Goal: Task Accomplishment & Management: Use online tool/utility

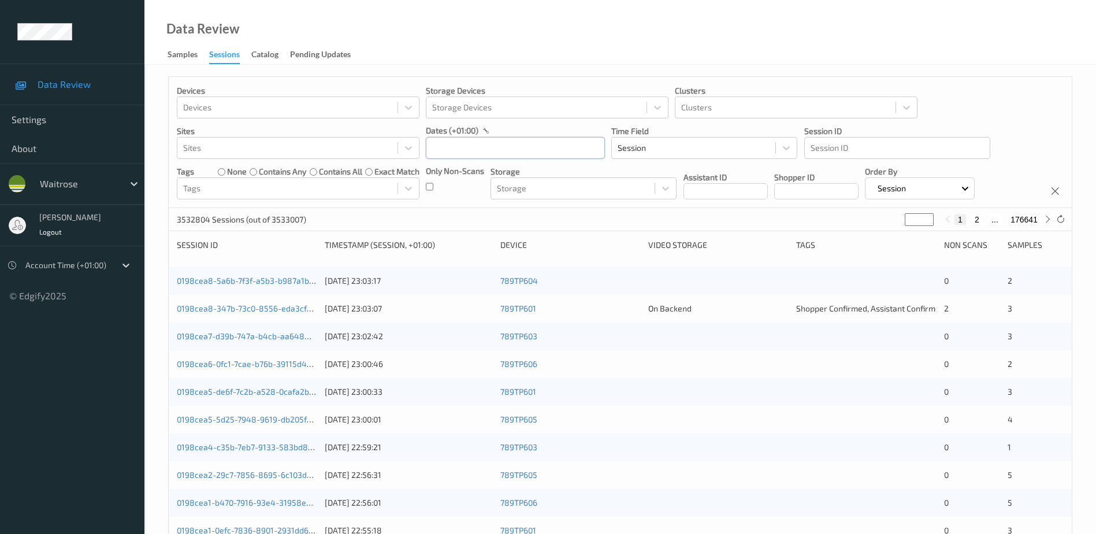
click at [459, 151] on input "text" at bounding box center [515, 148] width 179 height 22
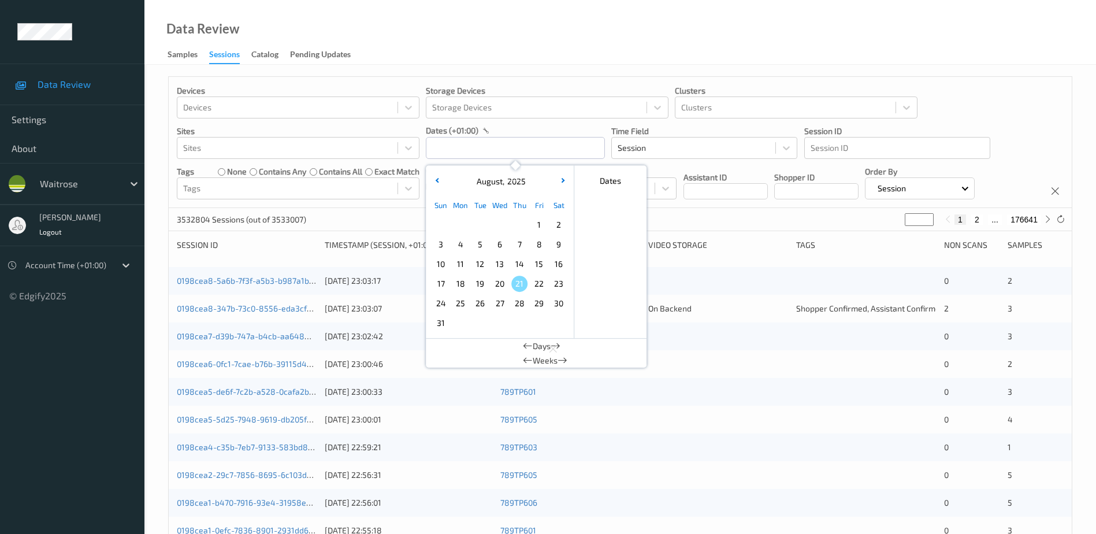
click at [474, 284] on span "19" at bounding box center [480, 284] width 16 height 16
type input "[DATE] 00:00 -> [DATE] 23:59"
click at [473, 18] on div "Data Review Samples Sessions Catalog Pending Updates" at bounding box center [619, 32] width 951 height 65
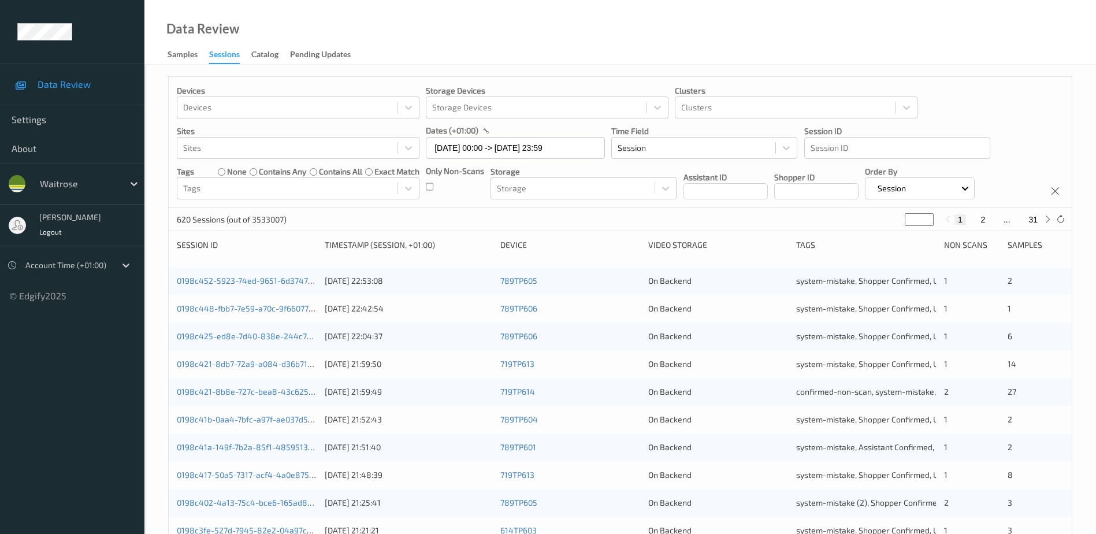
drag, startPoint x: 912, startPoint y: 219, endPoint x: 883, endPoint y: 229, distance: 31.1
click at [883, 229] on div "620 Sessions (out of 3533007) * 1 2 ... 31" at bounding box center [620, 219] width 903 height 23
type input "*"
type input "**"
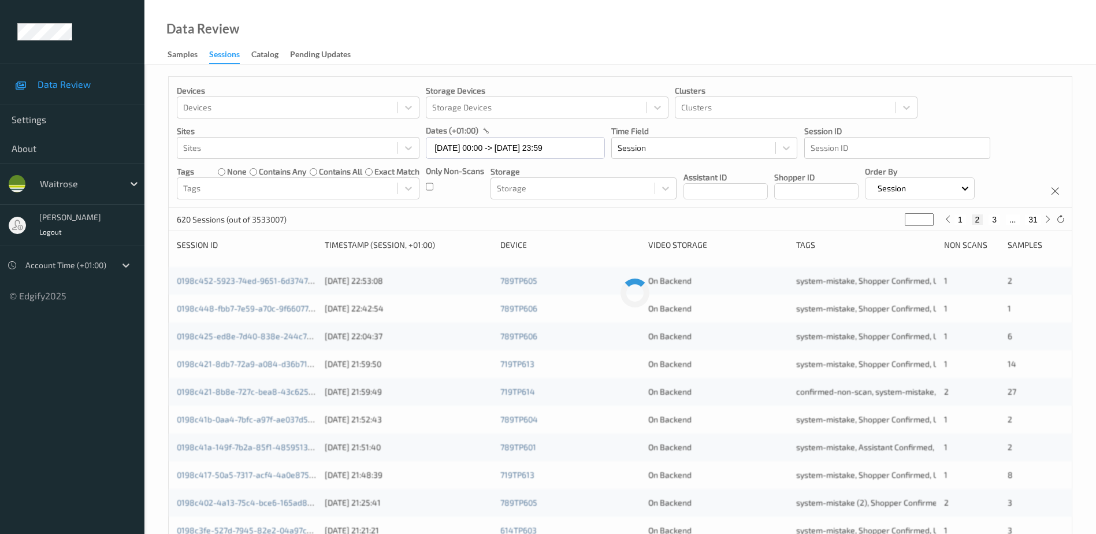
type input "**"
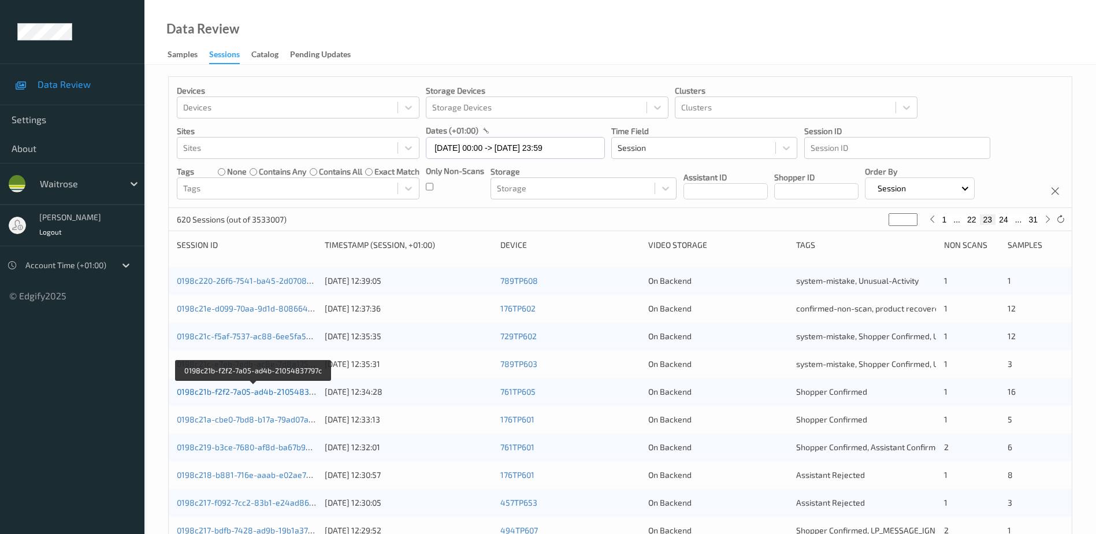
type input "**"
click at [279, 392] on link "0198c21b-f2f2-7a05-ad4b-21054837797c" at bounding box center [253, 391] width 153 height 10
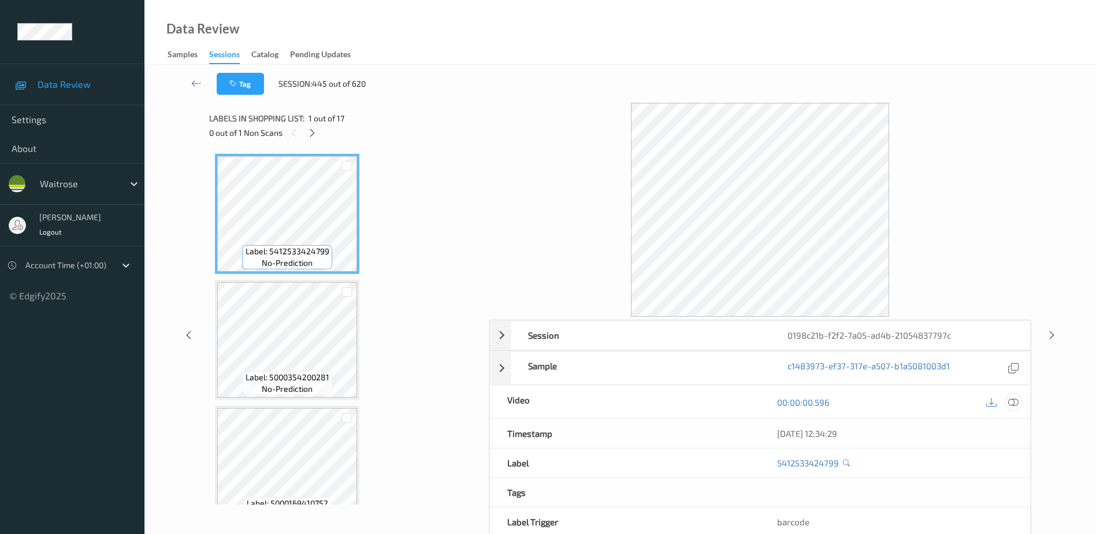
click at [1016, 401] on icon at bounding box center [1013, 402] width 10 height 10
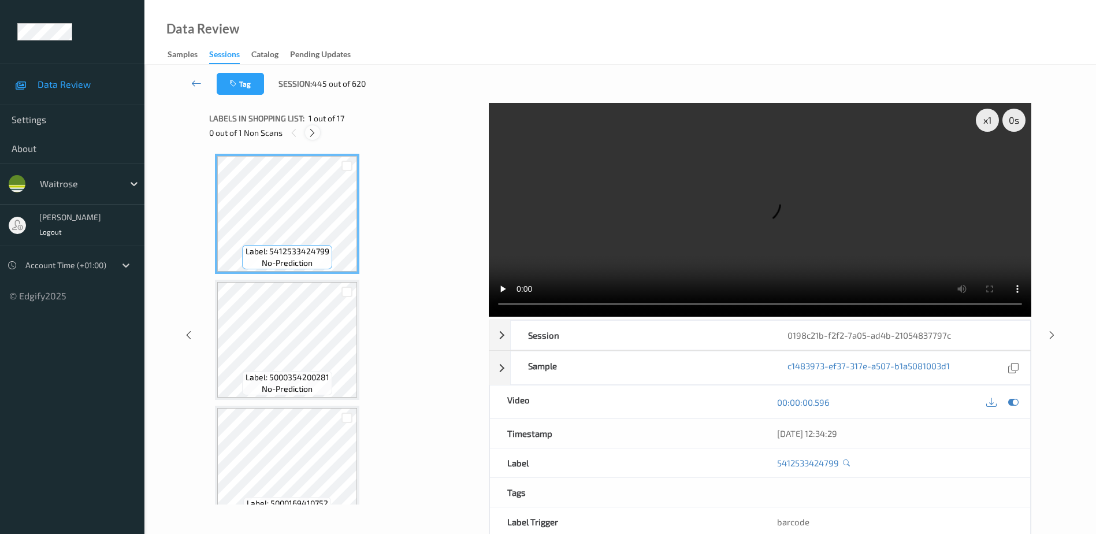
click at [314, 128] on icon at bounding box center [312, 133] width 10 height 10
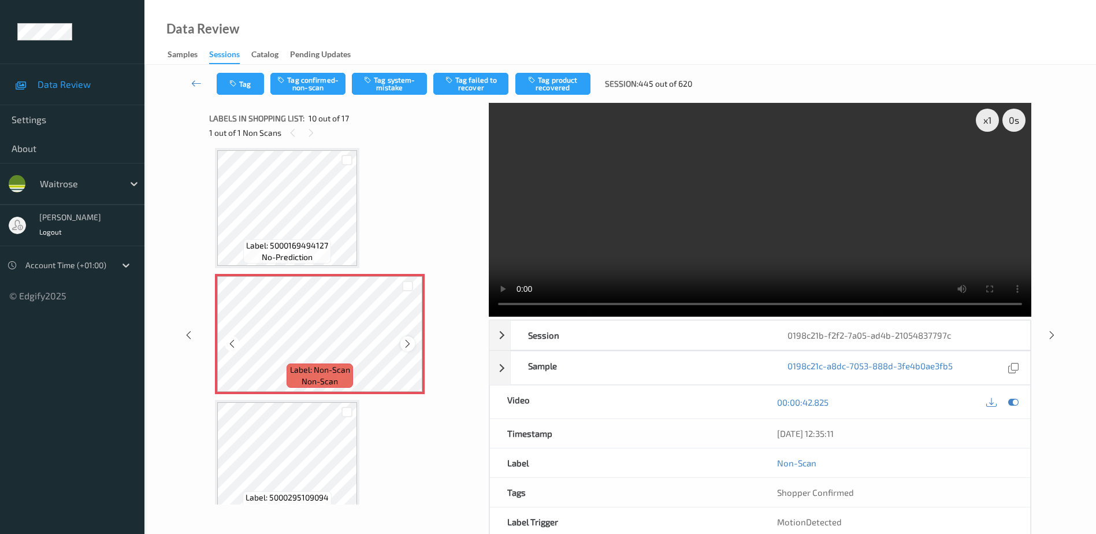
click at [404, 346] on icon at bounding box center [408, 344] width 10 height 10
click at [314, 130] on icon at bounding box center [311, 133] width 10 height 10
click at [403, 343] on icon at bounding box center [408, 344] width 10 height 10
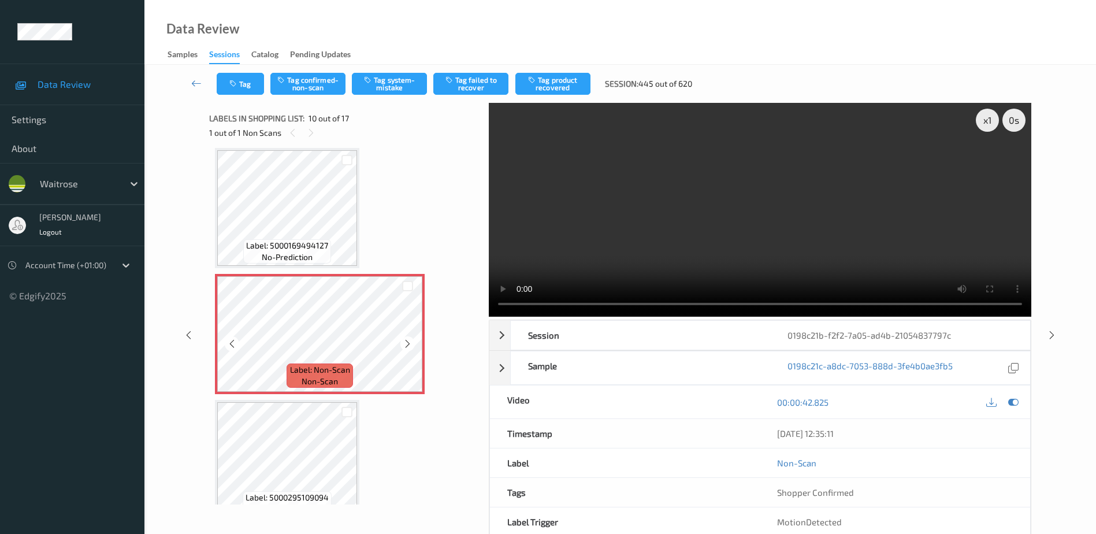
click at [403, 343] on icon at bounding box center [408, 344] width 10 height 10
click at [731, 204] on video at bounding box center [760, 210] width 542 height 214
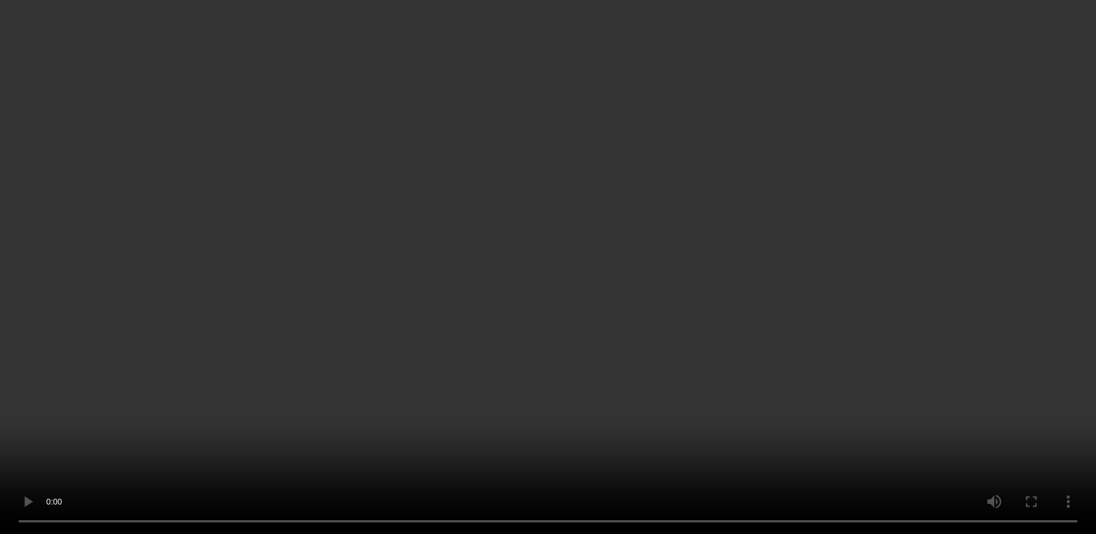
scroll to position [1071, 0]
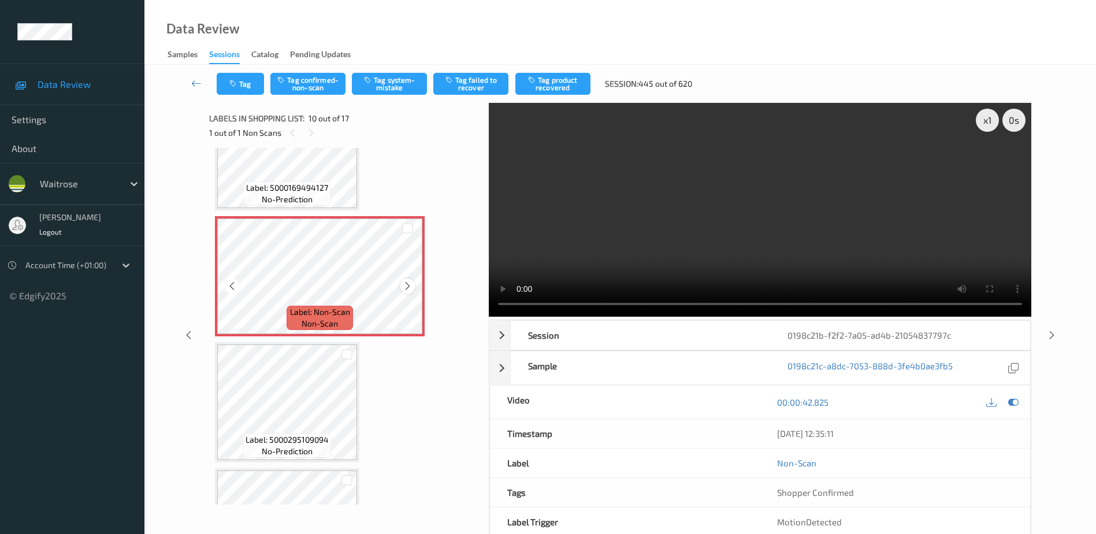
click at [411, 286] on icon at bounding box center [408, 286] width 10 height 10
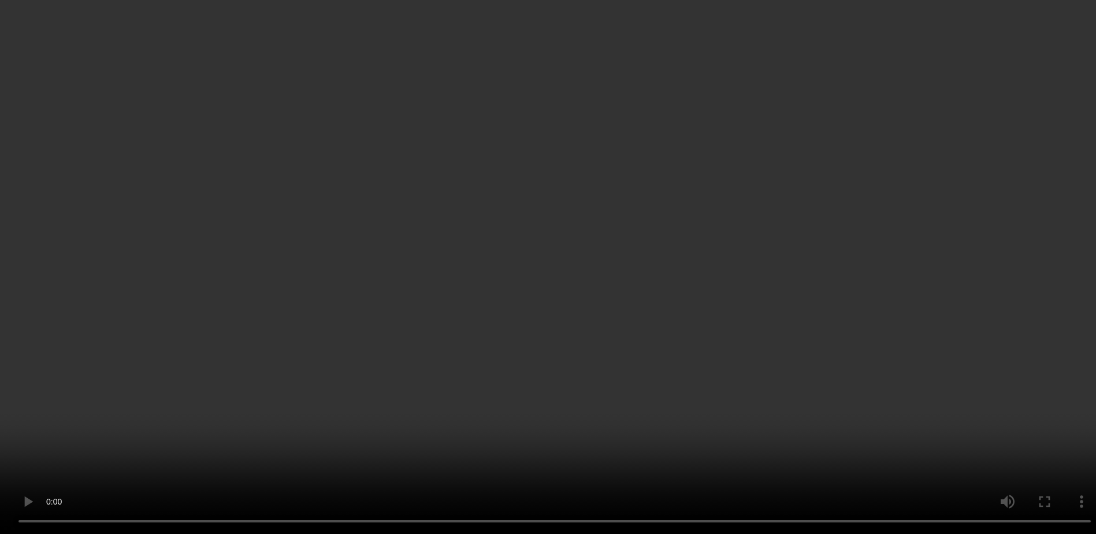
scroll to position [1591, 0]
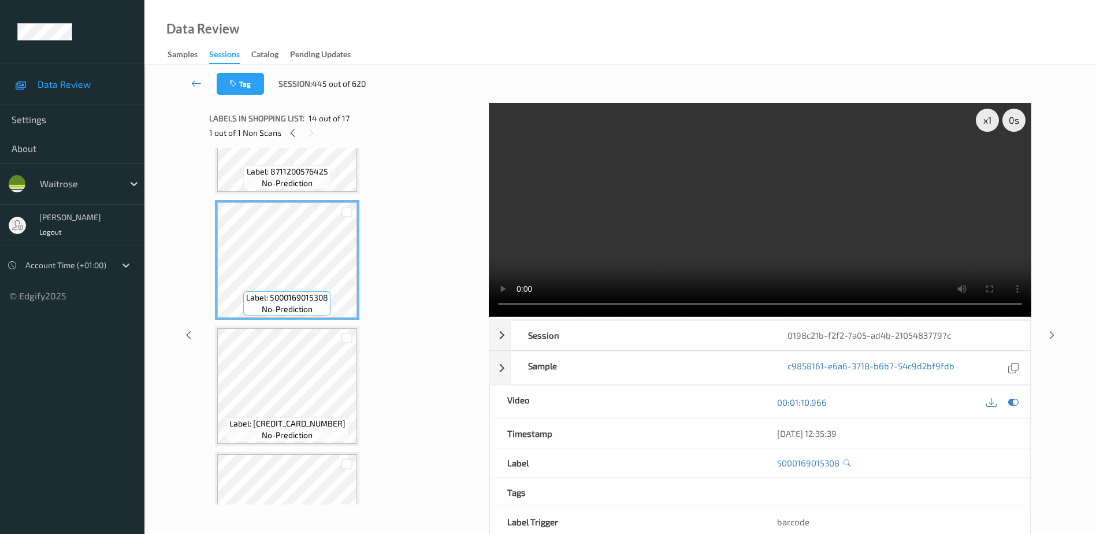
click at [656, 239] on video at bounding box center [760, 210] width 542 height 214
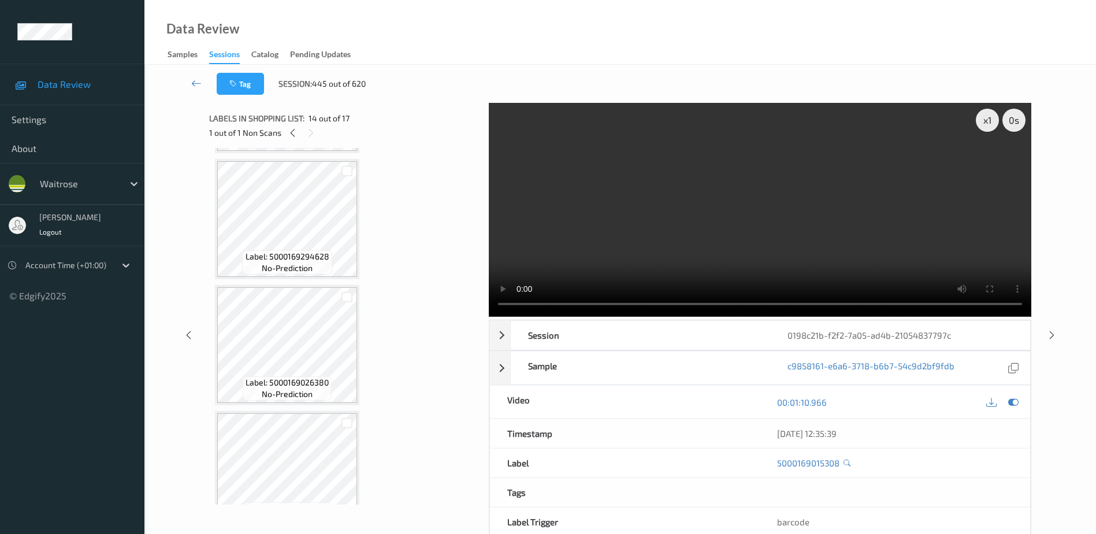
scroll to position [1039, 0]
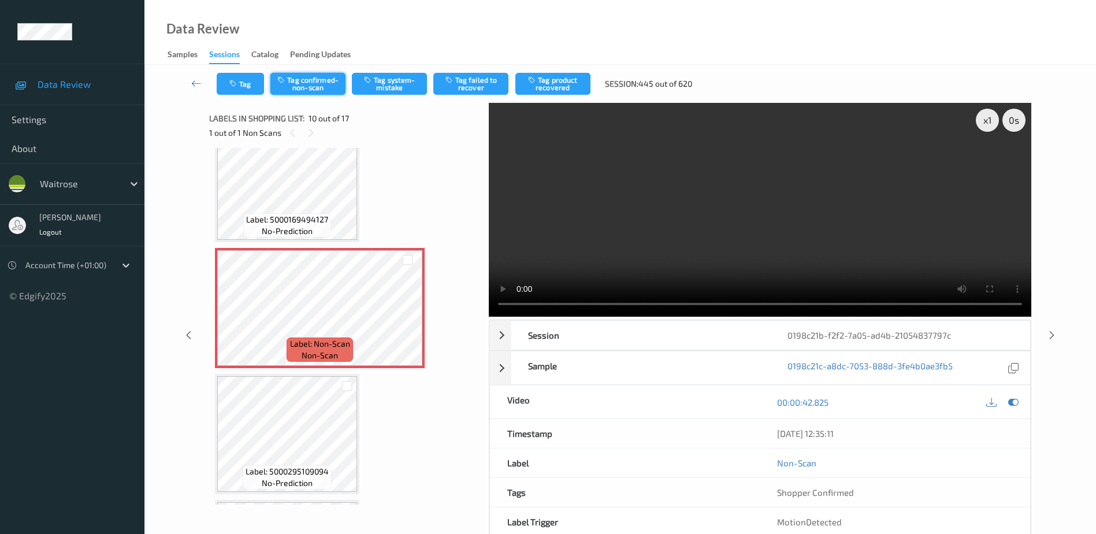
click at [319, 84] on button "Tag confirmed-non-scan" at bounding box center [307, 84] width 75 height 22
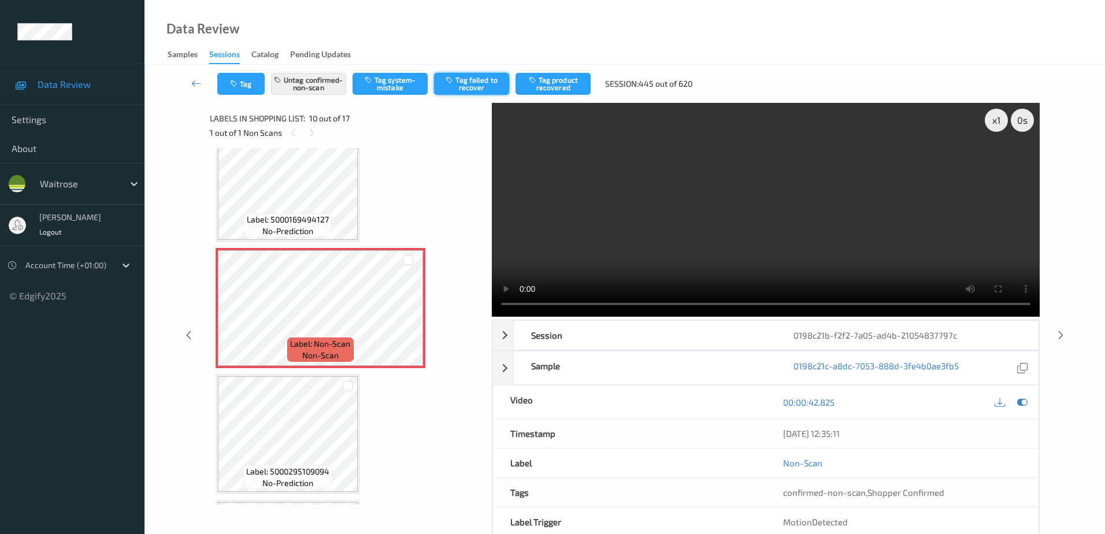
click at [472, 83] on button "Tag failed to recover" at bounding box center [471, 84] width 75 height 22
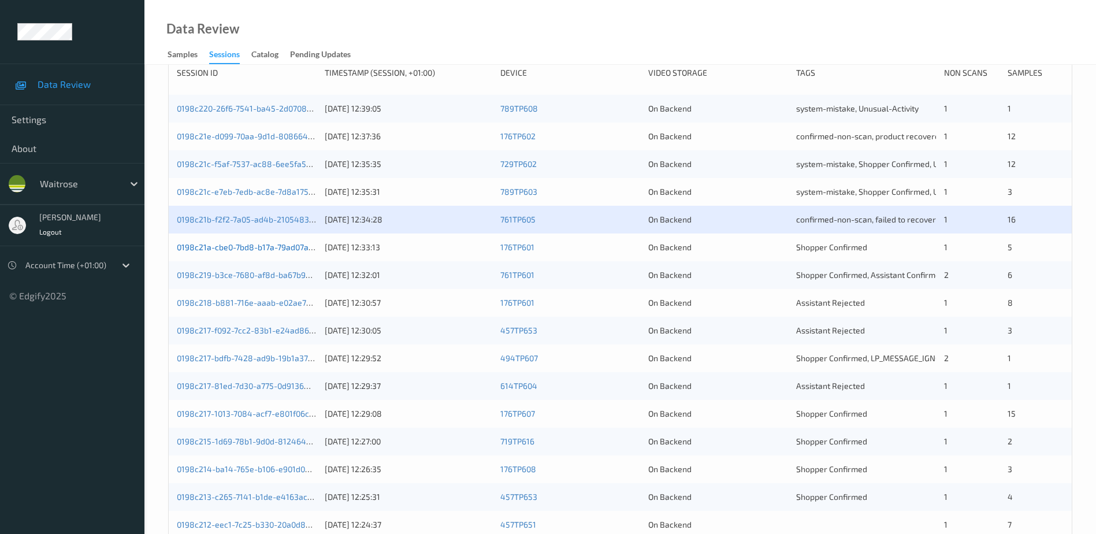
scroll to position [173, 0]
click at [262, 304] on link "0198c218-b881-716e-aaab-e02ae7b83862" at bounding box center [256, 301] width 158 height 10
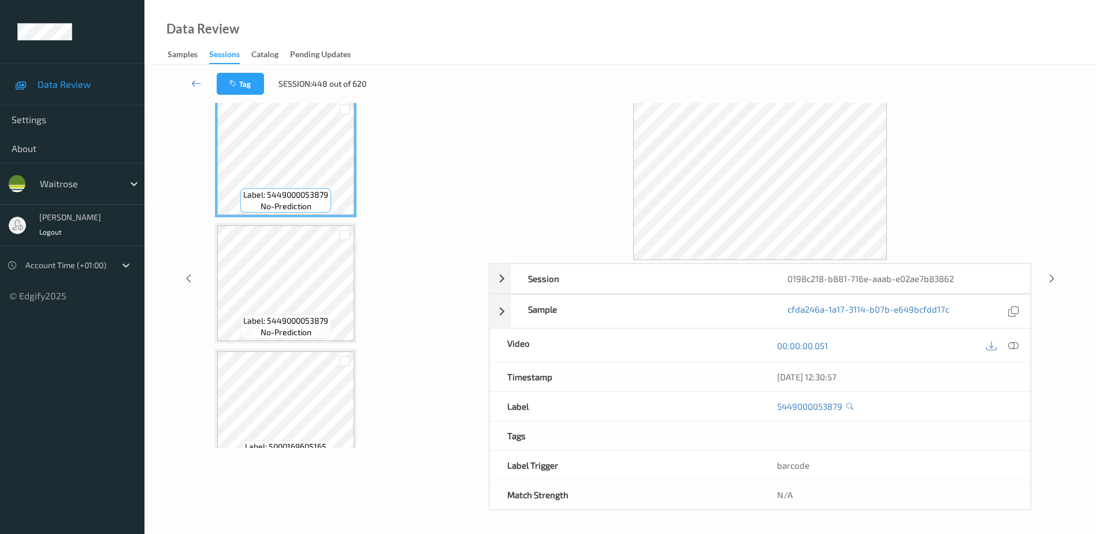
scroll to position [57, 0]
click at [1014, 348] on icon at bounding box center [1013, 345] width 10 height 10
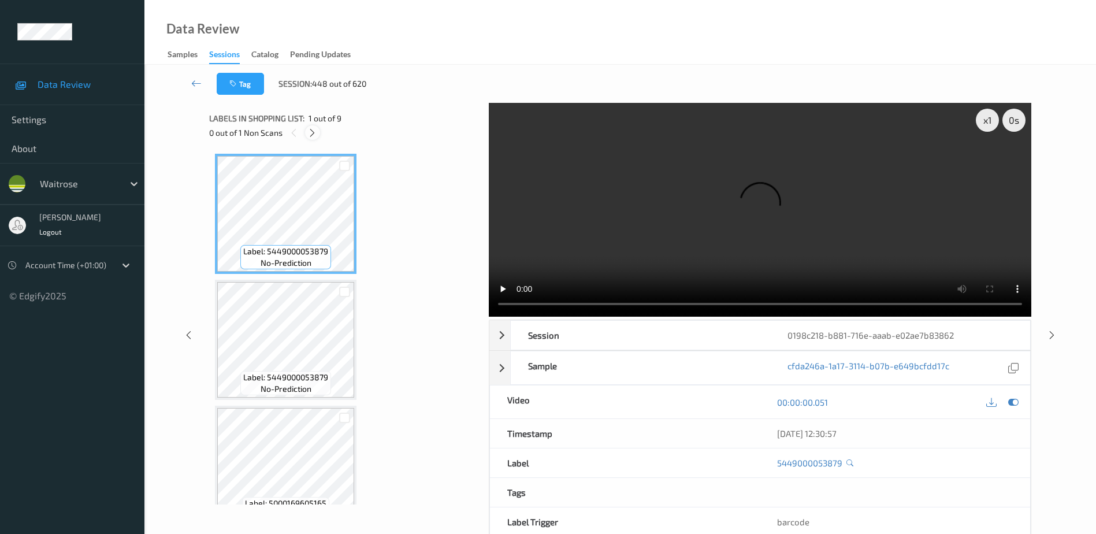
click at [310, 135] on icon at bounding box center [312, 133] width 10 height 10
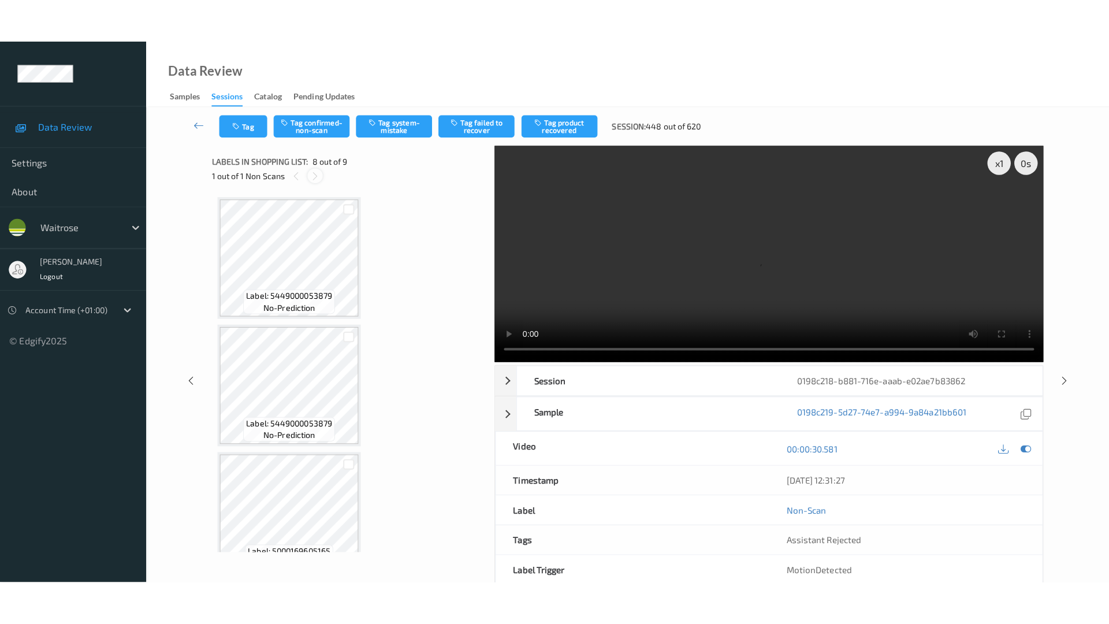
scroll to position [761, 0]
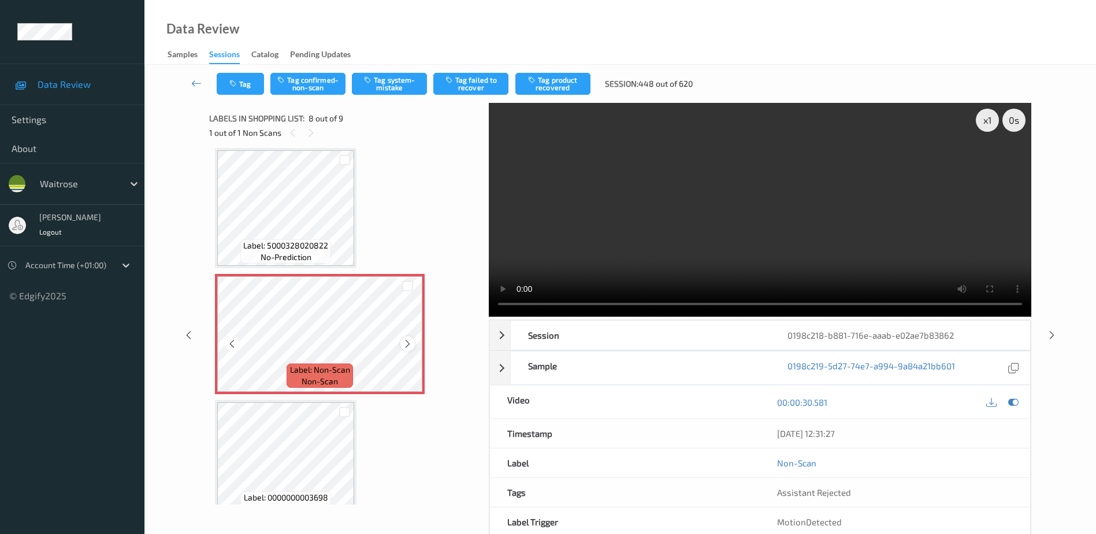
click at [410, 346] on icon at bounding box center [408, 344] width 10 height 10
click at [709, 232] on video at bounding box center [760, 210] width 542 height 214
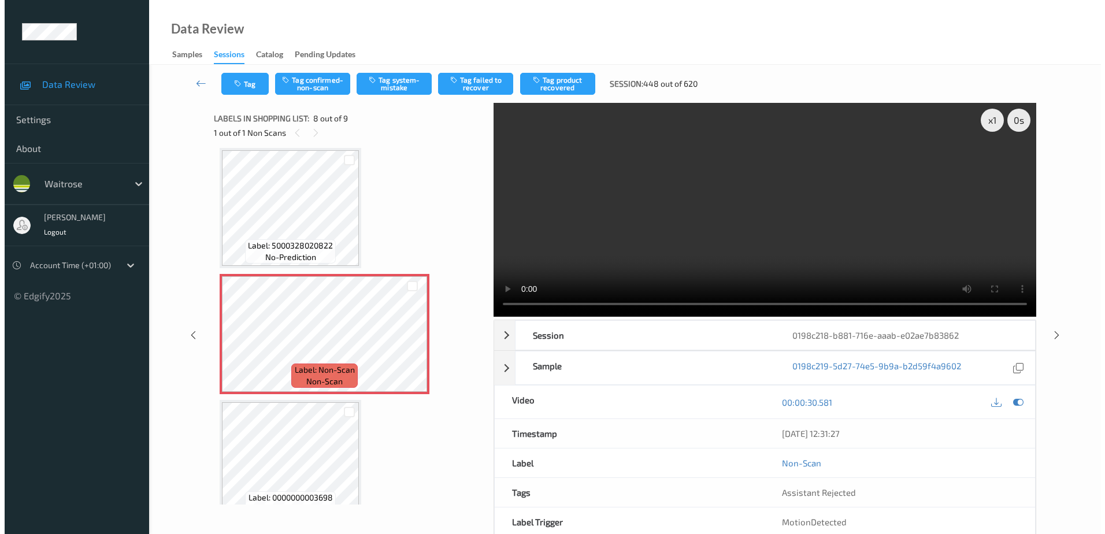
scroll to position [693, 0]
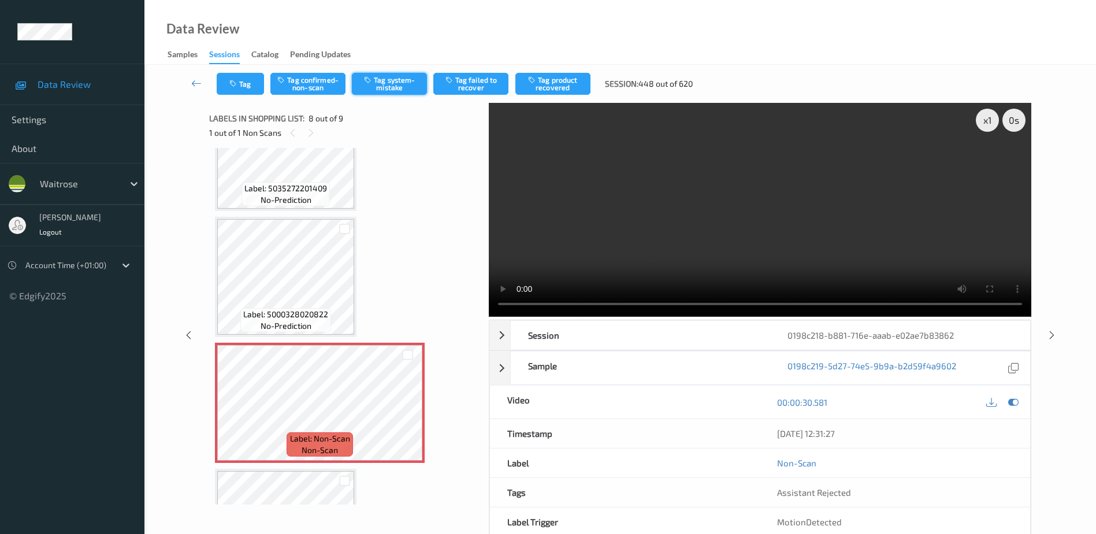
click at [386, 78] on button "Tag system-mistake" at bounding box center [389, 84] width 75 height 22
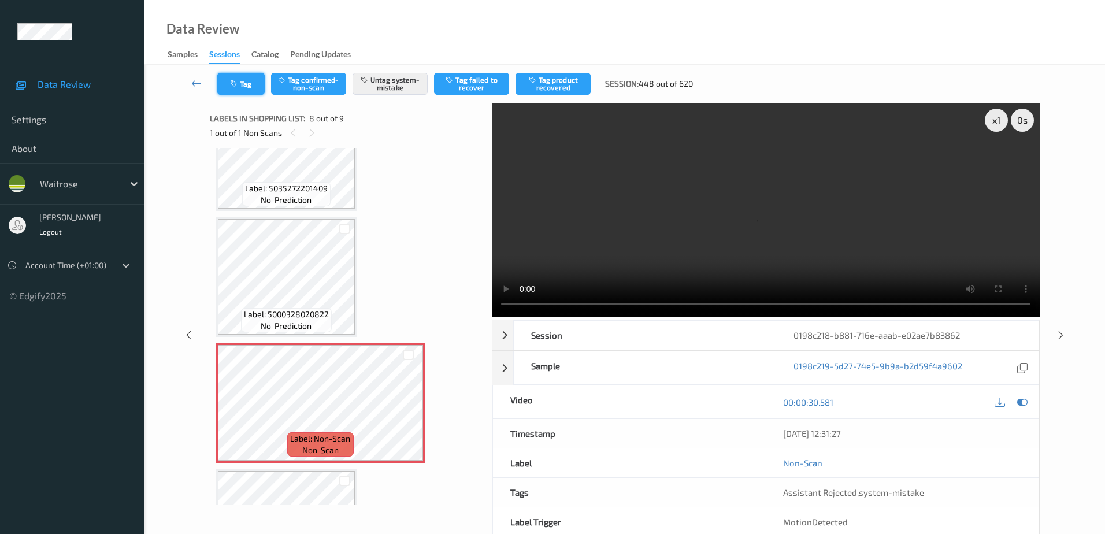
click at [235, 87] on icon "button" at bounding box center [235, 84] width 10 height 8
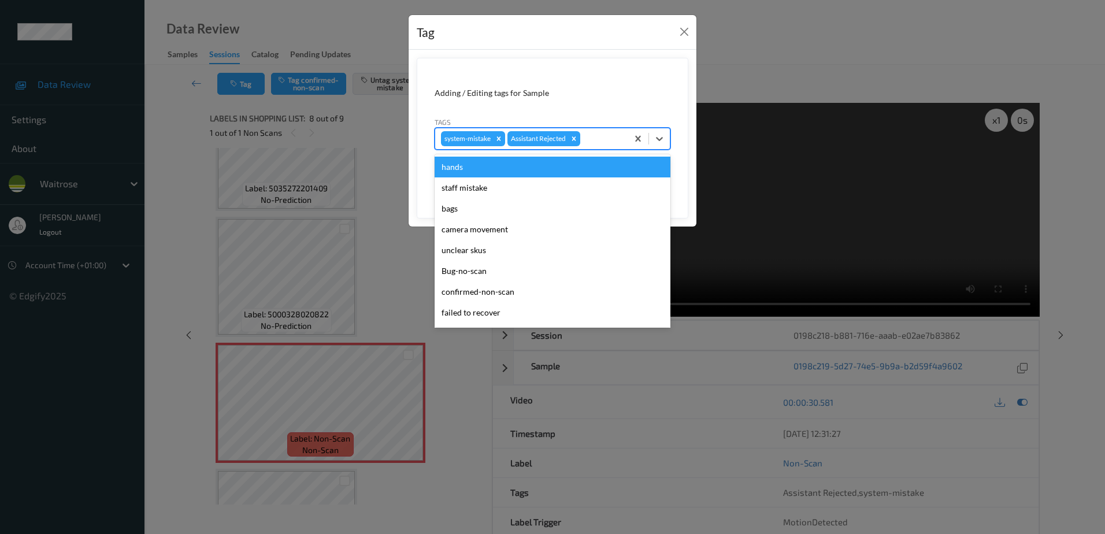
click at [595, 142] on div at bounding box center [601, 139] width 39 height 14
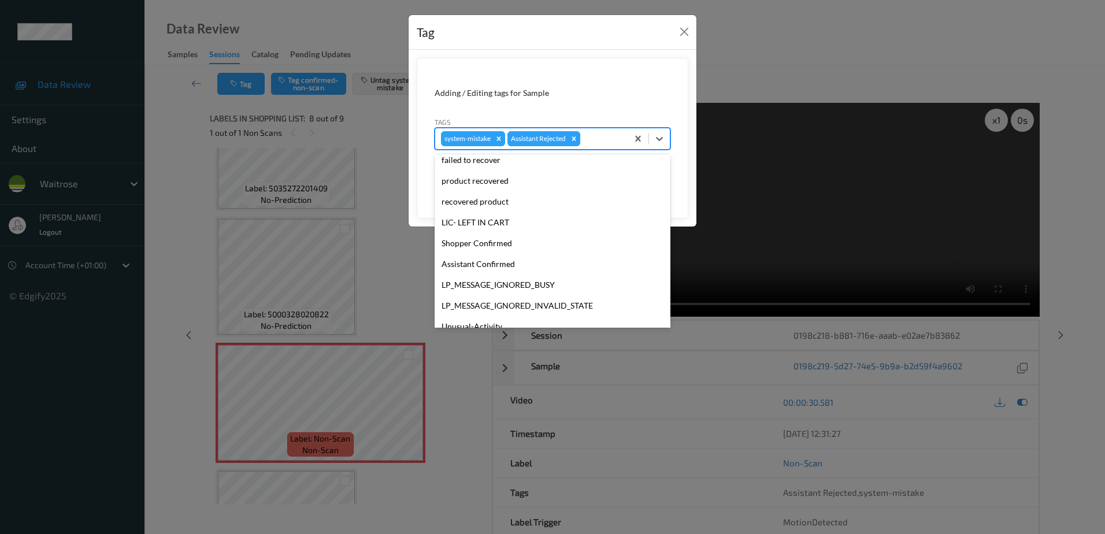
scroll to position [226, 0]
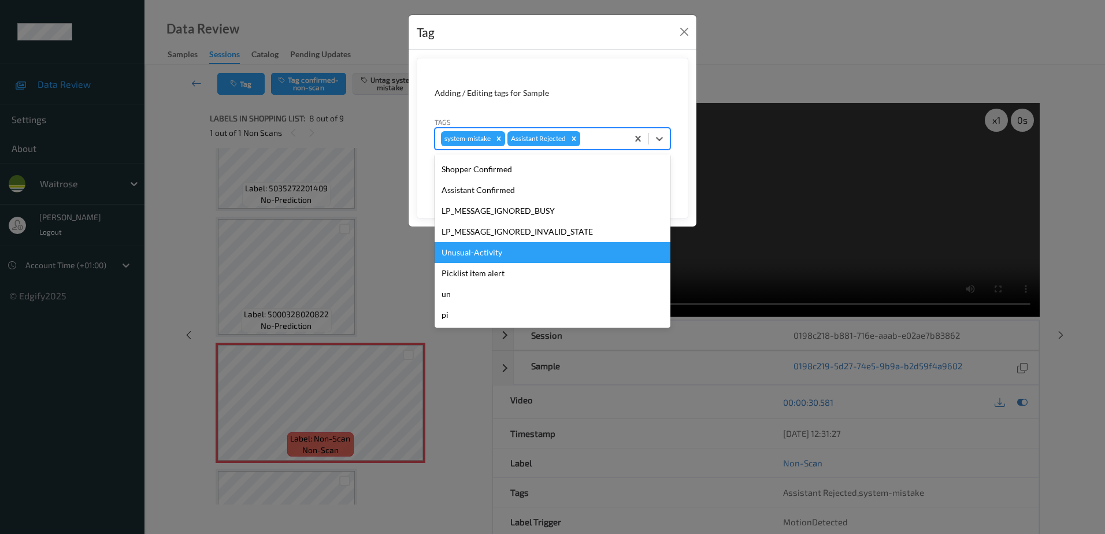
click at [519, 247] on div "Unusual-Activity" at bounding box center [552, 252] width 236 height 21
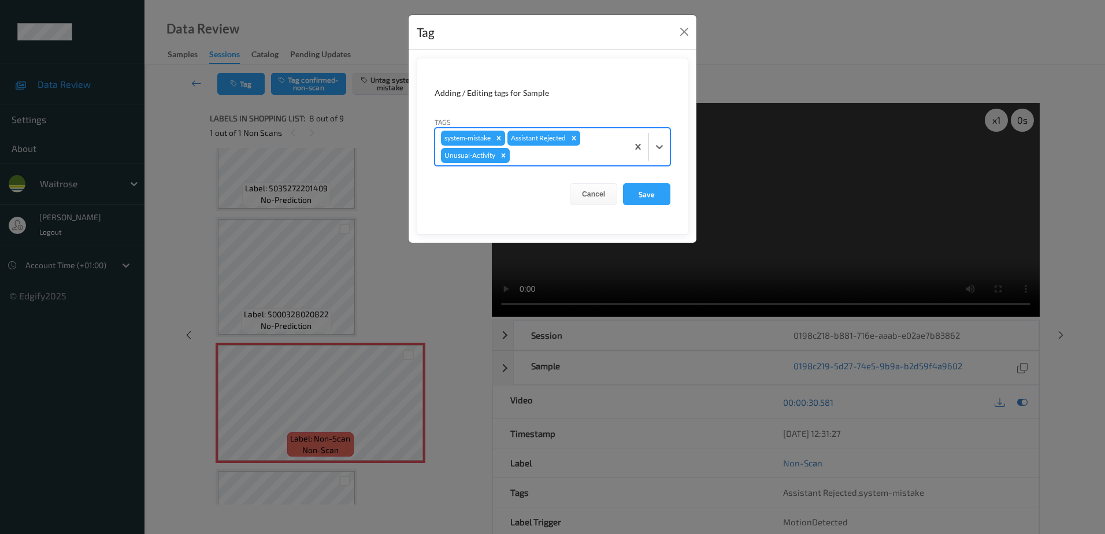
click at [540, 157] on div at bounding box center [567, 155] width 110 height 14
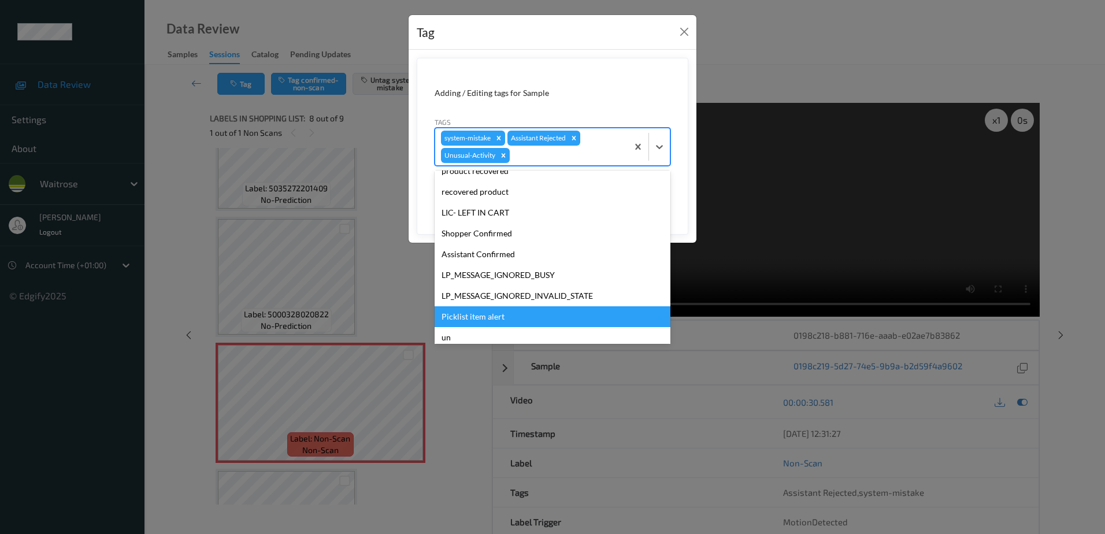
scroll to position [206, 0]
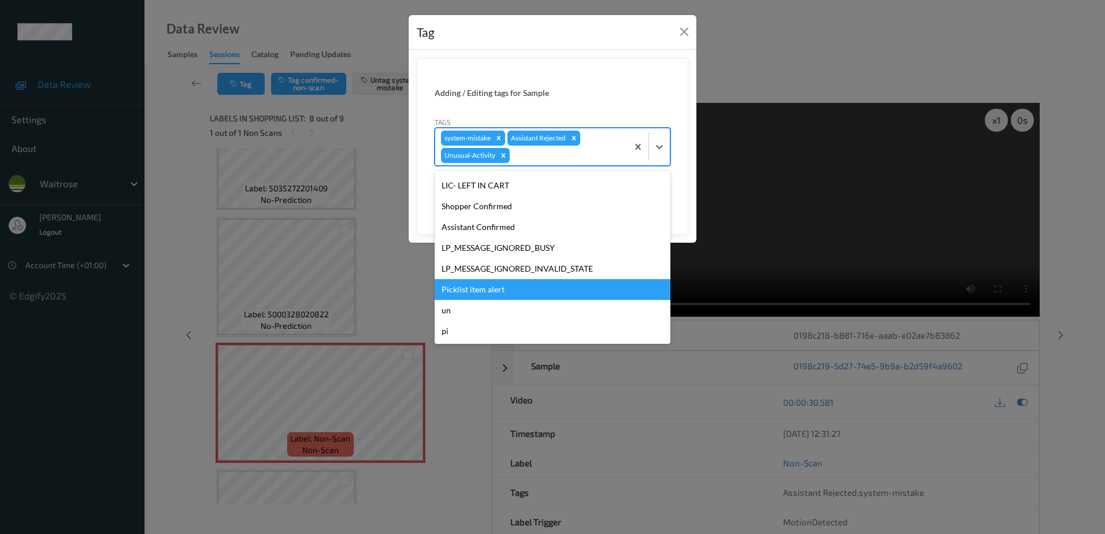
click at [496, 284] on div "Picklist item alert" at bounding box center [552, 289] width 236 height 21
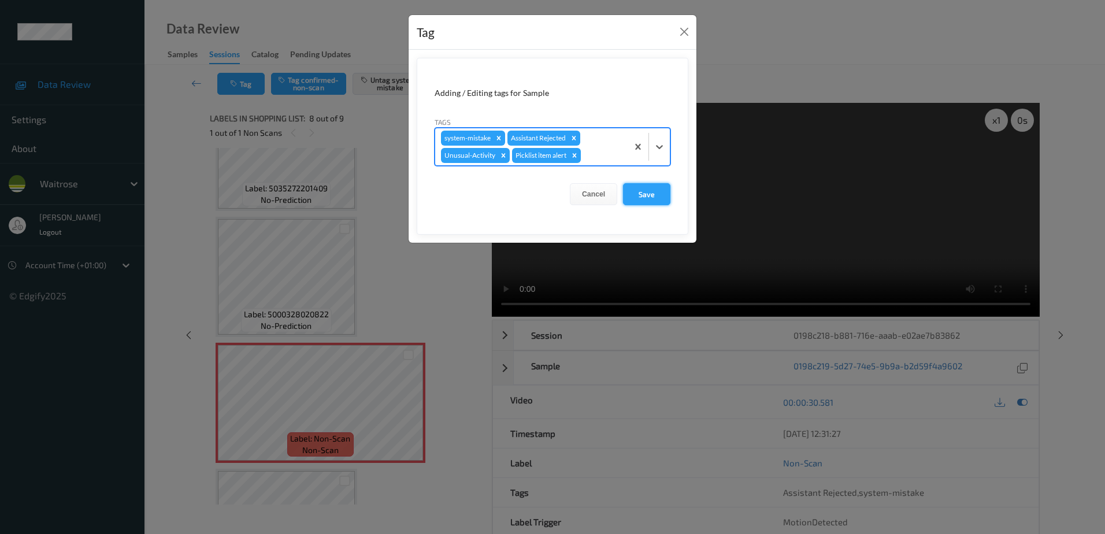
click at [644, 198] on button "Save" at bounding box center [646, 194] width 47 height 22
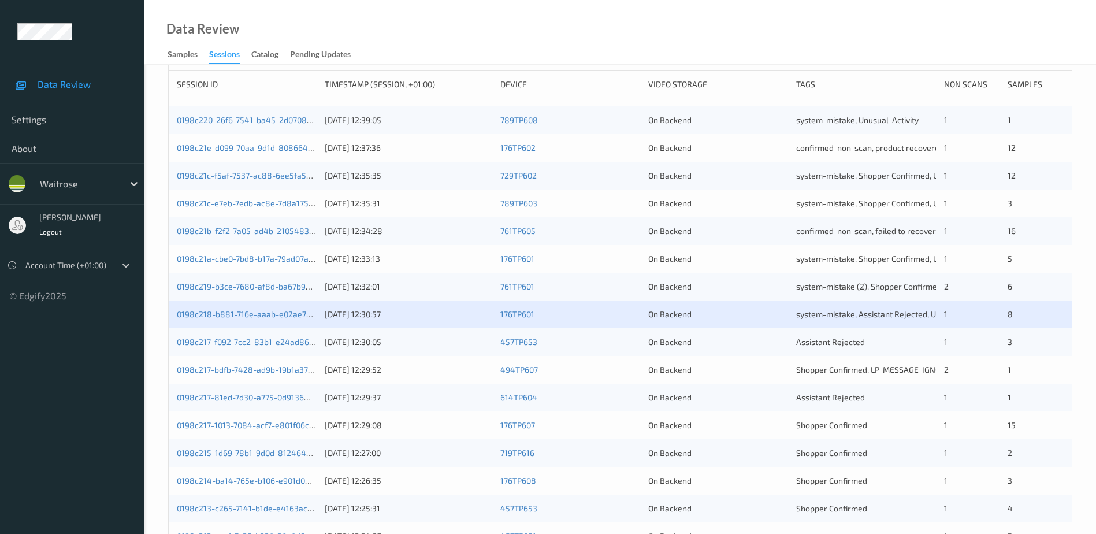
scroll to position [173, 0]
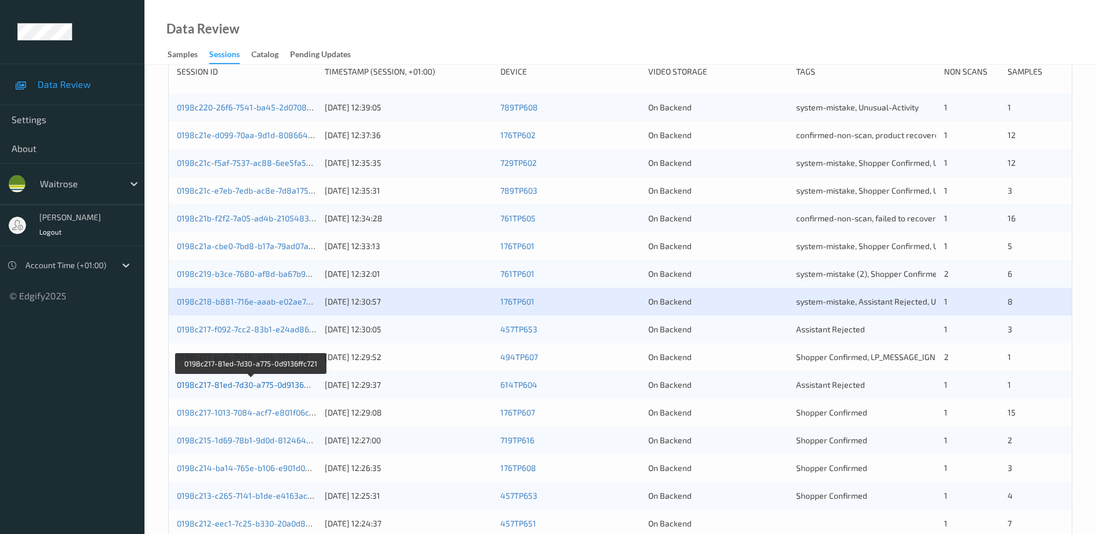
click at [297, 381] on link "0198c217-81ed-7d30-a775-0d9136ffc721" at bounding box center [251, 385] width 149 height 10
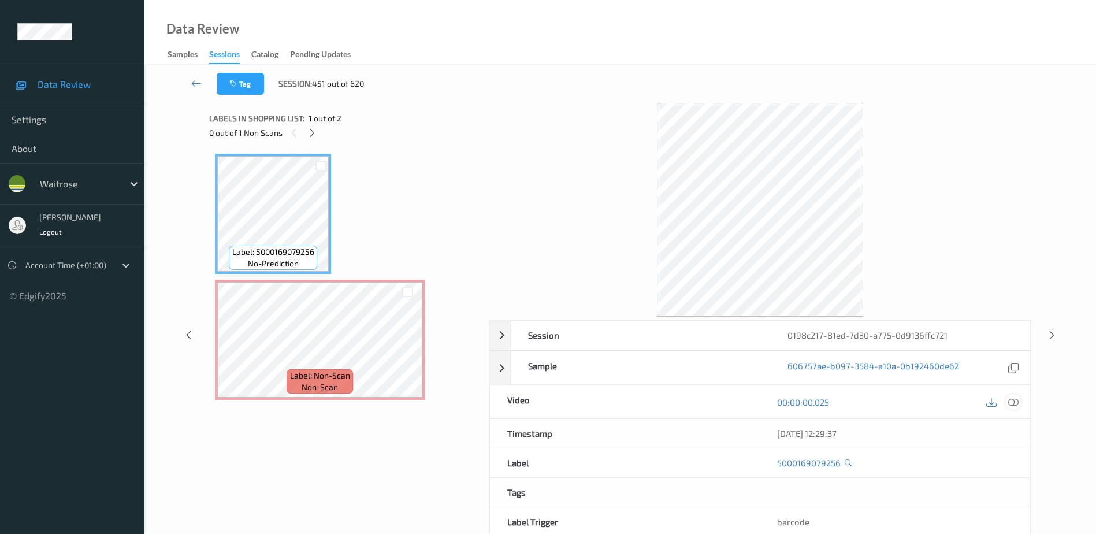
click at [1011, 398] on icon at bounding box center [1013, 402] width 10 height 10
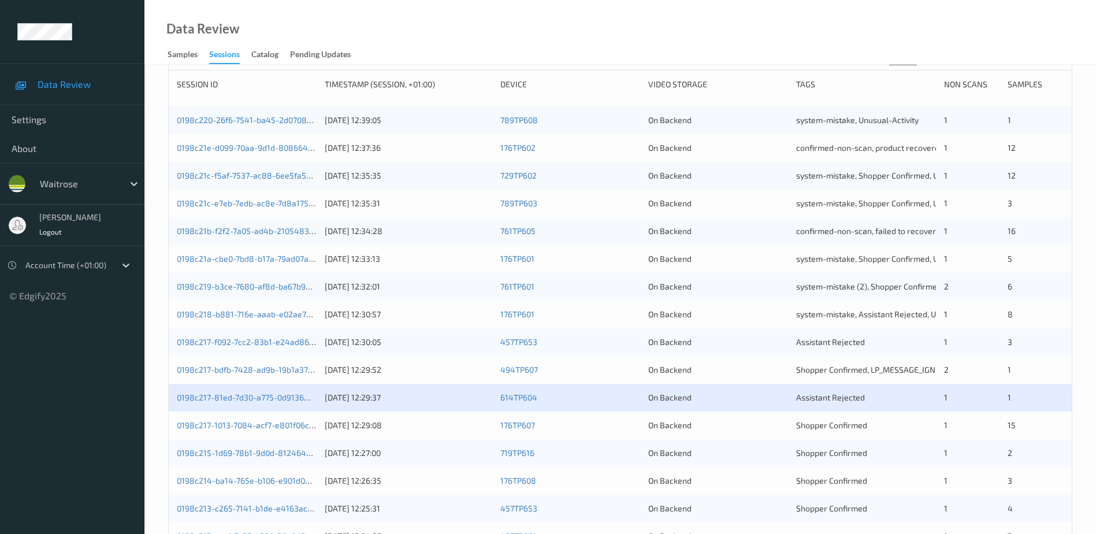
scroll to position [173, 0]
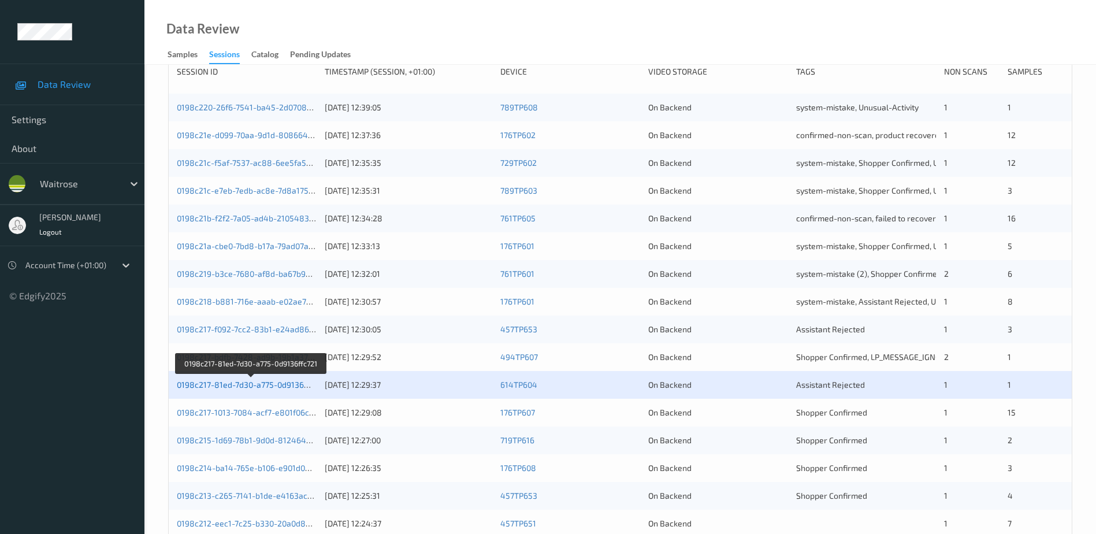
click at [296, 384] on link "0198c217-81ed-7d30-a775-0d9136ffc721" at bounding box center [251, 385] width 149 height 10
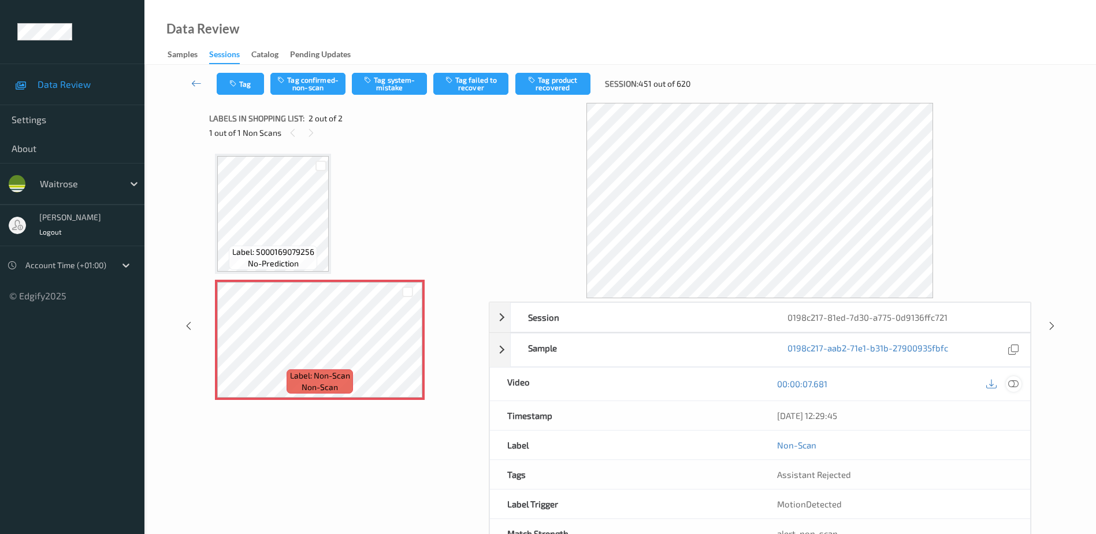
click at [1014, 384] on icon at bounding box center [1013, 383] width 10 height 10
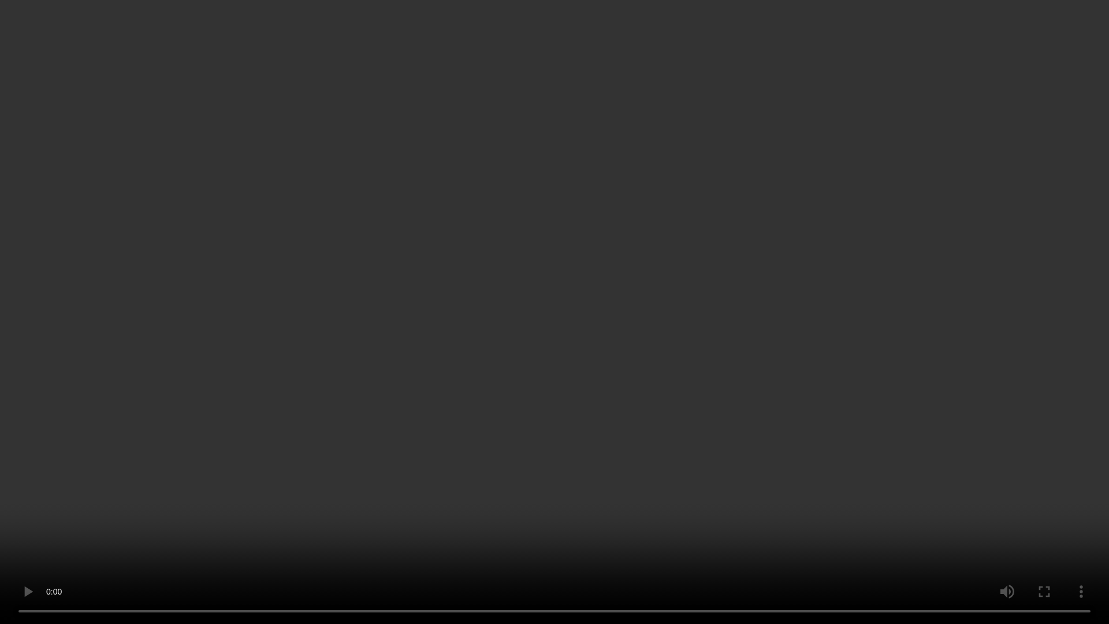
click at [628, 322] on video at bounding box center [554, 312] width 1109 height 624
click at [715, 437] on video at bounding box center [554, 312] width 1109 height 624
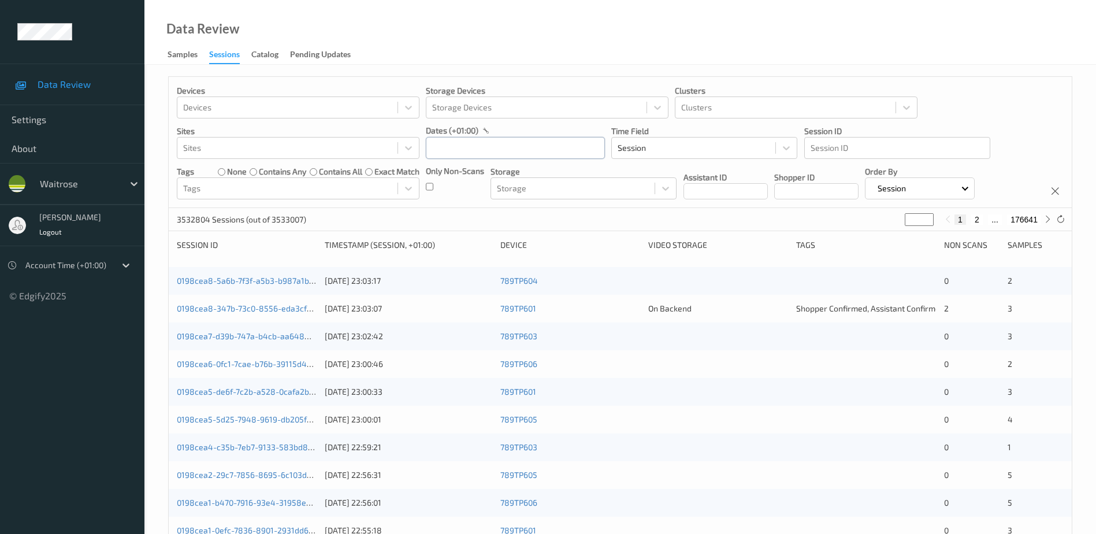
click at [444, 143] on input "text" at bounding box center [515, 148] width 179 height 22
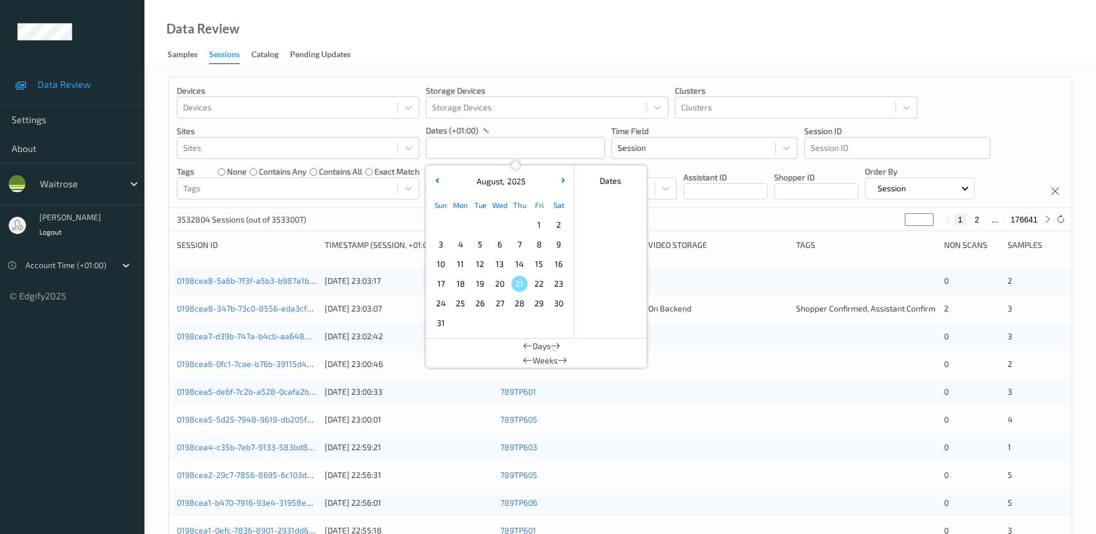
click at [486, 286] on span "19" at bounding box center [480, 284] width 16 height 16
type input "[DATE] 00:00 -> [DATE] 23:59"
click at [449, 24] on div "Data Review Samples Sessions Catalog Pending Updates" at bounding box center [619, 32] width 951 height 65
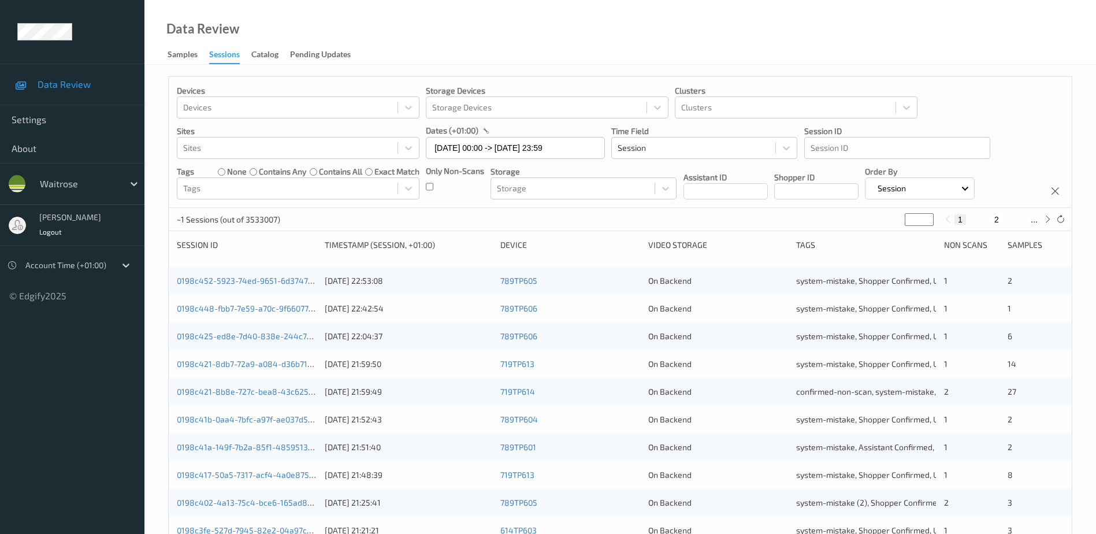
drag, startPoint x: 914, startPoint y: 215, endPoint x: 908, endPoint y: 221, distance: 8.2
click at [908, 221] on input "*" at bounding box center [919, 219] width 29 height 13
type input "*"
type input "**"
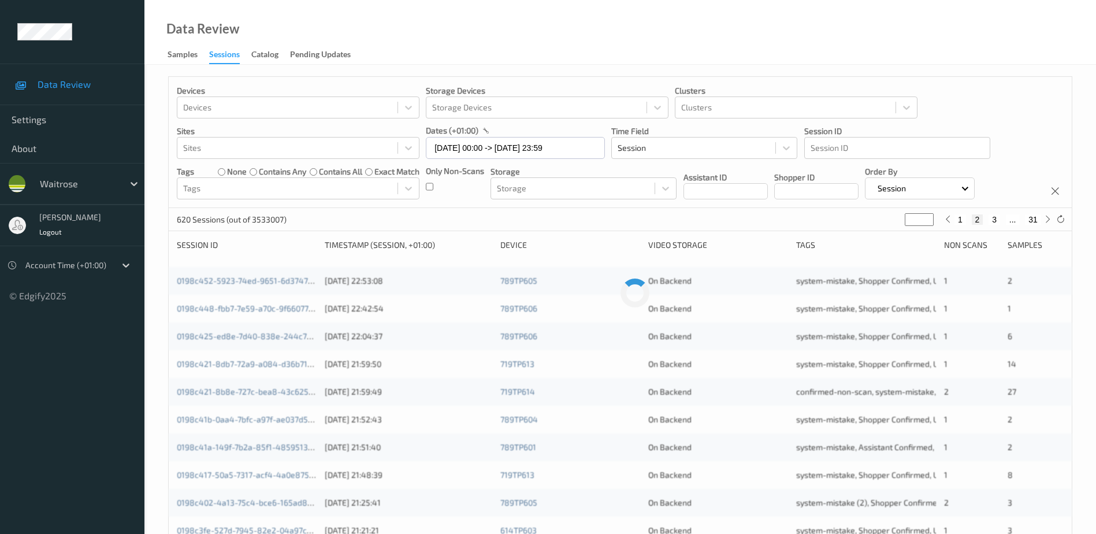
type input "**"
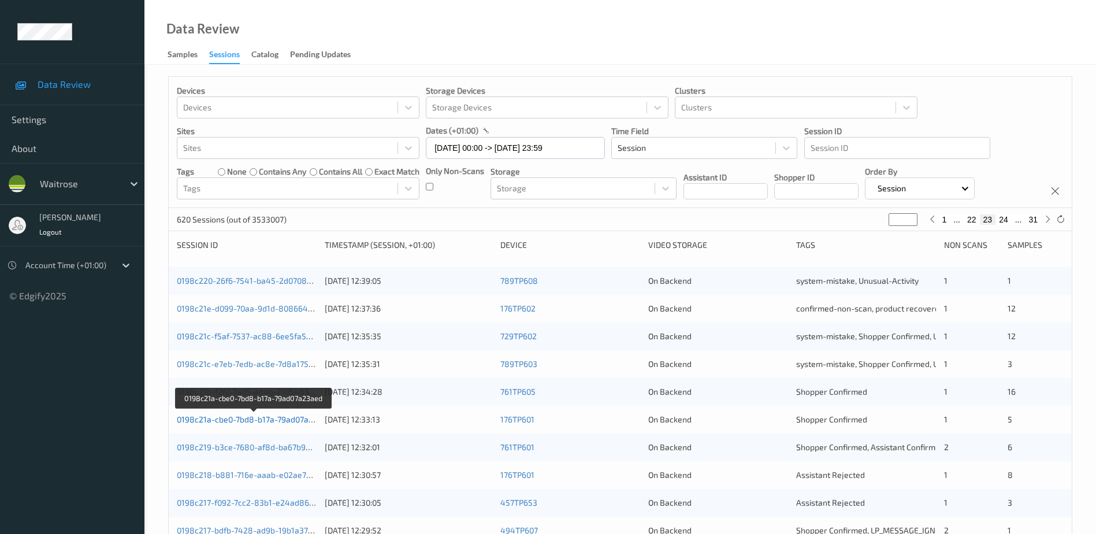
type input "**"
click at [284, 422] on link "0198c21a-cbe0-7bd8-b17a-79ad07a23aed" at bounding box center [254, 419] width 155 height 10
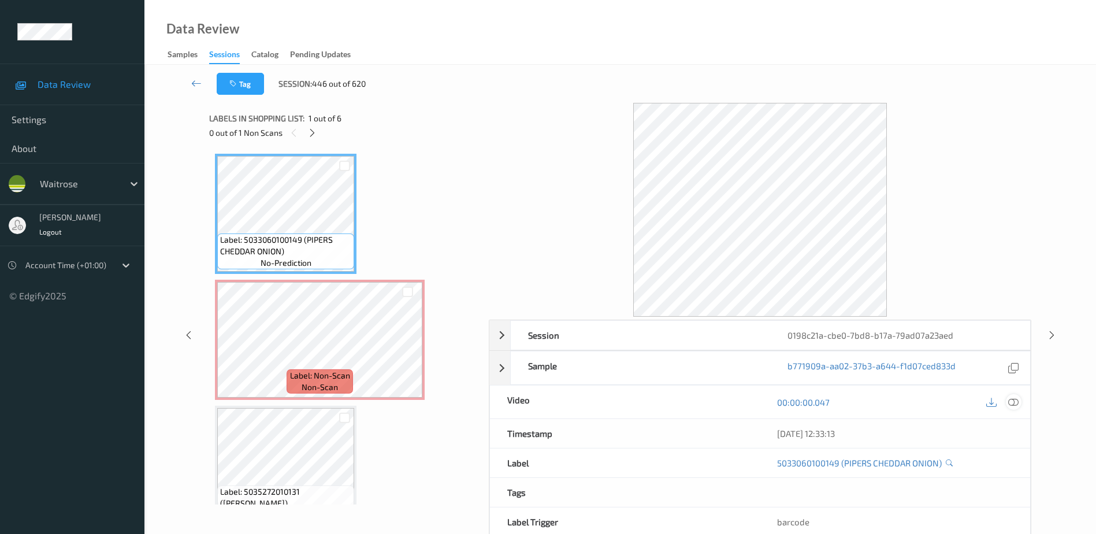
click at [1019, 401] on div at bounding box center [1014, 402] width 16 height 16
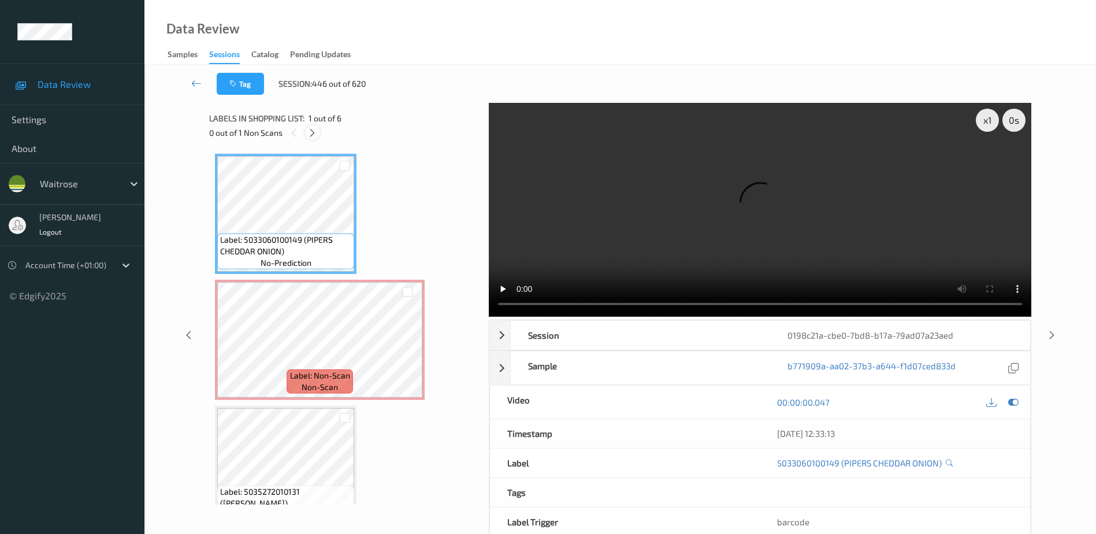
click at [314, 131] on icon at bounding box center [312, 133] width 10 height 10
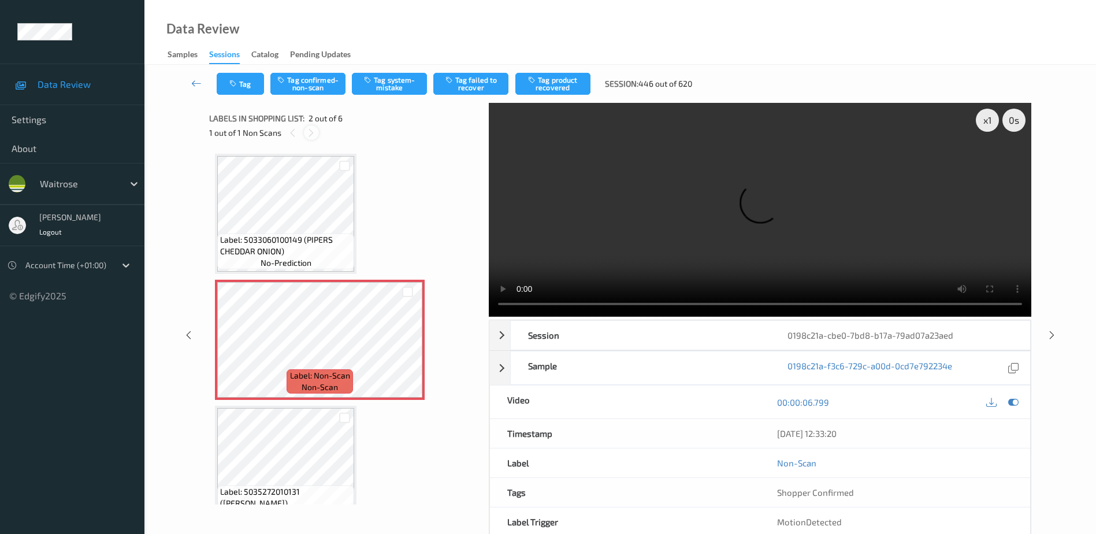
scroll to position [6, 0]
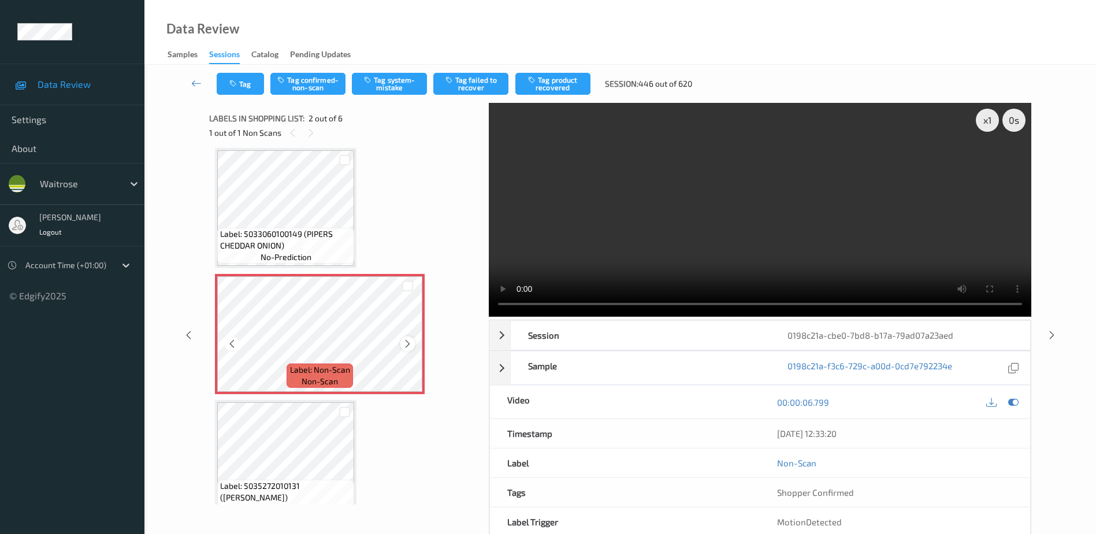
click at [407, 344] on icon at bounding box center [408, 344] width 10 height 10
click at [406, 344] on icon at bounding box center [408, 344] width 10 height 10
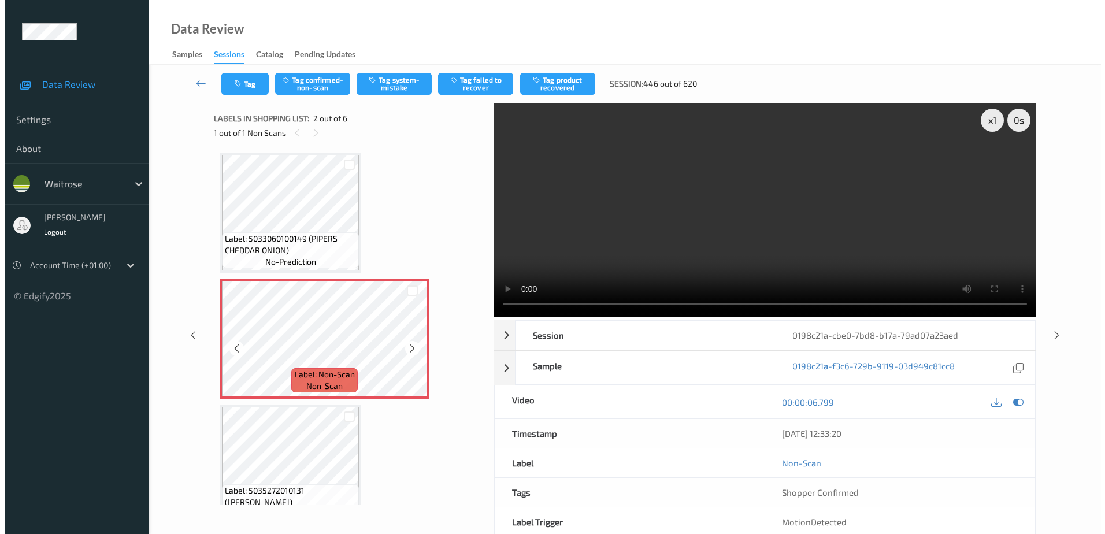
scroll to position [0, 0]
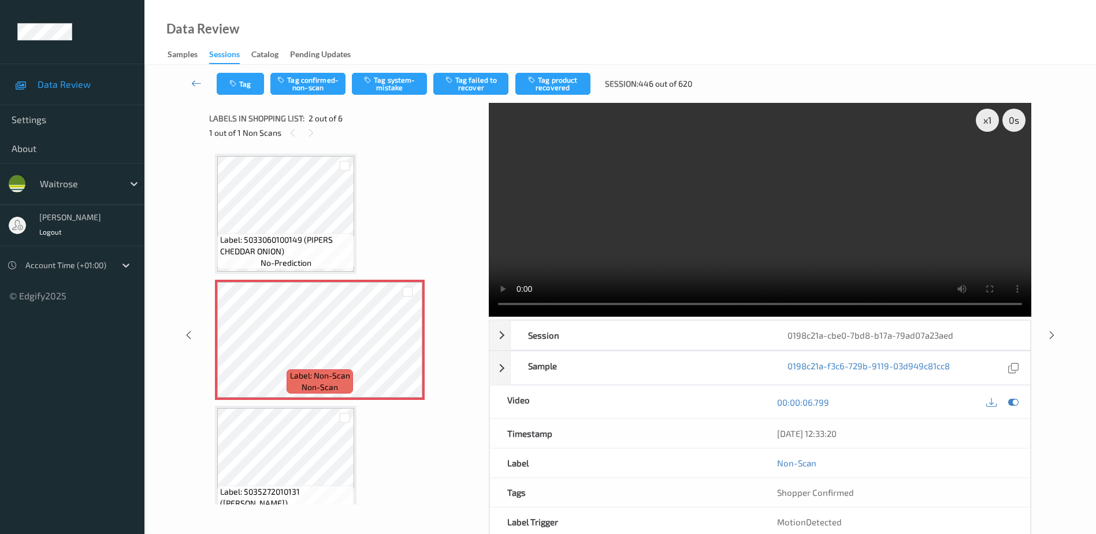
click at [719, 179] on video at bounding box center [760, 210] width 542 height 214
click at [395, 83] on button "Tag system-mistake" at bounding box center [389, 84] width 75 height 22
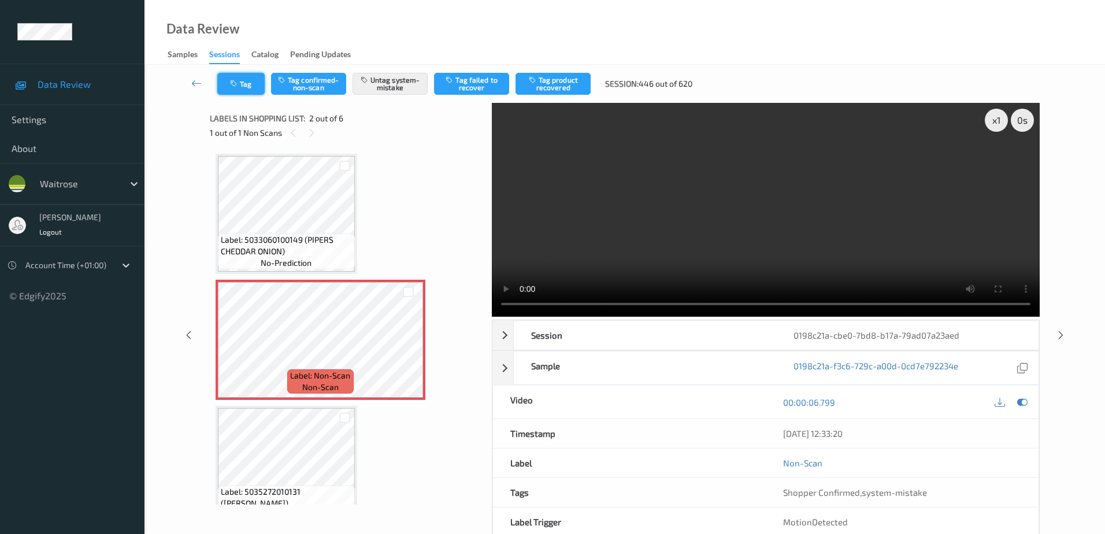
click at [244, 90] on button "Tag" at bounding box center [240, 84] width 47 height 22
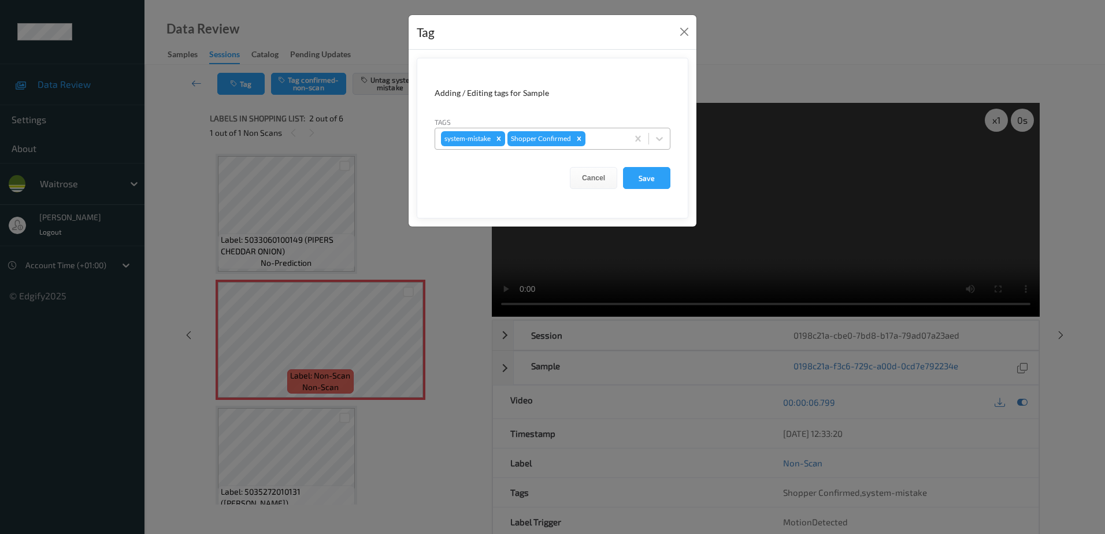
click at [627, 140] on div "system-mistake Shopper Confirmed" at bounding box center [531, 139] width 192 height 20
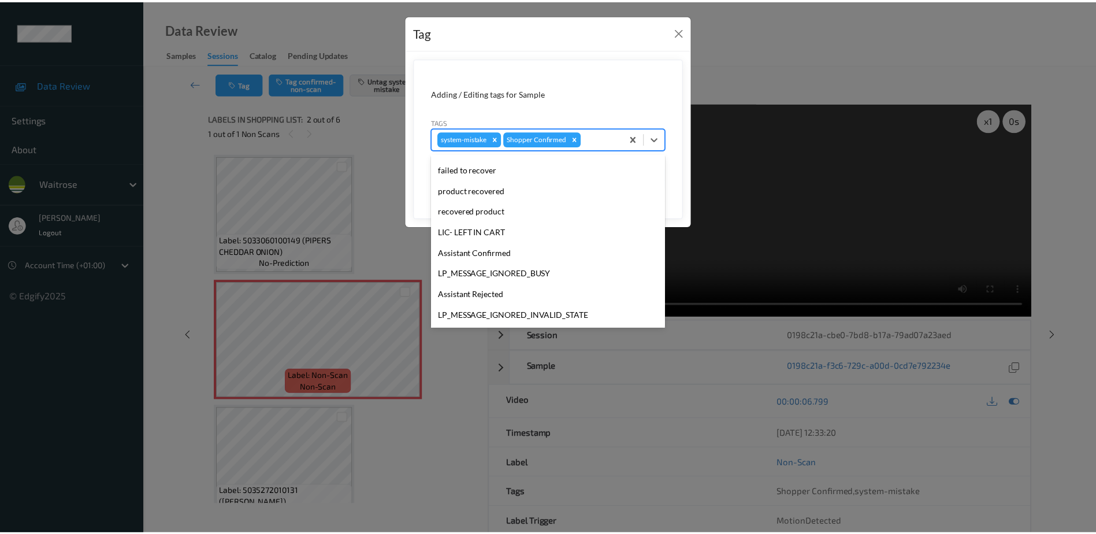
scroll to position [226, 0]
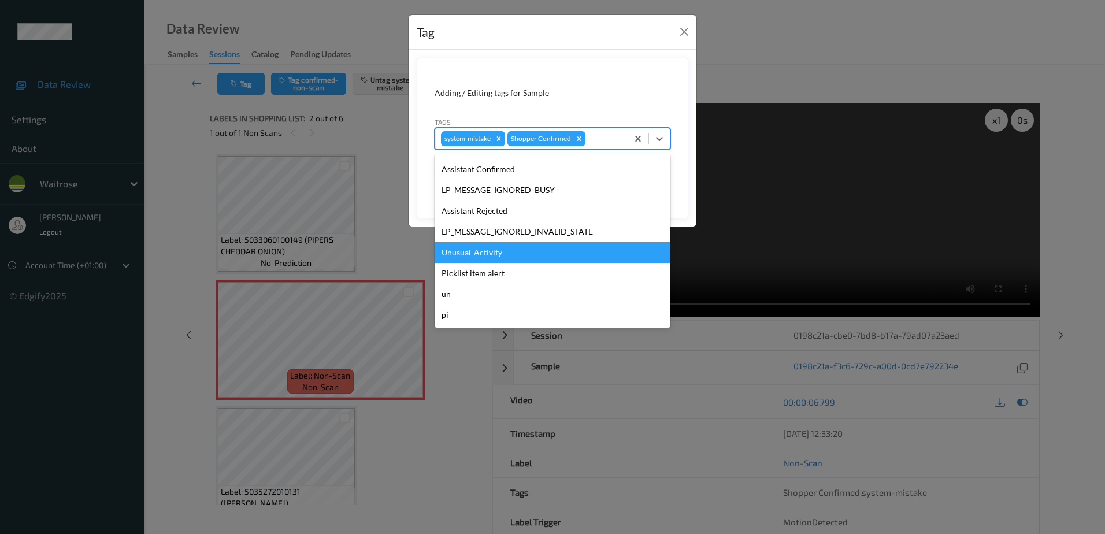
click at [529, 252] on div "Unusual-Activity" at bounding box center [552, 252] width 236 height 21
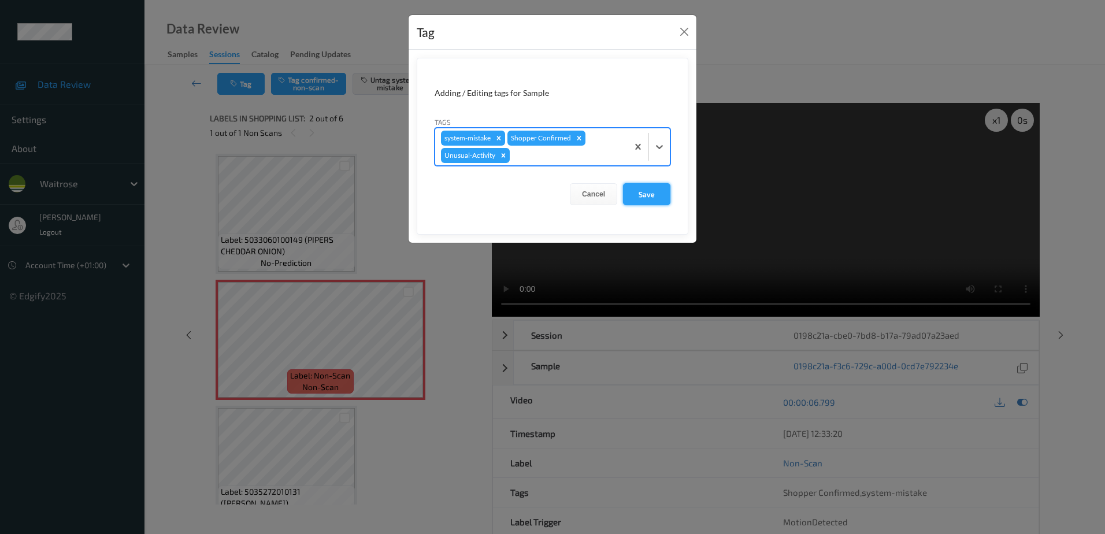
click at [632, 195] on button "Save" at bounding box center [646, 194] width 47 height 22
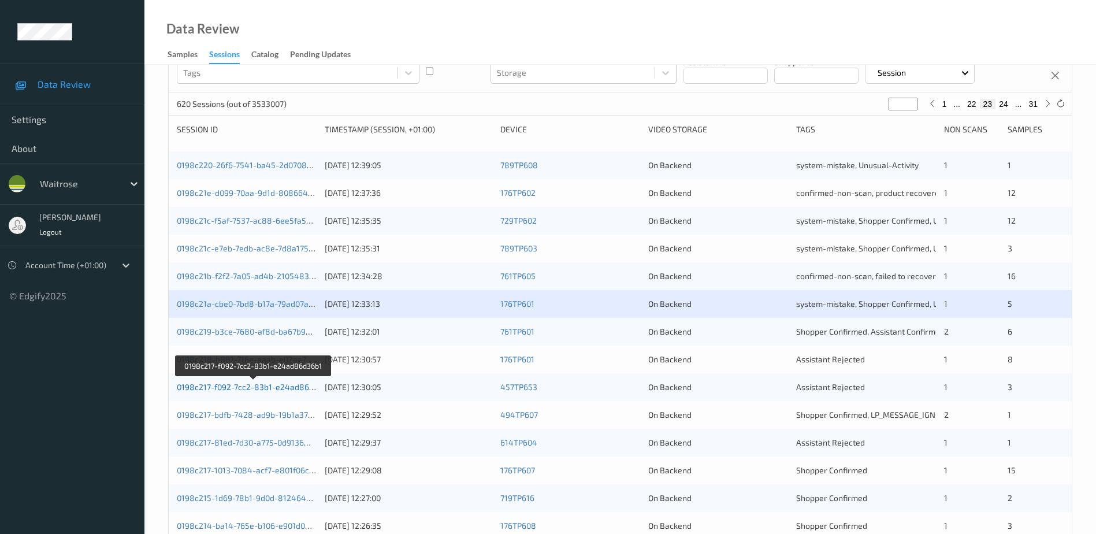
click at [262, 388] on link "0198c217-f092-7cc2-83b1-e24ad86d36b1" at bounding box center [254, 387] width 154 height 10
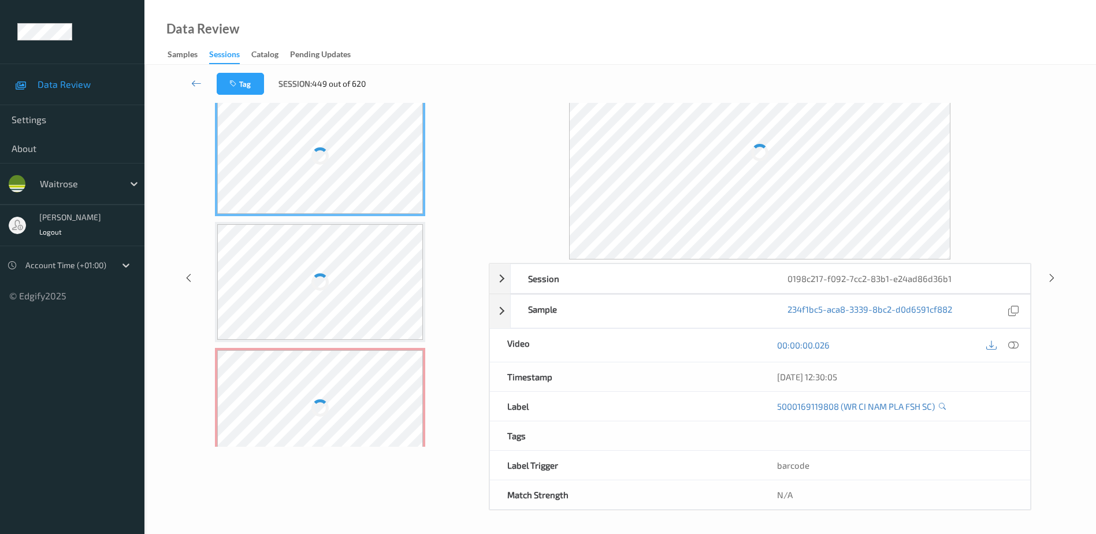
scroll to position [57, 0]
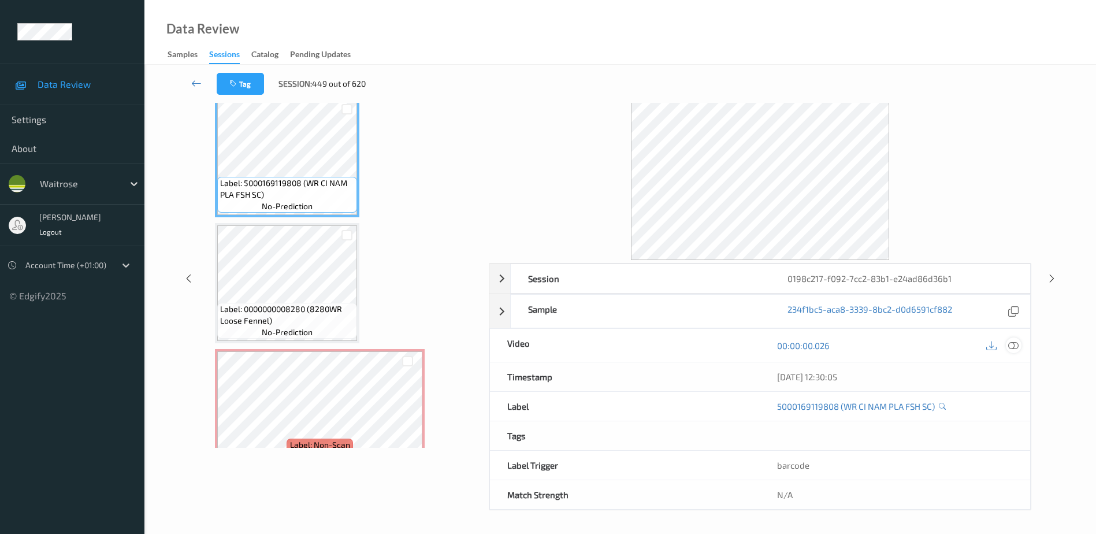
click at [1011, 344] on icon at bounding box center [1013, 345] width 10 height 10
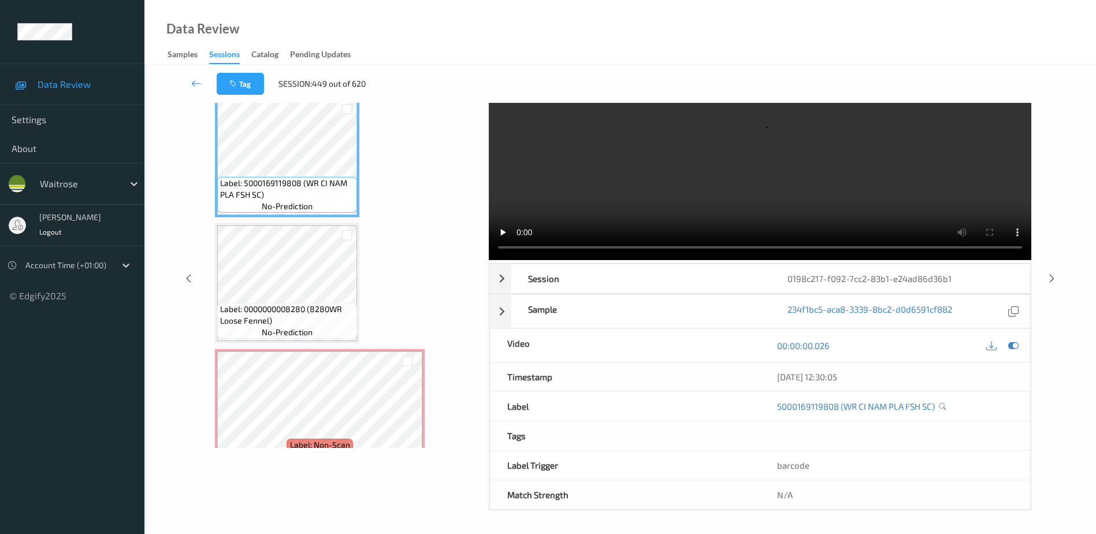
scroll to position [0, 0]
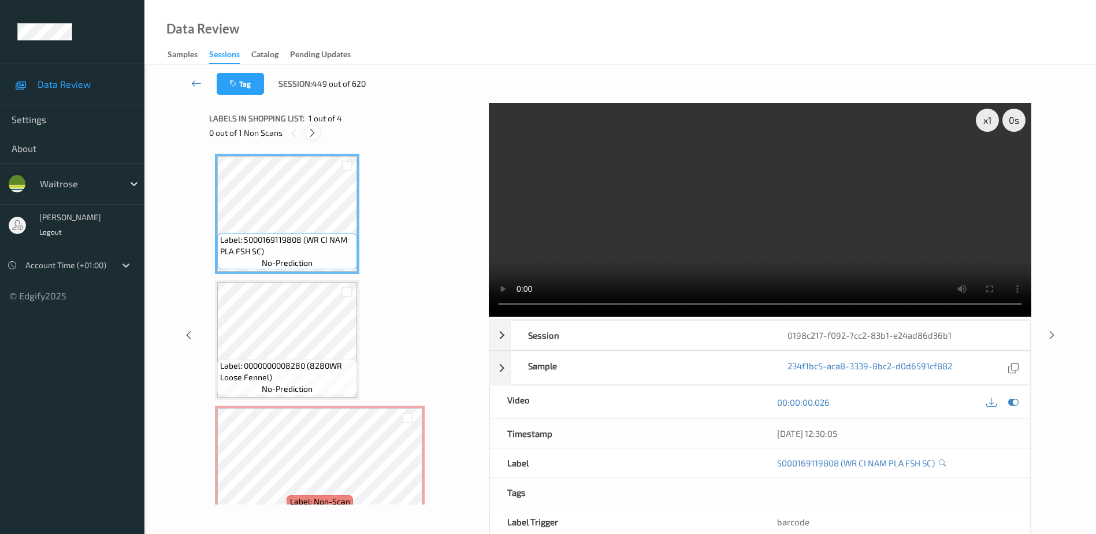
click at [313, 131] on icon at bounding box center [312, 133] width 10 height 10
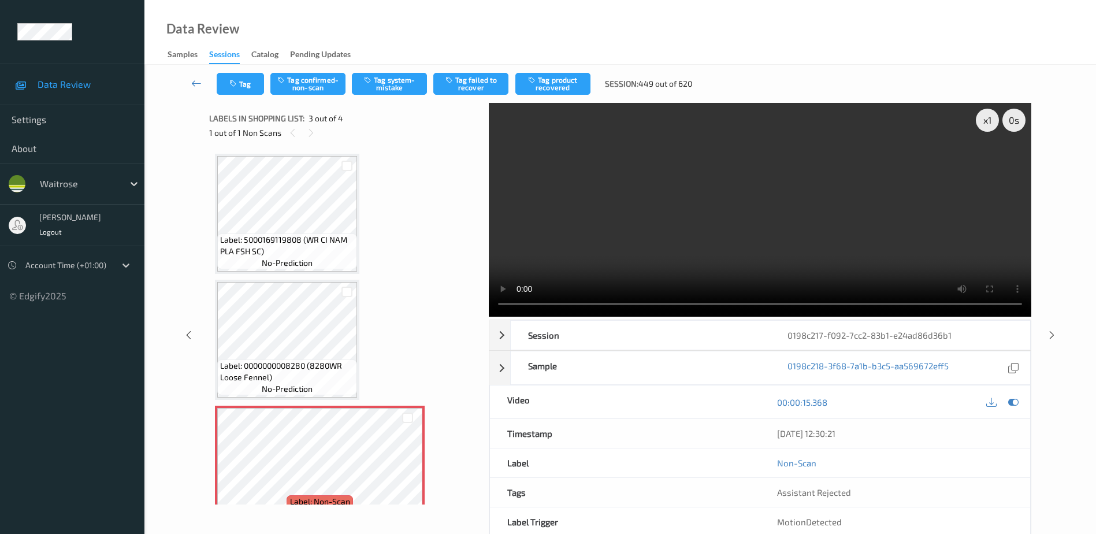
scroll to position [132, 0]
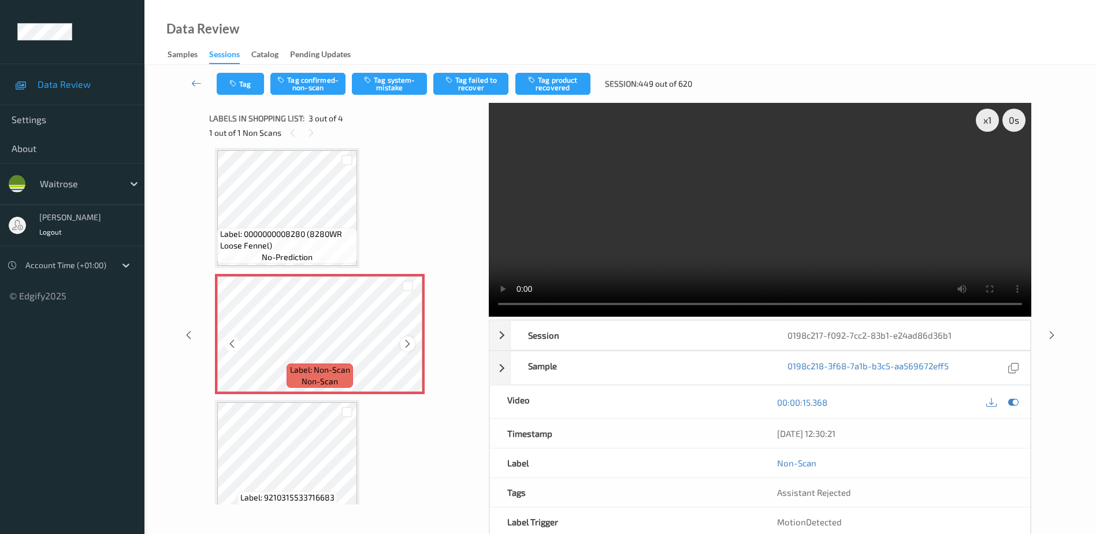
click at [406, 343] on icon at bounding box center [408, 344] width 10 height 10
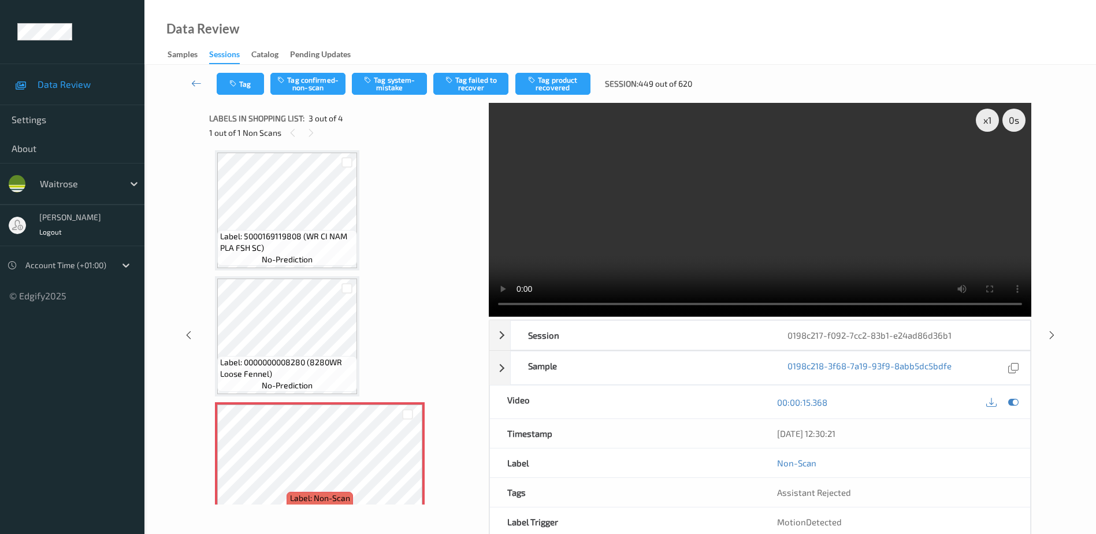
scroll to position [0, 0]
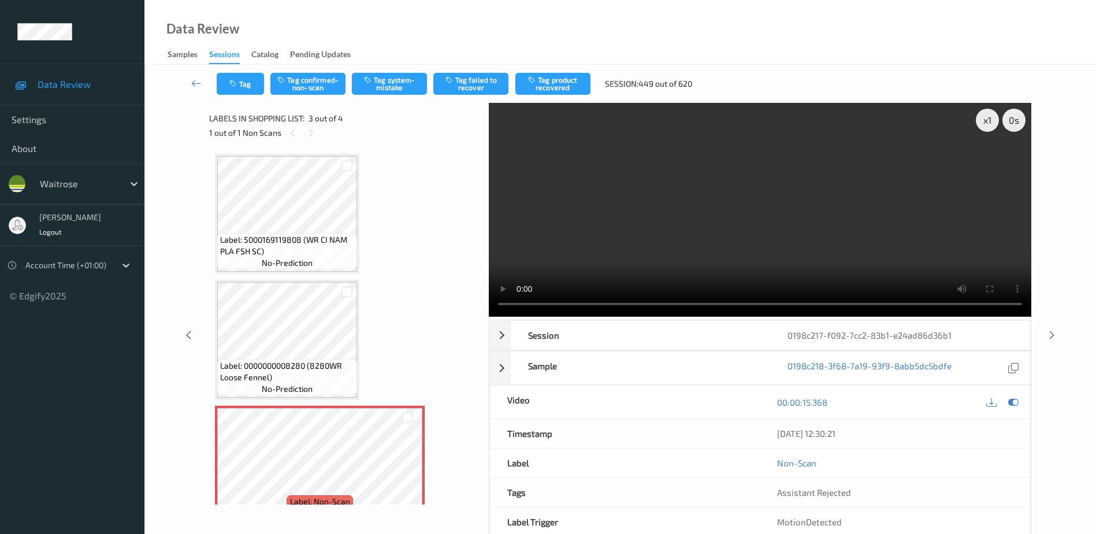
drag, startPoint x: 742, startPoint y: 245, endPoint x: 722, endPoint y: 248, distance: 20.4
click at [742, 245] on video at bounding box center [760, 210] width 542 height 214
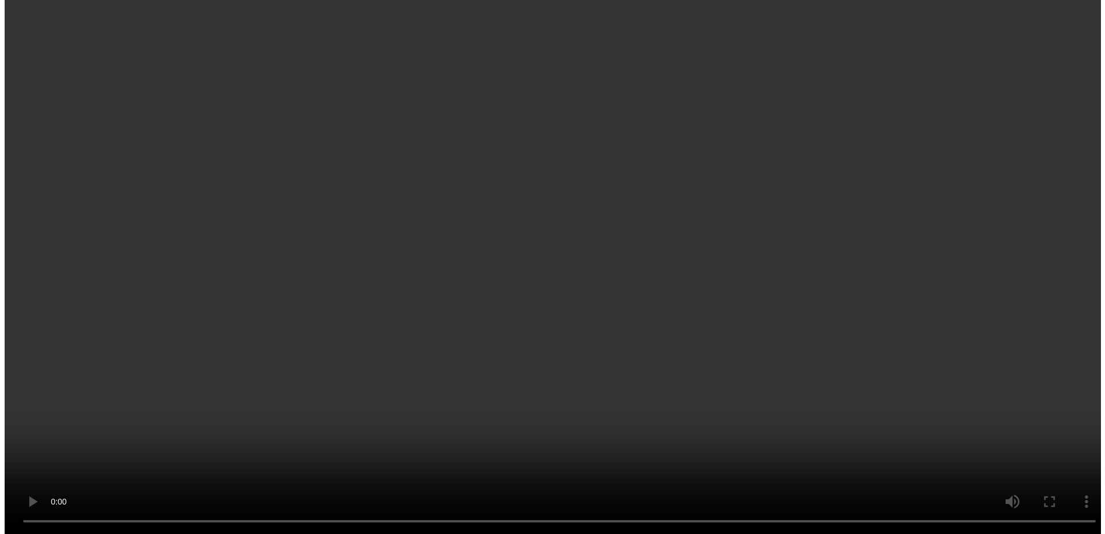
scroll to position [38, 0]
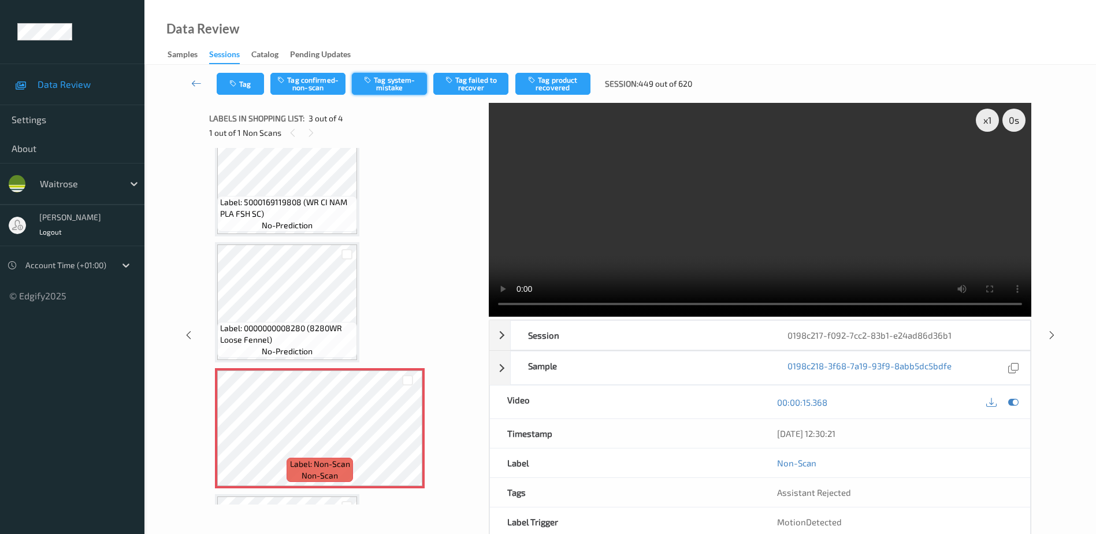
click at [381, 80] on button "Tag system-mistake" at bounding box center [389, 84] width 75 height 22
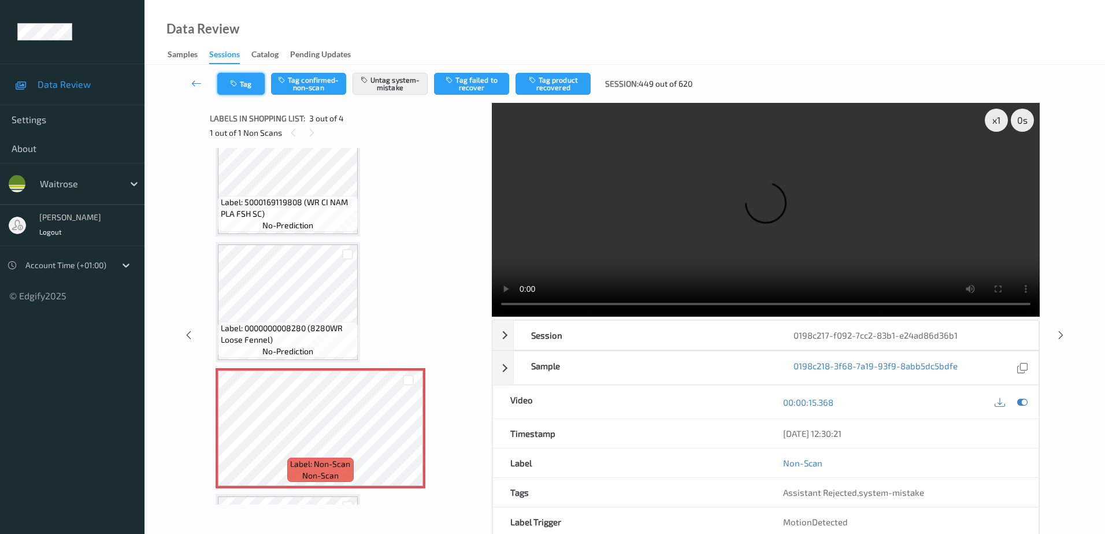
click at [241, 90] on button "Tag" at bounding box center [240, 84] width 47 height 22
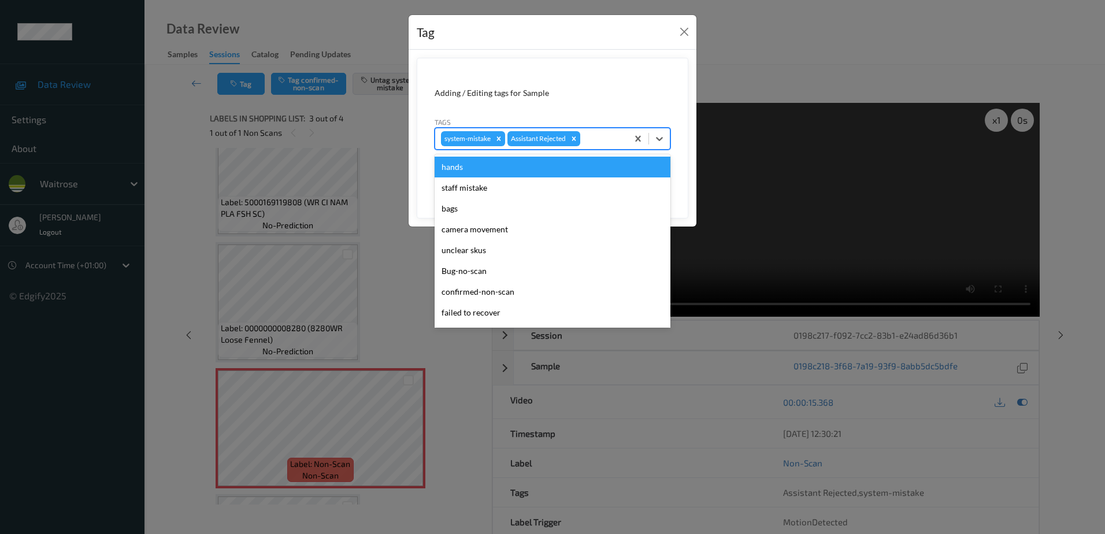
click at [587, 135] on div at bounding box center [601, 139] width 39 height 14
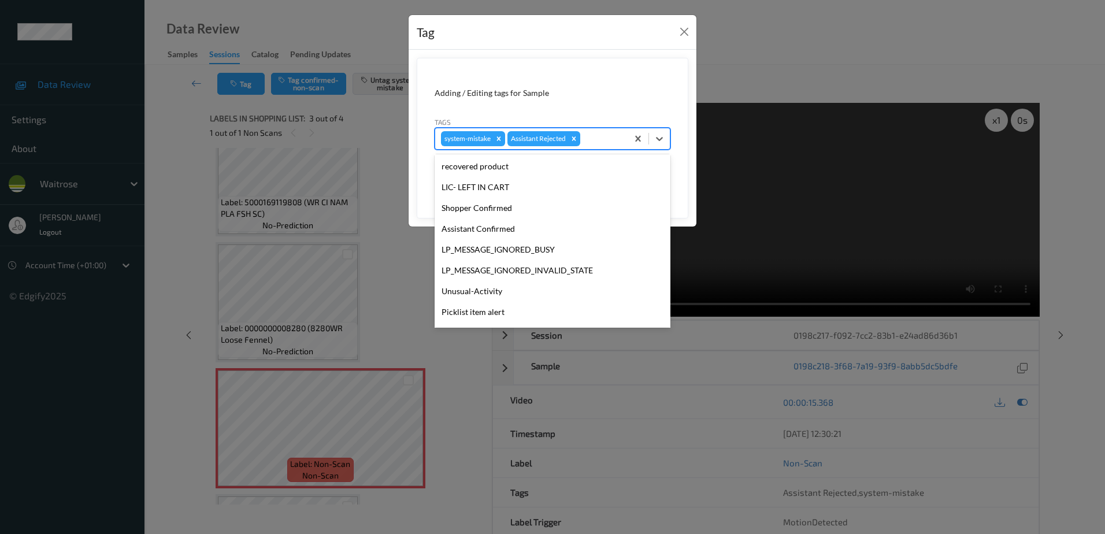
scroll to position [226, 0]
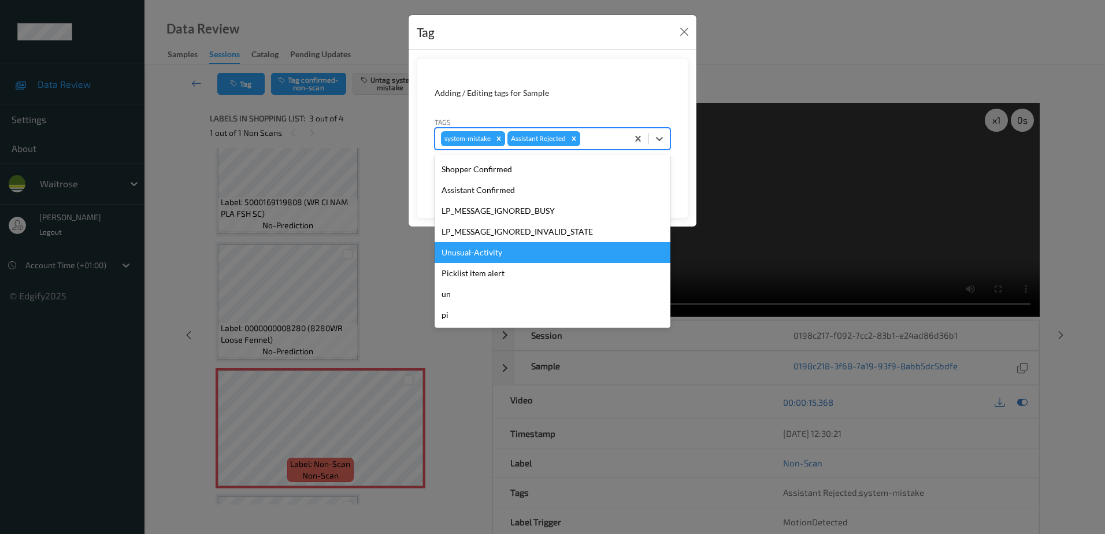
click at [458, 252] on div "Unusual-Activity" at bounding box center [552, 252] width 236 height 21
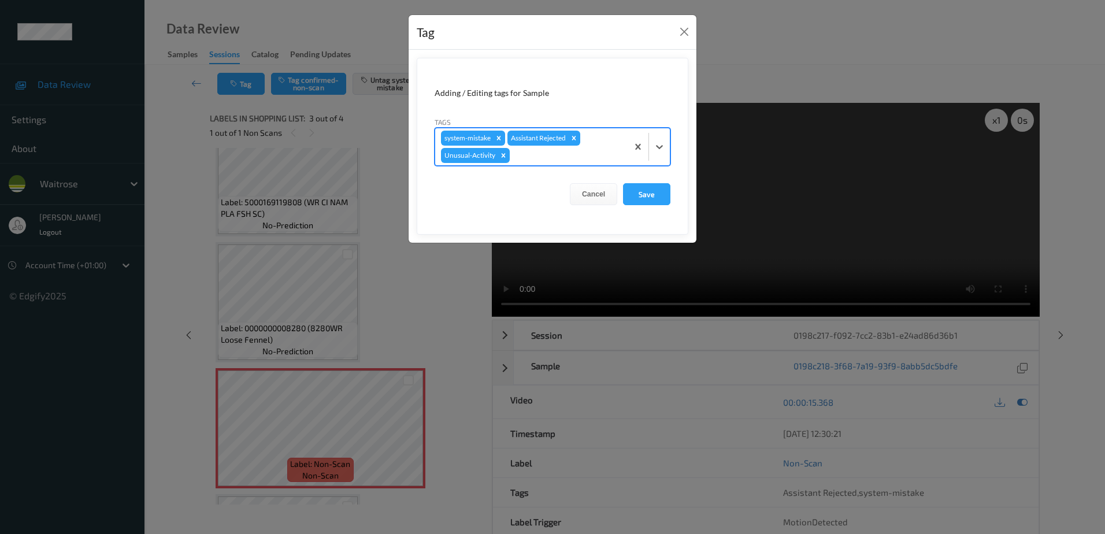
click at [545, 155] on div at bounding box center [567, 155] width 110 height 14
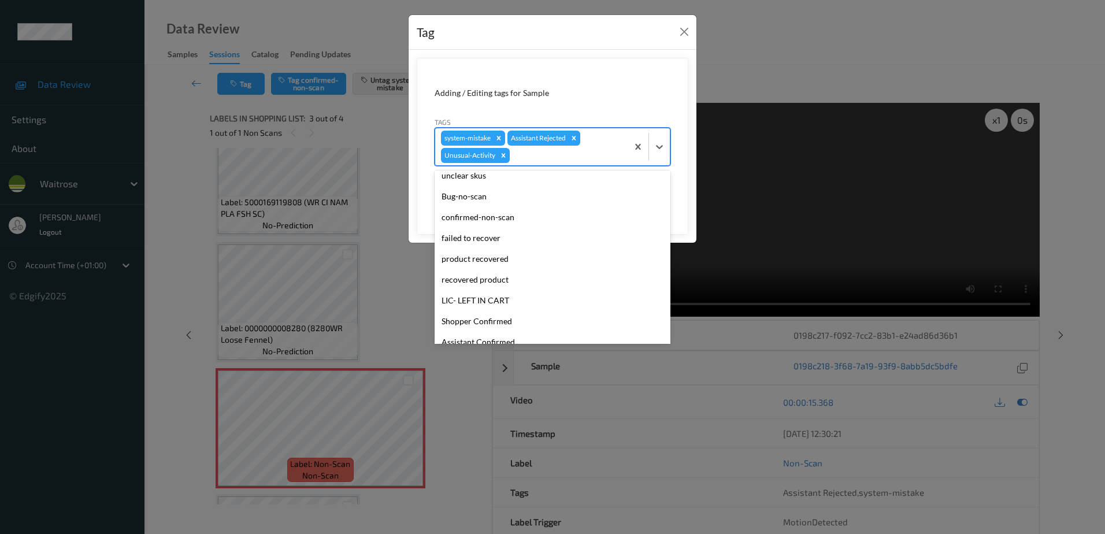
scroll to position [206, 0]
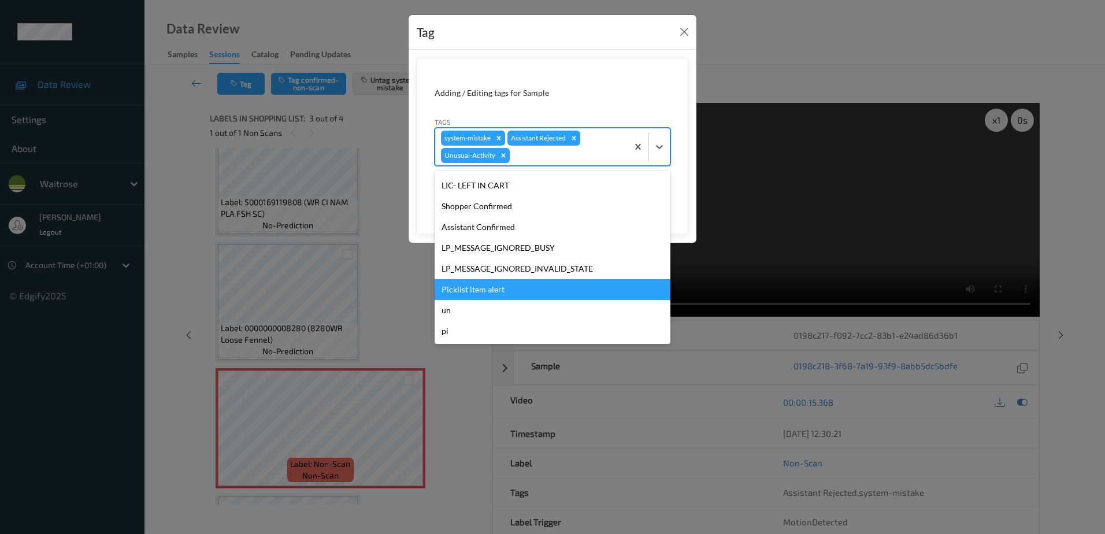
click at [481, 283] on div "Picklist item alert" at bounding box center [552, 289] width 236 height 21
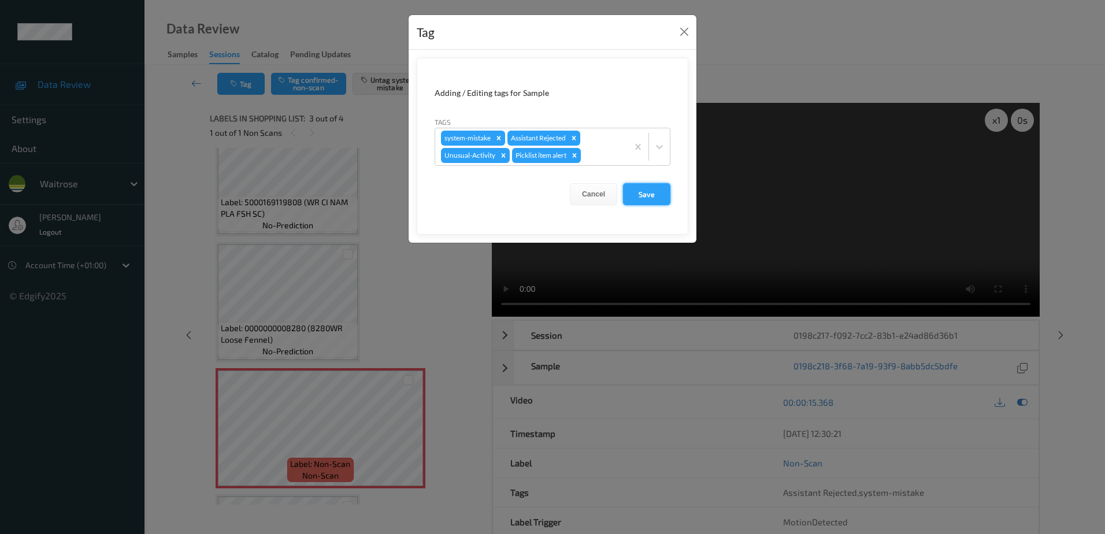
click at [646, 195] on button "Save" at bounding box center [646, 194] width 47 height 22
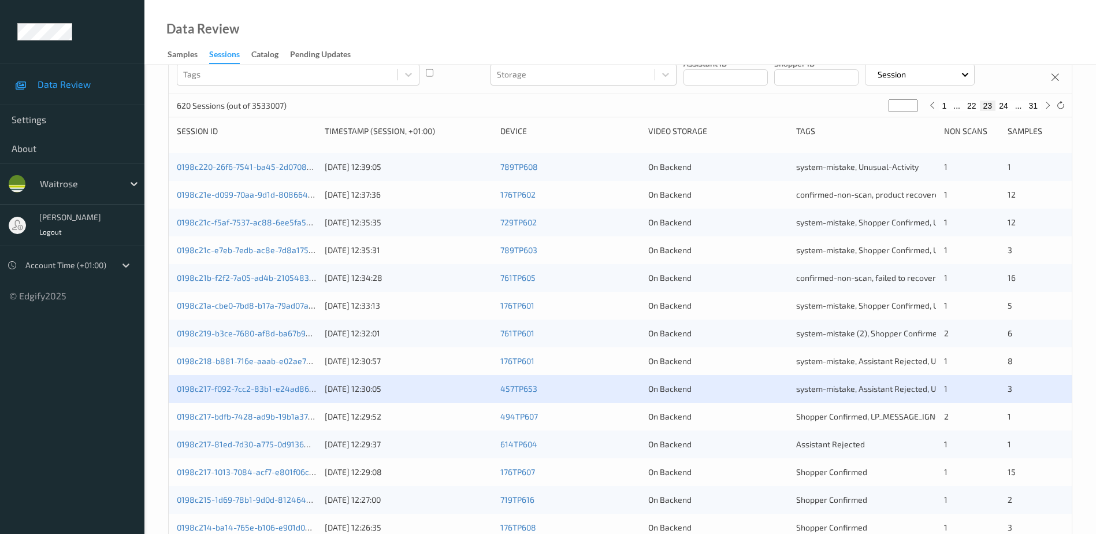
scroll to position [116, 0]
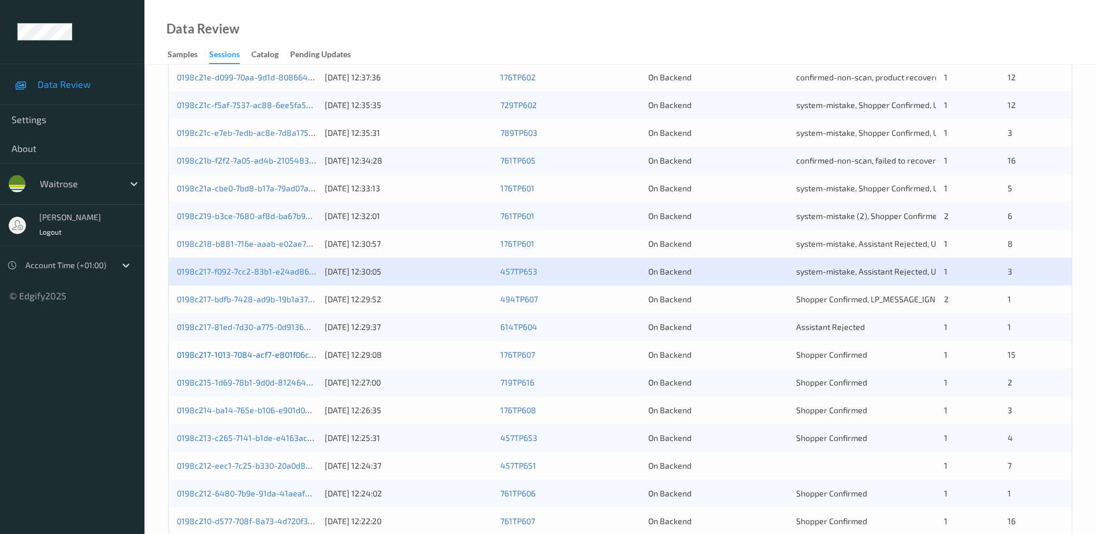
click at [274, 355] on link "0198c217-1013-7084-acf7-e801f06c5af9" at bounding box center [251, 354] width 149 height 10
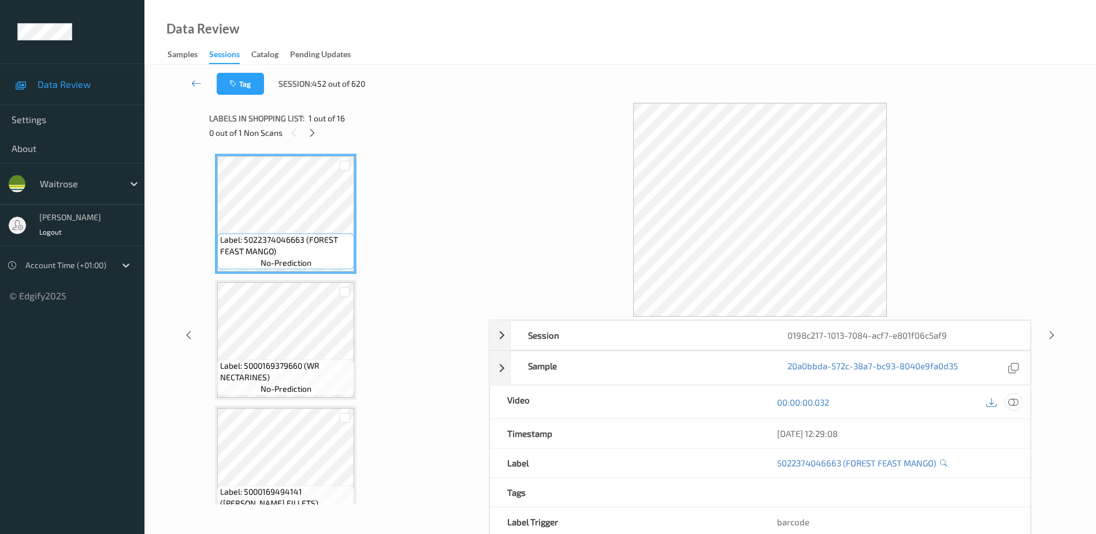
click at [1013, 401] on icon at bounding box center [1013, 402] width 10 height 10
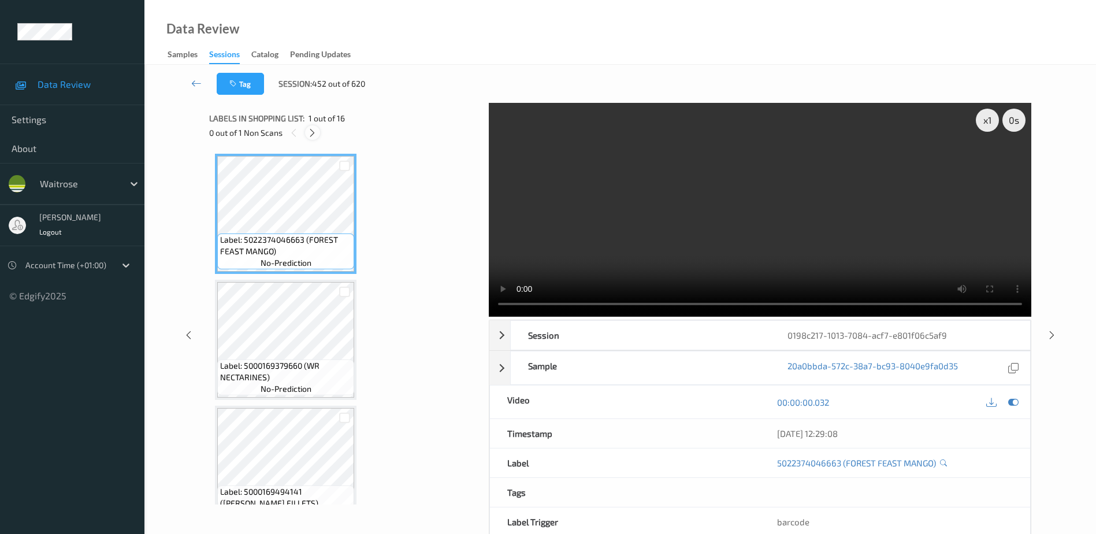
click at [311, 137] on icon at bounding box center [312, 133] width 10 height 10
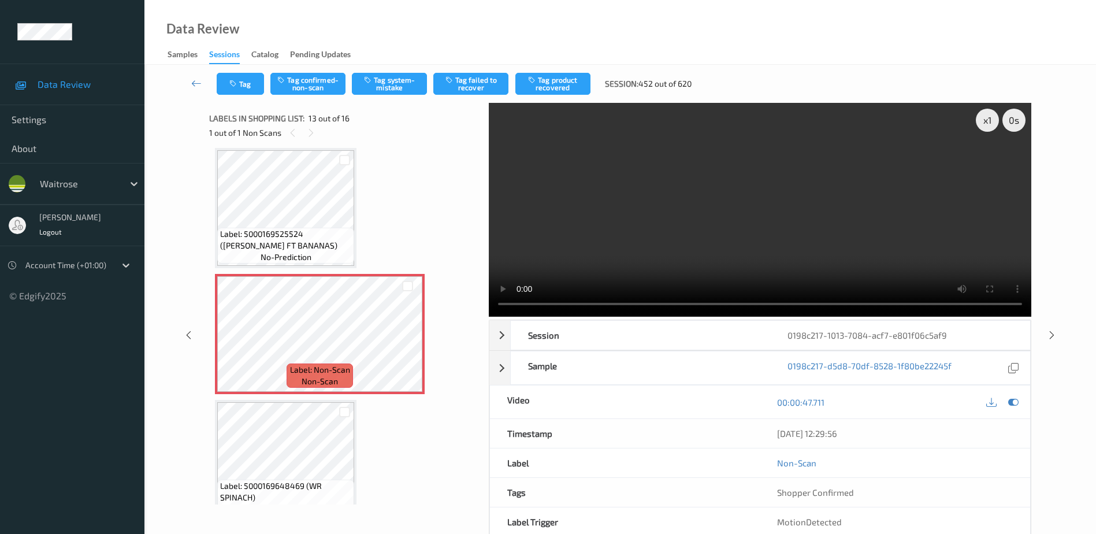
click at [738, 213] on video at bounding box center [760, 210] width 542 height 214
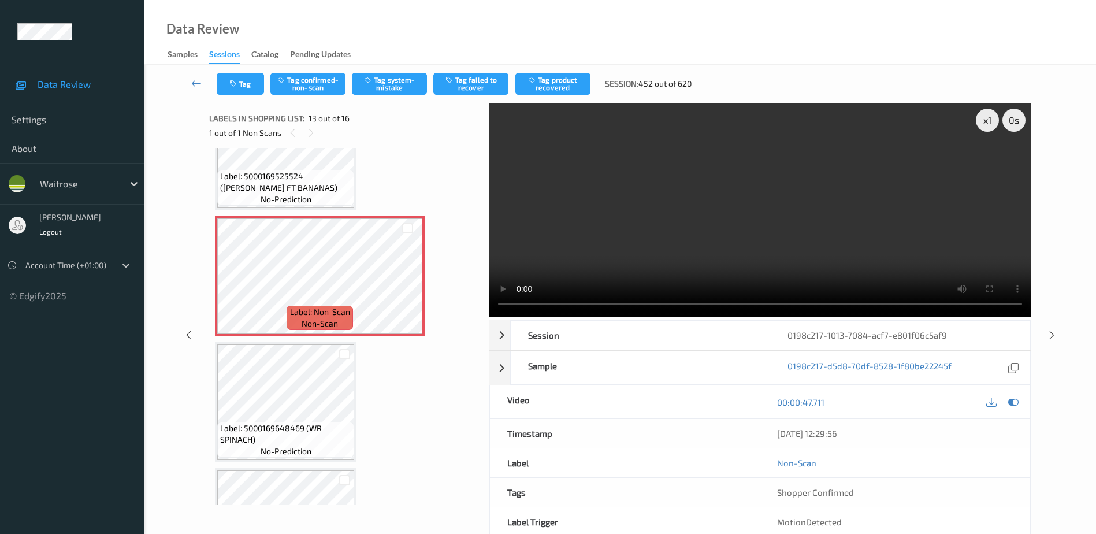
scroll to position [1276, 0]
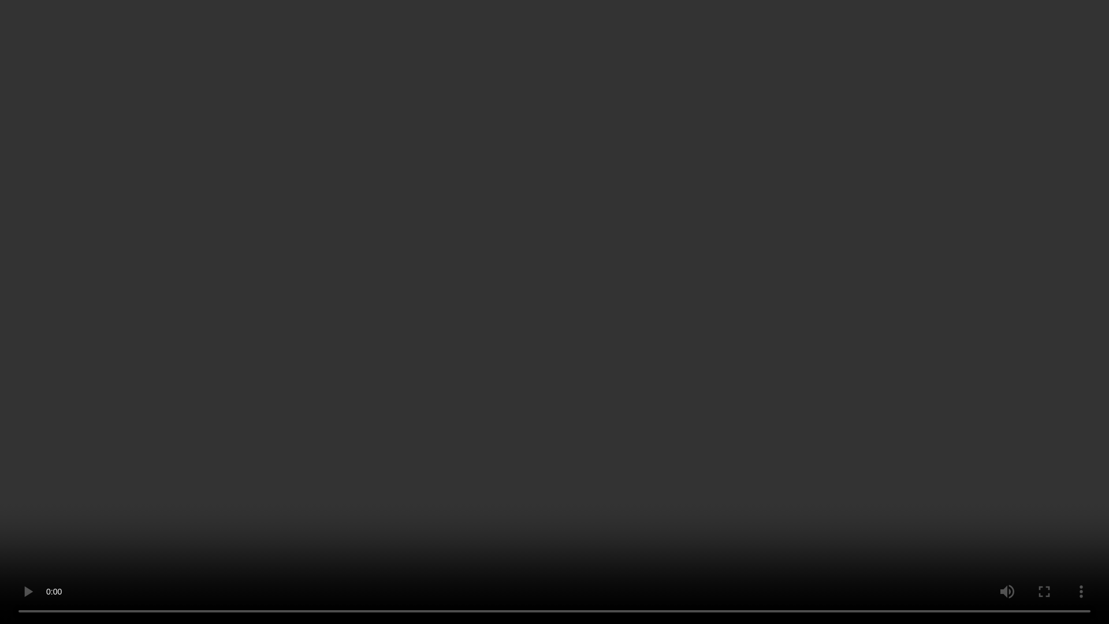
click at [654, 448] on video at bounding box center [554, 312] width 1109 height 624
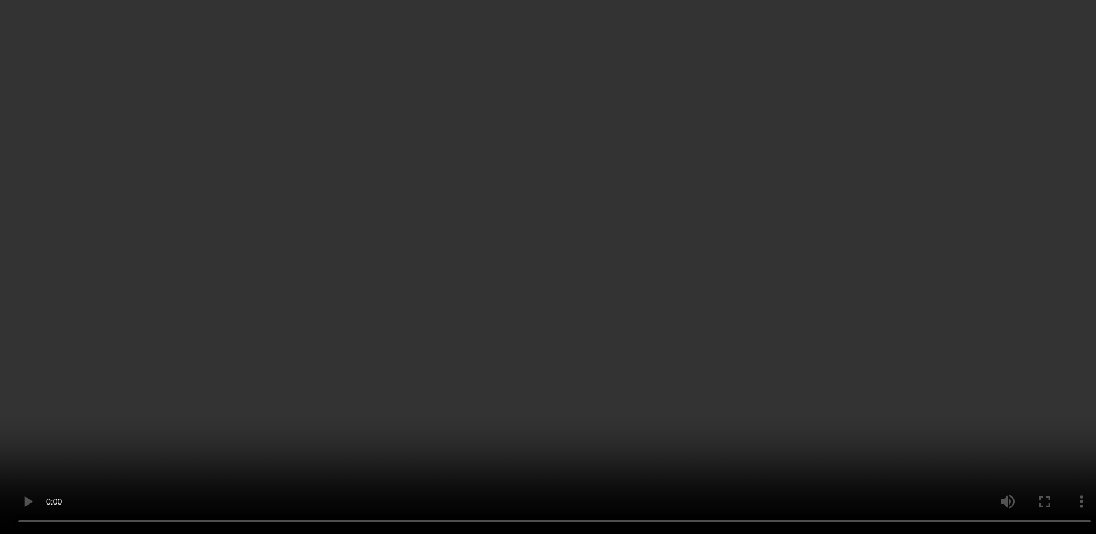
scroll to position [813, 0]
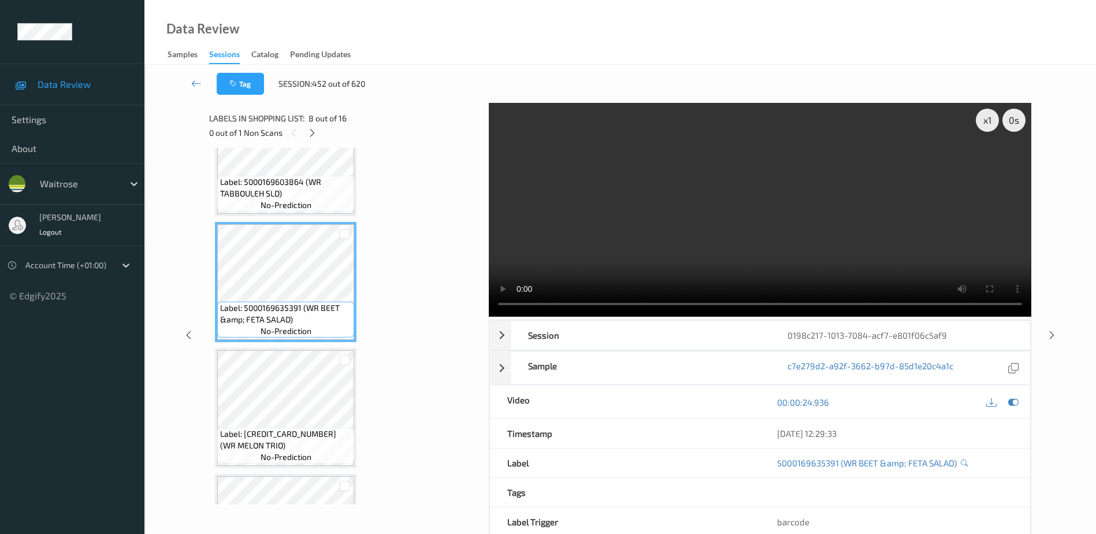
click at [722, 243] on video at bounding box center [760, 210] width 542 height 214
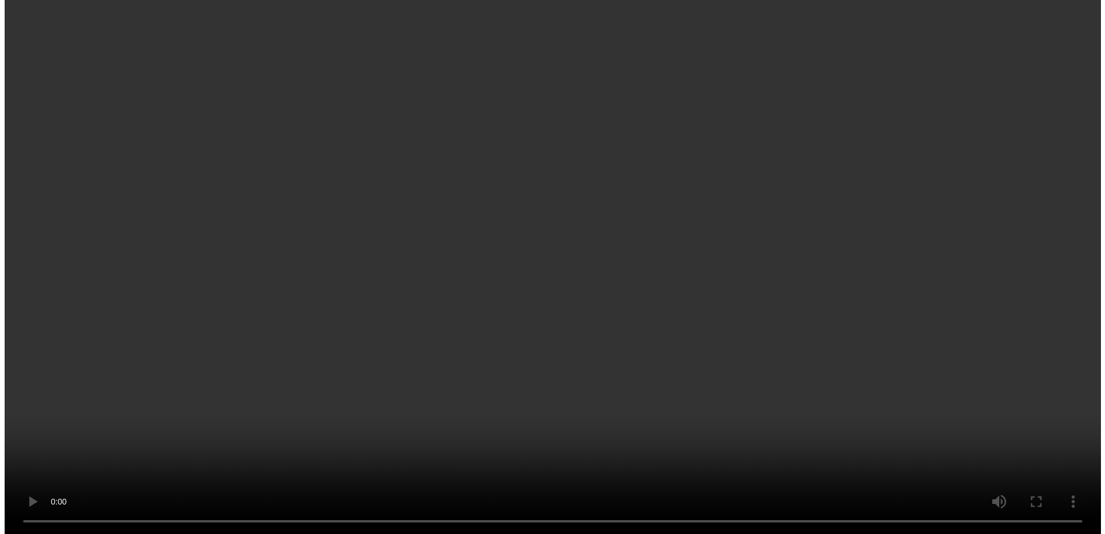
scroll to position [1386, 0]
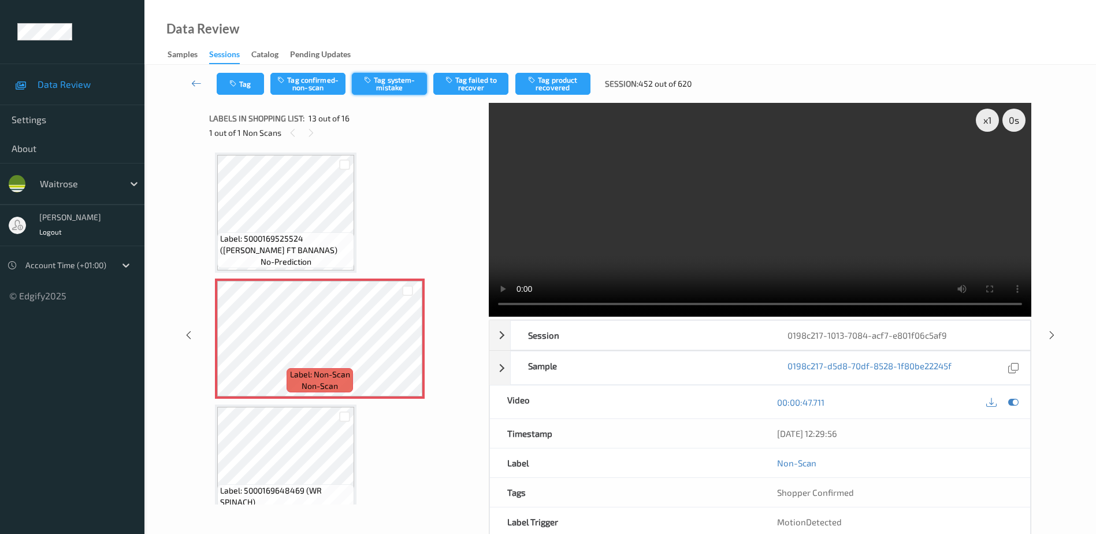
click at [392, 90] on button "Tag system-mistake" at bounding box center [389, 84] width 75 height 22
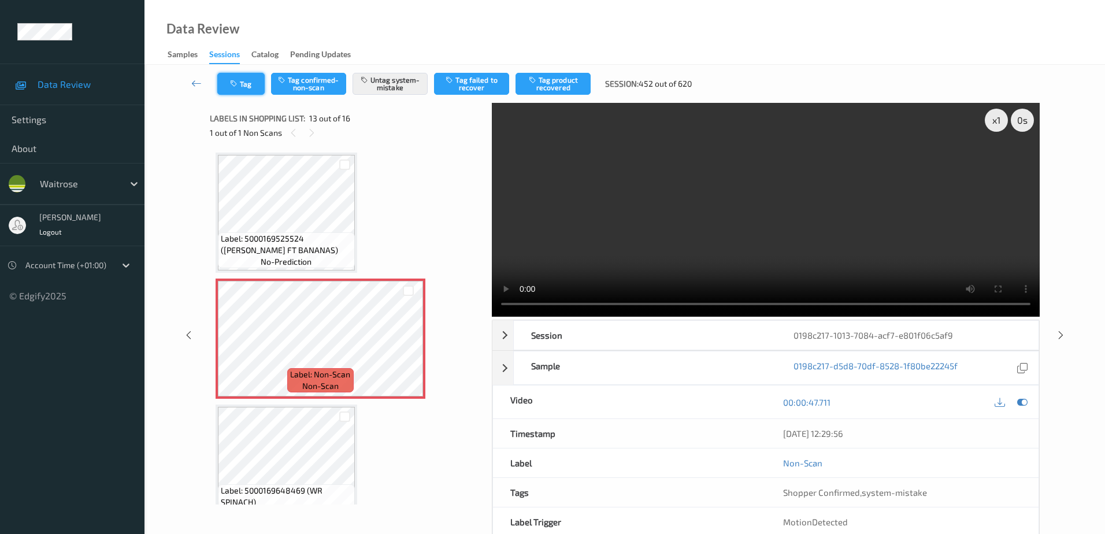
click at [238, 83] on icon "button" at bounding box center [235, 84] width 10 height 8
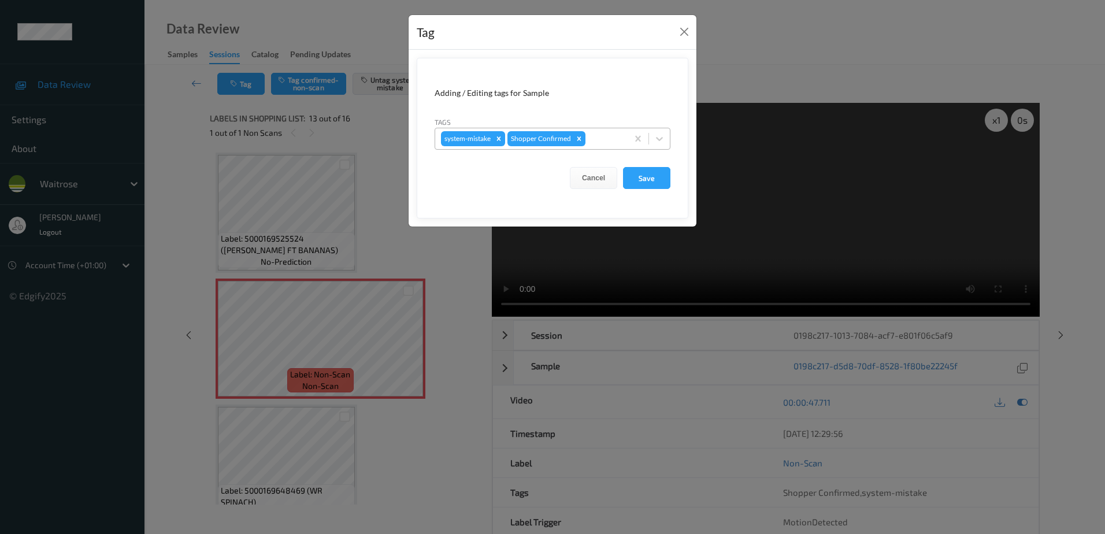
click at [600, 139] on div at bounding box center [604, 139] width 34 height 14
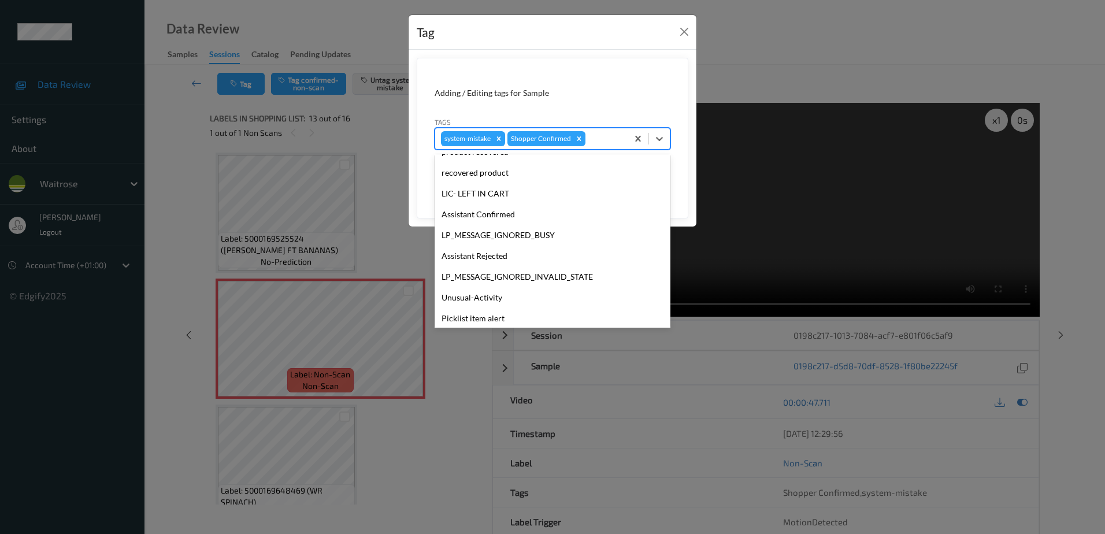
scroll to position [226, 0]
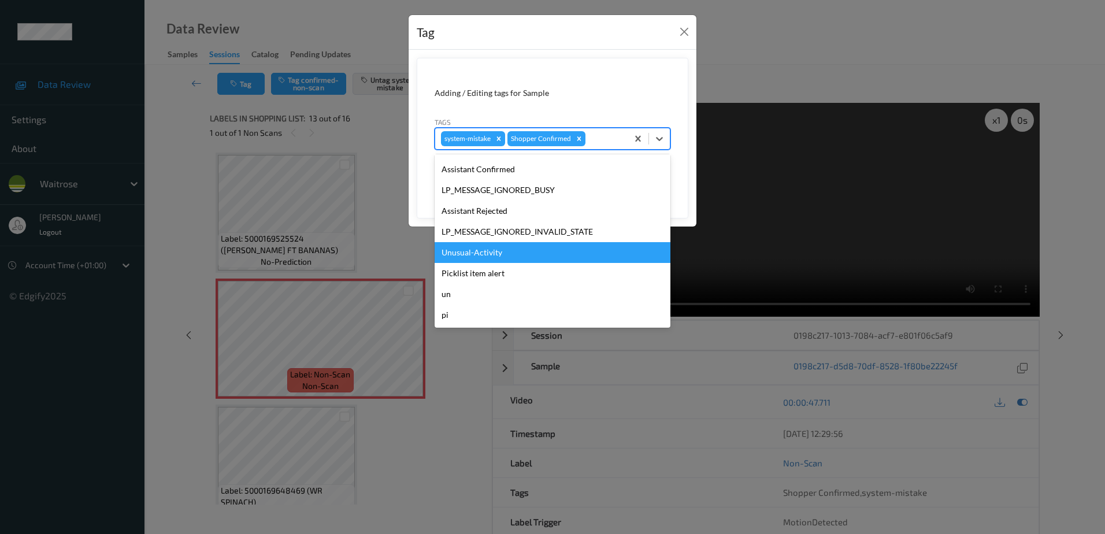
click at [499, 254] on div "Unusual-Activity" at bounding box center [552, 252] width 236 height 21
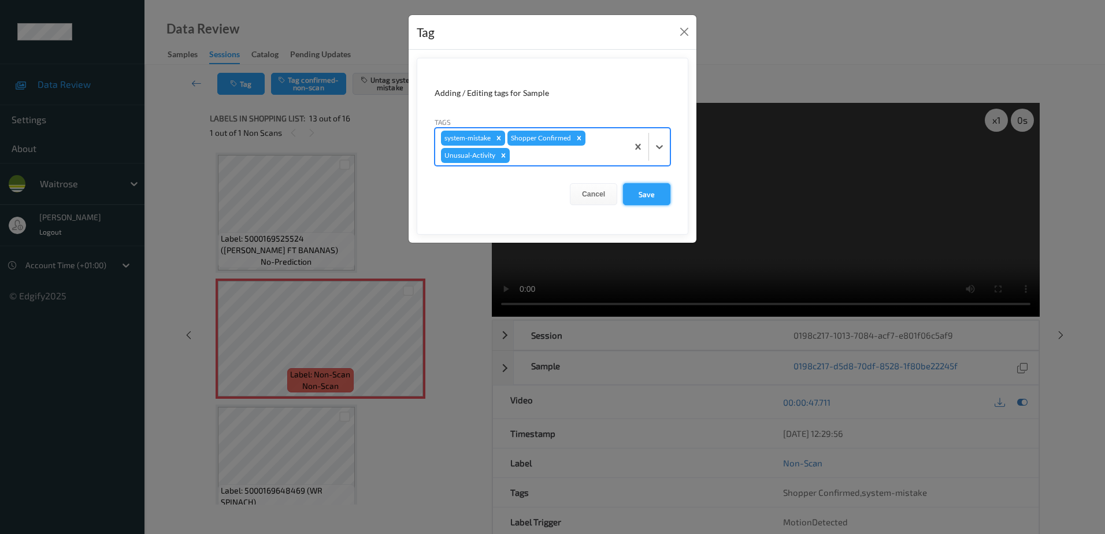
click at [653, 186] on button "Save" at bounding box center [646, 194] width 47 height 22
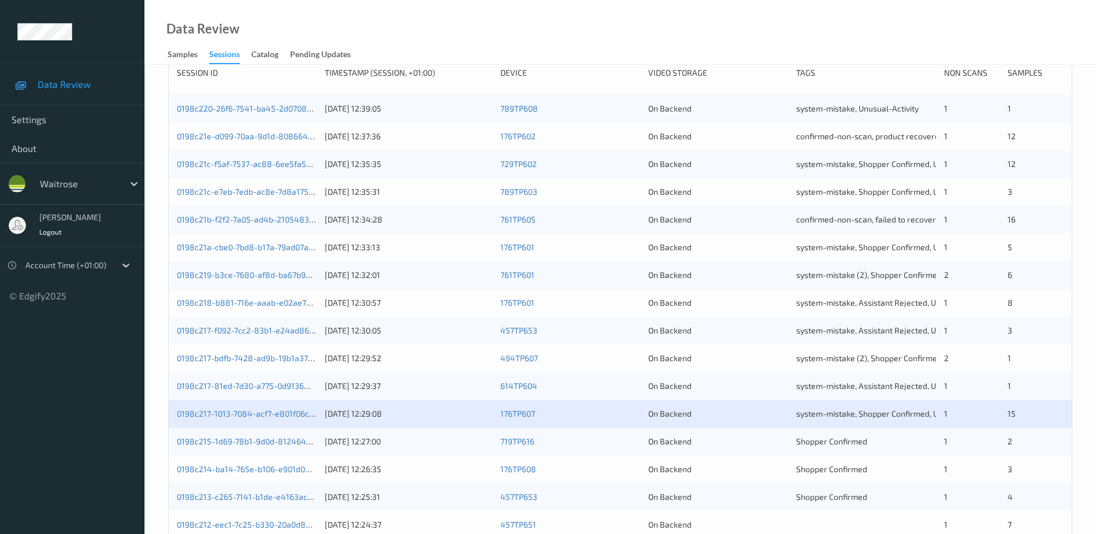
scroll to position [231, 0]
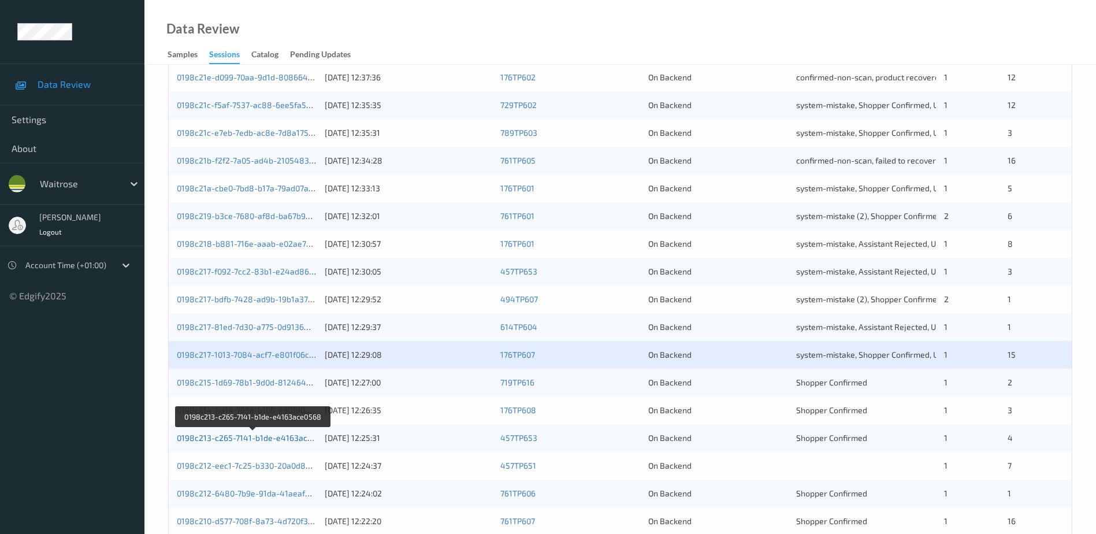
click at [273, 437] on link "0198c213-c265-7141-b1de-e4163ace0568" at bounding box center [254, 438] width 154 height 10
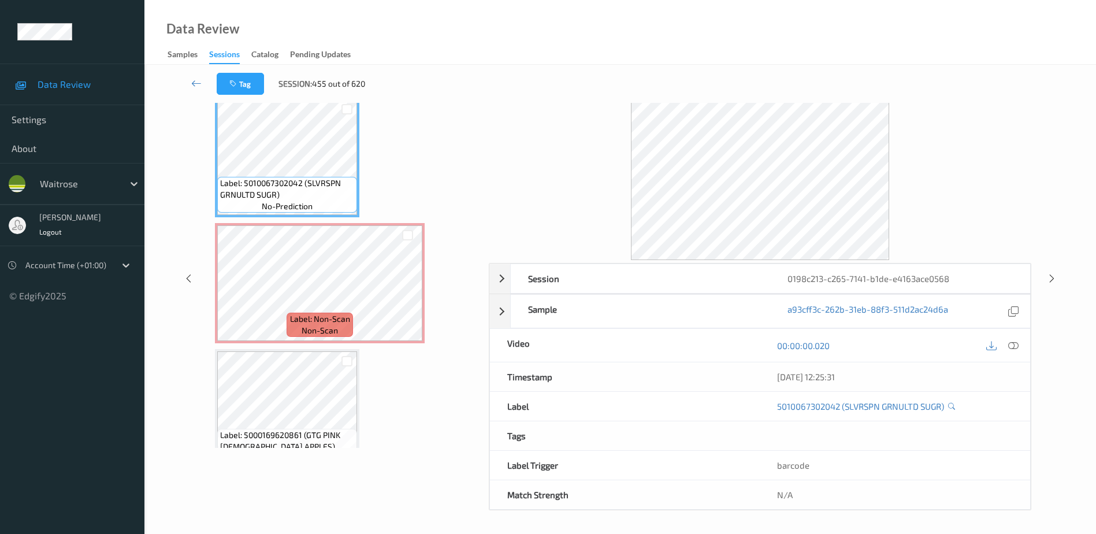
scroll to position [57, 0]
click at [1012, 344] on icon at bounding box center [1013, 345] width 10 height 10
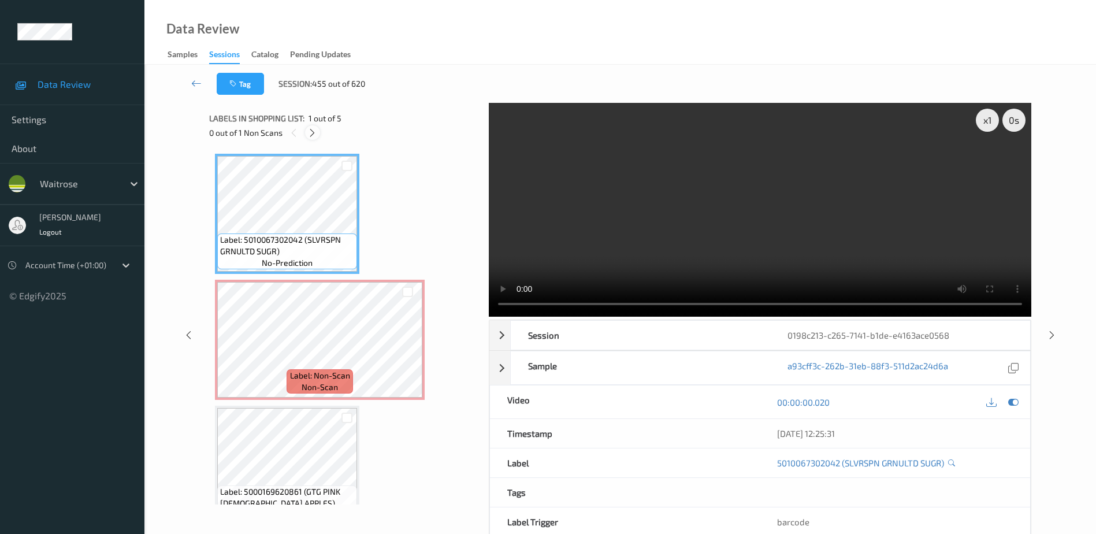
click at [315, 137] on icon at bounding box center [312, 133] width 10 height 10
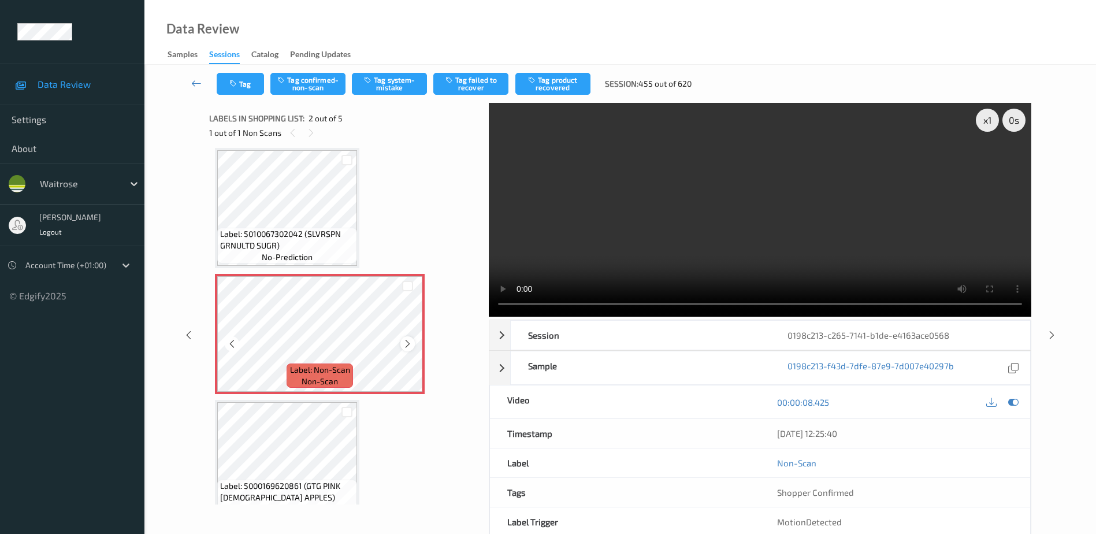
click at [406, 341] on icon at bounding box center [408, 344] width 10 height 10
drag, startPoint x: 697, startPoint y: 262, endPoint x: 651, endPoint y: 274, distance: 47.8
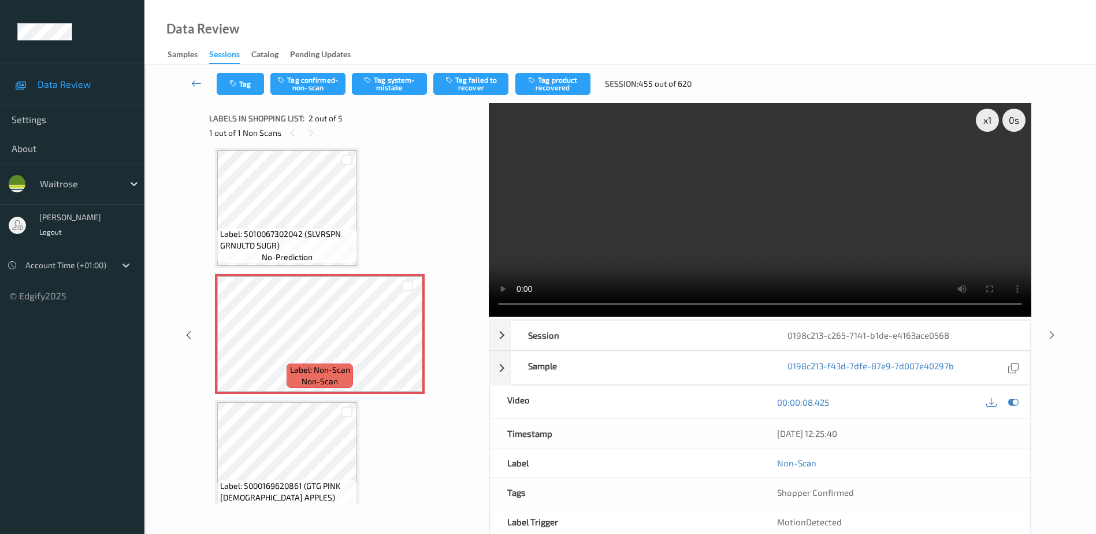
click at [697, 262] on video at bounding box center [760, 210] width 542 height 214
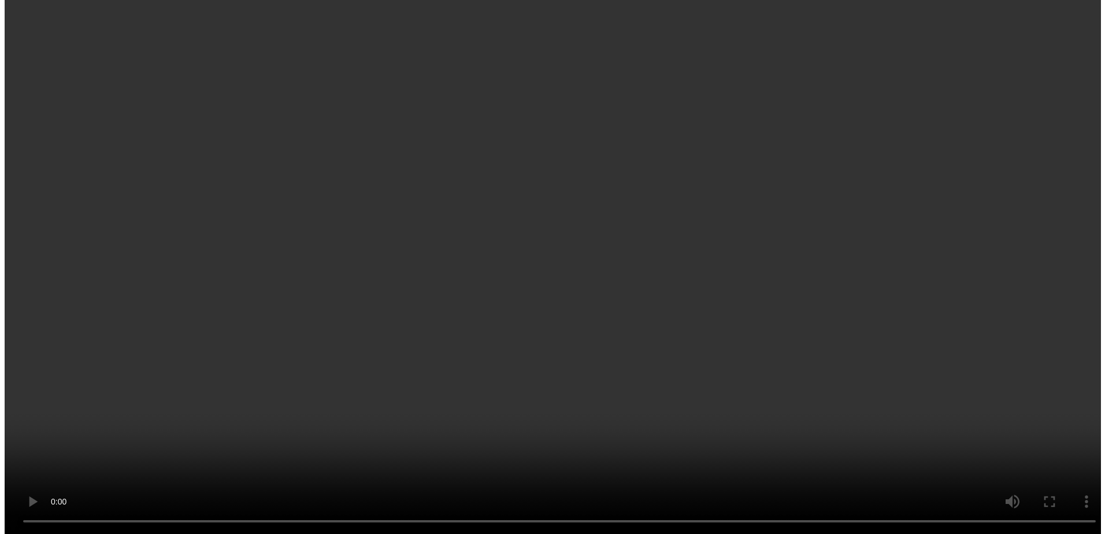
scroll to position [48, 0]
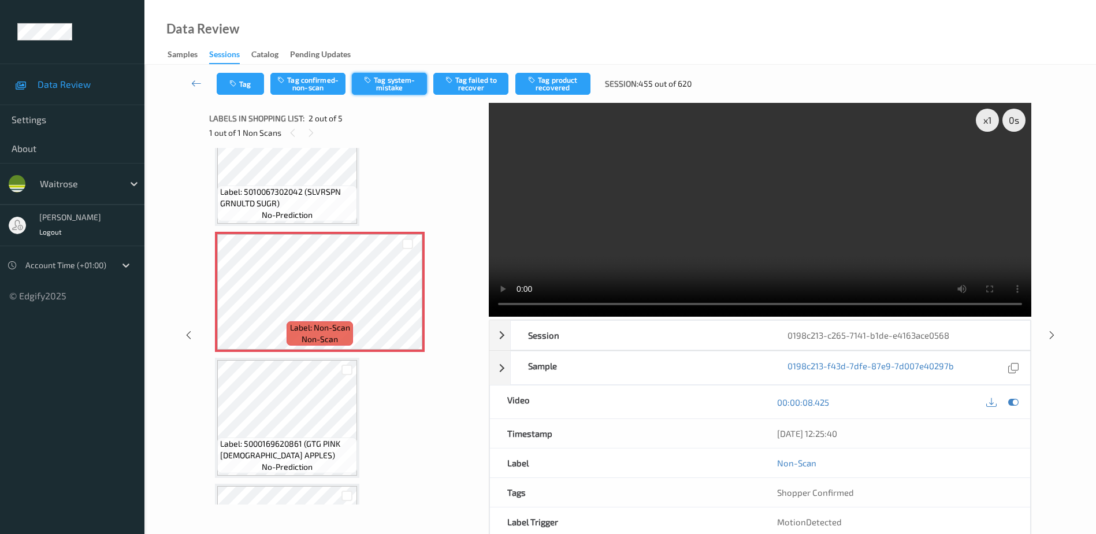
click at [395, 91] on button "Tag system-mistake" at bounding box center [389, 84] width 75 height 22
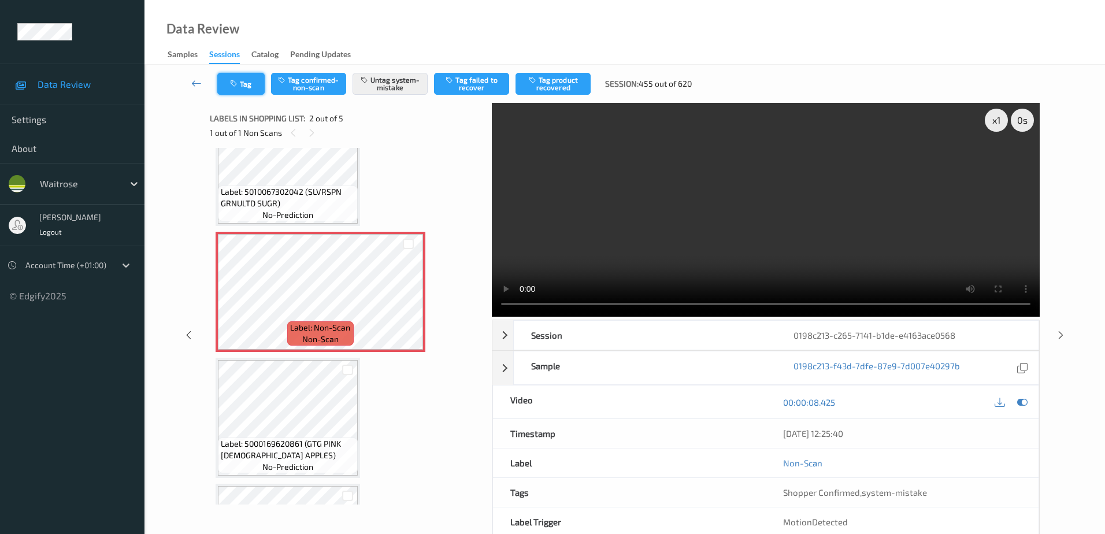
click at [230, 88] on button "Tag" at bounding box center [240, 84] width 47 height 22
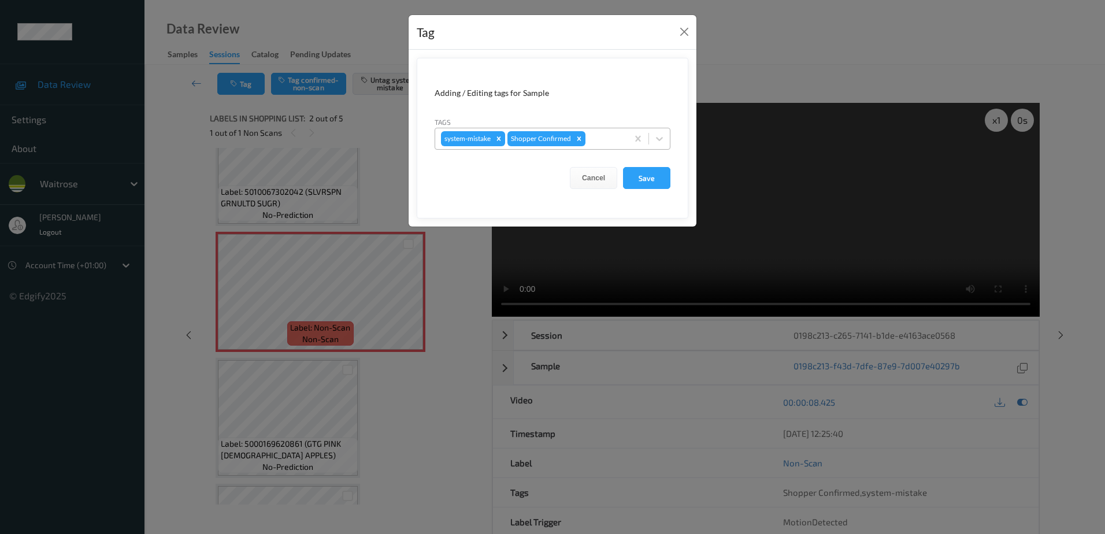
click at [619, 136] on div at bounding box center [604, 139] width 34 height 14
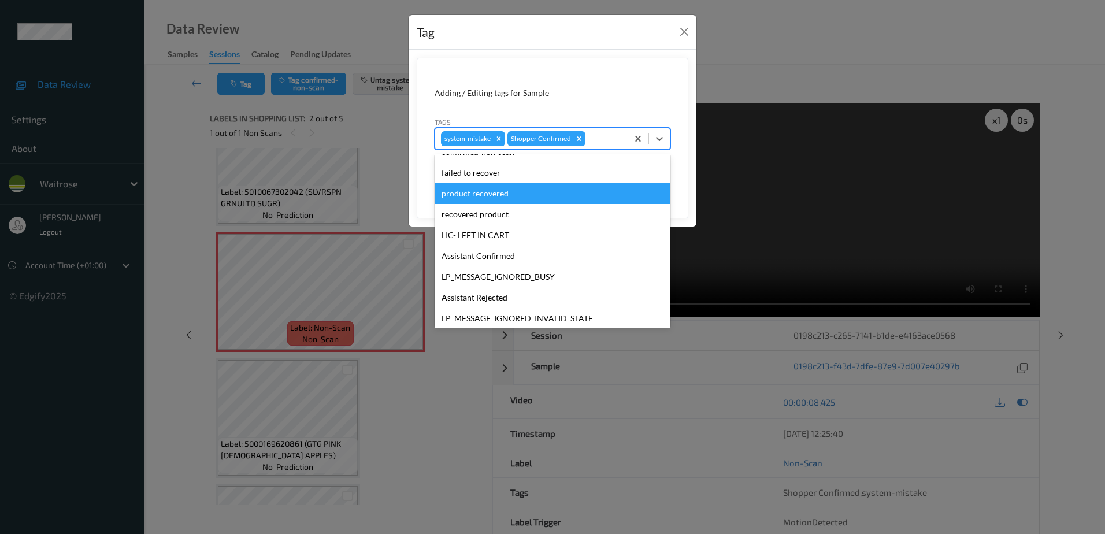
scroll to position [226, 0]
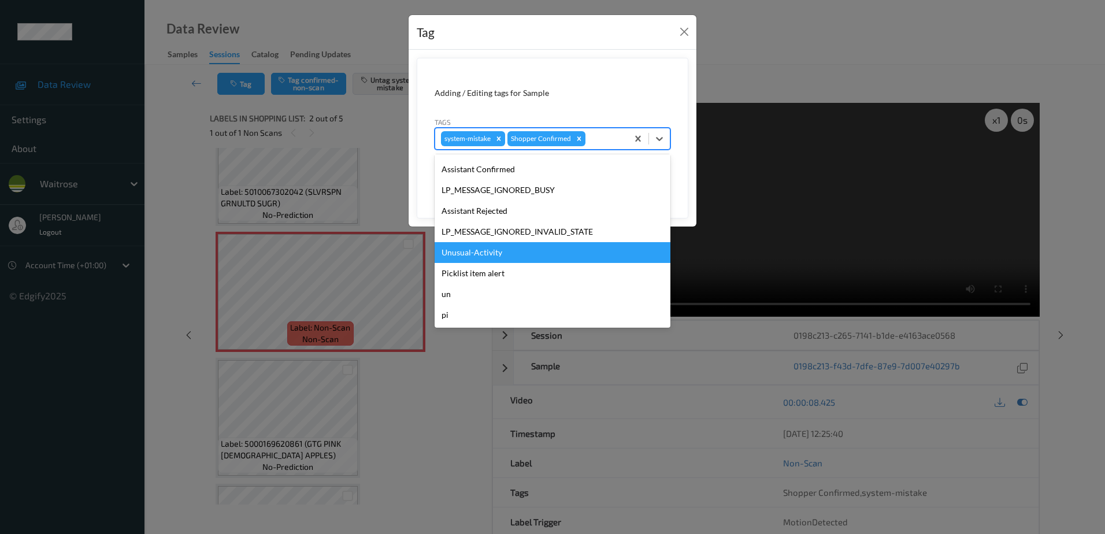
click at [509, 244] on div "Unusual-Activity" at bounding box center [552, 252] width 236 height 21
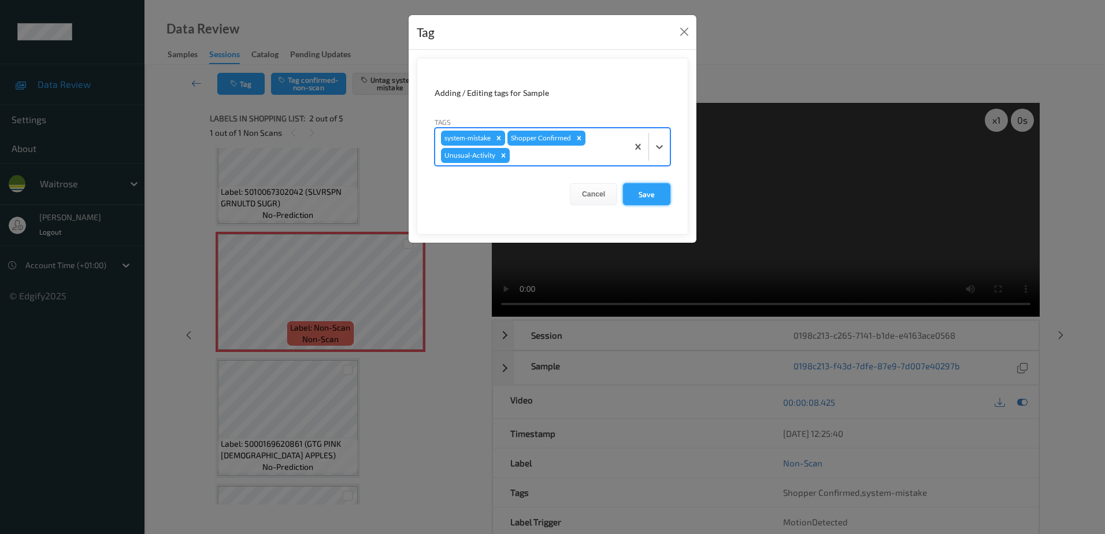
click at [644, 192] on button "Save" at bounding box center [646, 194] width 47 height 22
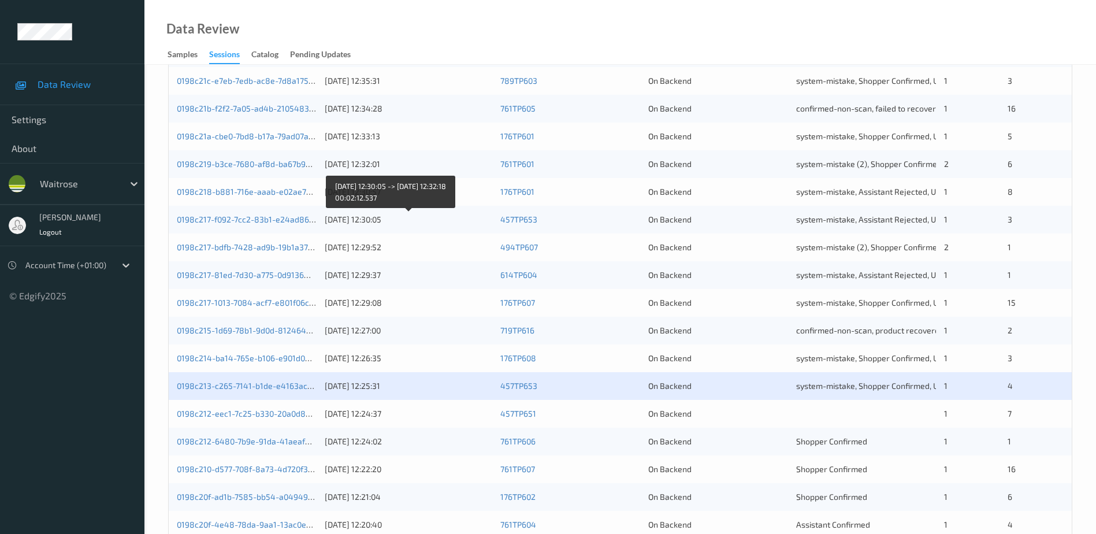
scroll to position [336, 0]
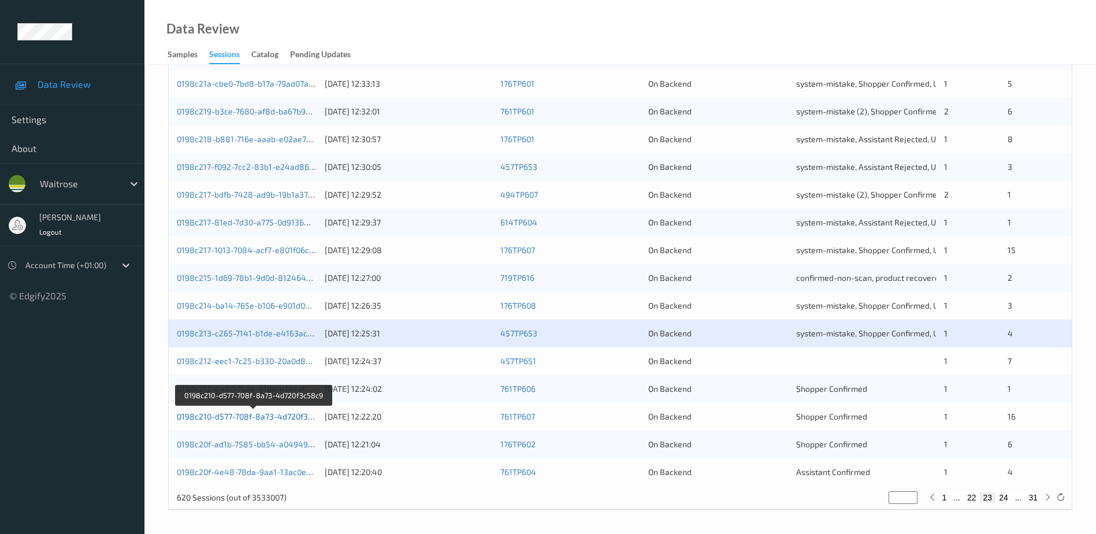
click at [280, 415] on link "0198c210-d577-708f-8a73-4d720f3c58c9" at bounding box center [254, 416] width 154 height 10
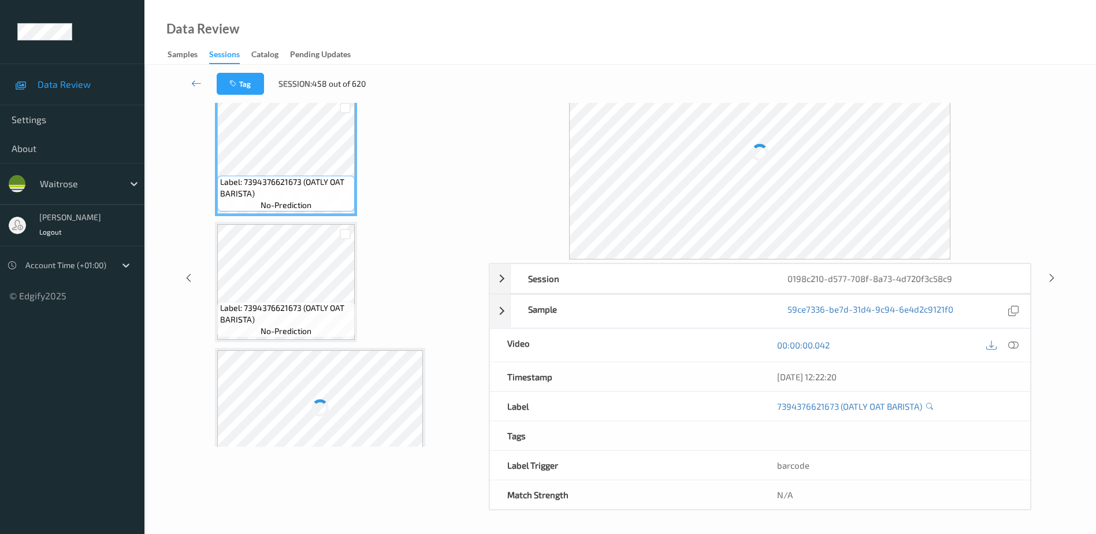
scroll to position [57, 0]
click at [1016, 347] on icon at bounding box center [1013, 345] width 10 height 10
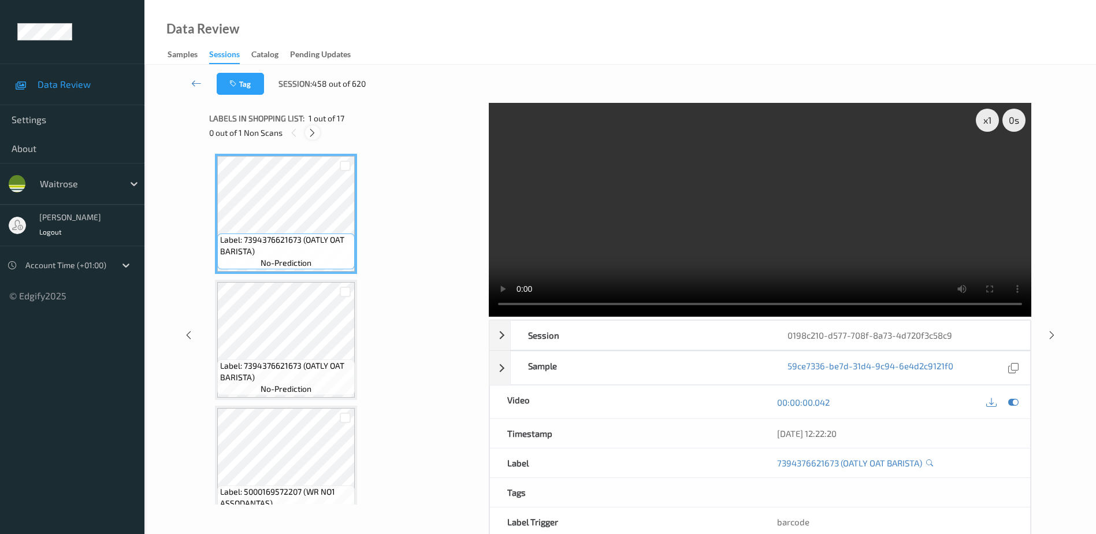
click at [310, 136] on icon at bounding box center [312, 133] width 10 height 10
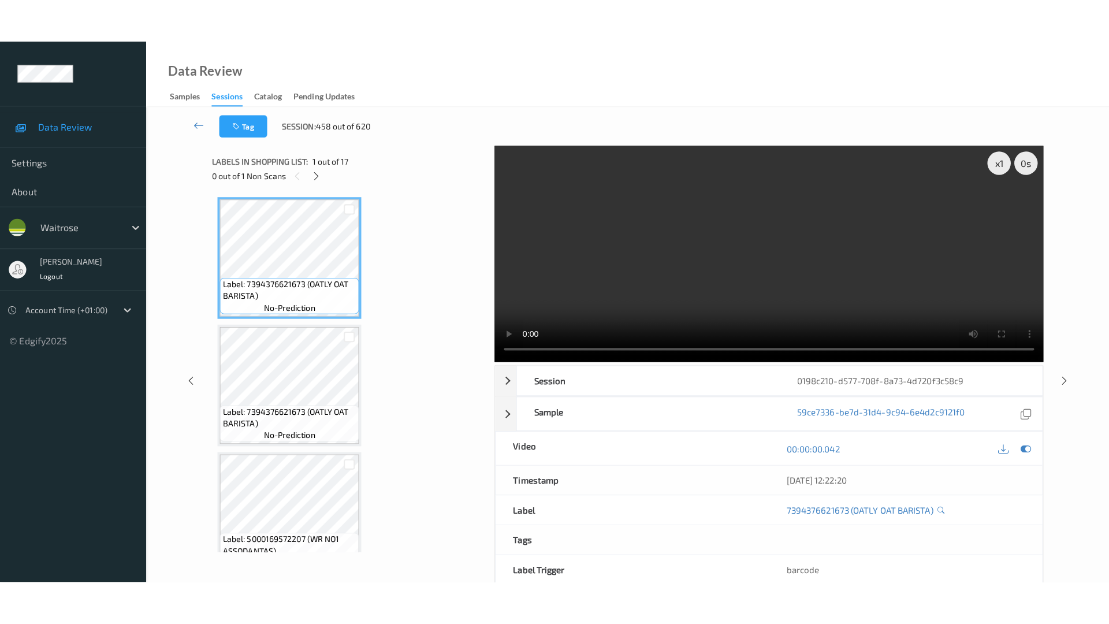
scroll to position [1769, 0]
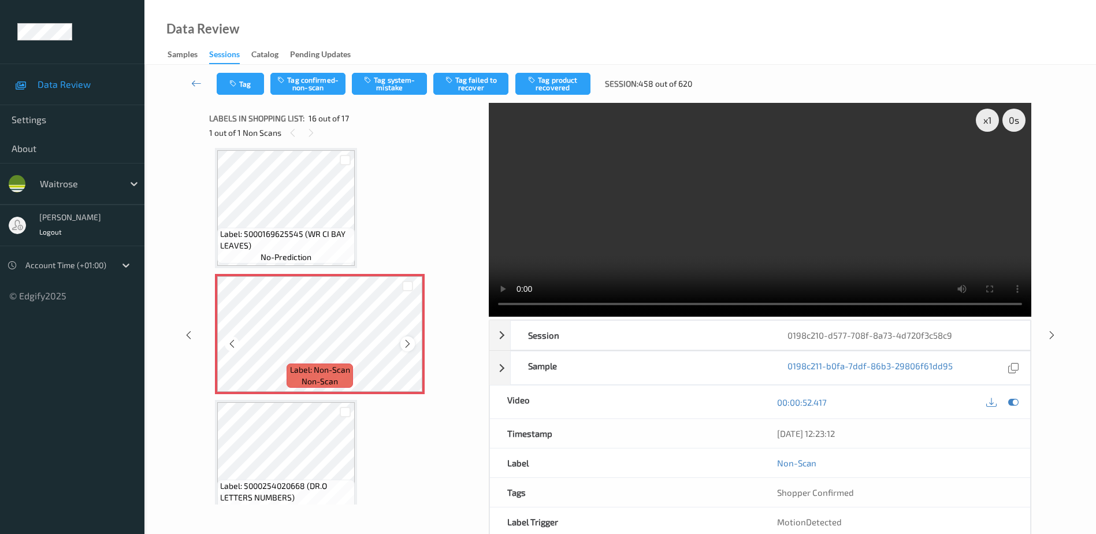
click at [407, 347] on icon at bounding box center [408, 344] width 10 height 10
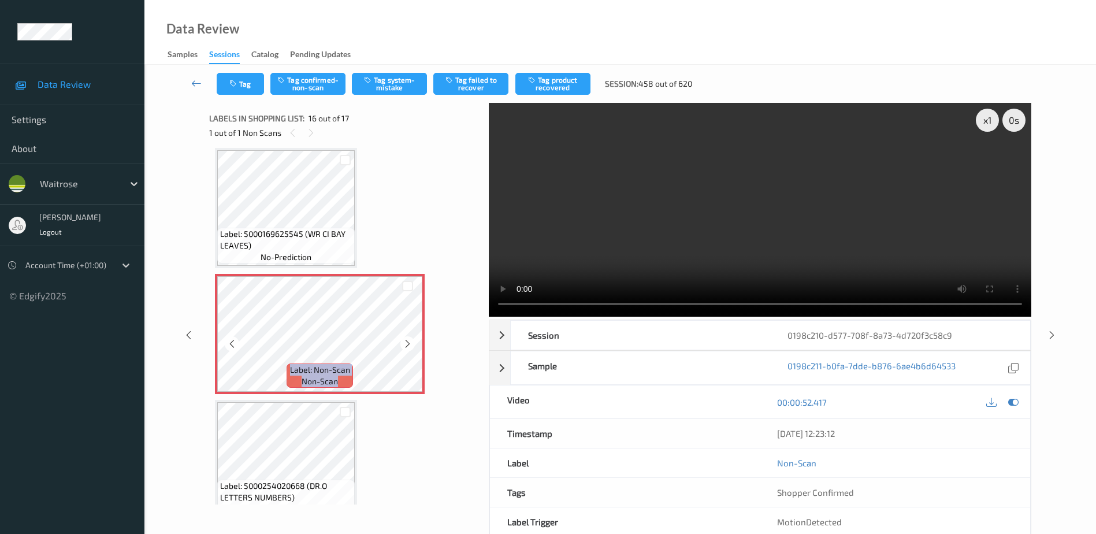
click at [407, 347] on icon at bounding box center [408, 344] width 10 height 10
click at [731, 214] on video at bounding box center [760, 210] width 542 height 214
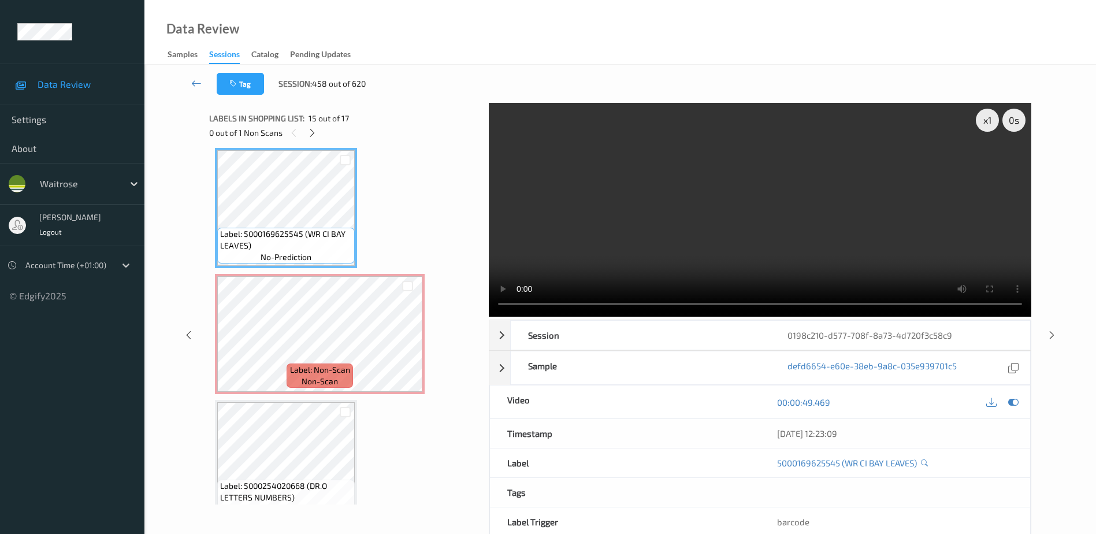
scroll to position [1700, 0]
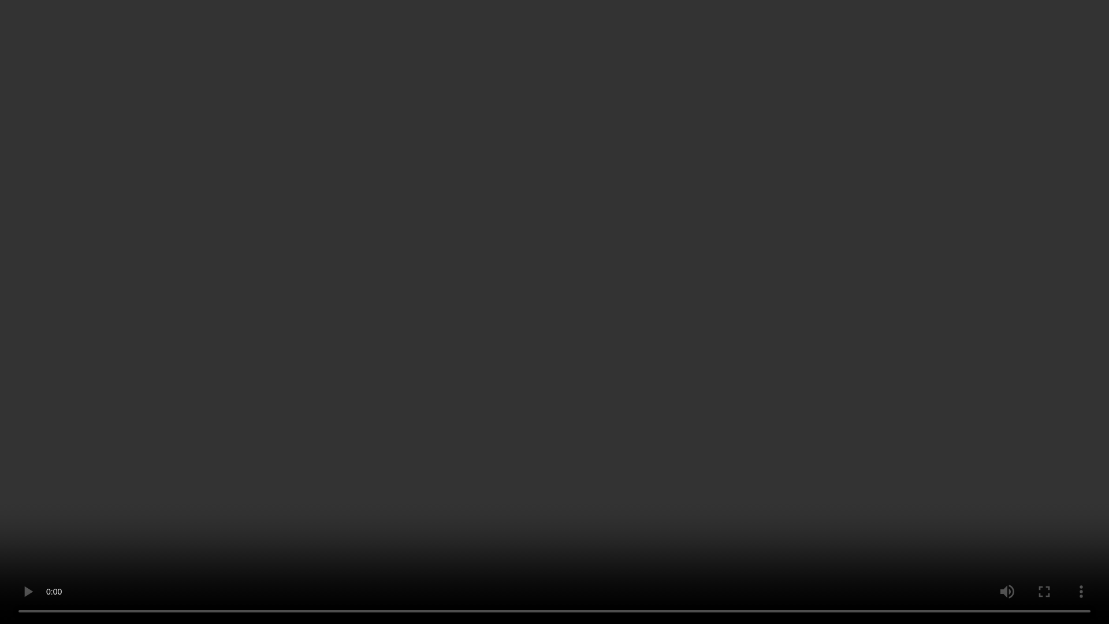
click at [983, 488] on video at bounding box center [554, 312] width 1109 height 624
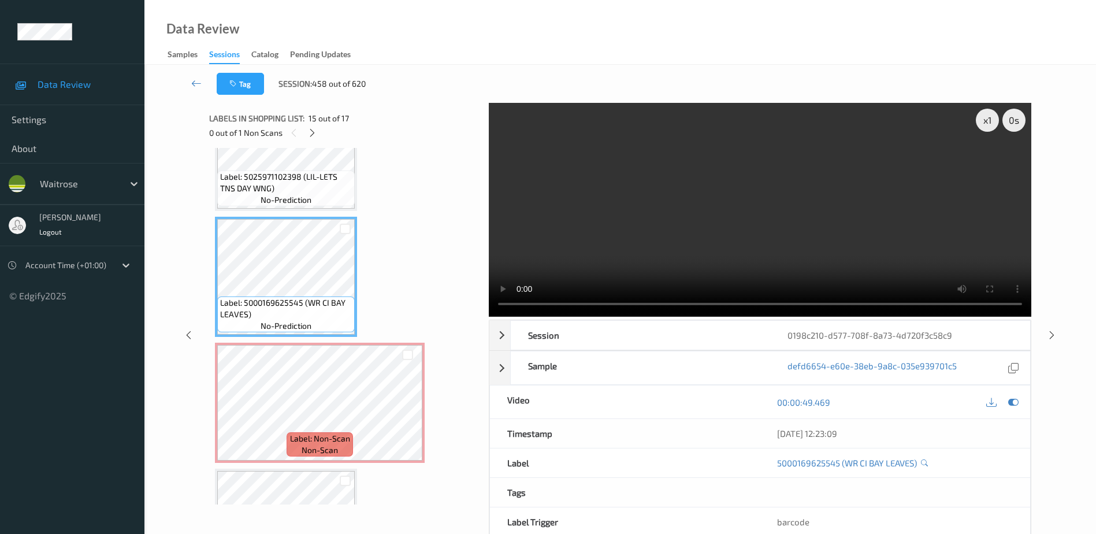
click at [748, 208] on video at bounding box center [760, 210] width 542 height 214
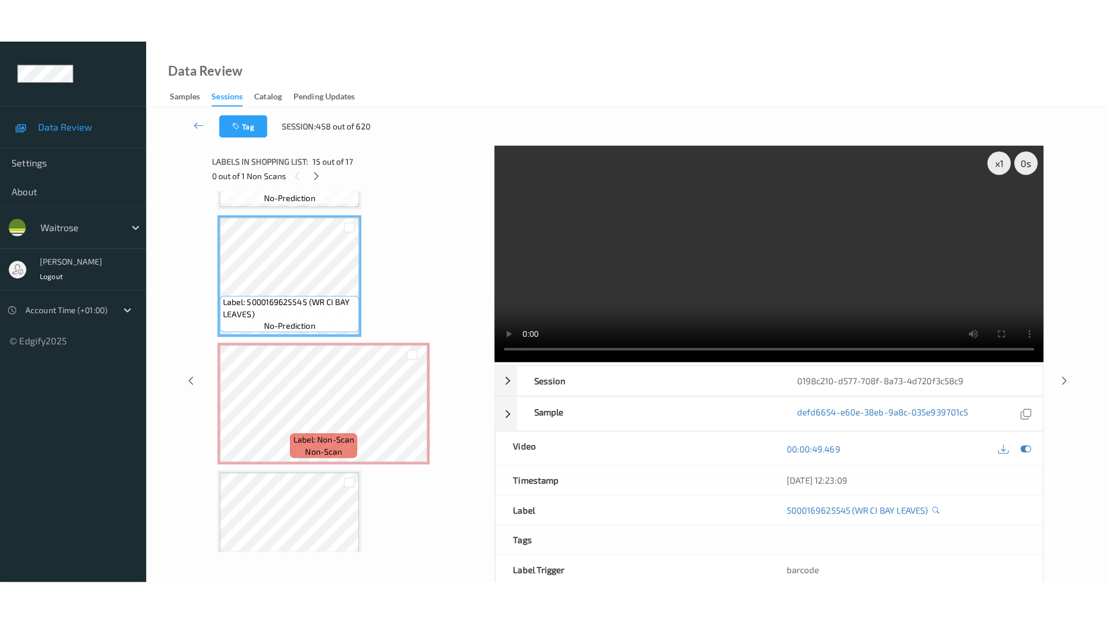
scroll to position [1790, 0]
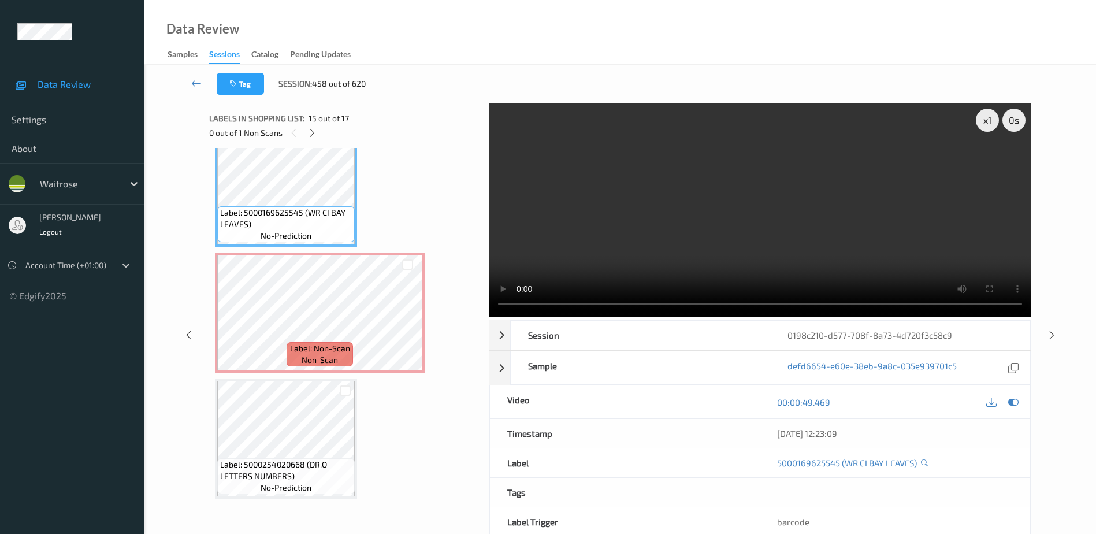
drag, startPoint x: 358, startPoint y: 439, endPoint x: 426, endPoint y: 466, distance: 73.7
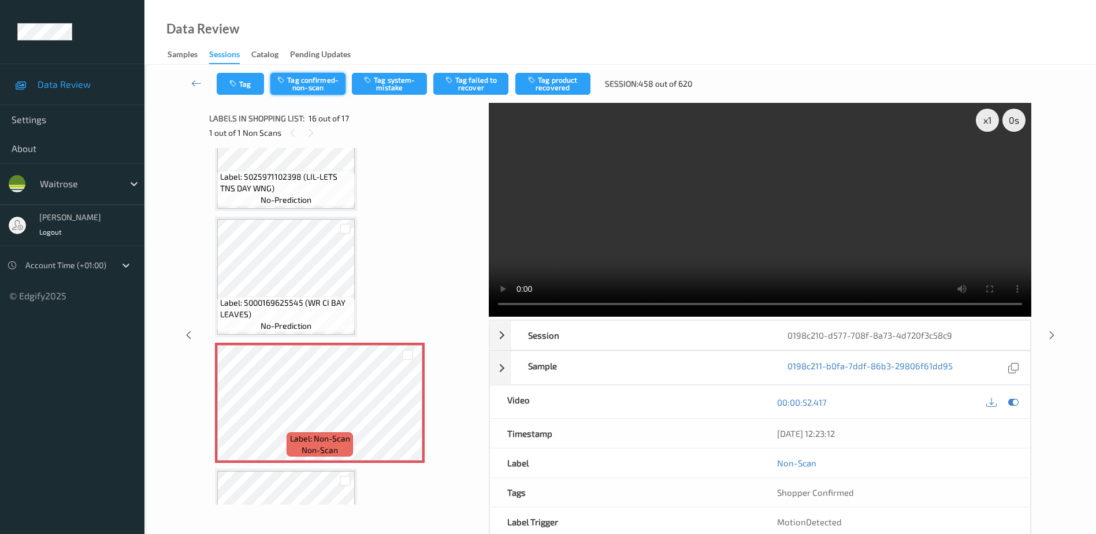
click at [280, 85] on button "Tag confirmed-non-scan" at bounding box center [307, 84] width 75 height 22
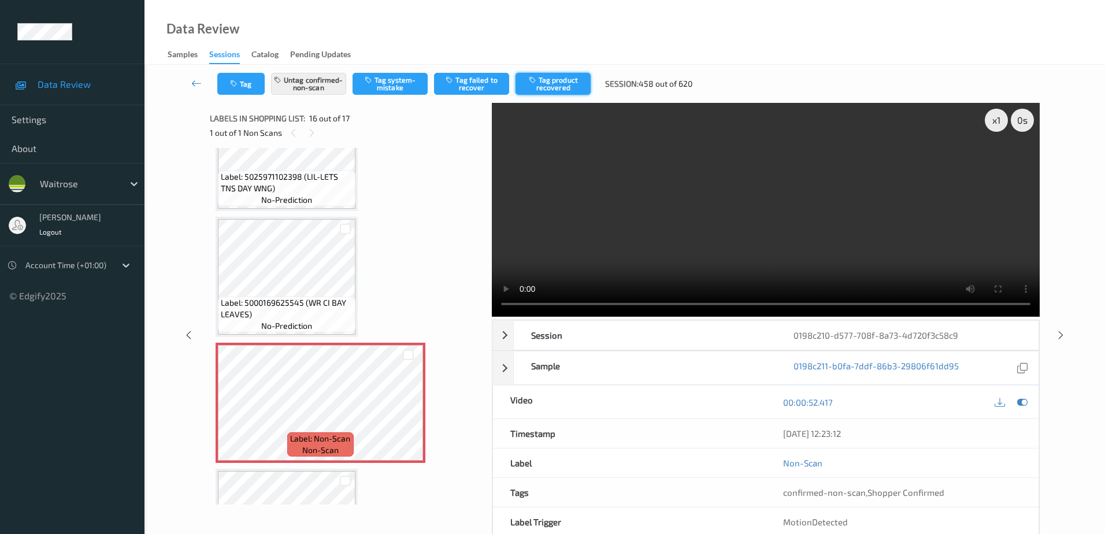
click at [560, 90] on button "Tag product recovered" at bounding box center [552, 84] width 75 height 22
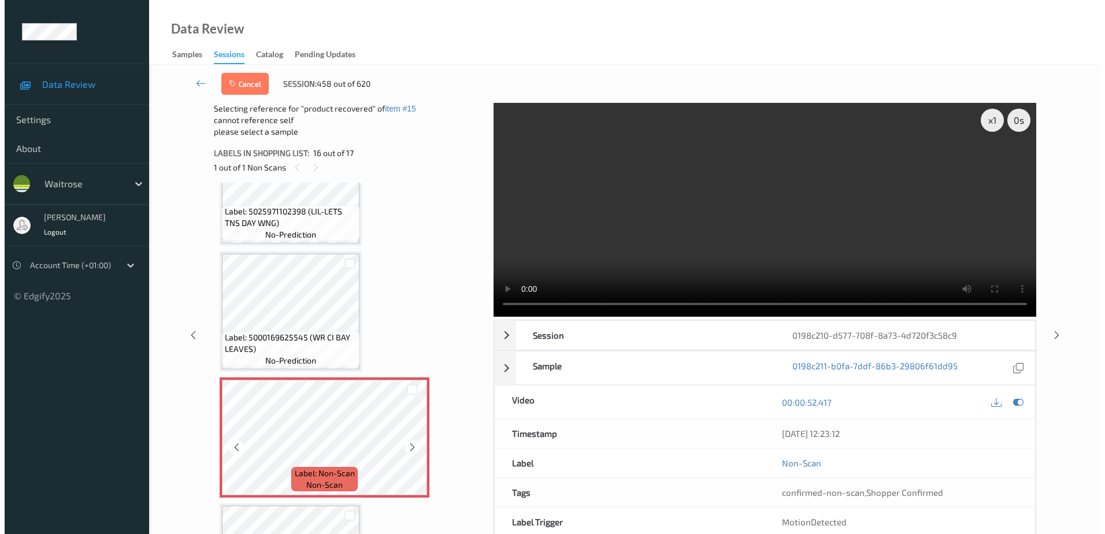
scroll to position [1790, 0]
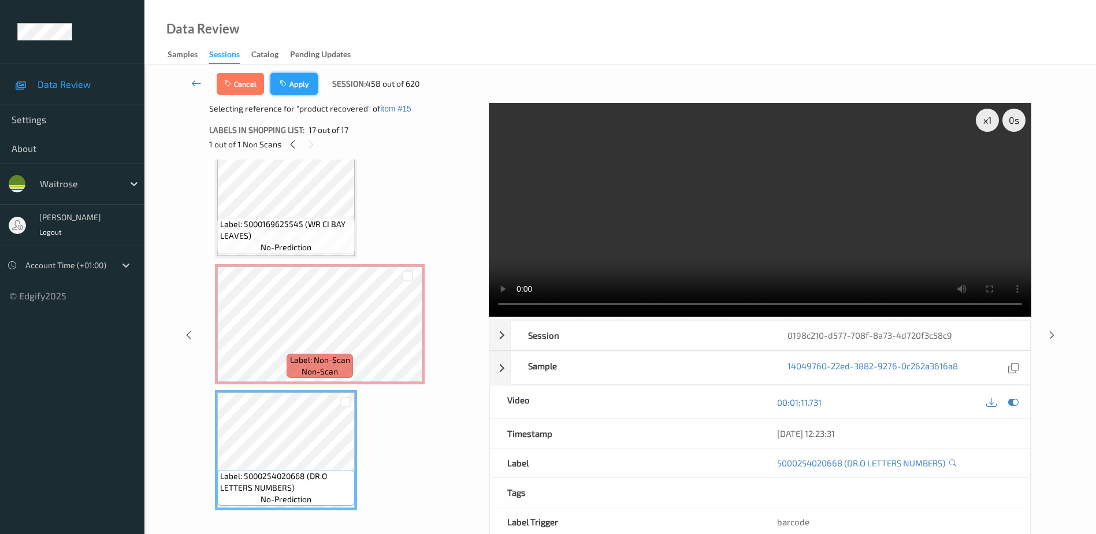
click at [288, 87] on icon "button" at bounding box center [285, 84] width 10 height 8
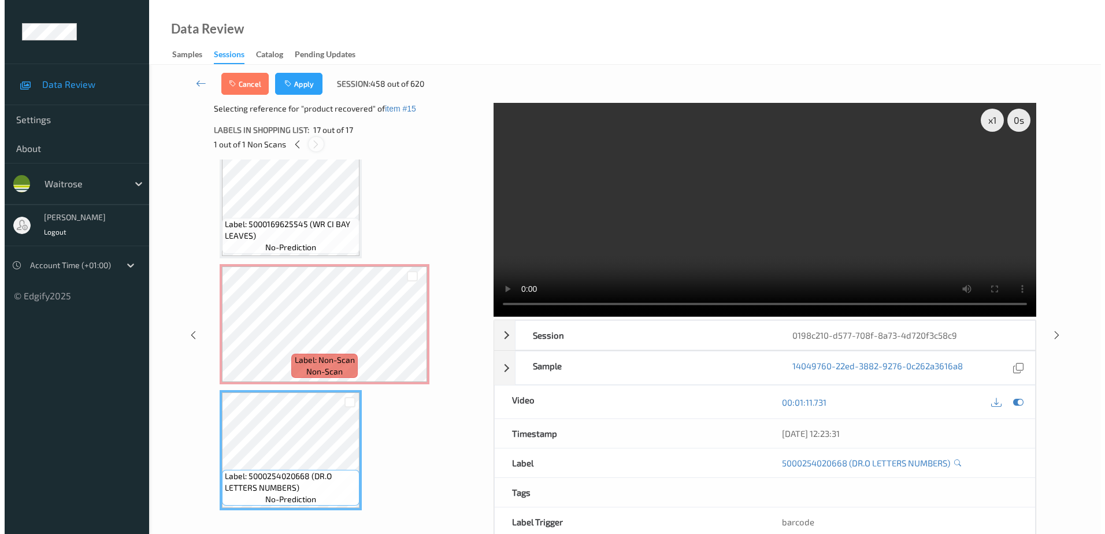
scroll to position [1769, 0]
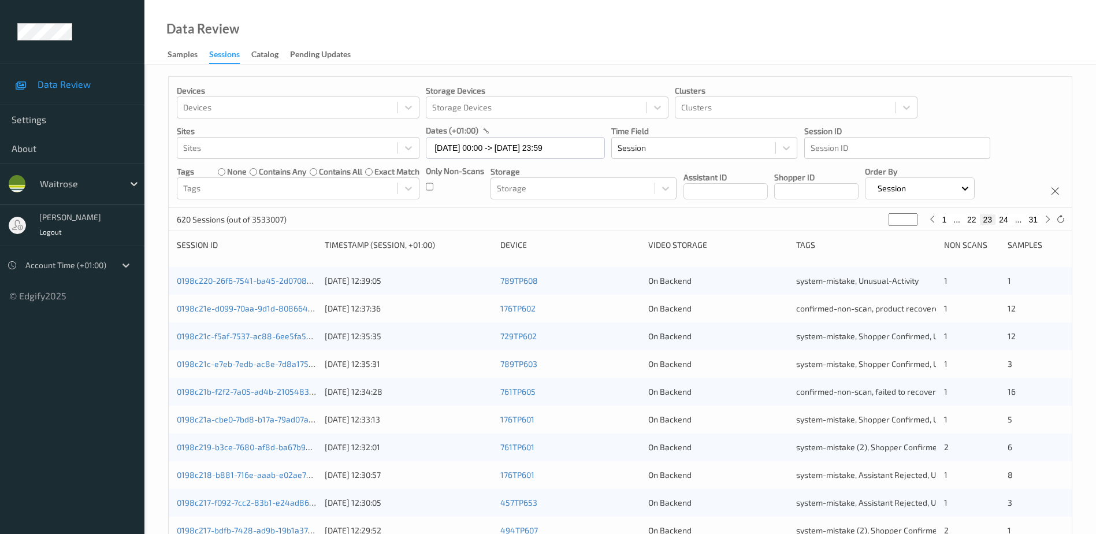
click at [901, 217] on input "**" at bounding box center [902, 219] width 29 height 13
type input "**"
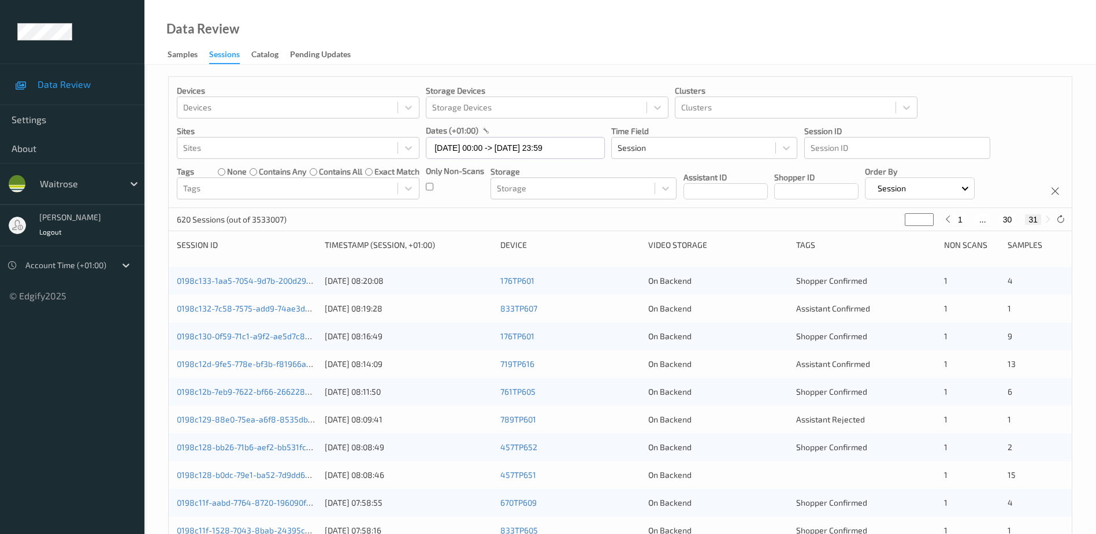
click at [915, 216] on input "**" at bounding box center [919, 219] width 29 height 13
type input "*"
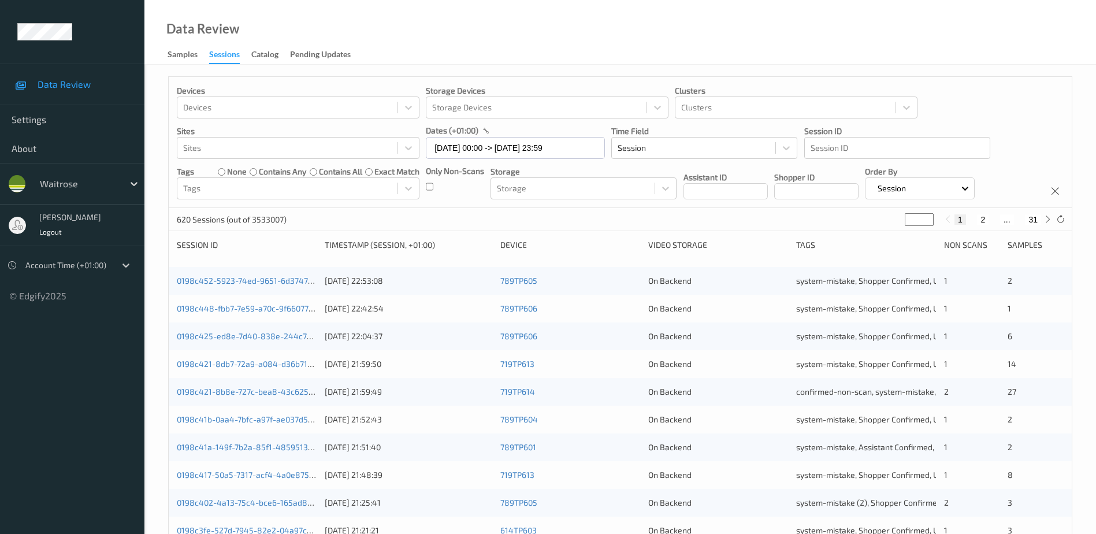
drag, startPoint x: 912, startPoint y: 217, endPoint x: 880, endPoint y: 221, distance: 32.6
click at [880, 221] on div "620 Sessions (out of 3533007) * 1 2 ... 31" at bounding box center [620, 219] width 903 height 23
type input "*"
type input "**"
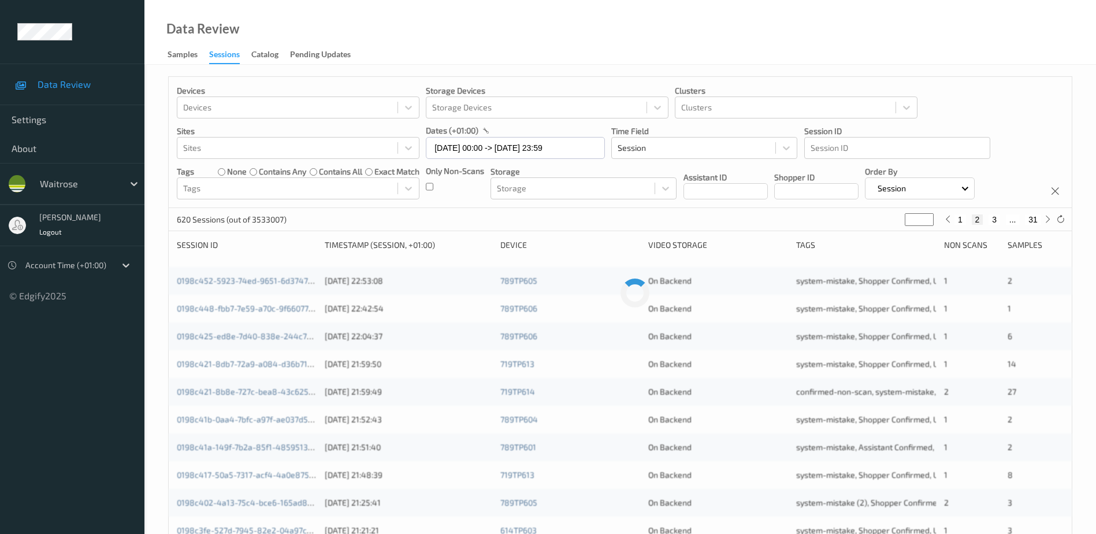
type input "**"
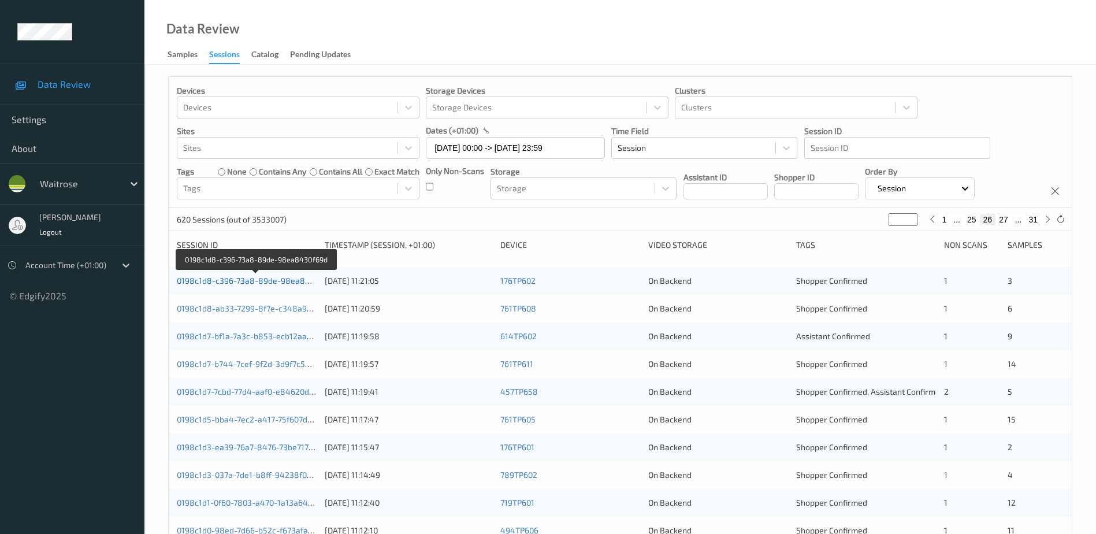
type input "**"
click at [291, 282] on link "0198c1d8-c396-73a8-89de-98ea8430f69d" at bounding box center [256, 281] width 159 height 10
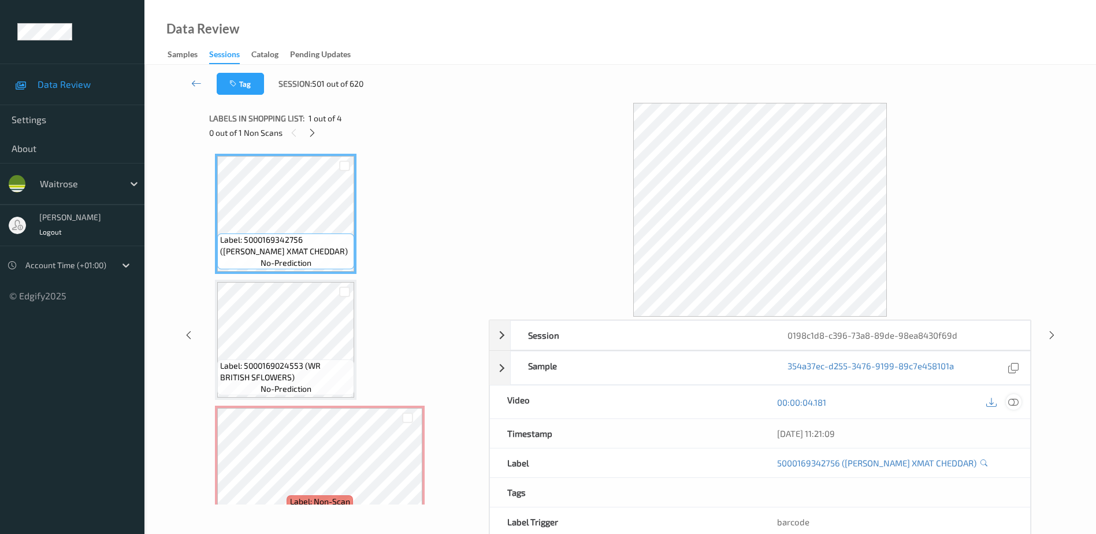
click at [1014, 401] on icon at bounding box center [1013, 402] width 10 height 10
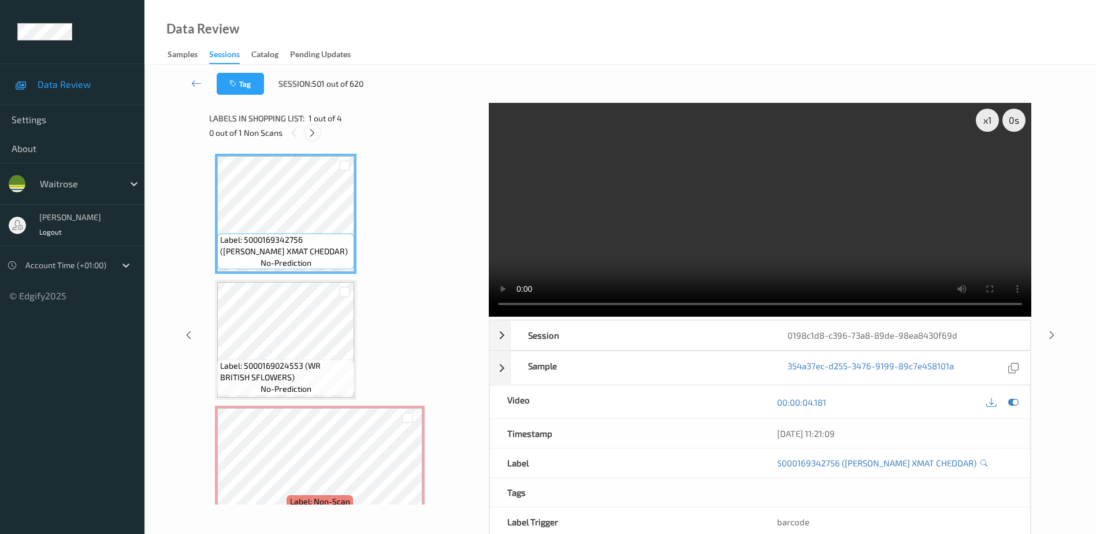
click at [307, 131] on icon at bounding box center [312, 133] width 10 height 10
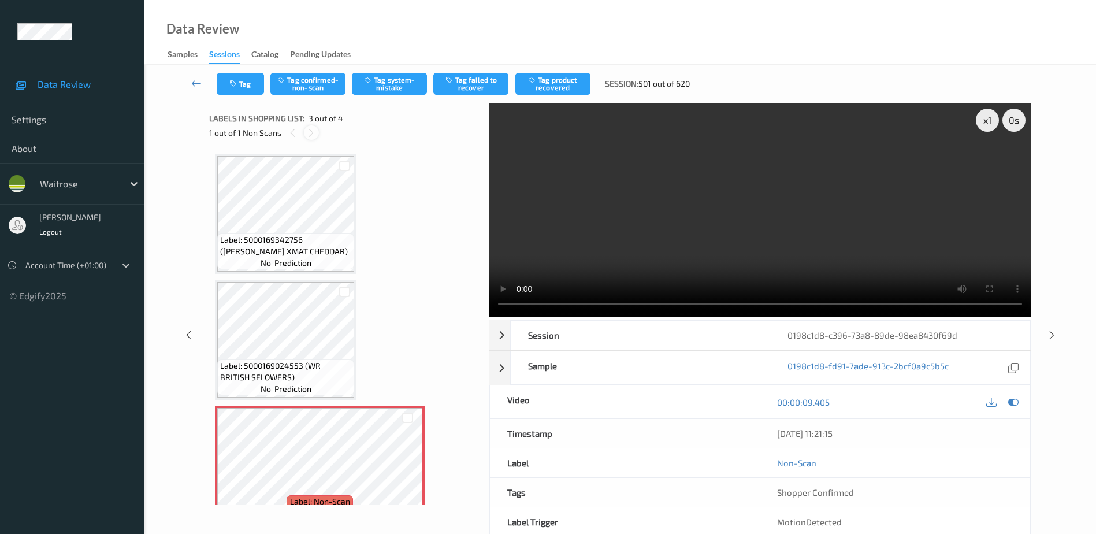
scroll to position [132, 0]
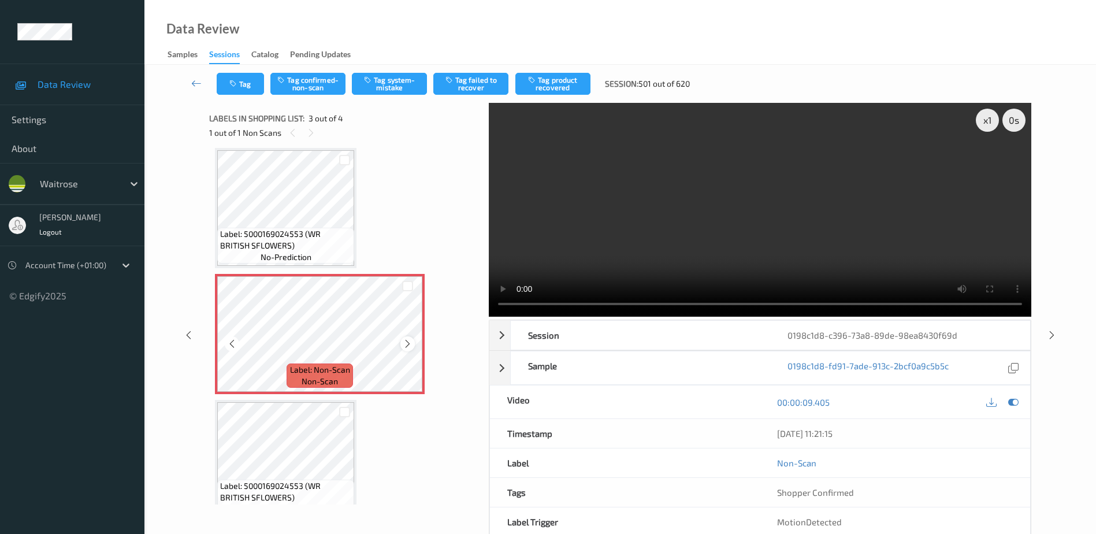
click at [407, 340] on icon at bounding box center [408, 344] width 10 height 10
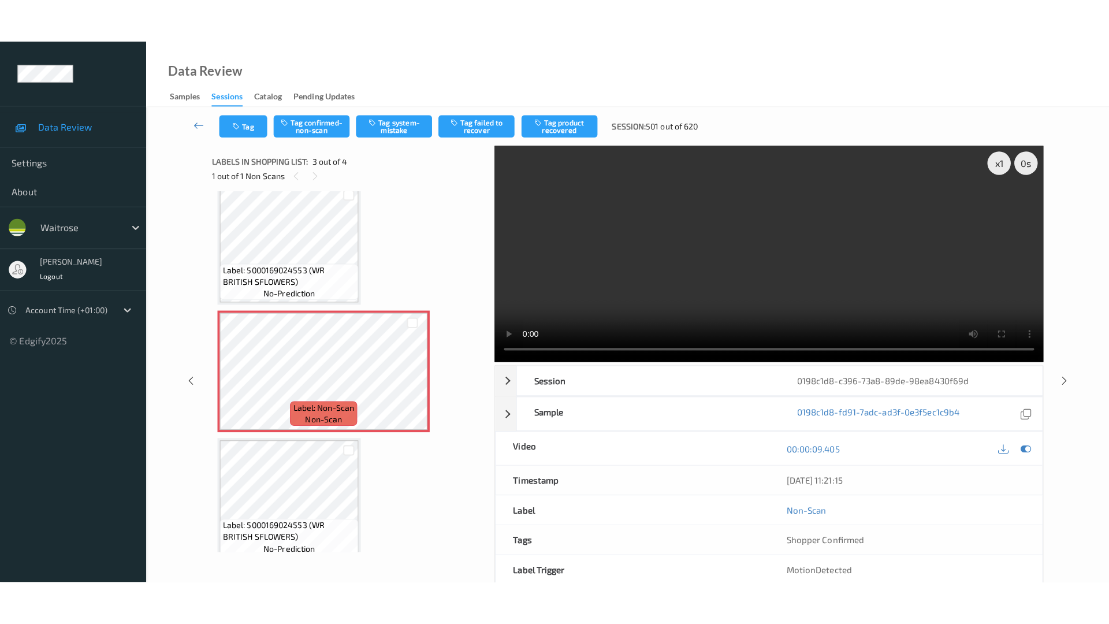
scroll to position [153, 0]
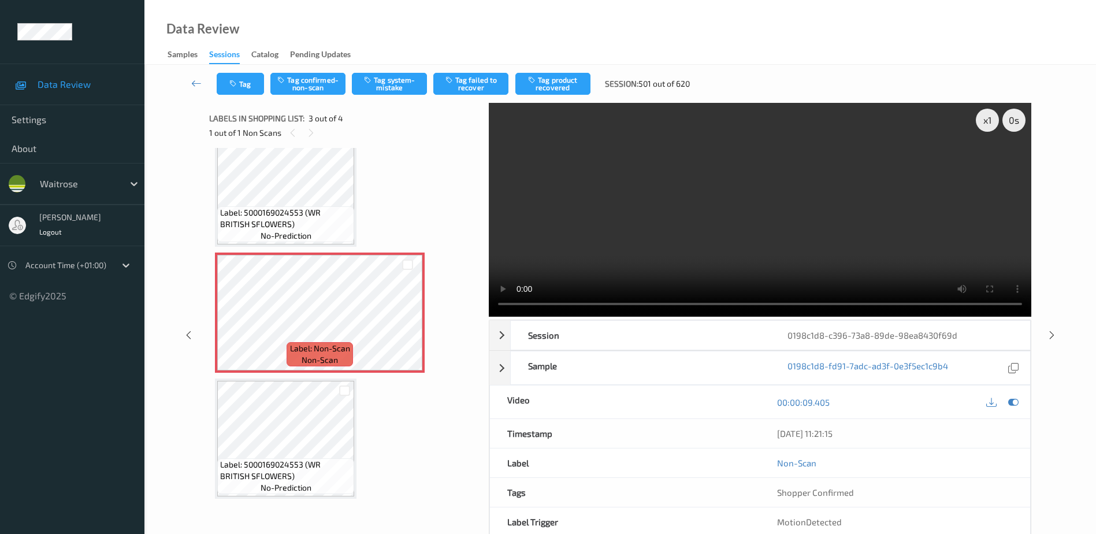
click at [743, 245] on video at bounding box center [760, 210] width 542 height 214
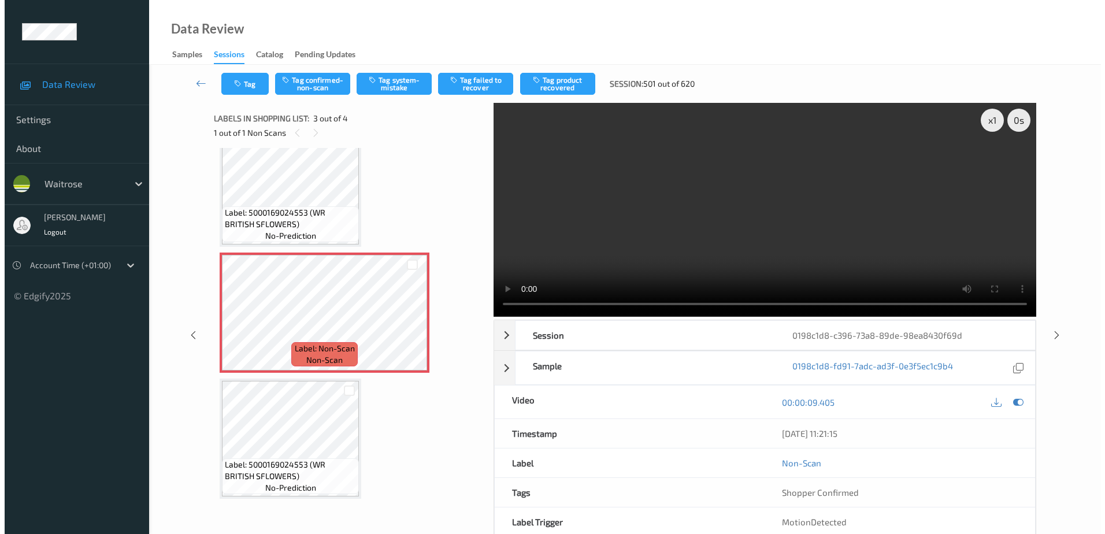
scroll to position [63, 0]
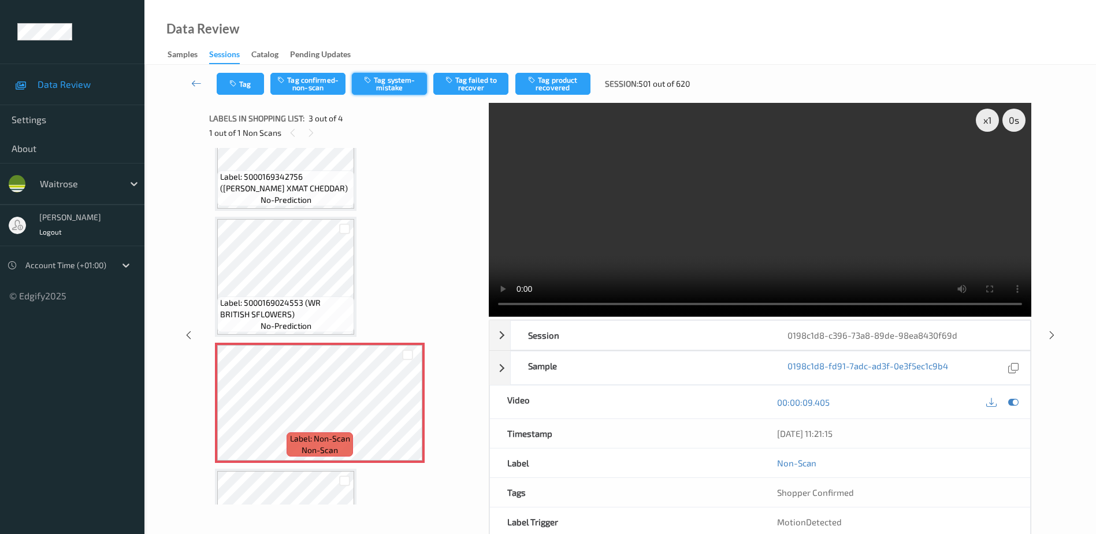
click at [395, 87] on button "Tag system-mistake" at bounding box center [389, 84] width 75 height 22
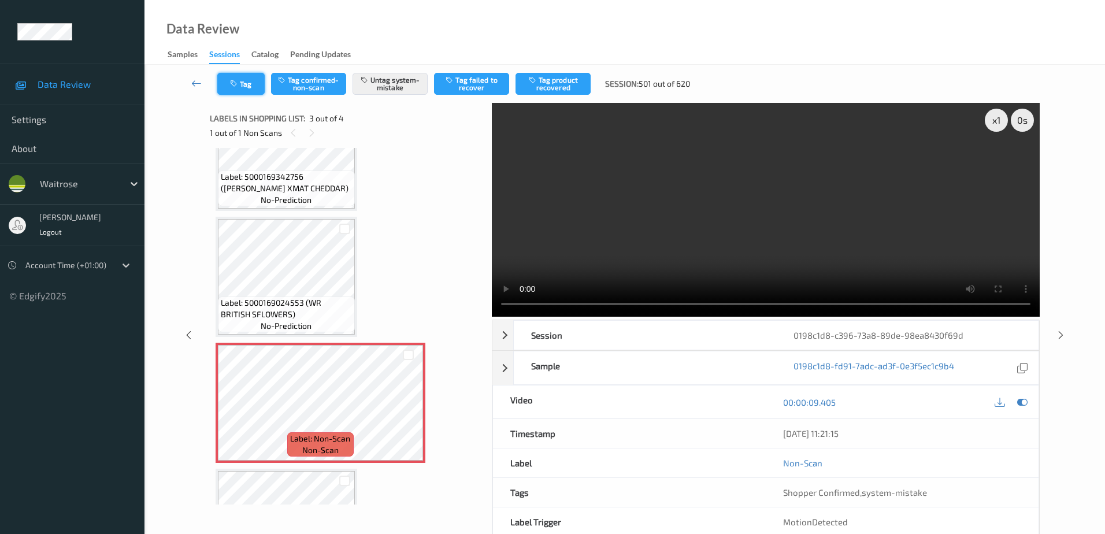
click at [243, 88] on button "Tag" at bounding box center [240, 84] width 47 height 22
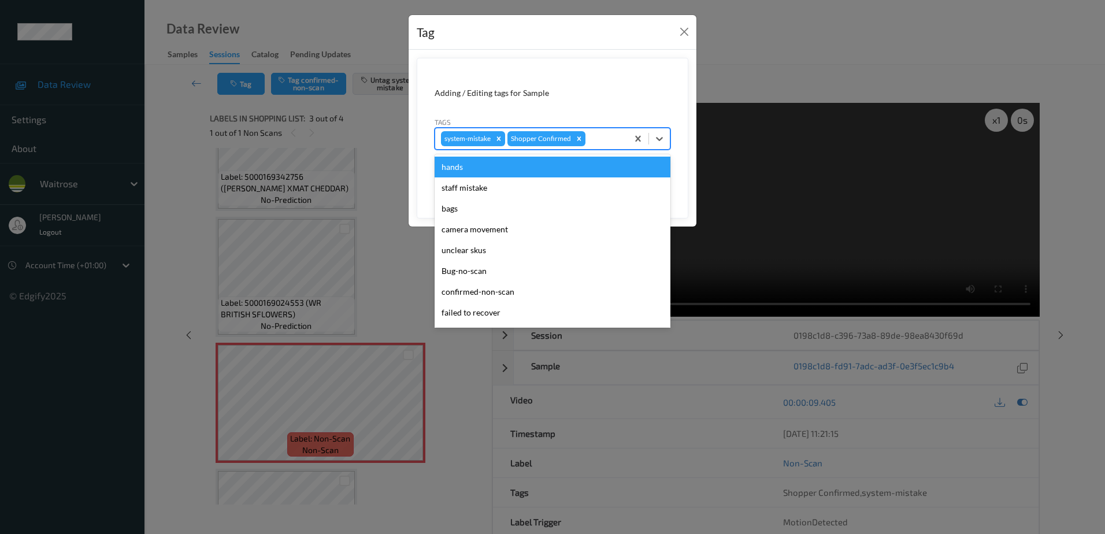
click at [602, 140] on div at bounding box center [604, 139] width 34 height 14
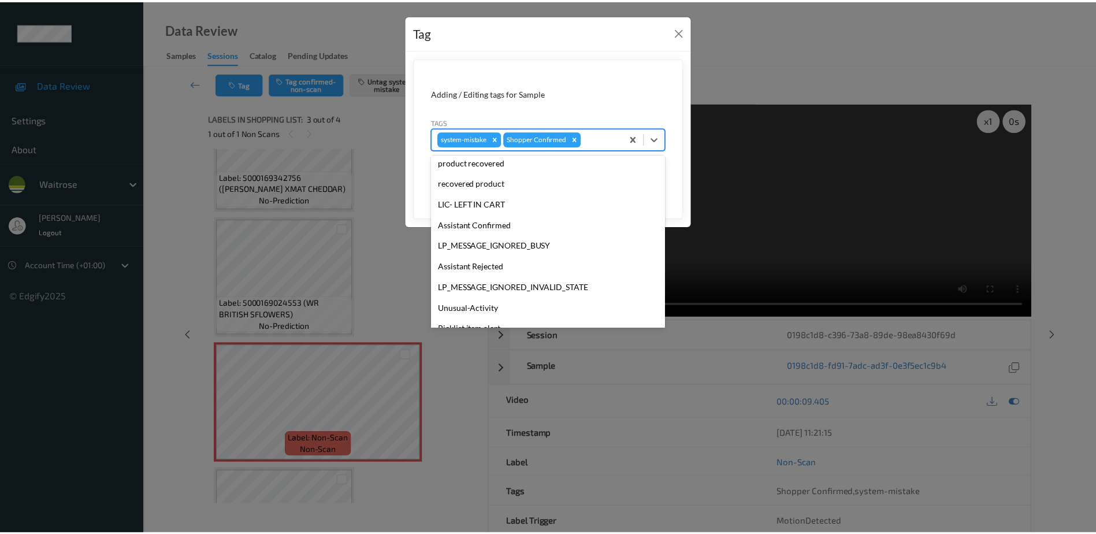
scroll to position [226, 0]
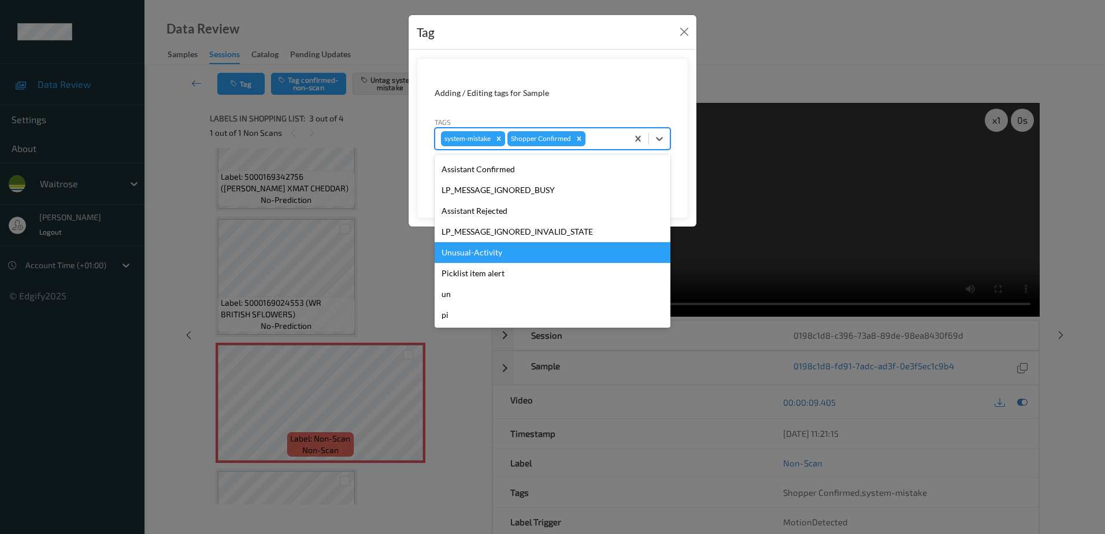
click at [488, 259] on div "Unusual-Activity" at bounding box center [552, 252] width 236 height 21
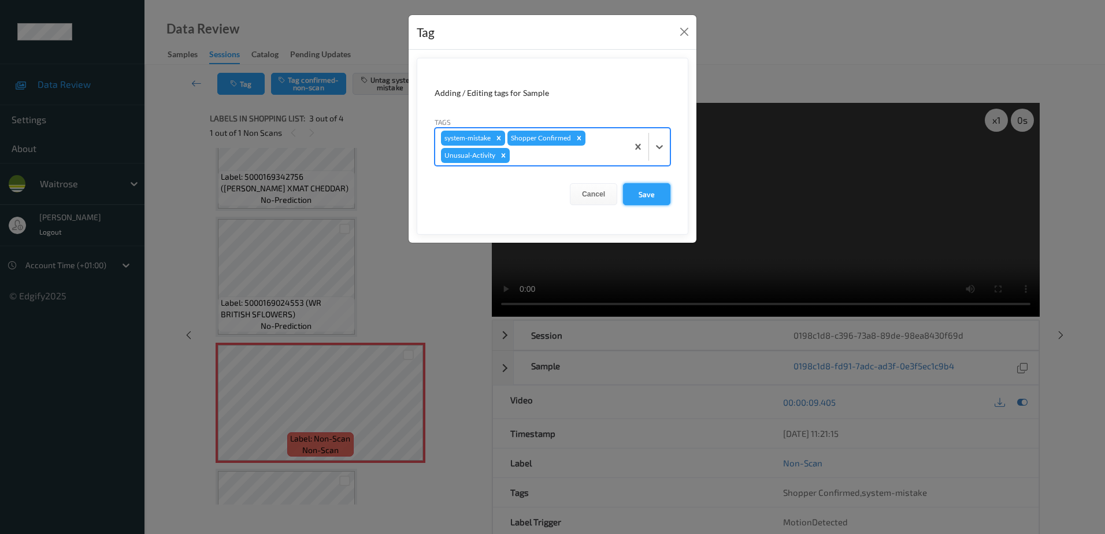
click at [639, 195] on button "Save" at bounding box center [646, 194] width 47 height 22
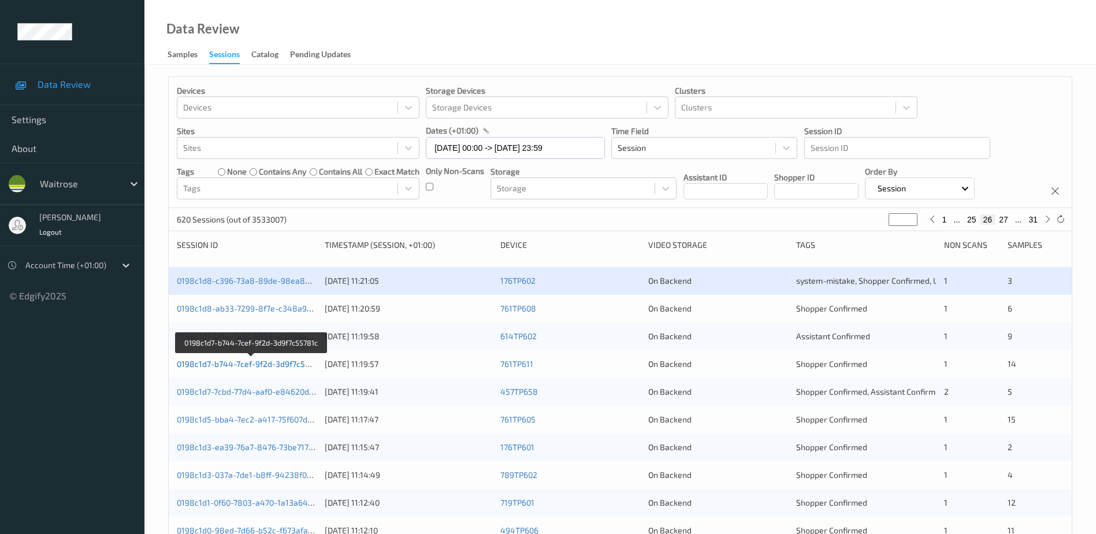
click at [255, 365] on link "0198c1d7-b744-7cef-9f2d-3d9f7c55781c" at bounding box center [252, 364] width 150 height 10
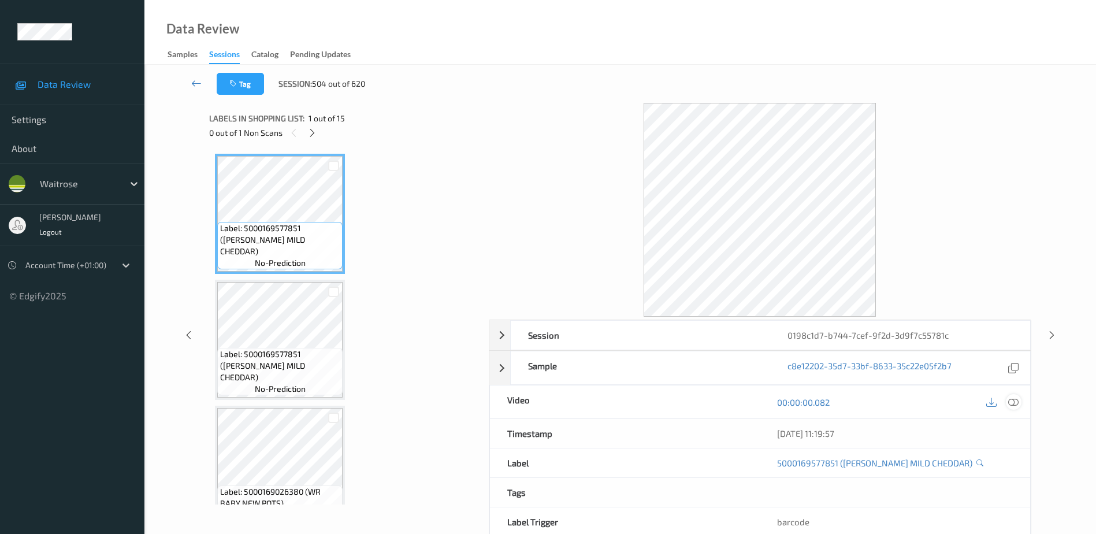
click at [1014, 404] on icon at bounding box center [1013, 402] width 10 height 10
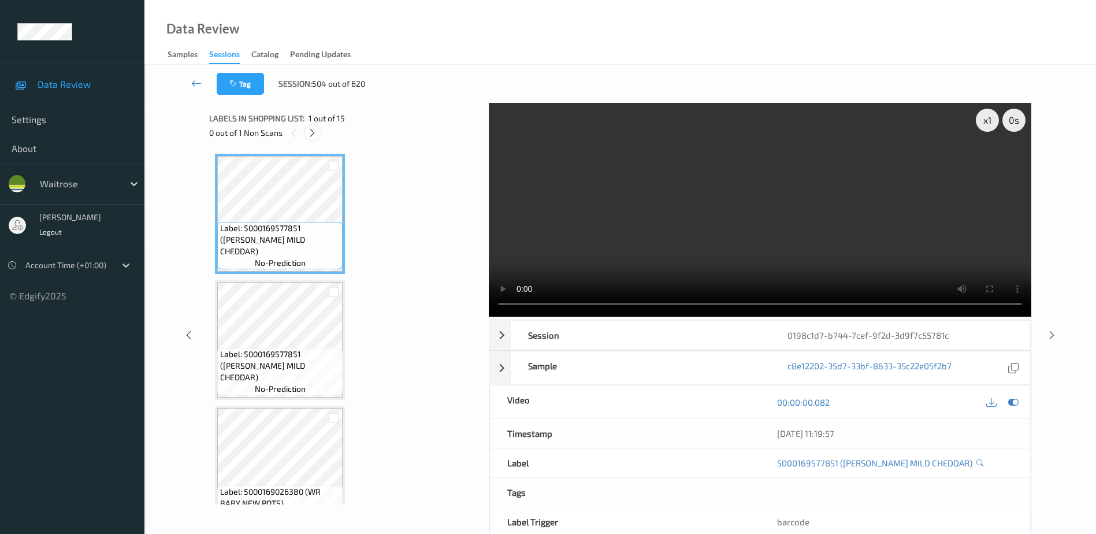
click at [312, 133] on icon at bounding box center [312, 133] width 10 height 10
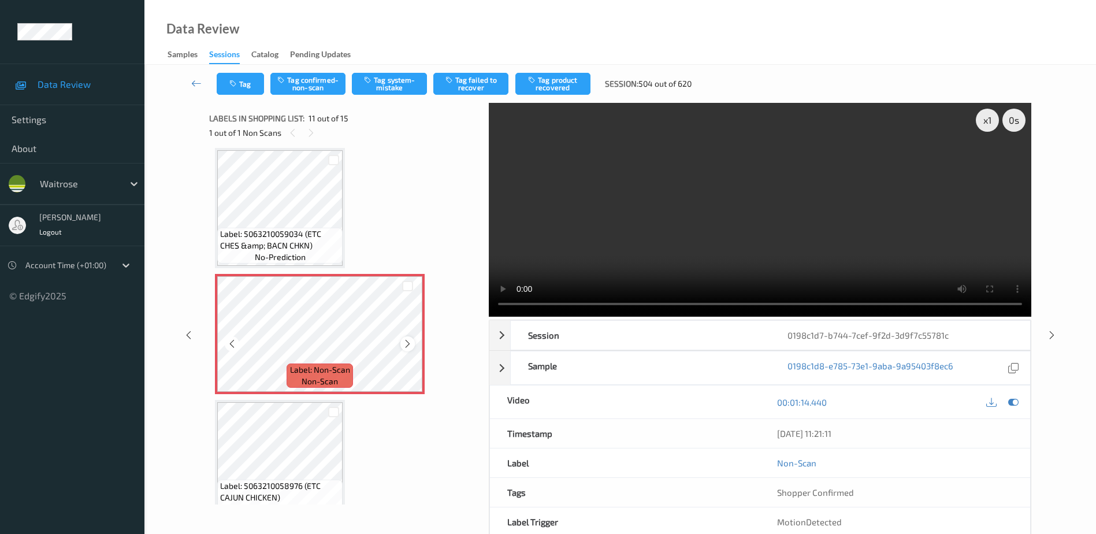
click at [406, 344] on icon at bounding box center [408, 344] width 10 height 10
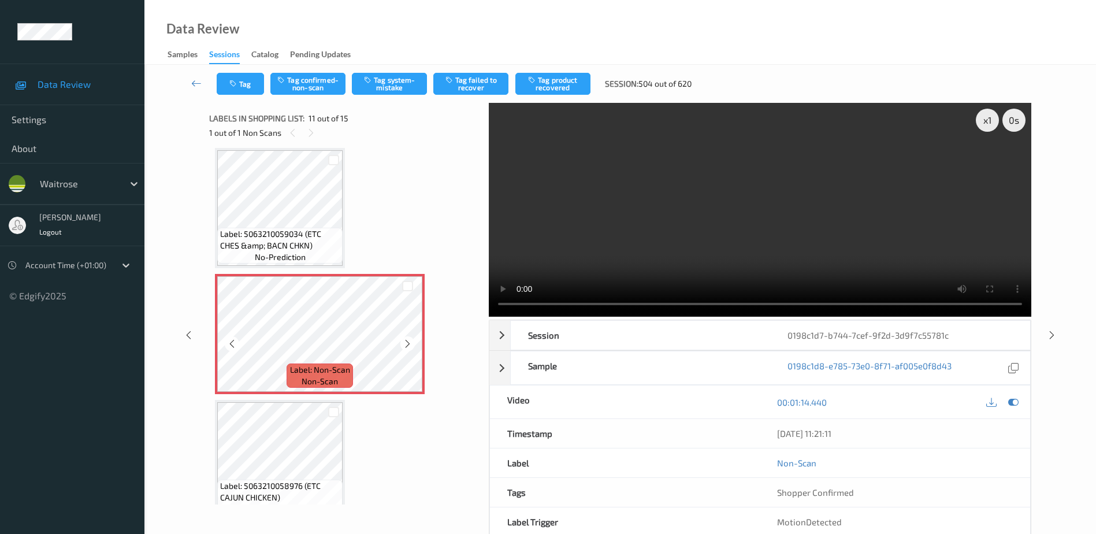
click at [406, 344] on icon at bounding box center [408, 344] width 10 height 10
click at [411, 340] on icon at bounding box center [408, 344] width 10 height 10
click at [642, 245] on video at bounding box center [760, 210] width 542 height 214
click at [410, 351] on div at bounding box center [407, 343] width 14 height 14
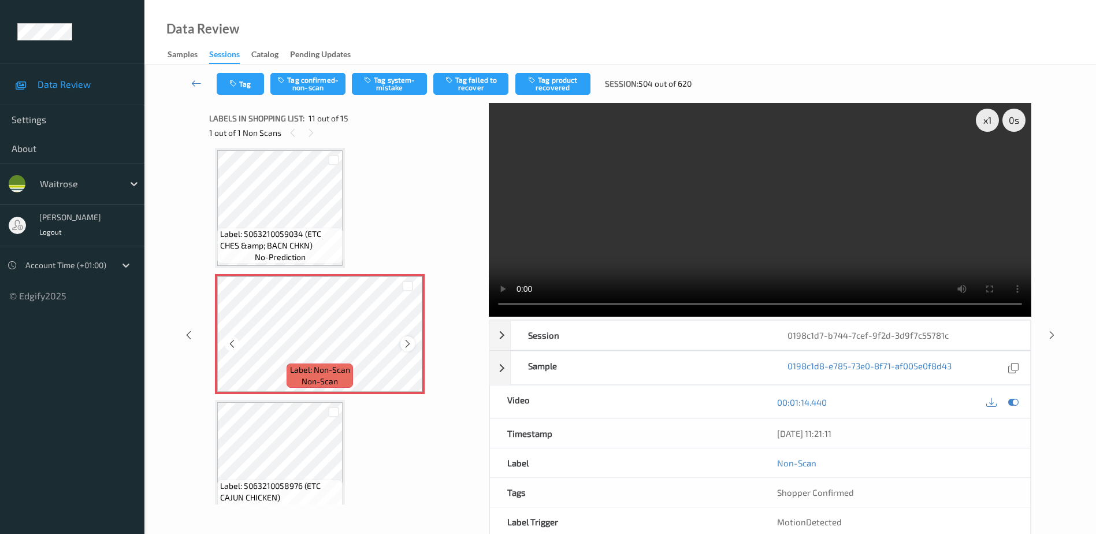
click at [410, 339] on icon at bounding box center [408, 344] width 10 height 10
click at [388, 82] on button "Tag system-mistake" at bounding box center [389, 84] width 75 height 22
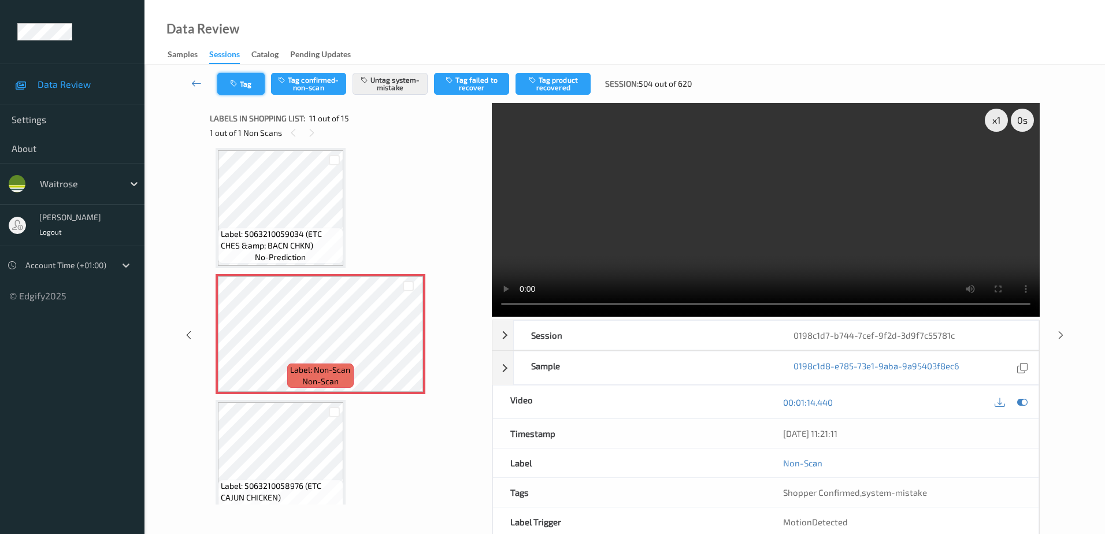
click at [246, 89] on button "Tag" at bounding box center [240, 84] width 47 height 22
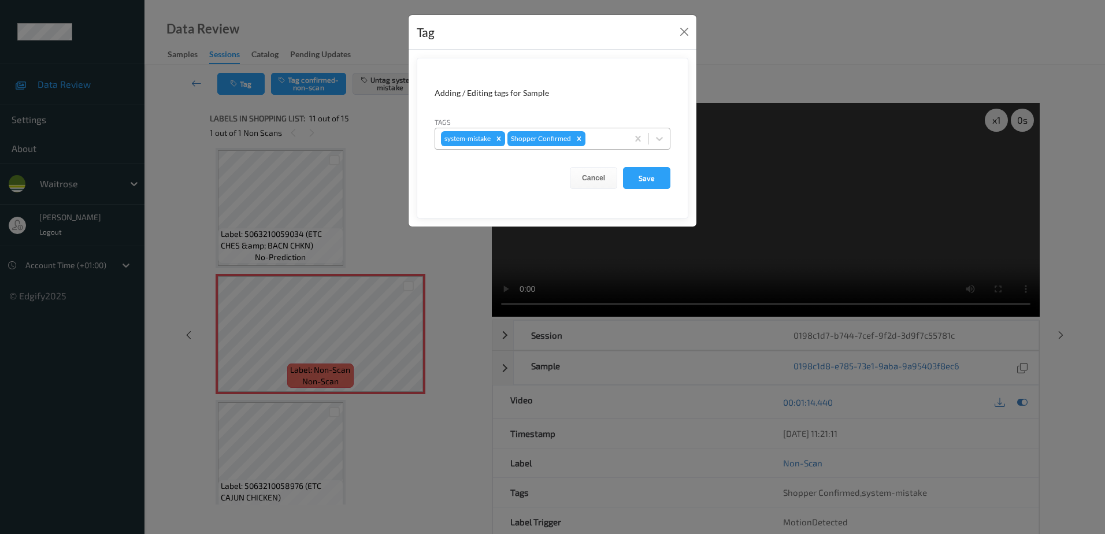
click at [597, 144] on div at bounding box center [604, 139] width 34 height 14
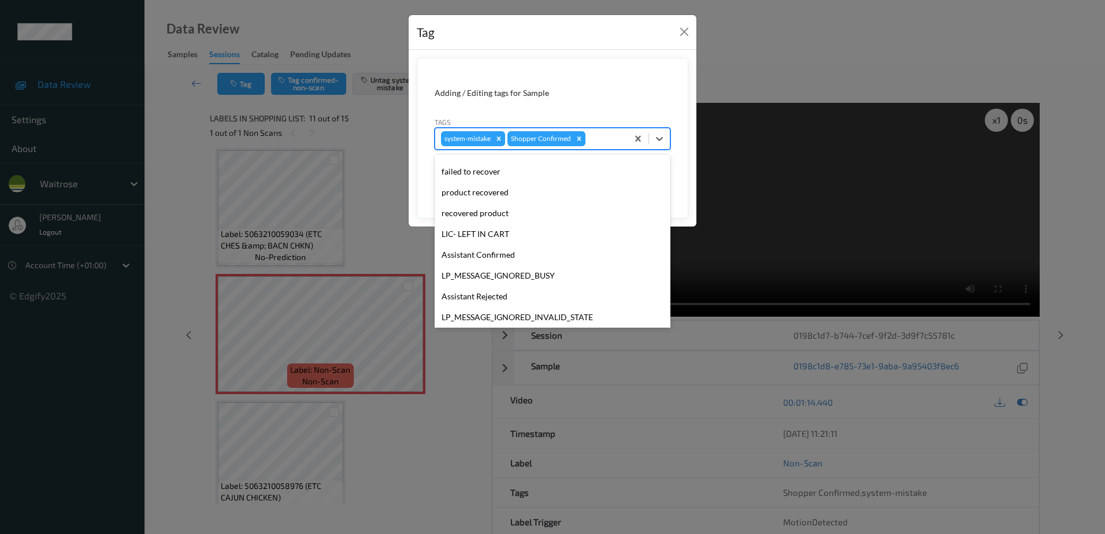
scroll to position [226, 0]
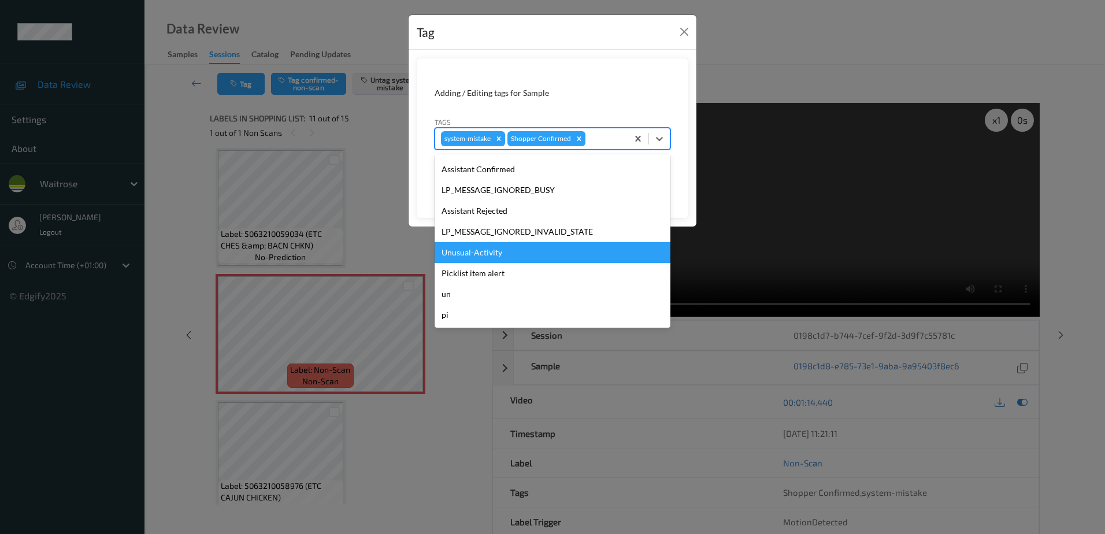
click at [507, 254] on div "Unusual-Activity" at bounding box center [552, 252] width 236 height 21
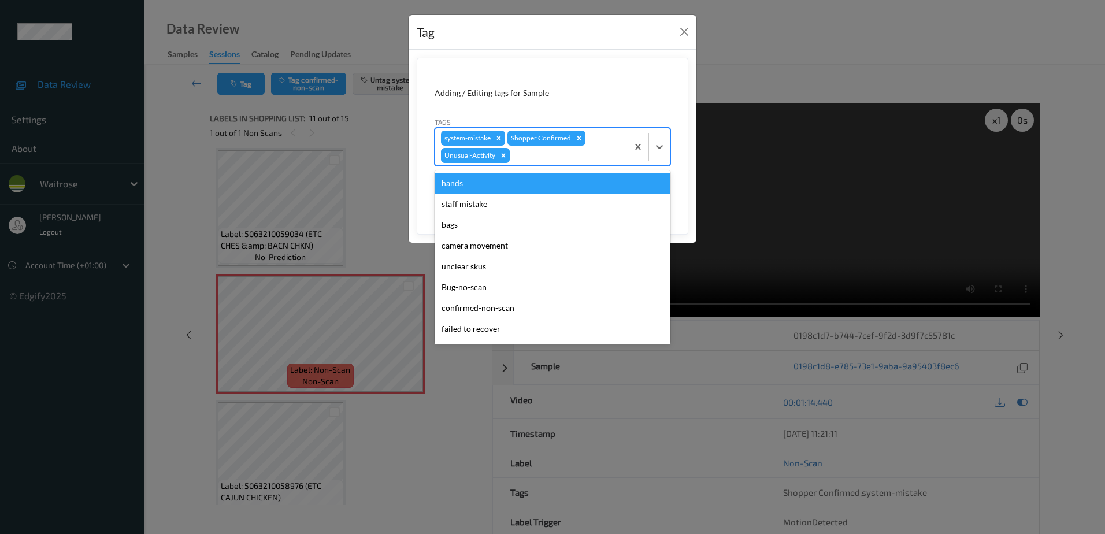
click at [542, 157] on div at bounding box center [567, 155] width 110 height 14
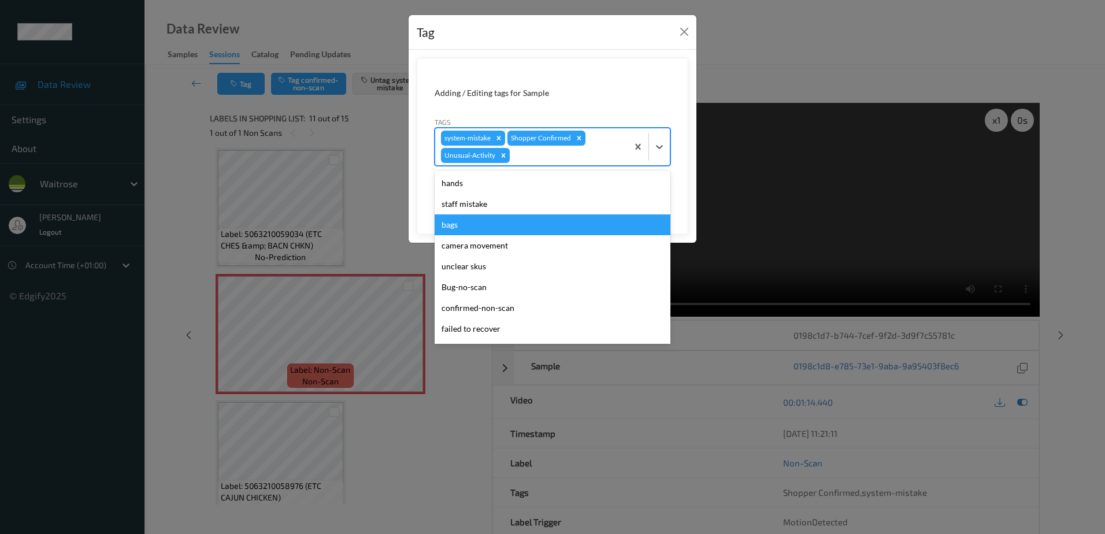
click at [482, 220] on div "bags" at bounding box center [552, 224] width 236 height 21
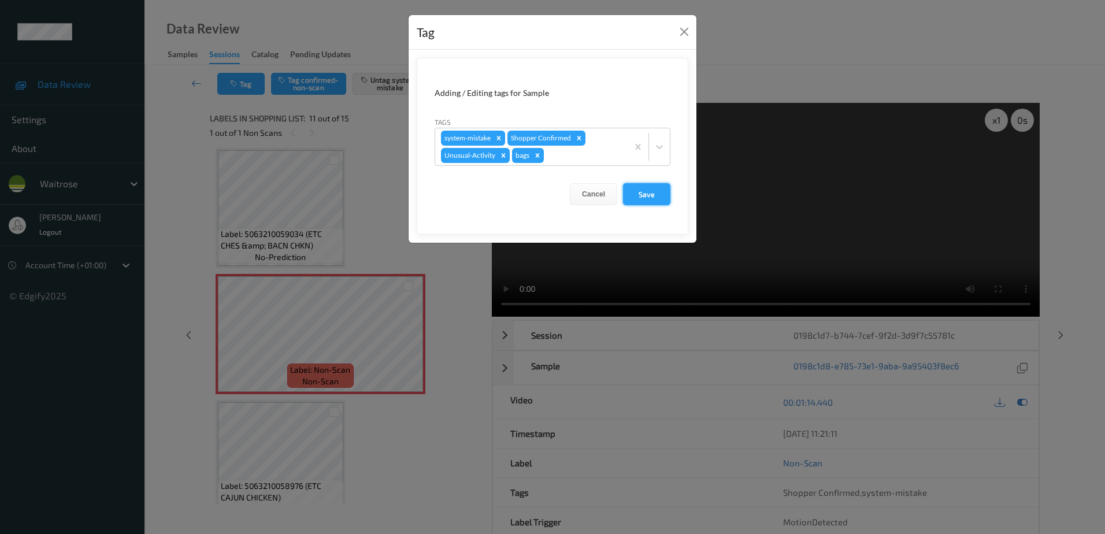
click at [642, 193] on button "Save" at bounding box center [646, 194] width 47 height 22
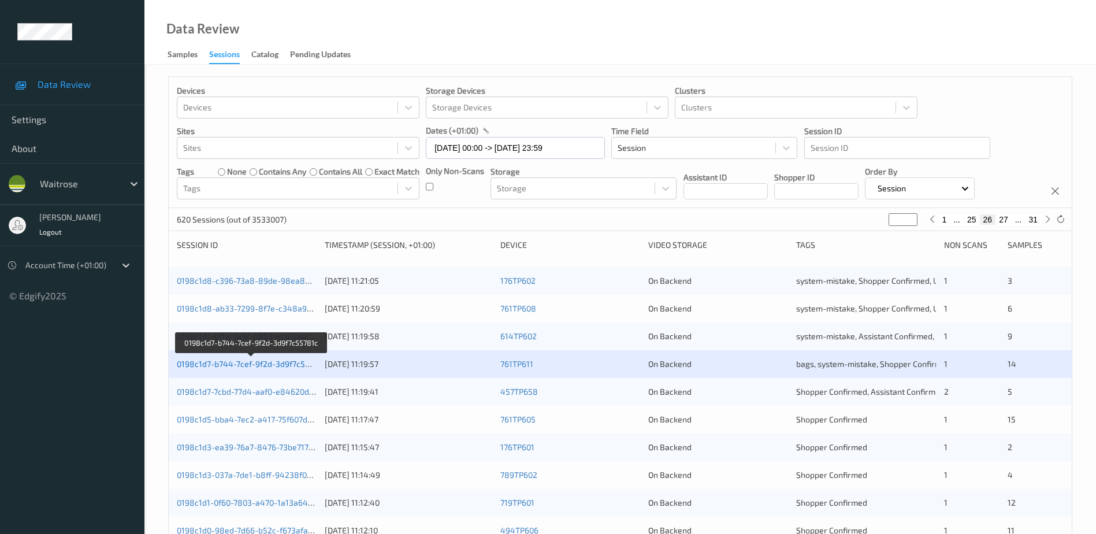
click at [279, 366] on link "0198c1d7-b744-7cef-9f2d-3d9f7c55781c" at bounding box center [252, 364] width 150 height 10
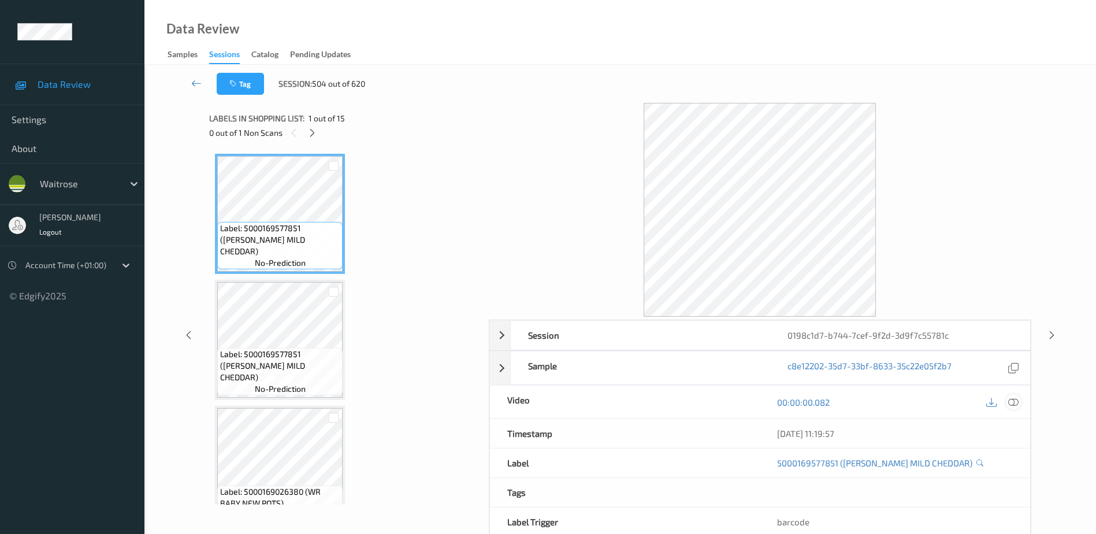
click at [1013, 405] on icon at bounding box center [1013, 402] width 10 height 10
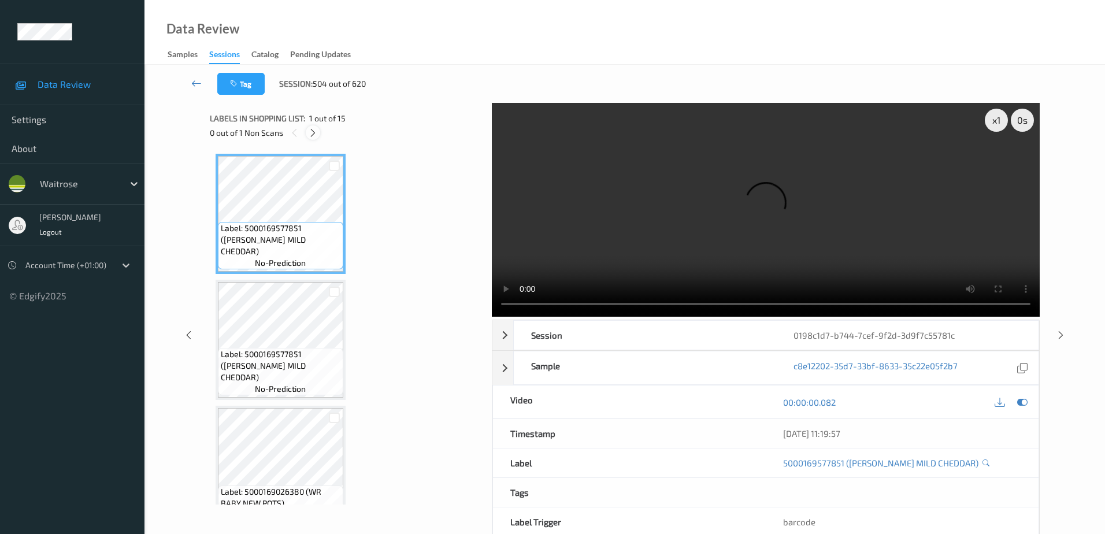
click at [310, 131] on icon at bounding box center [313, 133] width 10 height 10
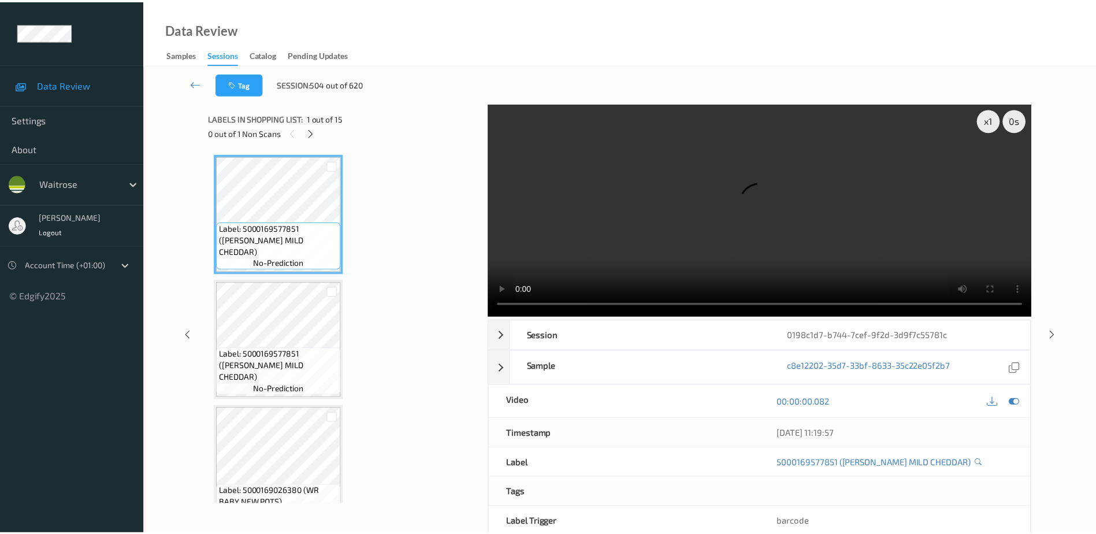
scroll to position [1139, 0]
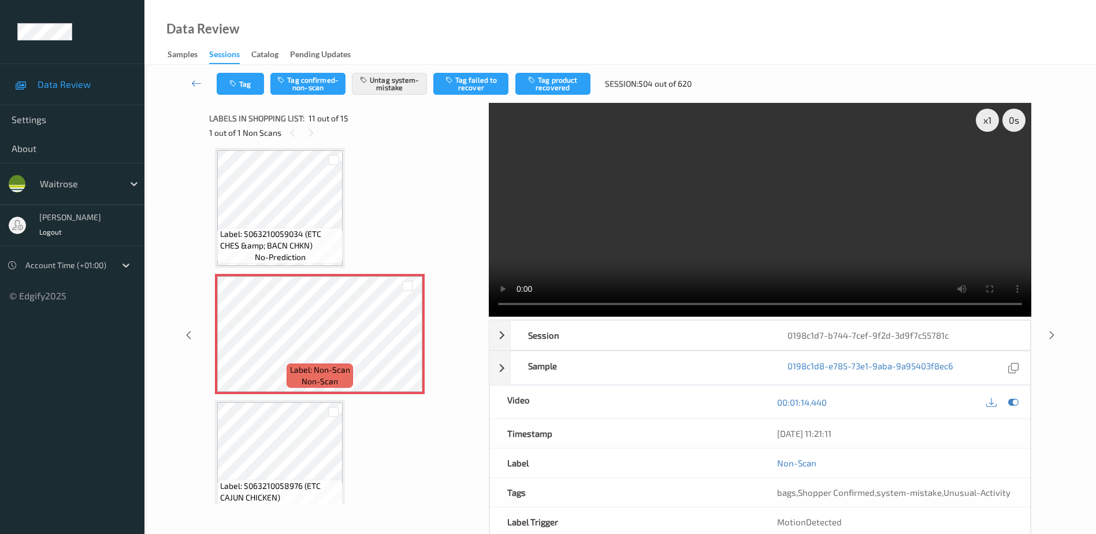
click at [597, 252] on video at bounding box center [760, 210] width 542 height 214
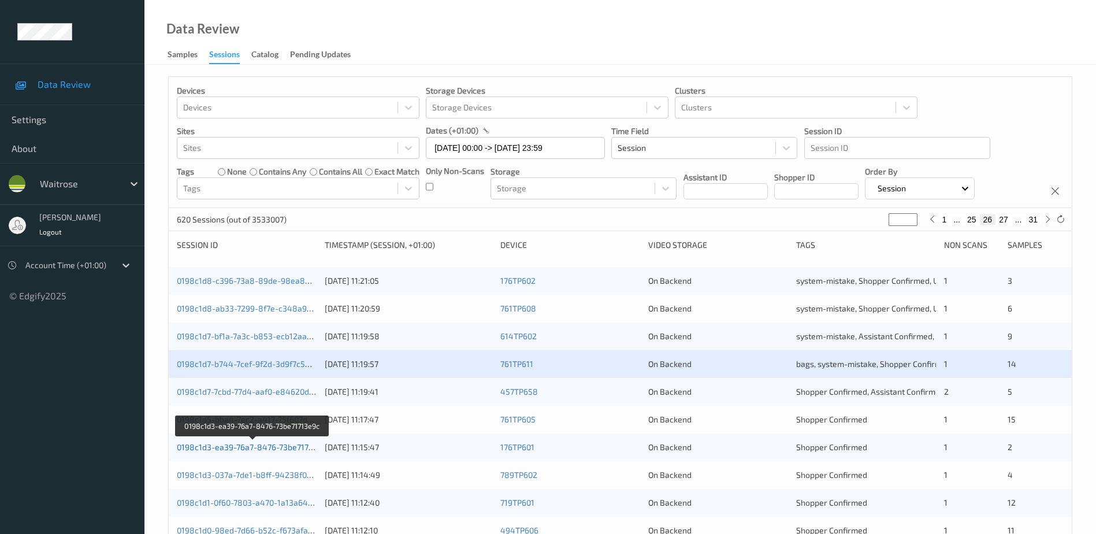
click at [267, 451] on link "0198c1d3-ea39-76a7-8476-73be71713e9c" at bounding box center [253, 447] width 153 height 10
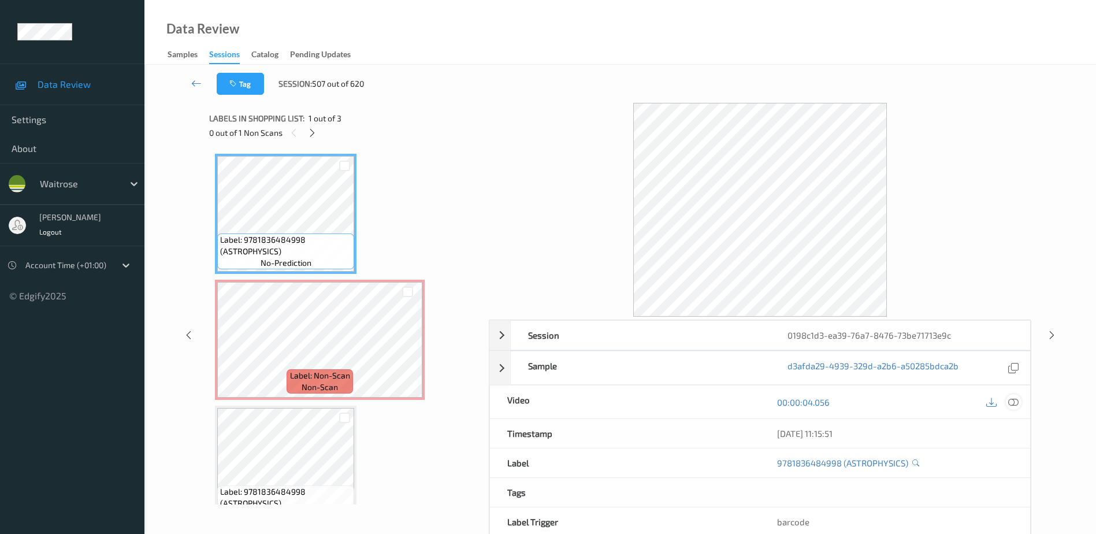
click at [1015, 403] on icon at bounding box center [1013, 402] width 10 height 10
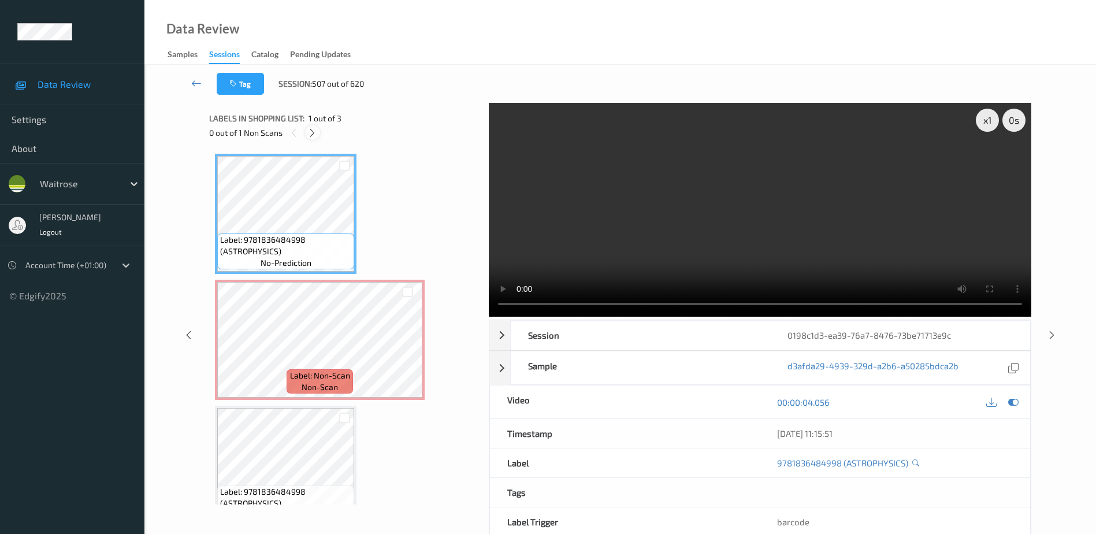
click at [311, 130] on icon at bounding box center [312, 133] width 10 height 10
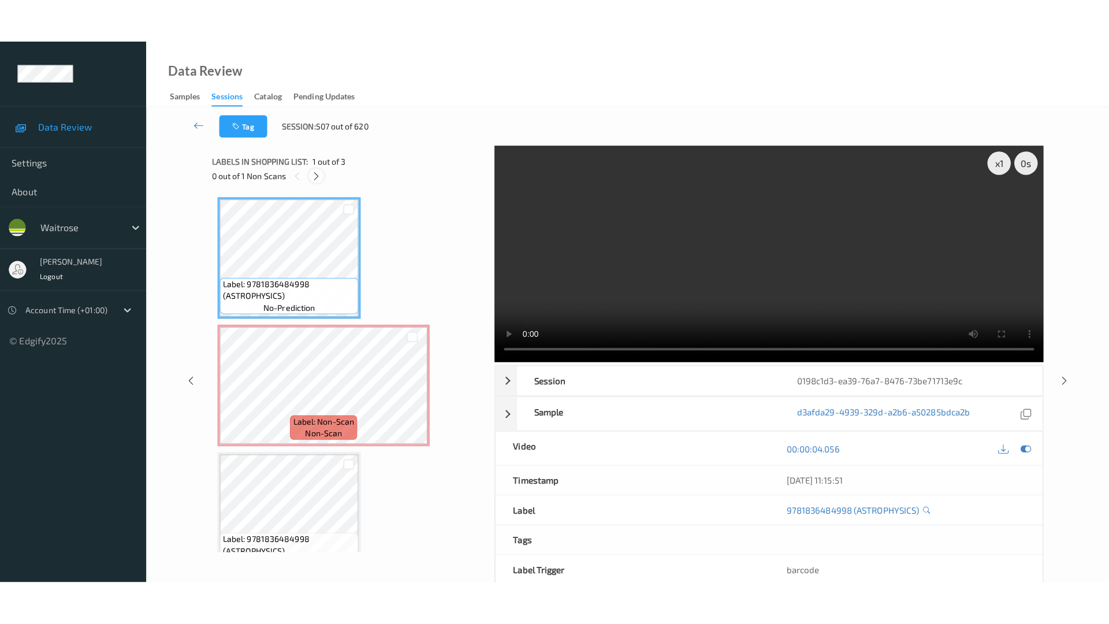
scroll to position [6, 0]
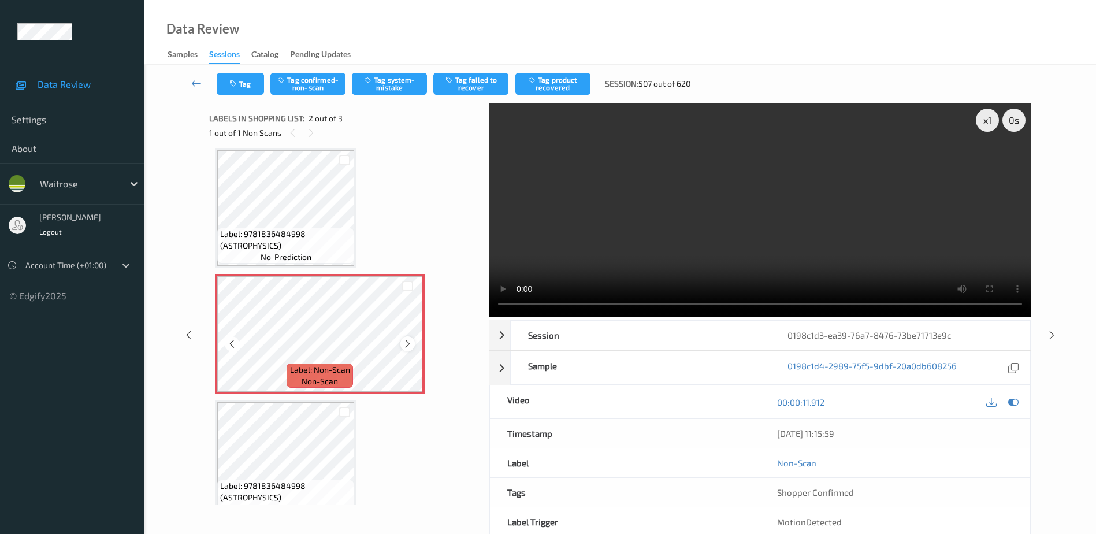
click at [406, 344] on icon at bounding box center [408, 344] width 10 height 10
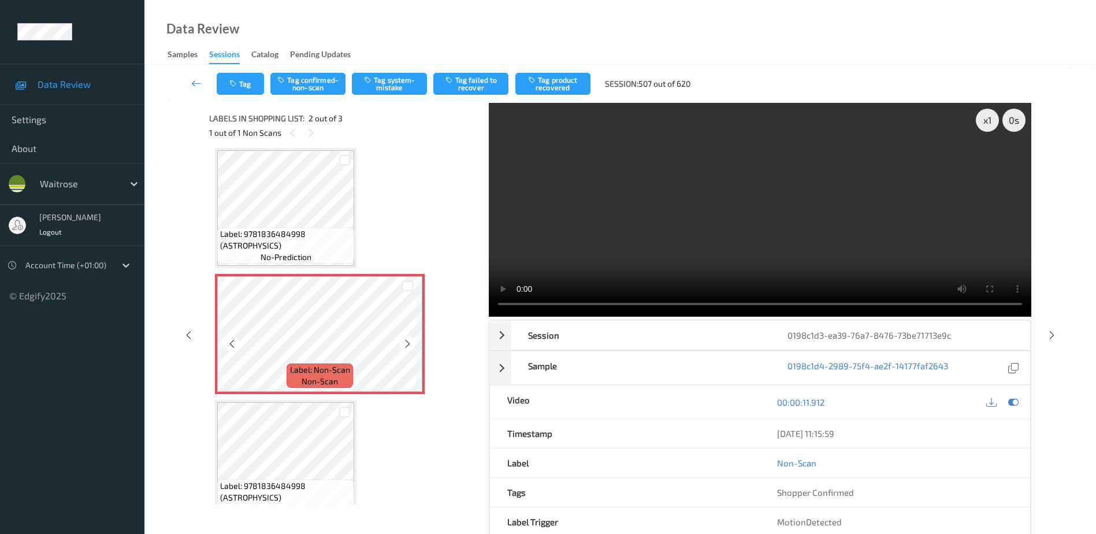
click at [406, 344] on icon at bounding box center [408, 344] width 10 height 10
drag, startPoint x: 767, startPoint y: 244, endPoint x: 759, endPoint y: 248, distance: 8.5
click at [767, 244] on video at bounding box center [760, 210] width 542 height 214
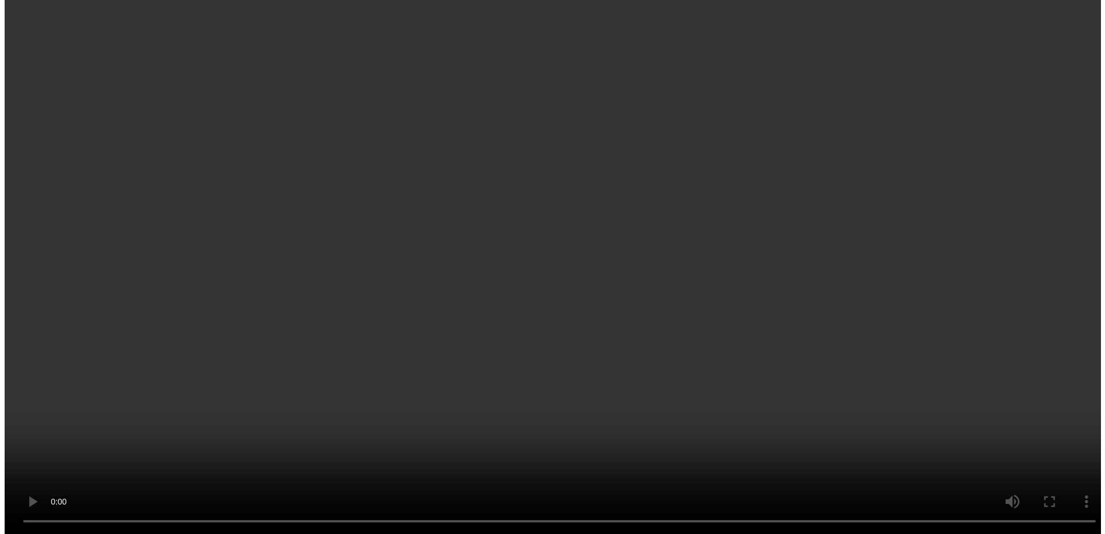
scroll to position [0, 0]
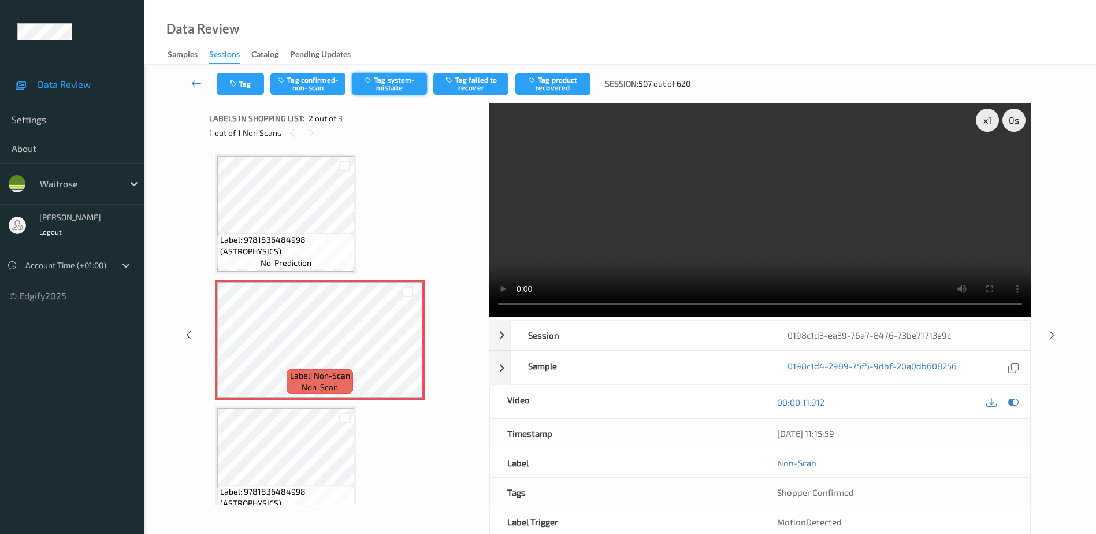
click at [385, 81] on button "Tag system-mistake" at bounding box center [389, 84] width 75 height 22
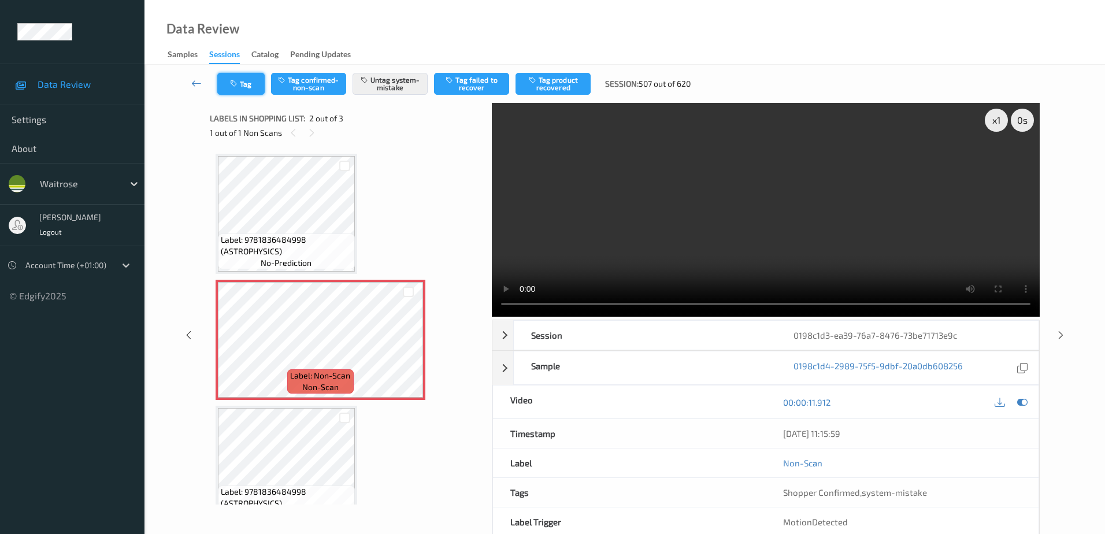
click at [240, 87] on button "Tag" at bounding box center [240, 84] width 47 height 22
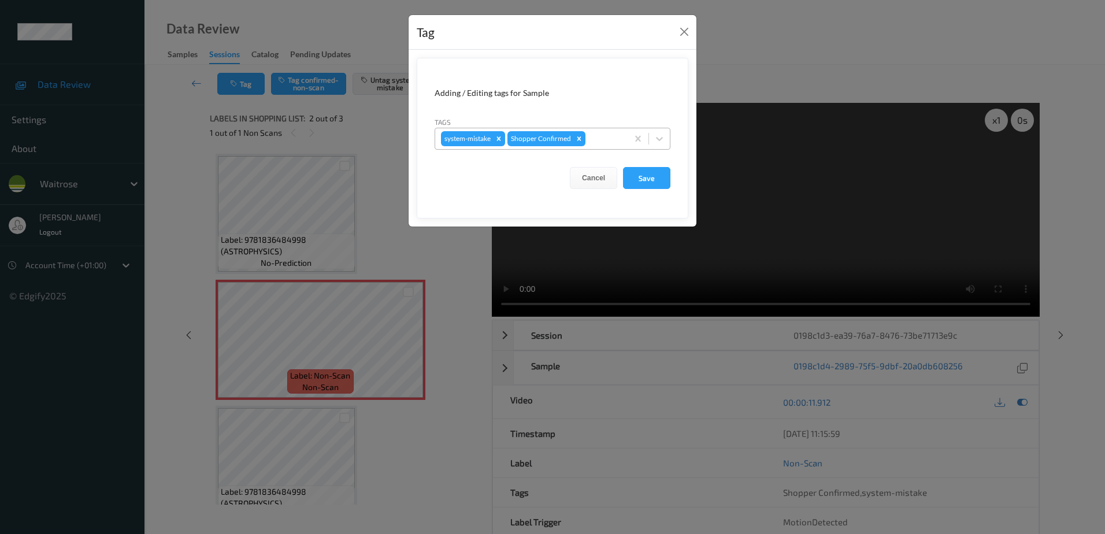
click at [608, 142] on div at bounding box center [604, 139] width 34 height 14
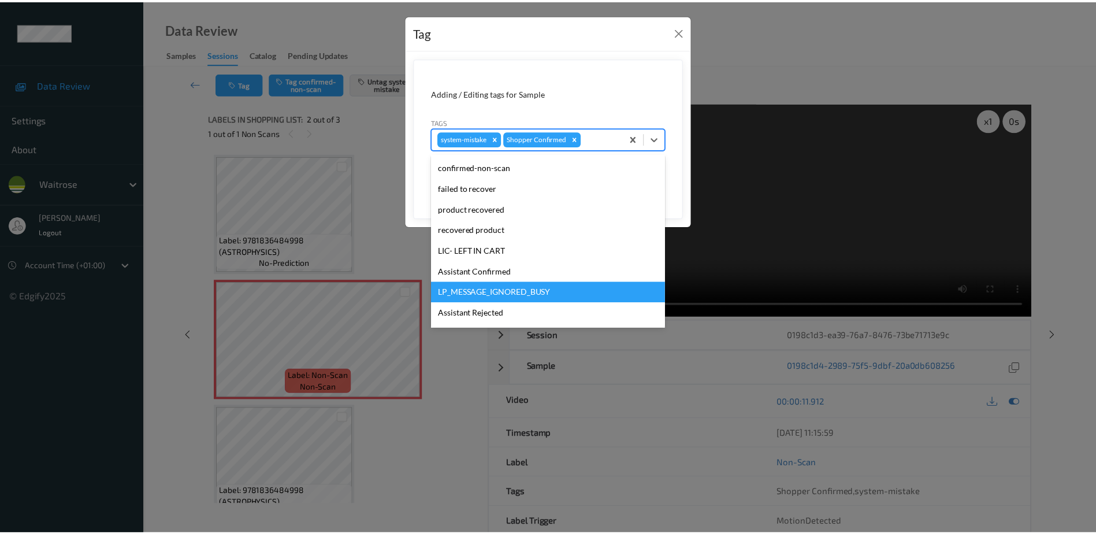
scroll to position [173, 0]
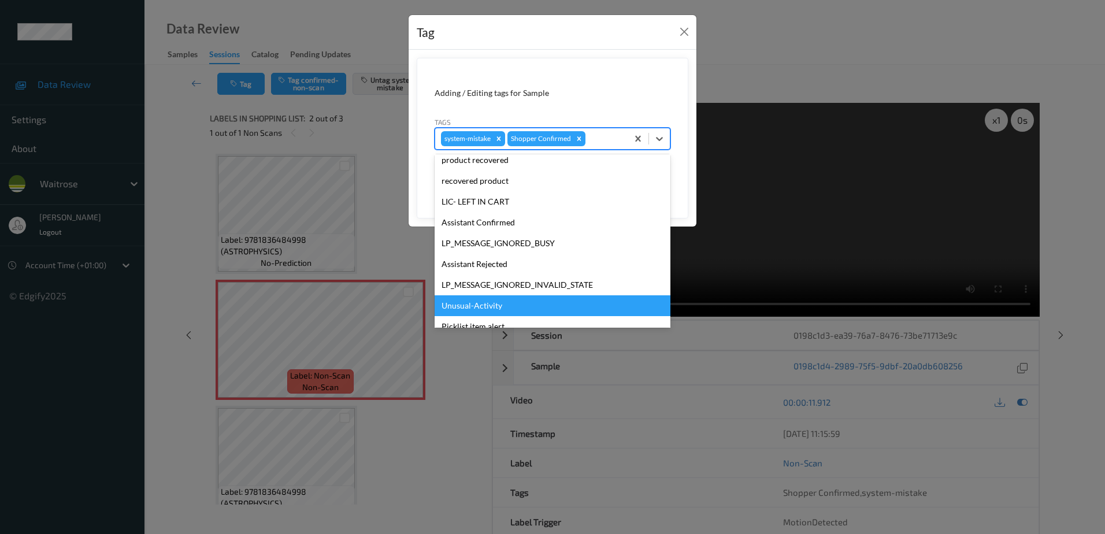
click at [485, 307] on div "Unusual-Activity" at bounding box center [552, 305] width 236 height 21
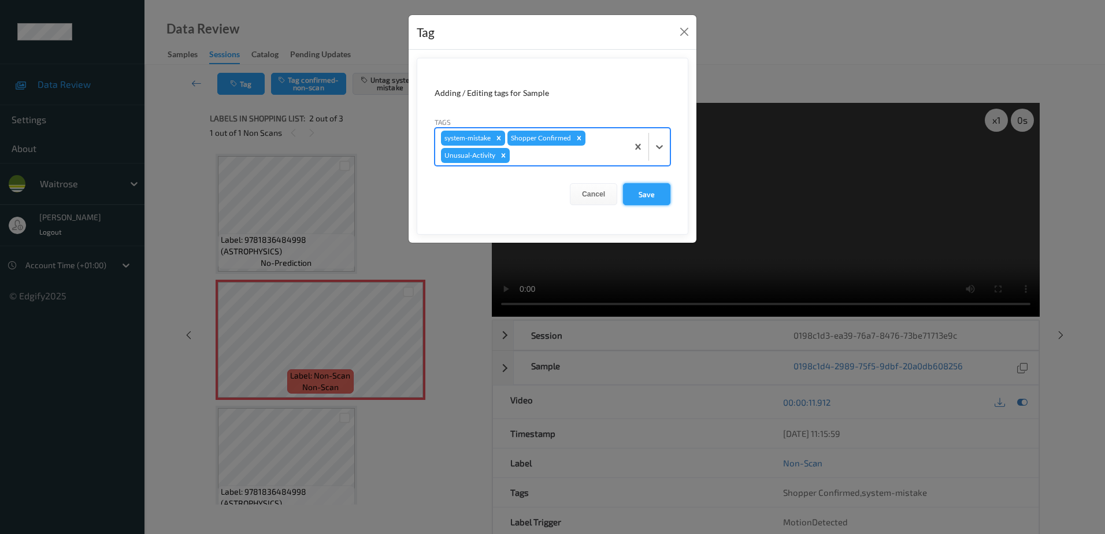
click at [636, 204] on button "Save" at bounding box center [646, 194] width 47 height 22
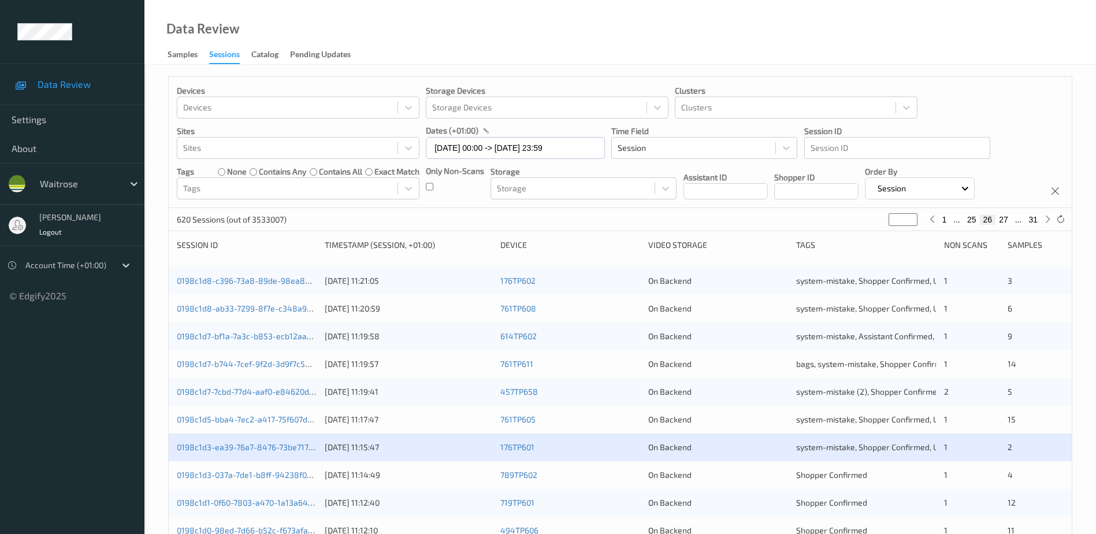
scroll to position [116, 0]
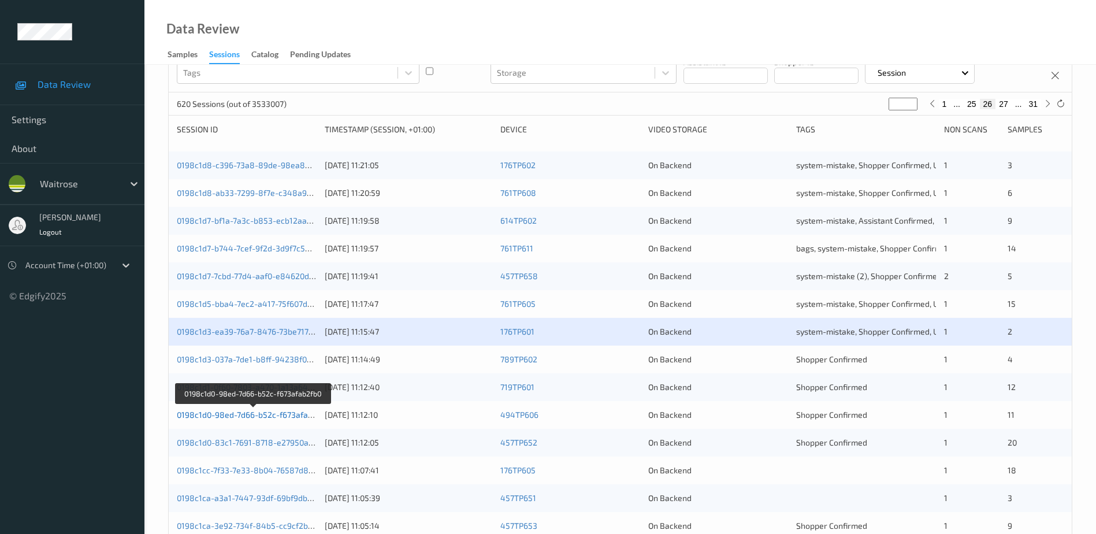
click at [257, 414] on link "0198c1d0-98ed-7d66-b52c-f673afab2fb0" at bounding box center [253, 415] width 153 height 10
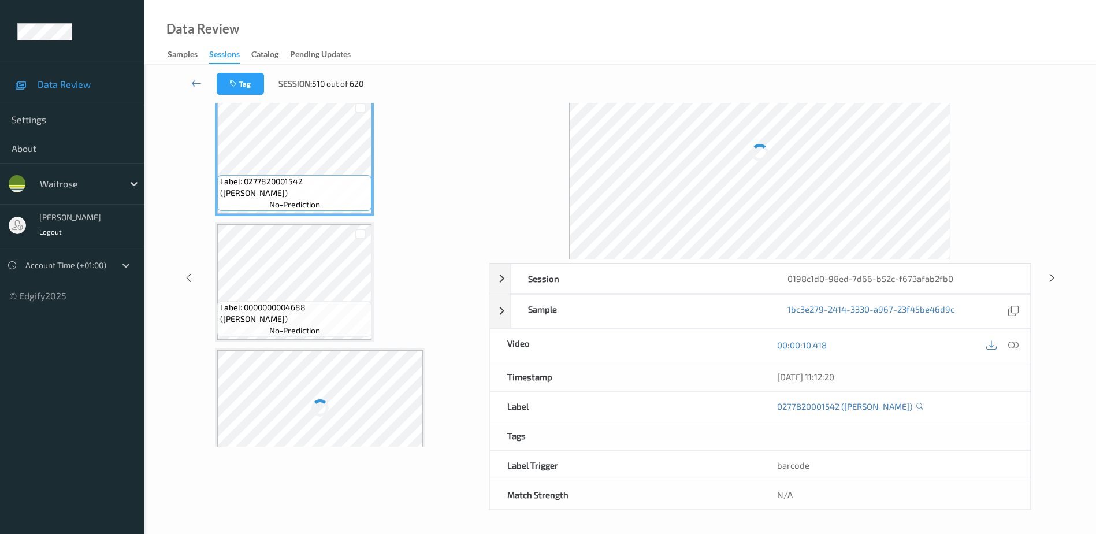
scroll to position [57, 0]
click at [1013, 347] on icon at bounding box center [1013, 345] width 10 height 10
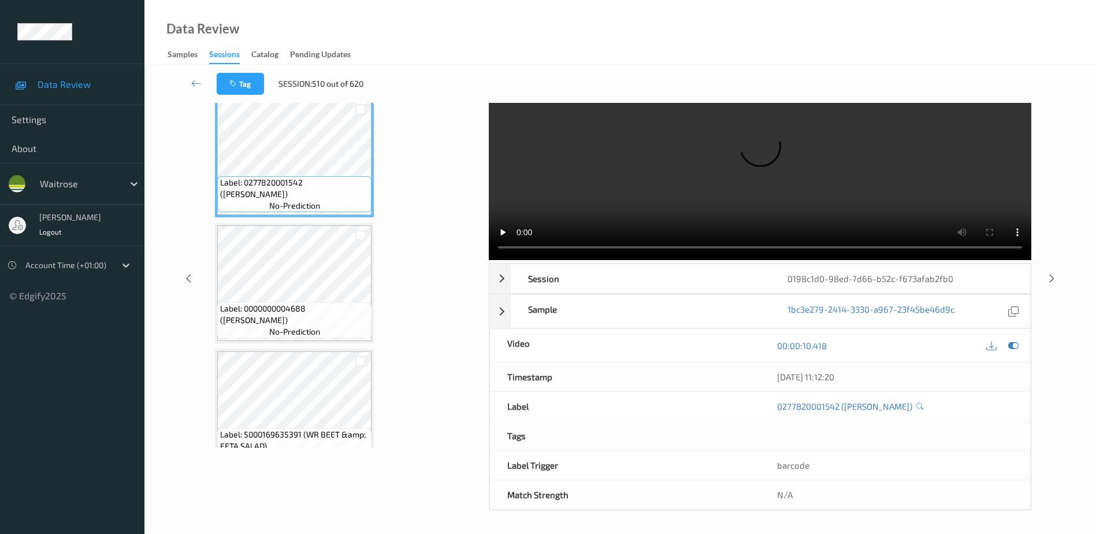
scroll to position [0, 0]
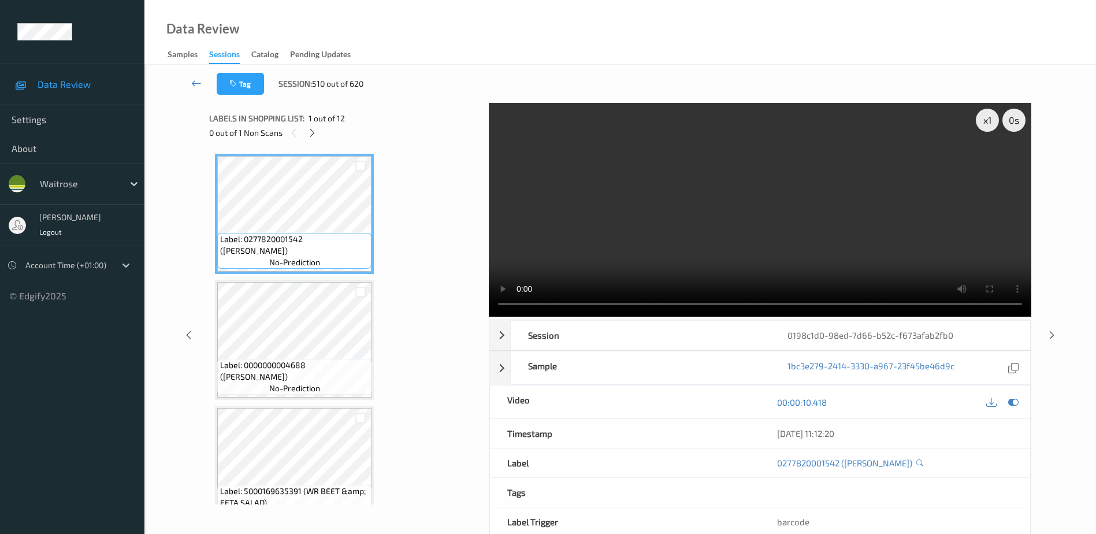
click at [307, 127] on div "0 out of 1 Non Scans" at bounding box center [345, 132] width 272 height 14
click at [310, 130] on icon at bounding box center [312, 133] width 10 height 10
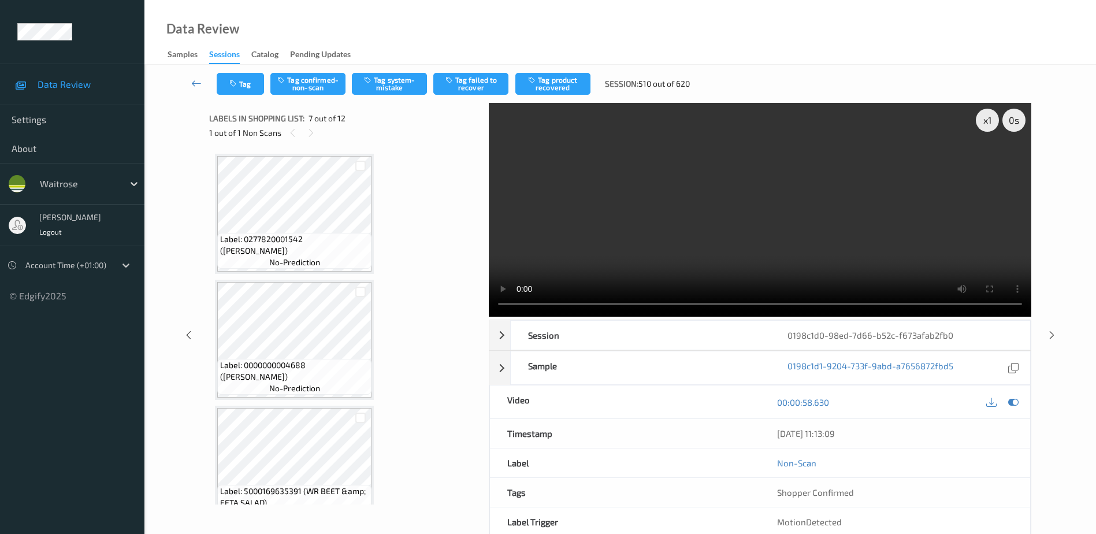
scroll to position [635, 0]
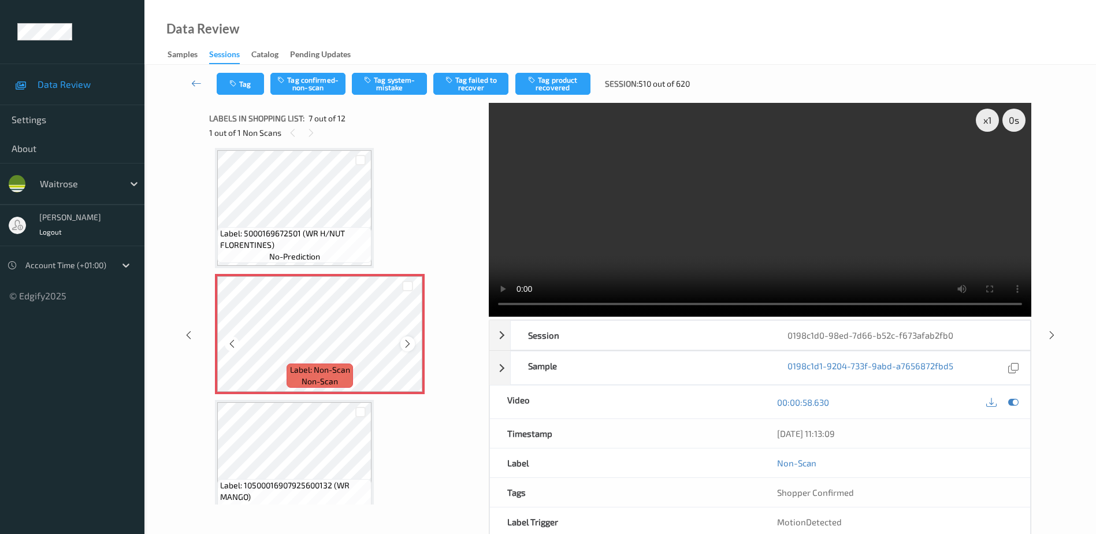
click at [411, 344] on icon at bounding box center [408, 344] width 10 height 10
click at [634, 241] on video at bounding box center [760, 210] width 542 height 214
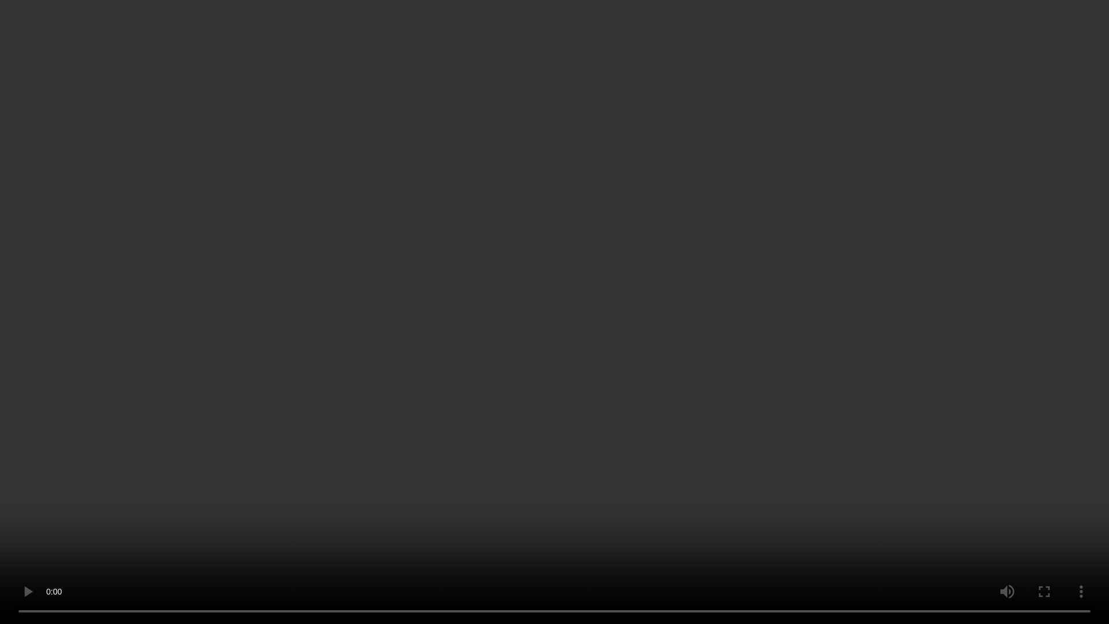
click at [592, 281] on video at bounding box center [554, 312] width 1109 height 624
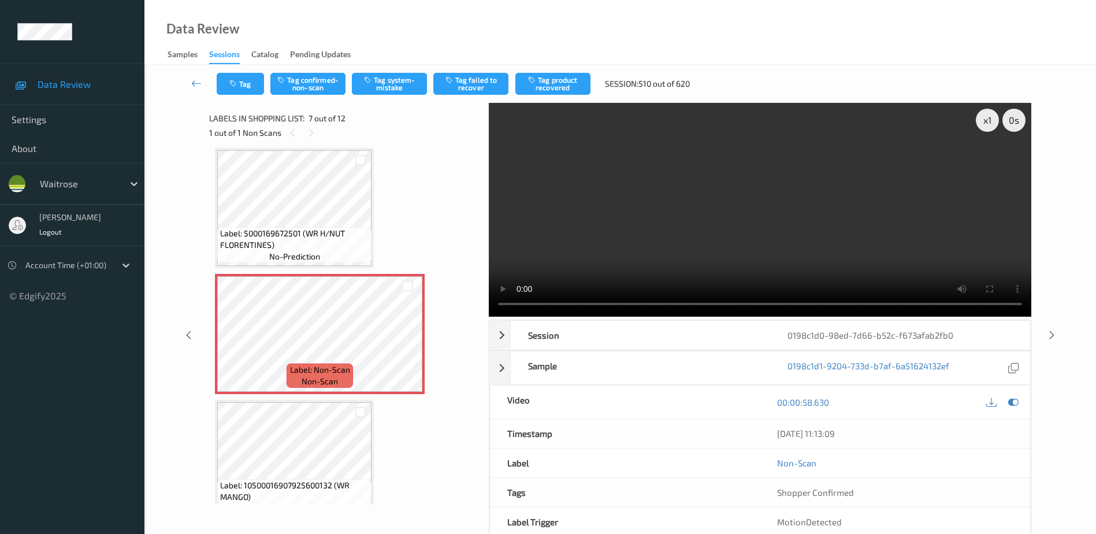
click at [671, 256] on video at bounding box center [760, 210] width 542 height 214
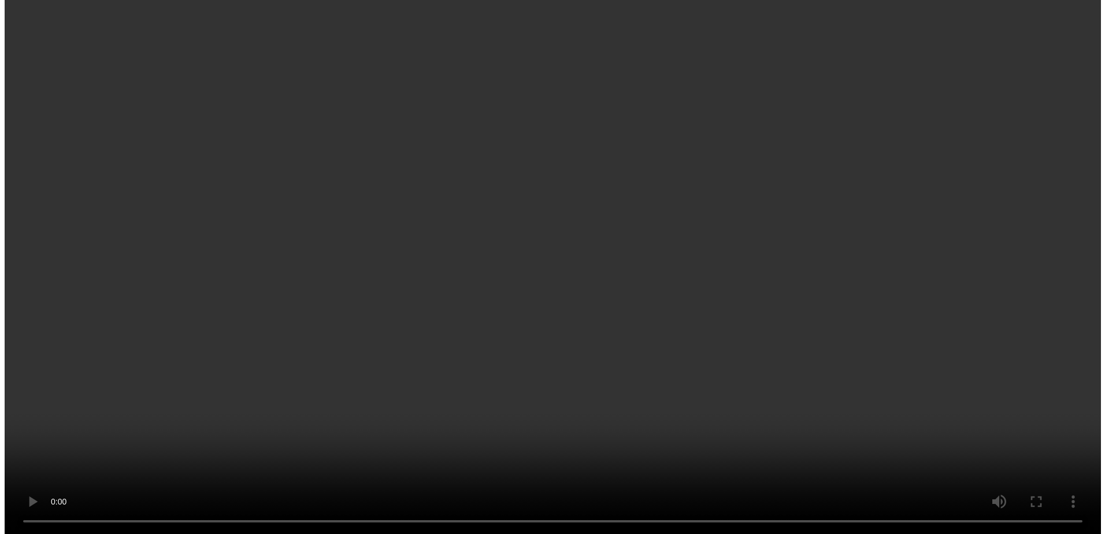
scroll to position [641, 0]
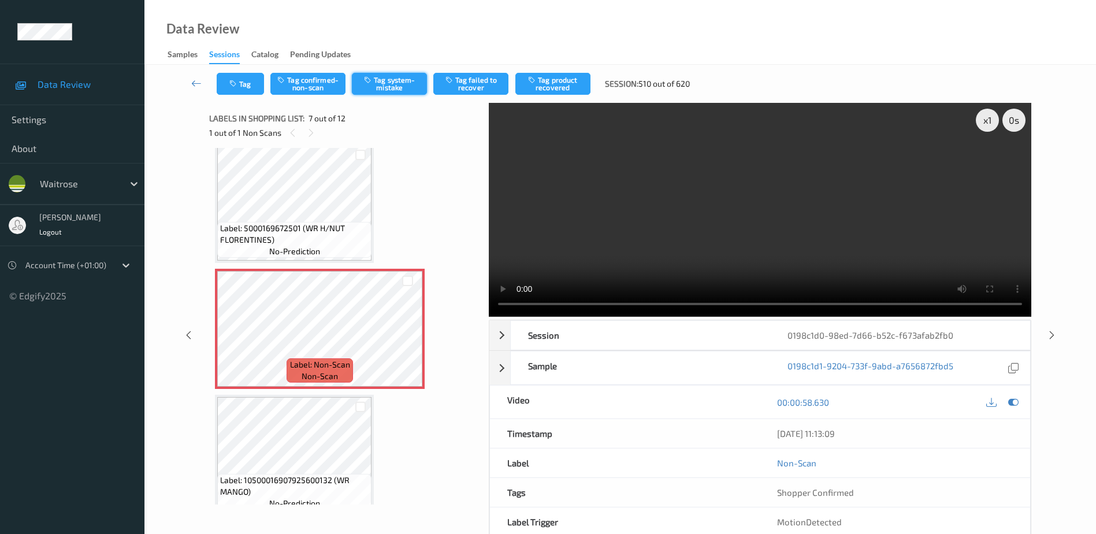
click at [387, 77] on button "Tag system-mistake" at bounding box center [389, 84] width 75 height 22
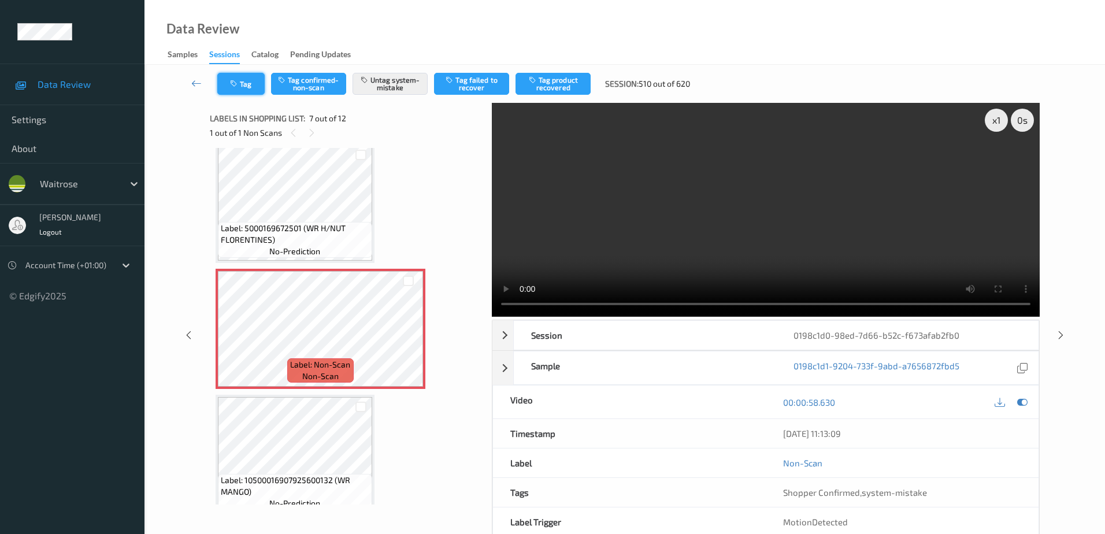
click at [230, 80] on icon "button" at bounding box center [235, 84] width 10 height 8
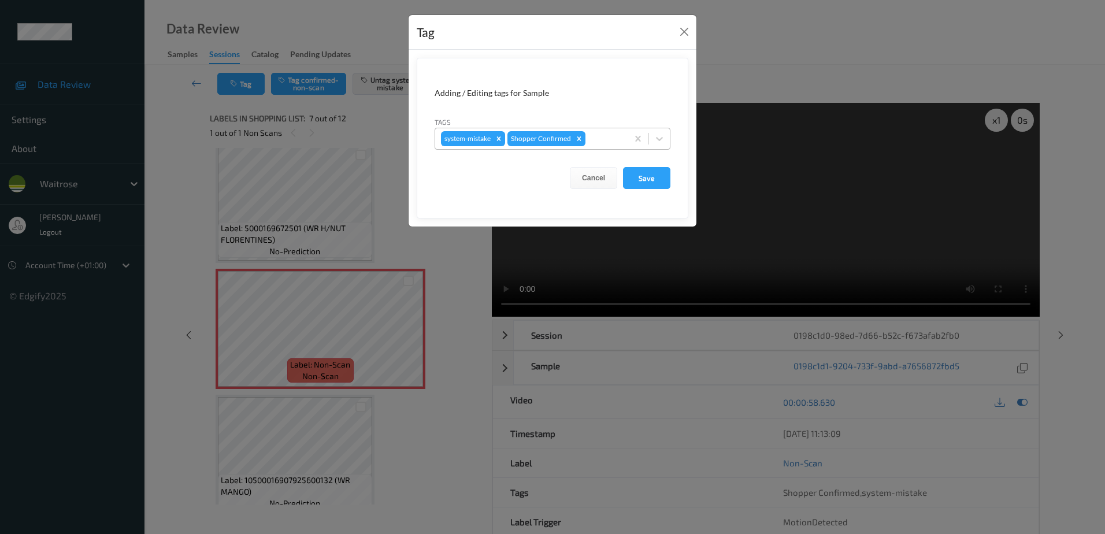
click at [591, 128] on div "system-mistake Shopper Confirmed" at bounding box center [552, 139] width 236 height 22
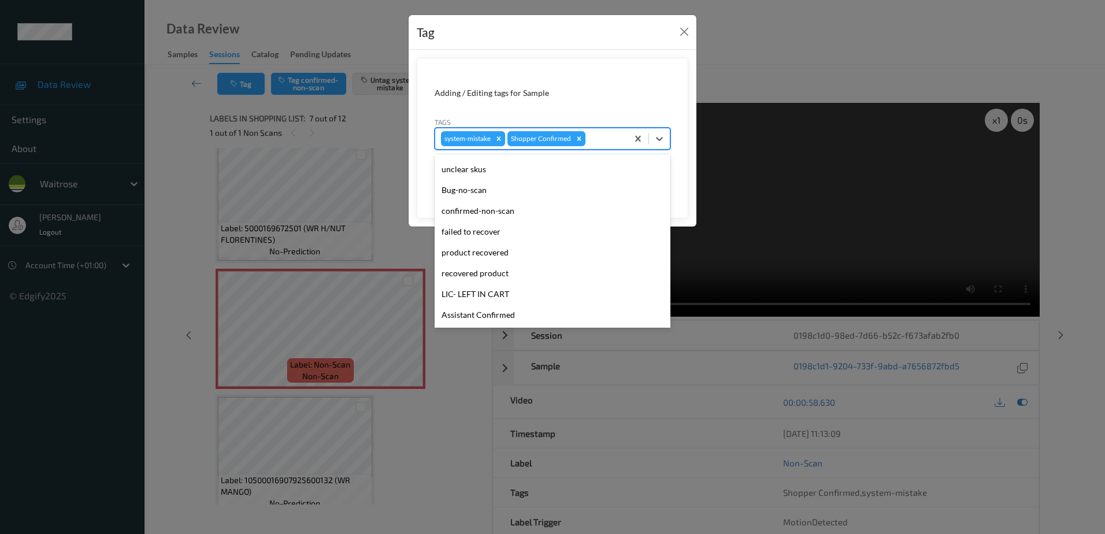
scroll to position [226, 0]
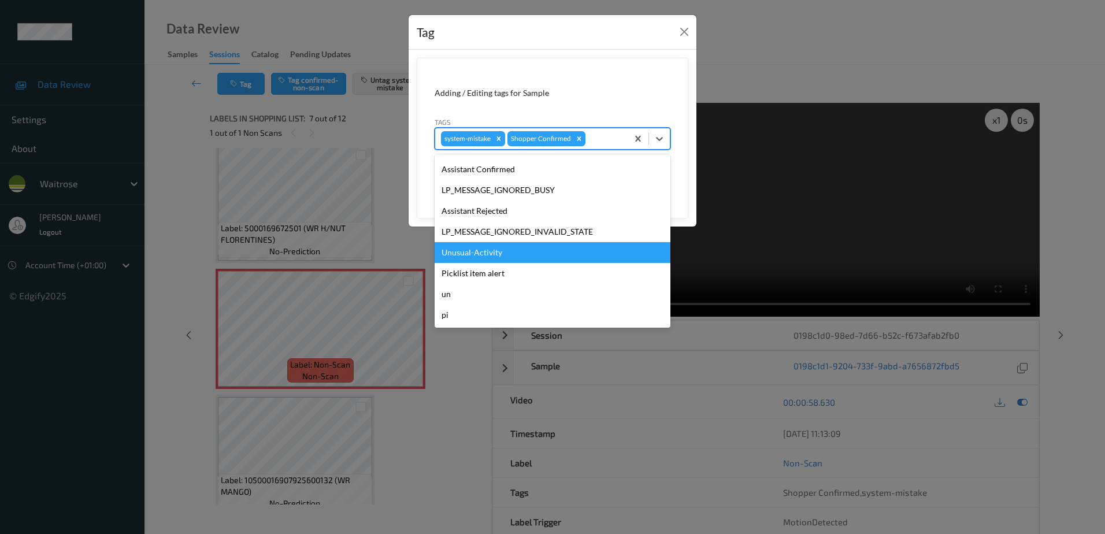
click at [514, 249] on div "Unusual-Activity" at bounding box center [552, 252] width 236 height 21
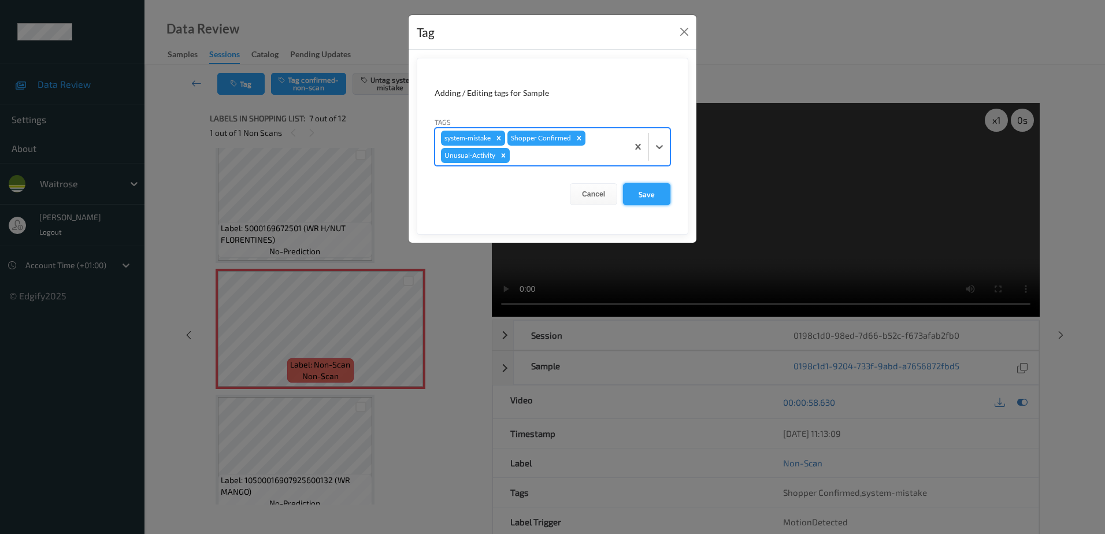
click at [634, 185] on button "Save" at bounding box center [646, 194] width 47 height 22
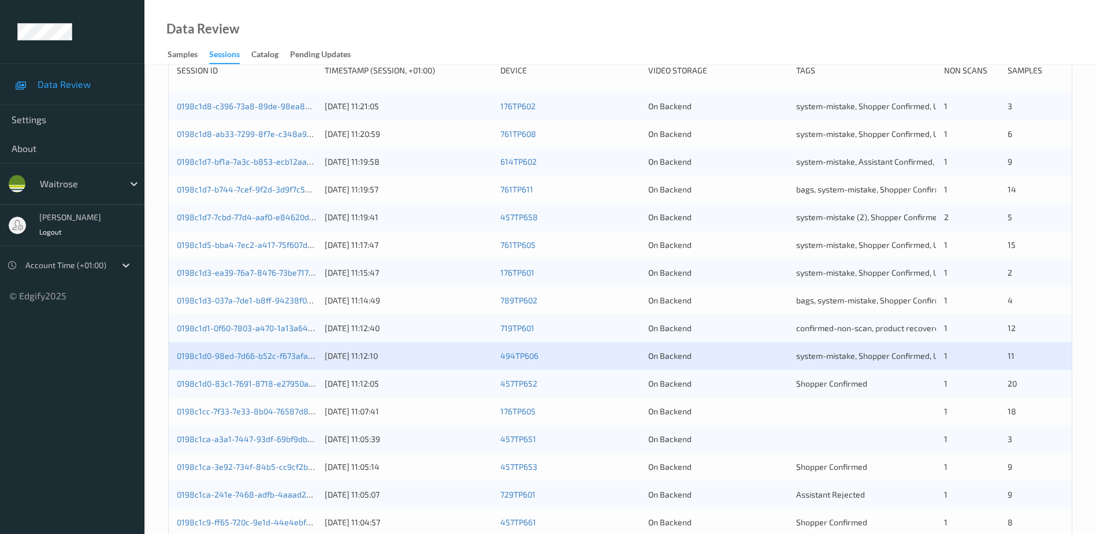
scroll to position [231, 0]
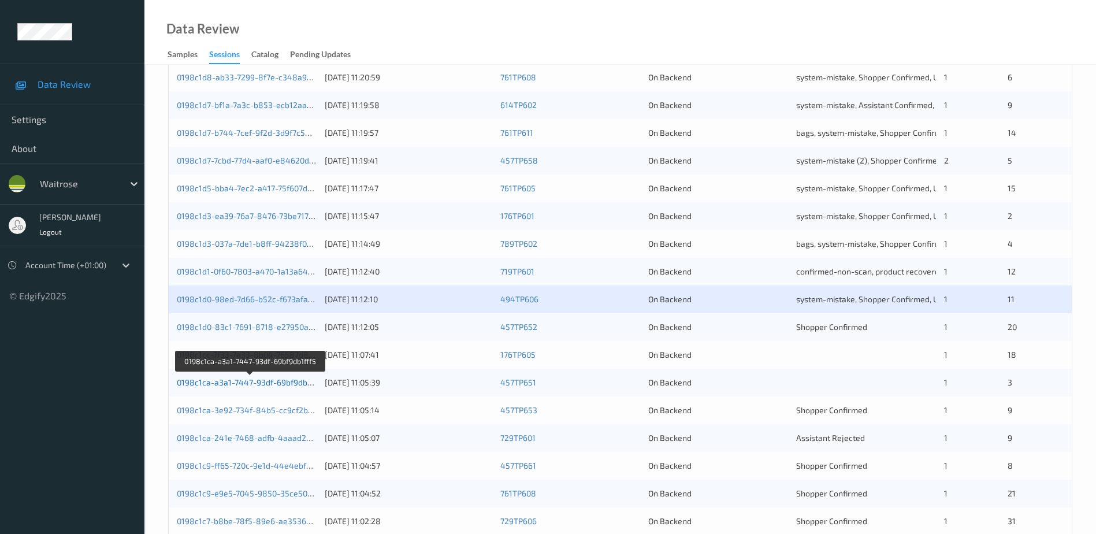
click at [236, 384] on link "0198c1ca-a3a1-7447-93df-69bf9db1fff5" at bounding box center [250, 382] width 147 height 10
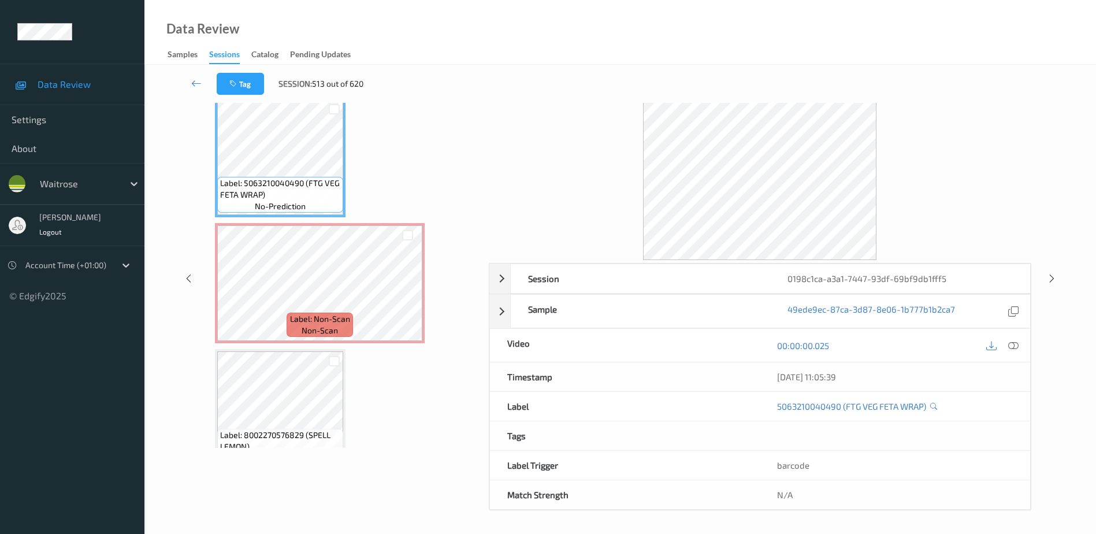
scroll to position [57, 0]
click at [1010, 344] on icon at bounding box center [1013, 345] width 10 height 10
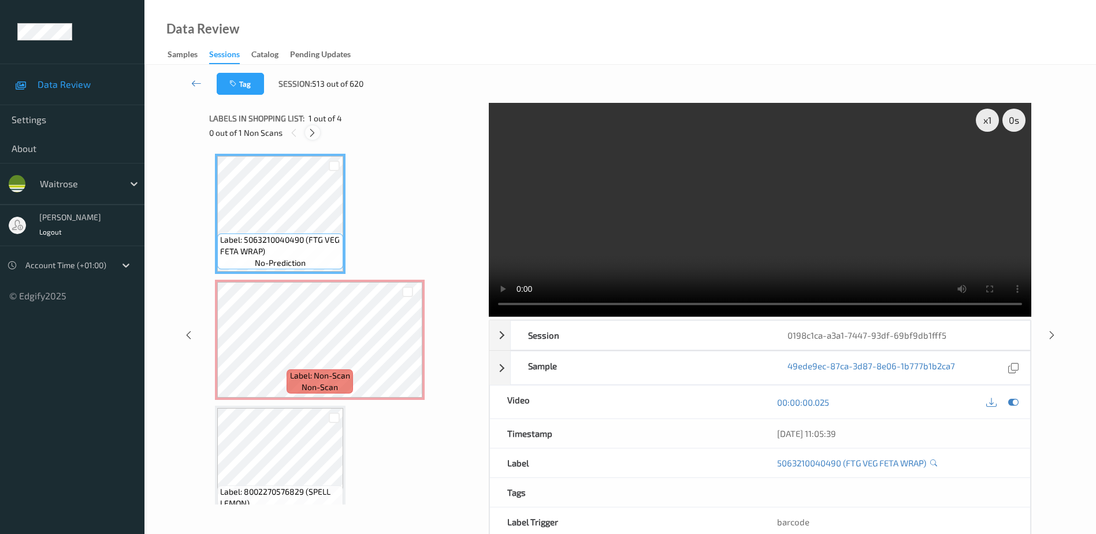
click at [316, 133] on icon at bounding box center [312, 133] width 10 height 10
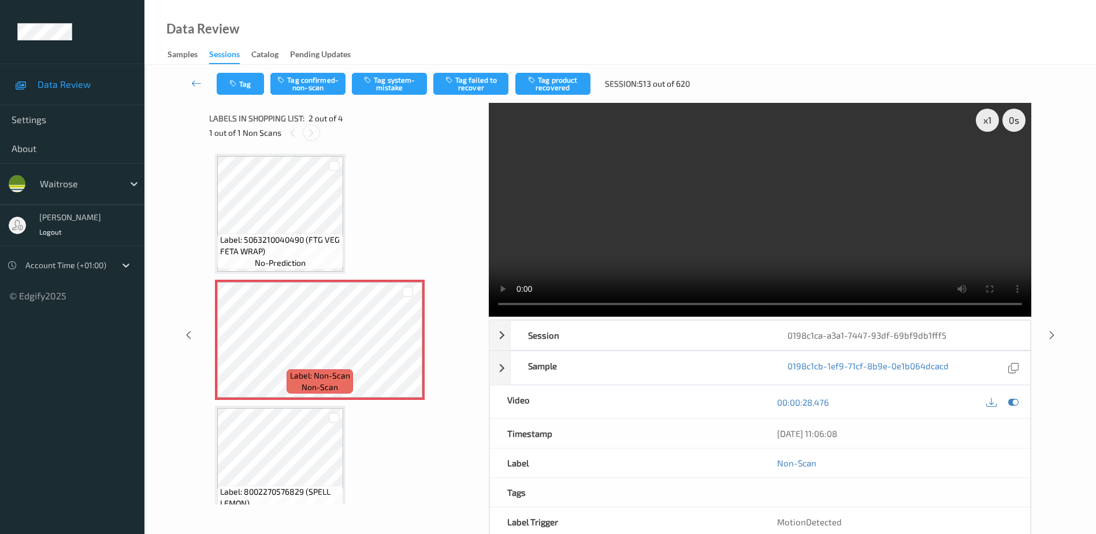
scroll to position [6, 0]
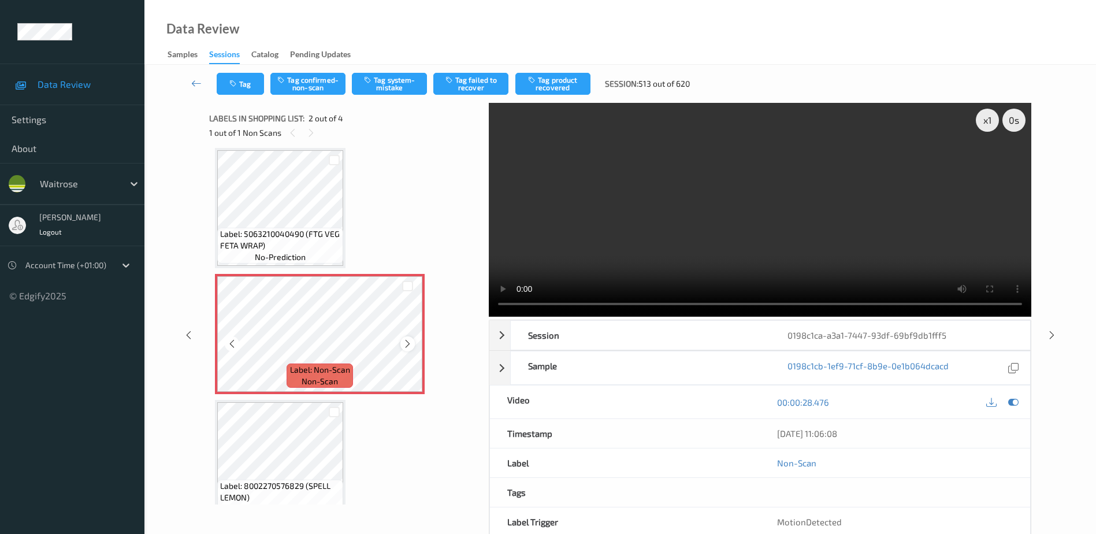
click at [409, 343] on icon at bounding box center [408, 344] width 10 height 10
click at [405, 345] on icon at bounding box center [408, 344] width 10 height 10
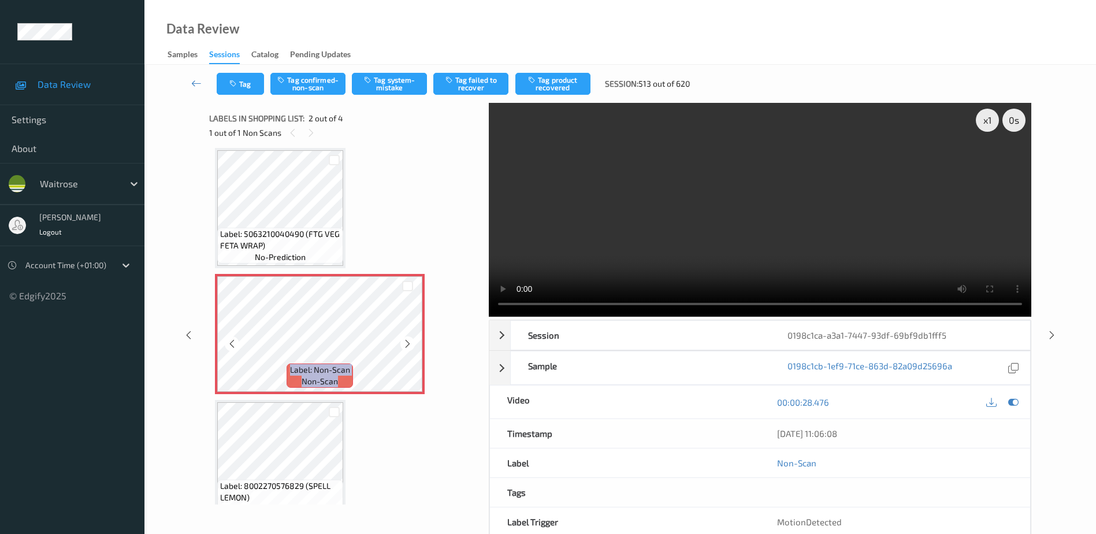
click at [405, 345] on icon at bounding box center [408, 344] width 10 height 10
click at [595, 198] on video at bounding box center [760, 210] width 542 height 214
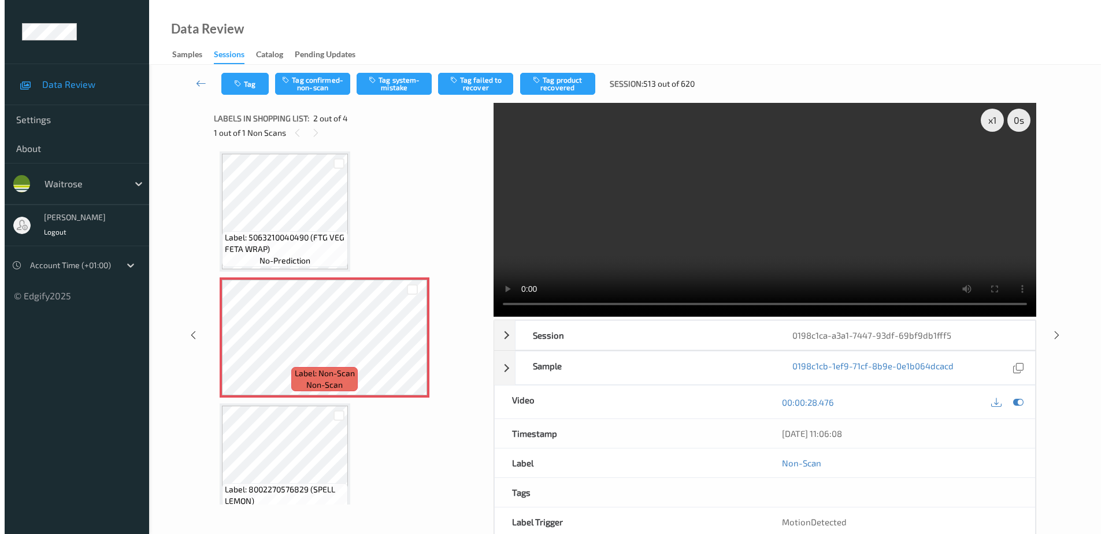
scroll to position [0, 0]
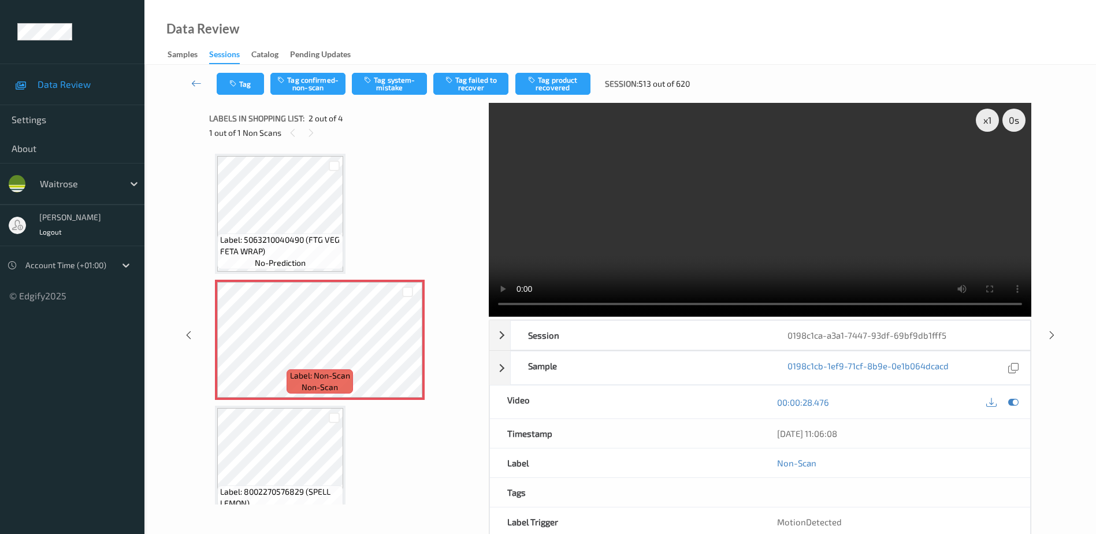
click at [503, 312] on video at bounding box center [760, 210] width 542 height 214
click at [717, 266] on video at bounding box center [760, 210] width 542 height 214
click at [409, 348] on icon at bounding box center [408, 349] width 10 height 10
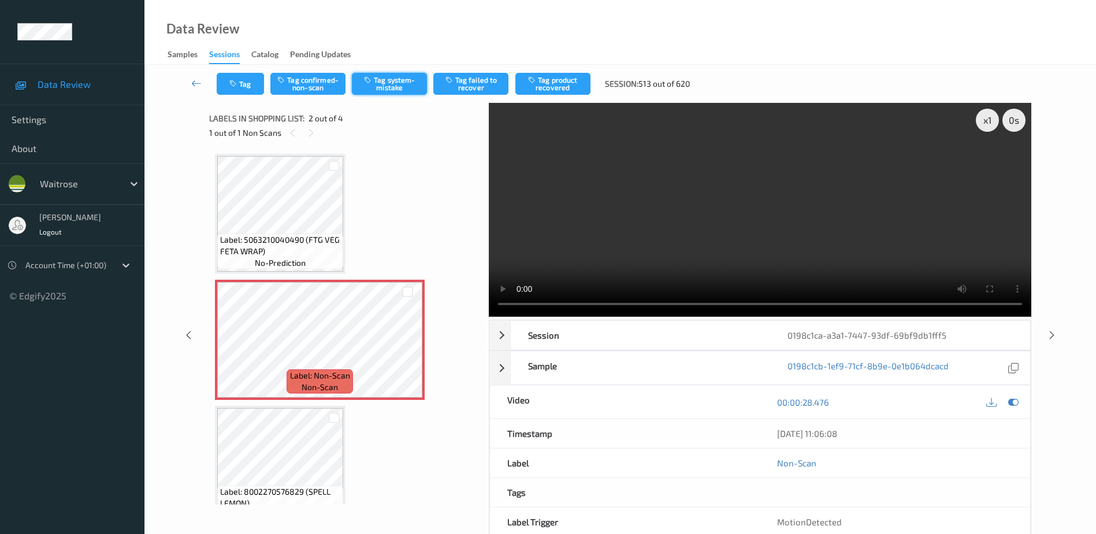
click at [393, 77] on button "Tag system-mistake" at bounding box center [389, 84] width 75 height 22
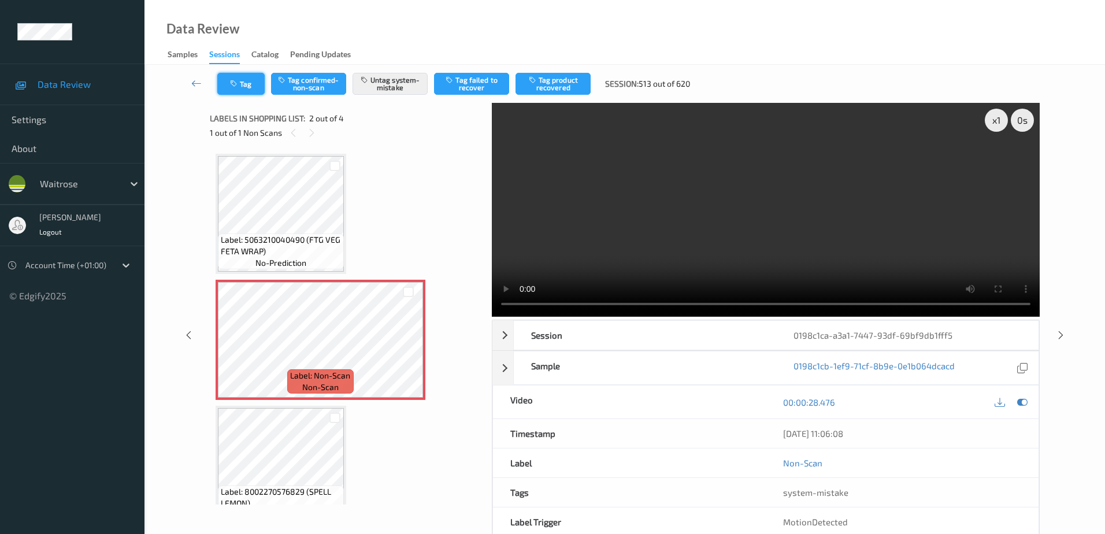
click at [242, 83] on button "Tag" at bounding box center [240, 84] width 47 height 22
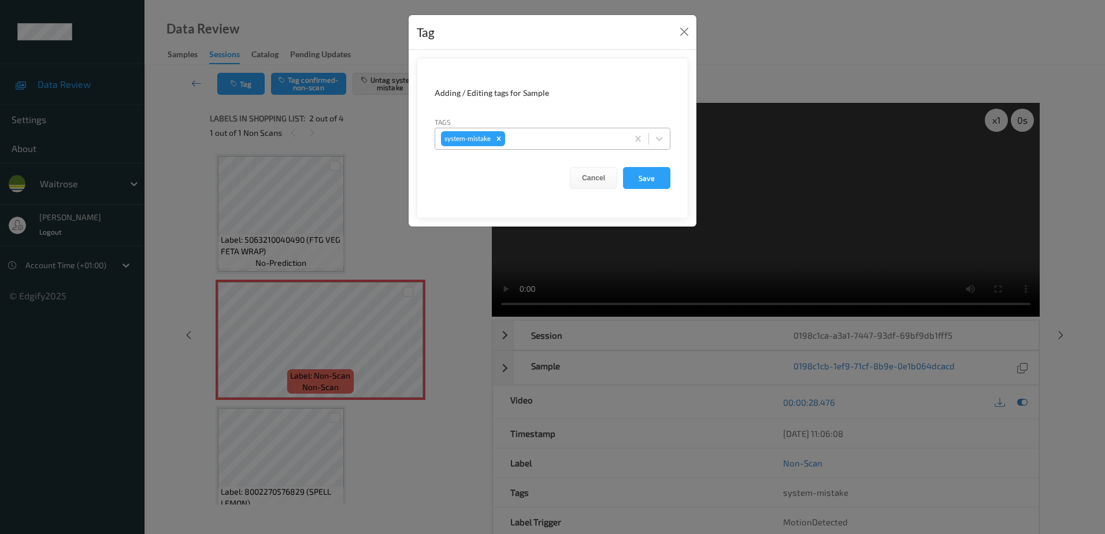
click at [533, 142] on div at bounding box center [564, 139] width 114 height 14
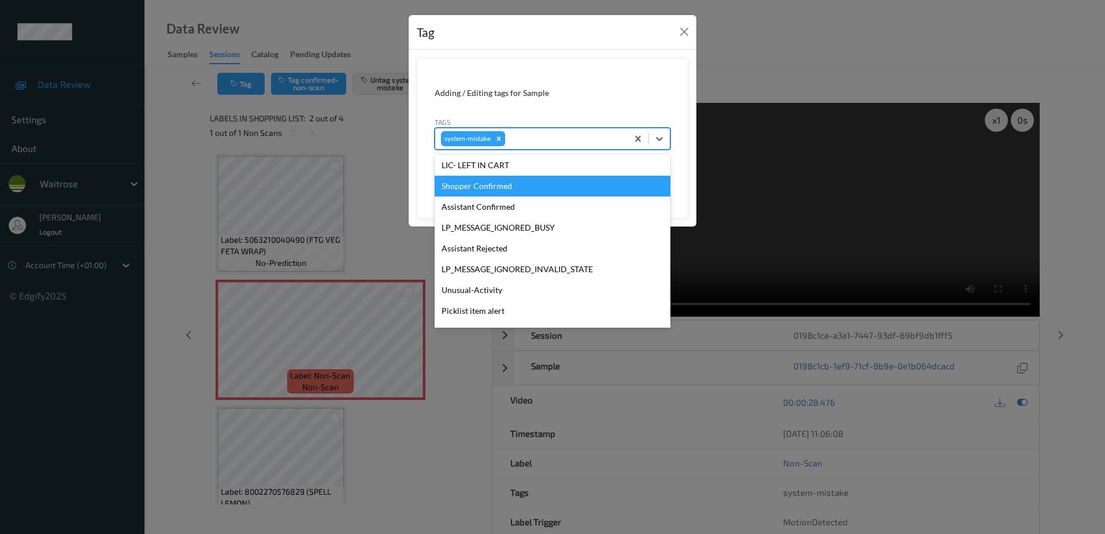
scroll to position [247, 0]
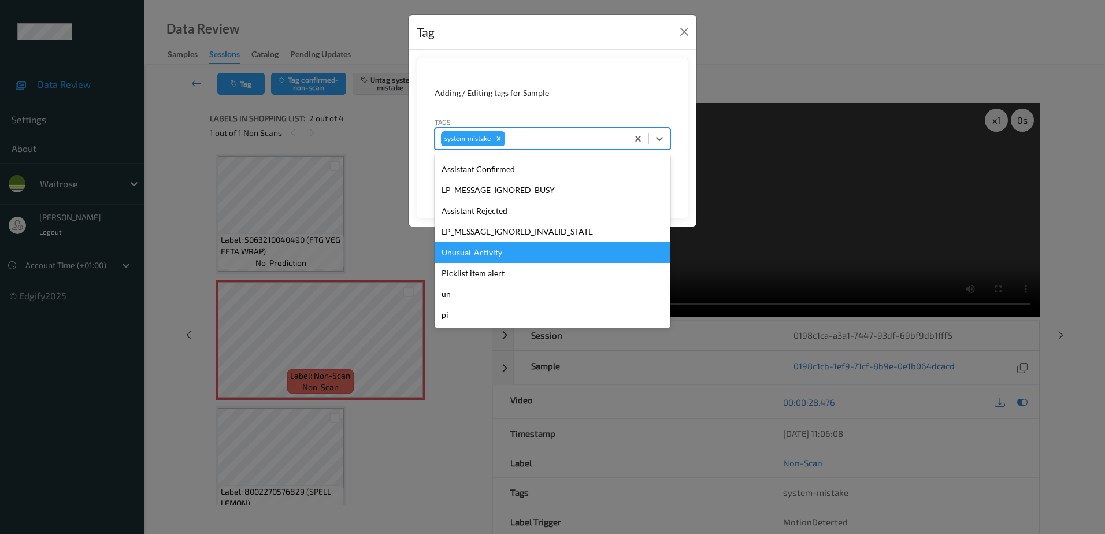
click at [486, 252] on div "Unusual-Activity" at bounding box center [552, 252] width 236 height 21
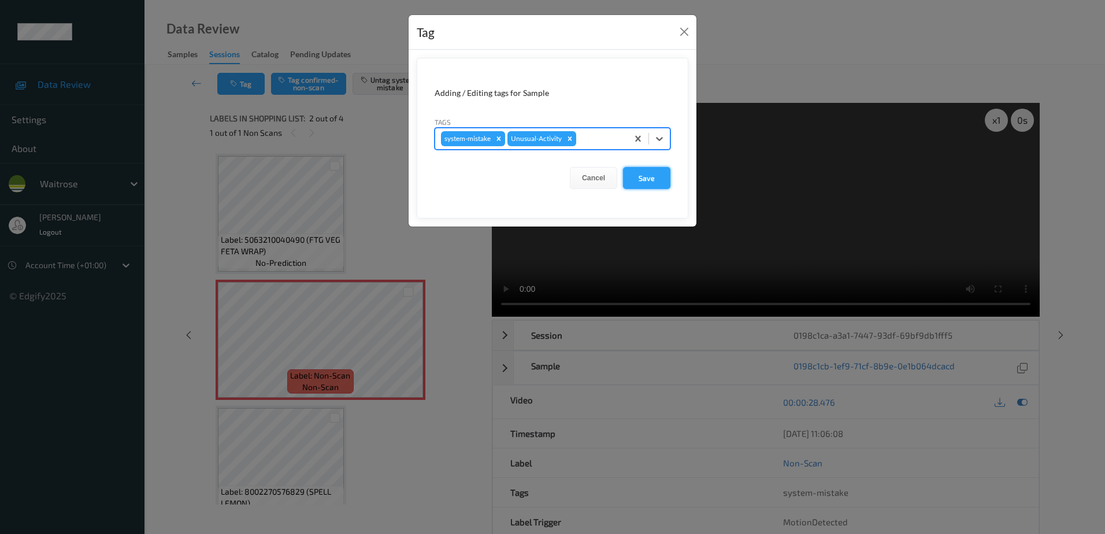
click at [644, 184] on button "Save" at bounding box center [646, 178] width 47 height 22
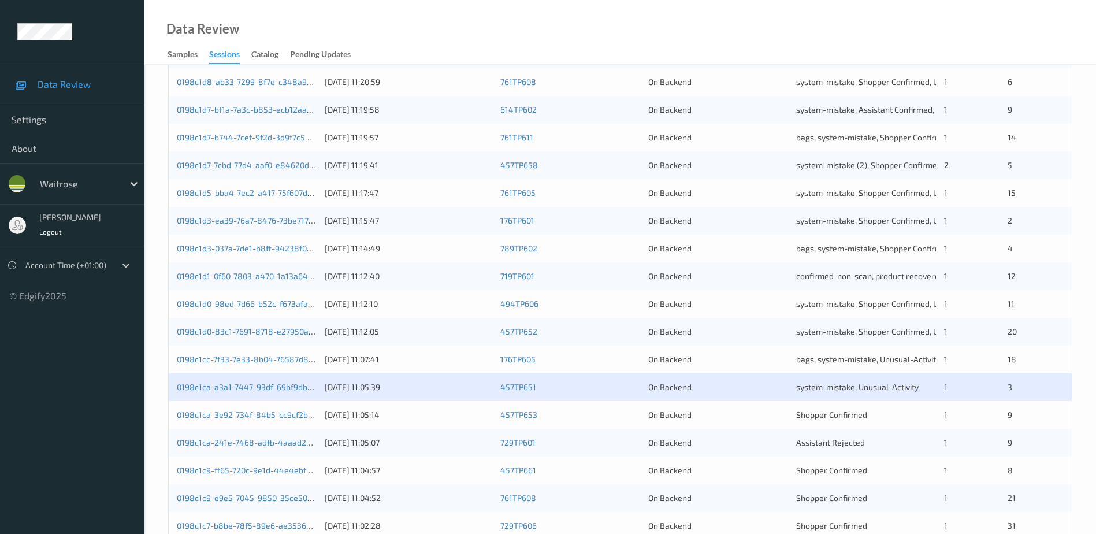
scroll to position [231, 0]
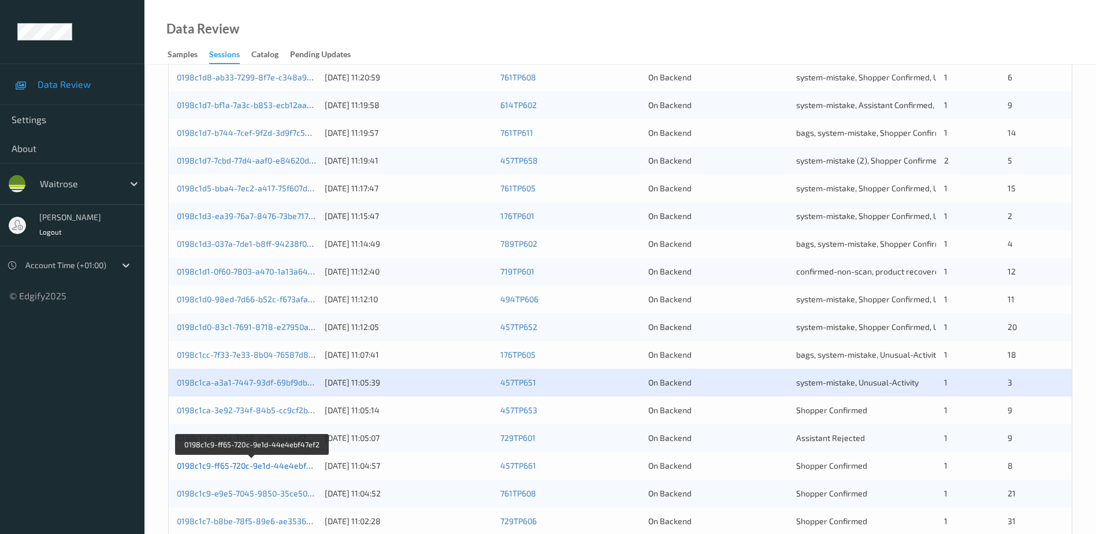
click at [259, 466] on link "0198c1c9-ff65-720c-9e1d-44e4ebf47ef2" at bounding box center [252, 465] width 151 height 10
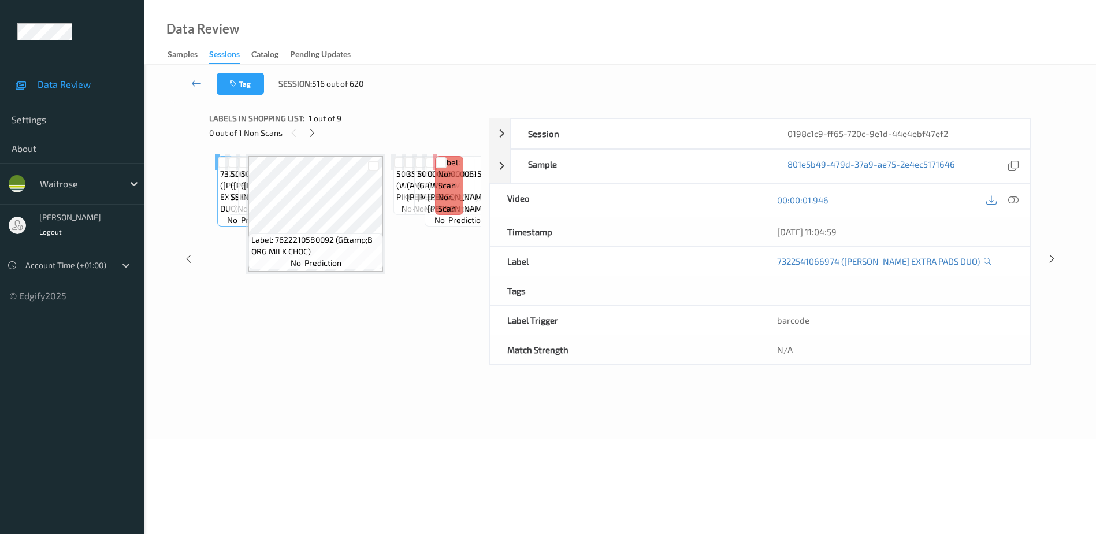
scroll to position [57, 0]
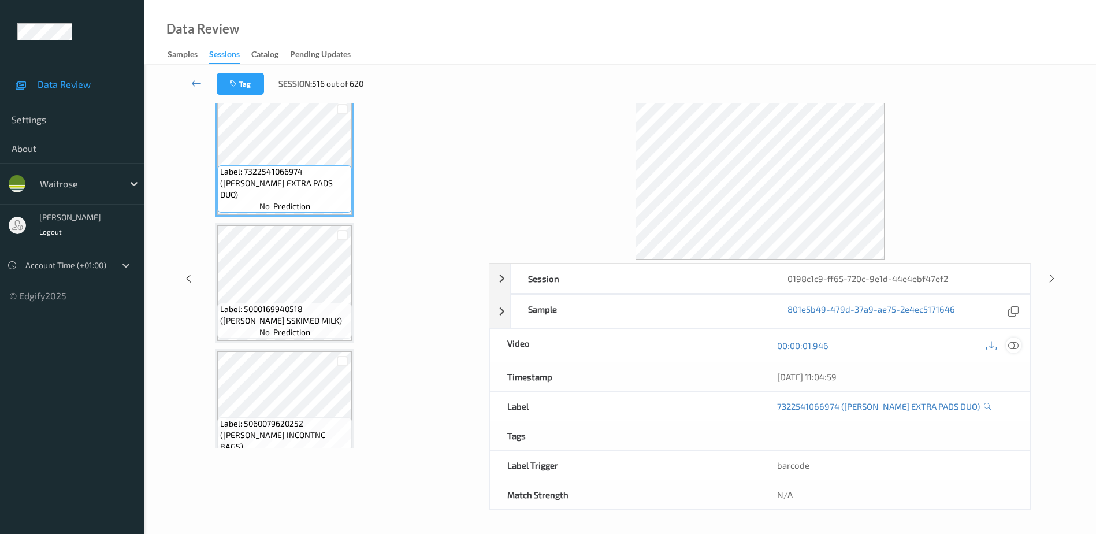
click at [1012, 343] on icon at bounding box center [1013, 345] width 10 height 10
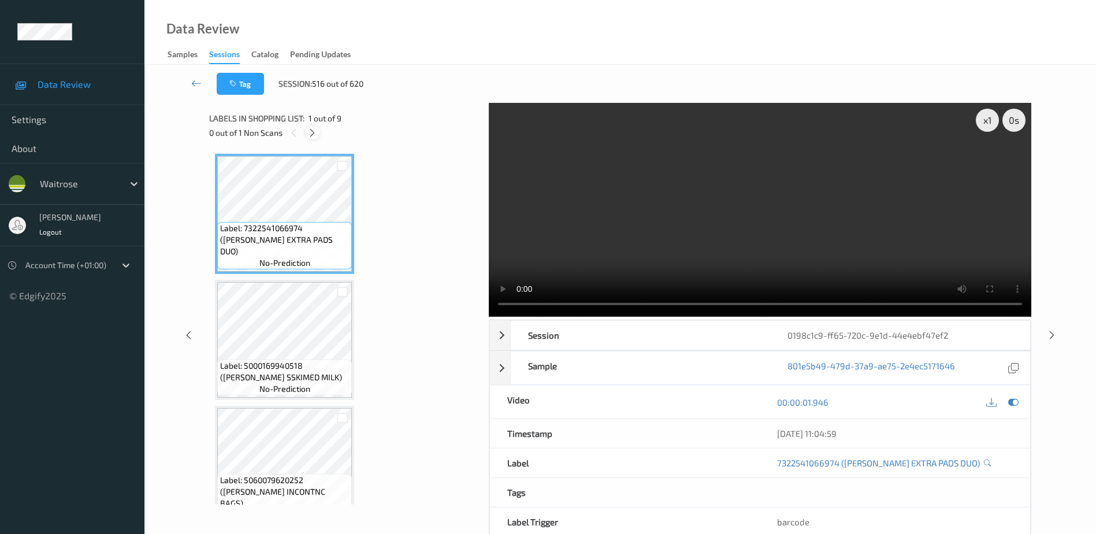
click at [310, 134] on icon at bounding box center [312, 133] width 10 height 10
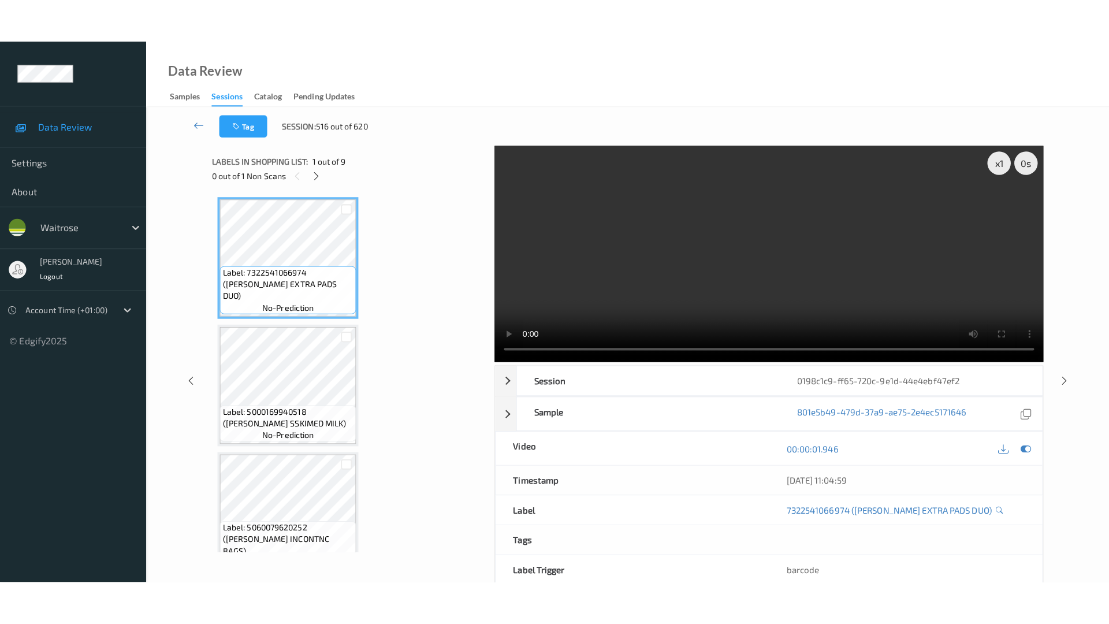
scroll to position [783, 0]
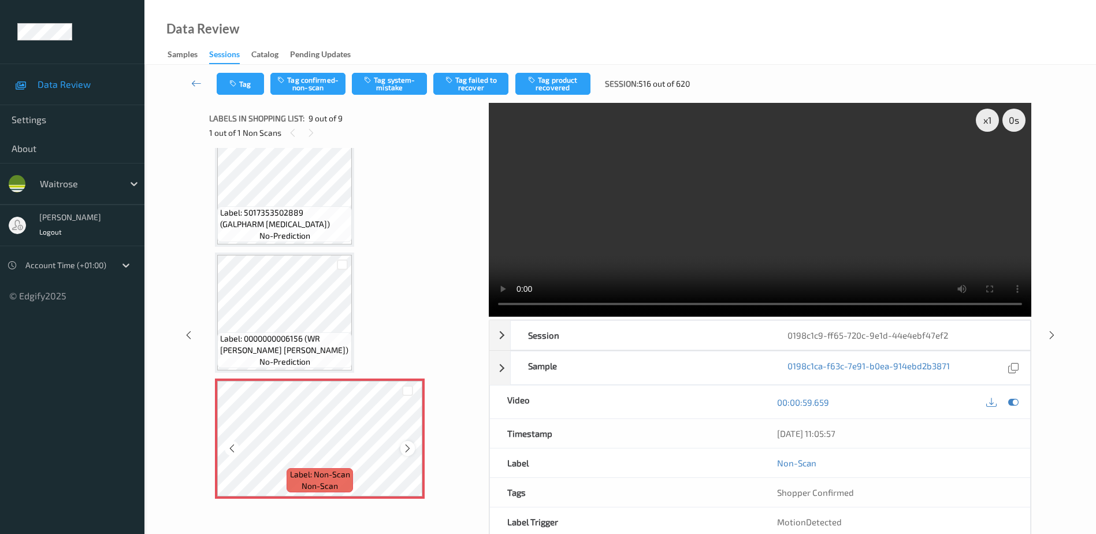
click at [406, 449] on icon at bounding box center [408, 448] width 10 height 10
click at [769, 255] on video at bounding box center [760, 210] width 542 height 214
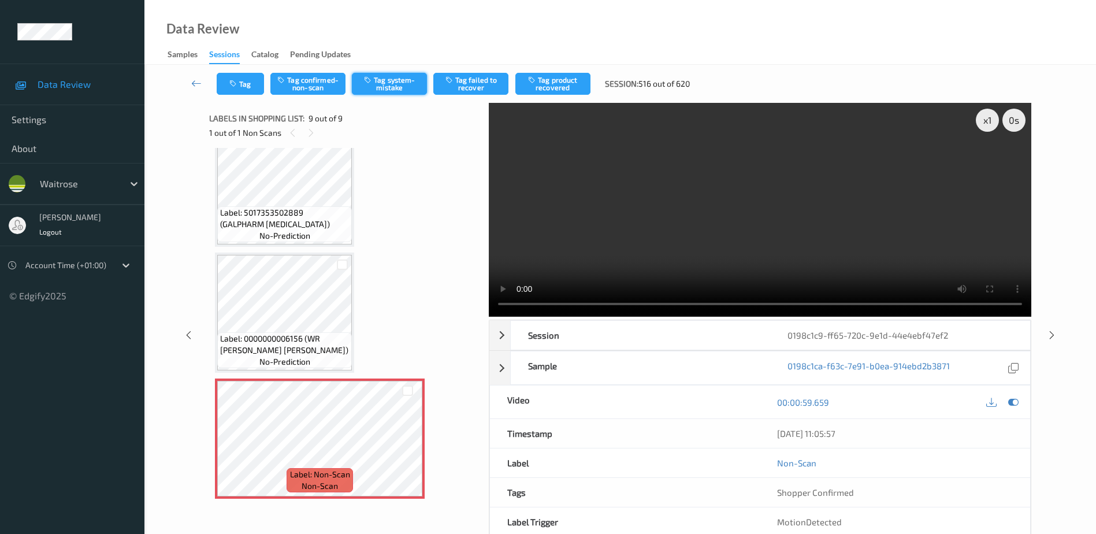
click at [392, 85] on button "Tag system-mistake" at bounding box center [389, 84] width 75 height 22
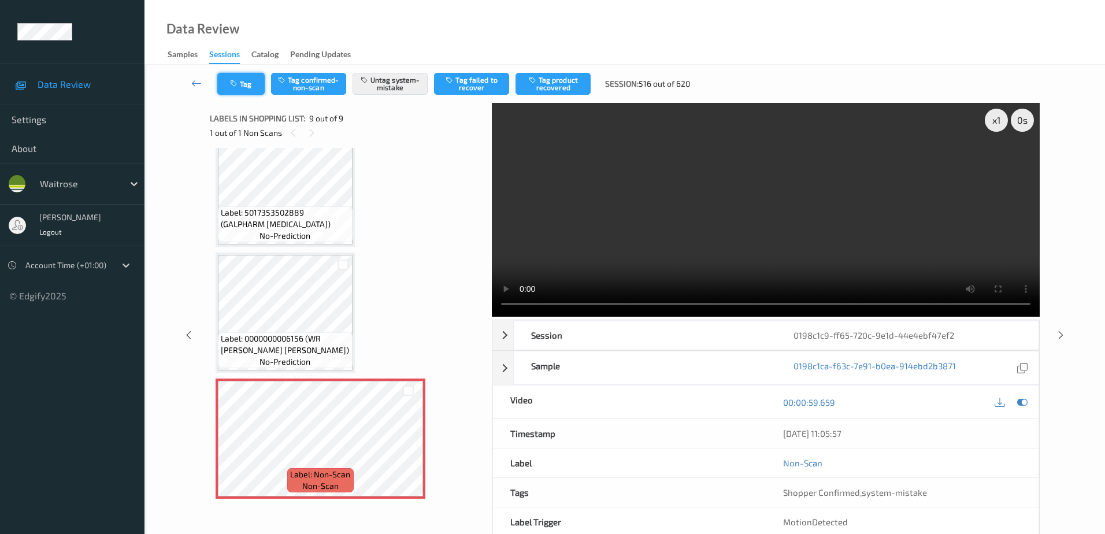
click at [233, 77] on button "Tag" at bounding box center [240, 84] width 47 height 22
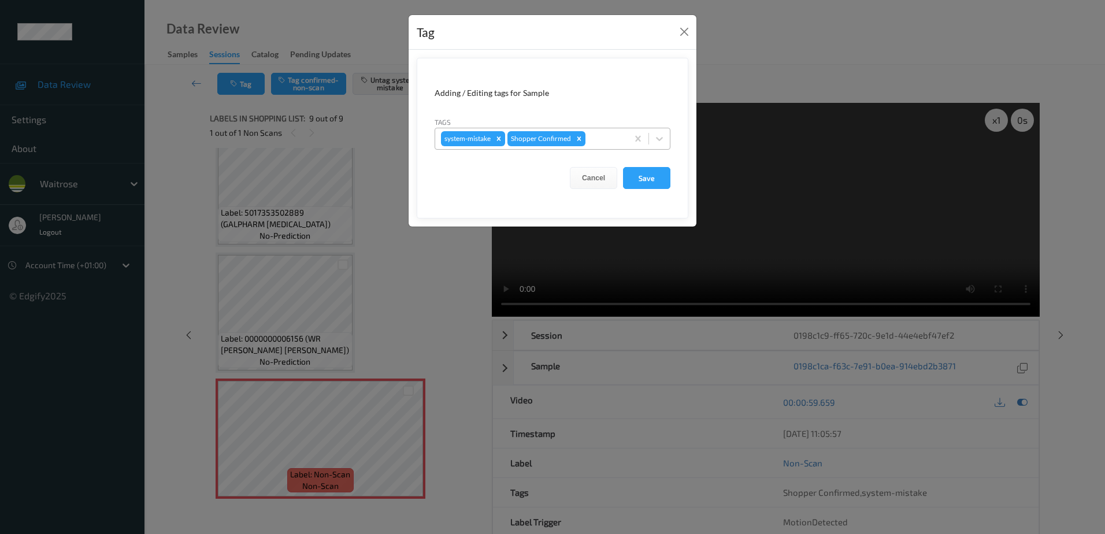
click at [607, 138] on div at bounding box center [604, 139] width 34 height 14
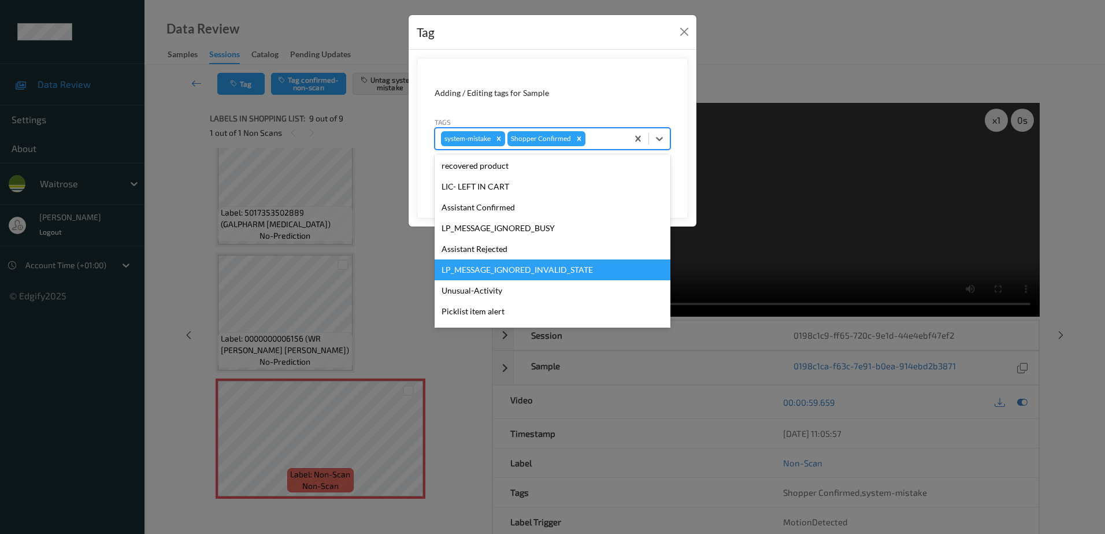
scroll to position [226, 0]
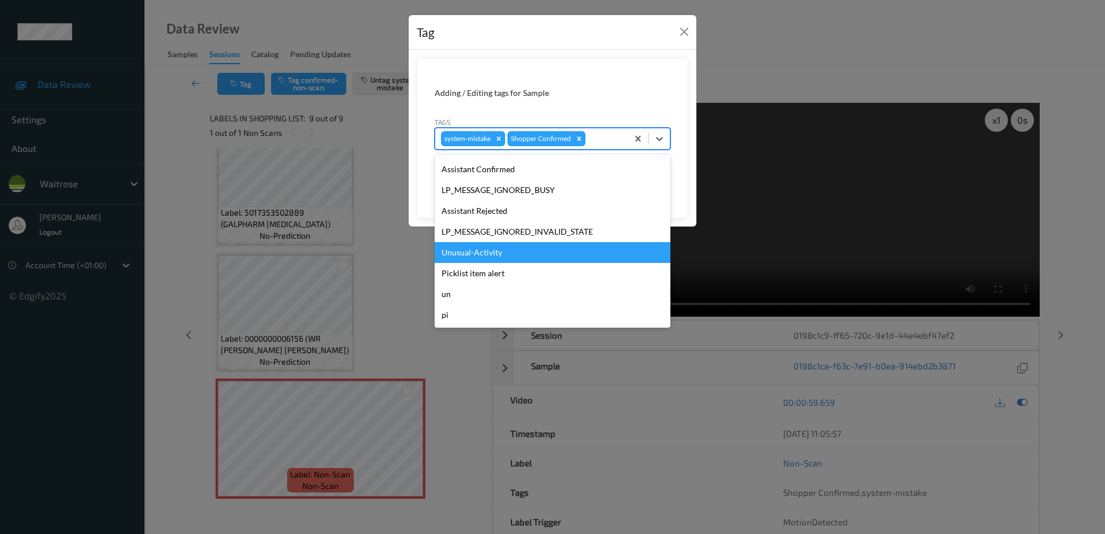
click at [512, 258] on div "Unusual-Activity" at bounding box center [552, 252] width 236 height 21
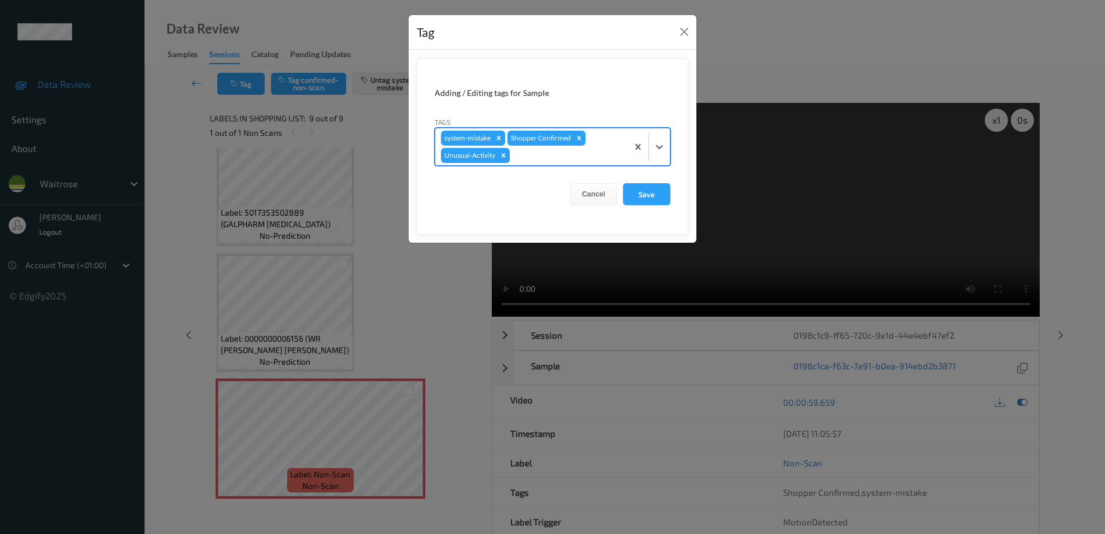
click at [531, 151] on div at bounding box center [567, 155] width 110 height 14
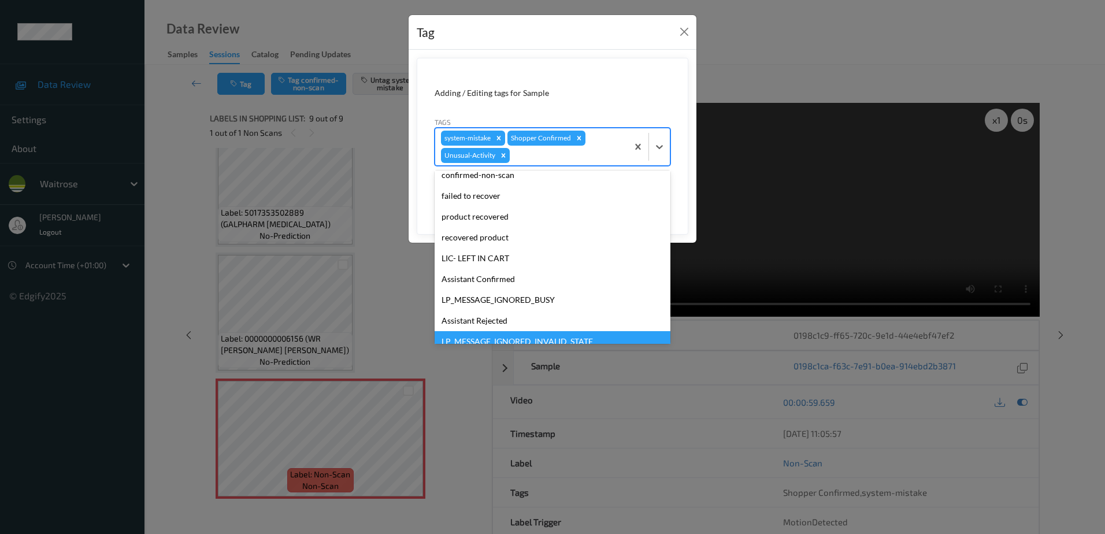
scroll to position [206, 0]
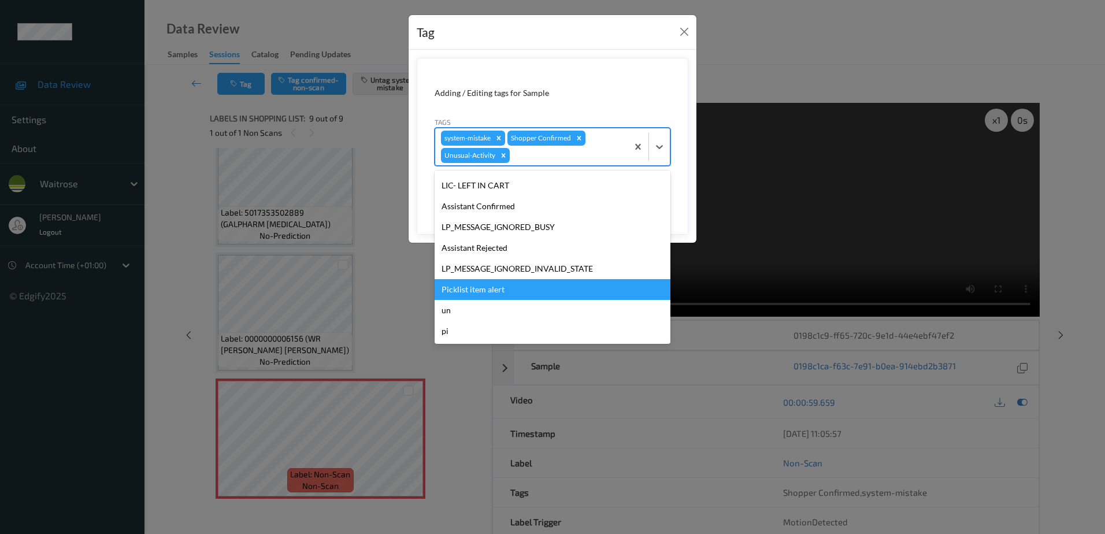
click at [497, 281] on div "Picklist item alert" at bounding box center [552, 289] width 236 height 21
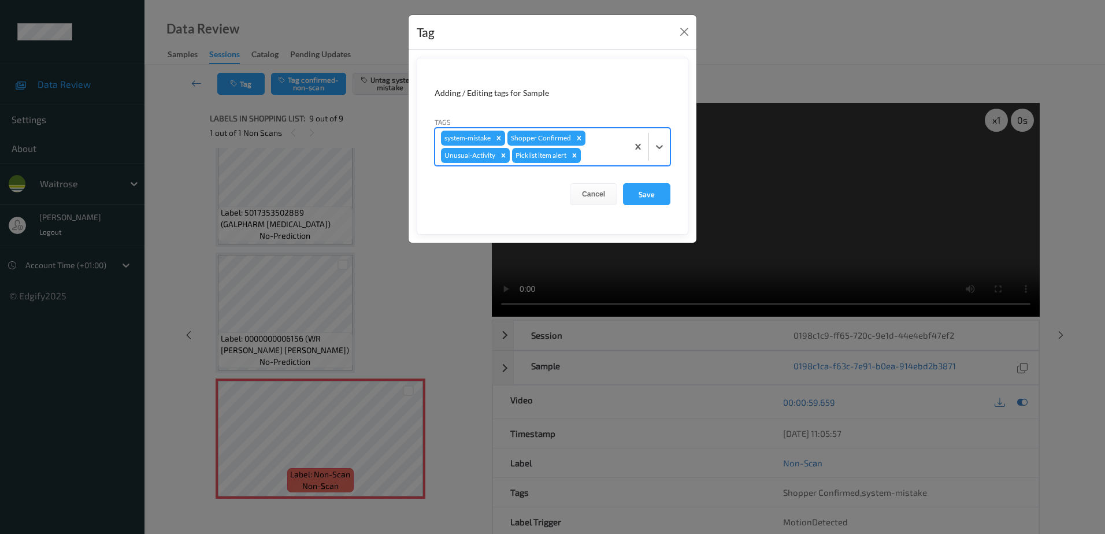
click at [672, 187] on form "Adding / Editing tags for Sample Tags option Picklist item alert, selected. Sel…" at bounding box center [553, 146] width 272 height 177
click at [663, 188] on button "Save" at bounding box center [646, 194] width 47 height 22
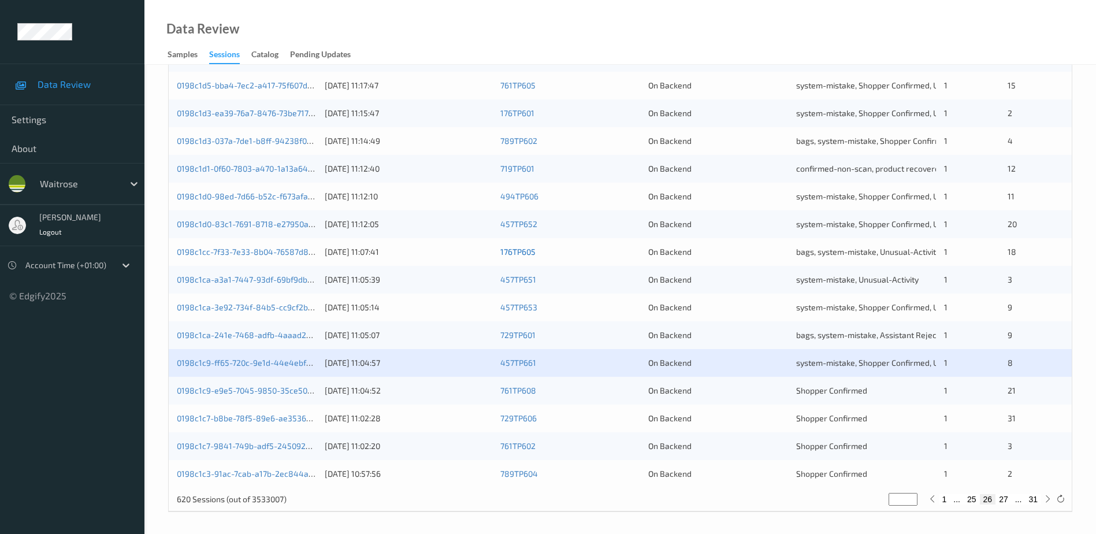
scroll to position [336, 0]
click at [255, 445] on link "0198c1c7-9841-749b-adf5-2450927fb104" at bounding box center [254, 444] width 154 height 10
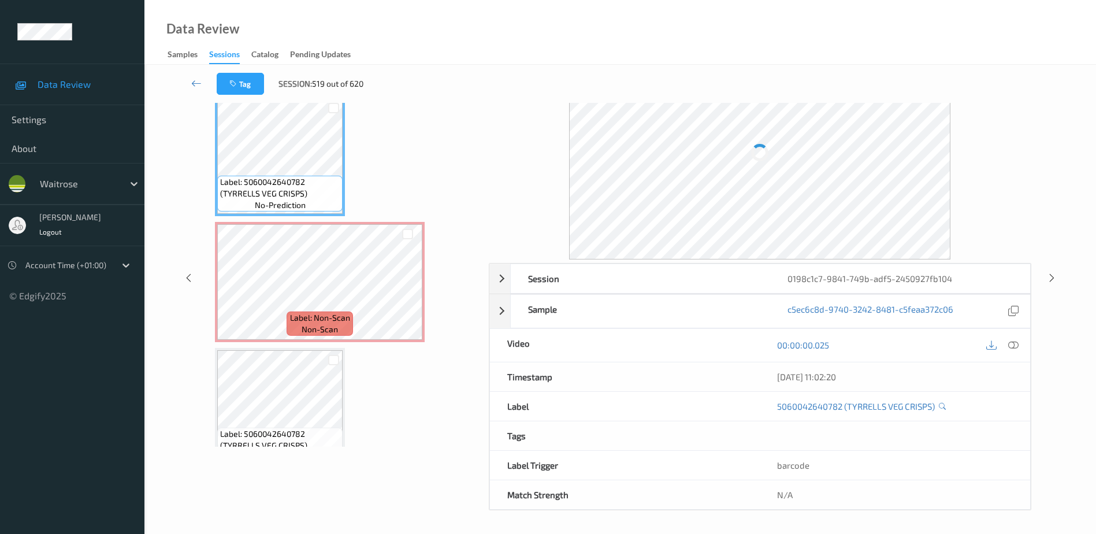
scroll to position [57, 0]
click at [1012, 343] on icon at bounding box center [1013, 345] width 10 height 10
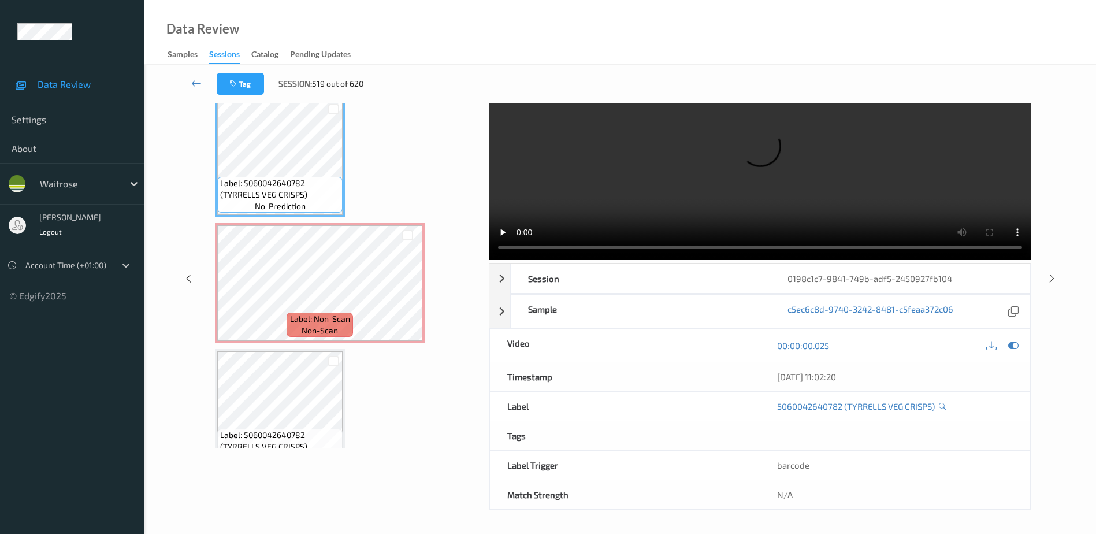
scroll to position [0, 0]
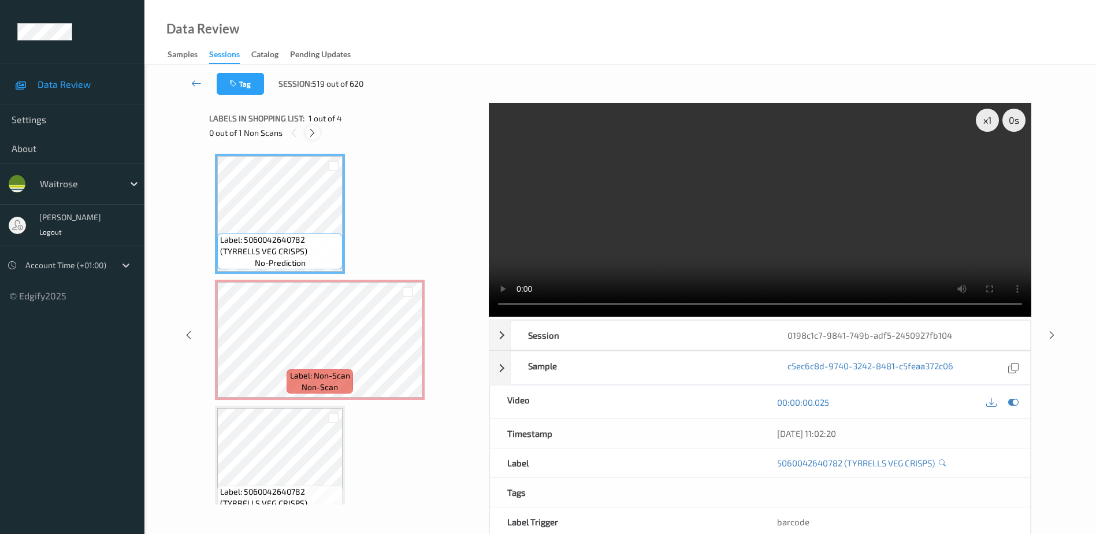
click at [315, 133] on icon at bounding box center [312, 133] width 10 height 10
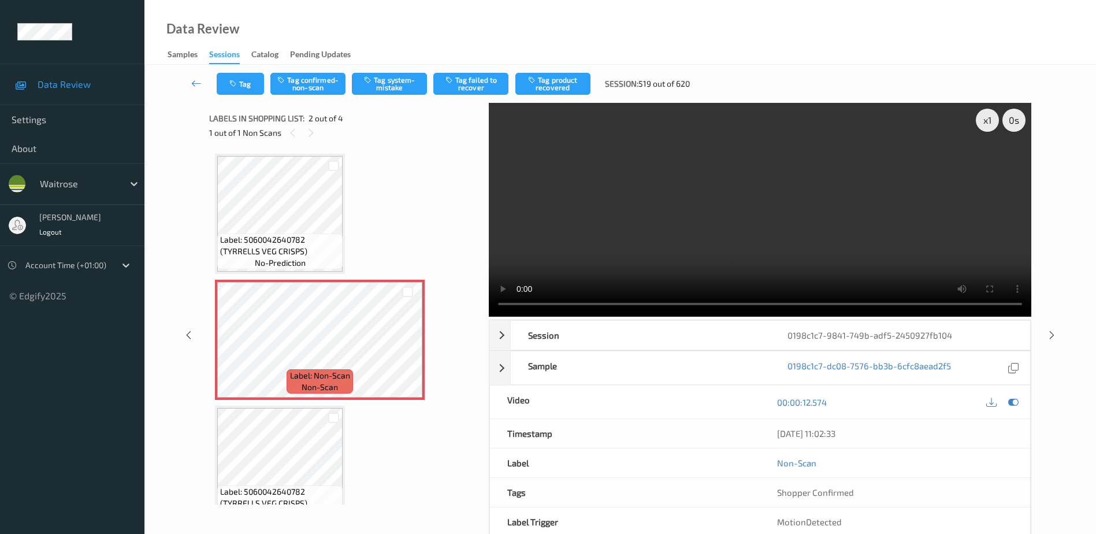
scroll to position [6, 0]
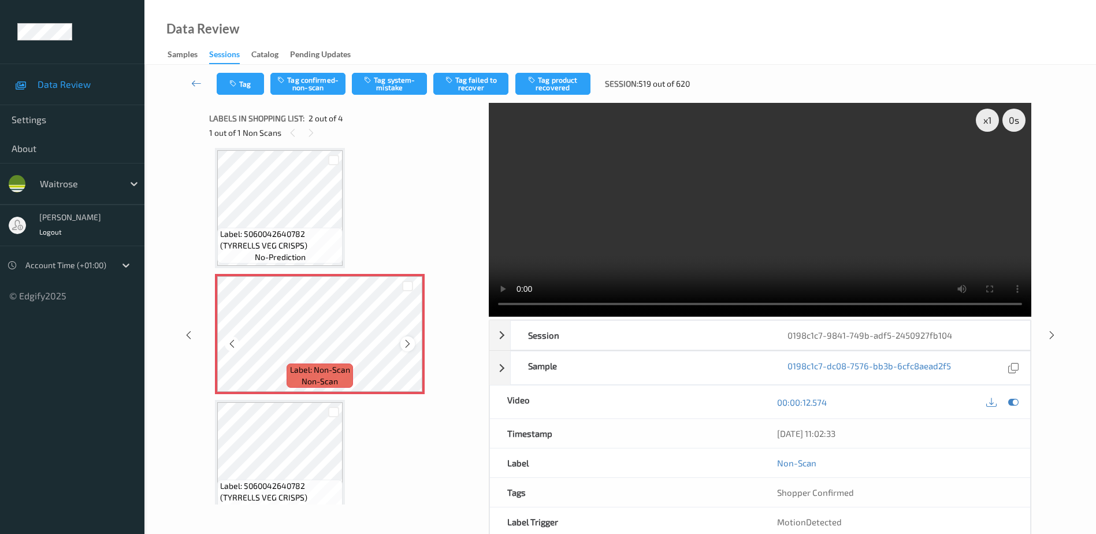
click at [407, 341] on icon at bounding box center [408, 344] width 10 height 10
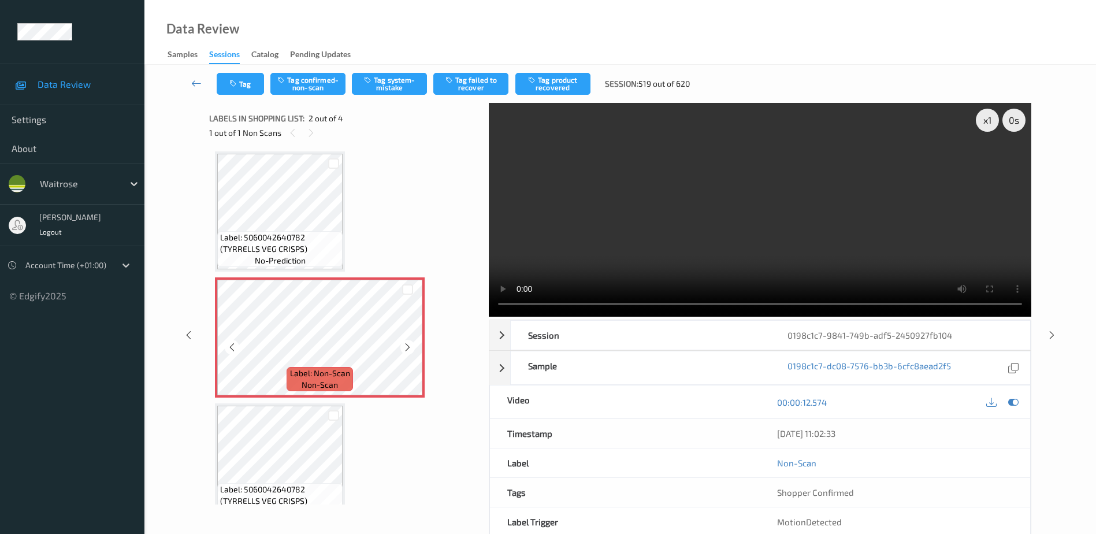
scroll to position [0, 0]
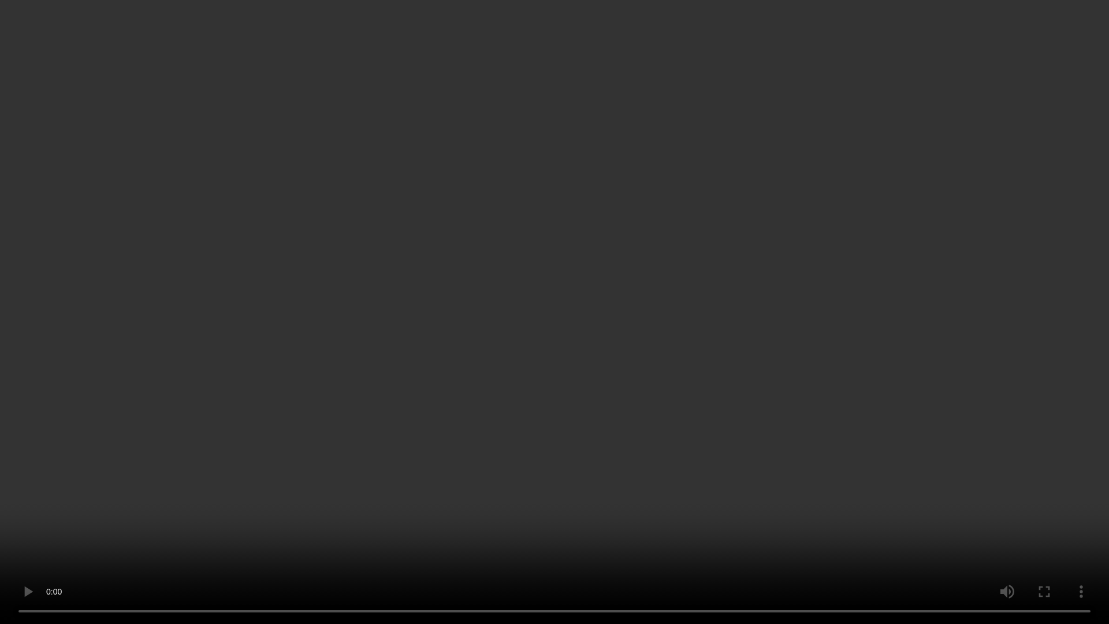
click at [649, 351] on video at bounding box center [554, 312] width 1109 height 624
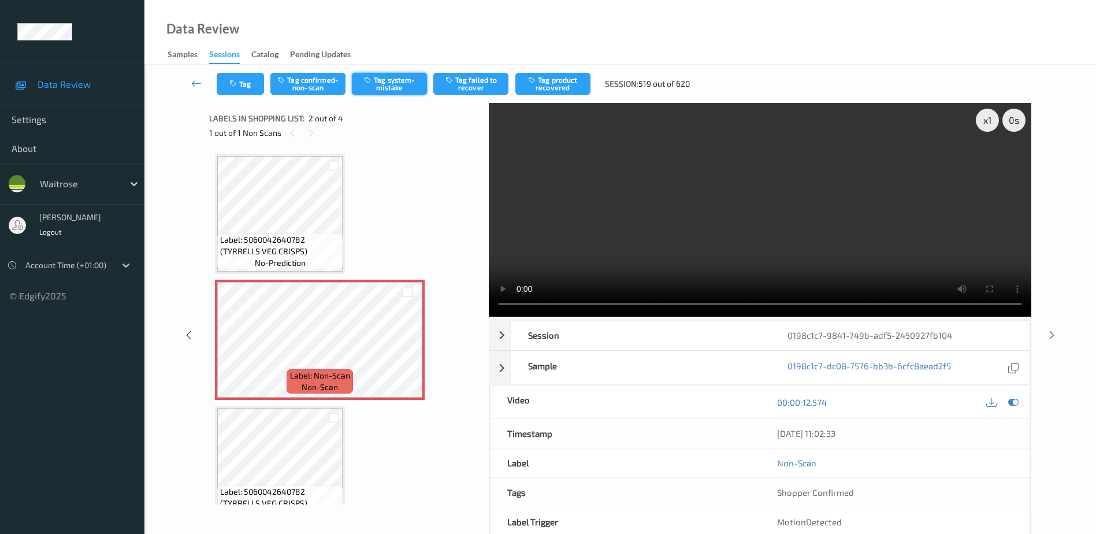
click at [386, 89] on button "Tag system-mistake" at bounding box center [389, 84] width 75 height 22
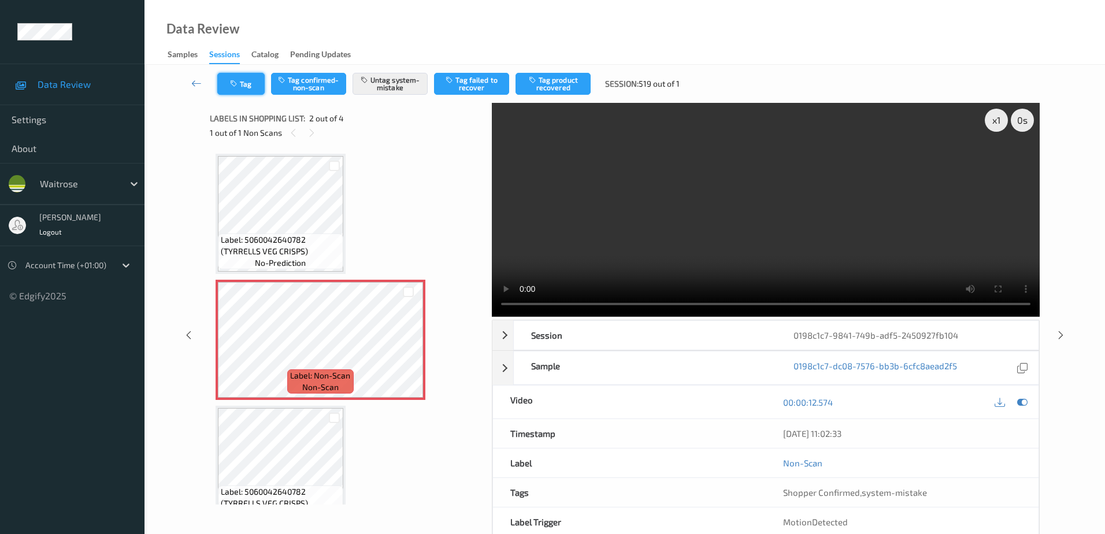
click at [236, 85] on icon "button" at bounding box center [235, 84] width 10 height 8
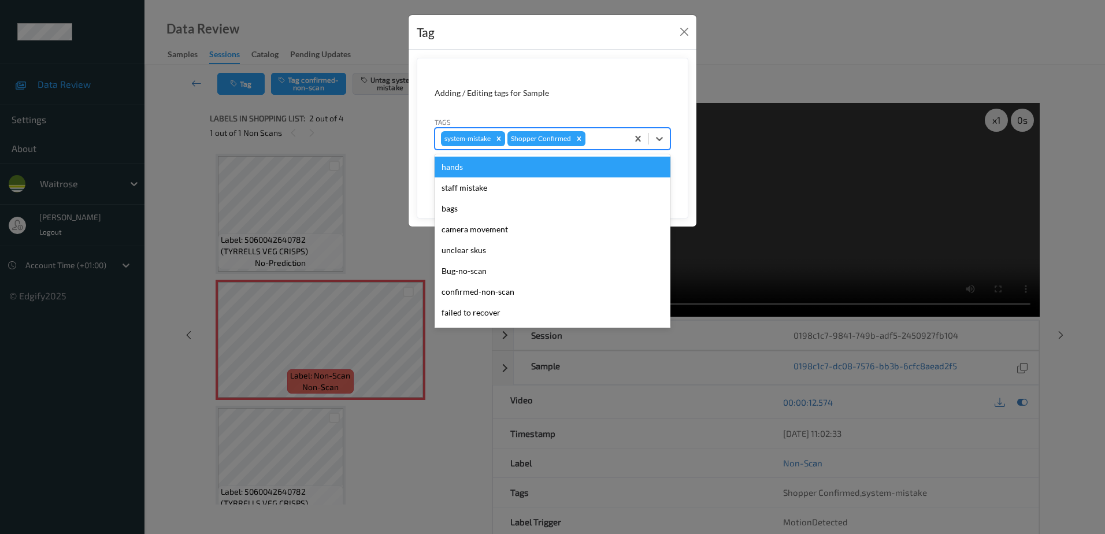
click at [589, 136] on div at bounding box center [604, 139] width 34 height 14
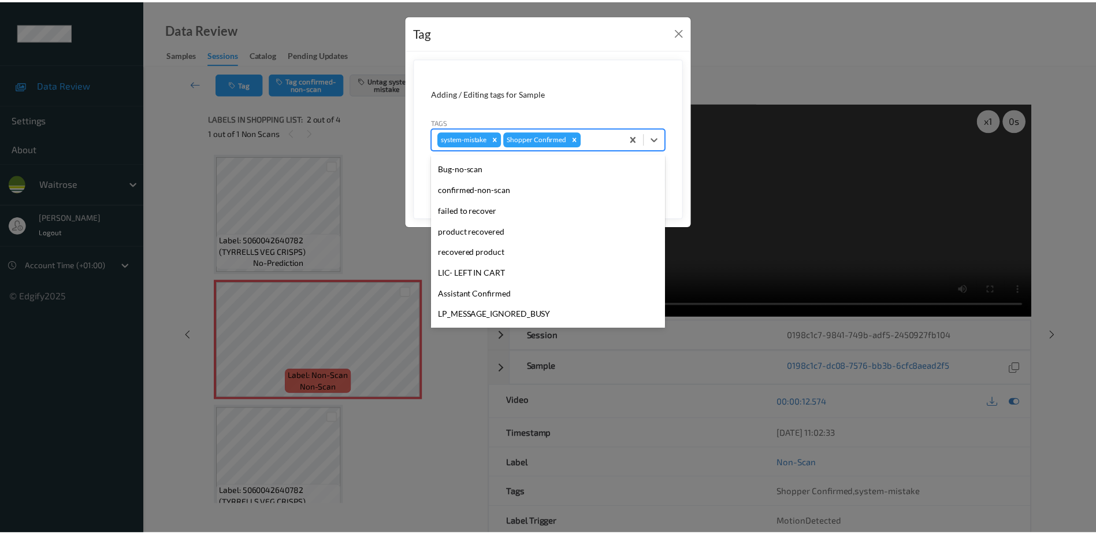
scroll to position [226, 0]
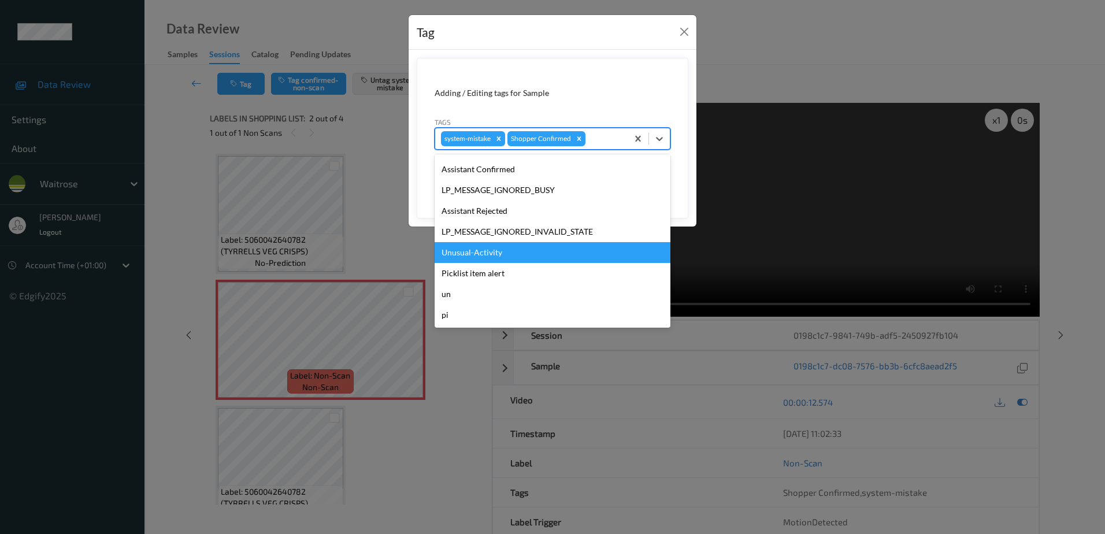
click at [508, 248] on div "Unusual-Activity" at bounding box center [552, 252] width 236 height 21
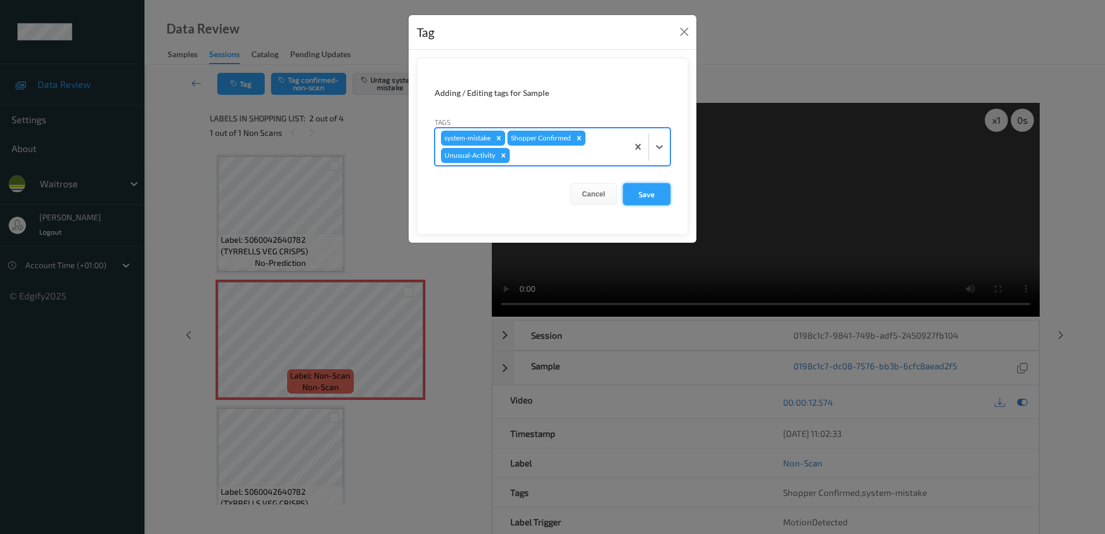
click at [638, 196] on button "Save" at bounding box center [646, 194] width 47 height 22
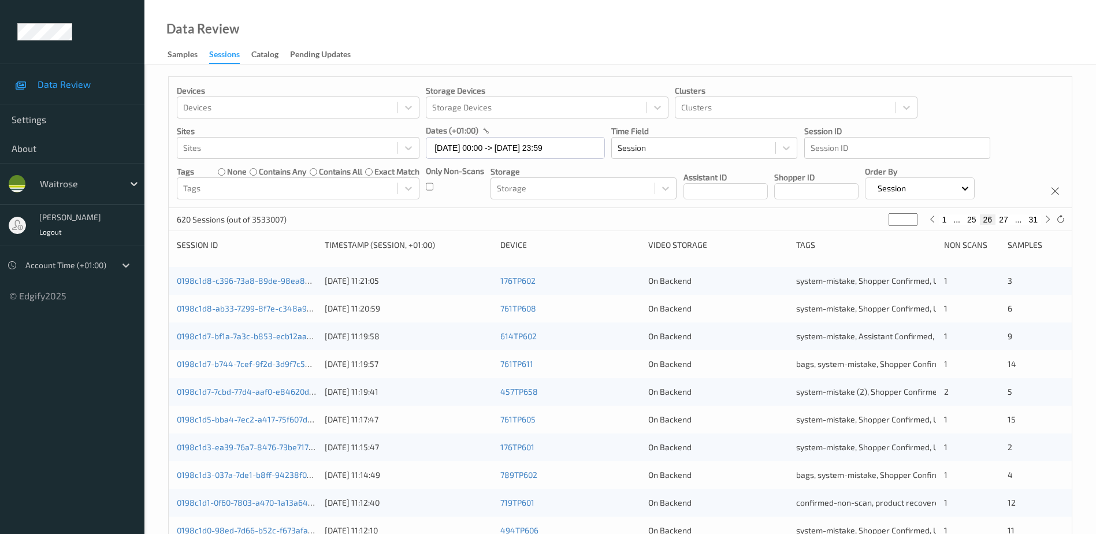
click at [1005, 222] on button "27" at bounding box center [1003, 219] width 16 height 10
type input "**"
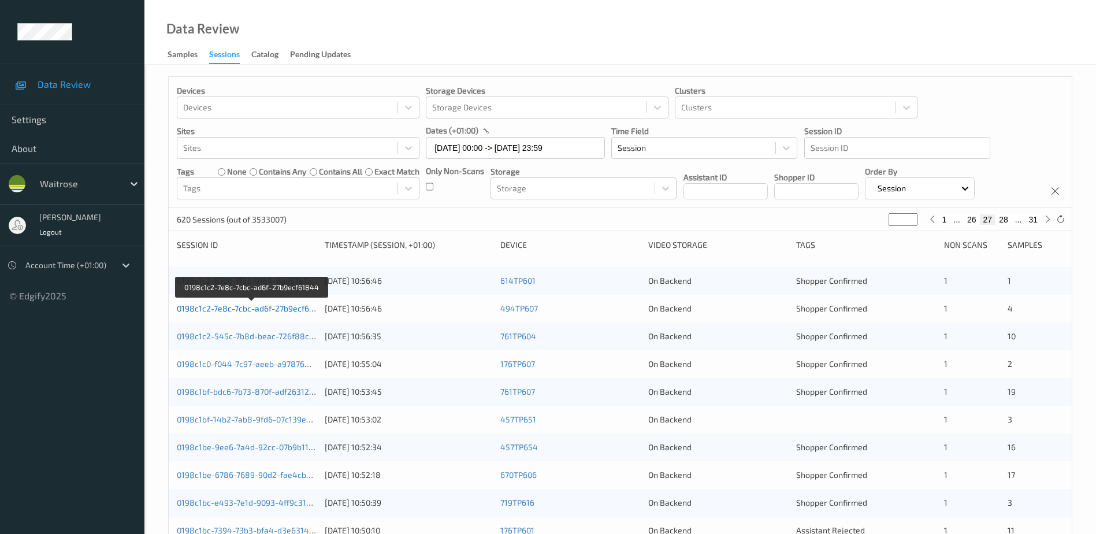
click at [273, 308] on link "0198c1c2-7e8c-7cbc-ad6f-27b9ecf61844" at bounding box center [252, 308] width 151 height 10
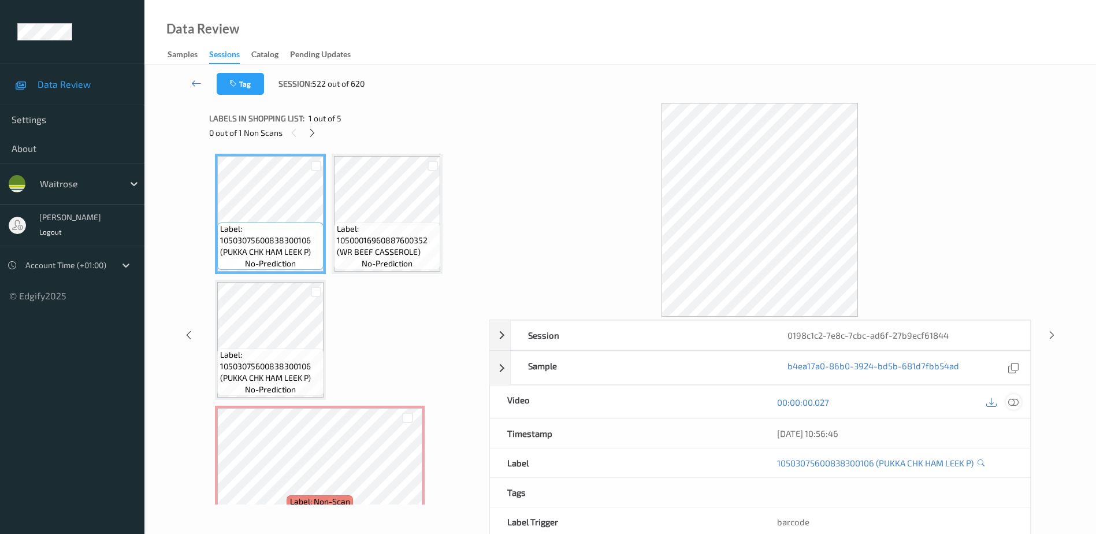
click at [1013, 401] on icon at bounding box center [1013, 402] width 10 height 10
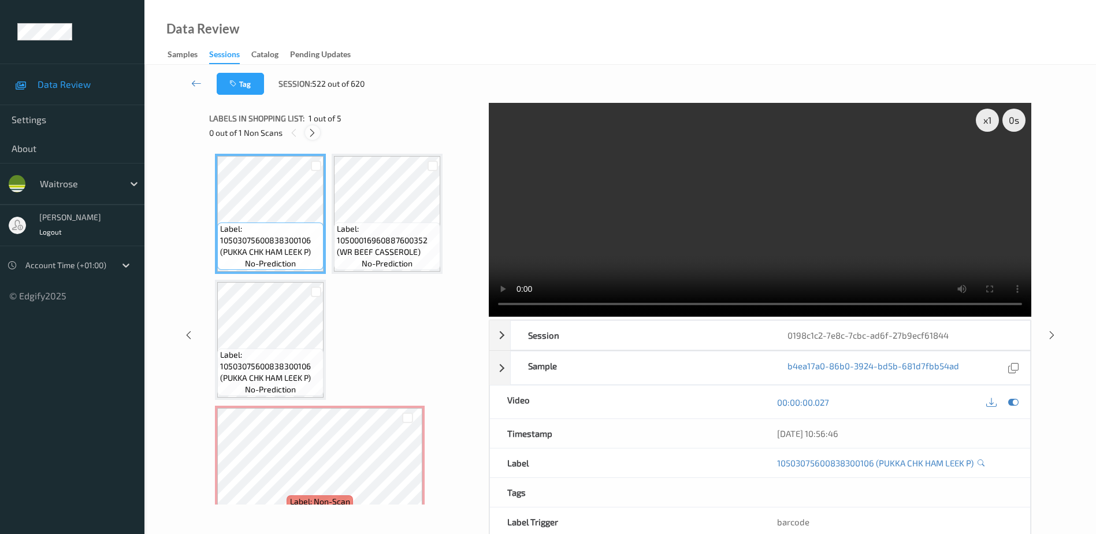
click at [310, 133] on icon at bounding box center [312, 133] width 10 height 10
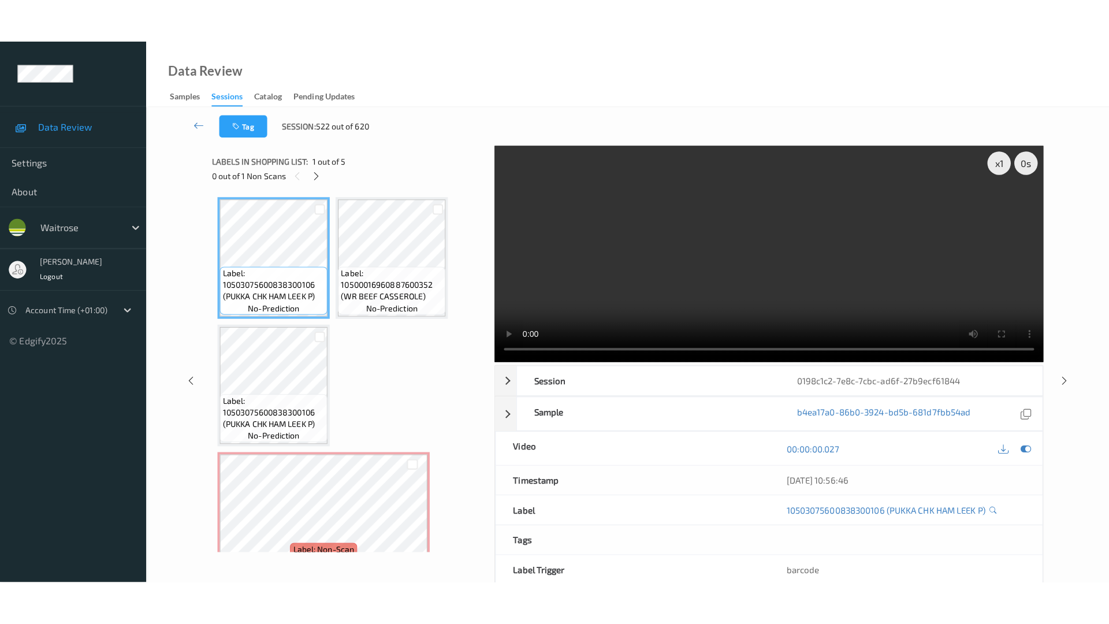
scroll to position [132, 0]
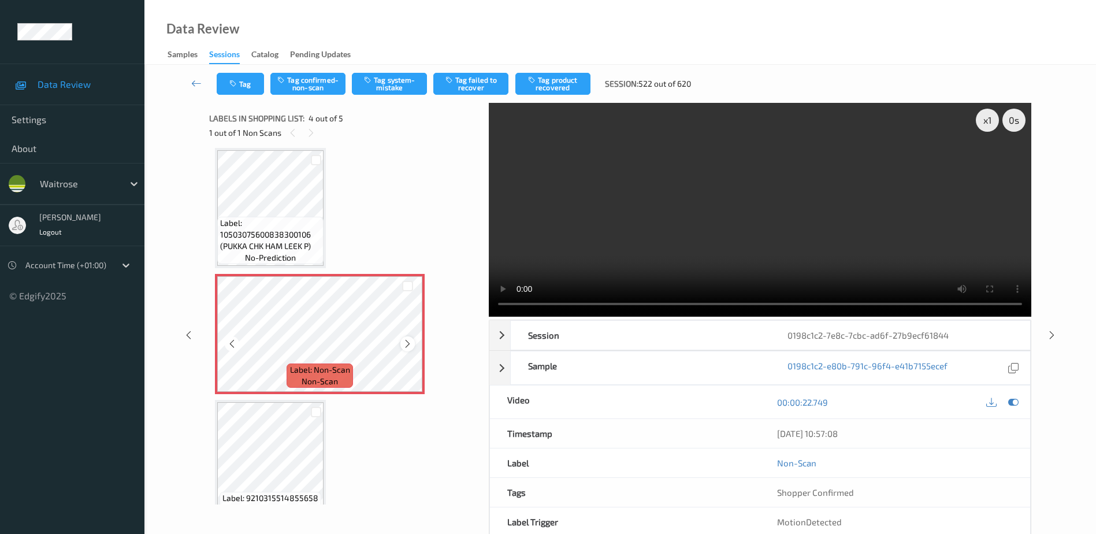
click at [411, 343] on icon at bounding box center [408, 344] width 10 height 10
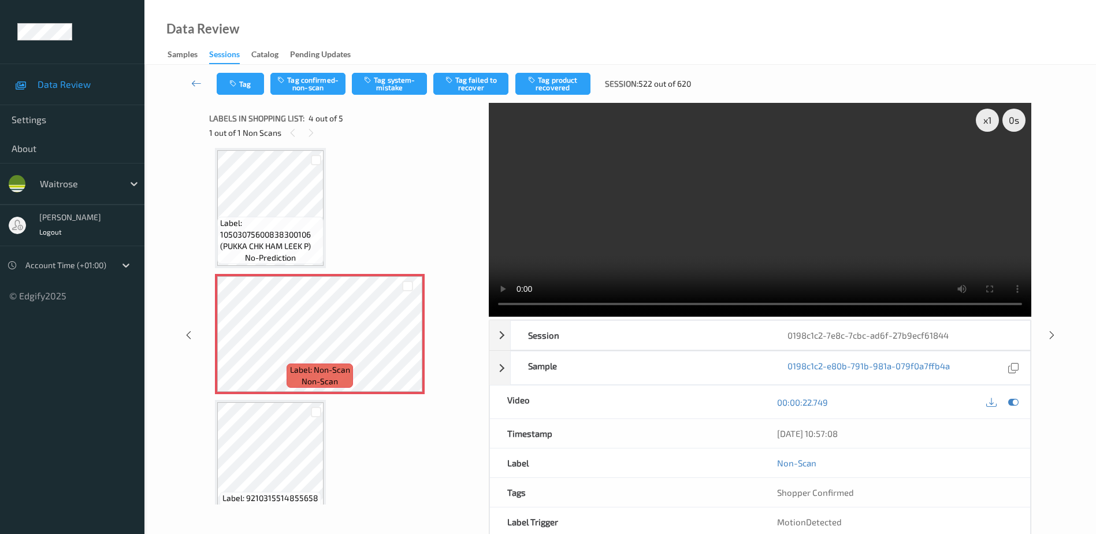
click at [724, 266] on video at bounding box center [760, 210] width 542 height 214
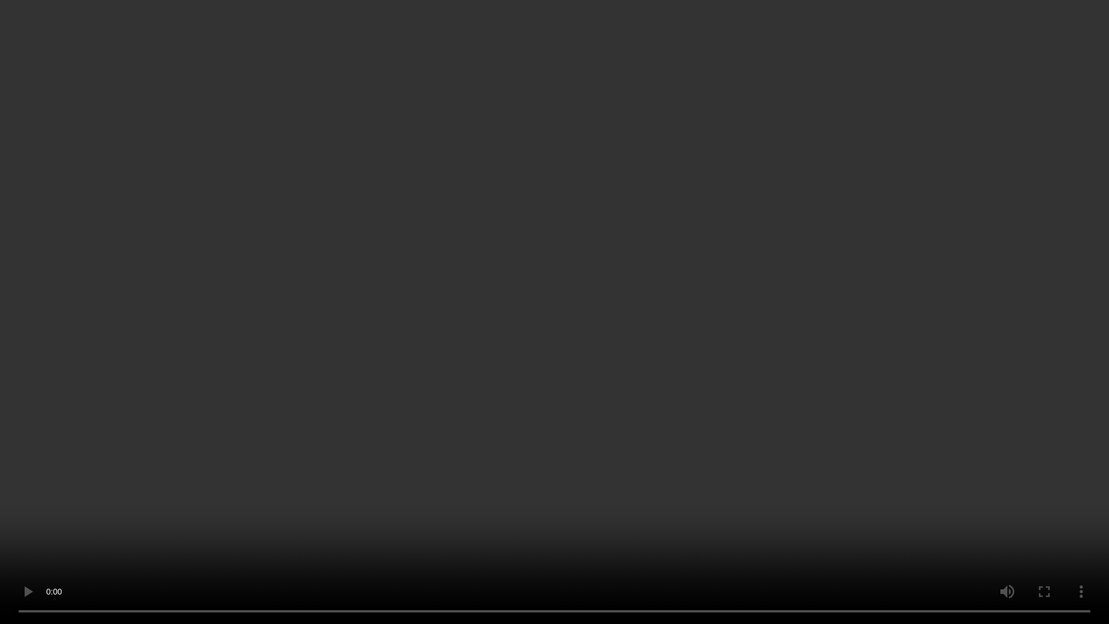
drag, startPoint x: 852, startPoint y: 352, endPoint x: 884, endPoint y: 358, distance: 32.3
click at [852, 352] on video at bounding box center [554, 312] width 1109 height 624
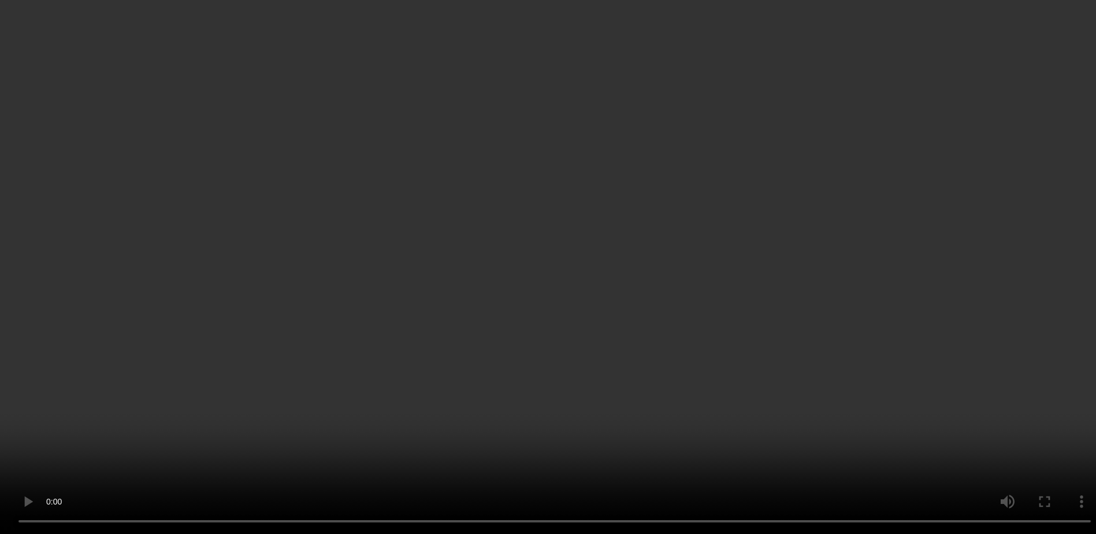
scroll to position [38, 0]
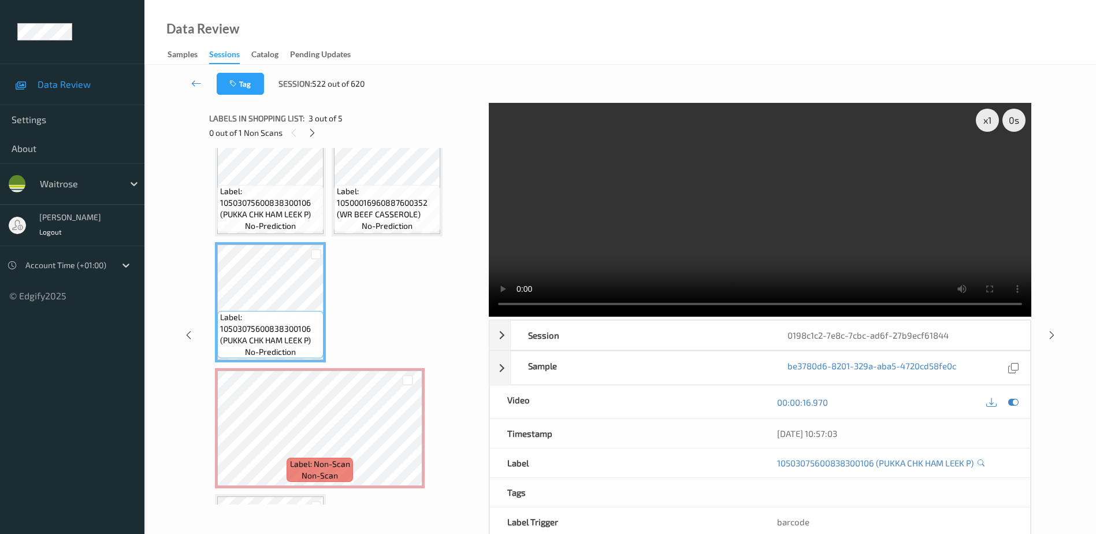
click at [741, 250] on video at bounding box center [760, 210] width 542 height 214
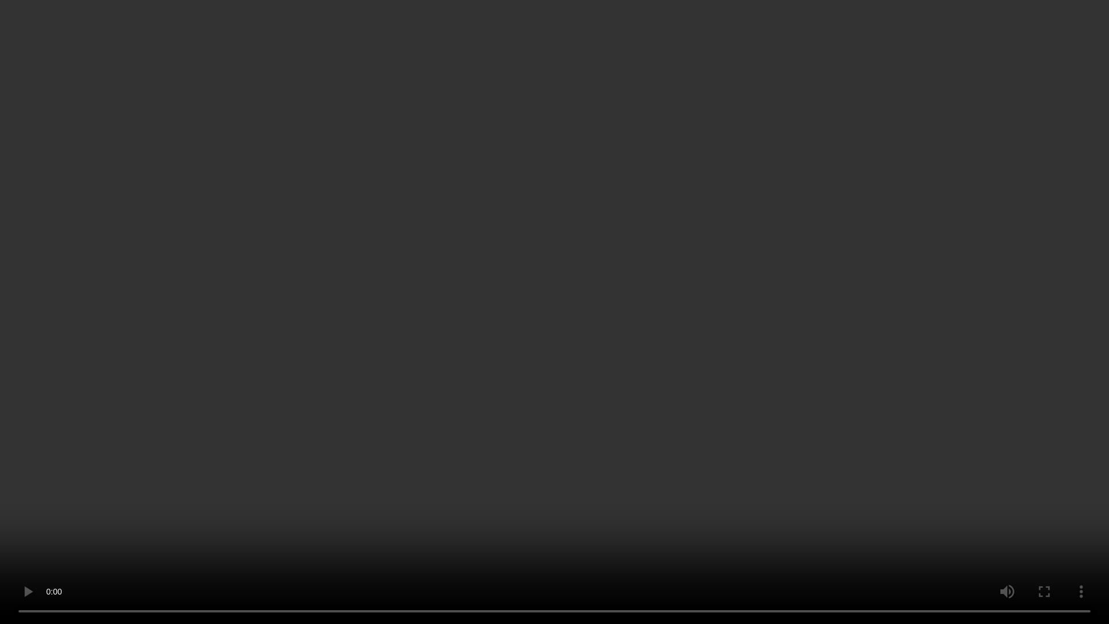
click at [921, 485] on video at bounding box center [554, 312] width 1109 height 624
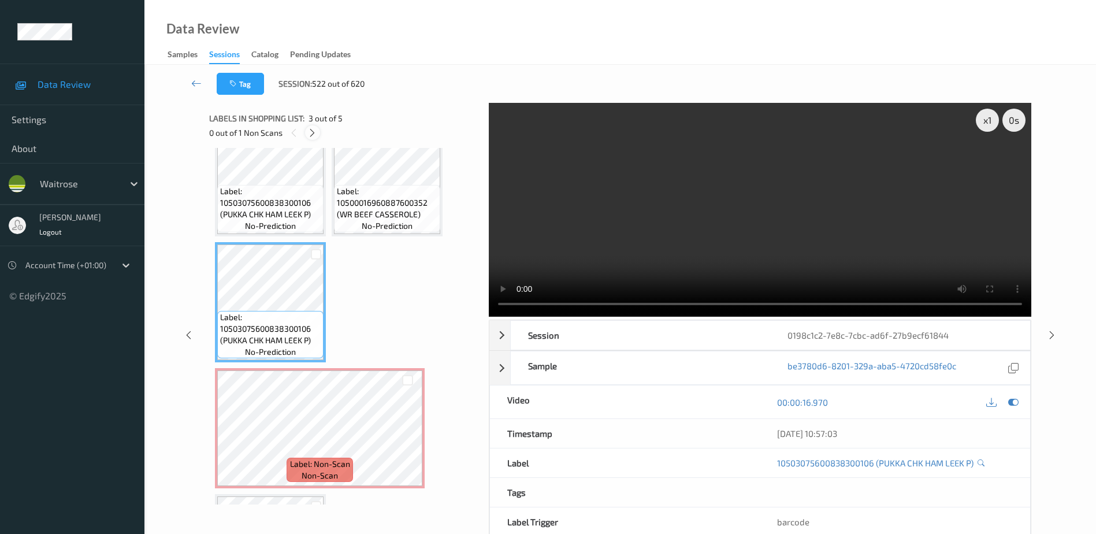
click at [318, 133] on div at bounding box center [312, 132] width 14 height 14
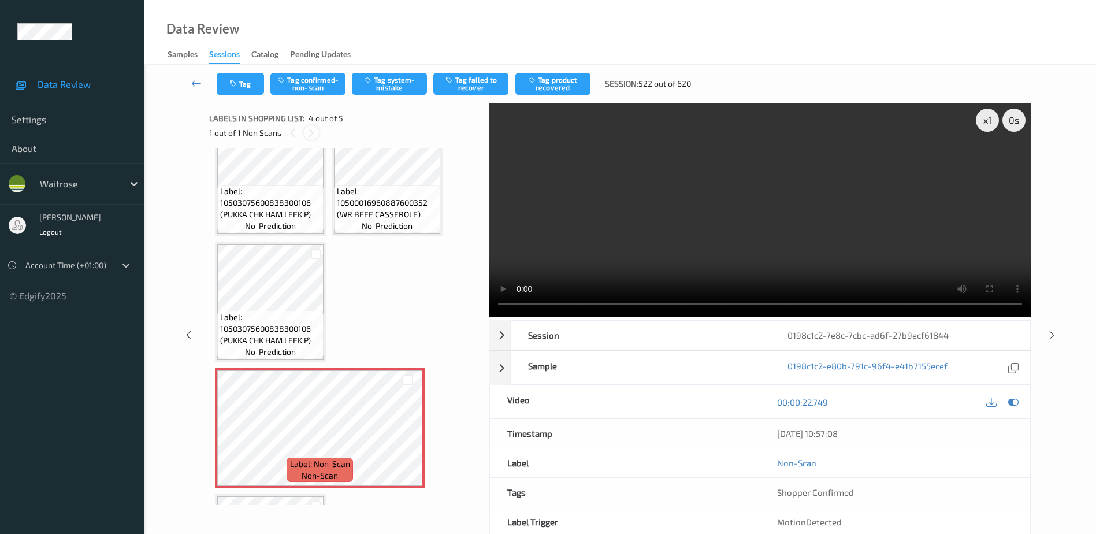
scroll to position [132, 0]
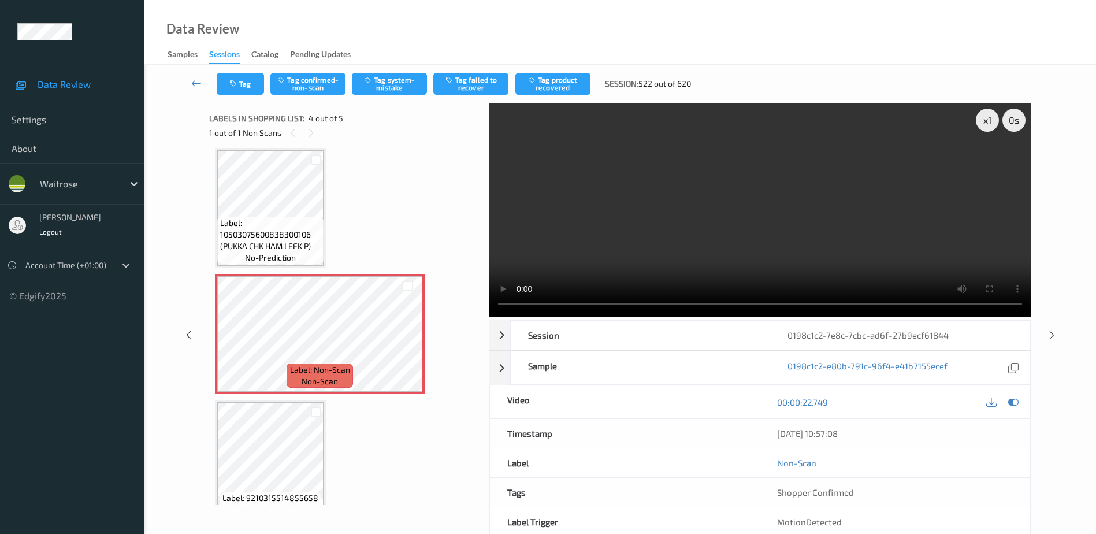
click at [312, 65] on div "Tag Tag confirmed-non-scan Tag system-mistake Tag failed to recover Tag product…" at bounding box center [620, 84] width 904 height 38
click at [306, 77] on button "Tag confirmed-non-scan" at bounding box center [307, 84] width 75 height 22
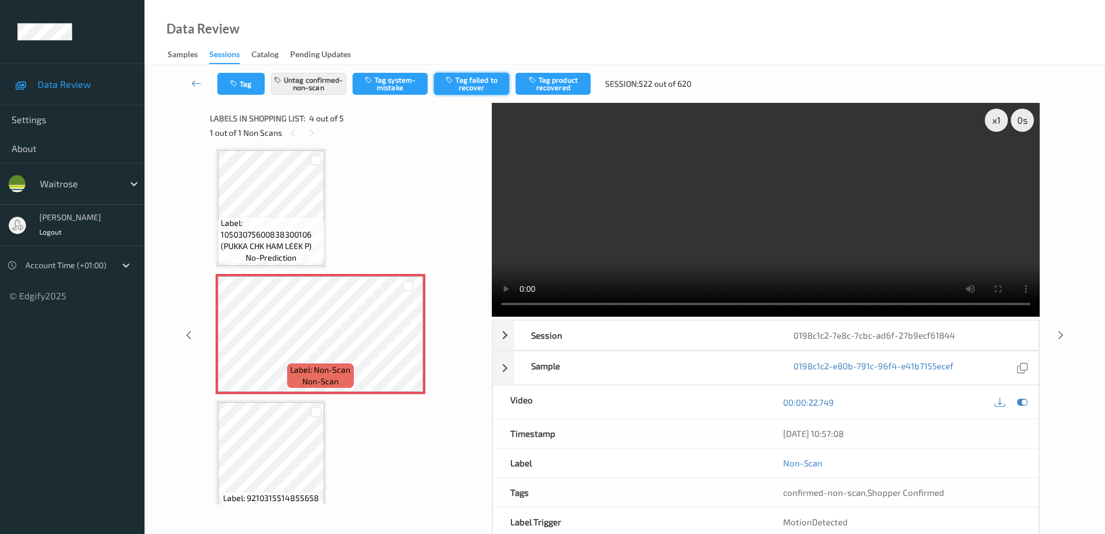
click at [474, 86] on button "Tag failed to recover" at bounding box center [471, 84] width 75 height 22
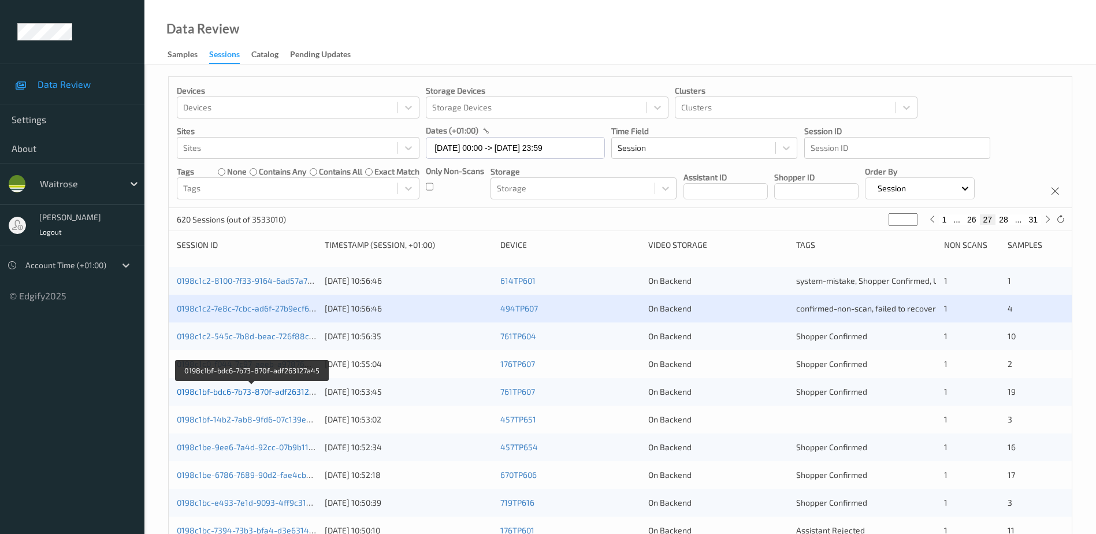
click at [256, 389] on link "0198c1bf-bdc6-7b73-870f-adf263127a45" at bounding box center [252, 391] width 151 height 10
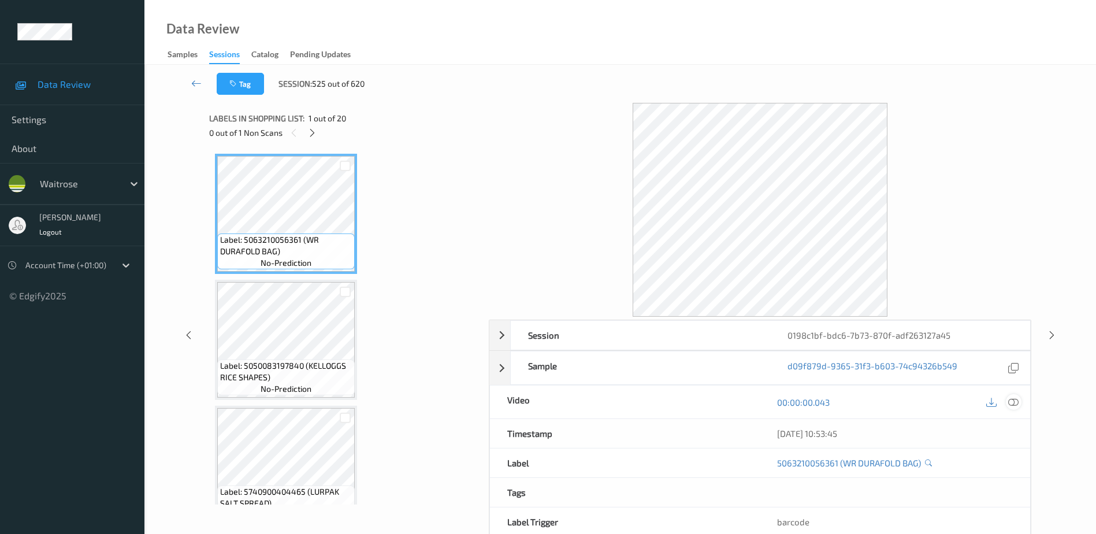
click at [1015, 401] on icon at bounding box center [1013, 402] width 10 height 10
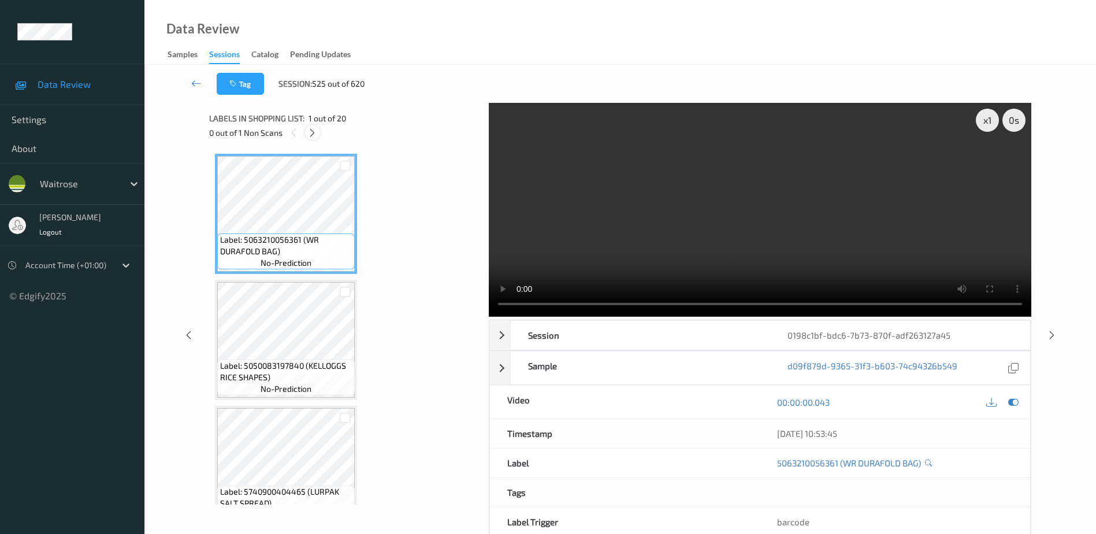
click at [311, 134] on icon at bounding box center [312, 133] width 10 height 10
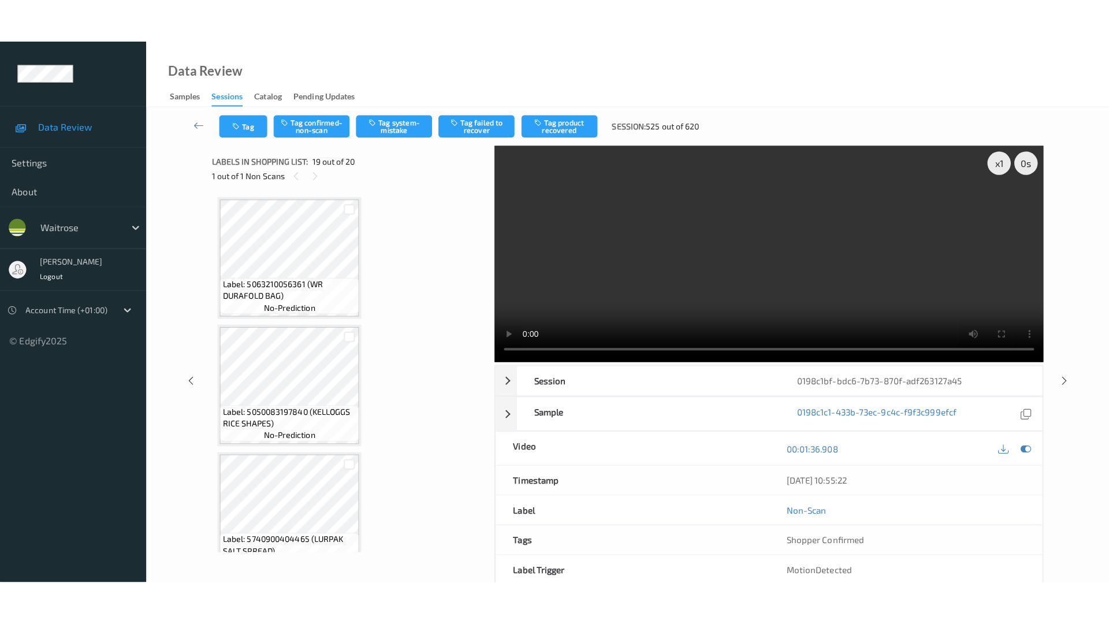
scroll to position [2147, 0]
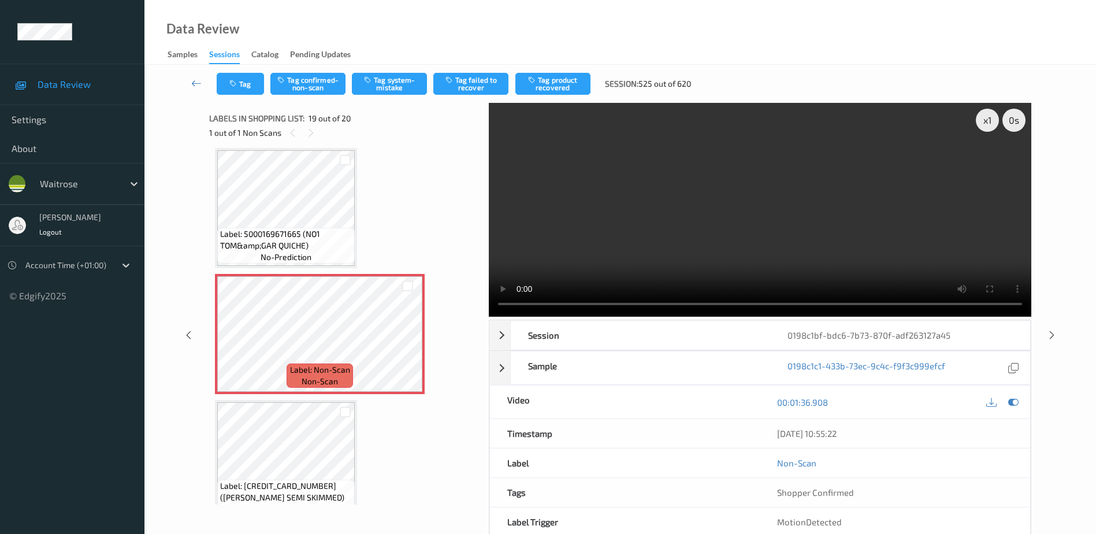
click at [728, 215] on video at bounding box center [760, 210] width 542 height 214
click at [758, 265] on video at bounding box center [760, 210] width 542 height 214
click at [815, 261] on video at bounding box center [760, 210] width 542 height 214
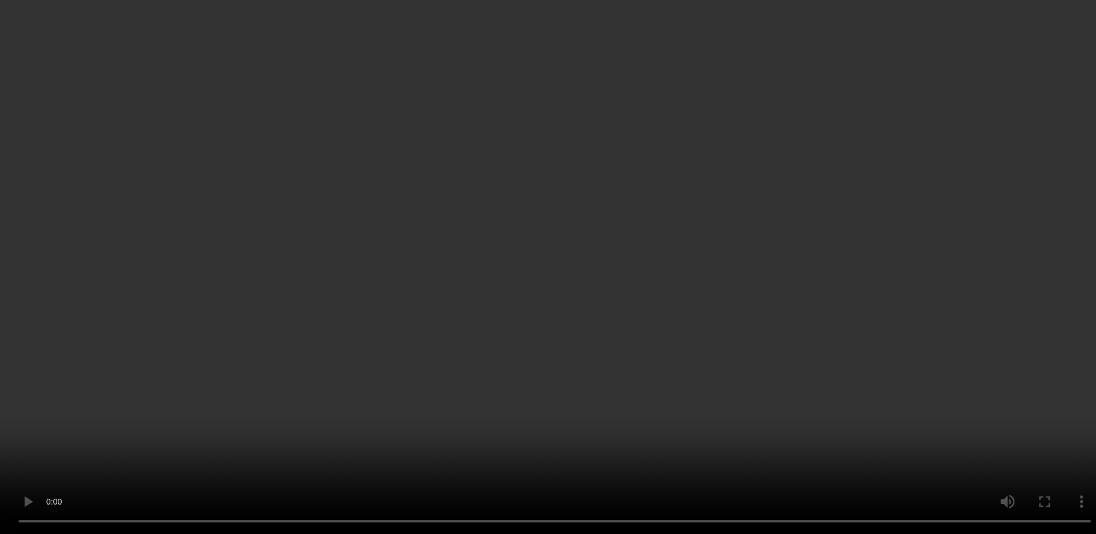
scroll to position [1706, 0]
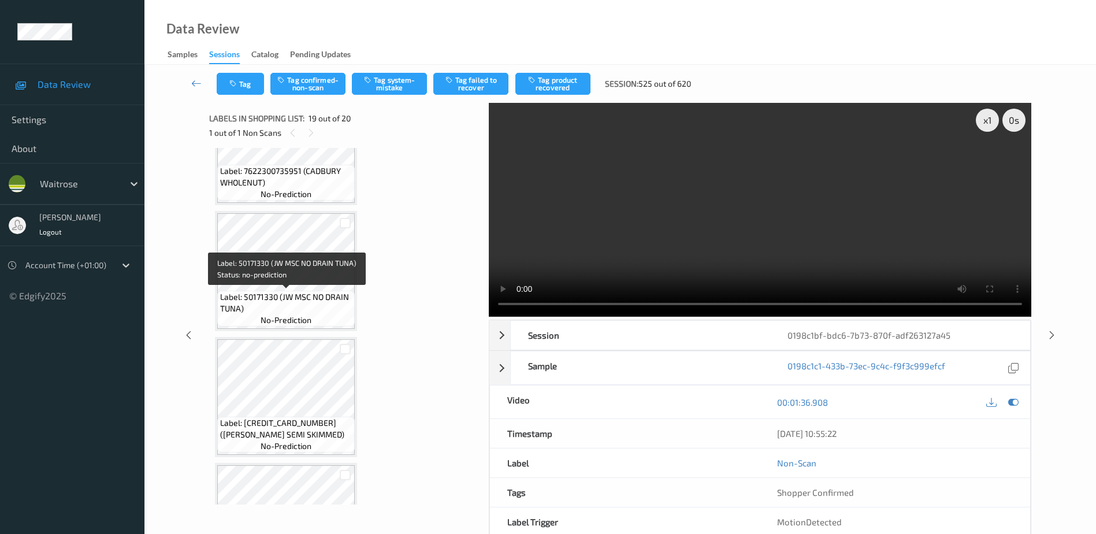
click at [323, 292] on span "Label: 50171330 (JW MSC NO DRAIN TUNA)" at bounding box center [286, 302] width 132 height 23
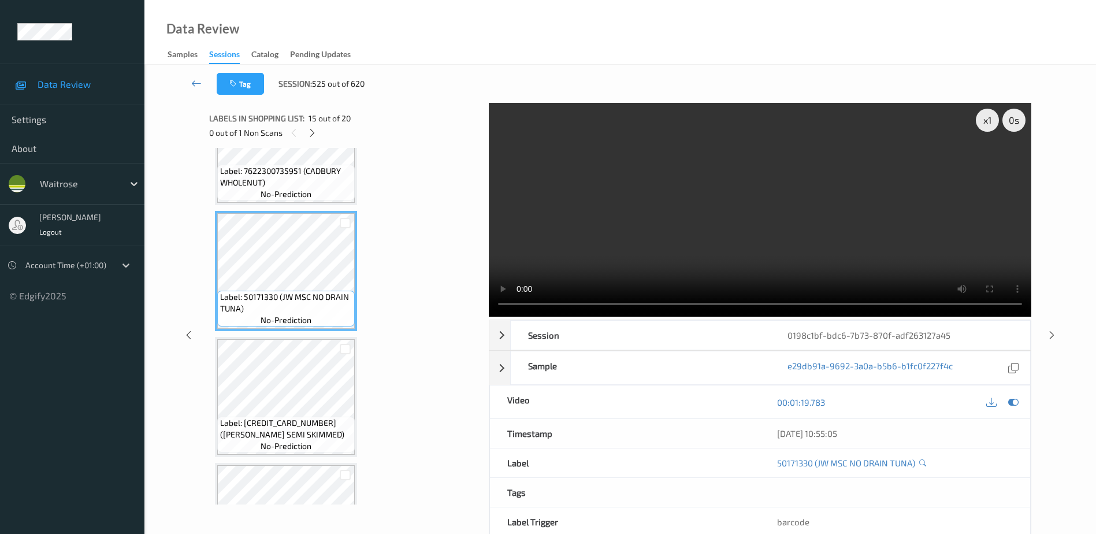
drag, startPoint x: 600, startPoint y: 273, endPoint x: 365, endPoint y: 286, distance: 235.5
click at [600, 273] on video at bounding box center [760, 210] width 542 height 214
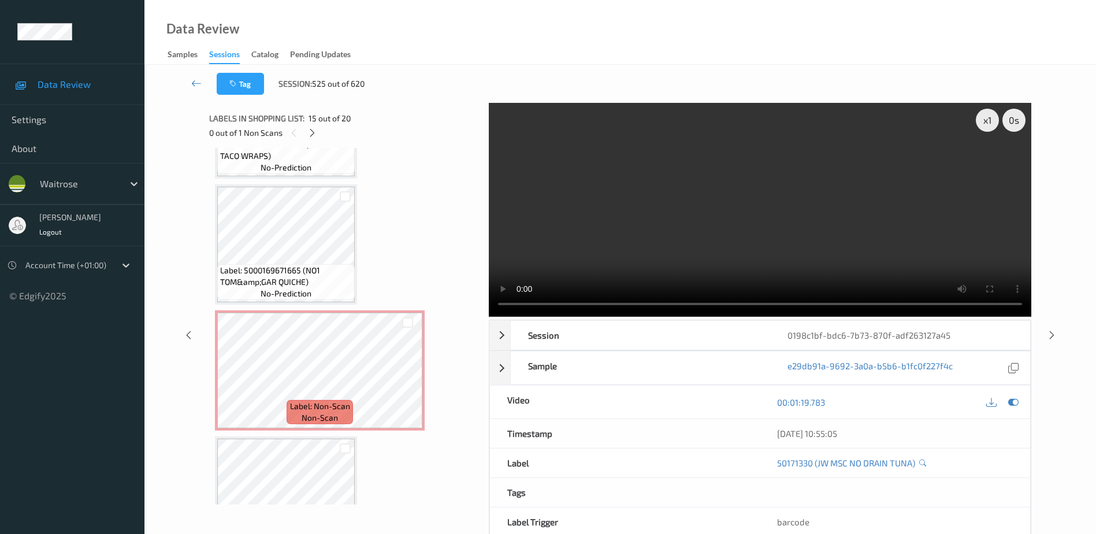
scroll to position [2168, 0]
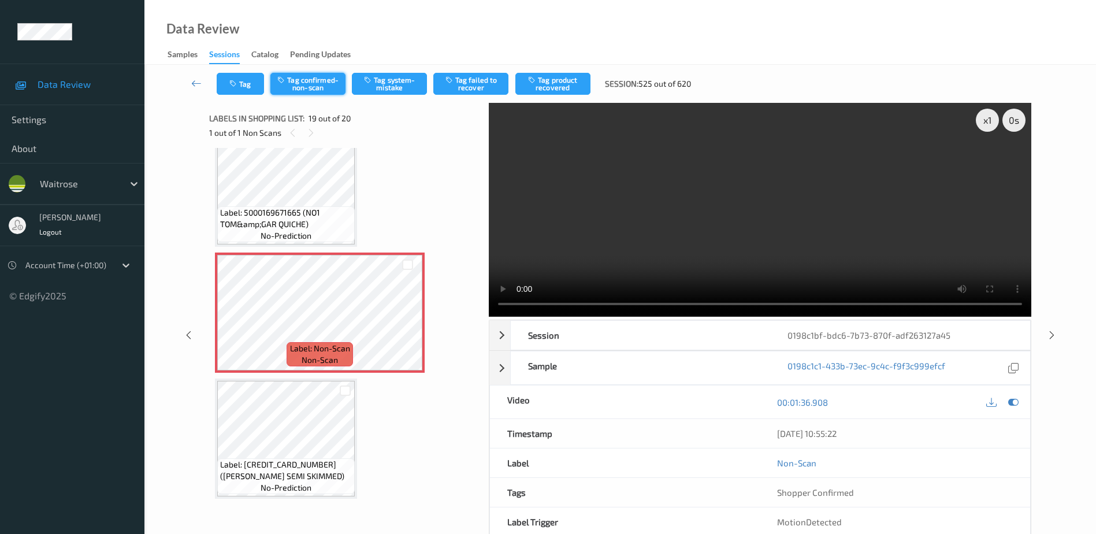
click at [310, 87] on button "Tag confirmed-non-scan" at bounding box center [307, 84] width 75 height 22
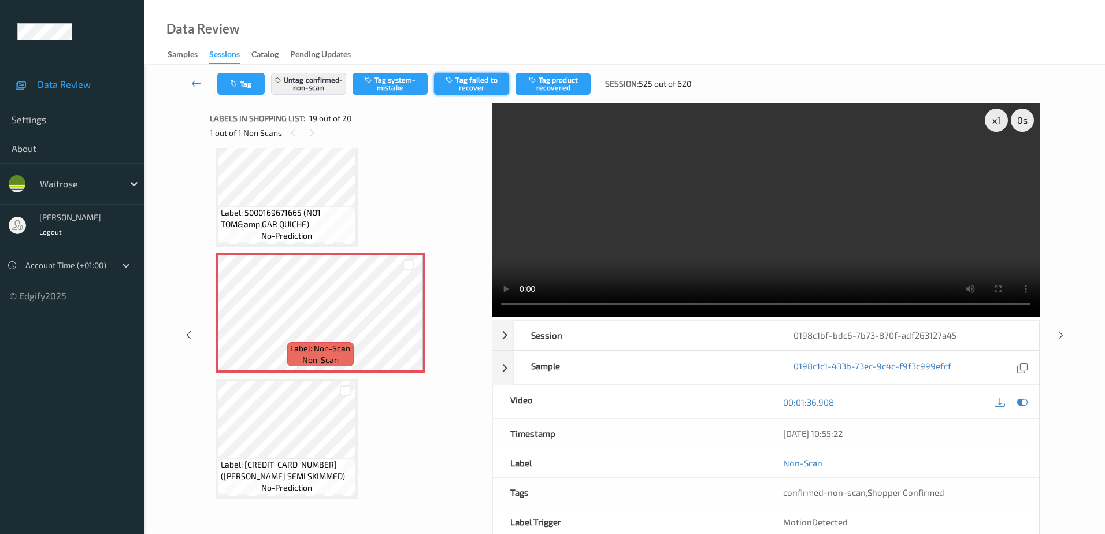
click at [476, 87] on button "Tag failed to recover" at bounding box center [471, 84] width 75 height 22
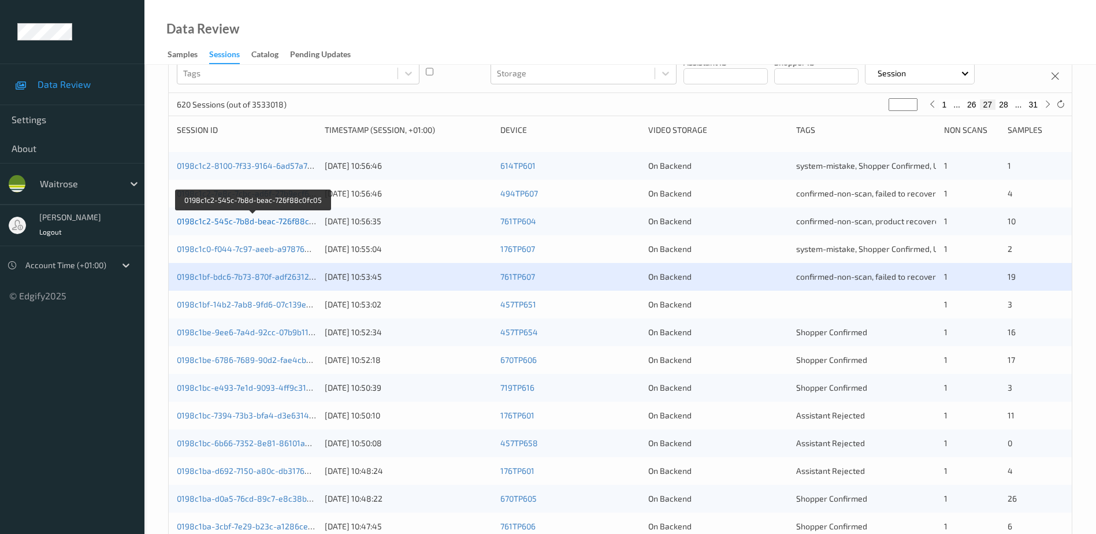
scroll to position [116, 0]
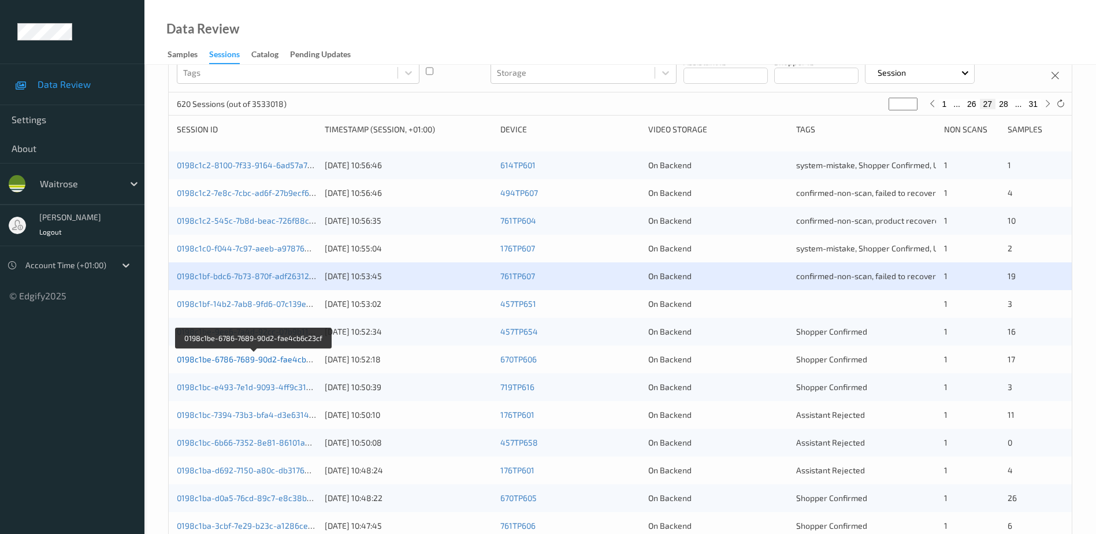
click at [259, 360] on link "0198c1be-6786-7689-90d2-fae4cb6c23cf" at bounding box center [254, 359] width 154 height 10
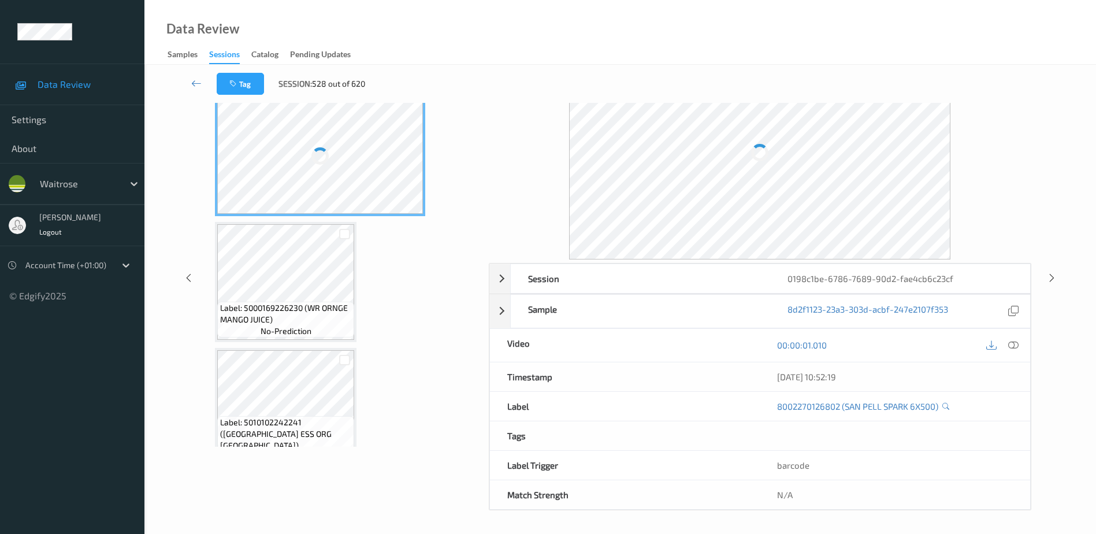
scroll to position [57, 0]
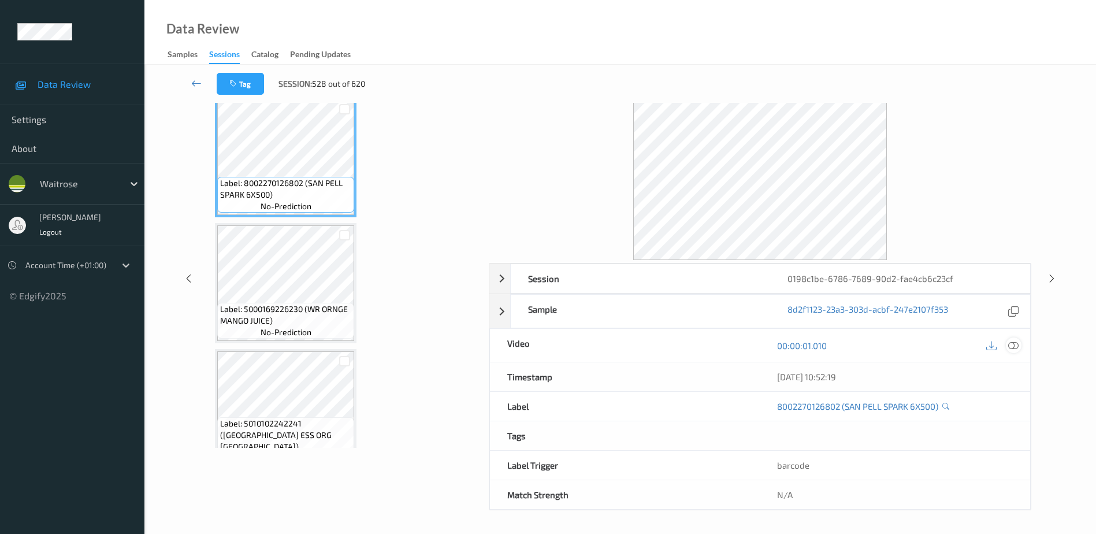
click at [1012, 344] on icon at bounding box center [1013, 345] width 10 height 10
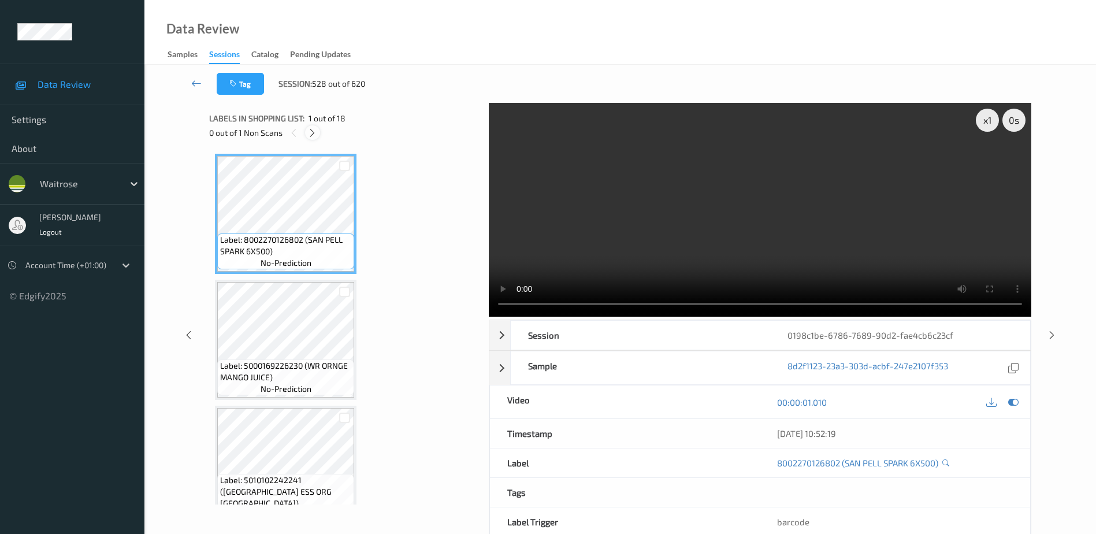
click at [313, 136] on icon at bounding box center [312, 133] width 10 height 10
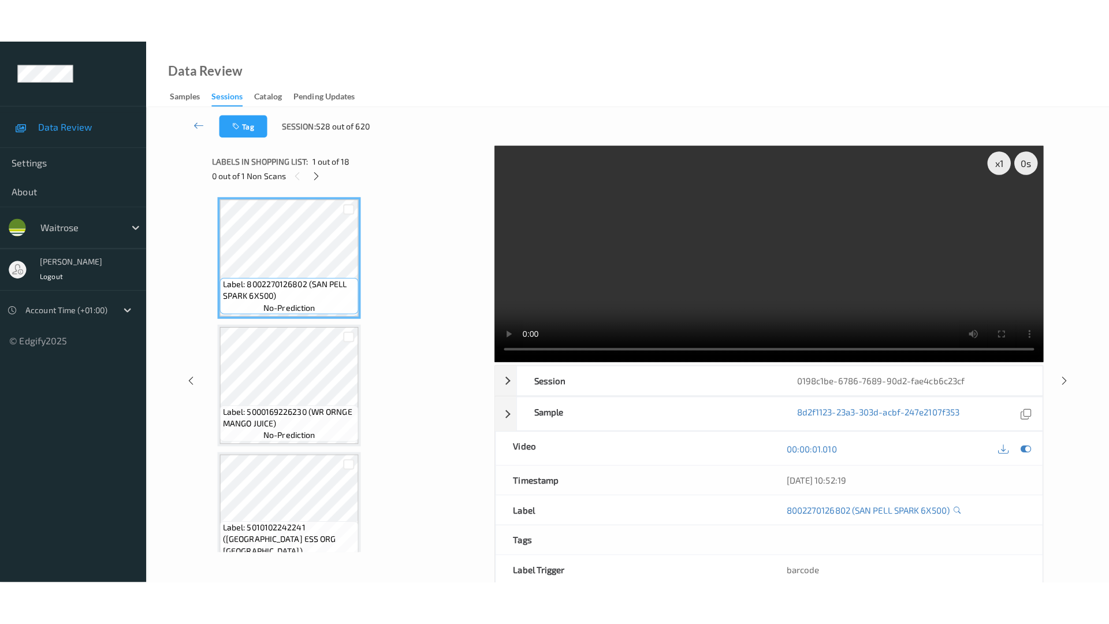
scroll to position [1895, 0]
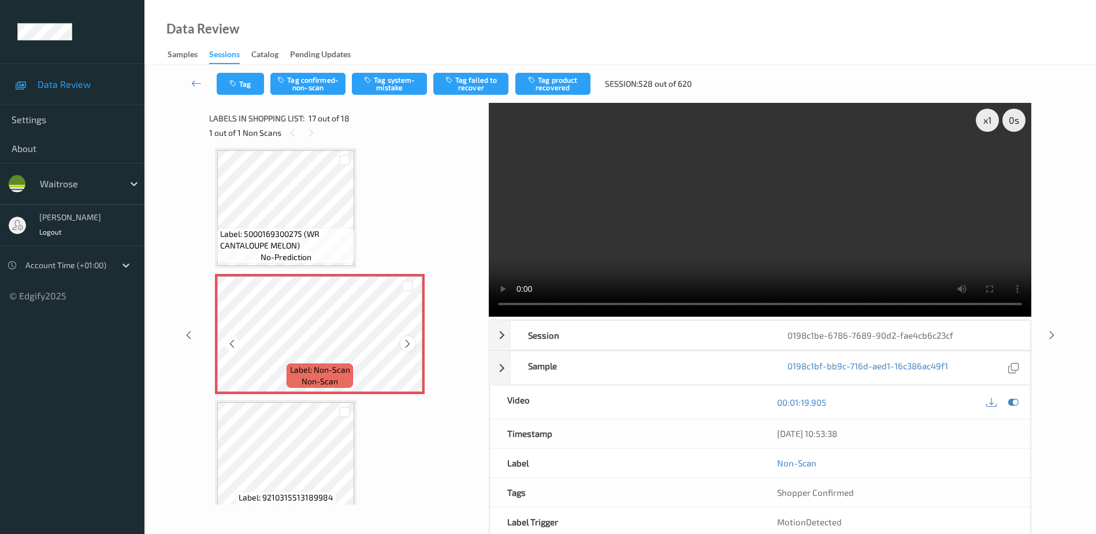
click at [408, 342] on icon at bounding box center [408, 344] width 10 height 10
click at [406, 341] on icon at bounding box center [408, 344] width 10 height 10
drag, startPoint x: 739, startPoint y: 254, endPoint x: 787, endPoint y: 258, distance: 48.1
click at [739, 254] on video at bounding box center [760, 210] width 542 height 214
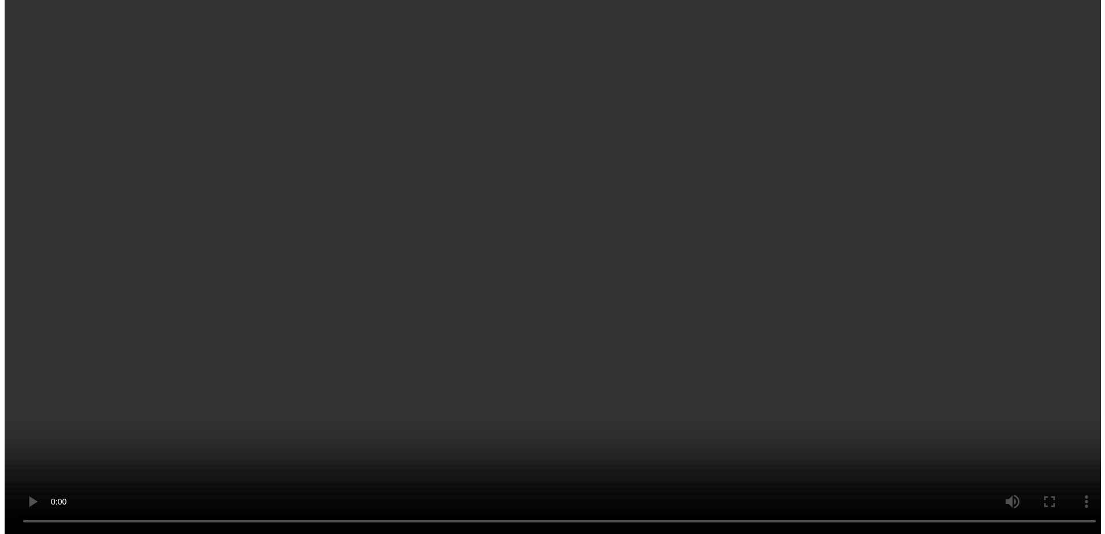
scroll to position [1743, 0]
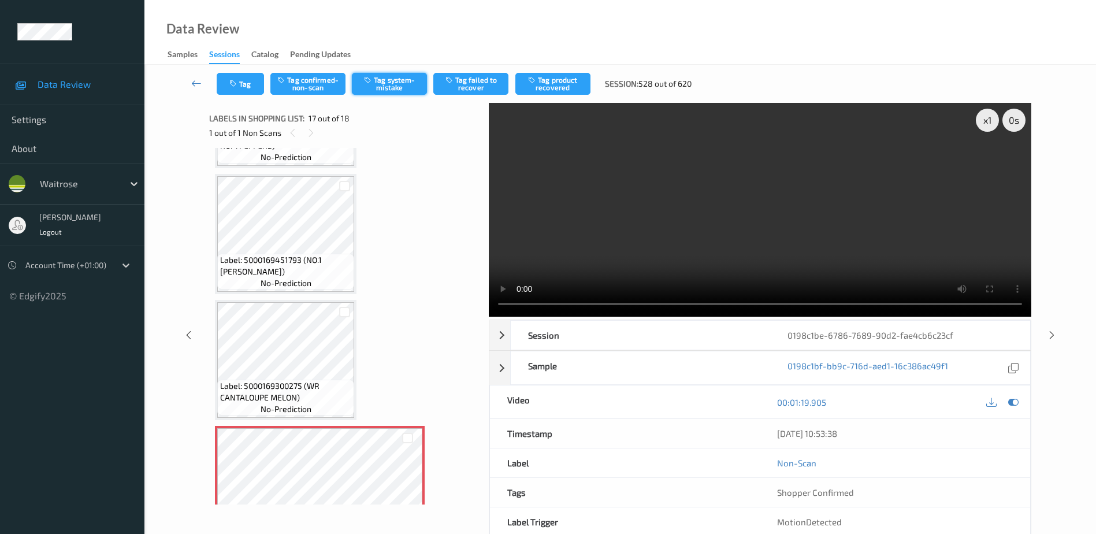
click at [394, 85] on button "Tag system-mistake" at bounding box center [389, 84] width 75 height 22
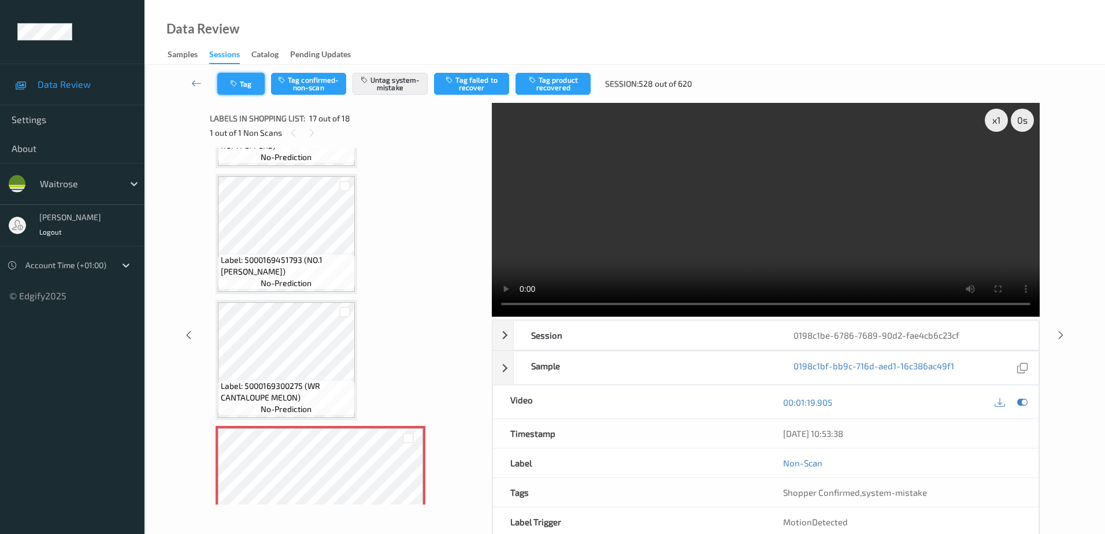
click at [239, 81] on icon "button" at bounding box center [235, 84] width 10 height 8
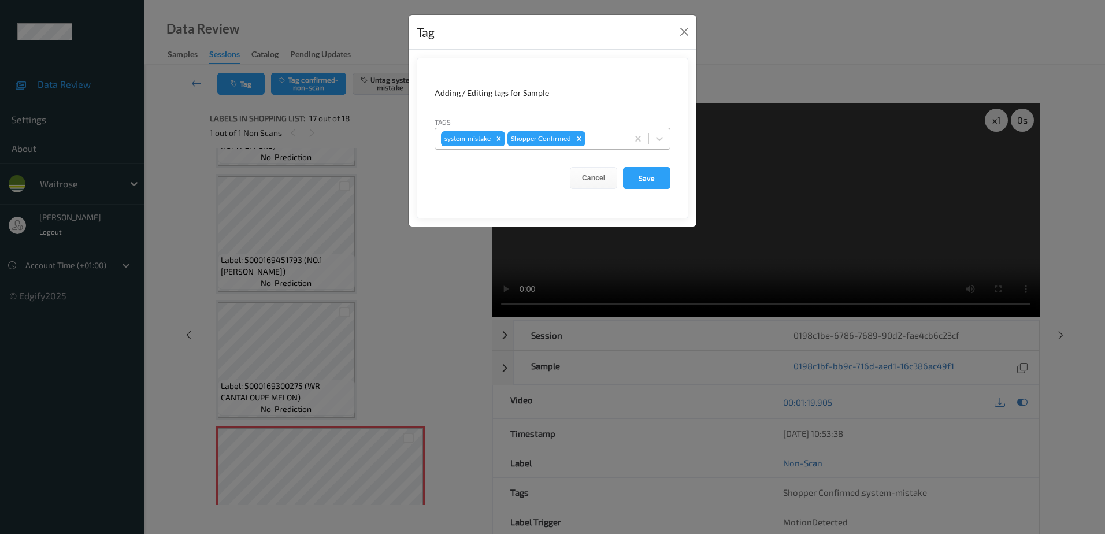
click at [601, 136] on div at bounding box center [604, 139] width 34 height 14
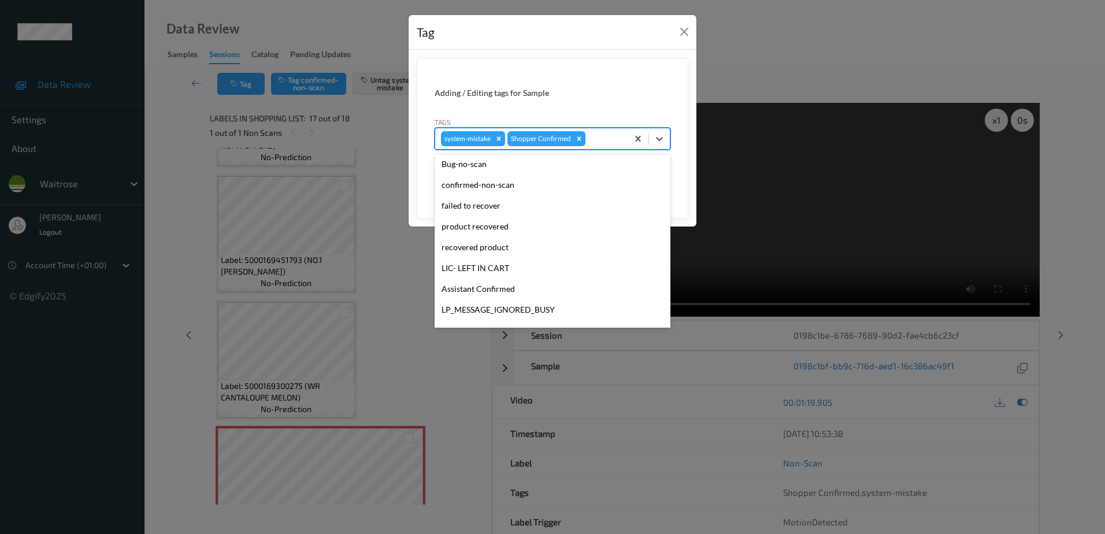
scroll to position [173, 0]
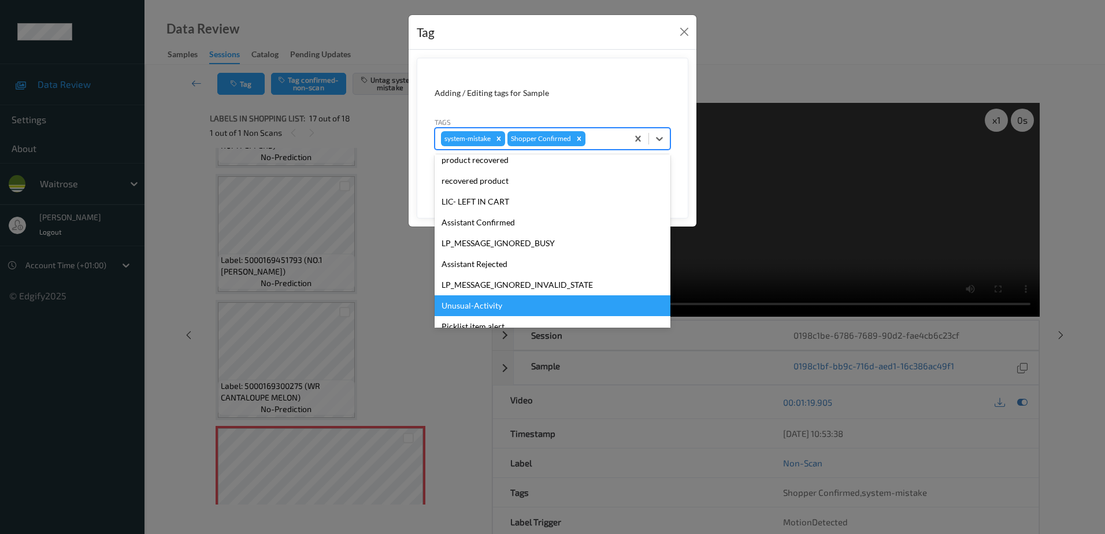
click at [477, 304] on div "Unusual-Activity" at bounding box center [552, 305] width 236 height 21
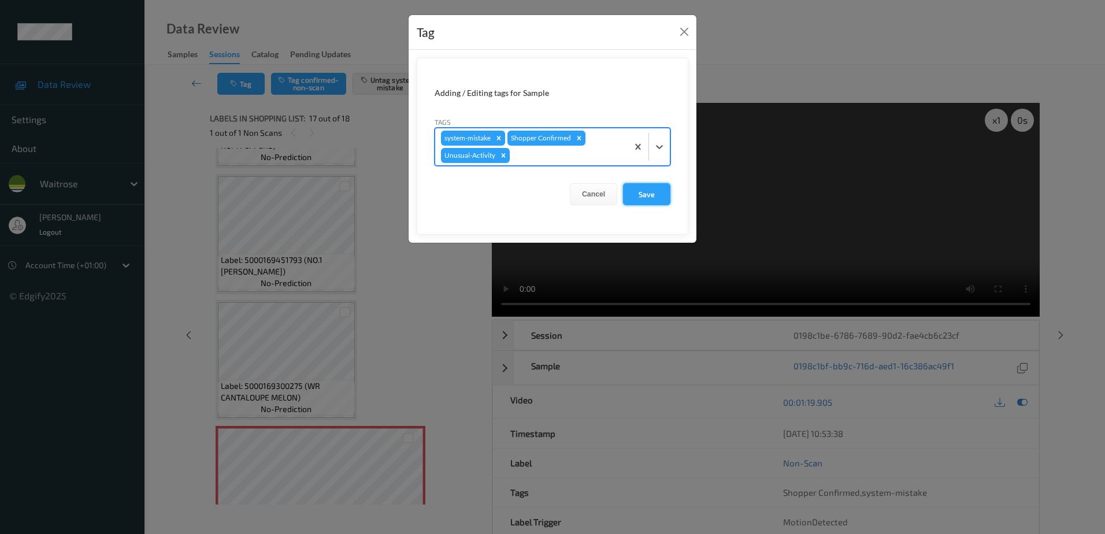
click at [638, 189] on button "Save" at bounding box center [646, 194] width 47 height 22
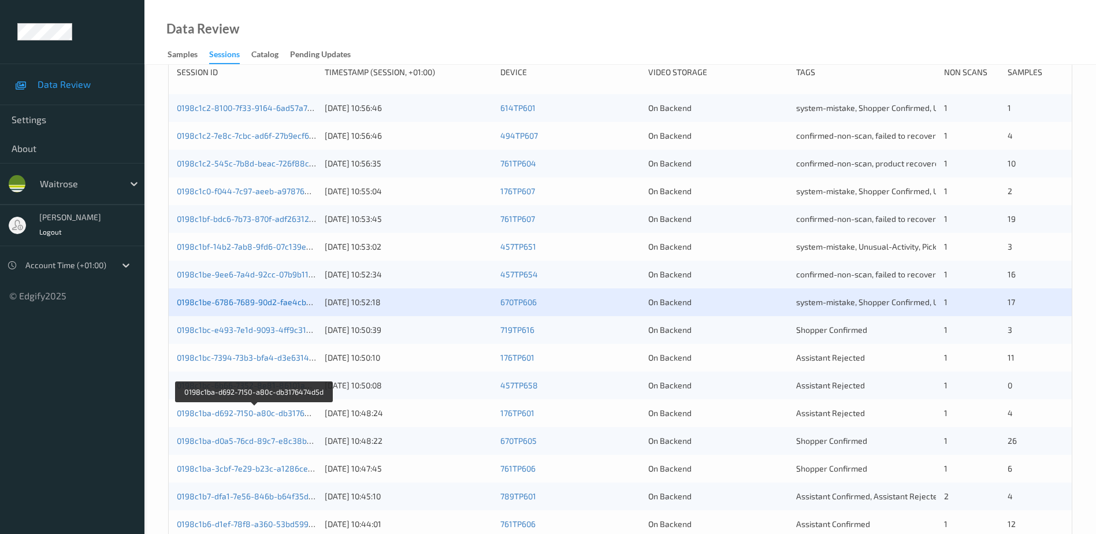
scroll to position [289, 0]
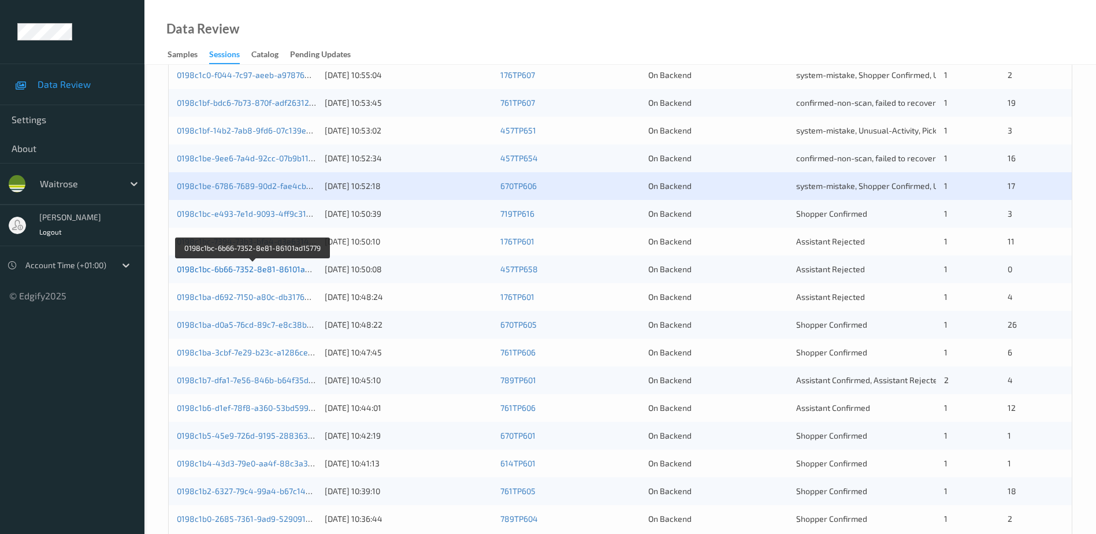
click at [270, 268] on link "0198c1bc-6b66-7352-8e81-86101ad15779" at bounding box center [254, 269] width 154 height 10
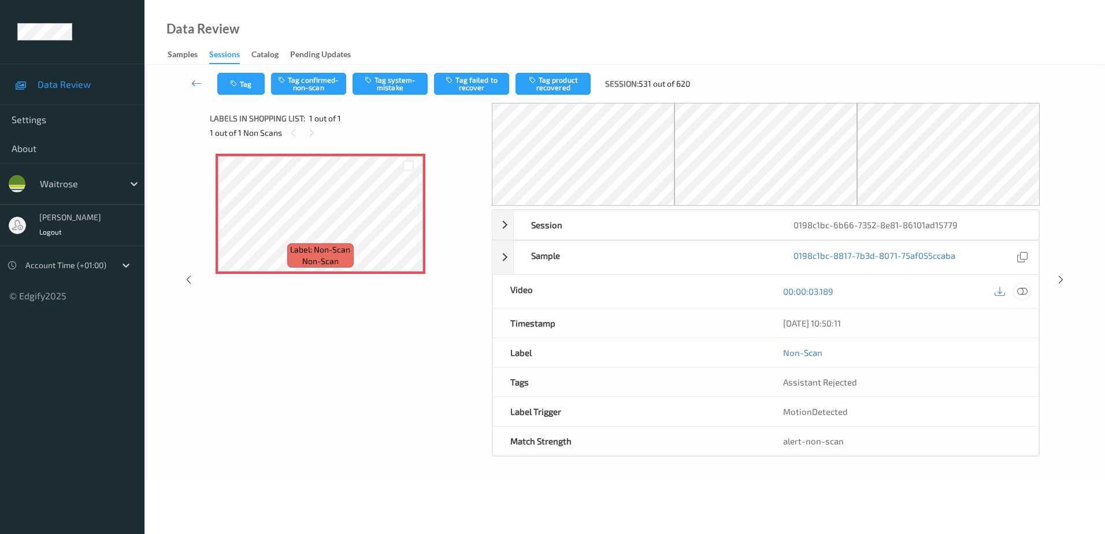
click at [1023, 289] on icon at bounding box center [1022, 291] width 10 height 10
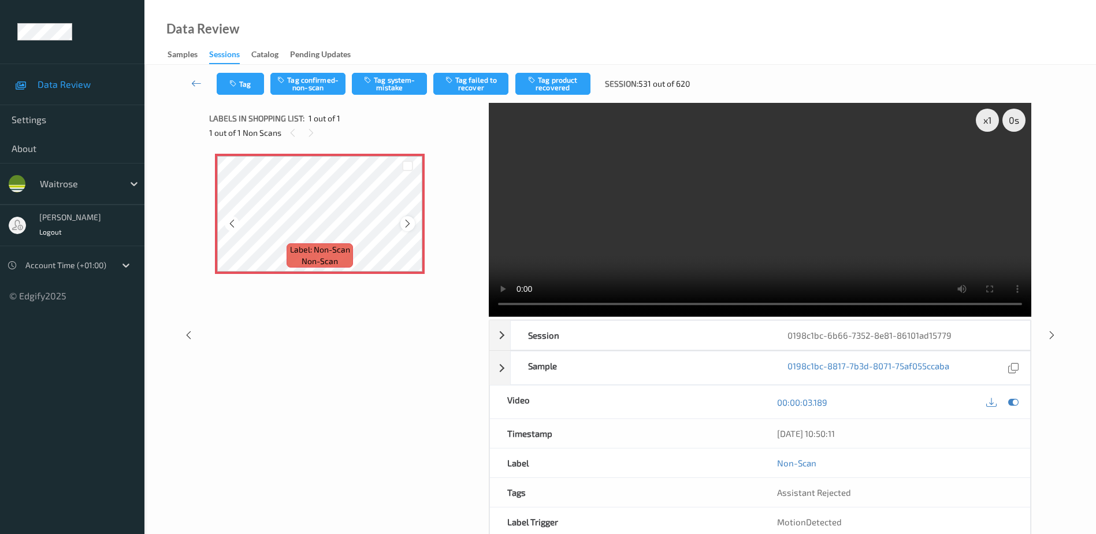
click at [408, 224] on icon at bounding box center [408, 223] width 10 height 10
click at [634, 216] on video at bounding box center [760, 210] width 542 height 214
click at [301, 75] on button "Tag confirmed-non-scan" at bounding box center [307, 84] width 75 height 22
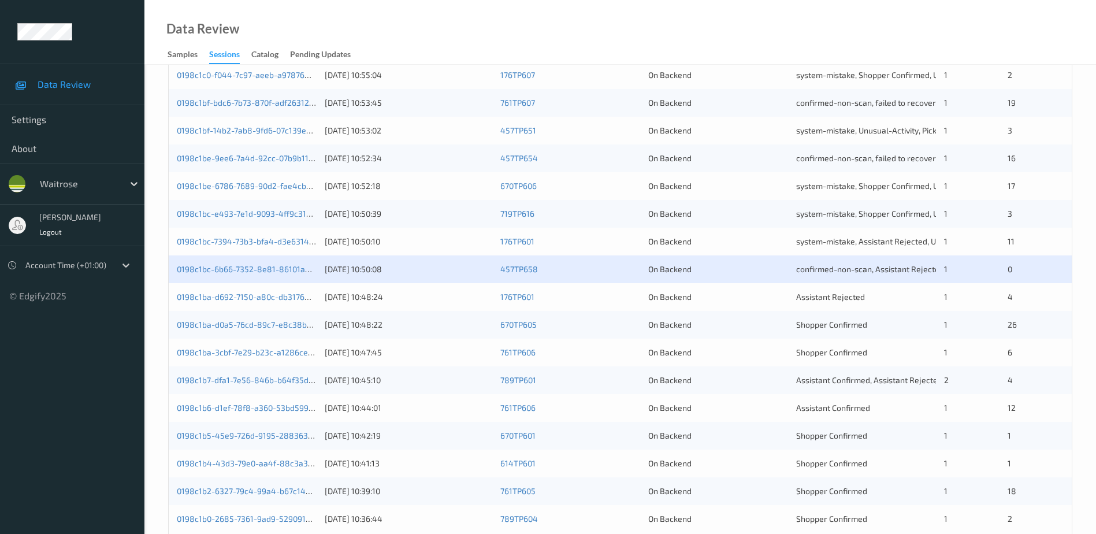
scroll to position [336, 0]
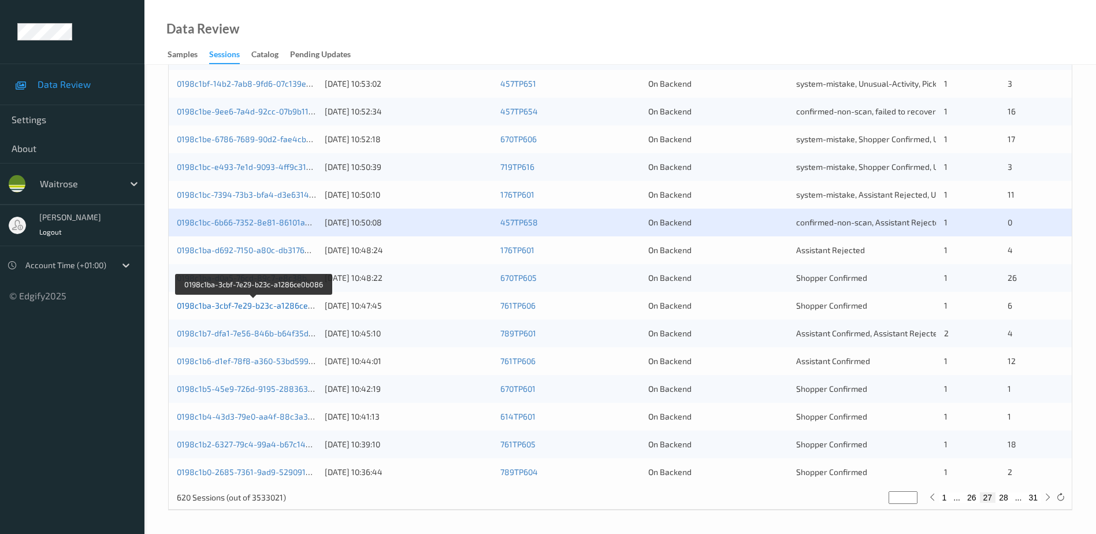
click at [246, 305] on link "0198c1ba-3cbf-7e29-b23c-a1286ce0b086" at bounding box center [254, 305] width 155 height 10
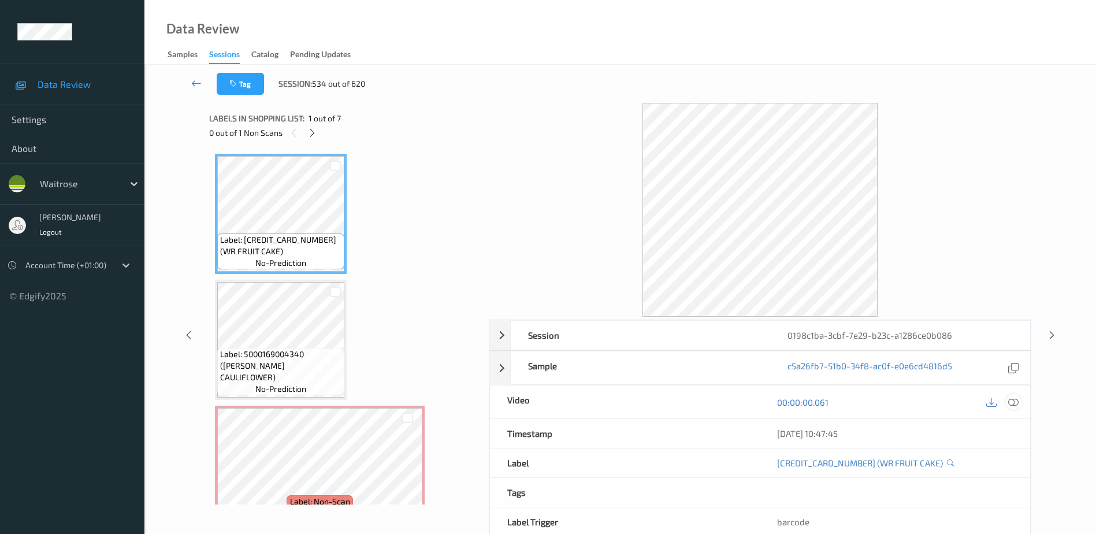
click at [1011, 403] on icon at bounding box center [1013, 402] width 10 height 10
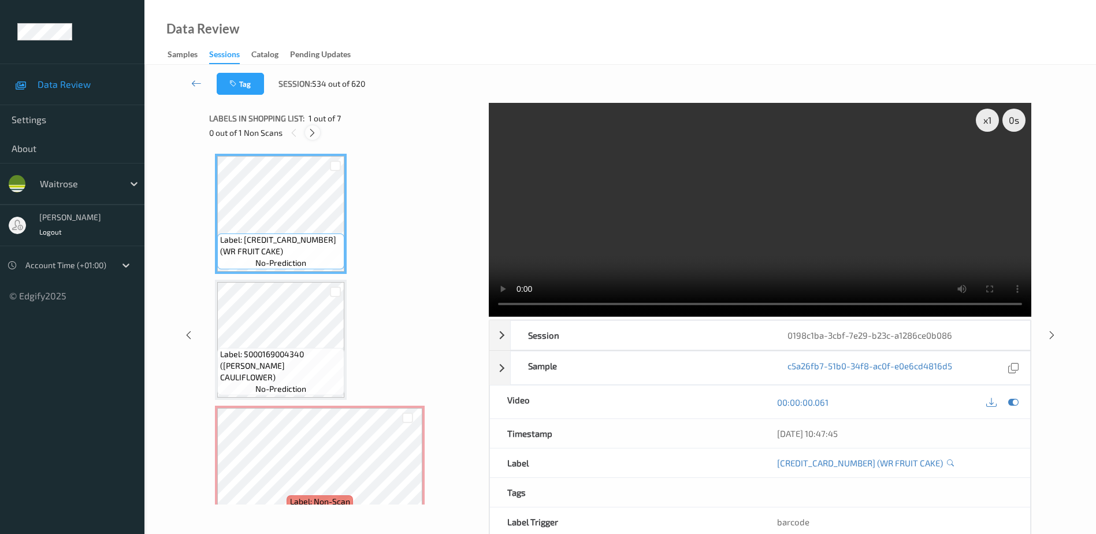
click at [310, 131] on icon at bounding box center [312, 133] width 10 height 10
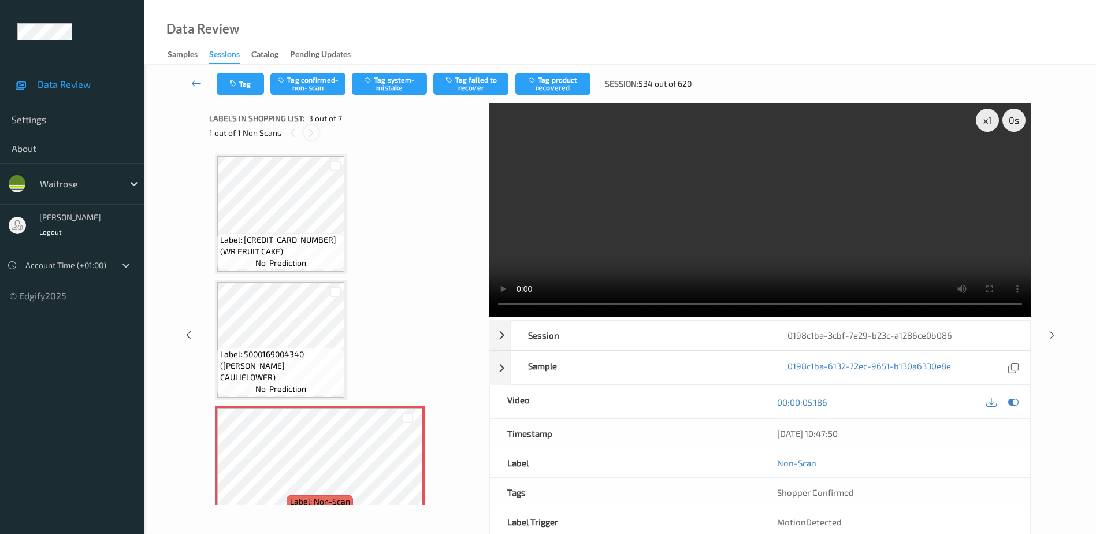
scroll to position [132, 0]
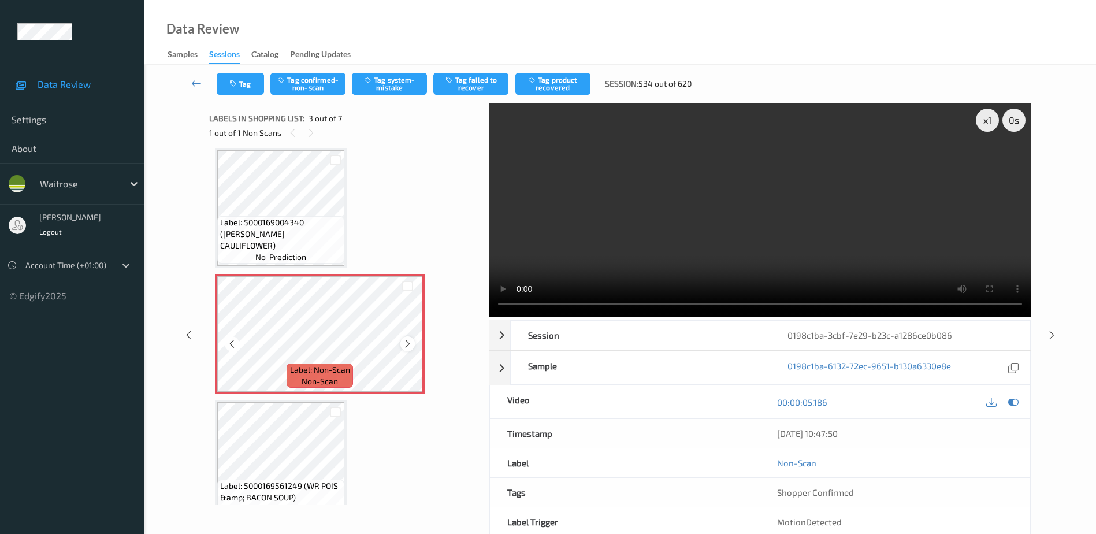
click at [406, 344] on icon at bounding box center [408, 344] width 10 height 10
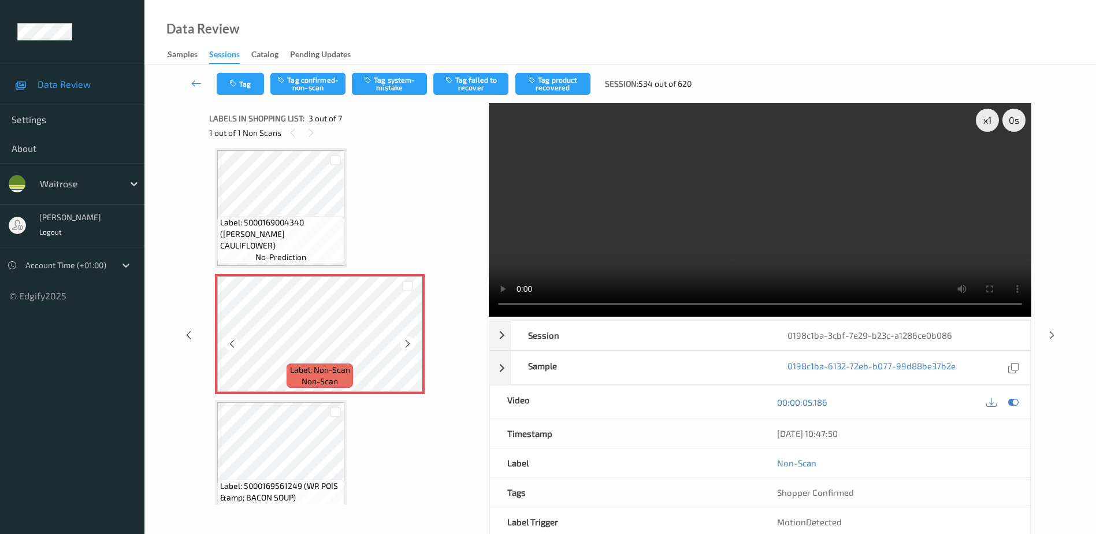
click at [406, 344] on icon at bounding box center [408, 344] width 10 height 10
click at [614, 254] on video at bounding box center [760, 210] width 542 height 214
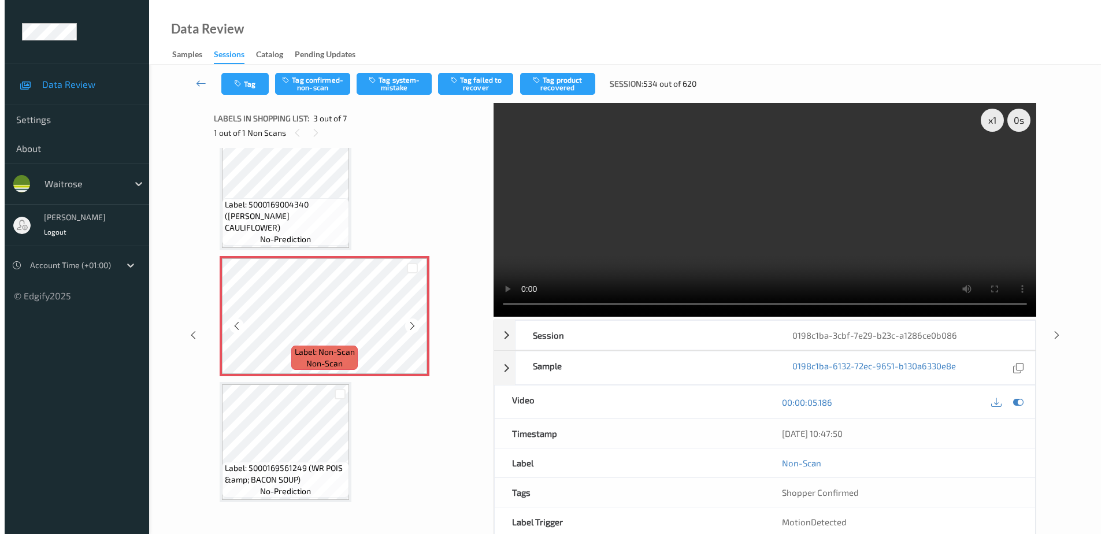
scroll to position [173, 0]
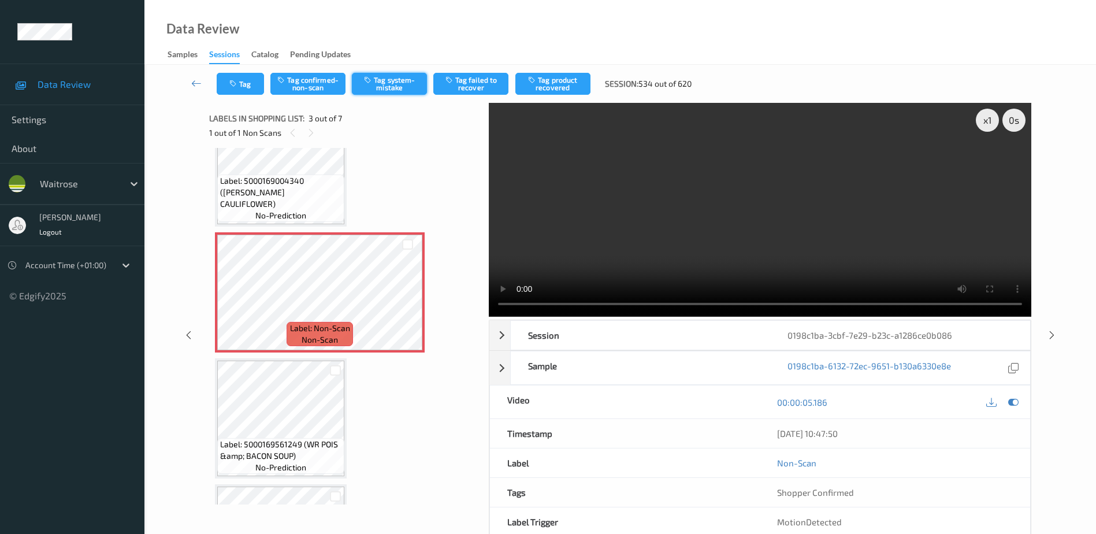
click at [391, 78] on button "Tag system-mistake" at bounding box center [389, 84] width 75 height 22
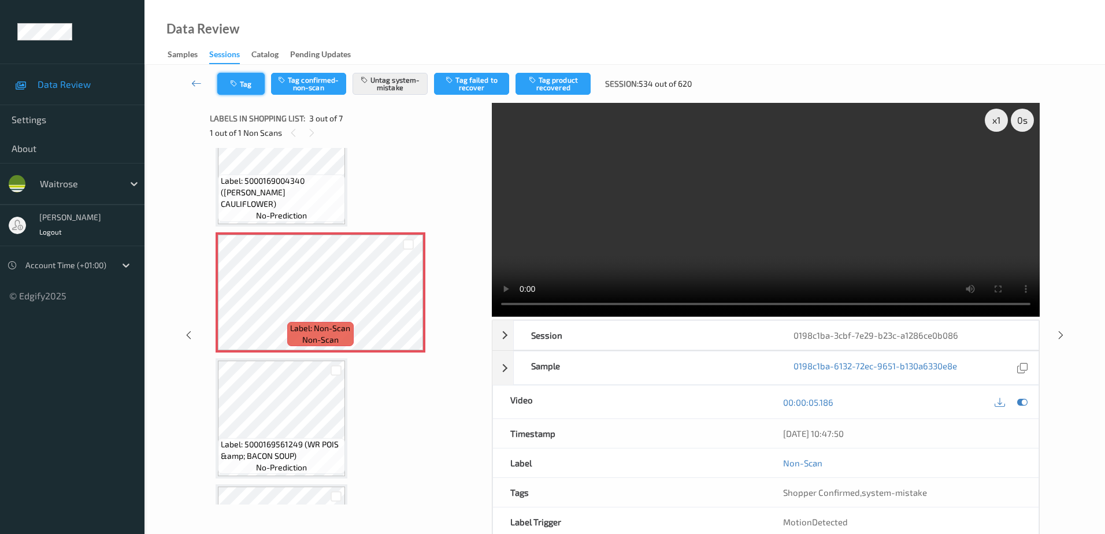
click at [241, 82] on button "Tag" at bounding box center [240, 84] width 47 height 22
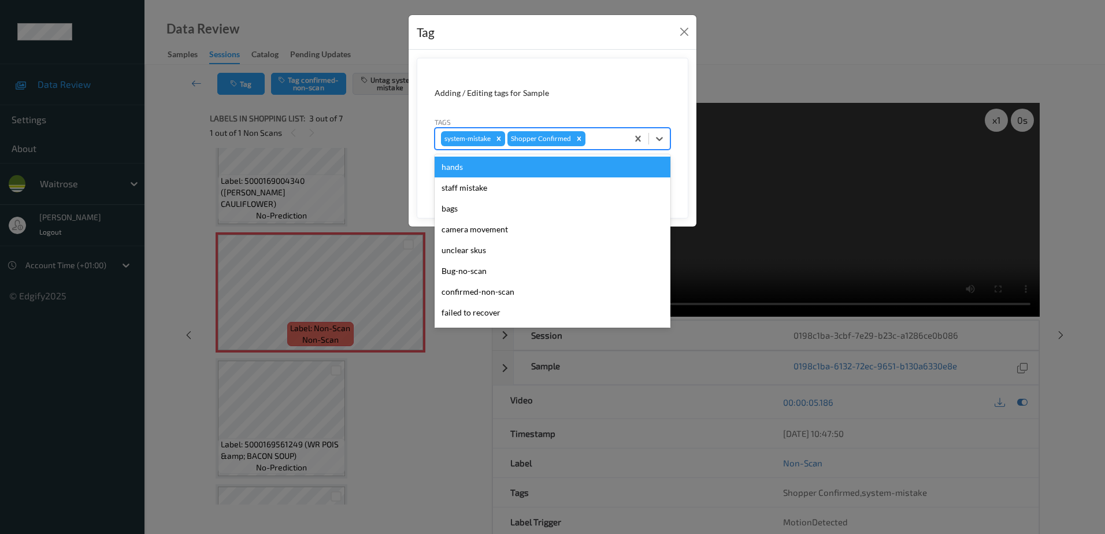
click at [594, 137] on div at bounding box center [604, 139] width 34 height 14
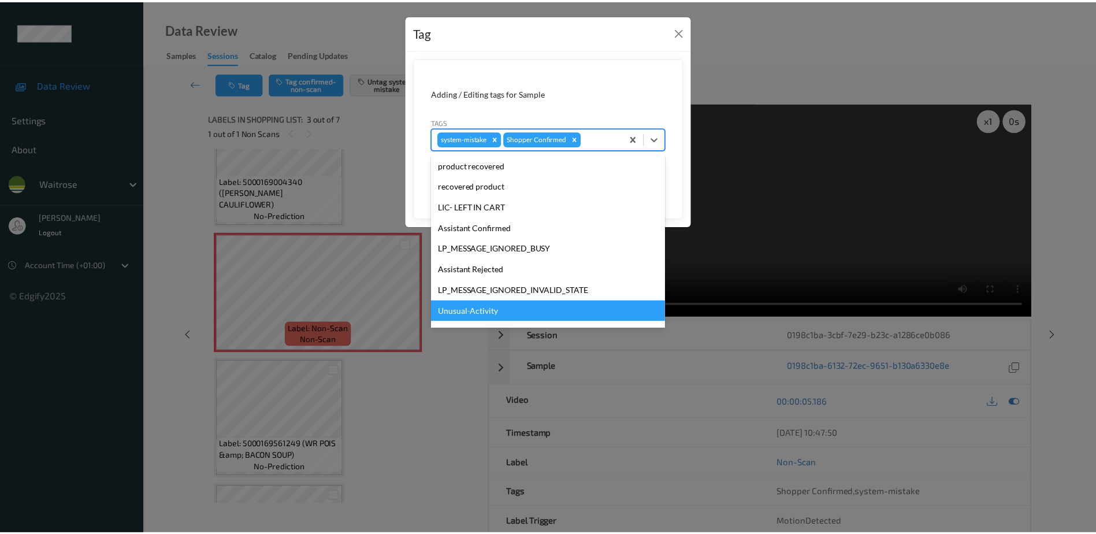
scroll to position [226, 0]
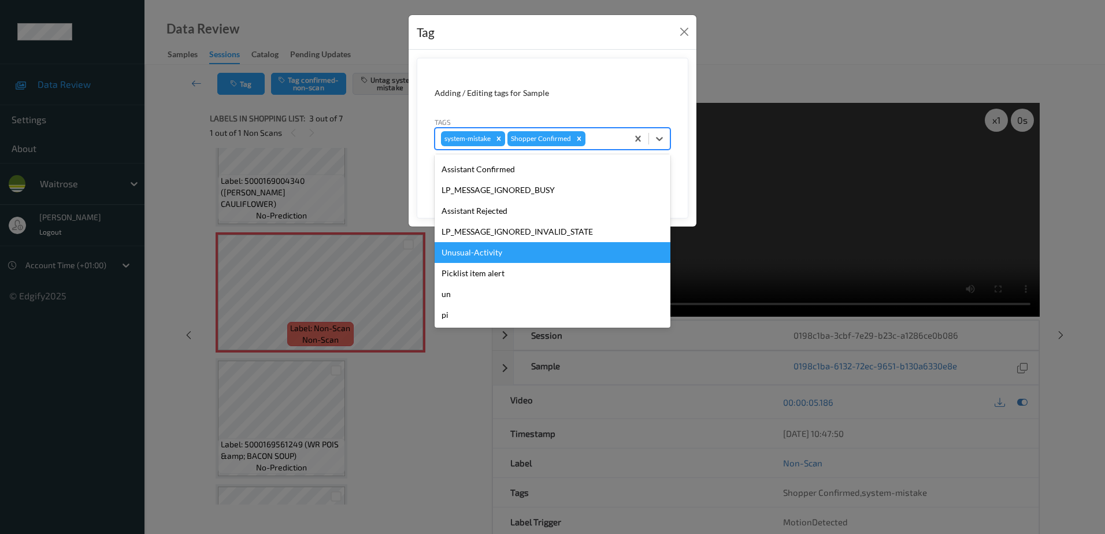
click at [514, 260] on div "Unusual-Activity" at bounding box center [552, 252] width 236 height 21
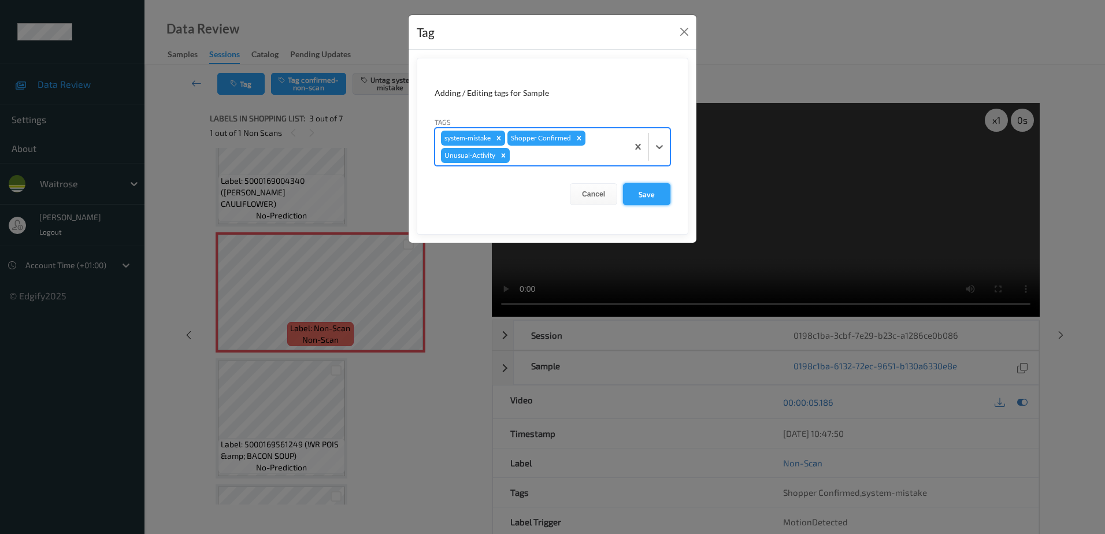
click at [630, 195] on button "Save" at bounding box center [646, 194] width 47 height 22
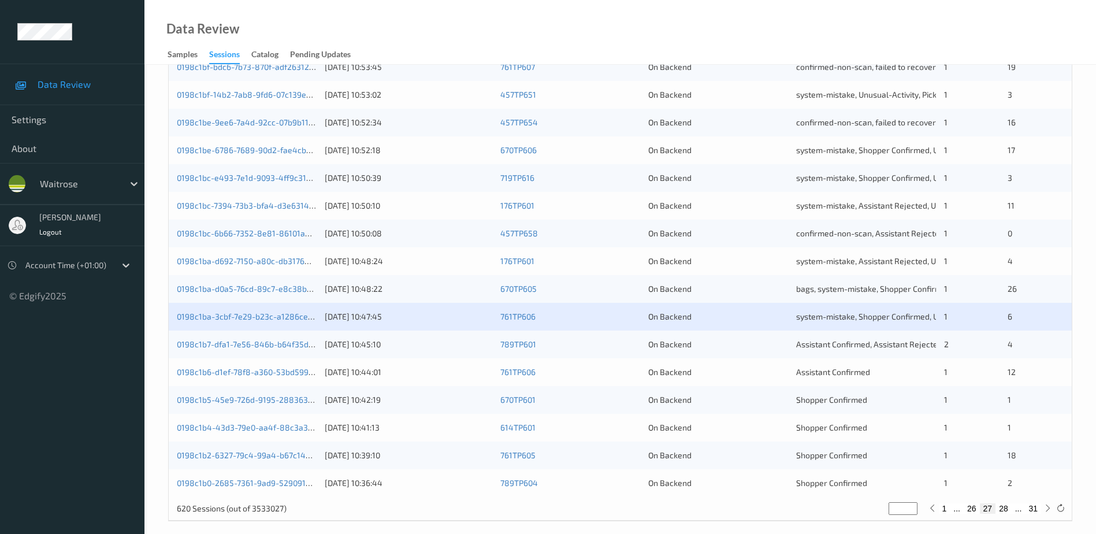
scroll to position [336, 0]
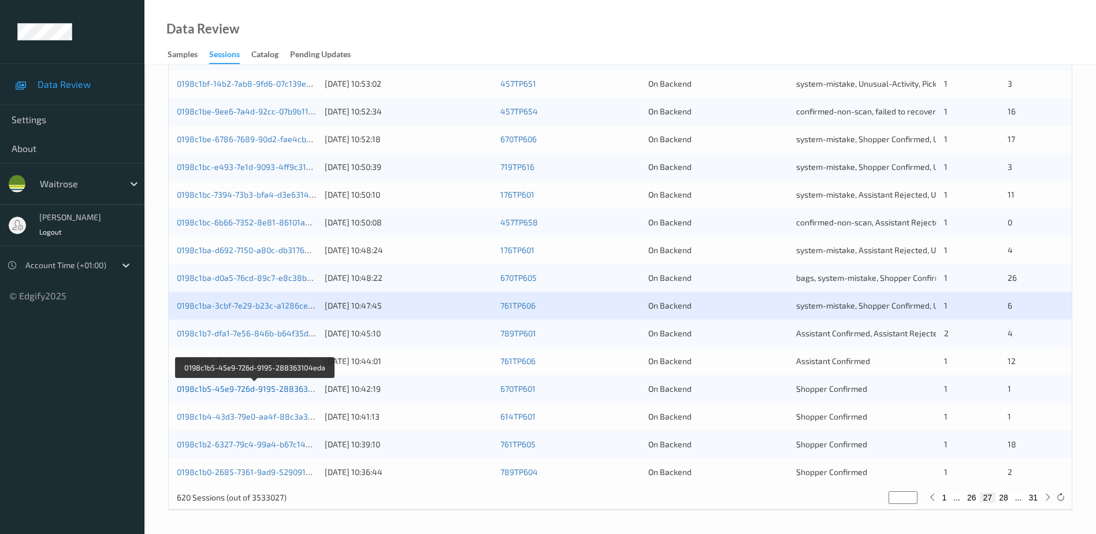
click at [242, 388] on link "0198c1b5-45e9-726d-9195-288363104eda" at bounding box center [256, 389] width 158 height 10
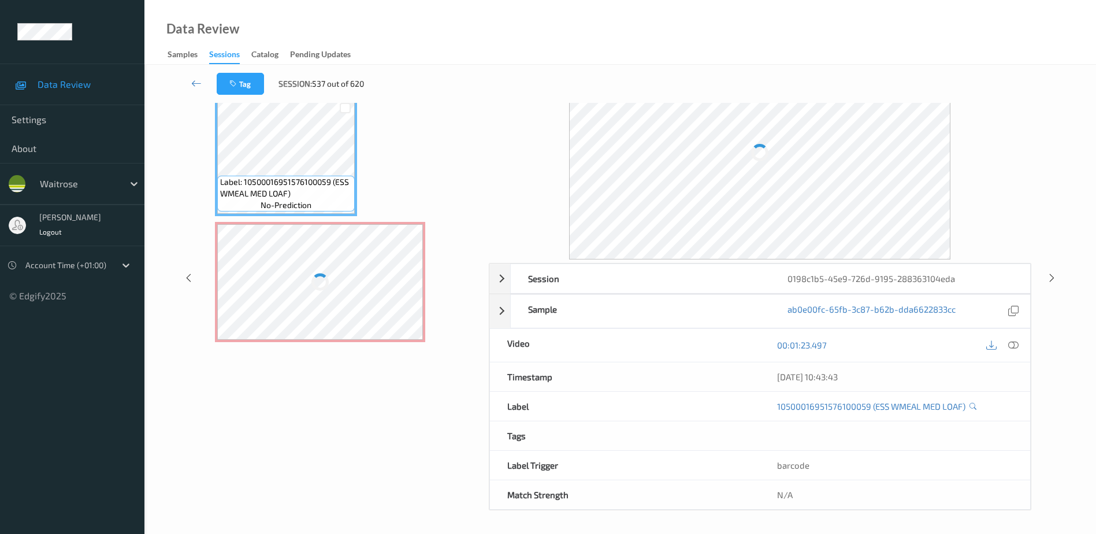
scroll to position [57, 0]
click at [1014, 348] on icon at bounding box center [1013, 345] width 10 height 10
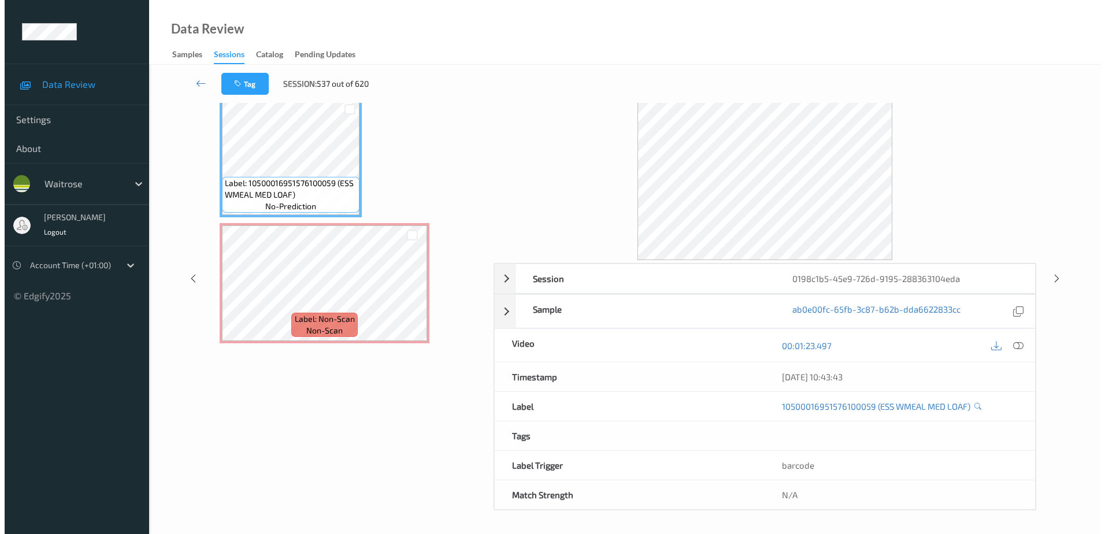
scroll to position [0, 0]
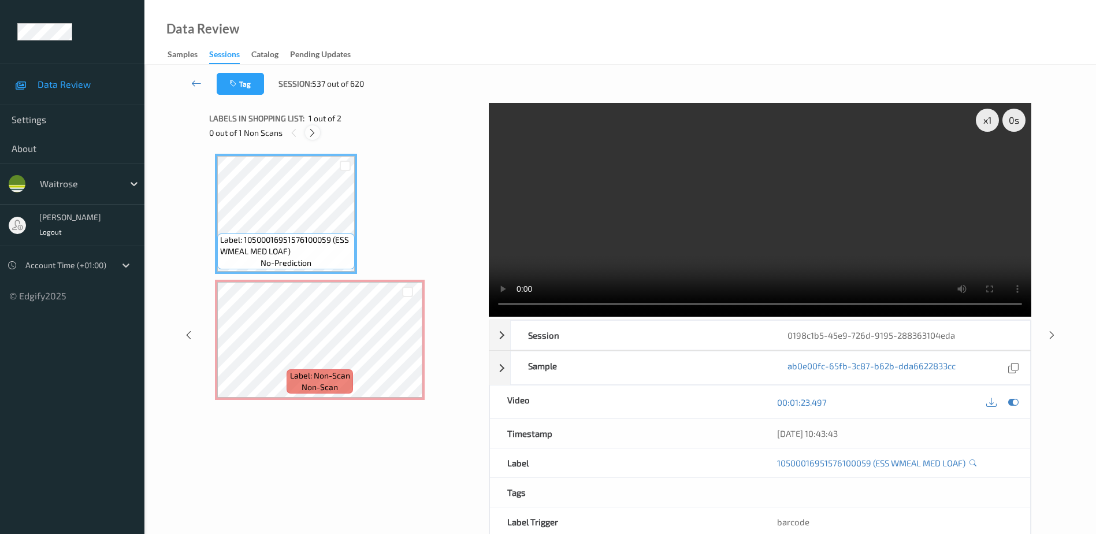
click at [311, 137] on icon at bounding box center [312, 133] width 10 height 10
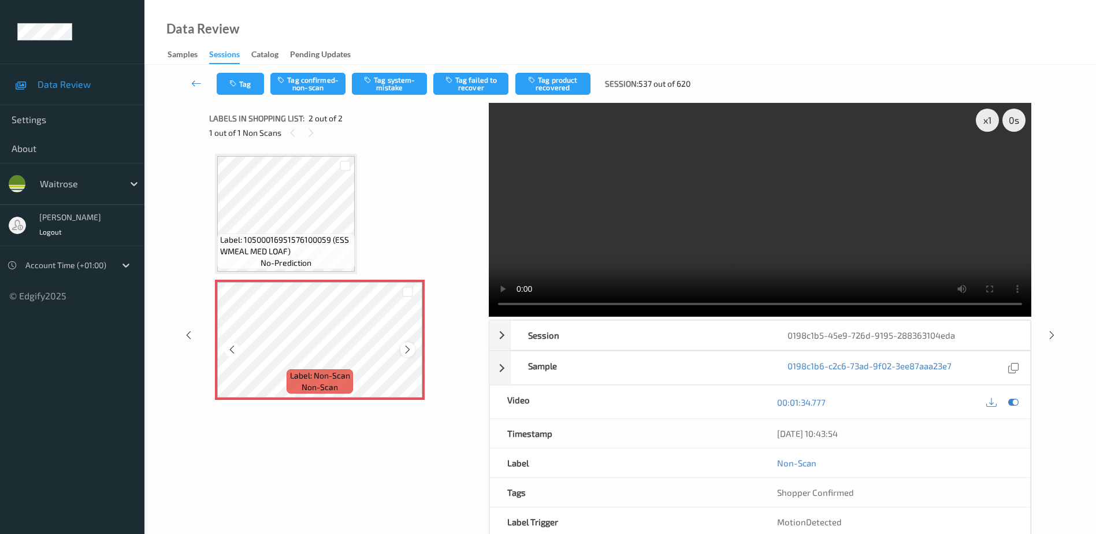
click at [405, 352] on icon at bounding box center [408, 349] width 10 height 10
click at [793, 213] on video at bounding box center [760, 210] width 542 height 214
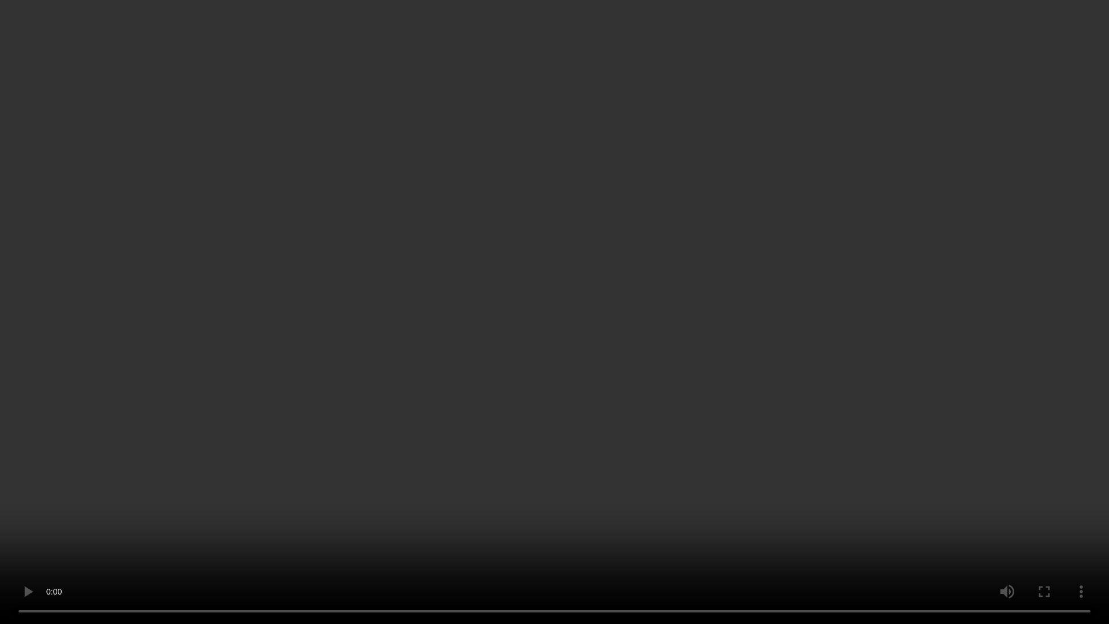
click at [572, 446] on video at bounding box center [554, 312] width 1109 height 624
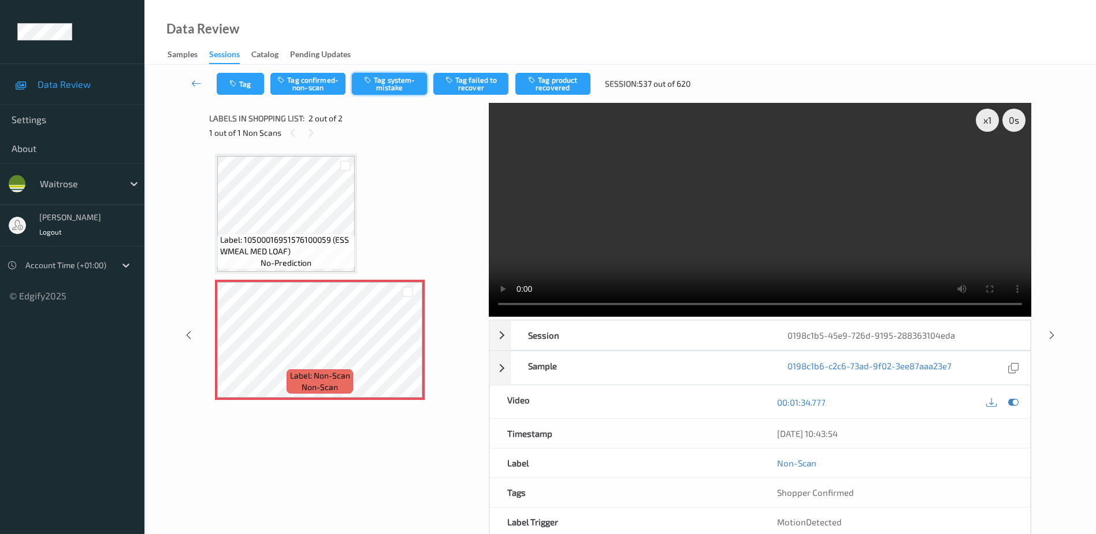
click at [367, 85] on button "Tag system-mistake" at bounding box center [389, 84] width 75 height 22
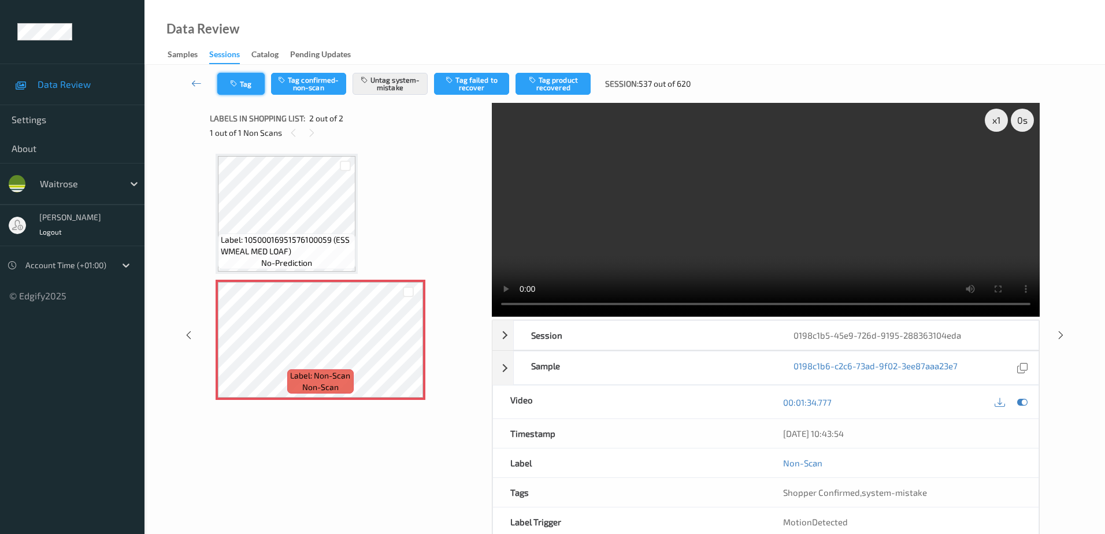
click at [246, 94] on button "Tag" at bounding box center [240, 84] width 47 height 22
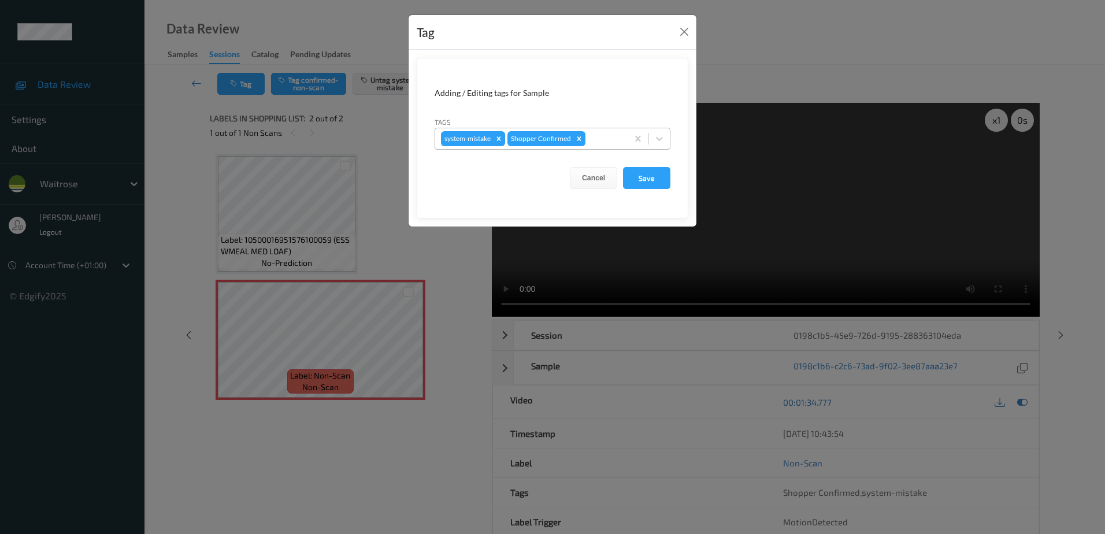
click at [609, 139] on div at bounding box center [604, 139] width 34 height 14
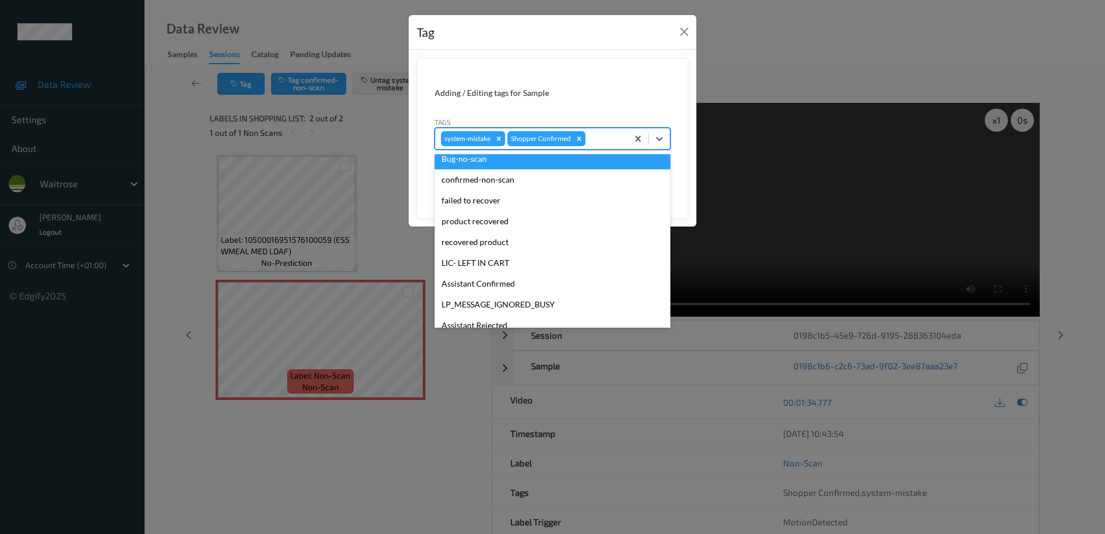
scroll to position [226, 0]
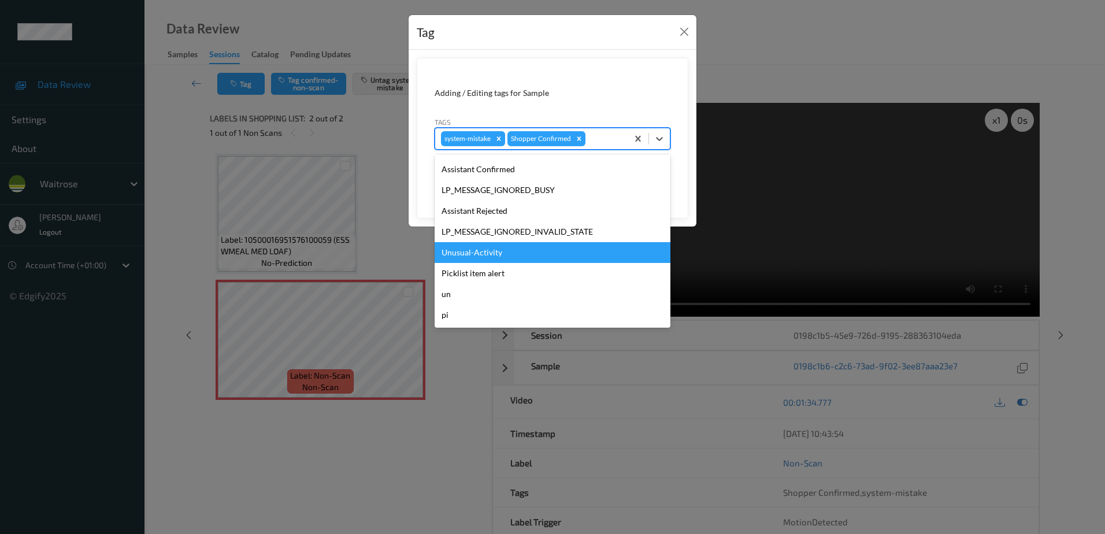
click at [519, 259] on div "Unusual-Activity" at bounding box center [552, 252] width 236 height 21
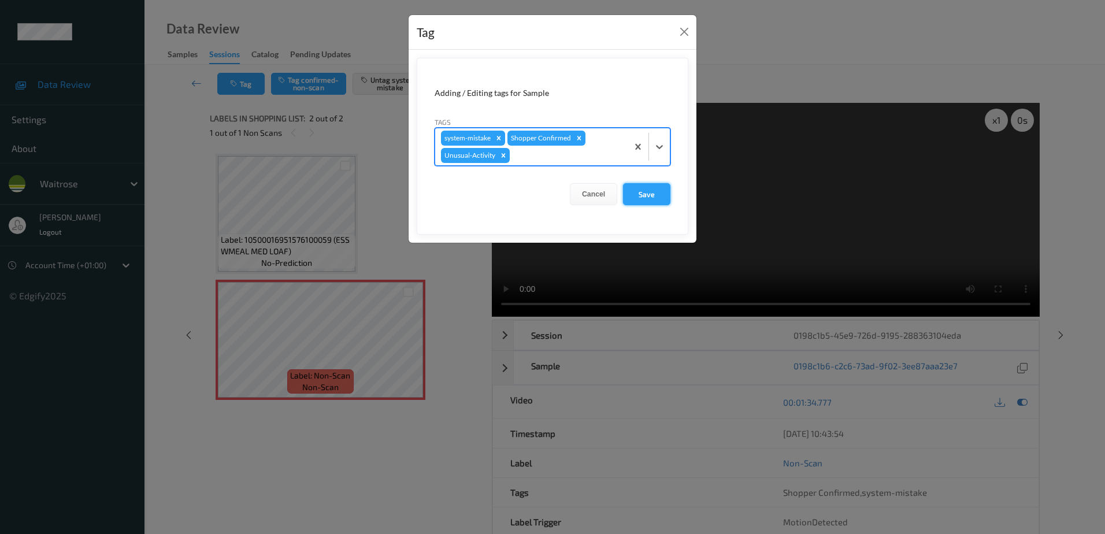
click at [639, 193] on button "Save" at bounding box center [646, 194] width 47 height 22
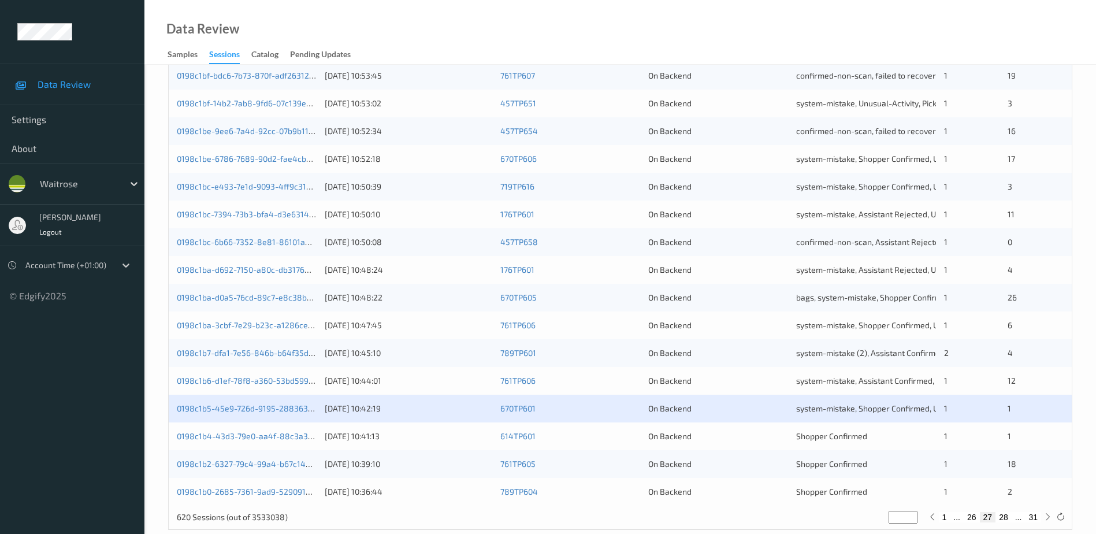
scroll to position [336, 0]
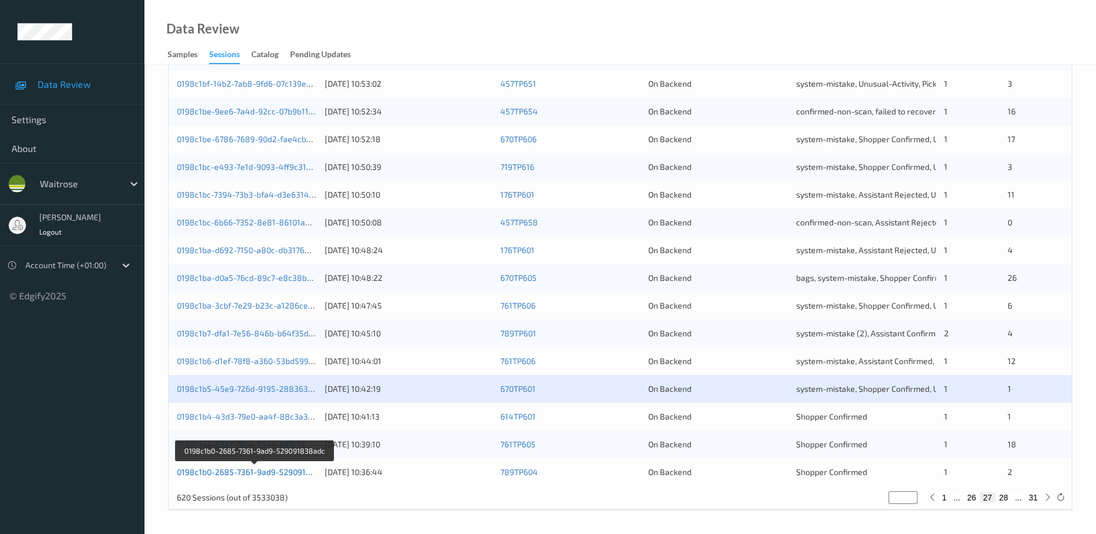
click at [270, 474] on link "0198c1b0-2685-7361-9ad9-529091838adc" at bounding box center [255, 472] width 157 height 10
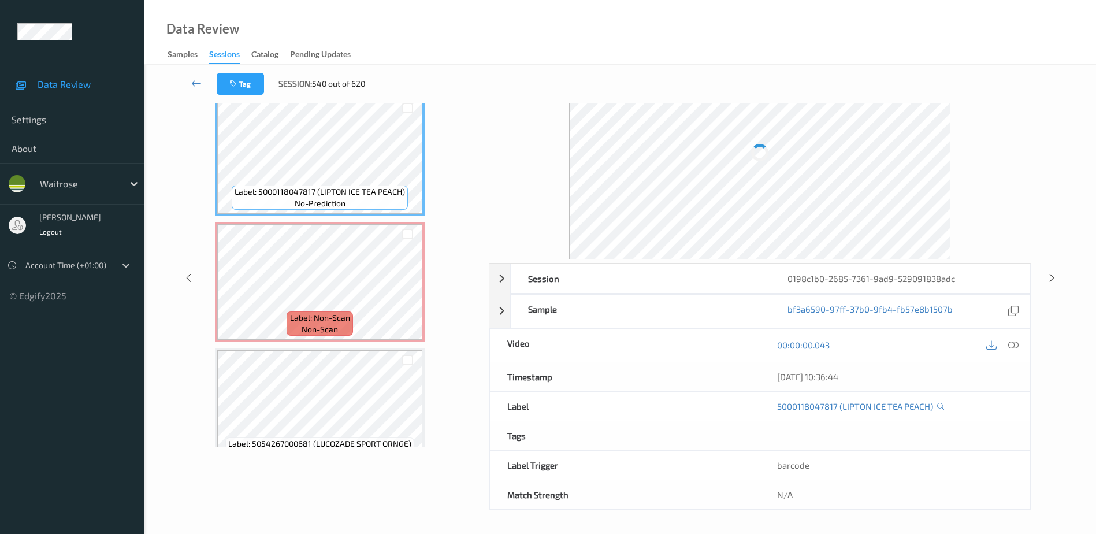
scroll to position [57, 0]
click at [1014, 349] on icon at bounding box center [1013, 345] width 10 height 10
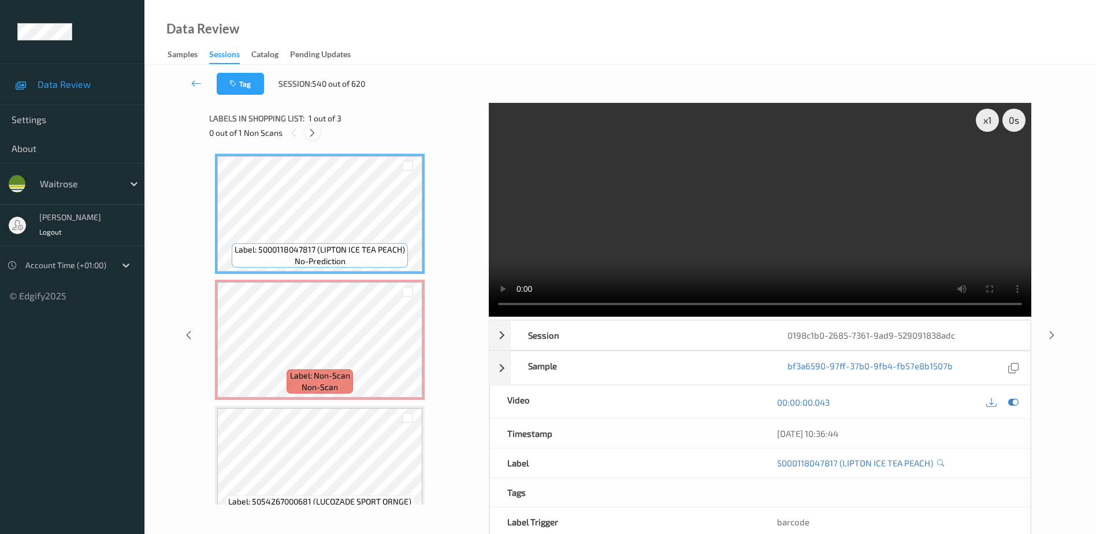
click at [311, 132] on icon at bounding box center [312, 133] width 10 height 10
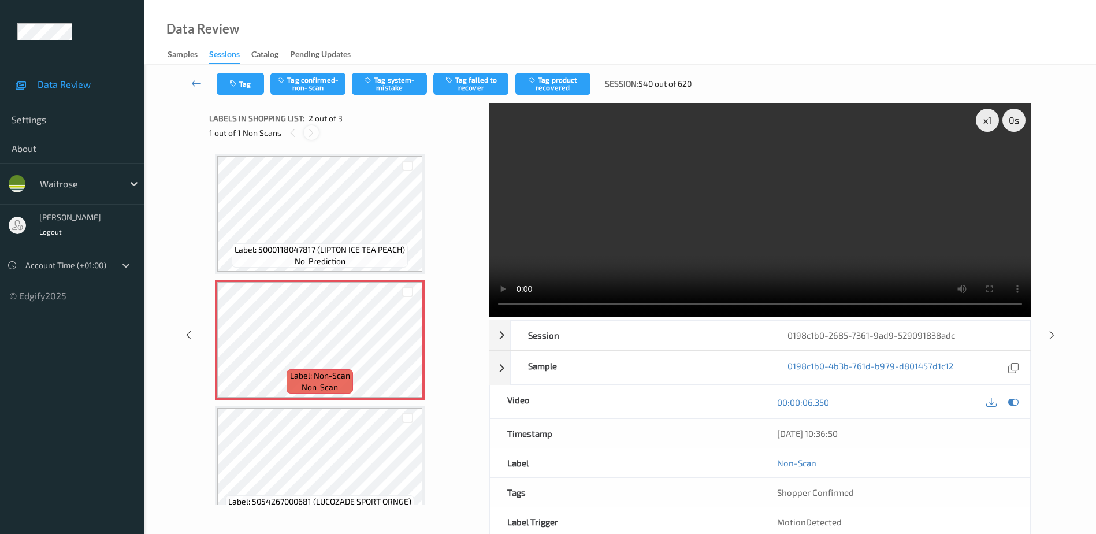
scroll to position [6, 0]
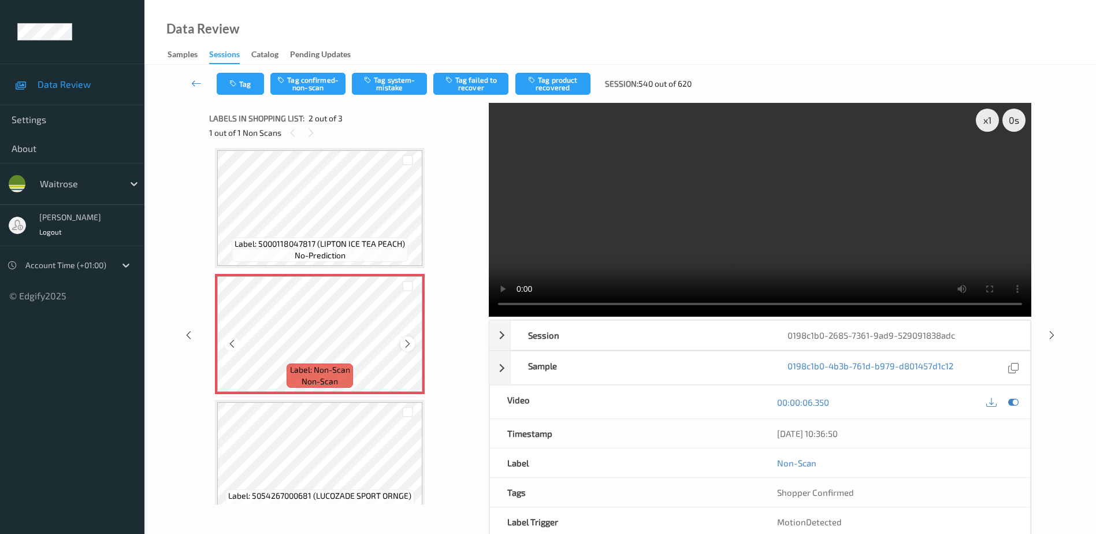
click at [407, 343] on icon at bounding box center [408, 344] width 10 height 10
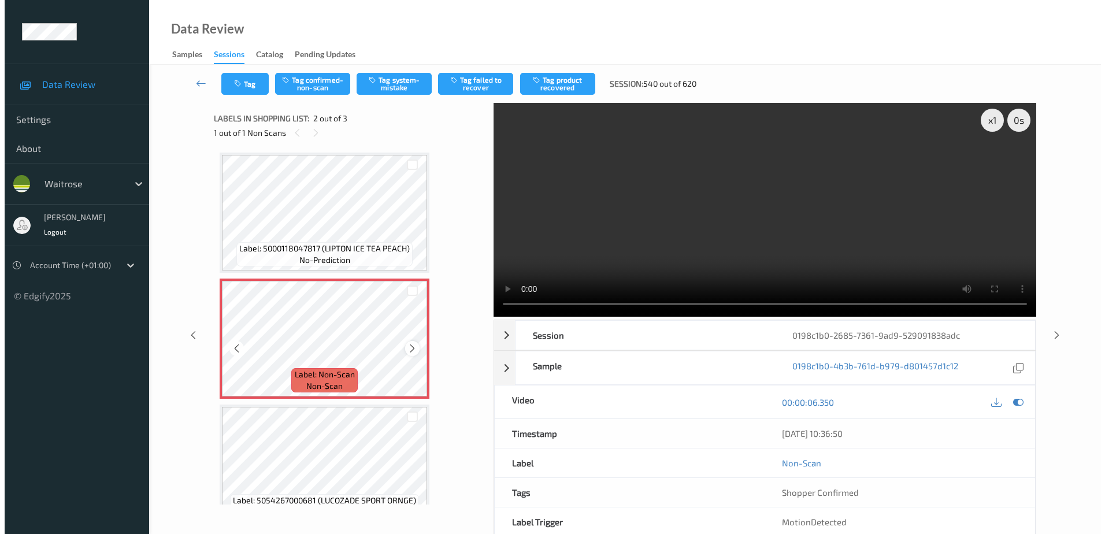
scroll to position [0, 0]
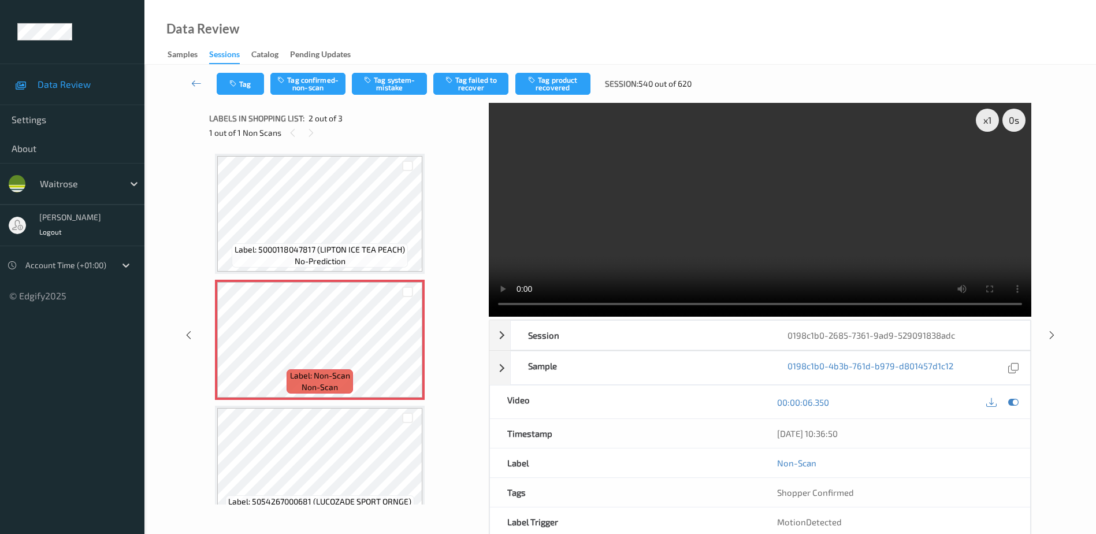
click at [772, 220] on video at bounding box center [760, 210] width 542 height 214
click at [378, 78] on button "Tag system-mistake" at bounding box center [389, 84] width 75 height 22
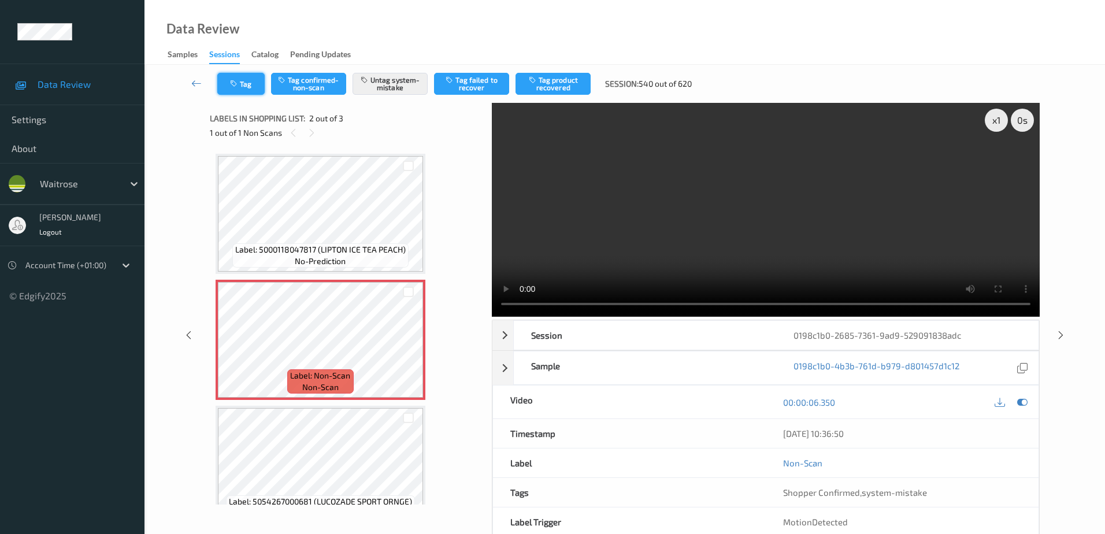
click at [250, 77] on button "Tag" at bounding box center [240, 84] width 47 height 22
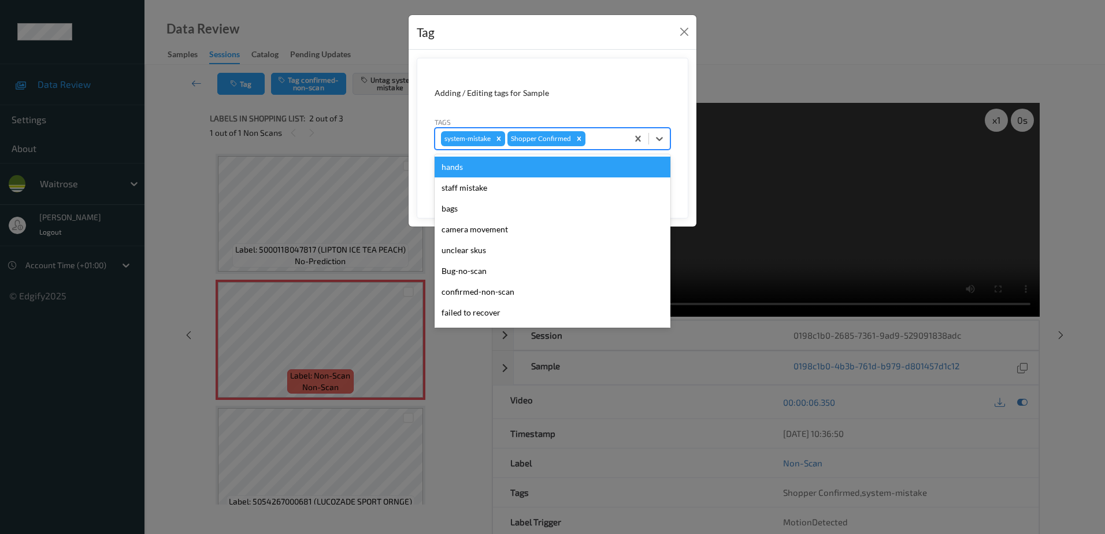
click at [596, 132] on div at bounding box center [604, 139] width 34 height 14
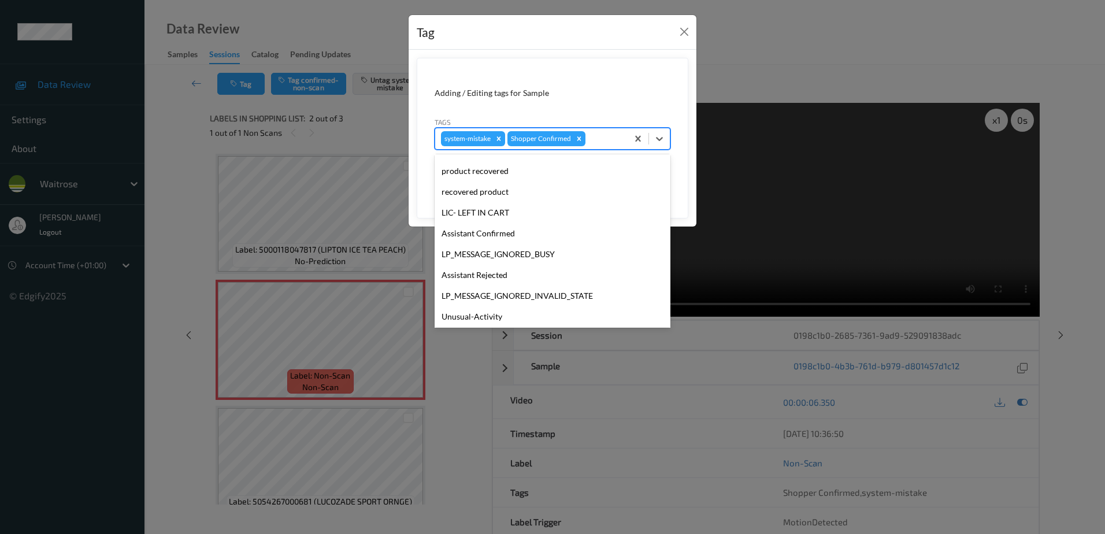
scroll to position [226, 0]
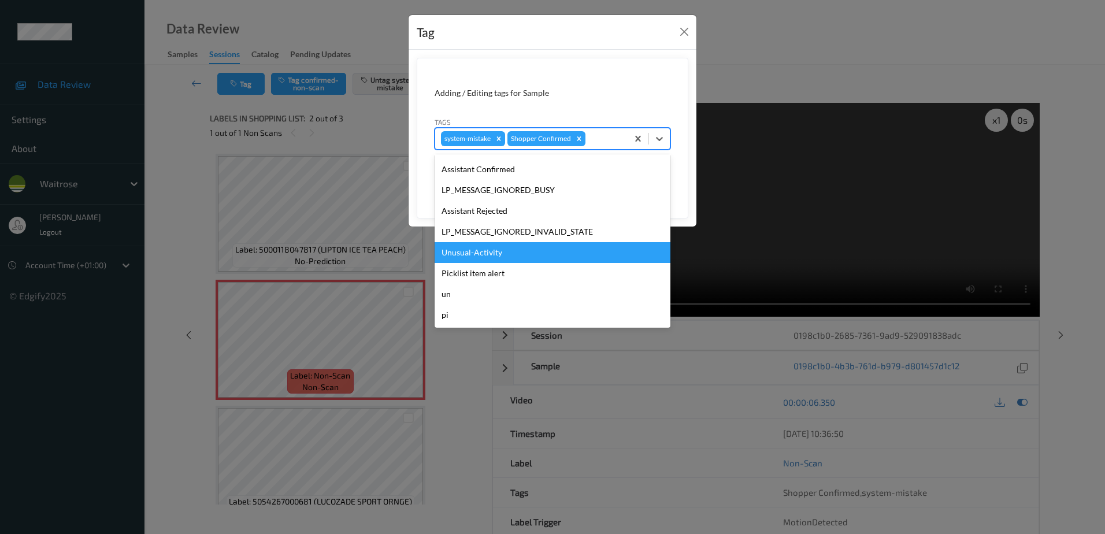
click at [499, 254] on div "Unusual-Activity" at bounding box center [552, 252] width 236 height 21
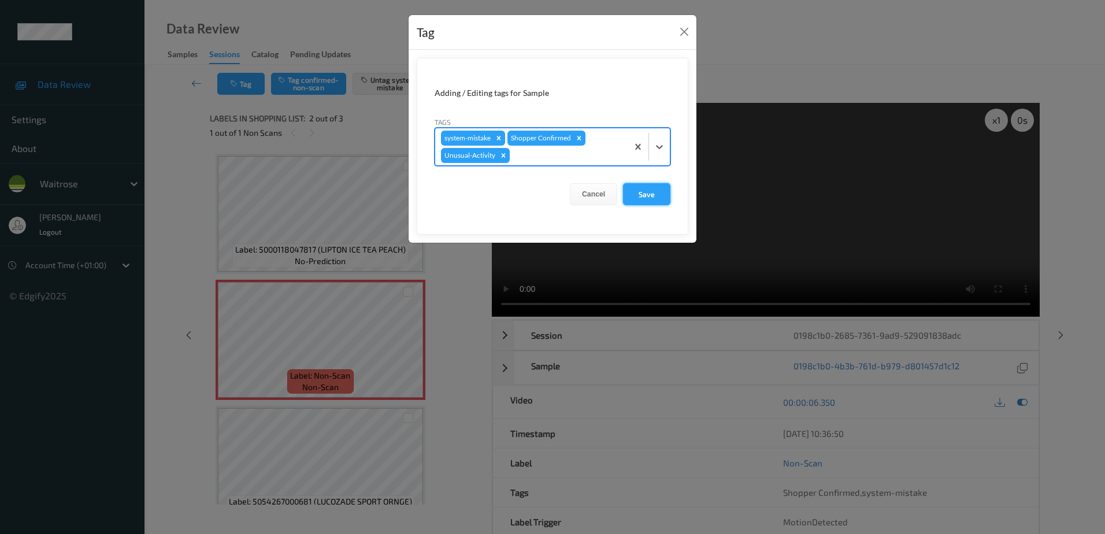
click at [637, 195] on button "Save" at bounding box center [646, 194] width 47 height 22
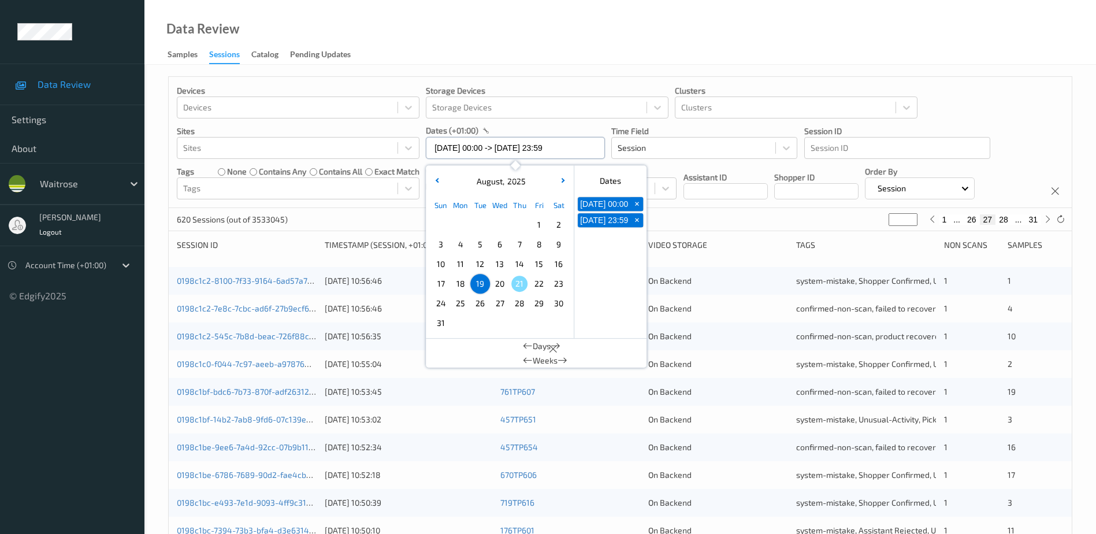
click at [521, 148] on input "[DATE] 00:00 -> [DATE] 23:59" at bounding box center [515, 148] width 179 height 22
click at [505, 284] on span "20" at bounding box center [500, 284] width 16 height 16
type input "20/08/2025 00:00"
type input "*"
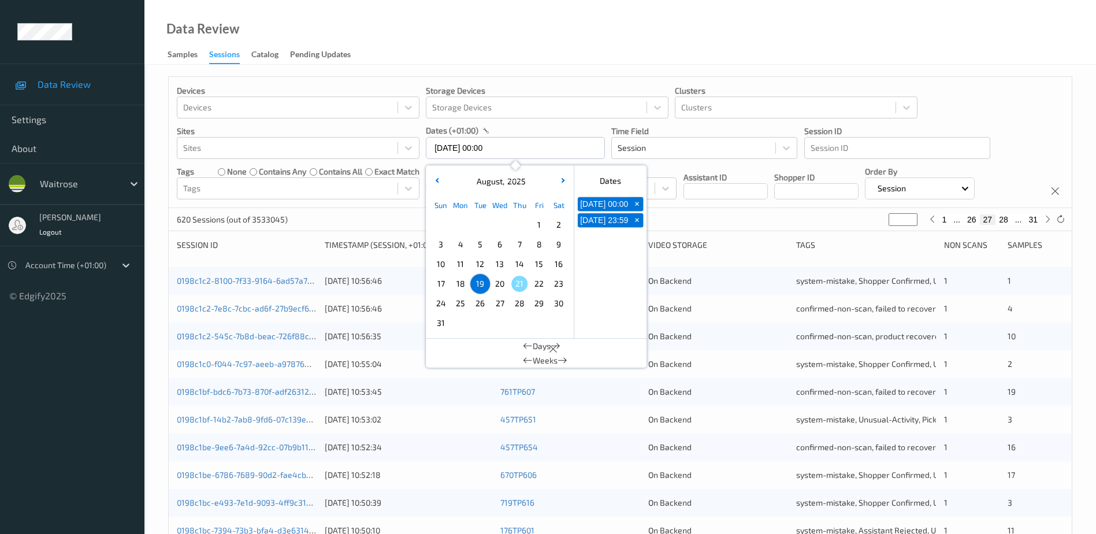
click at [505, 284] on span "20" at bounding box center [500, 284] width 16 height 16
type input "20/08/2025 00:00 -> 20/08/2025 23:59"
click at [497, 49] on div "Data Review Samples Sessions Catalog Pending Updates" at bounding box center [619, 32] width 951 height 65
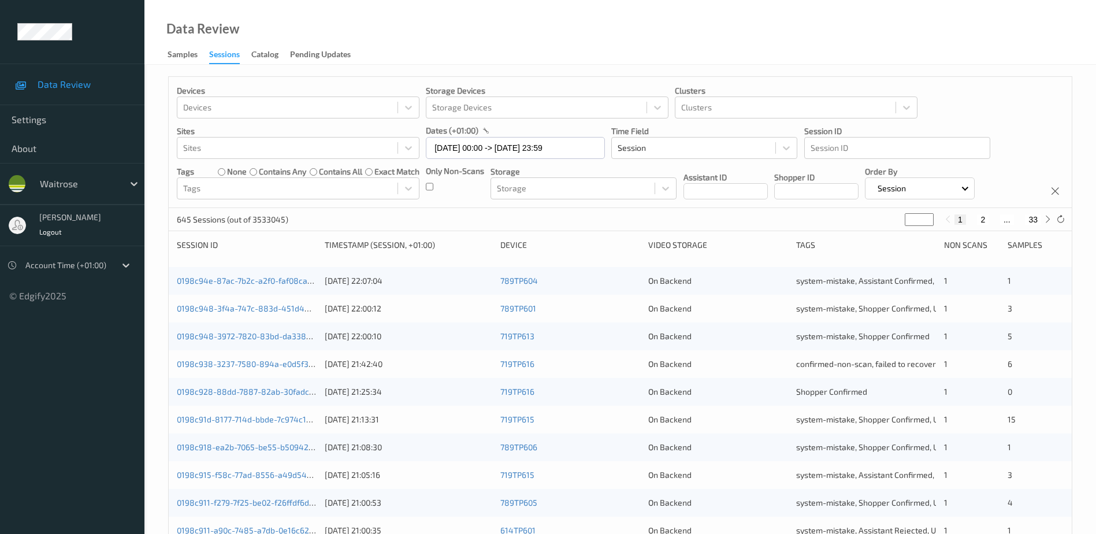
drag, startPoint x: 914, startPoint y: 218, endPoint x: 906, endPoint y: 223, distance: 9.1
click at [906, 223] on input "*" at bounding box center [919, 219] width 29 height 13
type input "*"
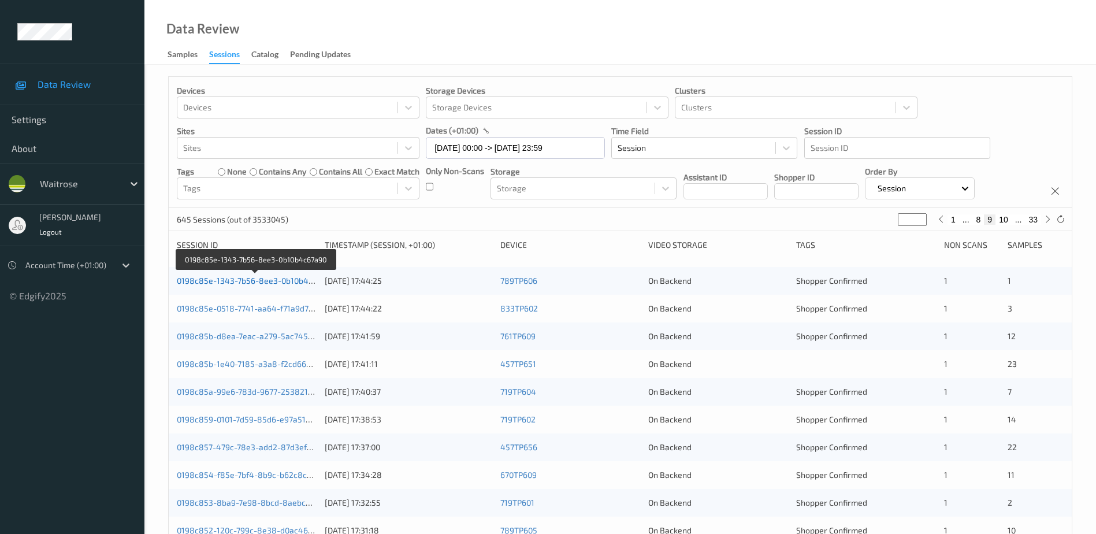
type input "*"
click at [289, 281] on link "0198c85e-1343-7b56-8ee3-0b10b4c67a90" at bounding box center [256, 281] width 158 height 10
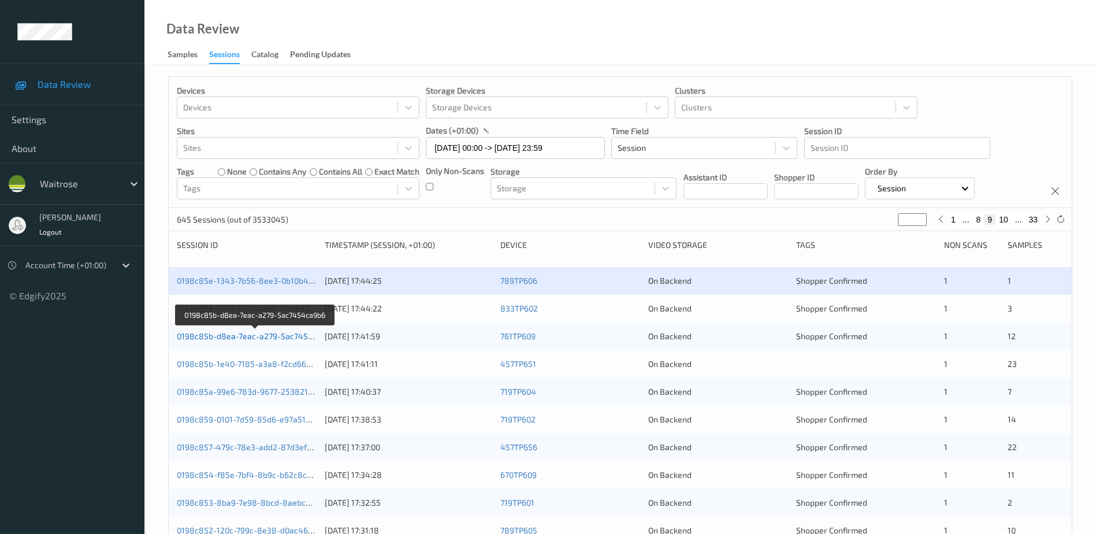
click at [254, 339] on link "0198c85b-d8ea-7eac-a279-5ac7454ca9b6" at bounding box center [256, 336] width 159 height 10
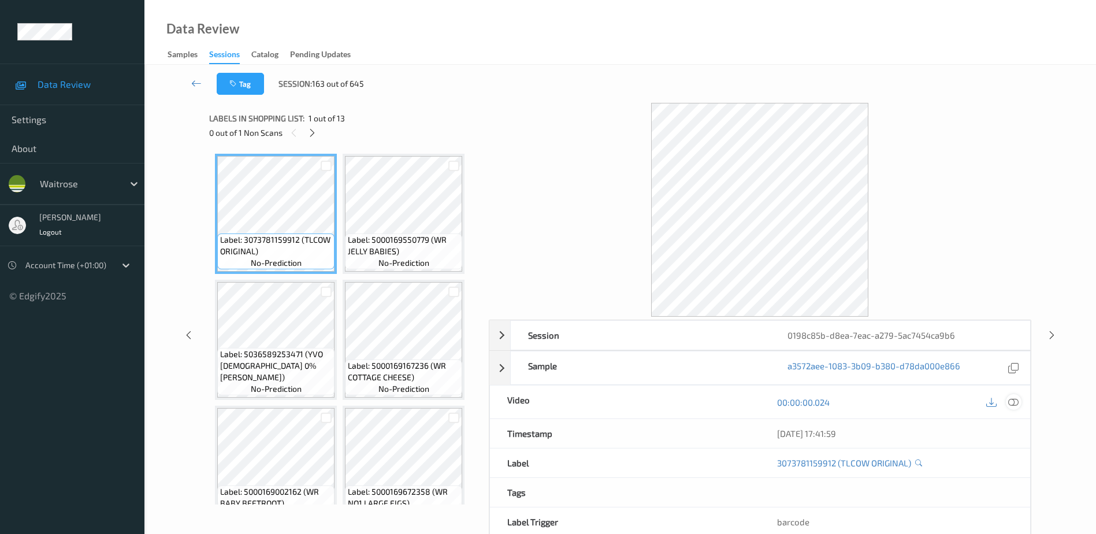
click at [1011, 401] on icon at bounding box center [1013, 402] width 10 height 10
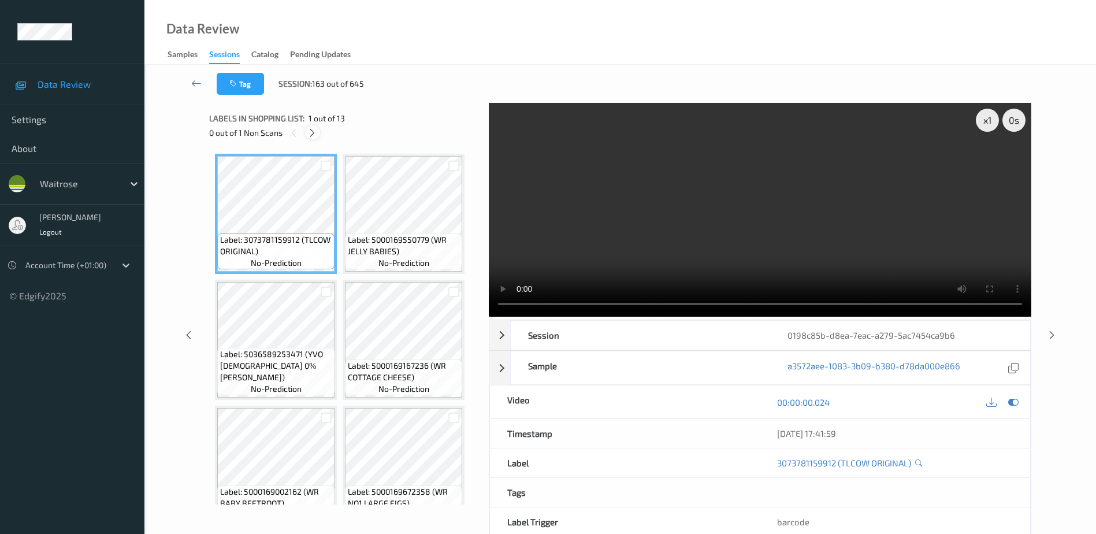
click at [311, 132] on icon at bounding box center [312, 133] width 10 height 10
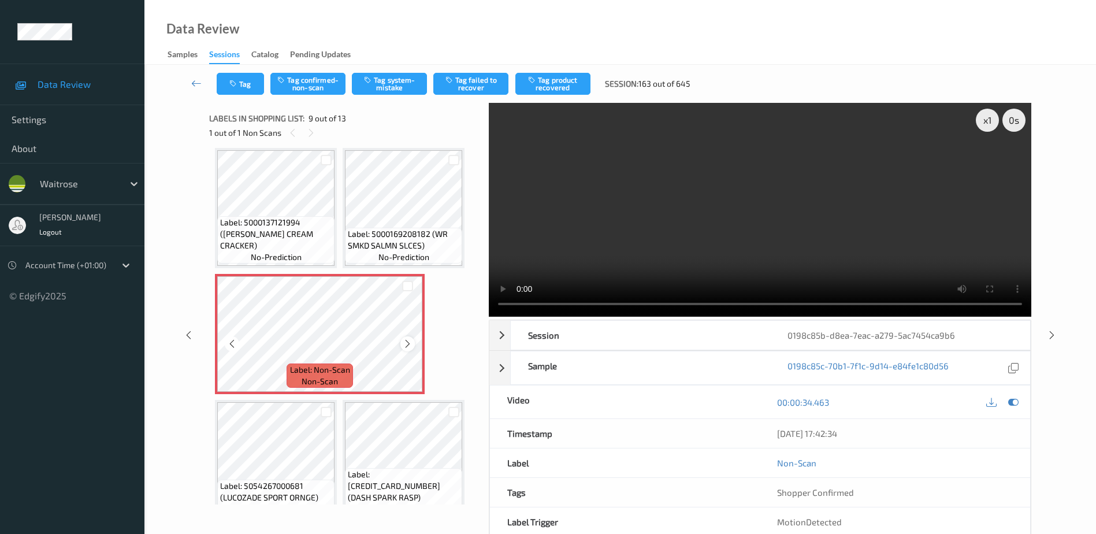
click at [408, 341] on icon at bounding box center [408, 344] width 10 height 10
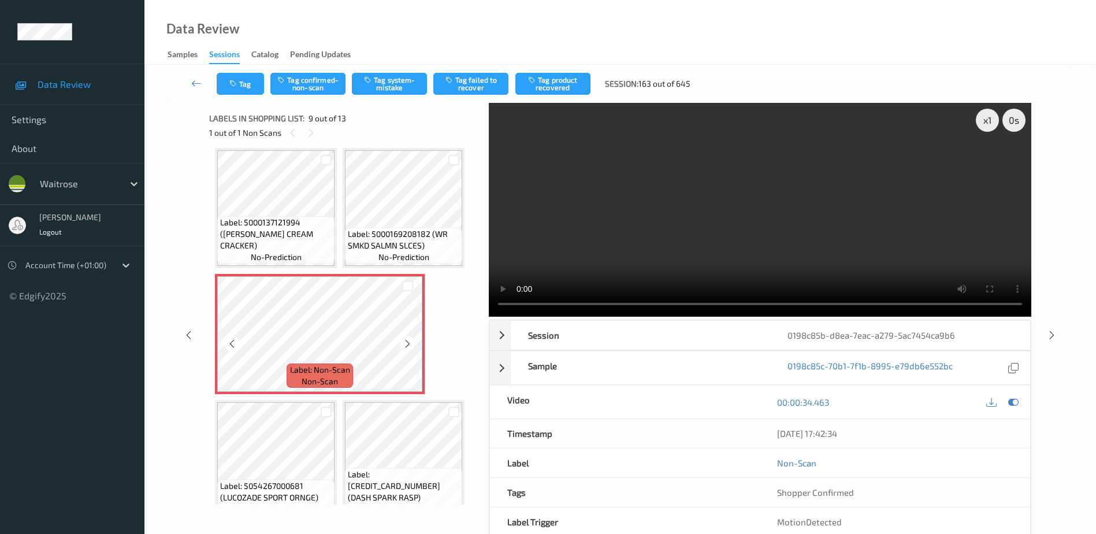
click at [408, 341] on icon at bounding box center [408, 344] width 10 height 10
click at [786, 221] on video at bounding box center [760, 210] width 542 height 214
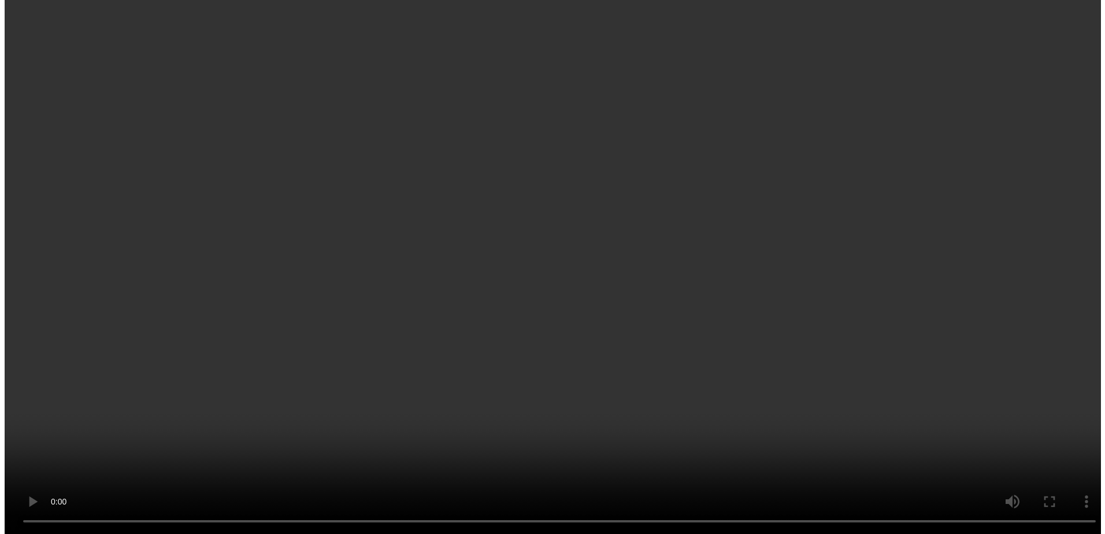
scroll to position [358, 0]
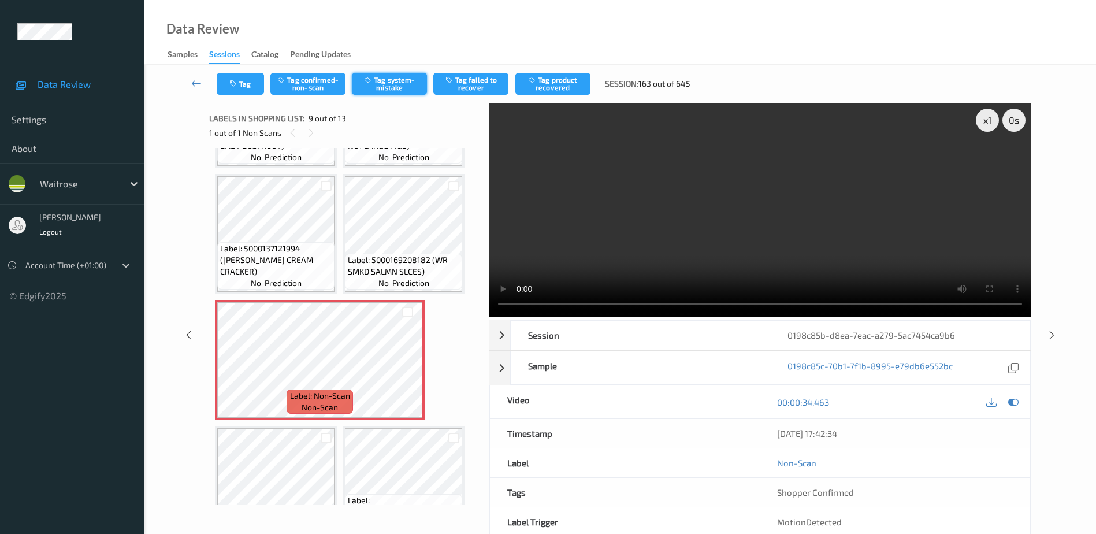
click at [374, 76] on button "Tag system-mistake" at bounding box center [389, 84] width 75 height 22
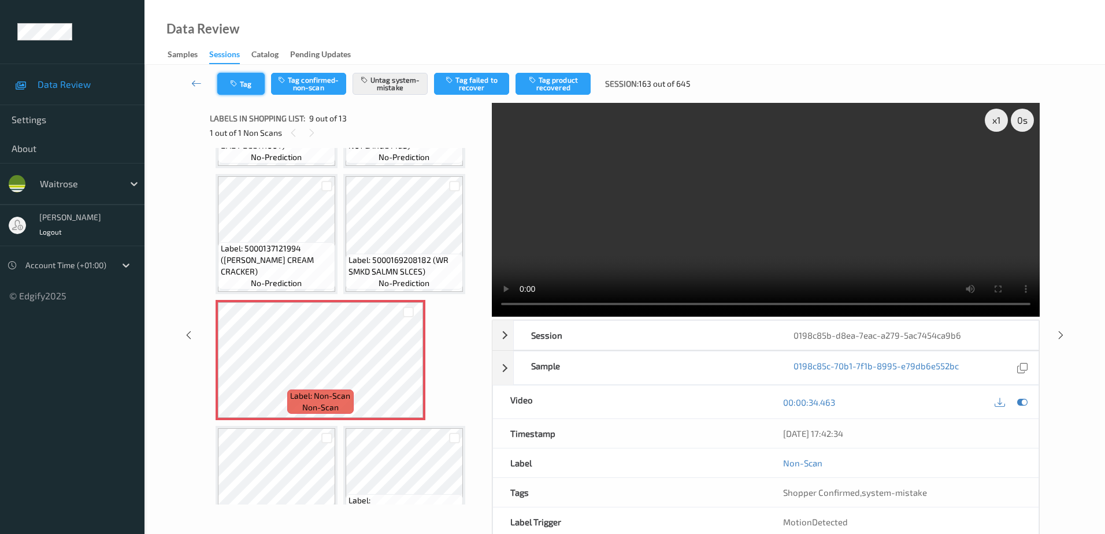
click at [246, 83] on button "Tag" at bounding box center [240, 84] width 47 height 22
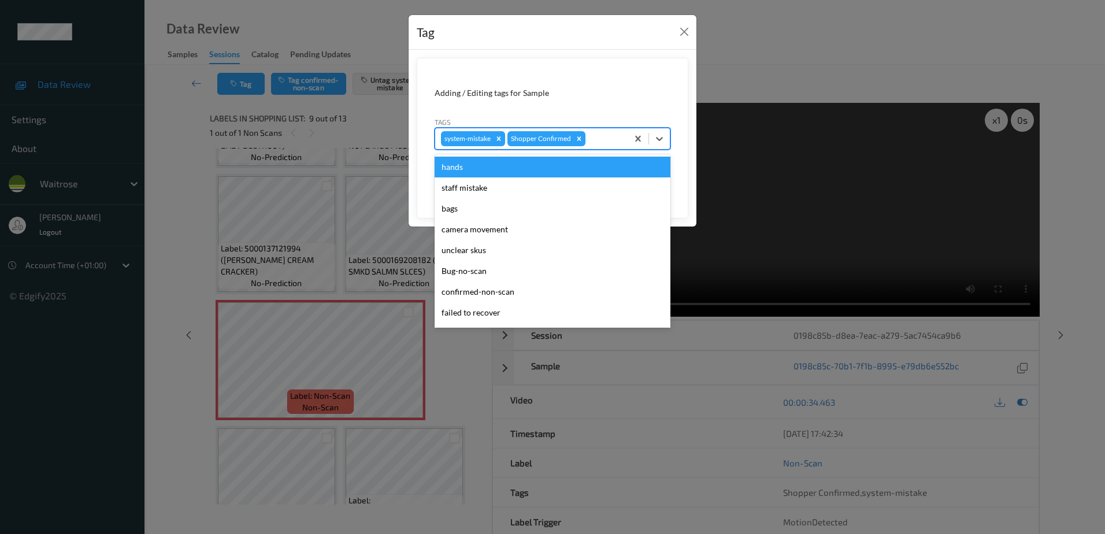
click at [601, 142] on div at bounding box center [604, 139] width 34 height 14
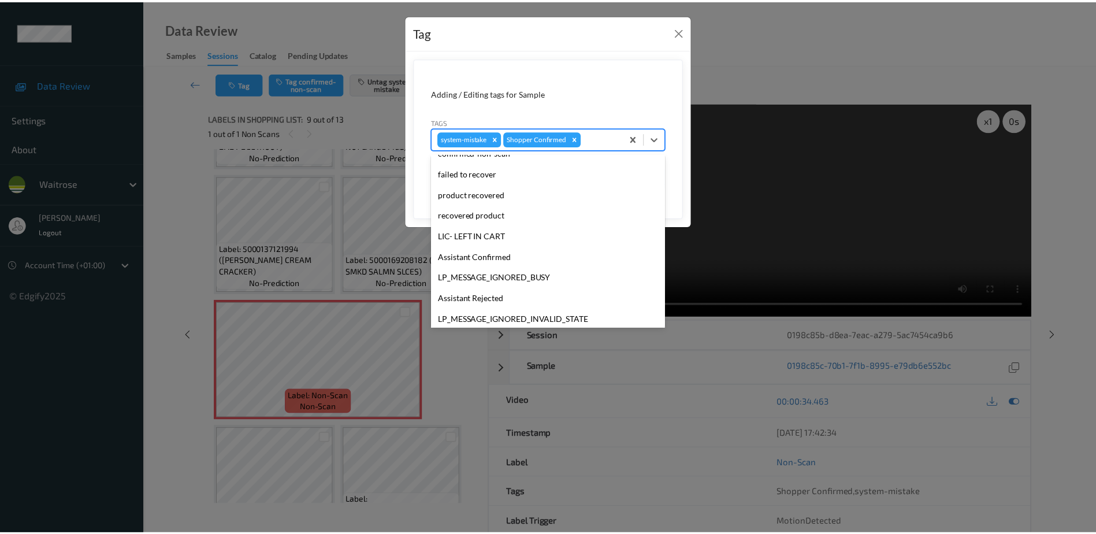
scroll to position [226, 0]
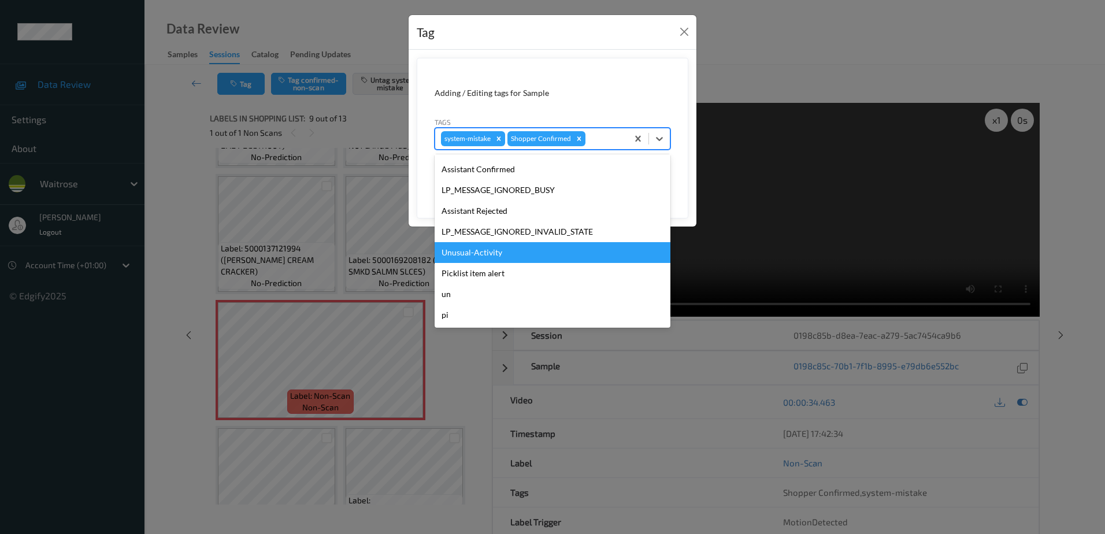
click at [502, 259] on div "Unusual-Activity" at bounding box center [552, 252] width 236 height 21
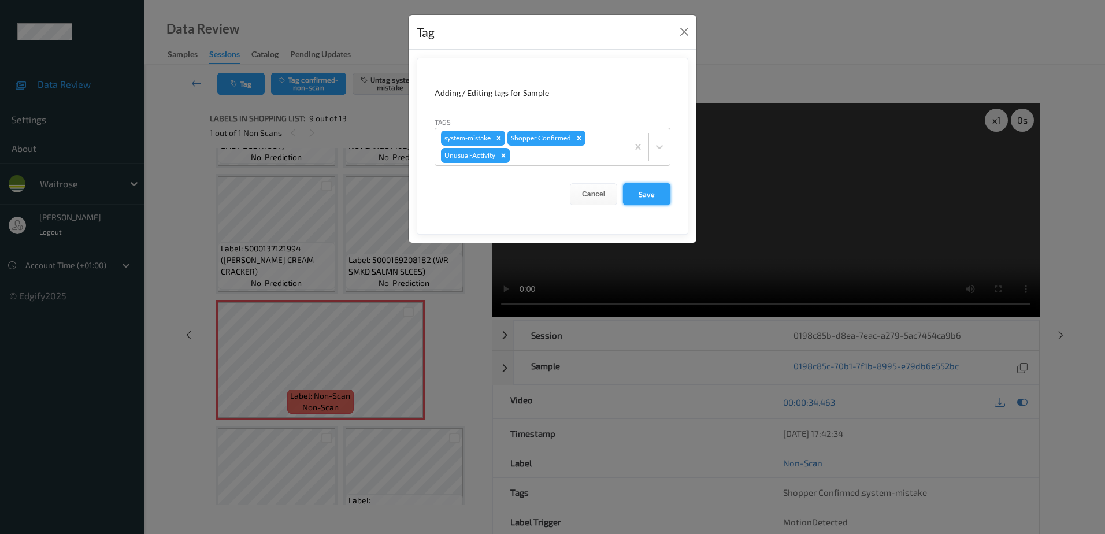
click at [637, 200] on button "Save" at bounding box center [646, 194] width 47 height 22
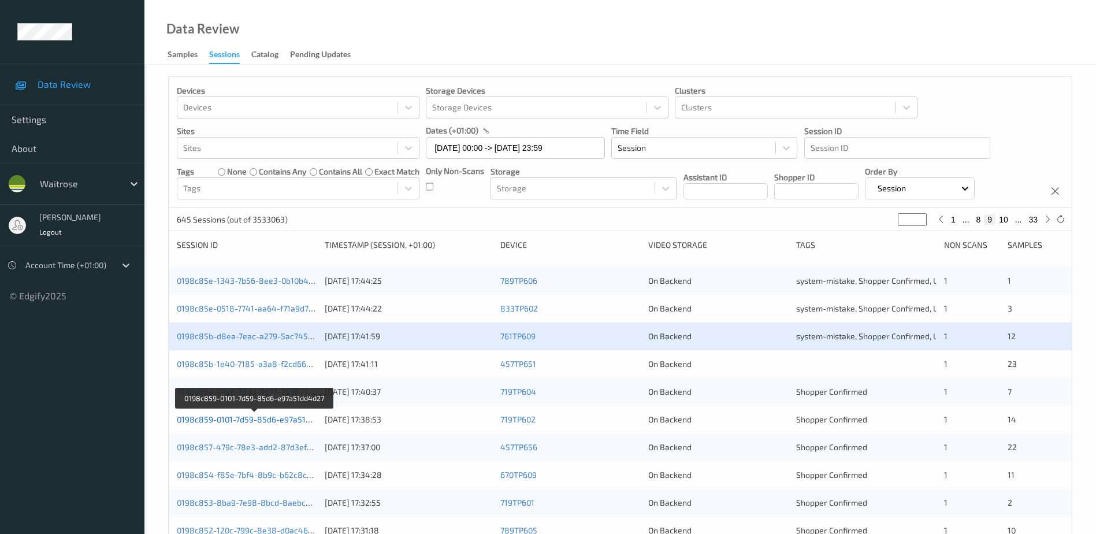
click at [247, 422] on link "0198c859-0101-7d59-85d6-e97a51dd4d27" at bounding box center [255, 419] width 157 height 10
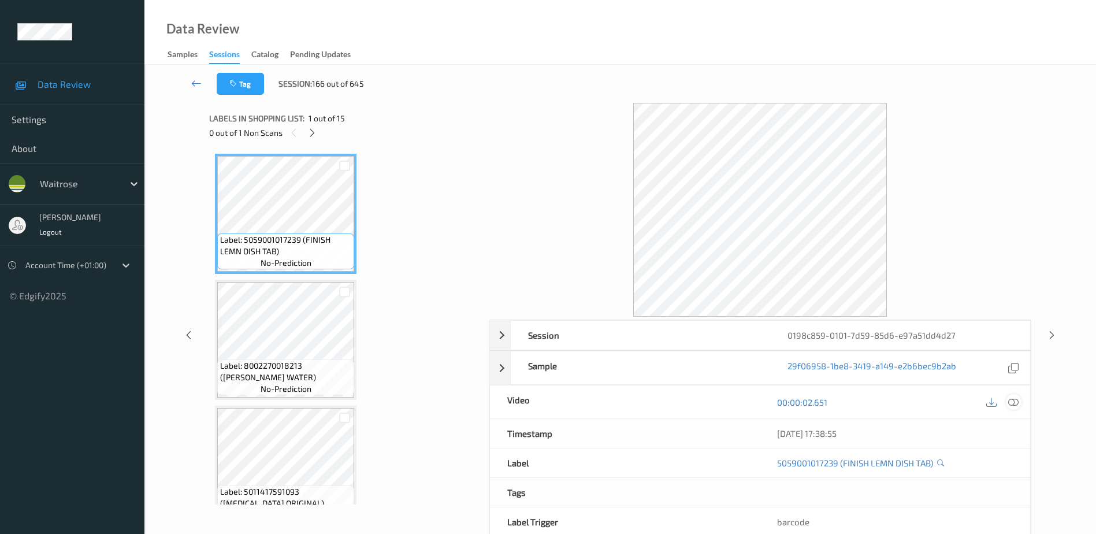
click at [1014, 401] on icon at bounding box center [1013, 402] width 10 height 10
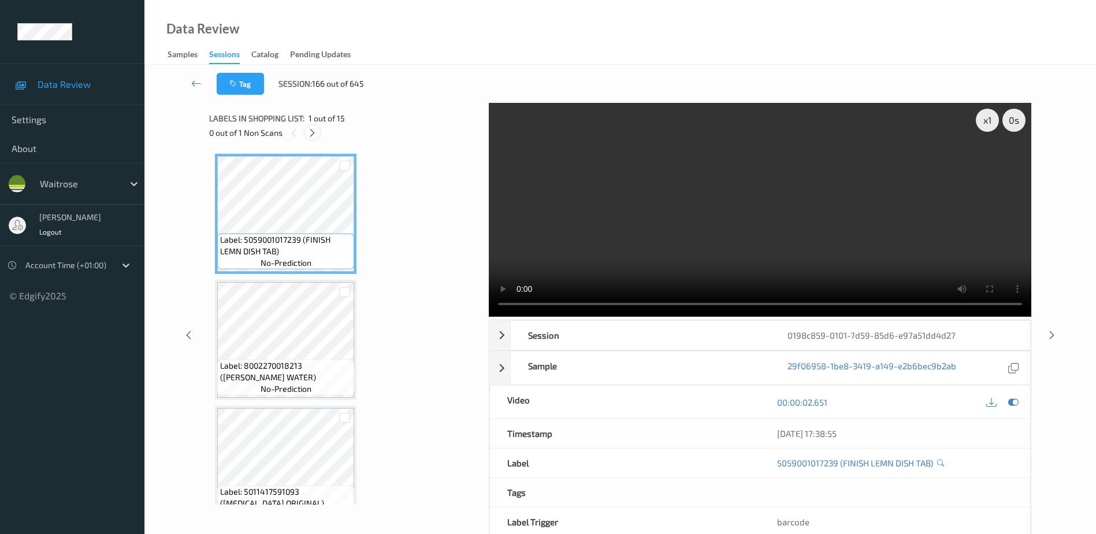
click at [309, 130] on icon at bounding box center [312, 133] width 10 height 10
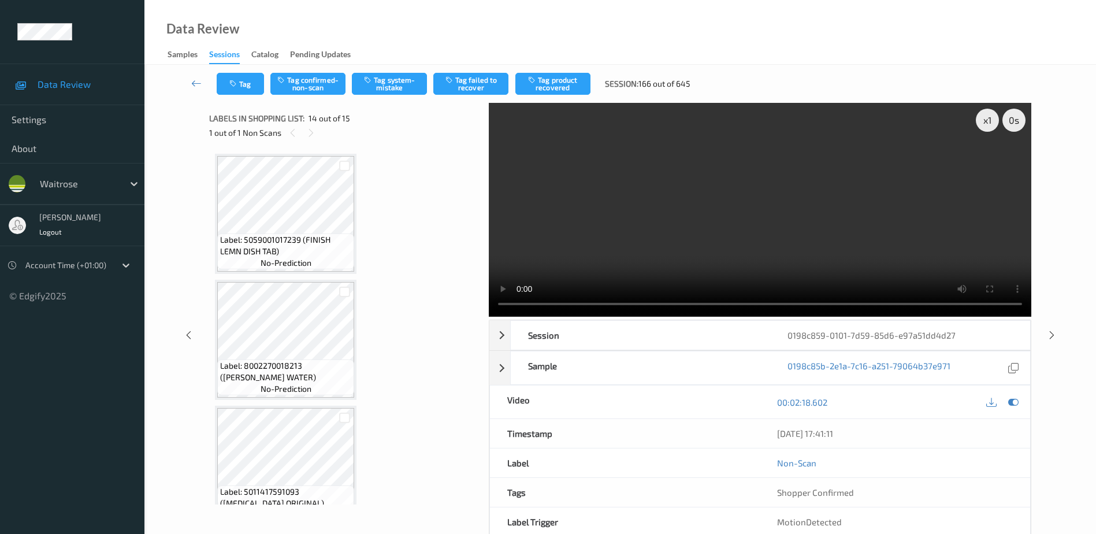
scroll to position [1517, 0]
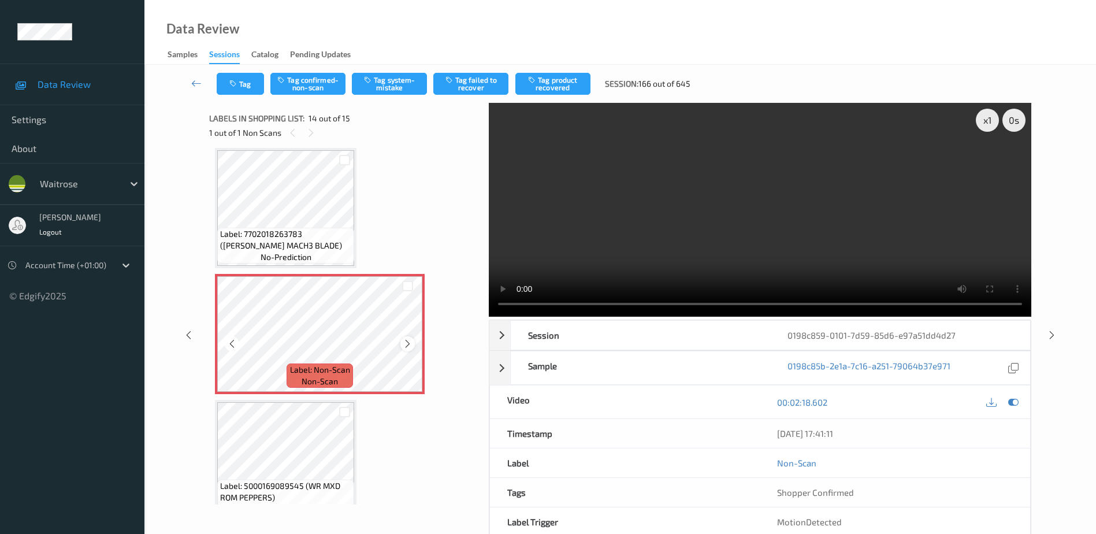
click at [408, 345] on icon at bounding box center [408, 344] width 10 height 10
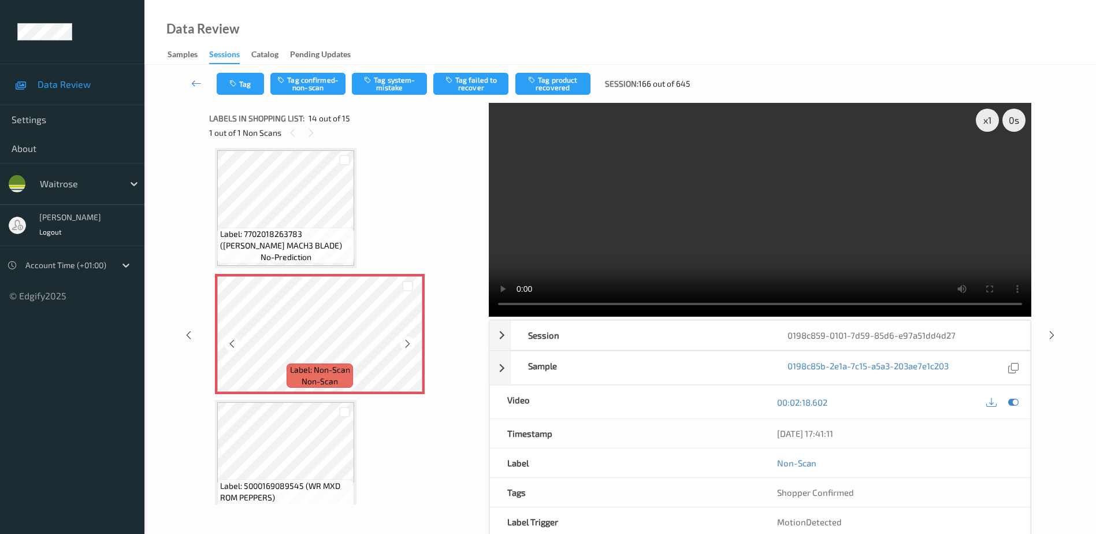
click at [408, 345] on icon at bounding box center [408, 344] width 10 height 10
click at [720, 240] on video at bounding box center [760, 210] width 542 height 214
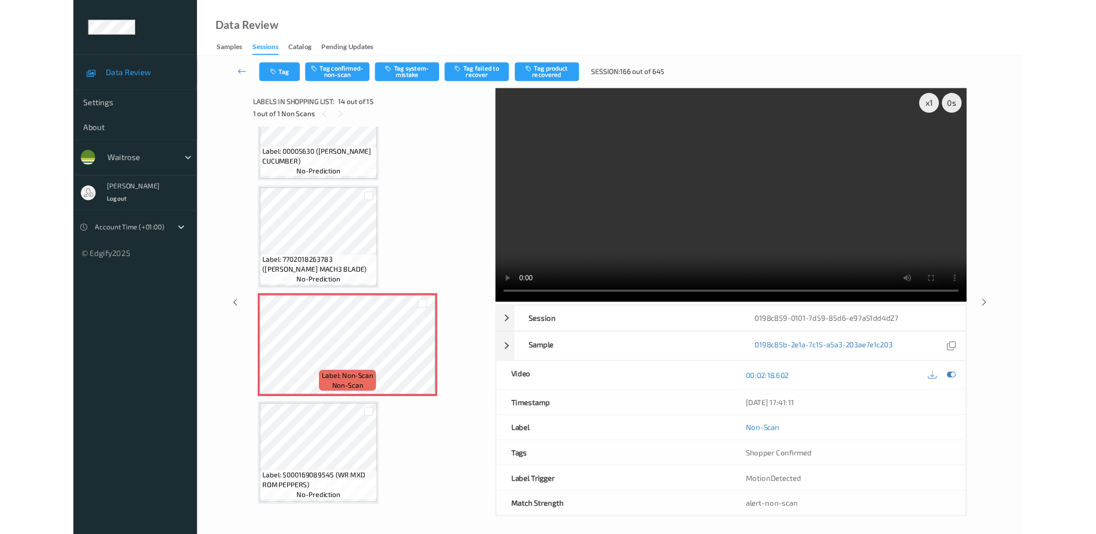
scroll to position [1448, 0]
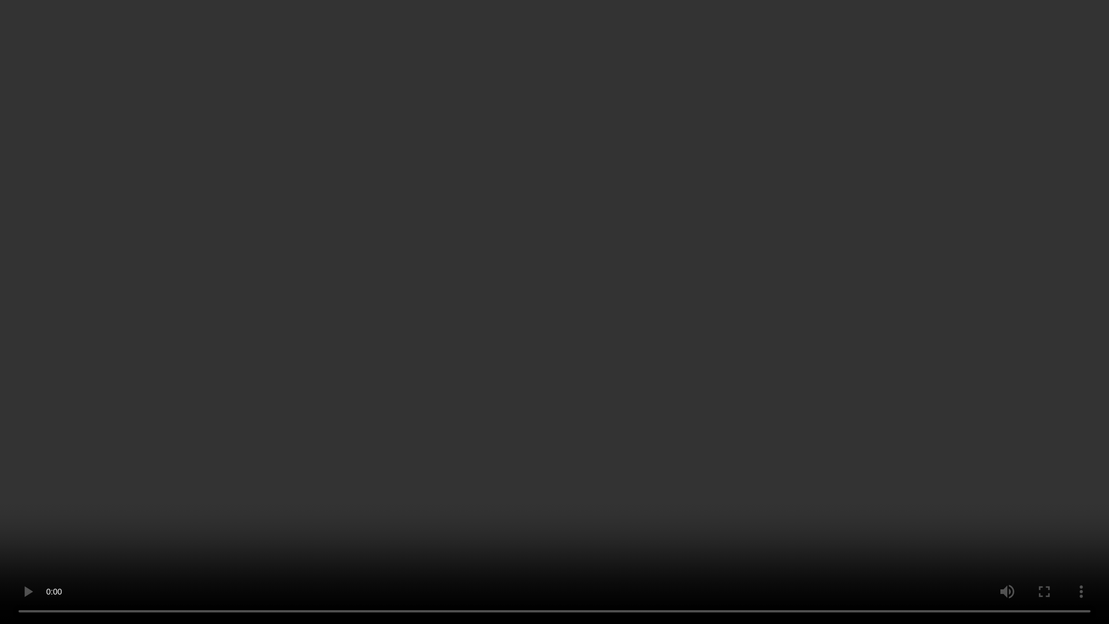
click at [628, 322] on video at bounding box center [554, 312] width 1109 height 624
click at [568, 311] on video at bounding box center [554, 312] width 1109 height 624
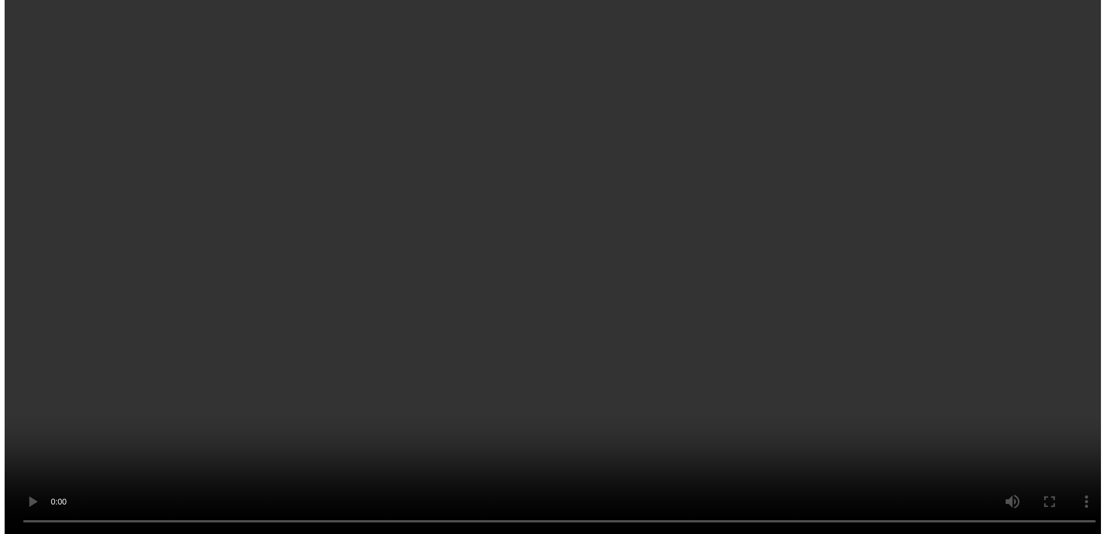
scroll to position [1538, 0]
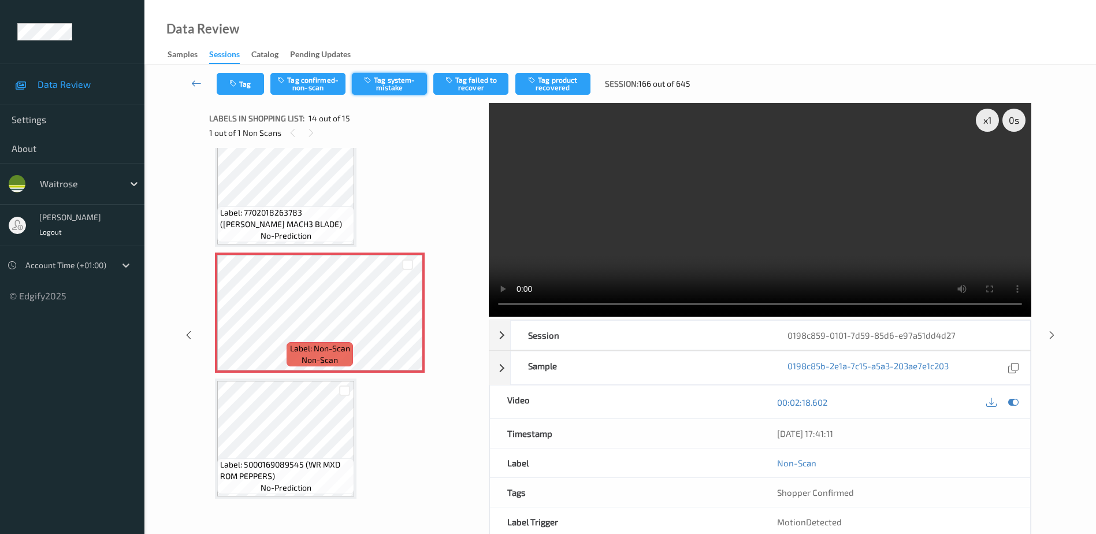
click at [392, 81] on button "Tag system-mistake" at bounding box center [389, 84] width 75 height 22
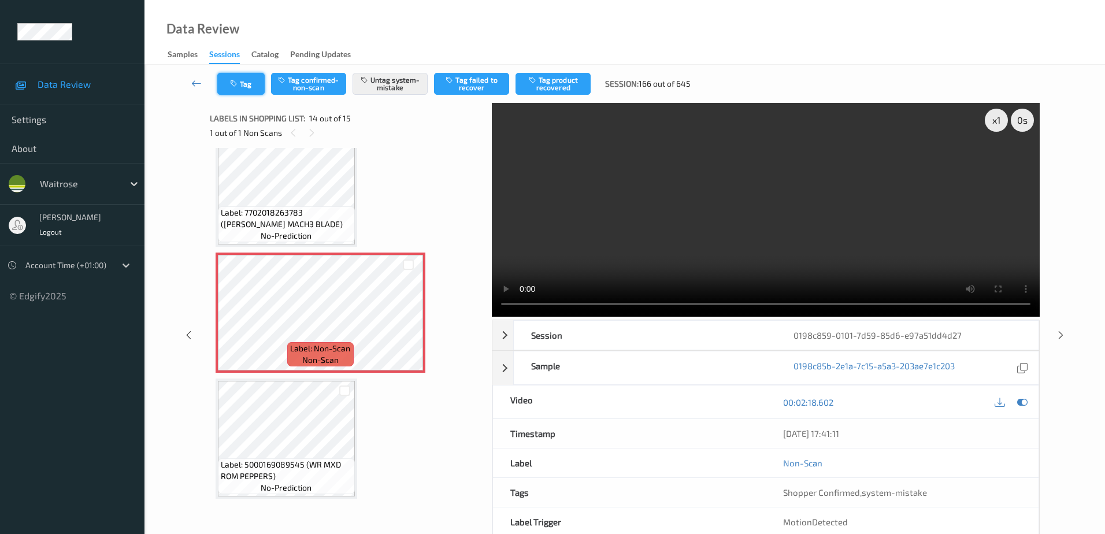
click at [243, 84] on button "Tag" at bounding box center [240, 84] width 47 height 22
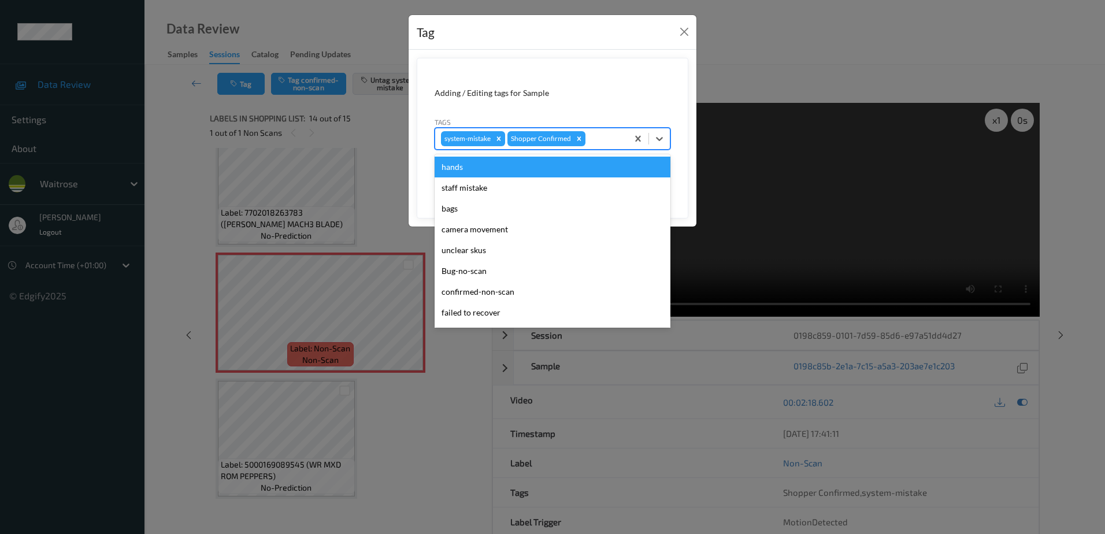
click at [592, 131] on div "system-mistake Shopper Confirmed" at bounding box center [531, 139] width 192 height 20
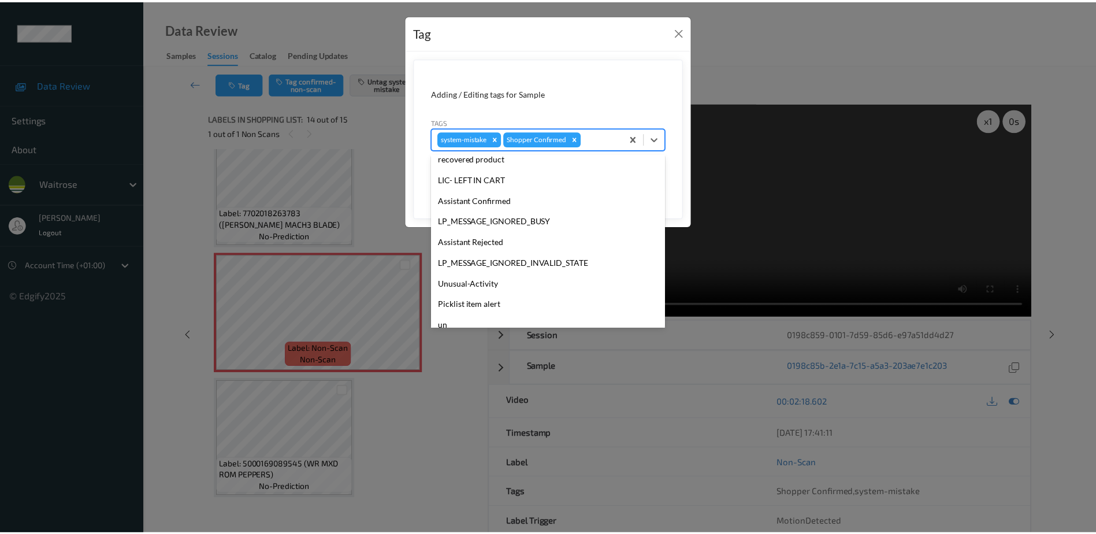
scroll to position [226, 0]
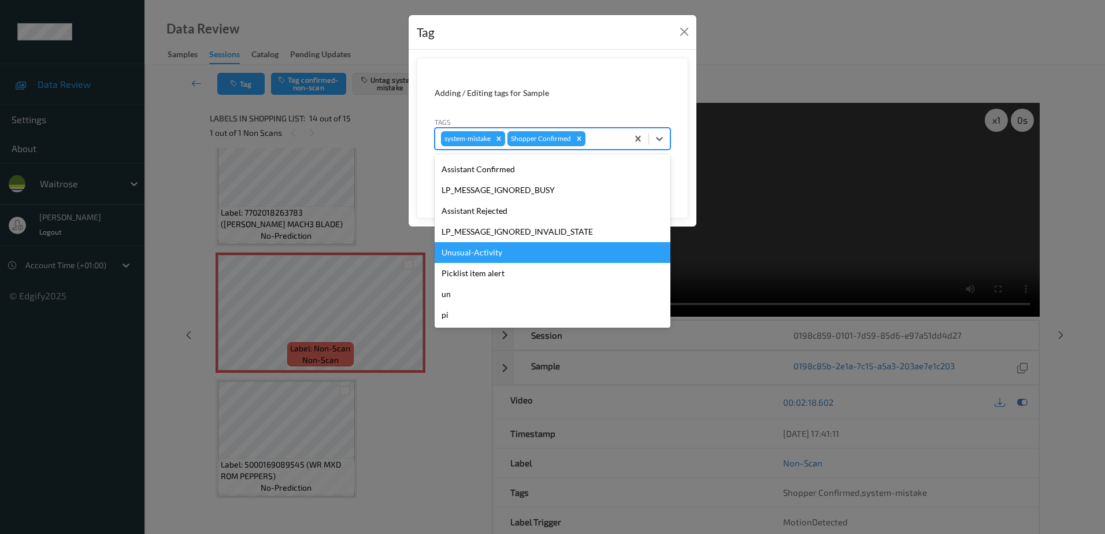
click at [485, 261] on div "Unusual-Activity" at bounding box center [552, 252] width 236 height 21
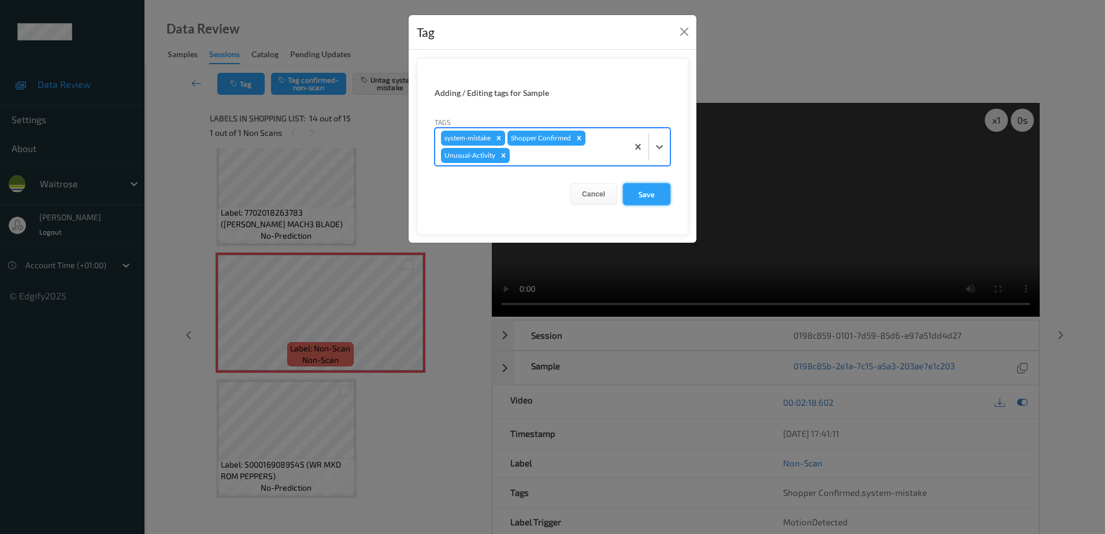
click at [646, 195] on button "Save" at bounding box center [646, 194] width 47 height 22
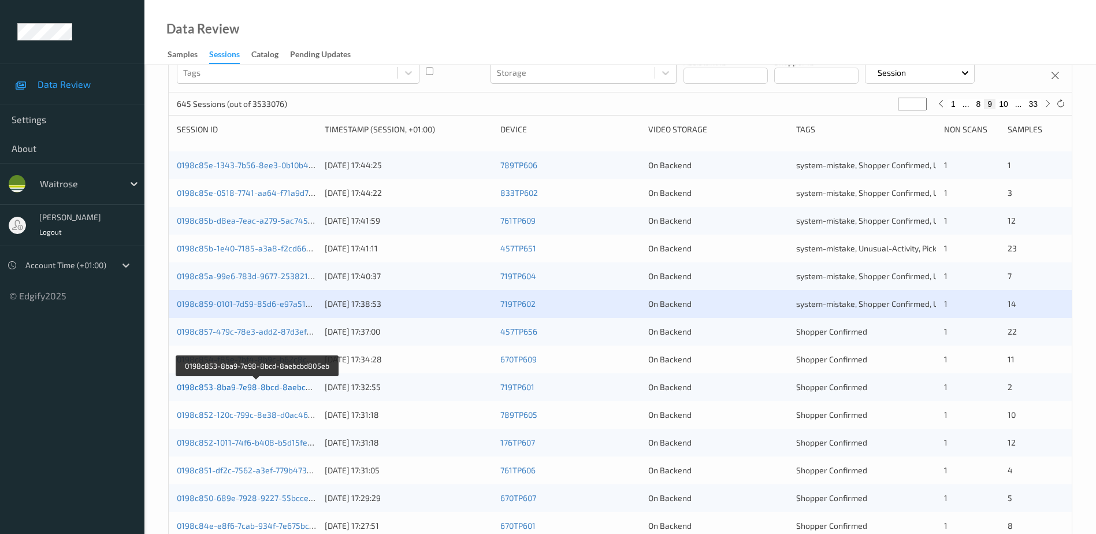
click at [253, 387] on link "0198c853-8ba9-7e98-8bcd-8aebcbd805eb" at bounding box center [258, 387] width 162 height 10
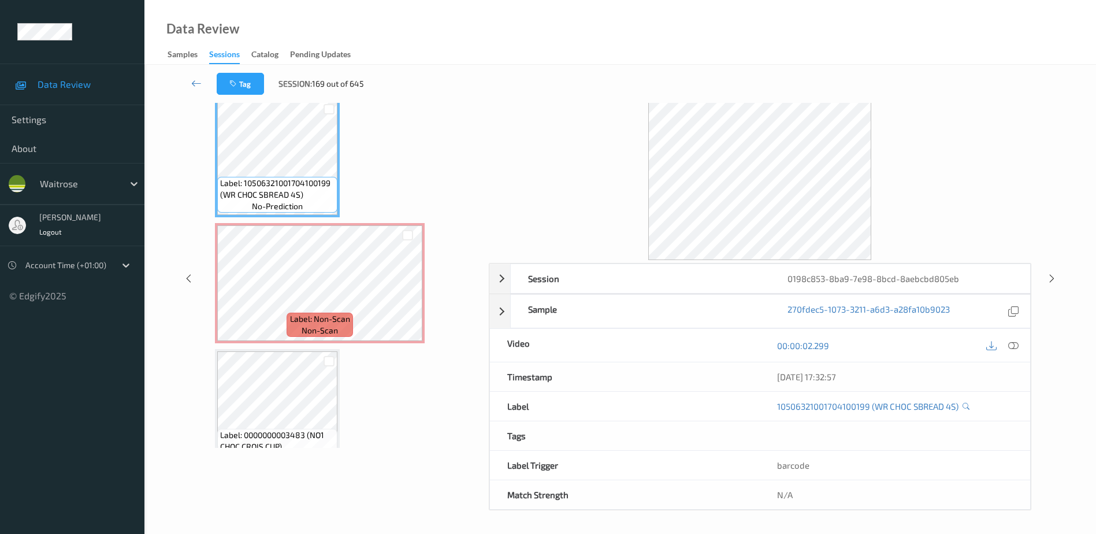
scroll to position [57, 0]
click at [1012, 345] on icon at bounding box center [1013, 345] width 10 height 10
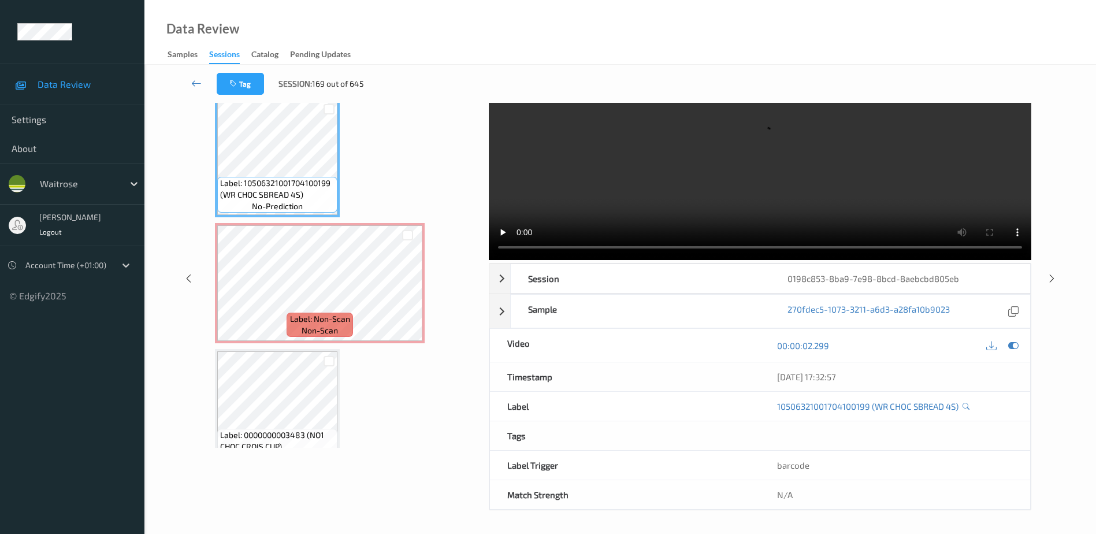
scroll to position [0, 0]
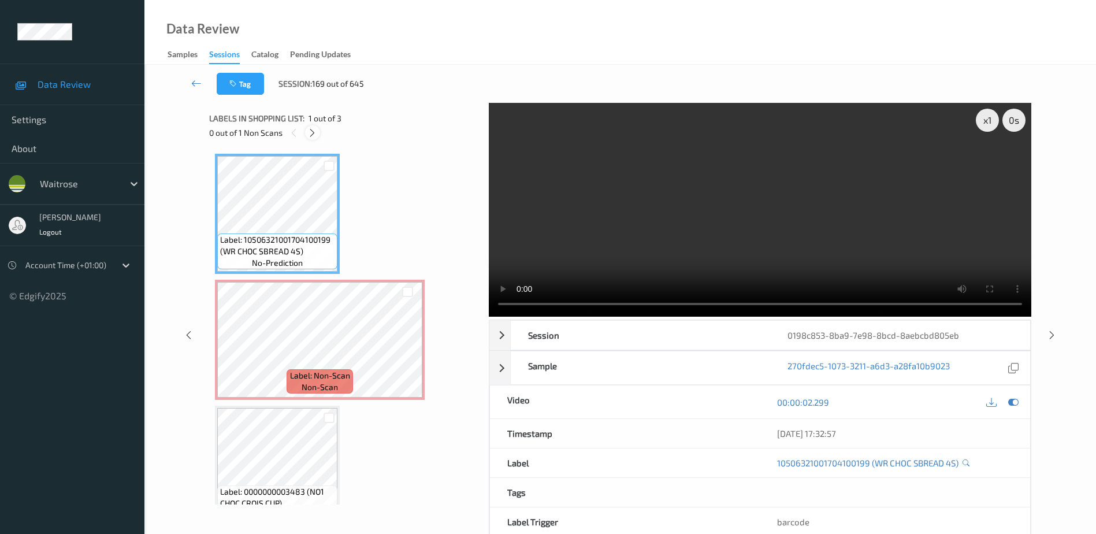
click at [310, 131] on icon at bounding box center [312, 133] width 10 height 10
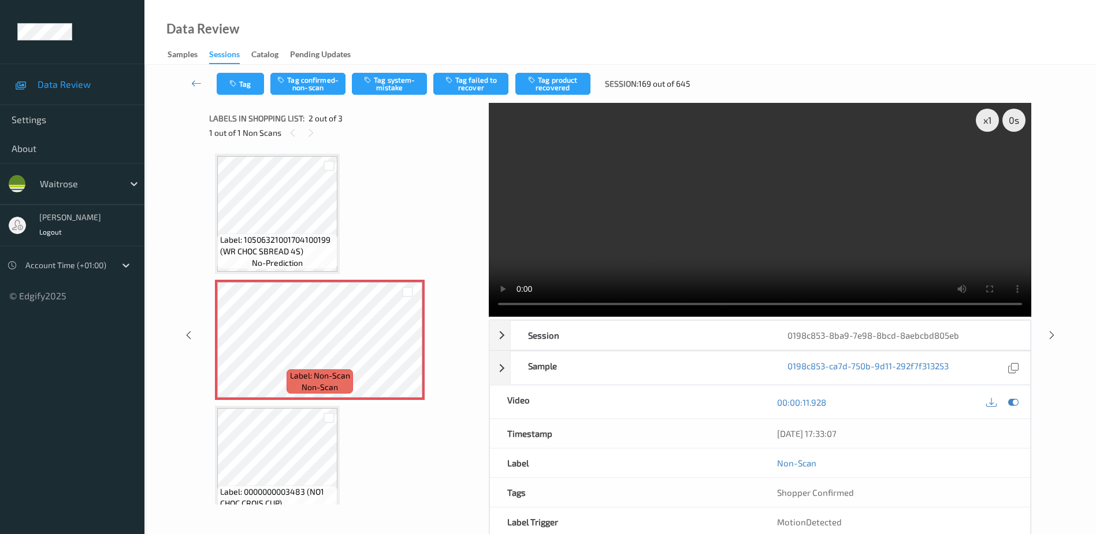
scroll to position [6, 0]
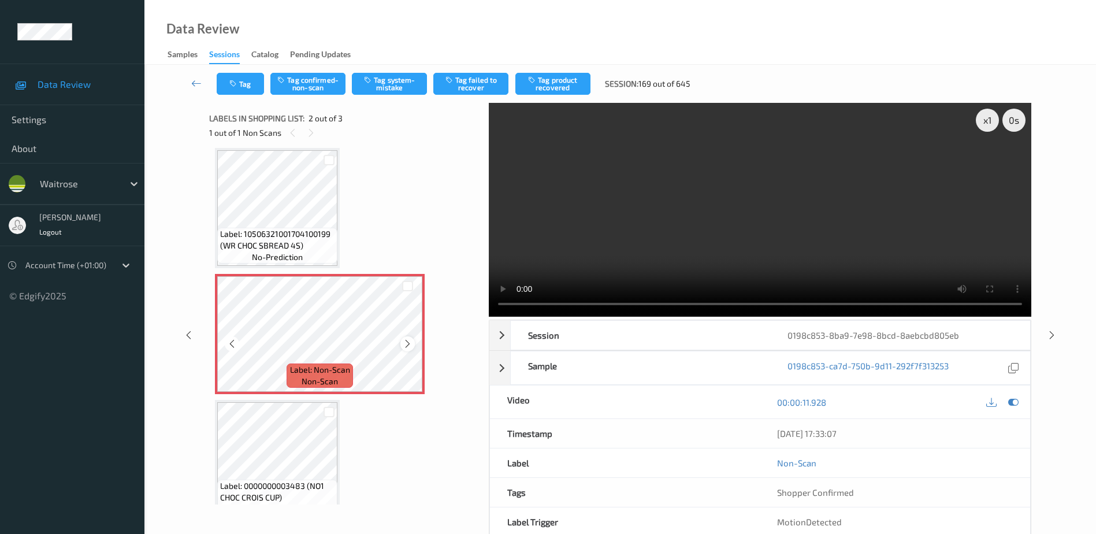
click at [406, 345] on icon at bounding box center [408, 344] width 10 height 10
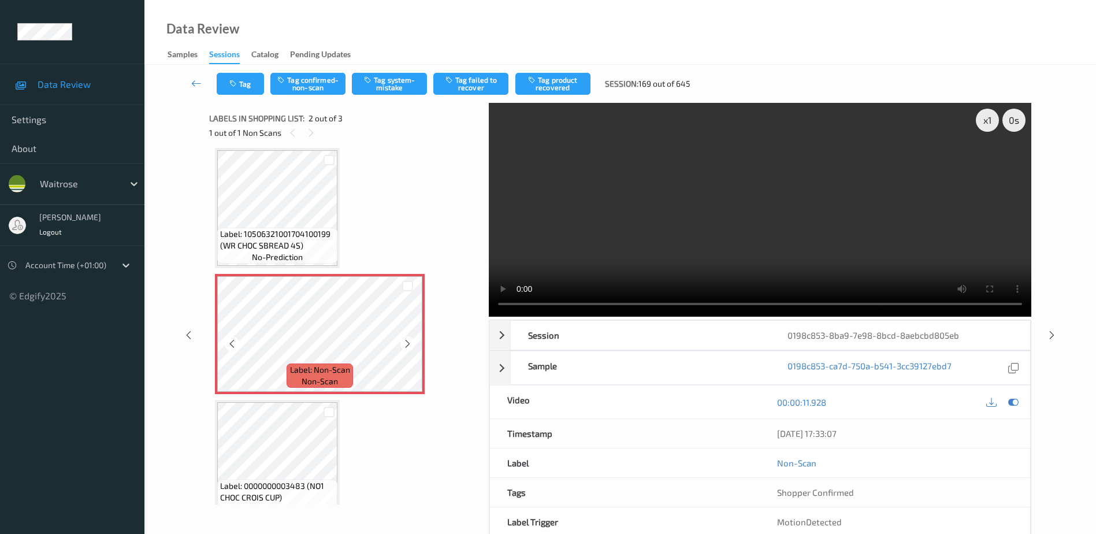
click at [406, 345] on icon at bounding box center [408, 344] width 10 height 10
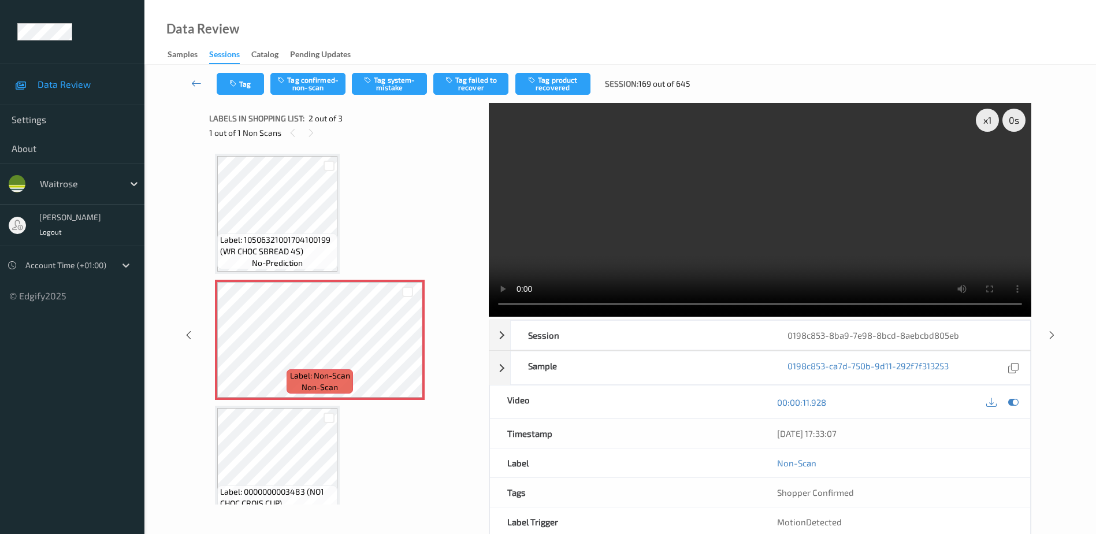
click at [841, 224] on video at bounding box center [760, 210] width 542 height 214
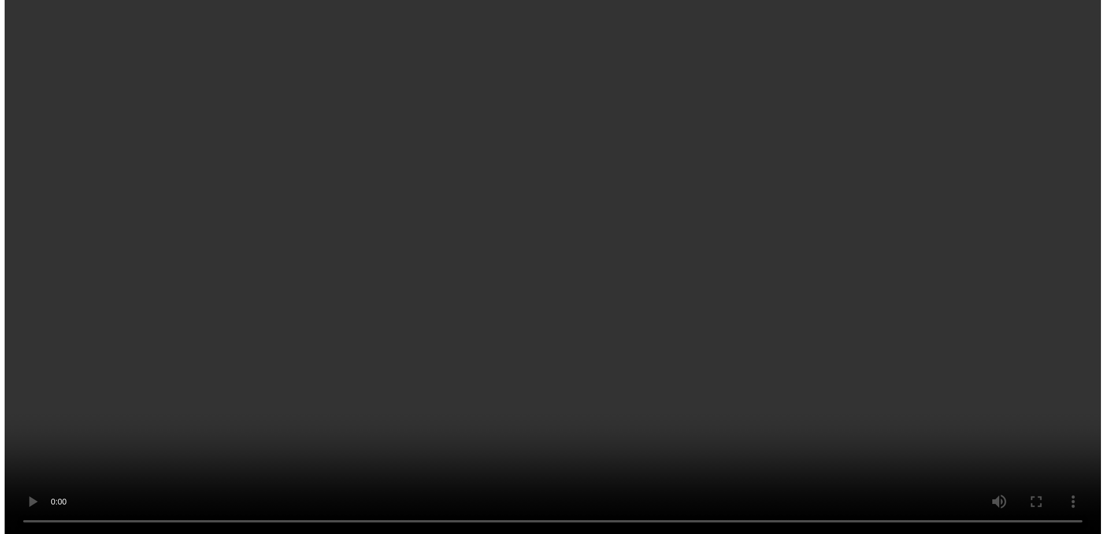
scroll to position [27, 0]
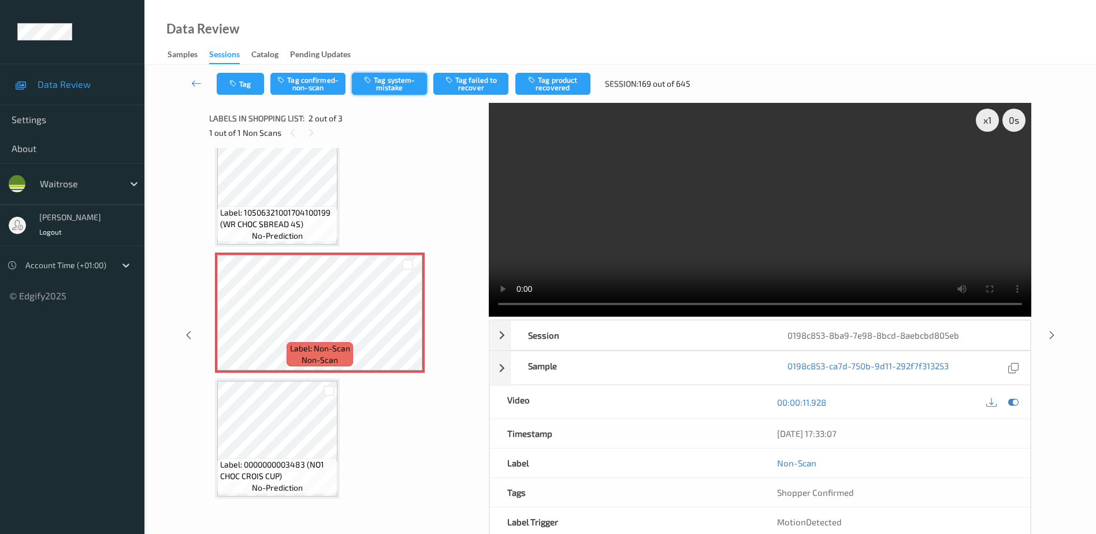
click at [386, 88] on button "Tag system-mistake" at bounding box center [389, 84] width 75 height 22
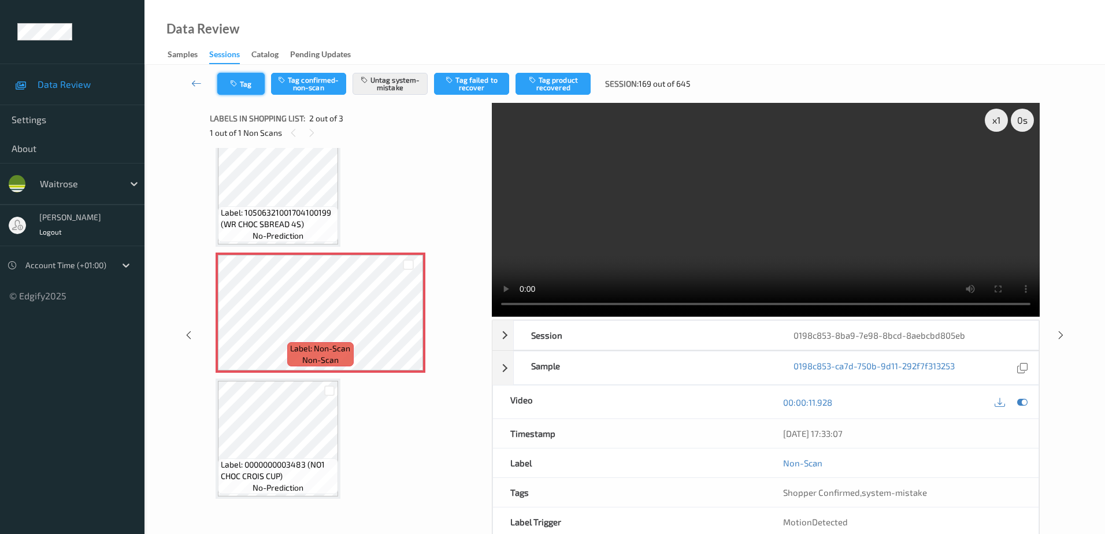
click at [235, 86] on icon "button" at bounding box center [235, 84] width 10 height 8
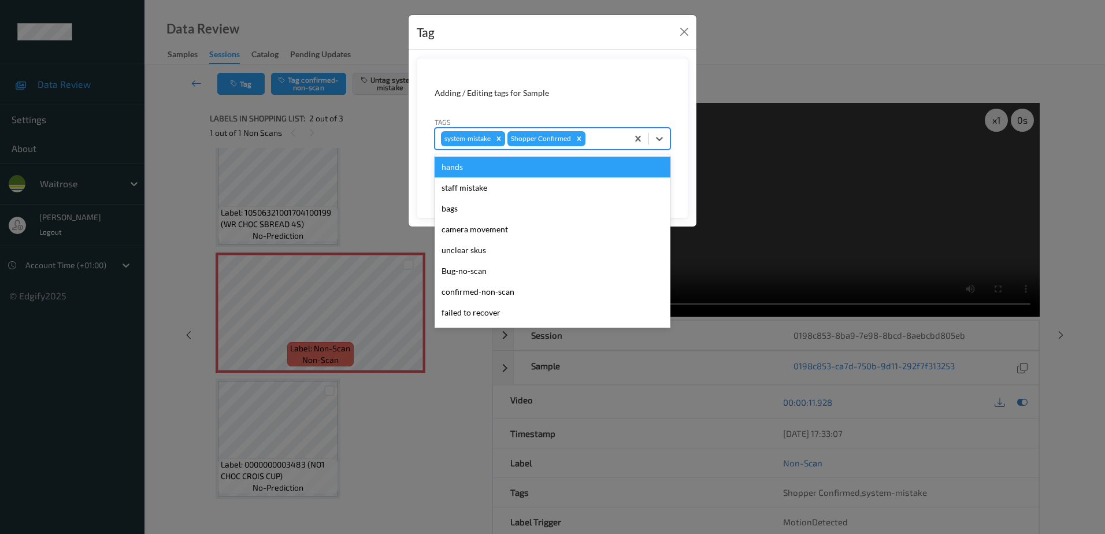
click at [616, 135] on div at bounding box center [604, 139] width 34 height 14
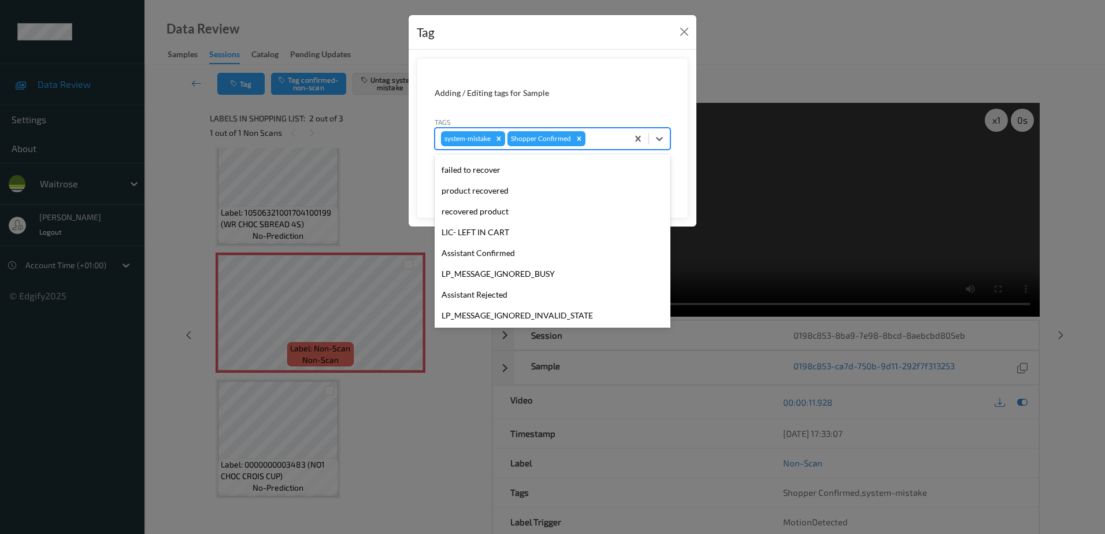
scroll to position [226, 0]
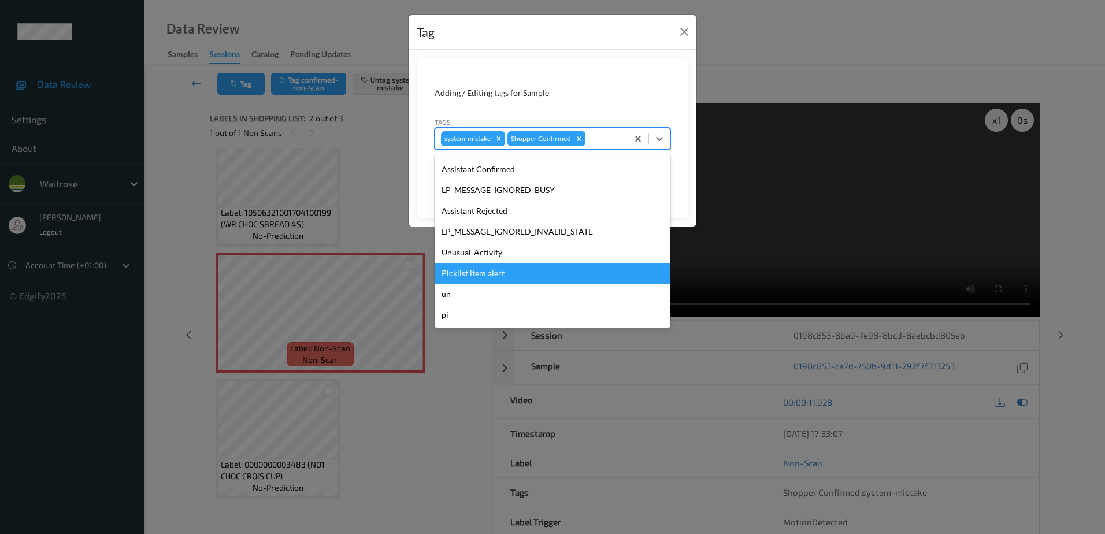
click at [498, 271] on div "Picklist item alert" at bounding box center [552, 273] width 236 height 21
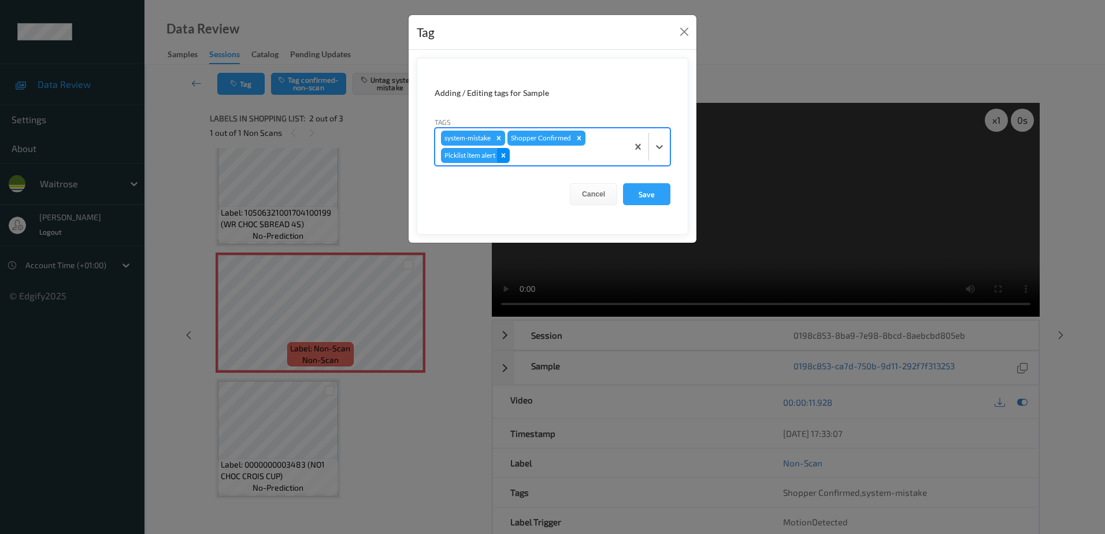
click at [506, 153] on icon "Remove Picklist item alert" at bounding box center [503, 155] width 8 height 8
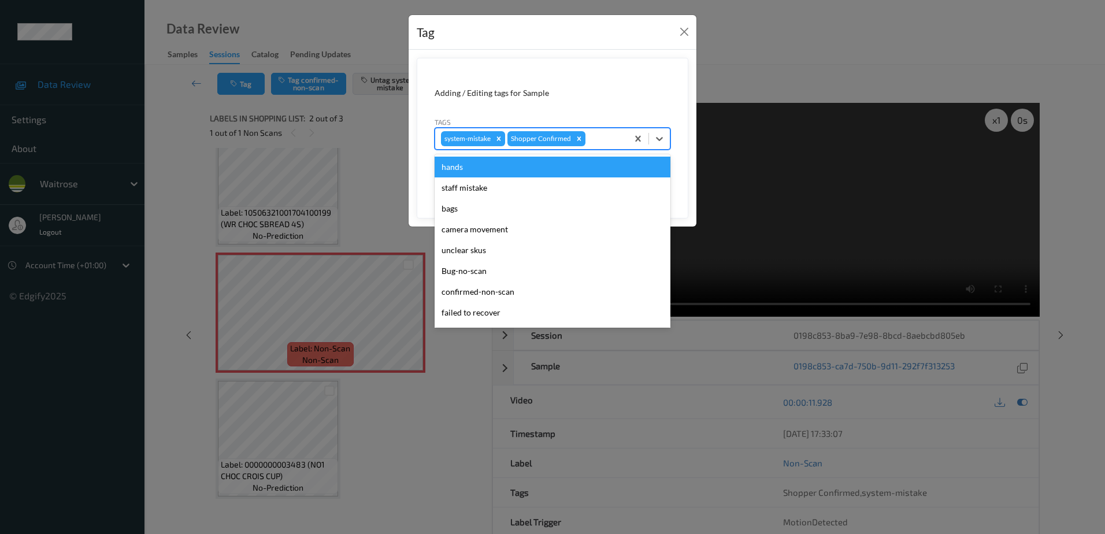
click at [595, 139] on div at bounding box center [604, 139] width 34 height 14
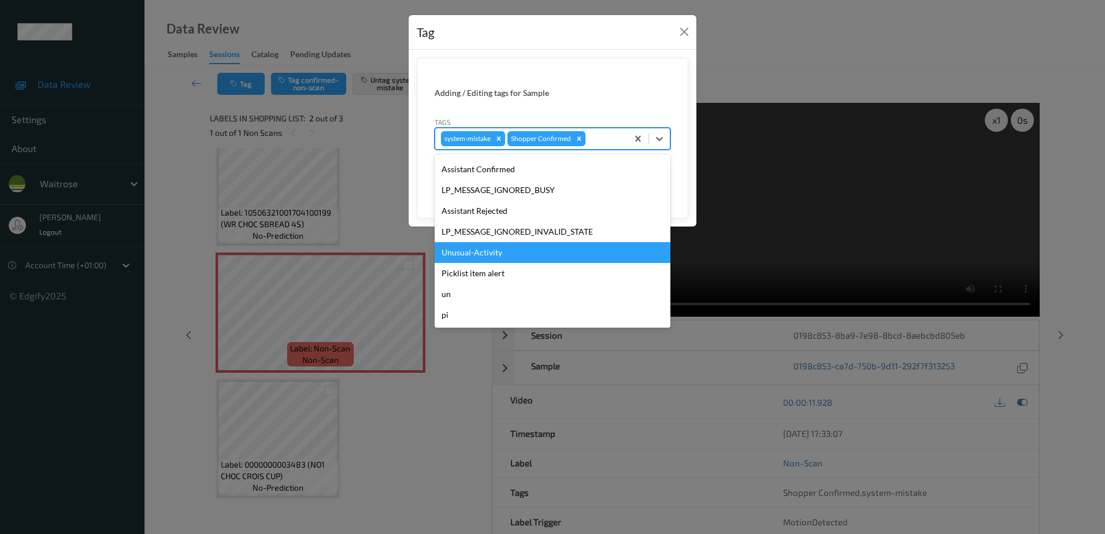
click at [481, 251] on div "Unusual-Activity" at bounding box center [552, 252] width 236 height 21
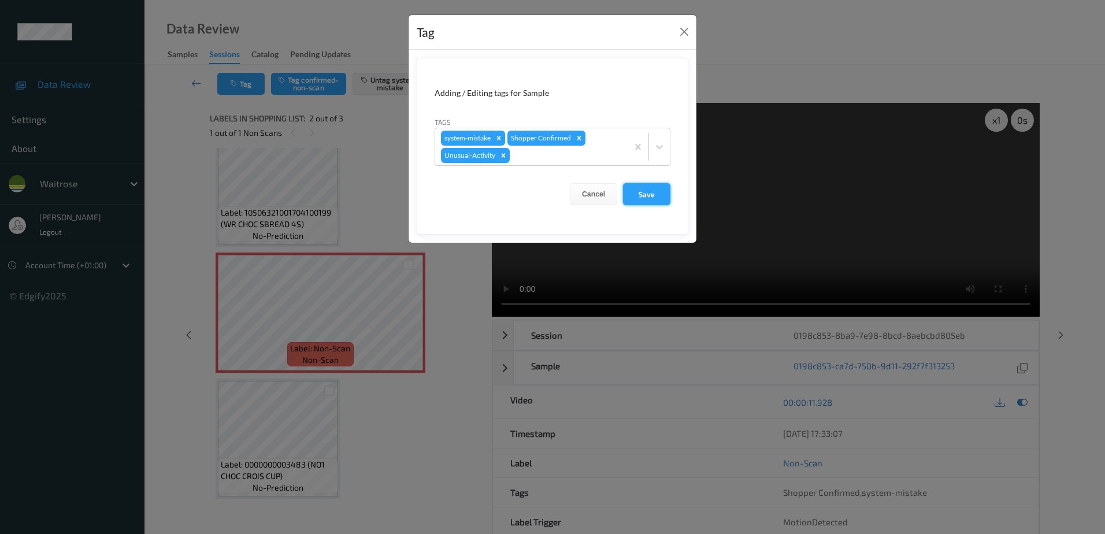
click at [626, 194] on button "Save" at bounding box center [646, 194] width 47 height 22
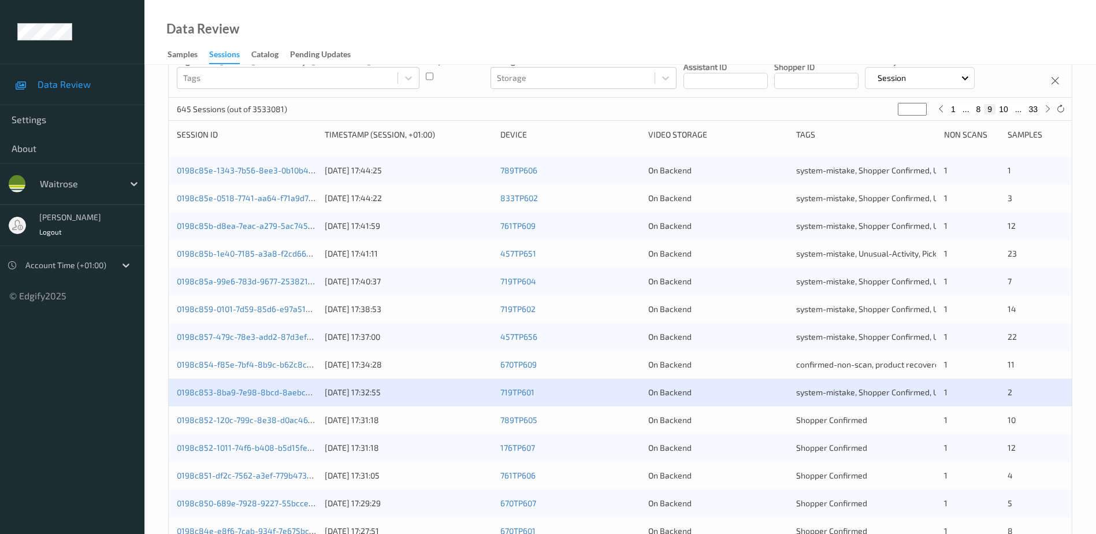
scroll to position [116, 0]
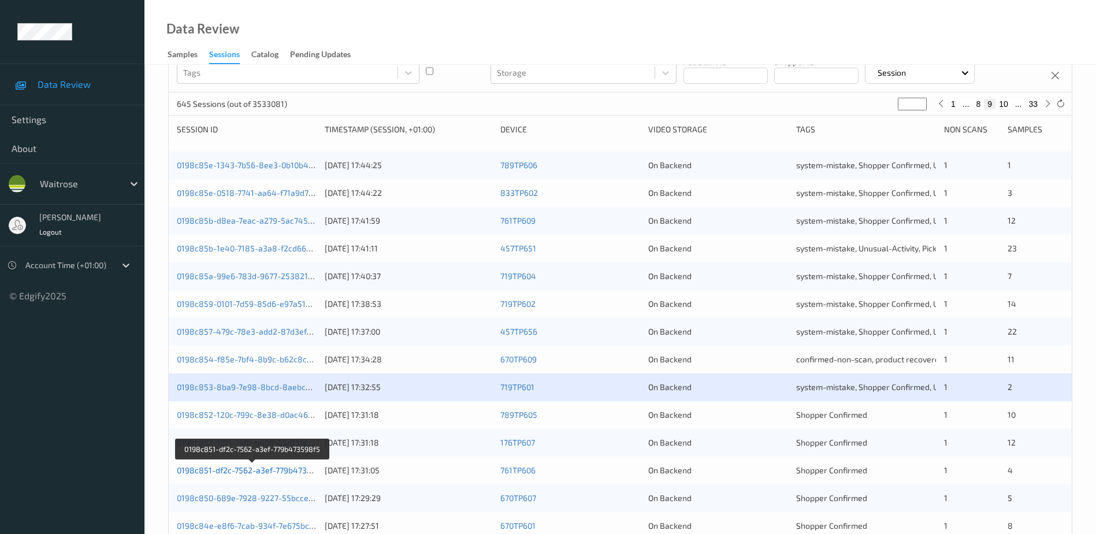
click at [266, 471] on link "0198c851-df2c-7562-a3ef-779b473598f5" at bounding box center [253, 470] width 152 height 10
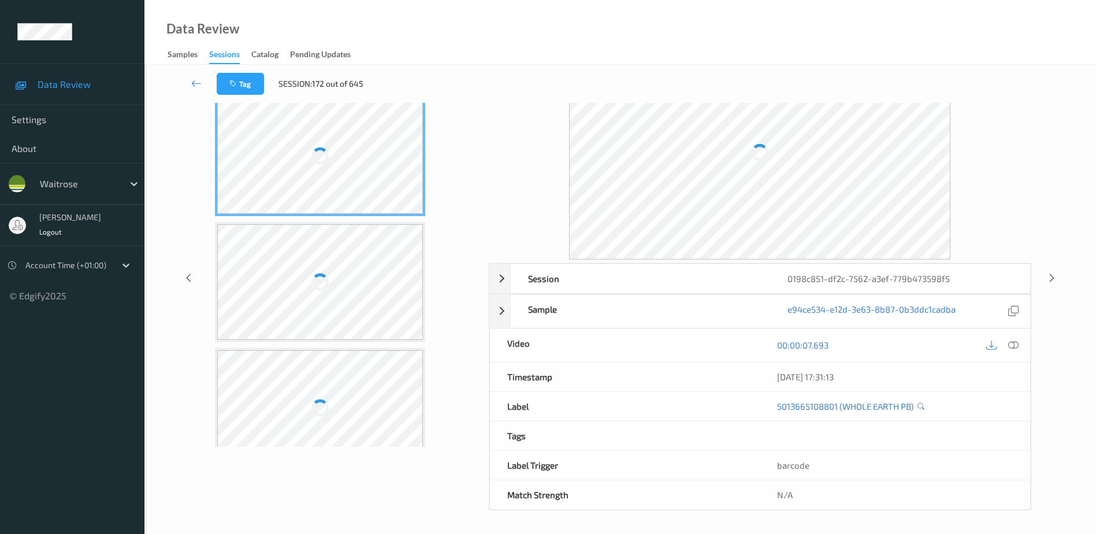
scroll to position [57, 0]
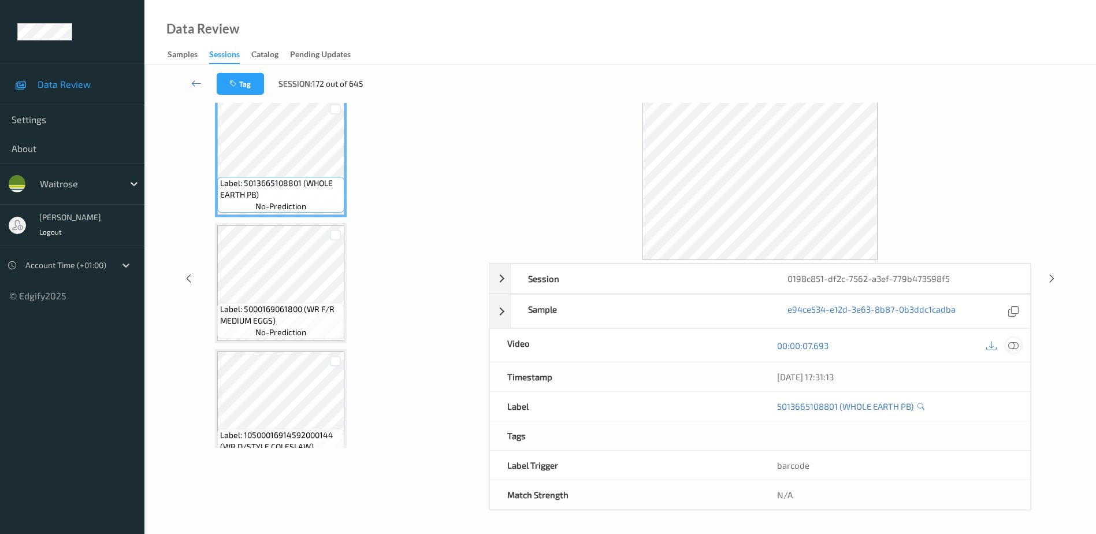
click at [1014, 347] on icon at bounding box center [1013, 345] width 10 height 10
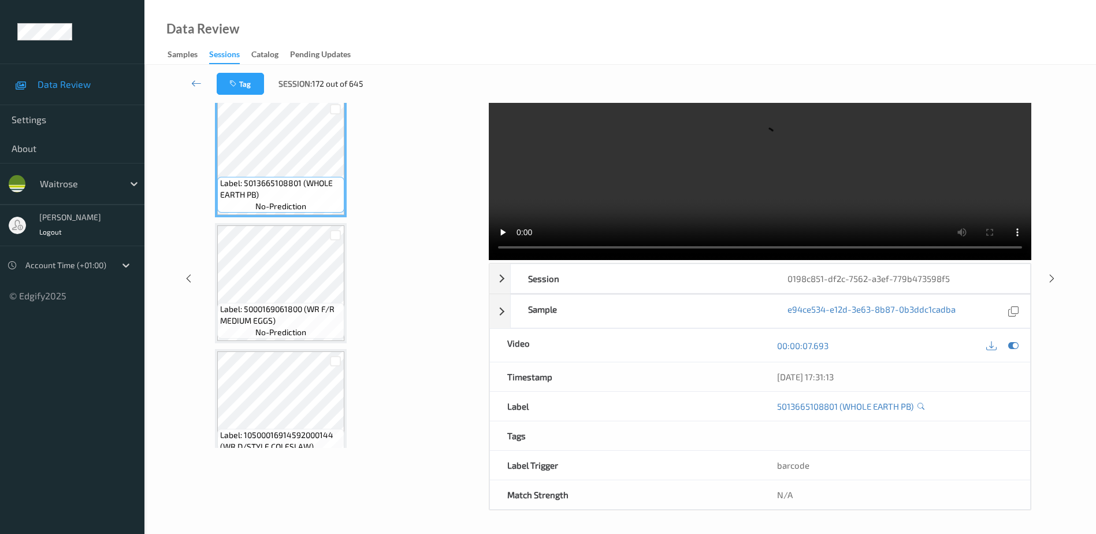
scroll to position [0, 0]
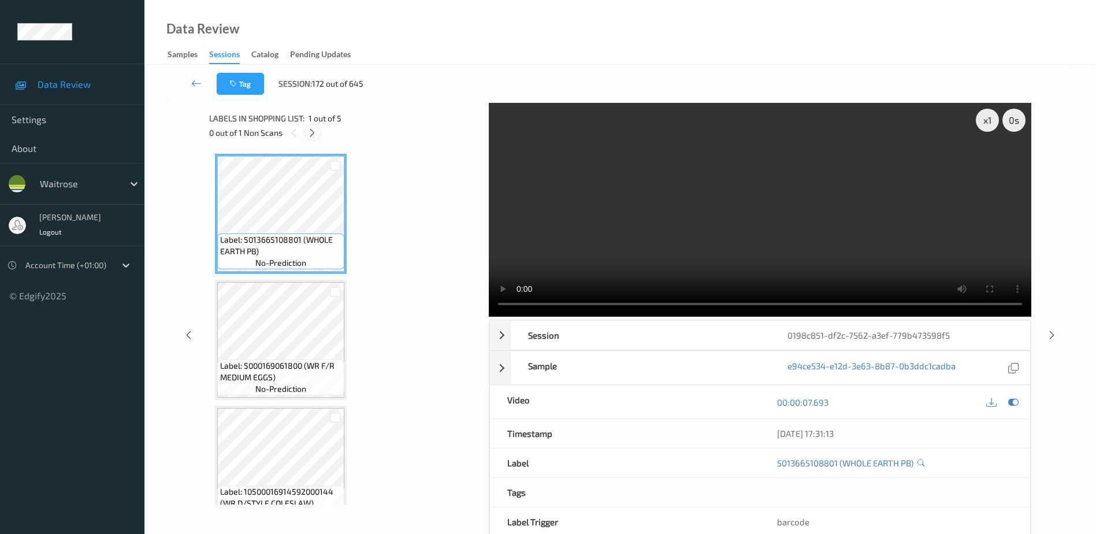
click at [316, 131] on icon at bounding box center [312, 133] width 10 height 10
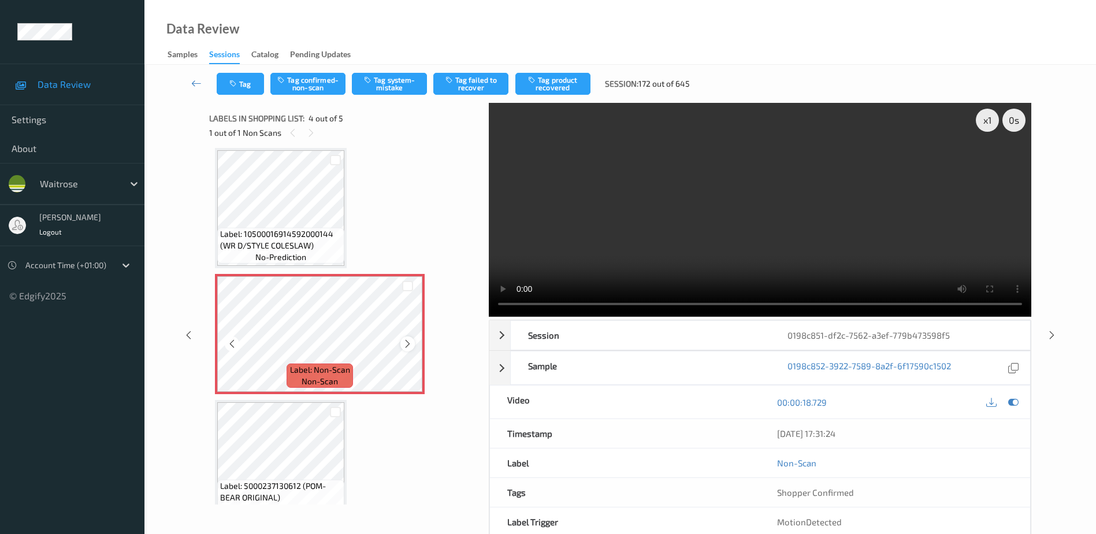
click at [406, 344] on icon at bounding box center [408, 344] width 10 height 10
click at [724, 252] on video at bounding box center [760, 210] width 542 height 214
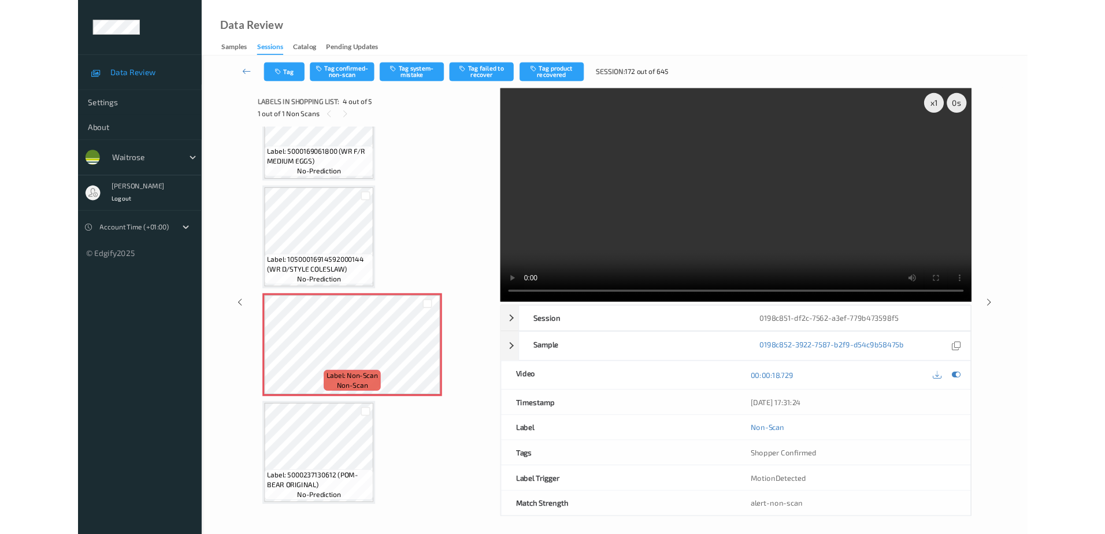
scroll to position [189, 0]
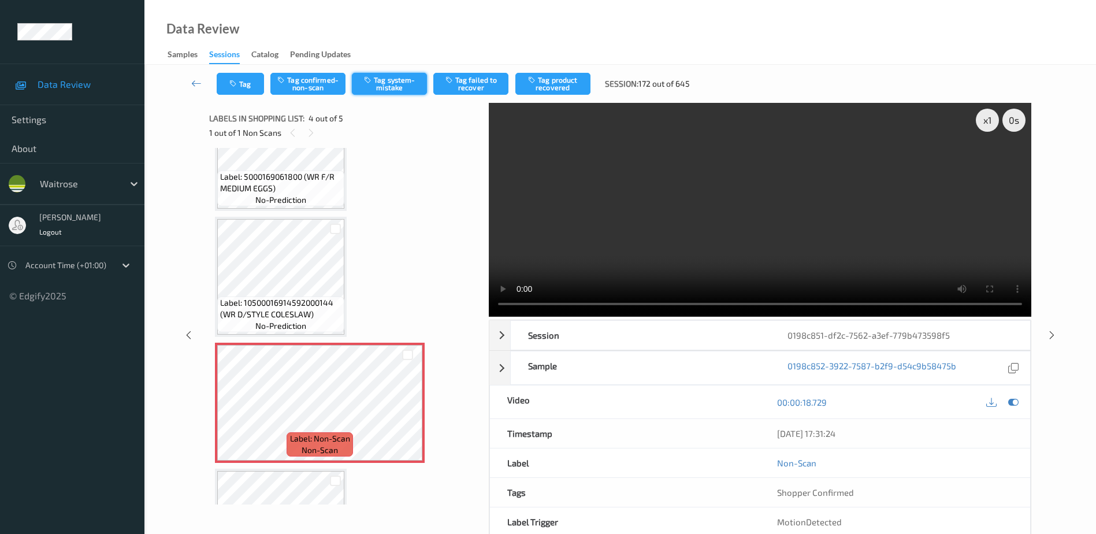
click at [384, 80] on button "Tag system-mistake" at bounding box center [389, 84] width 75 height 22
click at [235, 73] on button "Tag" at bounding box center [240, 84] width 47 height 22
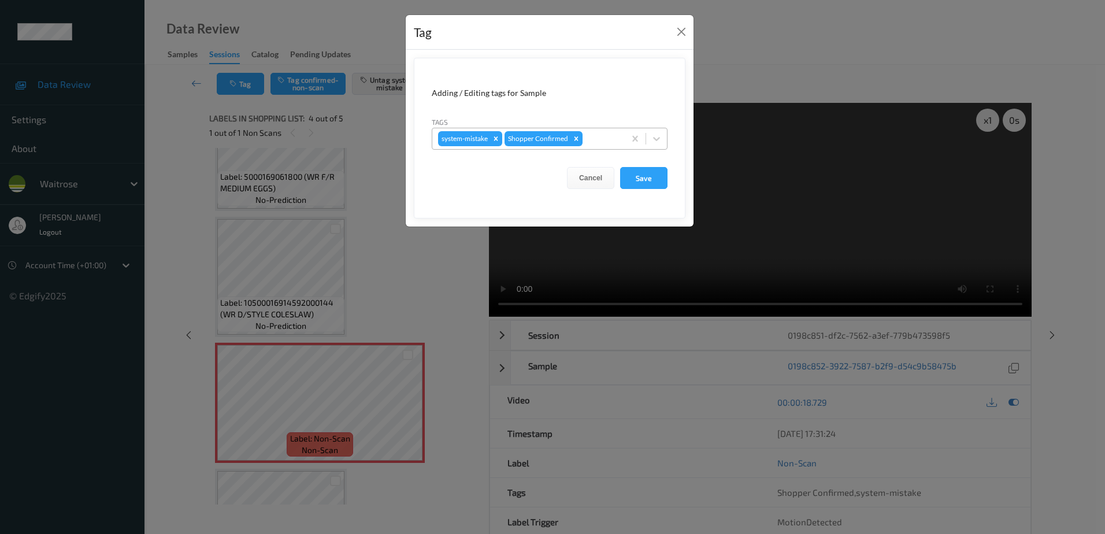
click at [597, 138] on div at bounding box center [602, 139] width 34 height 14
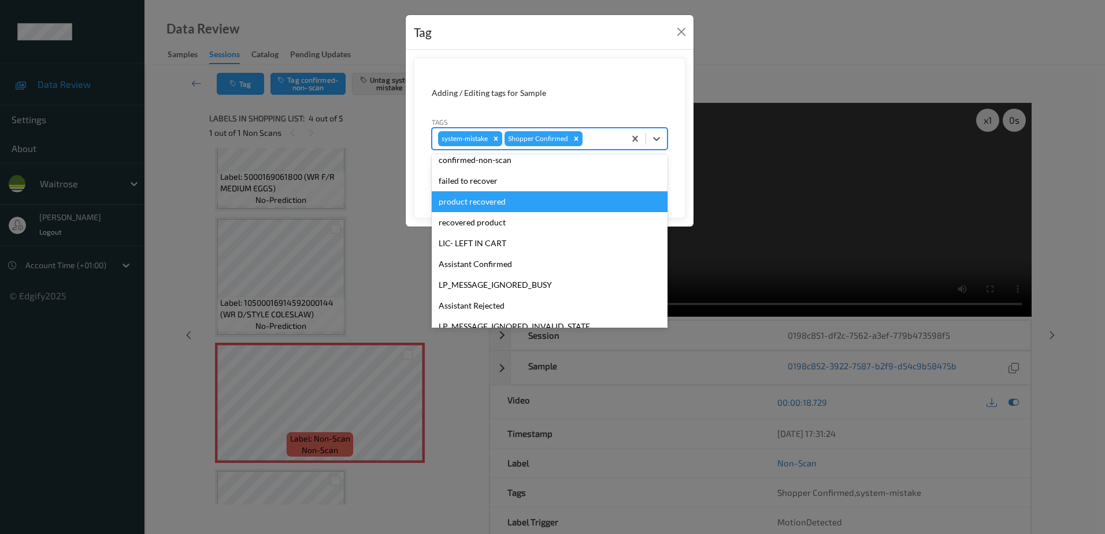
scroll to position [173, 0]
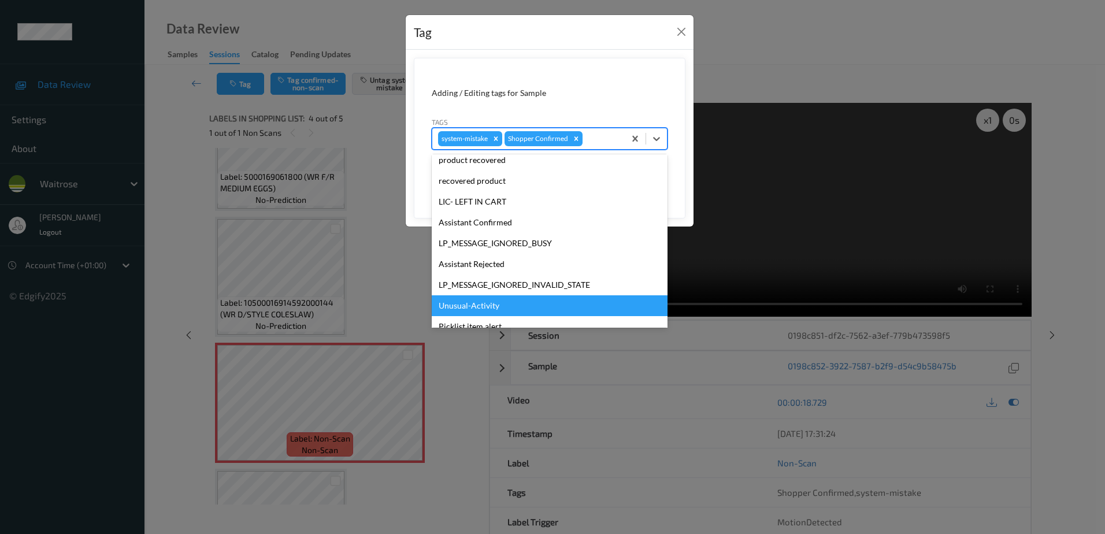
click at [480, 295] on div "Unusual-Activity" at bounding box center [550, 305] width 236 height 21
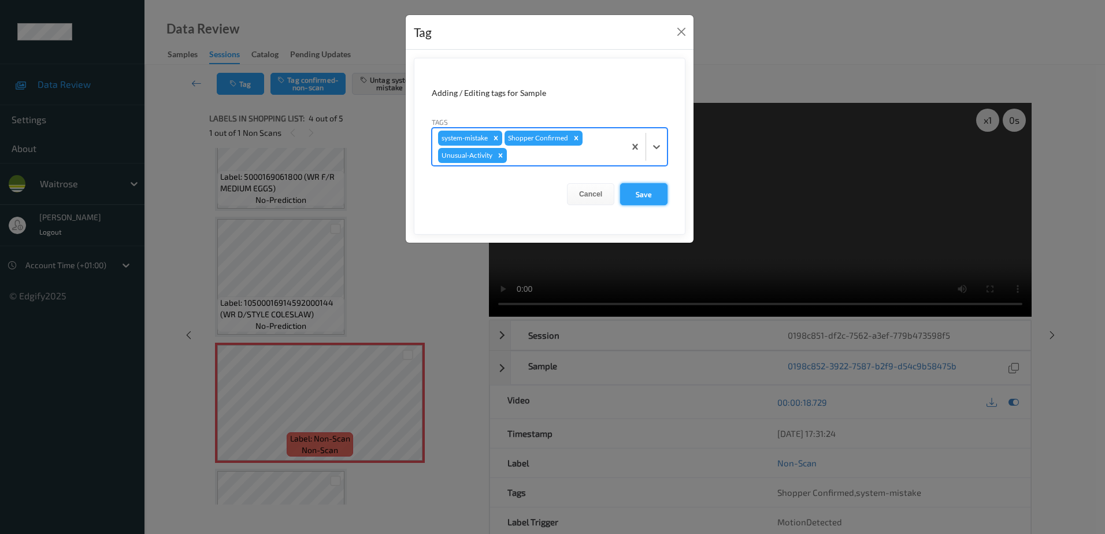
click at [653, 187] on button "Save" at bounding box center [643, 194] width 47 height 22
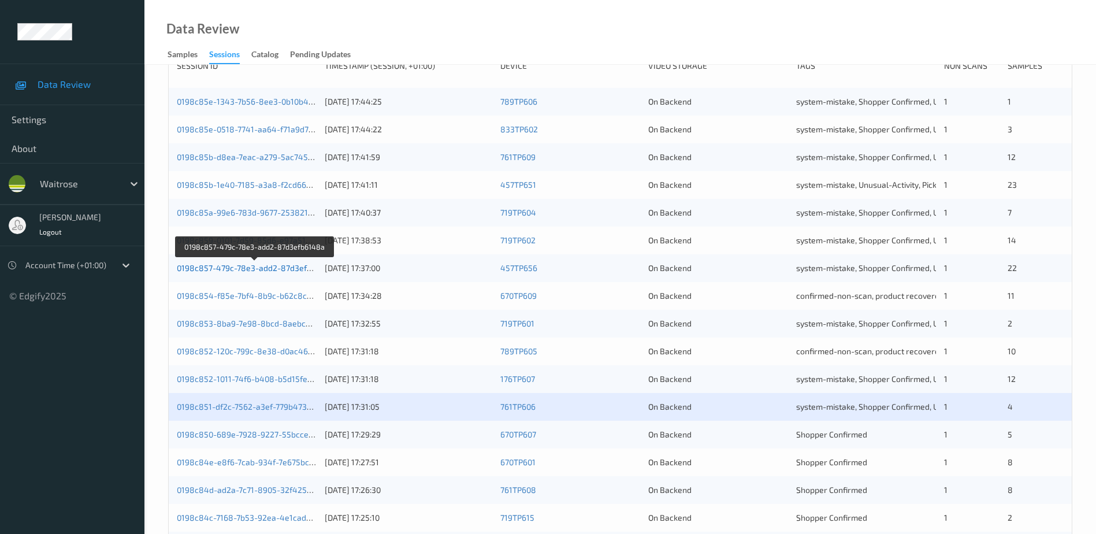
scroll to position [289, 0]
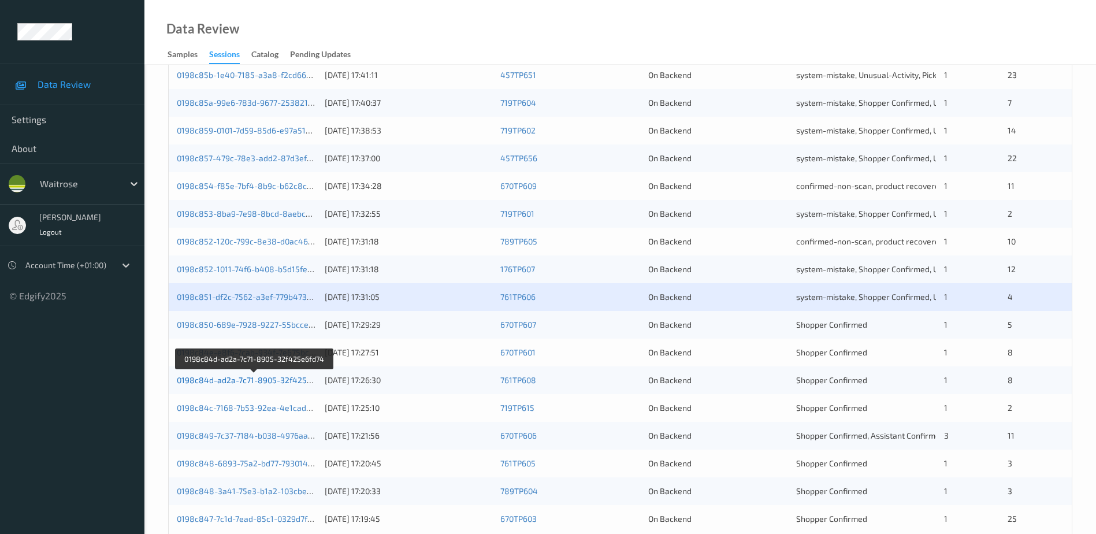
click at [255, 380] on link "0198c84d-ad2a-7c71-8905-32f425e6fd74" at bounding box center [255, 380] width 156 height 10
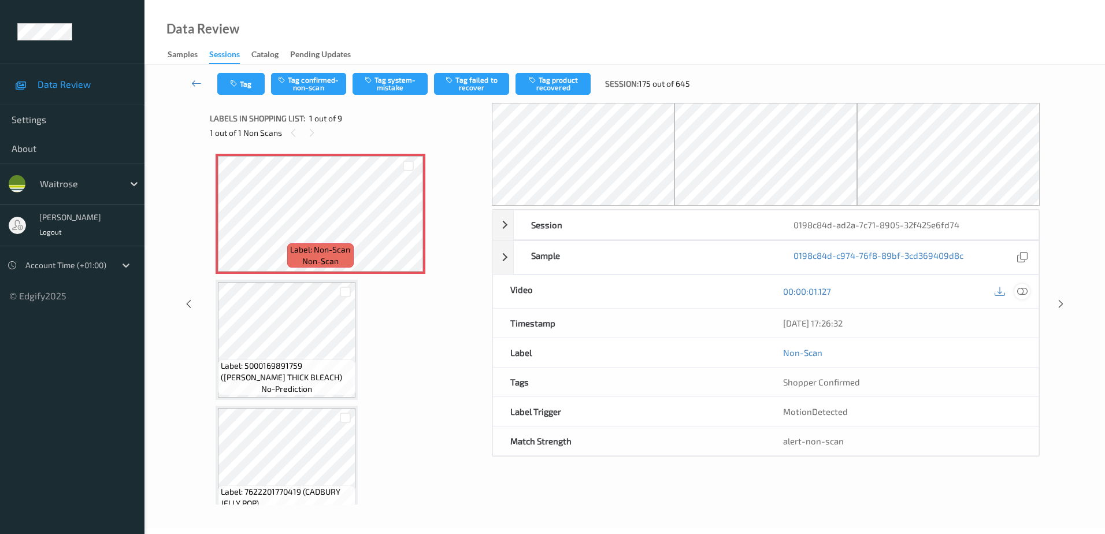
click at [1022, 288] on icon at bounding box center [1022, 291] width 10 height 10
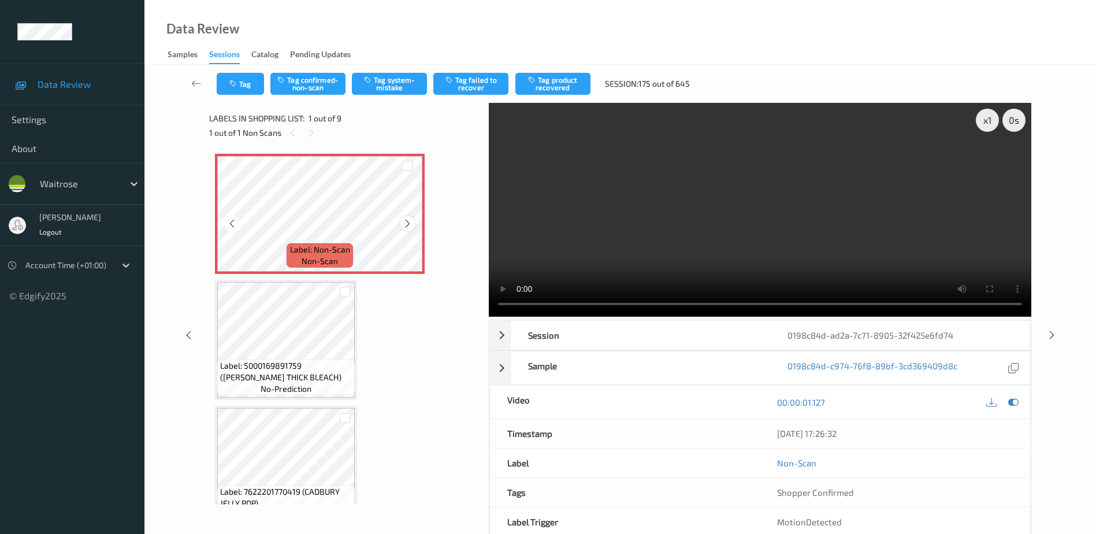
click at [407, 224] on icon at bounding box center [408, 223] width 10 height 10
click at [406, 225] on icon at bounding box center [408, 223] width 10 height 10
drag, startPoint x: 723, startPoint y: 252, endPoint x: 756, endPoint y: 243, distance: 33.6
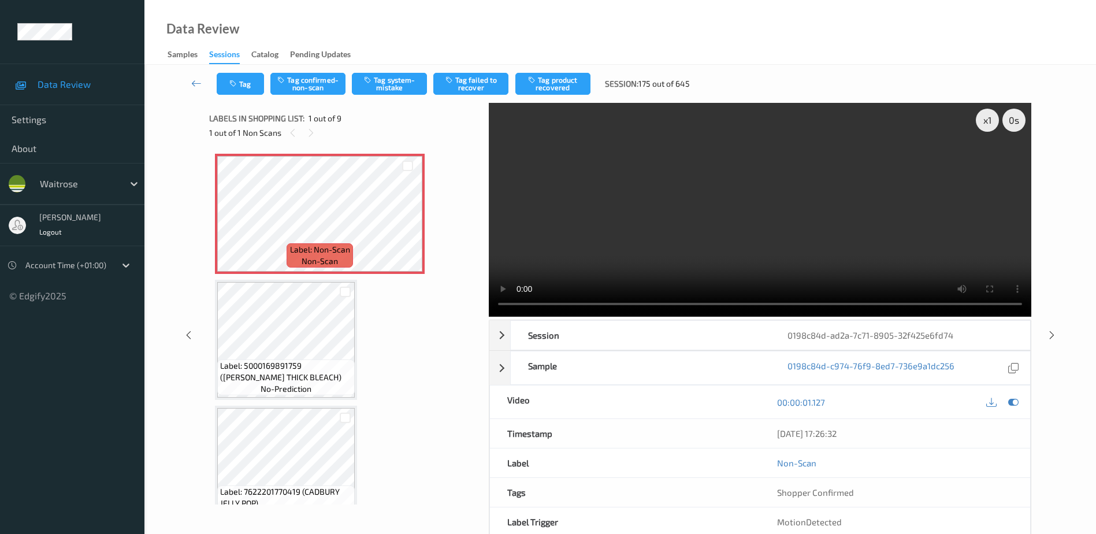
click at [723, 252] on video at bounding box center [760, 210] width 542 height 214
click at [397, 81] on button "Tag system-mistake" at bounding box center [389, 84] width 75 height 22
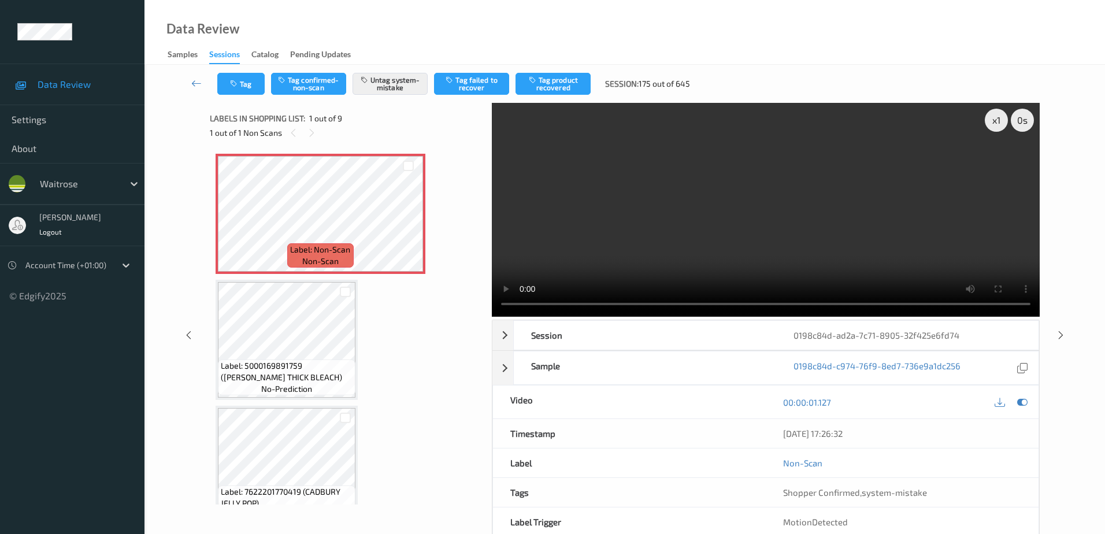
click at [232, 71] on div "Tag Tag confirmed-non-scan Untag system-mistake Tag failed to recover Tag produ…" at bounding box center [624, 84] width 913 height 38
click at [239, 83] on icon "button" at bounding box center [235, 84] width 10 height 8
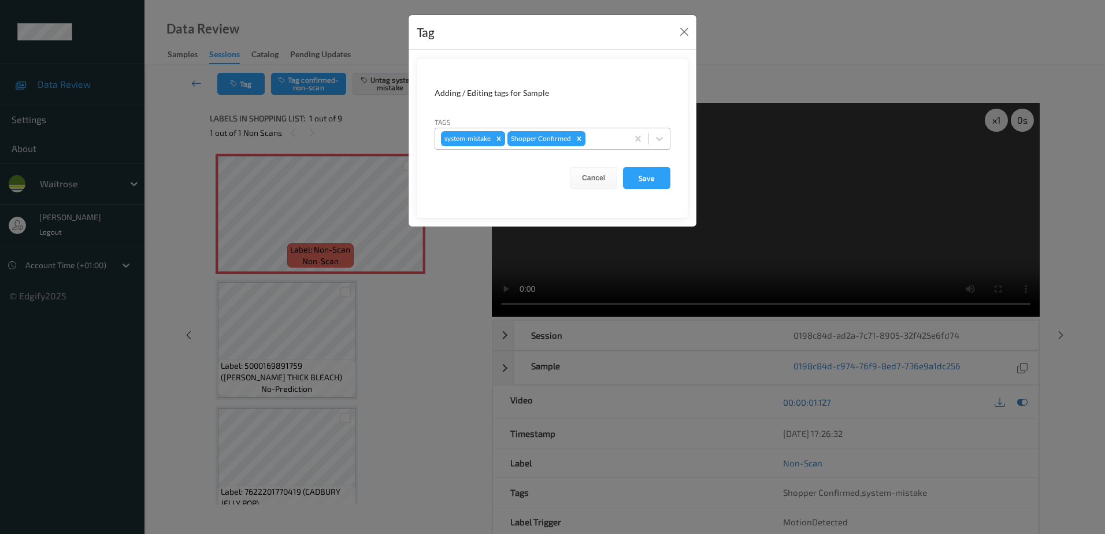
click at [626, 144] on div "system-mistake Shopper Confirmed" at bounding box center [531, 139] width 192 height 20
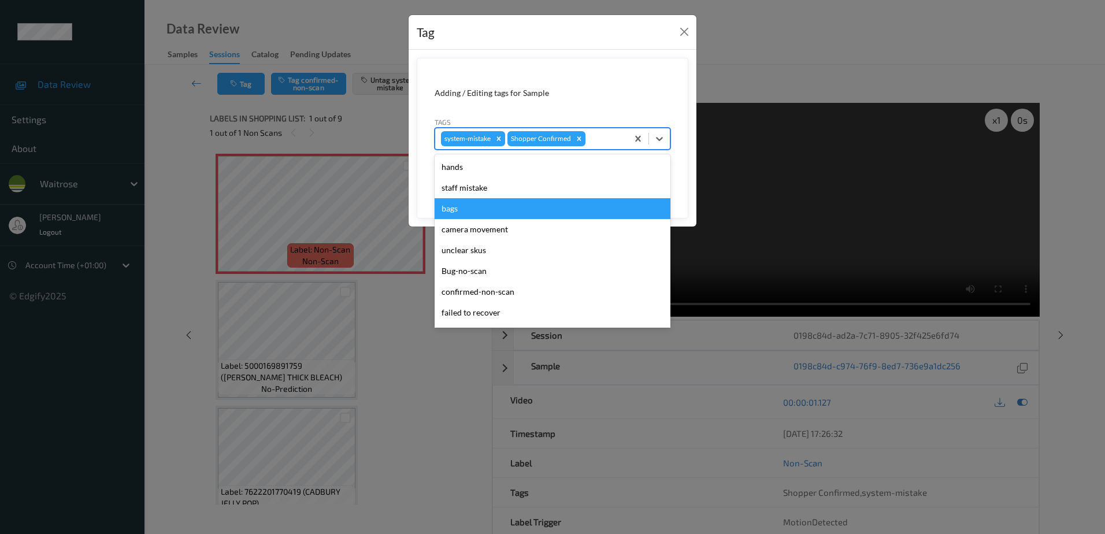
click at [461, 213] on div "bags" at bounding box center [552, 208] width 236 height 21
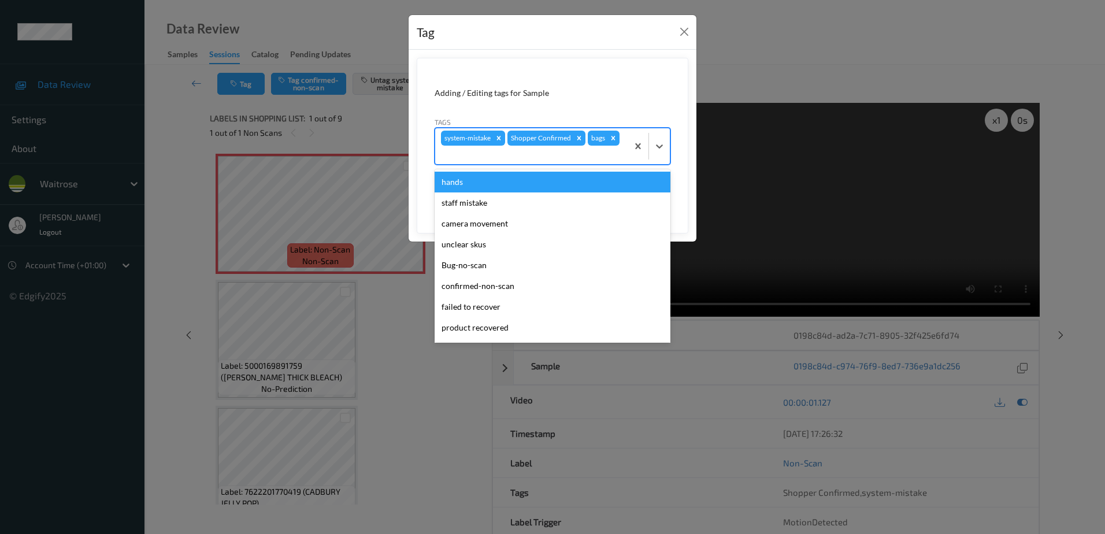
drag, startPoint x: 501, startPoint y: 157, endPoint x: 503, endPoint y: 187, distance: 30.1
click at [501, 160] on div at bounding box center [531, 155] width 181 height 14
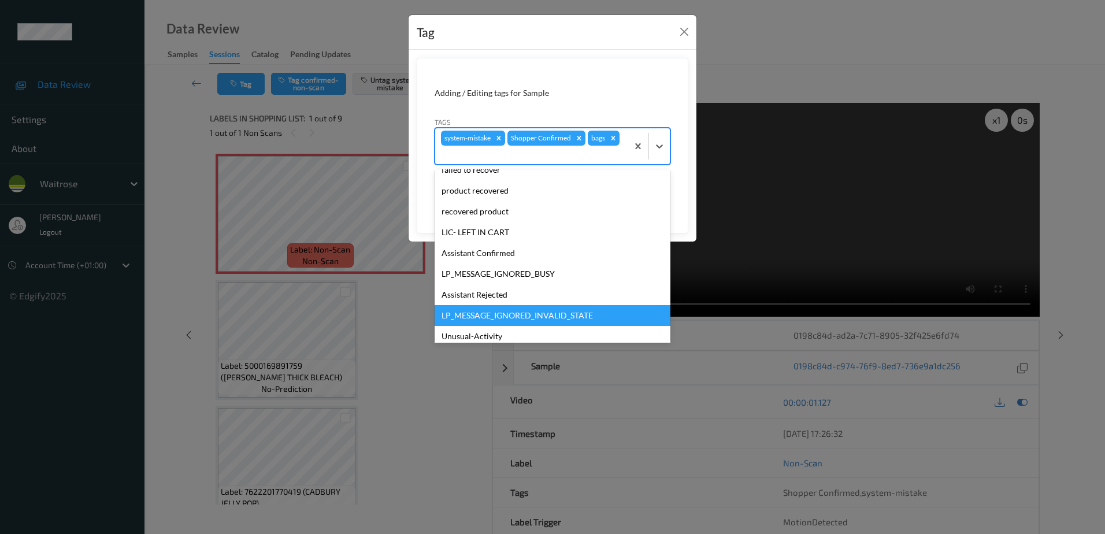
scroll to position [206, 0]
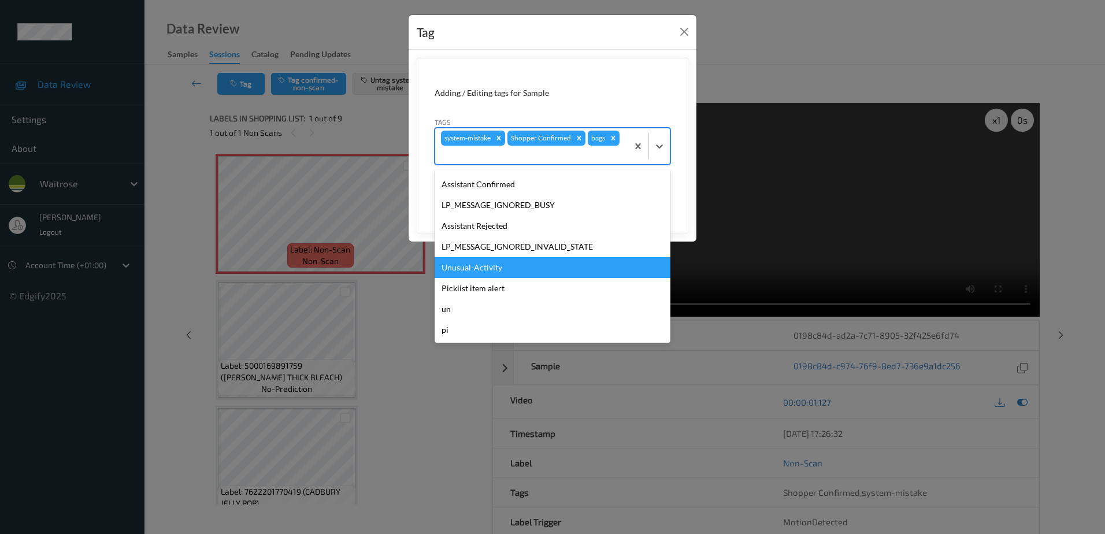
click at [484, 273] on div "Unusual-Activity" at bounding box center [552, 267] width 236 height 21
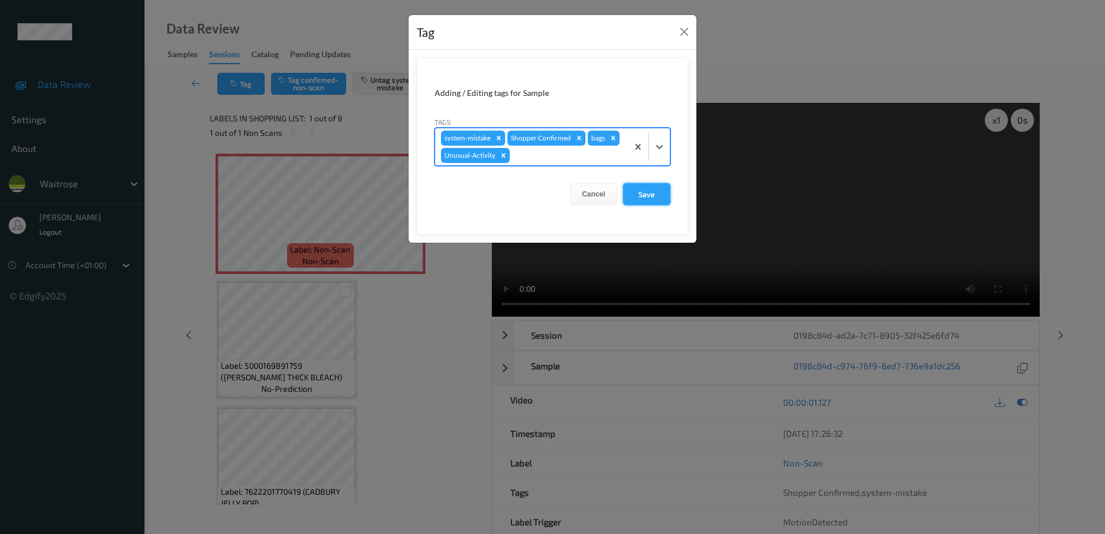
click at [627, 190] on button "Save" at bounding box center [646, 194] width 47 height 22
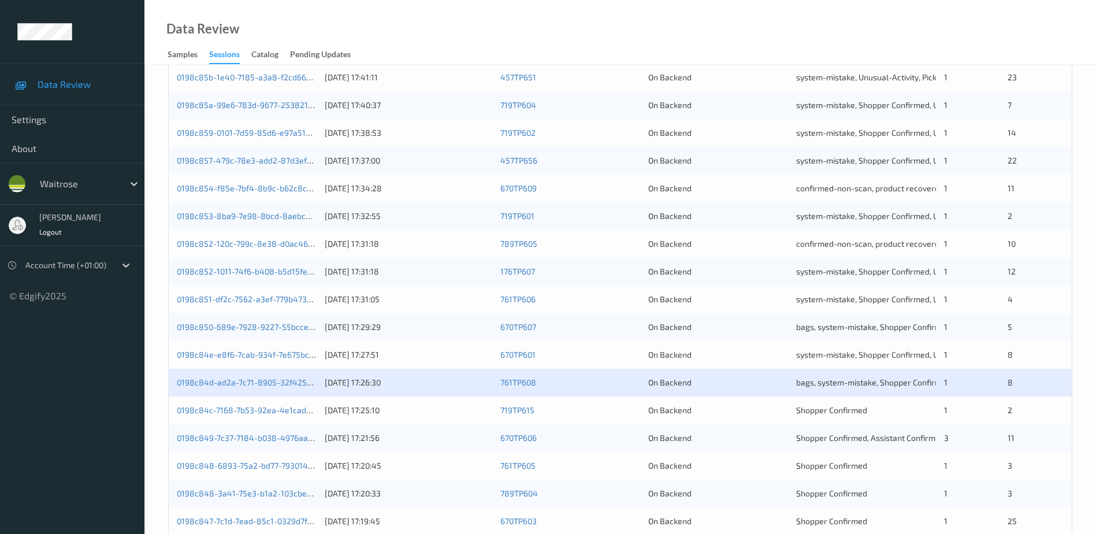
scroll to position [289, 0]
click at [266, 465] on link "0198c848-6893-75a2-bd77-793014d9049f" at bounding box center [256, 463] width 158 height 10
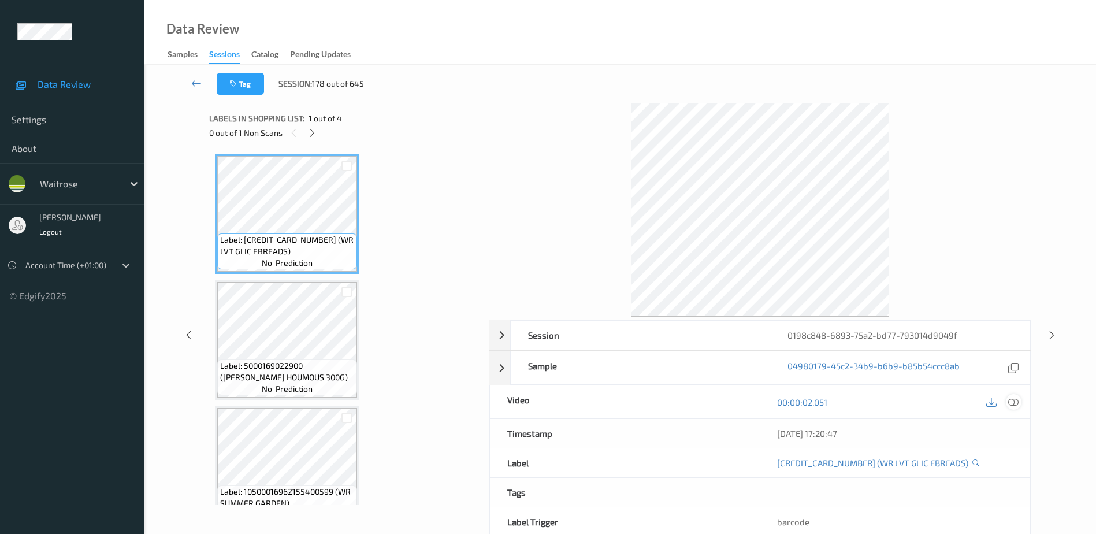
click at [1014, 402] on icon at bounding box center [1013, 402] width 10 height 10
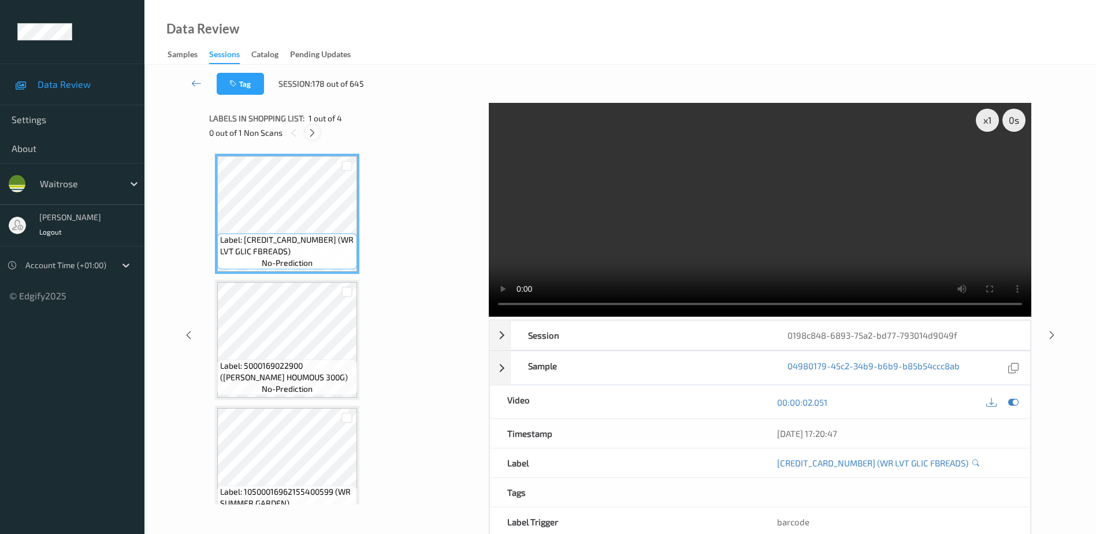
click at [310, 128] on icon at bounding box center [312, 133] width 10 height 10
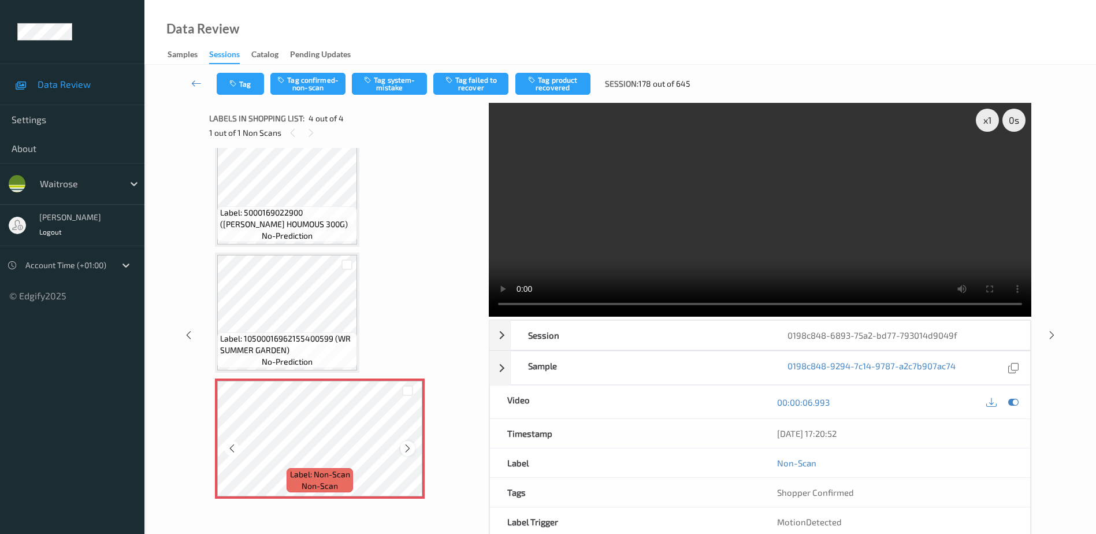
click at [405, 448] on icon at bounding box center [408, 448] width 10 height 10
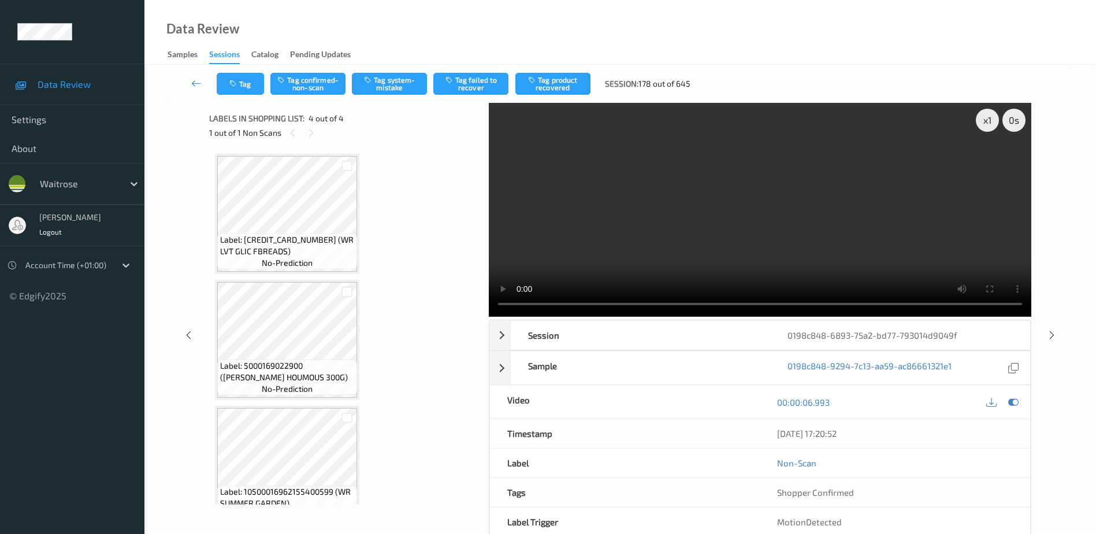
click at [728, 244] on video at bounding box center [760, 210] width 542 height 214
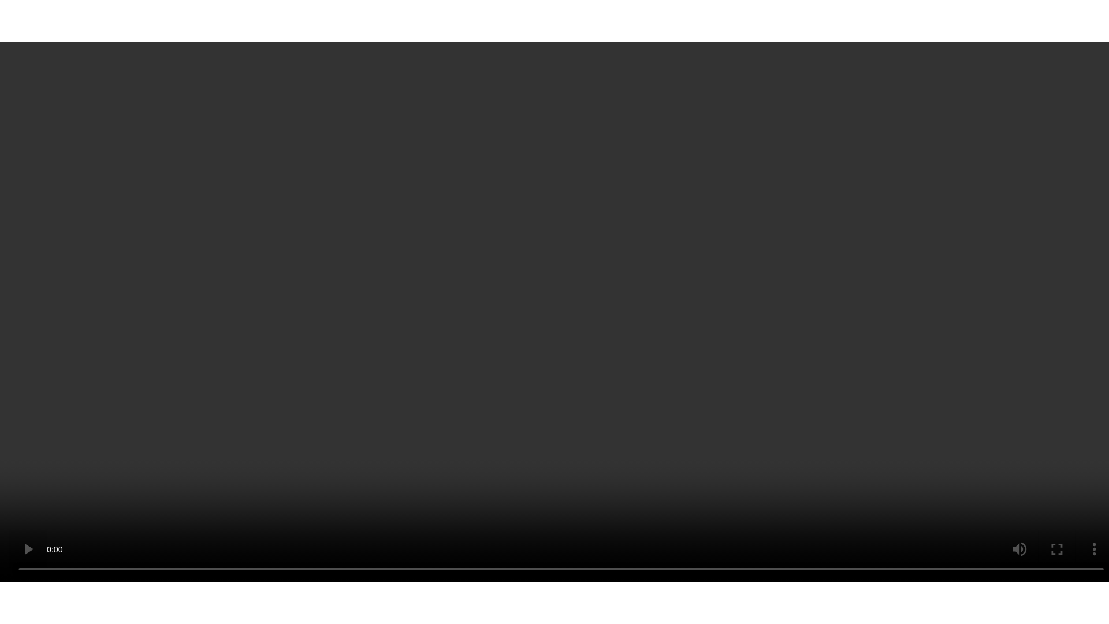
scroll to position [153, 0]
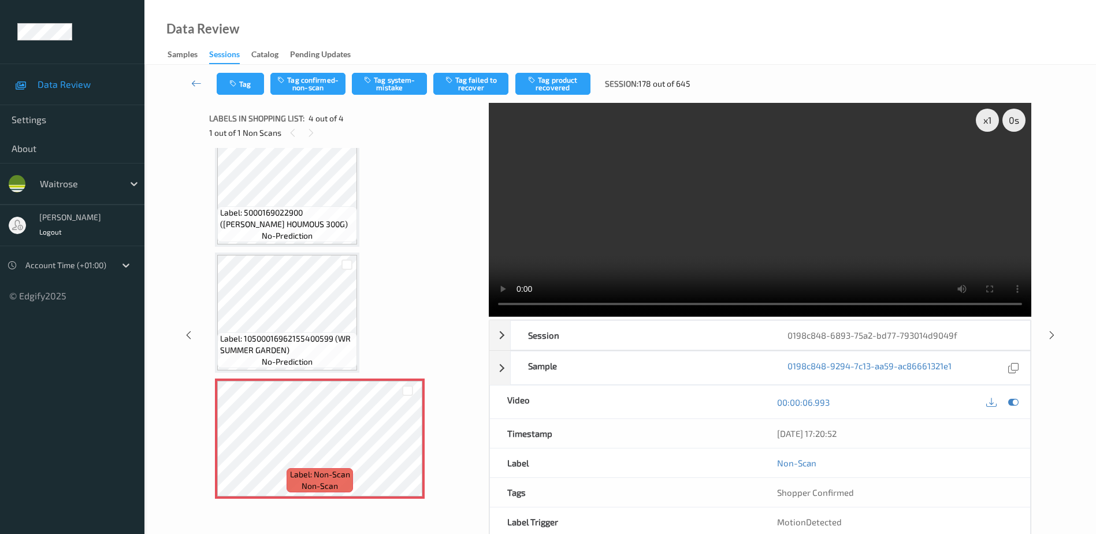
click at [812, 208] on video at bounding box center [760, 210] width 542 height 214
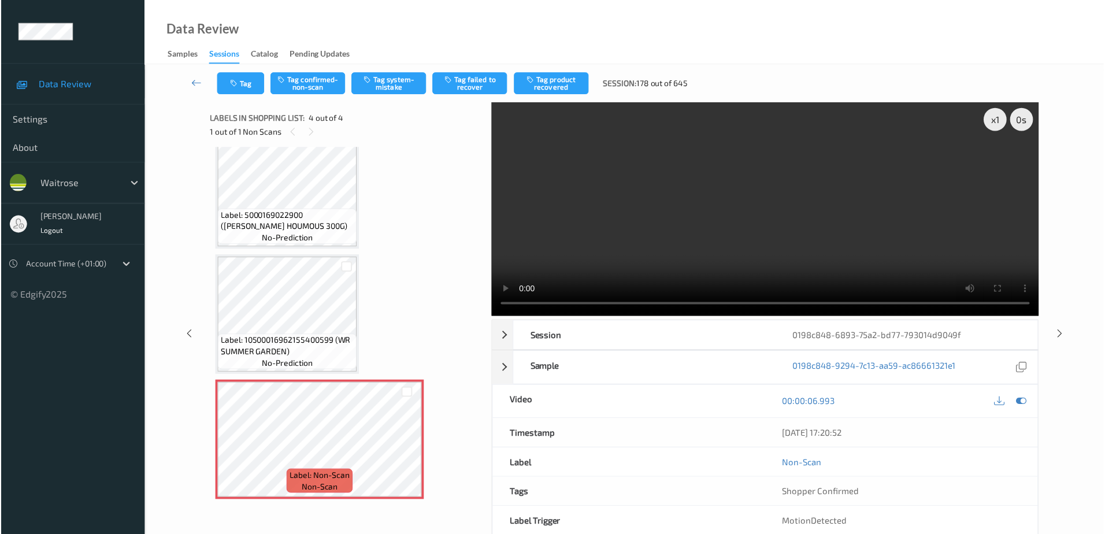
scroll to position [63, 0]
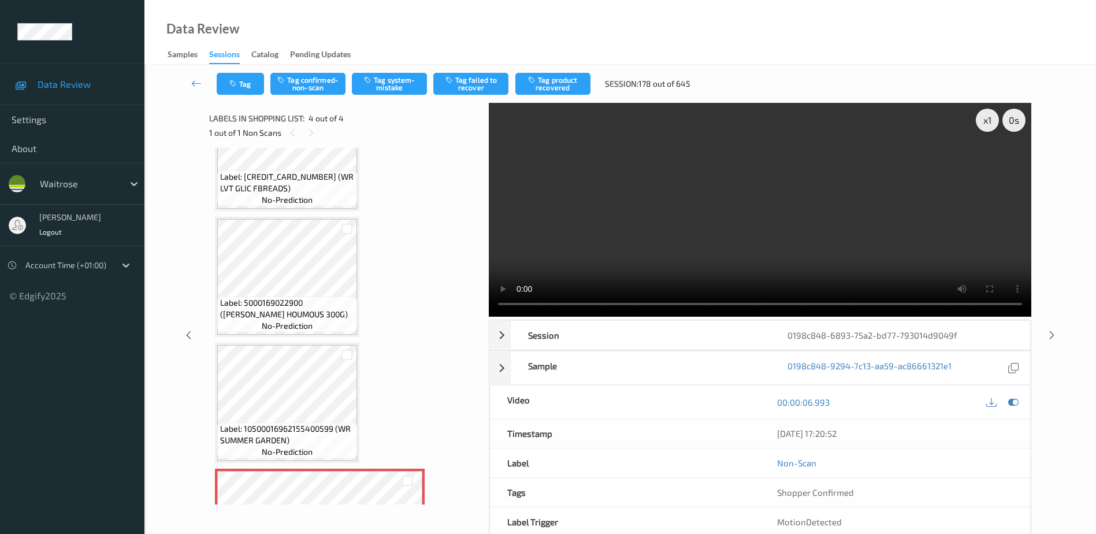
drag, startPoint x: 322, startPoint y: 79, endPoint x: 355, endPoint y: 121, distance: 54.0
click at [322, 79] on button "Tag confirmed-non-scan" at bounding box center [307, 84] width 75 height 22
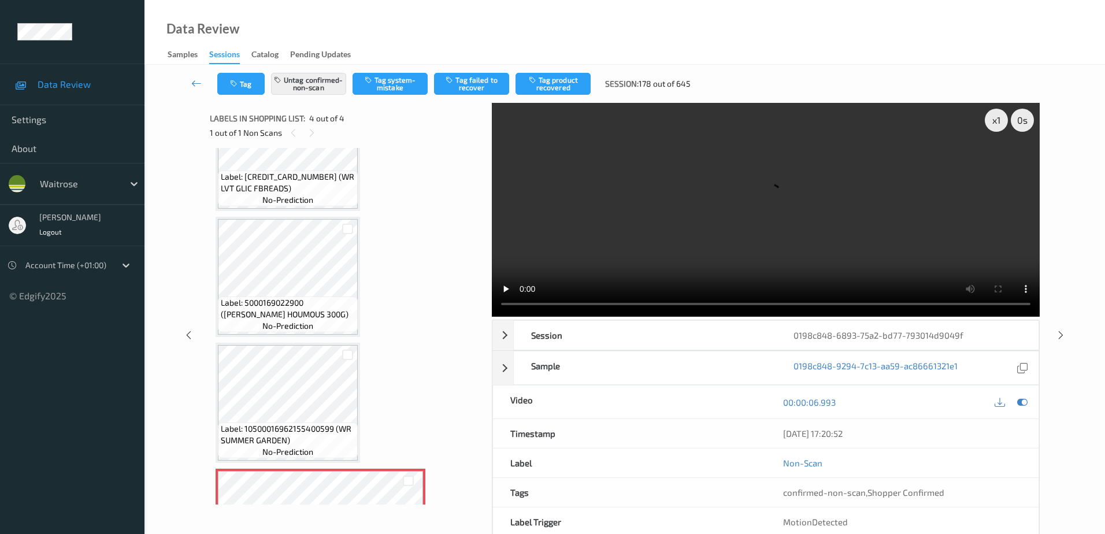
scroll to position [153, 0]
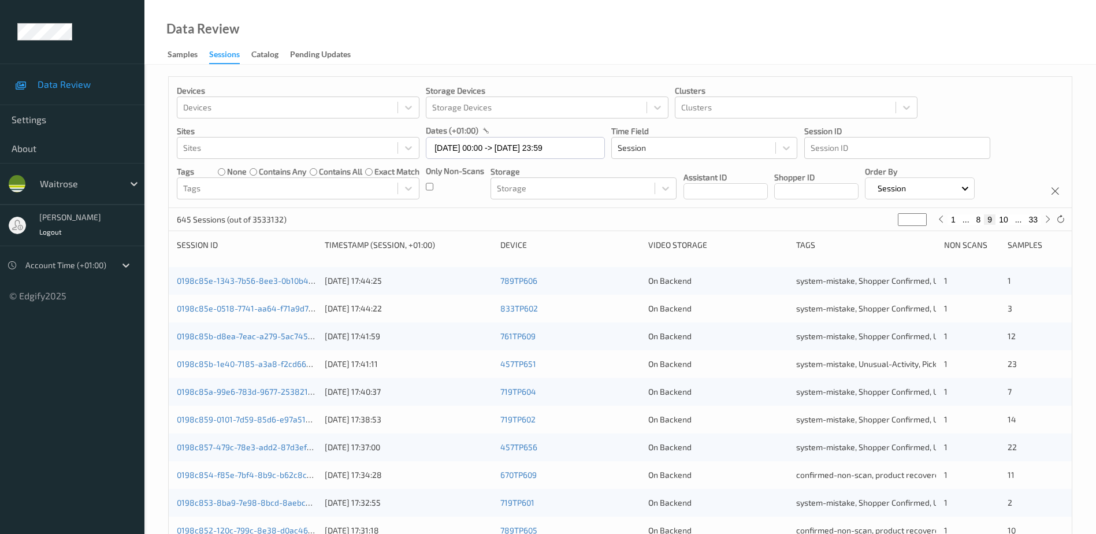
click at [1006, 220] on button "10" at bounding box center [1003, 219] width 16 height 10
type input "**"
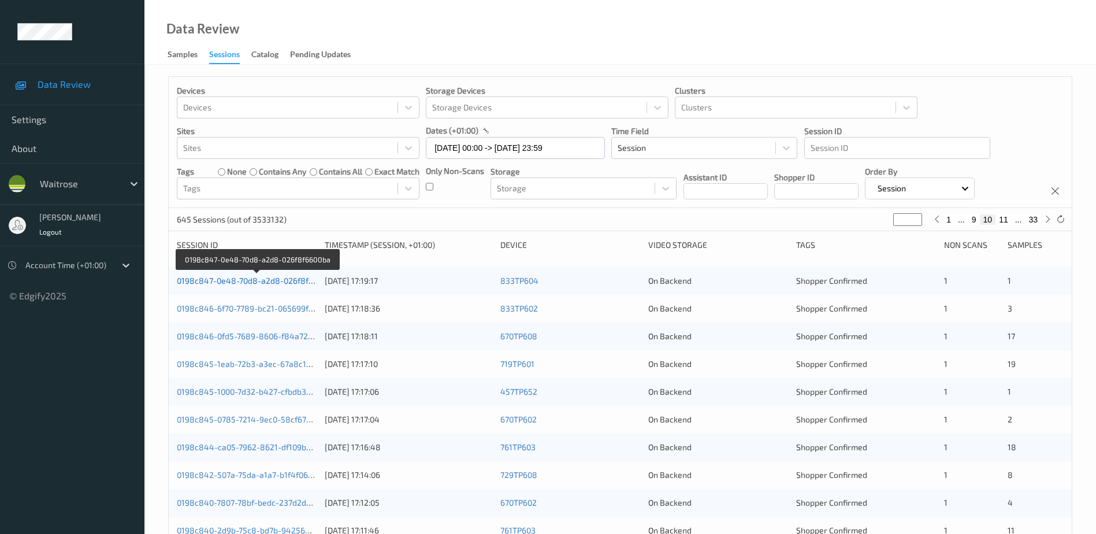
click at [277, 281] on link "0198c847-0e48-70d8-a2d8-026f8f6600ba" at bounding box center [256, 281] width 159 height 10
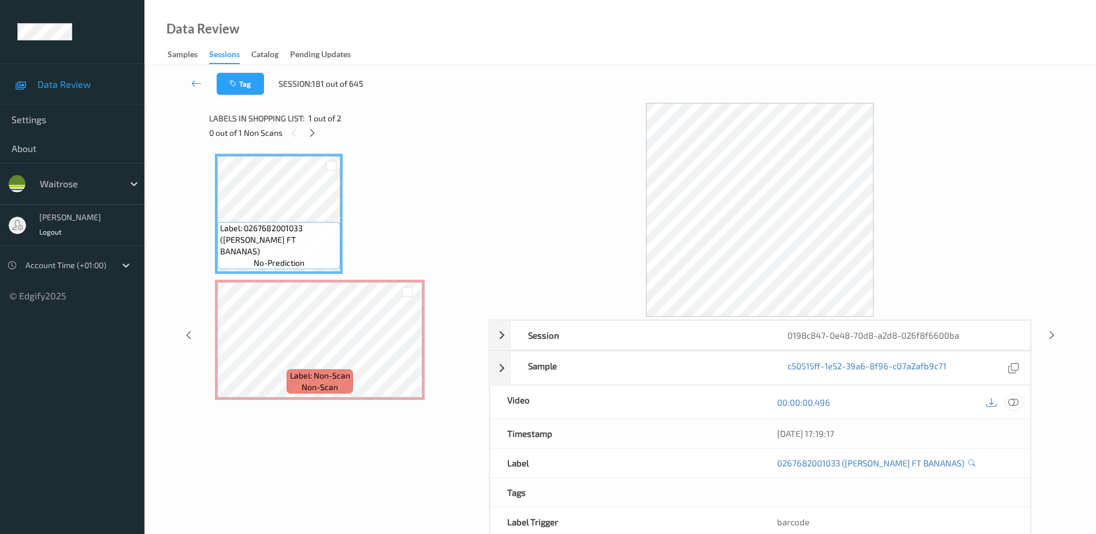
click at [1012, 404] on icon at bounding box center [1013, 402] width 10 height 10
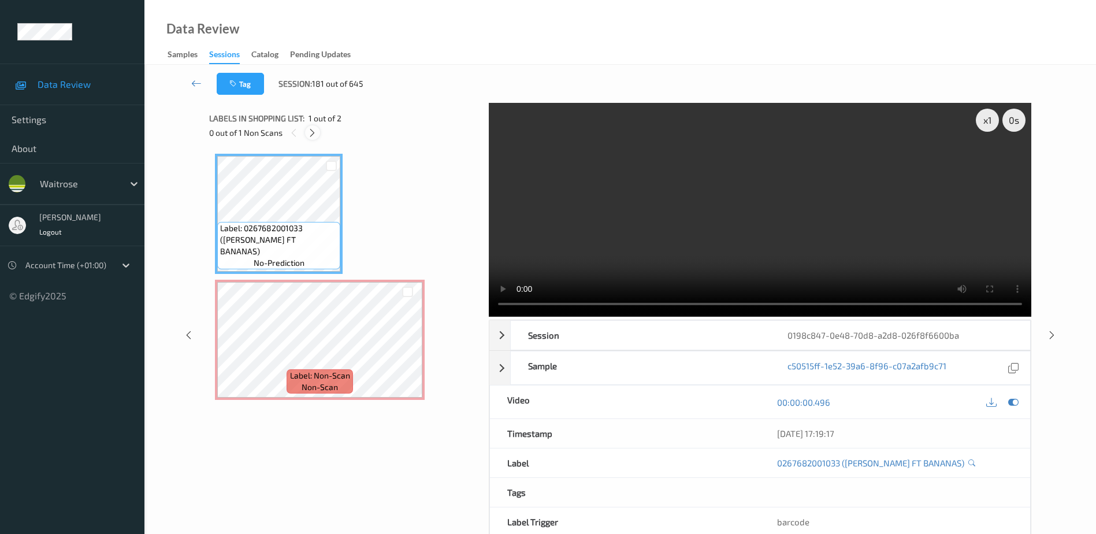
click at [315, 131] on icon at bounding box center [312, 133] width 10 height 10
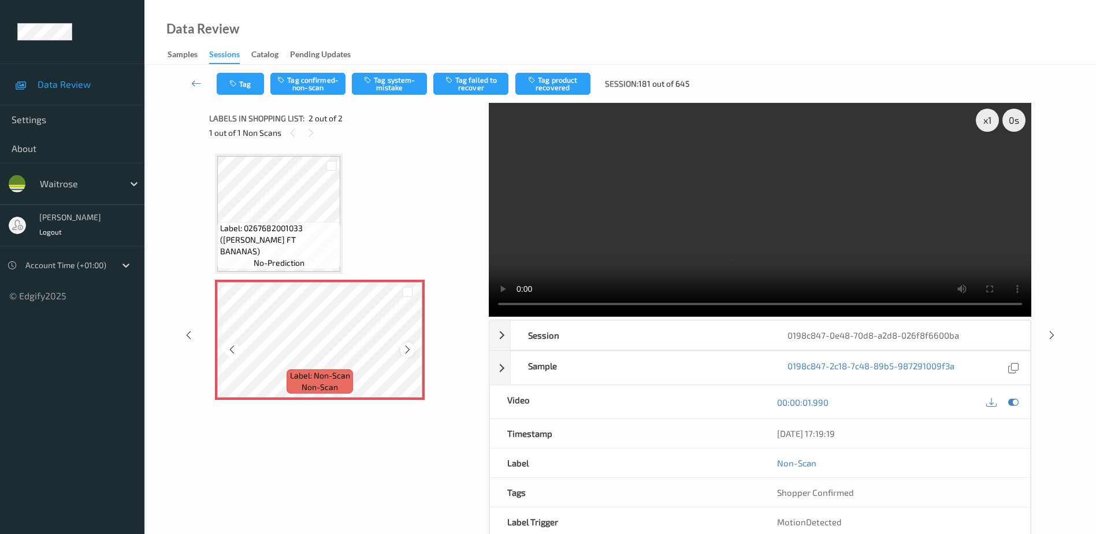
click at [406, 345] on icon at bounding box center [408, 349] width 10 height 10
drag, startPoint x: 722, startPoint y: 251, endPoint x: 738, endPoint y: 248, distance: 16.3
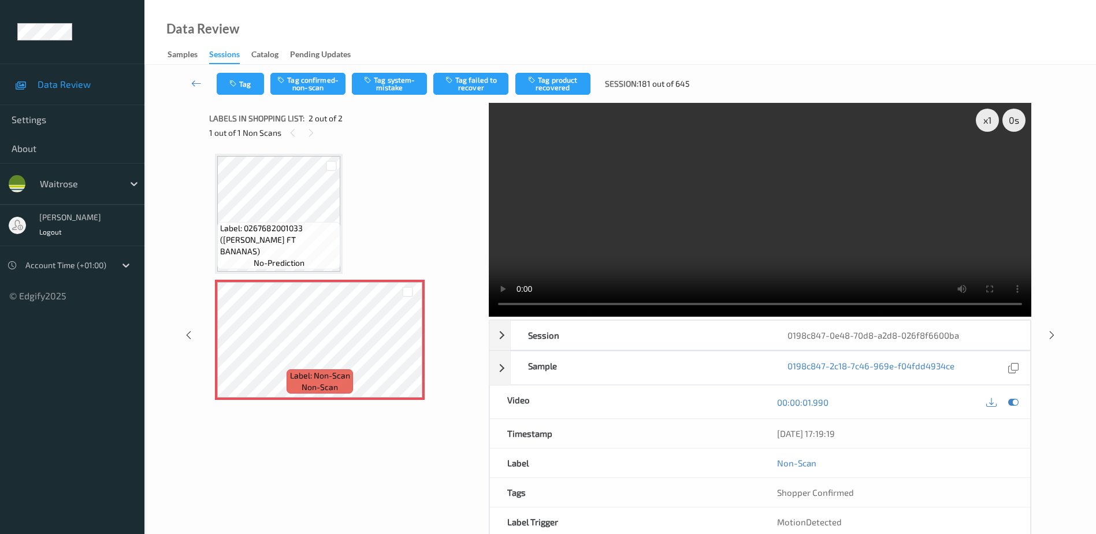
click at [722, 251] on video at bounding box center [760, 210] width 542 height 214
click at [392, 75] on button "Tag system-mistake" at bounding box center [389, 84] width 75 height 22
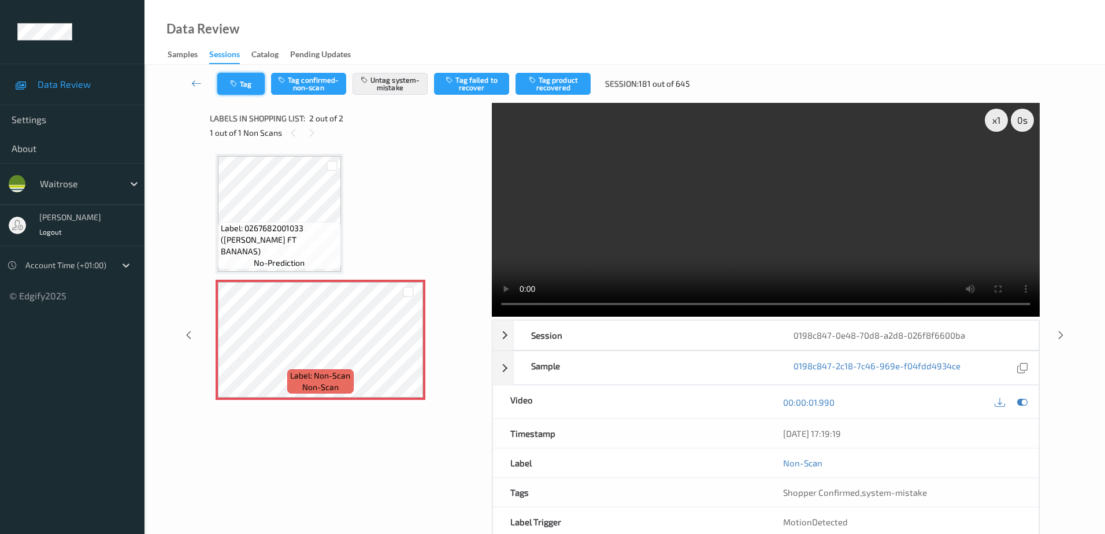
click at [243, 82] on button "Tag" at bounding box center [240, 84] width 47 height 22
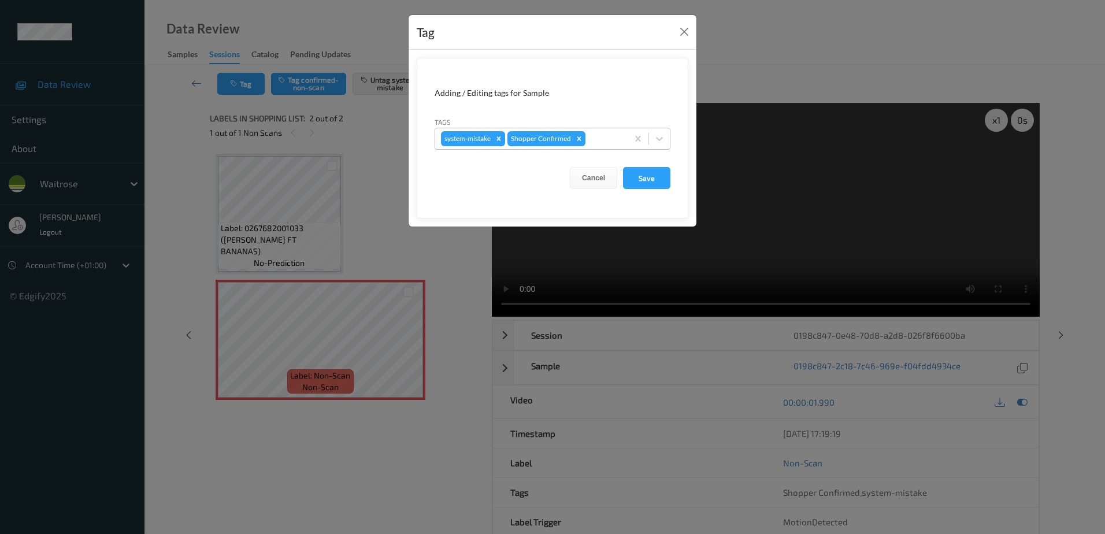
click at [598, 139] on div at bounding box center [604, 139] width 34 height 14
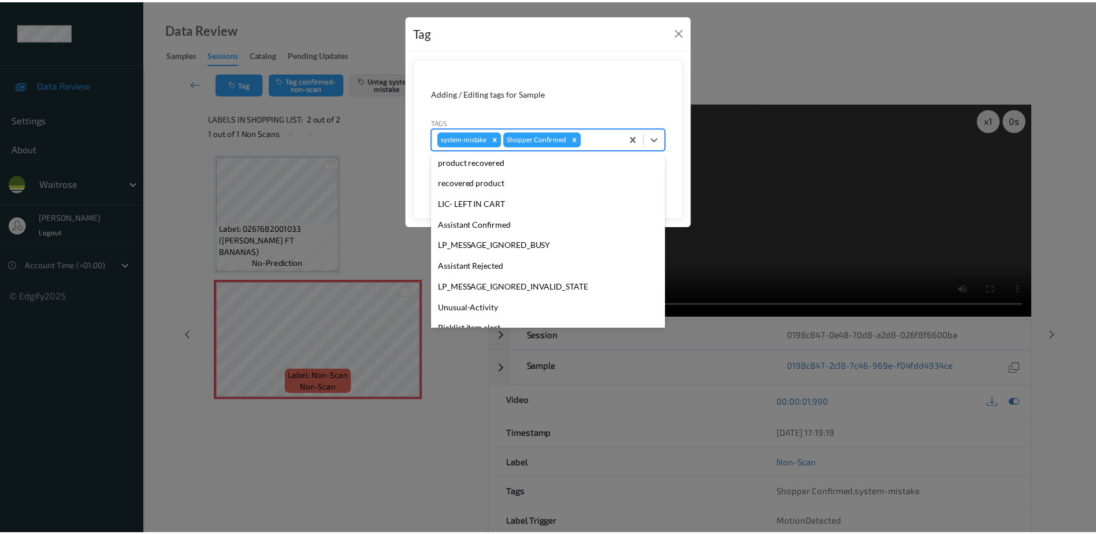
scroll to position [226, 0]
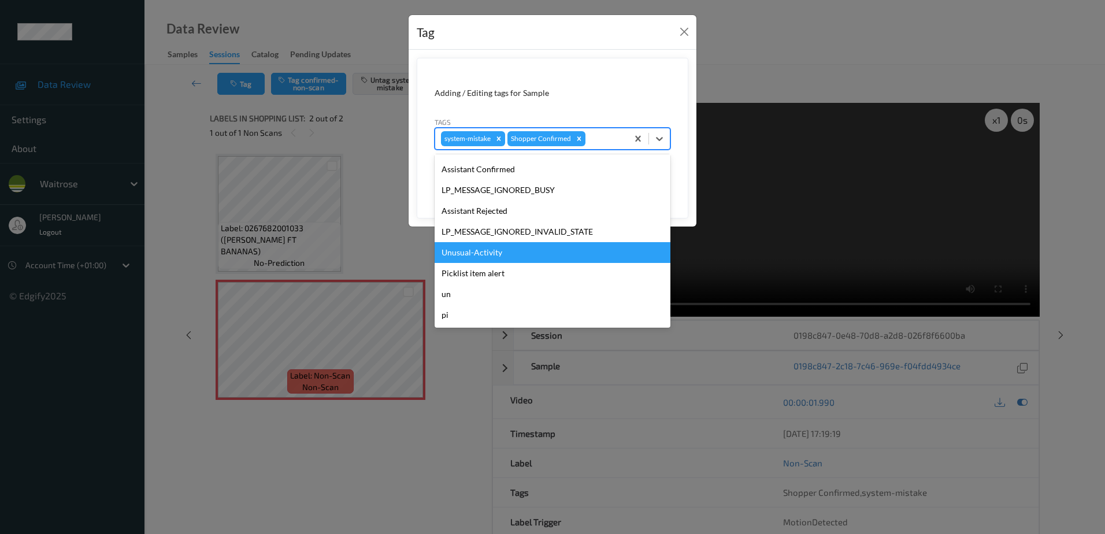
click at [477, 253] on div "Unusual-Activity" at bounding box center [552, 252] width 236 height 21
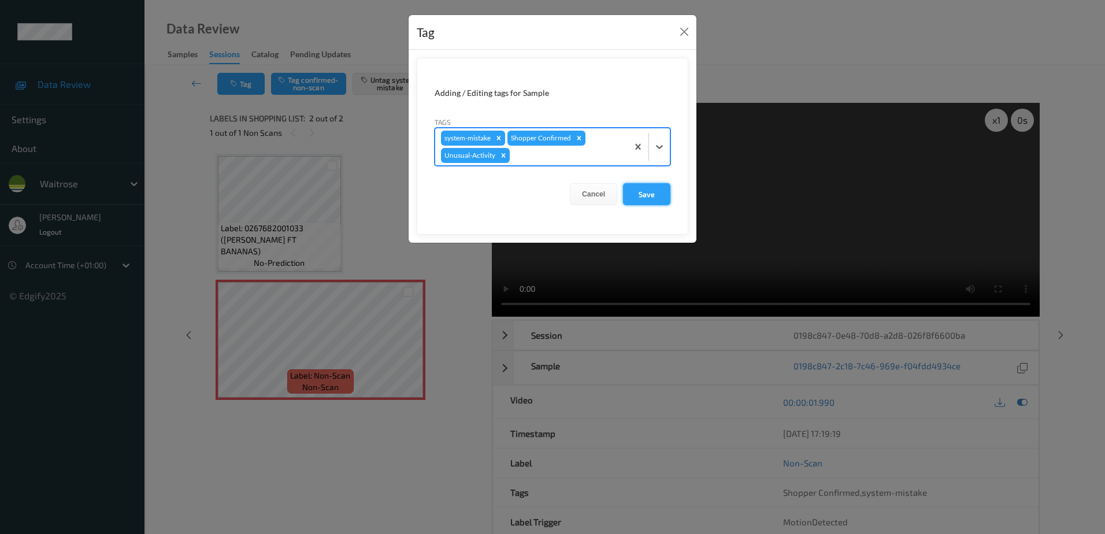
click at [647, 184] on button "Save" at bounding box center [646, 194] width 47 height 22
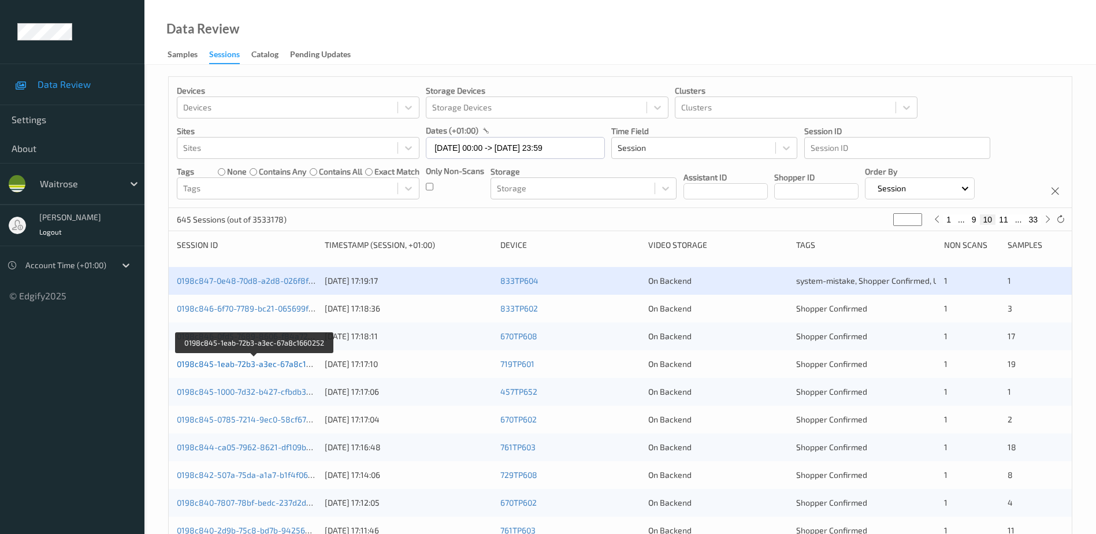
click at [266, 361] on link "0198c845-1eab-72b3-a3ec-67a8c1660252" at bounding box center [255, 364] width 157 height 10
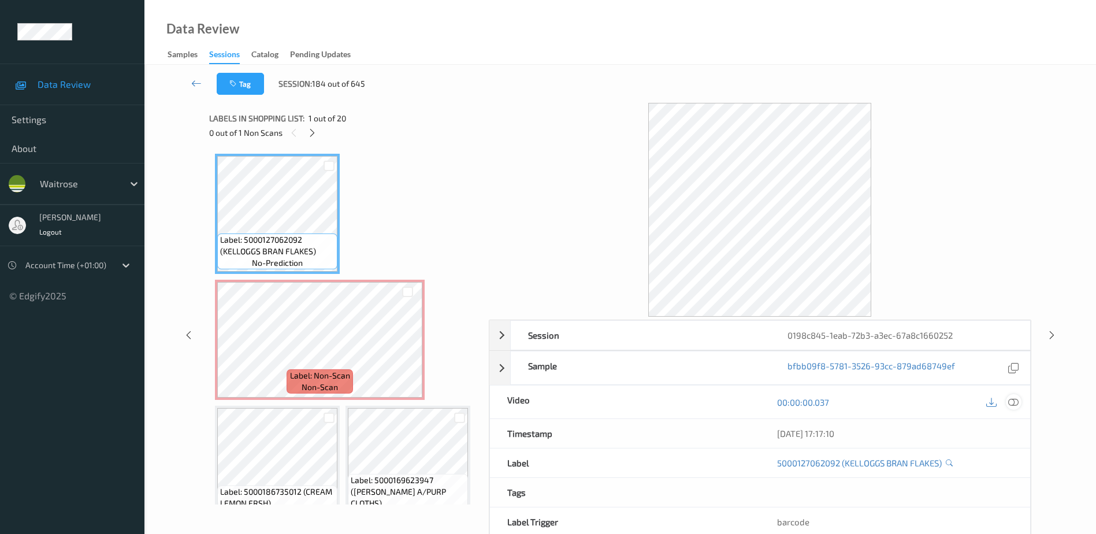
click at [1017, 403] on icon at bounding box center [1013, 402] width 10 height 10
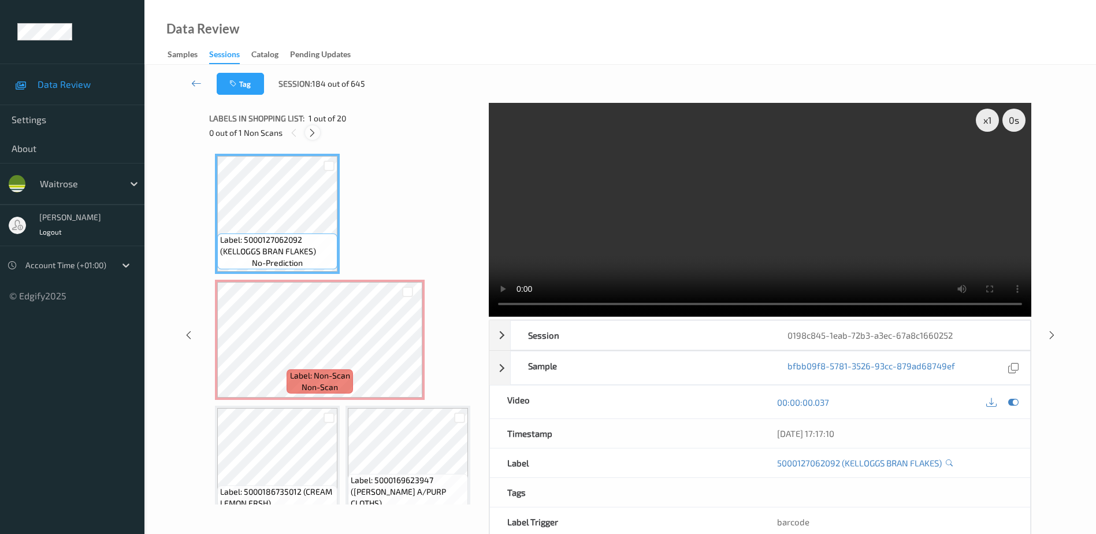
click at [311, 128] on icon at bounding box center [312, 133] width 10 height 10
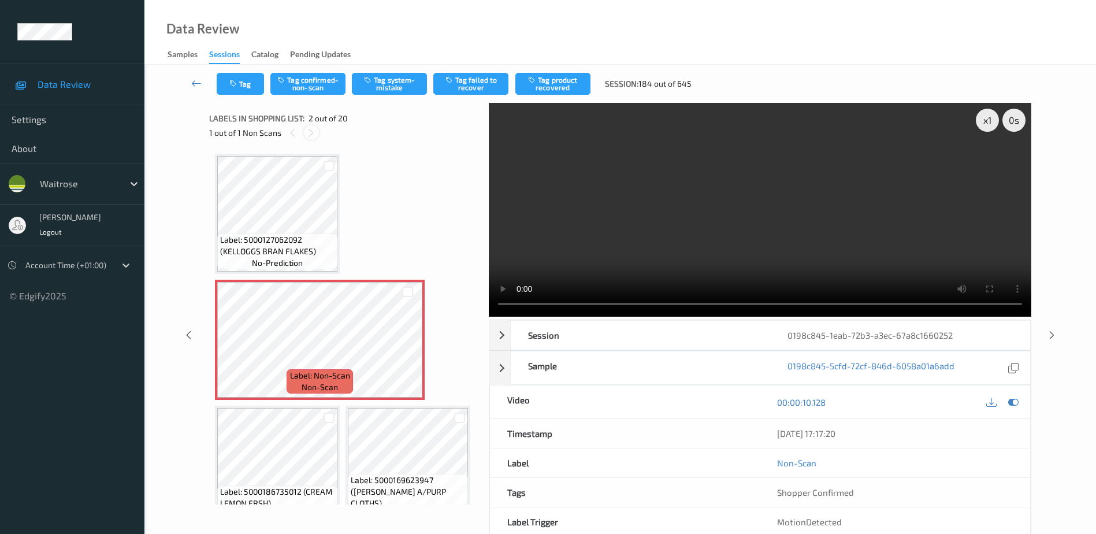
scroll to position [6, 0]
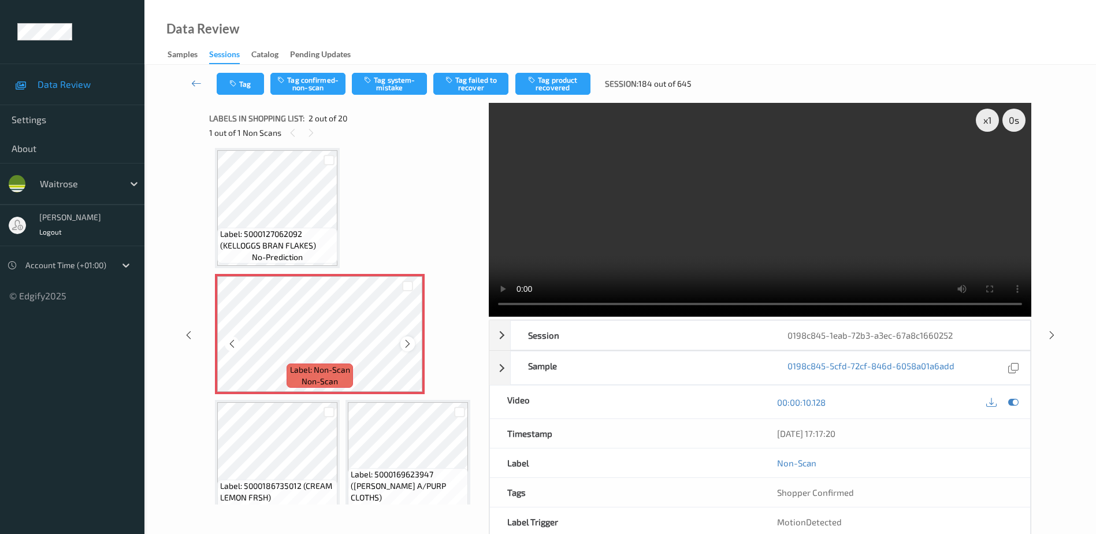
click at [410, 345] on icon at bounding box center [408, 344] width 10 height 10
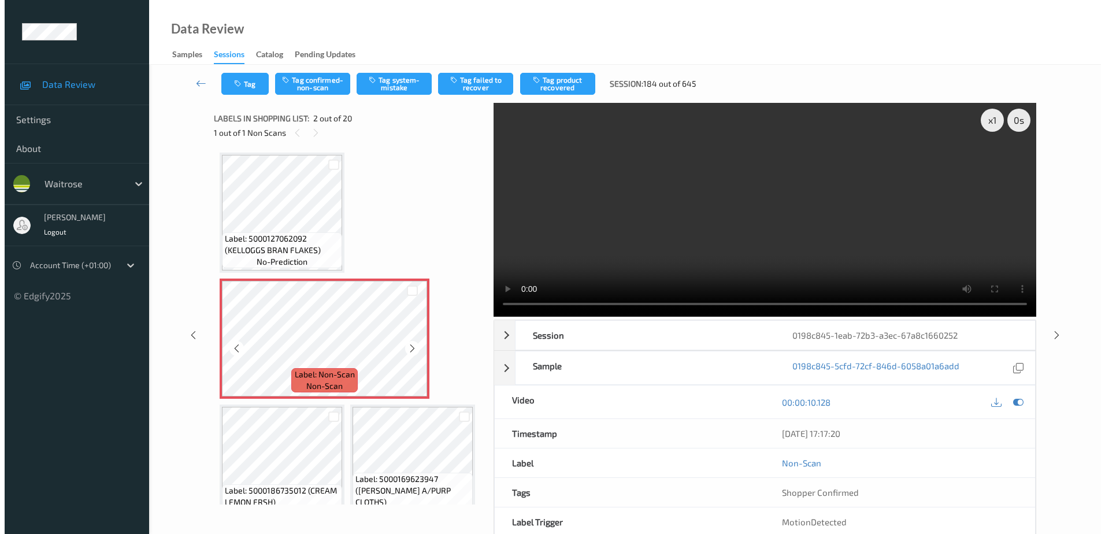
scroll to position [0, 0]
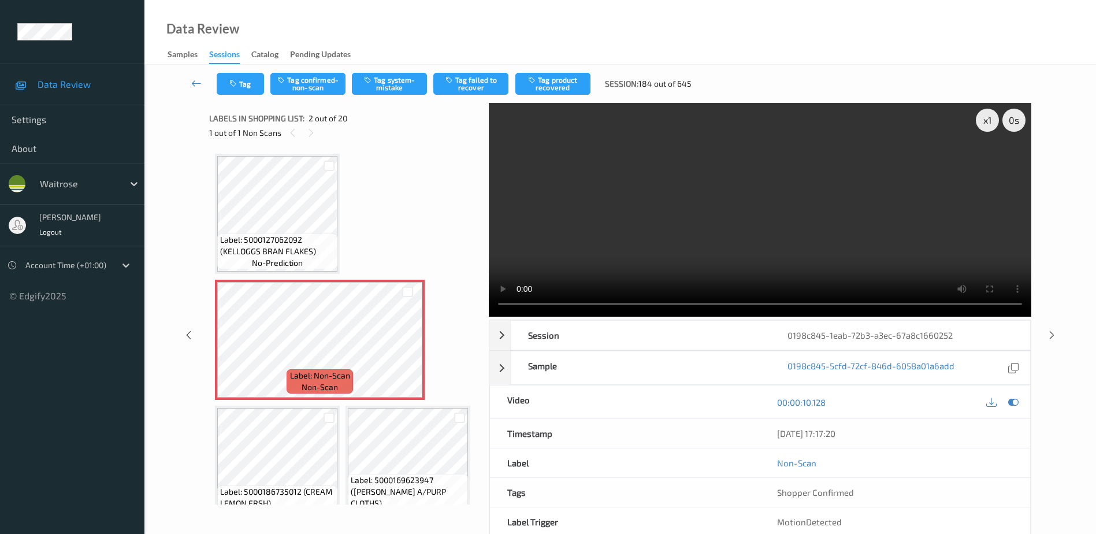
drag, startPoint x: 716, startPoint y: 239, endPoint x: 768, endPoint y: 226, distance: 52.8
click at [716, 239] on video at bounding box center [760, 210] width 542 height 214
click at [392, 87] on button "Tag system-mistake" at bounding box center [389, 84] width 75 height 22
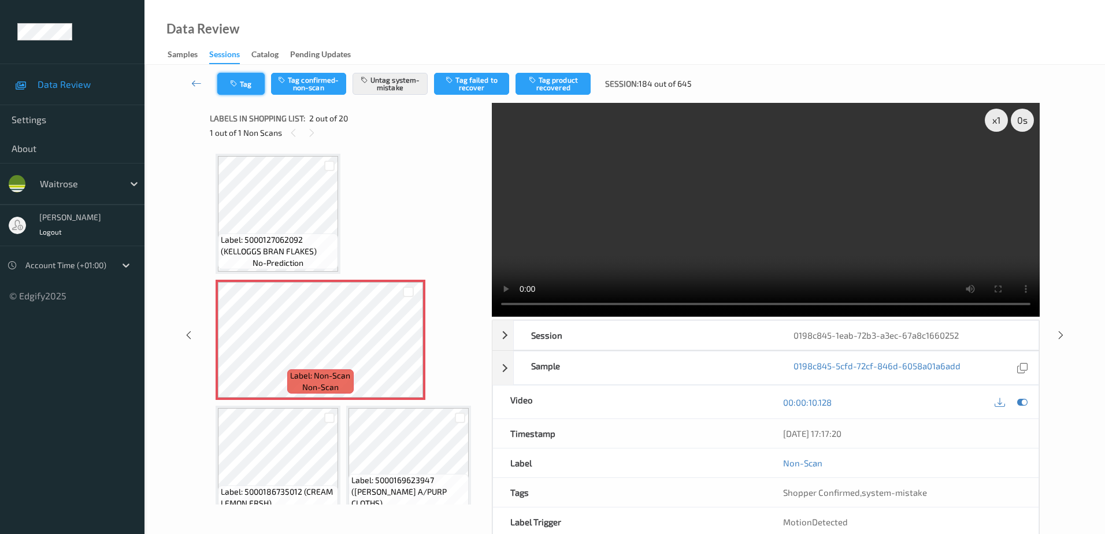
click at [233, 84] on icon "button" at bounding box center [235, 84] width 10 height 8
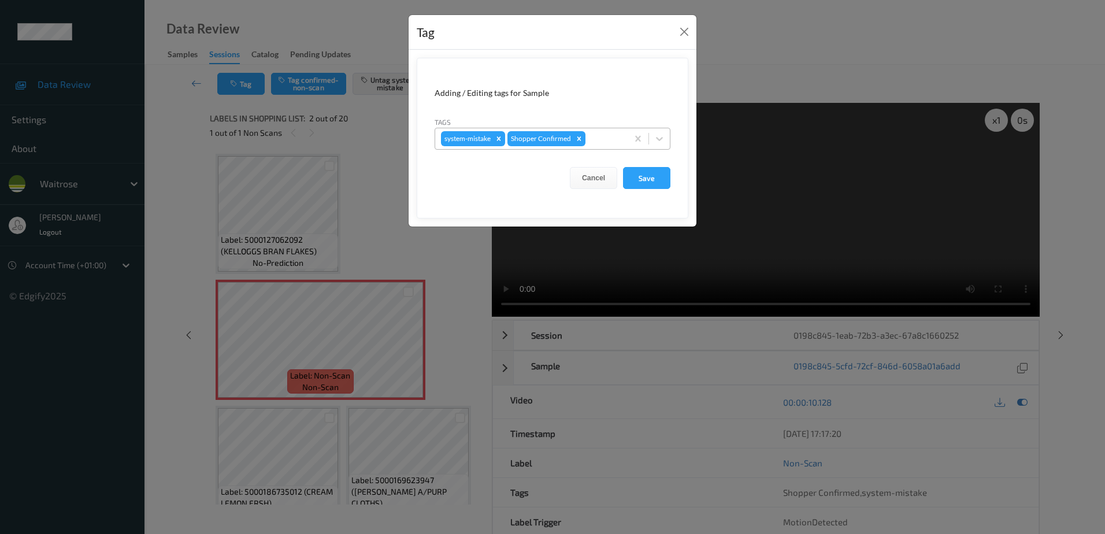
click at [604, 137] on div at bounding box center [604, 139] width 34 height 14
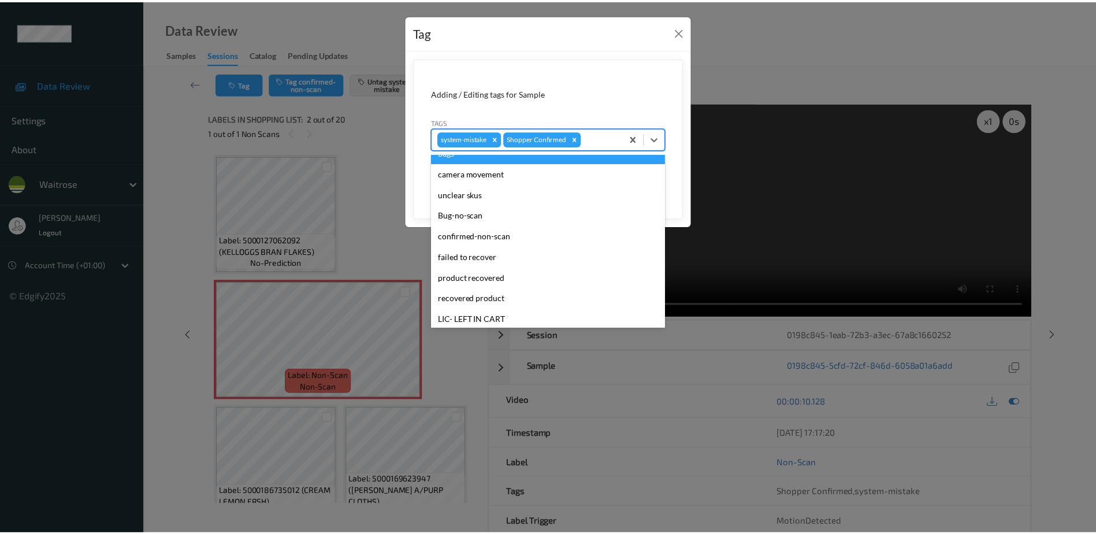
scroll to position [226, 0]
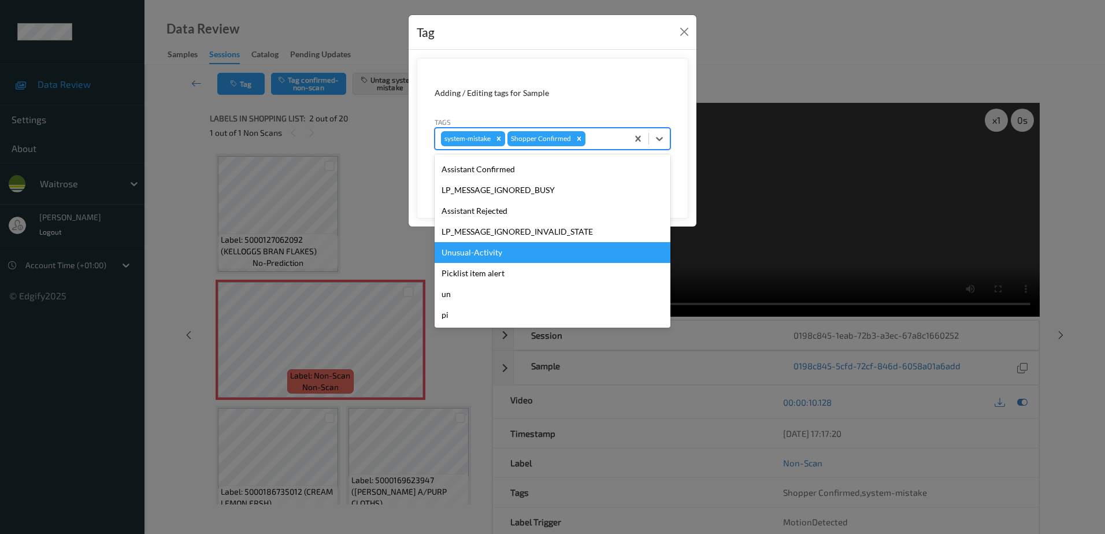
drag, startPoint x: 476, startPoint y: 261, endPoint x: 489, endPoint y: 251, distance: 16.1
click at [477, 261] on div "Unusual-Activity" at bounding box center [552, 252] width 236 height 21
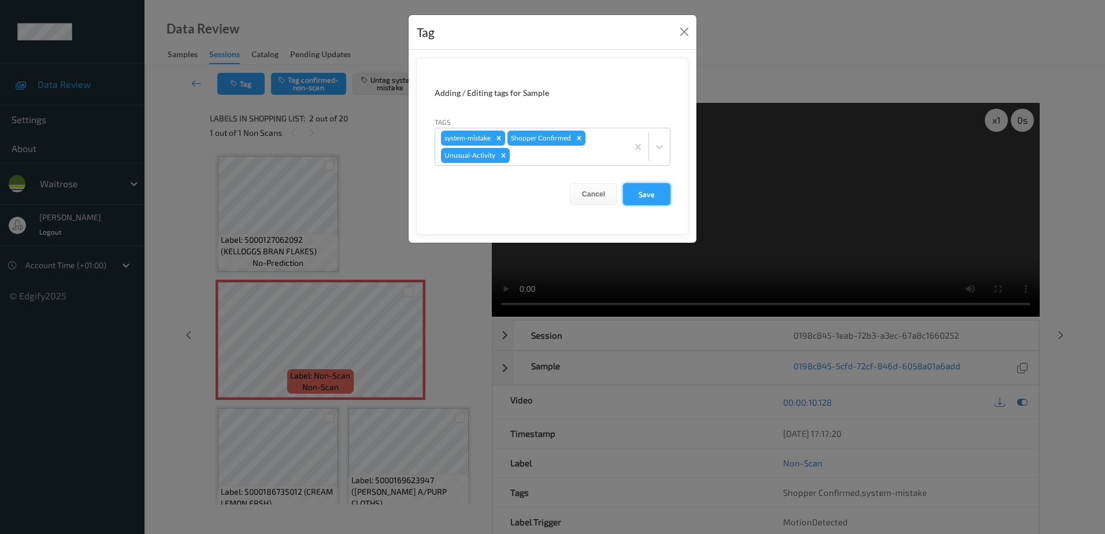
click at [641, 202] on button "Save" at bounding box center [646, 194] width 47 height 22
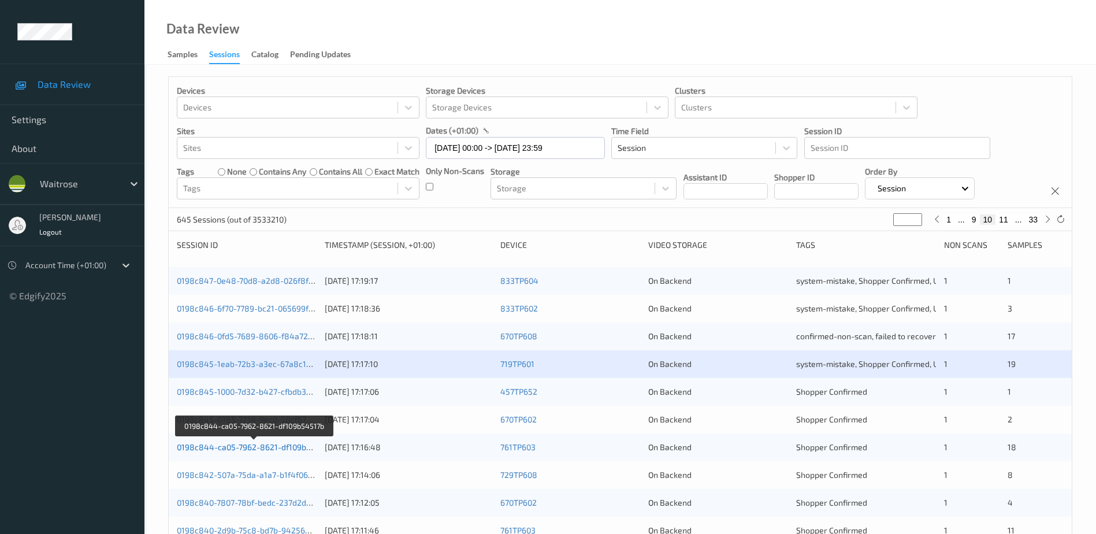
click at [254, 449] on link "0198c844-ca05-7962-8621-df109b54517b" at bounding box center [255, 447] width 156 height 10
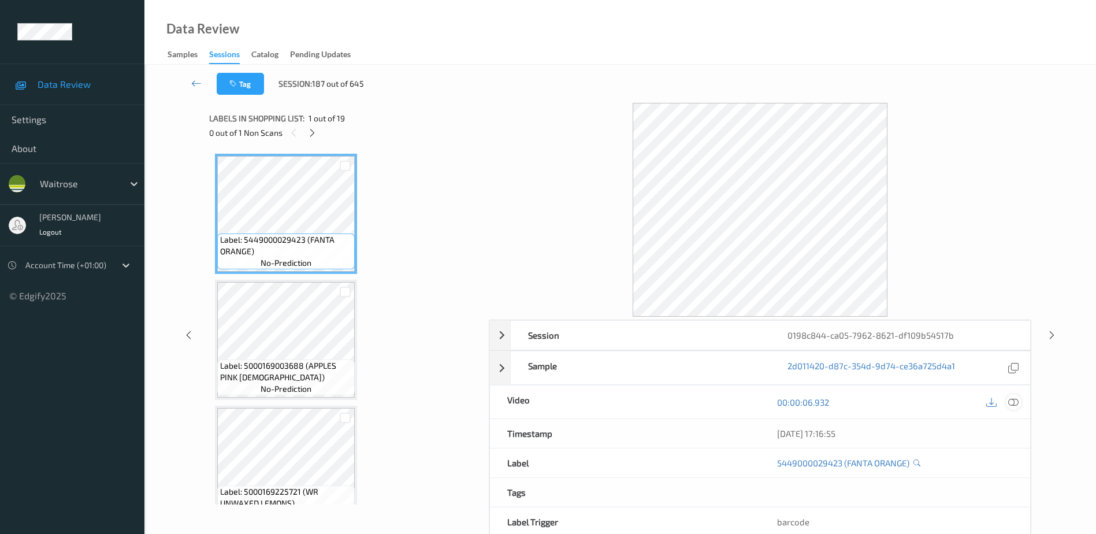
click at [1016, 403] on icon at bounding box center [1013, 402] width 10 height 10
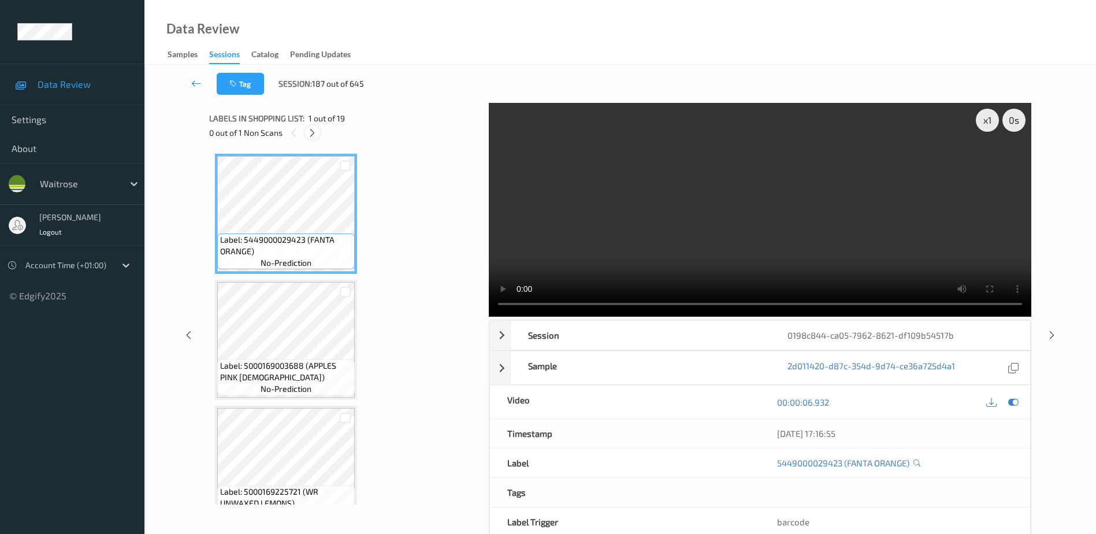
click at [308, 133] on icon at bounding box center [312, 133] width 10 height 10
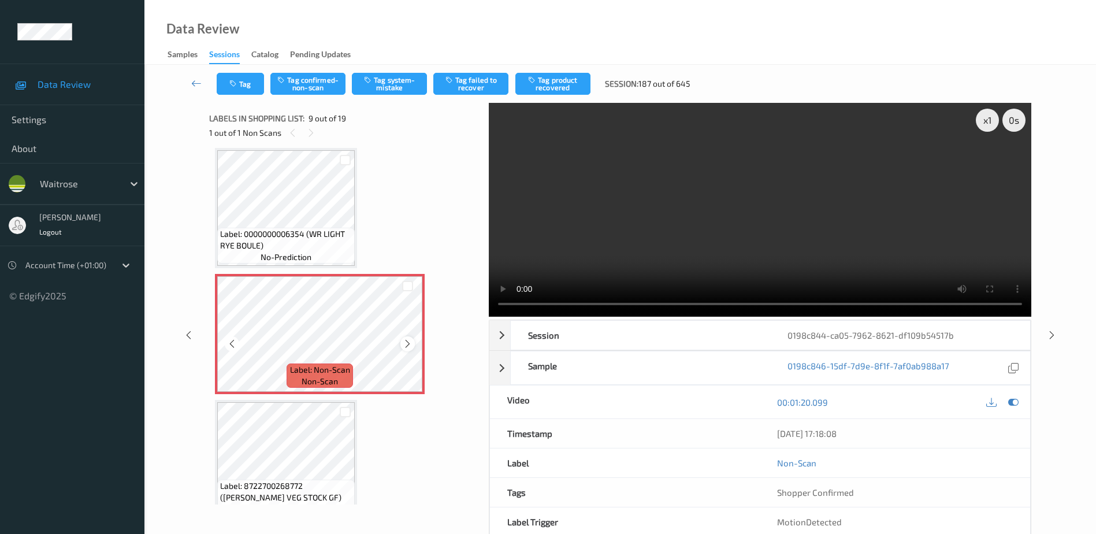
click at [404, 340] on icon at bounding box center [408, 344] width 10 height 10
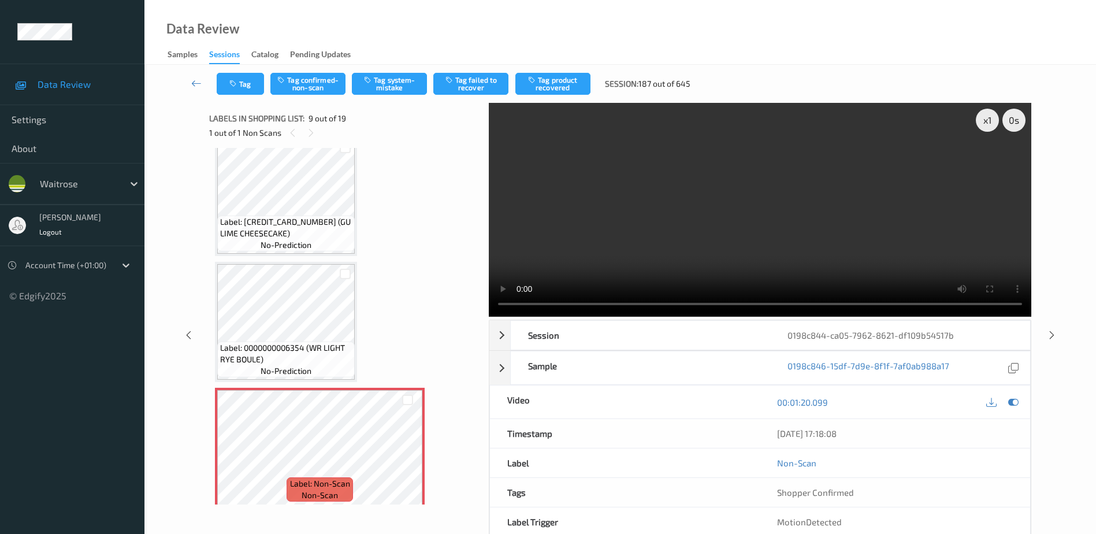
scroll to position [830, 0]
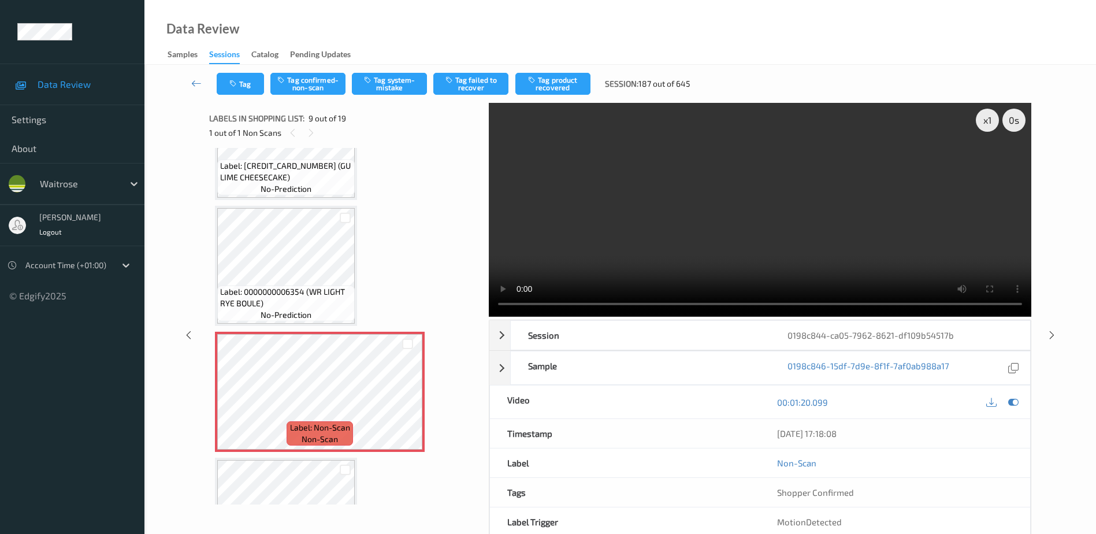
click at [780, 215] on video at bounding box center [760, 210] width 542 height 214
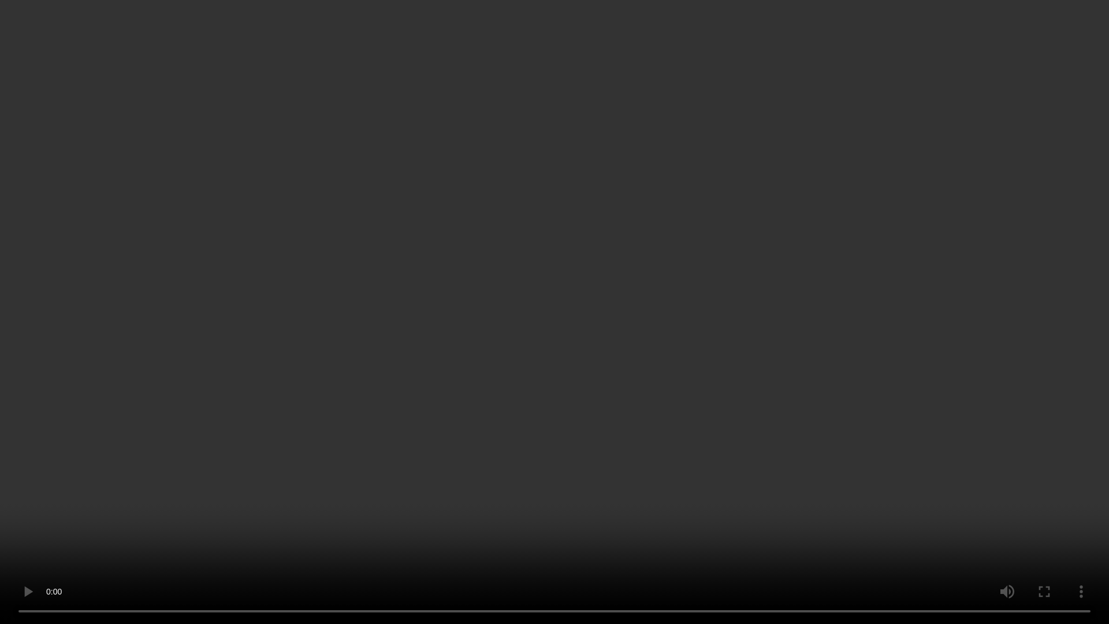
click at [656, 312] on video at bounding box center [554, 312] width 1109 height 624
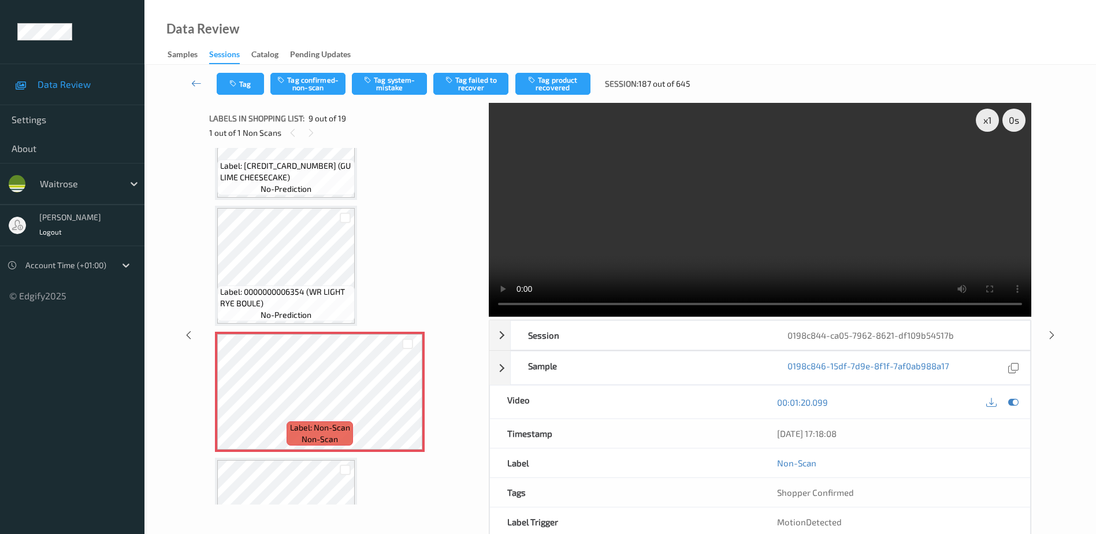
click at [720, 239] on video at bounding box center [760, 210] width 542 height 214
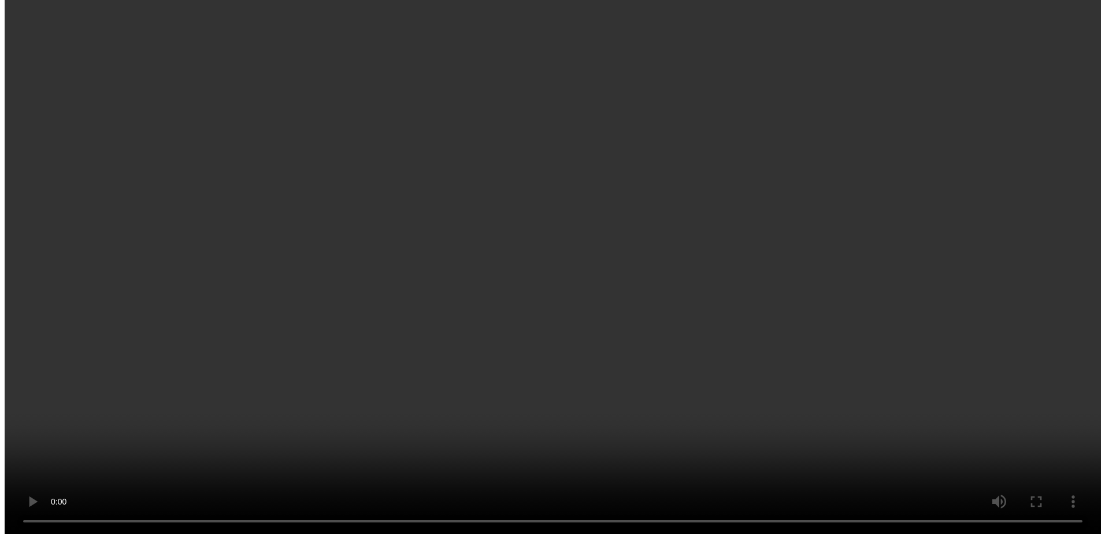
scroll to position [714, 0]
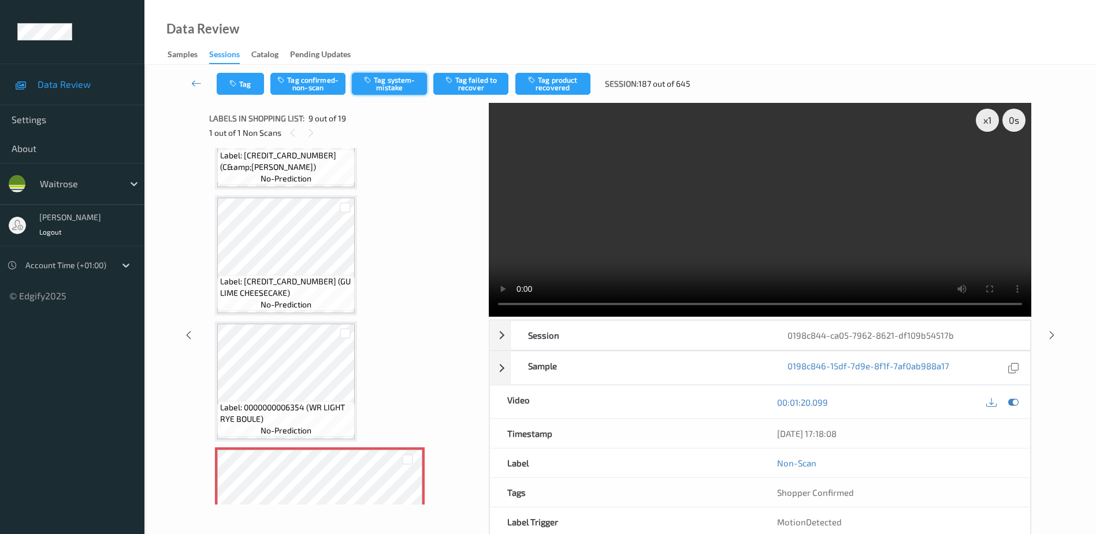
click at [389, 84] on button "Tag system-mistake" at bounding box center [389, 84] width 75 height 22
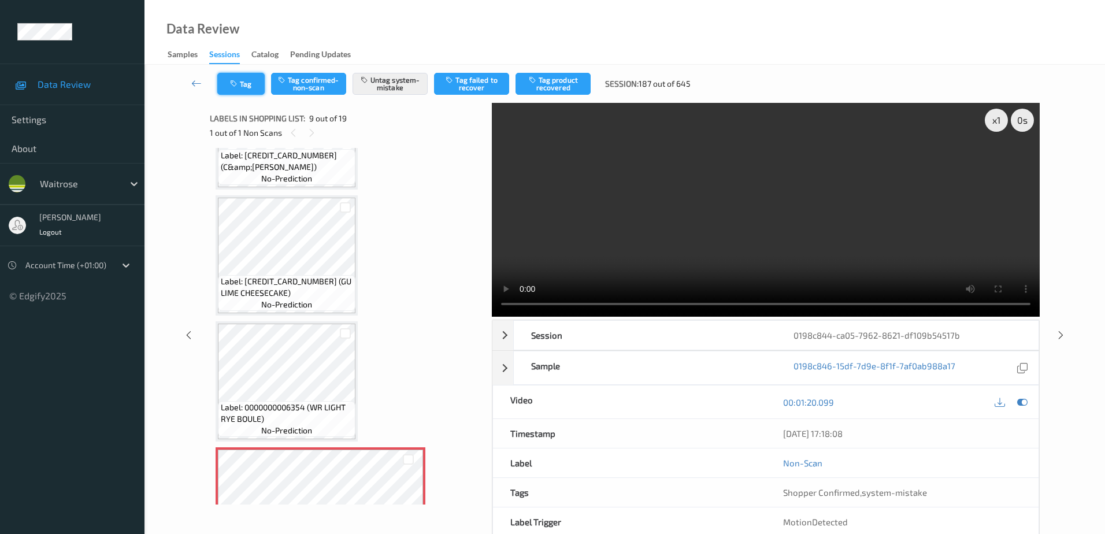
click at [240, 75] on button "Tag" at bounding box center [240, 84] width 47 height 22
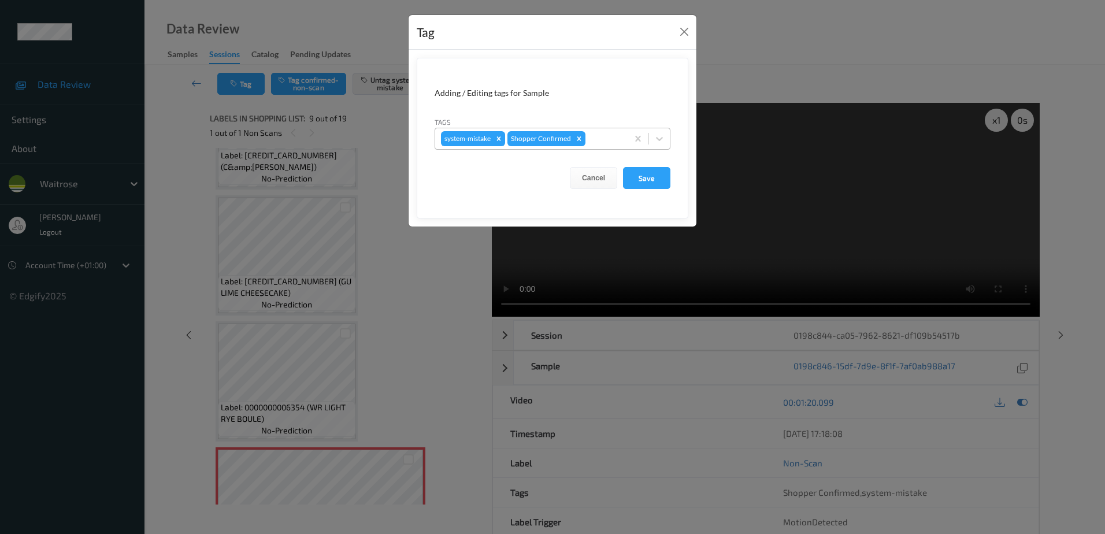
click at [597, 140] on div at bounding box center [604, 139] width 34 height 14
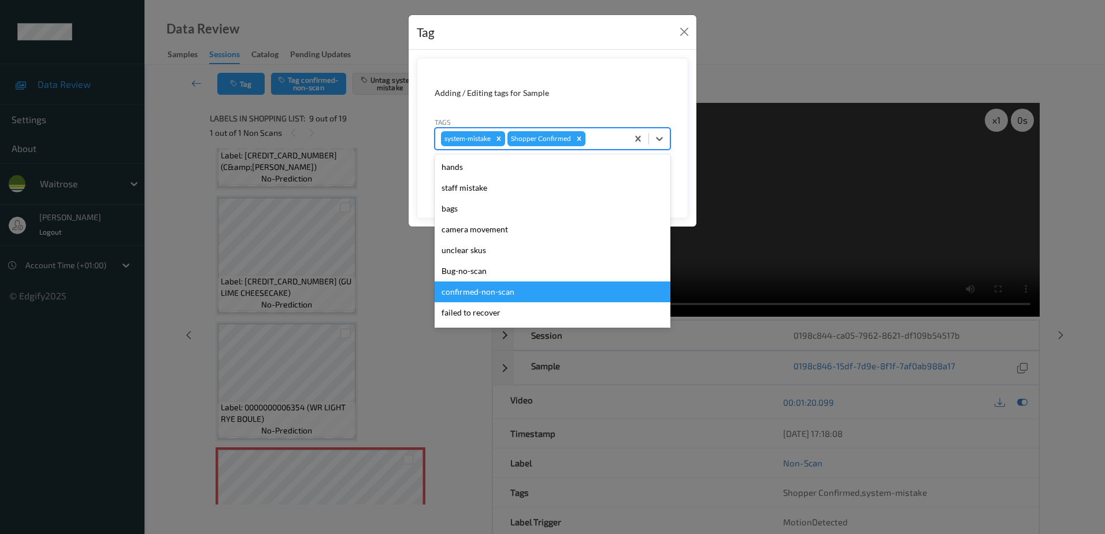
scroll to position [226, 0]
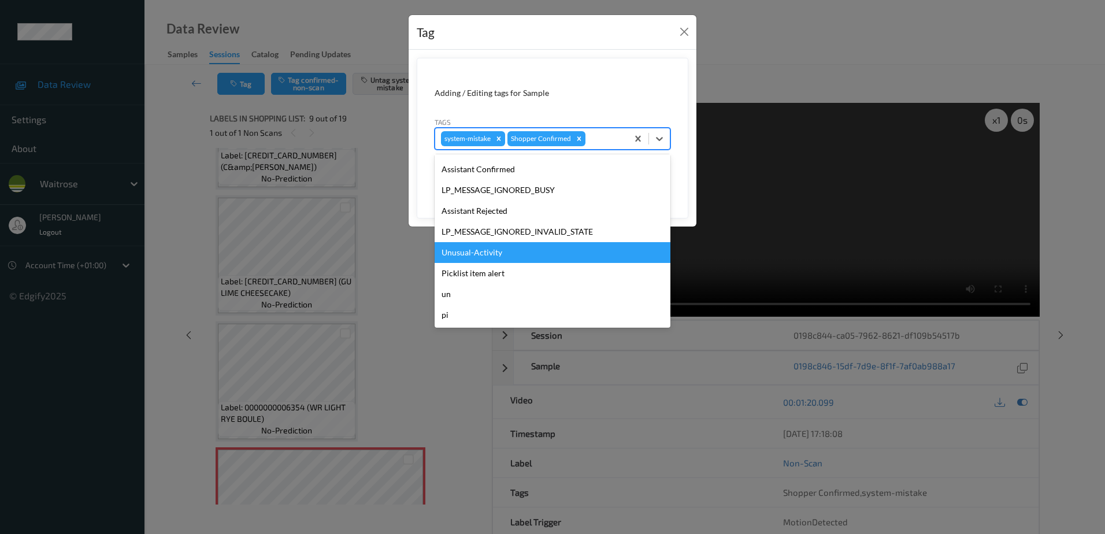
click at [492, 251] on div "Unusual-Activity" at bounding box center [552, 252] width 236 height 21
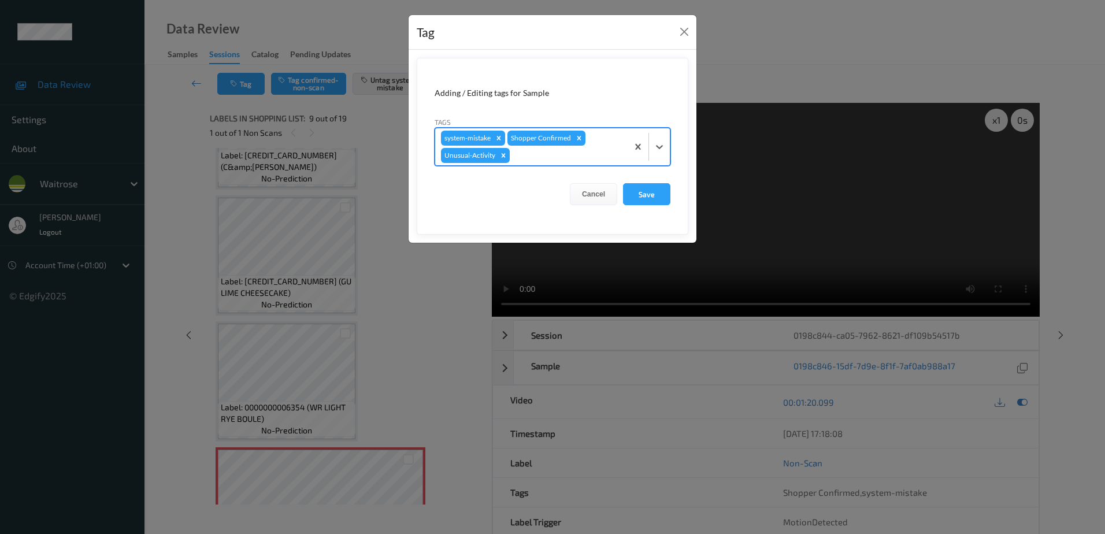
click at [540, 162] on div "system-mistake Shopper Confirmed Unusual-Activity" at bounding box center [531, 146] width 192 height 37
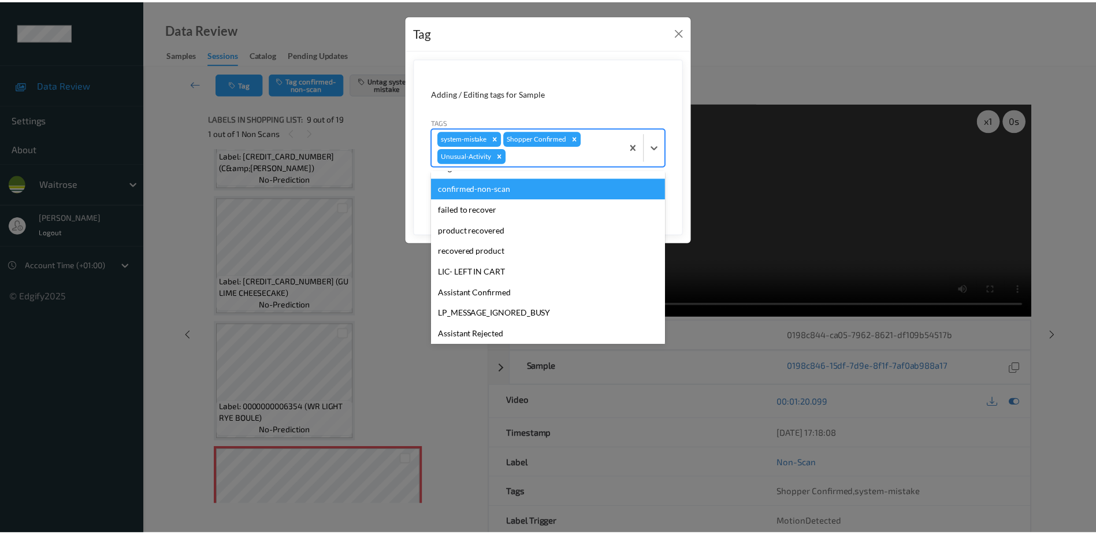
scroll to position [206, 0]
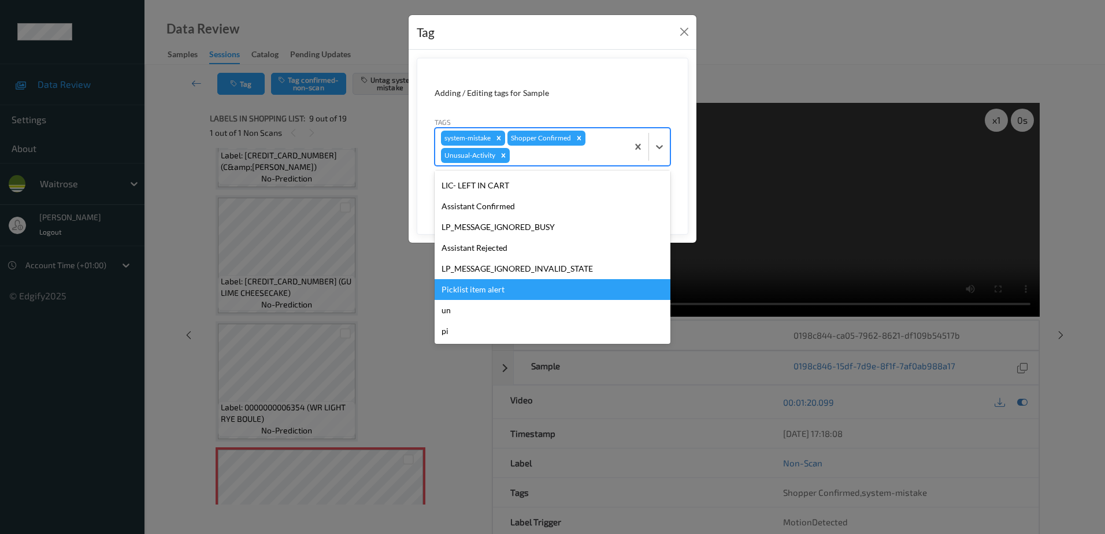
click at [490, 292] on div "Picklist item alert" at bounding box center [552, 289] width 236 height 21
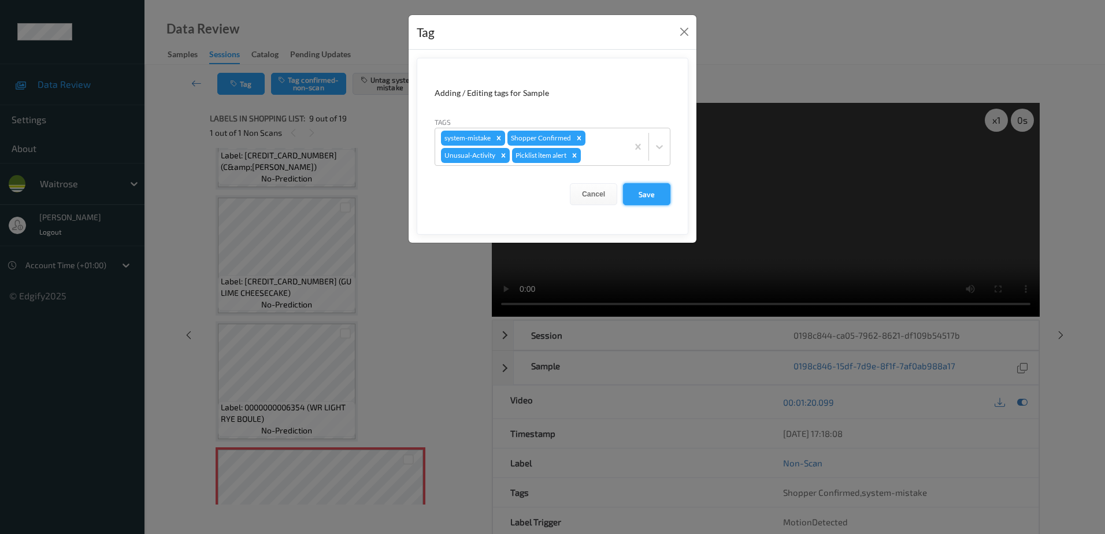
click at [643, 199] on button "Save" at bounding box center [646, 194] width 47 height 22
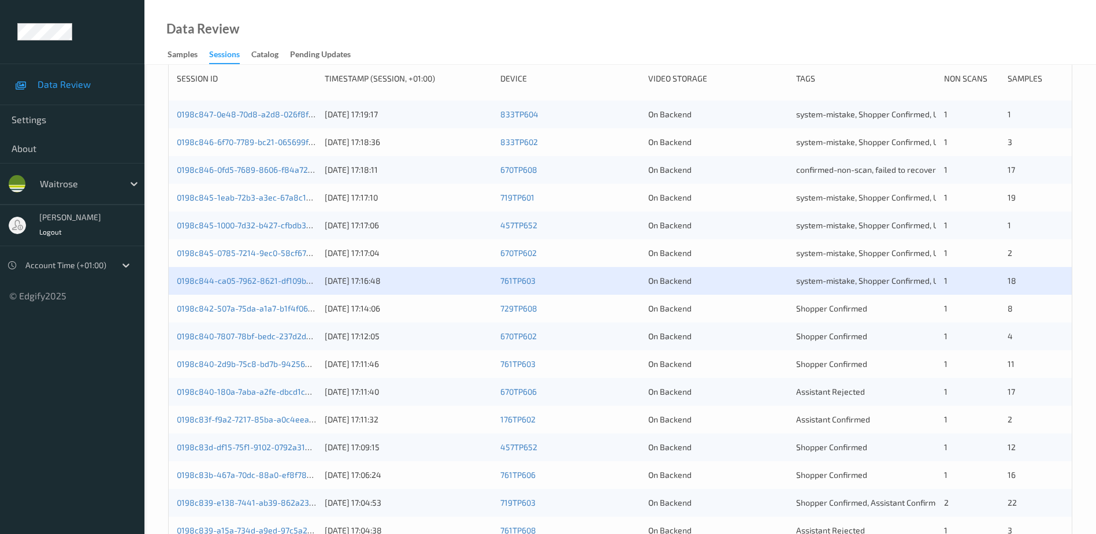
scroll to position [173, 0]
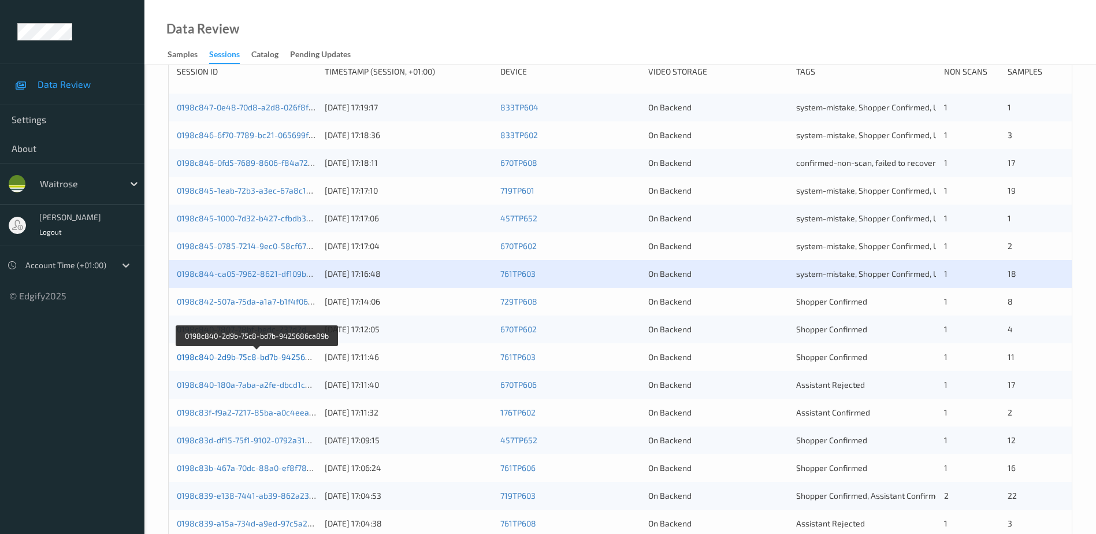
click at [258, 356] on link "0198c840-2d9b-75c8-bd7b-9425686ca89b" at bounding box center [257, 357] width 161 height 10
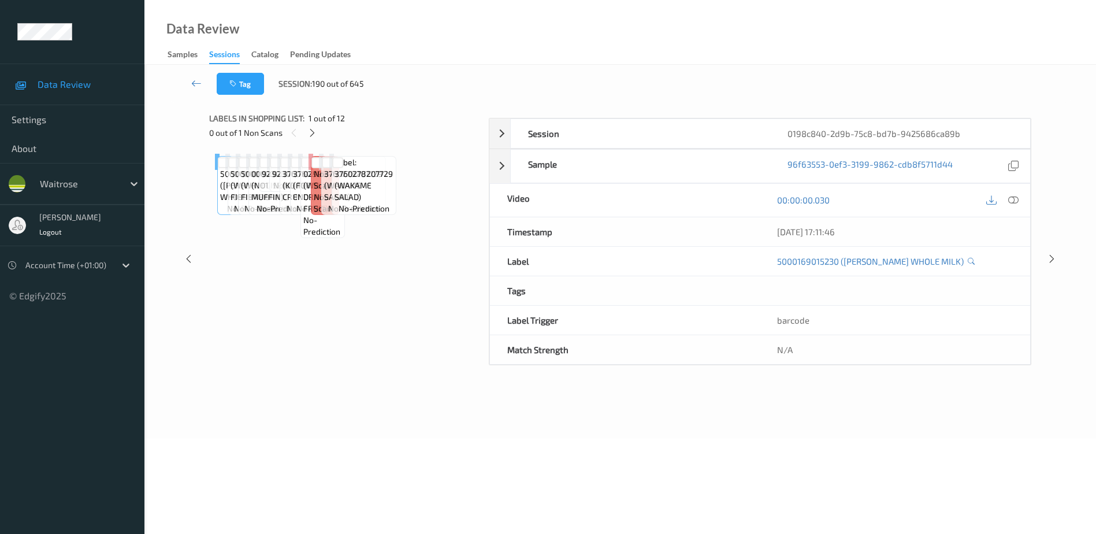
scroll to position [57, 0]
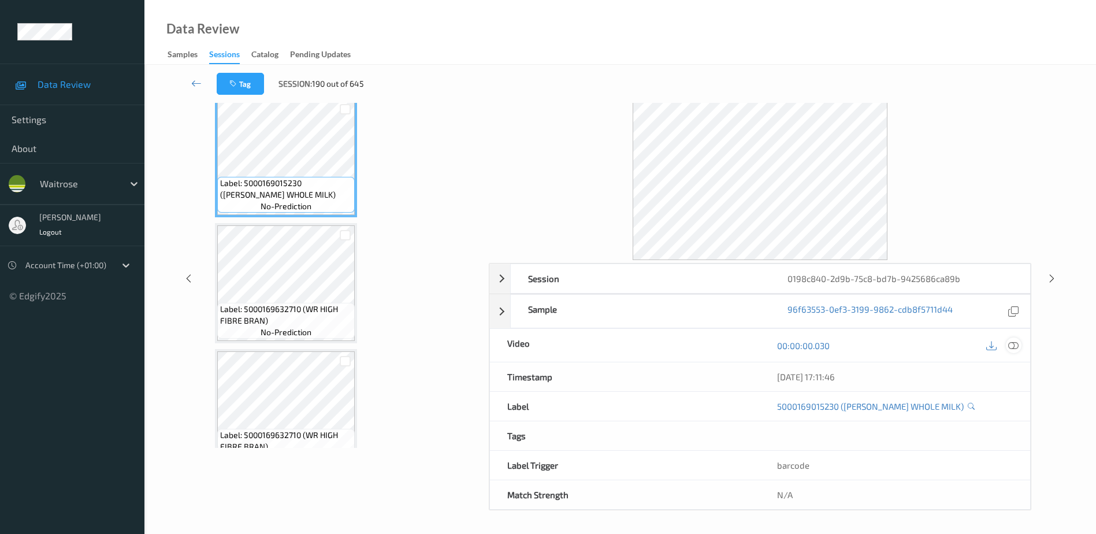
click at [1013, 343] on icon at bounding box center [1013, 345] width 10 height 10
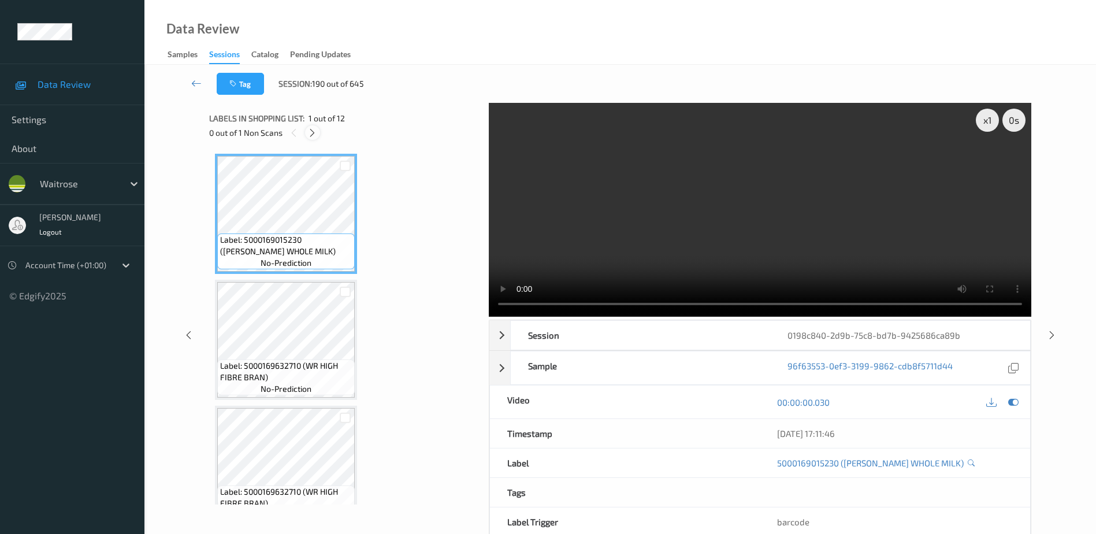
click at [315, 131] on icon at bounding box center [312, 133] width 10 height 10
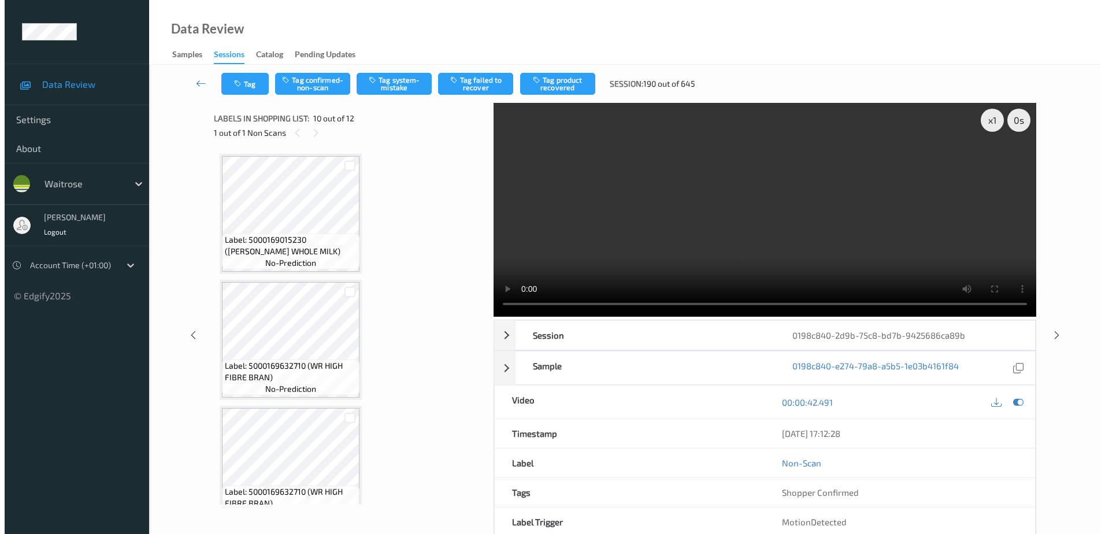
scroll to position [1013, 0]
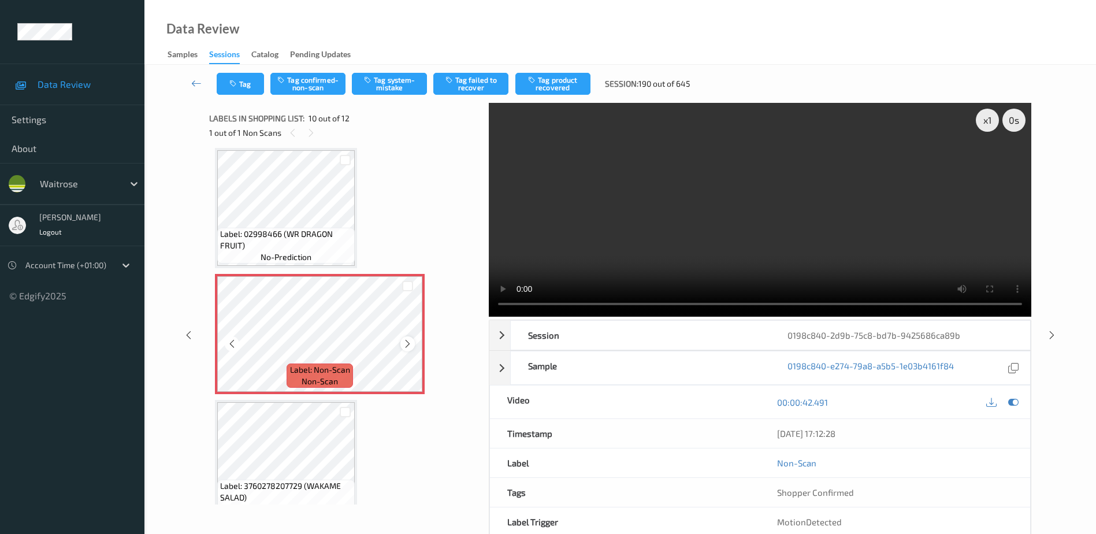
click at [406, 343] on icon at bounding box center [408, 344] width 10 height 10
click at [408, 347] on icon at bounding box center [408, 344] width 10 height 10
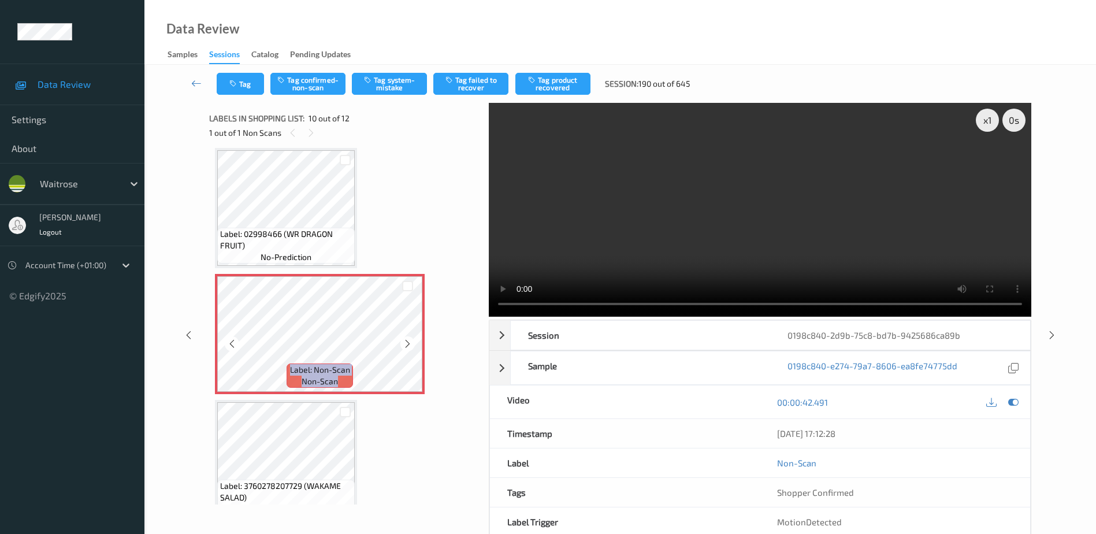
click at [408, 347] on icon at bounding box center [408, 344] width 10 height 10
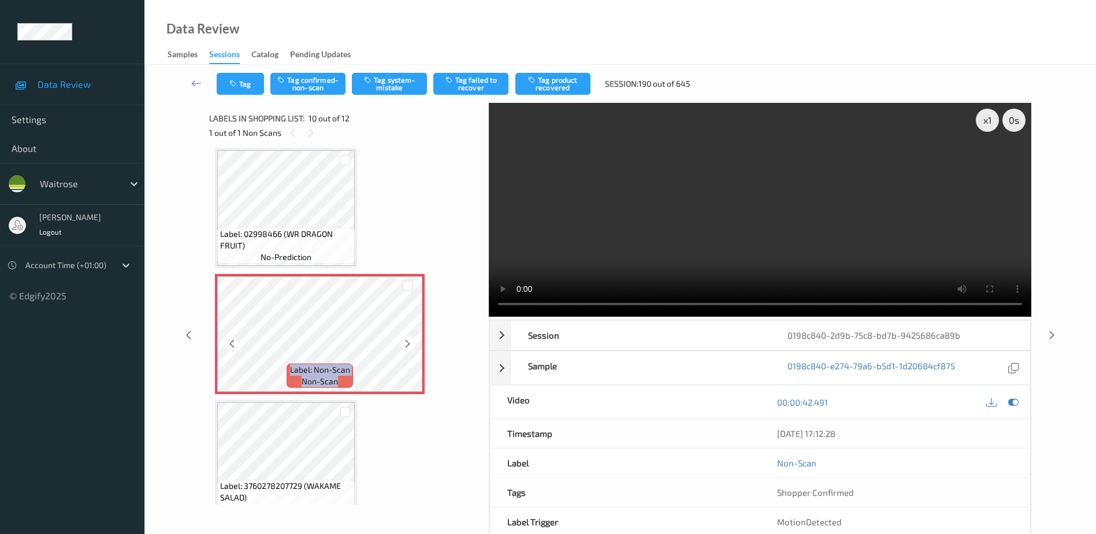
click at [408, 347] on icon at bounding box center [408, 344] width 10 height 10
click at [748, 242] on video at bounding box center [760, 210] width 542 height 214
drag, startPoint x: 326, startPoint y: 80, endPoint x: 367, endPoint y: 162, distance: 91.5
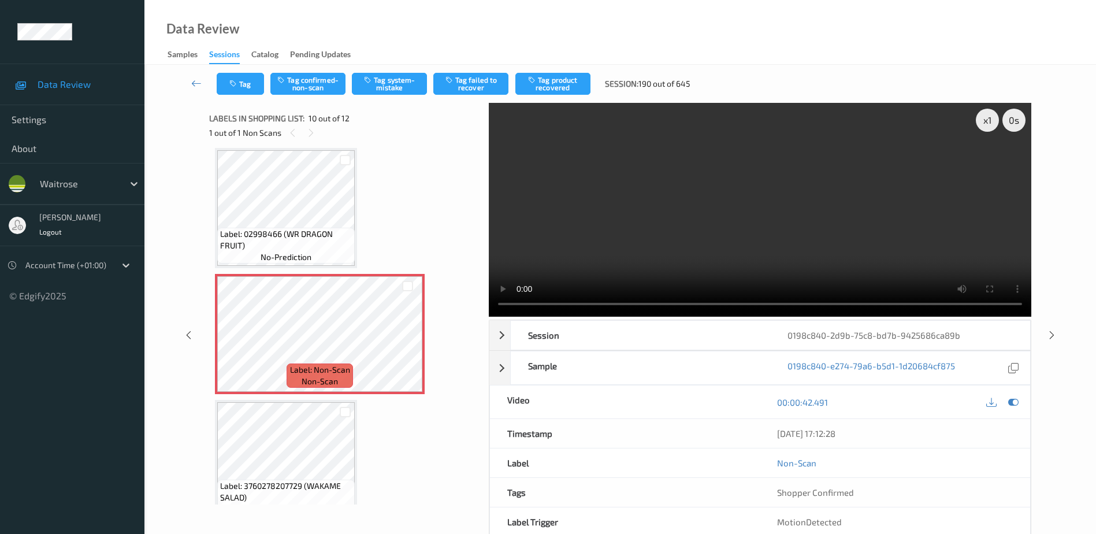
click at [326, 80] on button "Tag confirmed-non-scan" at bounding box center [307, 84] width 75 height 22
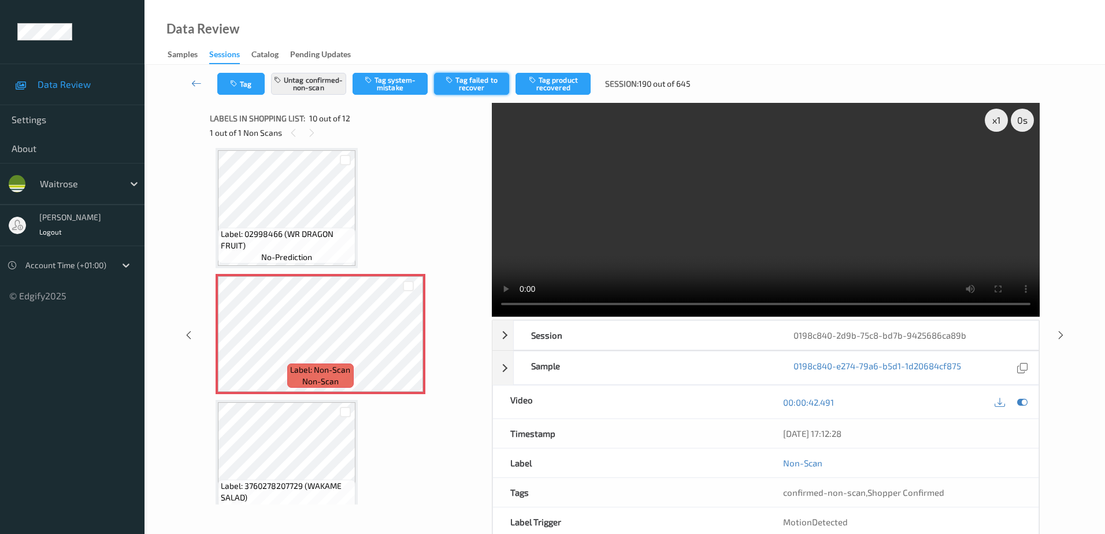
click at [471, 85] on button "Tag failed to recover" at bounding box center [471, 84] width 75 height 22
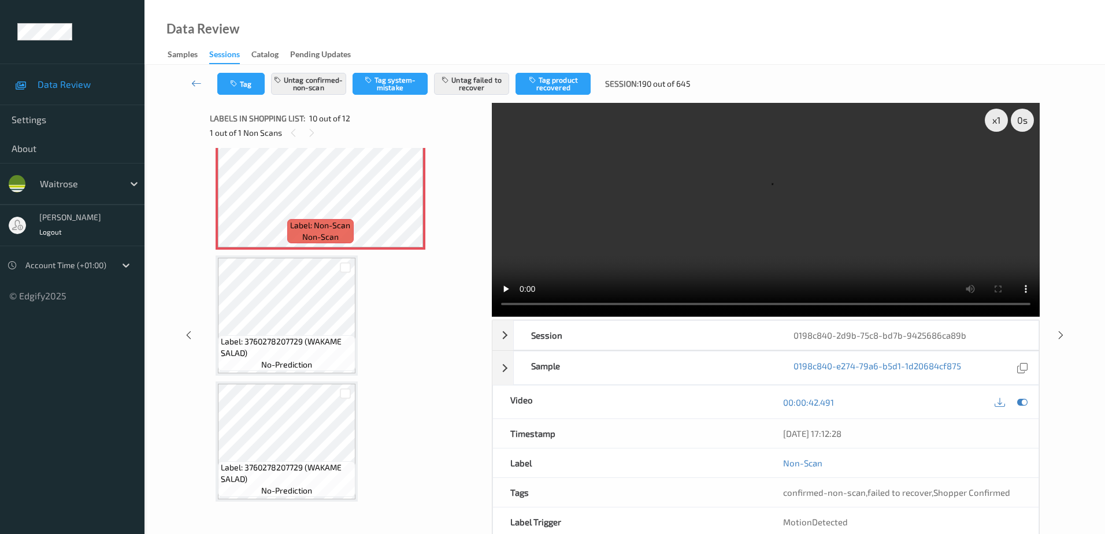
scroll to position [1161, 0]
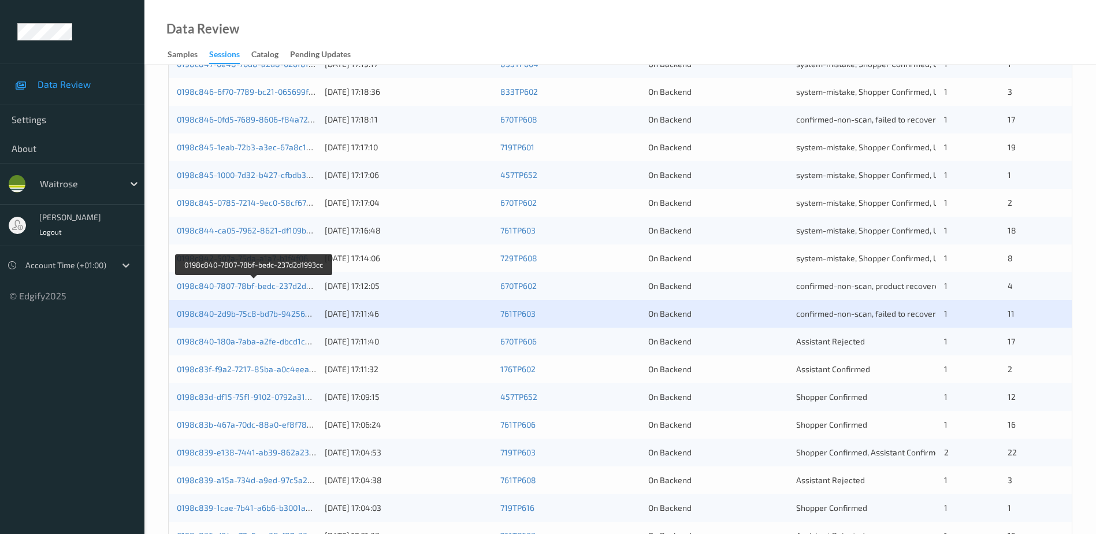
scroll to position [289, 0]
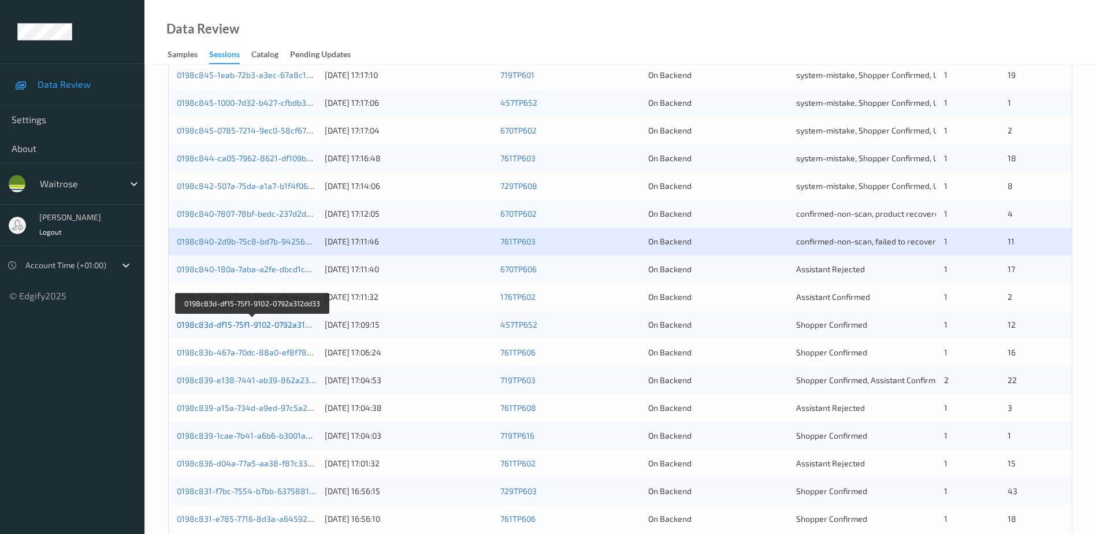
click at [240, 323] on link "0198c83d-df15-75f1-9102-0792a312dd33" at bounding box center [252, 324] width 151 height 10
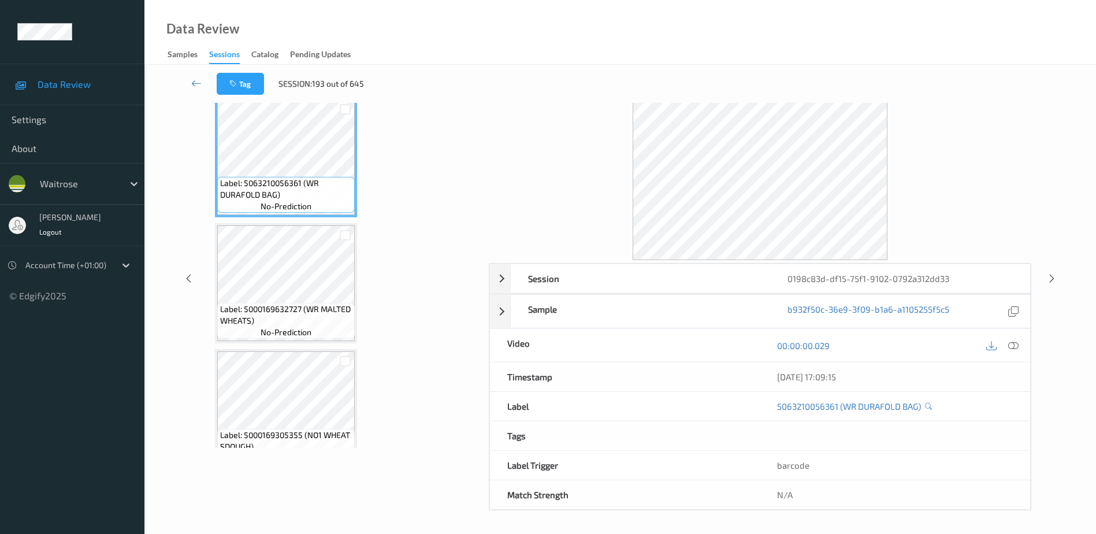
scroll to position [57, 0]
click at [1008, 345] on icon at bounding box center [1013, 345] width 10 height 10
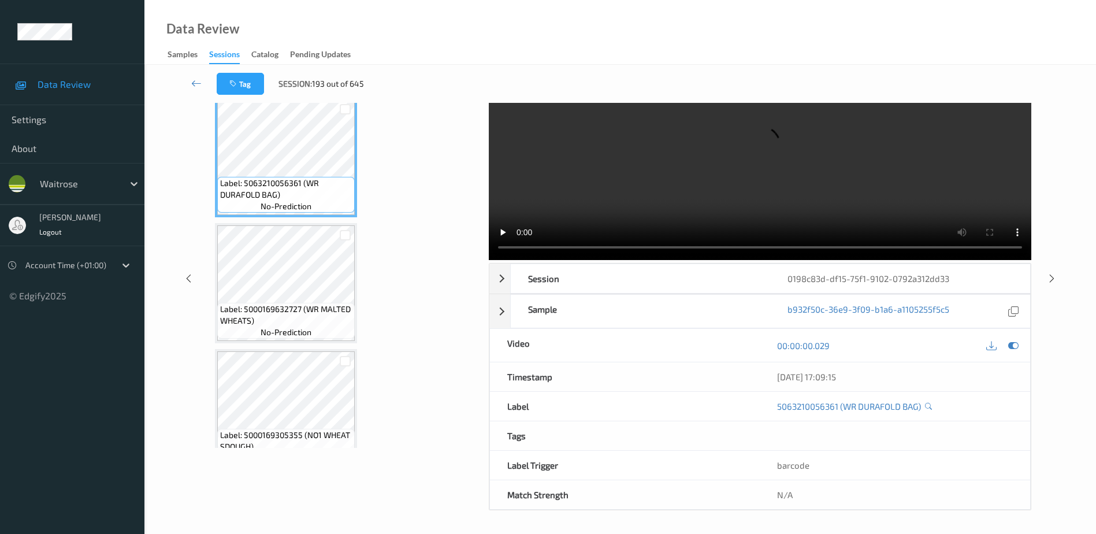
scroll to position [0, 0]
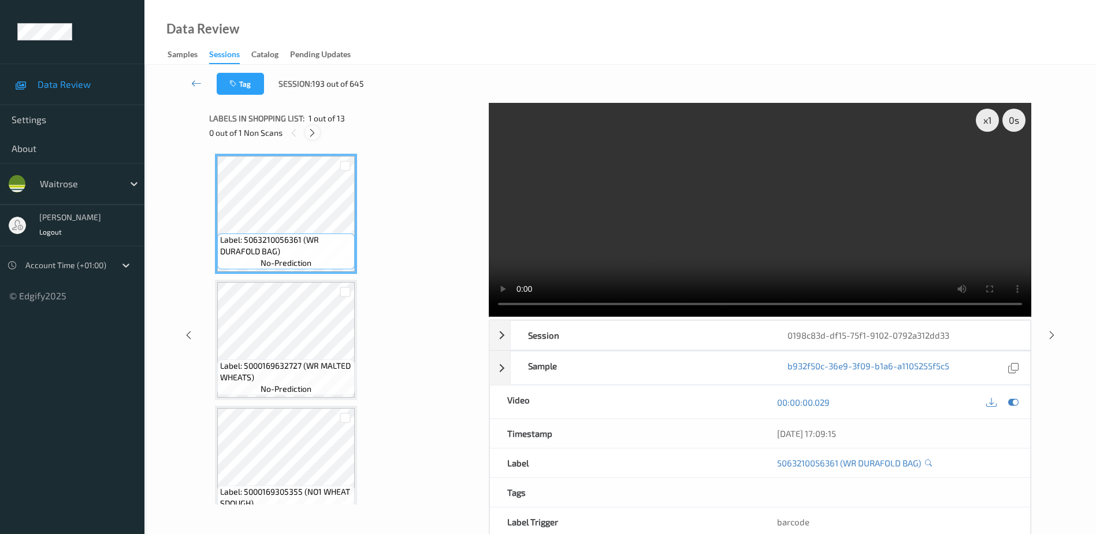
click at [313, 131] on icon at bounding box center [312, 133] width 10 height 10
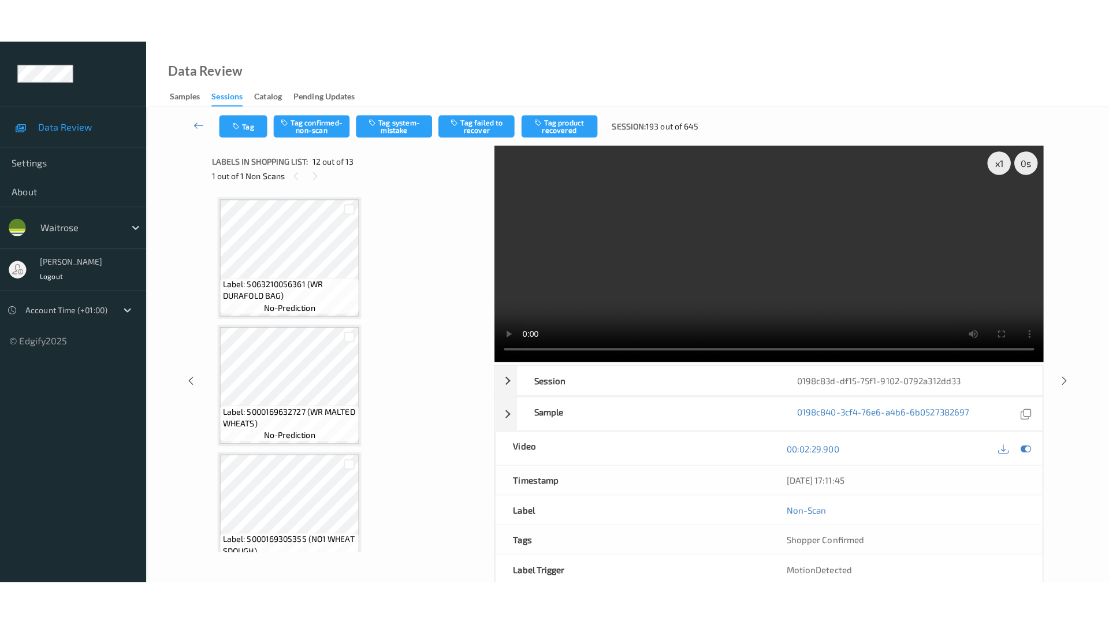
scroll to position [1265, 0]
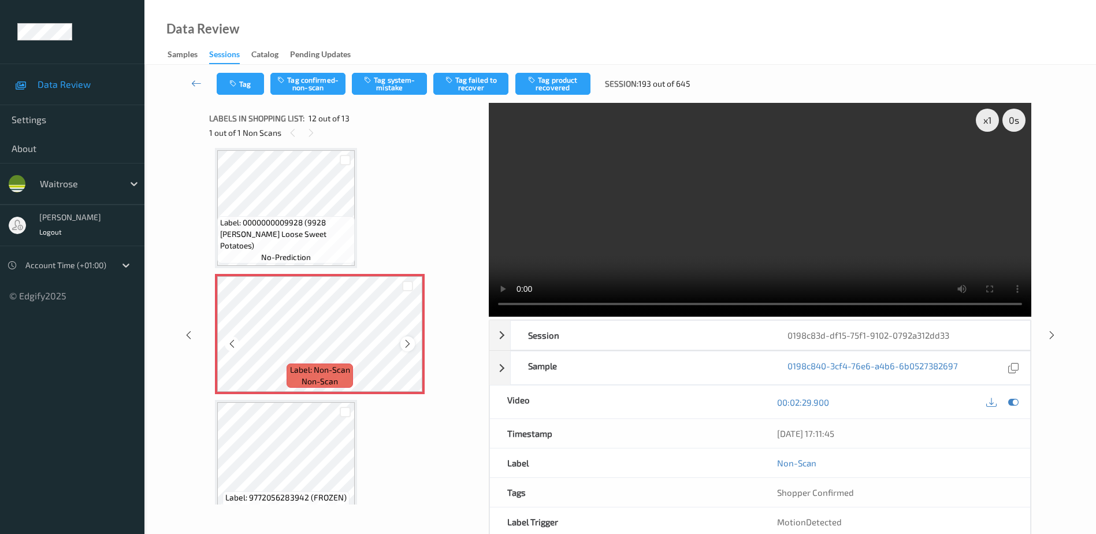
click at [406, 343] on icon at bounding box center [408, 344] width 10 height 10
click at [716, 196] on video at bounding box center [760, 210] width 542 height 214
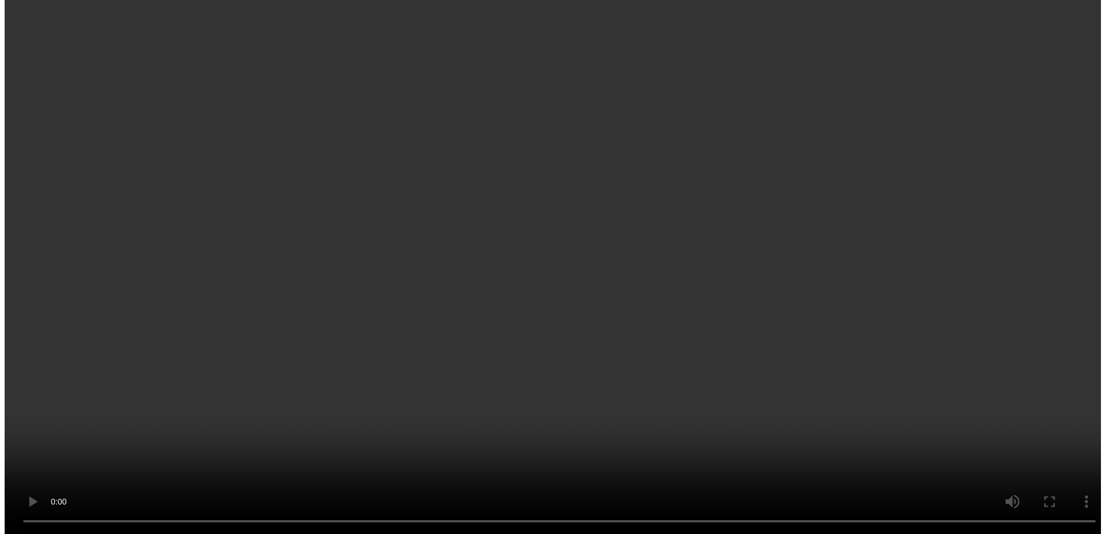
scroll to position [1286, 0]
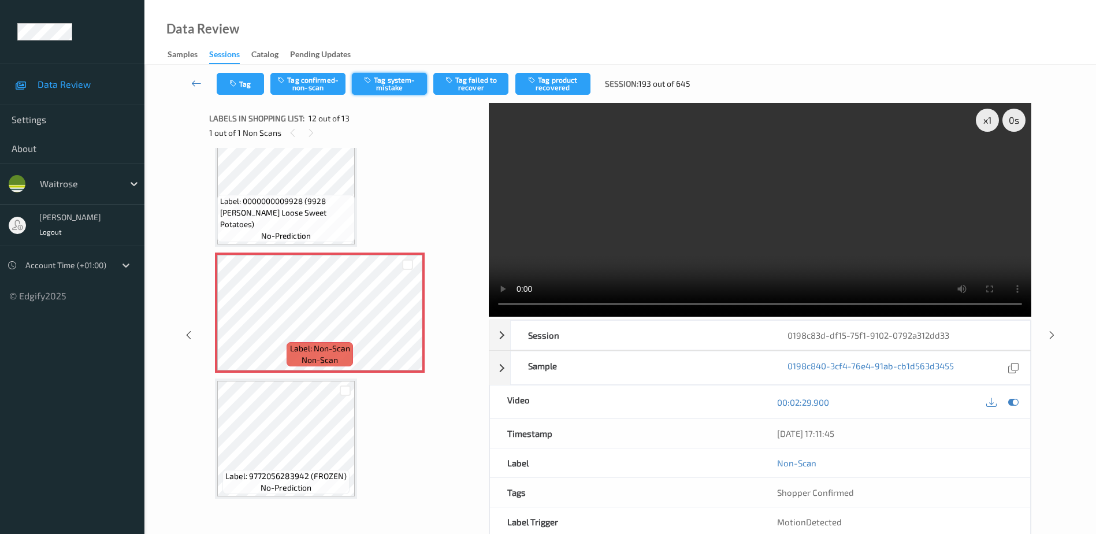
click at [391, 90] on button "Tag system-mistake" at bounding box center [389, 84] width 75 height 22
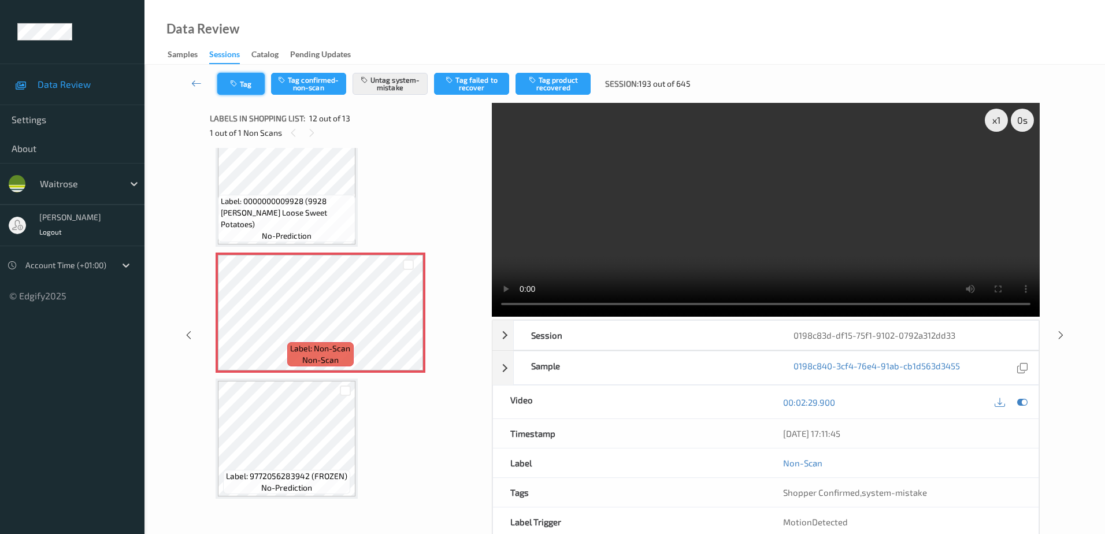
click at [237, 77] on button "Tag" at bounding box center [240, 84] width 47 height 22
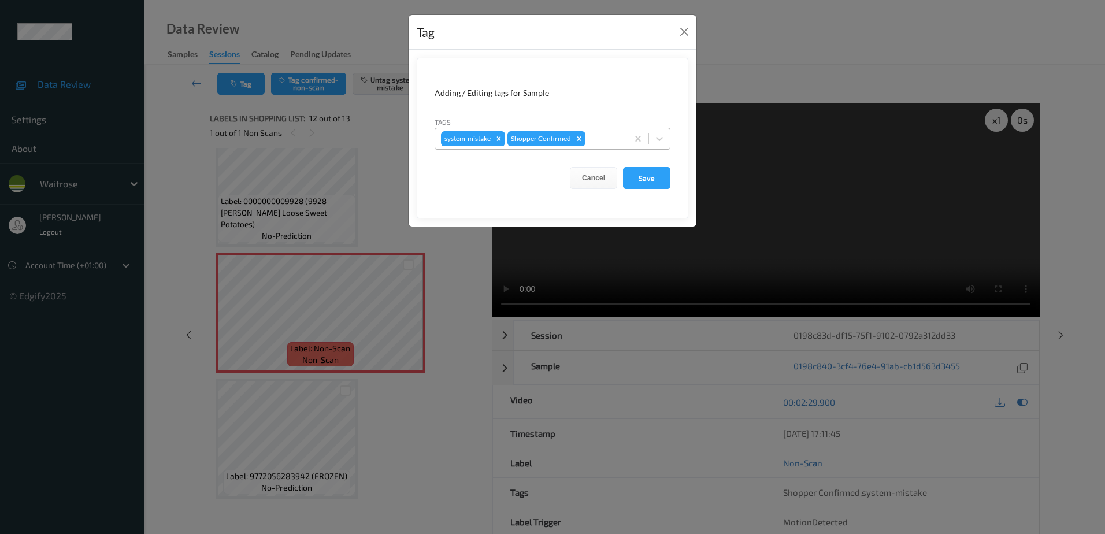
click at [604, 139] on div at bounding box center [604, 139] width 34 height 14
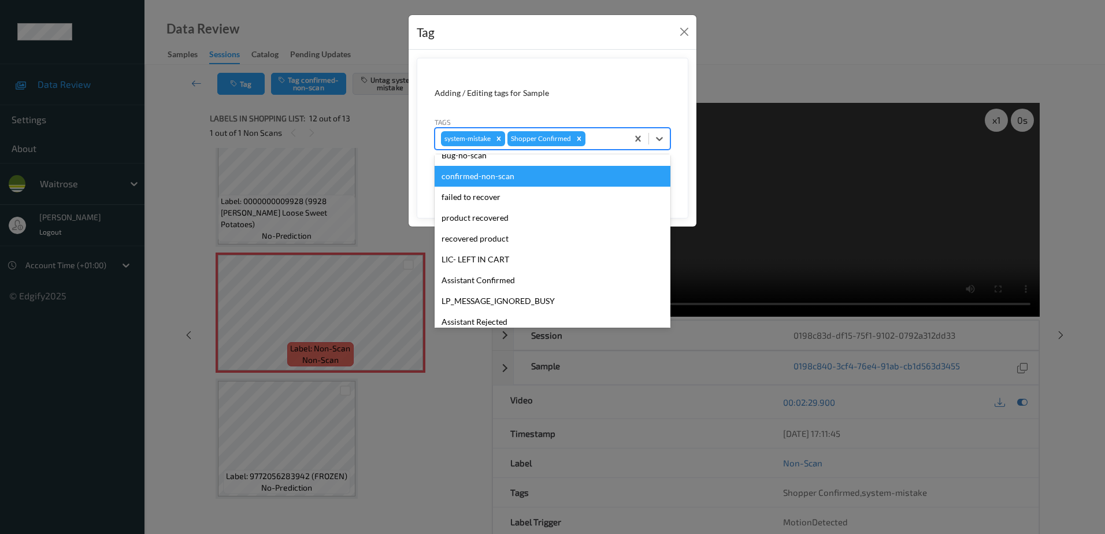
scroll to position [226, 0]
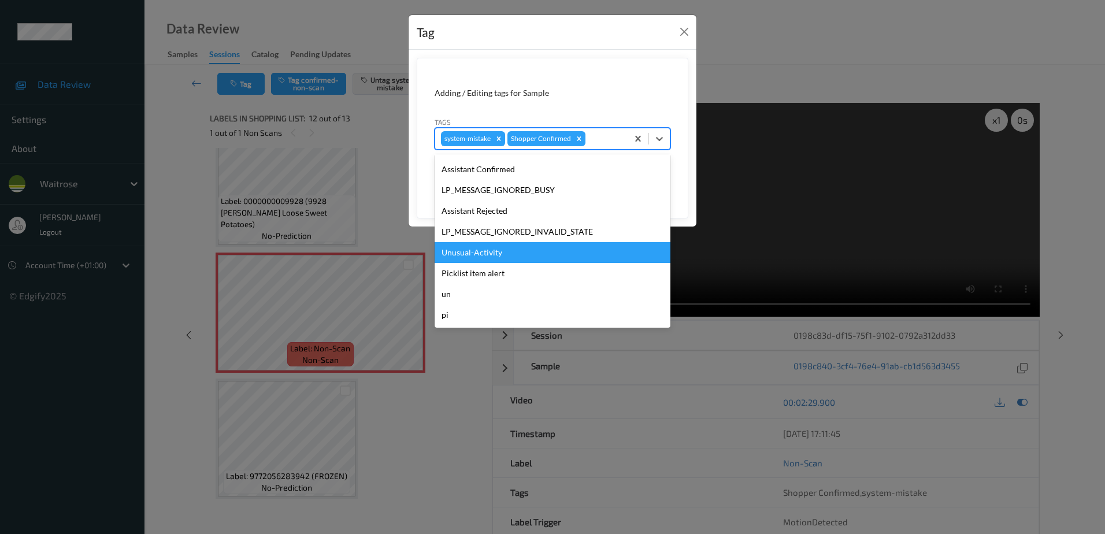
click at [459, 249] on div "Unusual-Activity" at bounding box center [552, 252] width 236 height 21
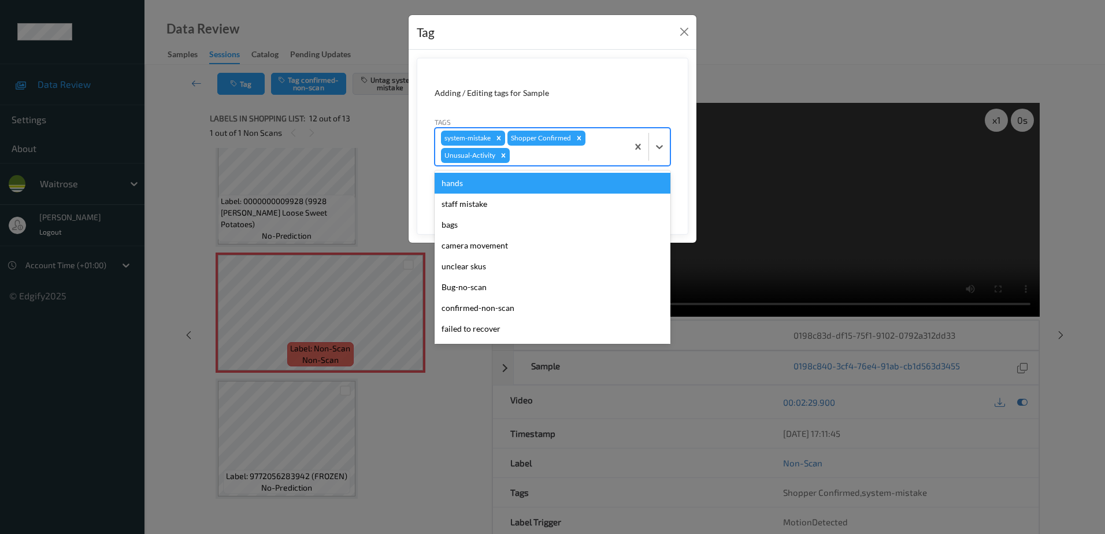
click at [529, 159] on div at bounding box center [567, 155] width 110 height 14
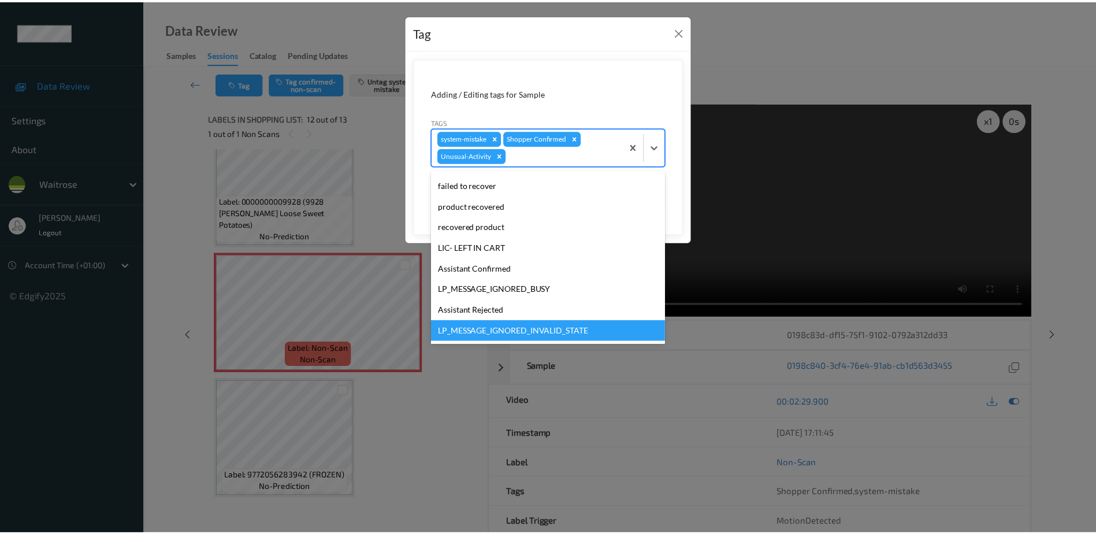
scroll to position [206, 0]
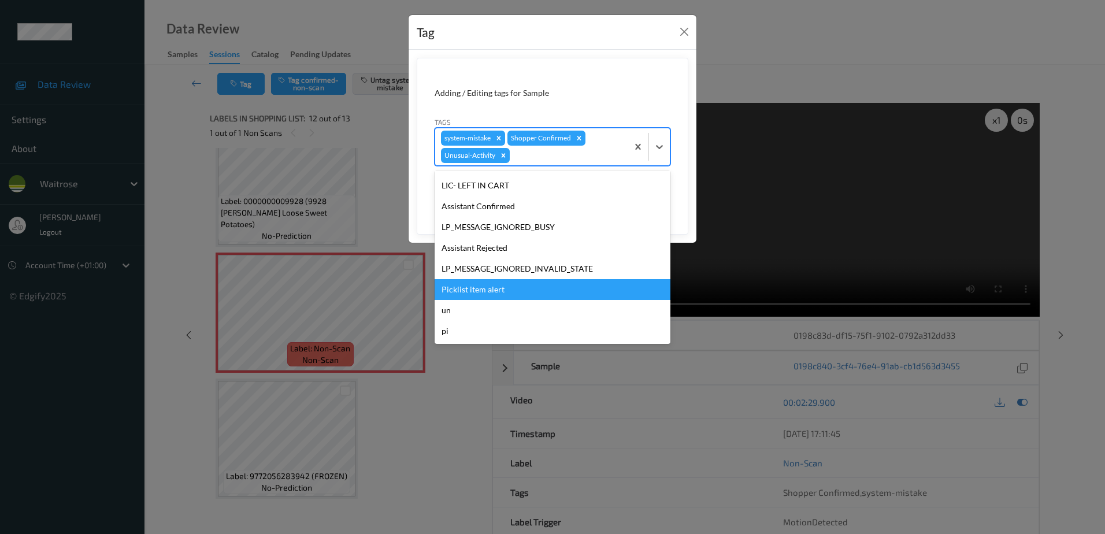
click at [462, 282] on div "Picklist item alert" at bounding box center [552, 289] width 236 height 21
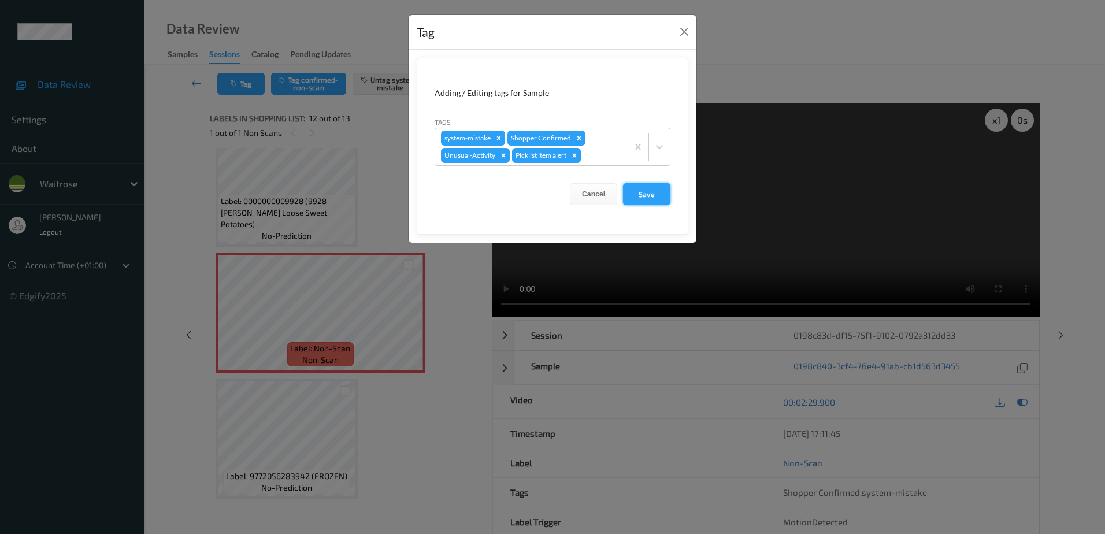
click at [636, 192] on button "Save" at bounding box center [646, 194] width 47 height 22
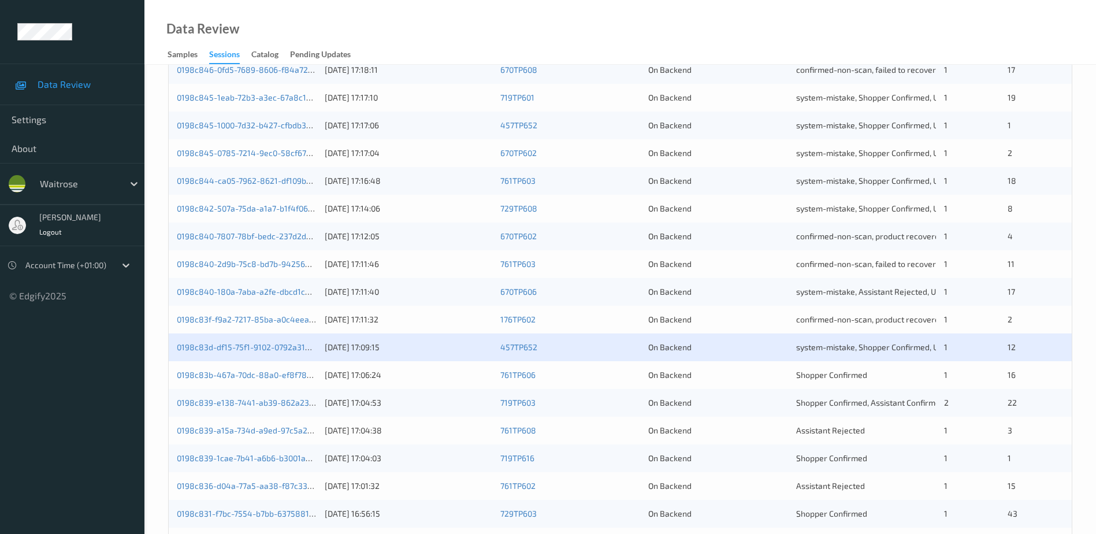
scroll to position [289, 0]
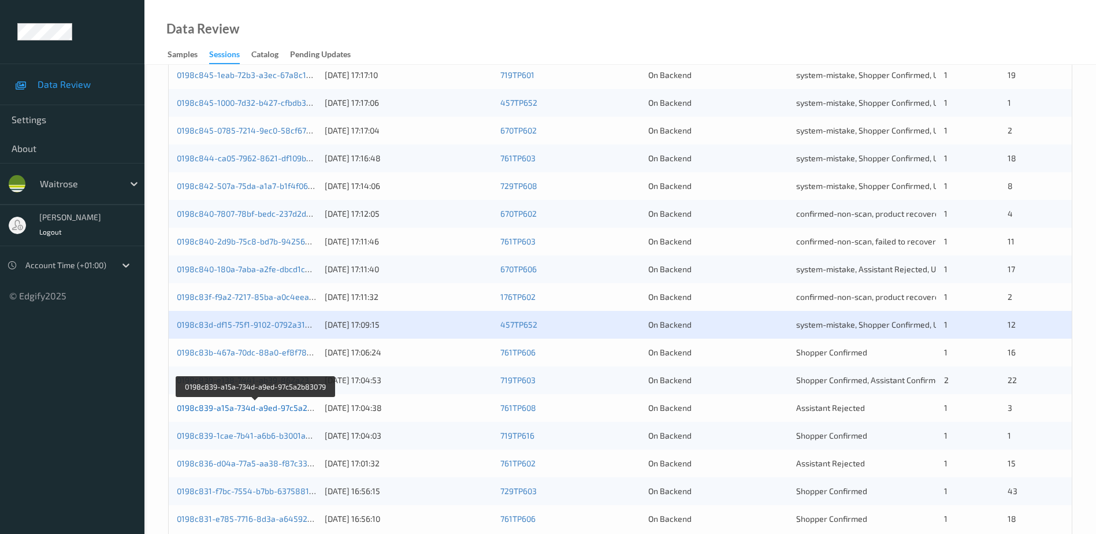
click at [255, 410] on link "0198c839-a15a-734d-a9ed-97c5a2b83079" at bounding box center [256, 408] width 158 height 10
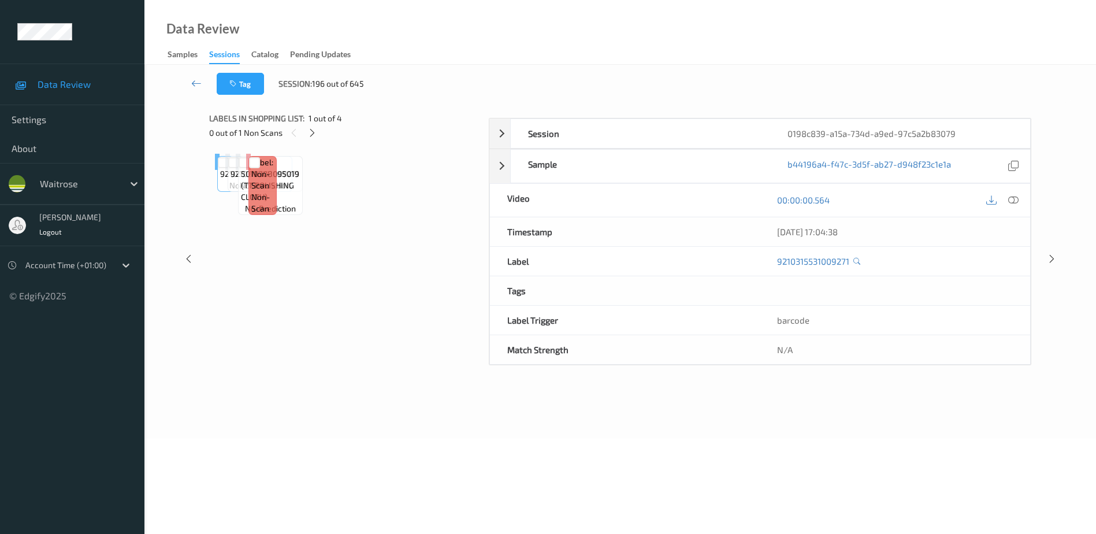
scroll to position [57, 0]
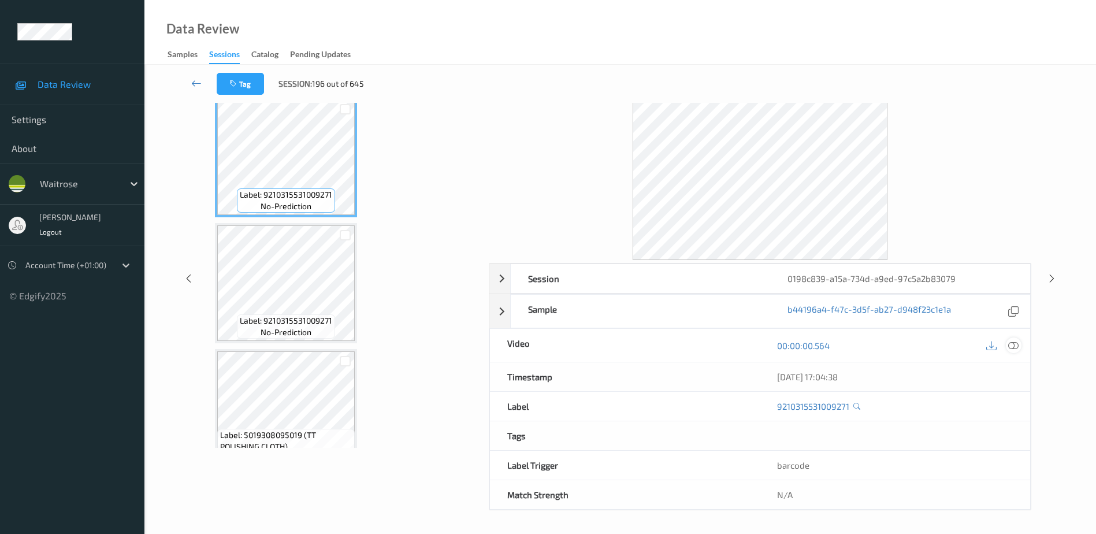
click at [1013, 347] on icon at bounding box center [1013, 345] width 10 height 10
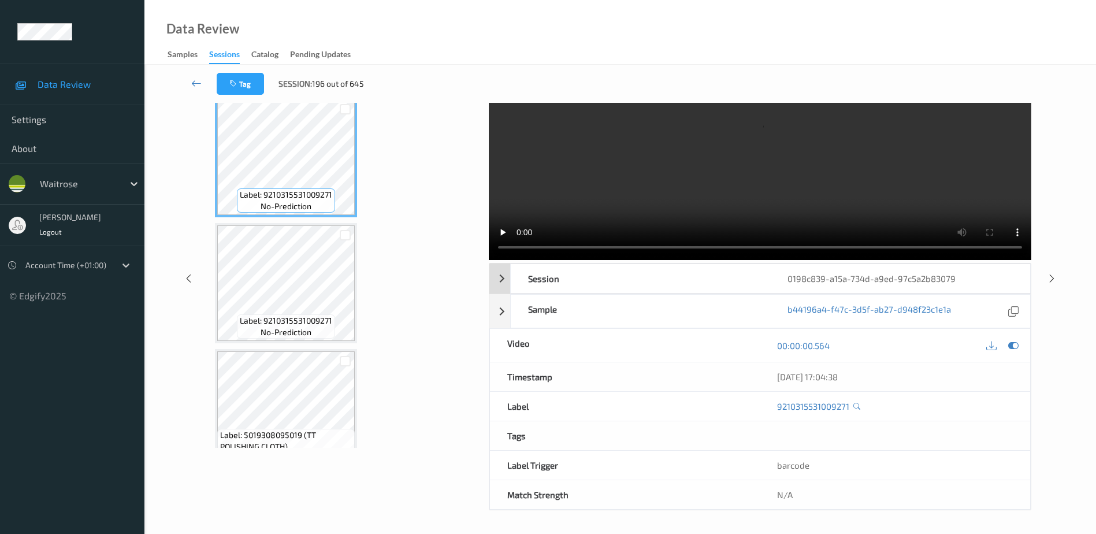
scroll to position [0, 0]
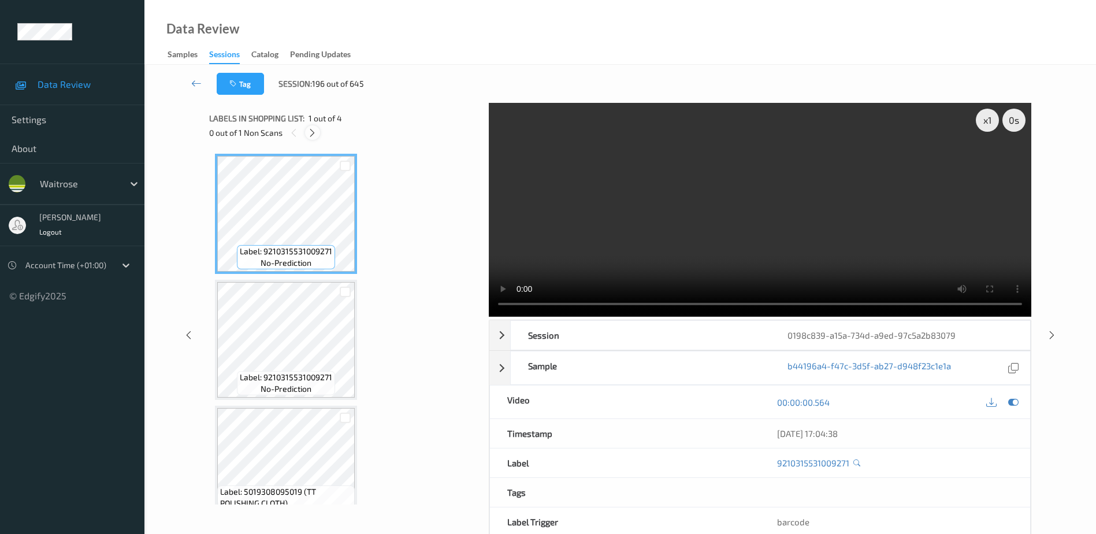
click at [311, 133] on icon at bounding box center [312, 133] width 10 height 10
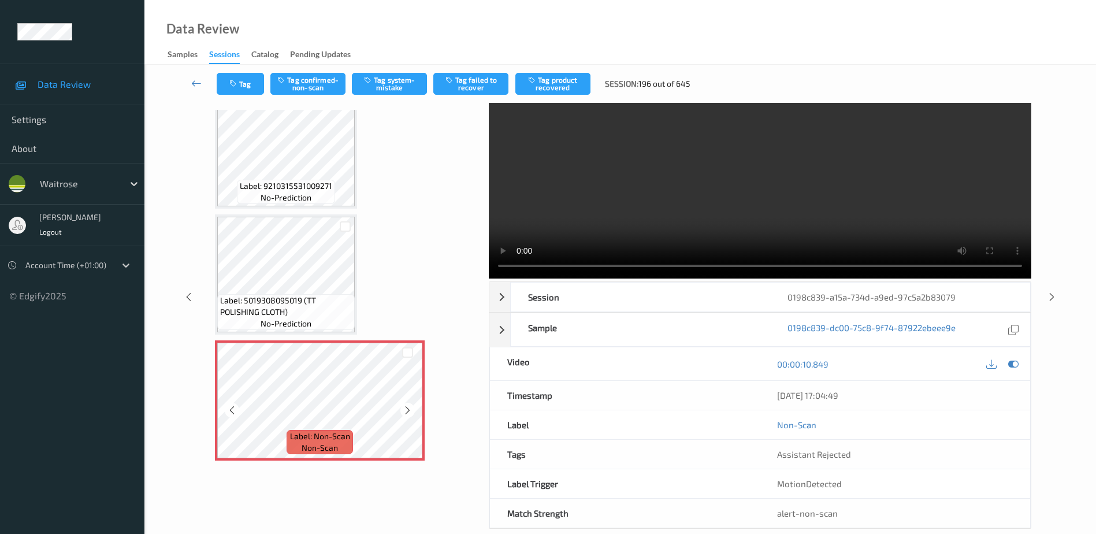
scroll to position [57, 0]
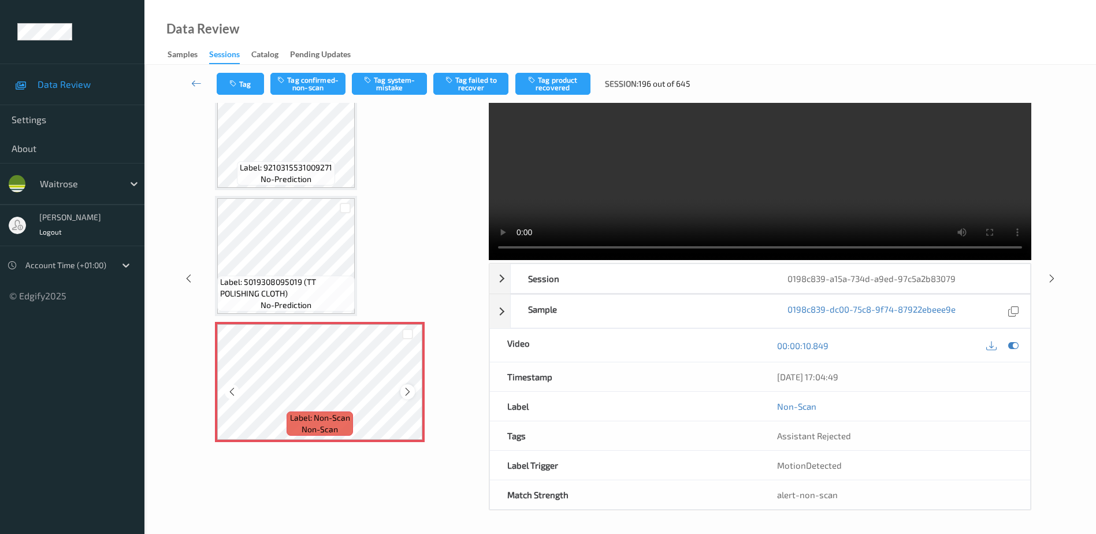
click at [407, 390] on icon at bounding box center [408, 391] width 10 height 10
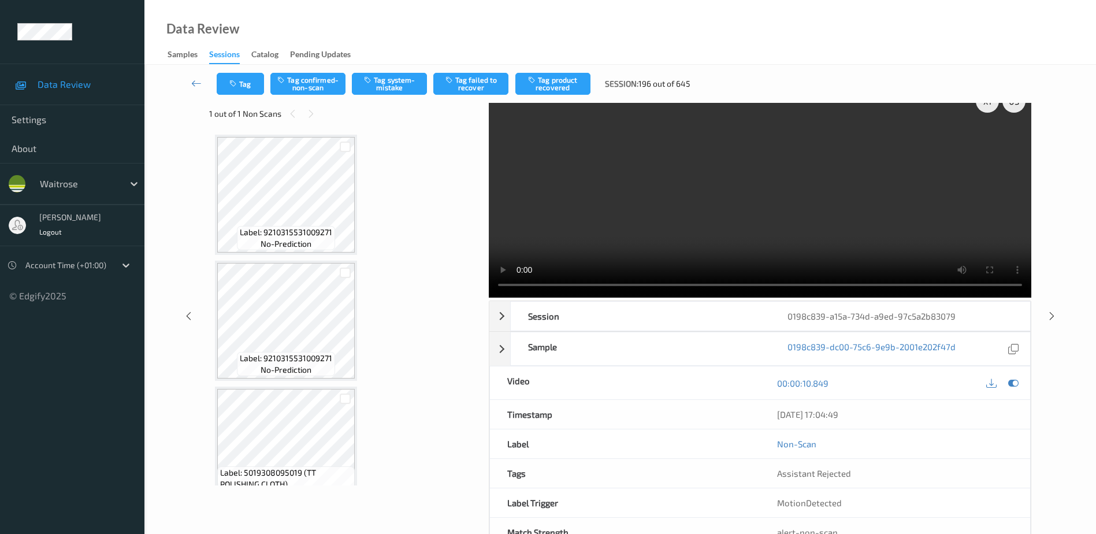
scroll to position [0, 0]
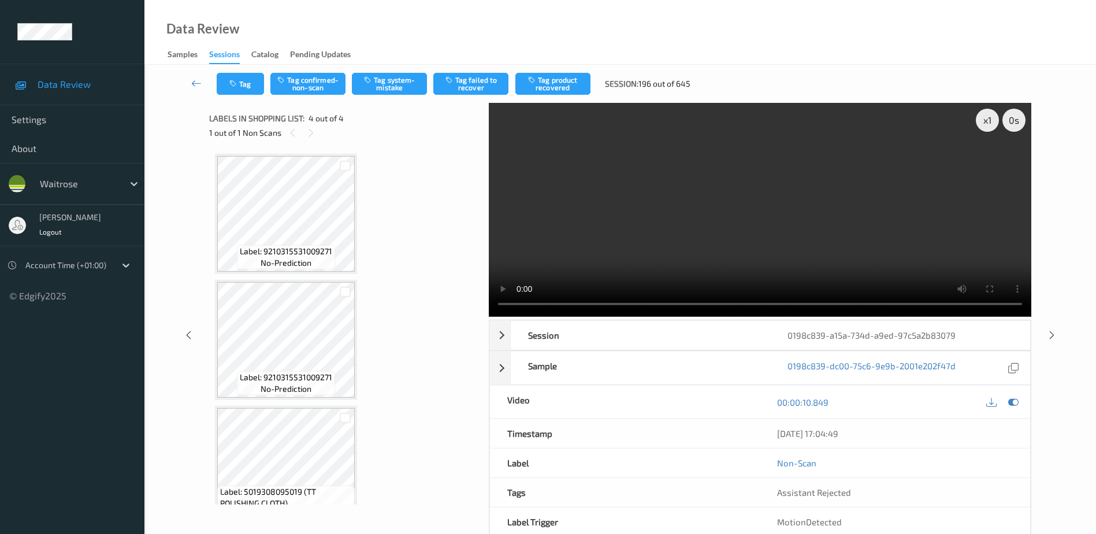
click at [753, 262] on video at bounding box center [760, 210] width 542 height 214
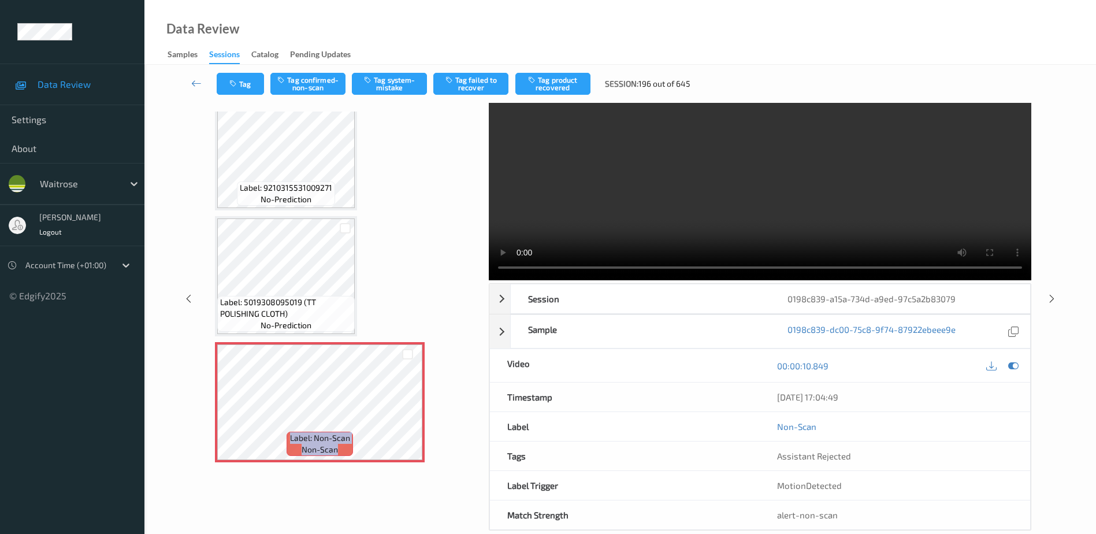
scroll to position [57, 0]
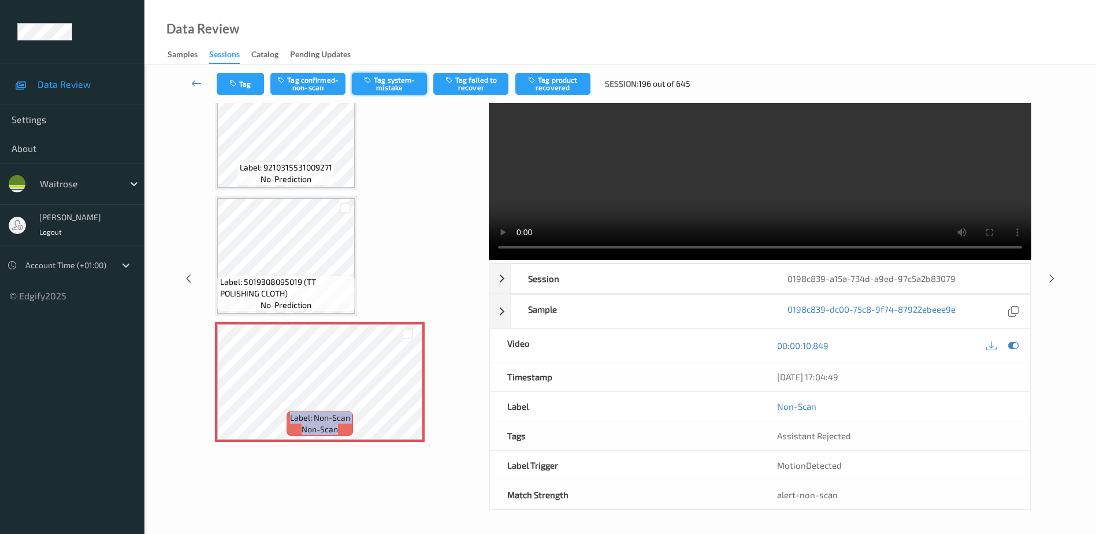
click at [392, 81] on button "Tag system-mistake" at bounding box center [389, 84] width 75 height 22
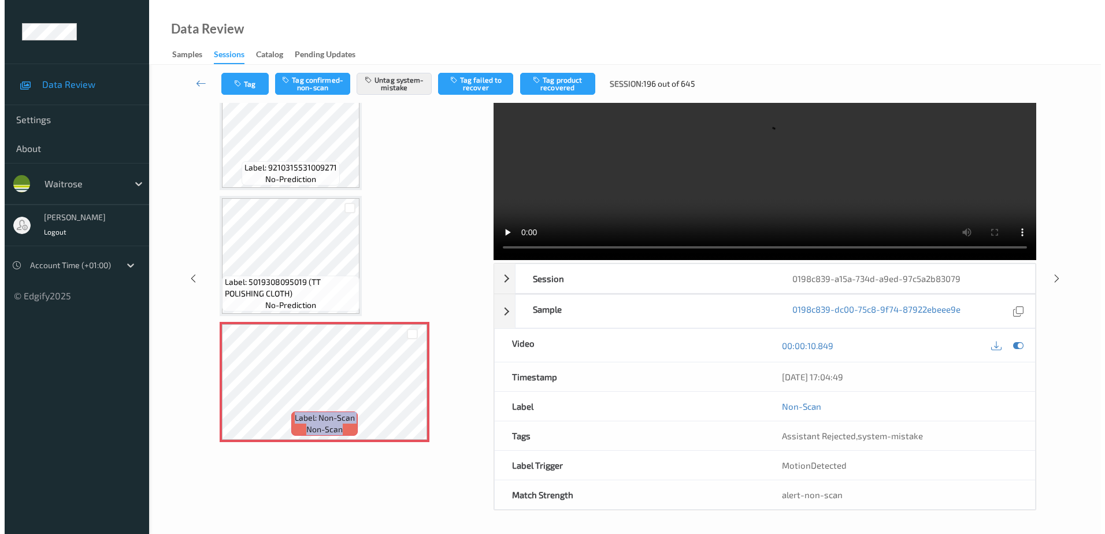
scroll to position [0, 0]
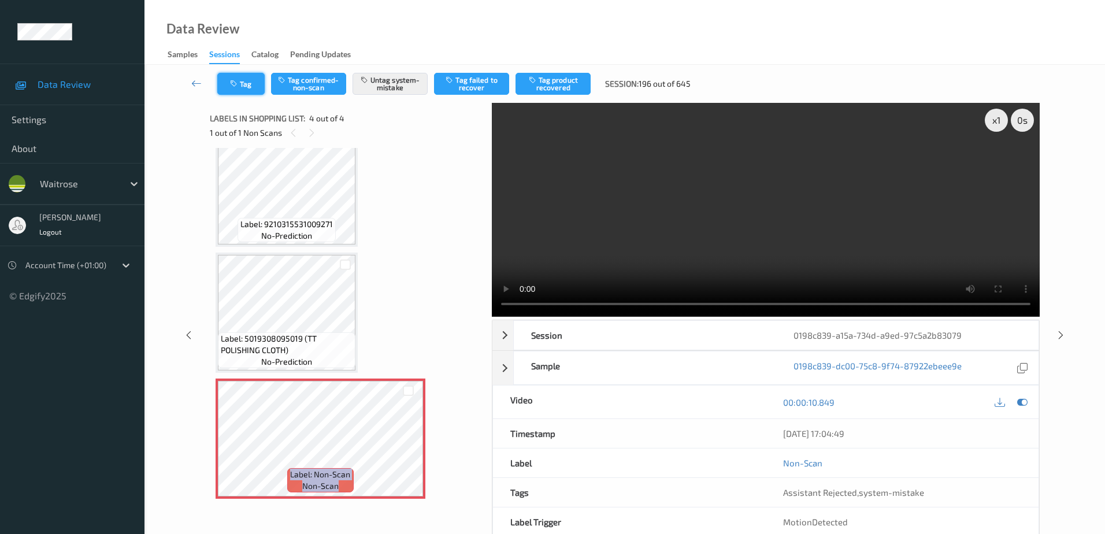
click at [248, 87] on button "Tag" at bounding box center [240, 84] width 47 height 22
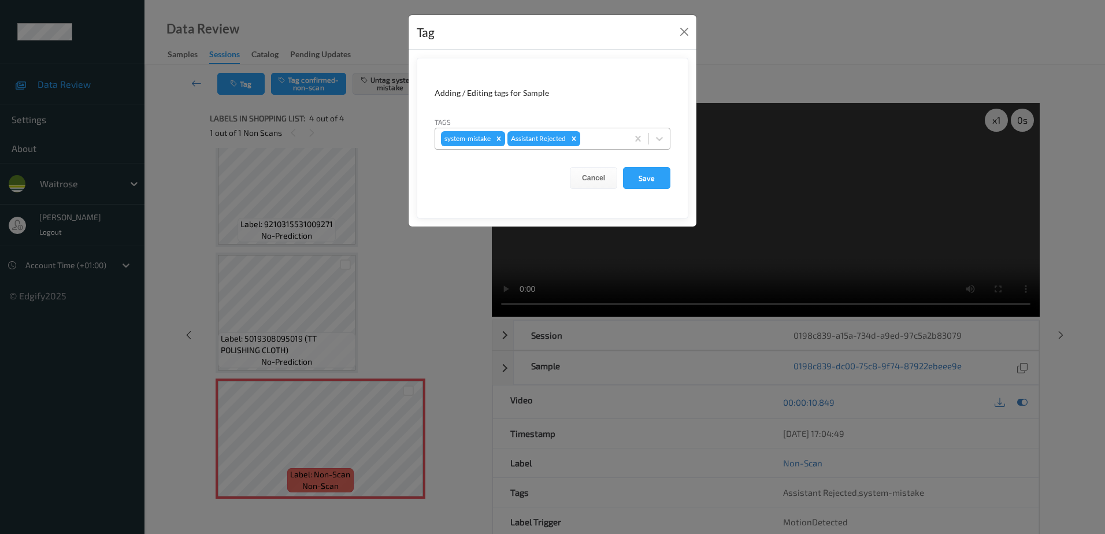
click at [607, 137] on div at bounding box center [601, 139] width 39 height 14
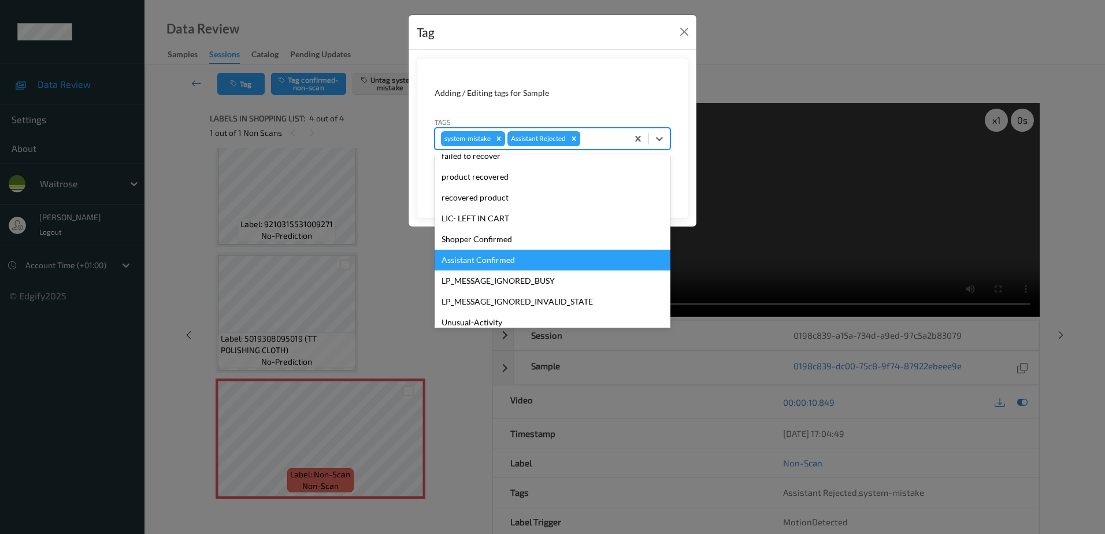
scroll to position [226, 0]
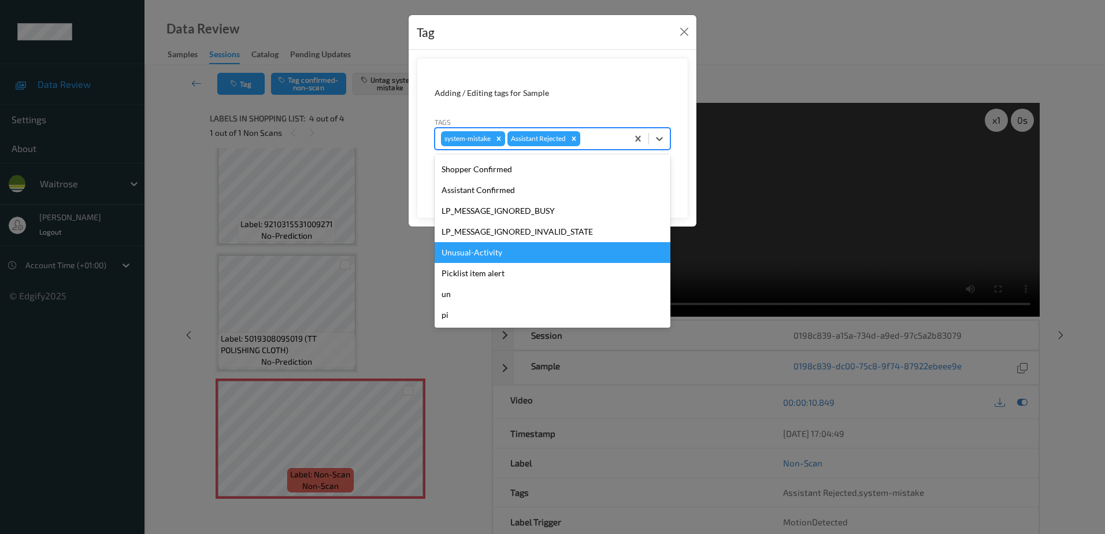
click at [484, 252] on div "Unusual-Activity" at bounding box center [552, 252] width 236 height 21
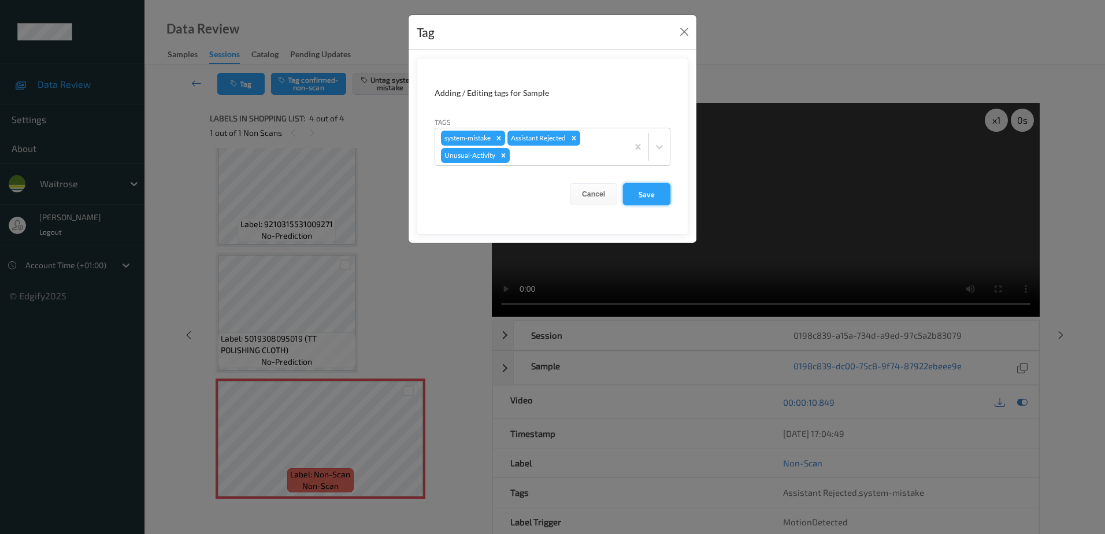
click at [648, 192] on button "Save" at bounding box center [646, 194] width 47 height 22
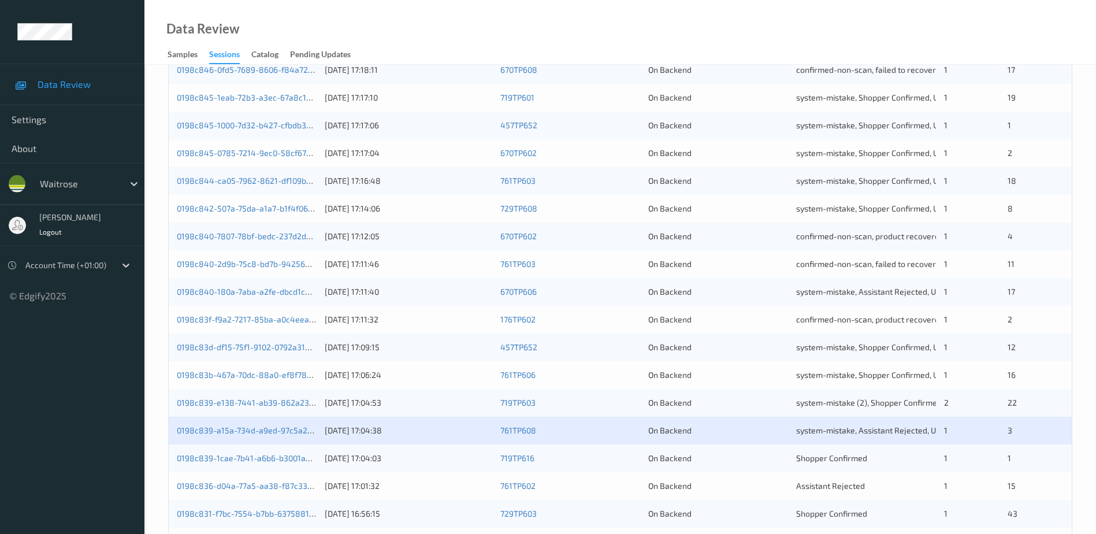
scroll to position [289, 0]
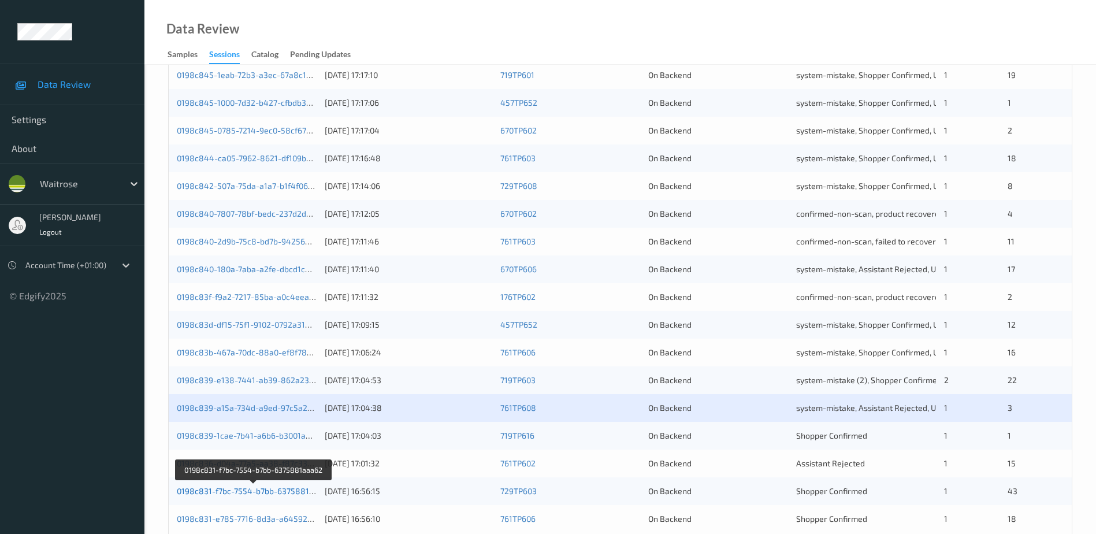
click at [259, 492] on link "0198c831-f7bc-7554-b7bb-6375881aaa62" at bounding box center [254, 491] width 155 height 10
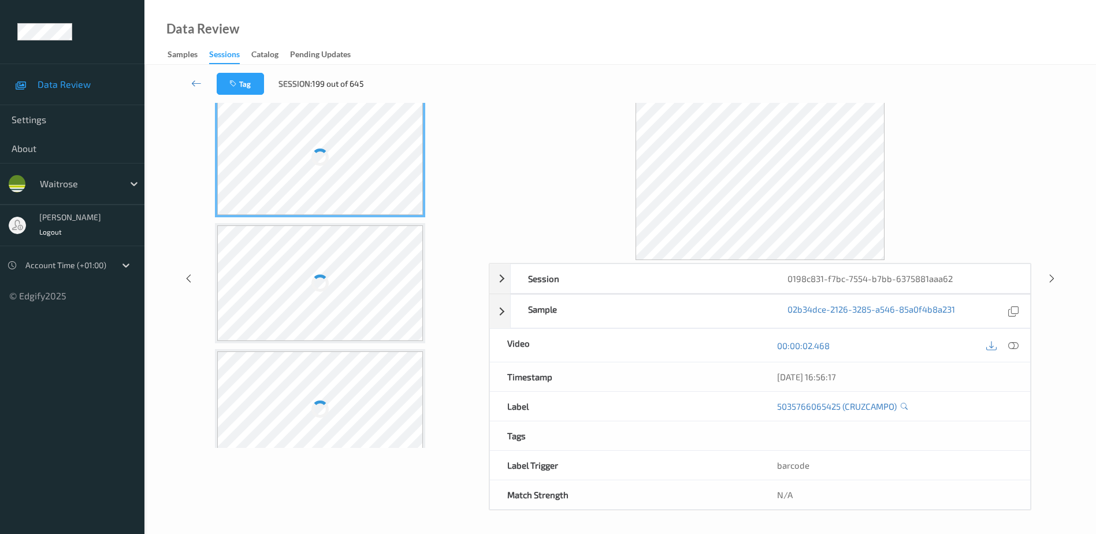
scroll to position [57, 0]
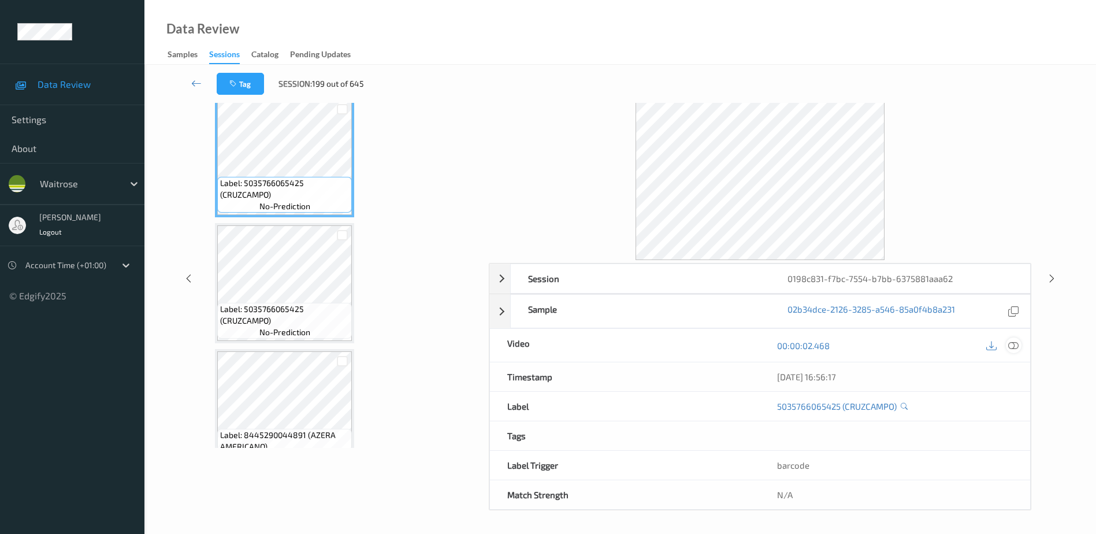
click at [1011, 347] on icon at bounding box center [1013, 345] width 10 height 10
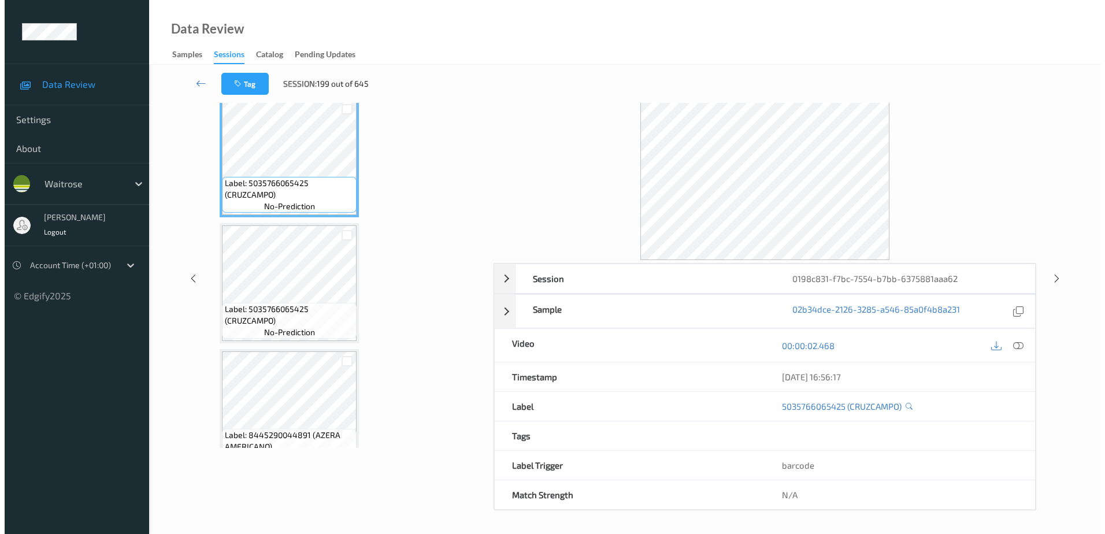
scroll to position [0, 0]
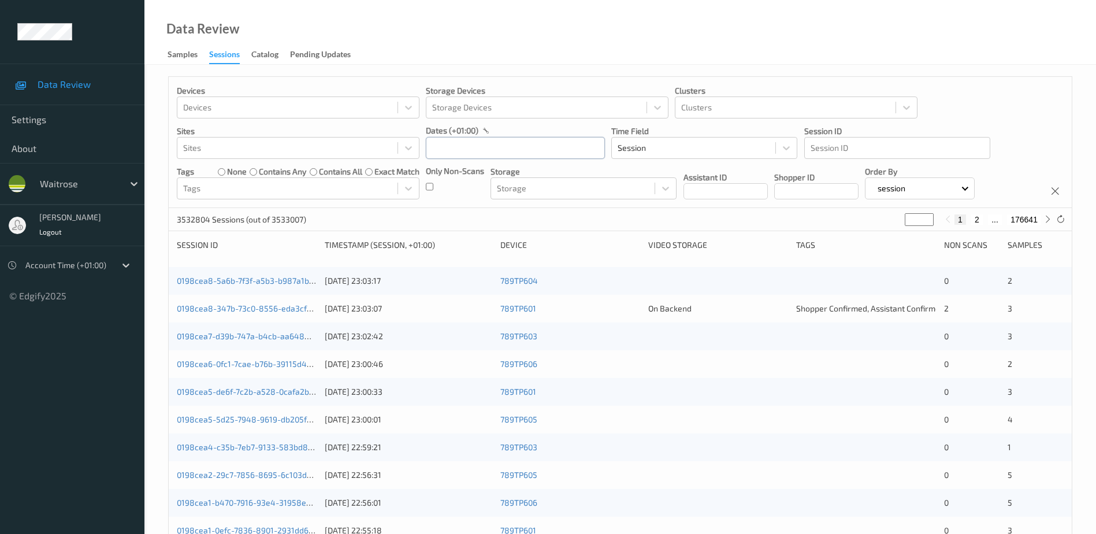
click at [491, 151] on input "text" at bounding box center [515, 148] width 179 height 22
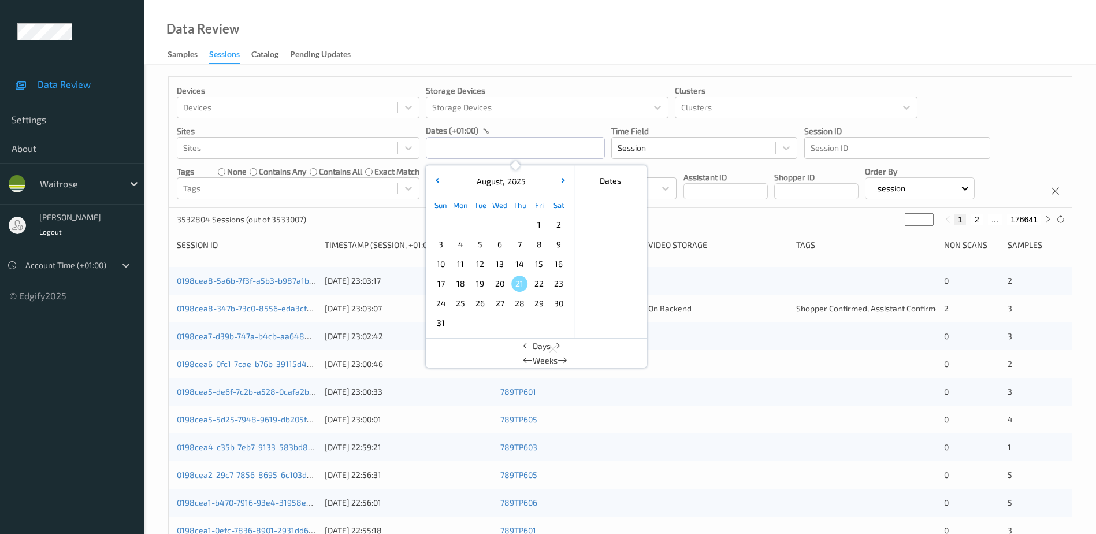
click at [486, 278] on span "19" at bounding box center [480, 284] width 16 height 16
type input "[DATE] 00:00 -> [DATE] 23:59"
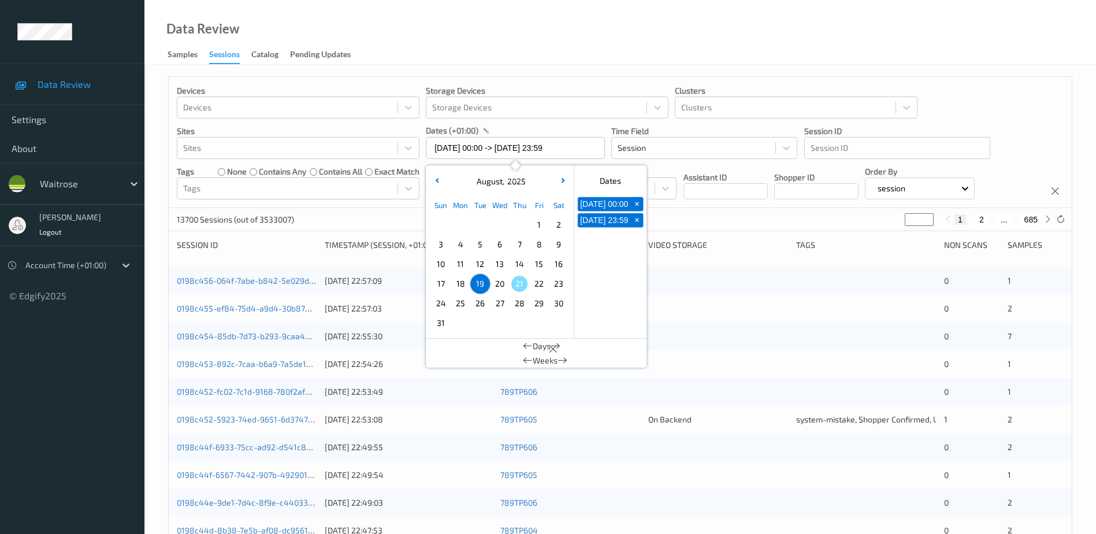
click at [521, 42] on div "Data Review Samples Sessions Catalog Pending Updates" at bounding box center [619, 32] width 951 height 65
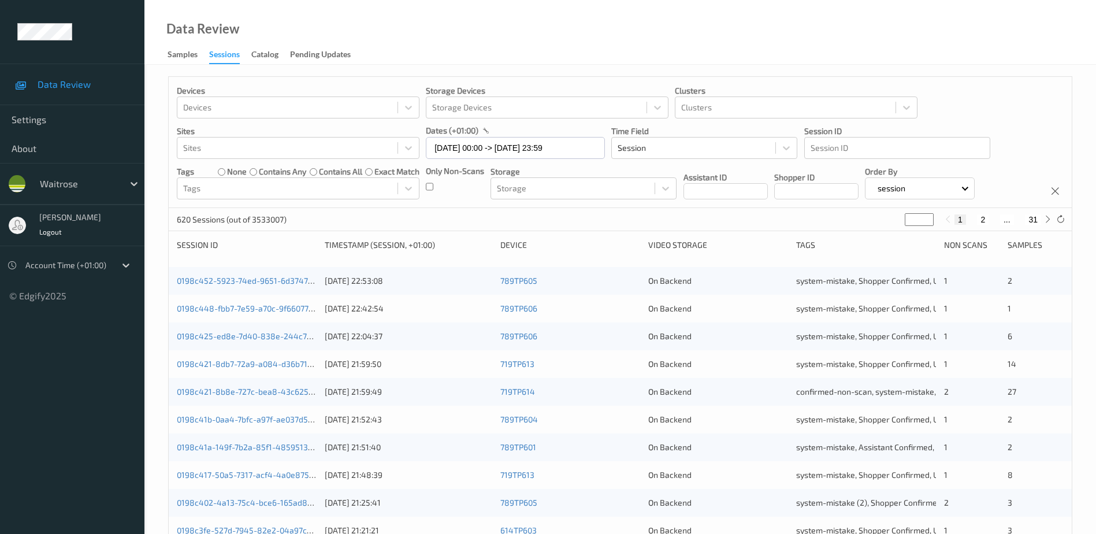
drag, startPoint x: 918, startPoint y: 217, endPoint x: 886, endPoint y: 225, distance: 32.8
click at [886, 225] on div "620 Sessions (out of 3533007) * 1 2 ... 31" at bounding box center [620, 219] width 903 height 23
type input "*"
type input "**"
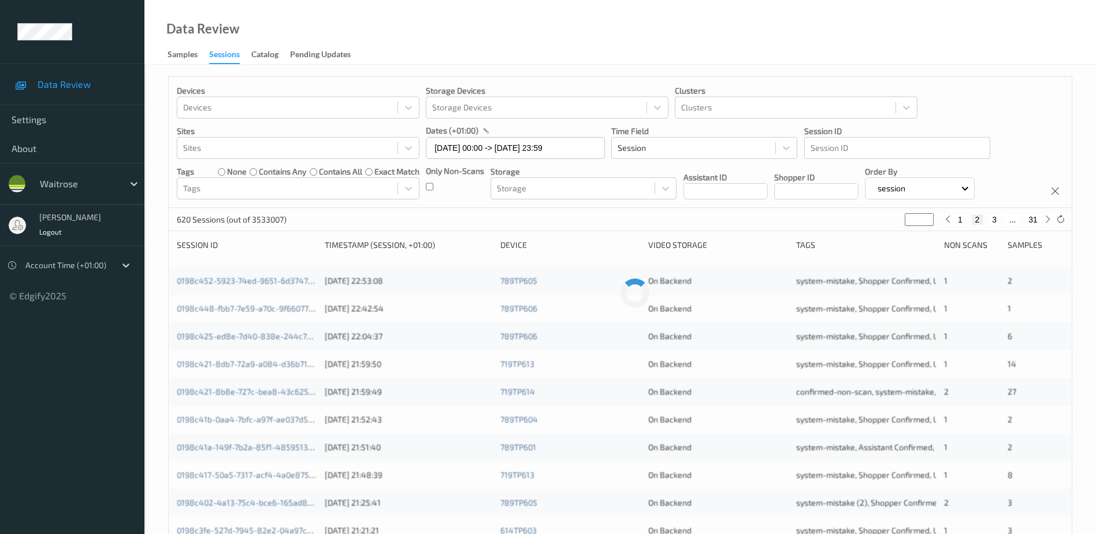
type input "**"
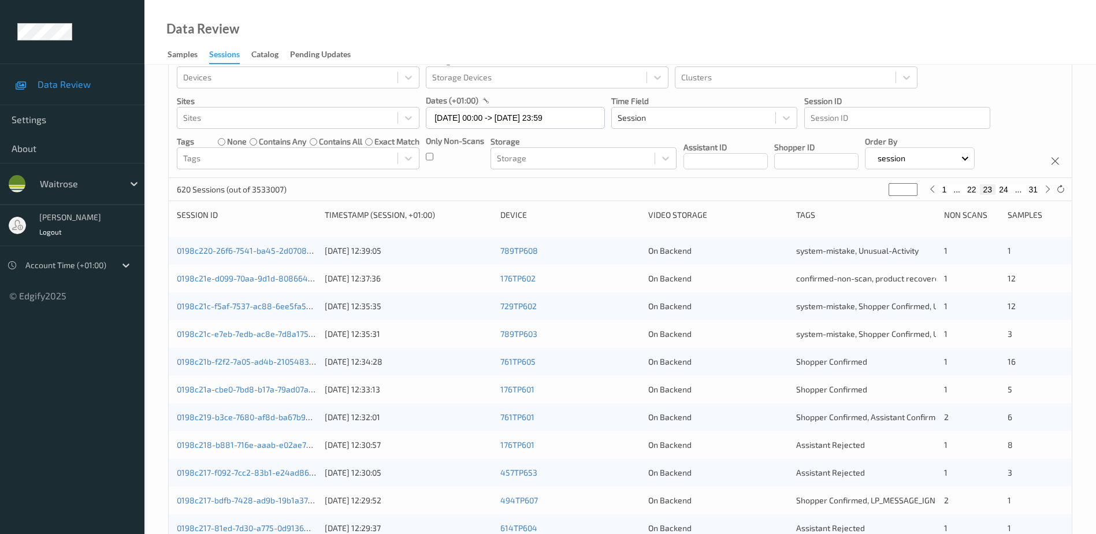
scroll to position [58, 0]
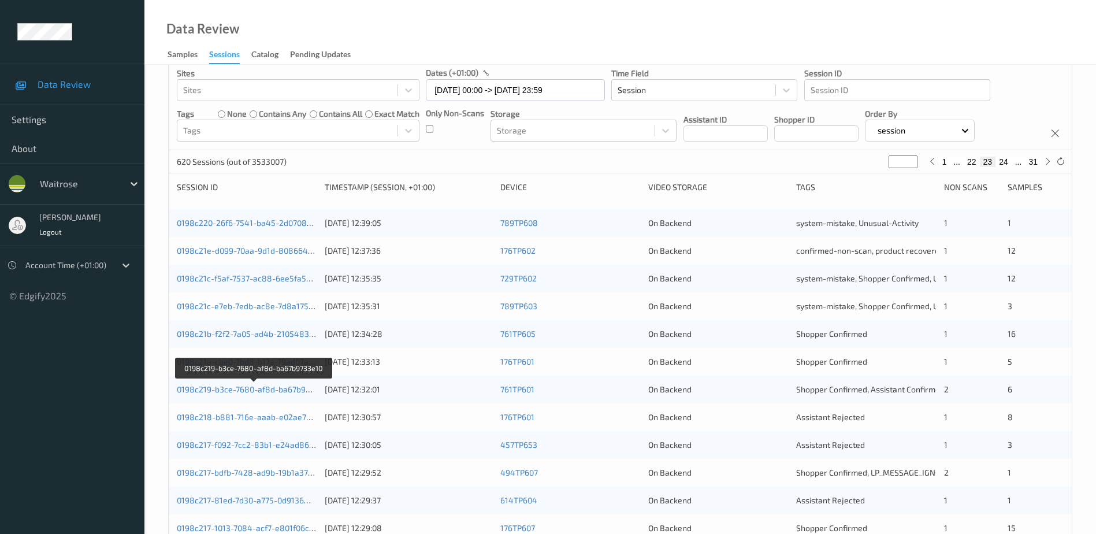
type input "**"
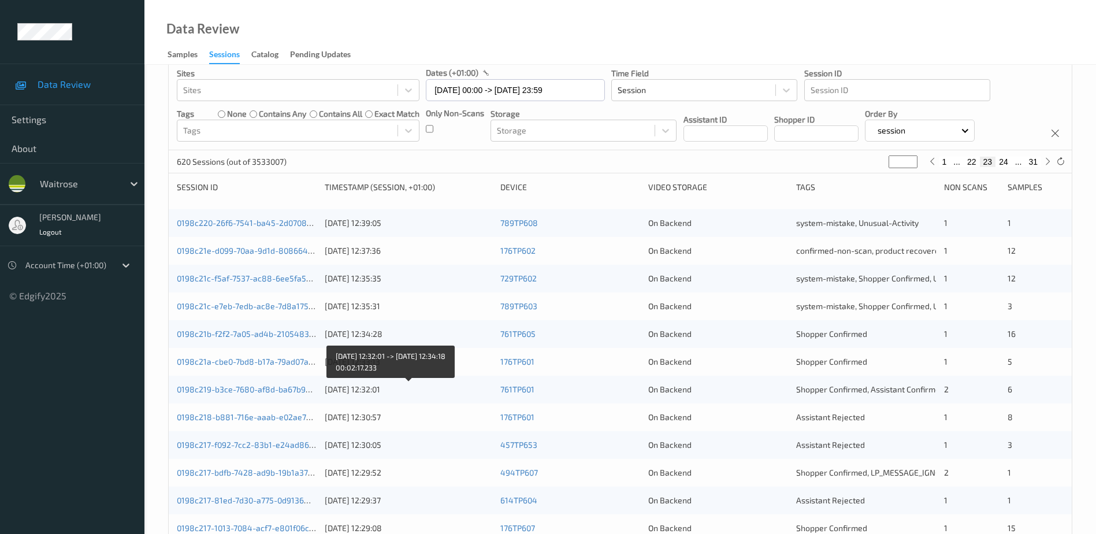
click at [451, 396] on div "0198c219-b3ce-7680-af8d-ba67b9733e10 19/08/2025 12:32:01 761TP601 On Backend Sh…" at bounding box center [620, 389] width 903 height 28
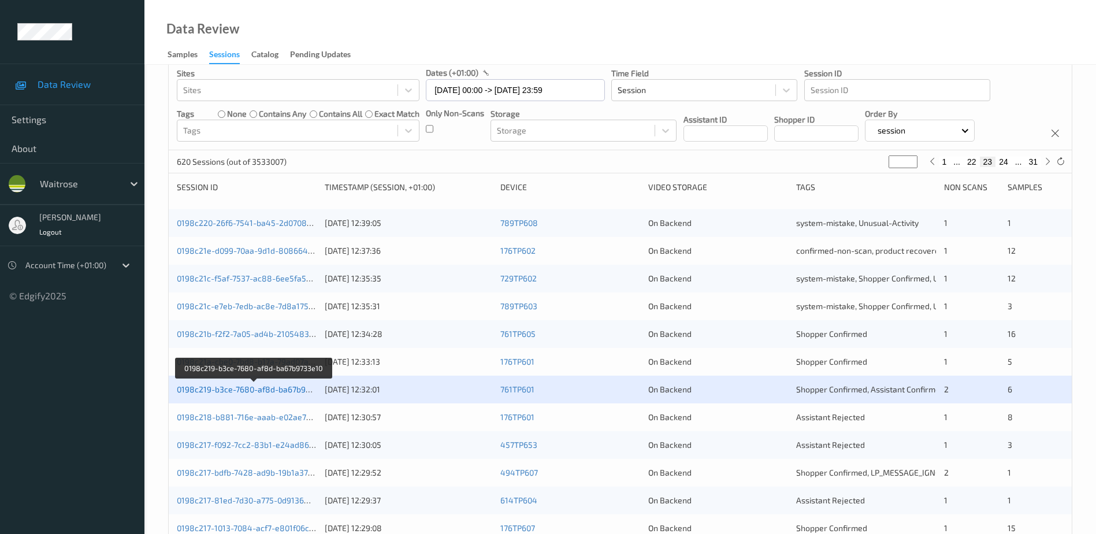
click at [284, 389] on link "0198c219-b3ce-7680-af8d-ba67b9733e10" at bounding box center [254, 389] width 155 height 10
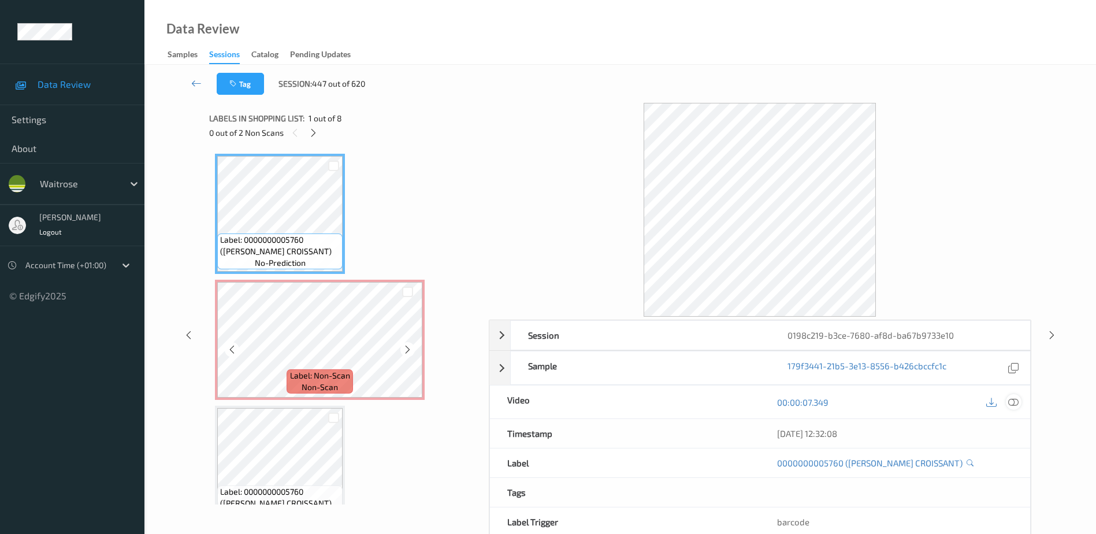
click at [1011, 403] on icon at bounding box center [1013, 402] width 10 height 10
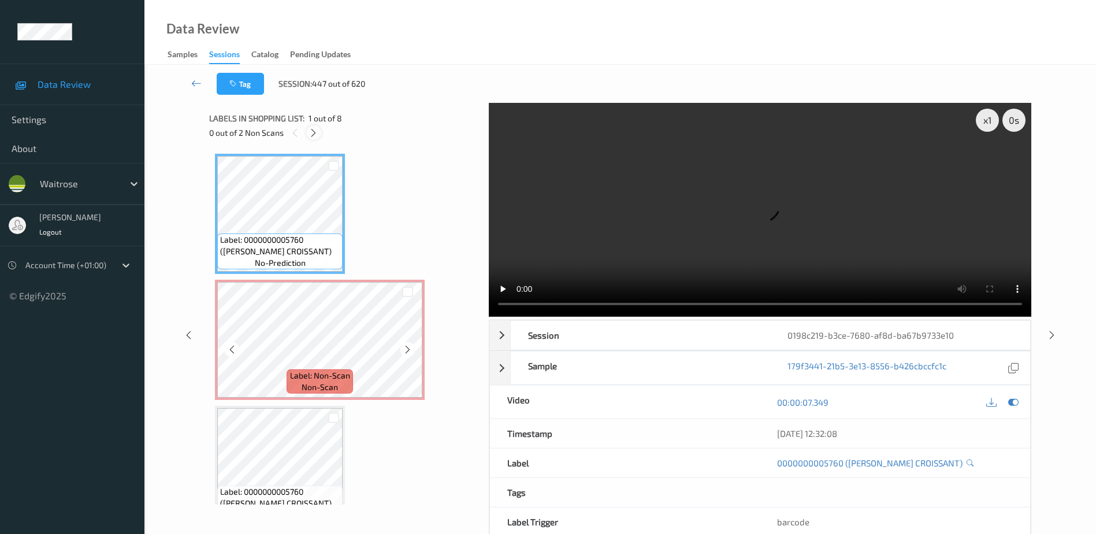
click at [311, 135] on icon at bounding box center [313, 133] width 10 height 10
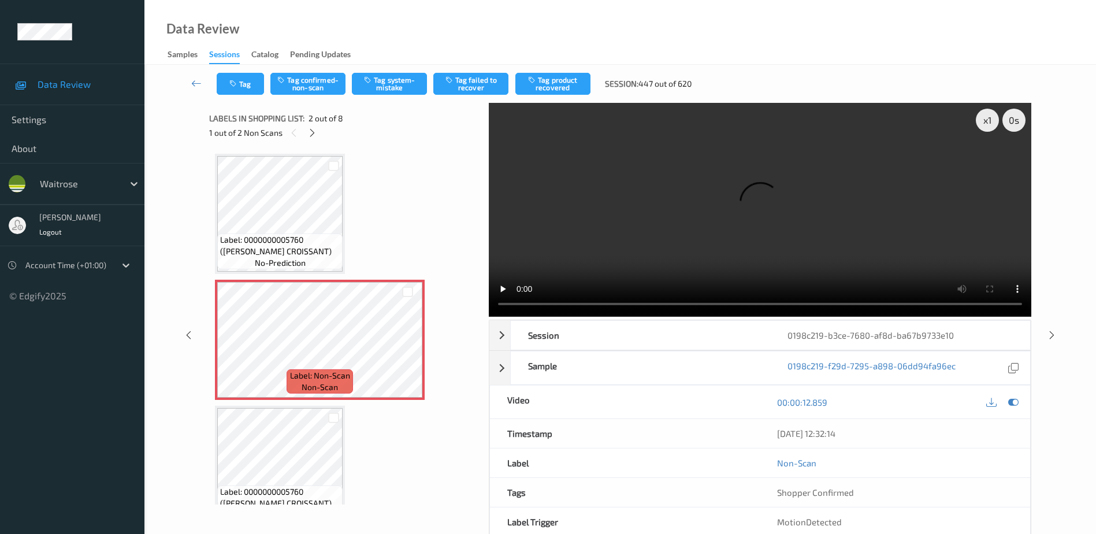
scroll to position [6, 0]
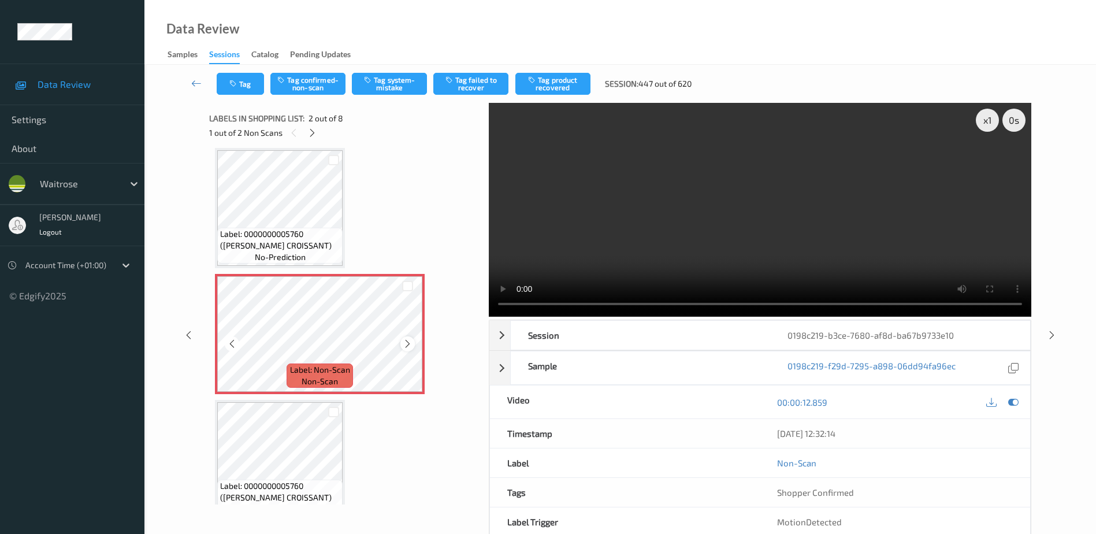
click at [409, 345] on icon at bounding box center [408, 344] width 10 height 10
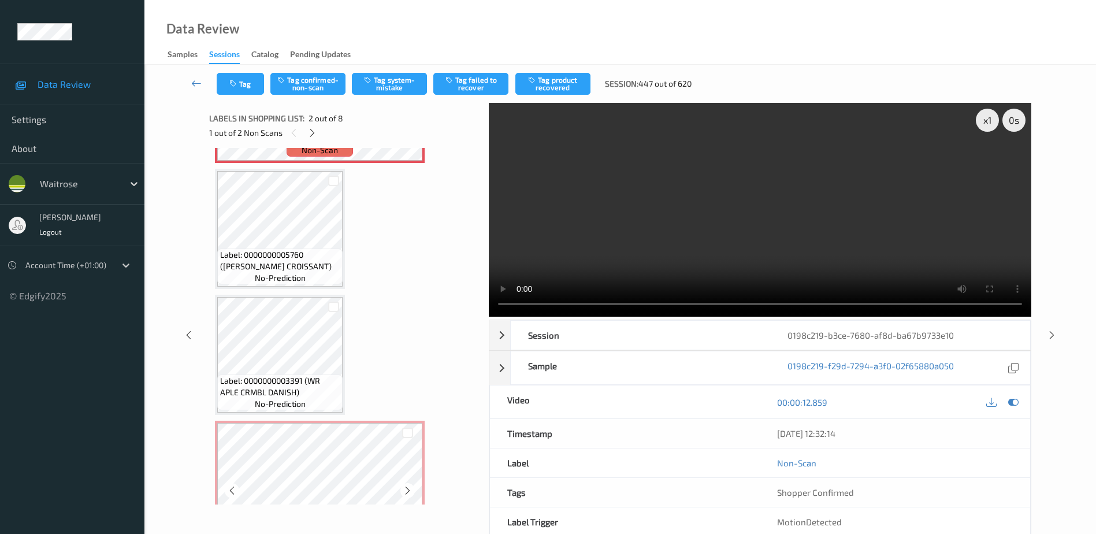
scroll to position [352, 0]
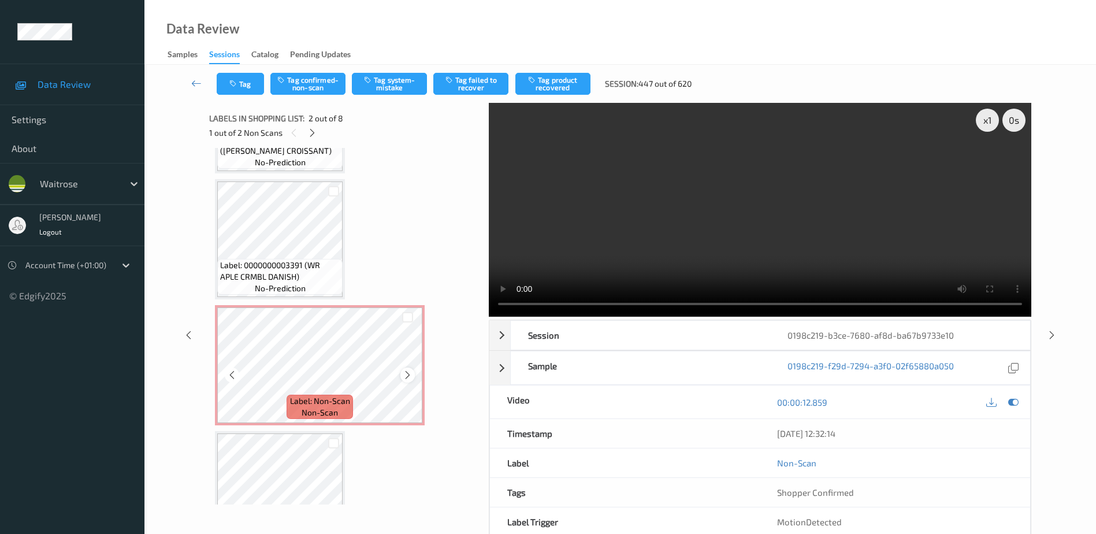
click at [411, 377] on icon at bounding box center [408, 375] width 10 height 10
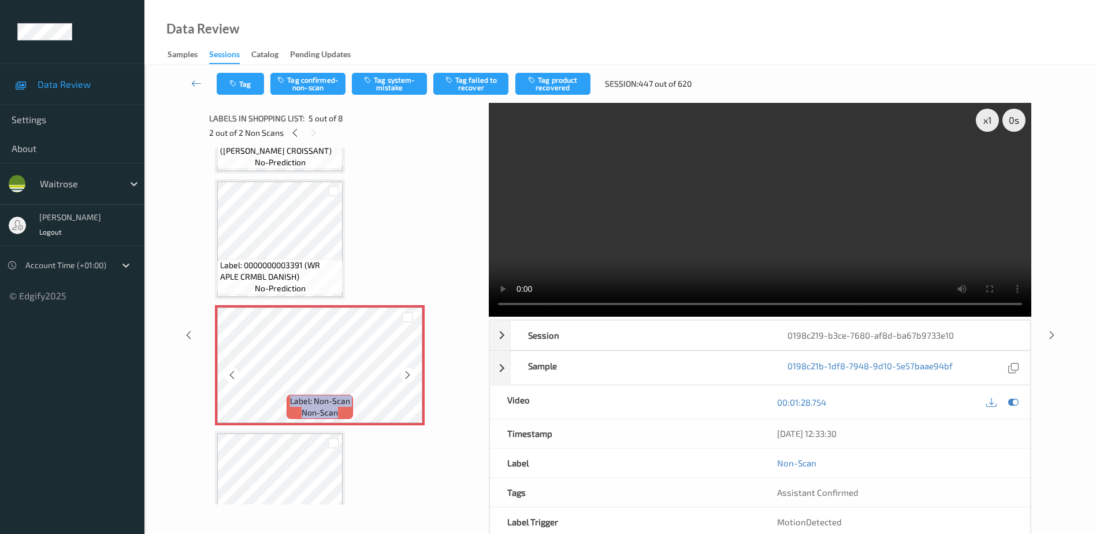
click at [411, 377] on icon at bounding box center [408, 375] width 10 height 10
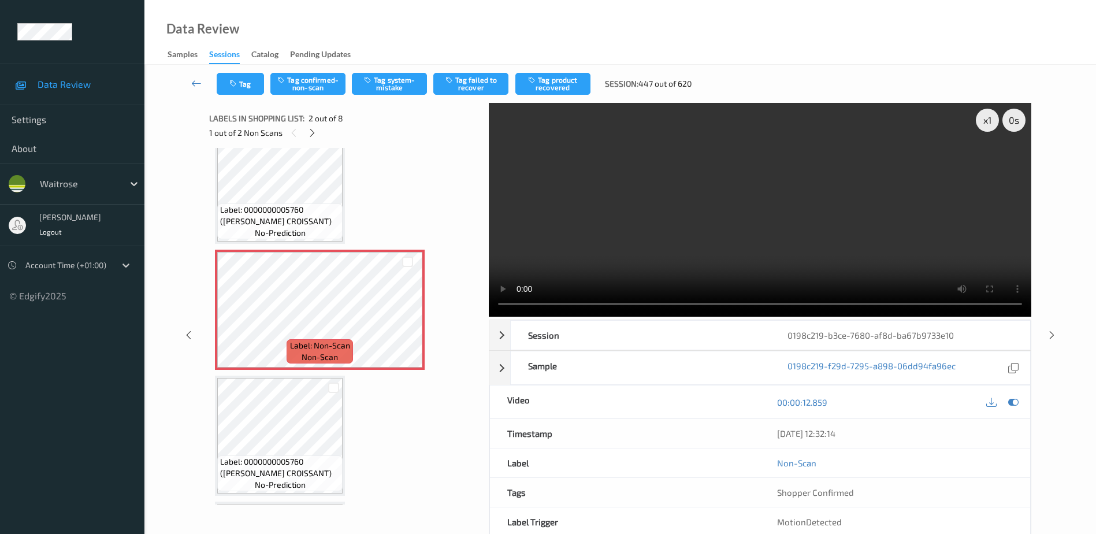
scroll to position [0, 0]
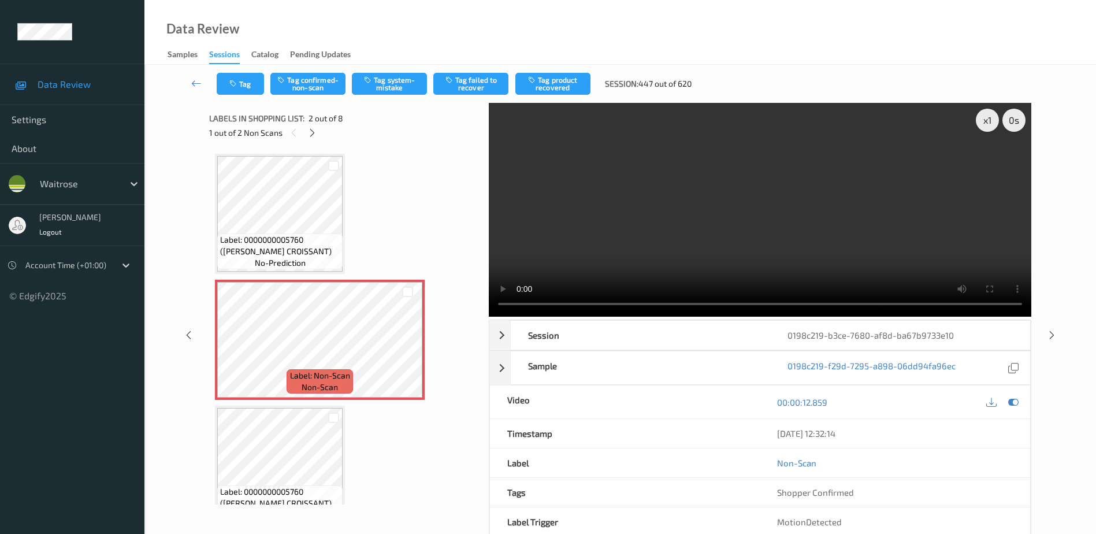
click at [739, 255] on video at bounding box center [760, 210] width 542 height 214
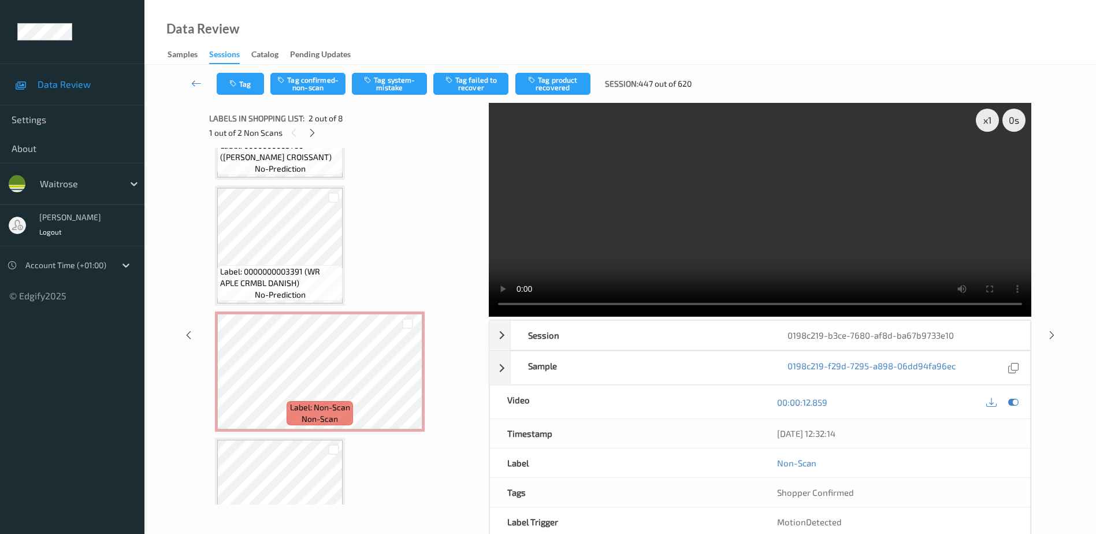
scroll to position [347, 0]
click at [406, 382] on icon at bounding box center [408, 380] width 10 height 10
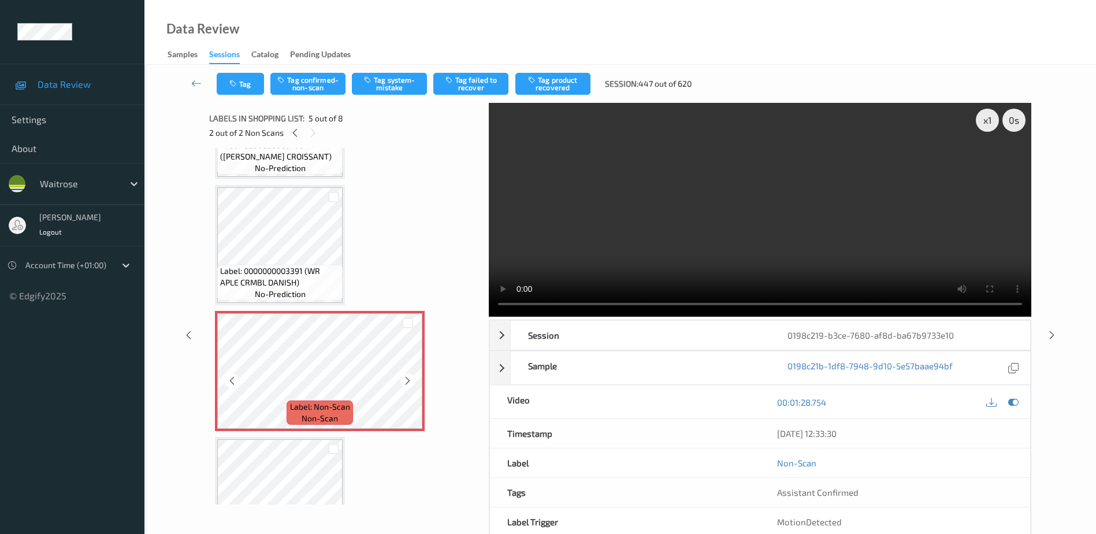
click at [406, 382] on icon at bounding box center [408, 380] width 10 height 10
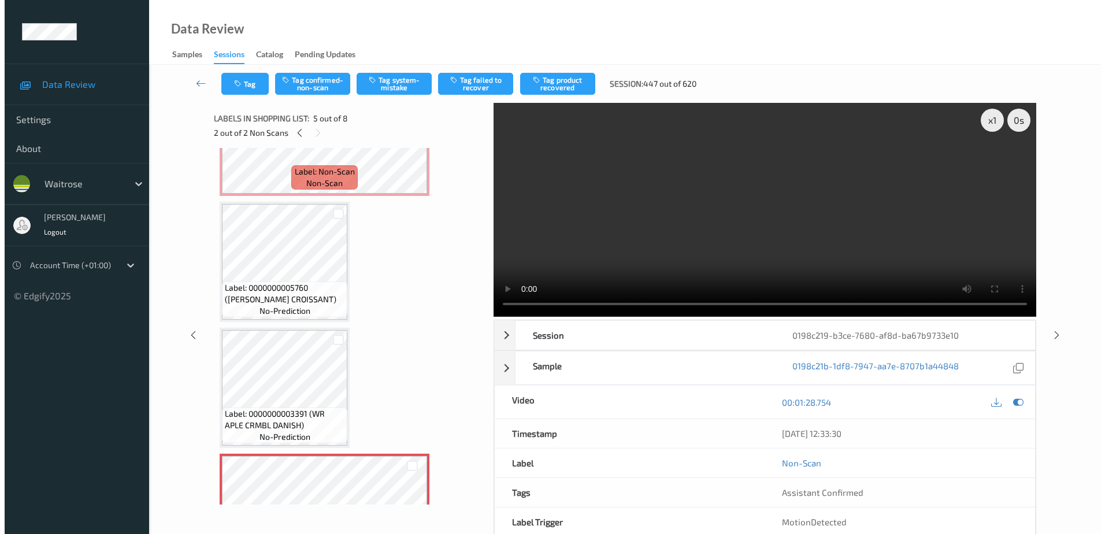
scroll to position [0, 0]
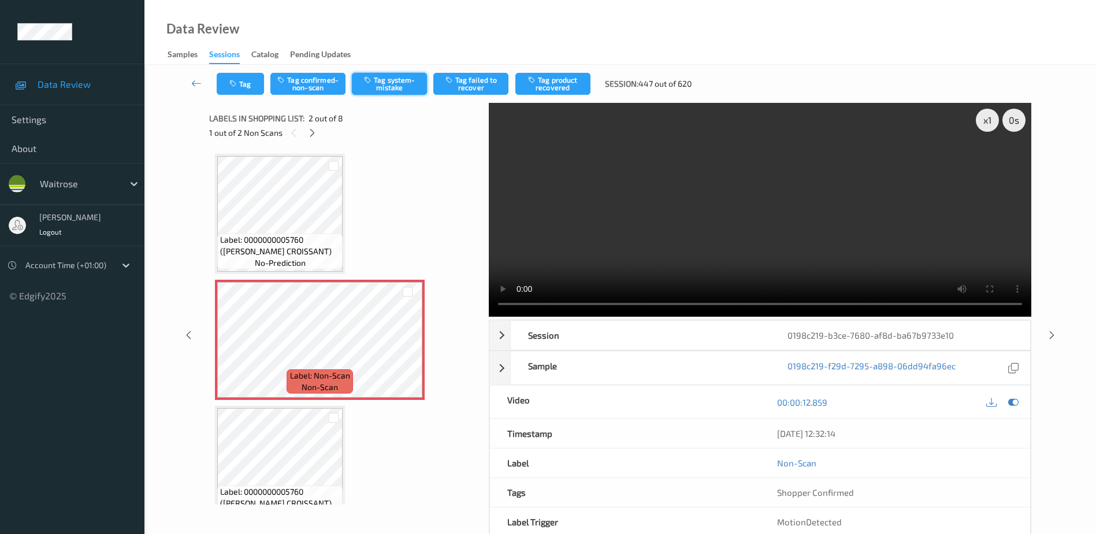
click at [377, 86] on button "Tag system-mistake" at bounding box center [389, 84] width 75 height 22
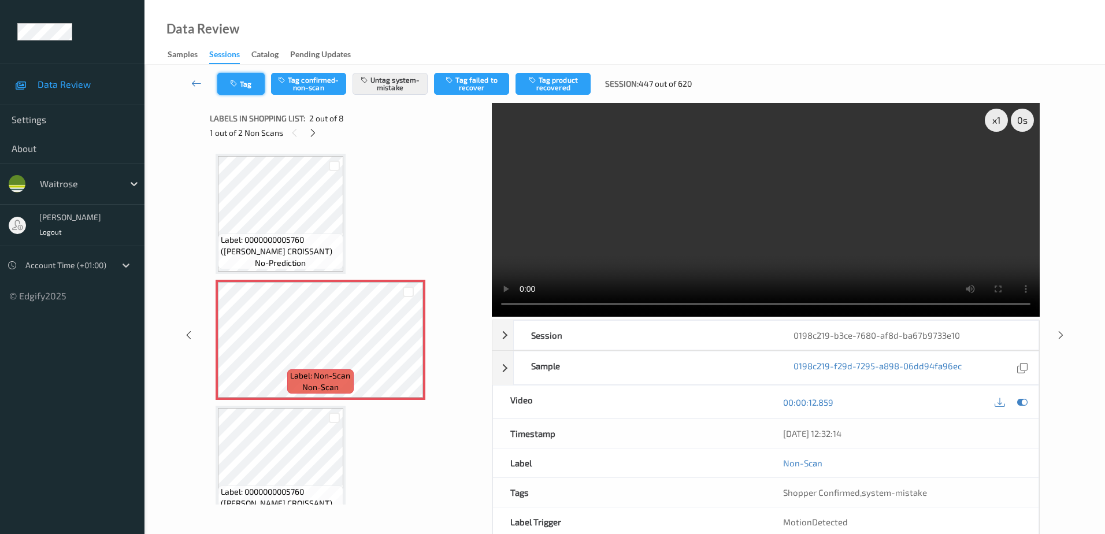
click at [243, 86] on button "Tag" at bounding box center [240, 84] width 47 height 22
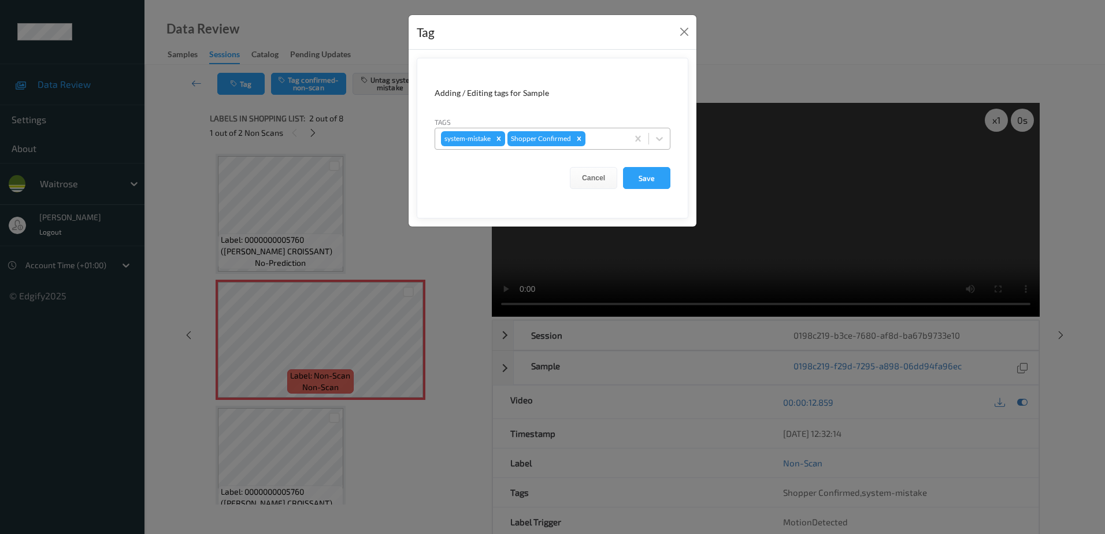
click at [607, 140] on div at bounding box center [604, 139] width 34 height 14
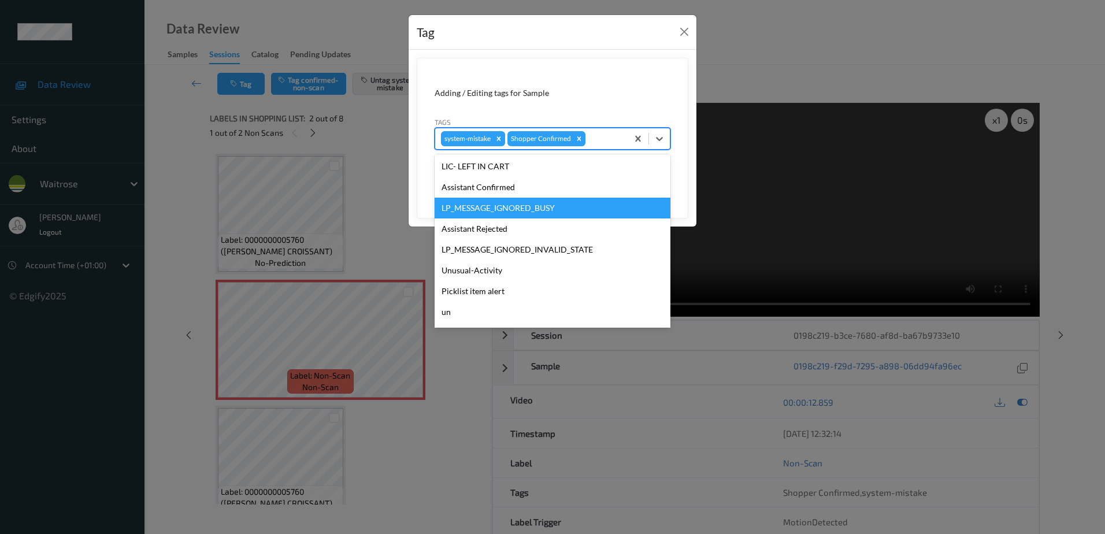
scroll to position [226, 0]
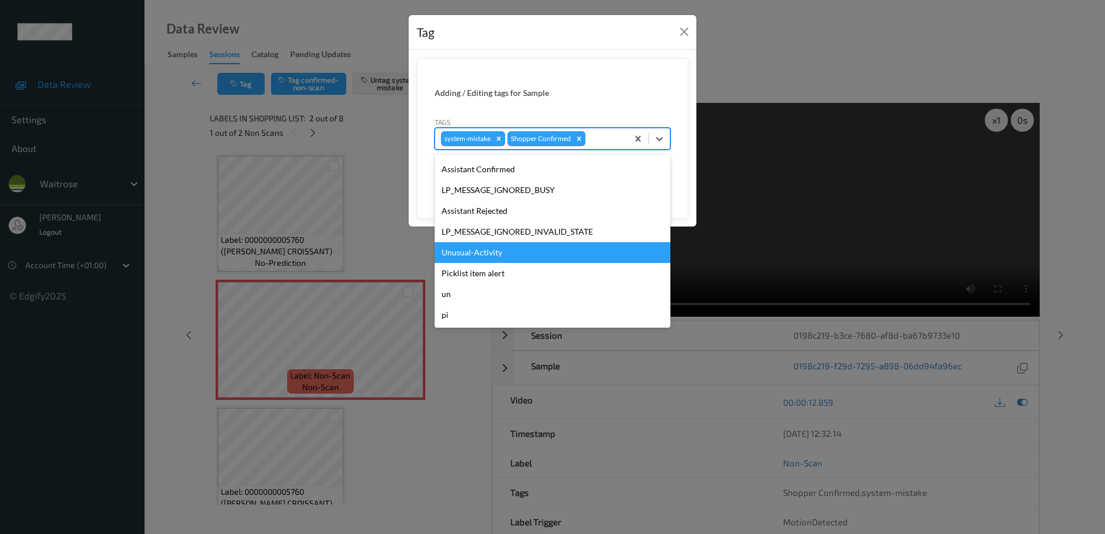
click at [483, 261] on div "Unusual-Activity" at bounding box center [552, 252] width 236 height 21
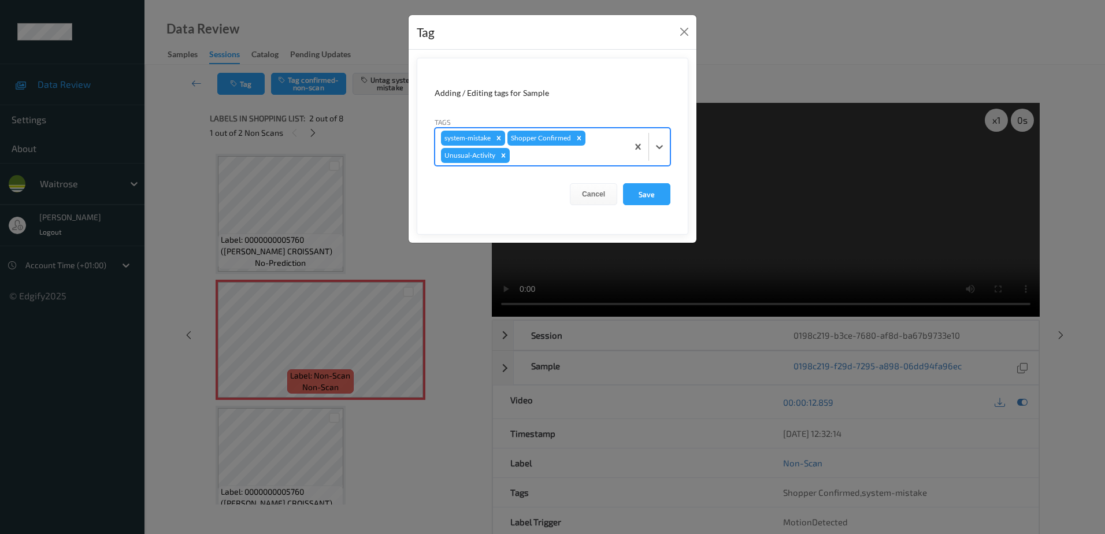
click at [537, 154] on div at bounding box center [567, 155] width 110 height 14
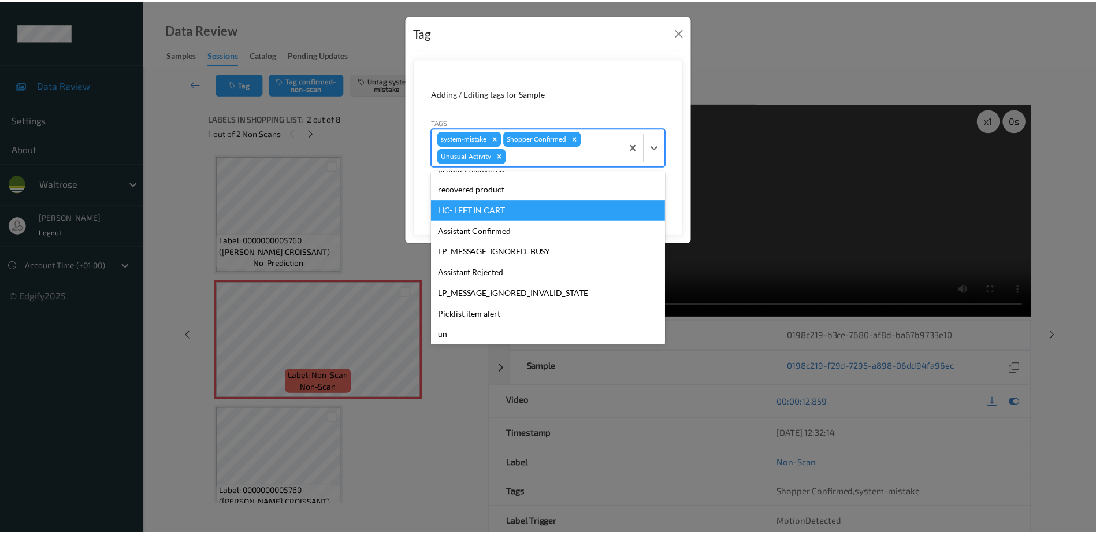
scroll to position [206, 0]
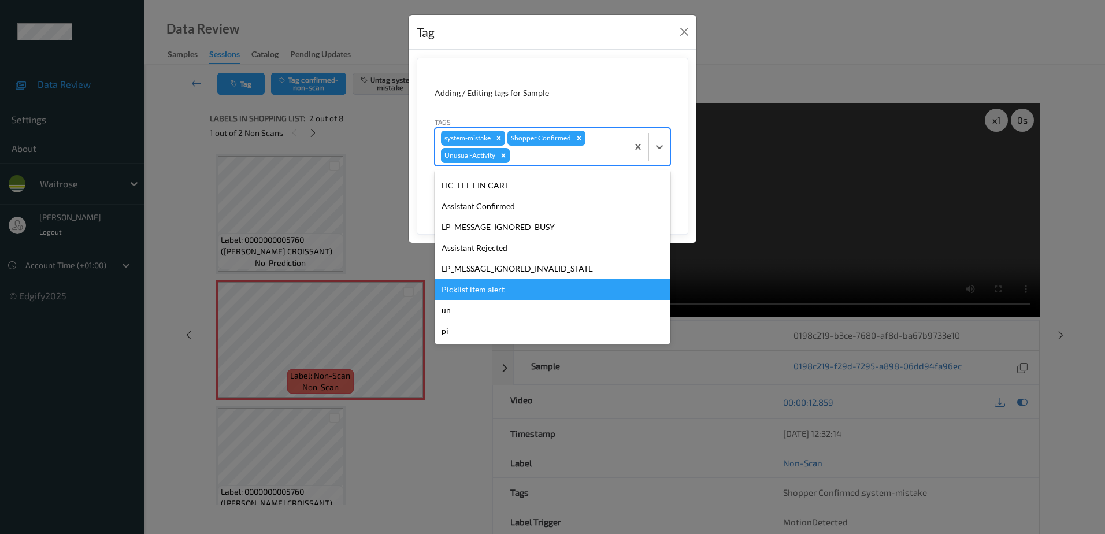
click at [483, 287] on div "Picklist item alert" at bounding box center [552, 289] width 236 height 21
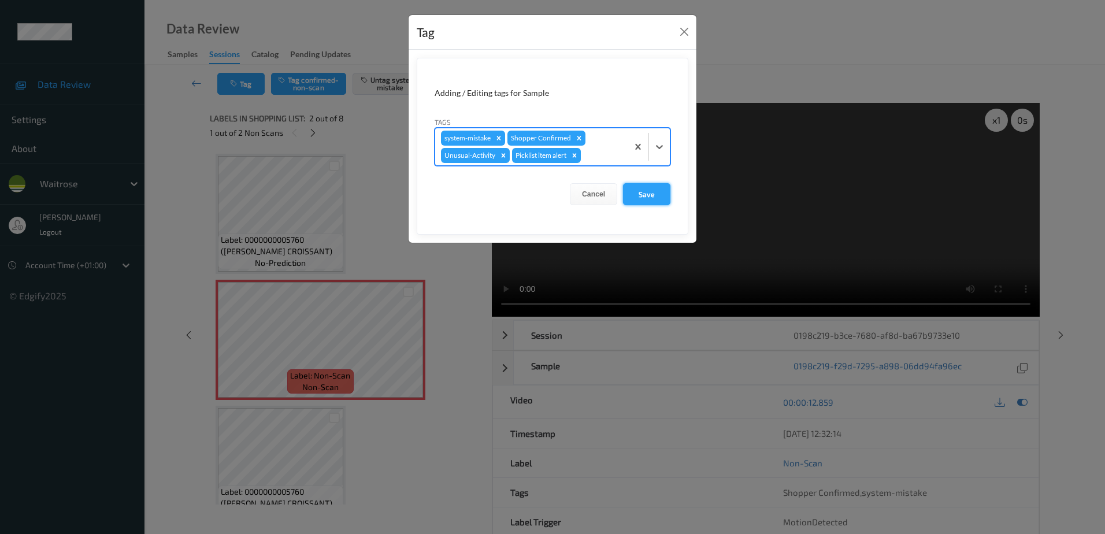
click at [641, 199] on button "Save" at bounding box center [646, 194] width 47 height 22
click at [644, 194] on button "Save" at bounding box center [646, 194] width 47 height 22
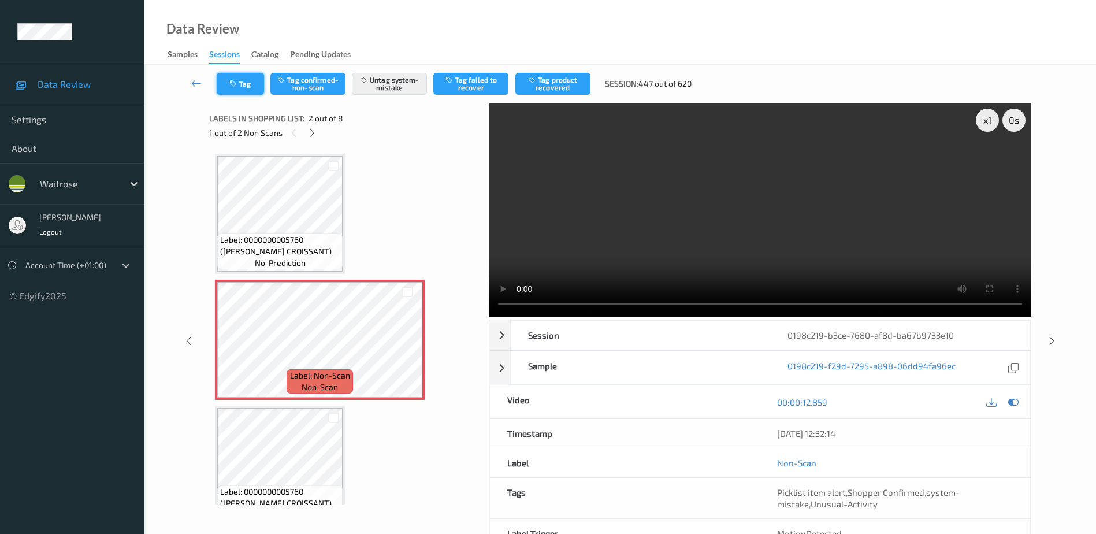
click at [221, 76] on button "Tag" at bounding box center [240, 84] width 47 height 22
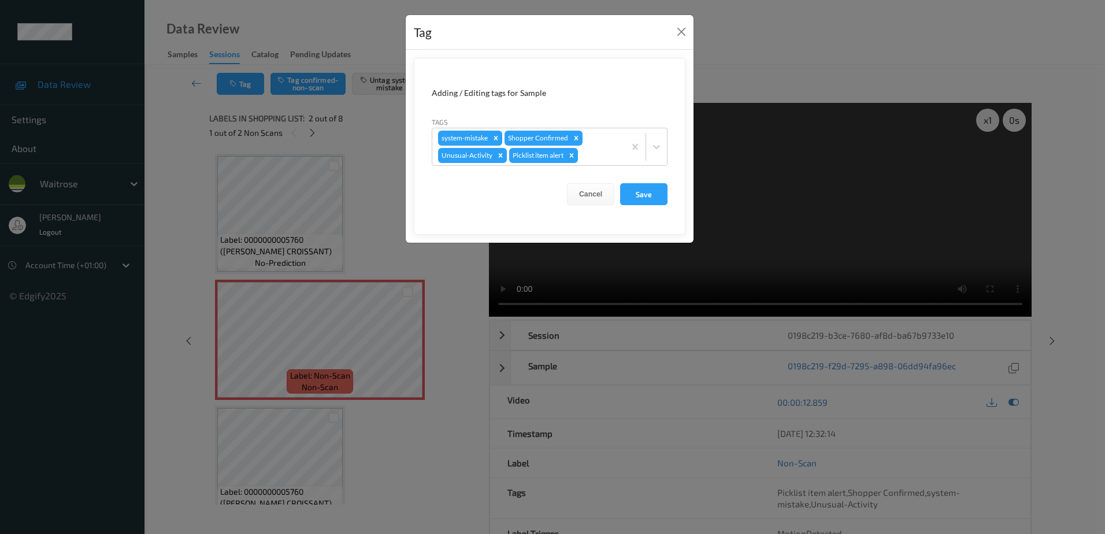
click at [451, 290] on div "Tag Adding / Editing tags for Sample Tags system-mistake Shopper Confirmed Unus…" at bounding box center [552, 267] width 1105 height 534
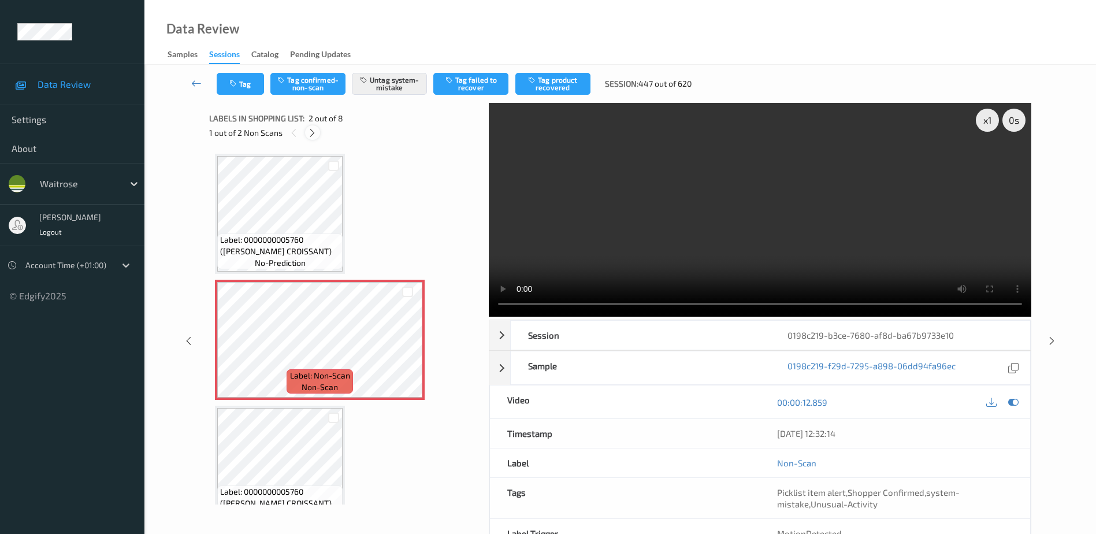
click at [308, 136] on icon at bounding box center [312, 133] width 10 height 10
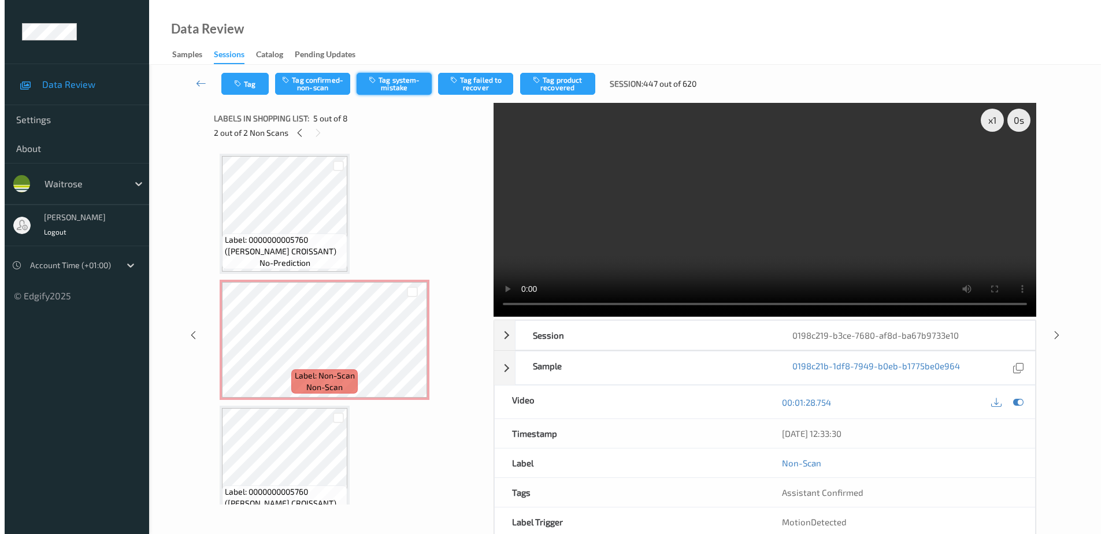
scroll to position [384, 0]
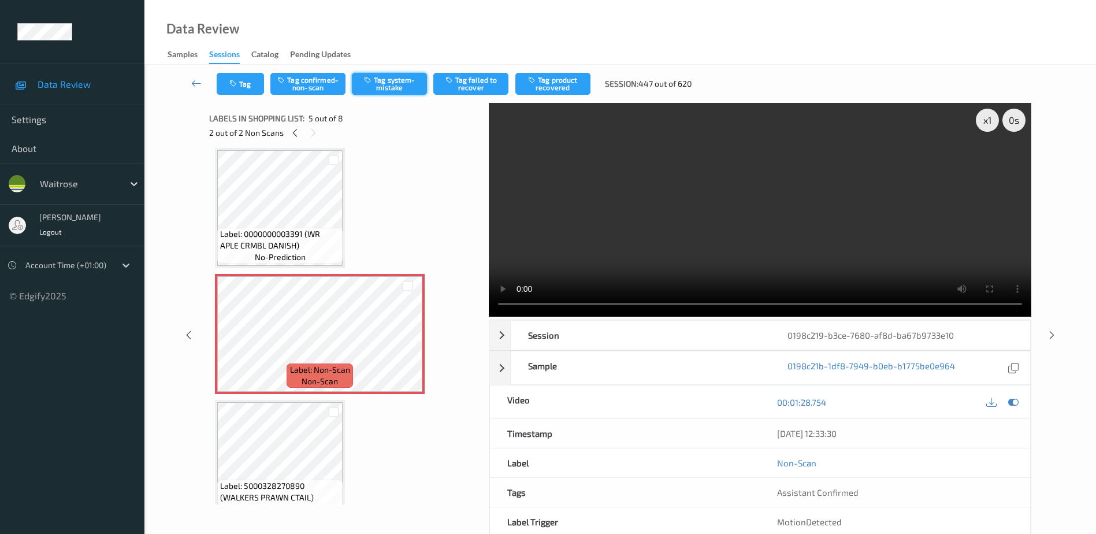
click at [381, 84] on button "Tag system-mistake" at bounding box center [389, 84] width 75 height 22
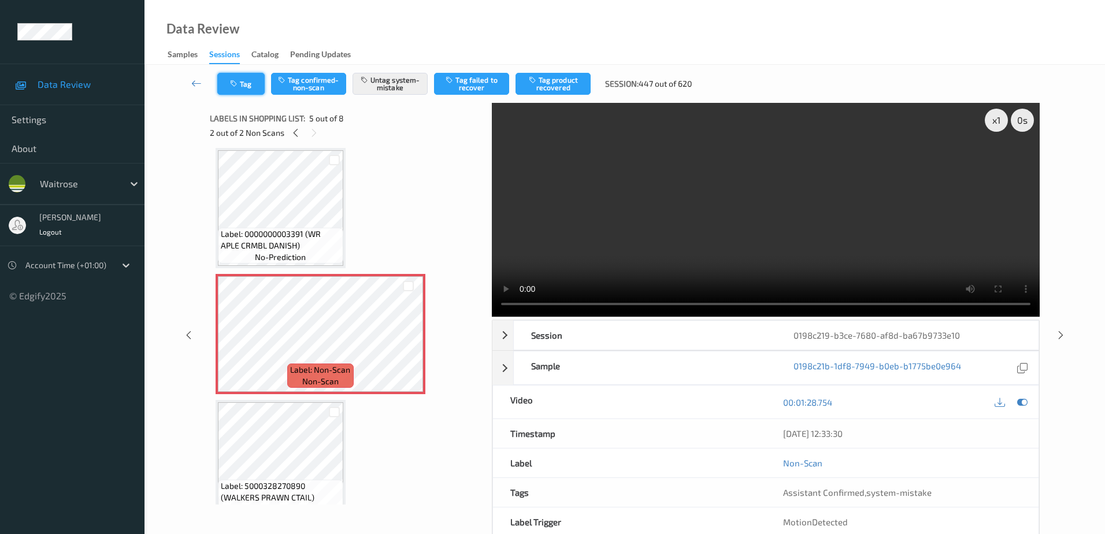
click at [253, 84] on button "Tag" at bounding box center [240, 84] width 47 height 22
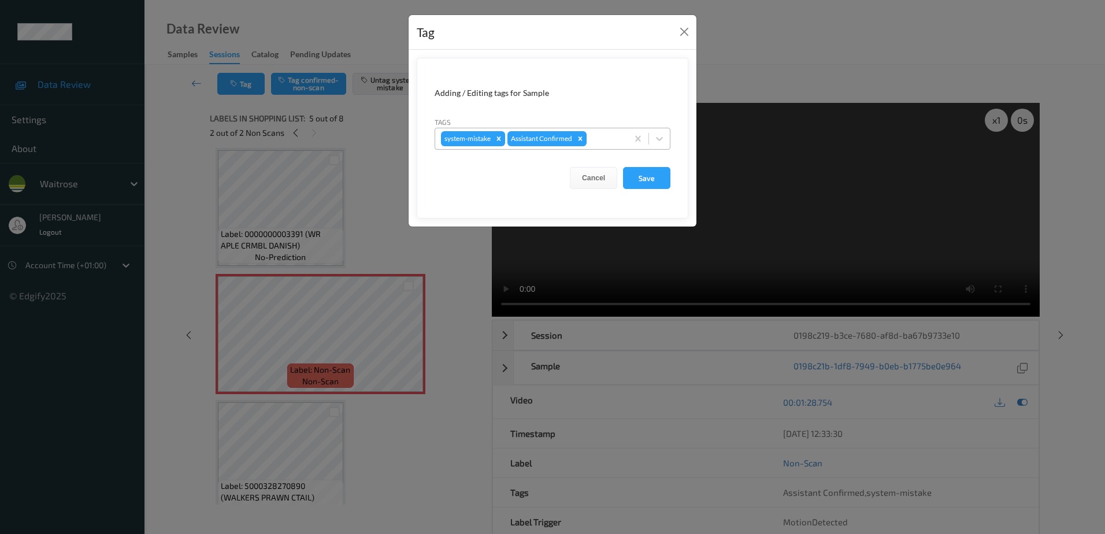
click at [596, 132] on div at bounding box center [605, 139] width 33 height 14
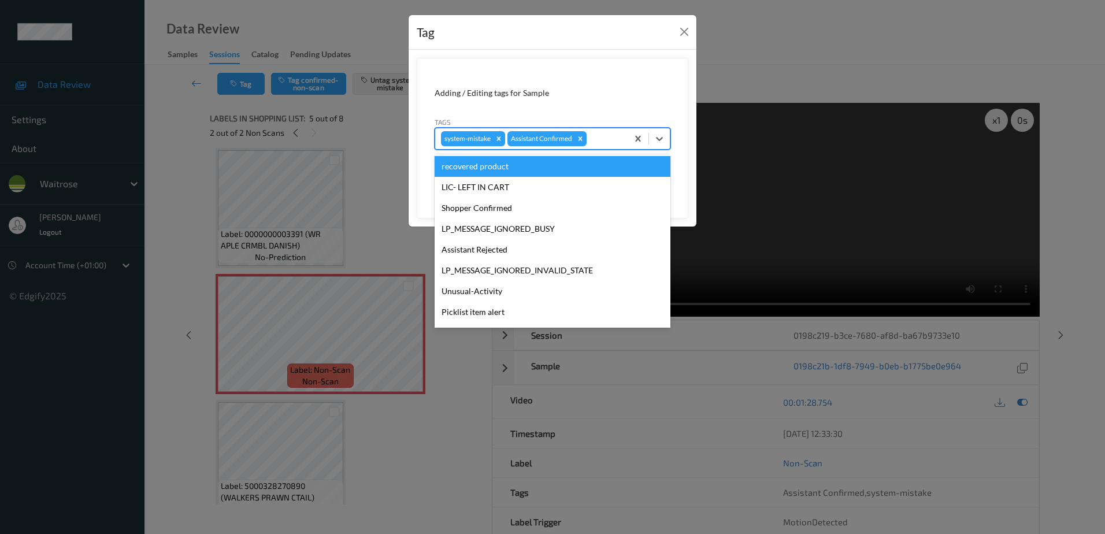
scroll to position [226, 0]
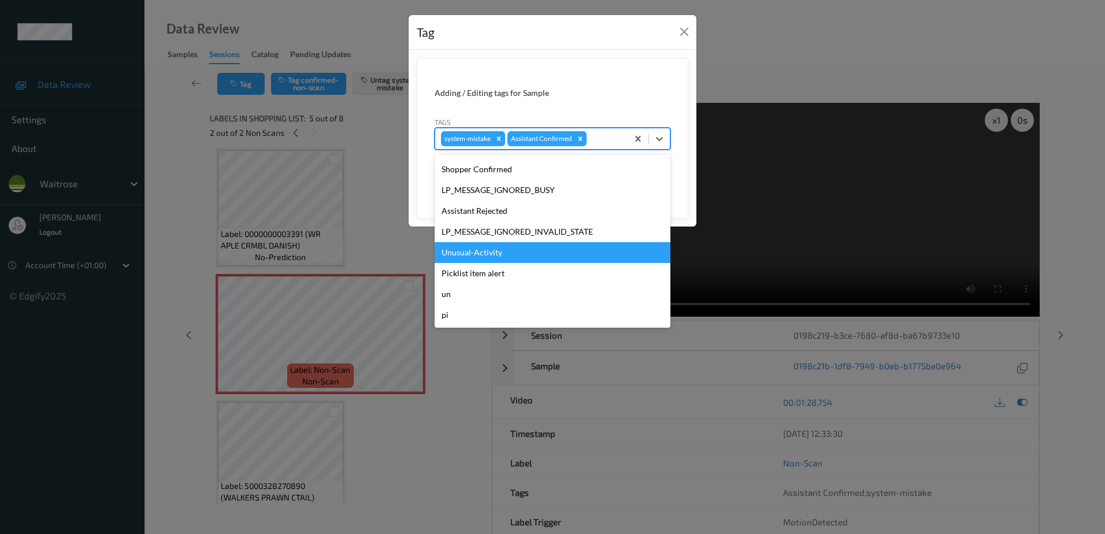
click at [481, 247] on div "Unusual-Activity" at bounding box center [552, 252] width 236 height 21
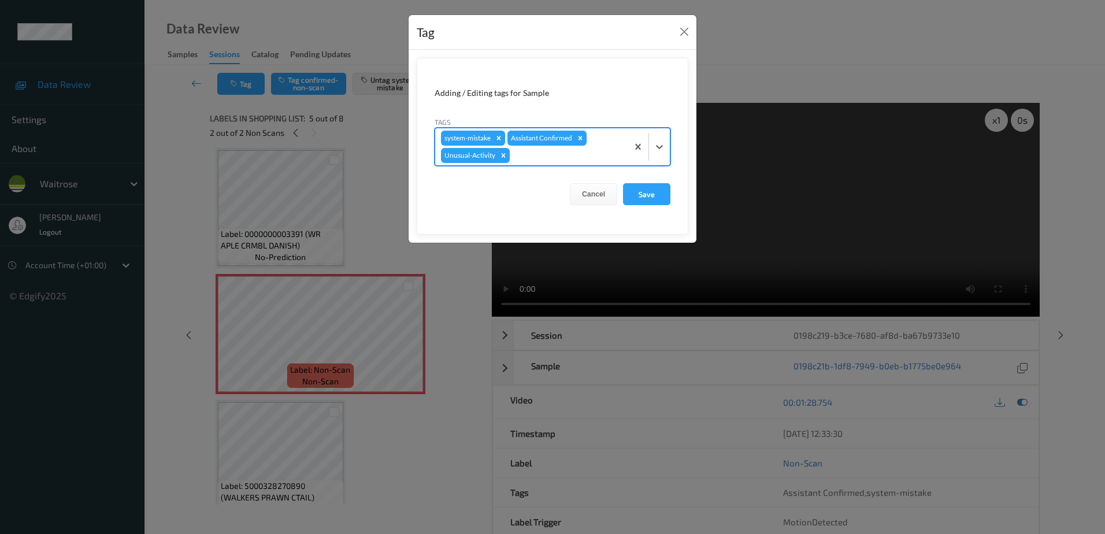
click at [531, 157] on div at bounding box center [567, 155] width 110 height 14
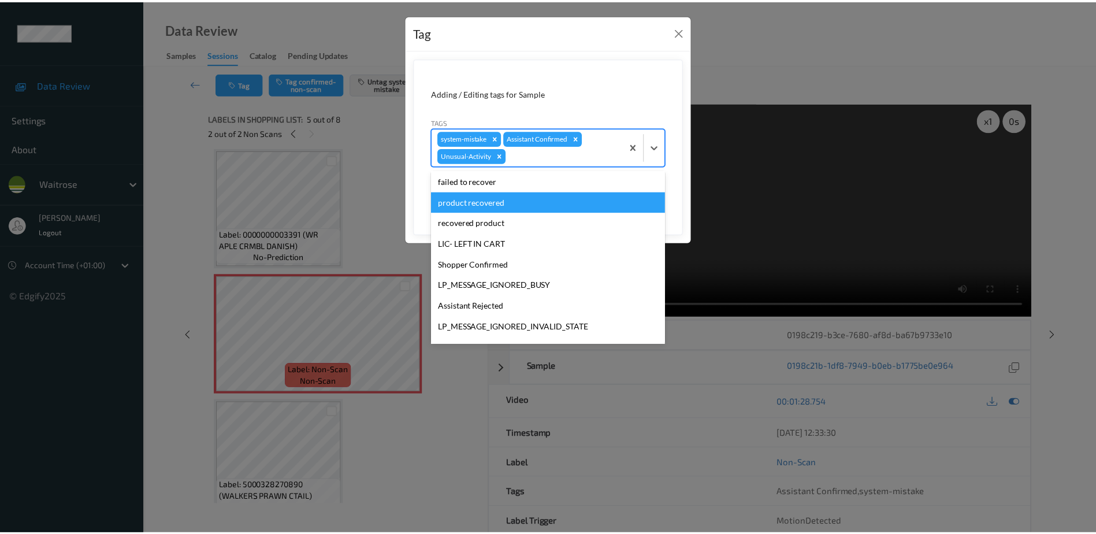
scroll to position [206, 0]
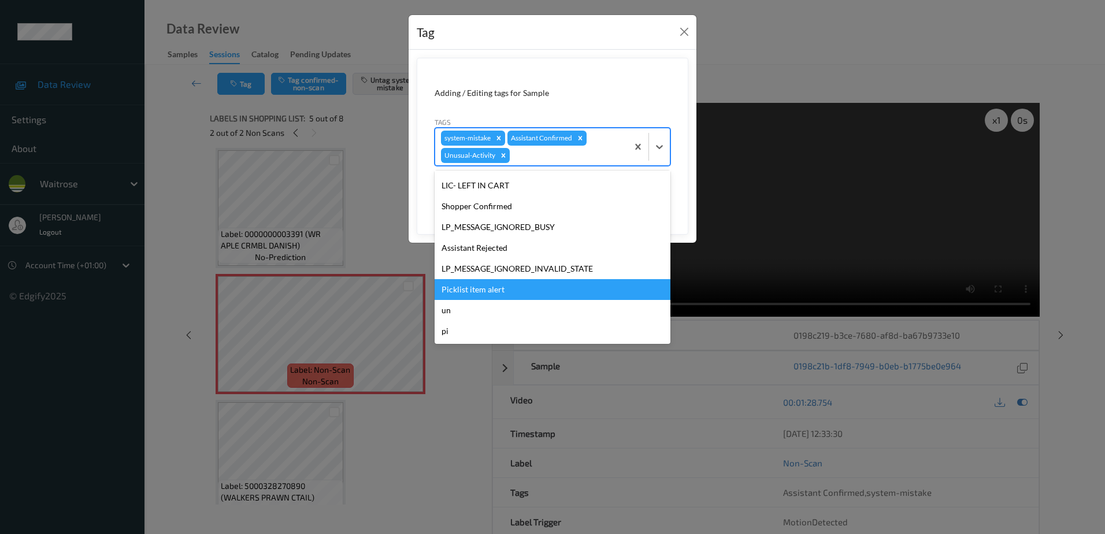
click at [477, 291] on div "Picklist item alert" at bounding box center [552, 289] width 236 height 21
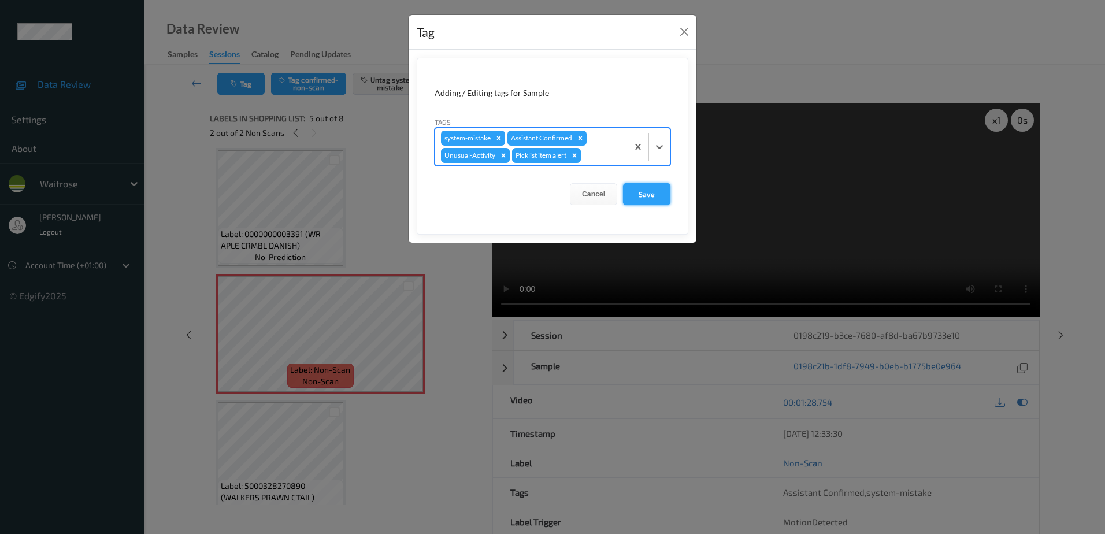
click at [644, 191] on button "Save" at bounding box center [646, 194] width 47 height 22
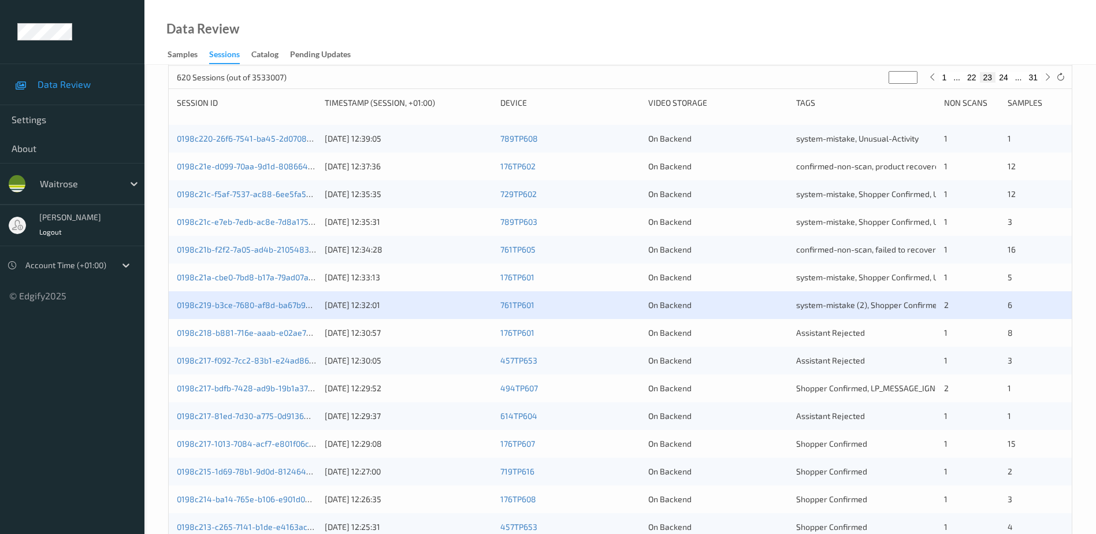
scroll to position [231, 0]
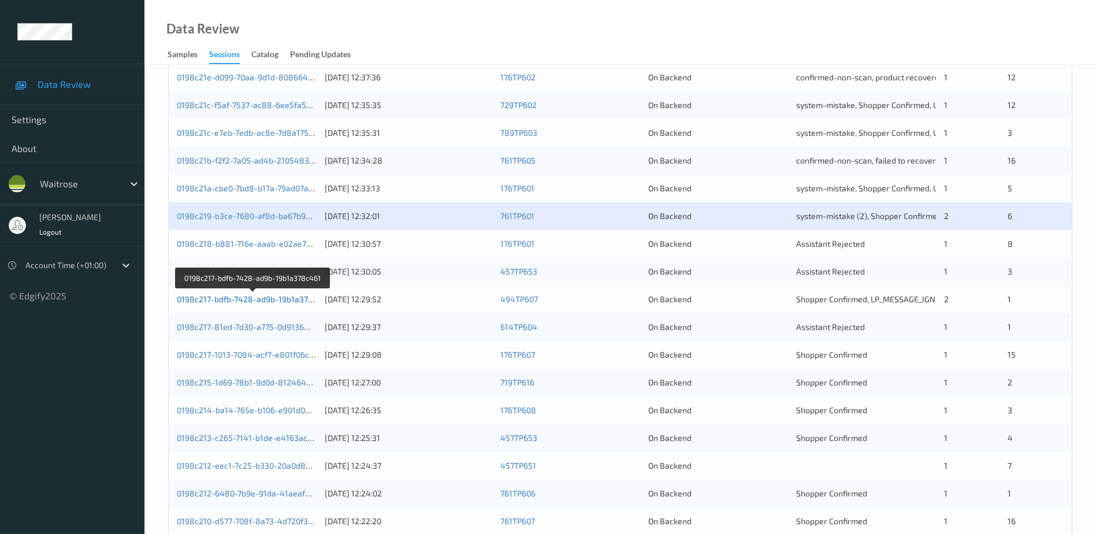
click at [265, 300] on link "0198c217-bdfb-7428-ad9b-19b1a378c461" at bounding box center [254, 299] width 154 height 10
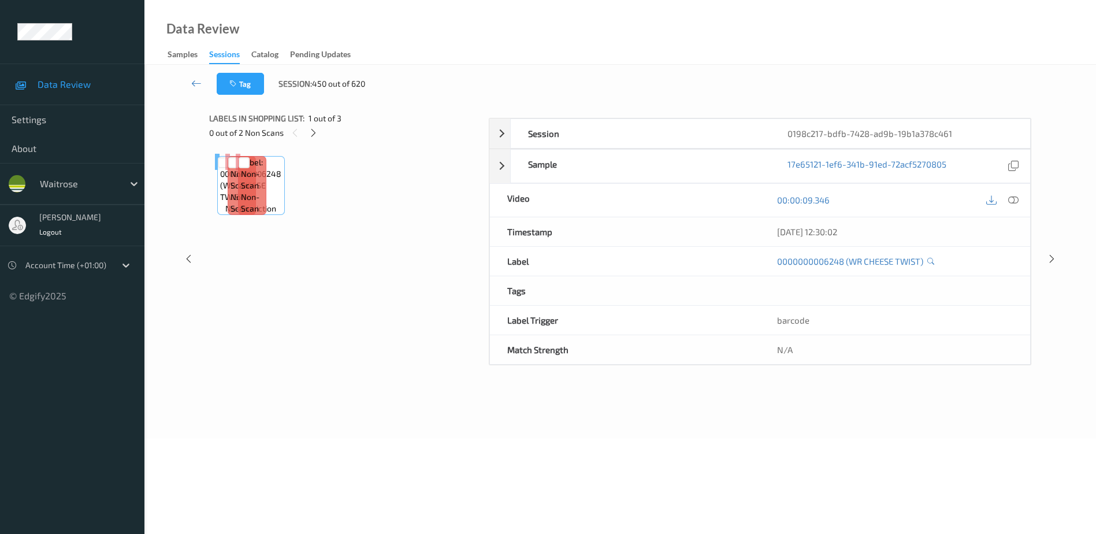
scroll to position [57, 0]
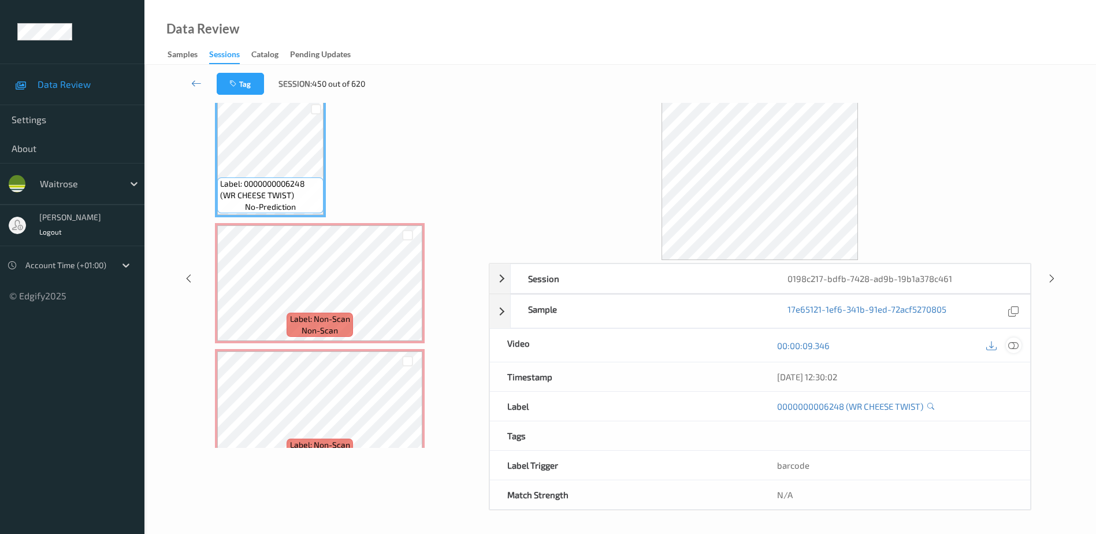
click at [1013, 343] on icon at bounding box center [1013, 345] width 10 height 10
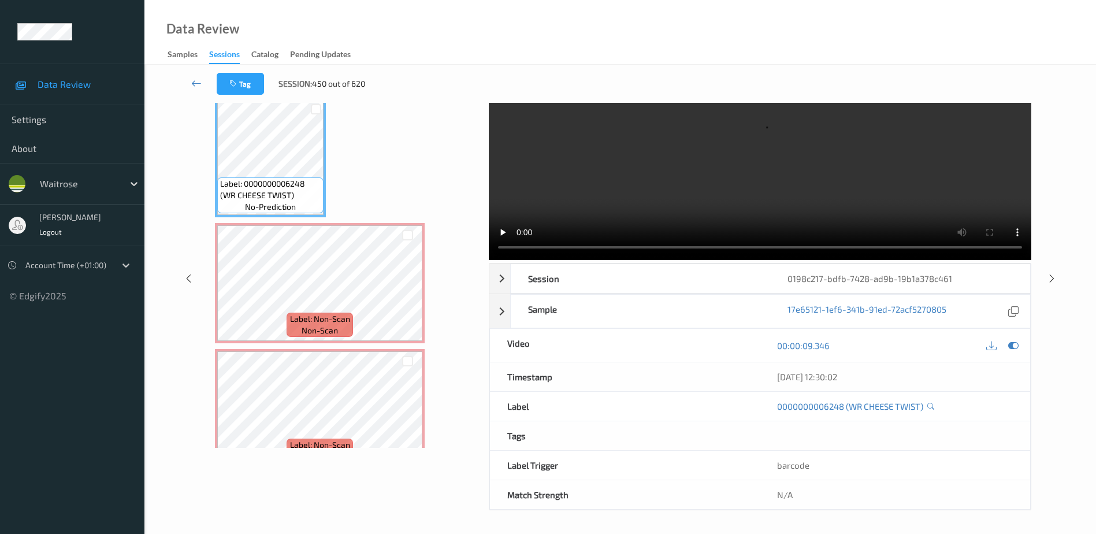
scroll to position [0, 0]
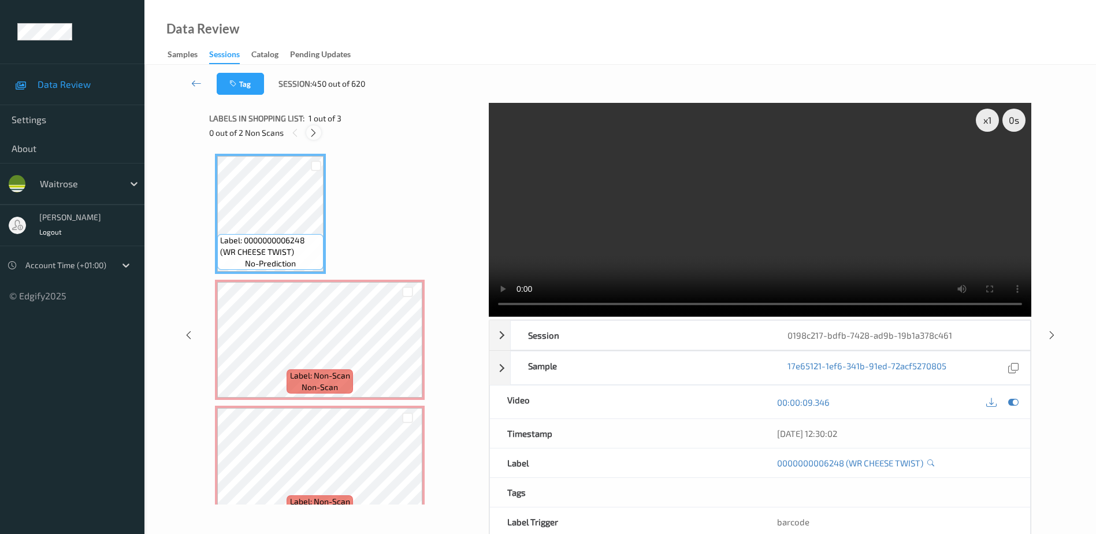
click at [310, 138] on div at bounding box center [313, 132] width 14 height 14
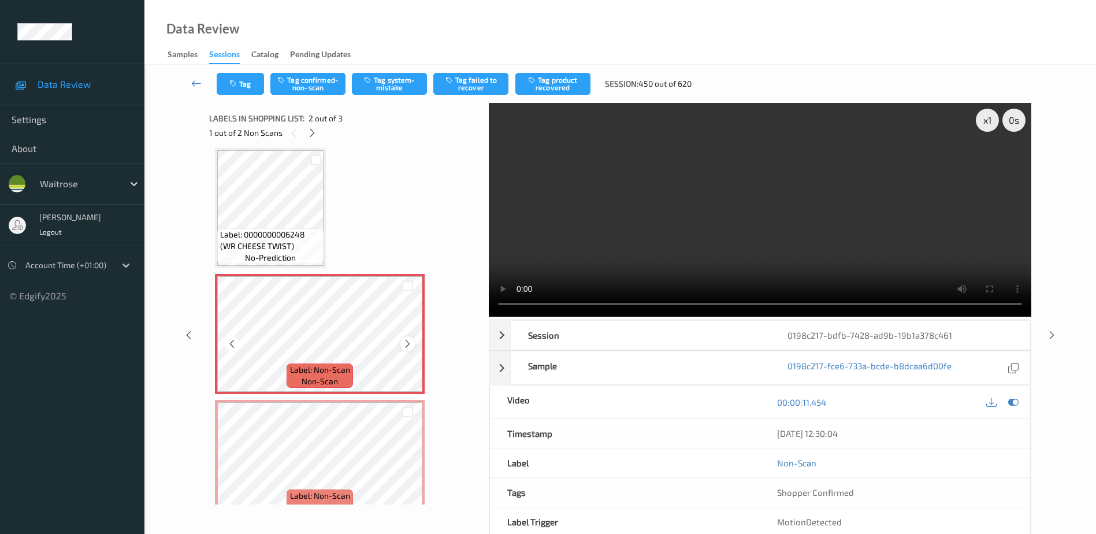
click at [404, 346] on icon at bounding box center [408, 344] width 10 height 10
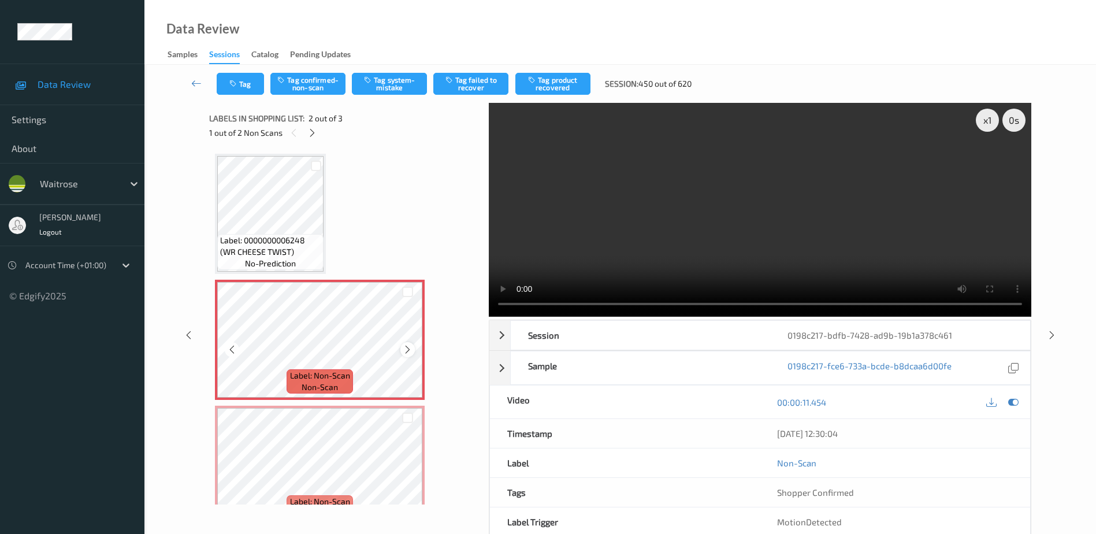
scroll to position [27, 0]
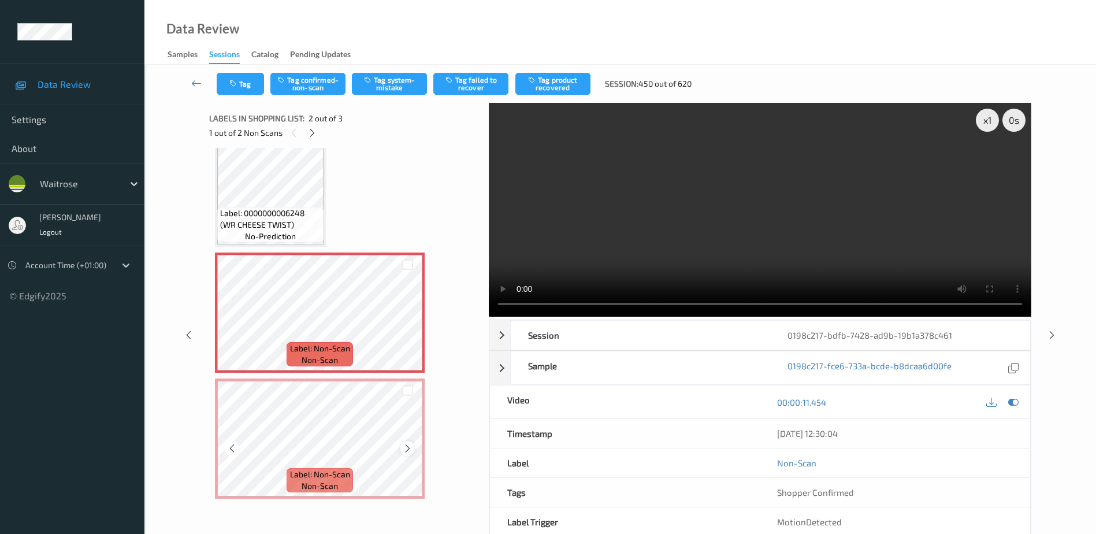
click at [410, 449] on icon at bounding box center [408, 448] width 10 height 10
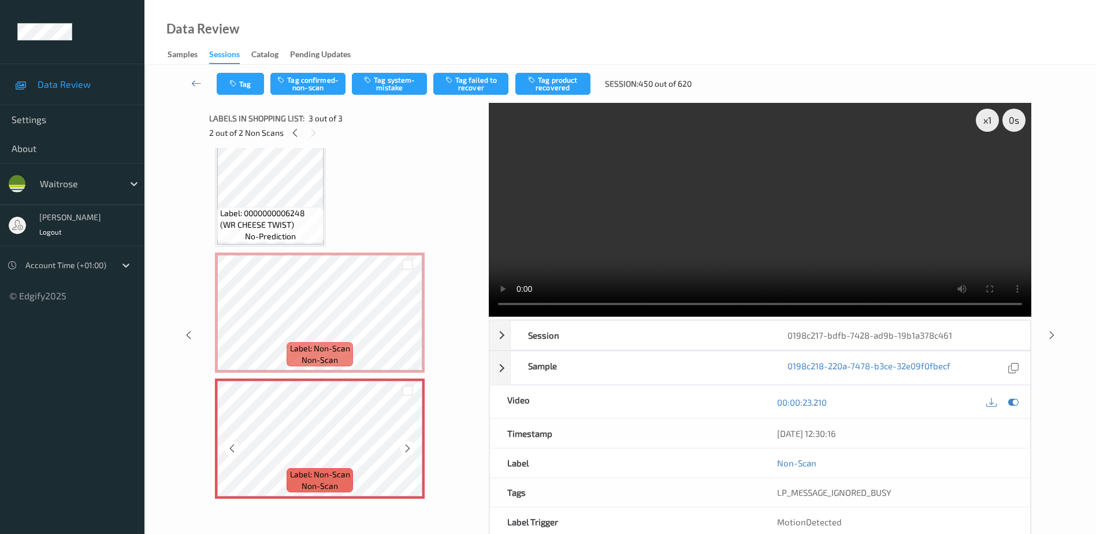
click at [410, 449] on icon at bounding box center [408, 448] width 10 height 10
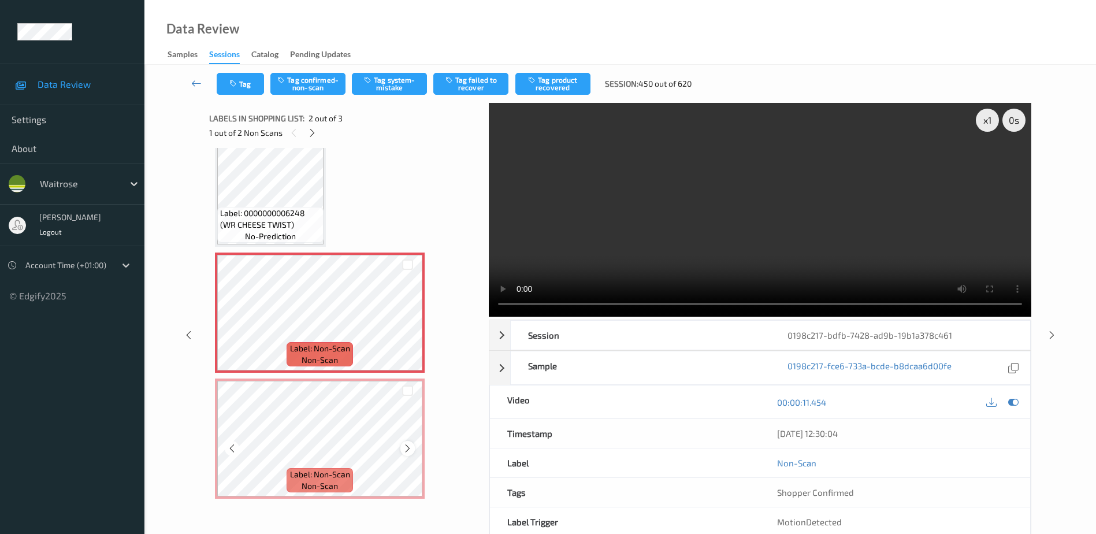
click at [405, 449] on icon at bounding box center [408, 448] width 10 height 10
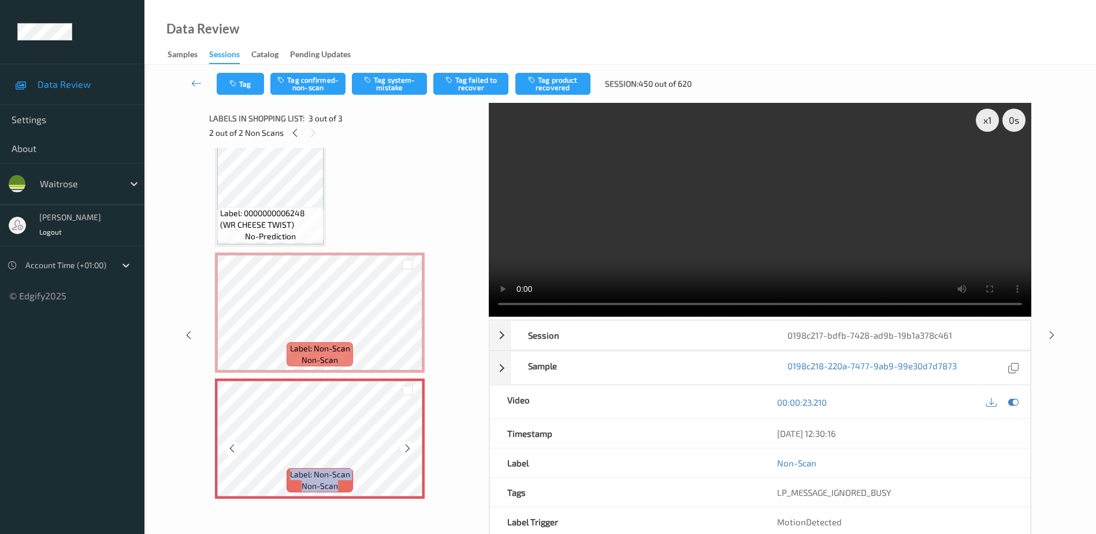
click at [405, 449] on icon at bounding box center [408, 448] width 10 height 10
click at [739, 233] on video at bounding box center [760, 210] width 542 height 214
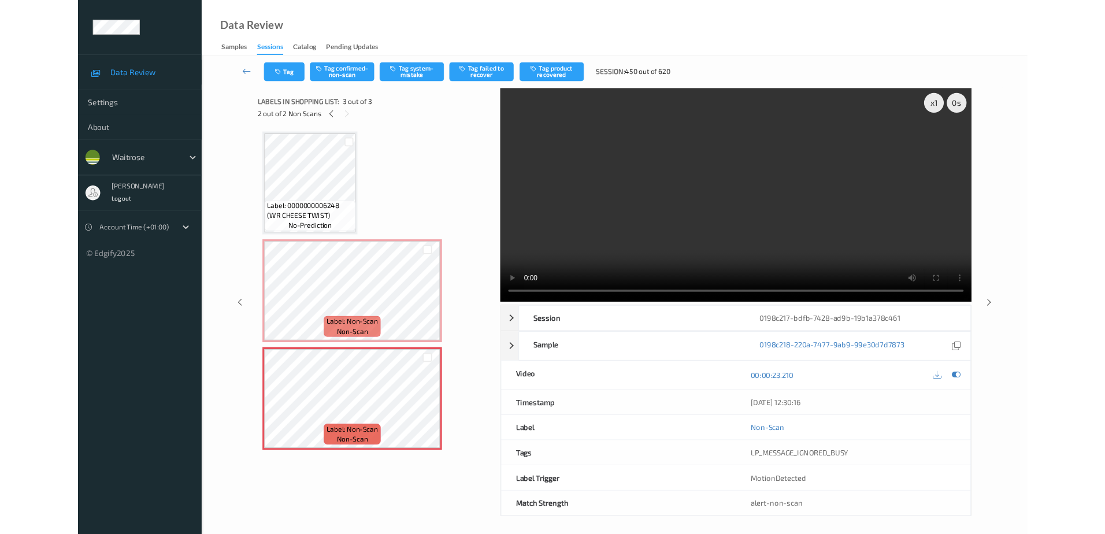
scroll to position [0, 0]
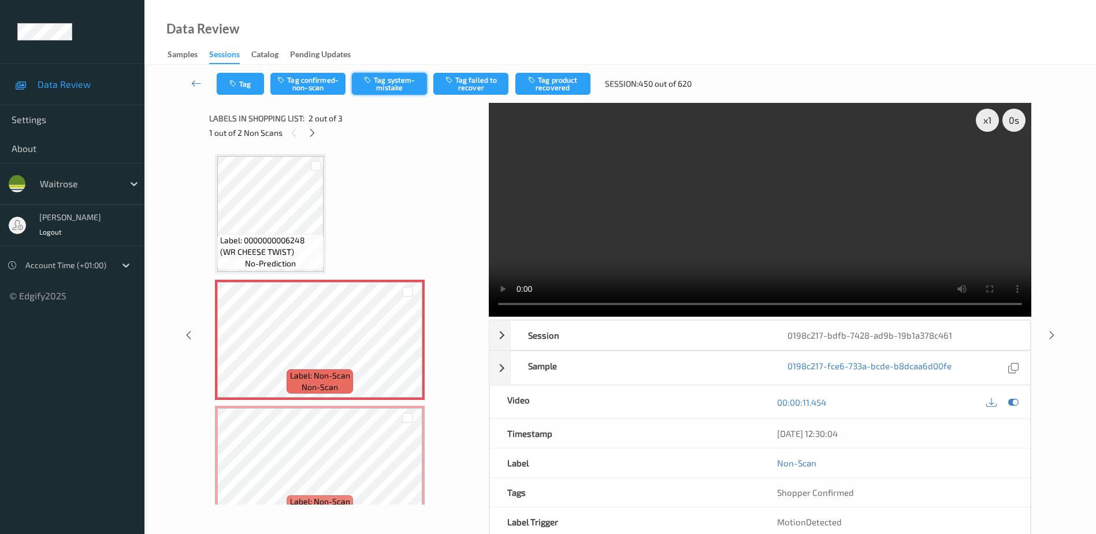
click at [379, 82] on button "Tag system-mistake" at bounding box center [389, 84] width 75 height 22
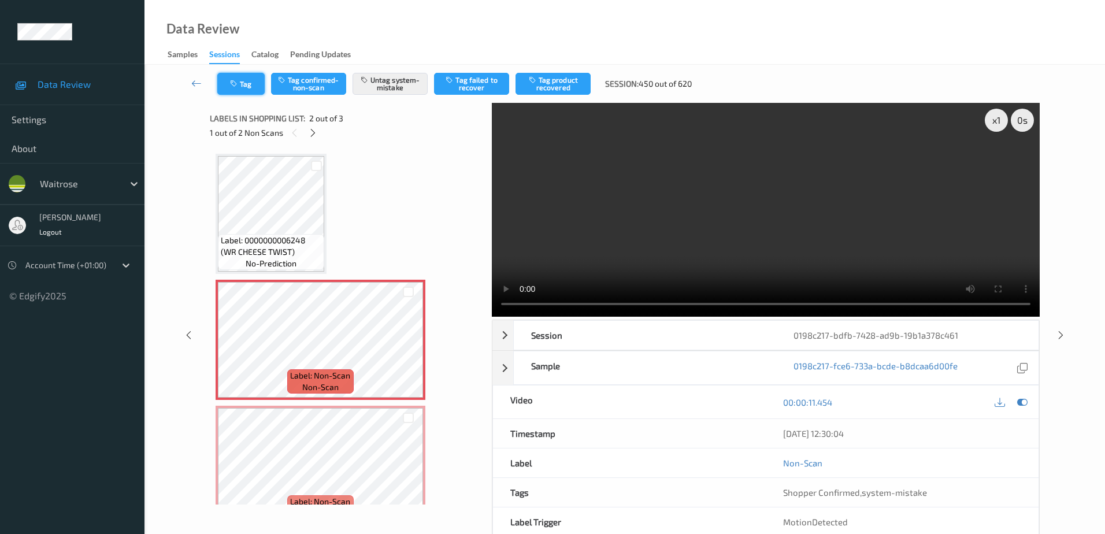
click at [244, 88] on button "Tag" at bounding box center [240, 84] width 47 height 22
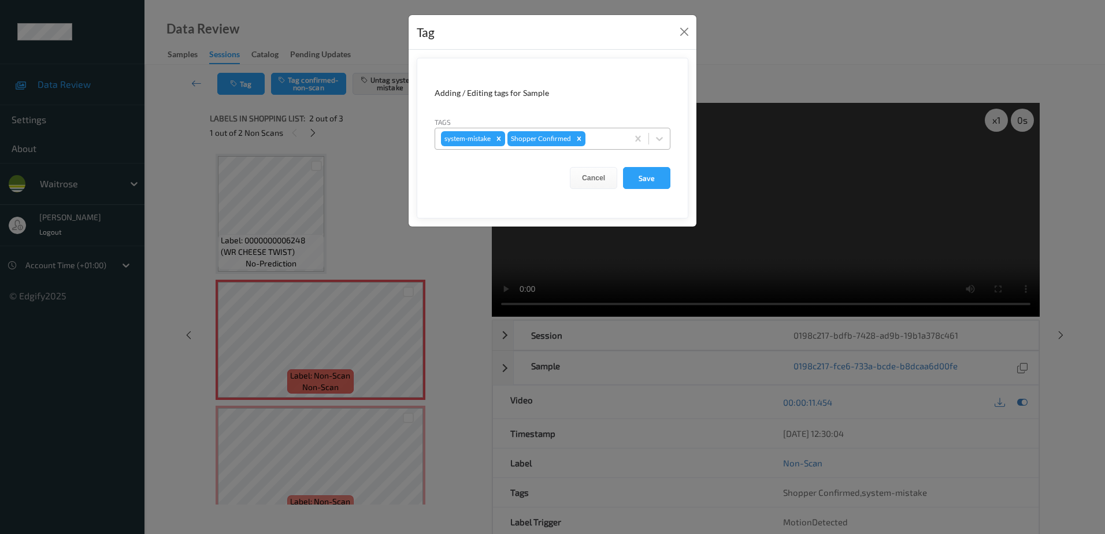
click at [589, 137] on div at bounding box center [604, 139] width 34 height 14
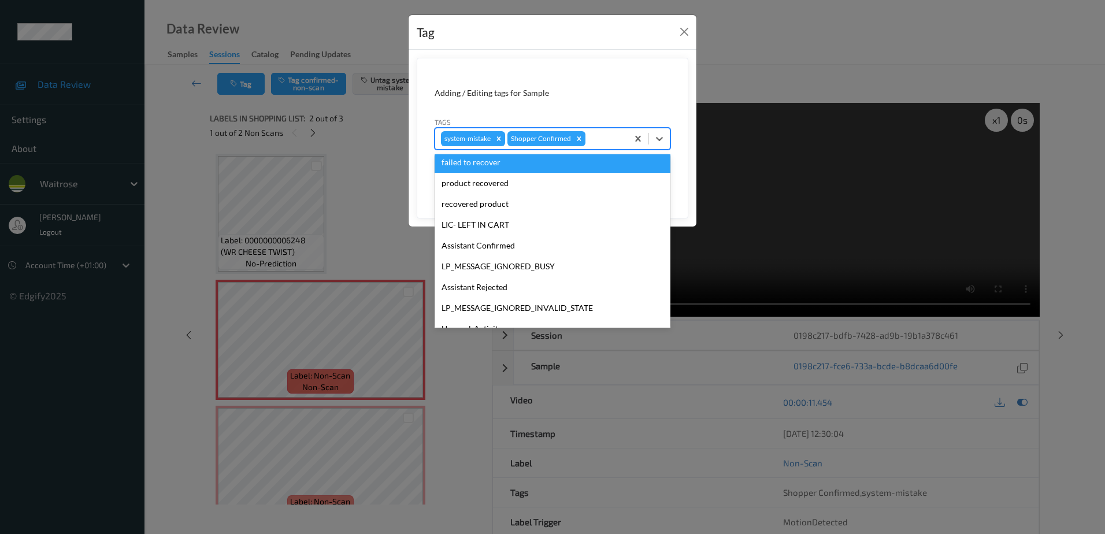
scroll to position [226, 0]
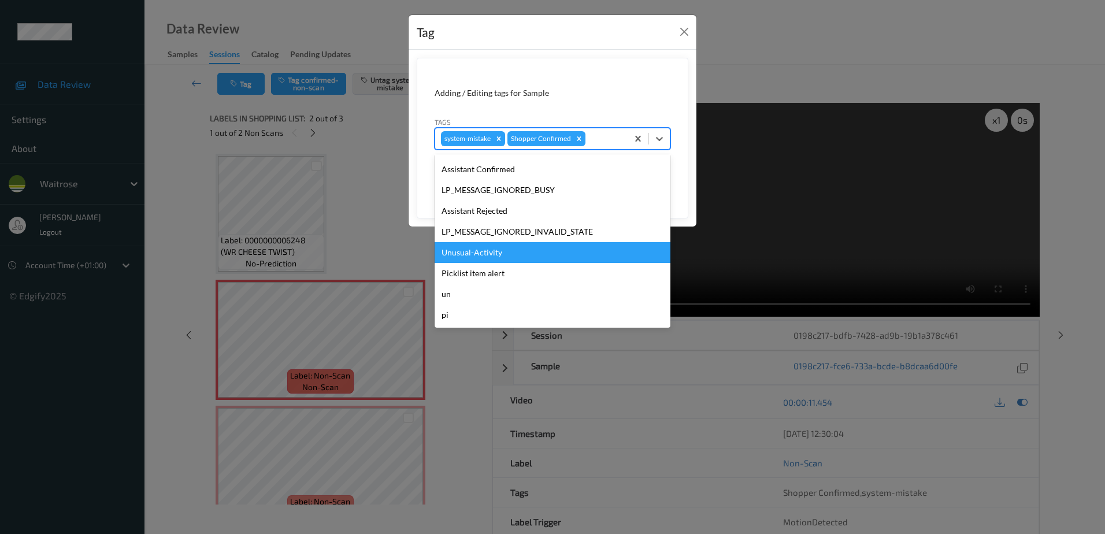
click at [525, 243] on div "Unusual-Activity" at bounding box center [552, 252] width 236 height 21
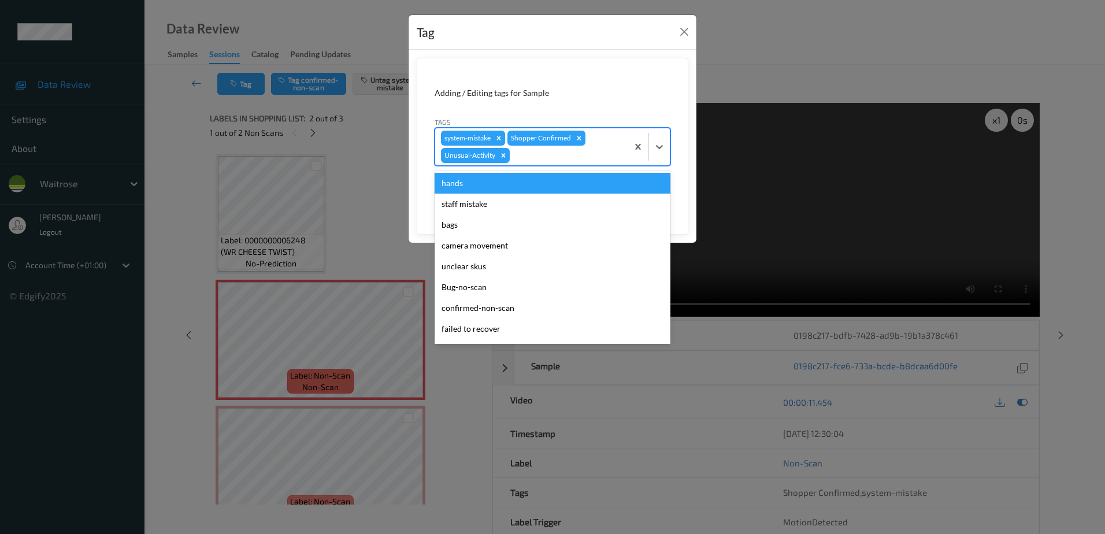
click at [566, 162] on div at bounding box center [567, 155] width 110 height 14
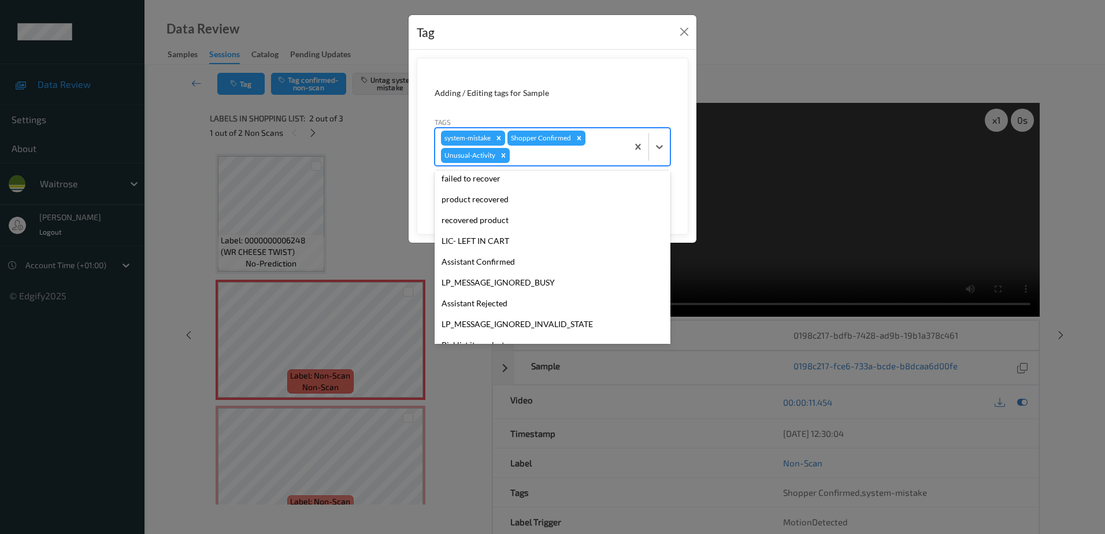
scroll to position [206, 0]
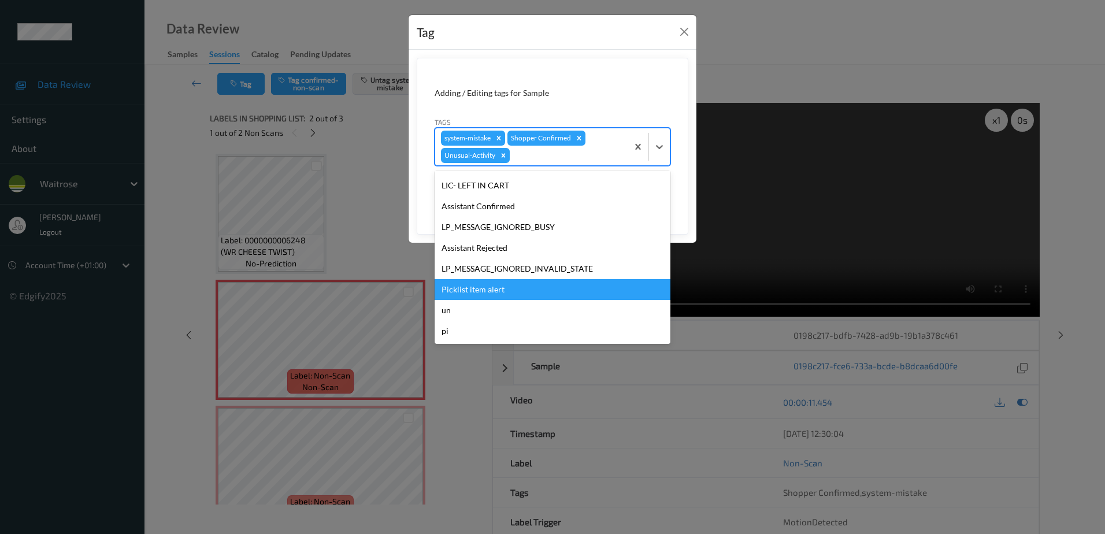
click at [510, 287] on div "Picklist item alert" at bounding box center [552, 289] width 236 height 21
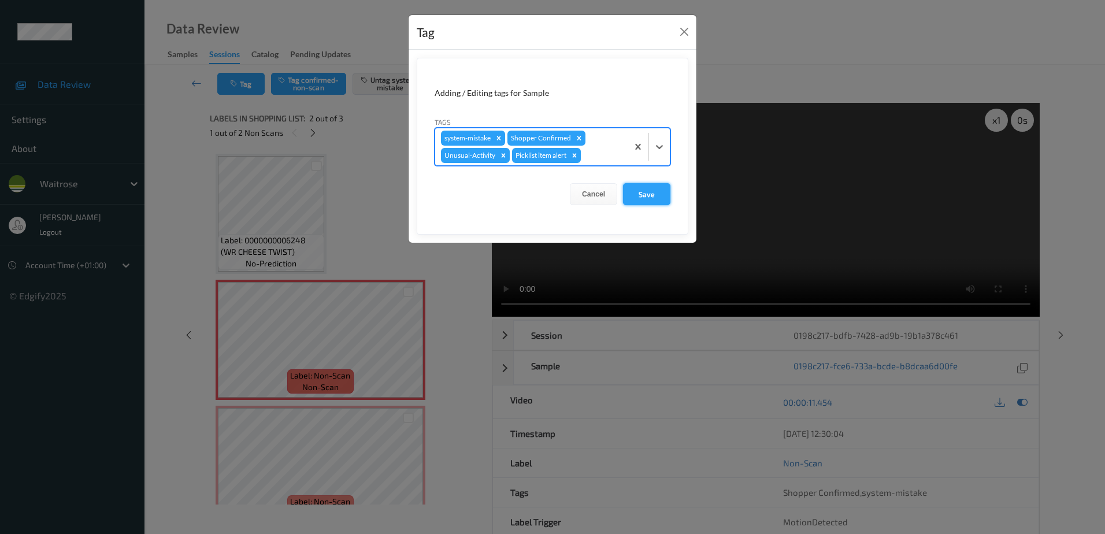
click at [624, 199] on button "Save" at bounding box center [646, 194] width 47 height 22
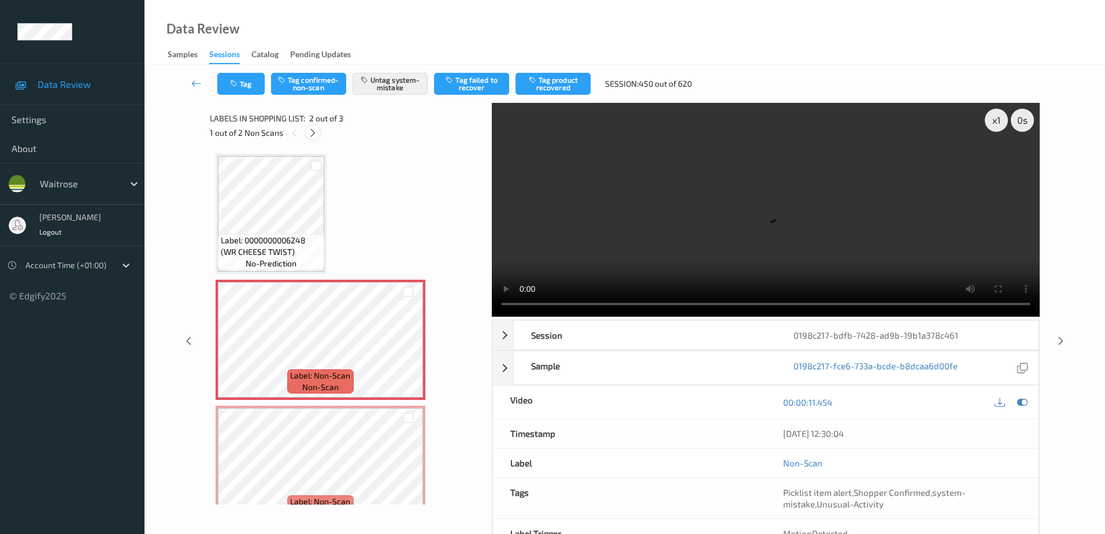
click at [317, 134] on icon at bounding box center [313, 133] width 10 height 10
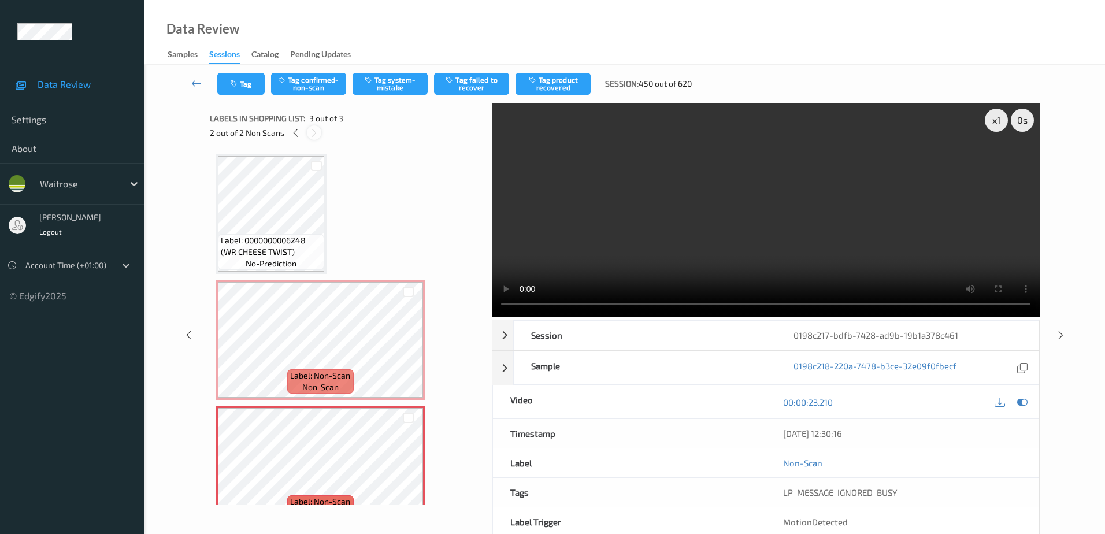
scroll to position [27, 0]
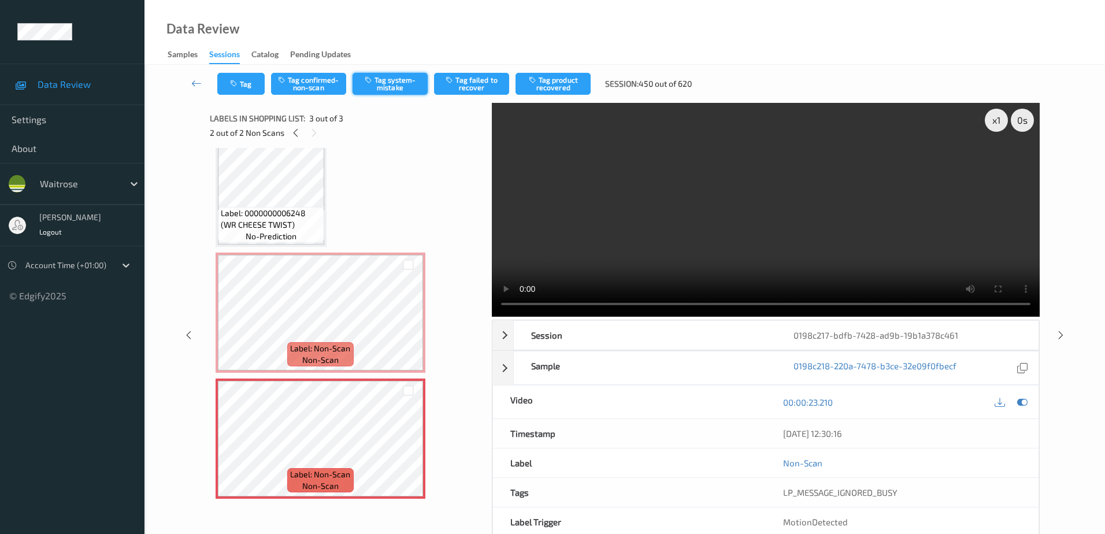
click at [389, 77] on button "Tag system-mistake" at bounding box center [389, 84] width 75 height 22
click at [235, 92] on button "Tag" at bounding box center [240, 84] width 47 height 22
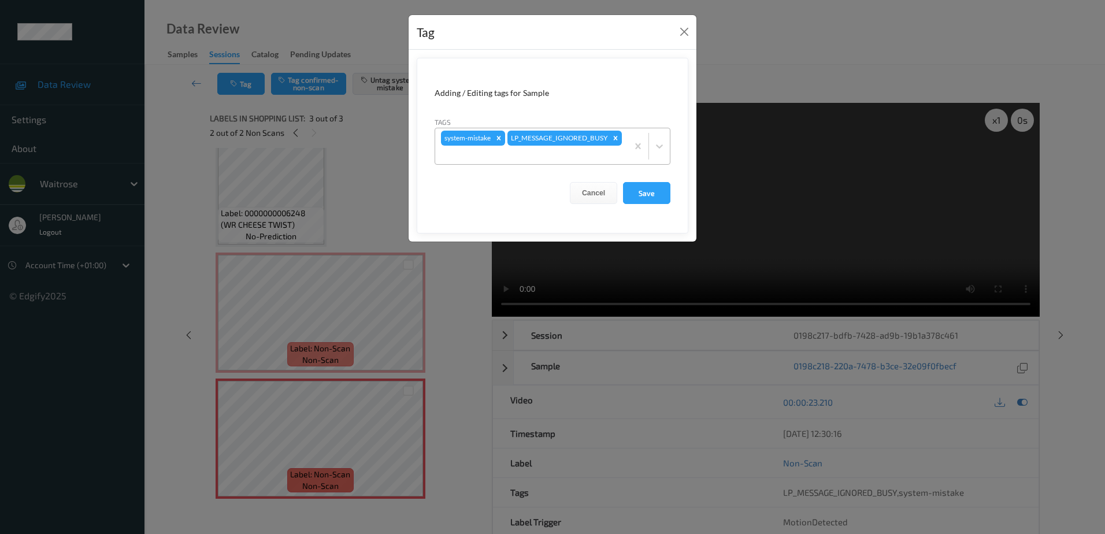
click at [575, 150] on div at bounding box center [531, 155] width 181 height 14
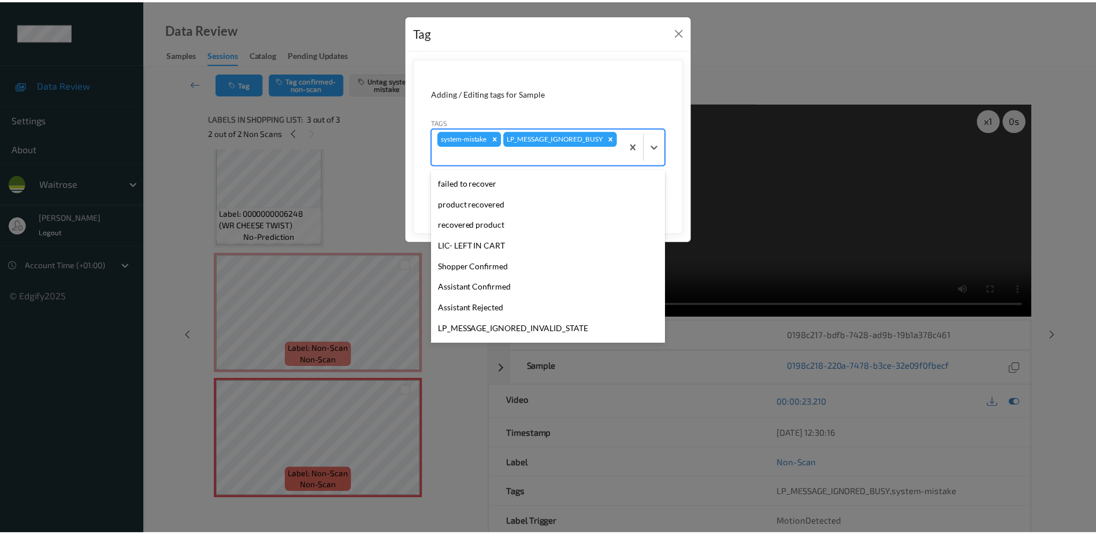
scroll to position [226, 0]
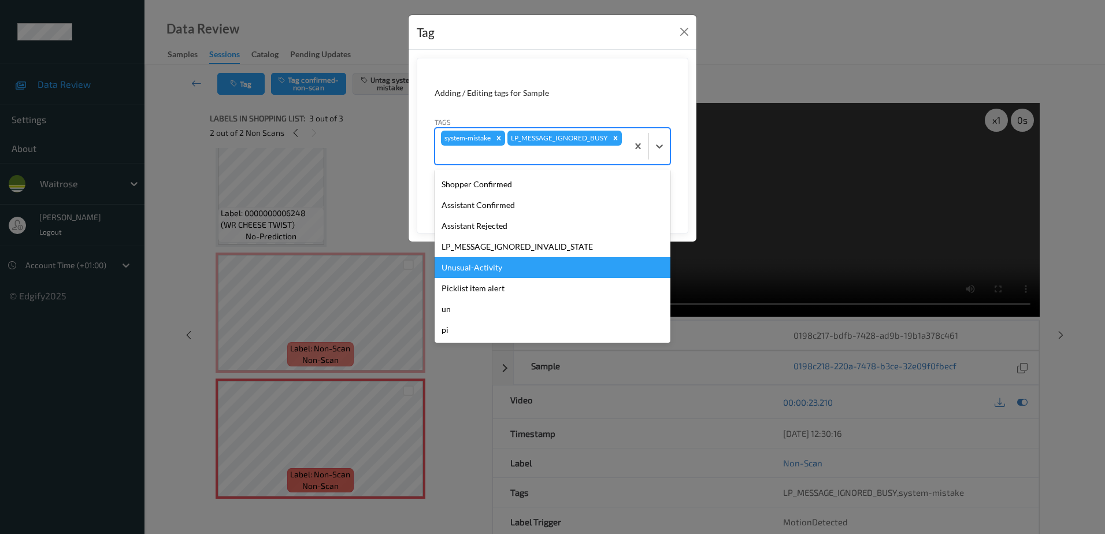
click at [502, 264] on div "Unusual-Activity" at bounding box center [552, 267] width 236 height 21
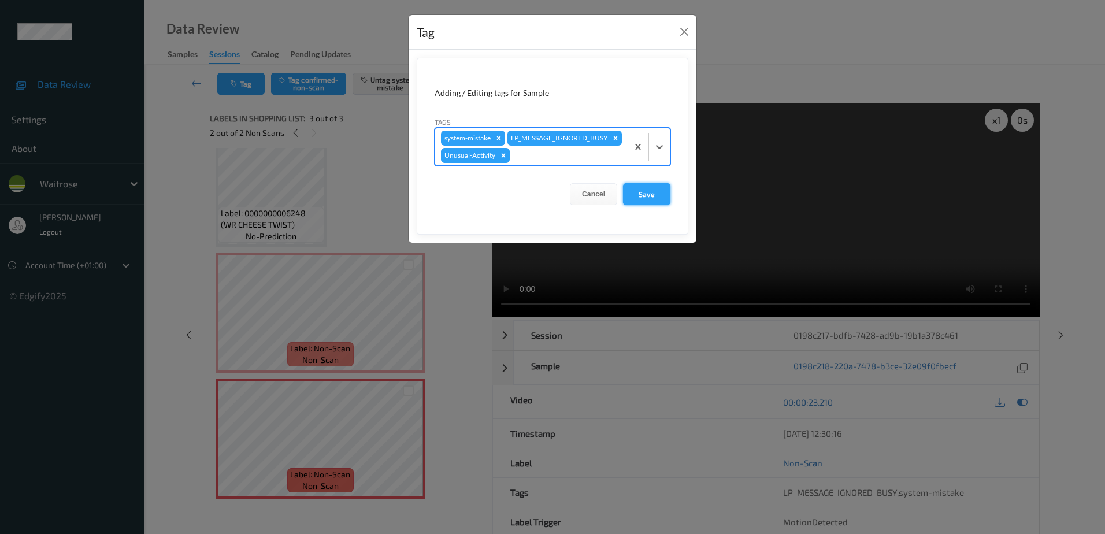
click at [639, 205] on button "Save" at bounding box center [646, 194] width 47 height 22
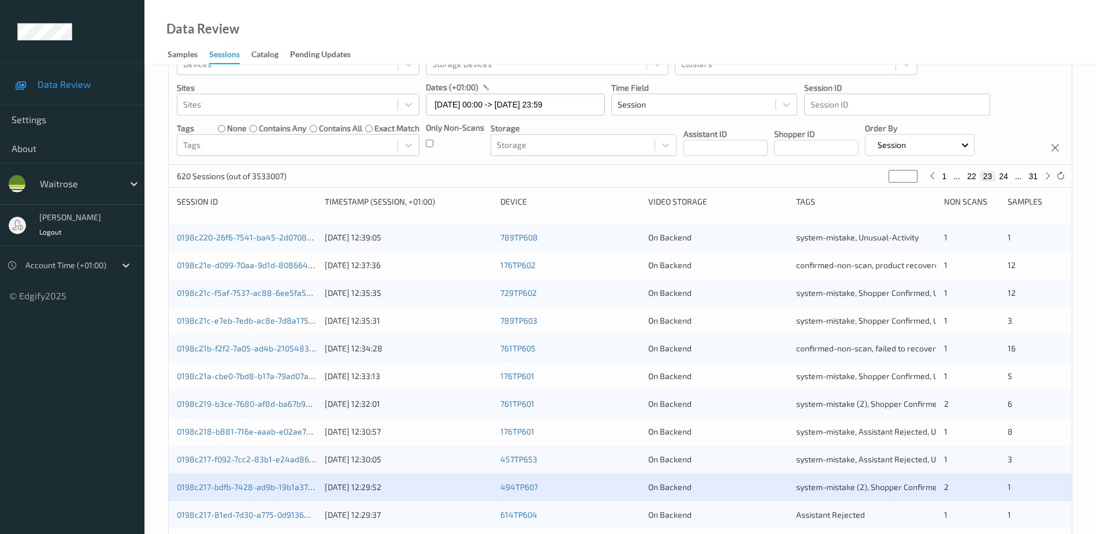
scroll to position [231, 0]
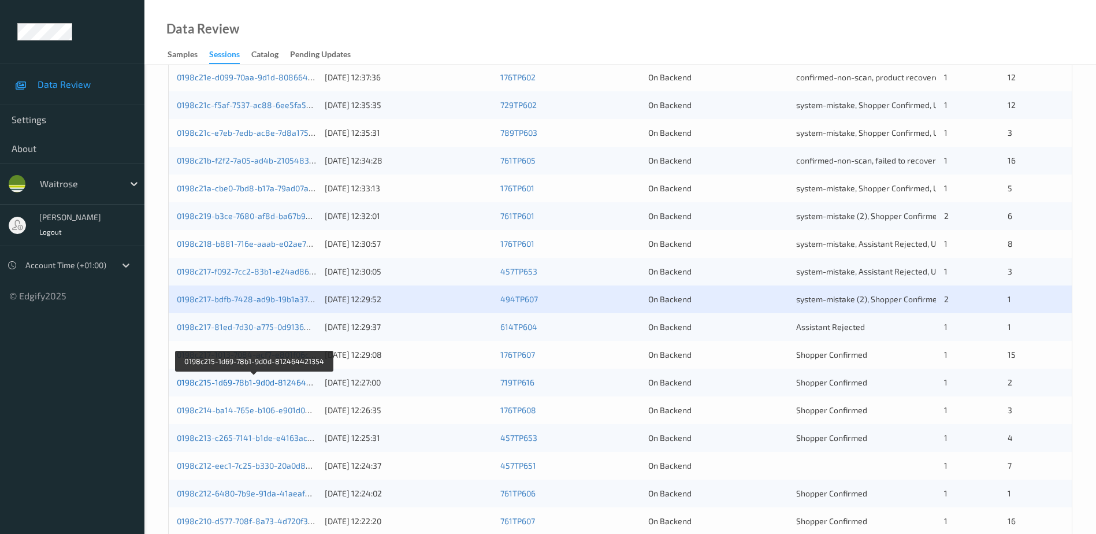
click at [251, 384] on link "0198c215-1d69-78b1-9d0d-812464421354" at bounding box center [255, 382] width 157 height 10
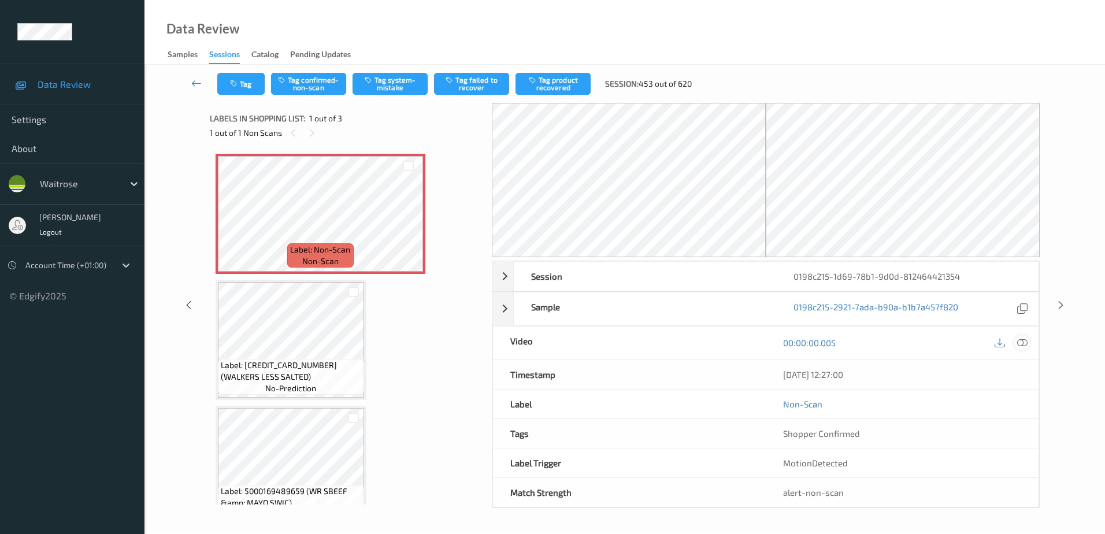
click at [1023, 340] on icon at bounding box center [1022, 342] width 10 height 10
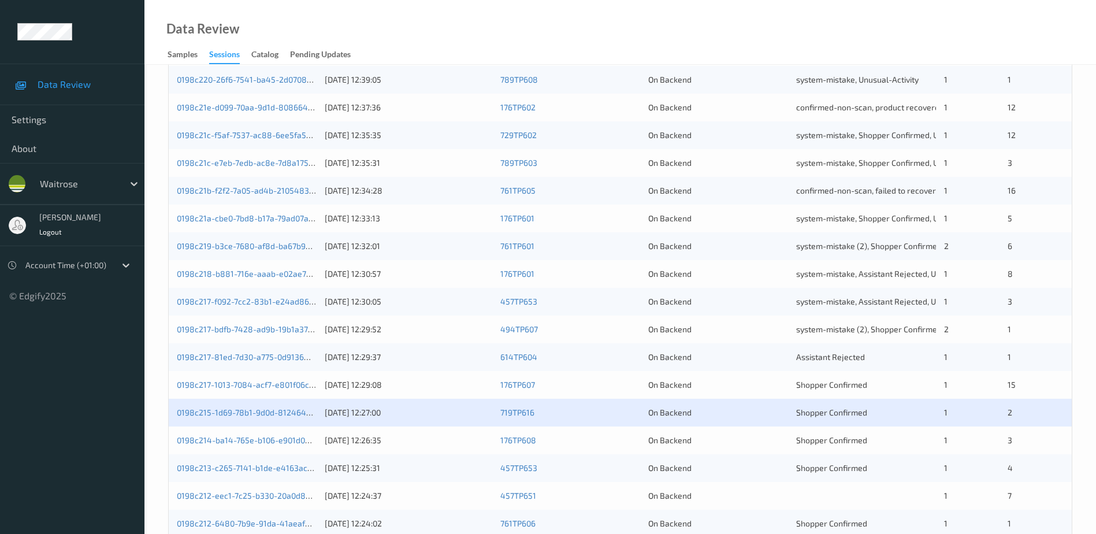
scroll to position [231, 0]
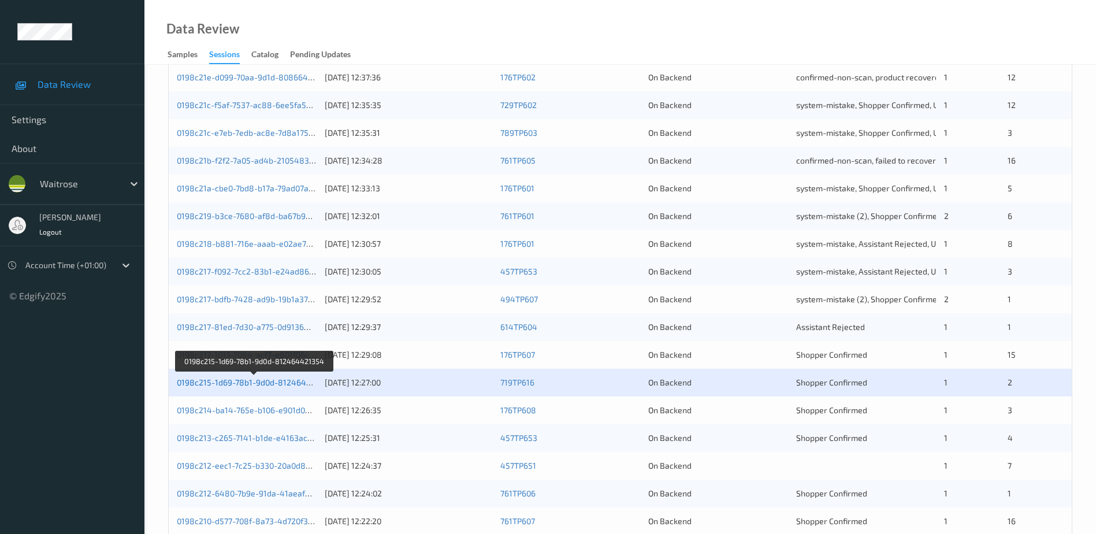
click at [300, 382] on link "0198c215-1d69-78b1-9d0d-812464421354" at bounding box center [255, 382] width 157 height 10
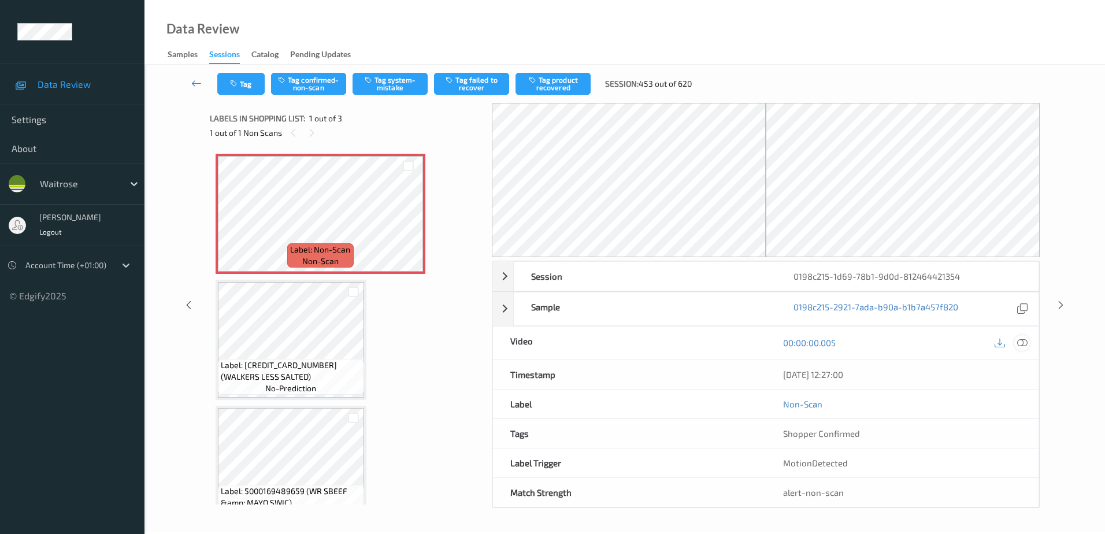
click at [1025, 342] on icon at bounding box center [1022, 342] width 10 height 10
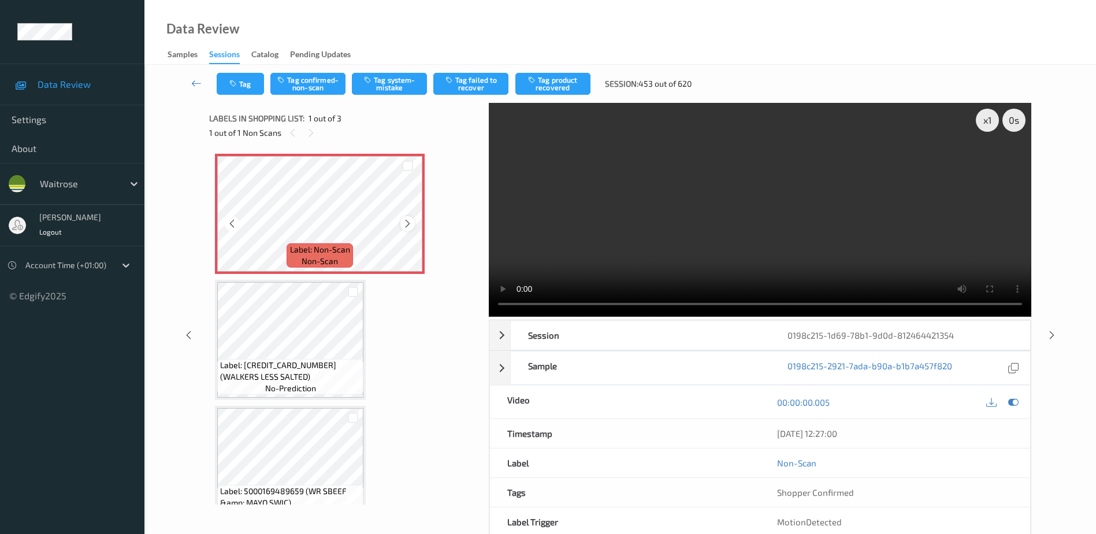
click at [404, 225] on icon at bounding box center [408, 223] width 10 height 10
click at [649, 192] on video at bounding box center [760, 210] width 542 height 214
click at [272, 84] on button "Tag confirmed-non-scan" at bounding box center [307, 84] width 75 height 22
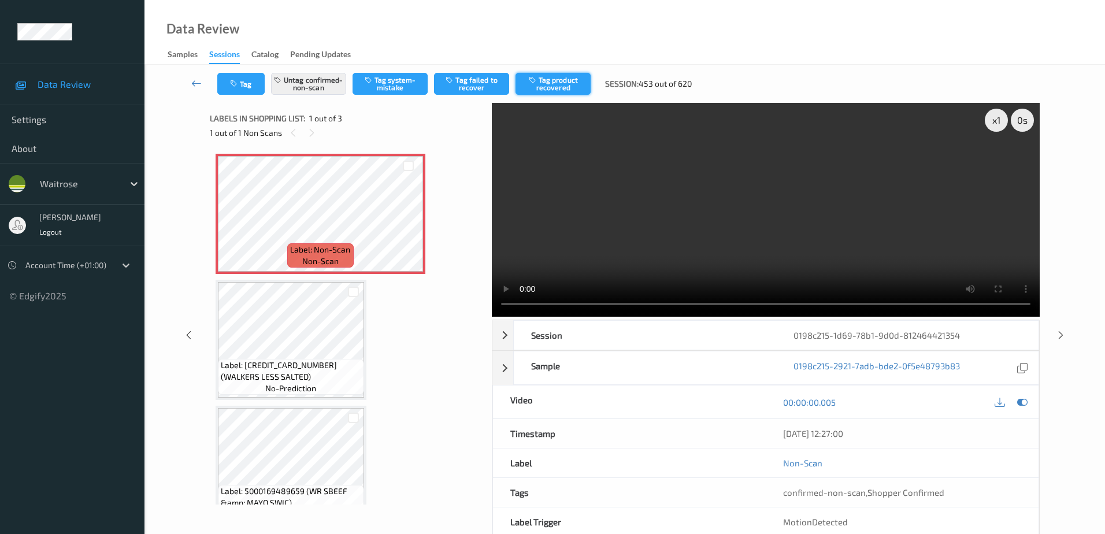
click at [548, 88] on button "Tag product recovered" at bounding box center [552, 84] width 75 height 22
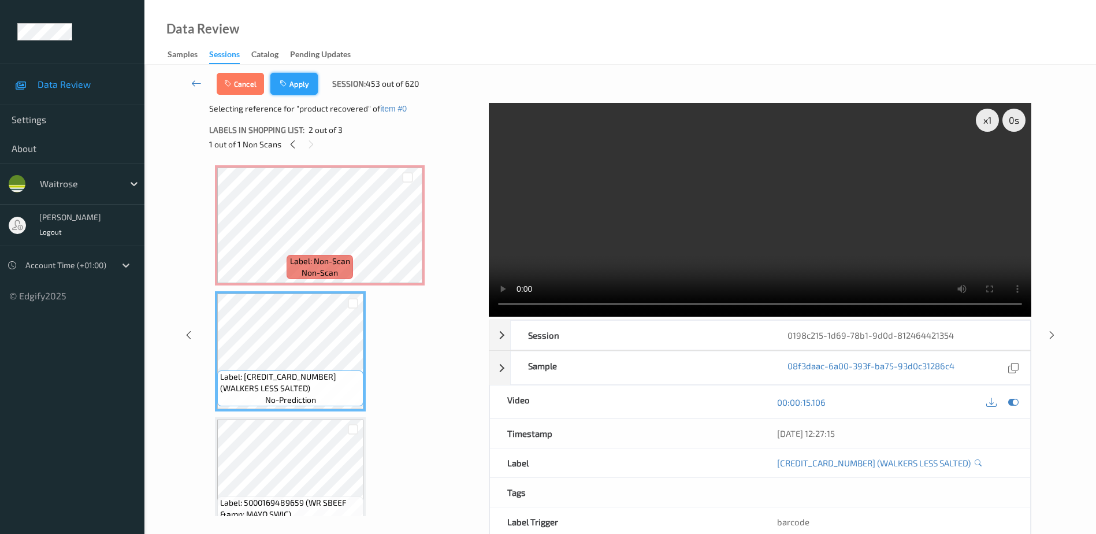
click at [290, 85] on button "Apply" at bounding box center [293, 84] width 47 height 22
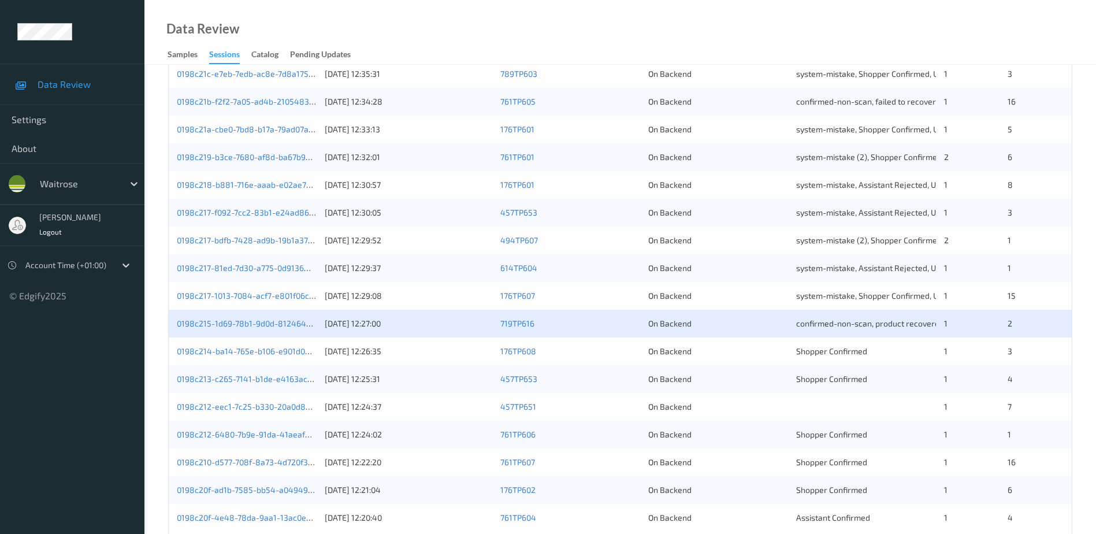
scroll to position [336, 0]
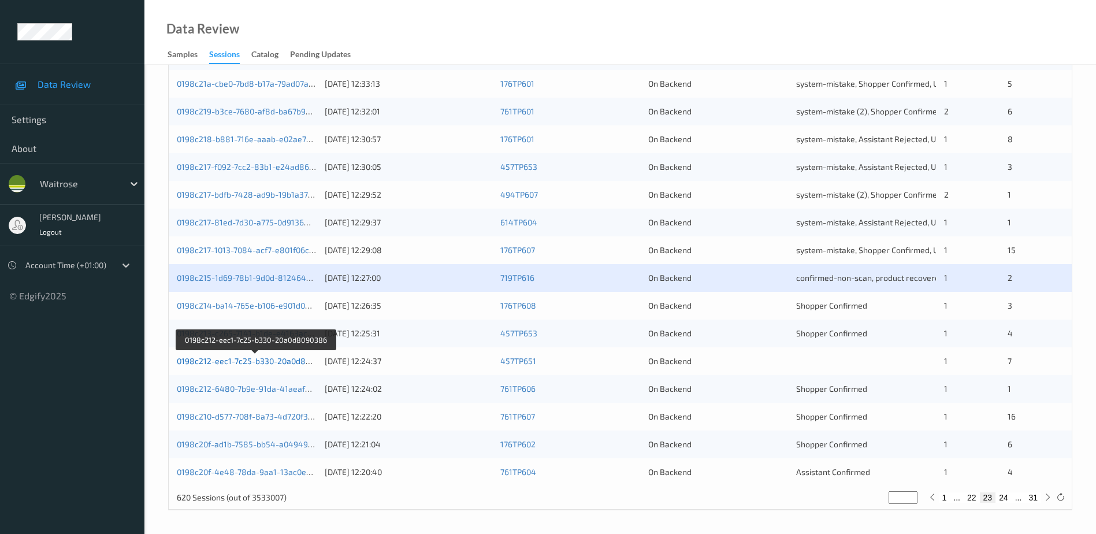
click at [262, 359] on link "0198c212-eec1-7c25-b330-20a0d8090386" at bounding box center [255, 361] width 157 height 10
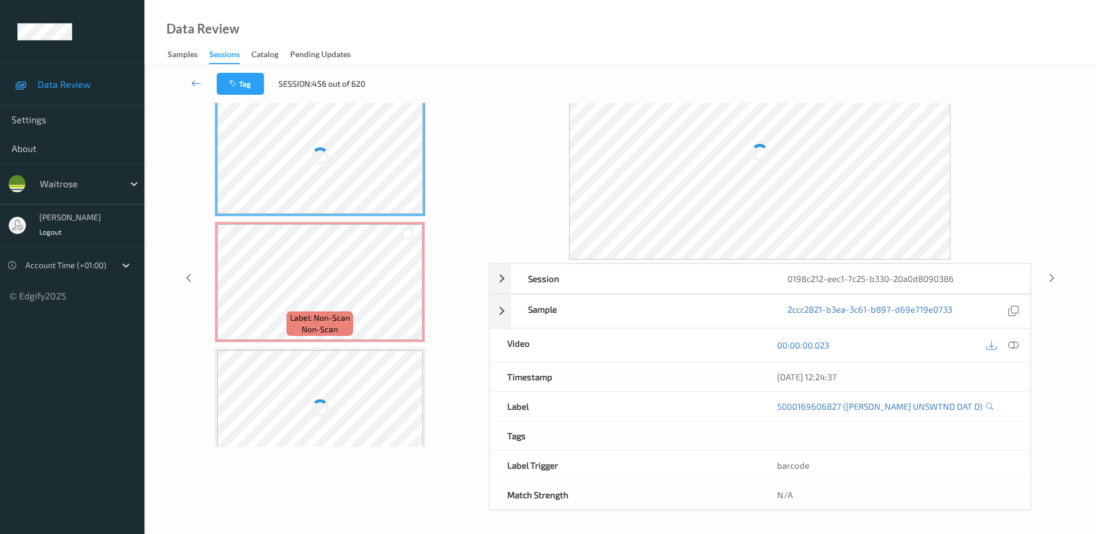
scroll to position [57, 0]
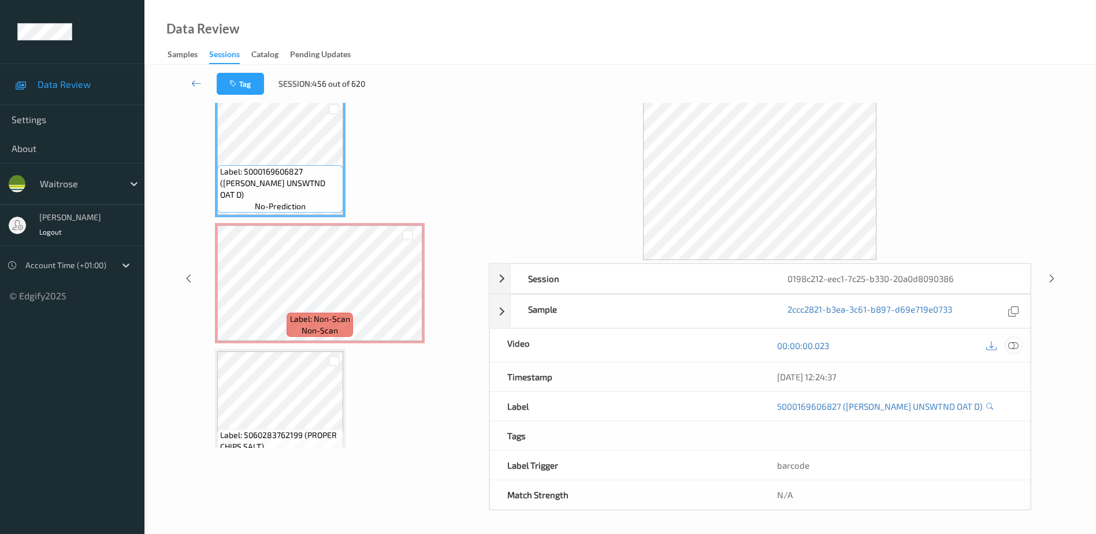
click at [1015, 345] on icon at bounding box center [1013, 345] width 10 height 10
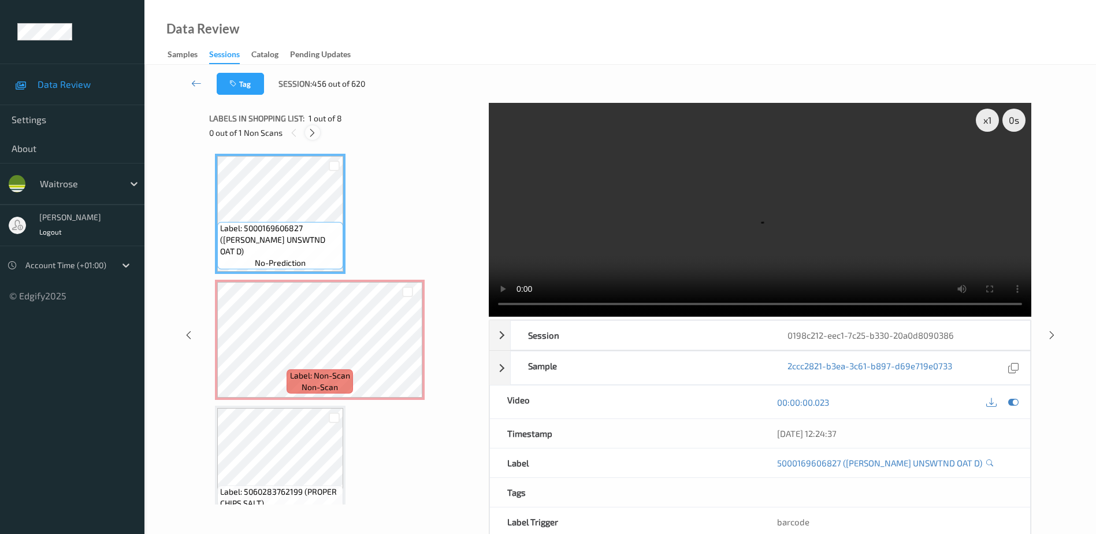
click at [317, 136] on icon at bounding box center [312, 133] width 10 height 10
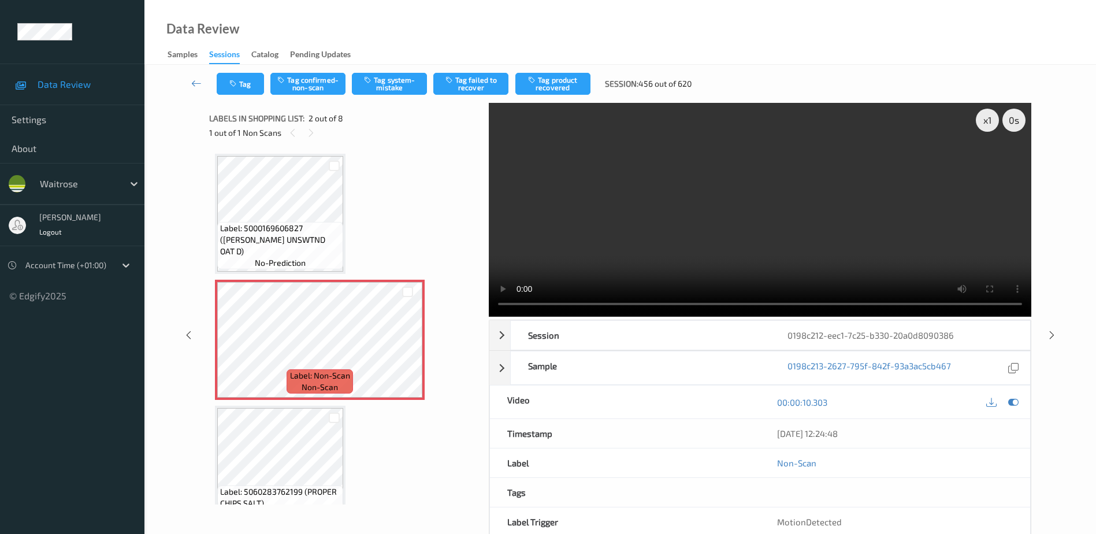
scroll to position [6, 0]
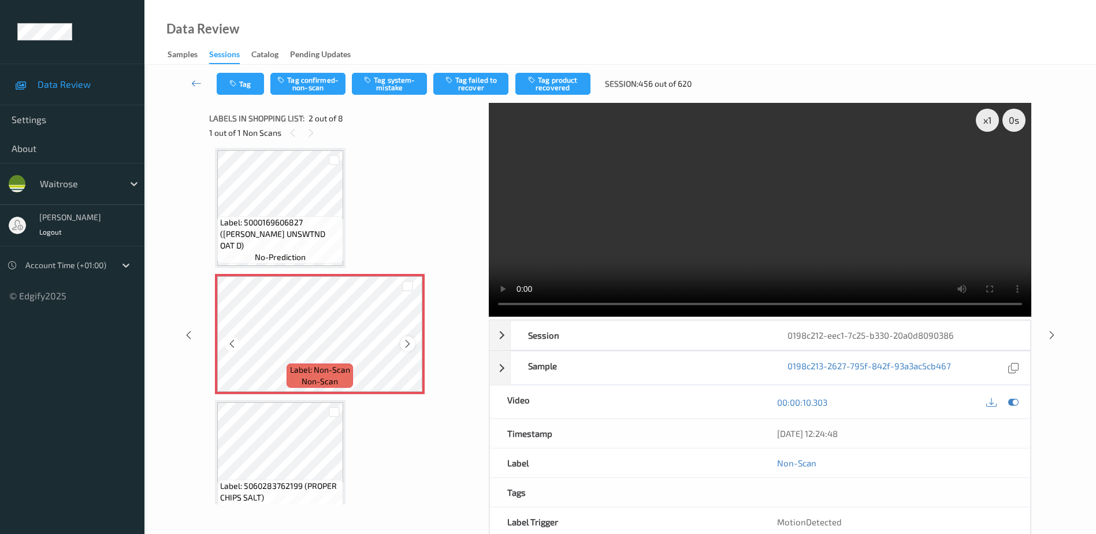
click at [404, 339] on icon at bounding box center [408, 344] width 10 height 10
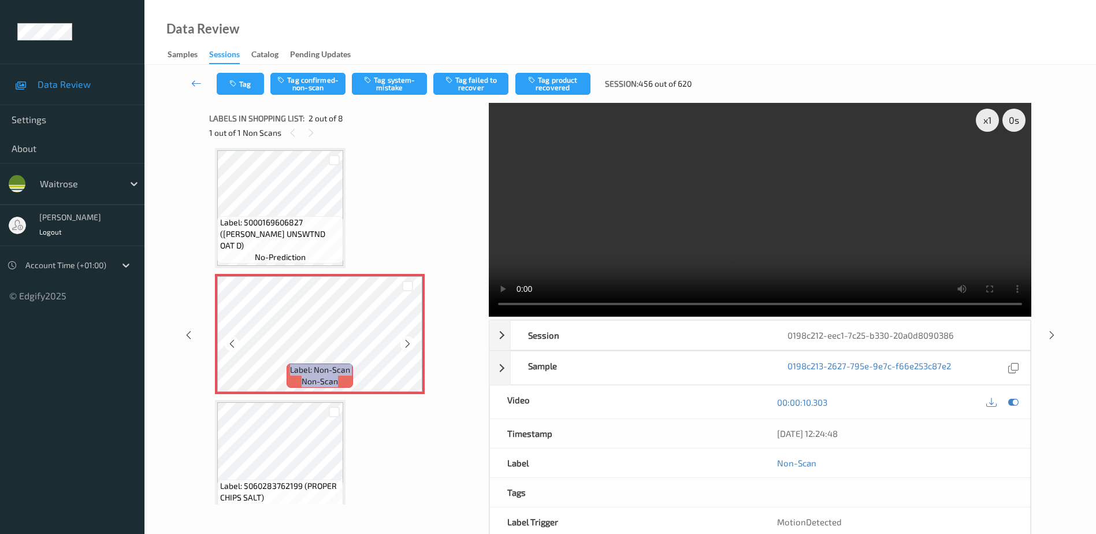
click at [404, 339] on icon at bounding box center [408, 344] width 10 height 10
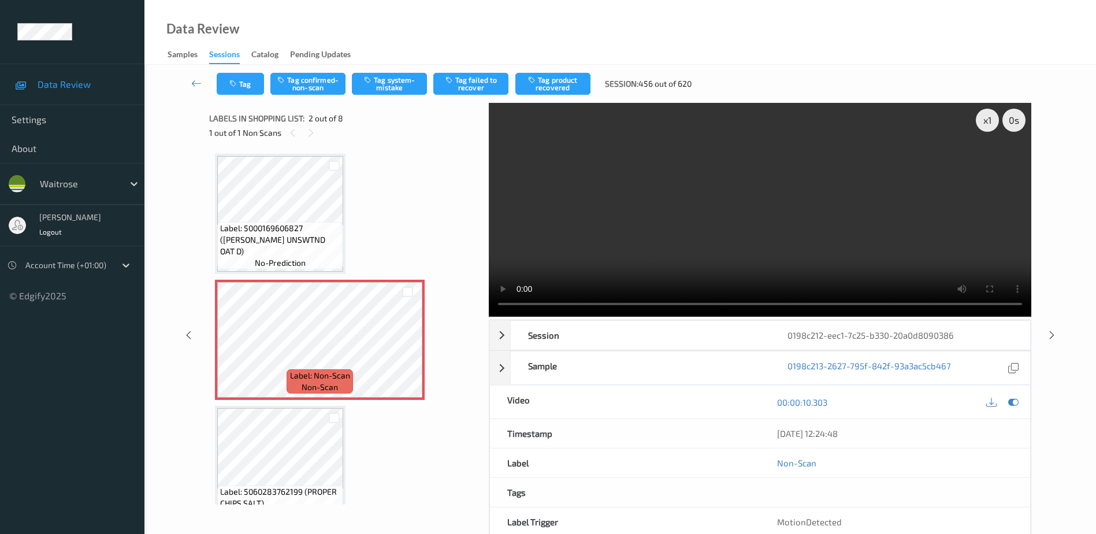
click at [633, 225] on video at bounding box center [760, 210] width 542 height 214
click at [406, 85] on button "Tag system-mistake" at bounding box center [389, 84] width 75 height 22
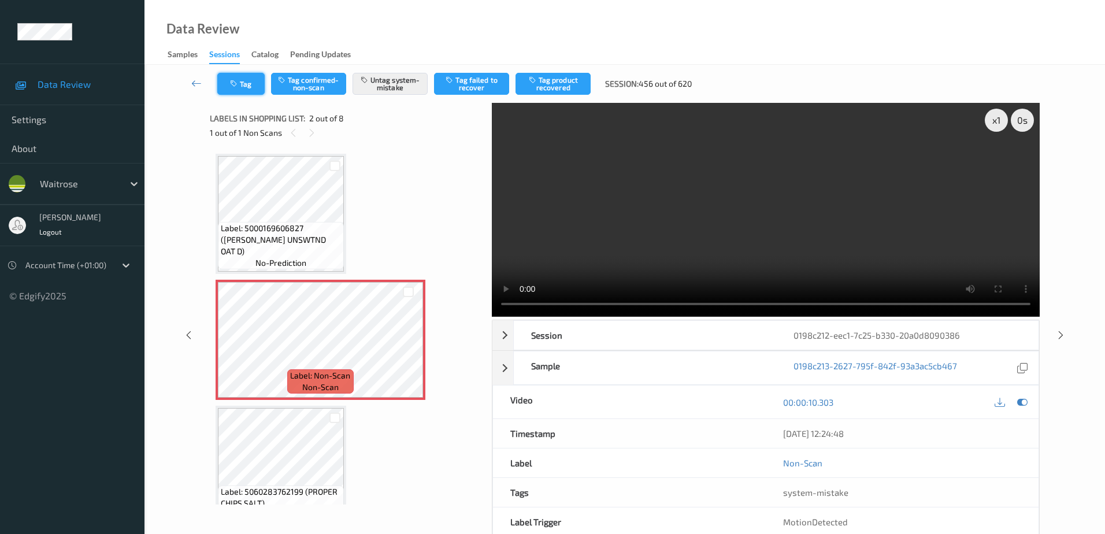
click at [237, 85] on icon "button" at bounding box center [235, 84] width 10 height 8
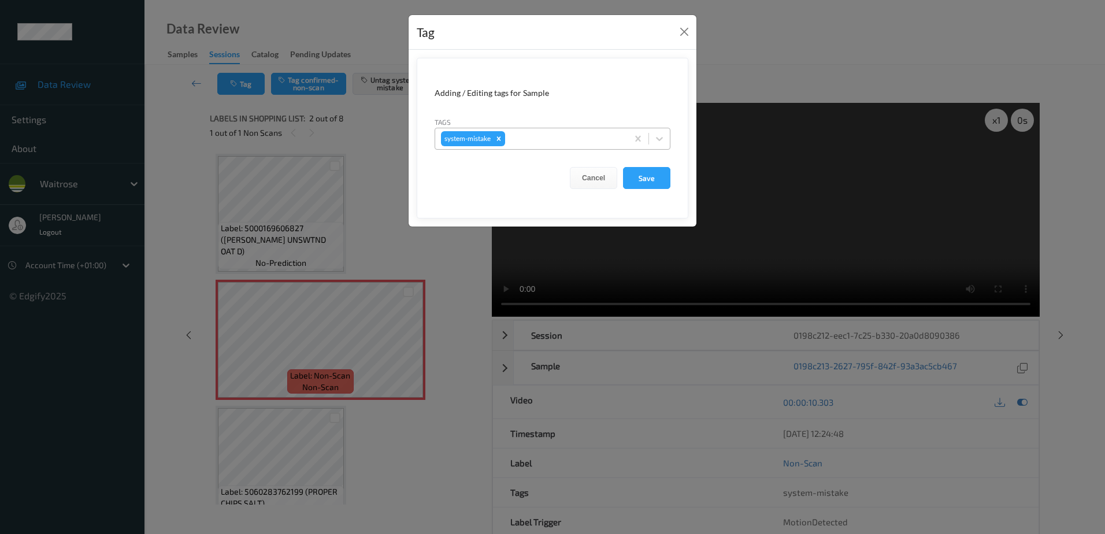
click at [539, 135] on div at bounding box center [564, 139] width 114 height 14
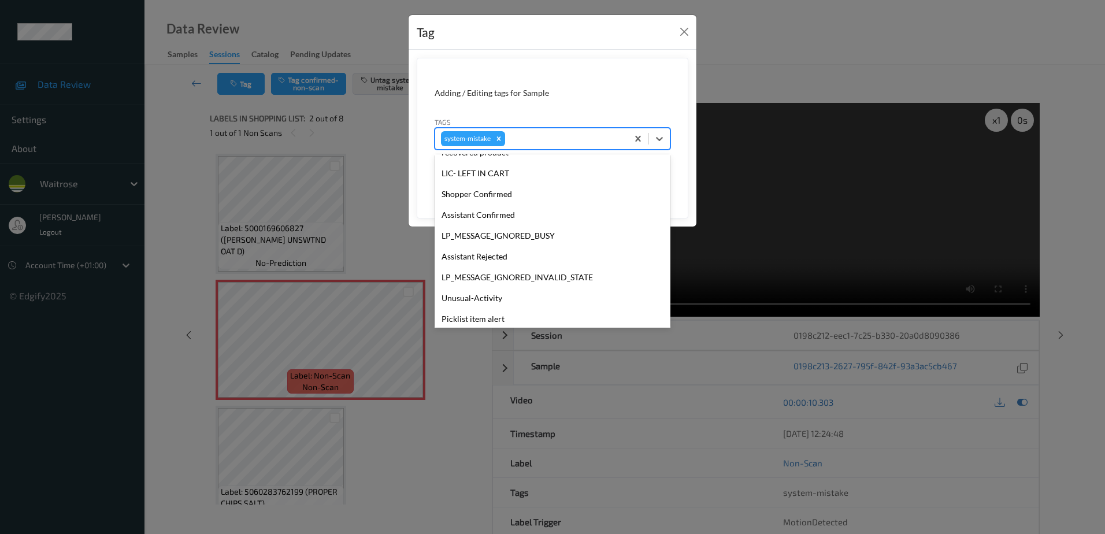
scroll to position [247, 0]
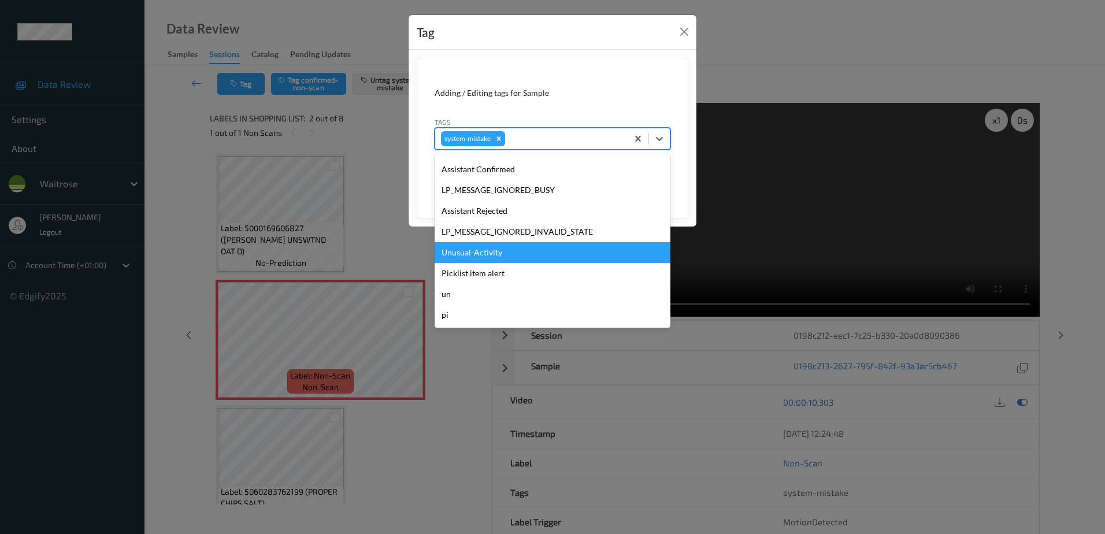
click at [492, 258] on div "Unusual-Activity" at bounding box center [552, 252] width 236 height 21
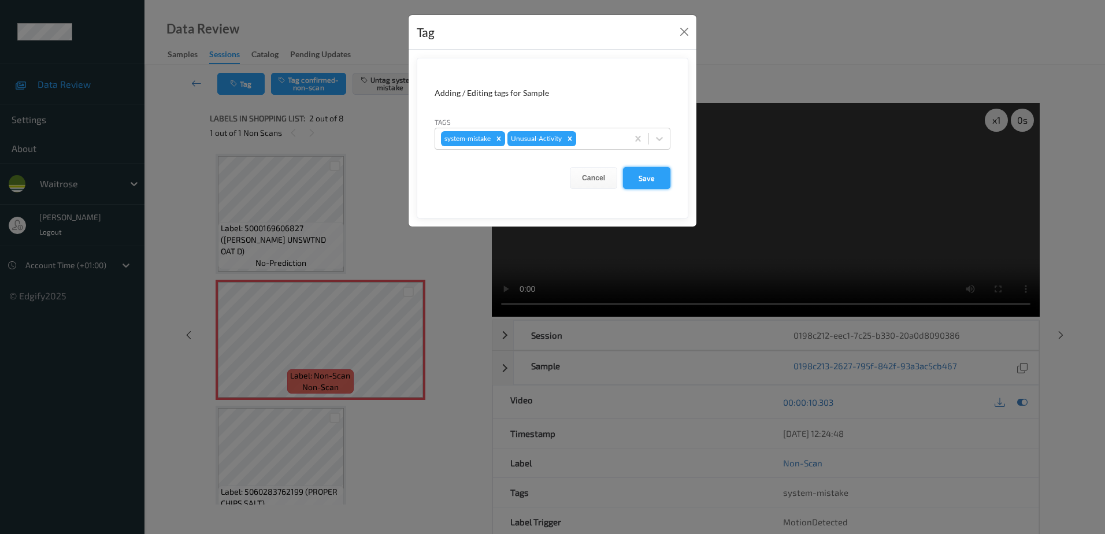
click at [638, 185] on button "Save" at bounding box center [646, 178] width 47 height 22
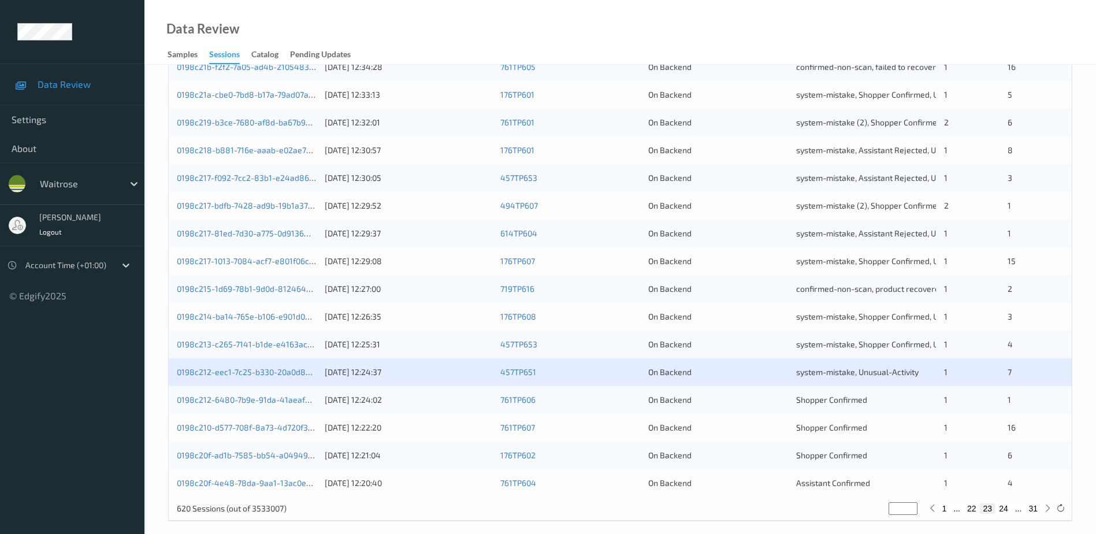
scroll to position [336, 0]
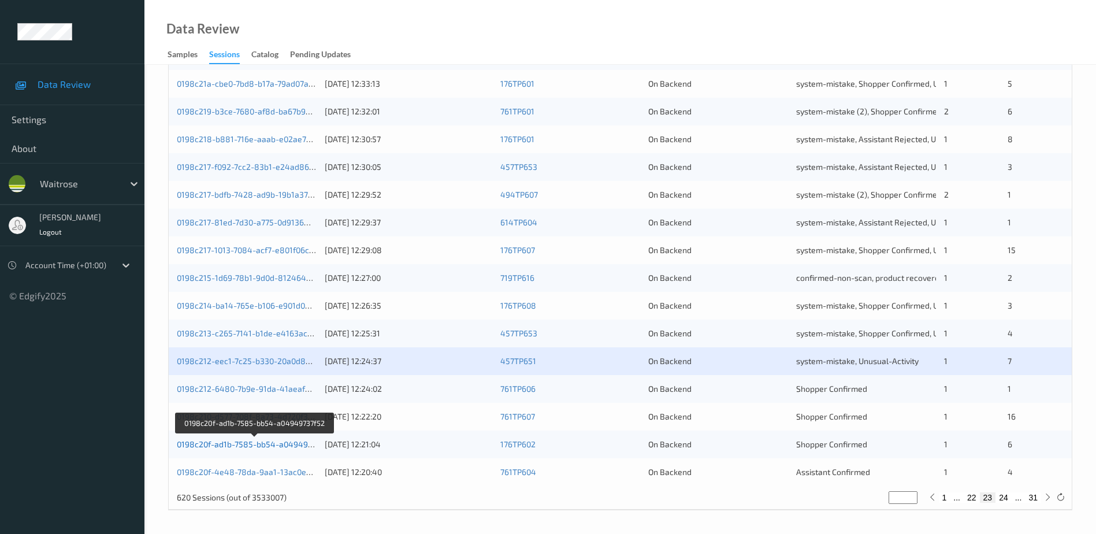
click at [269, 445] on link "0198c20f-ad1b-7585-bb54-a04949737f52" at bounding box center [255, 444] width 156 height 10
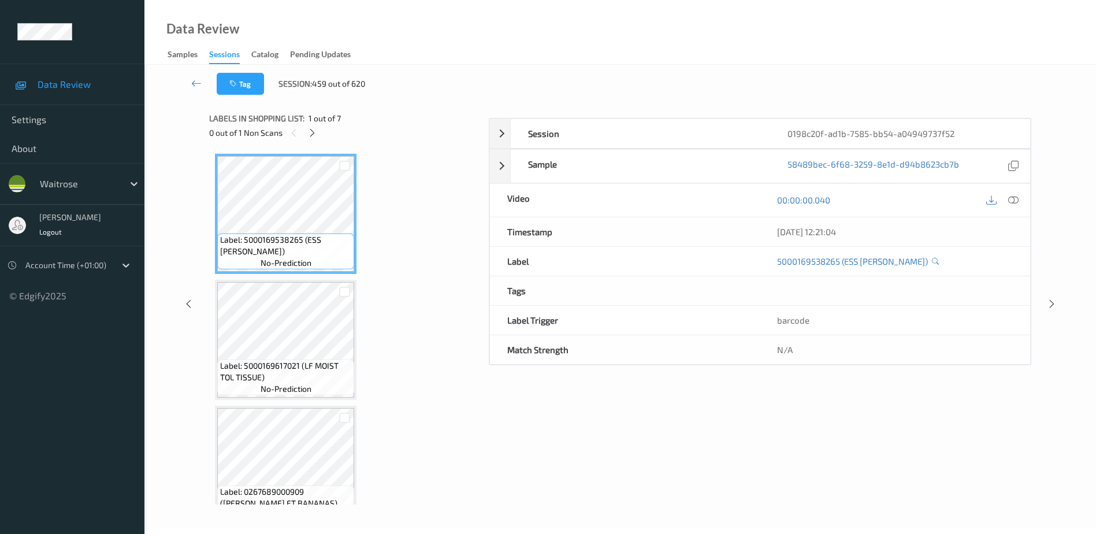
scroll to position [57, 0]
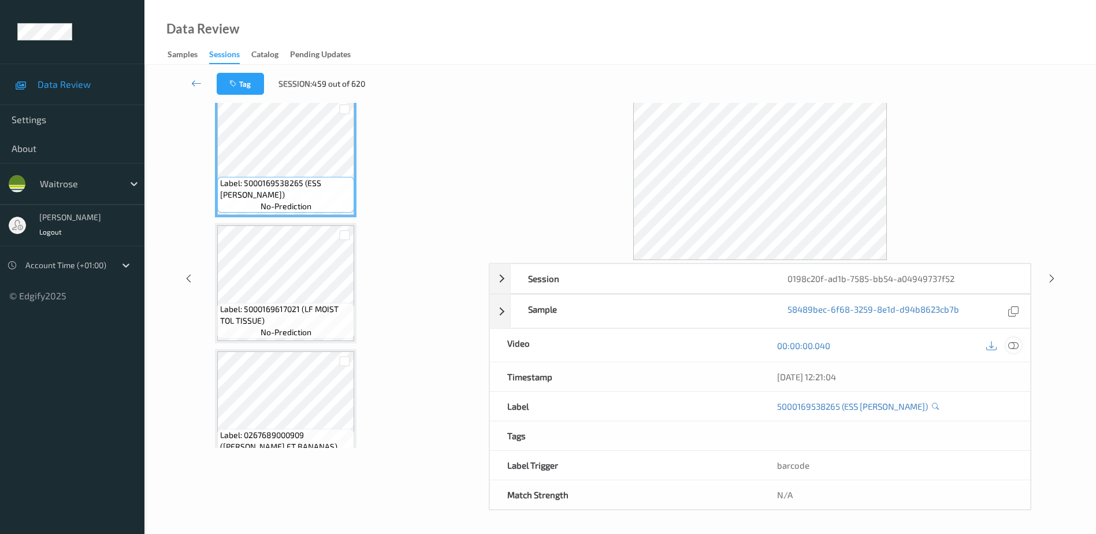
click at [1012, 344] on icon at bounding box center [1013, 345] width 10 height 10
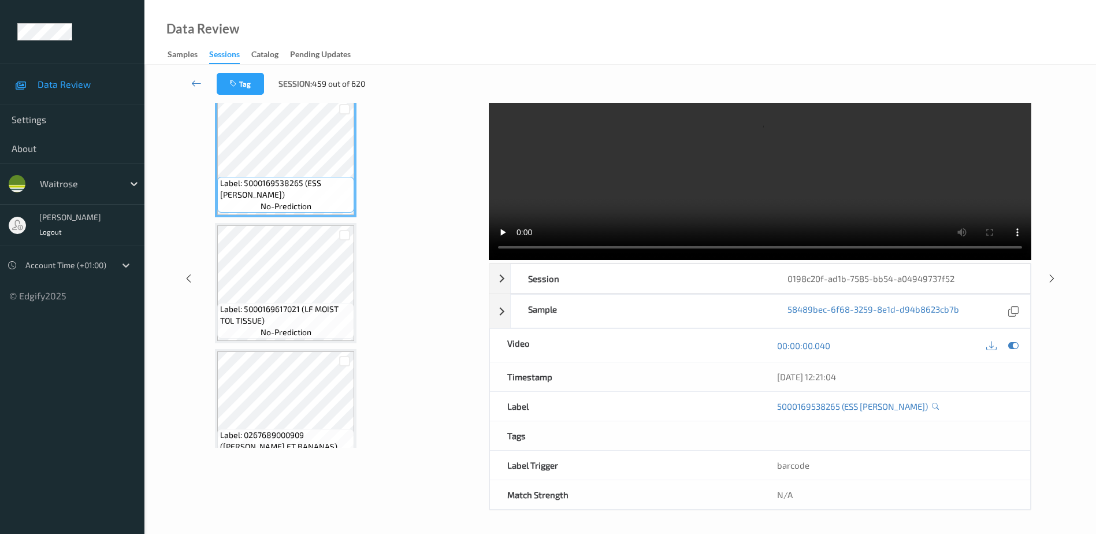
scroll to position [0, 0]
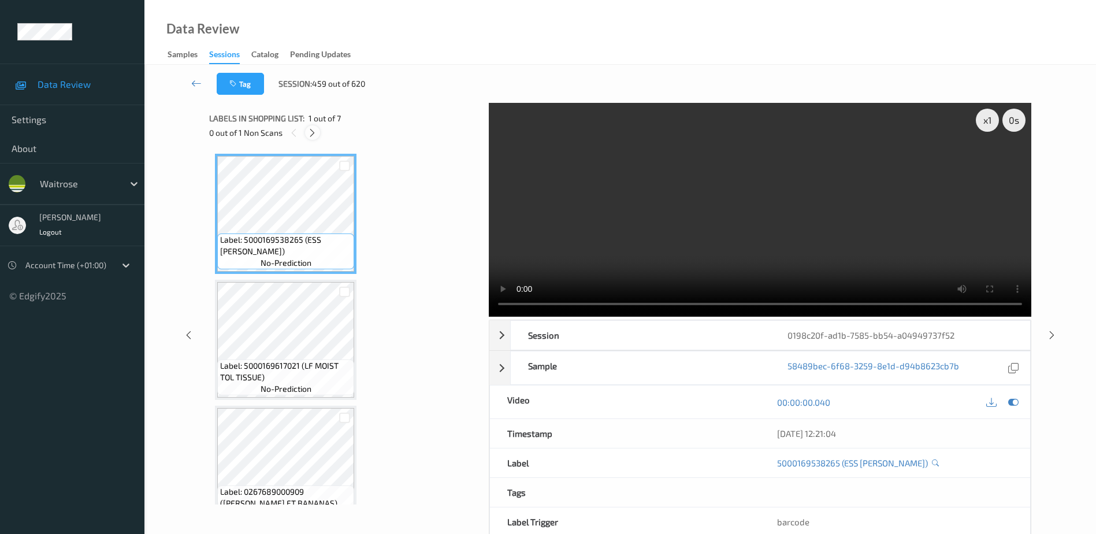
click at [312, 132] on icon at bounding box center [312, 133] width 10 height 10
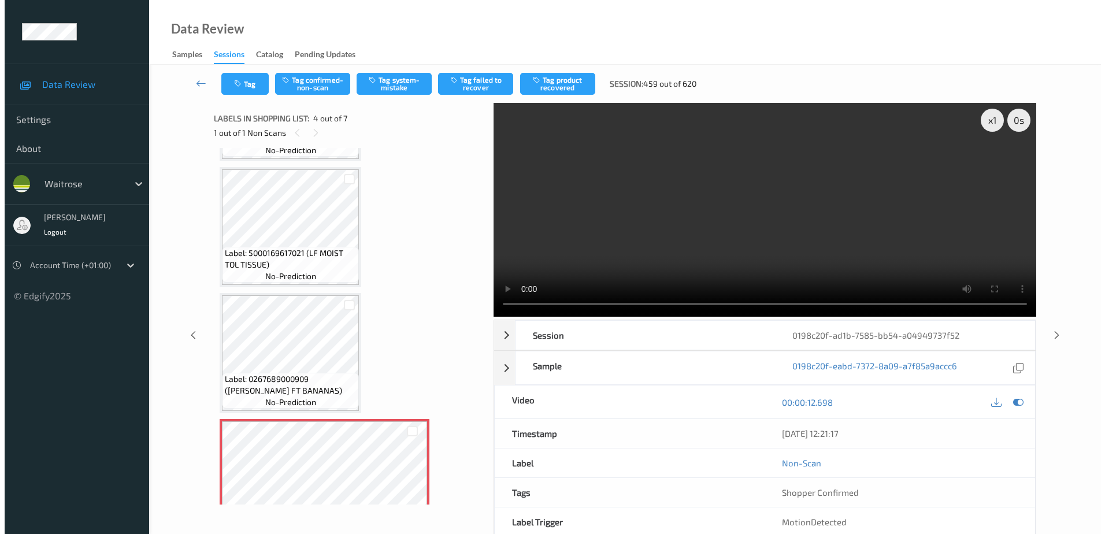
scroll to position [289, 0]
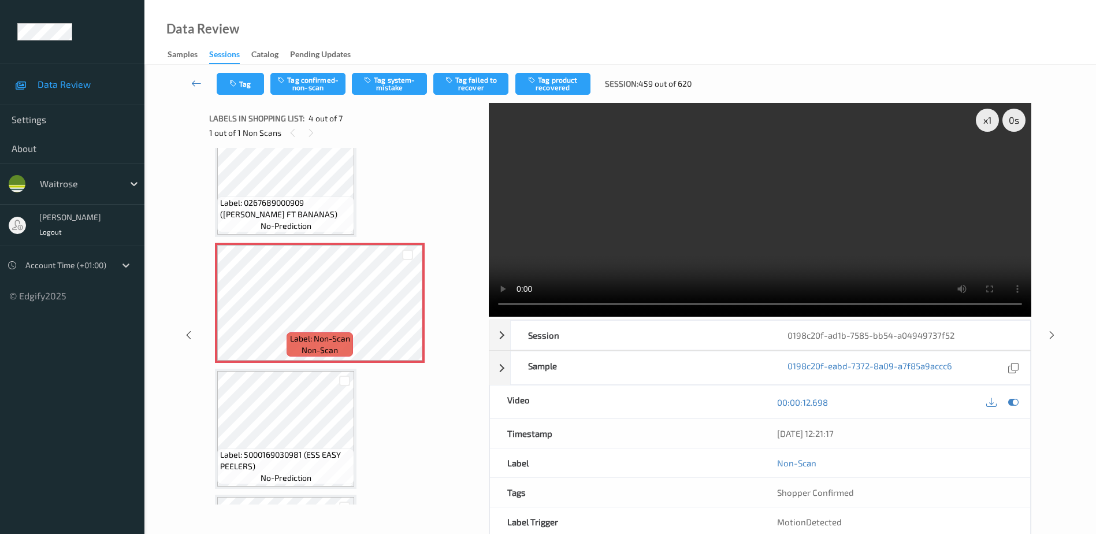
drag, startPoint x: 648, startPoint y: 217, endPoint x: 627, endPoint y: 238, distance: 29.0
click at [648, 217] on video at bounding box center [760, 210] width 542 height 214
click at [384, 83] on button "Tag system-mistake" at bounding box center [389, 84] width 75 height 22
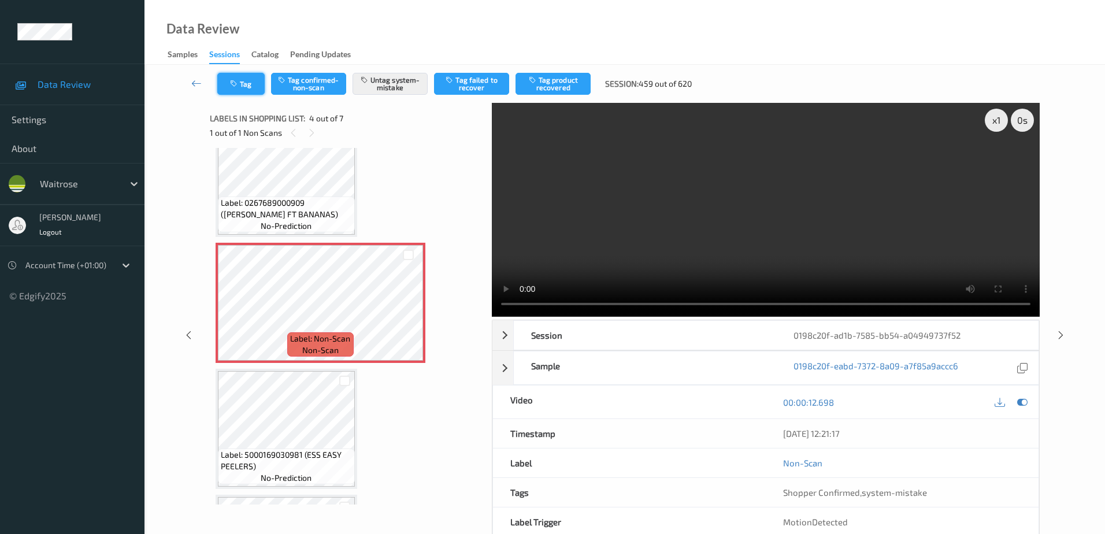
click at [234, 86] on icon "button" at bounding box center [235, 84] width 10 height 8
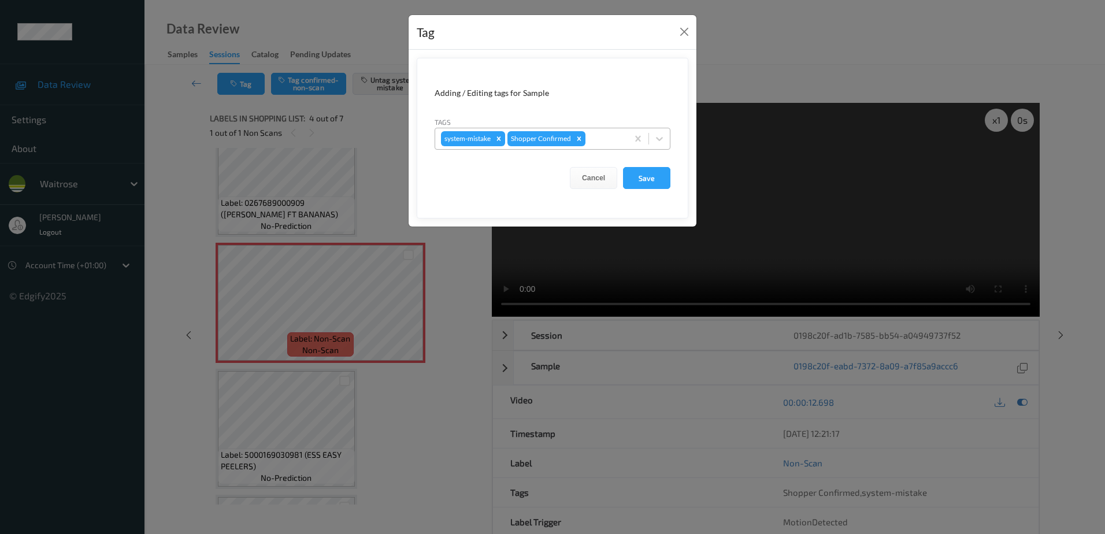
click at [596, 137] on div at bounding box center [604, 139] width 34 height 14
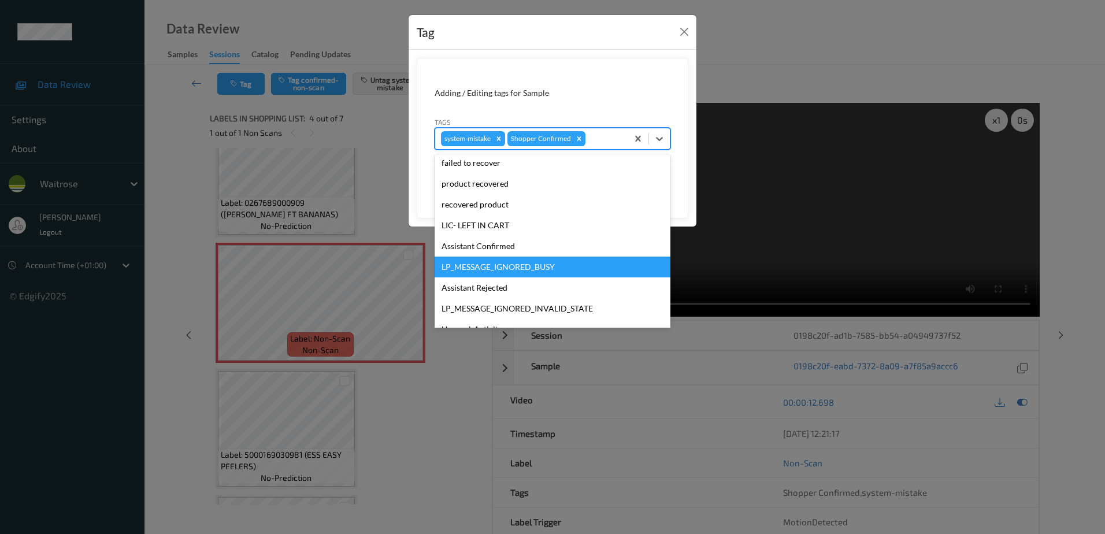
scroll to position [226, 0]
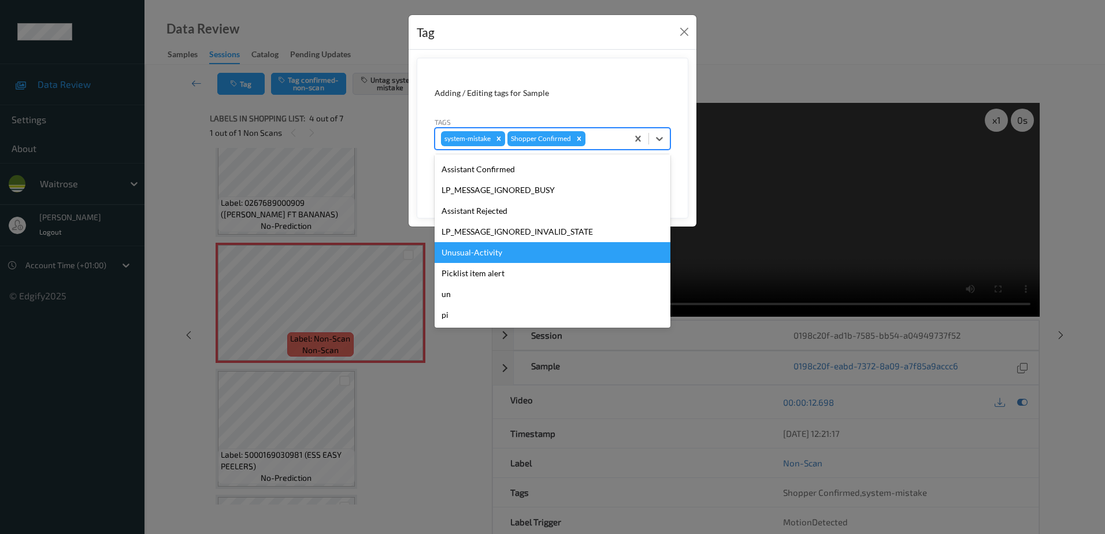
click at [504, 253] on div "Unusual-Activity" at bounding box center [552, 252] width 236 height 21
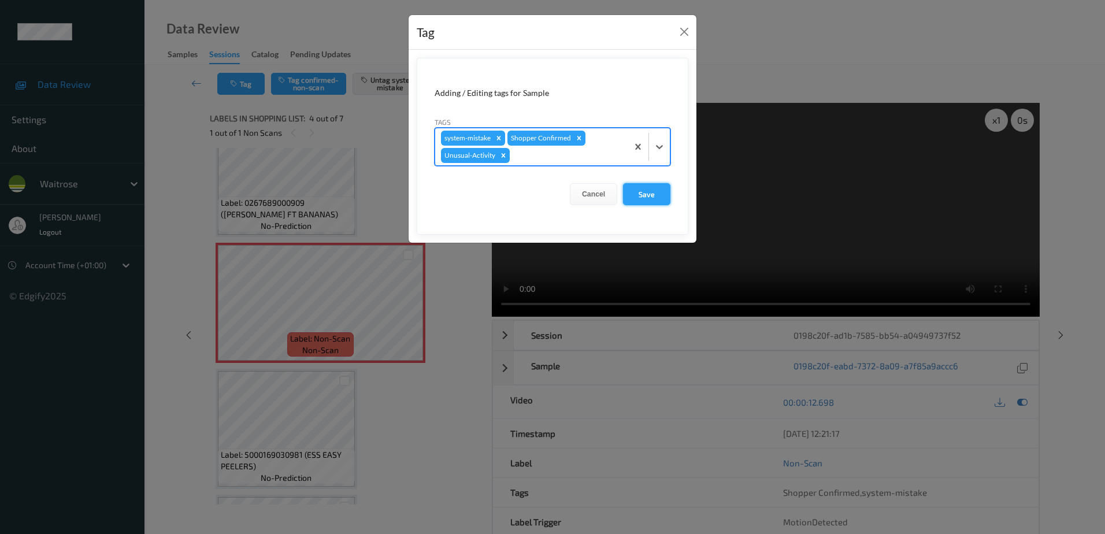
click at [648, 202] on button "Save" at bounding box center [646, 194] width 47 height 22
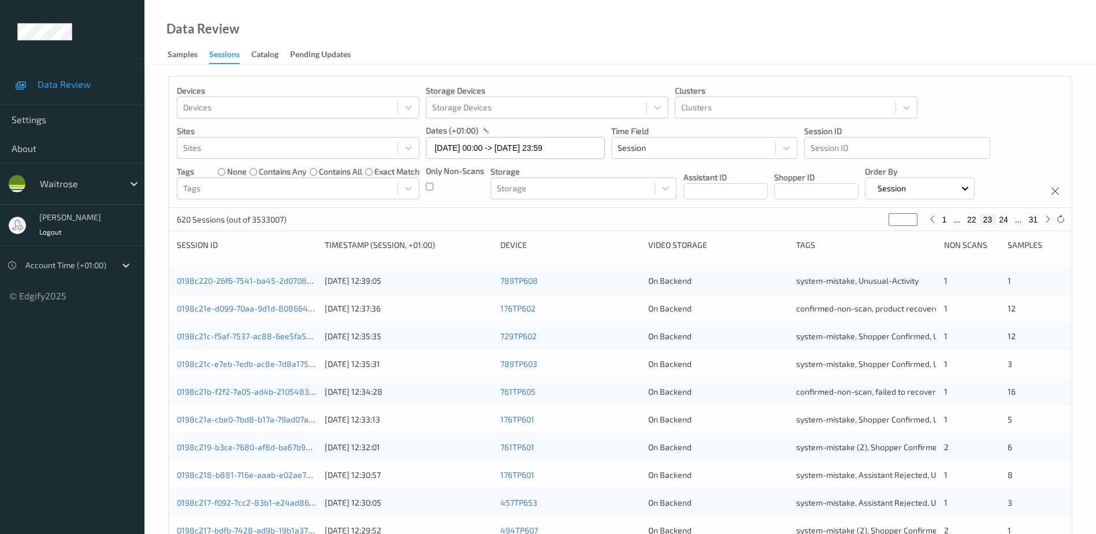
click at [902, 217] on input "**" at bounding box center [902, 219] width 29 height 13
type input "*"
type input "**"
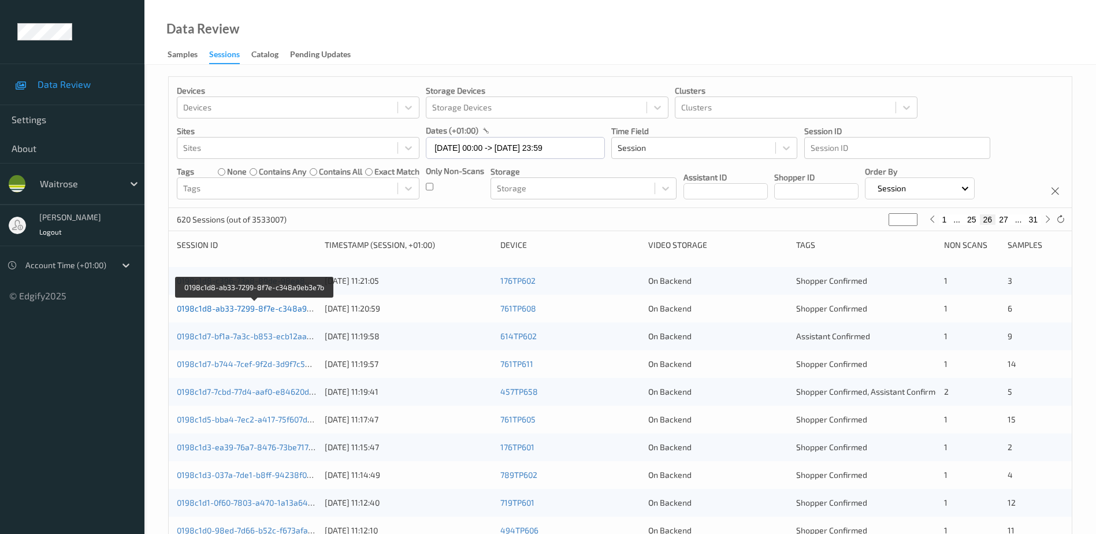
type input "**"
click at [293, 308] on link "0198c1d8-ab33-7299-8f7e-c348a9eb3e7b" at bounding box center [255, 308] width 157 height 10
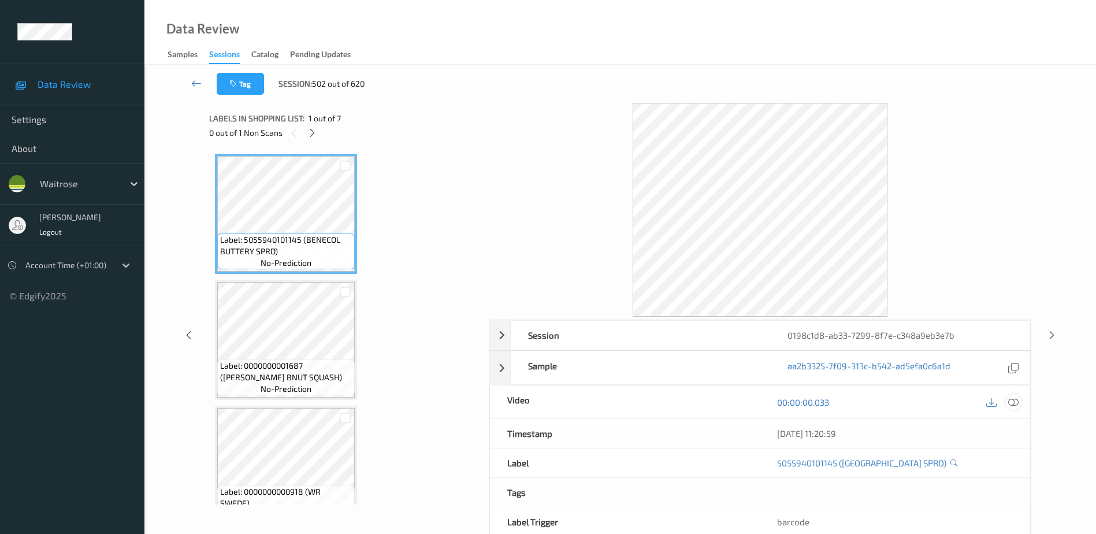
click at [1013, 404] on icon at bounding box center [1013, 402] width 10 height 10
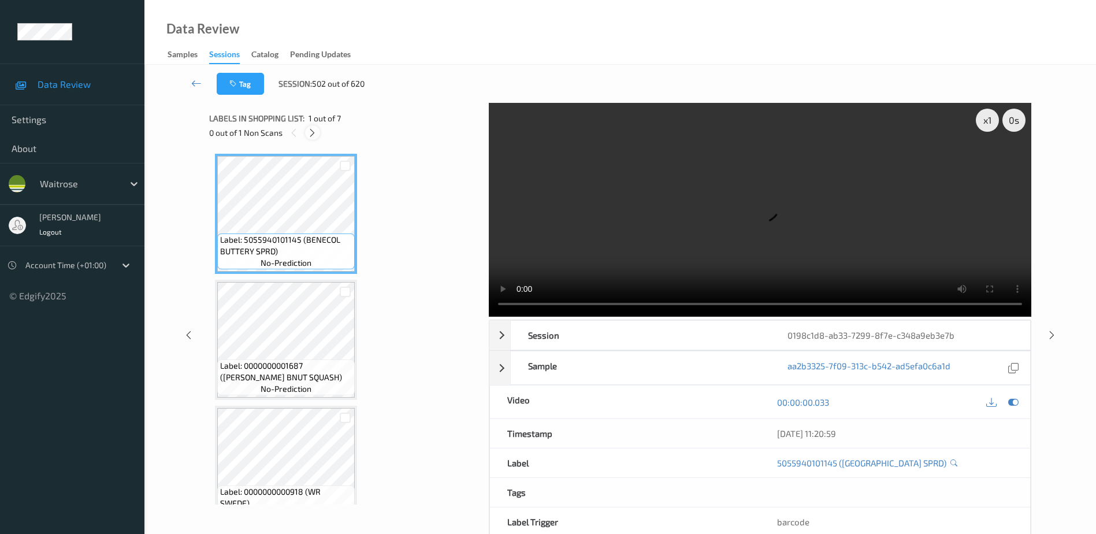
click at [313, 133] on icon at bounding box center [312, 133] width 10 height 10
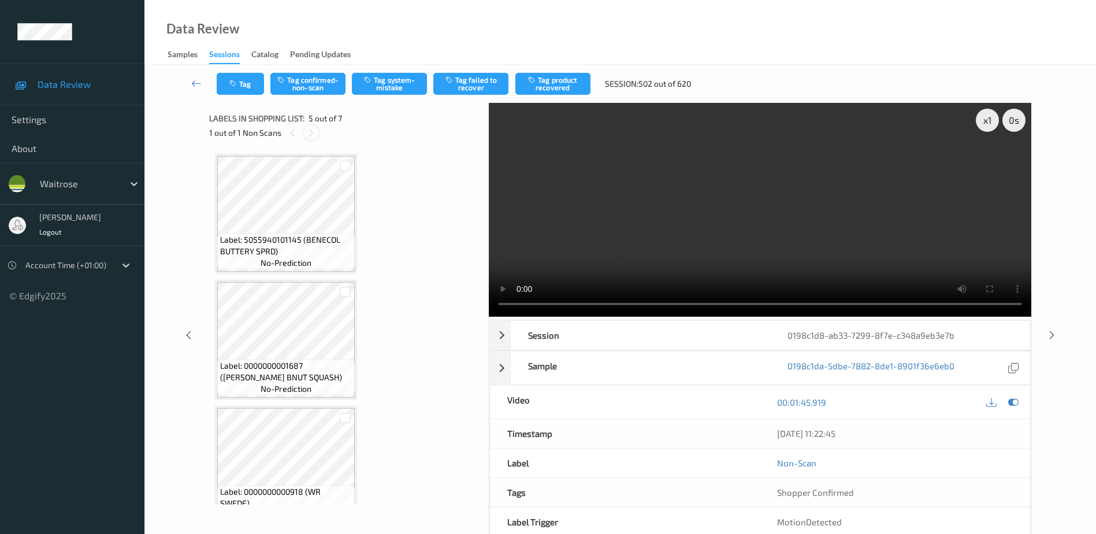
scroll to position [384, 0]
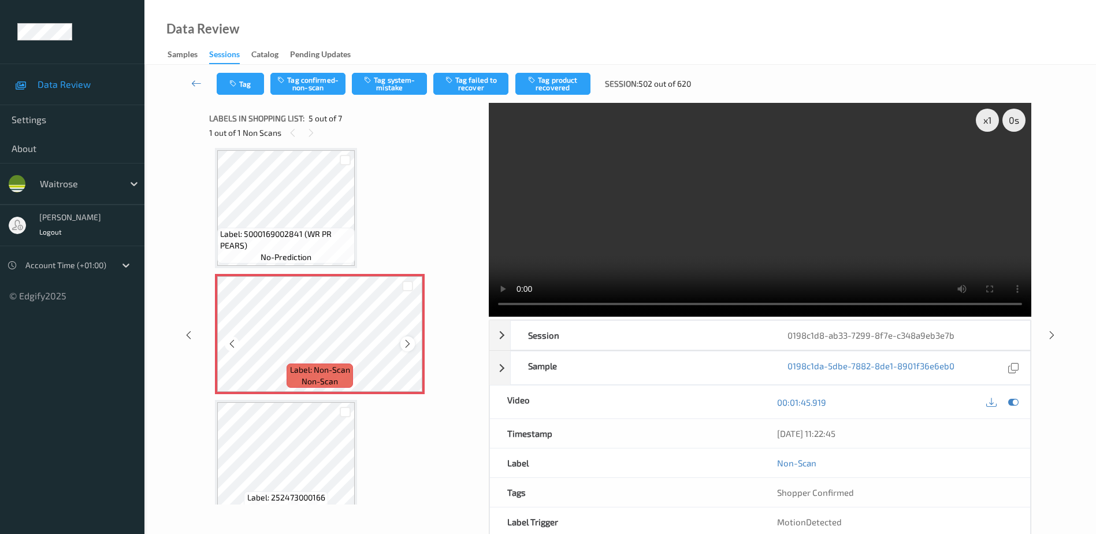
click at [406, 345] on icon at bounding box center [408, 344] width 10 height 10
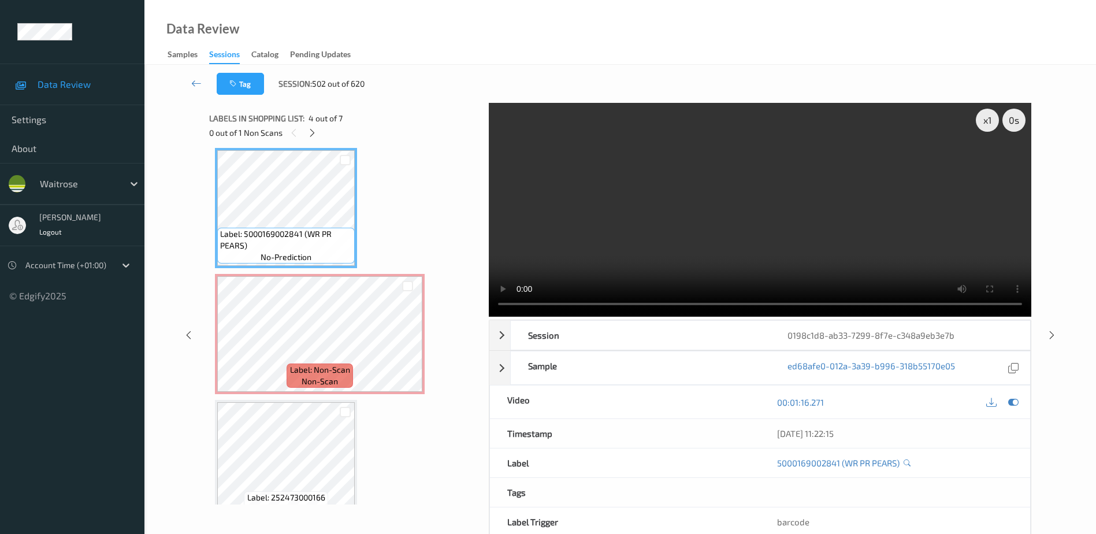
click at [740, 229] on video at bounding box center [760, 210] width 542 height 214
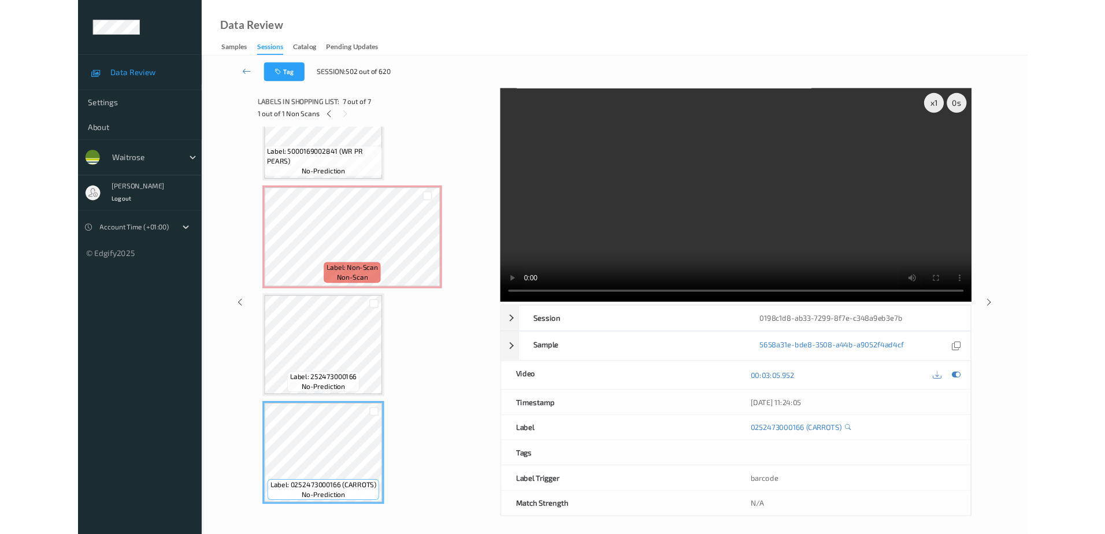
scroll to position [441, 0]
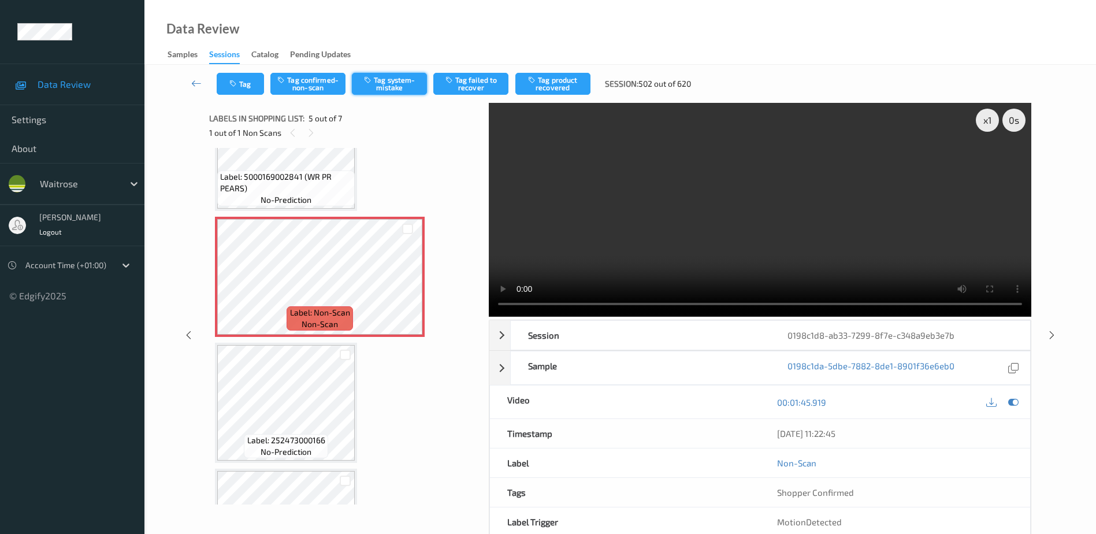
click at [407, 87] on button "Tag system-mistake" at bounding box center [389, 84] width 75 height 22
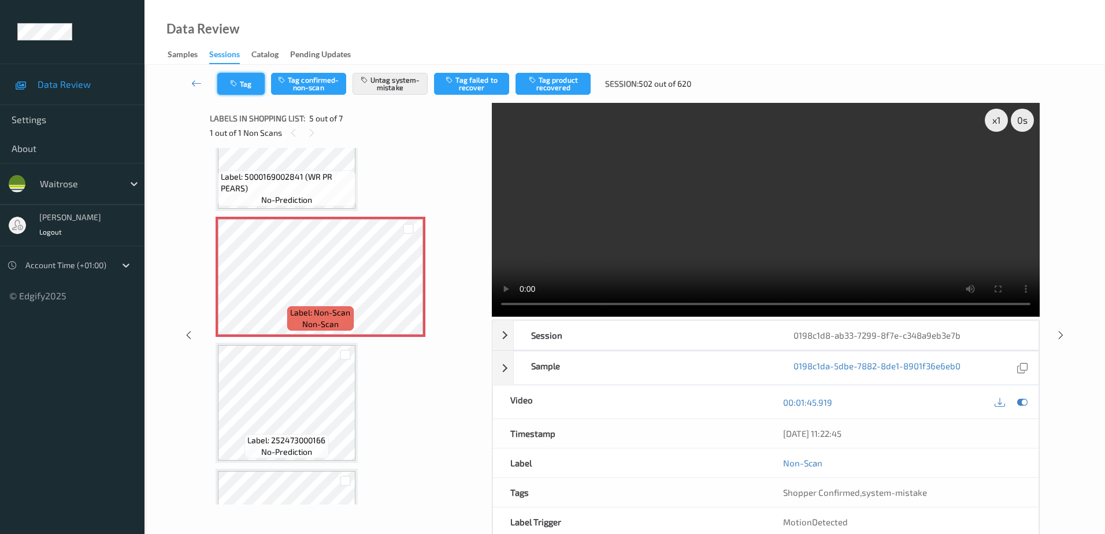
click at [217, 83] on button "Tag" at bounding box center [240, 84] width 47 height 22
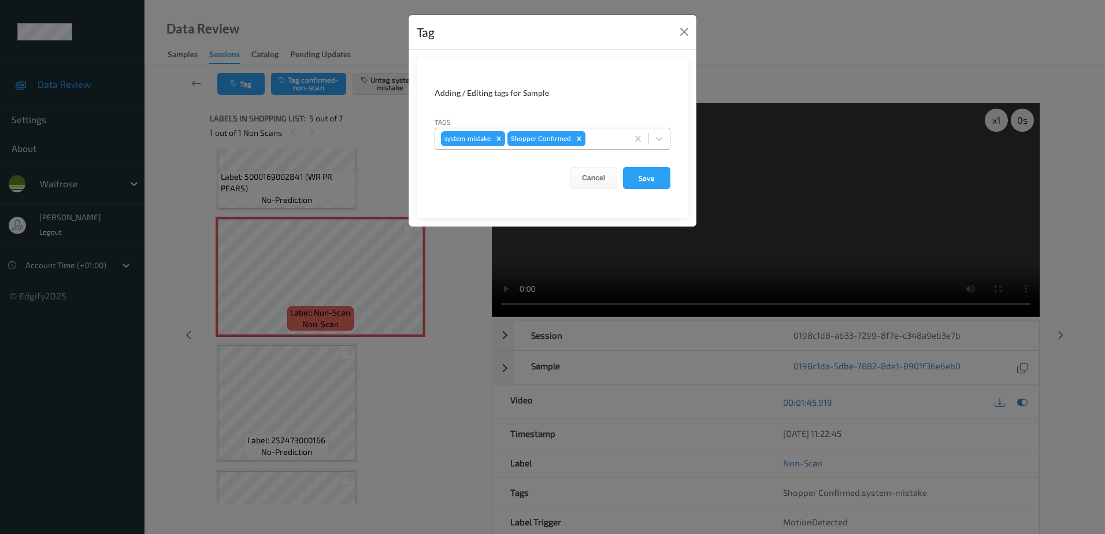
click at [605, 143] on div at bounding box center [604, 139] width 34 height 14
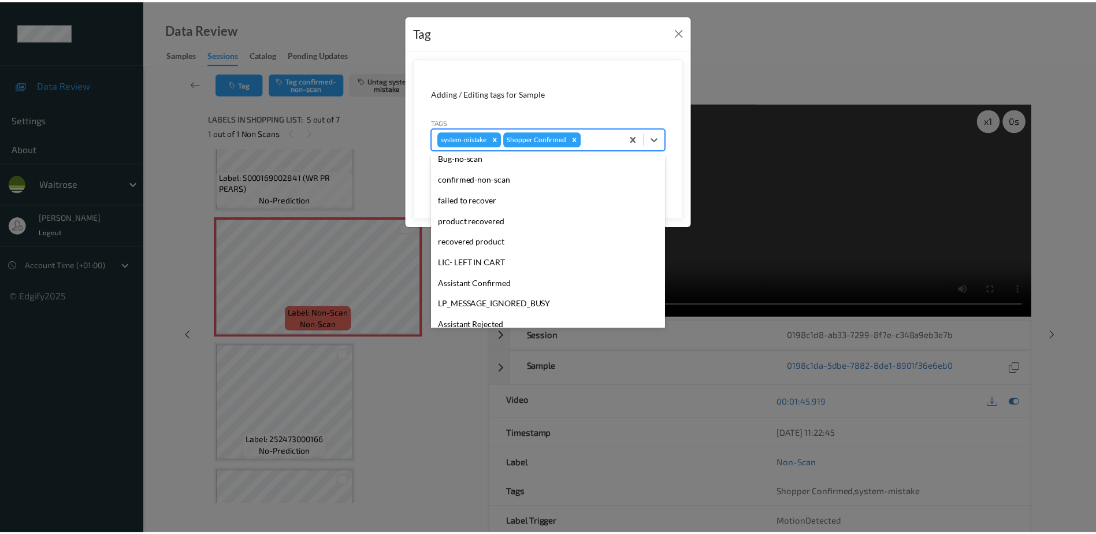
scroll to position [226, 0]
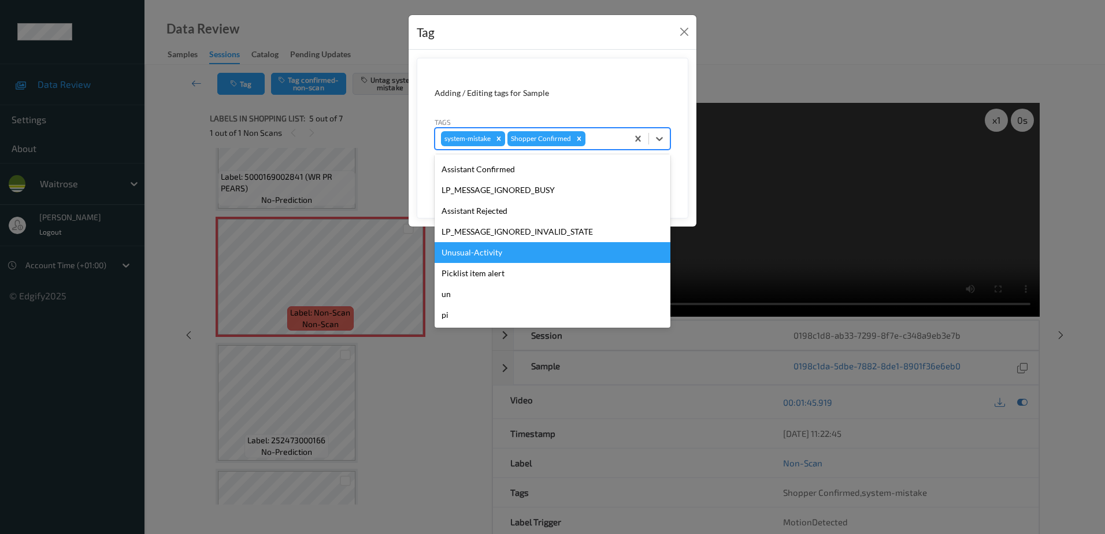
click at [470, 250] on div "Unusual-Activity" at bounding box center [552, 252] width 236 height 21
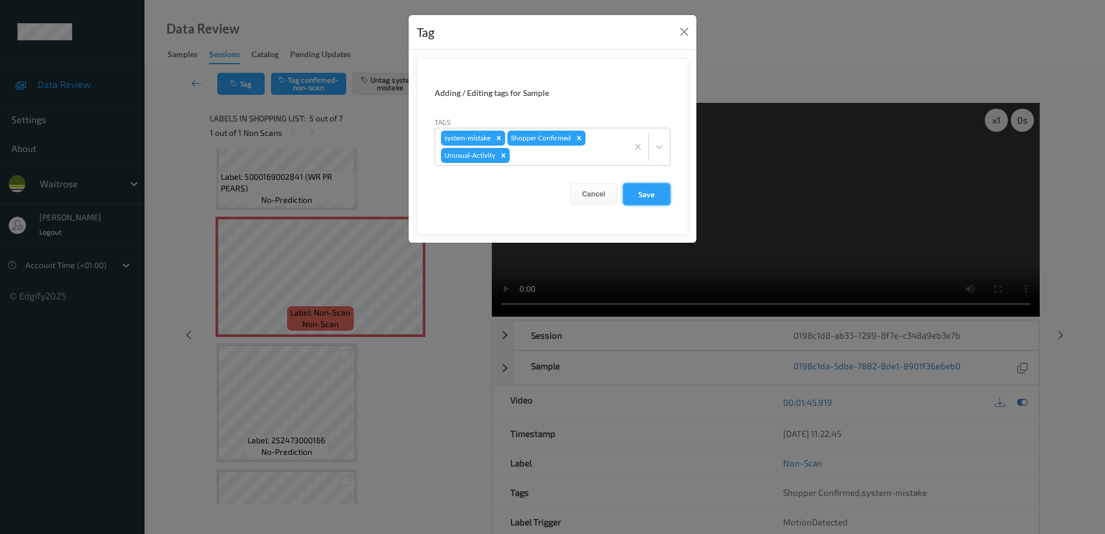
click at [648, 194] on button "Save" at bounding box center [646, 194] width 47 height 22
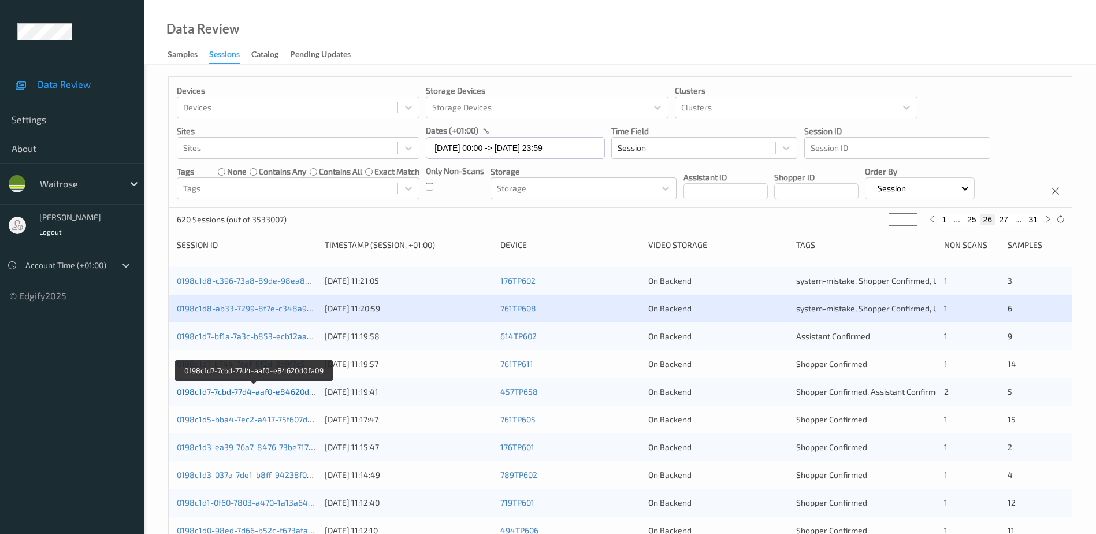
click at [273, 391] on link "0198c1d7-7cbd-77d4-aaf0-e84620d0fa09" at bounding box center [254, 391] width 154 height 10
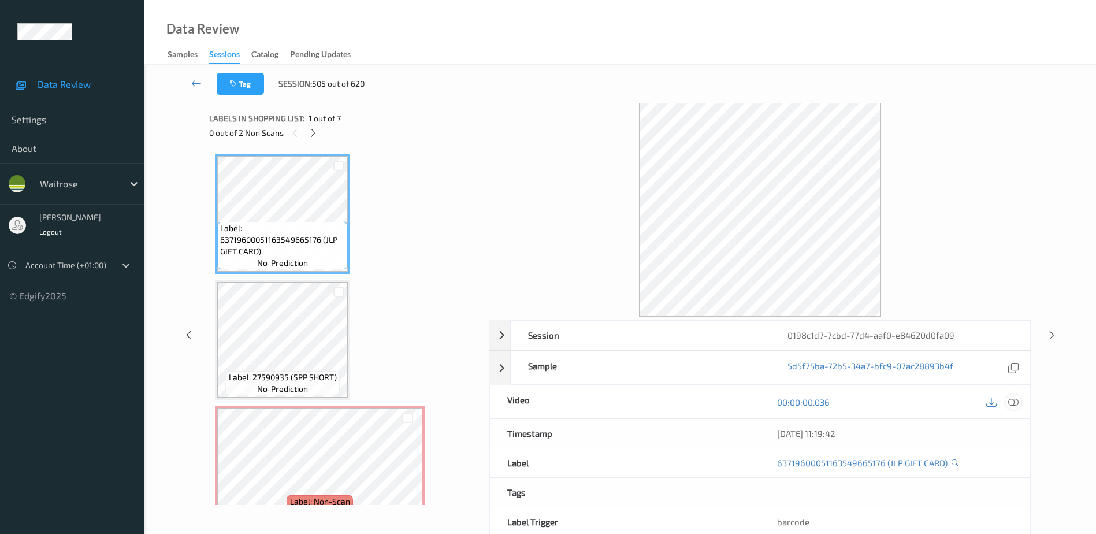
click at [1016, 400] on icon at bounding box center [1013, 402] width 10 height 10
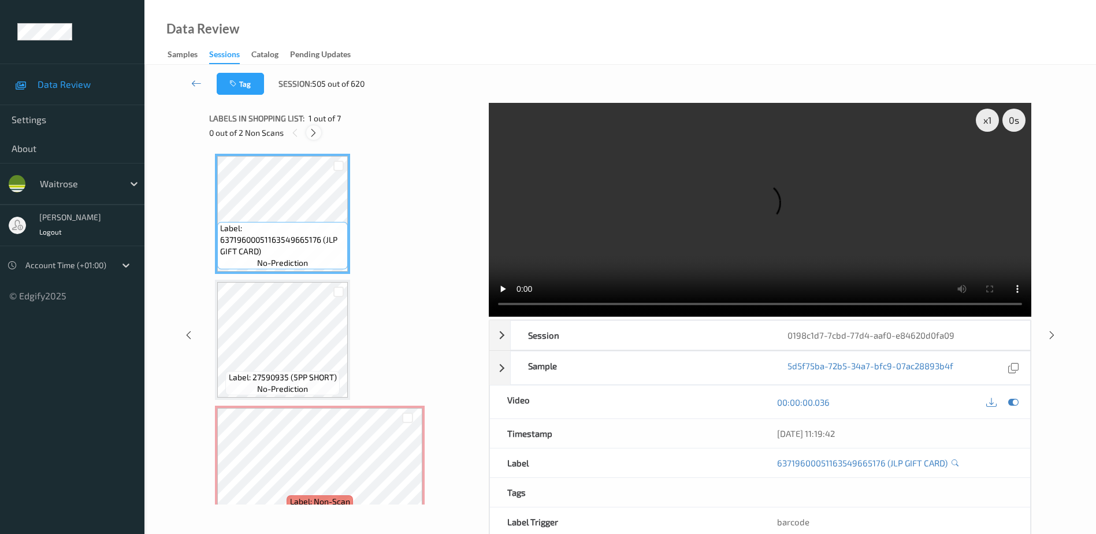
click at [317, 136] on icon at bounding box center [313, 133] width 10 height 10
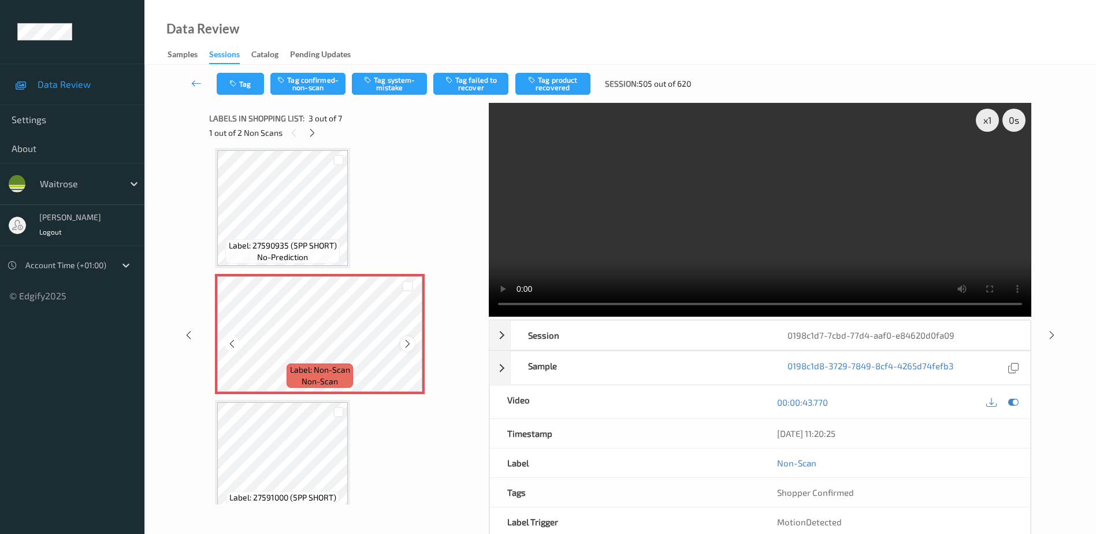
click at [406, 341] on icon at bounding box center [408, 344] width 10 height 10
click at [408, 344] on icon at bounding box center [408, 344] width 10 height 10
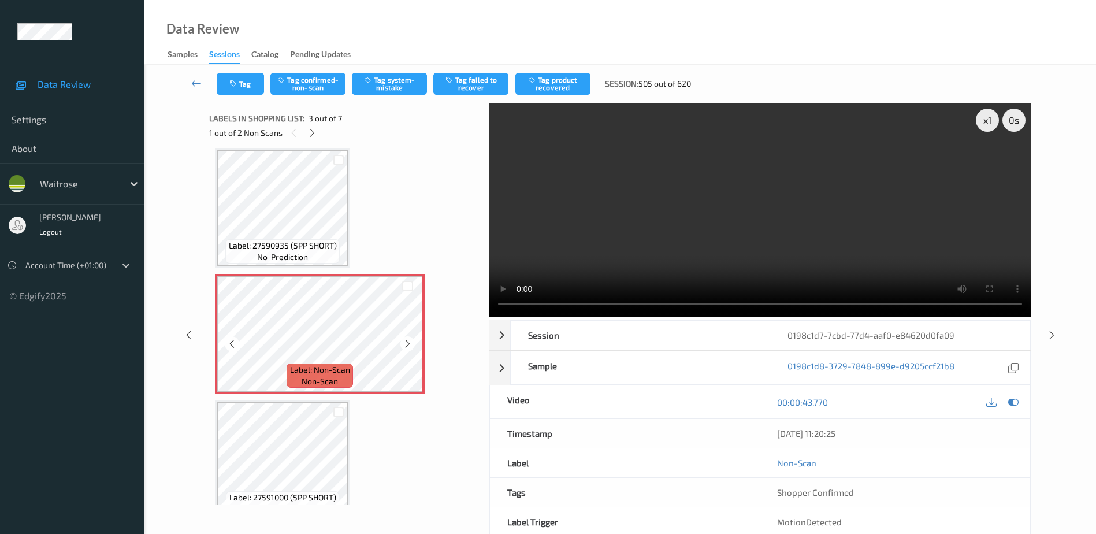
click at [408, 344] on icon at bounding box center [408, 344] width 10 height 10
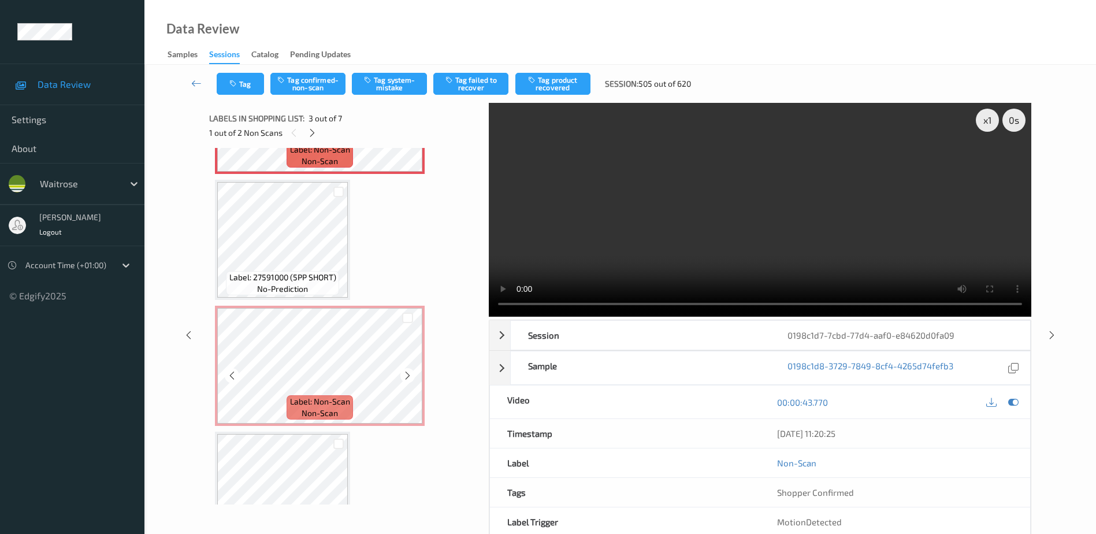
scroll to position [363, 0]
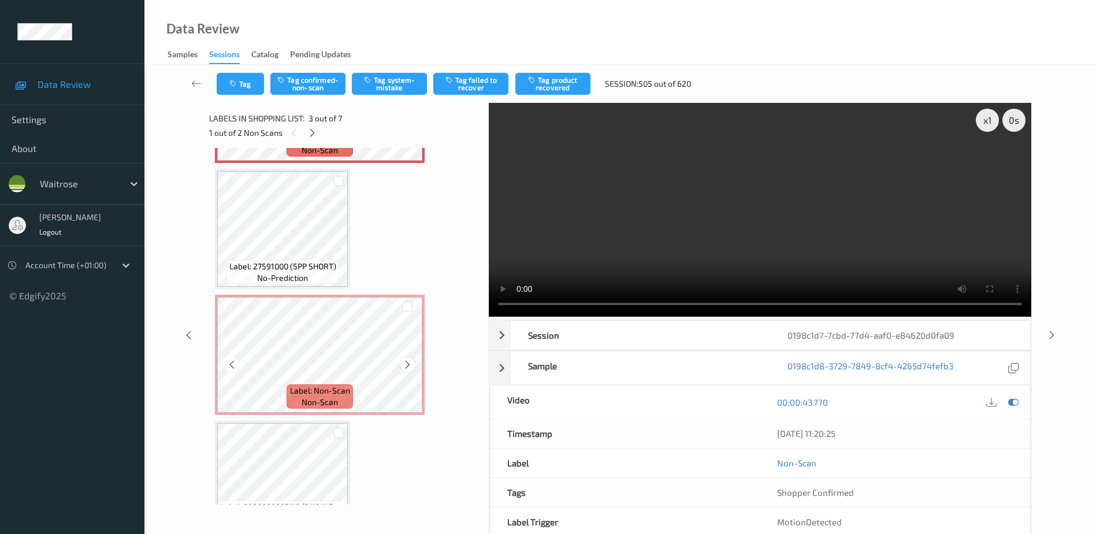
click at [406, 363] on icon at bounding box center [408, 364] width 10 height 10
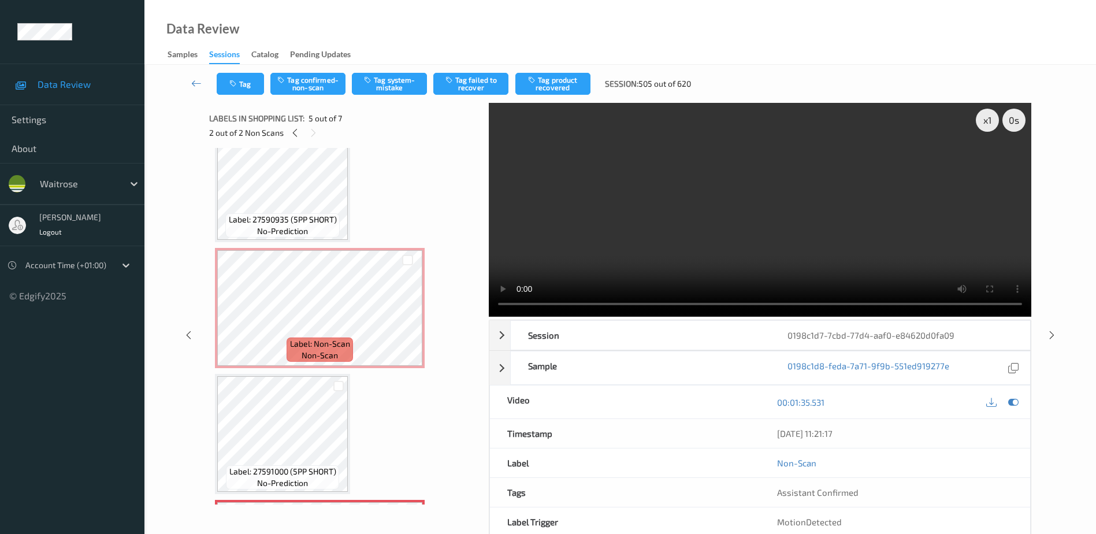
scroll to position [132, 0]
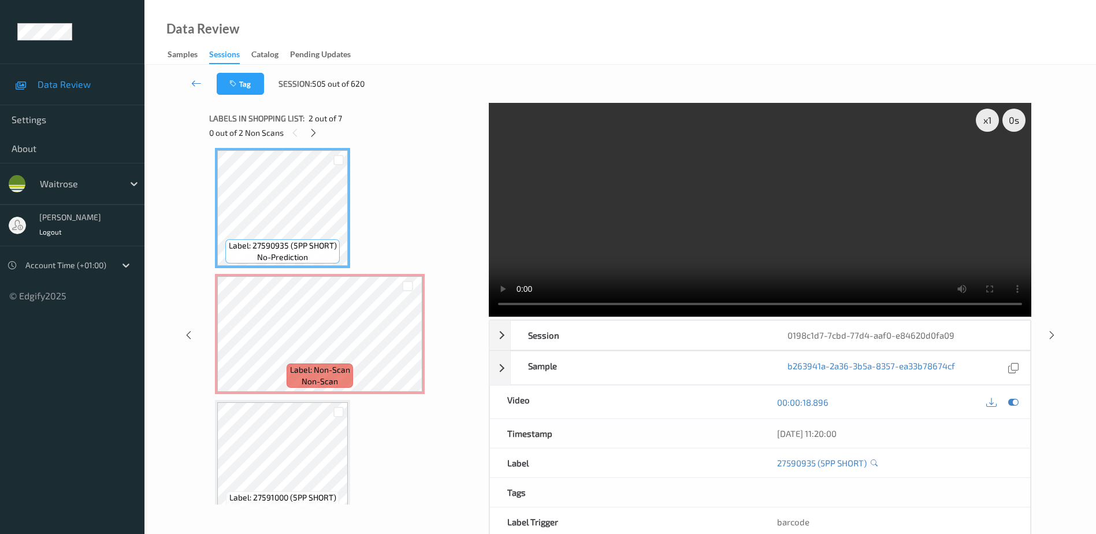
click at [682, 239] on video at bounding box center [760, 210] width 542 height 214
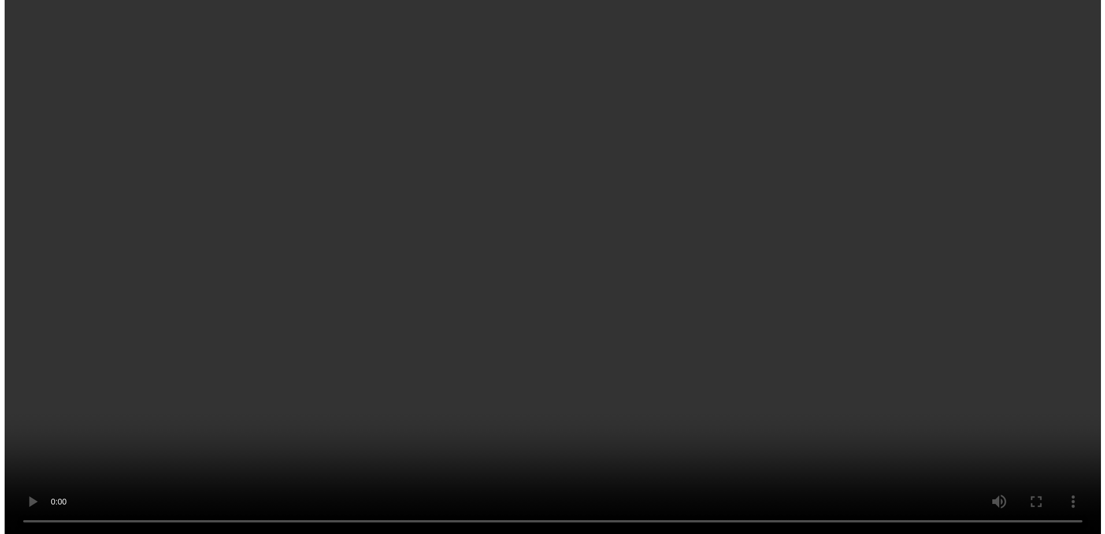
scroll to position [116, 0]
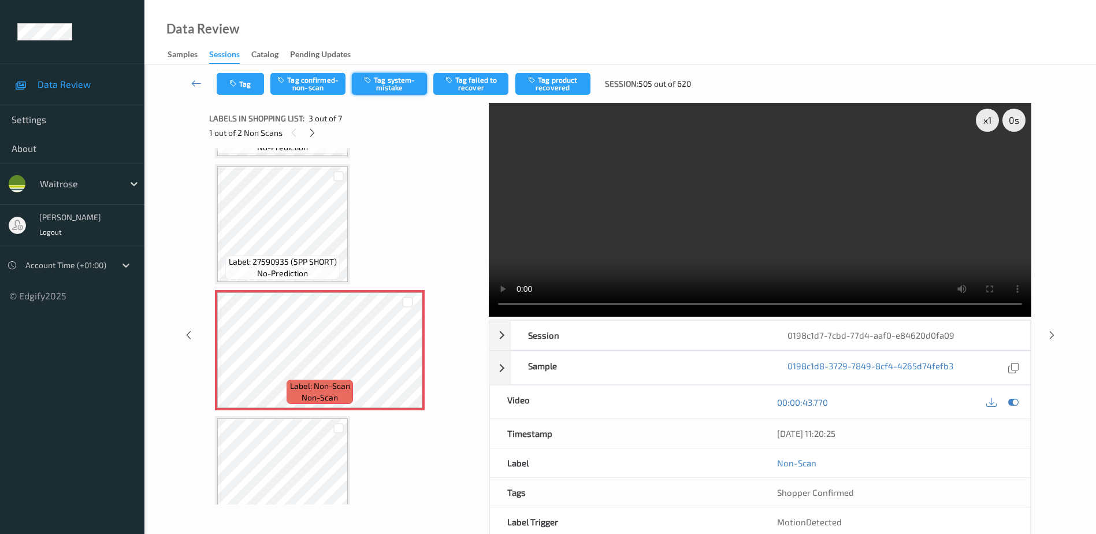
click at [382, 75] on button "Tag system-mistake" at bounding box center [389, 84] width 75 height 22
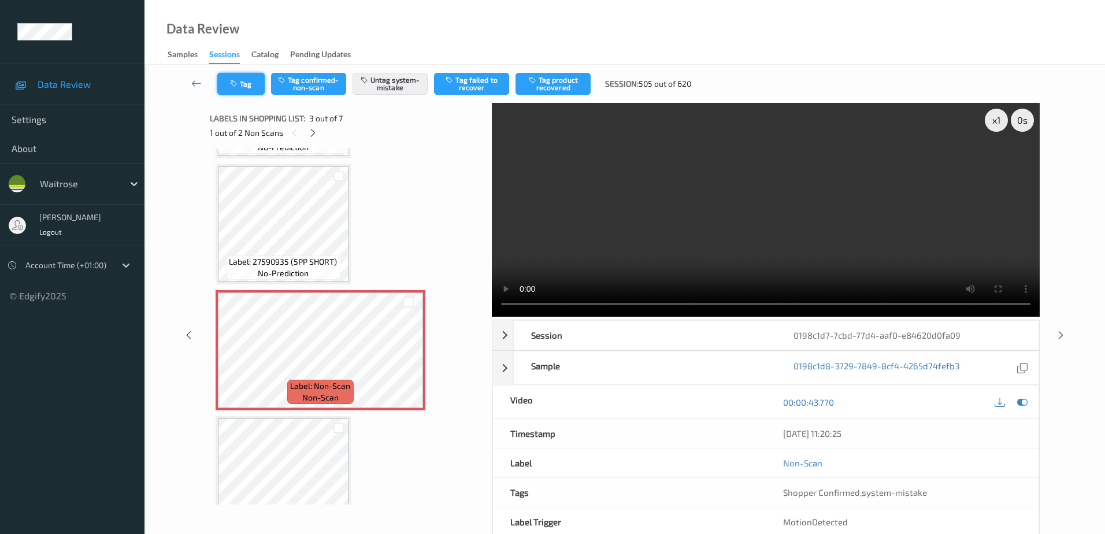
click at [242, 88] on button "Tag" at bounding box center [240, 84] width 47 height 22
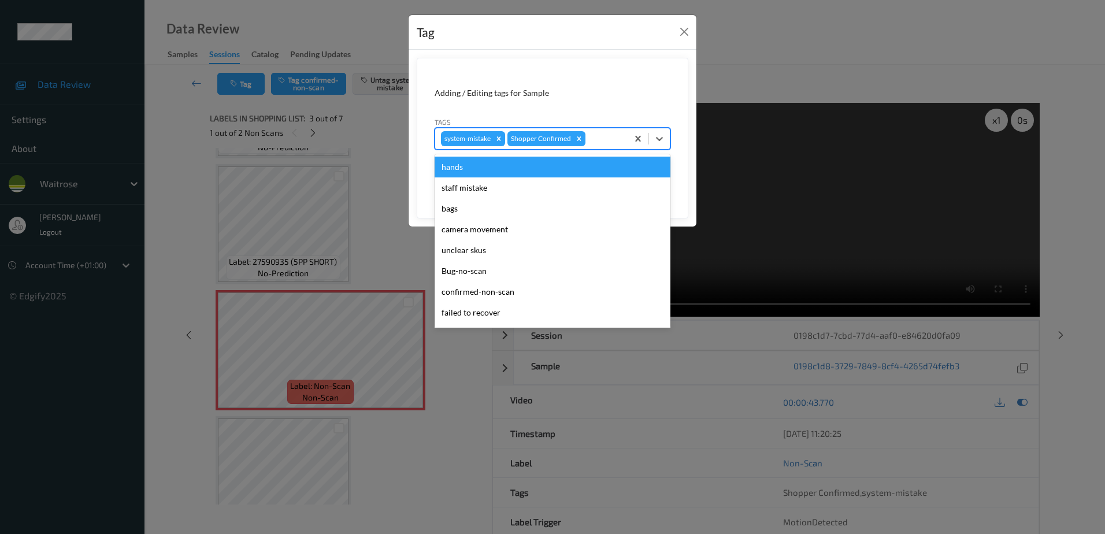
click at [612, 137] on div at bounding box center [604, 139] width 34 height 14
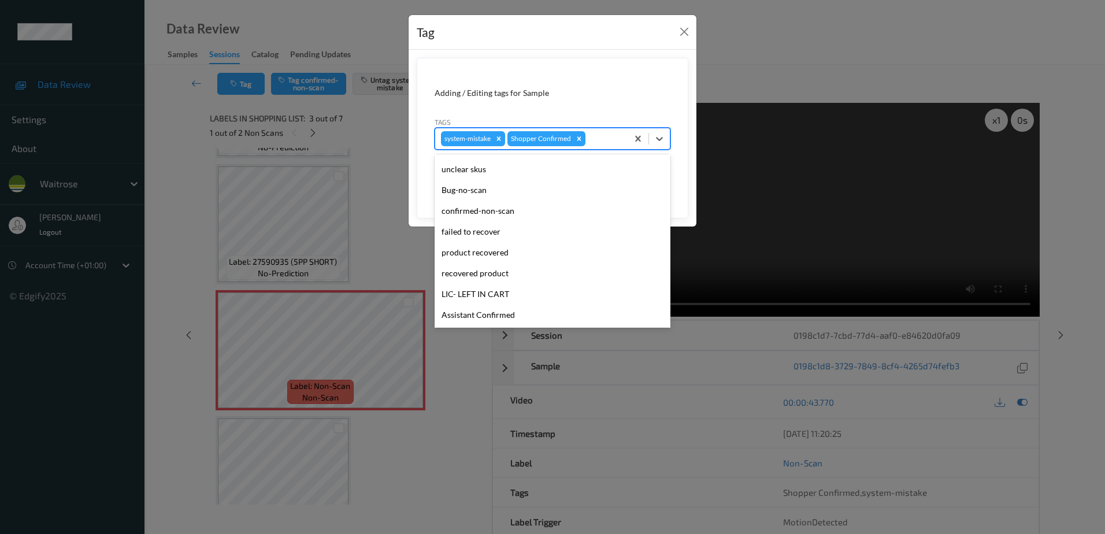
scroll to position [226, 0]
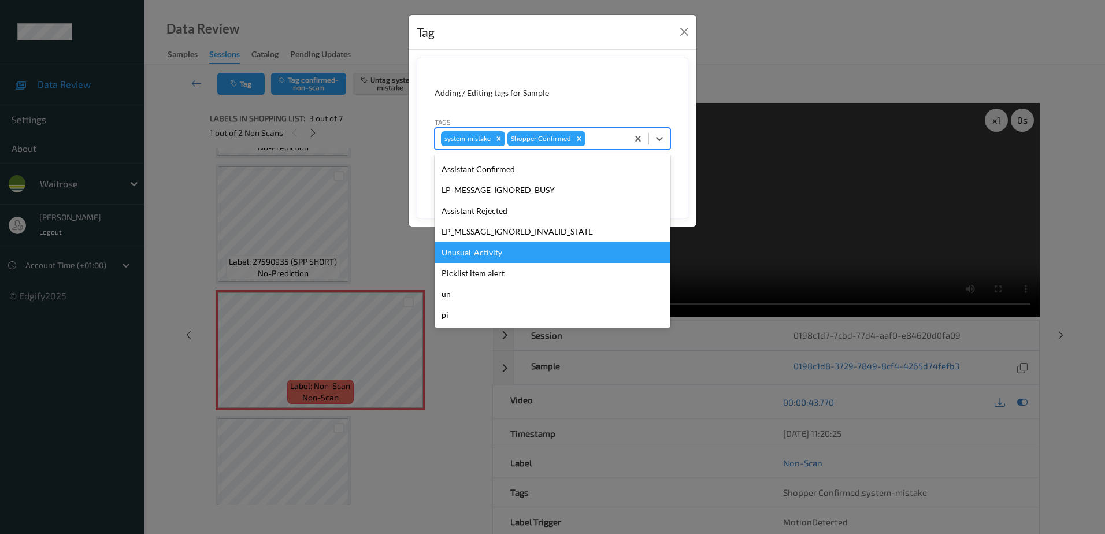
click at [497, 252] on div "Unusual-Activity" at bounding box center [552, 252] width 236 height 21
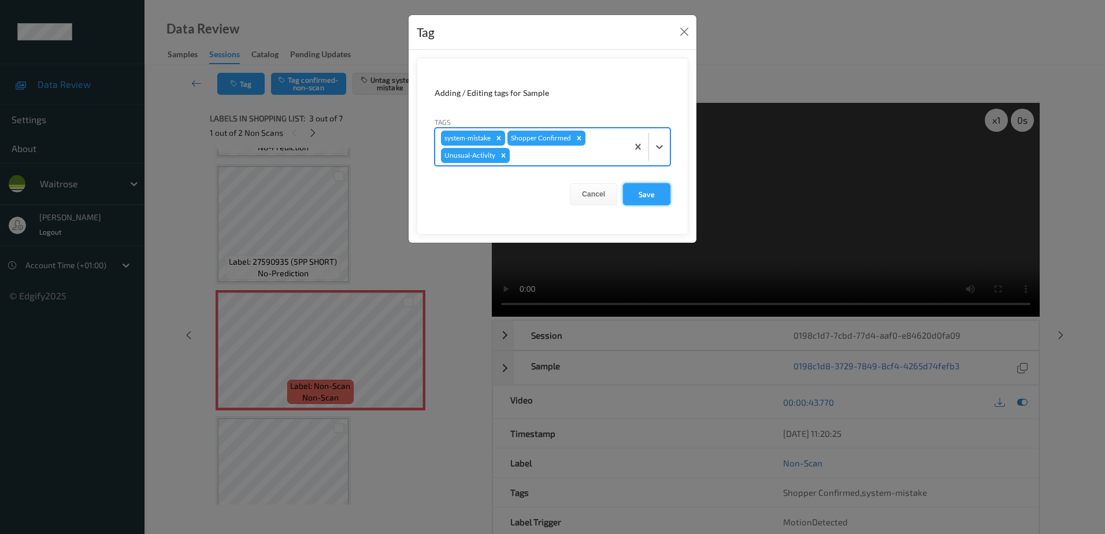
click at [641, 192] on button "Save" at bounding box center [646, 194] width 47 height 22
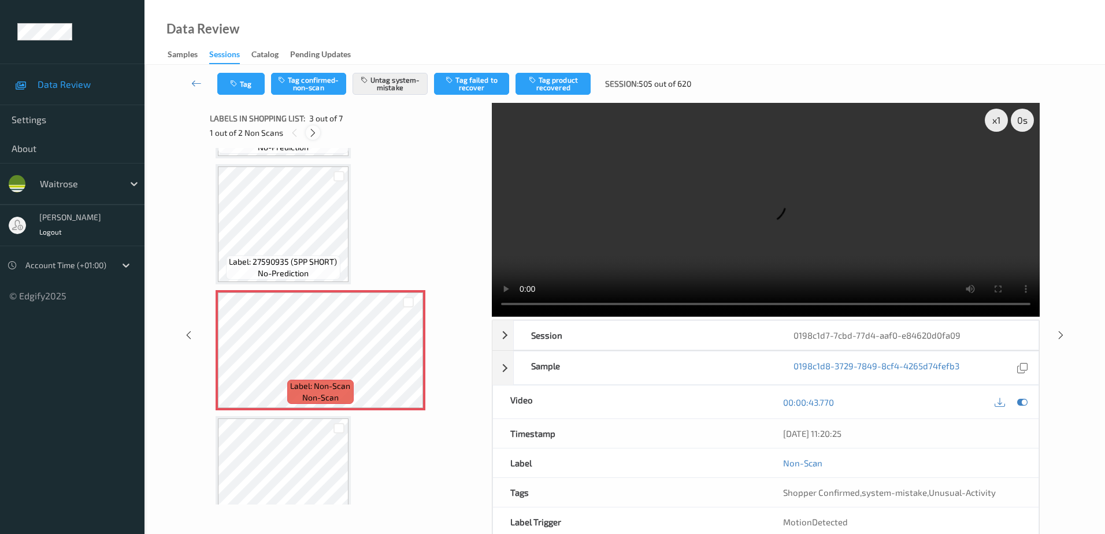
click at [311, 135] on icon at bounding box center [313, 133] width 10 height 10
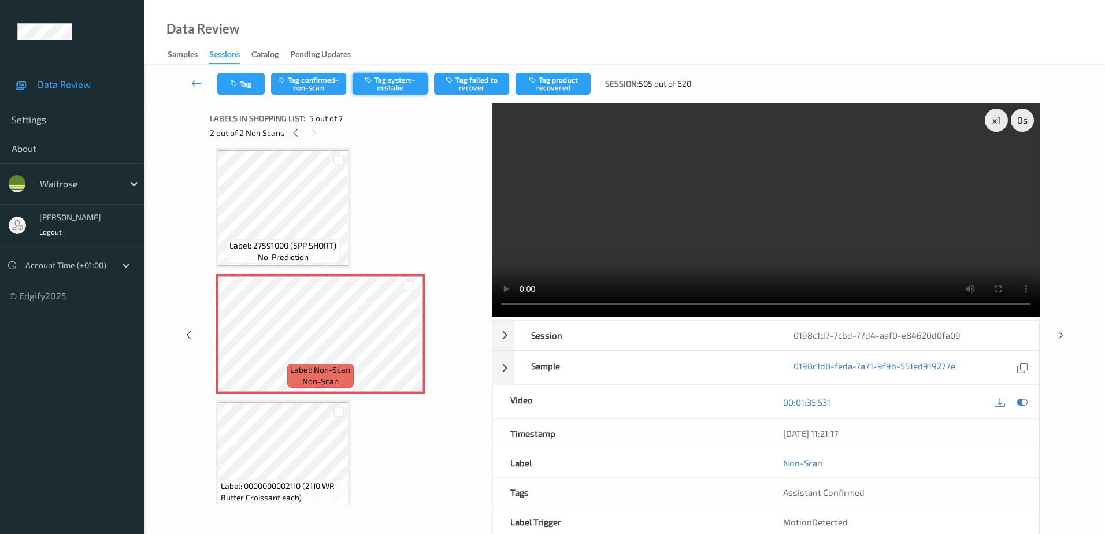
click at [401, 88] on button "Tag system-mistake" at bounding box center [389, 84] width 75 height 22
click at [240, 83] on button "Tag" at bounding box center [240, 84] width 47 height 22
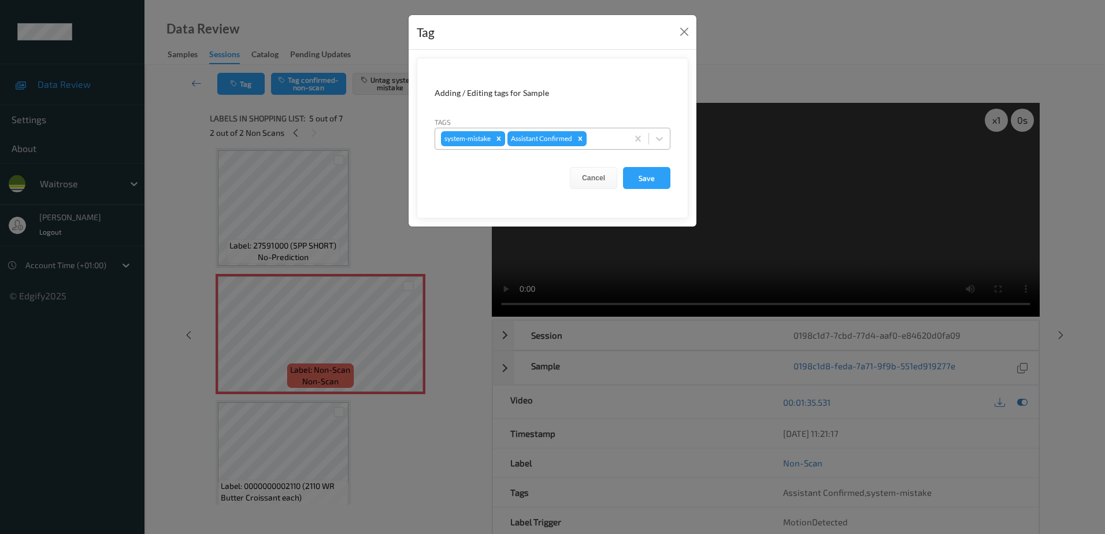
click at [601, 141] on div at bounding box center [605, 139] width 33 height 14
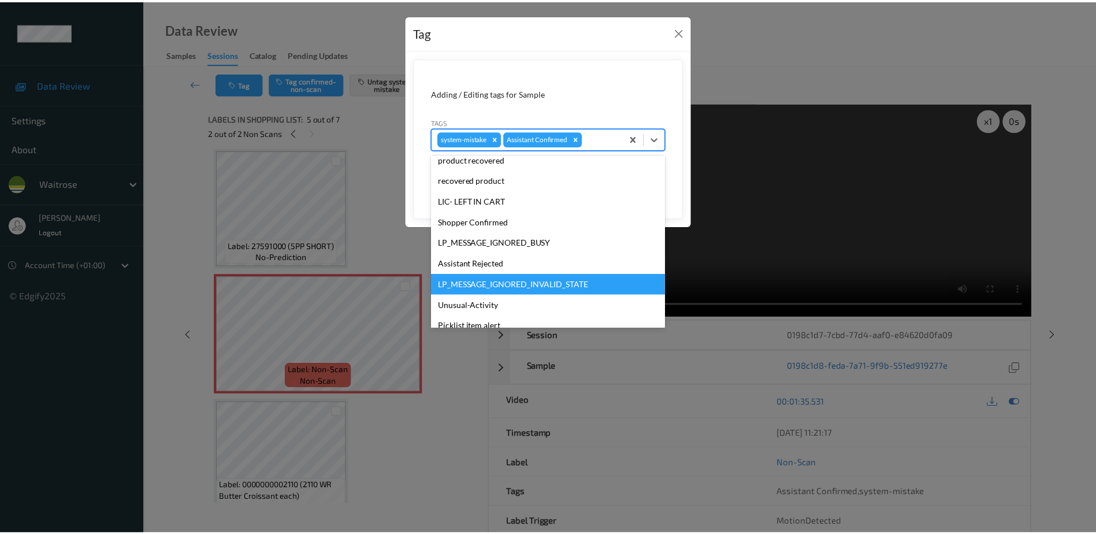
scroll to position [226, 0]
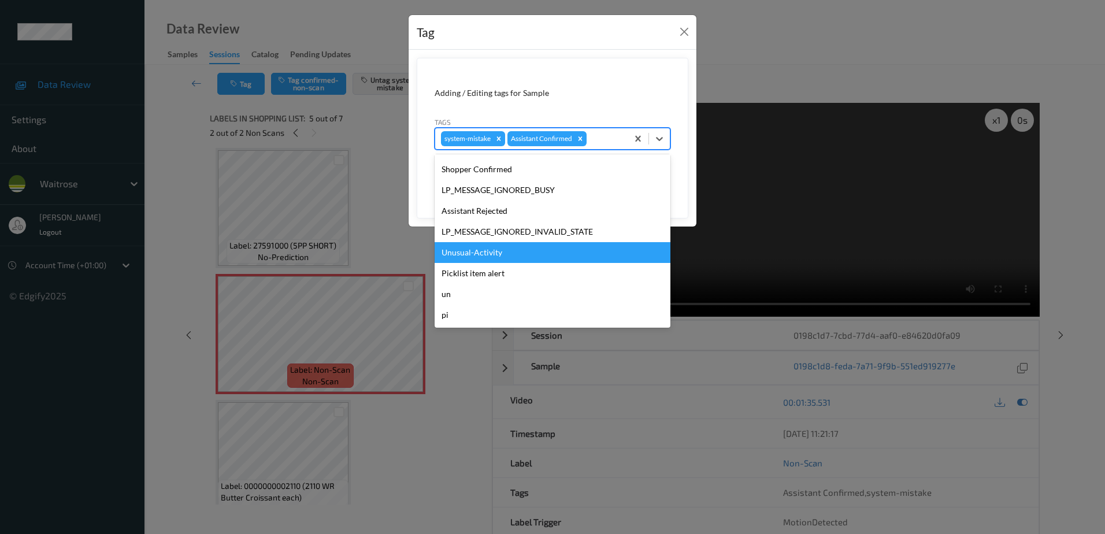
click at [467, 248] on div "Unusual-Activity" at bounding box center [552, 252] width 236 height 21
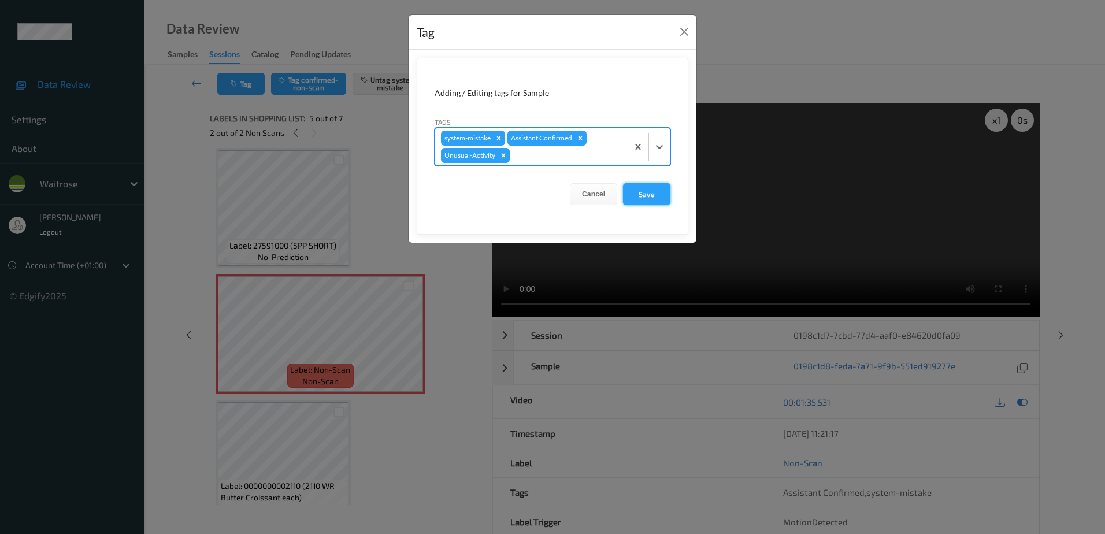
click at [650, 200] on button "Save" at bounding box center [646, 194] width 47 height 22
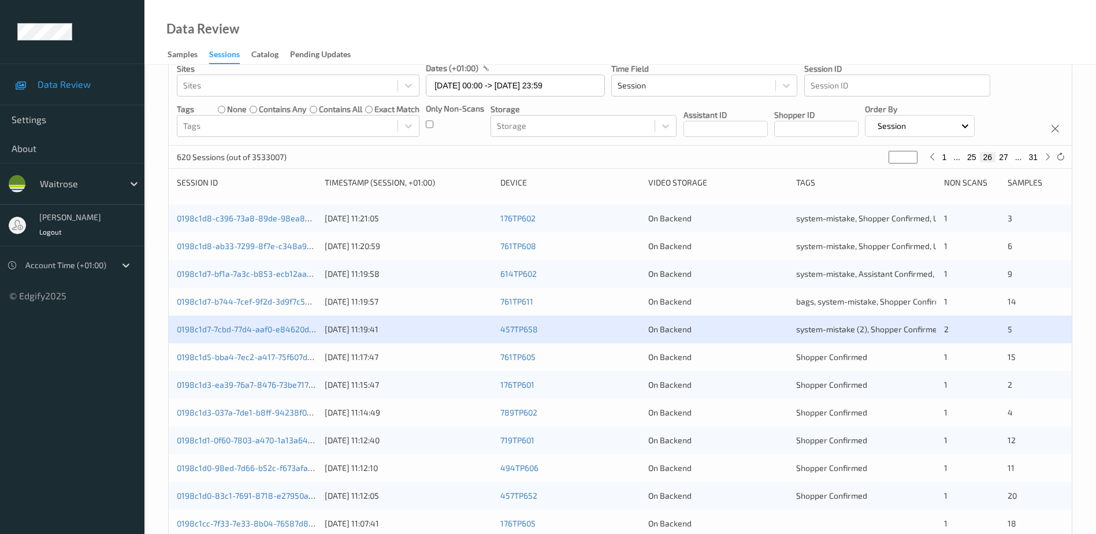
scroll to position [116, 0]
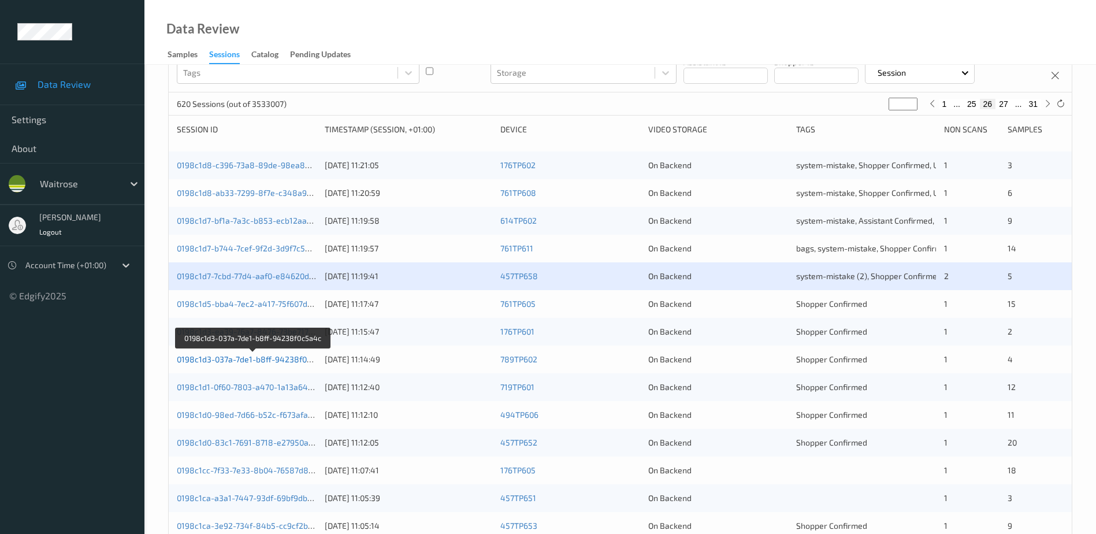
click at [258, 356] on link "0198c1d3-037a-7de1-b8ff-94238f0c5a4c" at bounding box center [253, 359] width 153 height 10
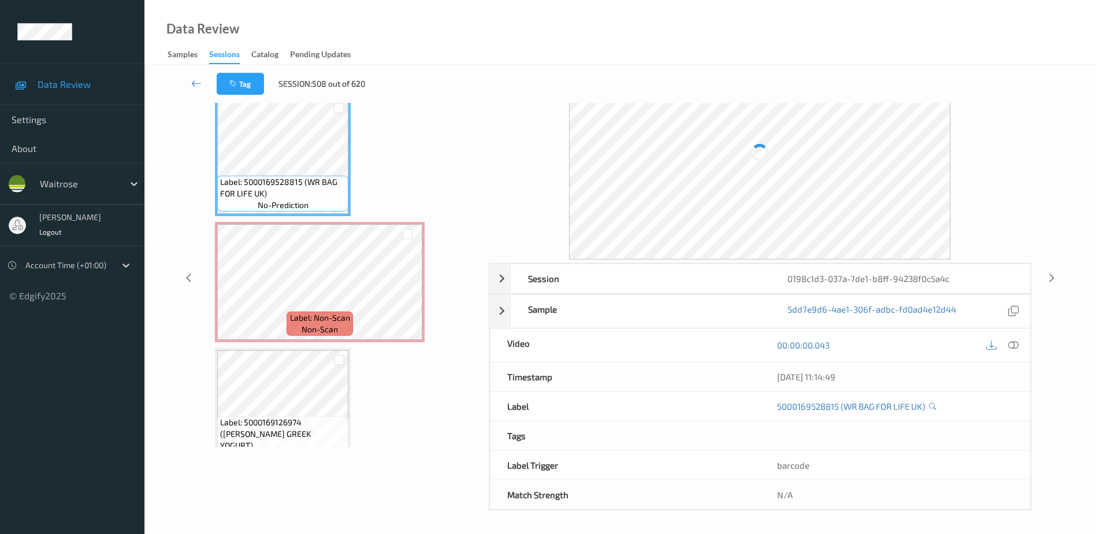
scroll to position [57, 0]
click at [1012, 344] on icon at bounding box center [1013, 345] width 10 height 10
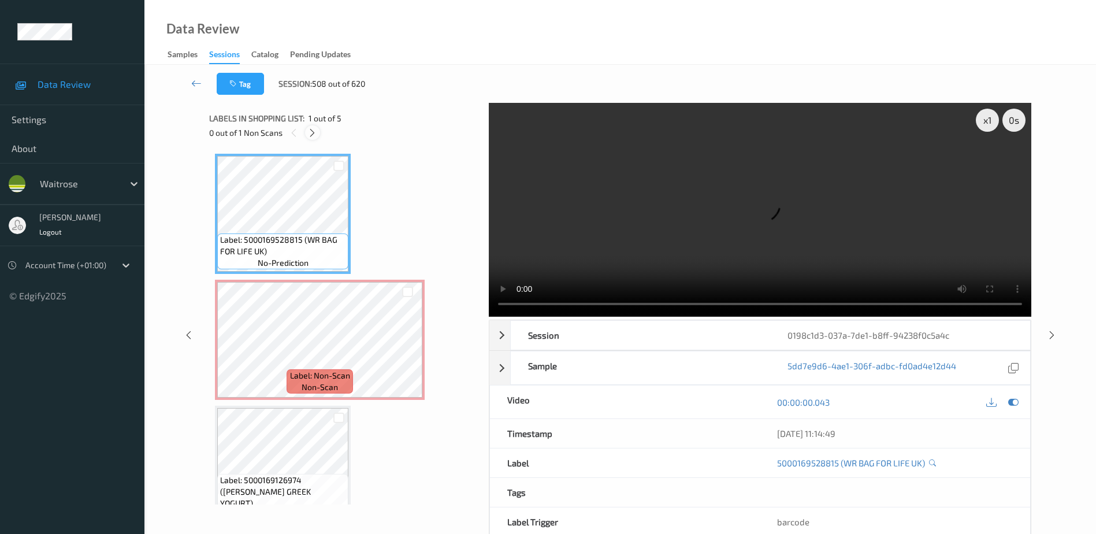
click at [313, 129] on icon at bounding box center [312, 133] width 10 height 10
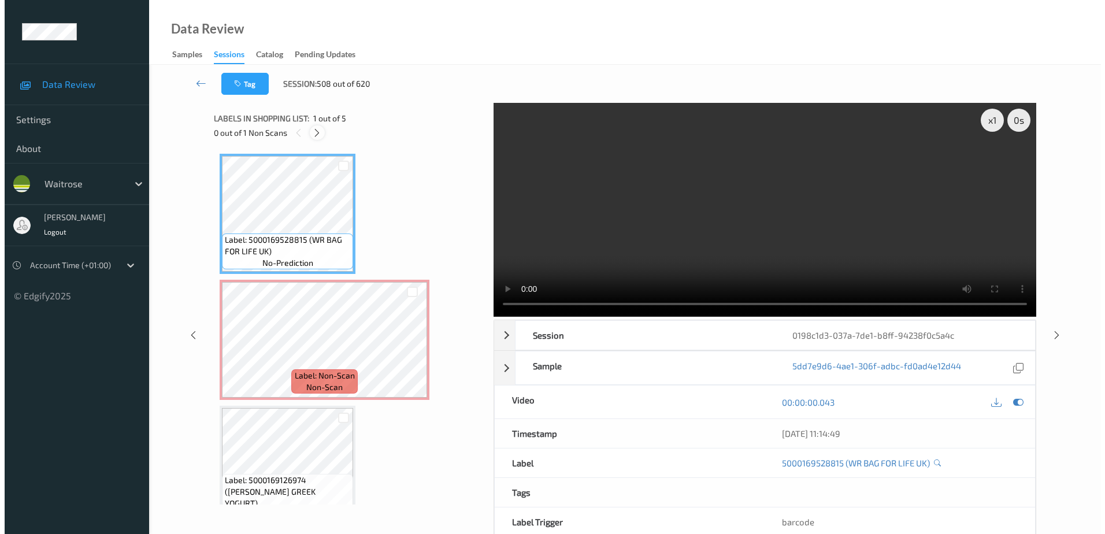
scroll to position [6, 0]
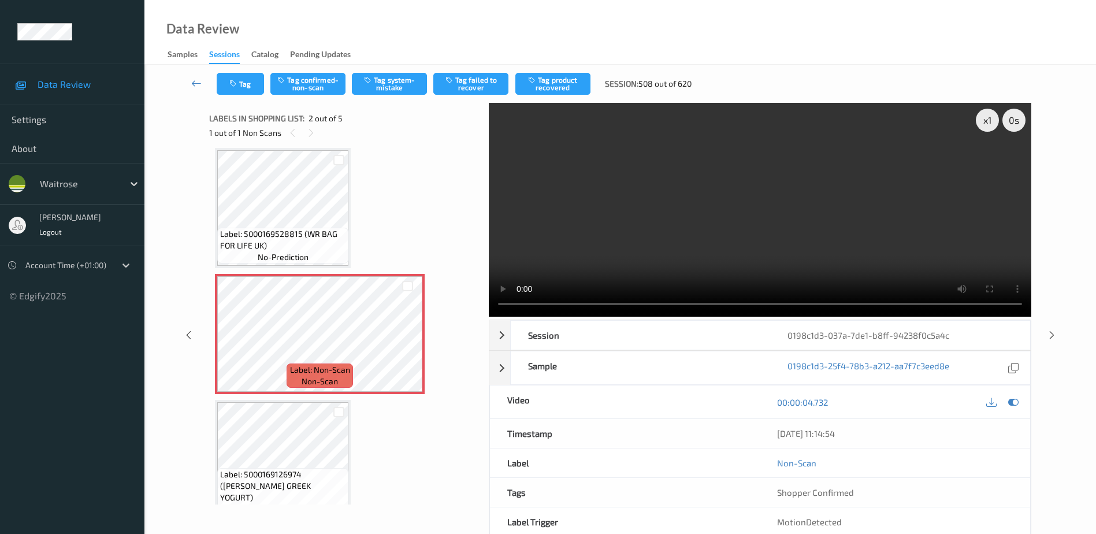
click at [660, 219] on video at bounding box center [760, 210] width 542 height 214
click at [378, 85] on button "Tag system-mistake" at bounding box center [389, 84] width 75 height 22
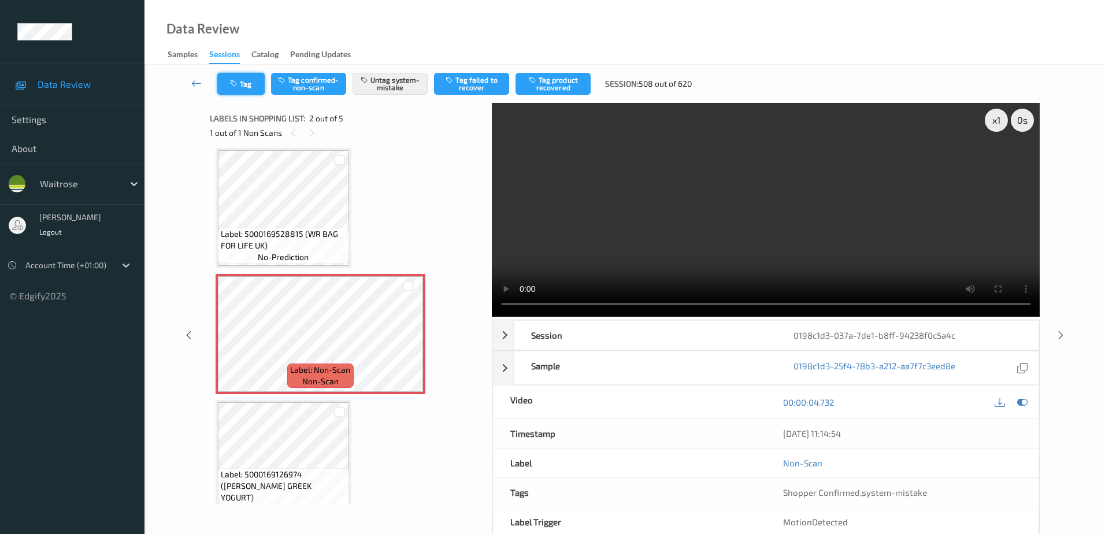
click at [237, 81] on icon "button" at bounding box center [235, 84] width 10 height 8
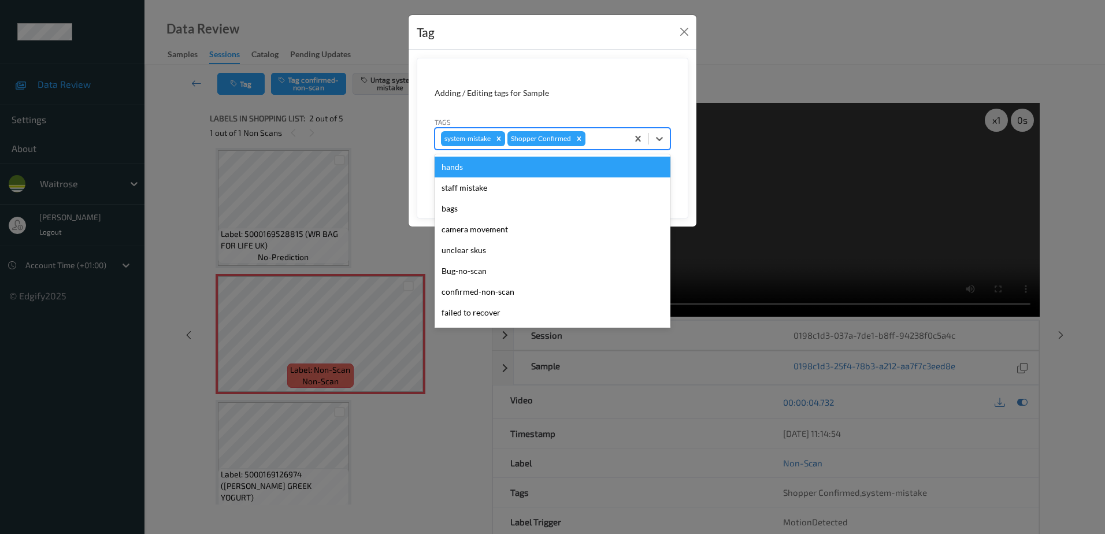
click at [600, 141] on div at bounding box center [604, 139] width 34 height 14
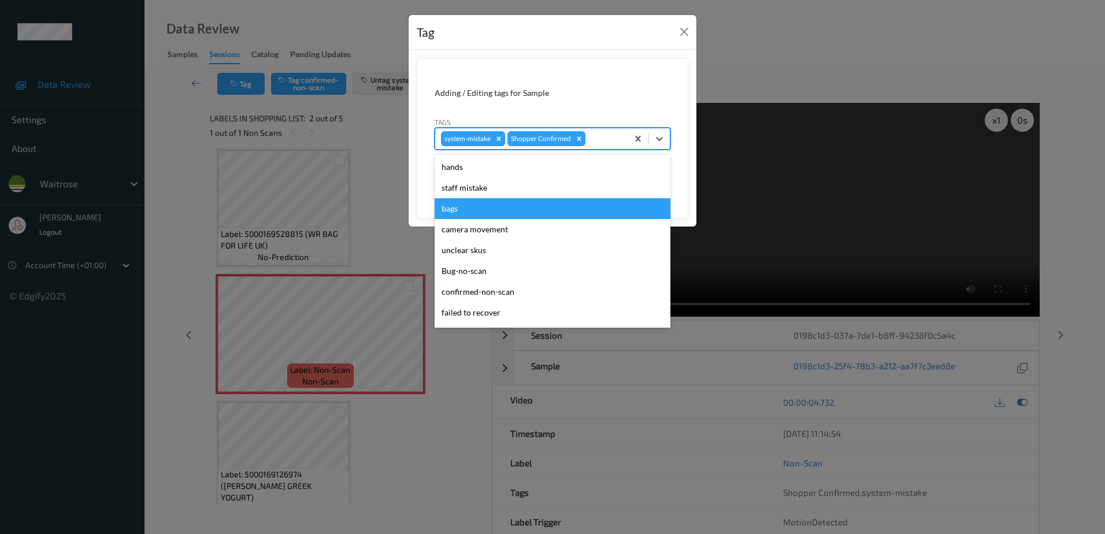
click at [470, 199] on div "bags" at bounding box center [552, 208] width 236 height 21
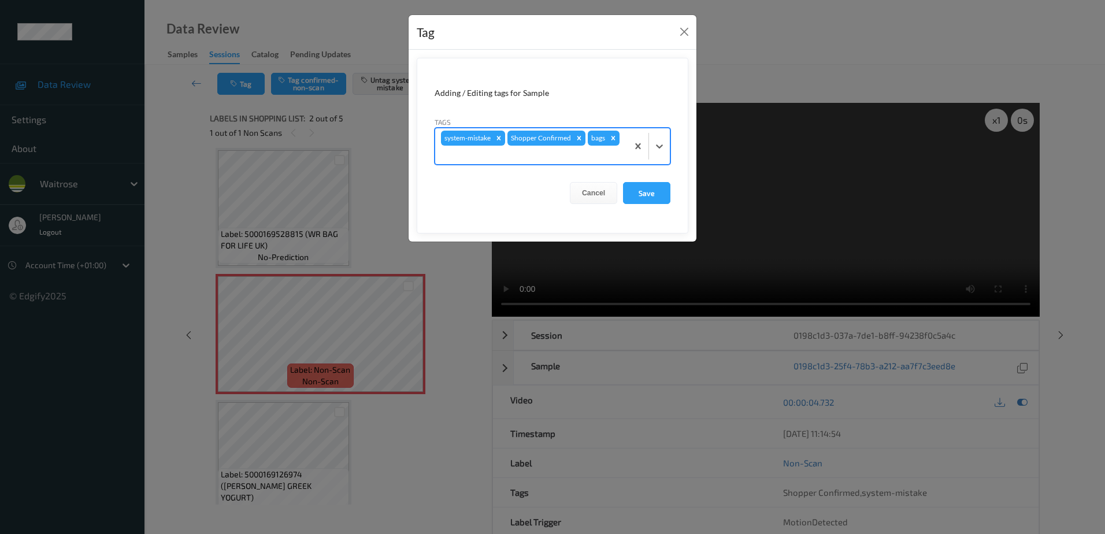
click at [506, 159] on div at bounding box center [531, 155] width 181 height 14
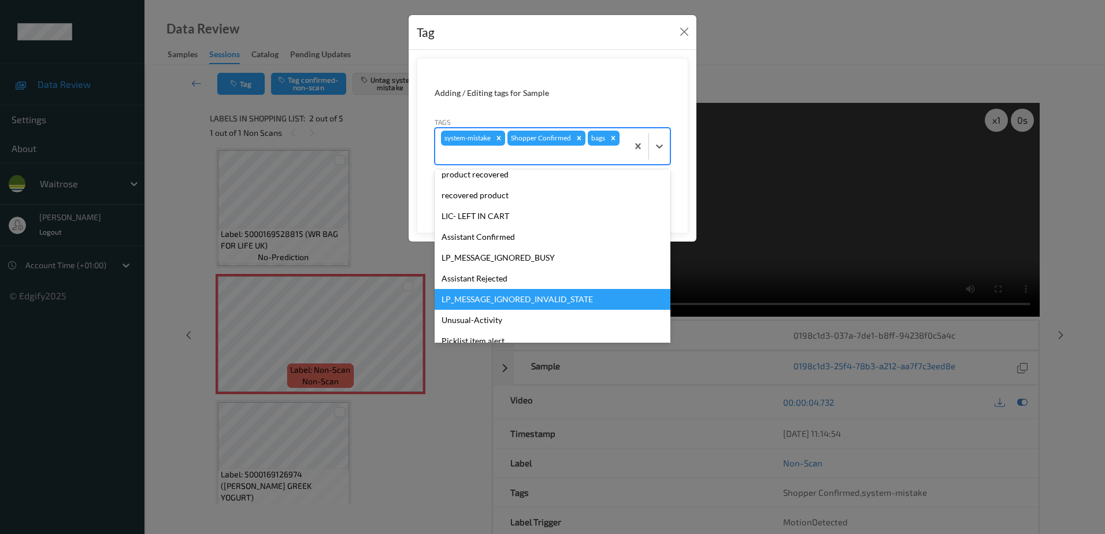
scroll to position [206, 0]
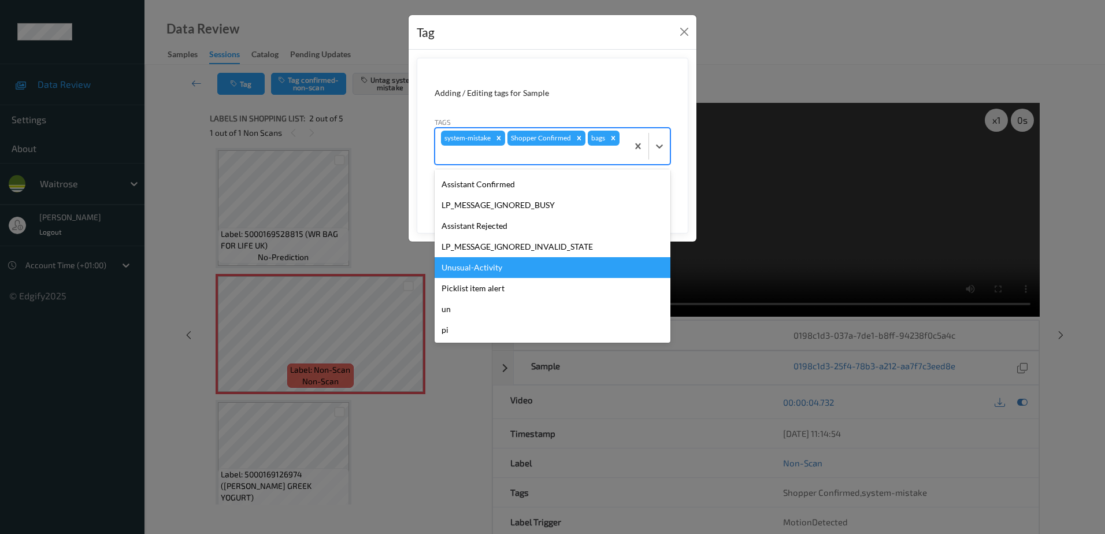
click at [486, 266] on div "Unusual-Activity" at bounding box center [552, 267] width 236 height 21
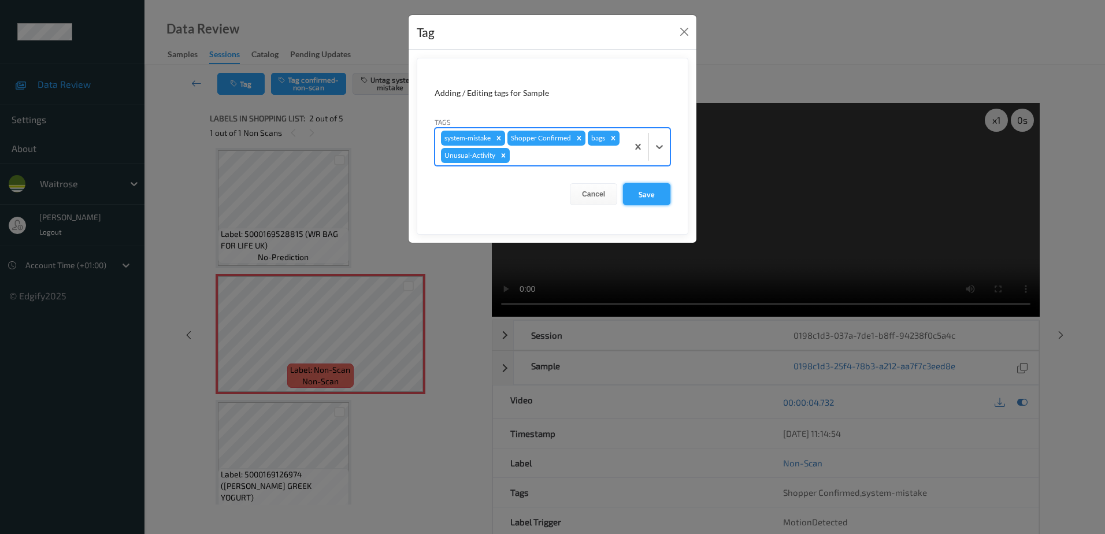
click at [645, 199] on button "Save" at bounding box center [646, 194] width 47 height 22
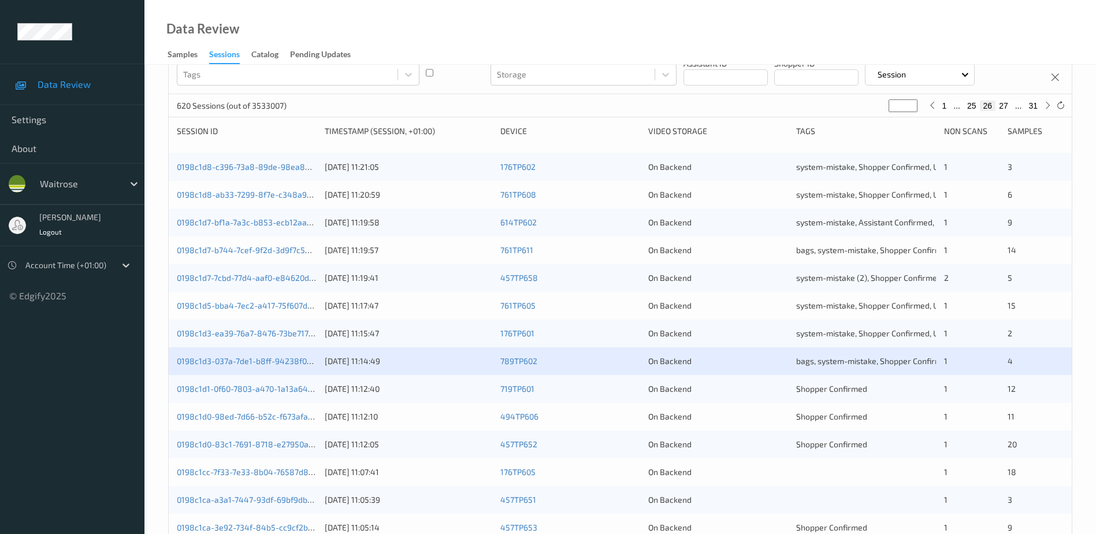
scroll to position [116, 0]
click at [263, 444] on link "0198c1d0-83c1-7691-8718-e27950a2b0ce" at bounding box center [254, 442] width 154 height 10
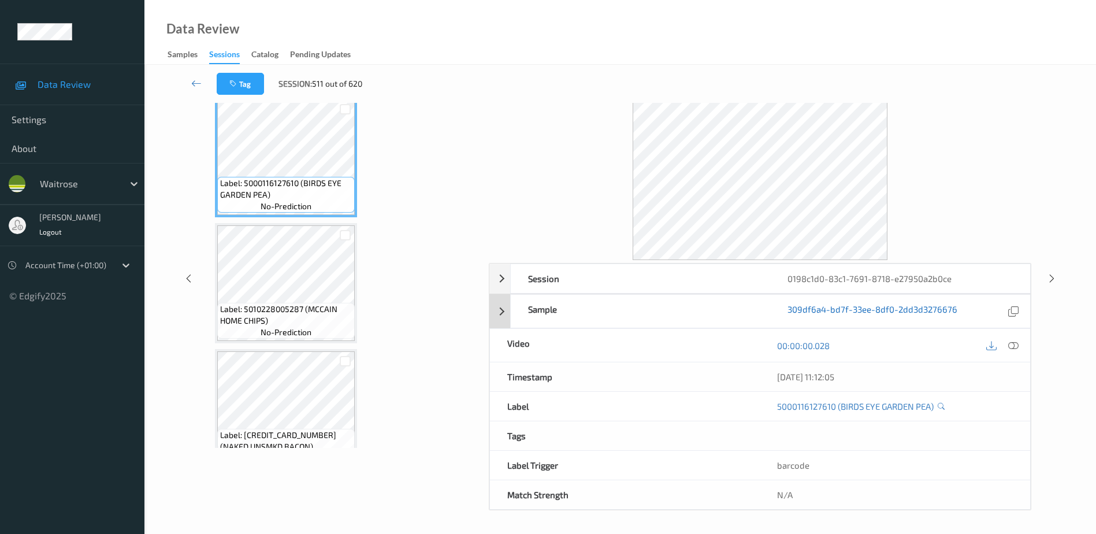
scroll to position [57, 0]
click at [1016, 345] on icon at bounding box center [1013, 345] width 10 height 10
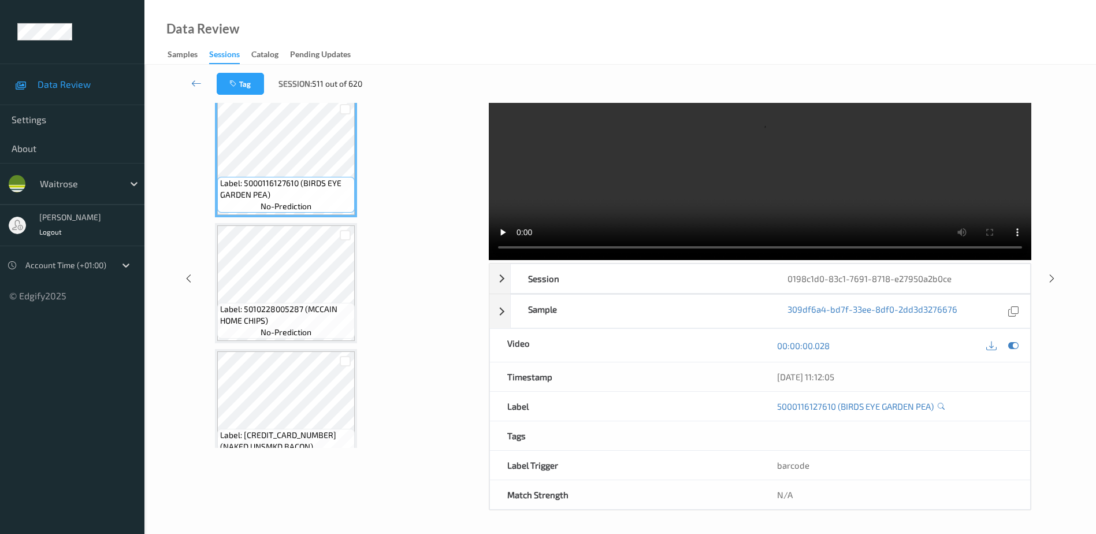
scroll to position [0, 0]
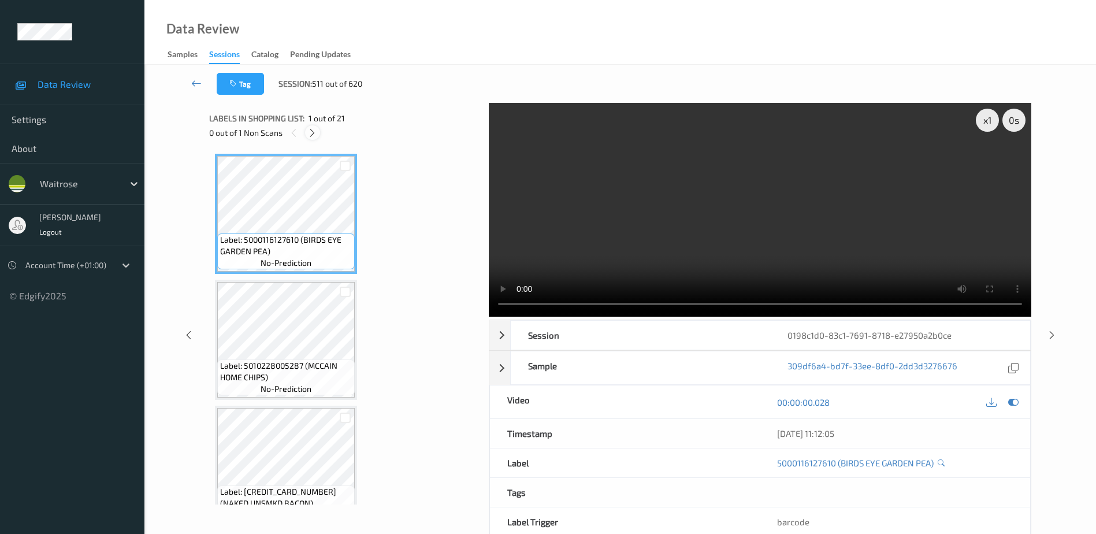
click at [317, 133] on icon at bounding box center [312, 133] width 10 height 10
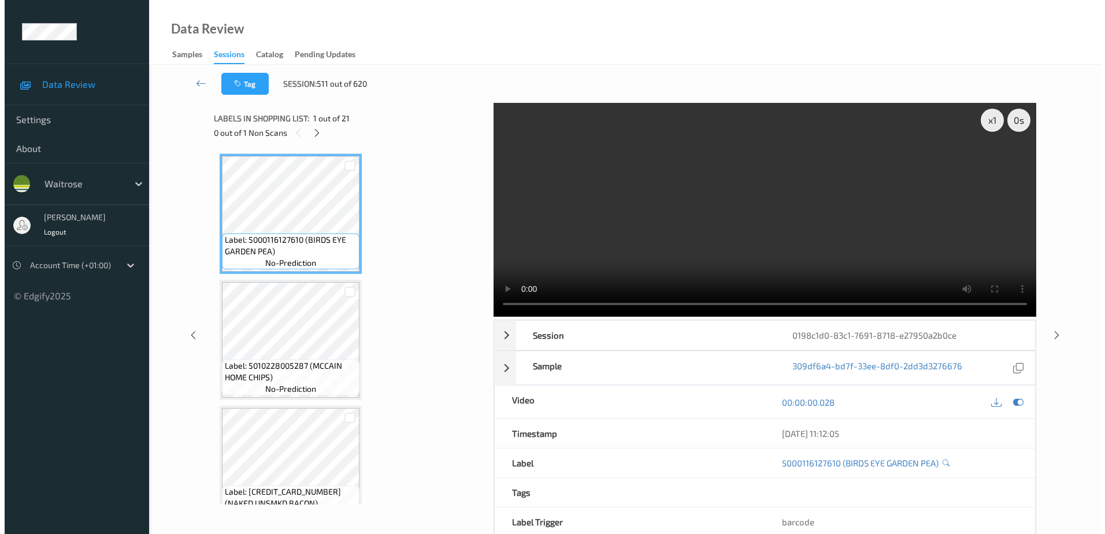
scroll to position [2021, 0]
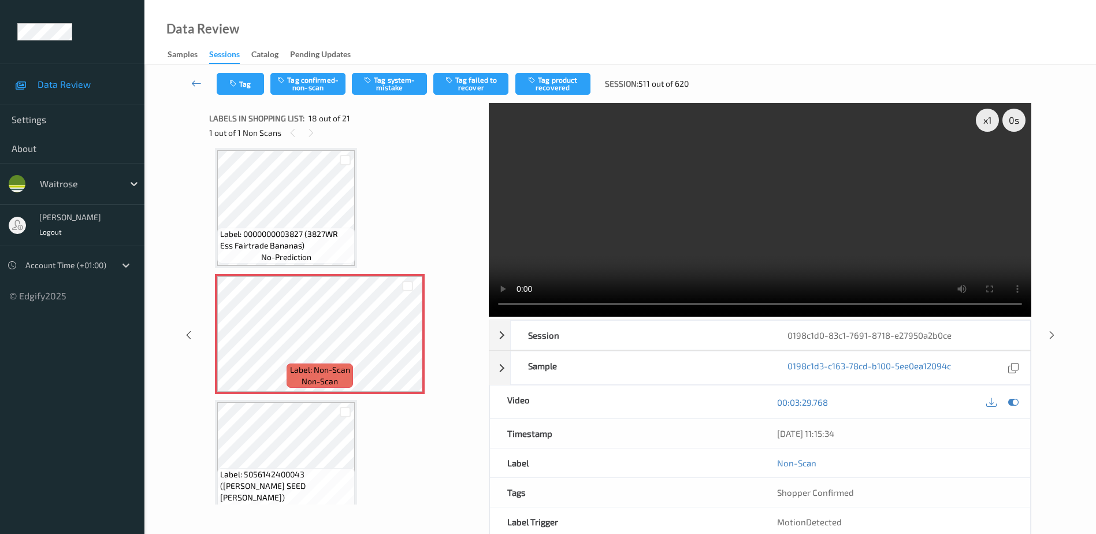
click at [738, 256] on video at bounding box center [760, 210] width 542 height 214
click at [391, 82] on button "Tag system-mistake" at bounding box center [389, 84] width 75 height 22
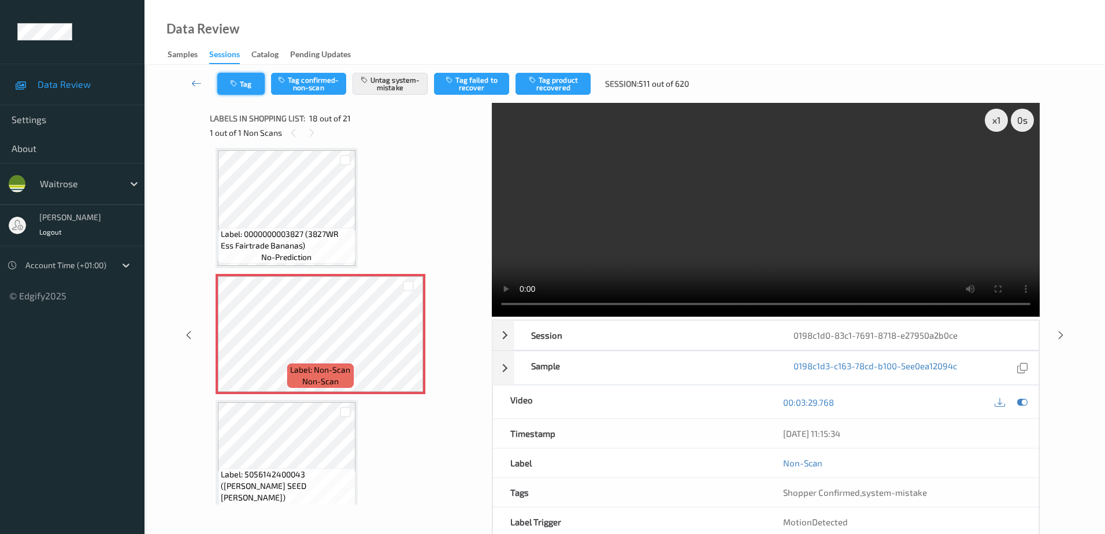
click at [239, 75] on button "Tag" at bounding box center [240, 84] width 47 height 22
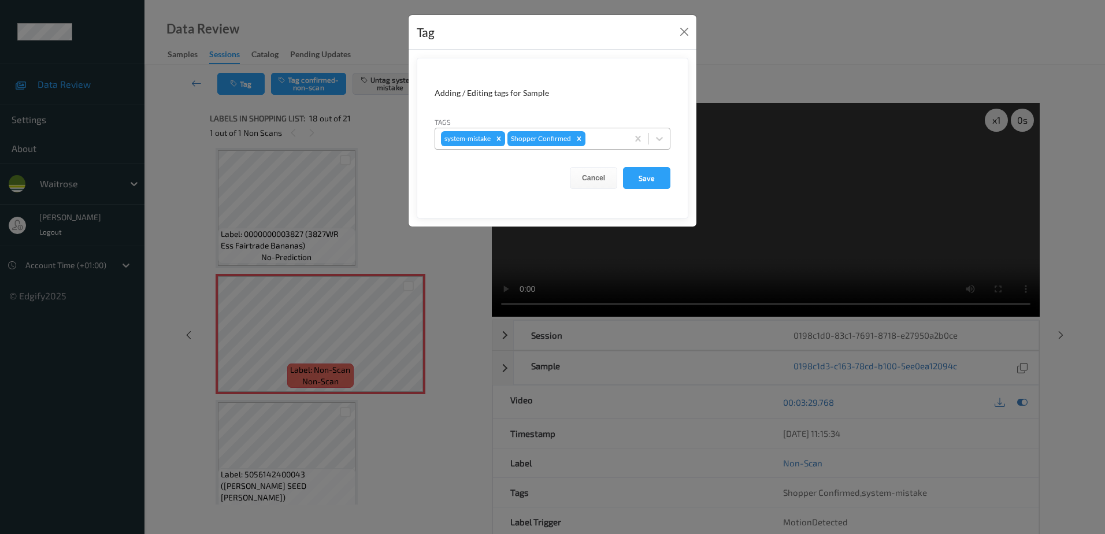
click at [601, 136] on div at bounding box center [604, 139] width 34 height 14
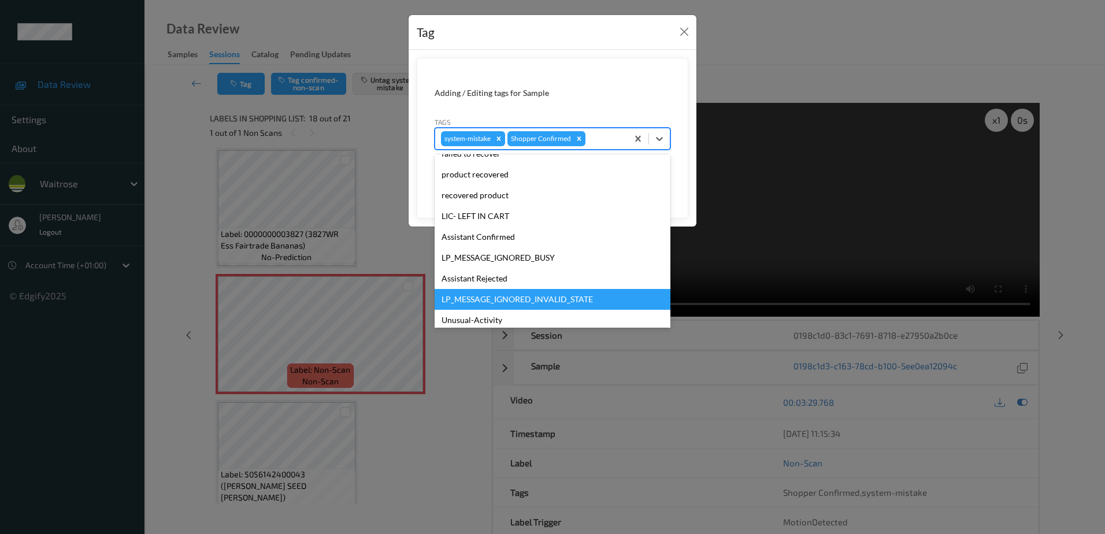
scroll to position [226, 0]
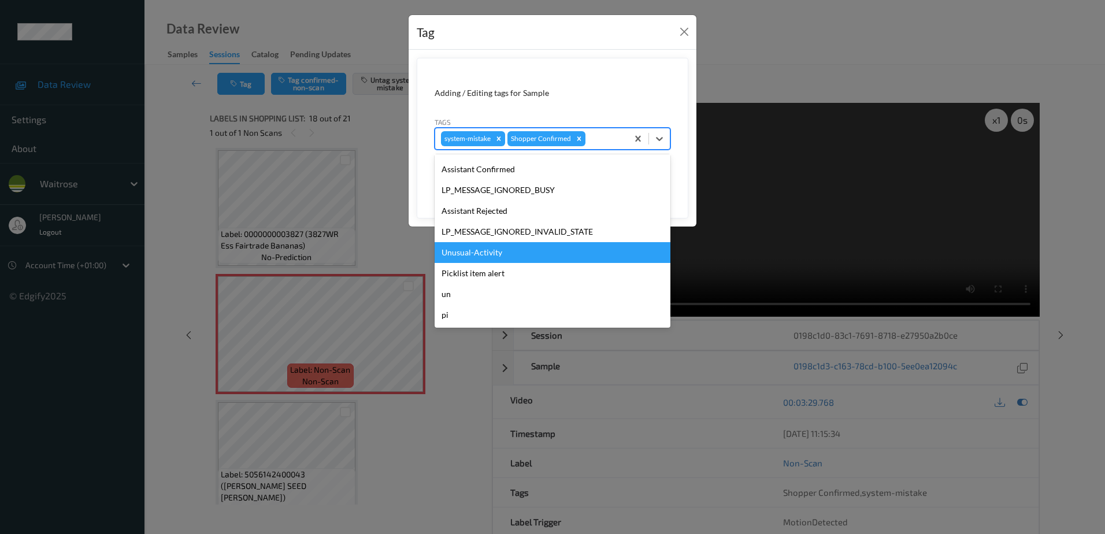
click at [514, 252] on div "Unusual-Activity" at bounding box center [552, 252] width 236 height 21
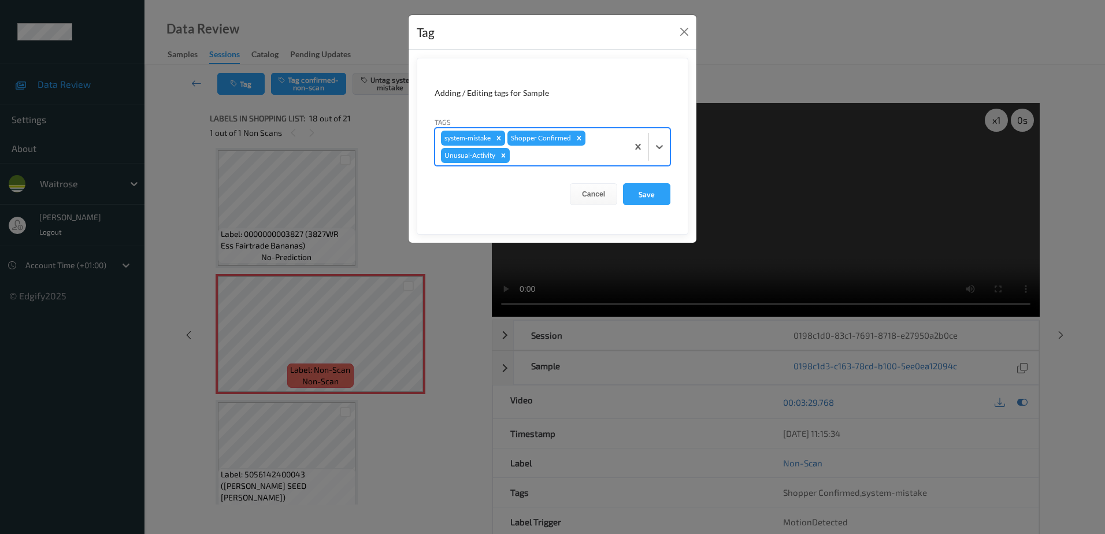
click at [544, 155] on div at bounding box center [567, 155] width 110 height 14
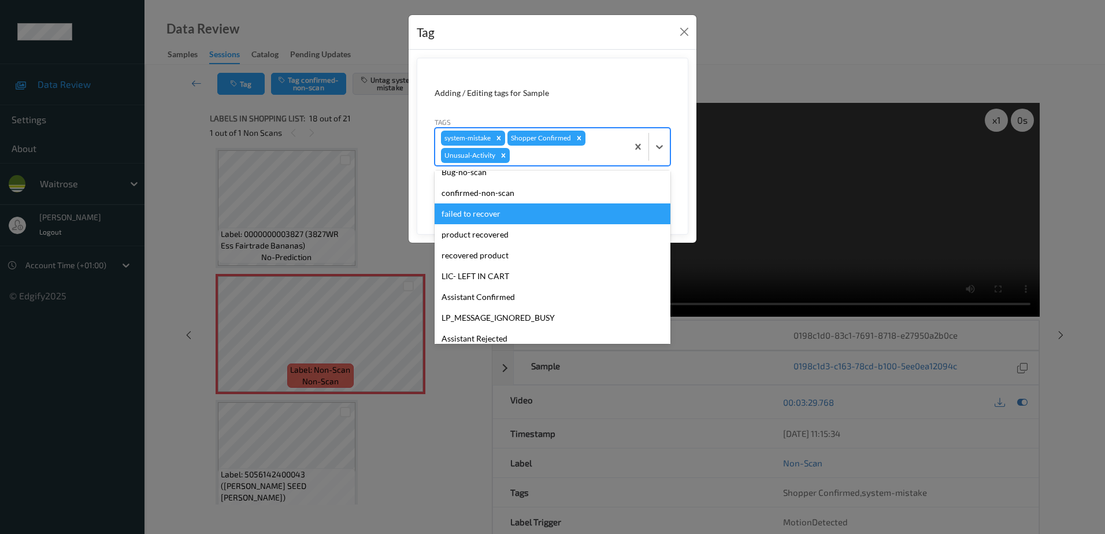
scroll to position [206, 0]
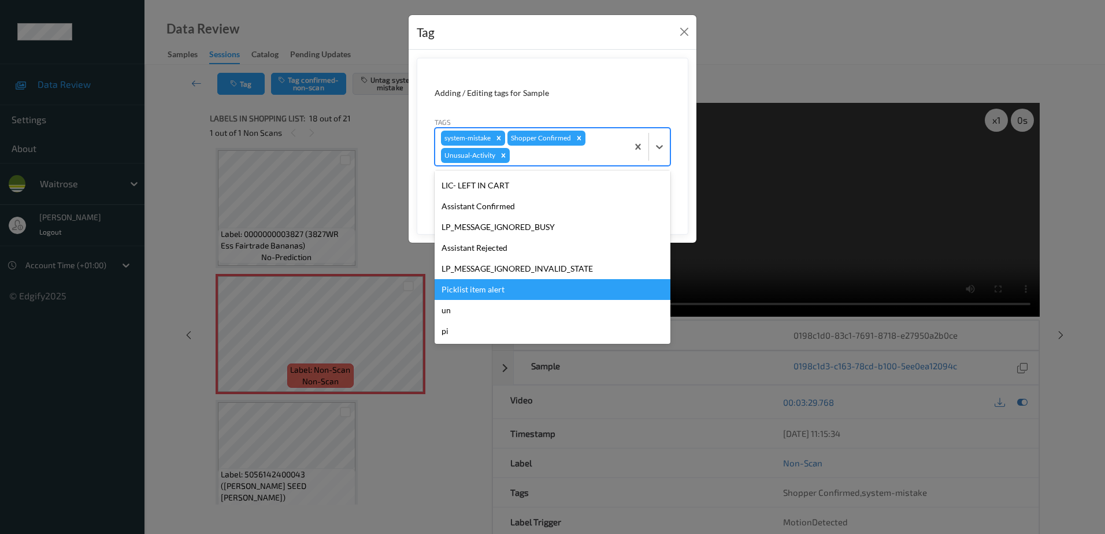
click at [490, 299] on div "Picklist item alert" at bounding box center [552, 289] width 236 height 21
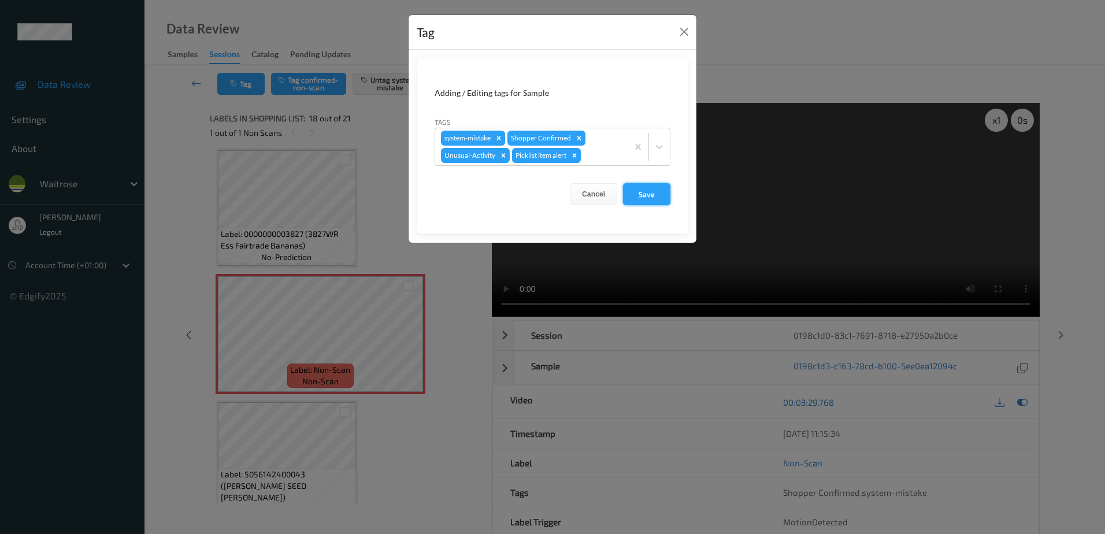
click at [639, 189] on button "Save" at bounding box center [646, 194] width 47 height 22
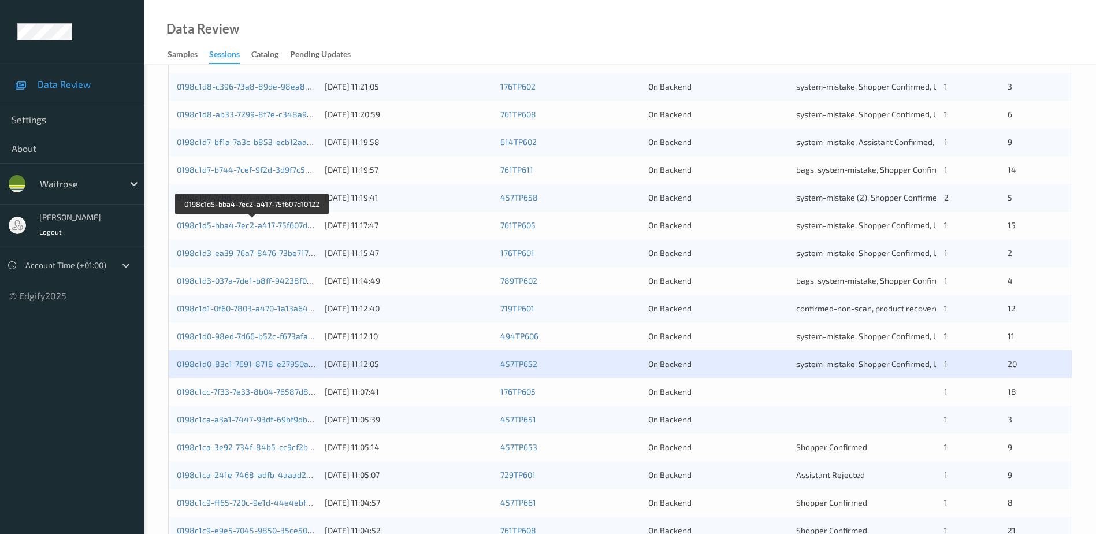
scroll to position [336, 0]
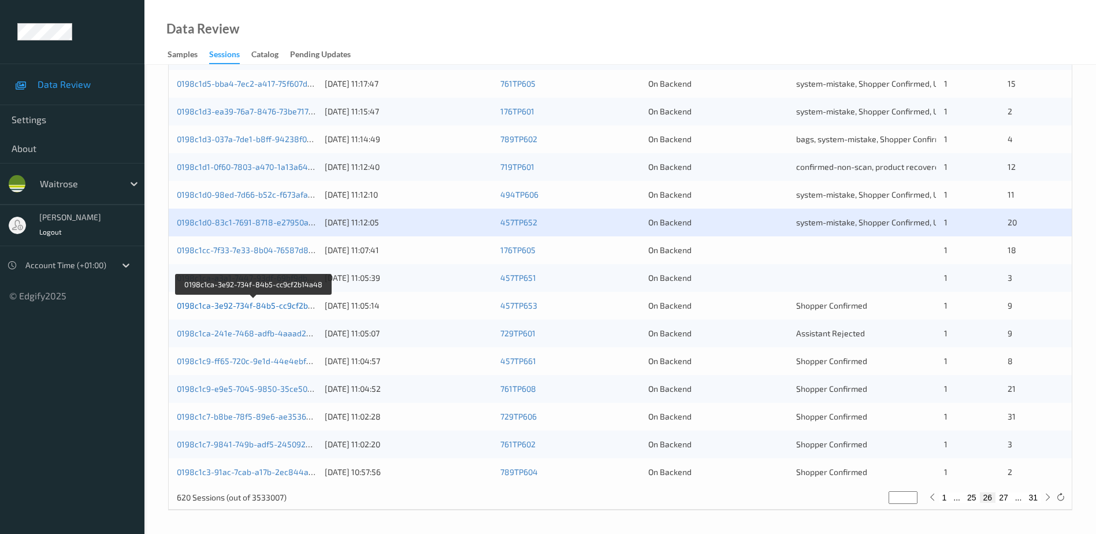
click at [246, 306] on link "0198c1ca-3e92-734f-84b5-cc9cf2b14a48" at bounding box center [254, 305] width 155 height 10
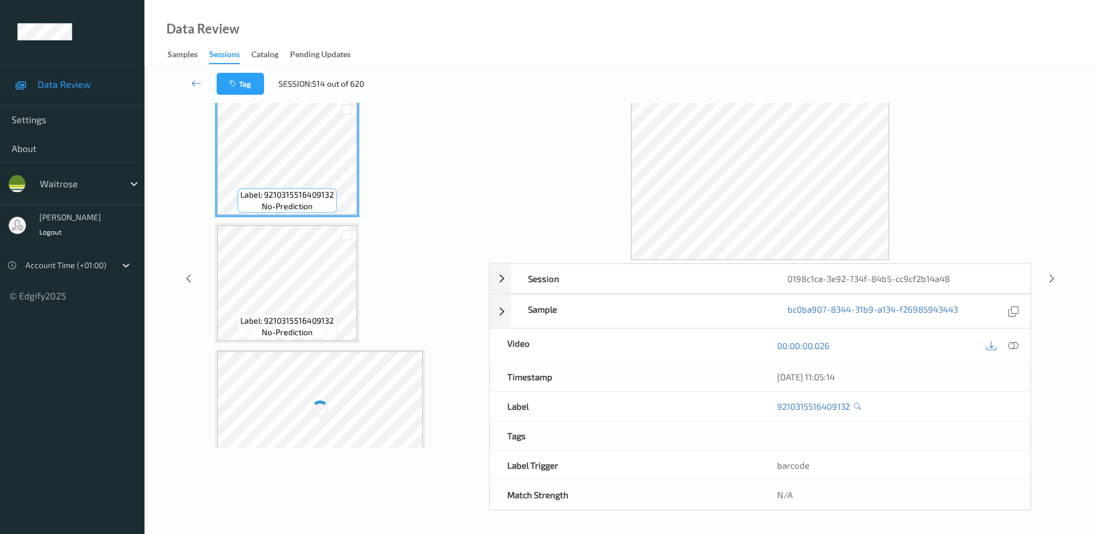
scroll to position [57, 0]
click at [1011, 343] on icon at bounding box center [1013, 345] width 10 height 10
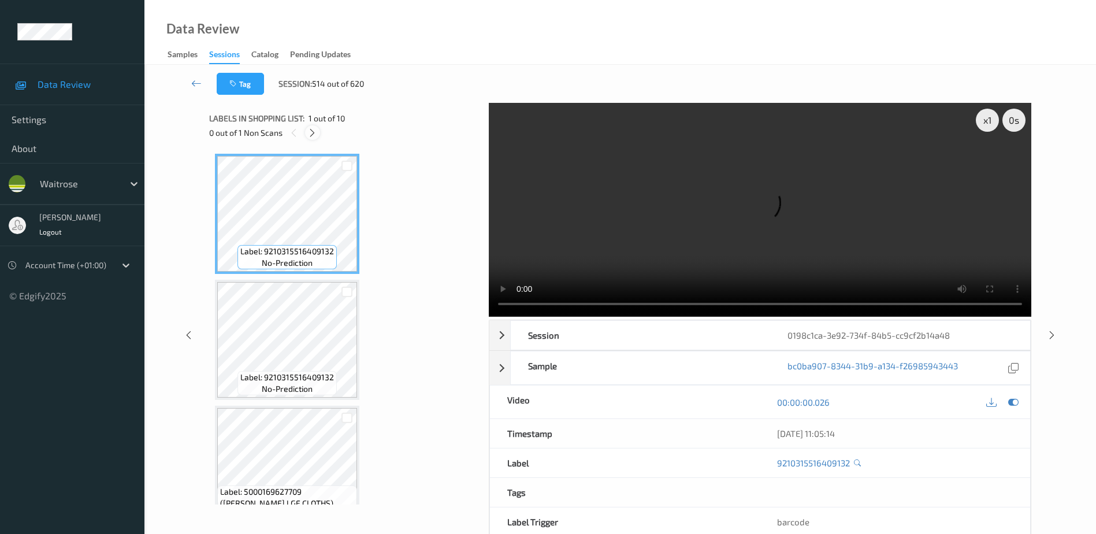
click at [311, 129] on icon at bounding box center [312, 133] width 10 height 10
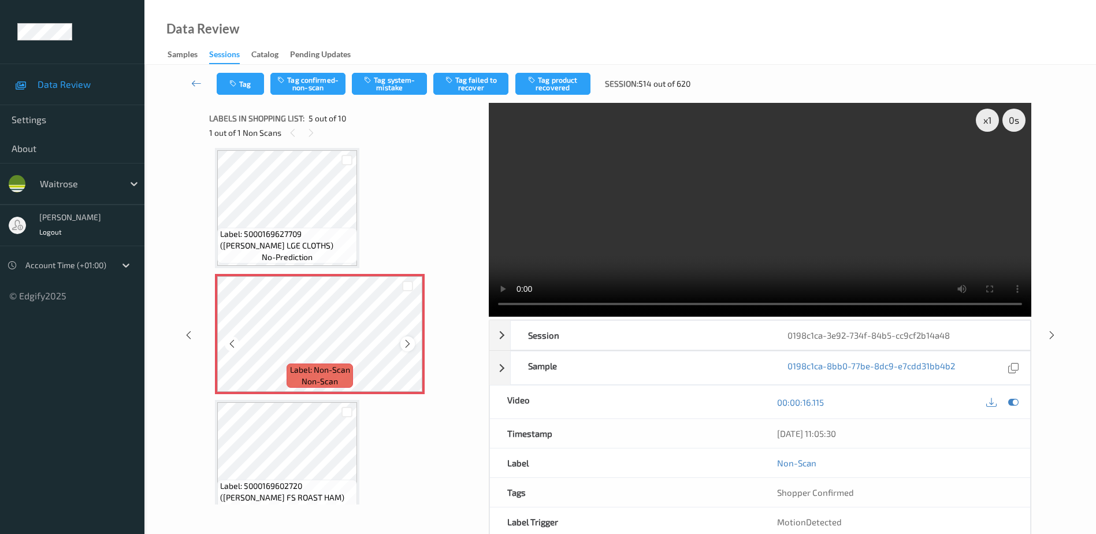
click at [408, 343] on icon at bounding box center [408, 344] width 10 height 10
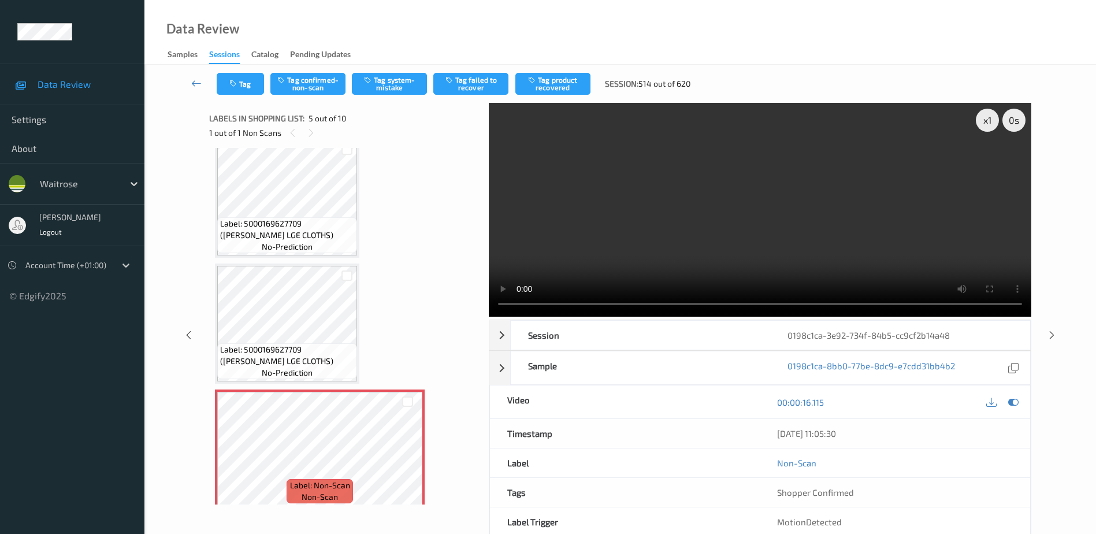
scroll to position [326, 0]
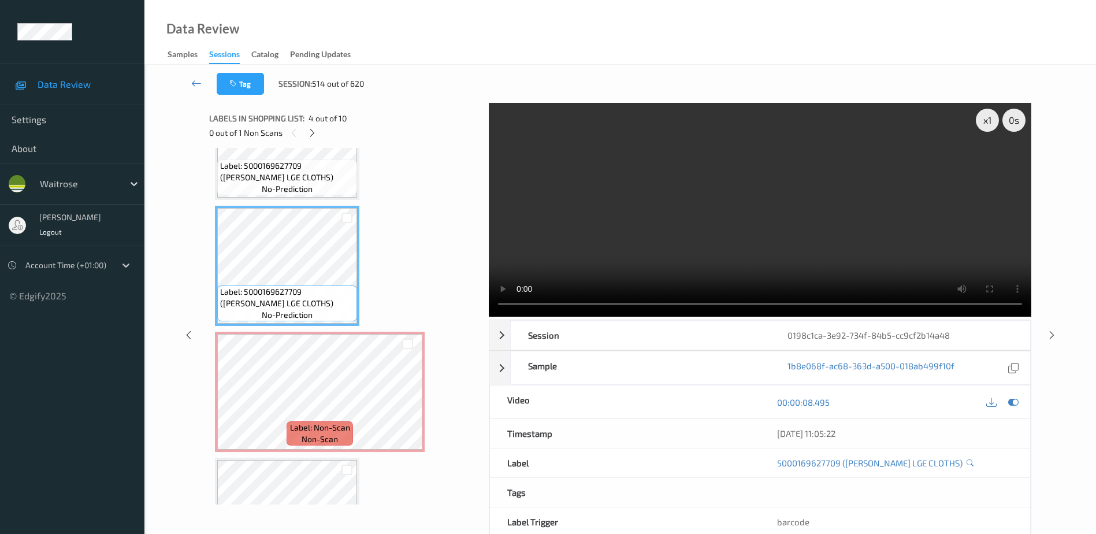
click at [741, 254] on video at bounding box center [760, 210] width 542 height 214
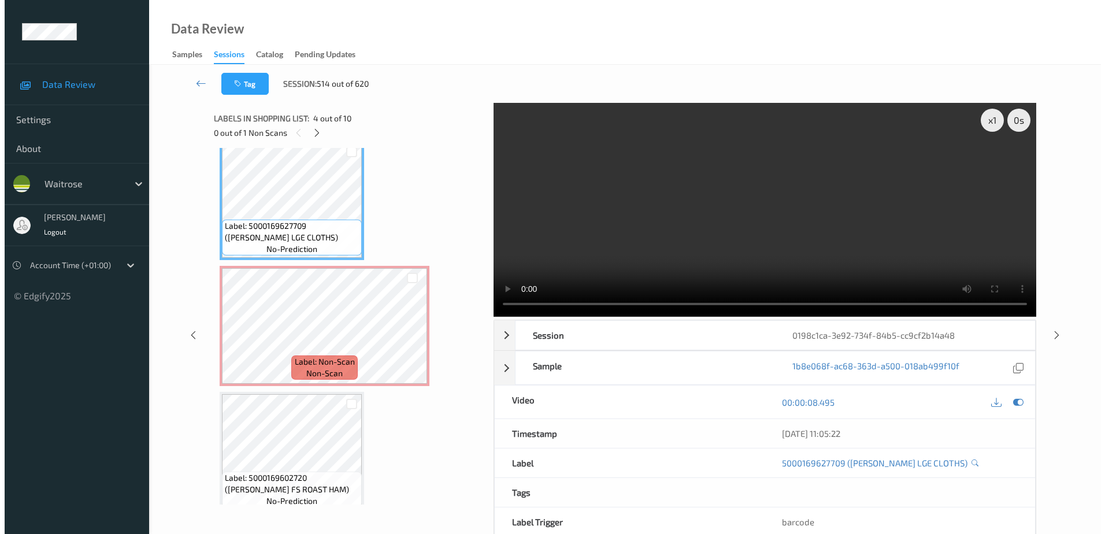
scroll to position [384, 0]
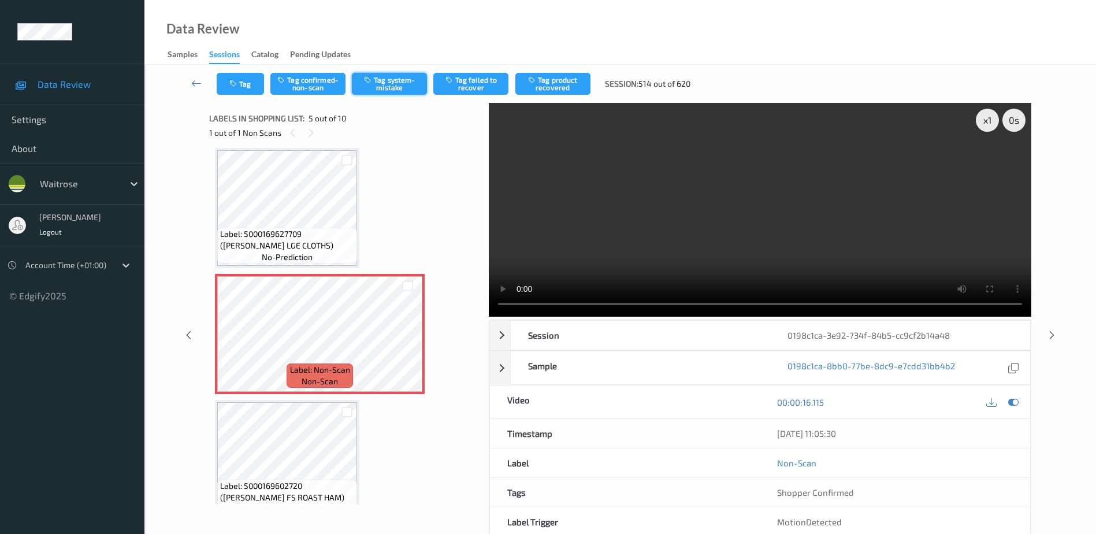
click at [382, 80] on button "Tag system-mistake" at bounding box center [389, 84] width 75 height 22
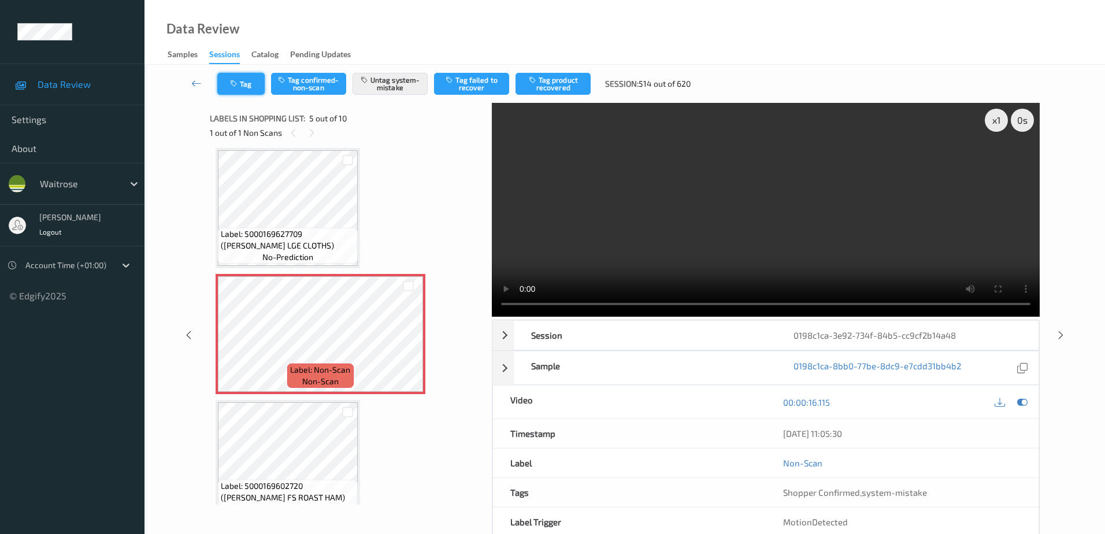
click at [243, 77] on button "Tag" at bounding box center [240, 84] width 47 height 22
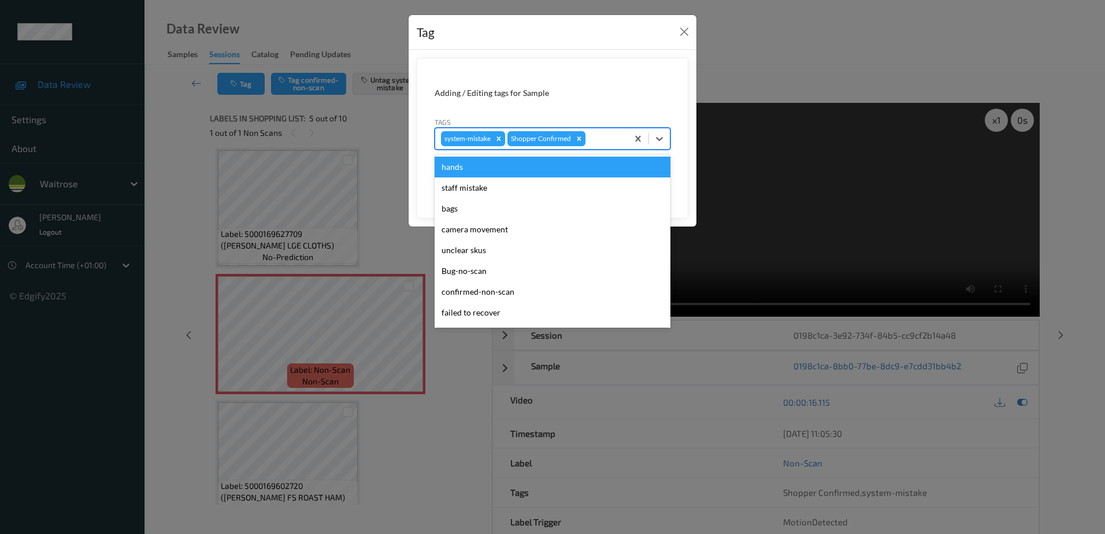
click at [598, 141] on div at bounding box center [604, 139] width 34 height 14
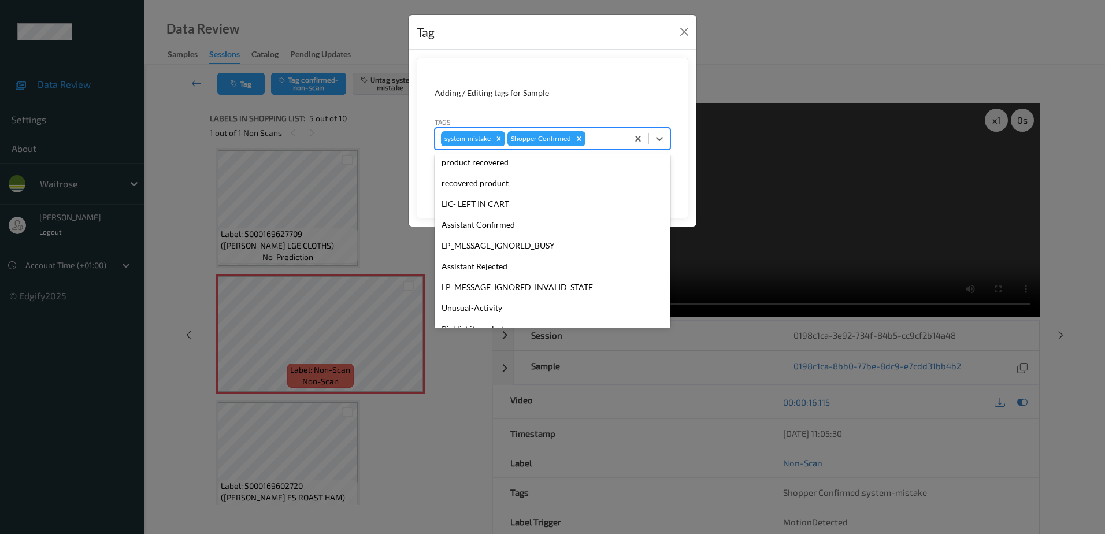
scroll to position [226, 0]
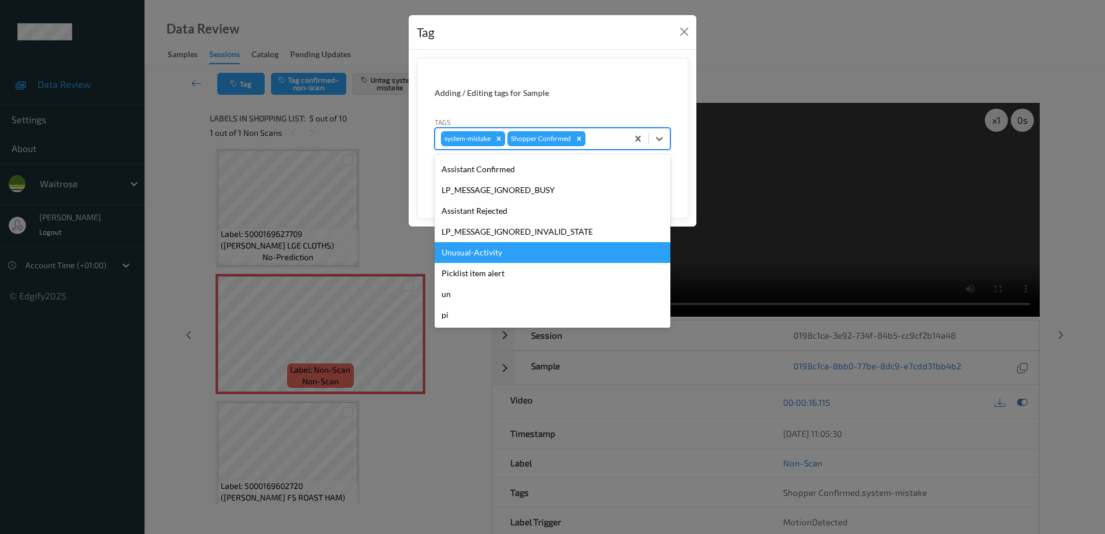
click at [500, 251] on div "Unusual-Activity" at bounding box center [552, 252] width 236 height 21
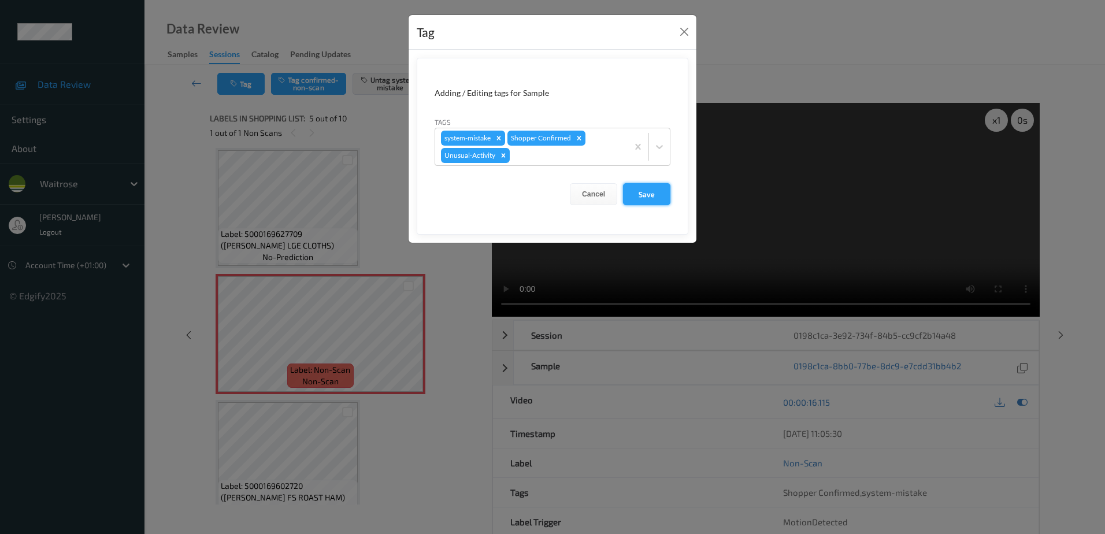
click at [637, 194] on button "Save" at bounding box center [646, 194] width 47 height 22
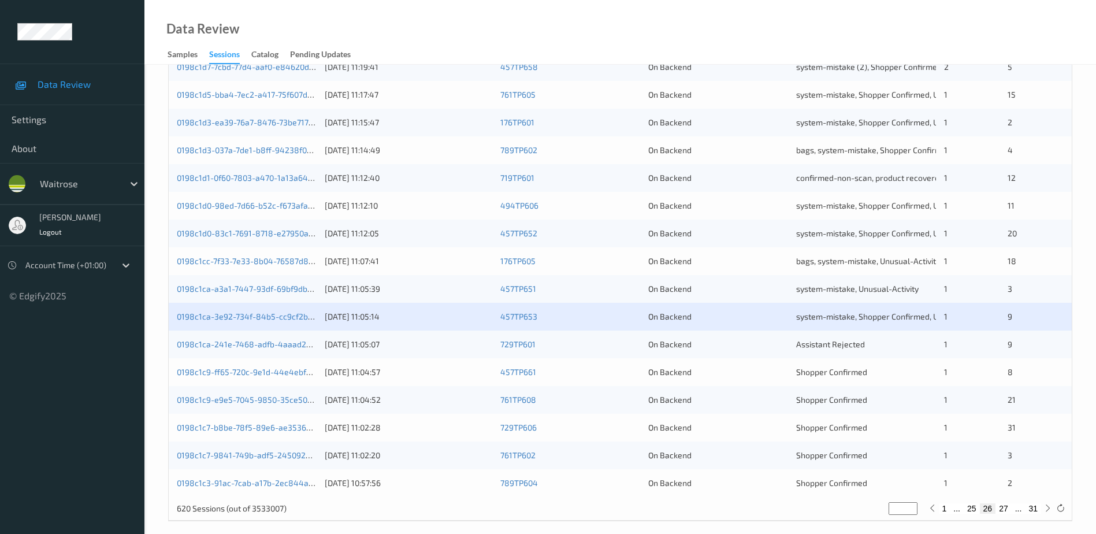
scroll to position [336, 0]
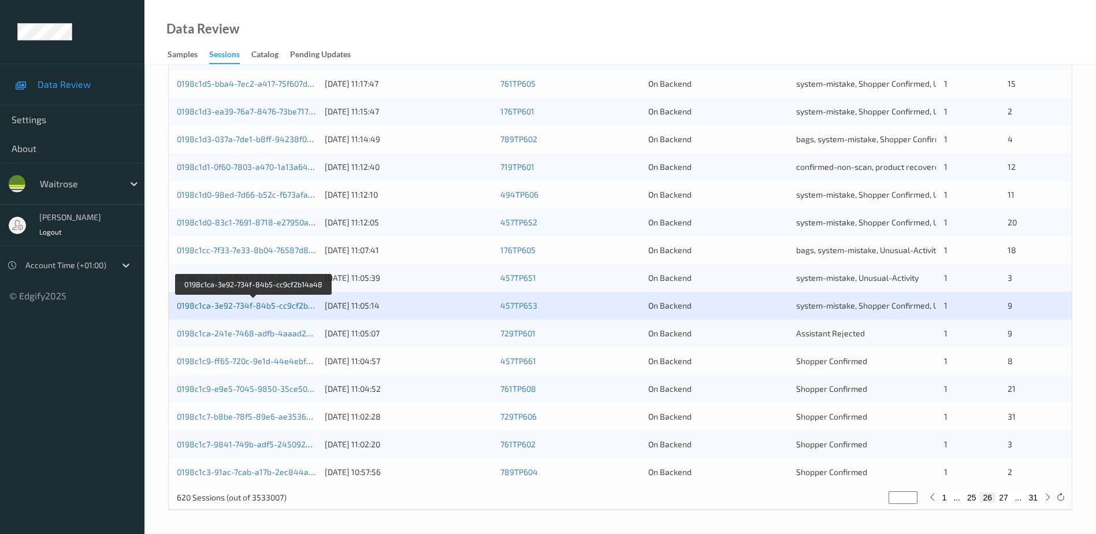
click at [287, 309] on link "0198c1ca-3e92-734f-84b5-cc9cf2b14a48" at bounding box center [254, 305] width 155 height 10
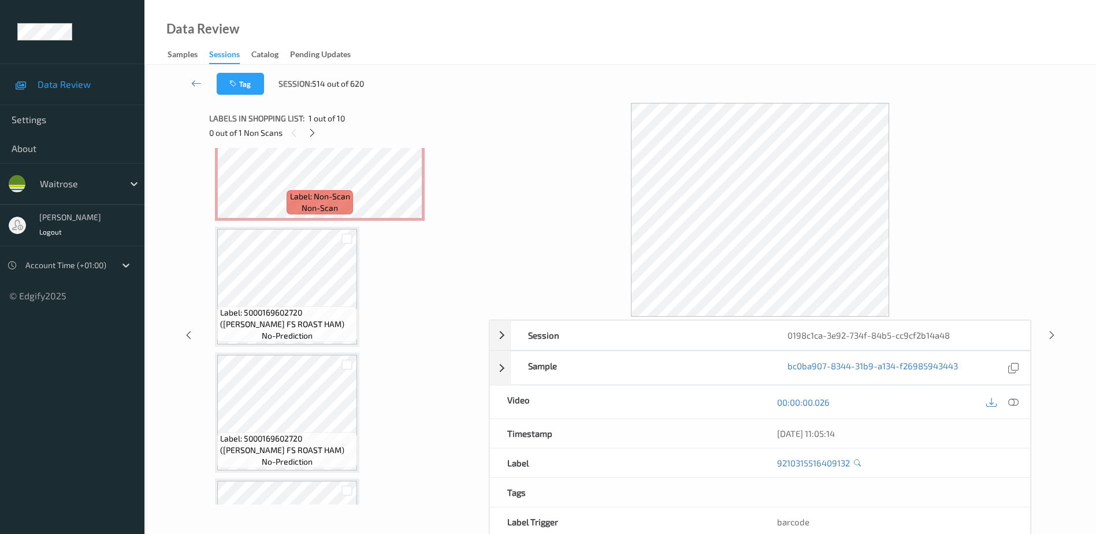
scroll to position [578, 0]
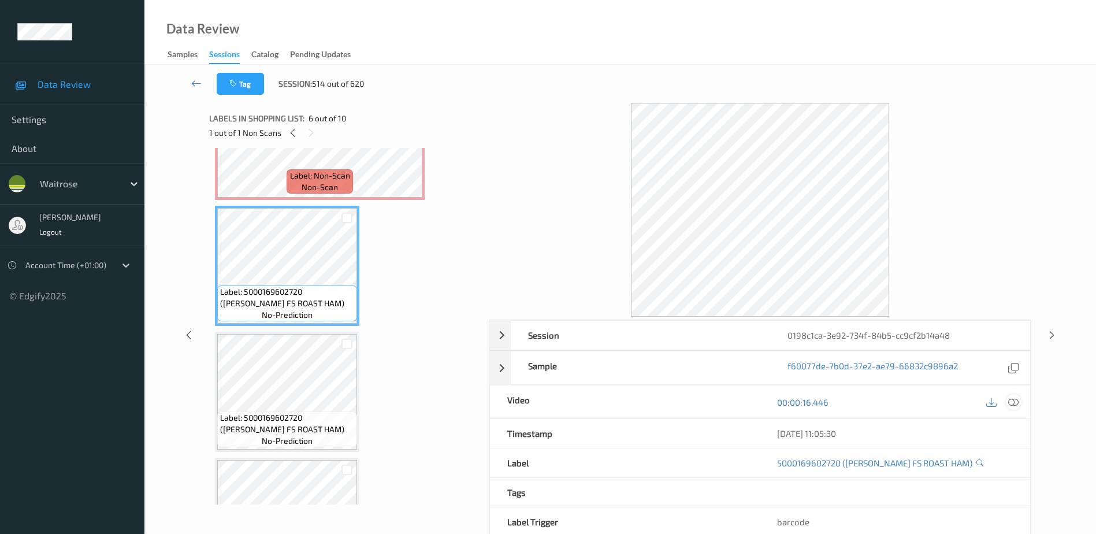
click at [1012, 400] on icon at bounding box center [1013, 402] width 10 height 10
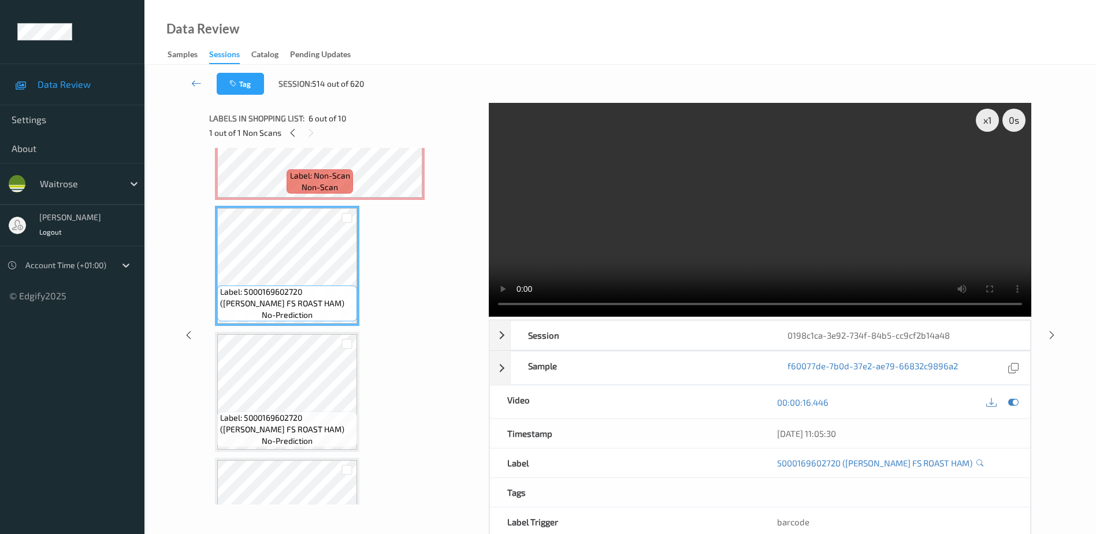
click at [704, 236] on video at bounding box center [760, 210] width 542 height 214
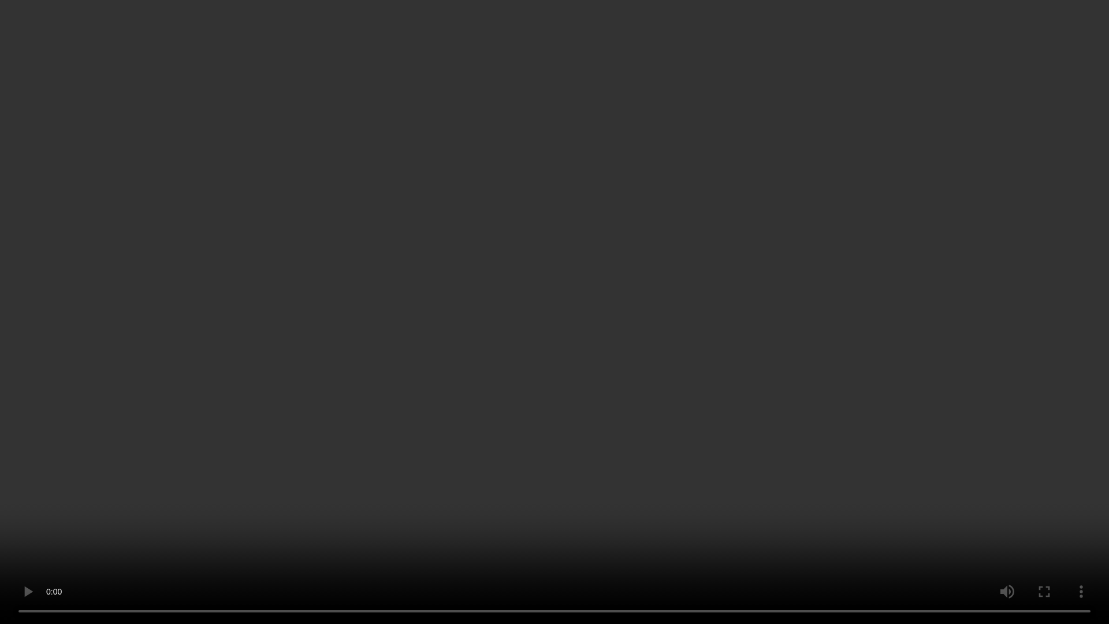
click at [883, 450] on video at bounding box center [554, 312] width 1109 height 624
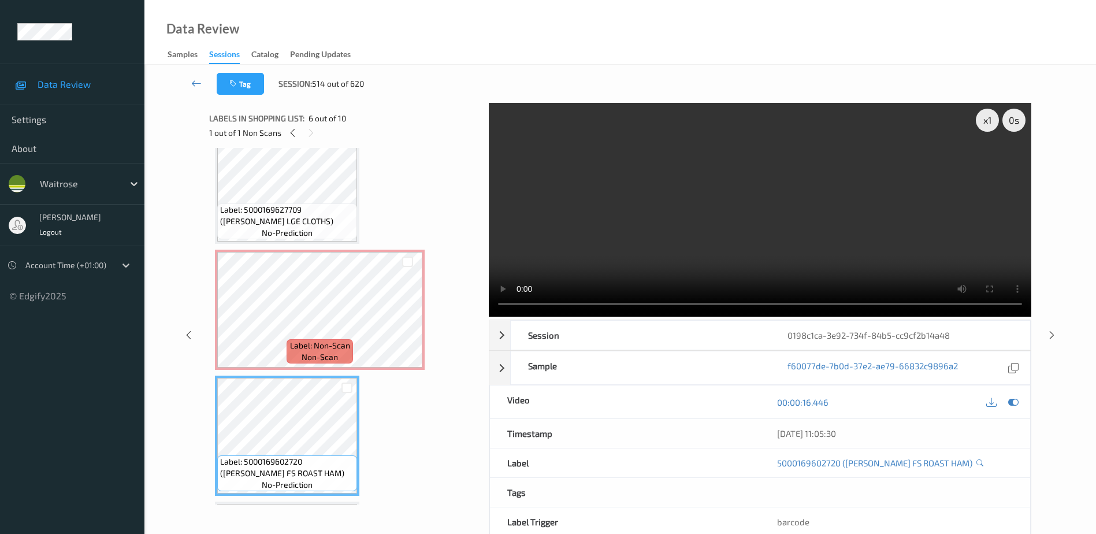
scroll to position [404, 0]
click at [411, 321] on icon at bounding box center [408, 323] width 10 height 10
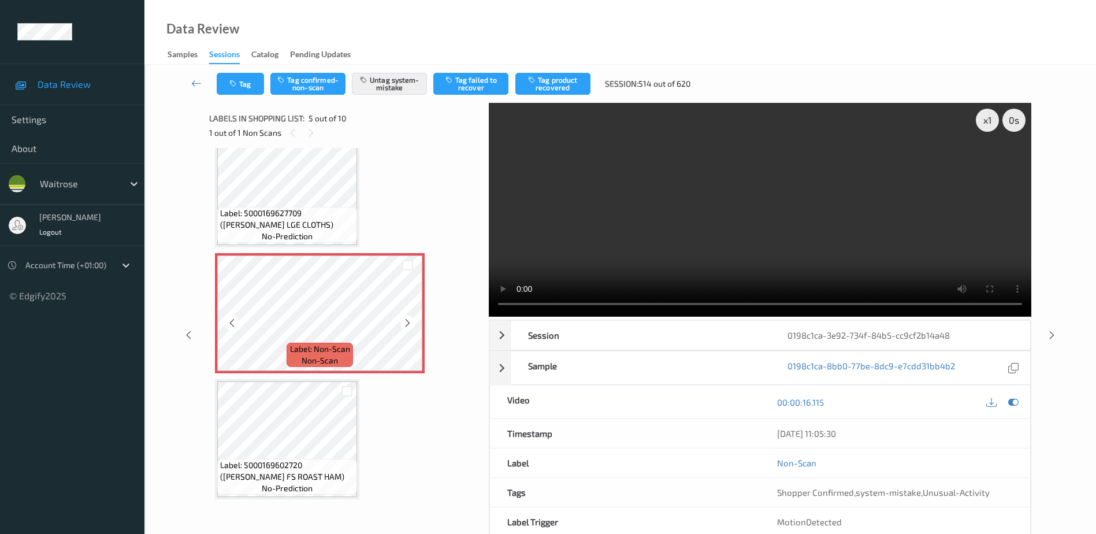
click at [411, 321] on icon at bounding box center [408, 323] width 10 height 10
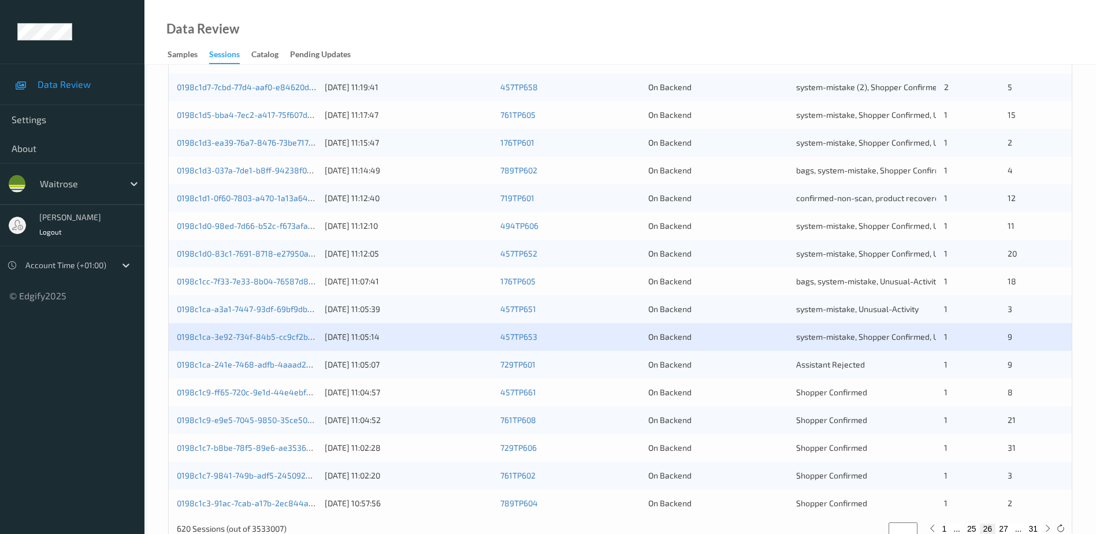
scroll to position [336, 0]
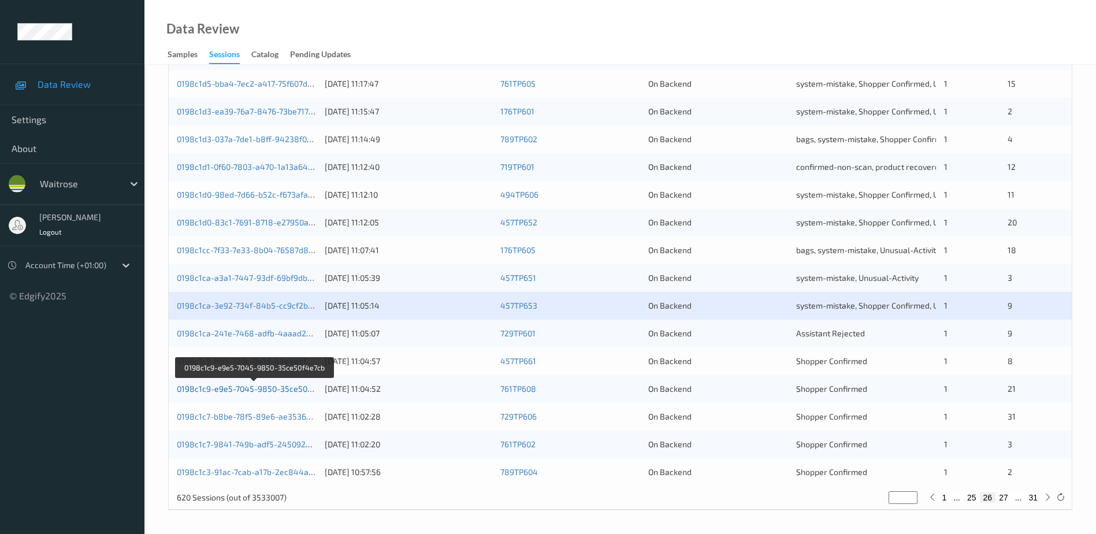
click at [271, 391] on link "0198c1c9-e9e5-7045-9850-35ce50f4e7cb" at bounding box center [255, 389] width 156 height 10
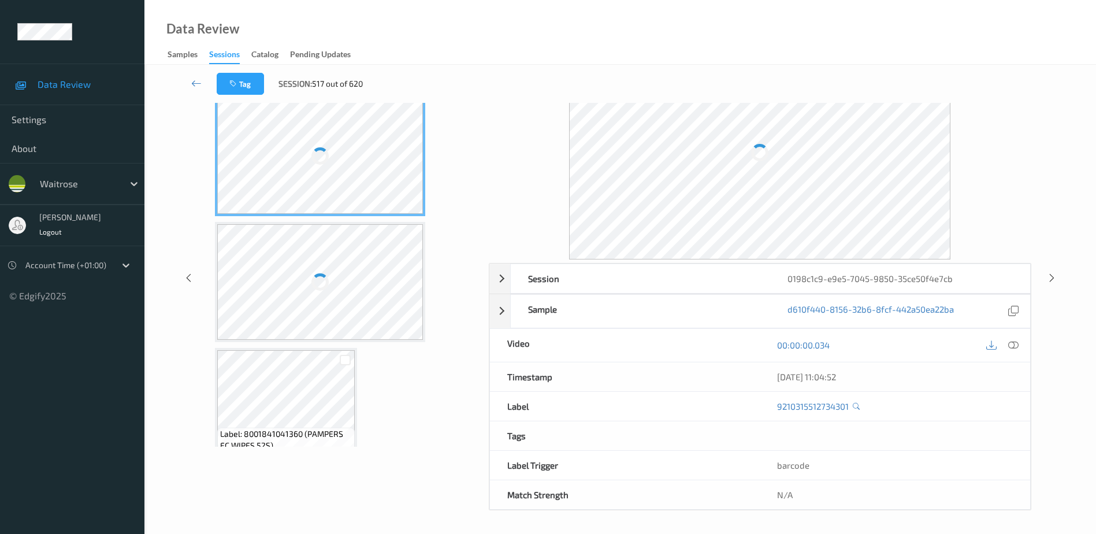
scroll to position [57, 0]
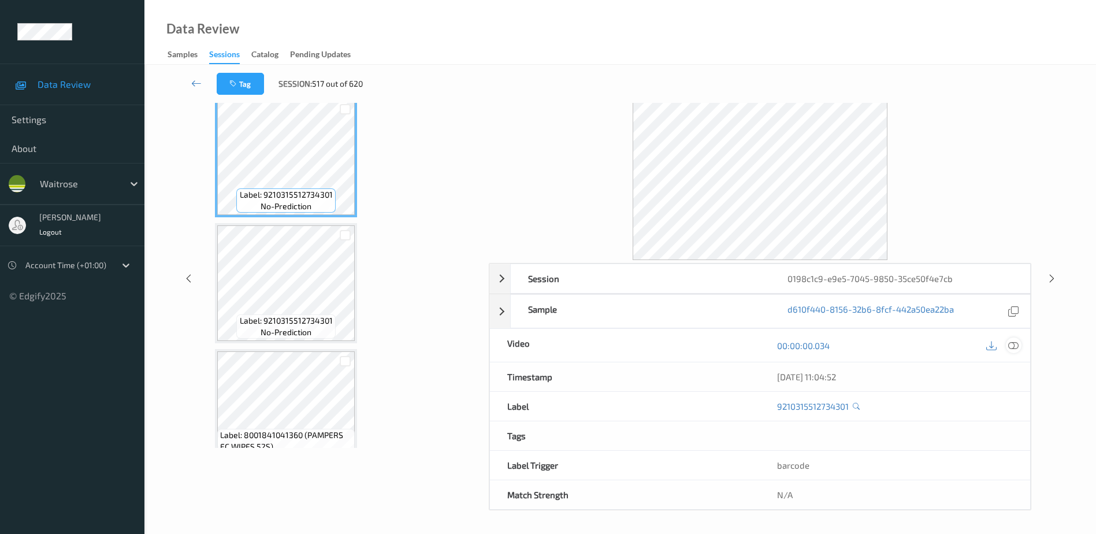
click at [1016, 347] on icon at bounding box center [1013, 345] width 10 height 10
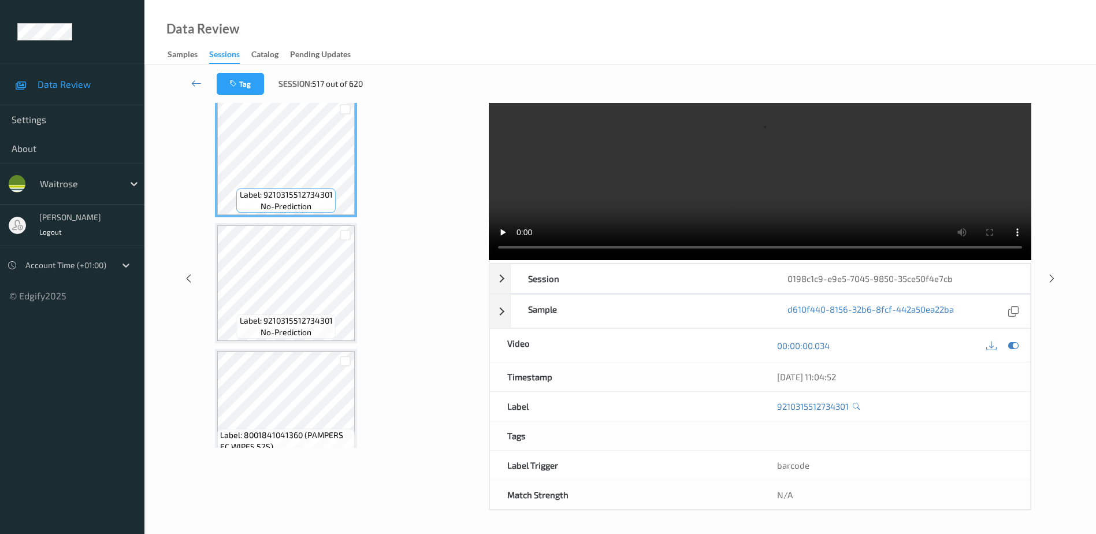
scroll to position [0, 0]
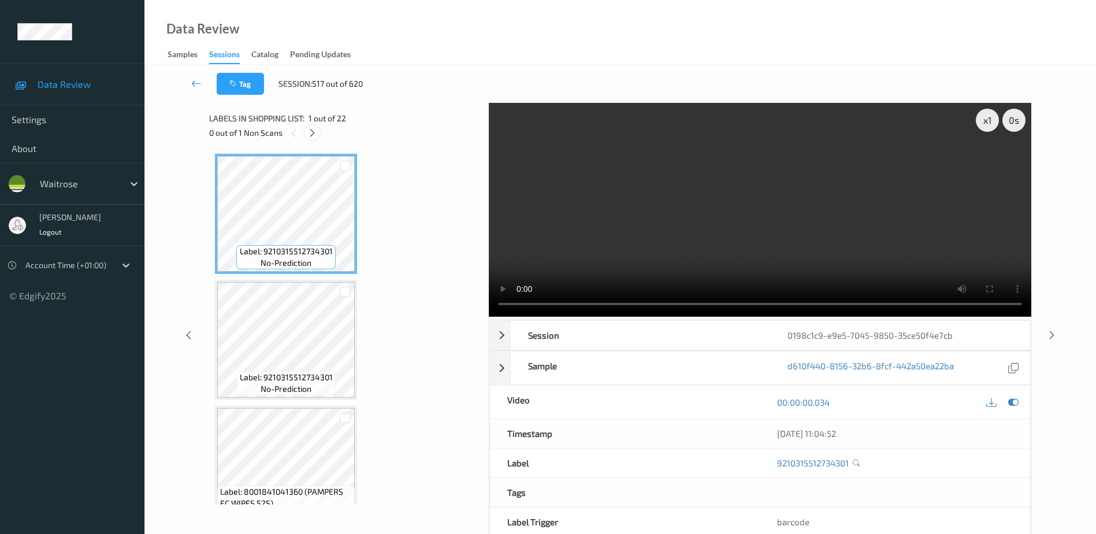
click at [310, 130] on icon at bounding box center [312, 133] width 10 height 10
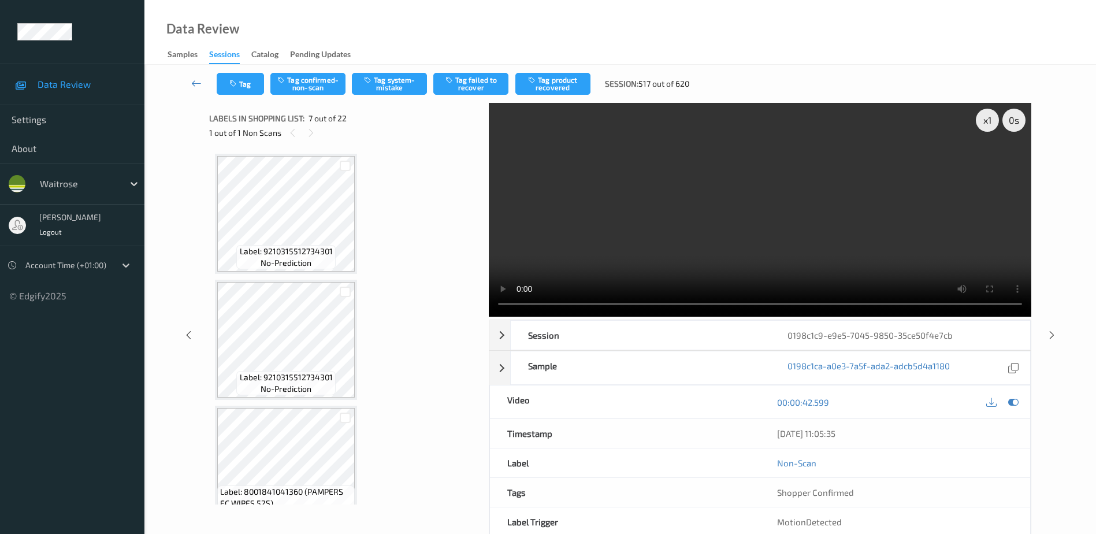
scroll to position [635, 0]
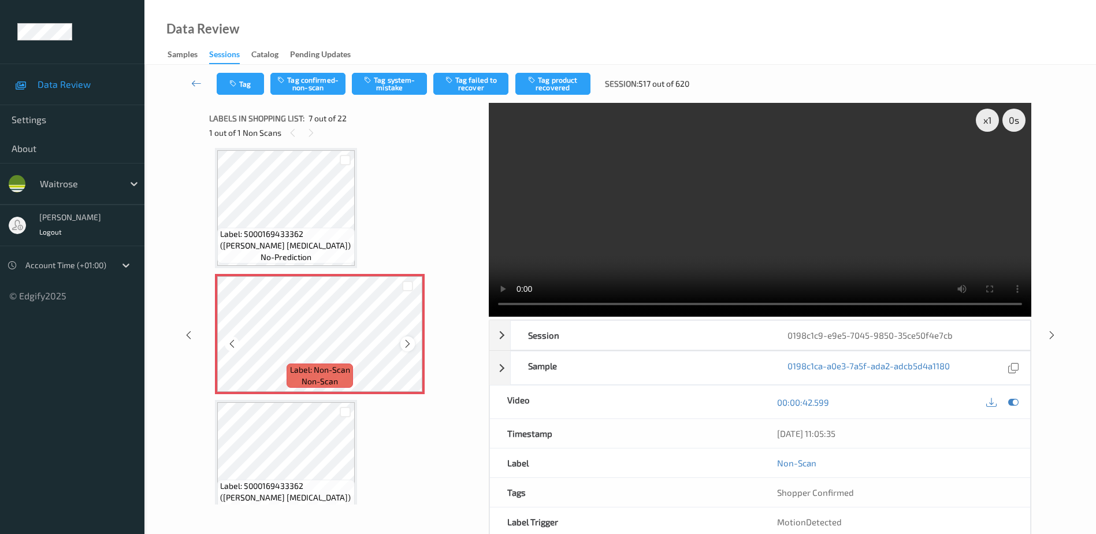
click at [407, 342] on icon at bounding box center [408, 344] width 10 height 10
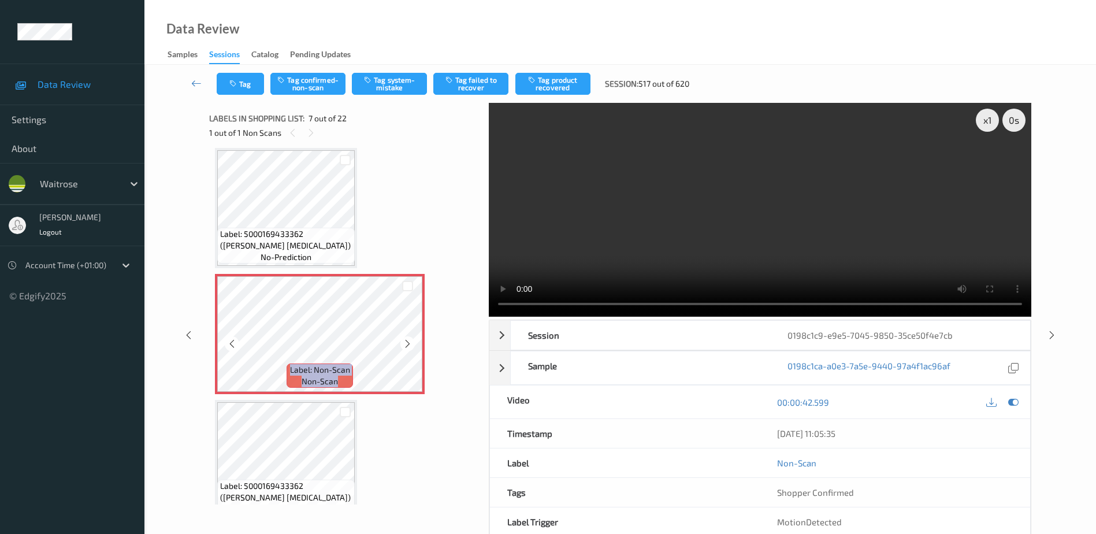
click at [407, 342] on icon at bounding box center [408, 344] width 10 height 10
click at [732, 214] on video at bounding box center [760, 210] width 542 height 214
click at [405, 345] on icon at bounding box center [408, 344] width 10 height 10
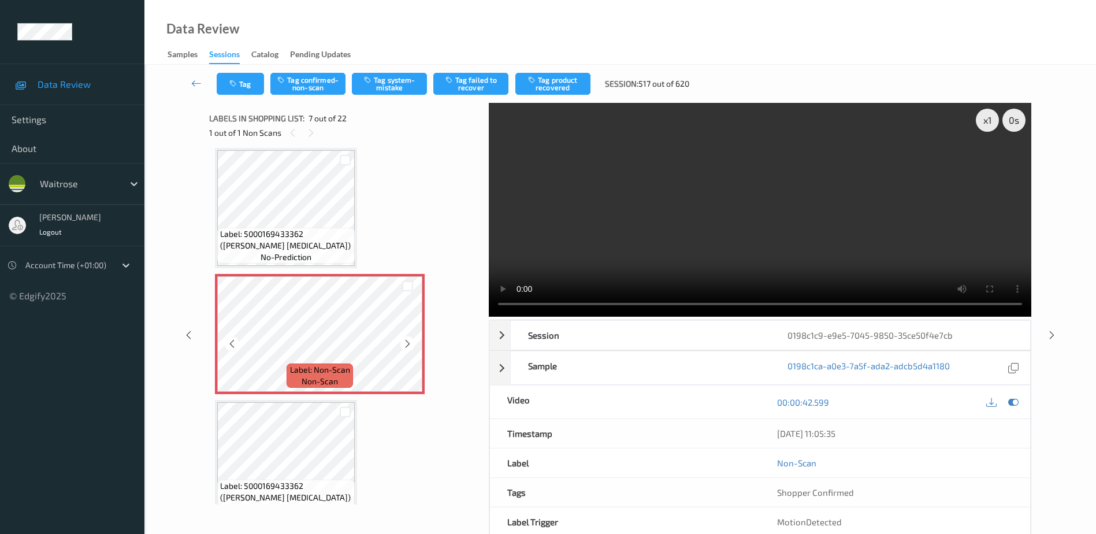
click at [405, 345] on icon at bounding box center [408, 344] width 10 height 10
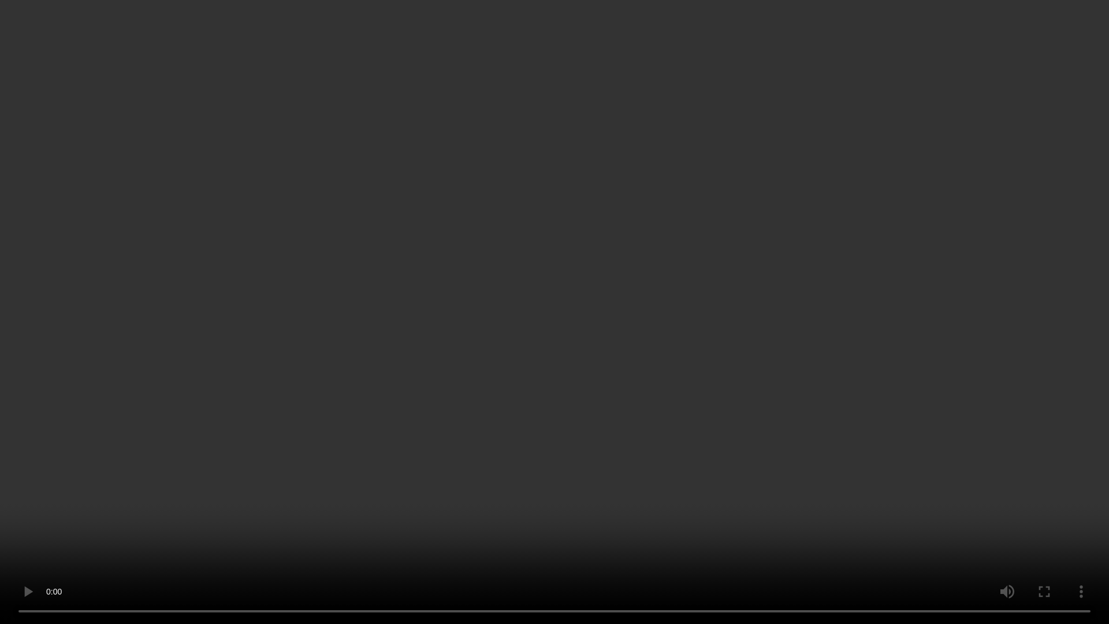
click at [780, 384] on video at bounding box center [554, 312] width 1109 height 624
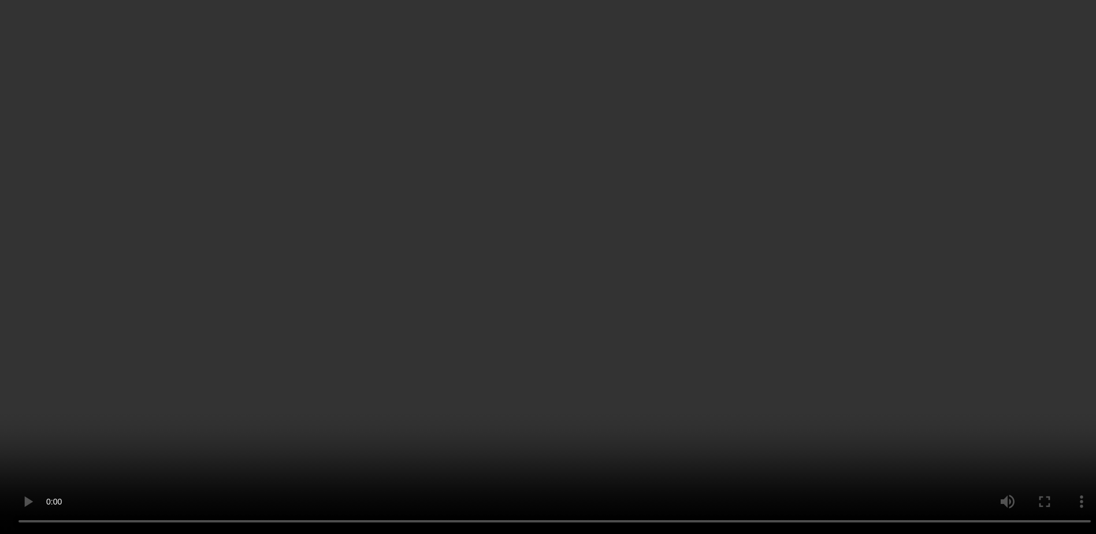
scroll to position [462, 0]
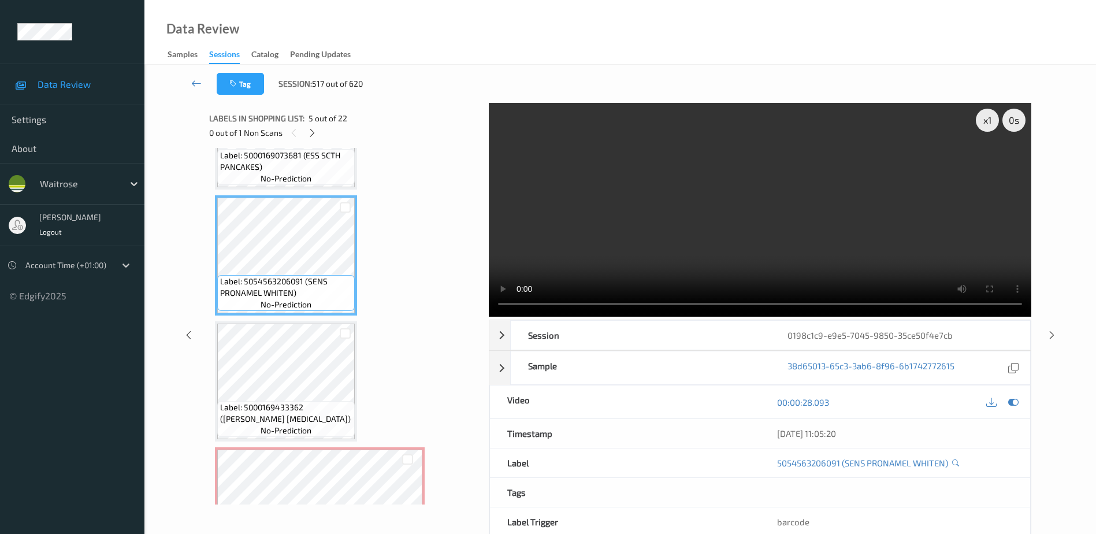
click at [675, 248] on video at bounding box center [760, 210] width 542 height 214
drag, startPoint x: 727, startPoint y: 220, endPoint x: 534, endPoint y: 221, distance: 193.0
click at [727, 220] on video at bounding box center [760, 210] width 542 height 214
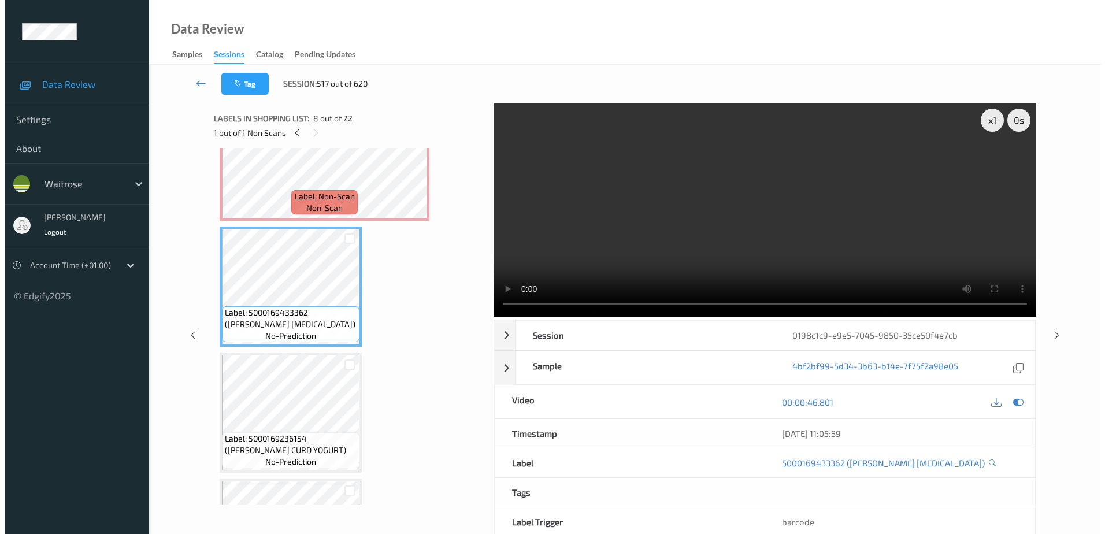
scroll to position [693, 0]
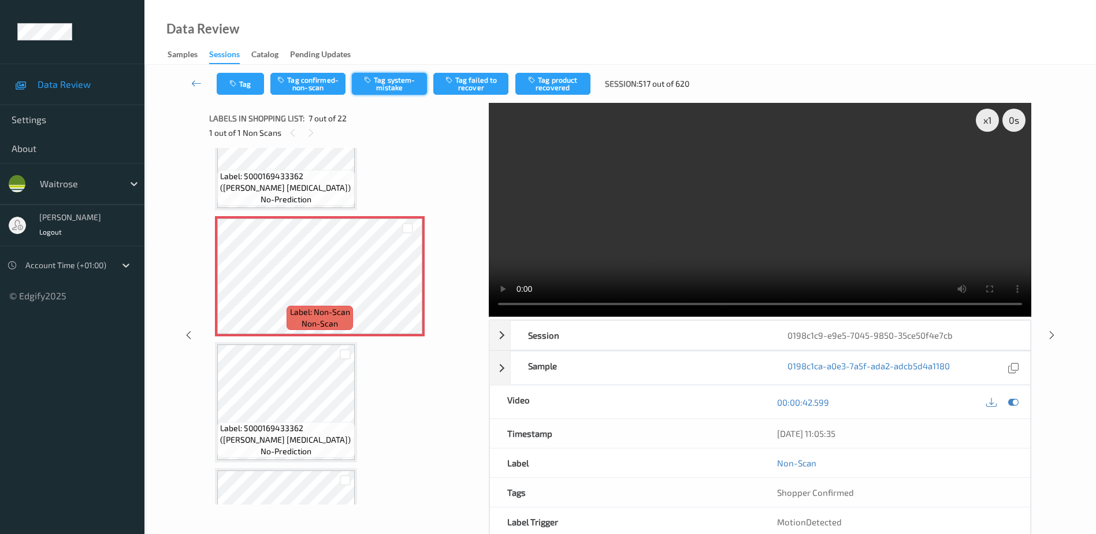
click at [378, 75] on button "Tag system-mistake" at bounding box center [389, 84] width 75 height 22
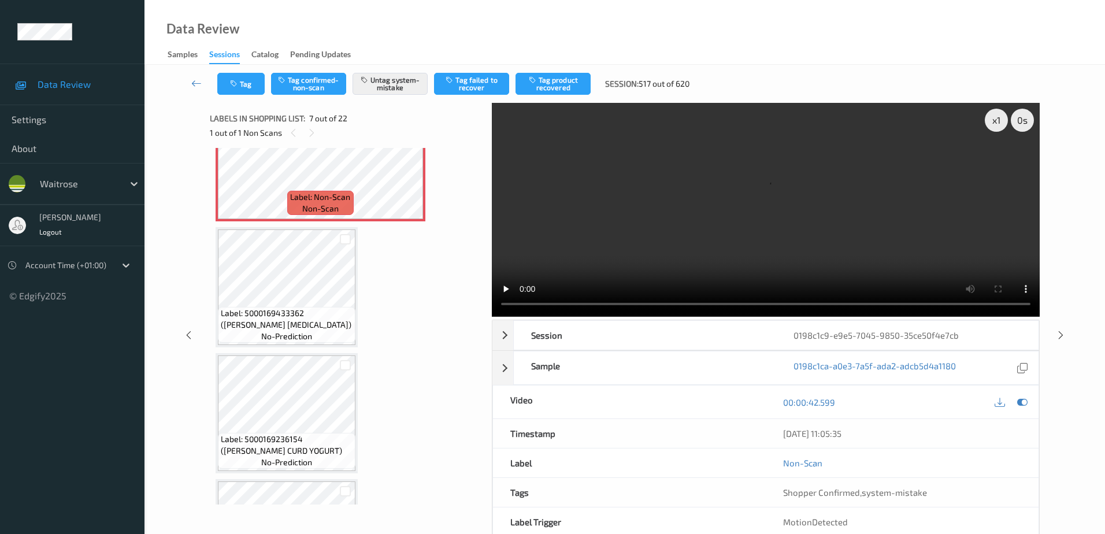
scroll to position [809, 0]
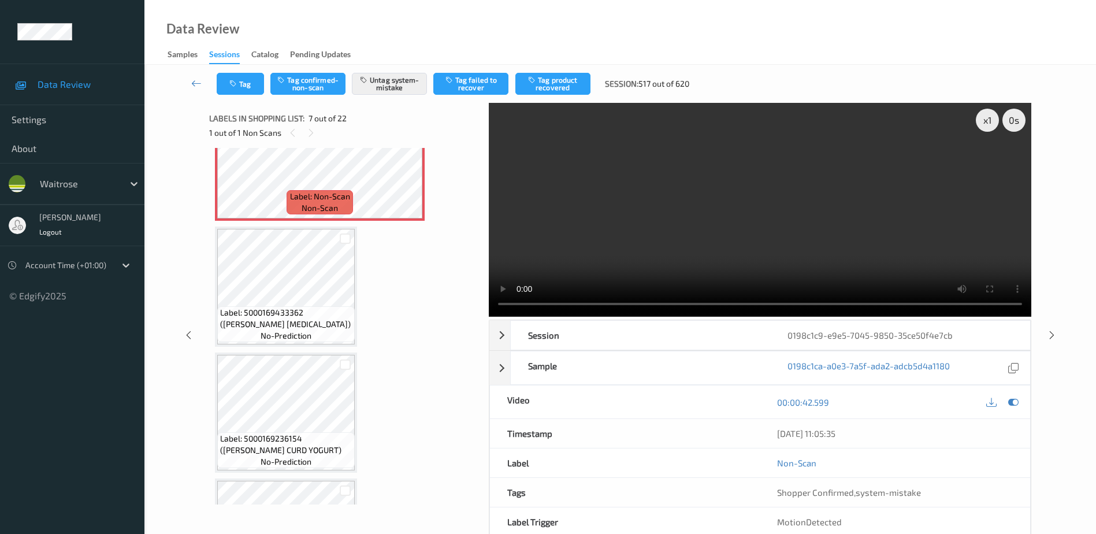
click at [668, 252] on video at bounding box center [760, 210] width 542 height 214
click at [241, 80] on button "Tag" at bounding box center [240, 84] width 47 height 22
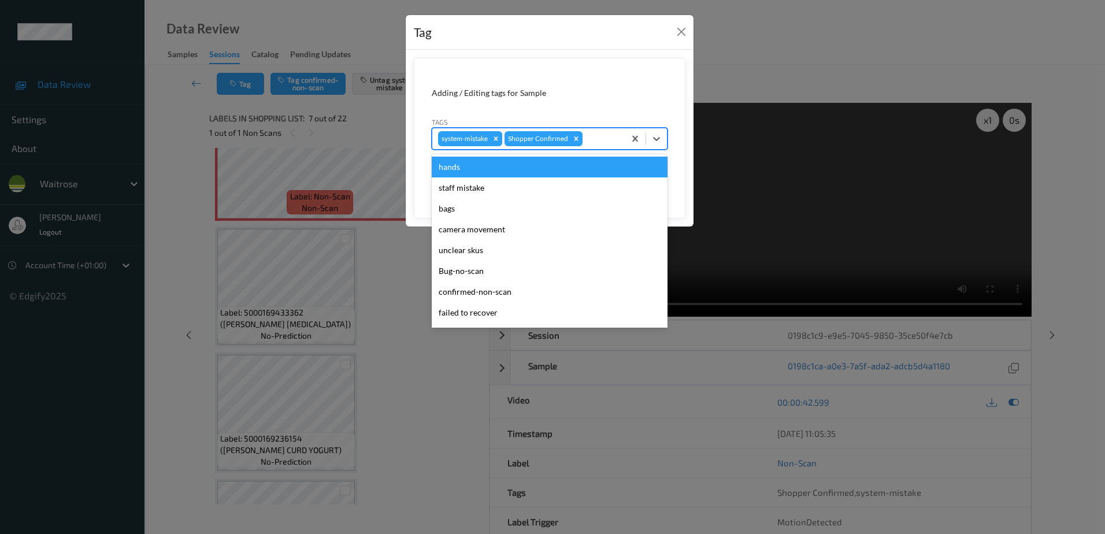
click at [602, 135] on div at bounding box center [602, 139] width 34 height 14
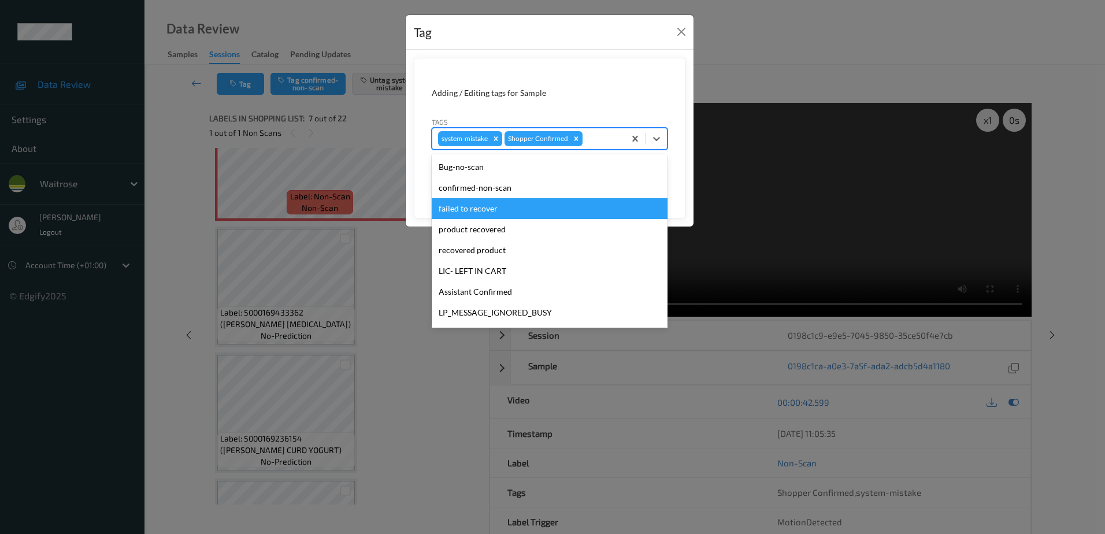
scroll to position [226, 0]
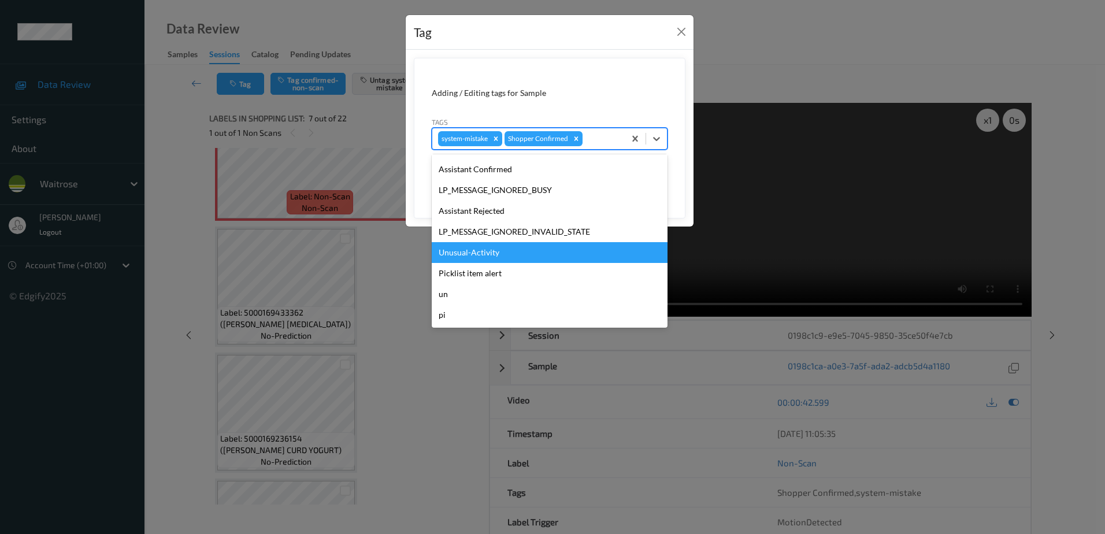
click at [464, 259] on div "Unusual-Activity" at bounding box center [550, 252] width 236 height 21
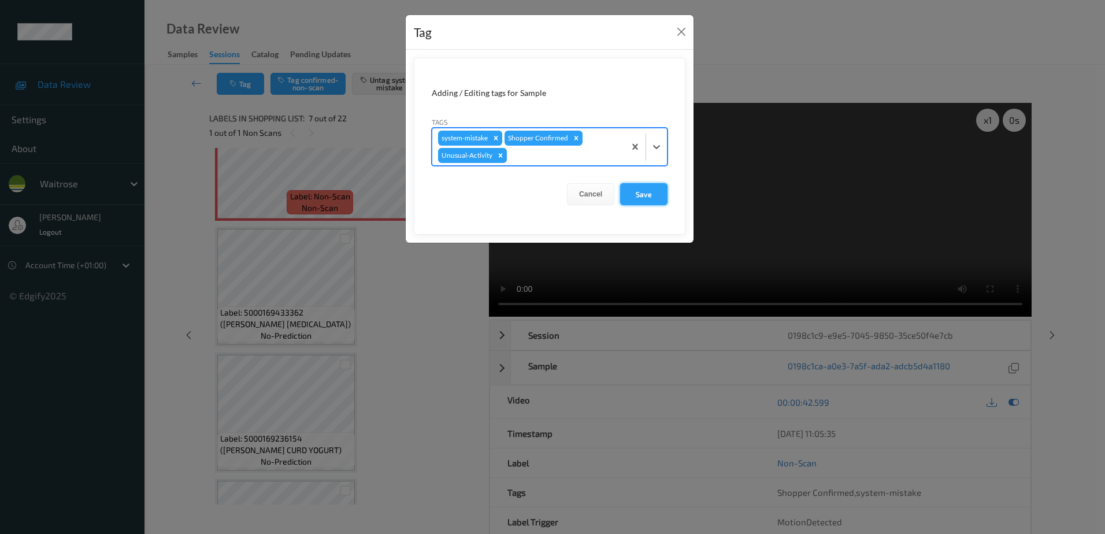
click at [635, 188] on button "Save" at bounding box center [643, 194] width 47 height 22
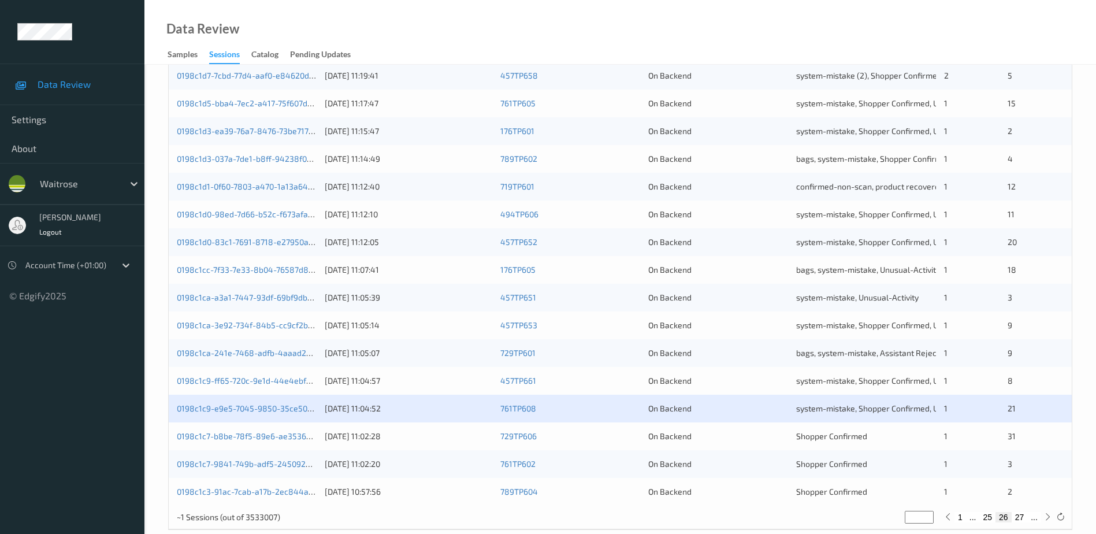
scroll to position [336, 0]
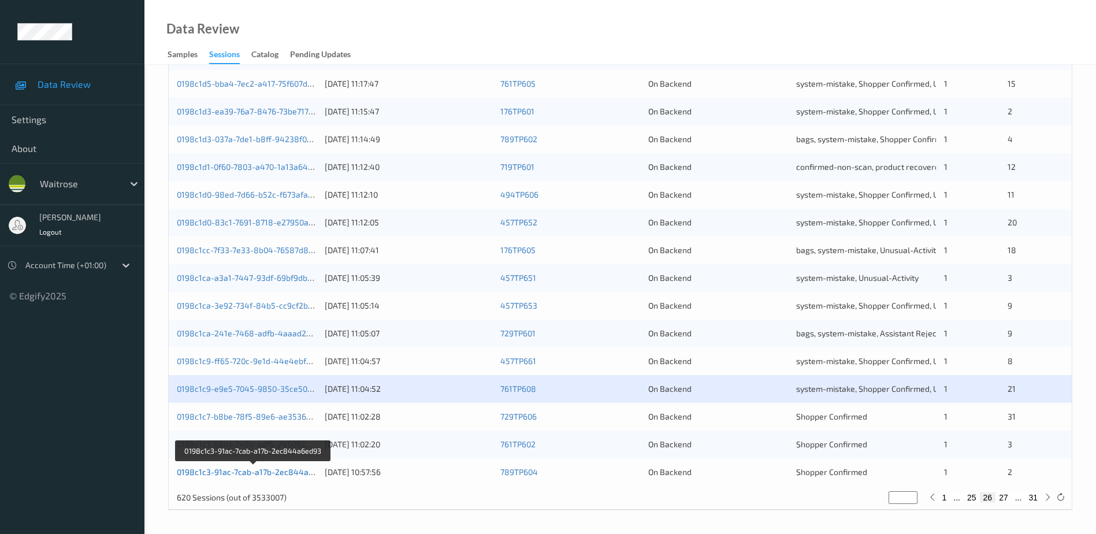
click at [270, 474] on link "0198c1c3-91ac-7cab-a17b-2ec844a6ed93" at bounding box center [254, 472] width 155 height 10
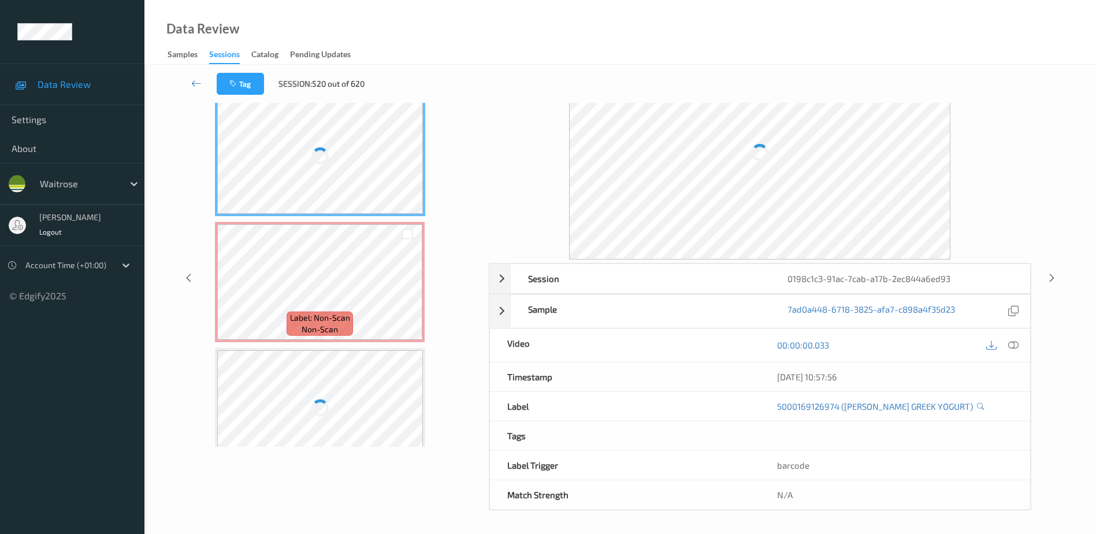
scroll to position [57, 0]
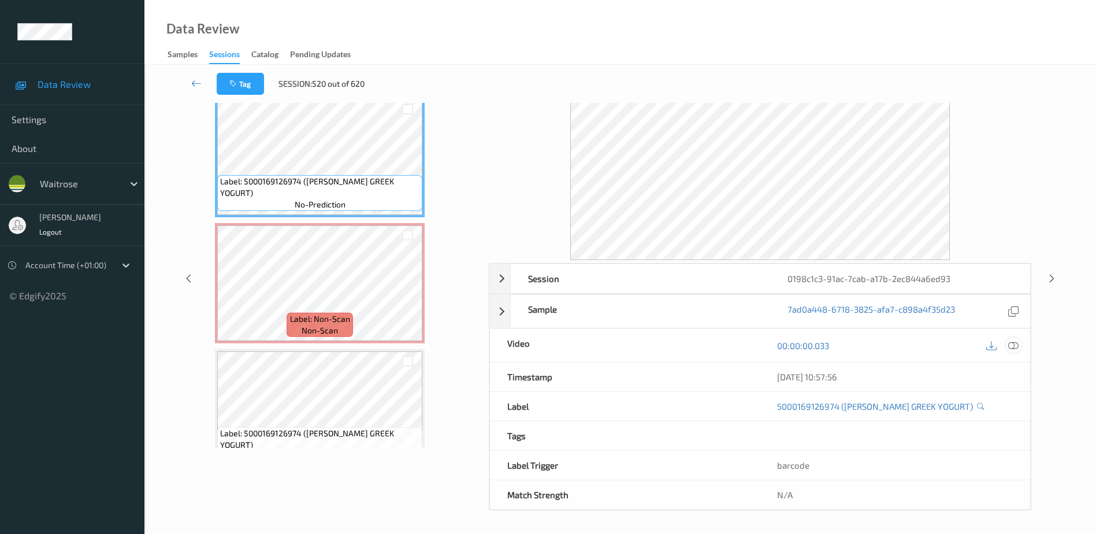
click at [1017, 346] on icon at bounding box center [1013, 345] width 10 height 10
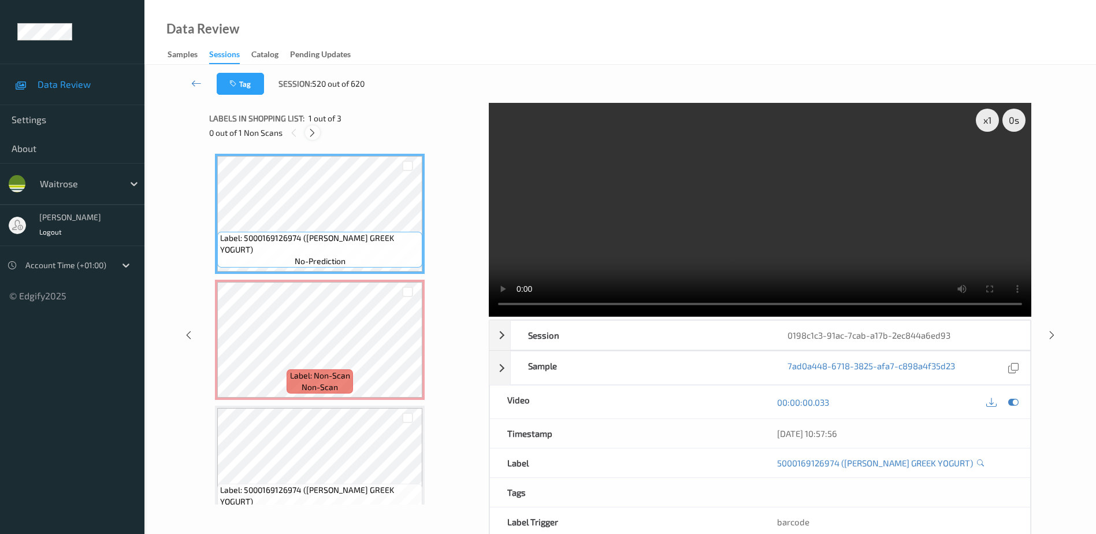
click at [308, 129] on icon at bounding box center [312, 133] width 10 height 10
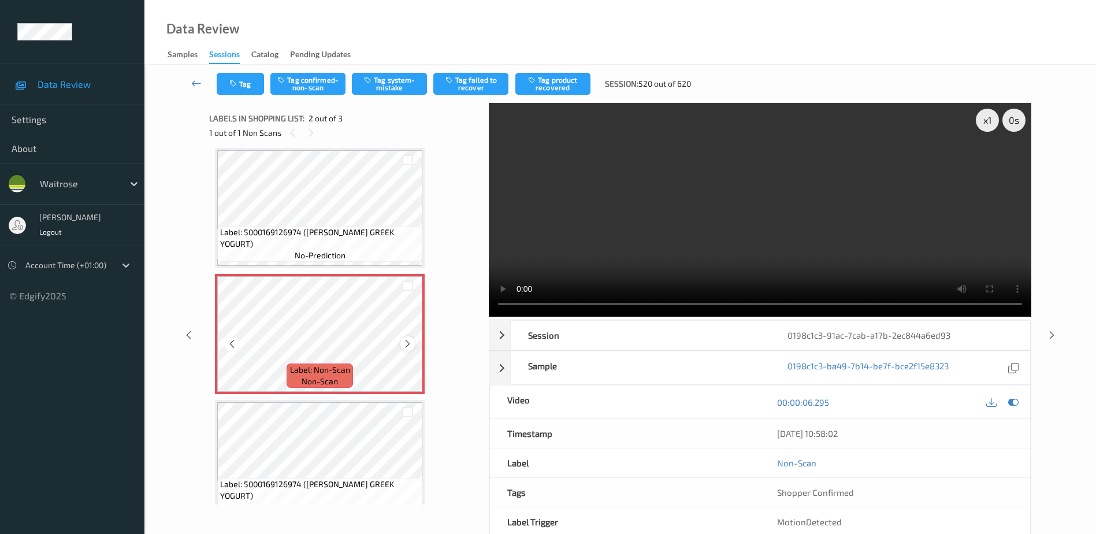
click at [409, 345] on icon at bounding box center [408, 344] width 10 height 10
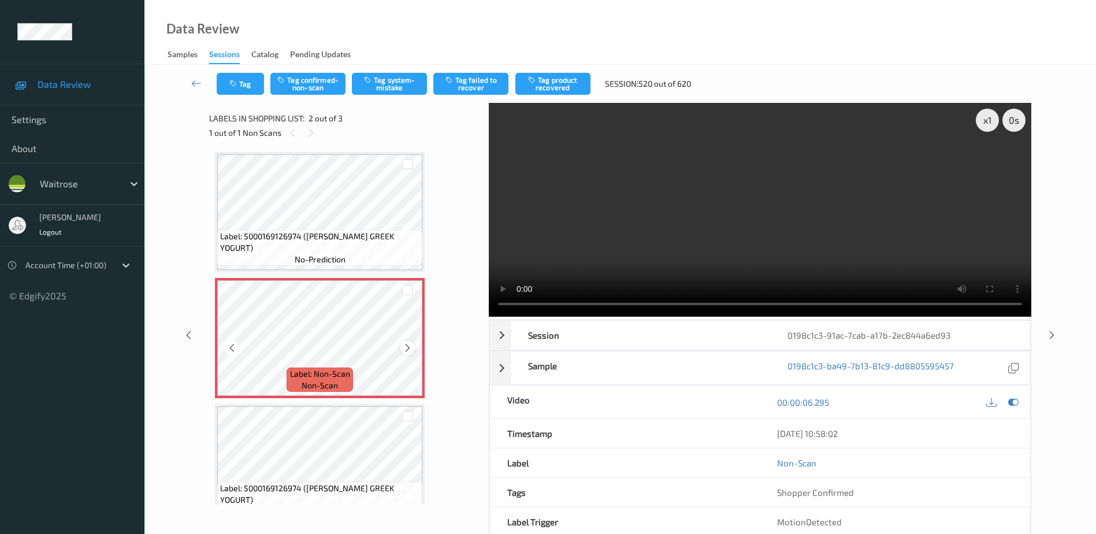
scroll to position [0, 0]
drag, startPoint x: 705, startPoint y: 252, endPoint x: 674, endPoint y: 254, distance: 30.7
click at [705, 252] on video at bounding box center [760, 210] width 542 height 214
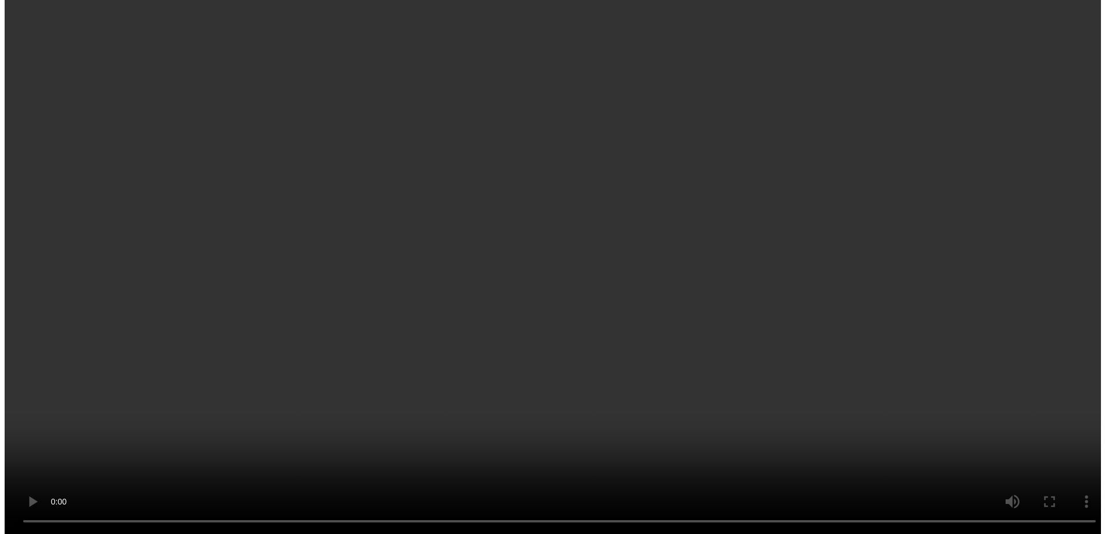
scroll to position [27, 0]
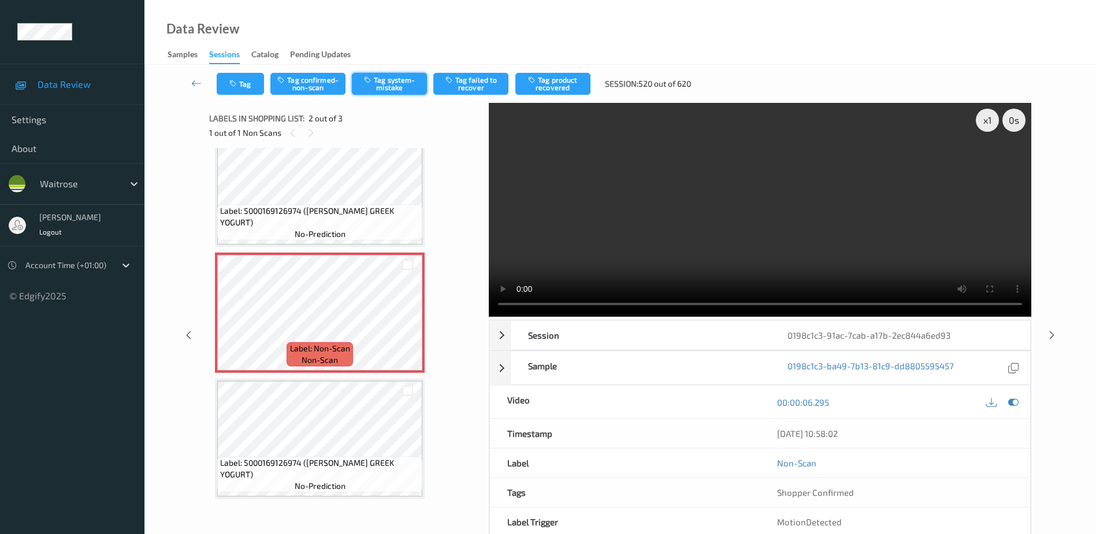
click at [385, 83] on button "Tag system-mistake" at bounding box center [389, 84] width 75 height 22
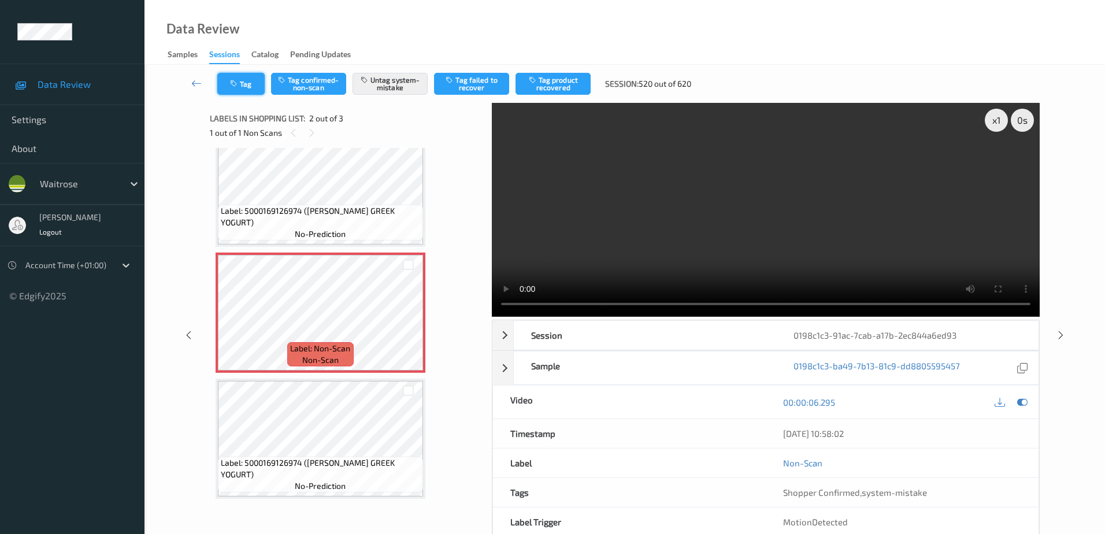
click at [236, 81] on icon "button" at bounding box center [235, 84] width 10 height 8
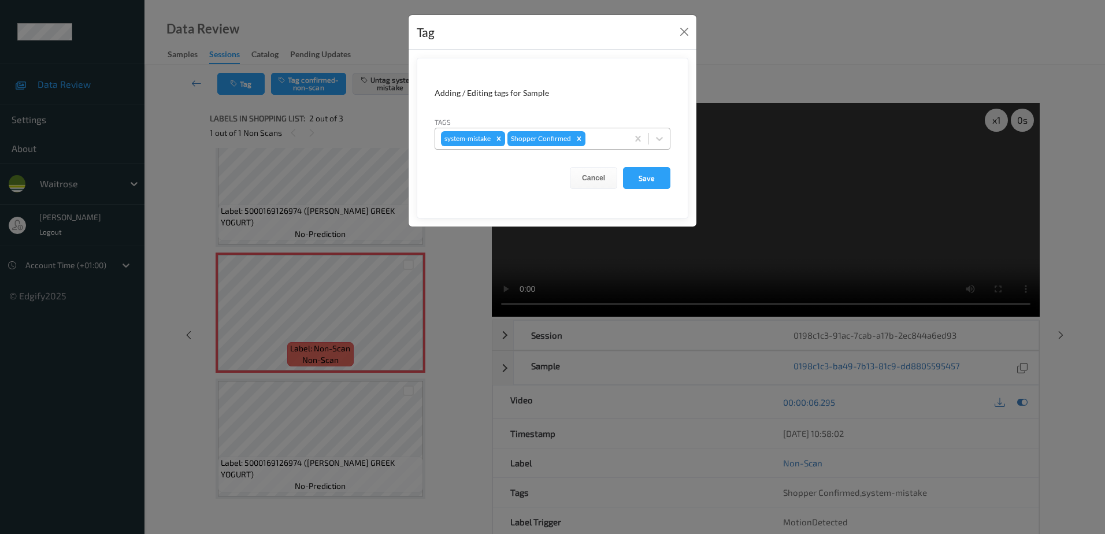
click at [605, 135] on div at bounding box center [604, 139] width 34 height 14
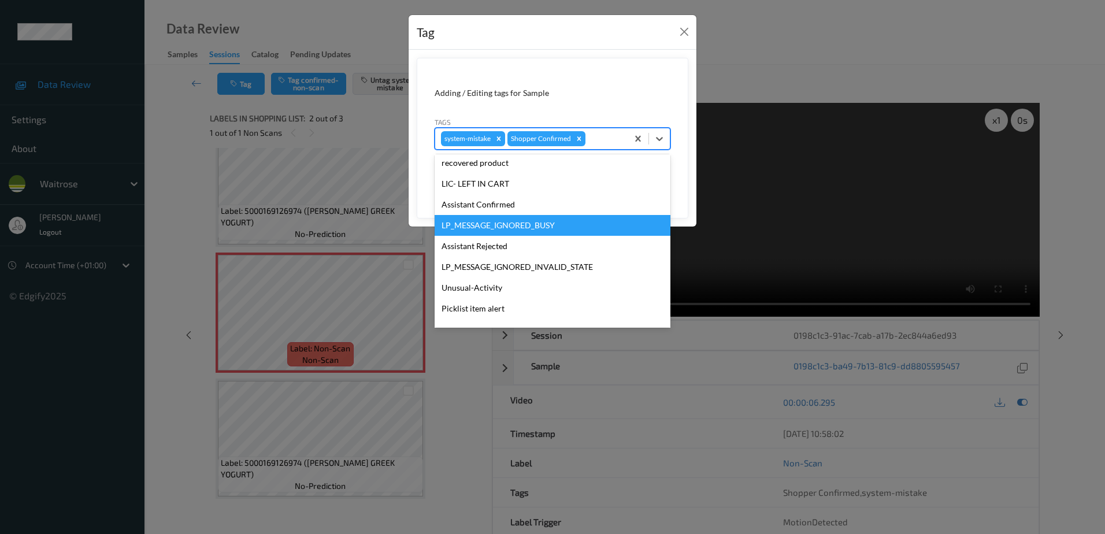
scroll to position [226, 0]
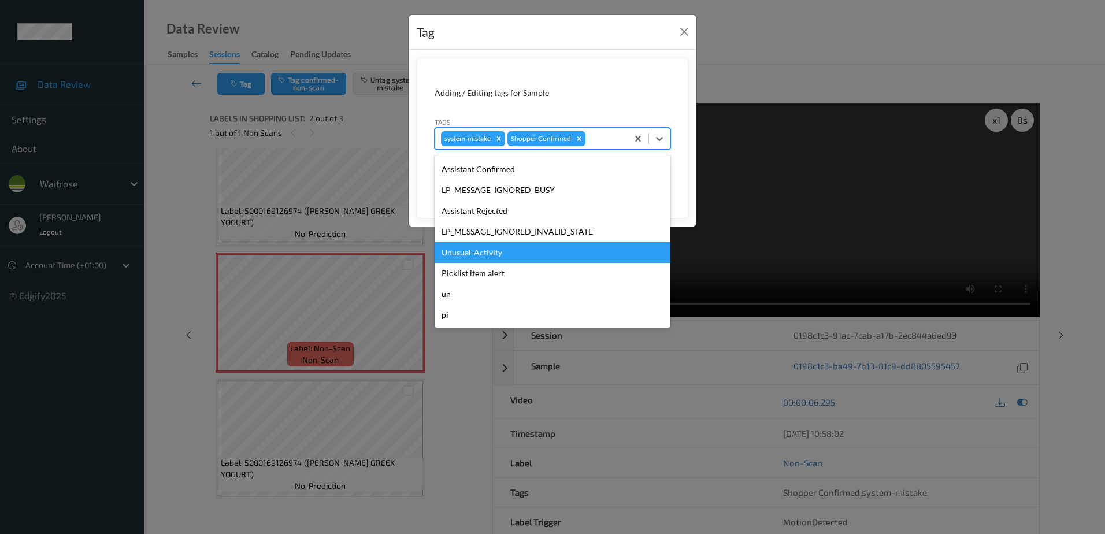
click at [510, 256] on div "Unusual-Activity" at bounding box center [552, 252] width 236 height 21
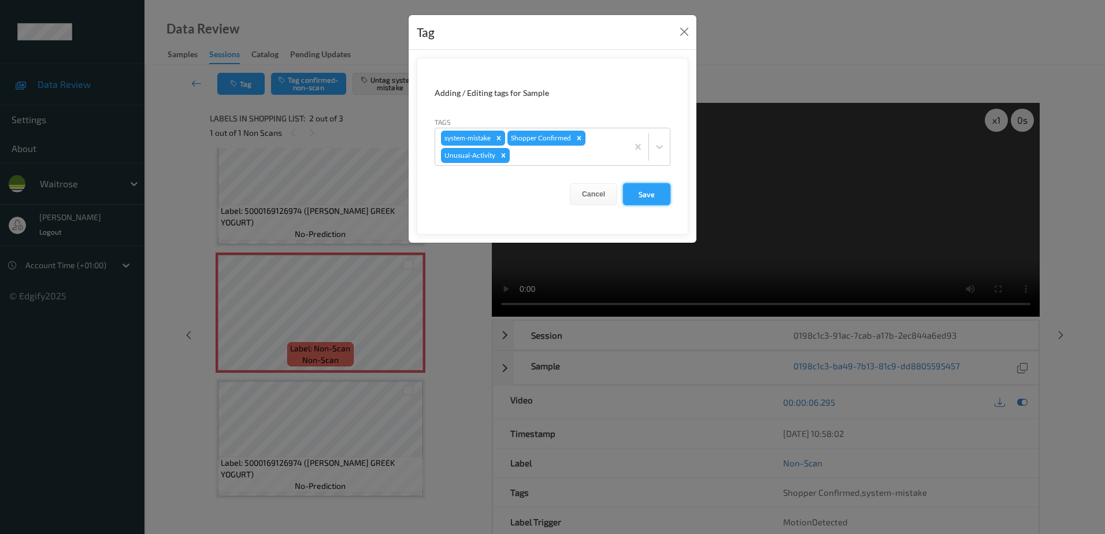
click at [667, 194] on button "Save" at bounding box center [646, 194] width 47 height 22
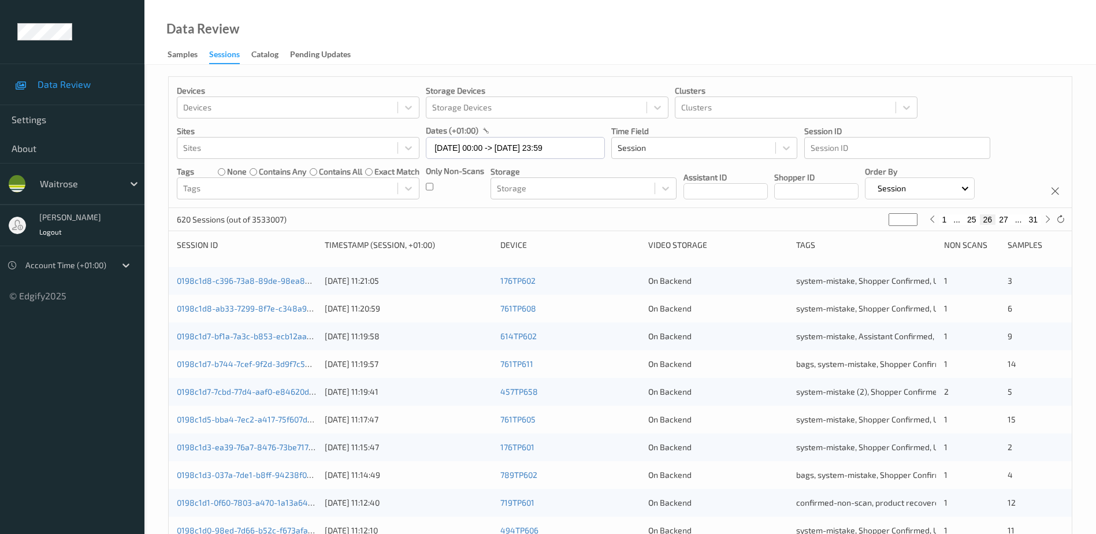
click at [1003, 221] on button "27" at bounding box center [1003, 219] width 16 height 10
type input "**"
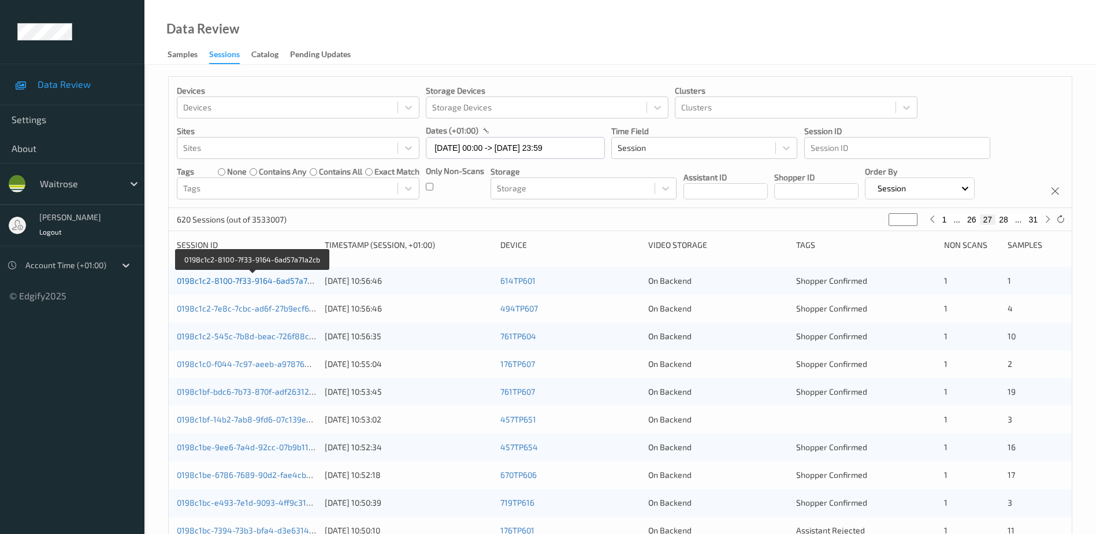
click at [284, 281] on link "0198c1c2-8100-7f33-9164-6ad57a71a2cb" at bounding box center [253, 281] width 152 height 10
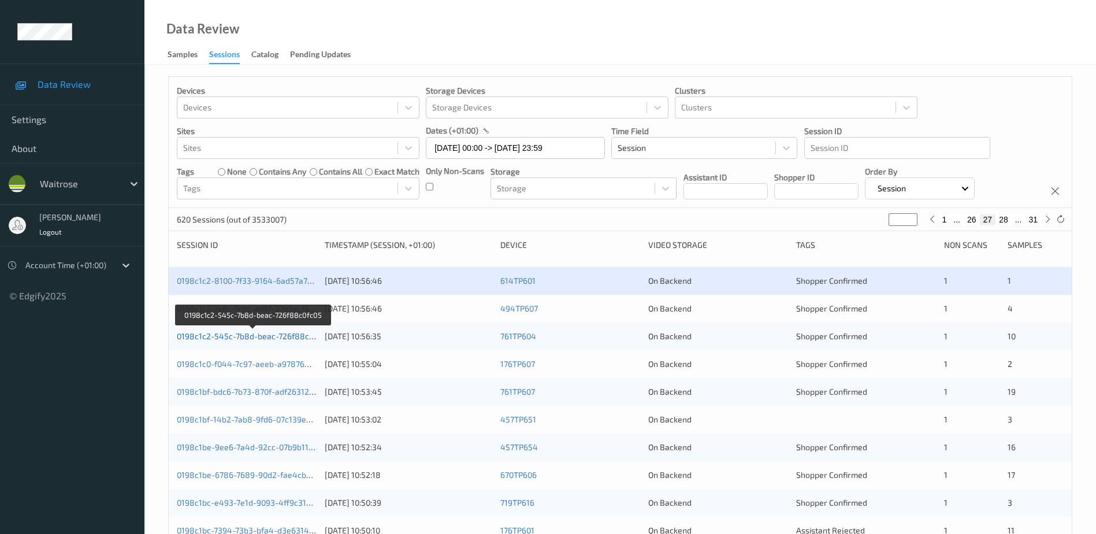
click at [262, 340] on link "0198c1c2-545c-7b8d-beac-726f88c0fc05" at bounding box center [253, 336] width 153 height 10
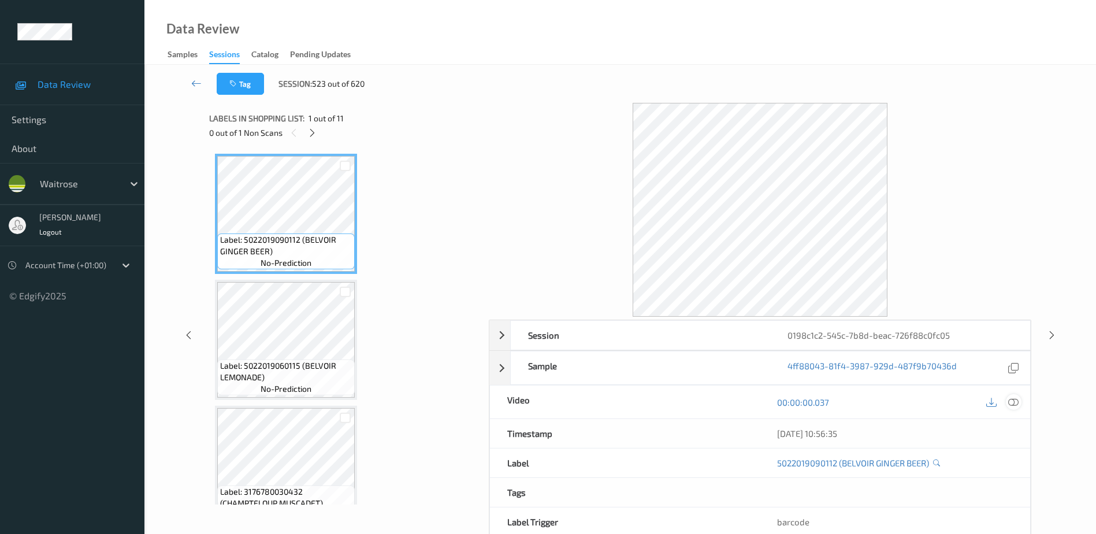
click at [1016, 401] on icon at bounding box center [1013, 402] width 10 height 10
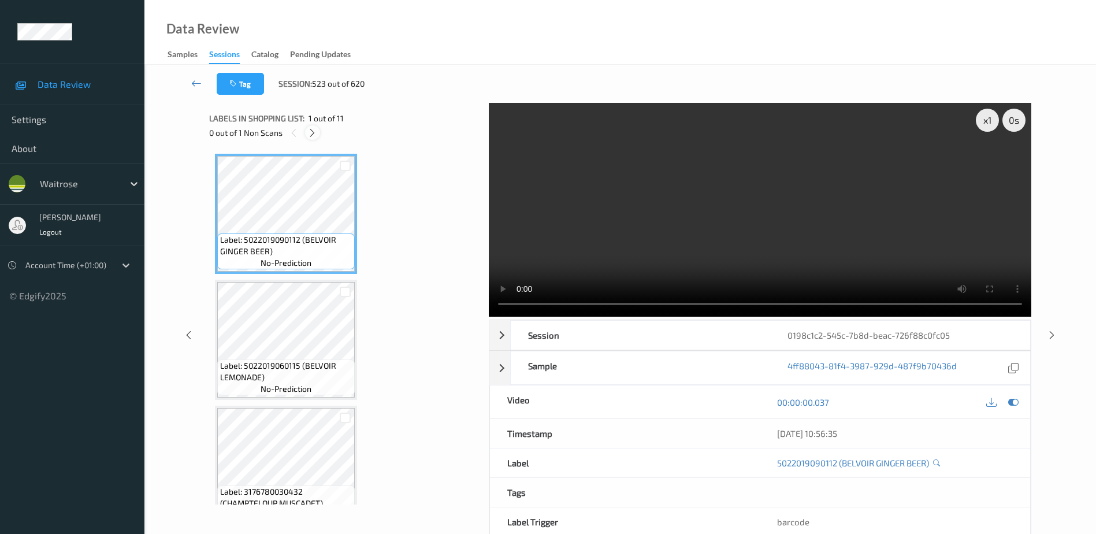
click at [315, 133] on icon at bounding box center [312, 133] width 10 height 10
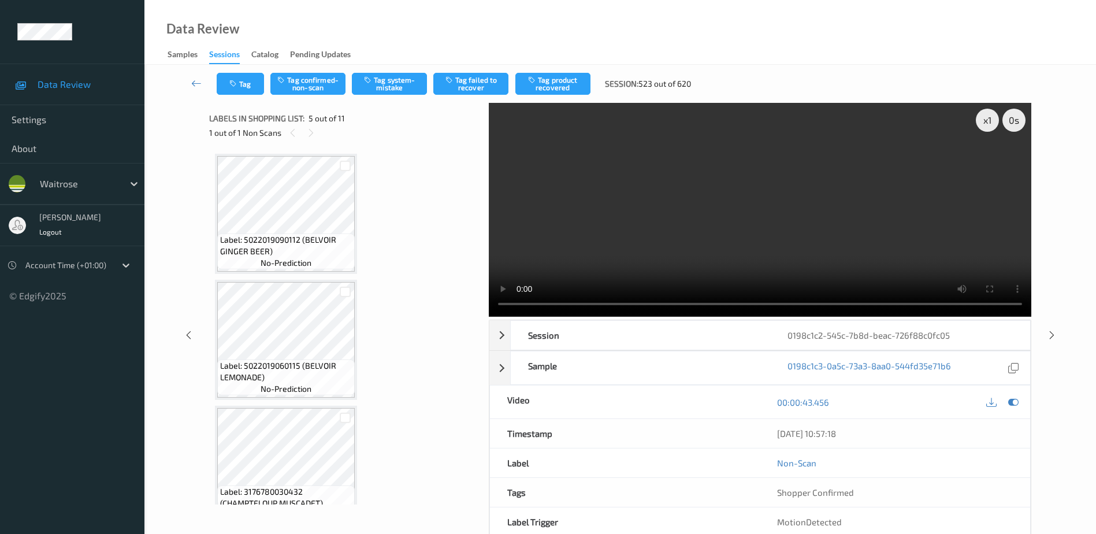
scroll to position [384, 0]
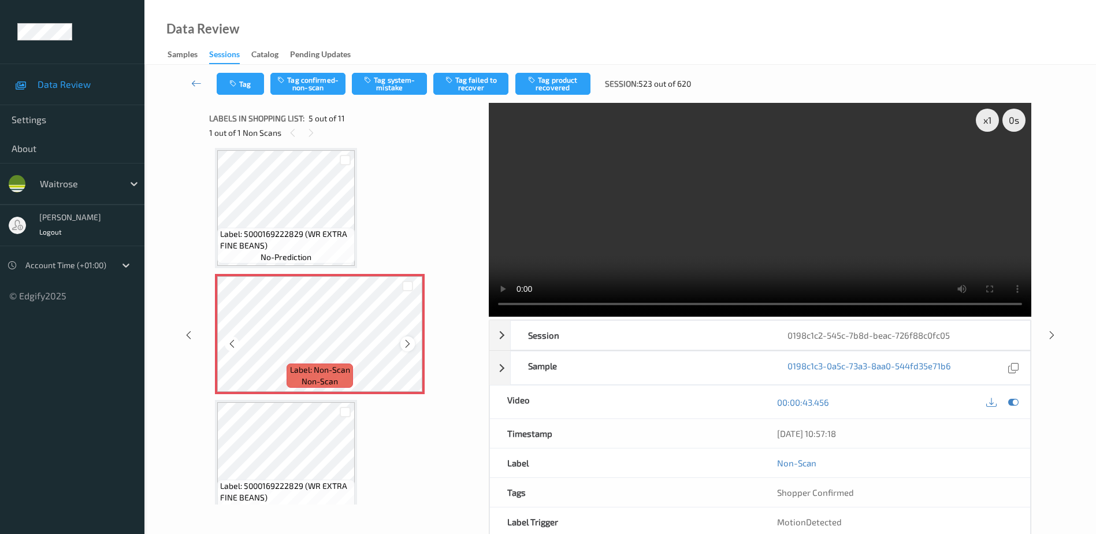
click at [403, 341] on icon at bounding box center [408, 344] width 10 height 10
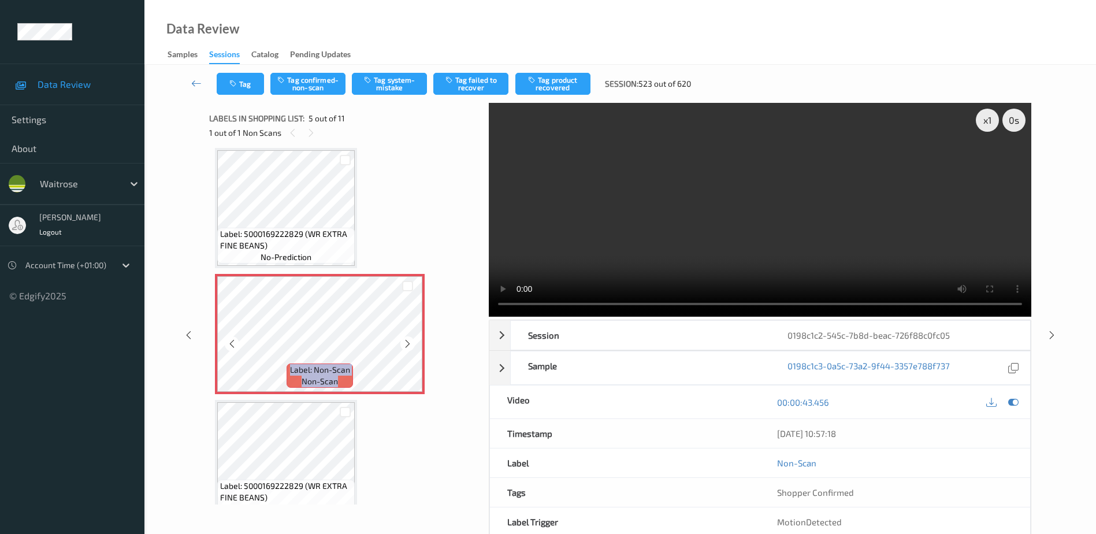
click at [403, 341] on icon at bounding box center [408, 344] width 10 height 10
click at [644, 250] on video at bounding box center [760, 210] width 542 height 214
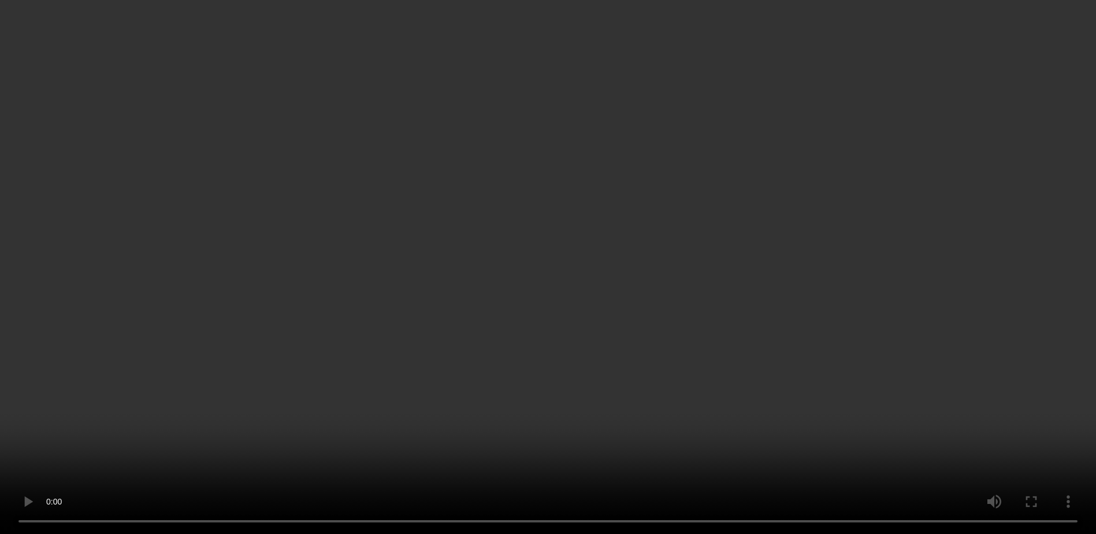
scroll to position [462, 0]
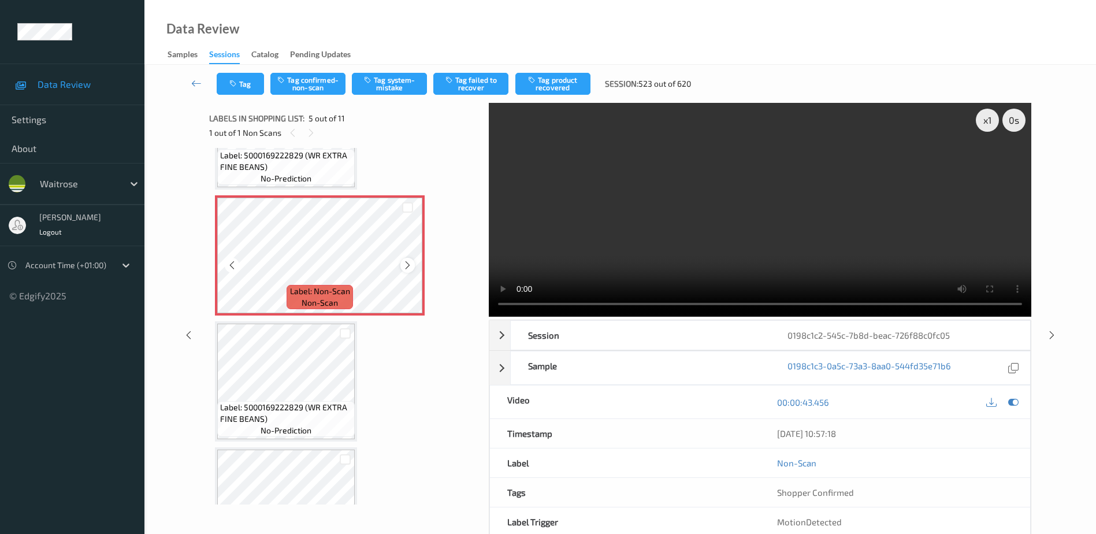
click at [403, 264] on icon at bounding box center [408, 265] width 10 height 10
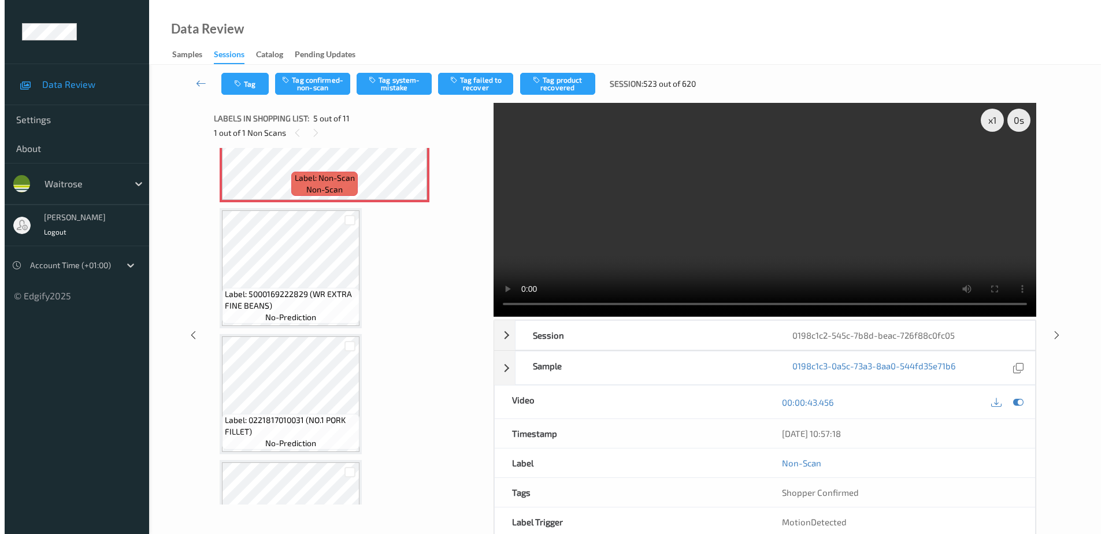
scroll to position [578, 0]
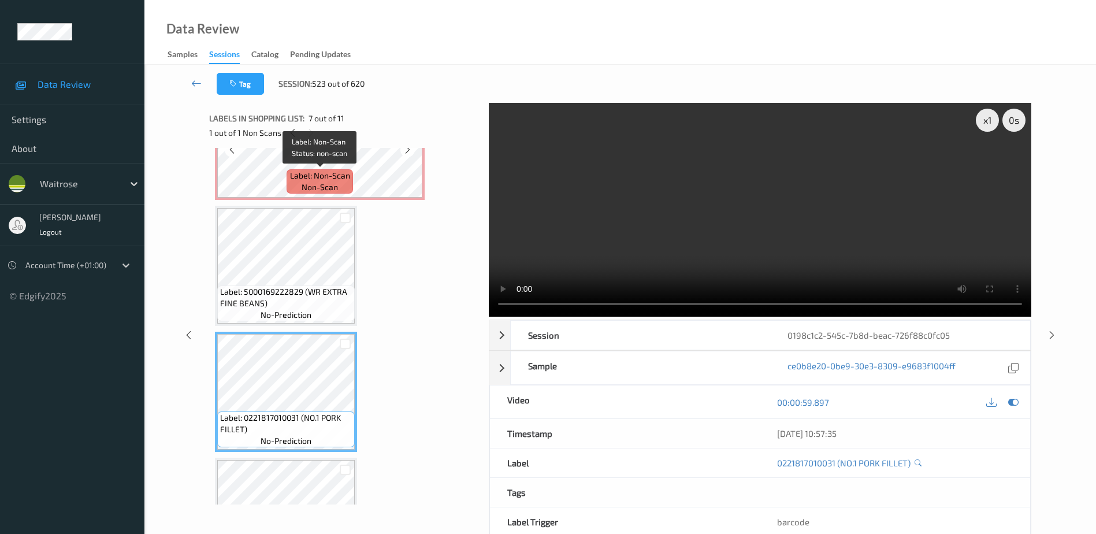
click at [313, 174] on span "Label: Non-Scan" at bounding box center [320, 176] width 60 height 12
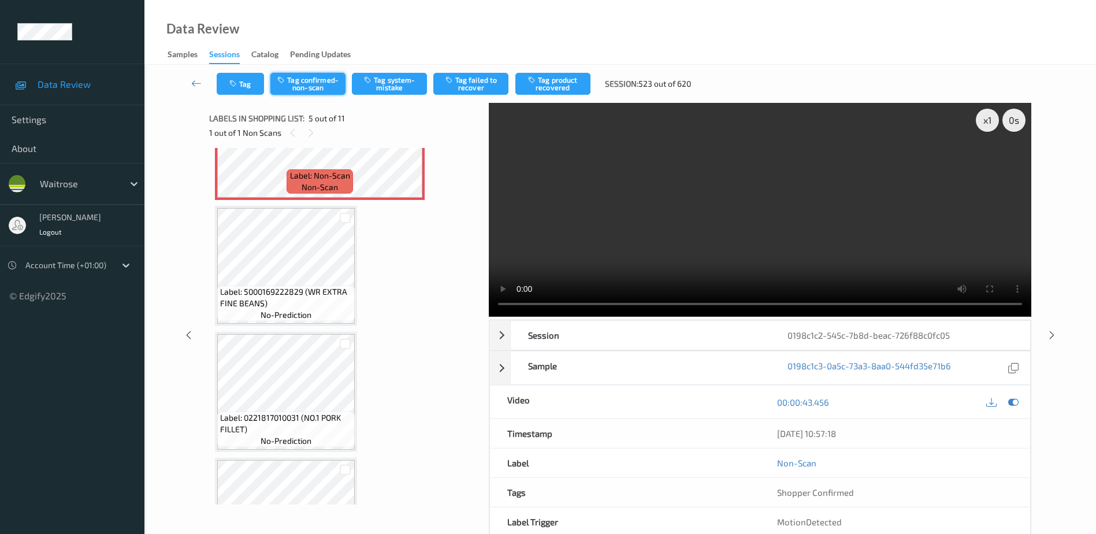
click at [305, 87] on button "Tag confirmed-non-scan" at bounding box center [307, 84] width 75 height 22
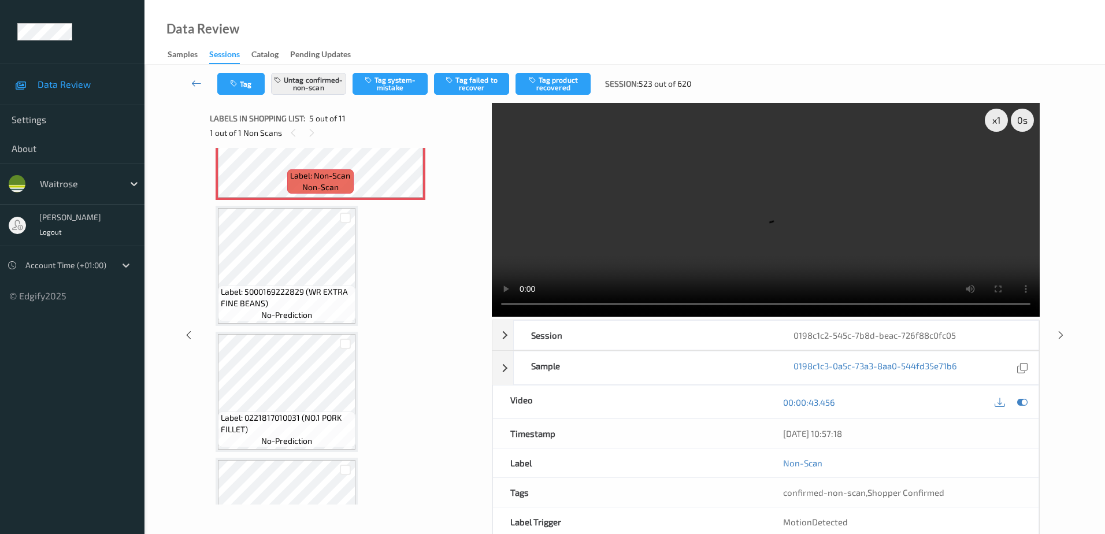
click at [562, 66] on div "Tag Untag confirmed-non-scan Tag system-mistake Tag failed to recover Tag produ…" at bounding box center [624, 84] width 913 height 38
click at [559, 75] on button "Tag product recovered" at bounding box center [552, 84] width 75 height 22
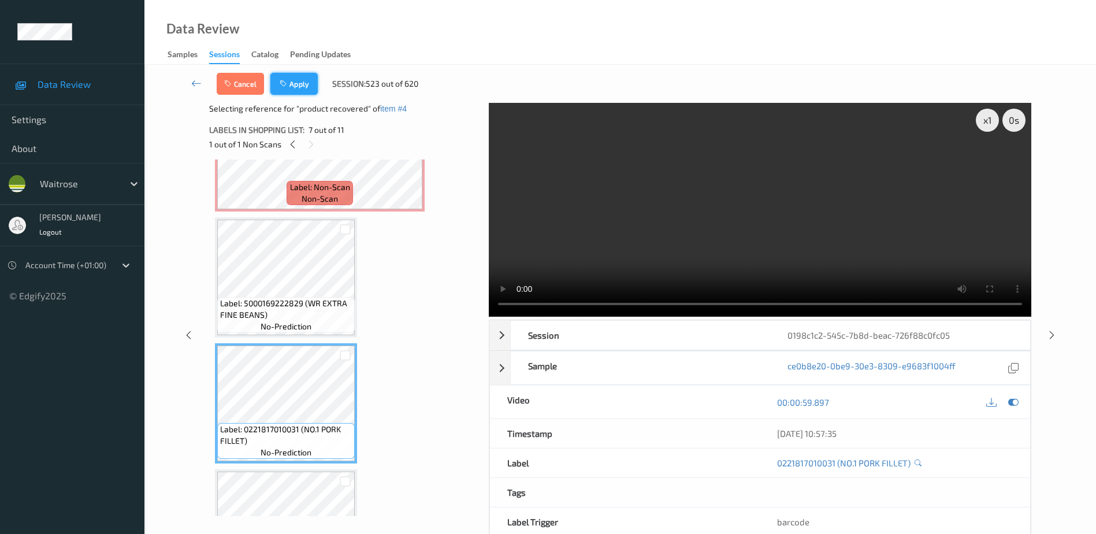
click at [288, 87] on icon "button" at bounding box center [285, 84] width 10 height 8
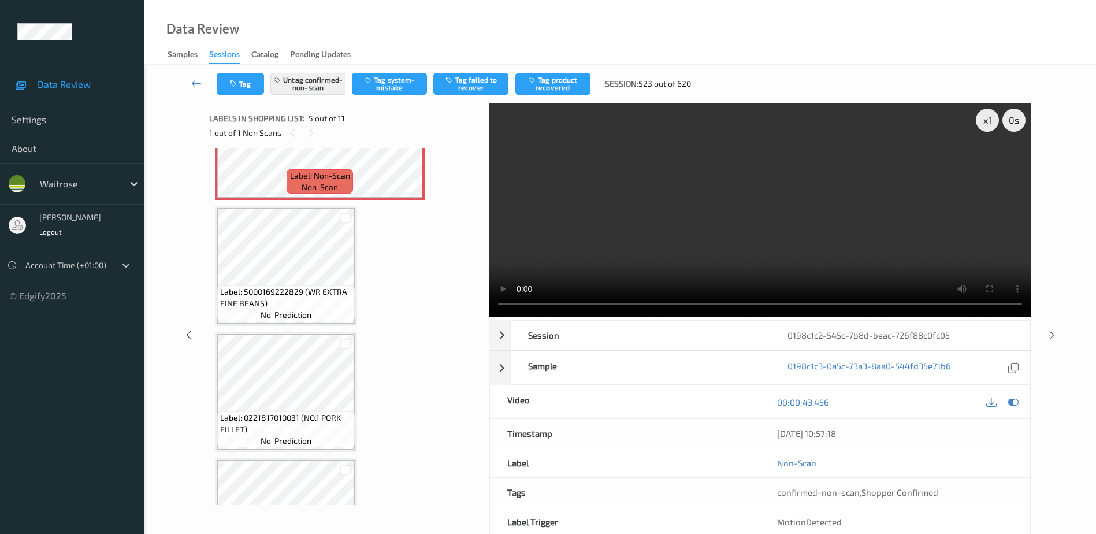
scroll to position [384, 0]
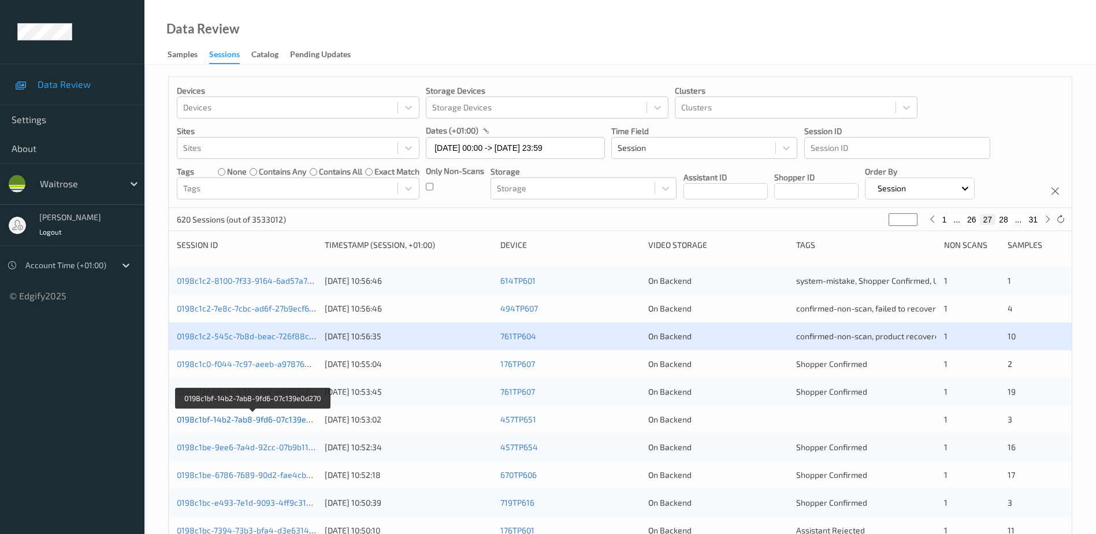
click at [256, 422] on link "0198c1bf-14b2-7ab8-9fd6-07c139e0d270" at bounding box center [253, 419] width 152 height 10
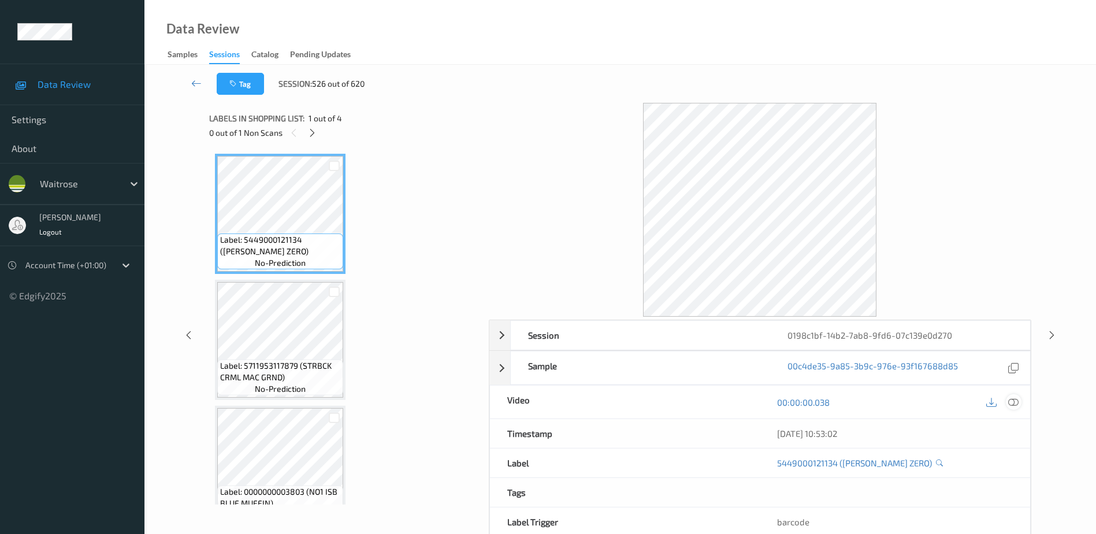
click at [1012, 401] on icon at bounding box center [1013, 402] width 10 height 10
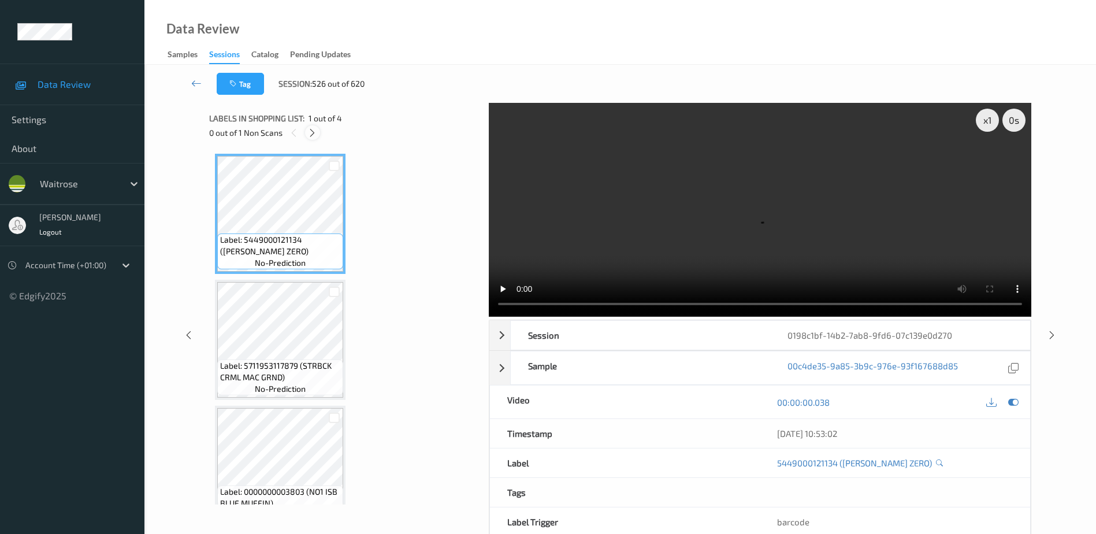
click at [311, 134] on icon at bounding box center [312, 133] width 10 height 10
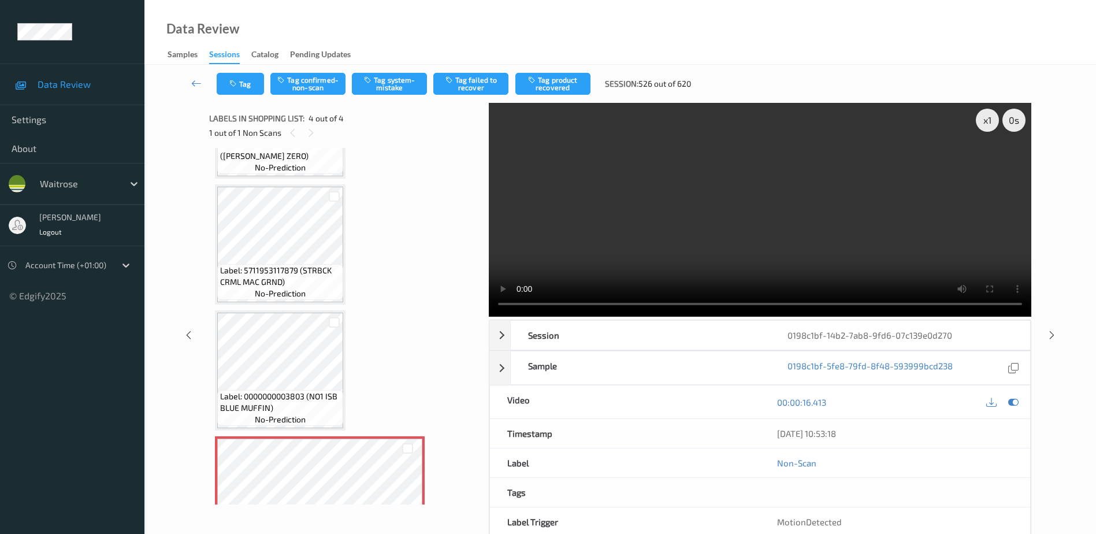
scroll to position [153, 0]
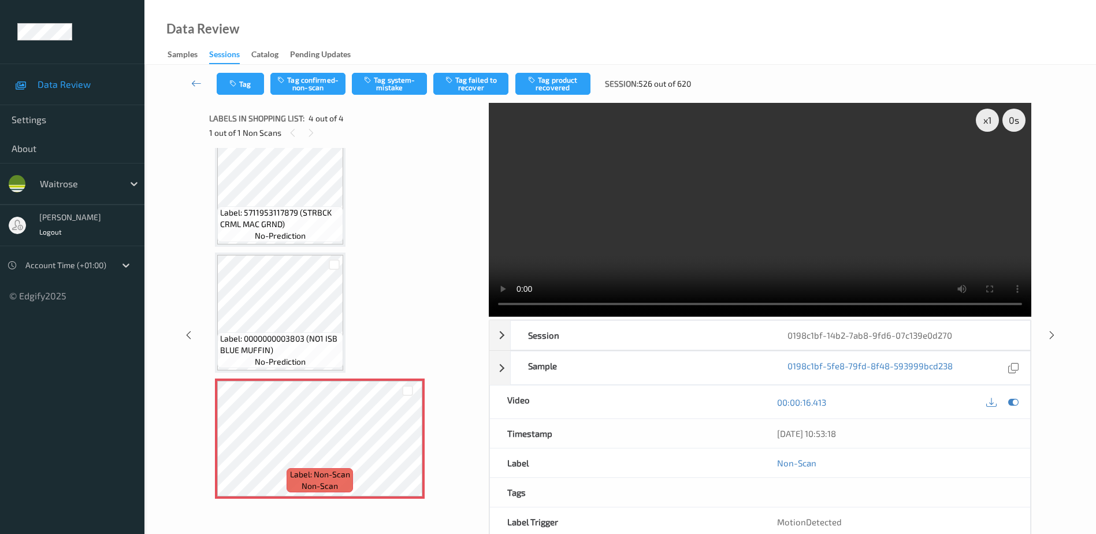
click at [761, 204] on video at bounding box center [760, 210] width 542 height 214
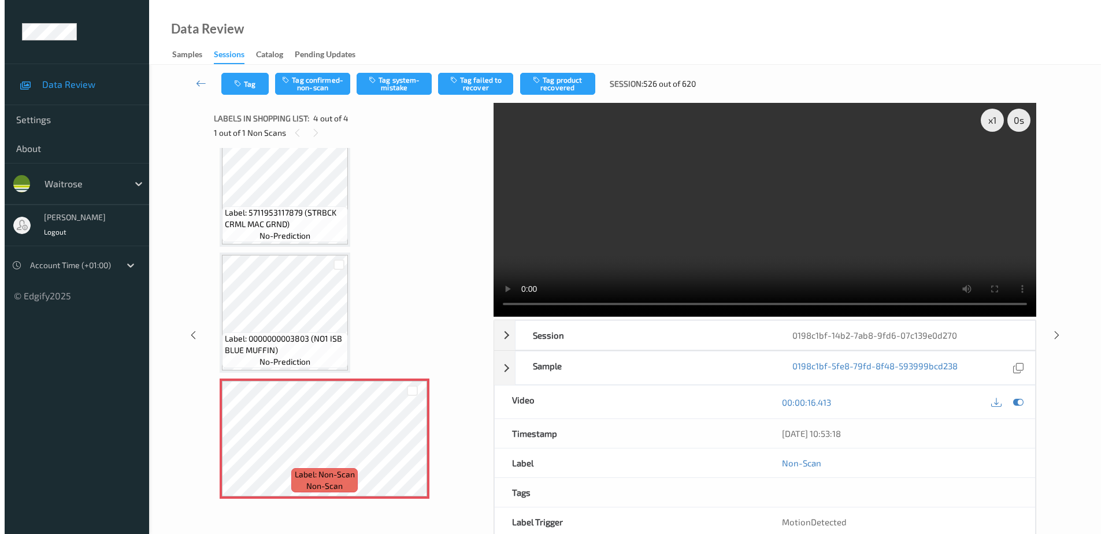
scroll to position [63, 0]
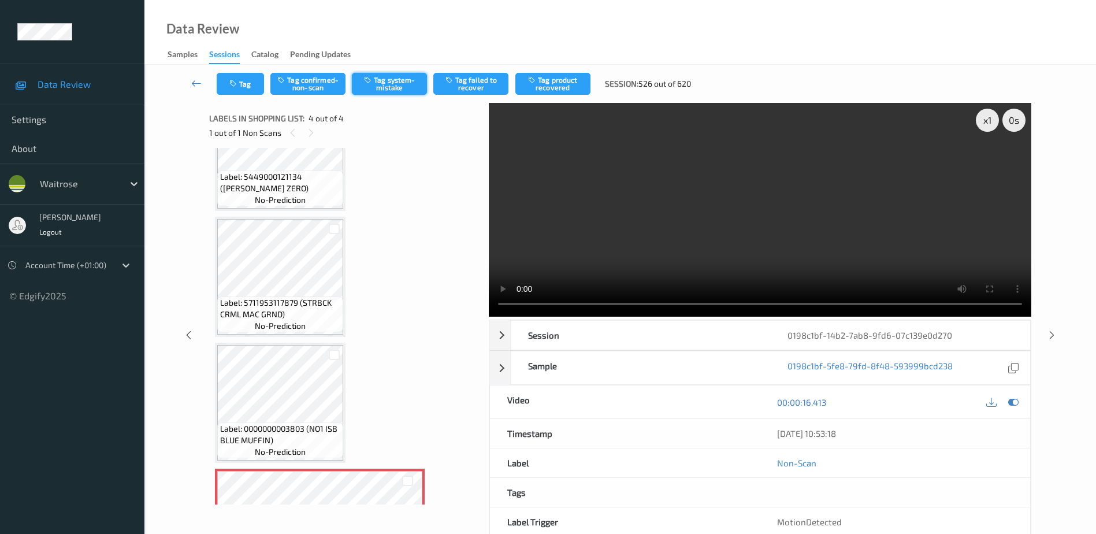
drag, startPoint x: 392, startPoint y: 85, endPoint x: 390, endPoint y: 94, distance: 9.0
click at [392, 85] on button "Tag system-mistake" at bounding box center [389, 84] width 75 height 22
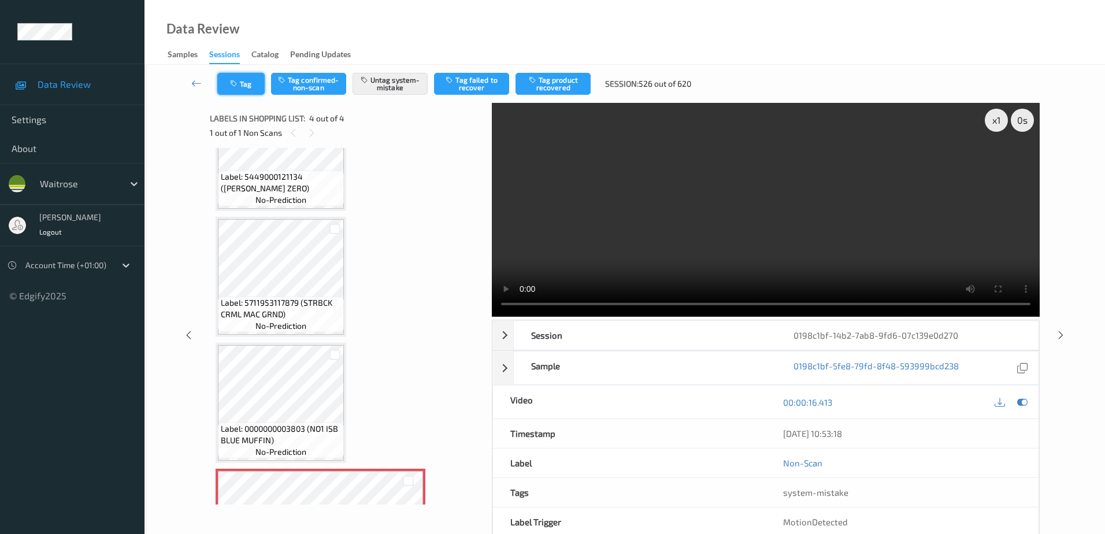
click at [242, 88] on button "Tag" at bounding box center [240, 84] width 47 height 22
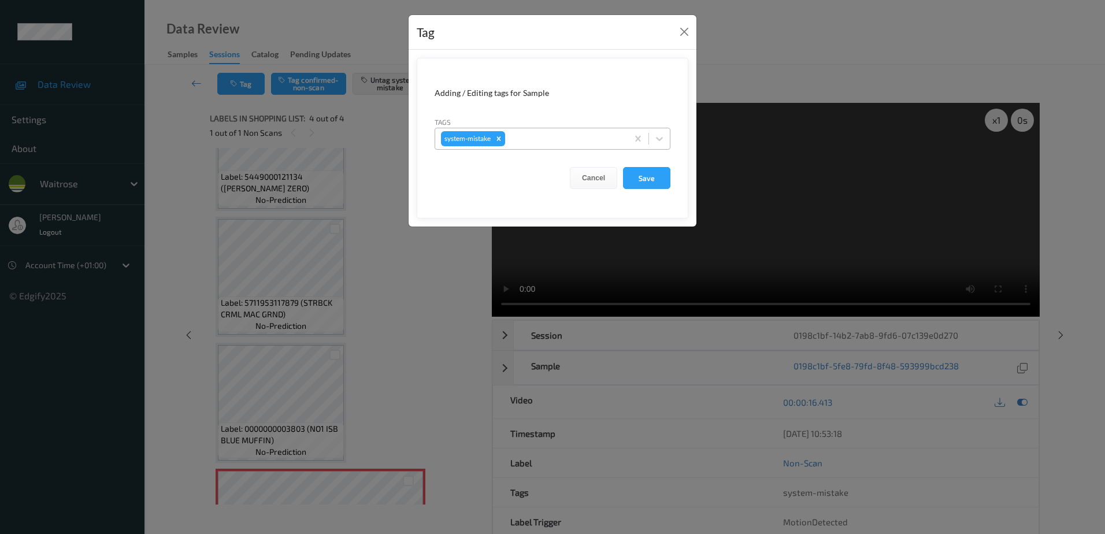
click at [527, 137] on div at bounding box center [564, 139] width 114 height 14
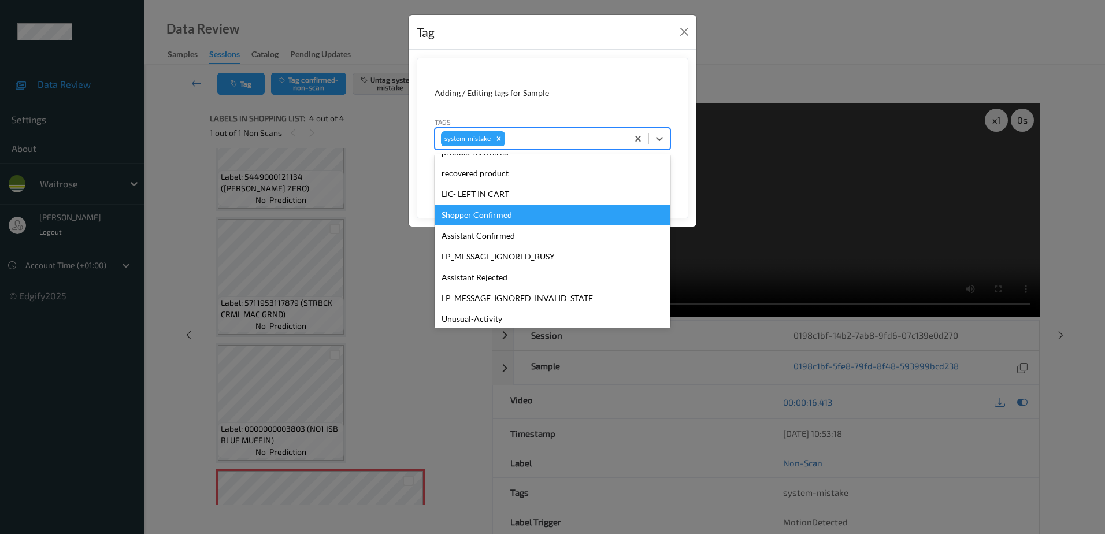
scroll to position [247, 0]
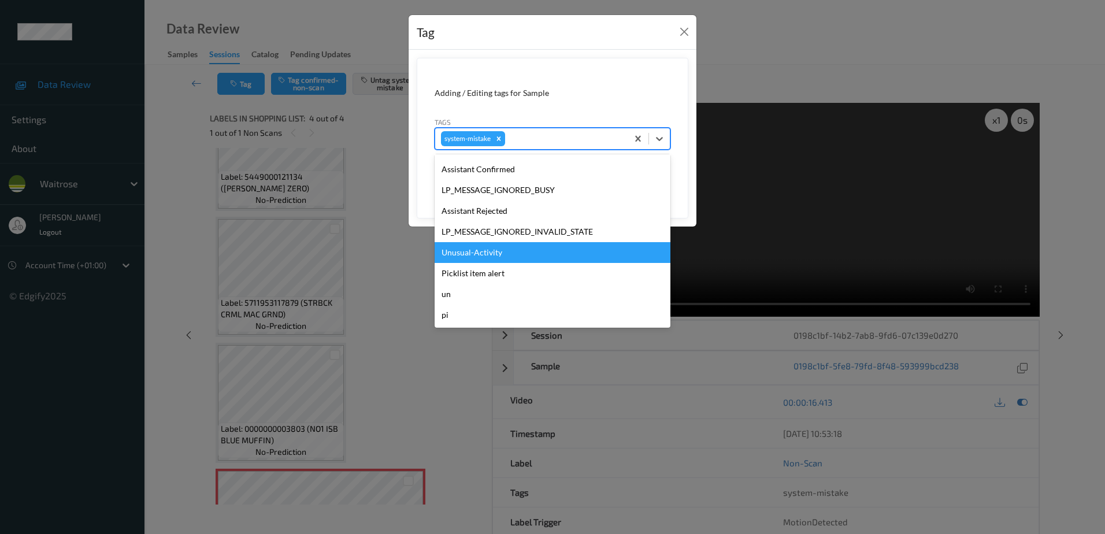
click at [477, 244] on div "Unusual-Activity" at bounding box center [552, 252] width 236 height 21
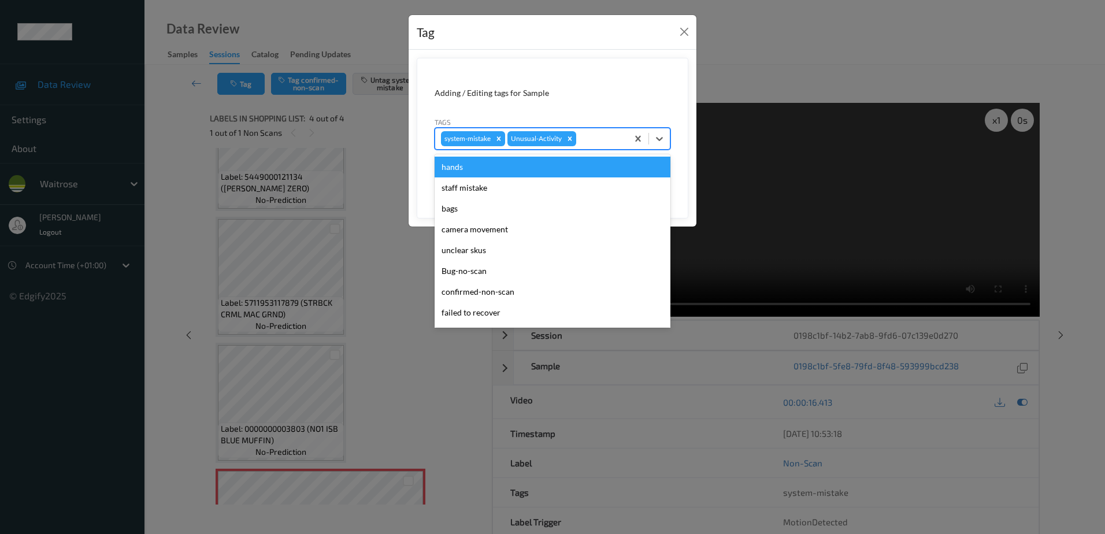
click at [596, 135] on div at bounding box center [599, 139] width 43 height 14
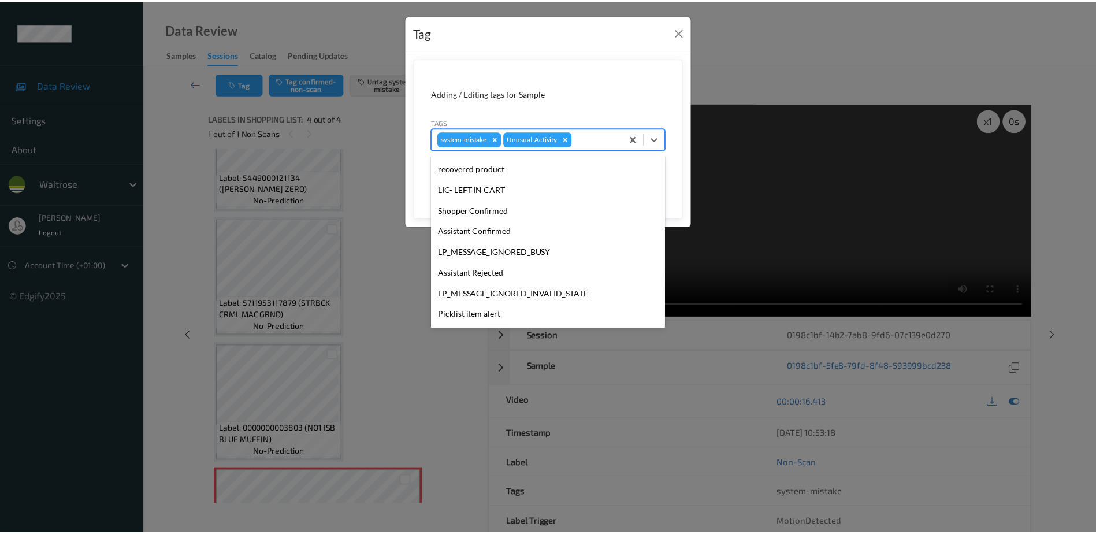
scroll to position [226, 0]
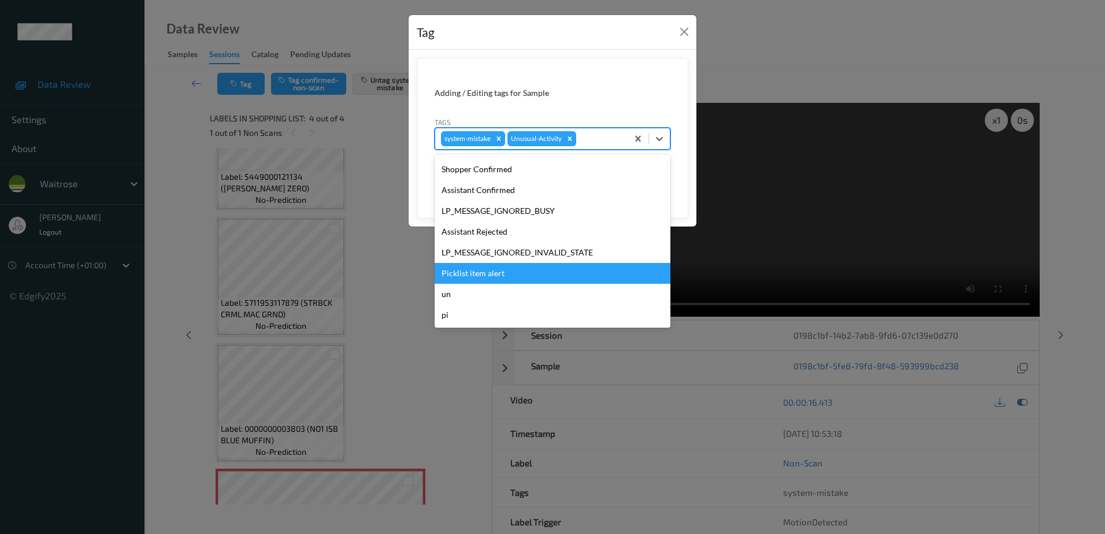
click at [486, 272] on div "Picklist item alert" at bounding box center [552, 273] width 236 height 21
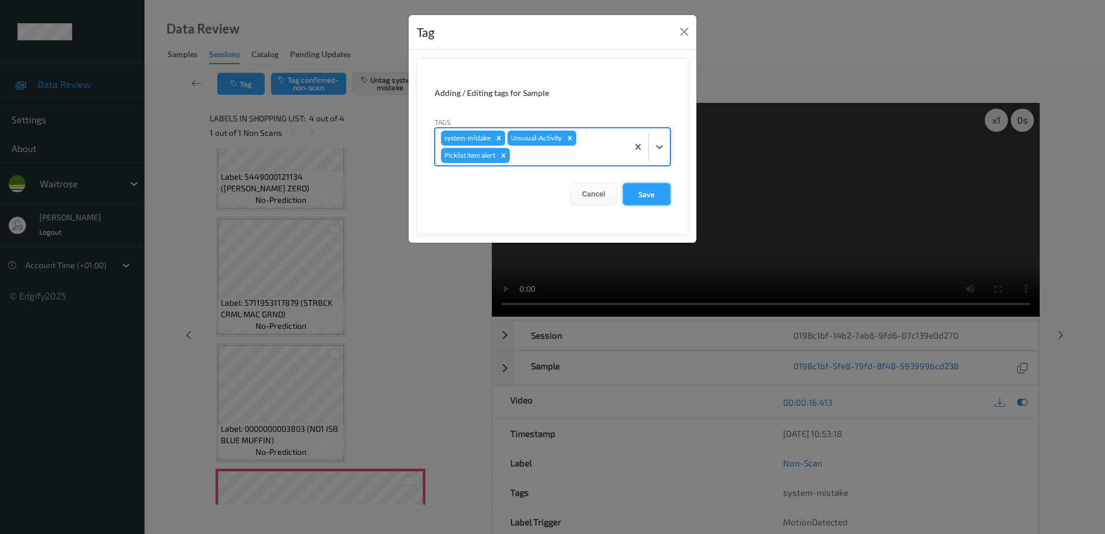
click at [641, 194] on button "Save" at bounding box center [646, 194] width 47 height 22
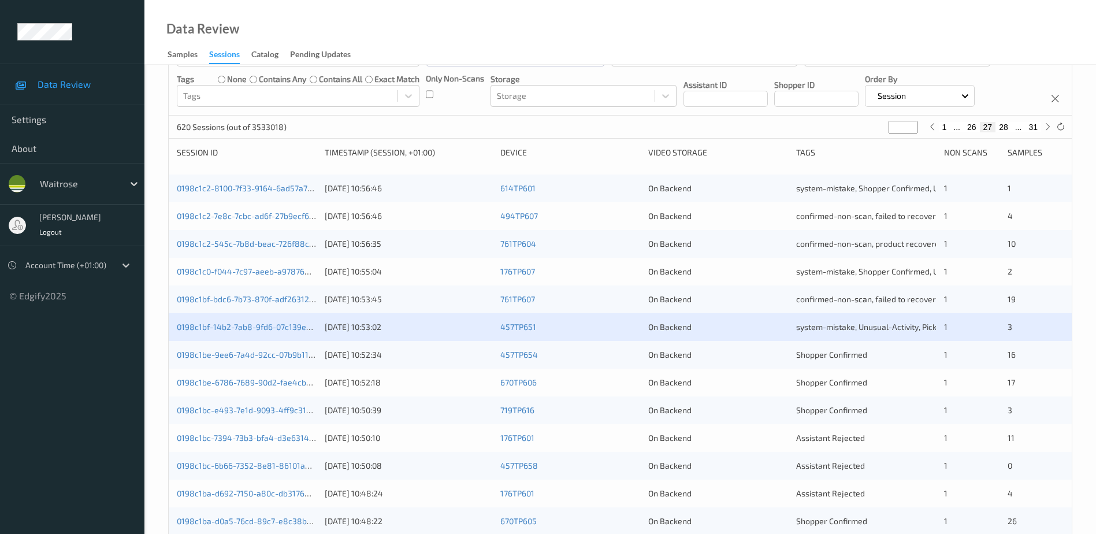
scroll to position [116, 0]
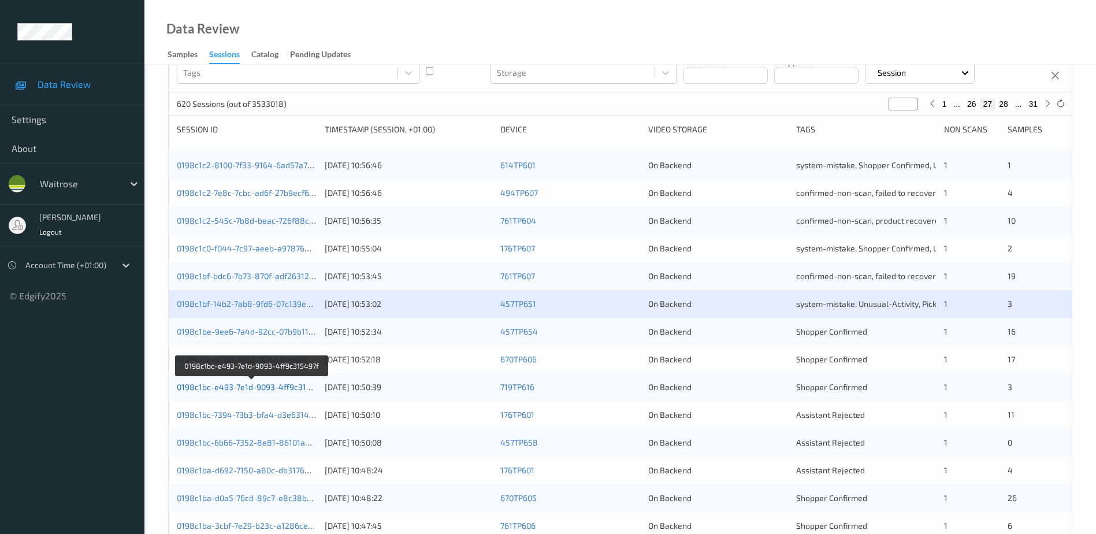
click at [266, 386] on link "0198c1bc-e493-7e1d-9093-4ff9c315497f" at bounding box center [252, 387] width 151 height 10
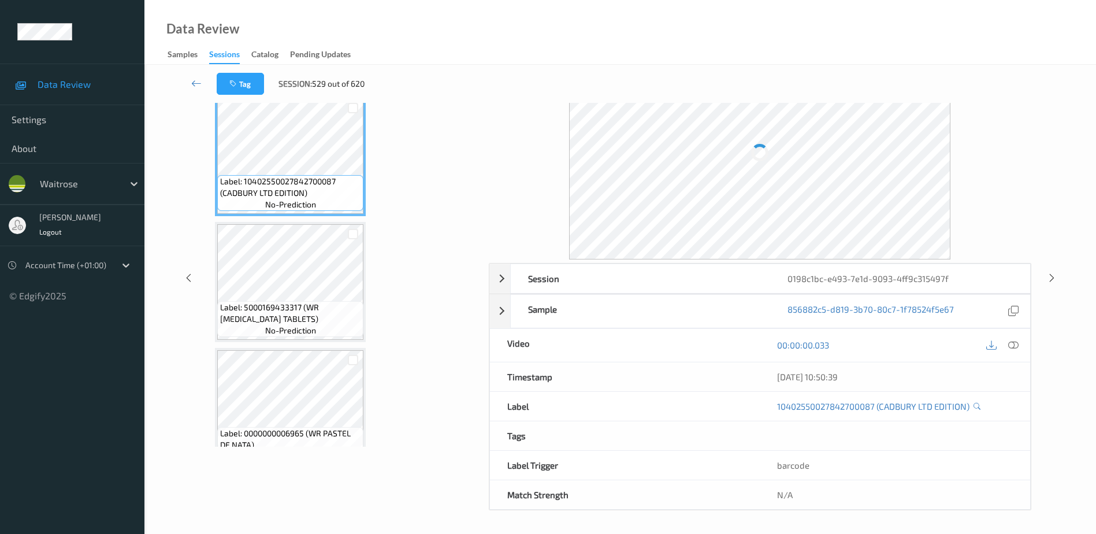
scroll to position [57, 0]
click at [1009, 343] on icon at bounding box center [1013, 345] width 10 height 10
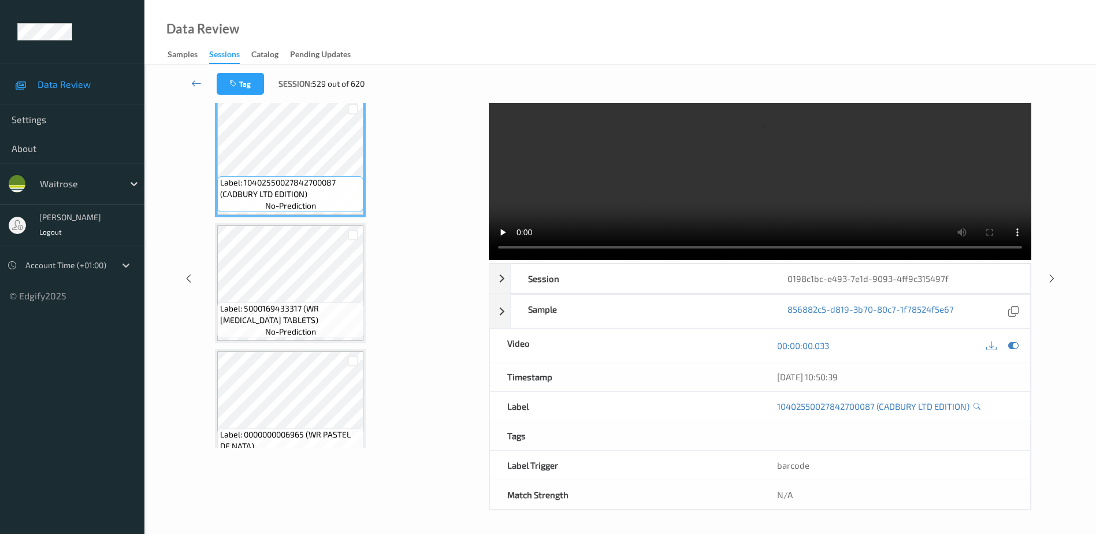
scroll to position [0, 0]
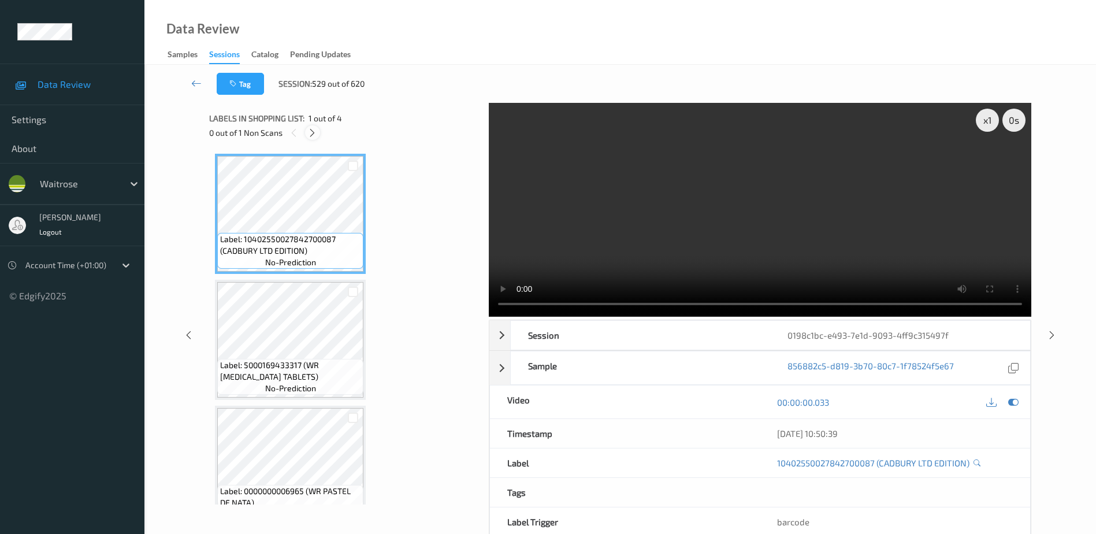
click at [310, 133] on icon at bounding box center [312, 133] width 10 height 10
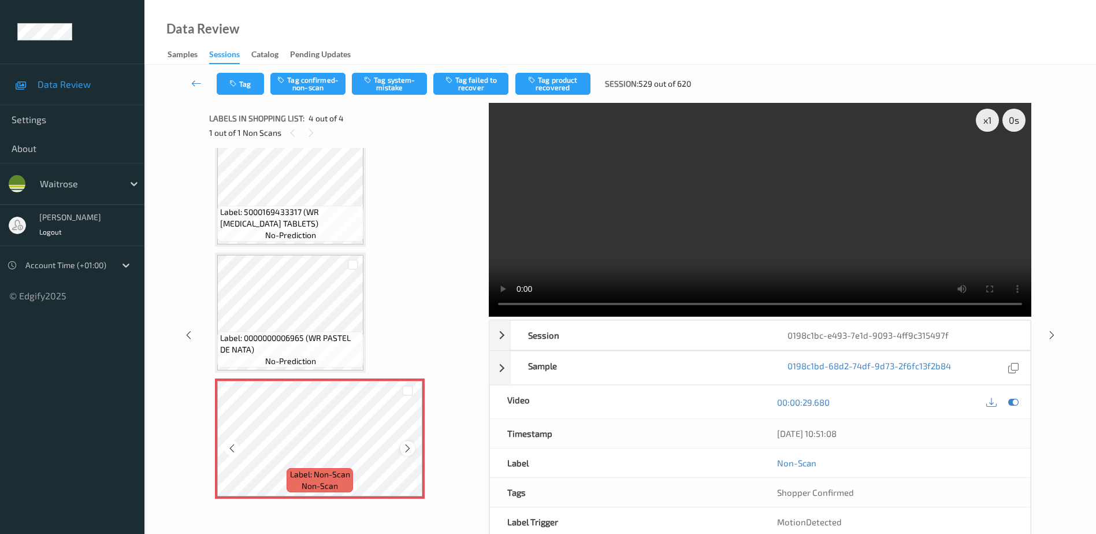
click at [403, 448] on icon at bounding box center [408, 448] width 10 height 10
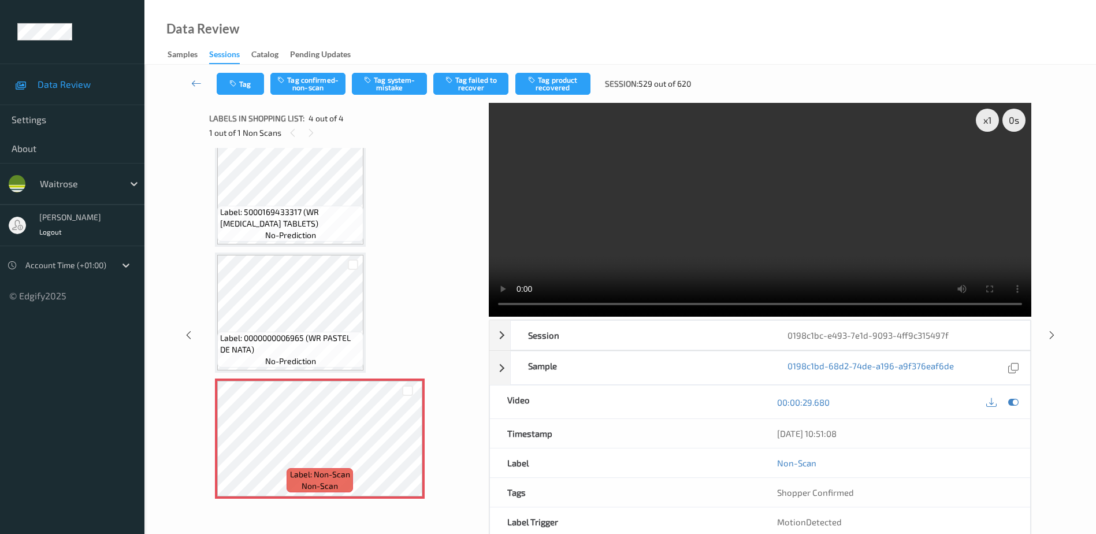
drag, startPoint x: 757, startPoint y: 247, endPoint x: 745, endPoint y: 251, distance: 13.3
click at [757, 247] on video at bounding box center [760, 210] width 542 height 214
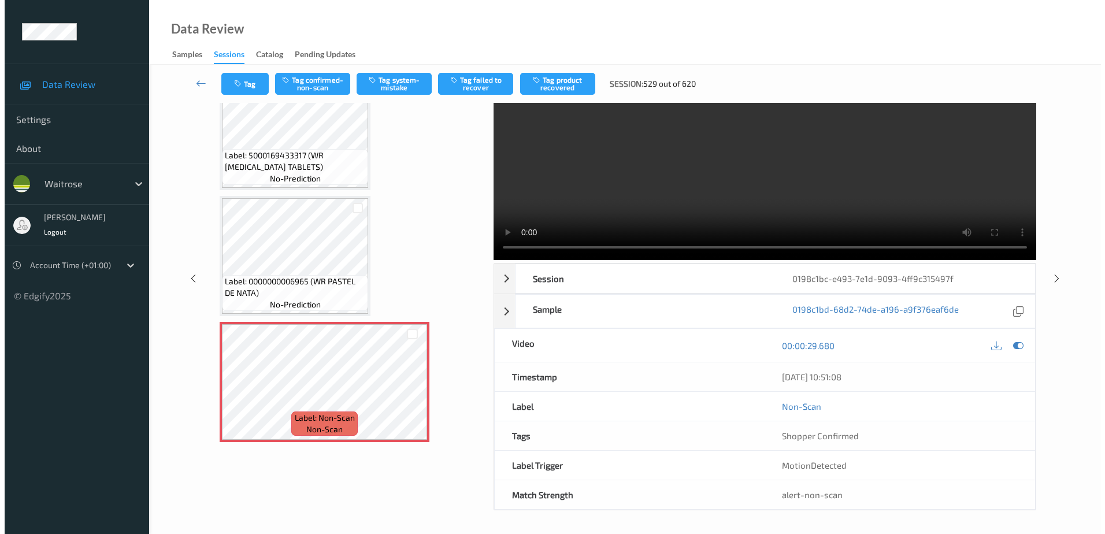
scroll to position [0, 0]
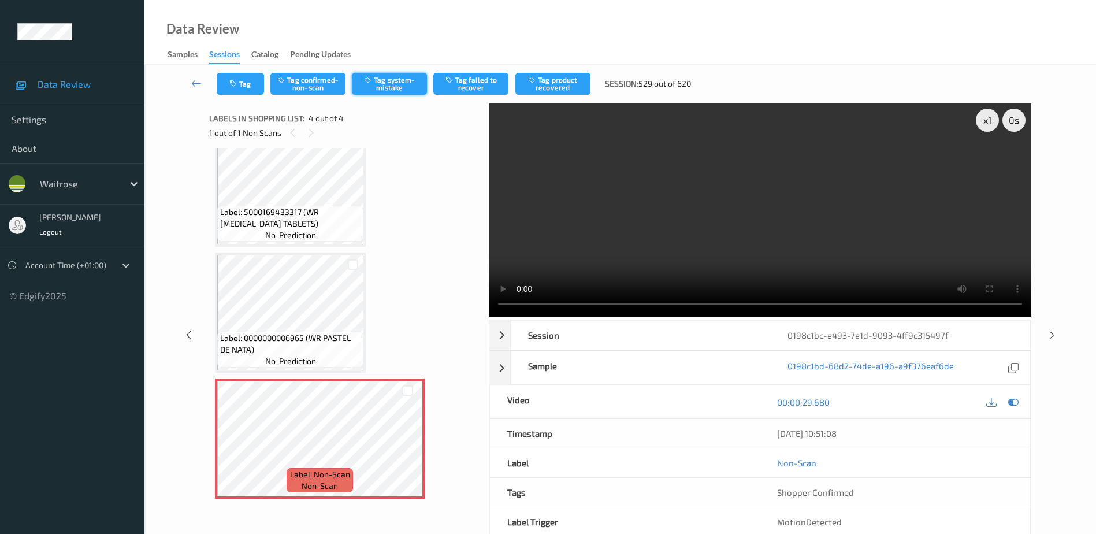
click at [390, 83] on button "Tag system-mistake" at bounding box center [389, 84] width 75 height 22
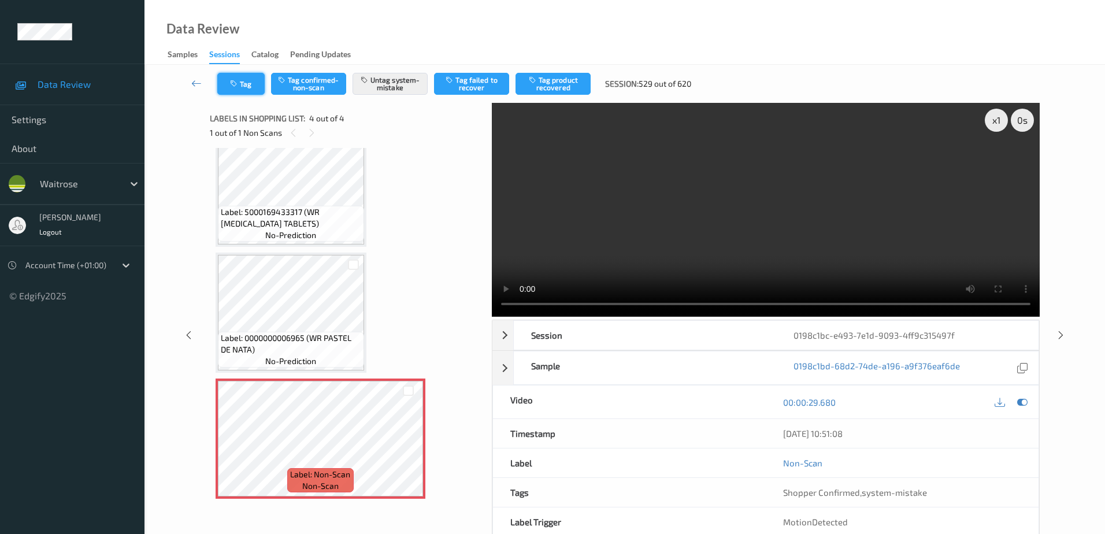
click at [231, 87] on icon "button" at bounding box center [235, 84] width 10 height 8
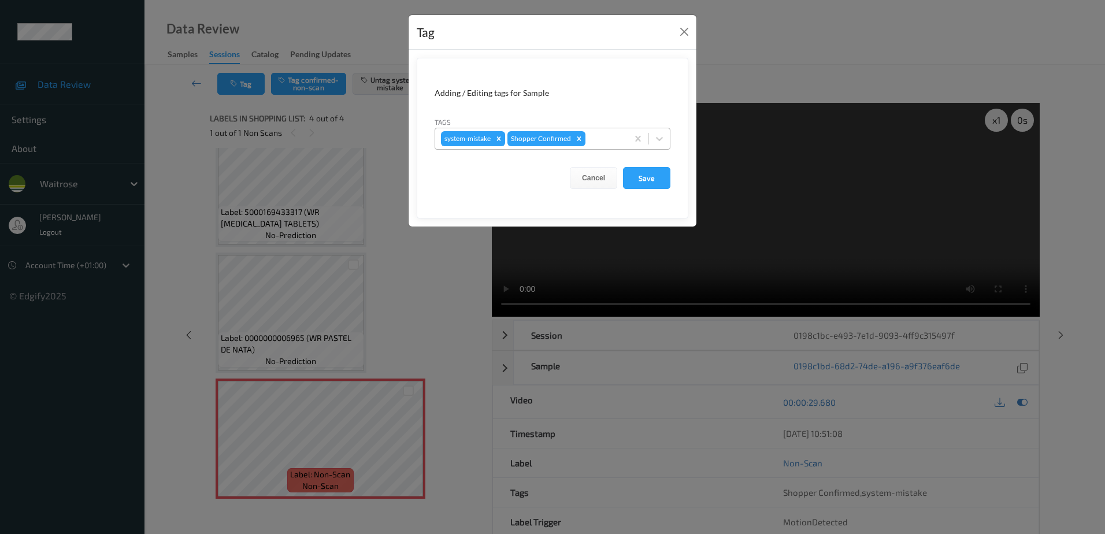
click at [605, 147] on div "system-mistake Shopper Confirmed" at bounding box center [531, 139] width 192 height 20
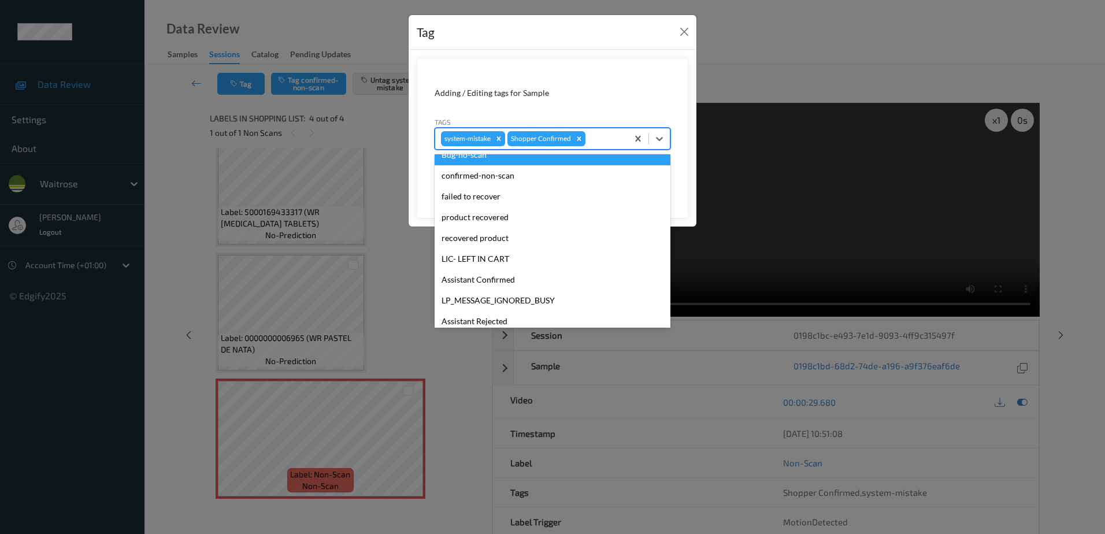
scroll to position [173, 0]
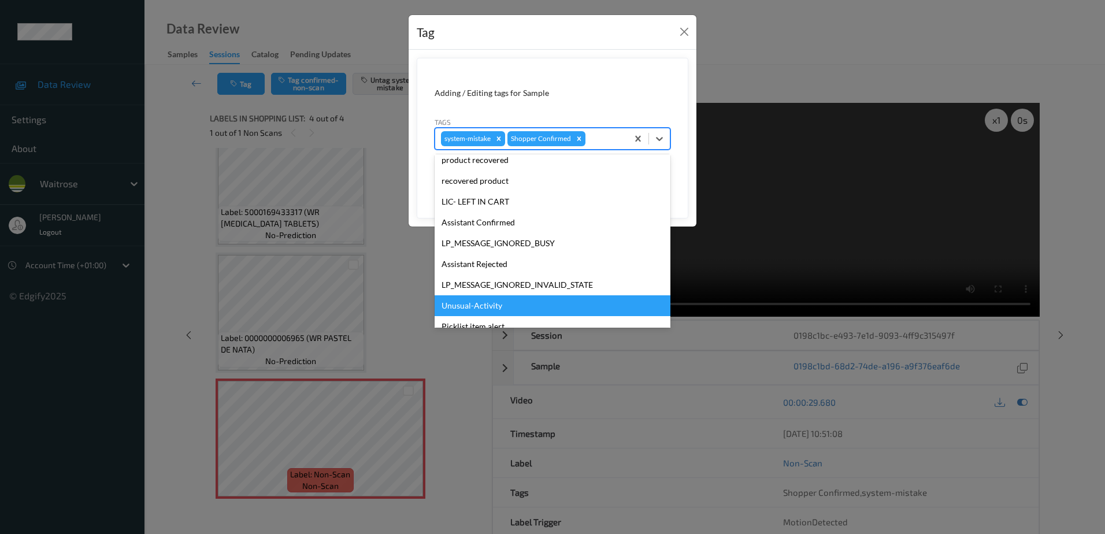
click at [468, 302] on div "Unusual-Activity" at bounding box center [552, 305] width 236 height 21
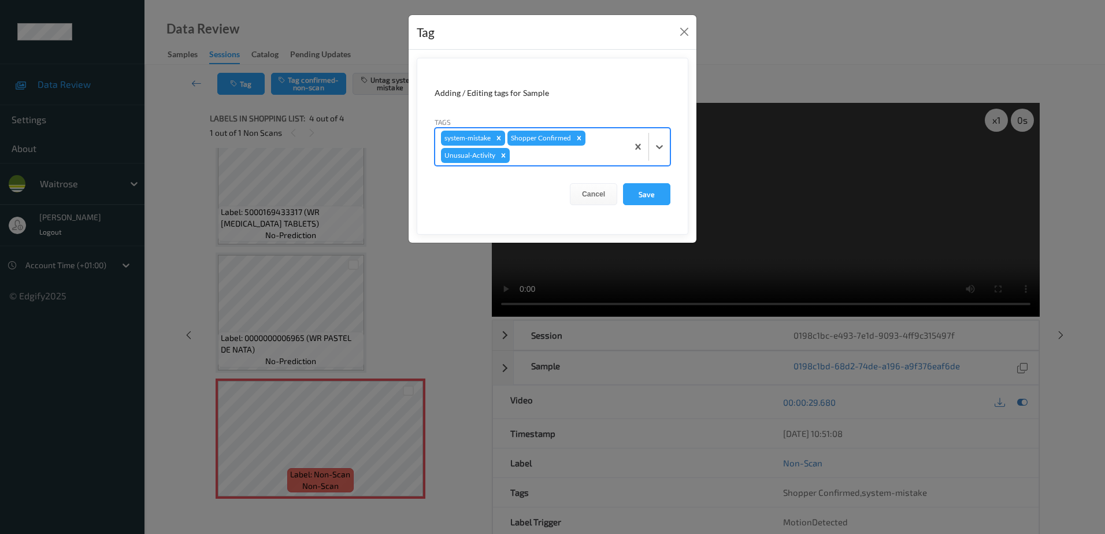
click at [537, 151] on div at bounding box center [567, 155] width 110 height 14
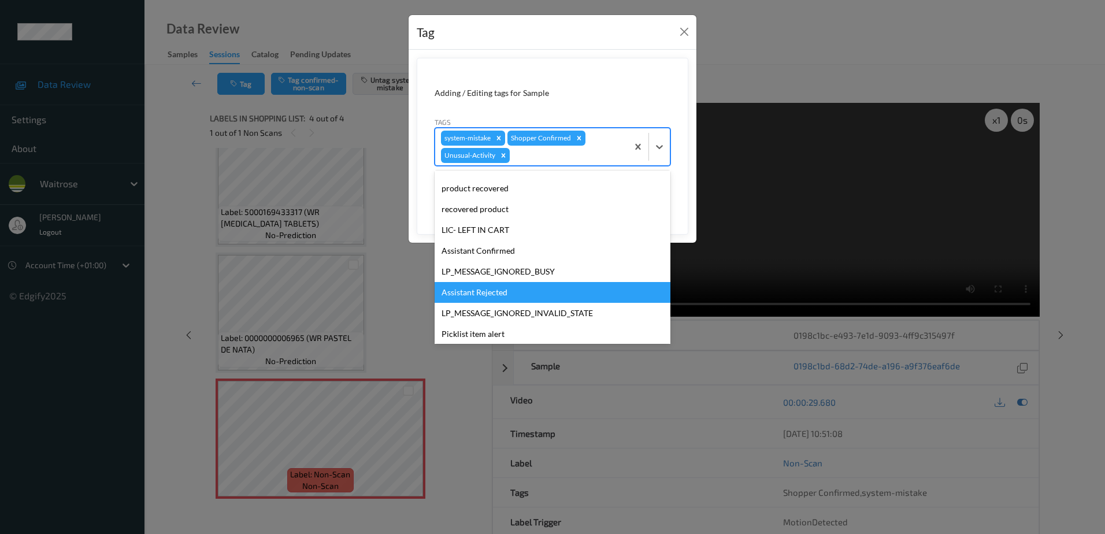
scroll to position [206, 0]
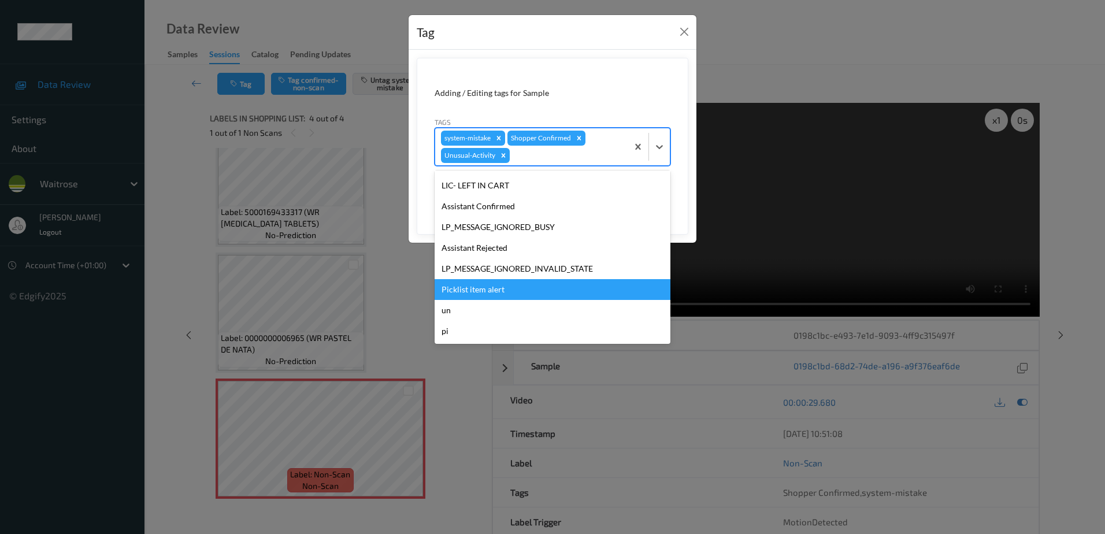
click at [493, 293] on div "Picklist item alert" at bounding box center [552, 289] width 236 height 21
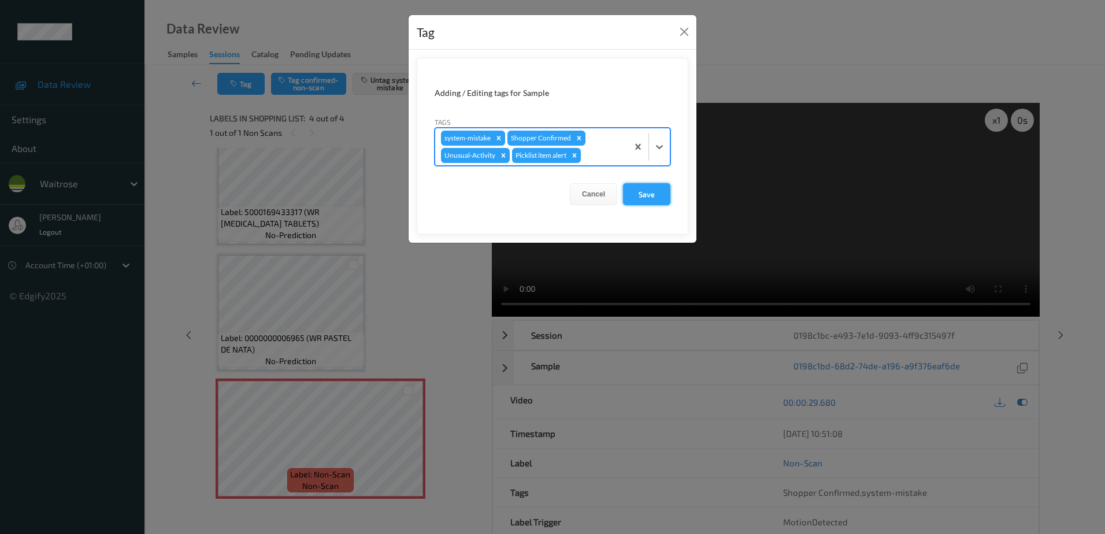
click at [641, 201] on button "Save" at bounding box center [646, 194] width 47 height 22
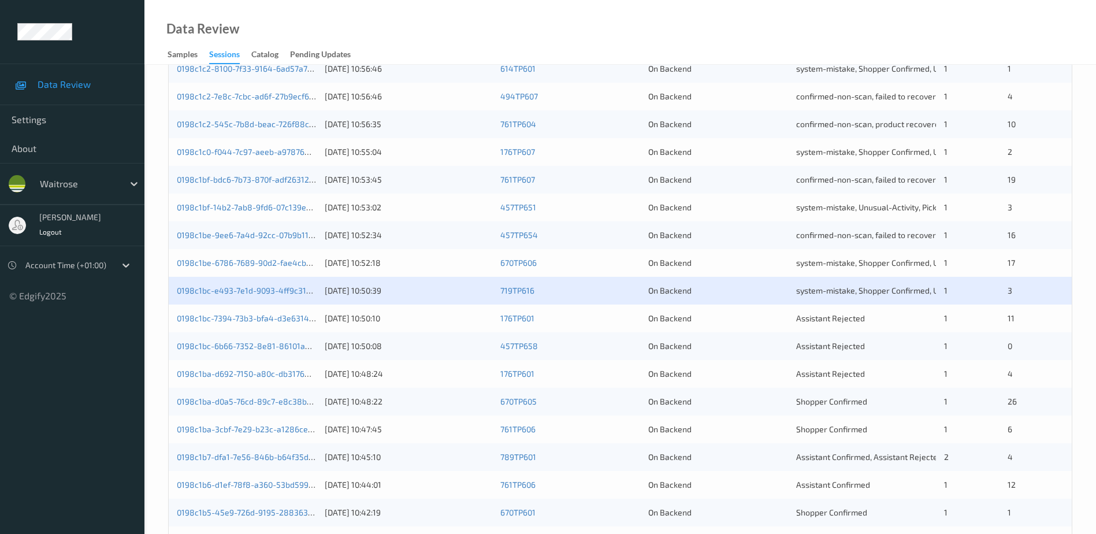
scroll to position [231, 0]
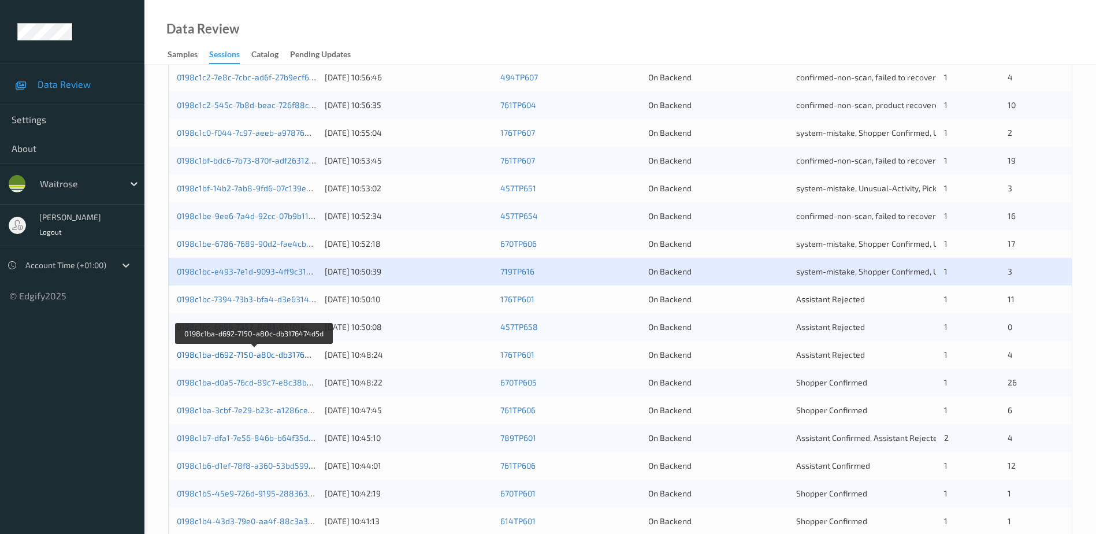
click at [282, 354] on link "0198c1ba-d692-7150-a80c-db3176474d5d" at bounding box center [255, 354] width 156 height 10
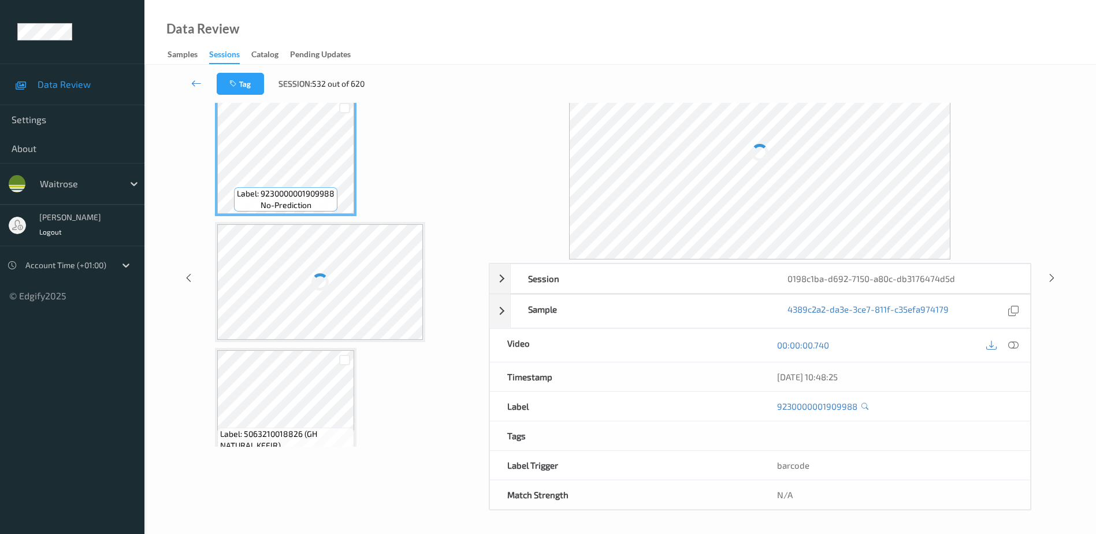
scroll to position [57, 0]
click at [1013, 345] on icon at bounding box center [1013, 345] width 10 height 10
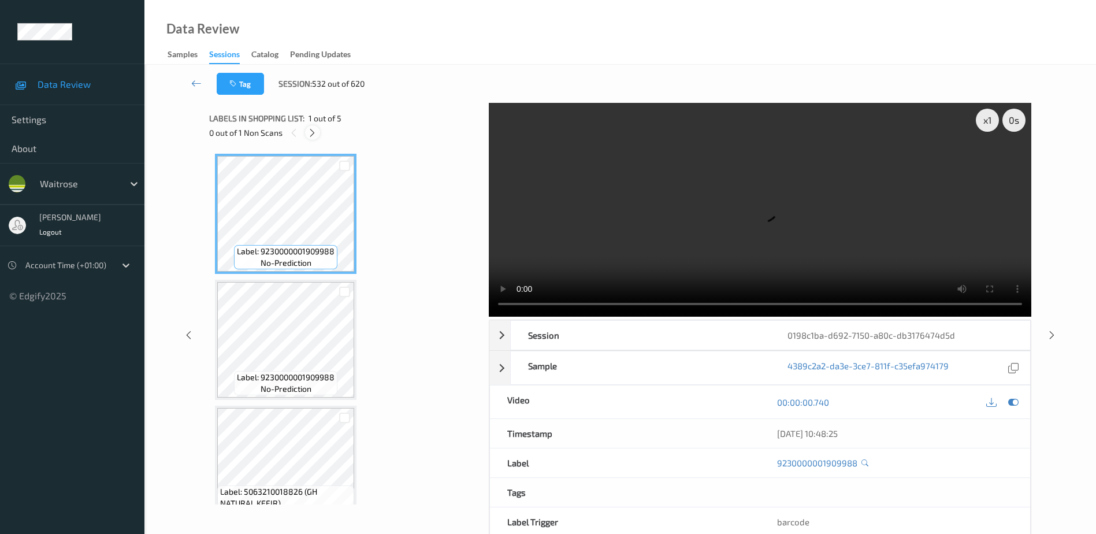
click at [317, 132] on icon at bounding box center [312, 133] width 10 height 10
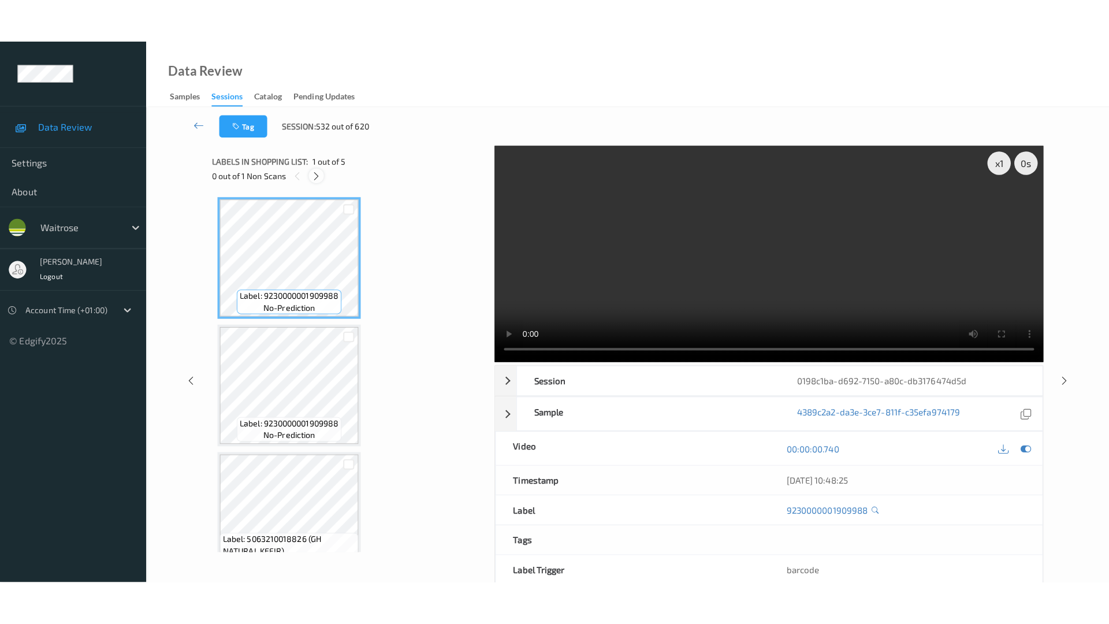
scroll to position [279, 0]
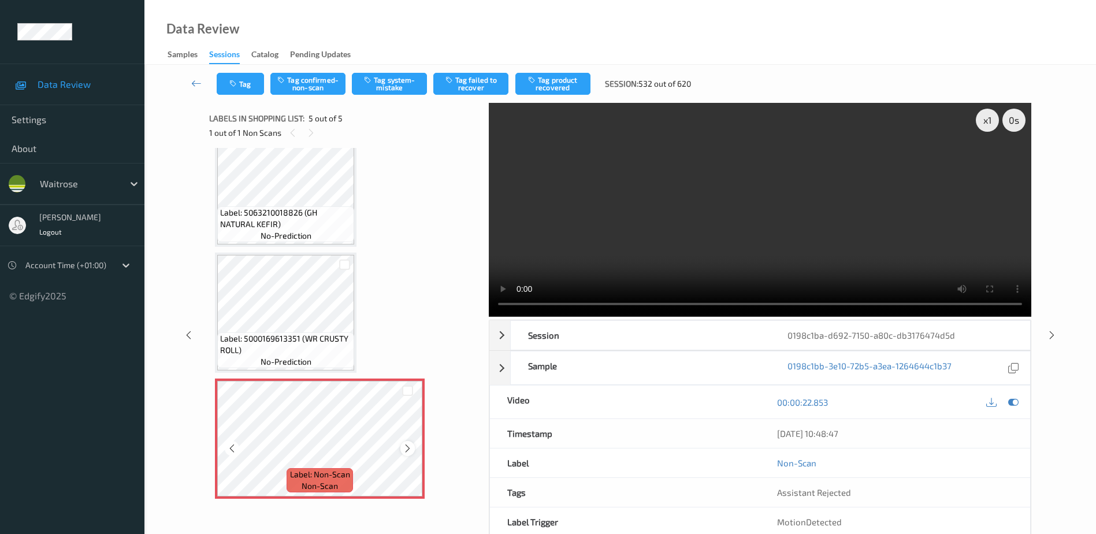
click at [402, 447] on div at bounding box center [407, 448] width 14 height 14
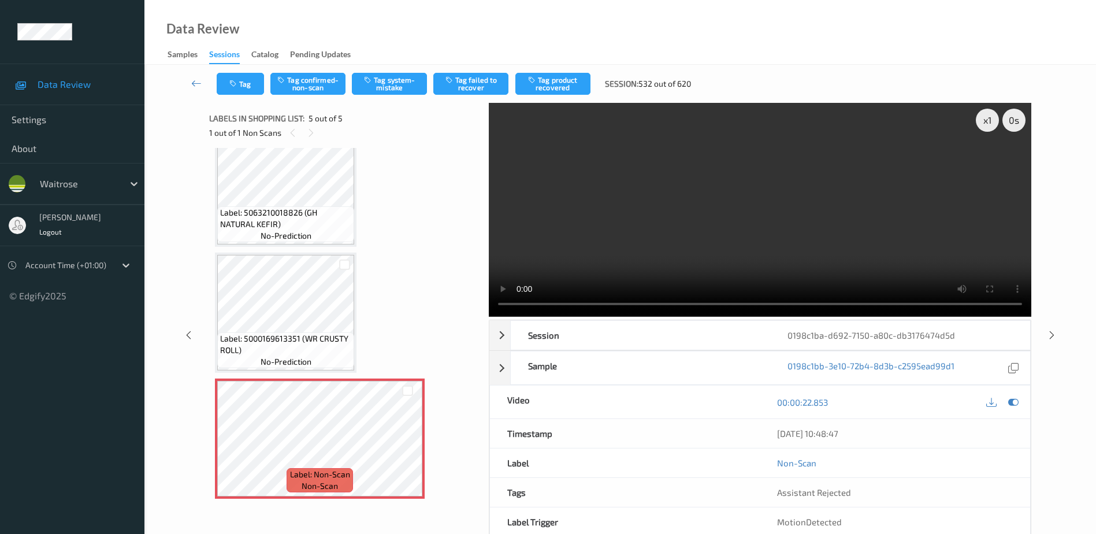
click at [762, 250] on video at bounding box center [760, 210] width 542 height 214
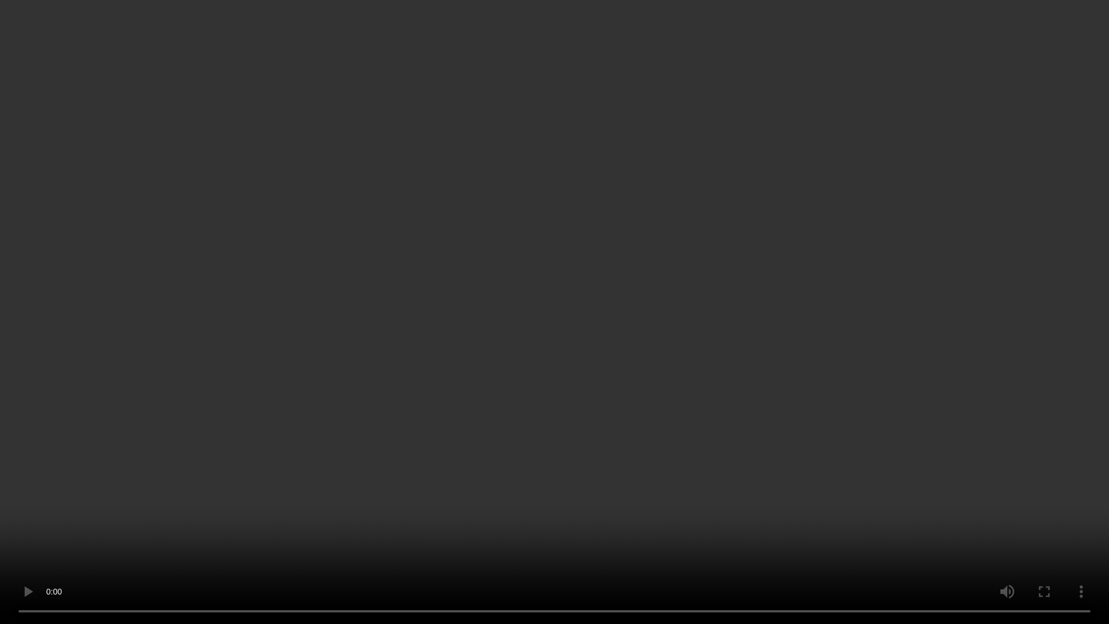
click at [771, 166] on video at bounding box center [554, 312] width 1109 height 624
click at [795, 516] on video at bounding box center [554, 312] width 1109 height 624
click at [781, 393] on video at bounding box center [554, 312] width 1109 height 624
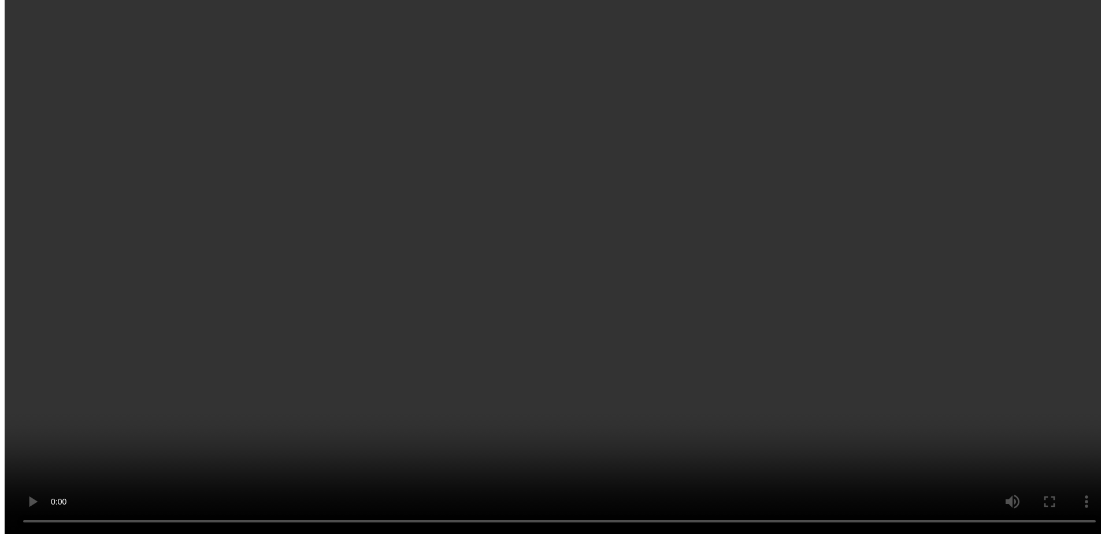
scroll to position [221, 0]
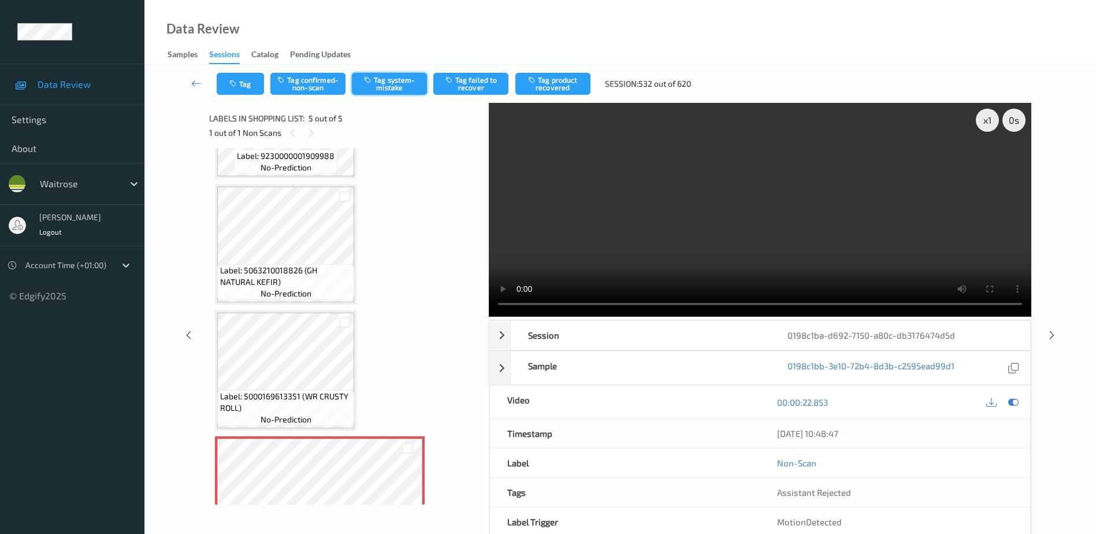
click at [391, 81] on button "Tag system-mistake" at bounding box center [389, 84] width 75 height 22
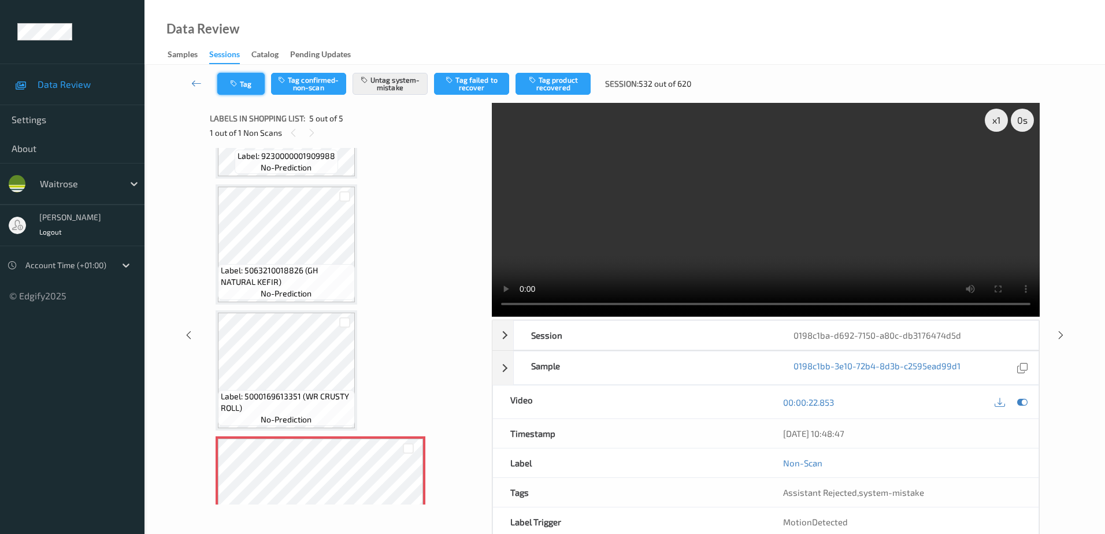
click at [240, 93] on button "Tag" at bounding box center [240, 84] width 47 height 22
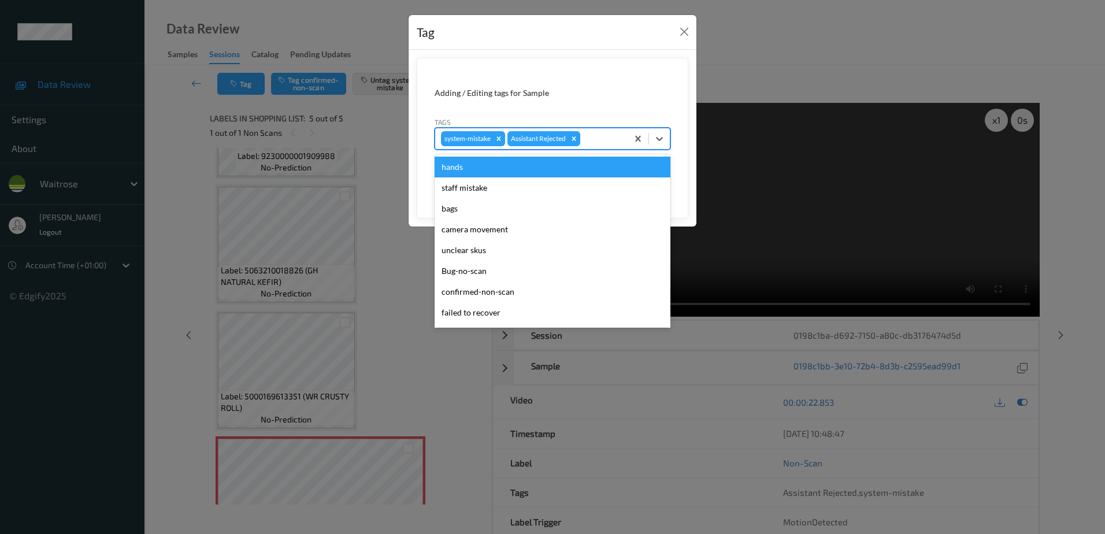
click at [605, 144] on div at bounding box center [601, 139] width 39 height 14
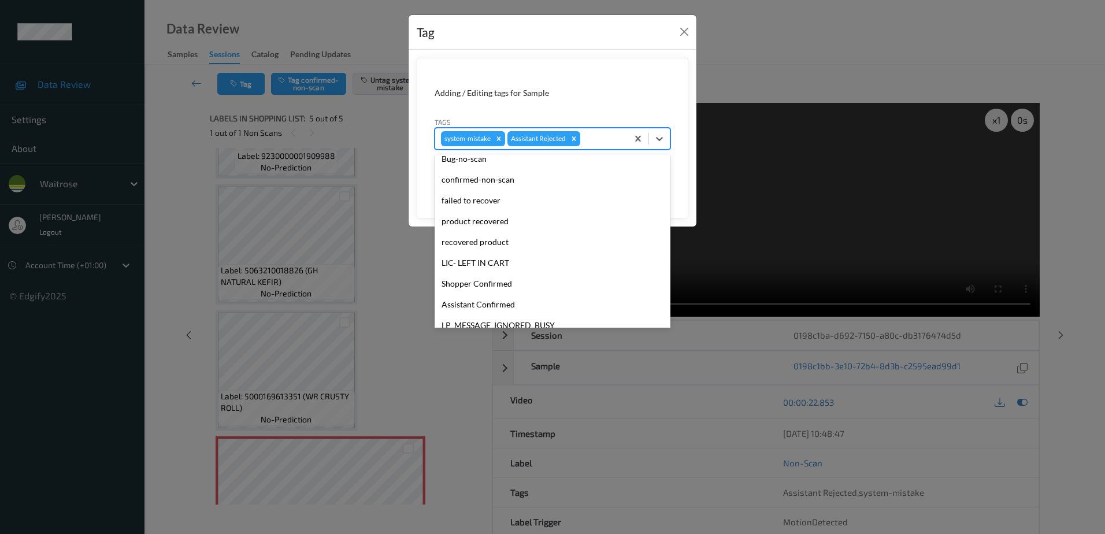
scroll to position [173, 0]
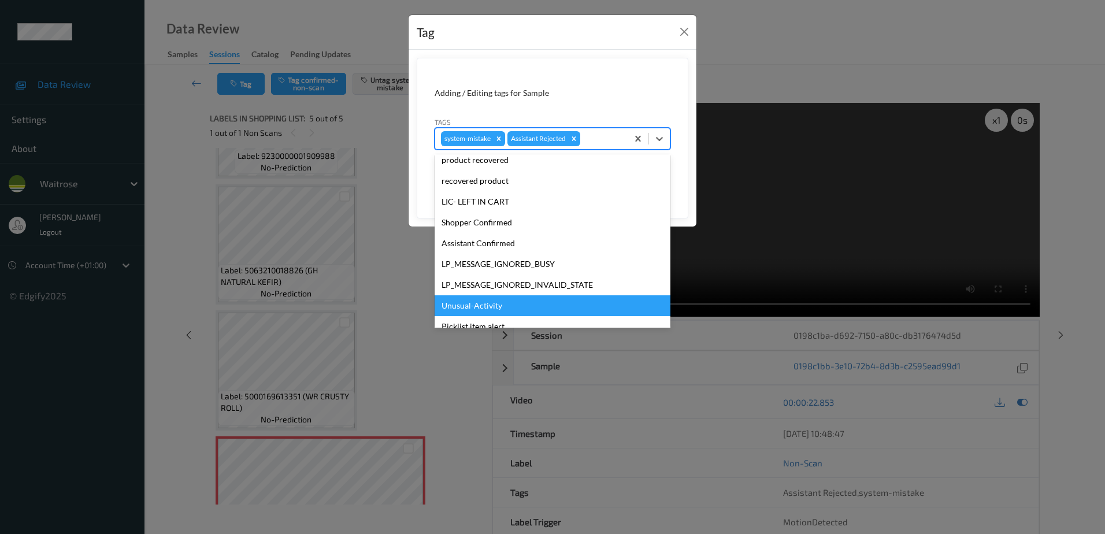
click at [486, 300] on div "Unusual-Activity" at bounding box center [552, 305] width 236 height 21
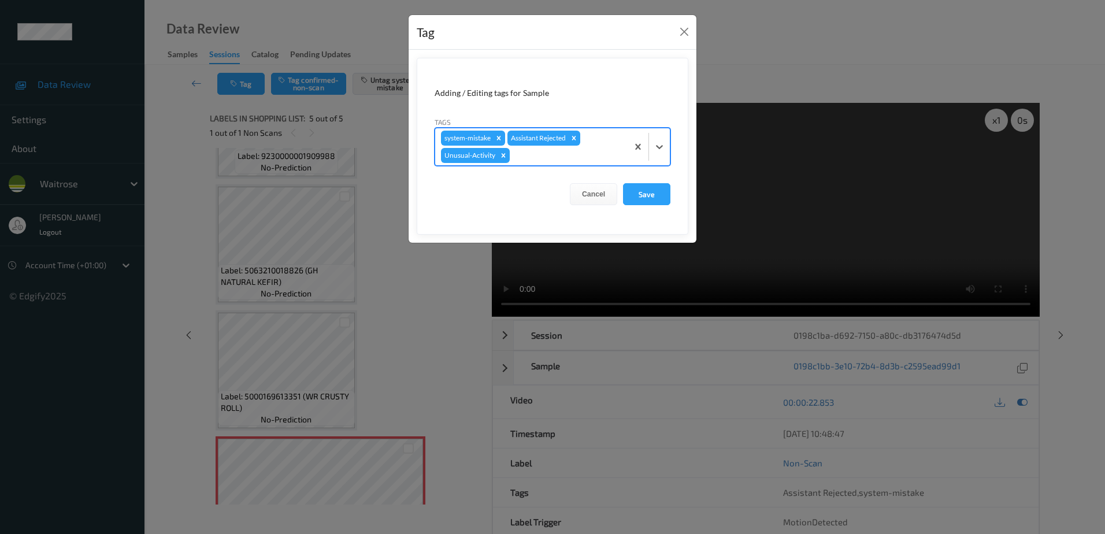
click at [523, 159] on div at bounding box center [567, 155] width 110 height 14
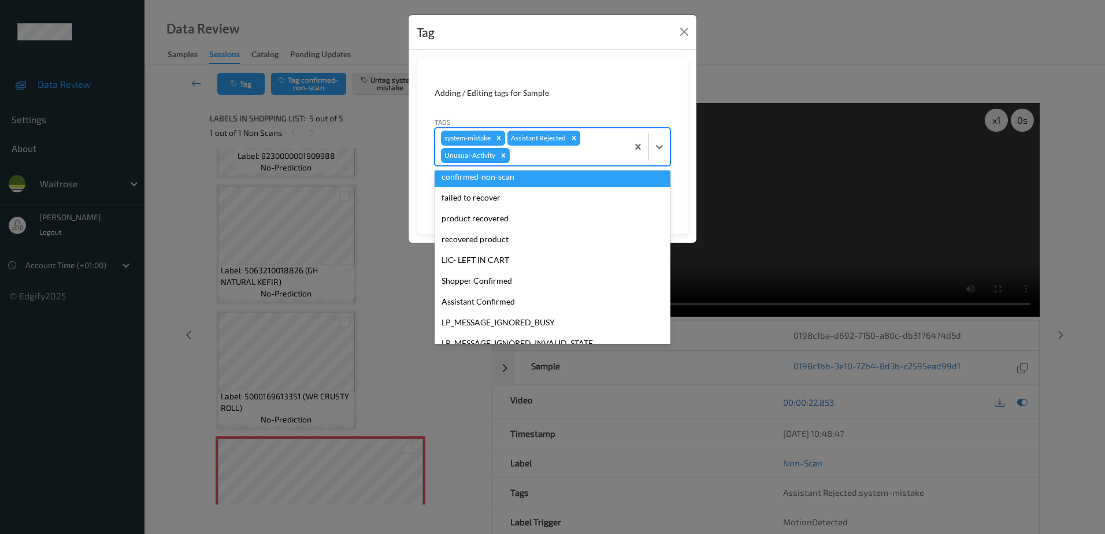
scroll to position [206, 0]
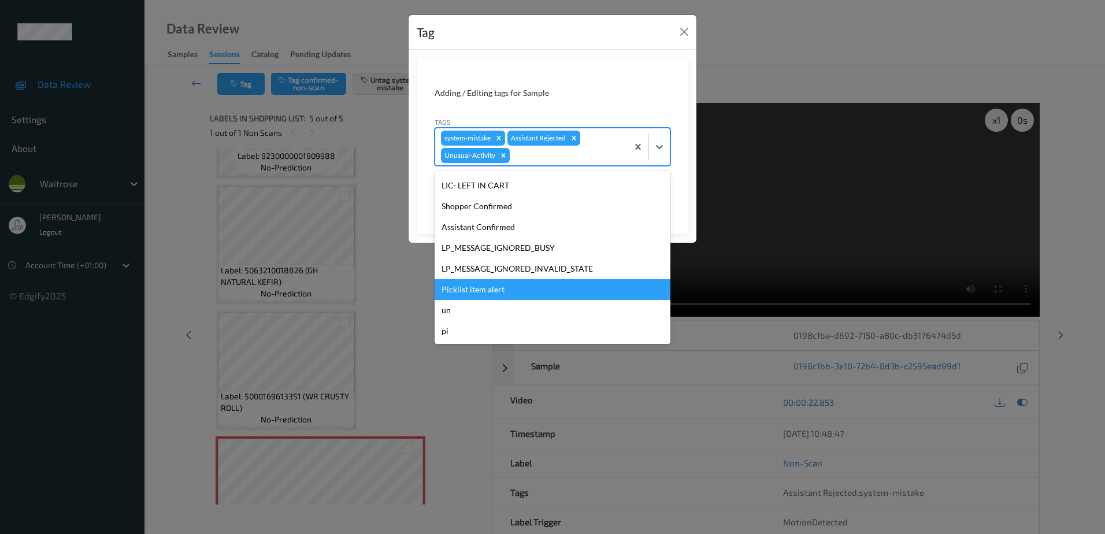
click at [496, 288] on div "Picklist item alert" at bounding box center [552, 289] width 236 height 21
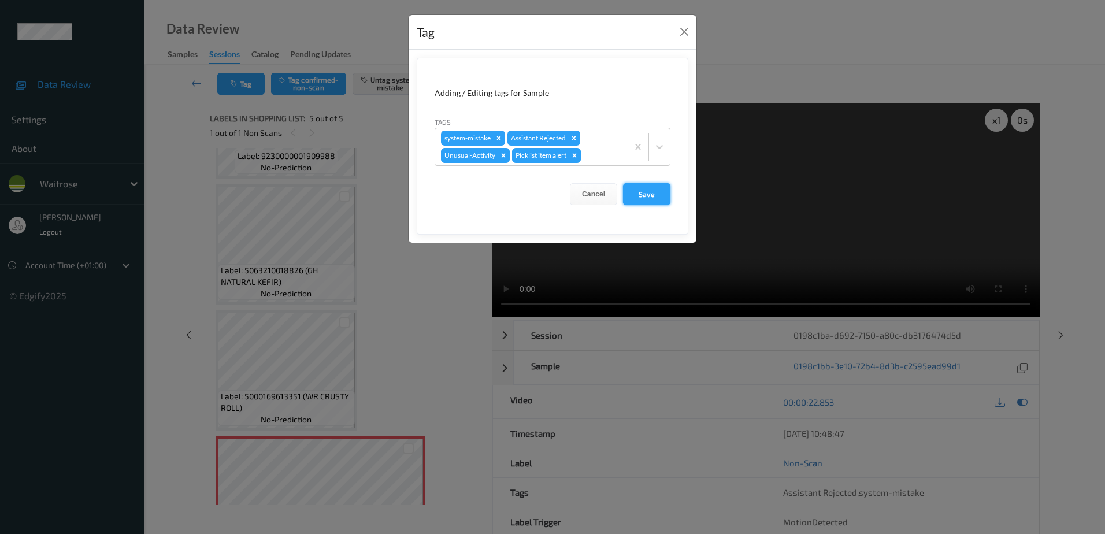
click at [654, 198] on button "Save" at bounding box center [646, 194] width 47 height 22
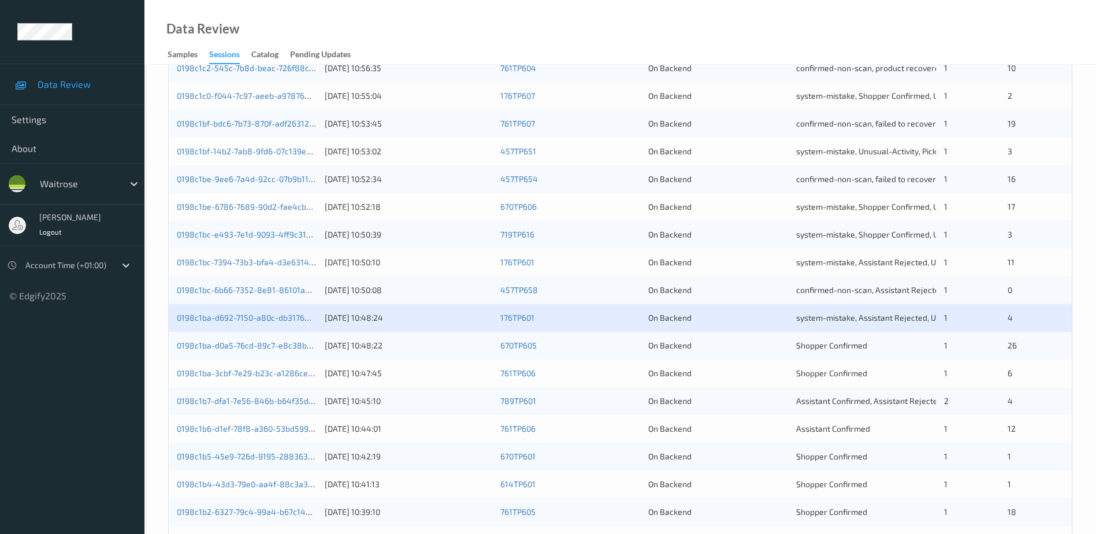
scroll to position [289, 0]
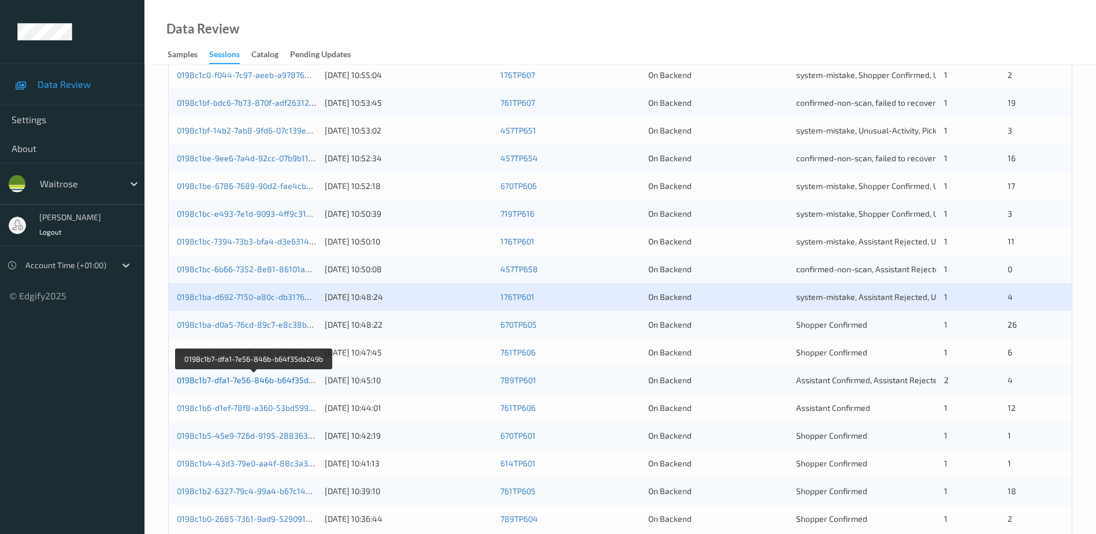
click at [249, 378] on link "0198c1b7-dfa1-7e56-846b-b64f35da249b" at bounding box center [254, 380] width 155 height 10
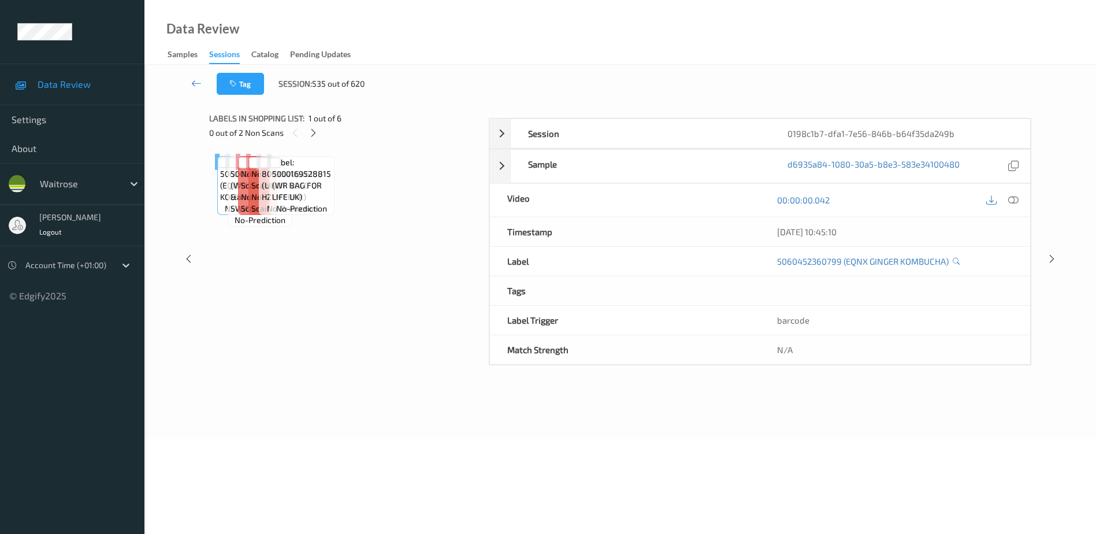
scroll to position [57, 0]
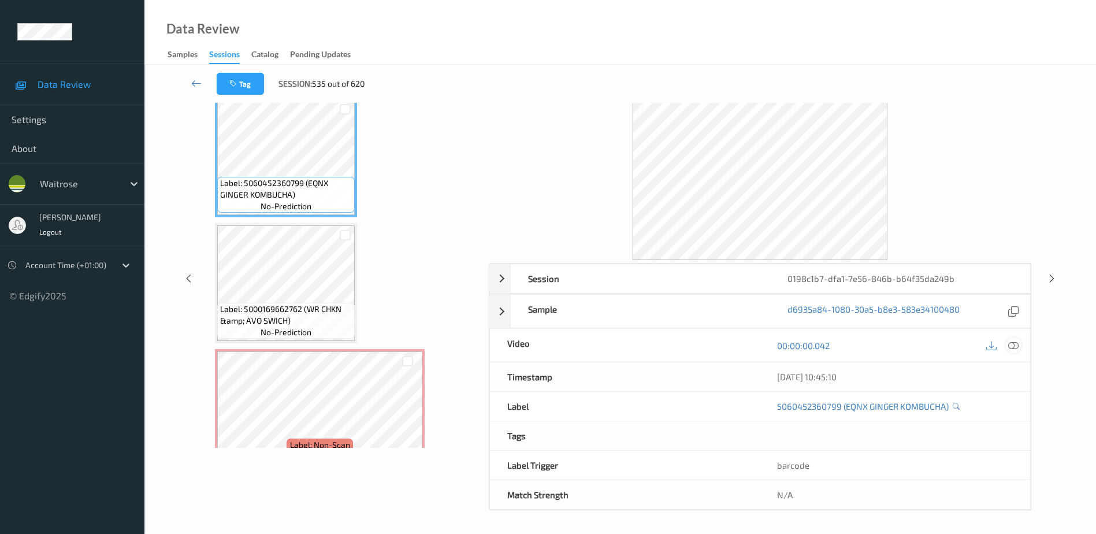
click at [1013, 345] on icon at bounding box center [1013, 345] width 10 height 10
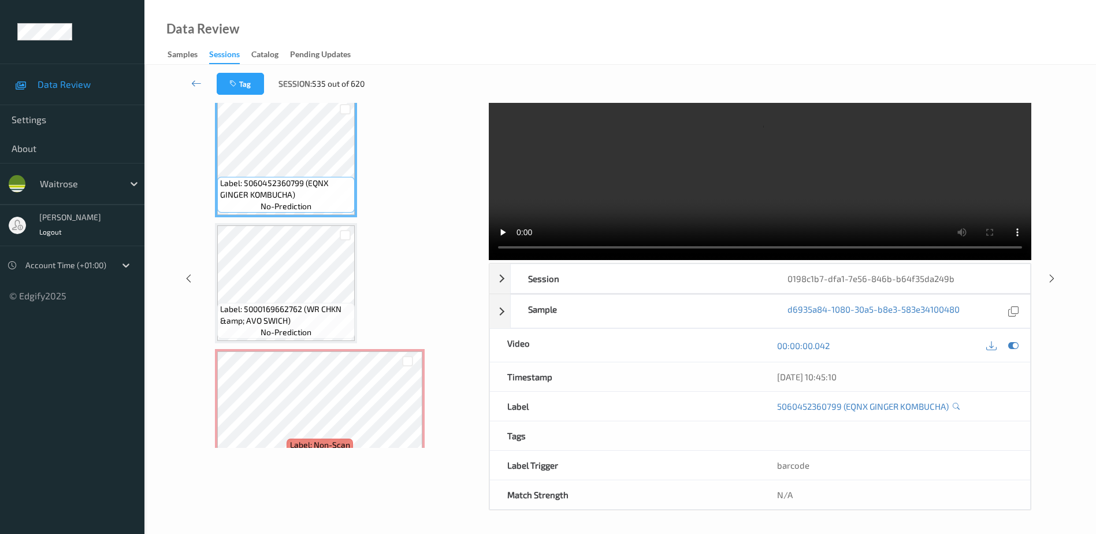
scroll to position [0, 0]
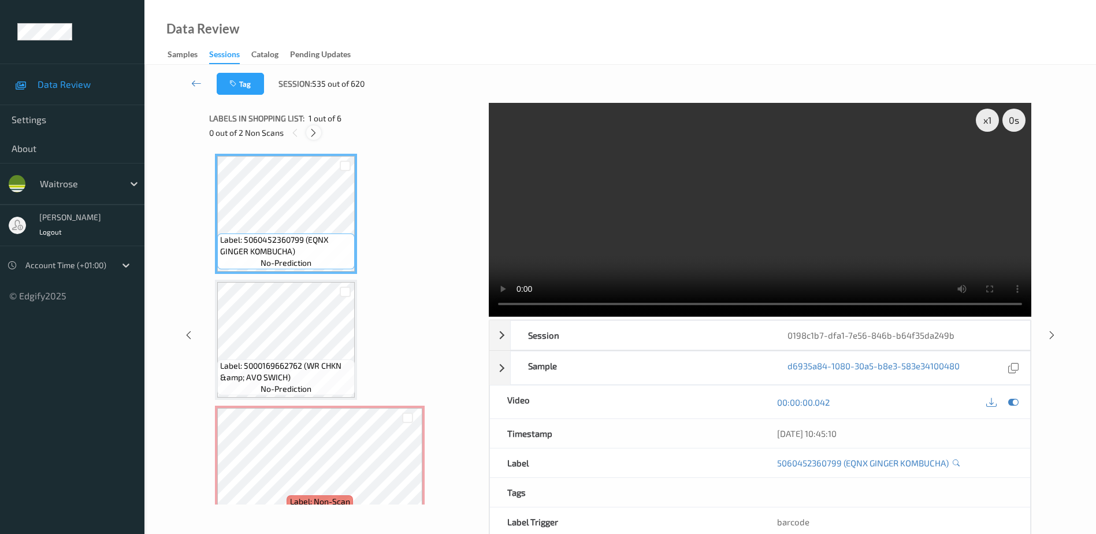
click at [315, 136] on icon at bounding box center [313, 133] width 10 height 10
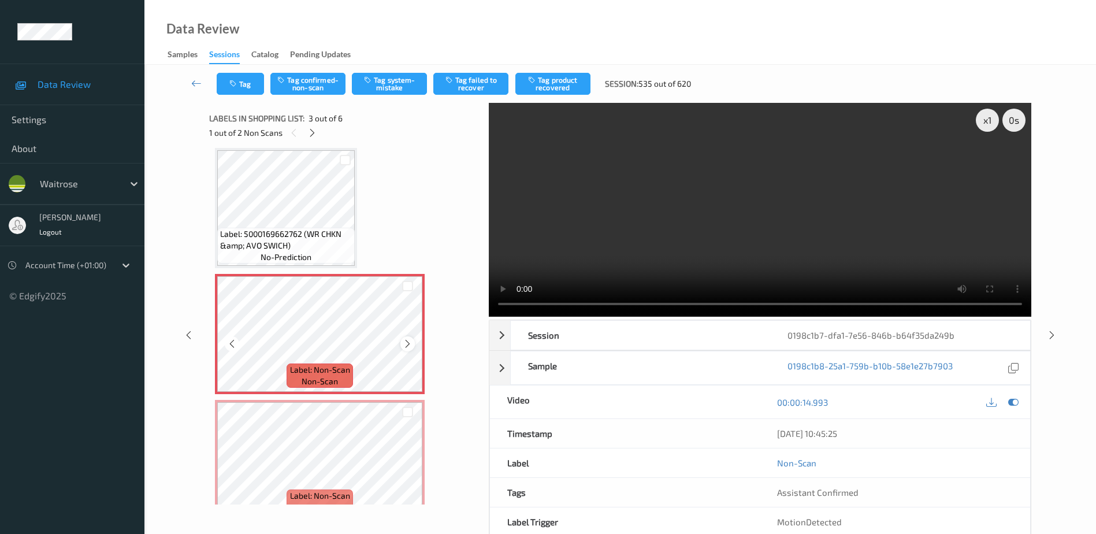
click at [405, 341] on icon at bounding box center [408, 344] width 10 height 10
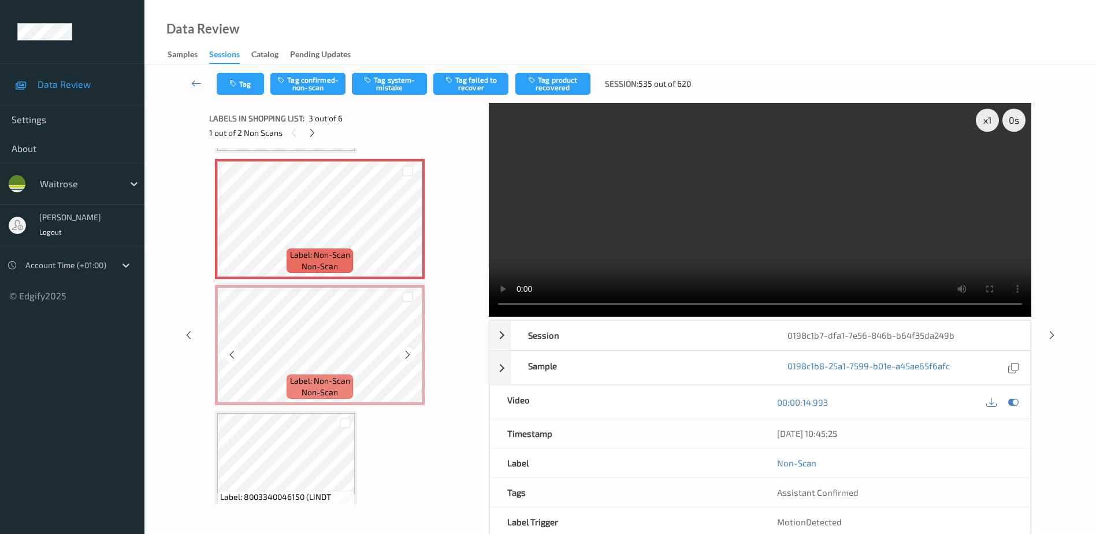
scroll to position [247, 0]
click at [406, 353] on icon at bounding box center [408, 354] width 10 height 10
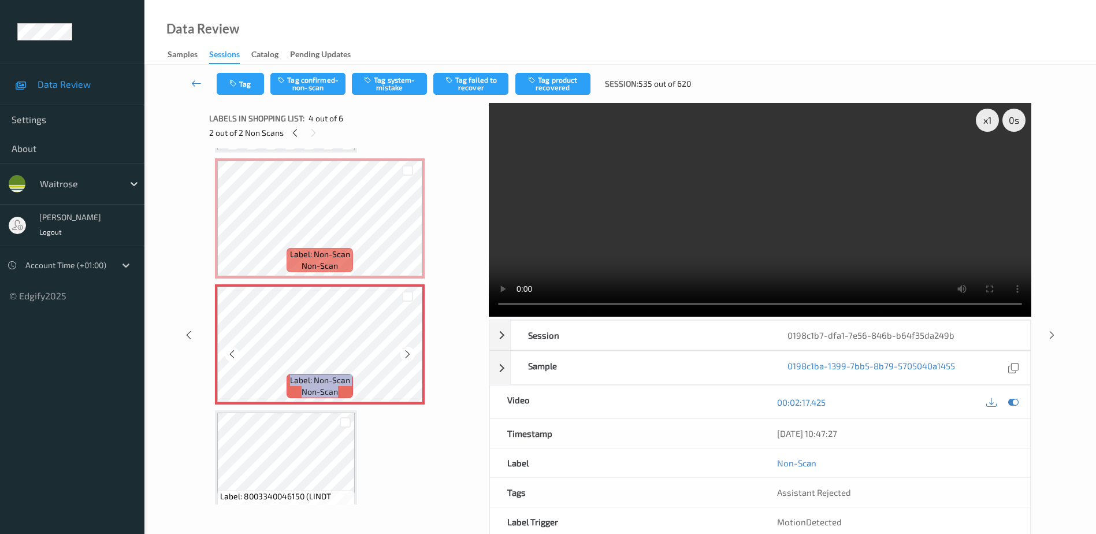
click at [406, 353] on icon at bounding box center [408, 354] width 10 height 10
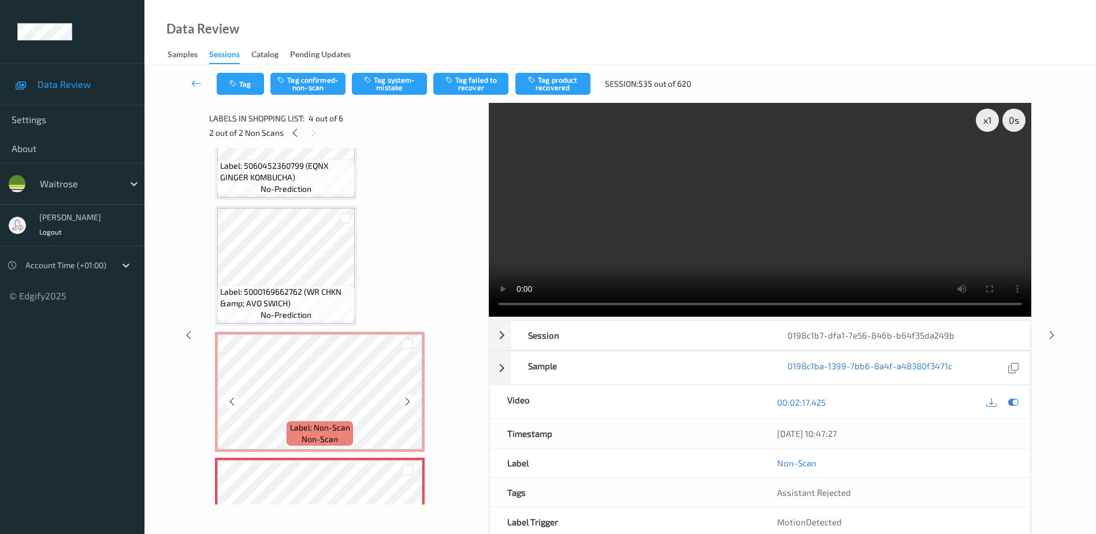
scroll to position [0, 0]
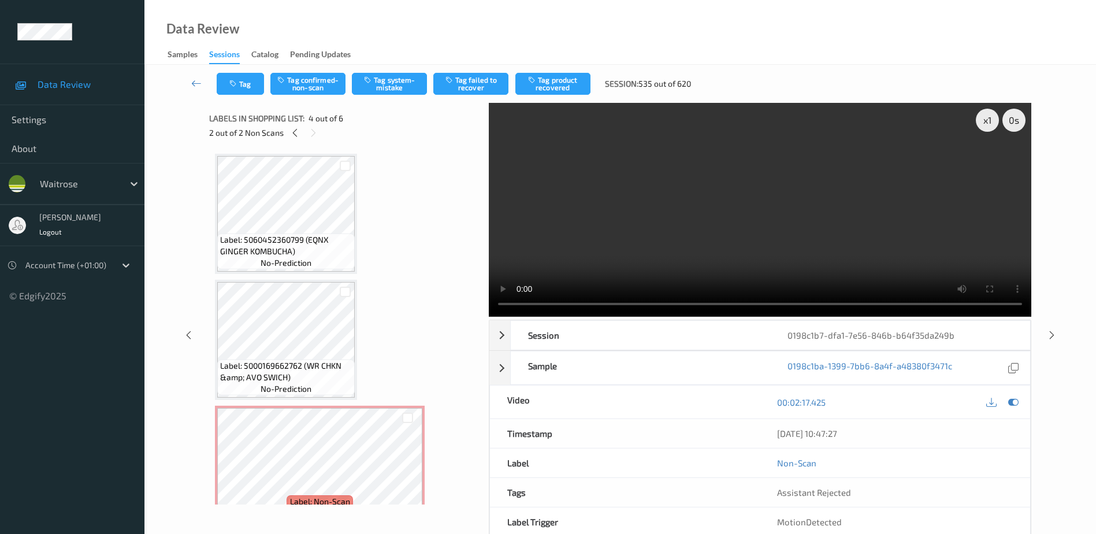
click at [656, 239] on video at bounding box center [760, 210] width 542 height 214
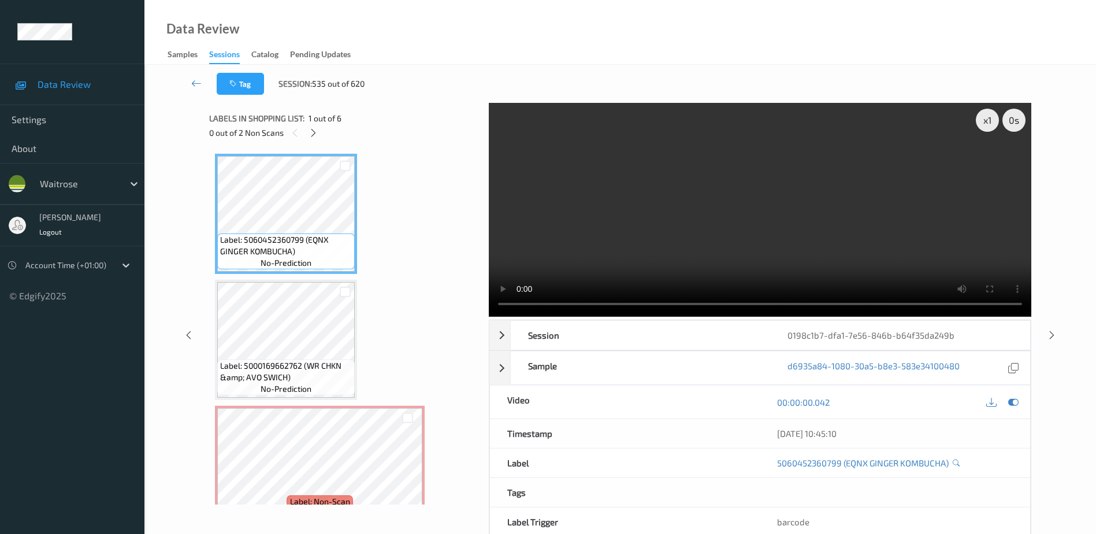
click at [707, 231] on video at bounding box center [760, 210] width 542 height 214
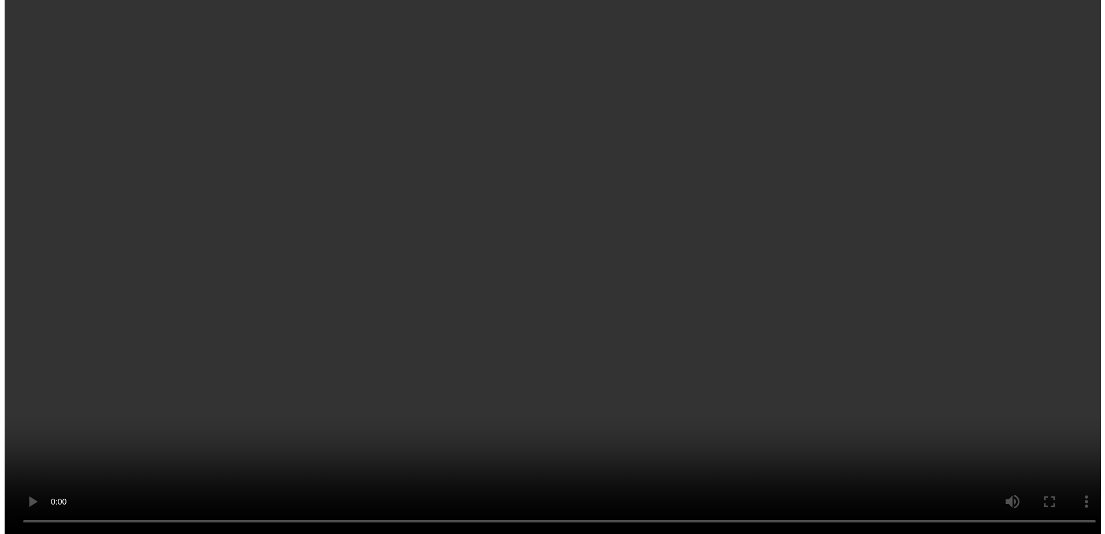
scroll to position [174, 0]
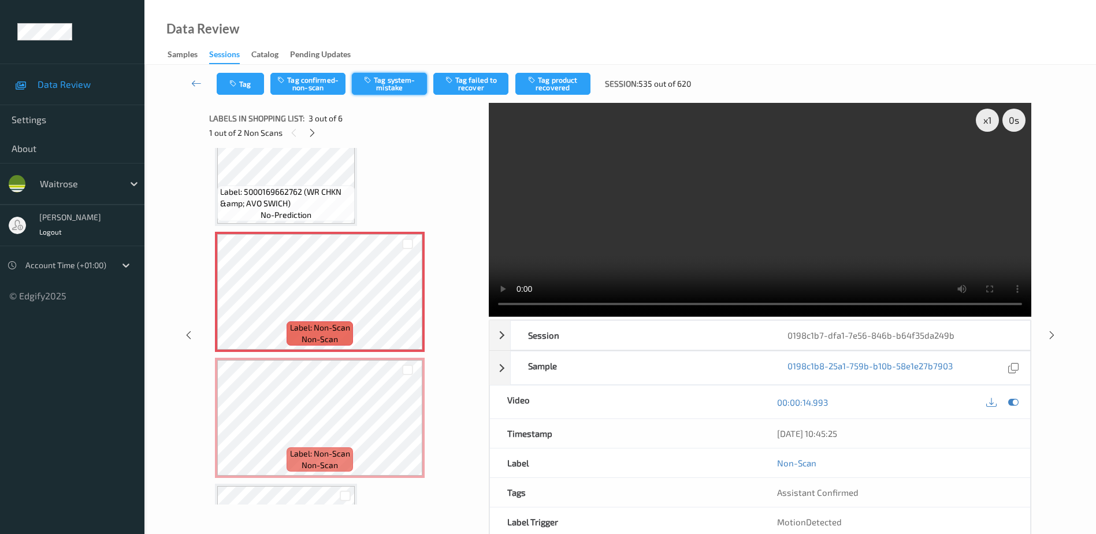
click at [388, 81] on button "Tag system-mistake" at bounding box center [389, 84] width 75 height 22
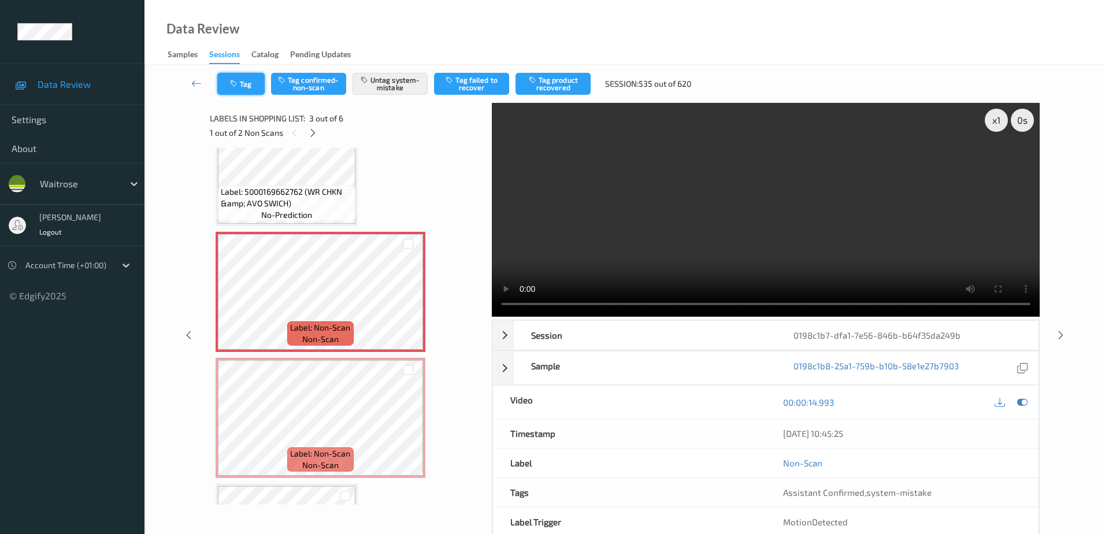
click at [238, 92] on button "Tag" at bounding box center [240, 84] width 47 height 22
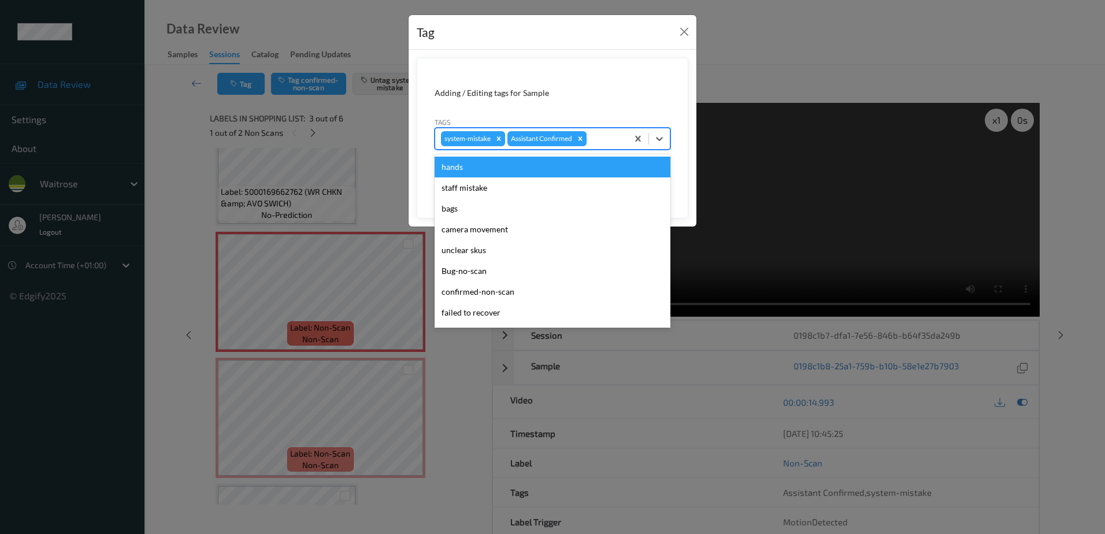
click at [604, 147] on div "system-mistake Assistant Confirmed" at bounding box center [531, 139] width 192 height 20
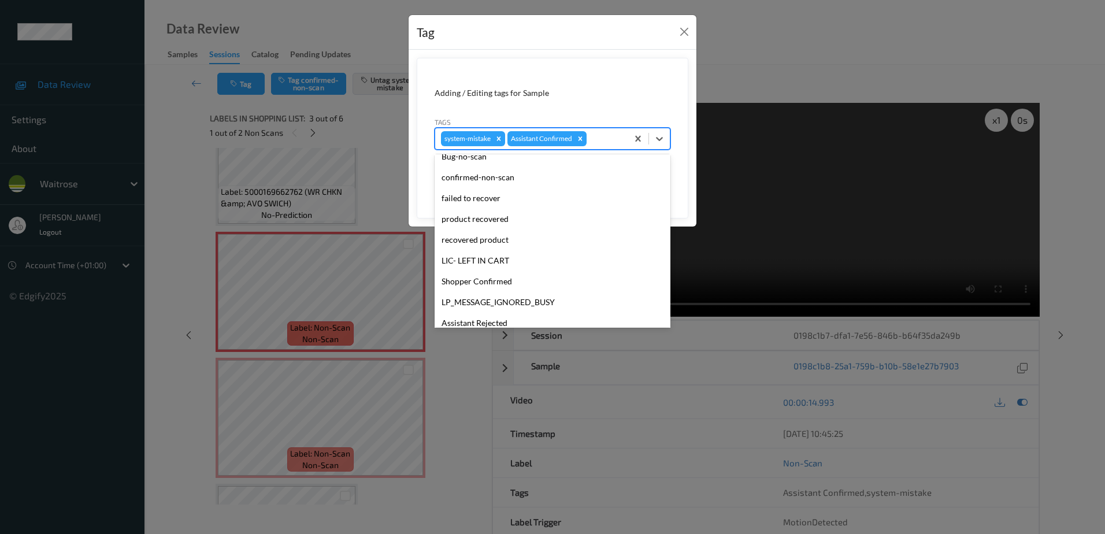
scroll to position [173, 0]
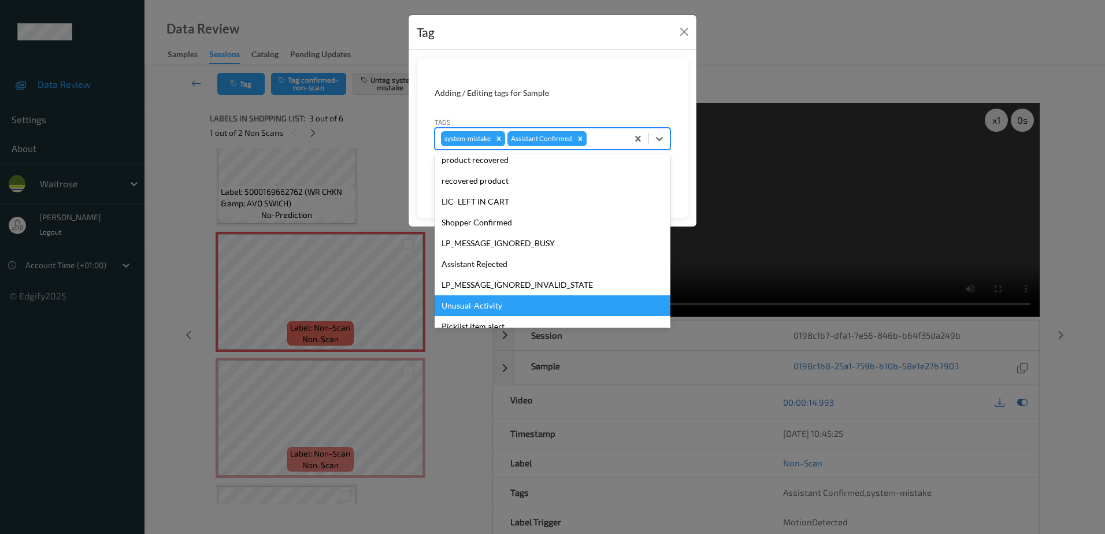
click at [474, 303] on div "Unusual-Activity" at bounding box center [552, 305] width 236 height 21
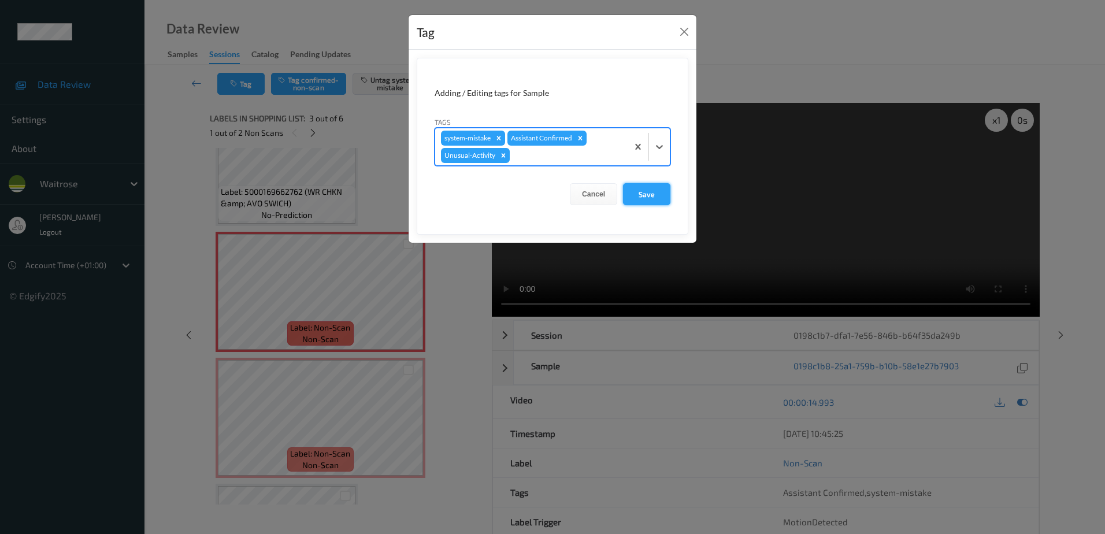
click at [653, 203] on button "Save" at bounding box center [646, 194] width 47 height 22
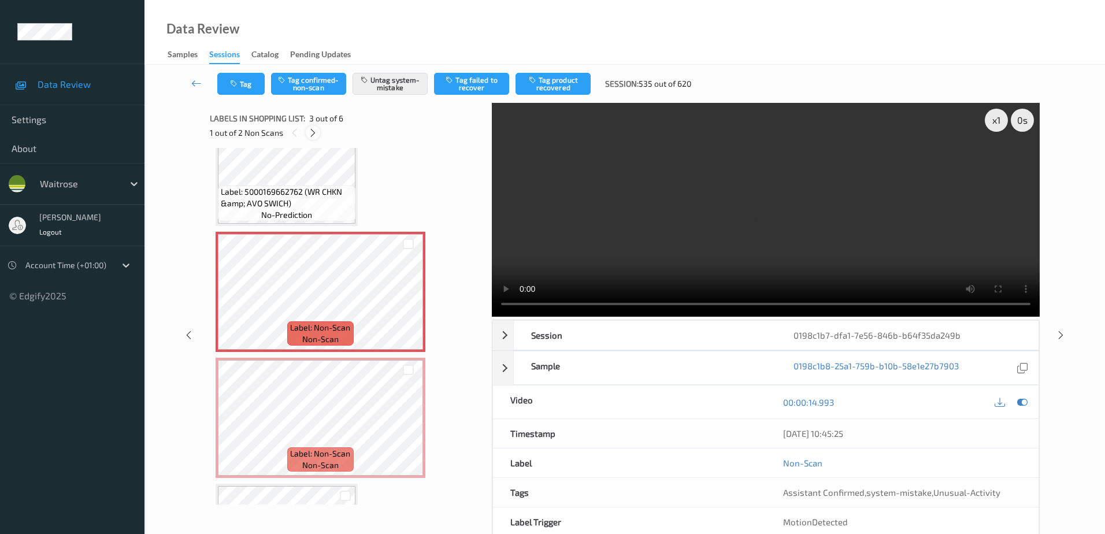
click at [317, 133] on icon at bounding box center [313, 133] width 10 height 10
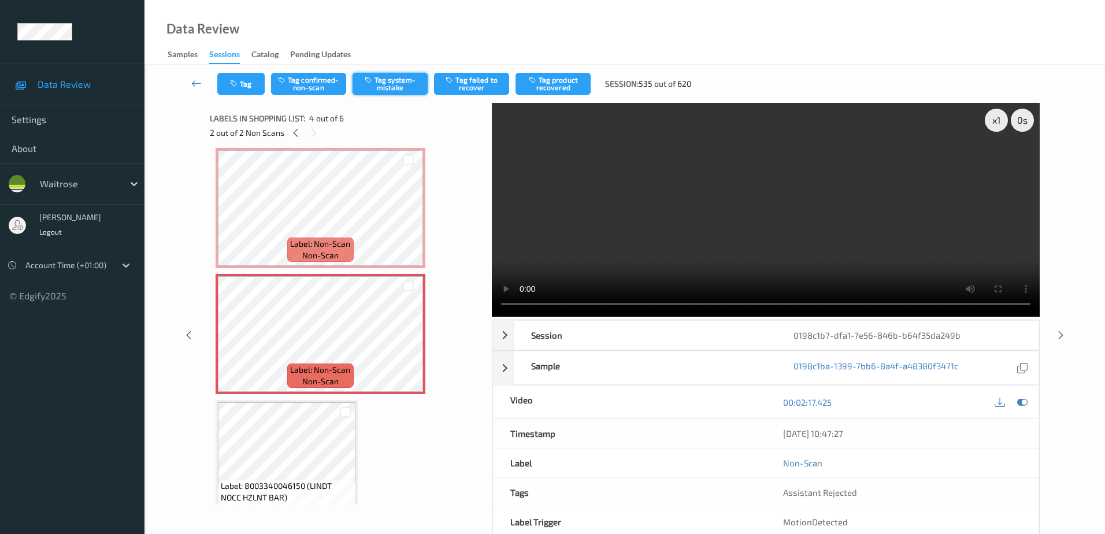
click at [374, 84] on button "Tag system-mistake" at bounding box center [389, 84] width 75 height 22
click at [240, 82] on button "Tag" at bounding box center [240, 84] width 47 height 22
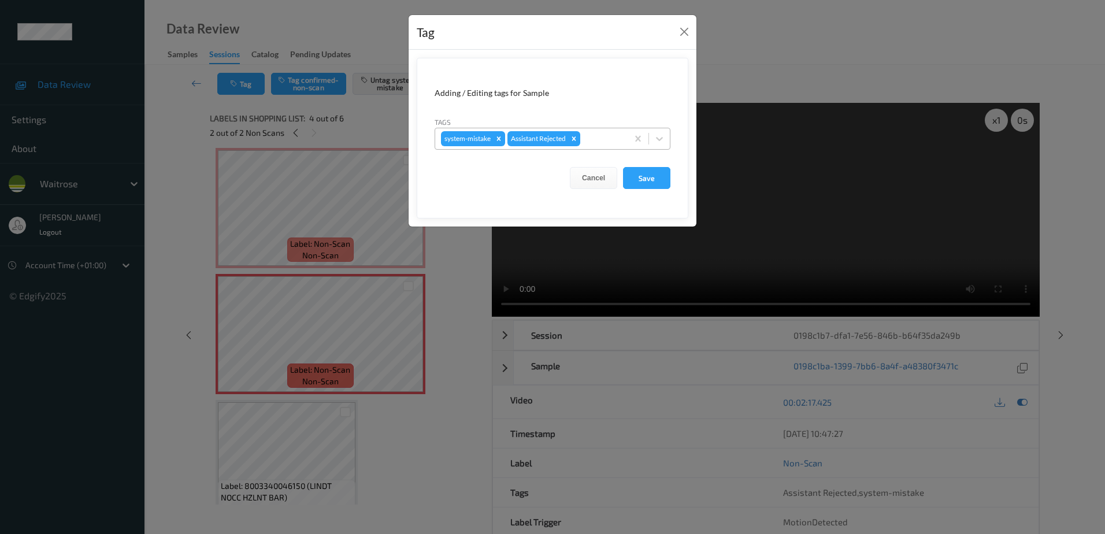
click at [592, 132] on div at bounding box center [601, 139] width 39 height 14
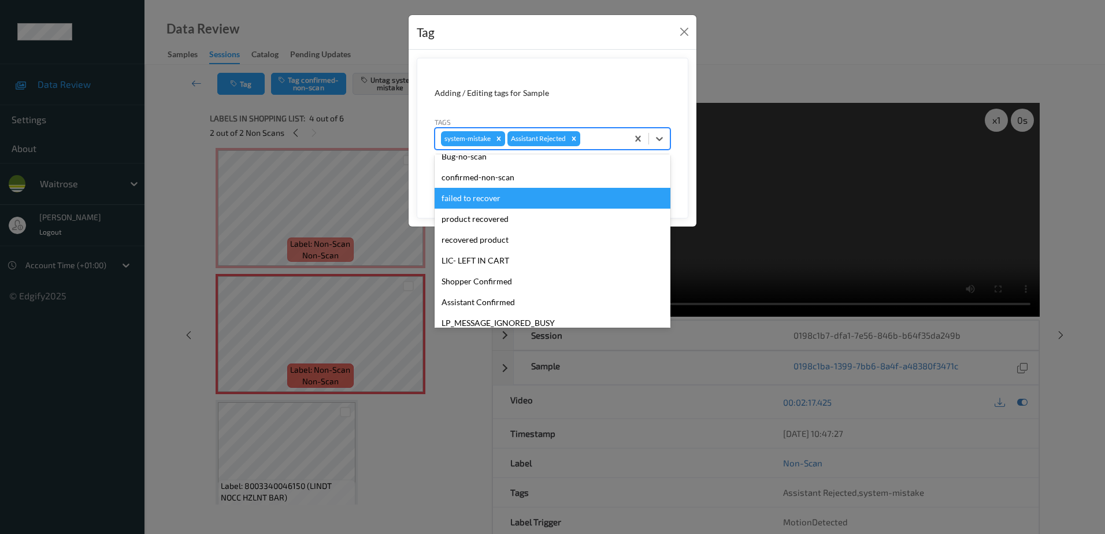
scroll to position [173, 0]
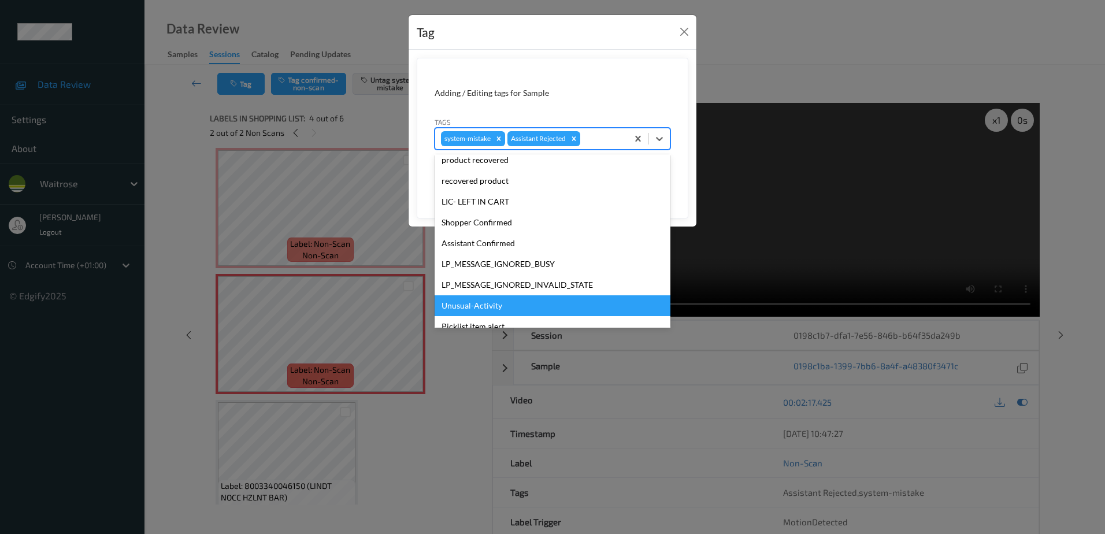
click at [468, 300] on div "Unusual-Activity" at bounding box center [552, 305] width 236 height 21
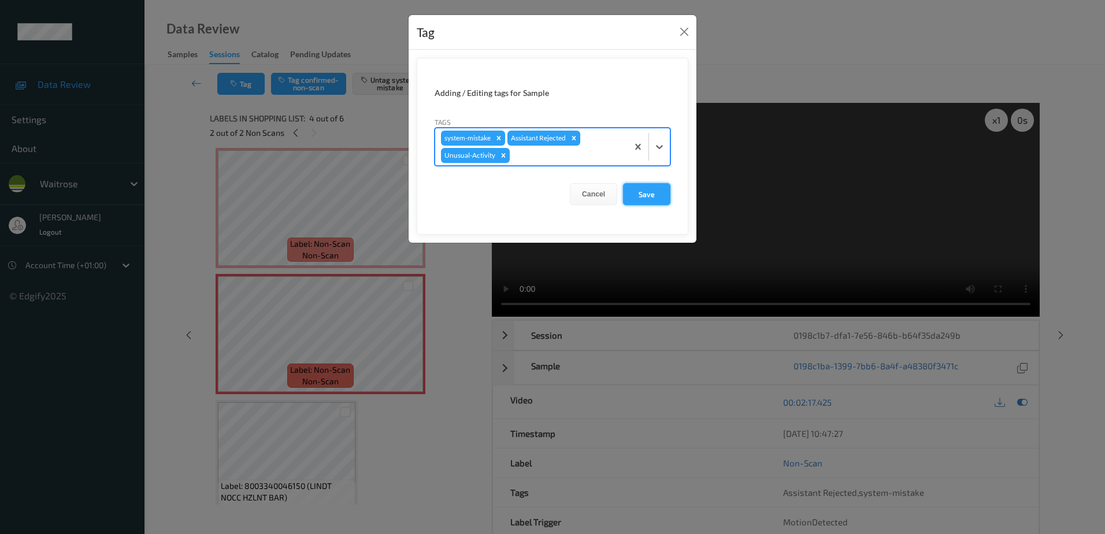
click at [645, 200] on button "Save" at bounding box center [646, 194] width 47 height 22
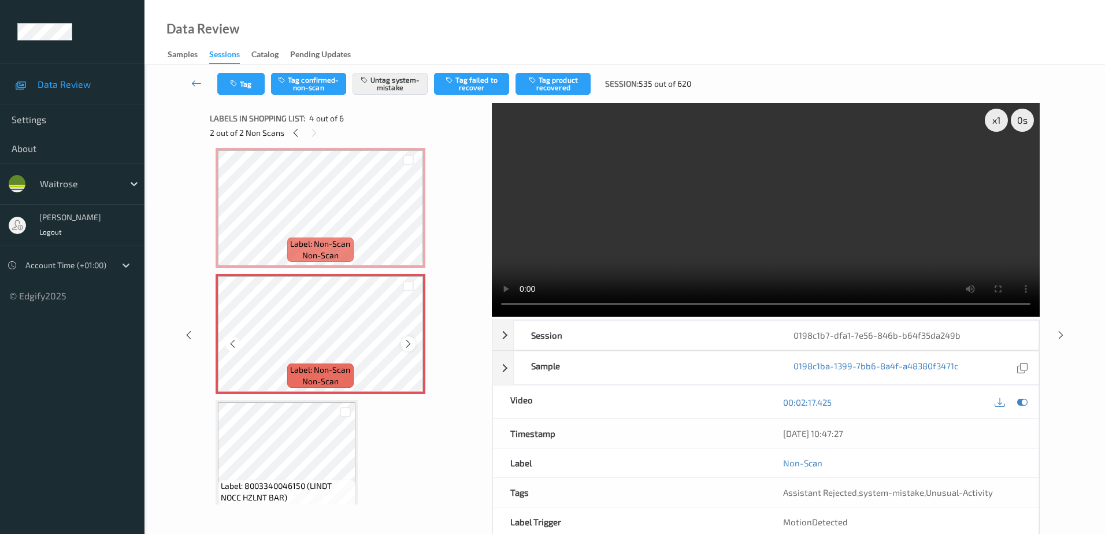
click at [404, 347] on icon at bounding box center [408, 344] width 10 height 10
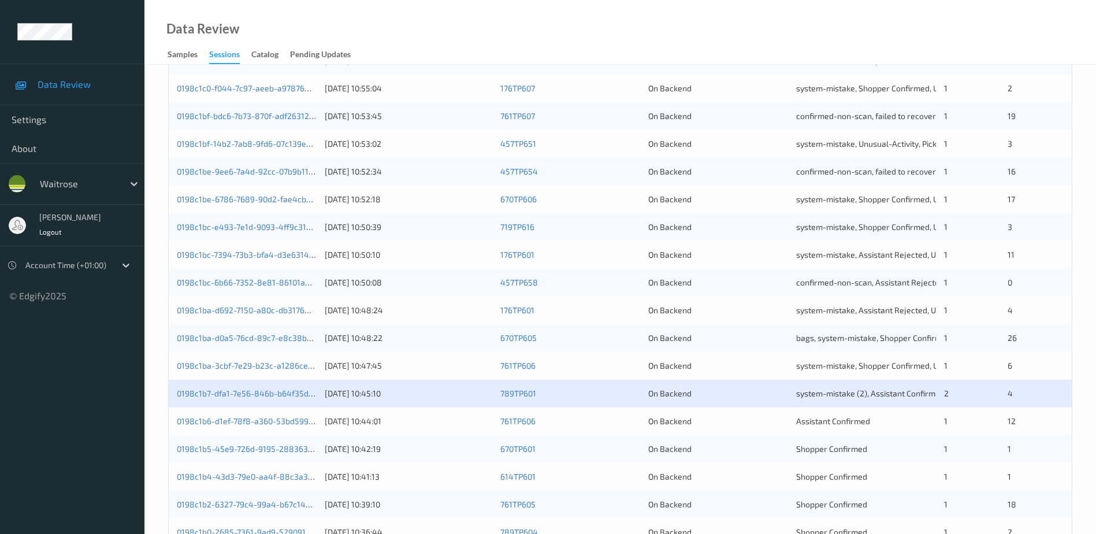
scroll to position [289, 0]
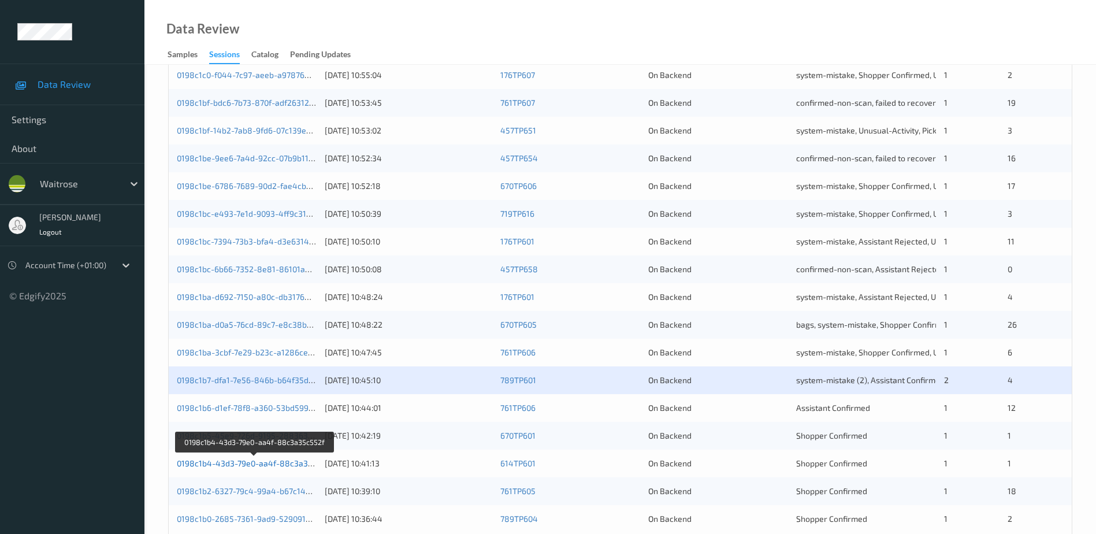
click at [251, 467] on link "0198c1b4-43d3-79e0-aa4f-88c3a35c552f" at bounding box center [255, 463] width 157 height 10
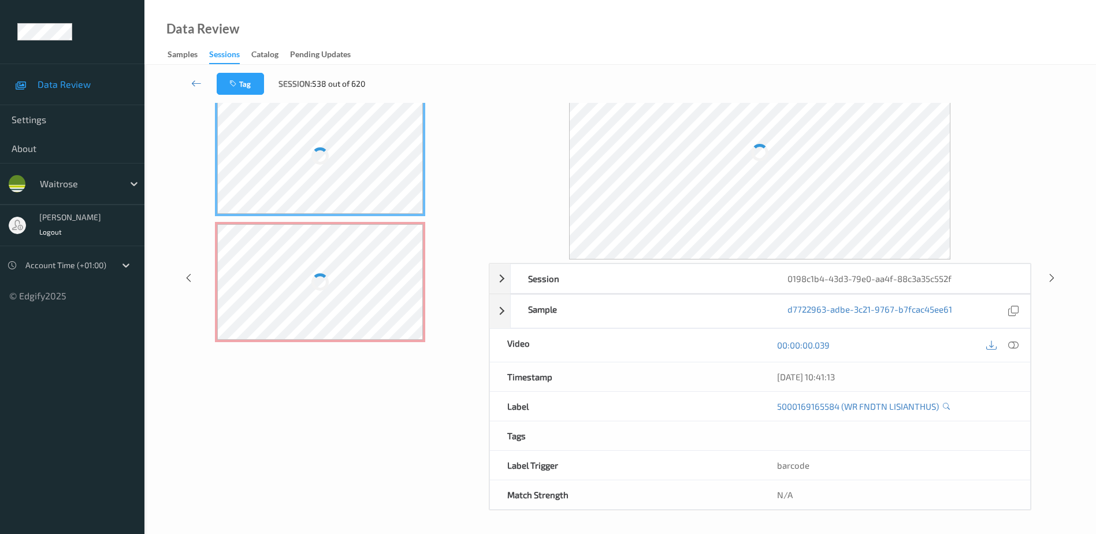
scroll to position [57, 0]
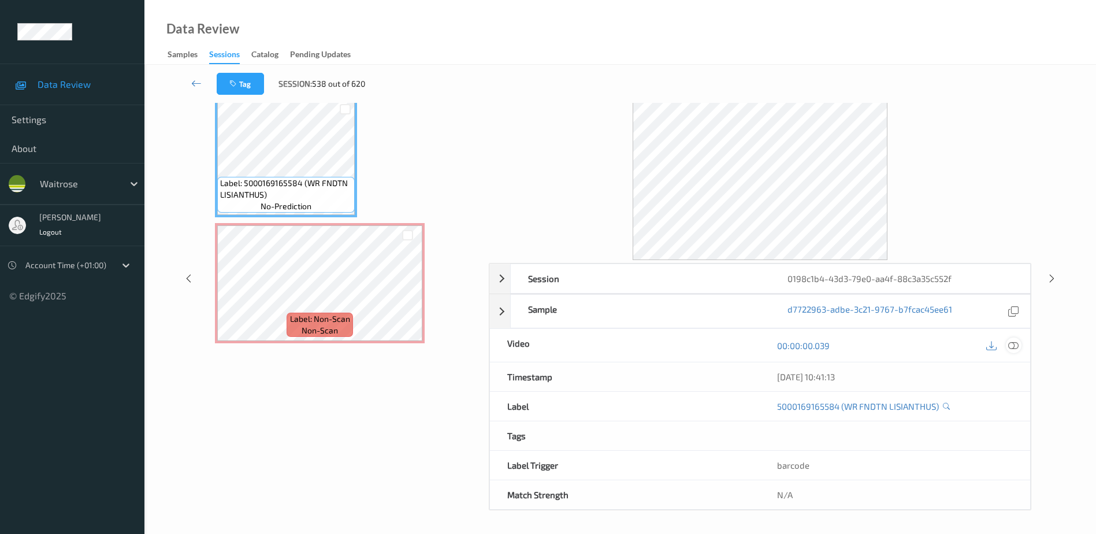
click at [1016, 346] on icon at bounding box center [1013, 345] width 10 height 10
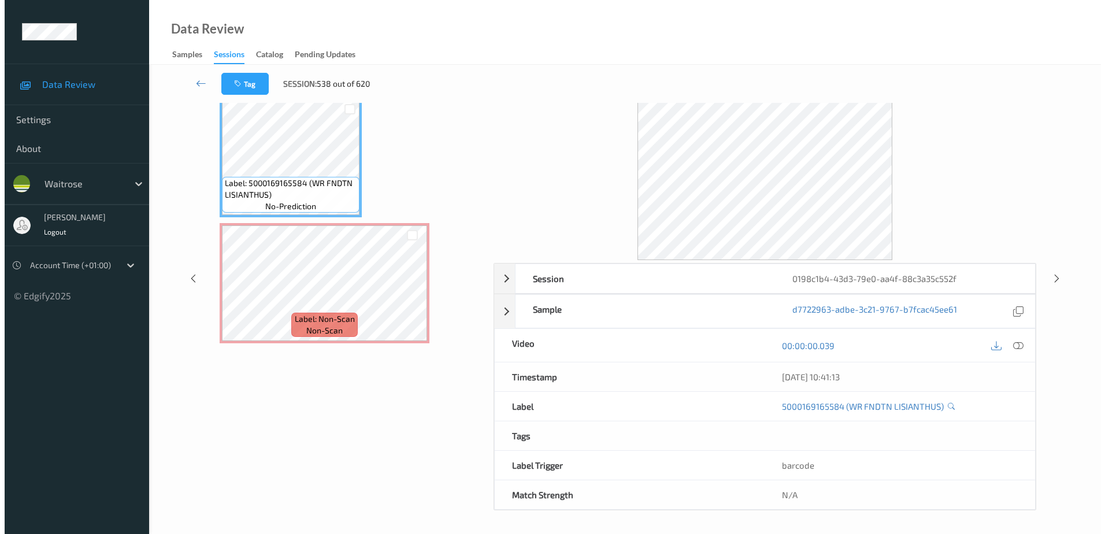
scroll to position [0, 0]
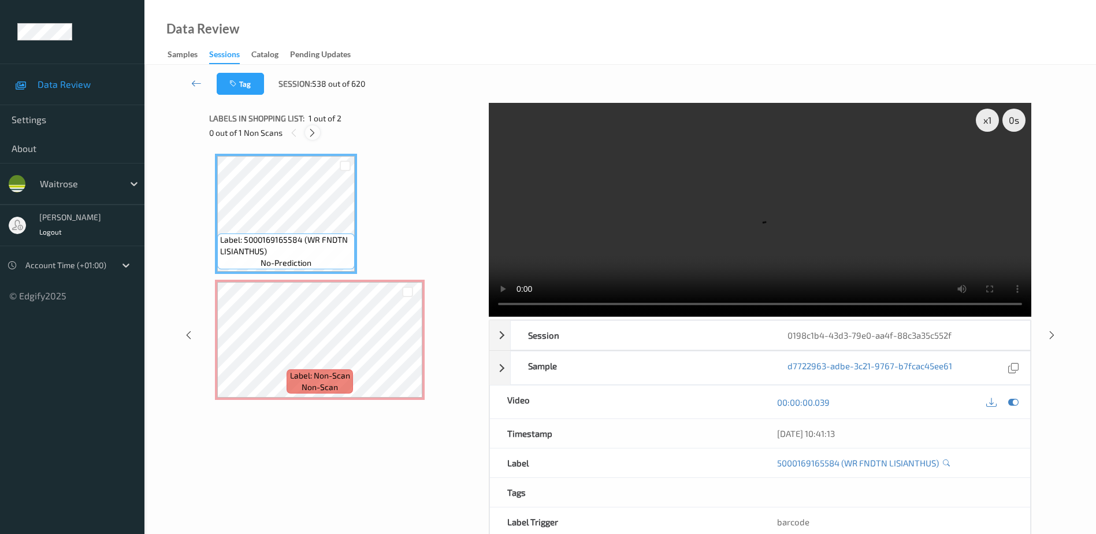
click at [308, 128] on icon at bounding box center [312, 133] width 10 height 10
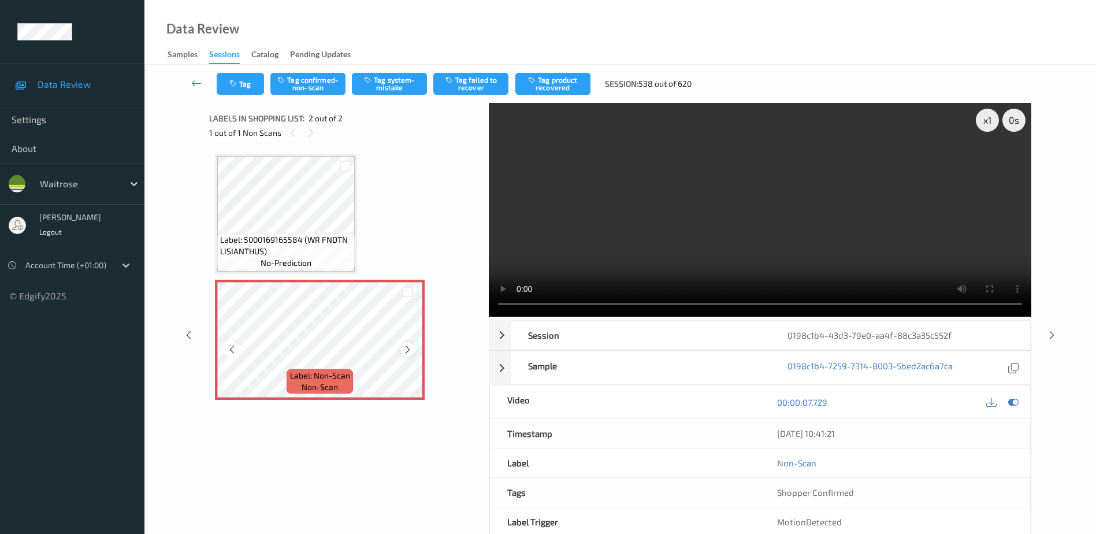
click at [403, 345] on icon at bounding box center [408, 349] width 10 height 10
click at [756, 180] on video at bounding box center [760, 210] width 542 height 214
drag, startPoint x: 405, startPoint y: 89, endPoint x: 404, endPoint y: 113, distance: 24.3
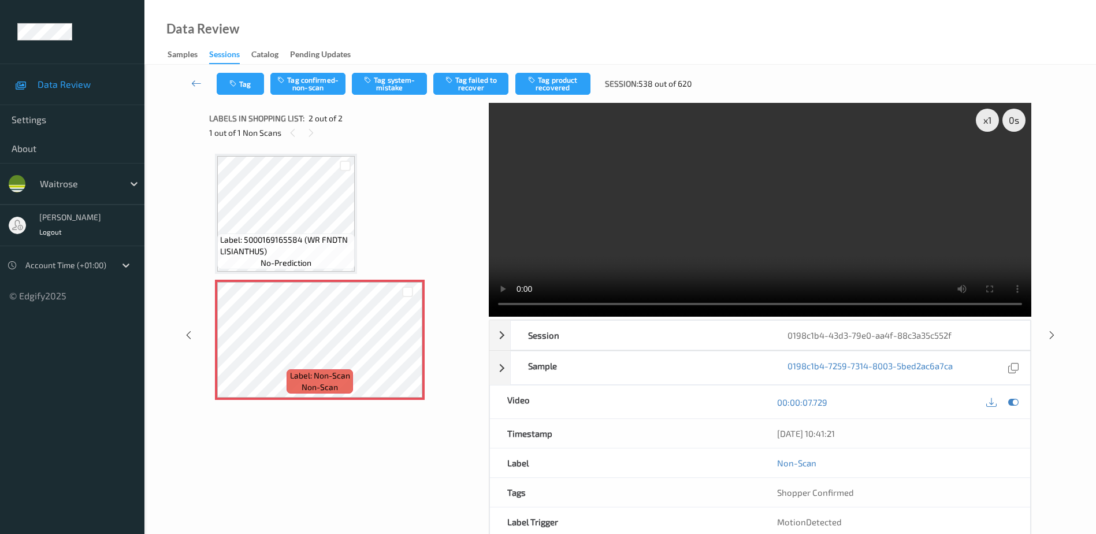
click at [405, 89] on button "Tag system-mistake" at bounding box center [389, 84] width 75 height 22
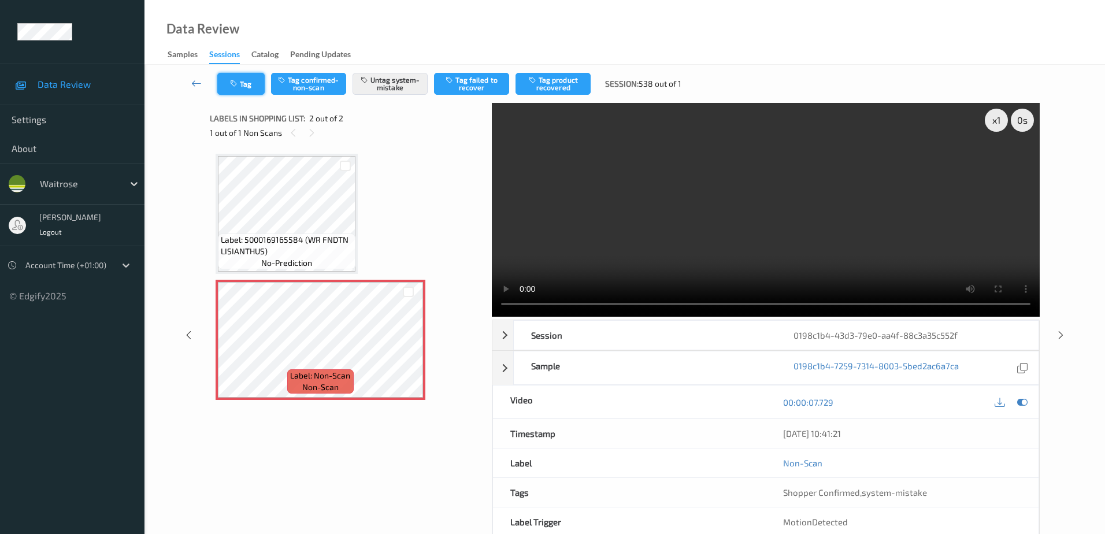
click at [243, 91] on button "Tag" at bounding box center [240, 84] width 47 height 22
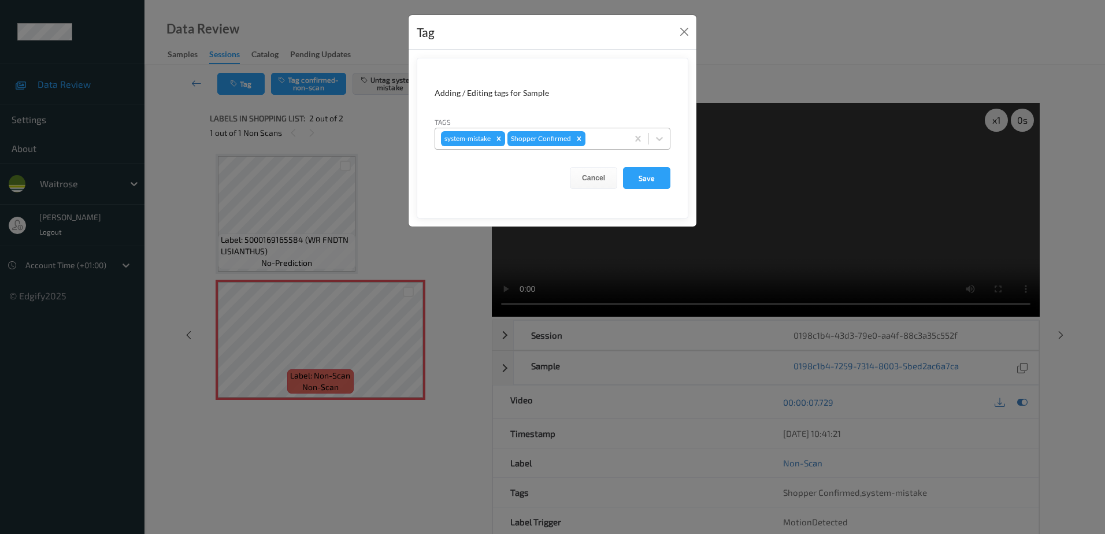
click at [596, 132] on div at bounding box center [604, 139] width 34 height 14
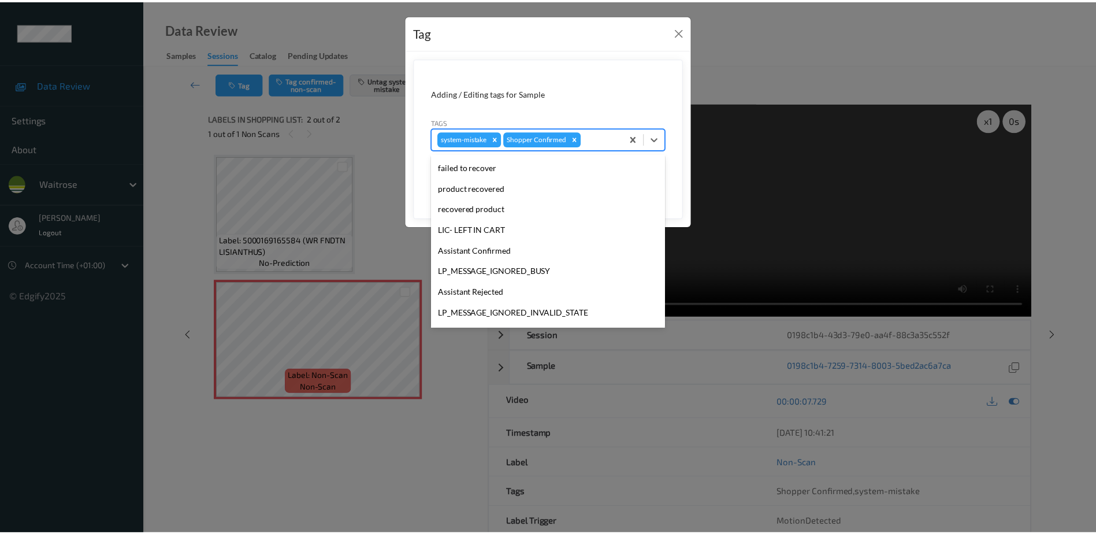
scroll to position [226, 0]
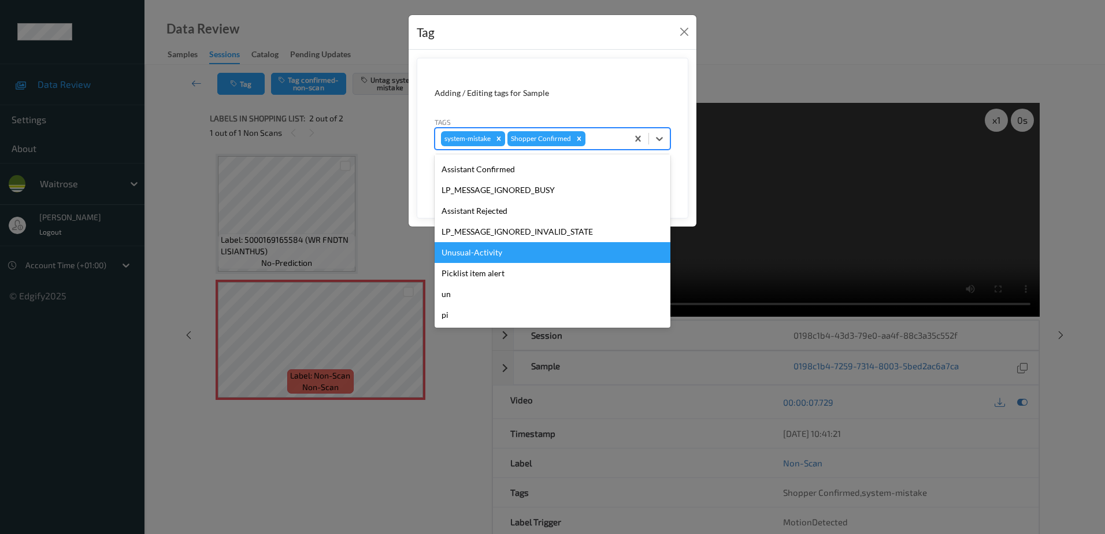
click at [492, 251] on div "Unusual-Activity" at bounding box center [552, 252] width 236 height 21
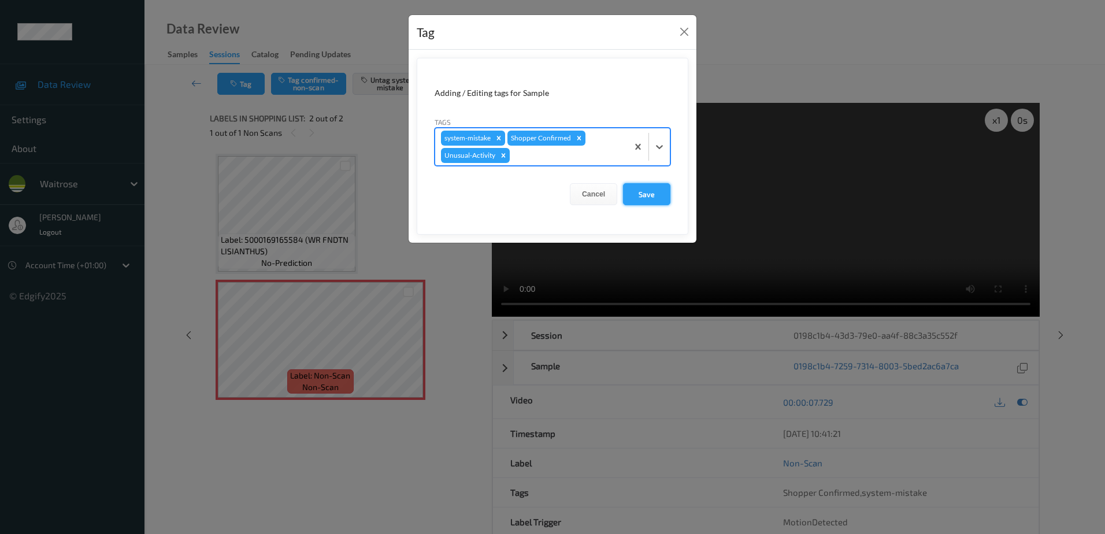
click at [648, 185] on button "Save" at bounding box center [646, 194] width 47 height 22
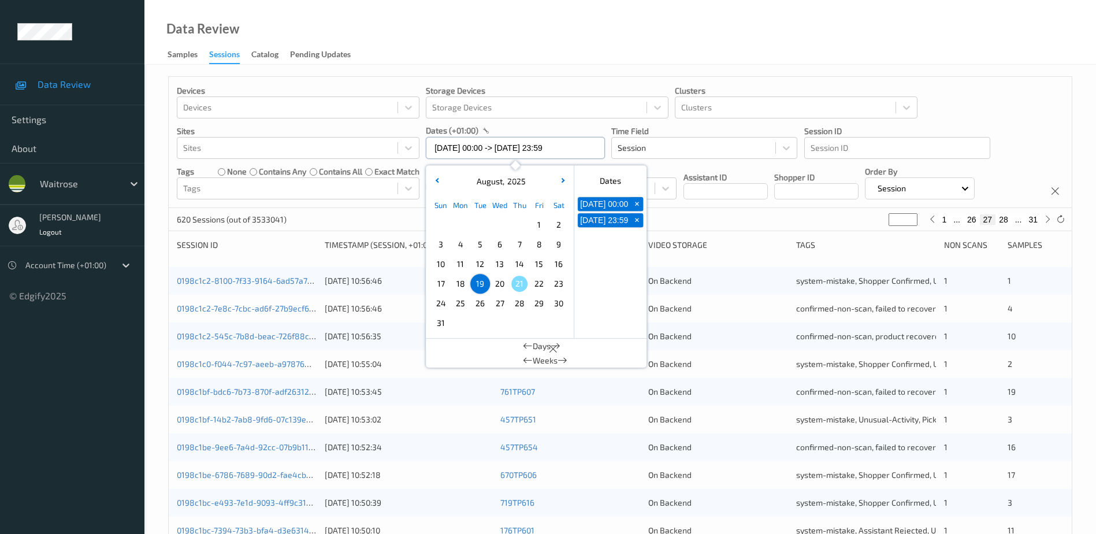
click at [530, 150] on input "[DATE] 00:00 -> [DATE] 23:59" at bounding box center [515, 148] width 179 height 22
click at [496, 285] on span "20" at bounding box center [500, 284] width 16 height 16
type input "20/08/2025 00:00"
type input "*"
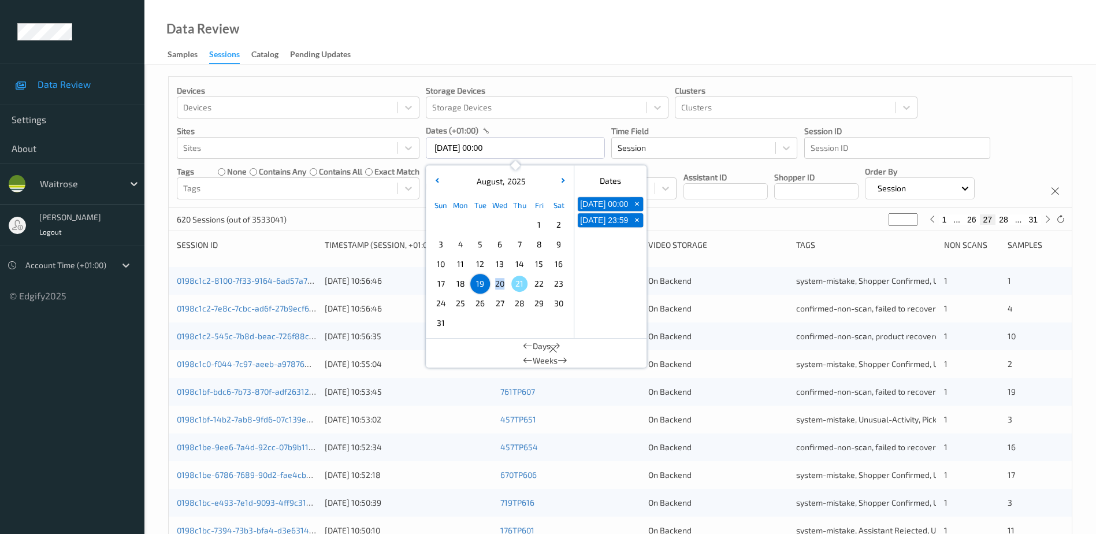
click at [496, 285] on span "20" at bounding box center [500, 284] width 16 height 16
type input "20/08/2025 00:00 -> 20/08/2025 23:59"
drag, startPoint x: 496, startPoint y: 285, endPoint x: 505, endPoint y: 64, distance: 221.4
click at [514, 37] on div "Data Review Samples Sessions Catalog Pending Updates" at bounding box center [619, 32] width 951 height 65
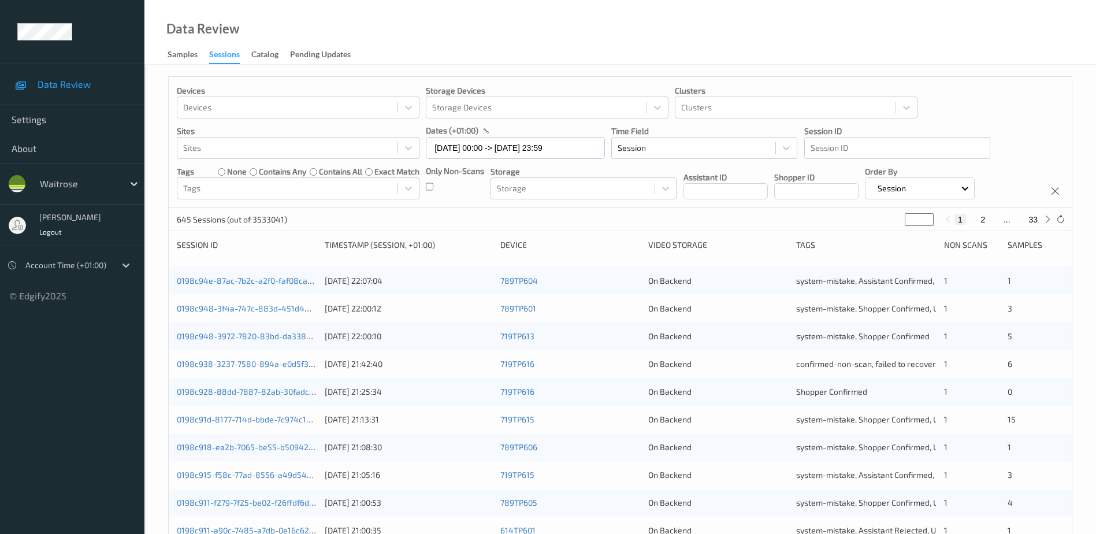
drag, startPoint x: 913, startPoint y: 220, endPoint x: 908, endPoint y: 223, distance: 5.9
click at [908, 223] on input "*" at bounding box center [919, 219] width 29 height 13
type input "*"
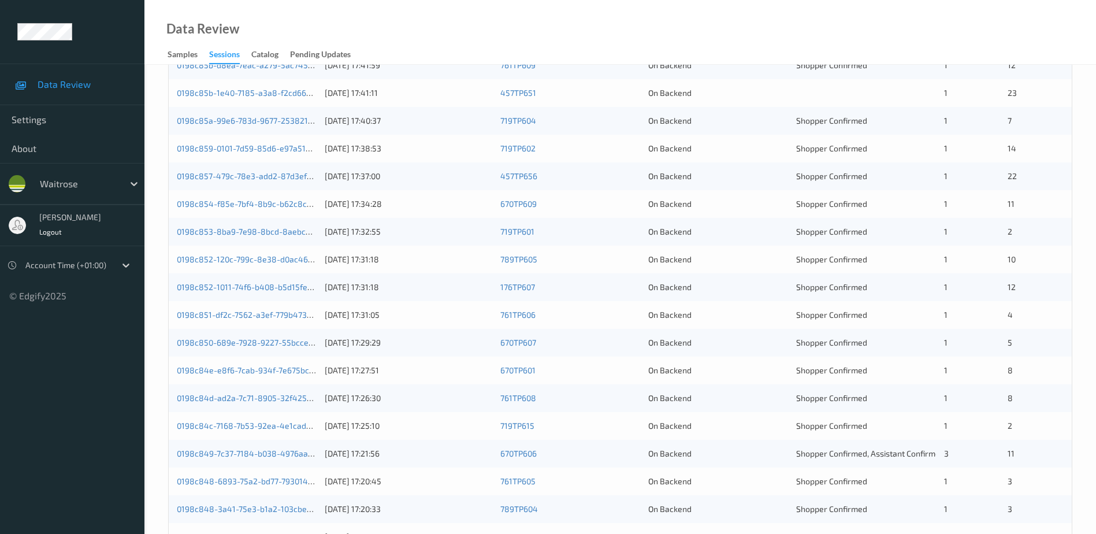
scroll to position [47, 0]
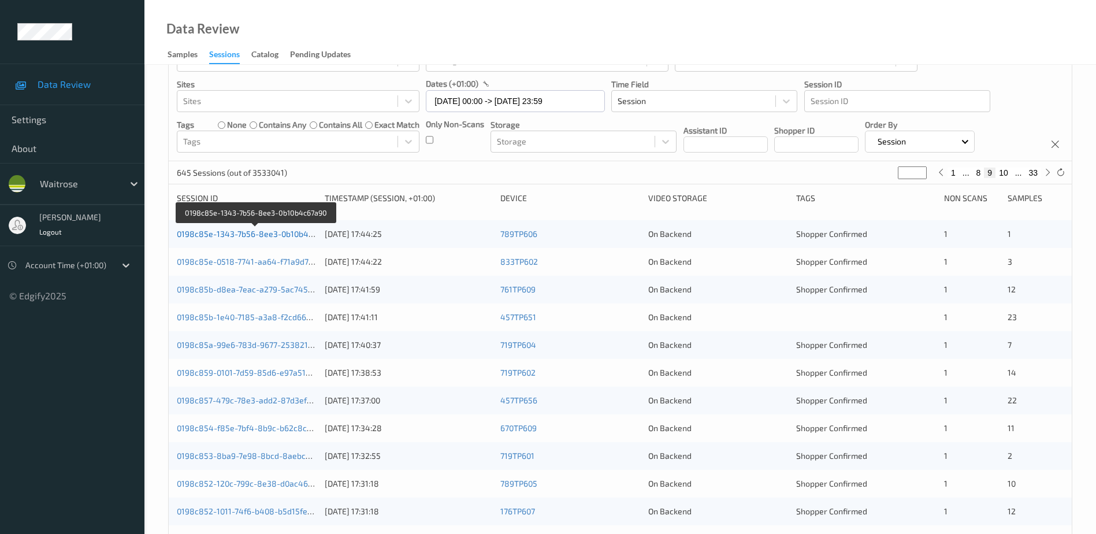
type input "*"
click at [302, 235] on link "0198c85e-1343-7b56-8ee3-0b10b4c67a90" at bounding box center [256, 234] width 158 height 10
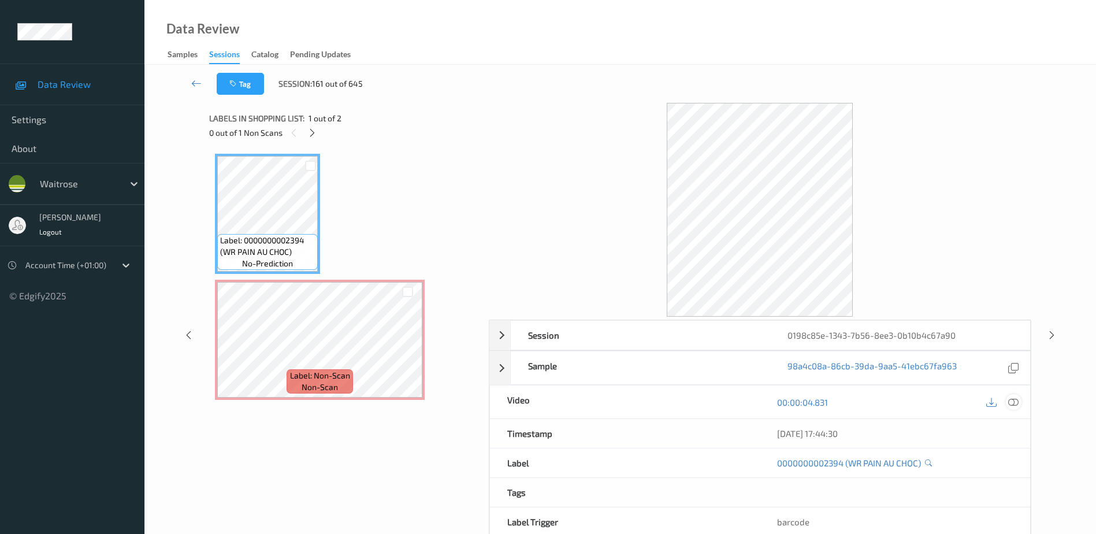
click at [1013, 403] on icon at bounding box center [1013, 402] width 10 height 10
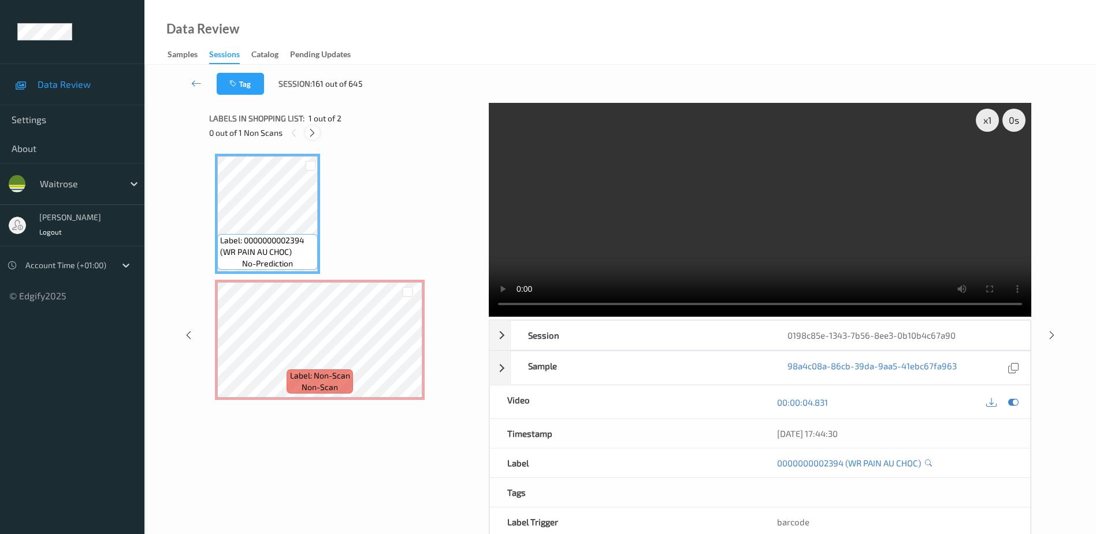
click at [312, 132] on icon at bounding box center [312, 133] width 10 height 10
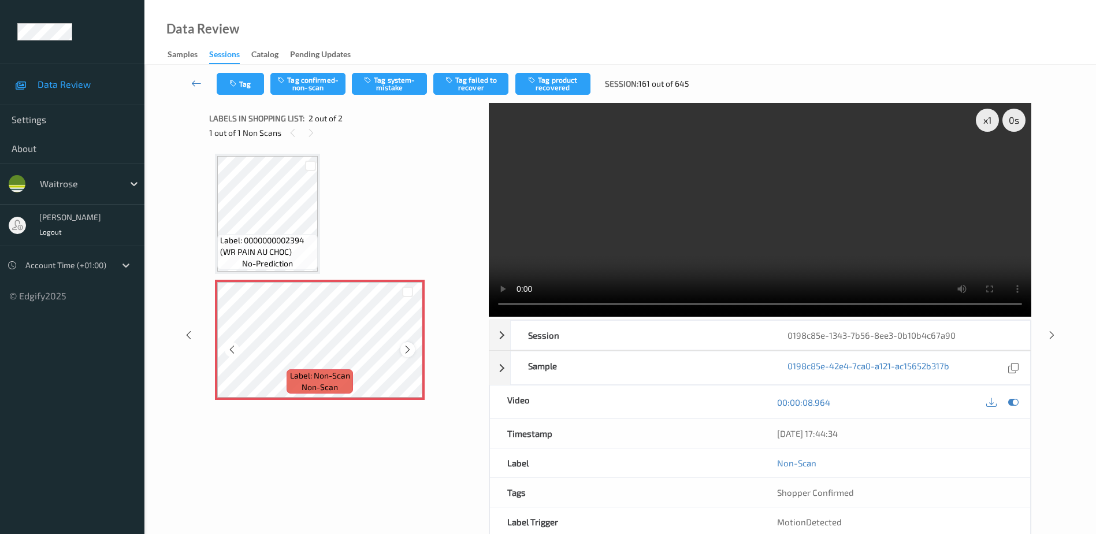
click at [405, 354] on icon at bounding box center [408, 349] width 10 height 10
drag, startPoint x: 765, startPoint y: 244, endPoint x: 882, endPoint y: 255, distance: 117.3
click at [765, 244] on video at bounding box center [760, 210] width 542 height 214
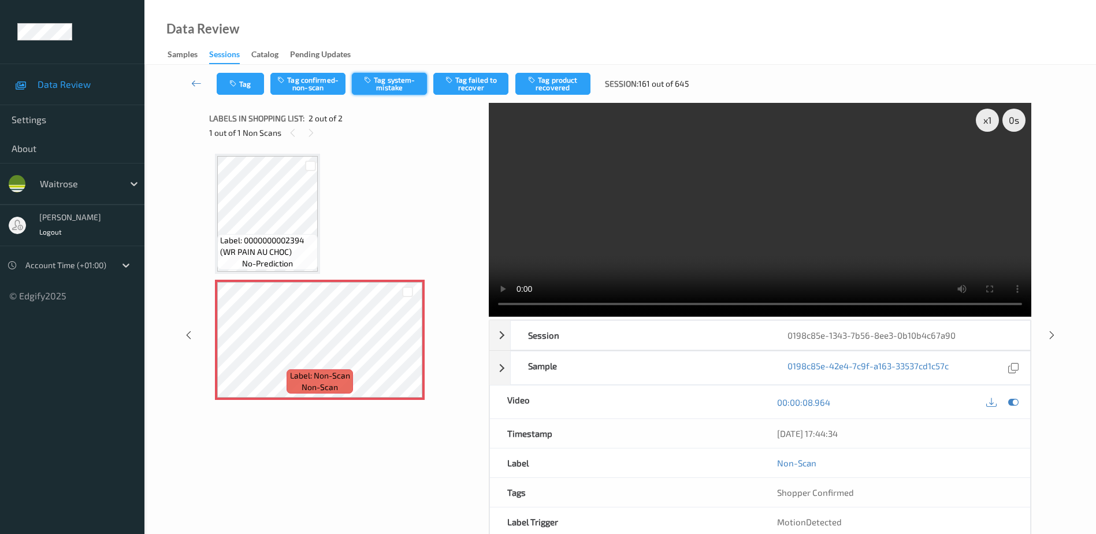
click at [391, 83] on button "Tag system-mistake" at bounding box center [389, 84] width 75 height 22
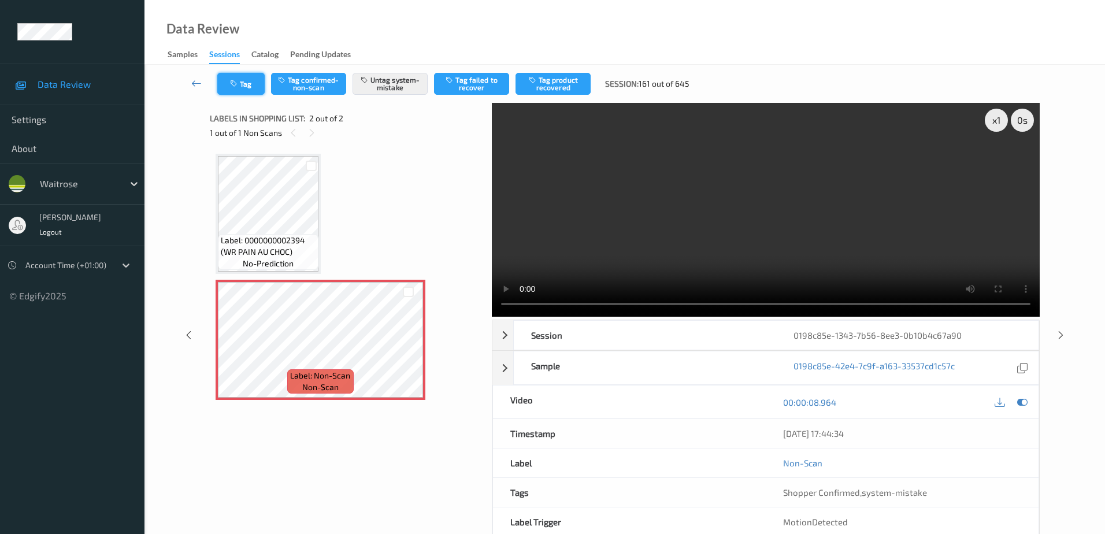
click at [240, 91] on button "Tag" at bounding box center [240, 84] width 47 height 22
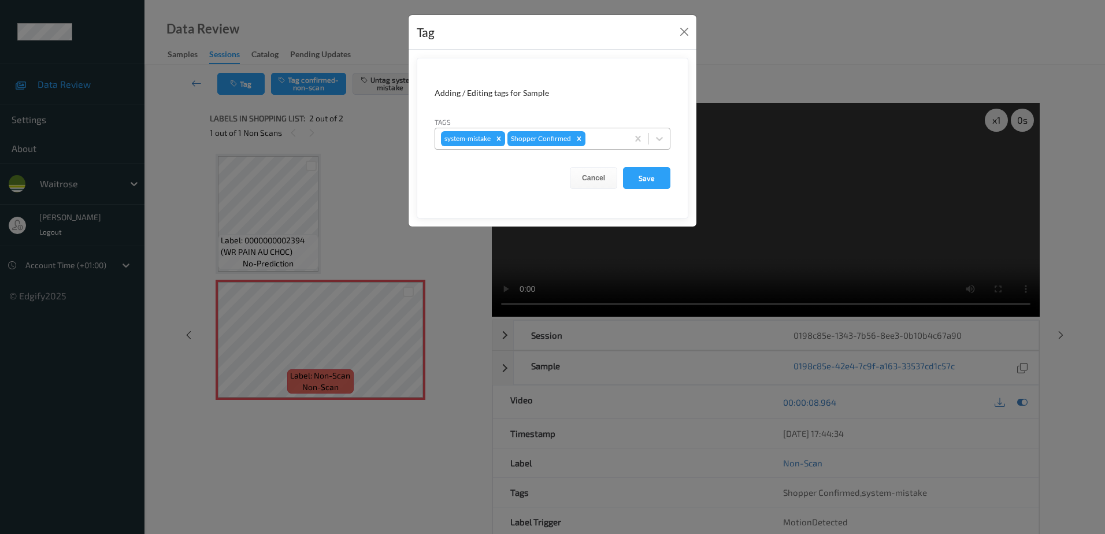
click at [598, 140] on div at bounding box center [604, 139] width 34 height 14
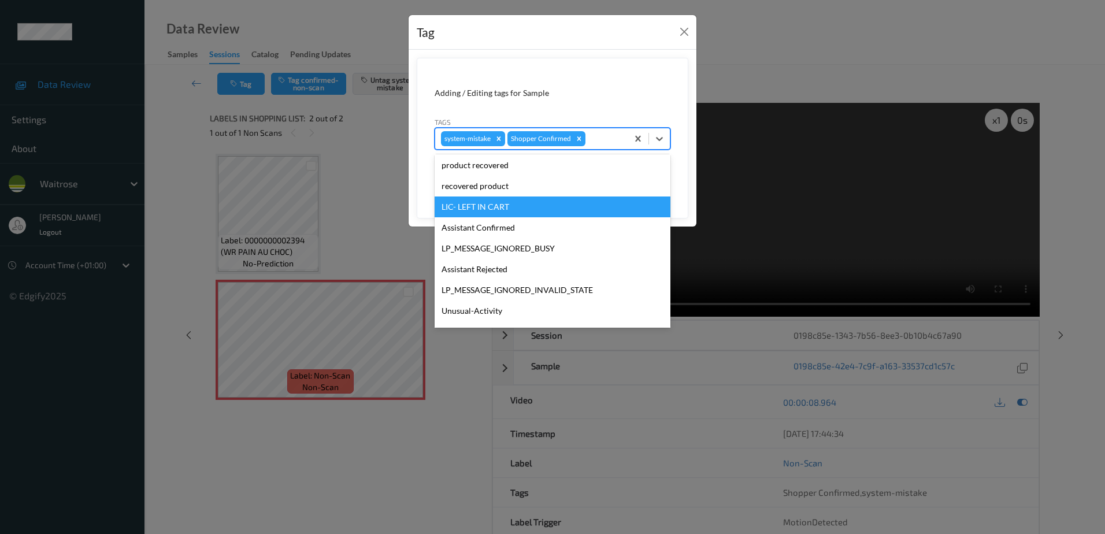
scroll to position [226, 0]
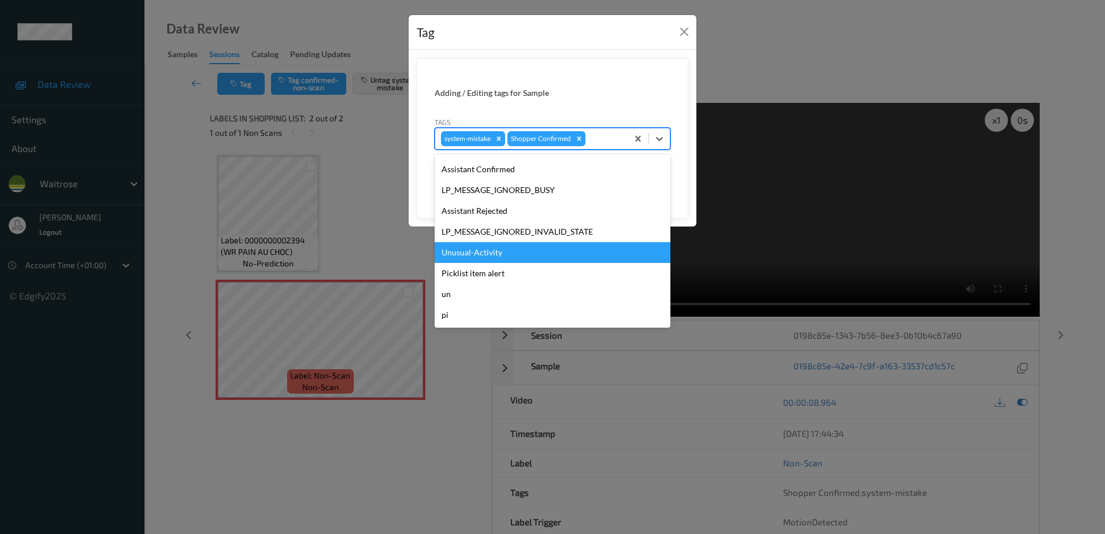
click at [476, 251] on div "Unusual-Activity" at bounding box center [552, 252] width 236 height 21
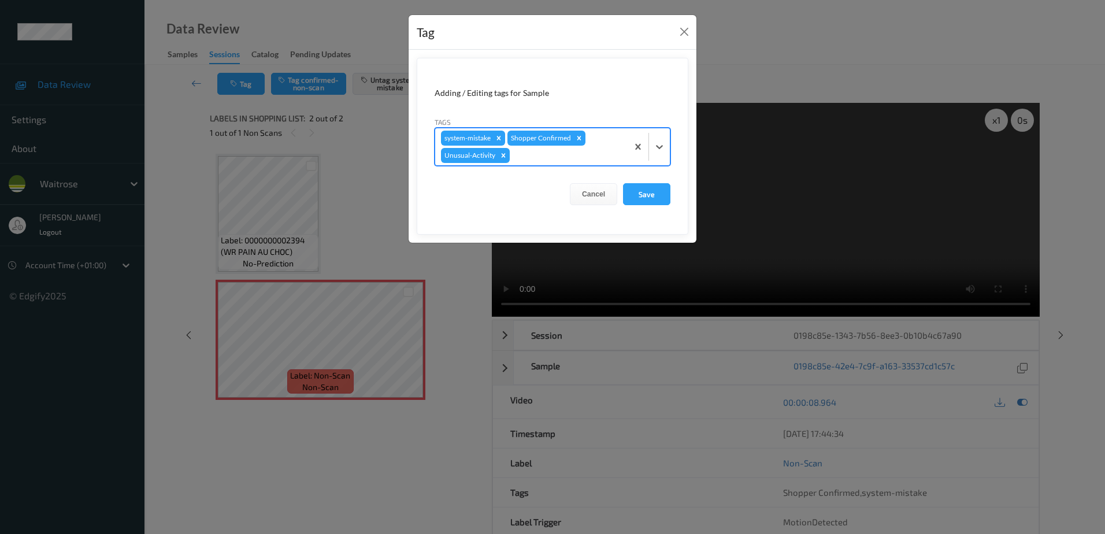
click at [525, 153] on div at bounding box center [567, 155] width 110 height 14
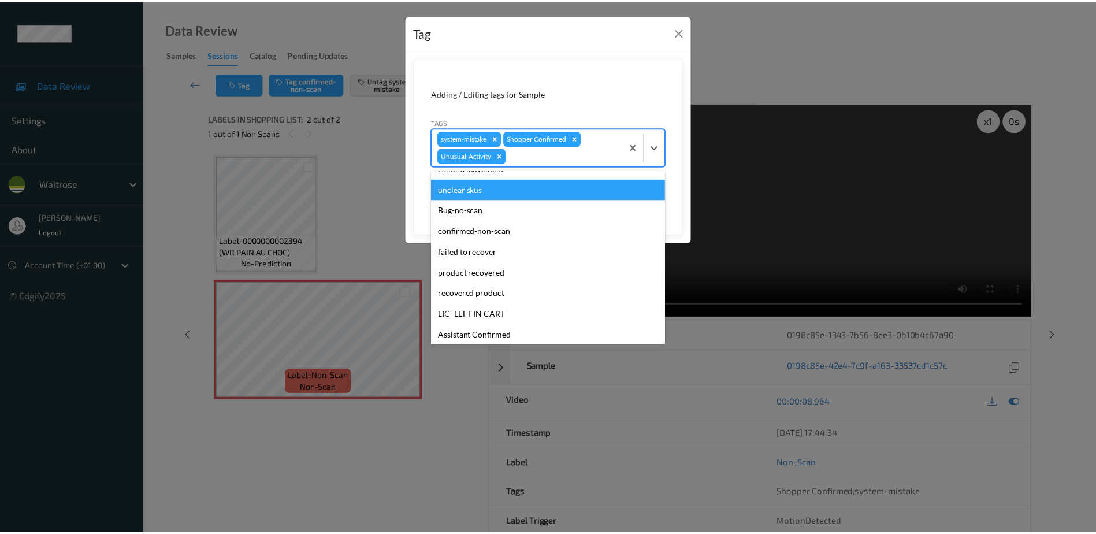
scroll to position [206, 0]
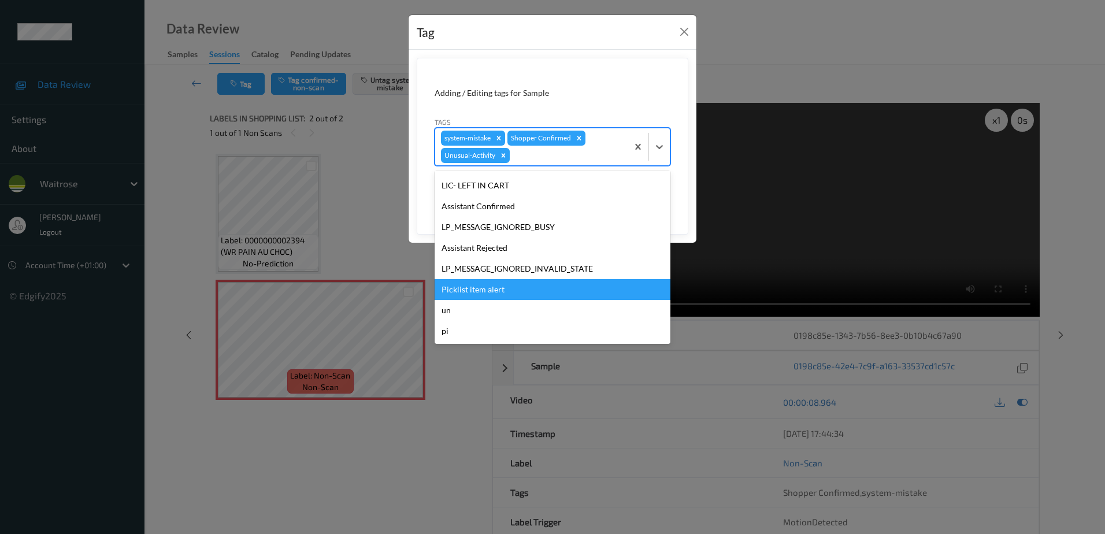
click at [475, 288] on div "Picklist item alert" at bounding box center [552, 289] width 236 height 21
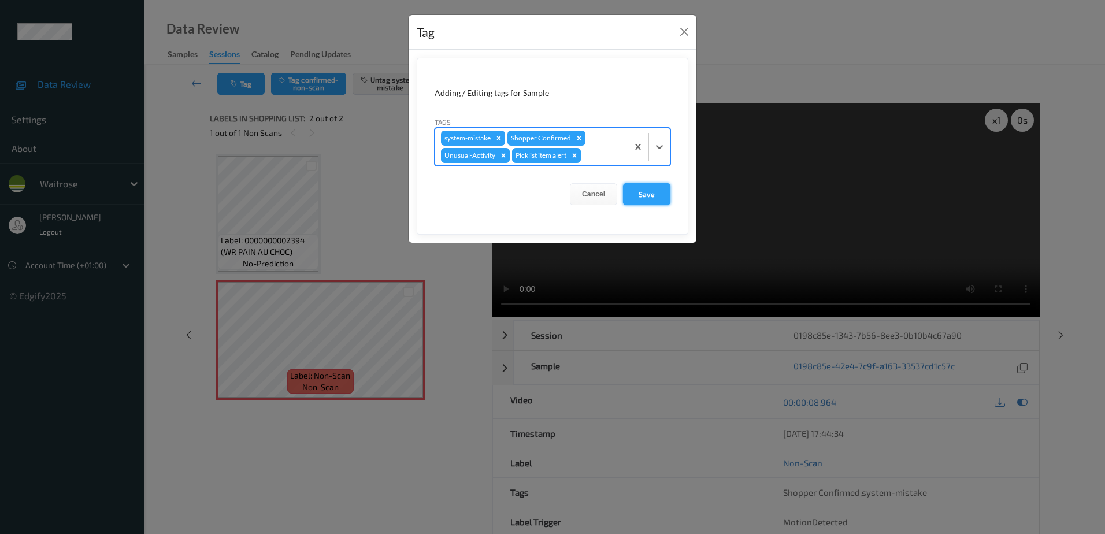
click at [652, 195] on button "Save" at bounding box center [646, 194] width 47 height 22
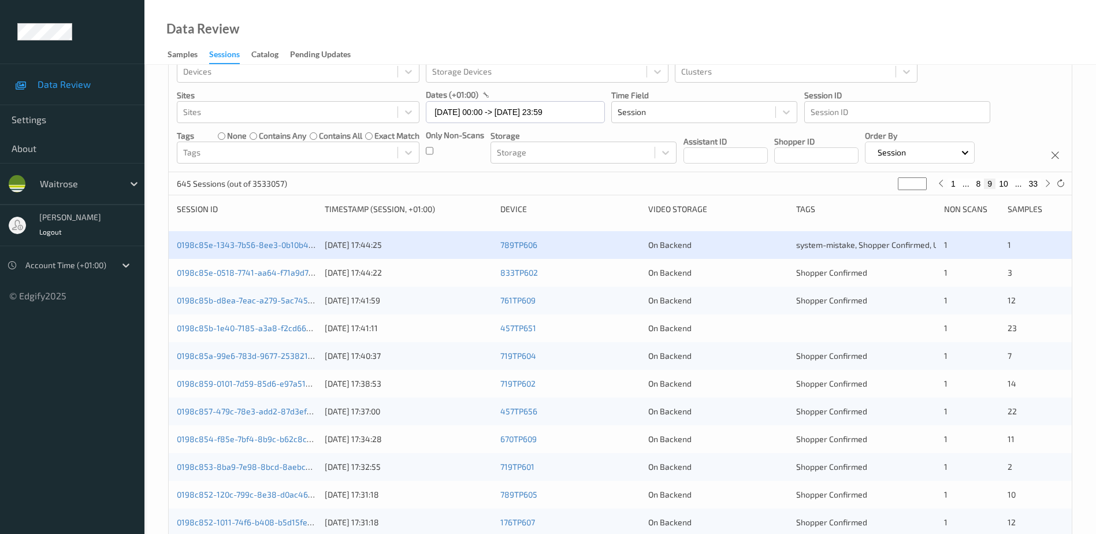
scroll to position [47, 0]
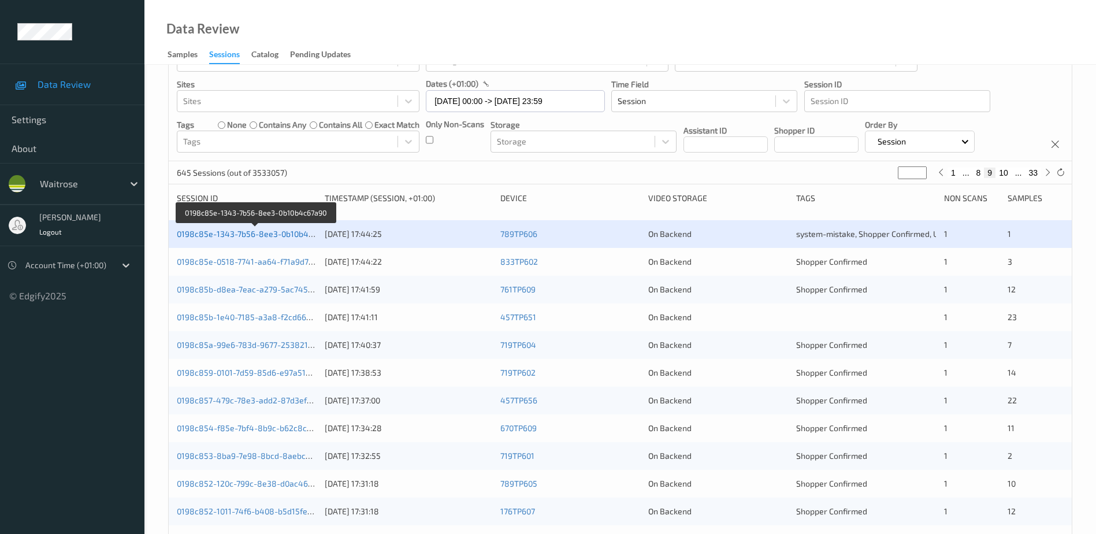
click at [238, 232] on link "0198c85e-1343-7b56-8ee3-0b10b4c67a90" at bounding box center [256, 234] width 158 height 10
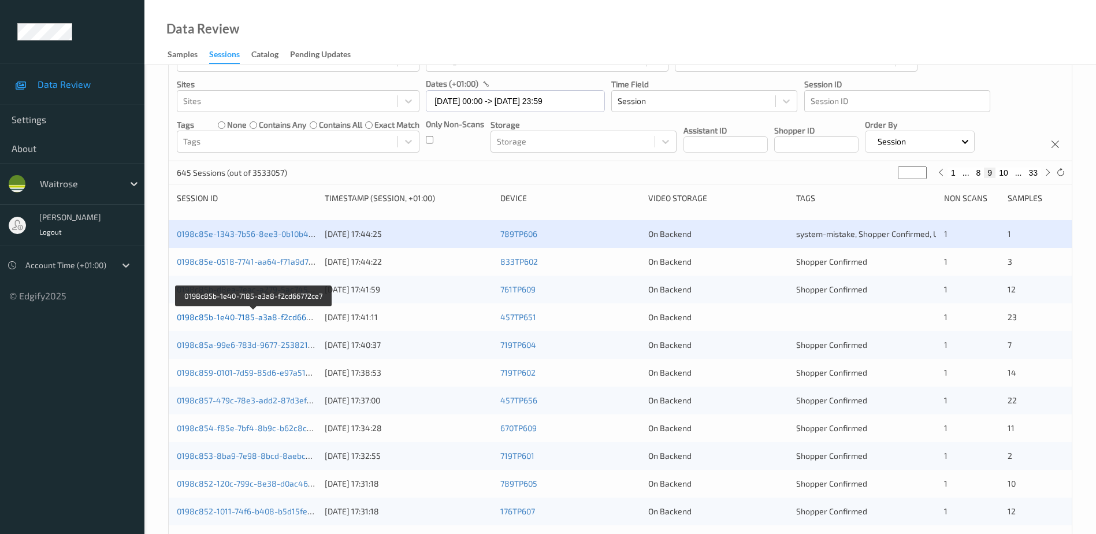
click at [263, 316] on link "0198c85b-1e40-7185-a3a8-f2cd66772ce7" at bounding box center [254, 317] width 155 height 10
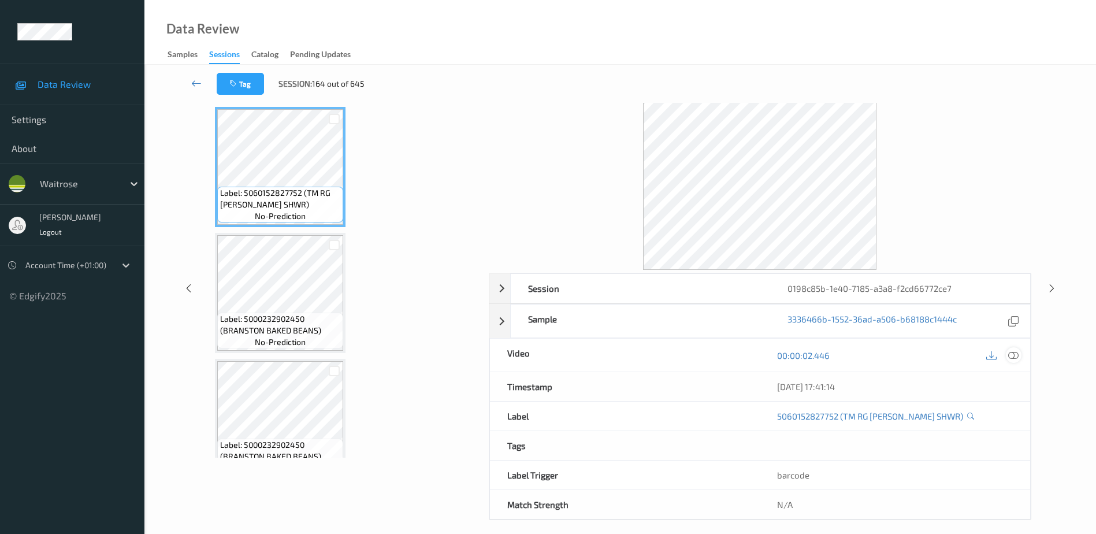
click at [1016, 355] on icon at bounding box center [1013, 355] width 10 height 10
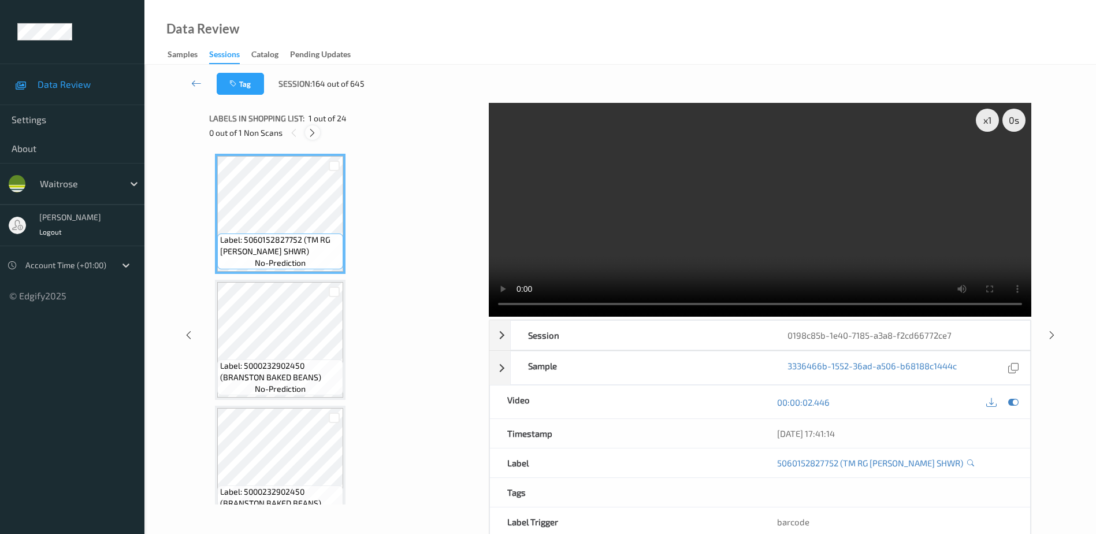
click at [312, 136] on icon at bounding box center [312, 133] width 10 height 10
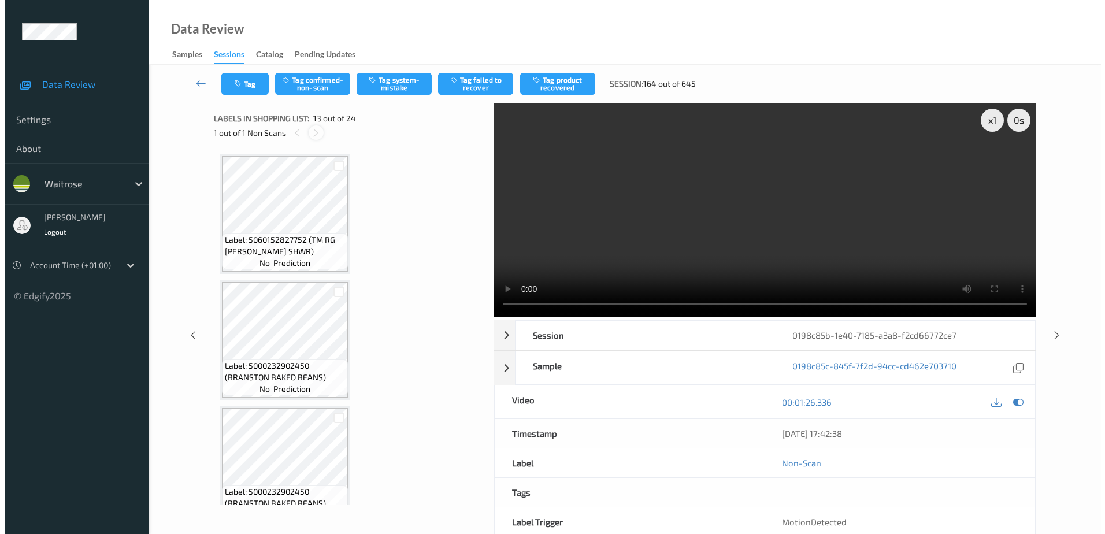
scroll to position [1391, 0]
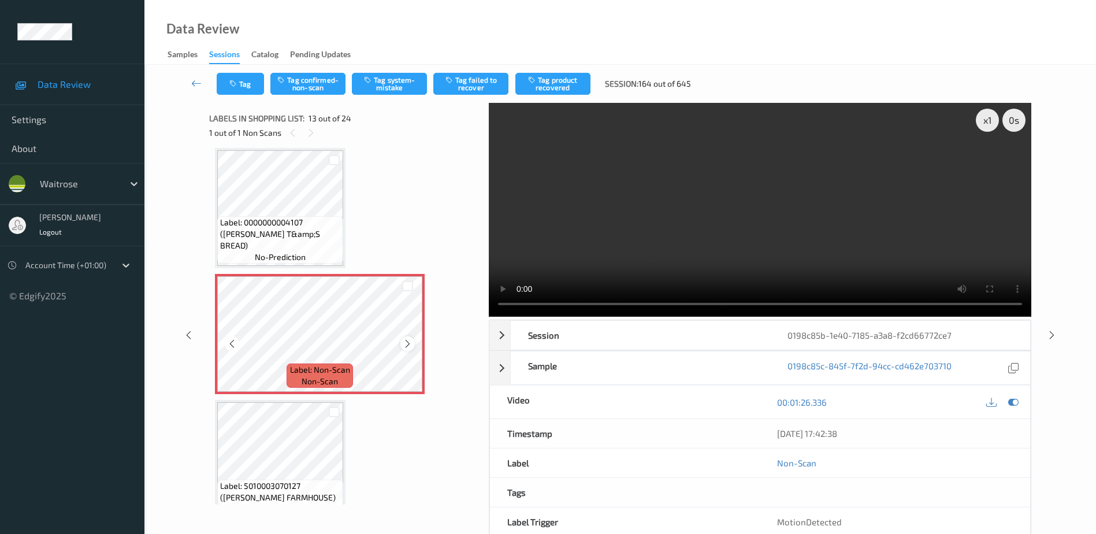
click at [407, 342] on icon at bounding box center [408, 344] width 10 height 10
click at [770, 199] on video at bounding box center [760, 210] width 542 height 214
click at [404, 343] on icon at bounding box center [408, 344] width 10 height 10
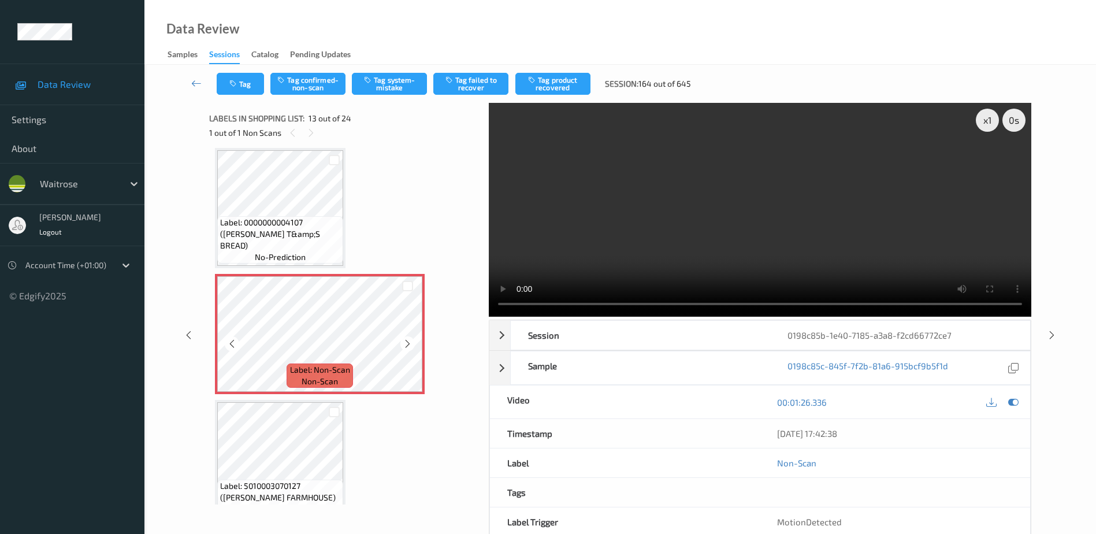
click at [404, 343] on icon at bounding box center [408, 344] width 10 height 10
click at [377, 87] on button "Tag system-mistake" at bounding box center [389, 84] width 75 height 22
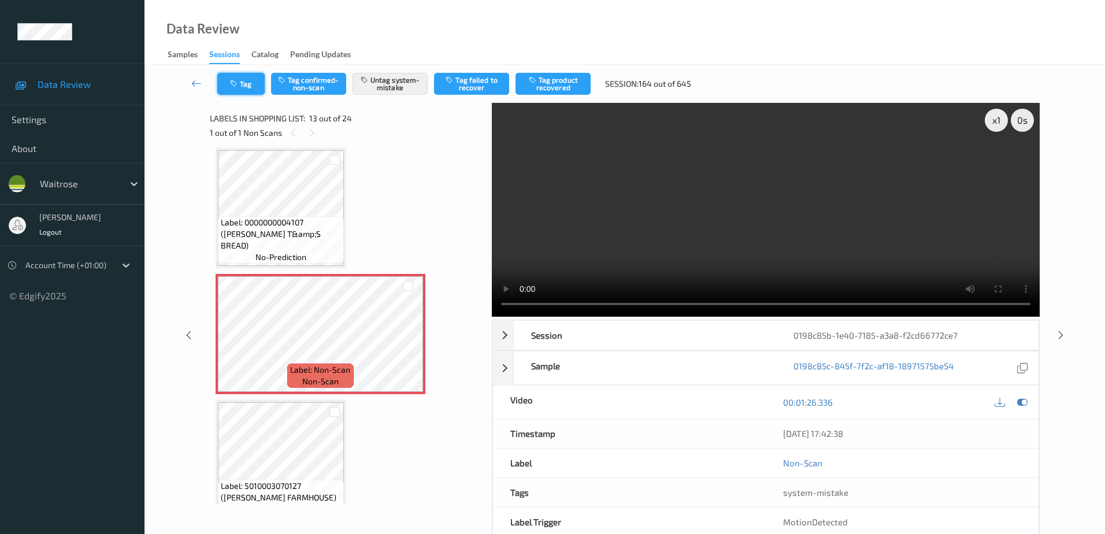
click at [247, 88] on button "Tag" at bounding box center [240, 84] width 47 height 22
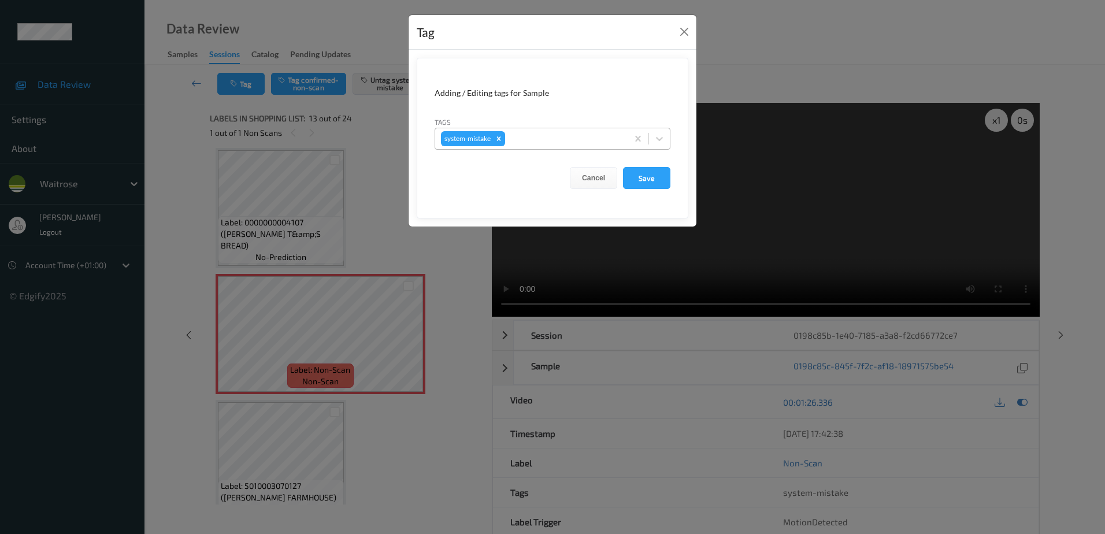
click at [542, 136] on div at bounding box center [564, 139] width 114 height 14
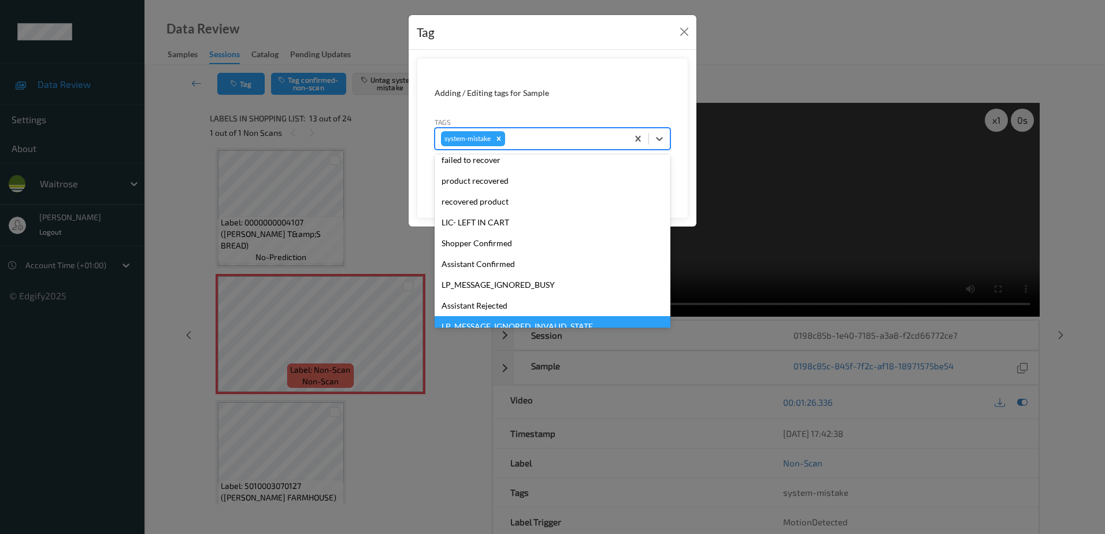
scroll to position [247, 0]
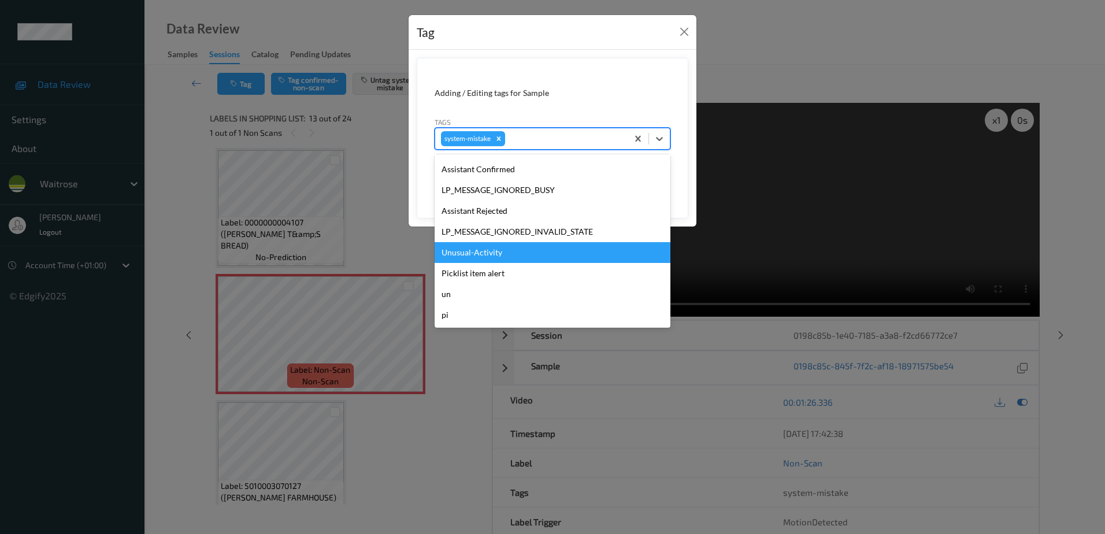
click at [499, 253] on div "Unusual-Activity" at bounding box center [552, 252] width 236 height 21
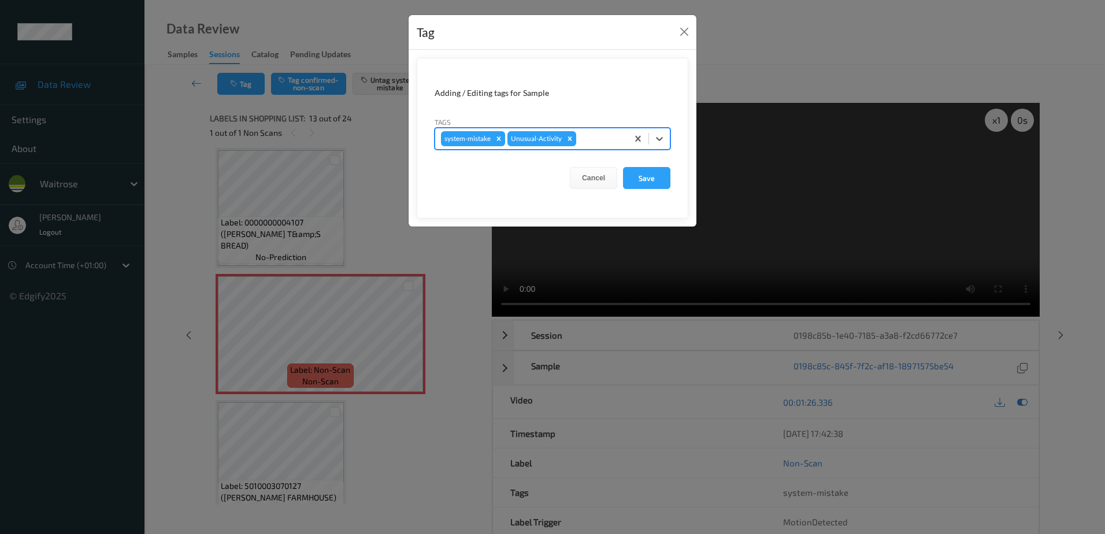
click at [601, 143] on div at bounding box center [599, 139] width 43 height 14
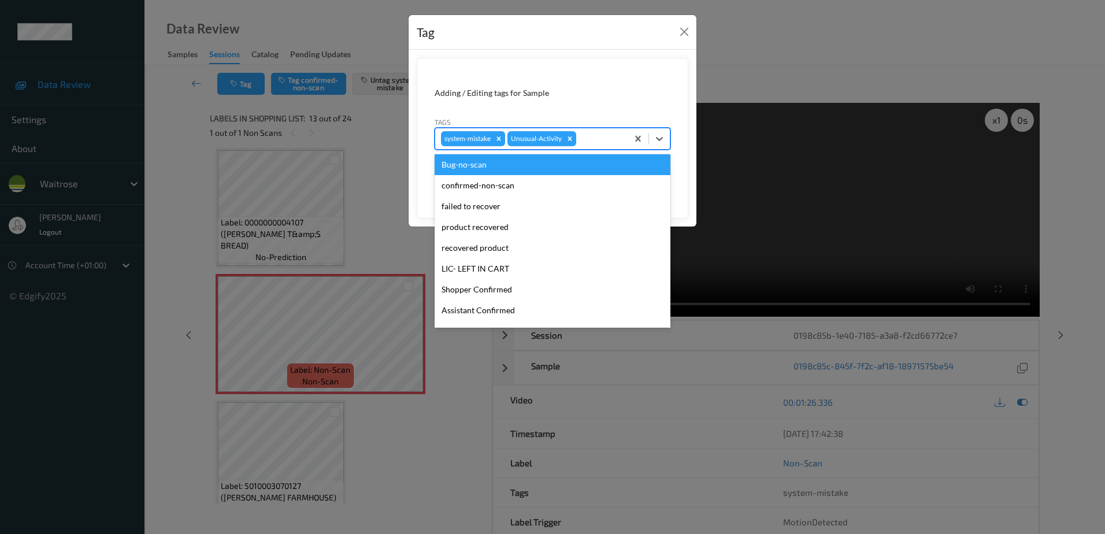
scroll to position [226, 0]
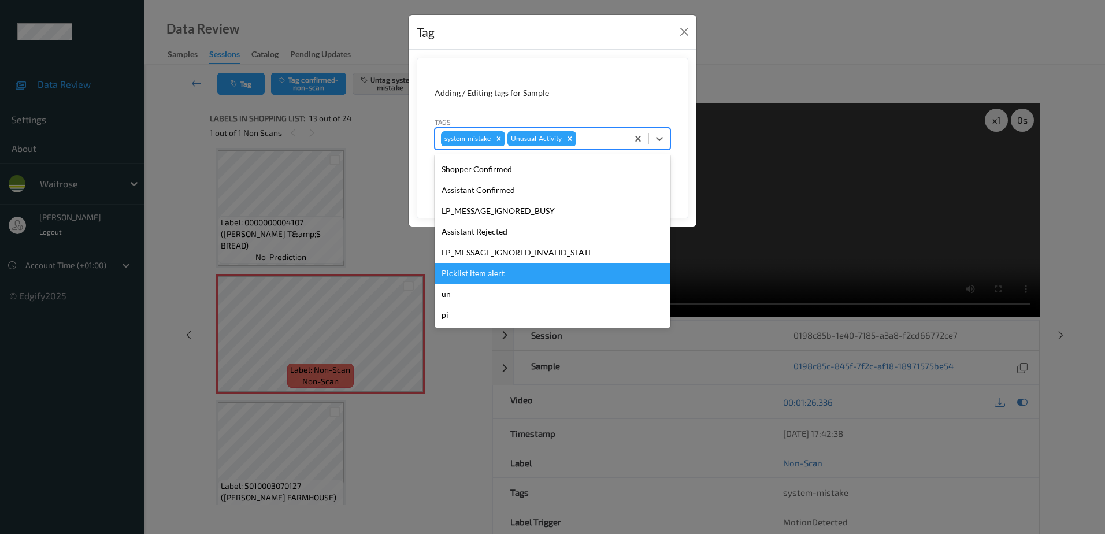
click at [503, 276] on div "Picklist item alert" at bounding box center [552, 273] width 236 height 21
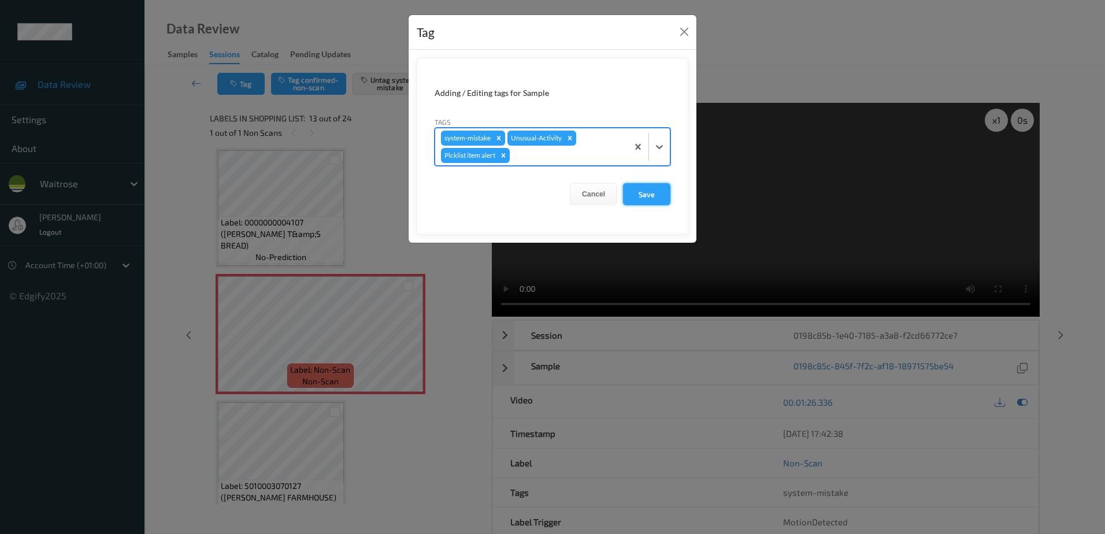
click at [641, 196] on button "Save" at bounding box center [646, 194] width 47 height 22
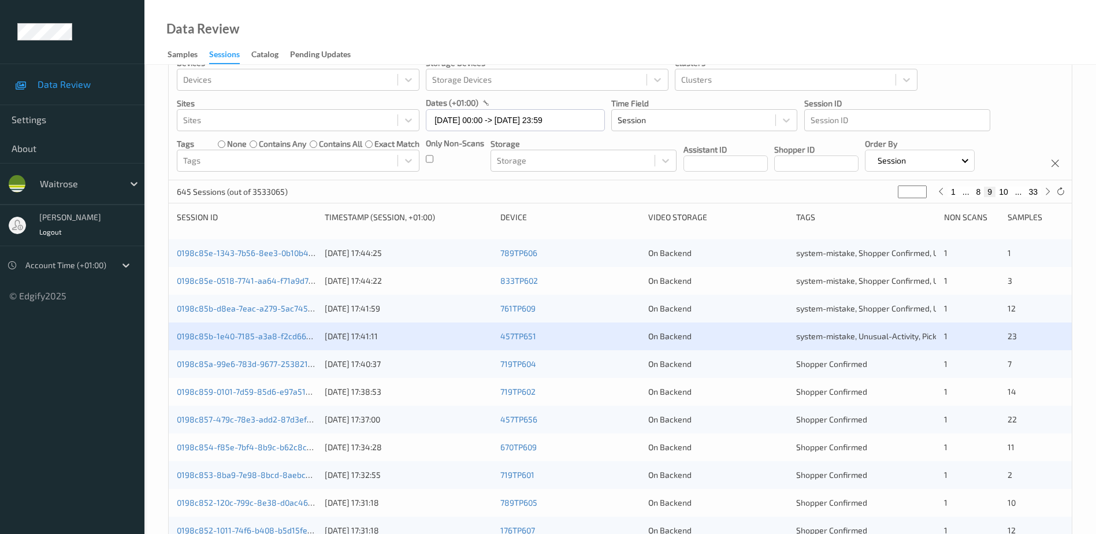
scroll to position [47, 0]
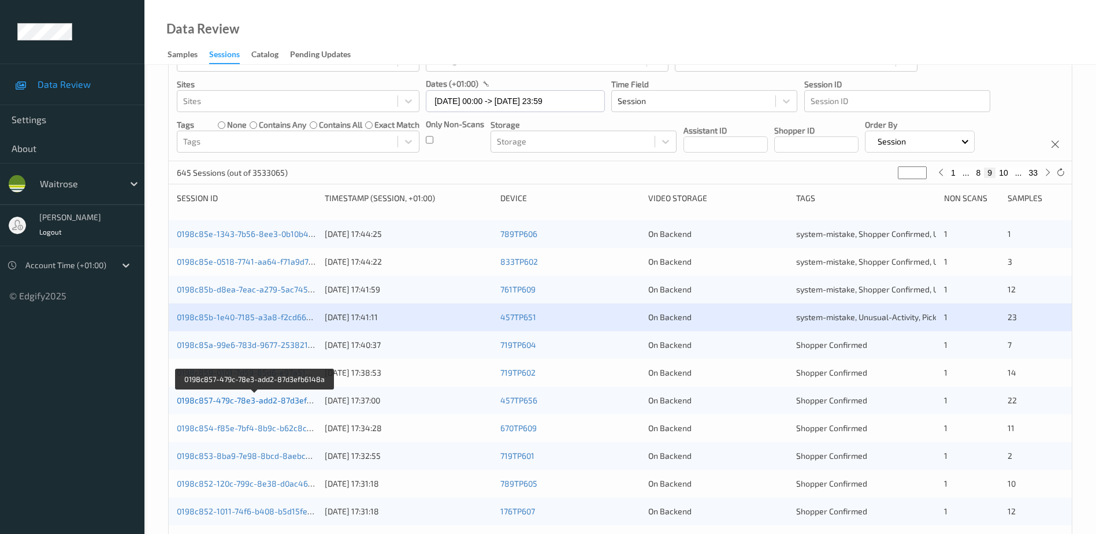
click at [273, 399] on link "0198c857-479c-78e3-add2-87d3efb6148a" at bounding box center [256, 400] width 158 height 10
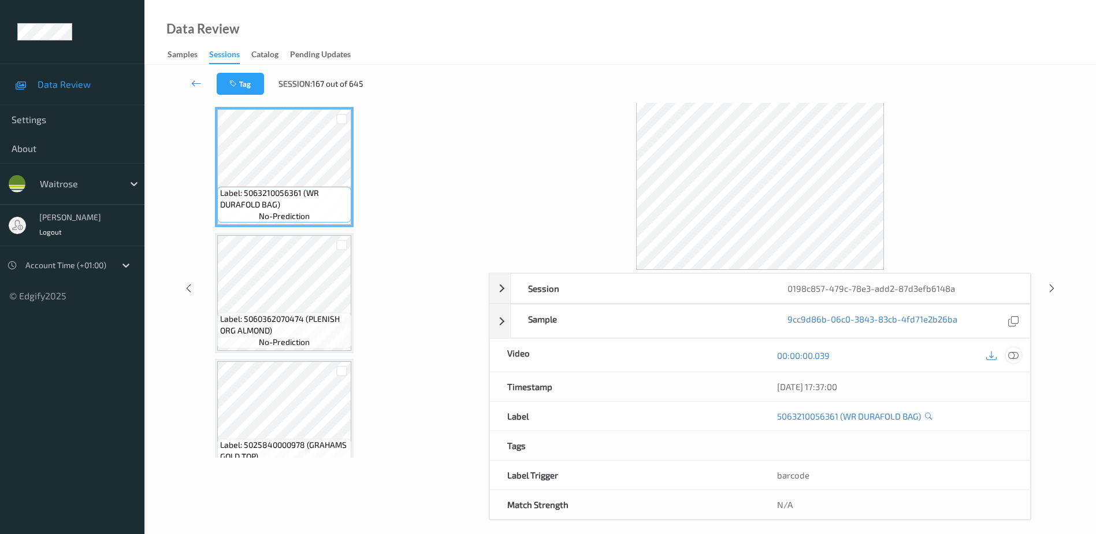
click at [1012, 355] on icon at bounding box center [1013, 355] width 10 height 10
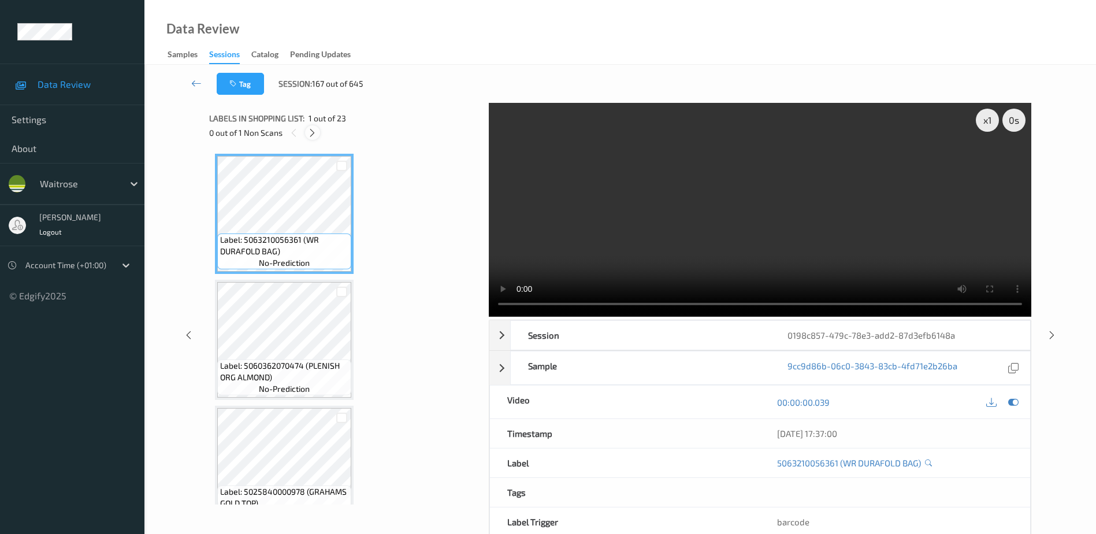
click at [311, 136] on icon at bounding box center [312, 133] width 10 height 10
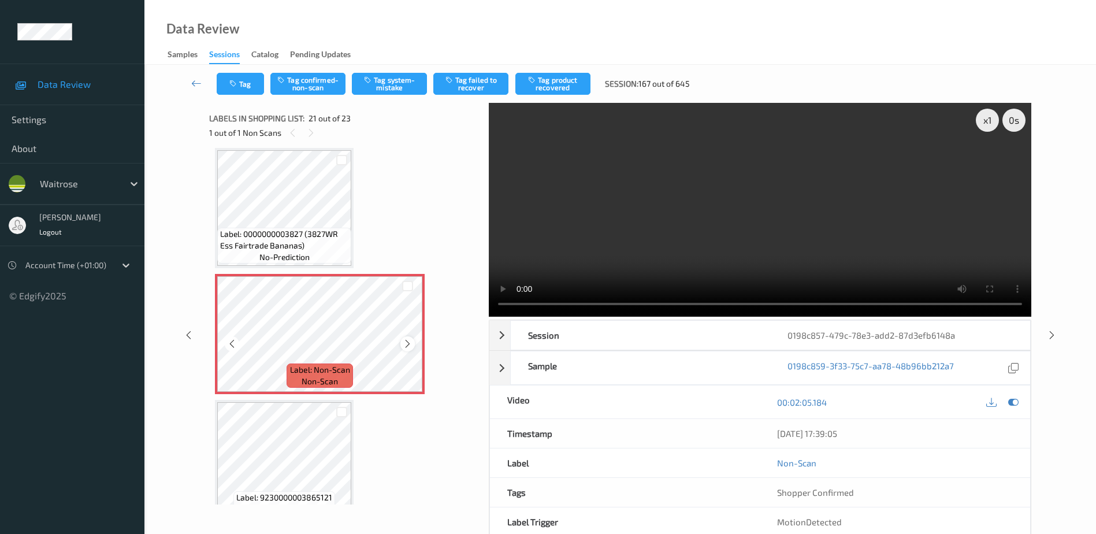
click at [406, 345] on icon at bounding box center [408, 344] width 10 height 10
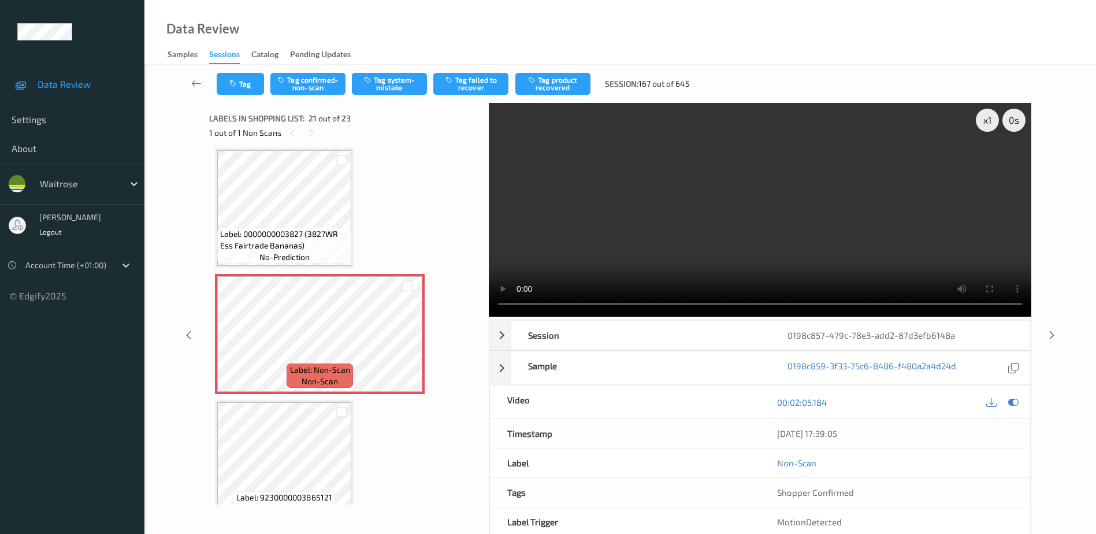
click at [828, 246] on video at bounding box center [760, 210] width 542 height 214
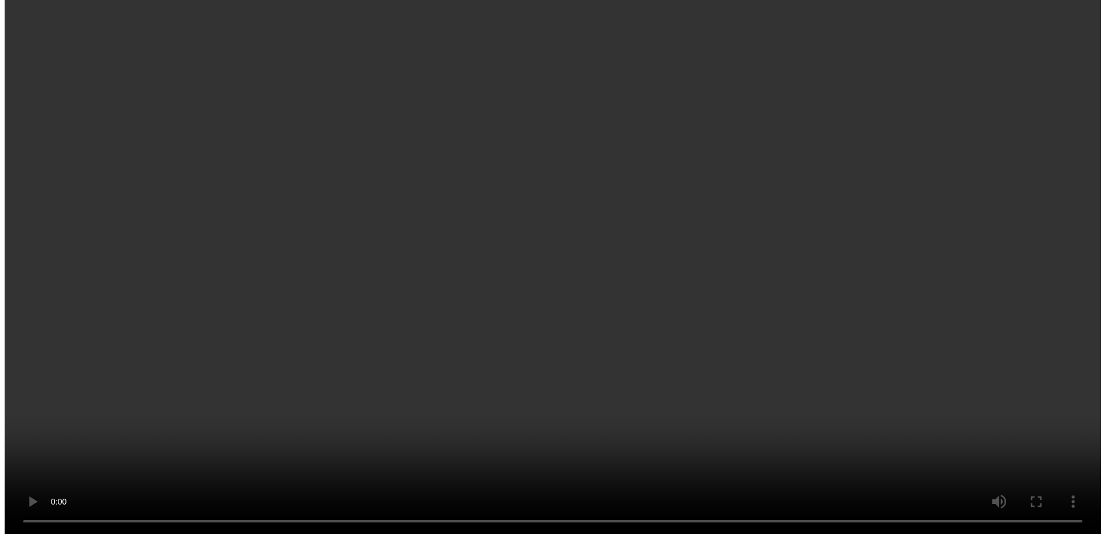
scroll to position [2315, 0]
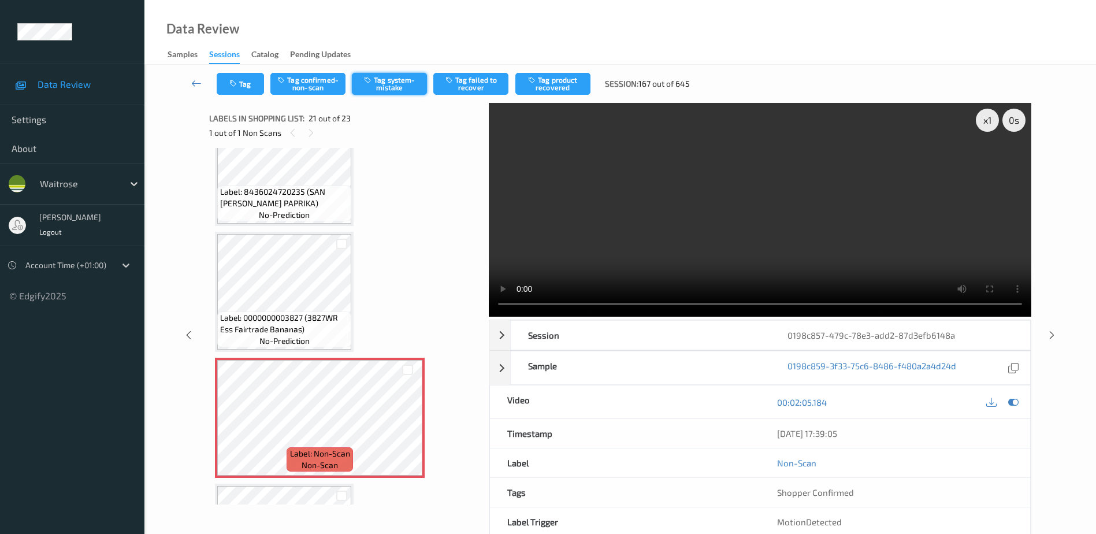
click at [392, 84] on button "Tag system-mistake" at bounding box center [389, 84] width 75 height 22
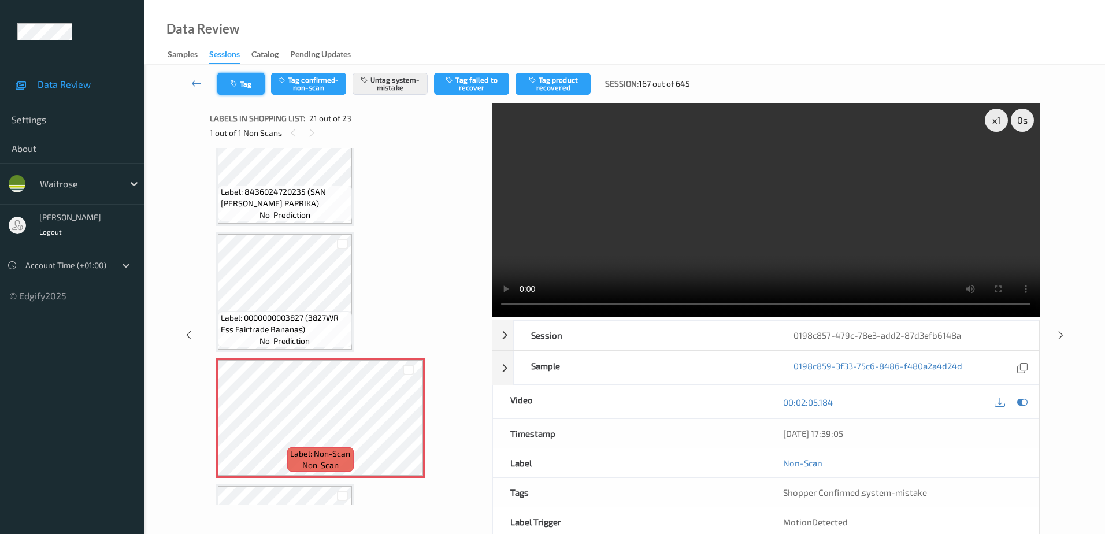
click at [244, 80] on button "Tag" at bounding box center [240, 84] width 47 height 22
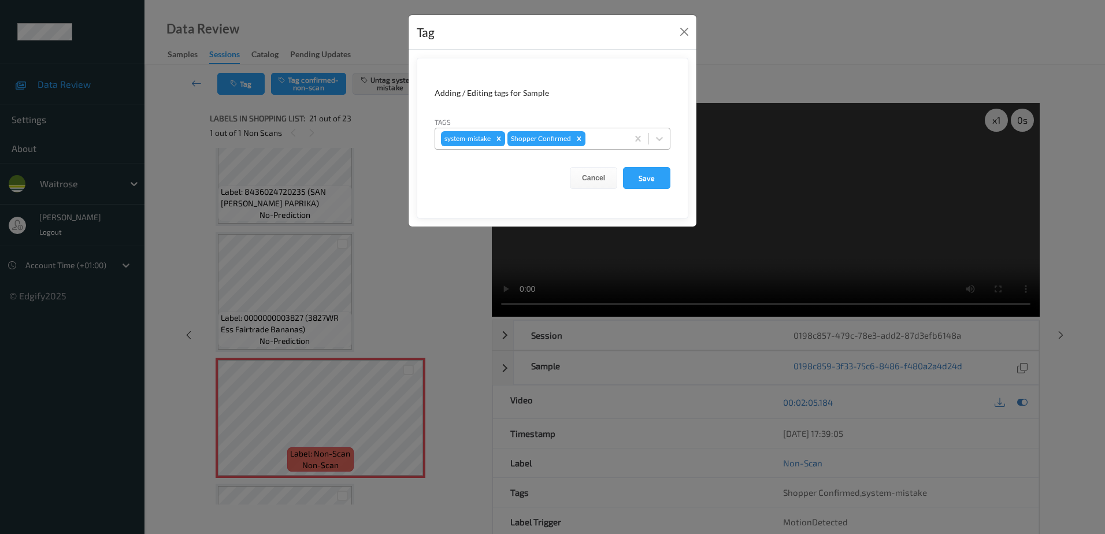
click at [597, 140] on div at bounding box center [604, 139] width 34 height 14
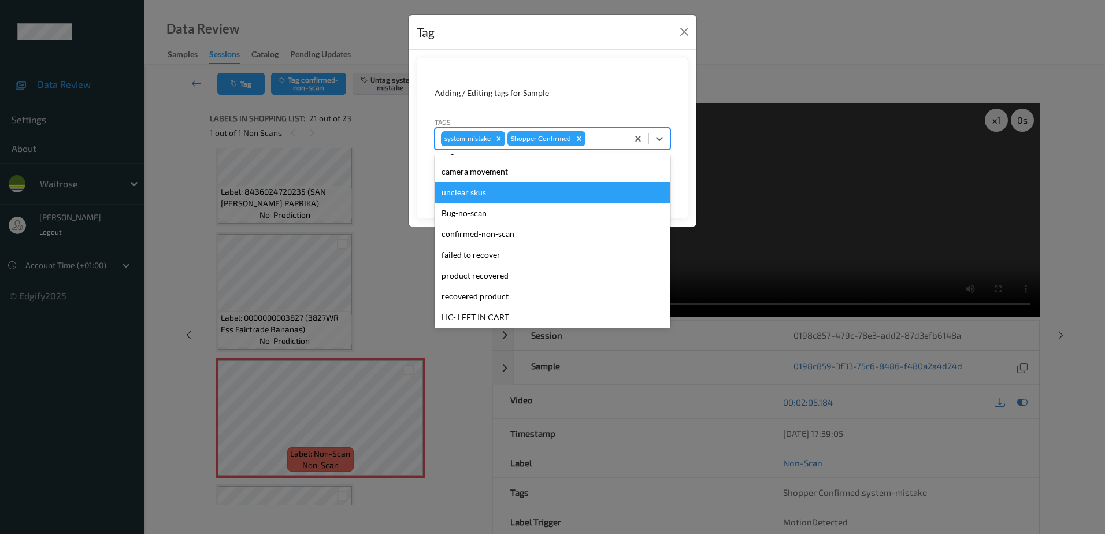
scroll to position [226, 0]
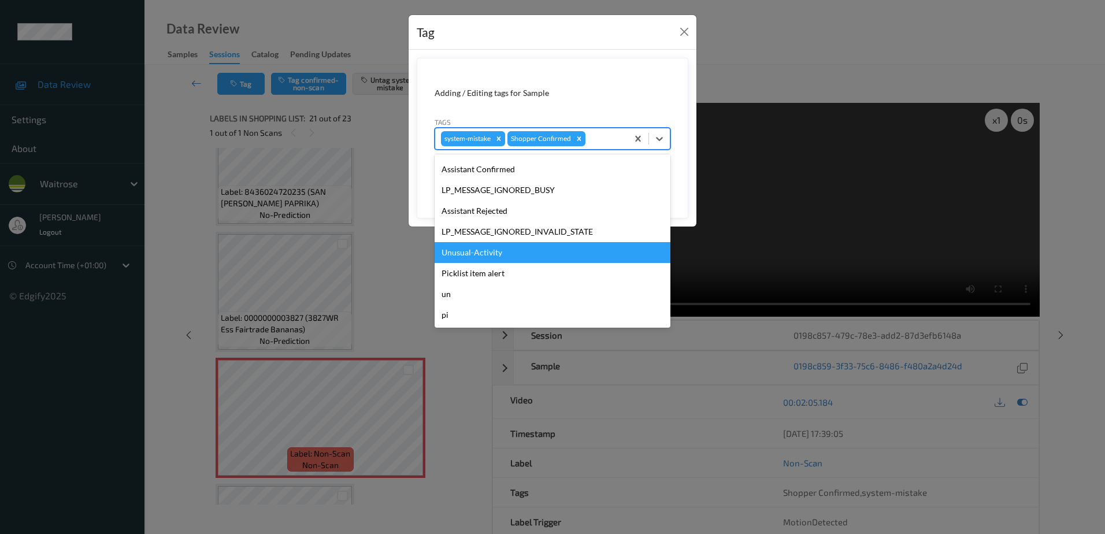
click at [493, 244] on div "Unusual-Activity" at bounding box center [552, 252] width 236 height 21
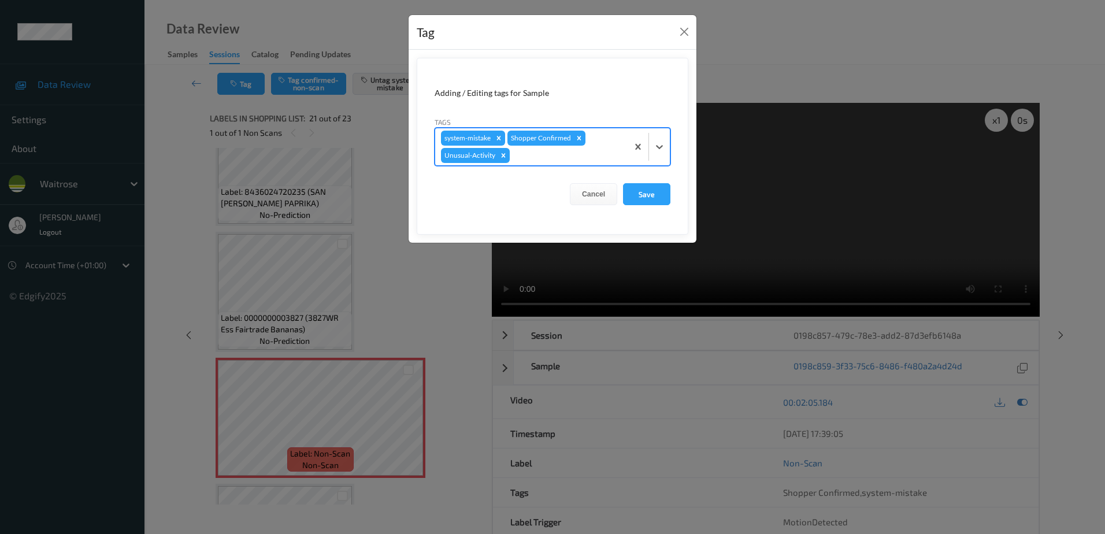
click at [531, 154] on div at bounding box center [567, 155] width 110 height 14
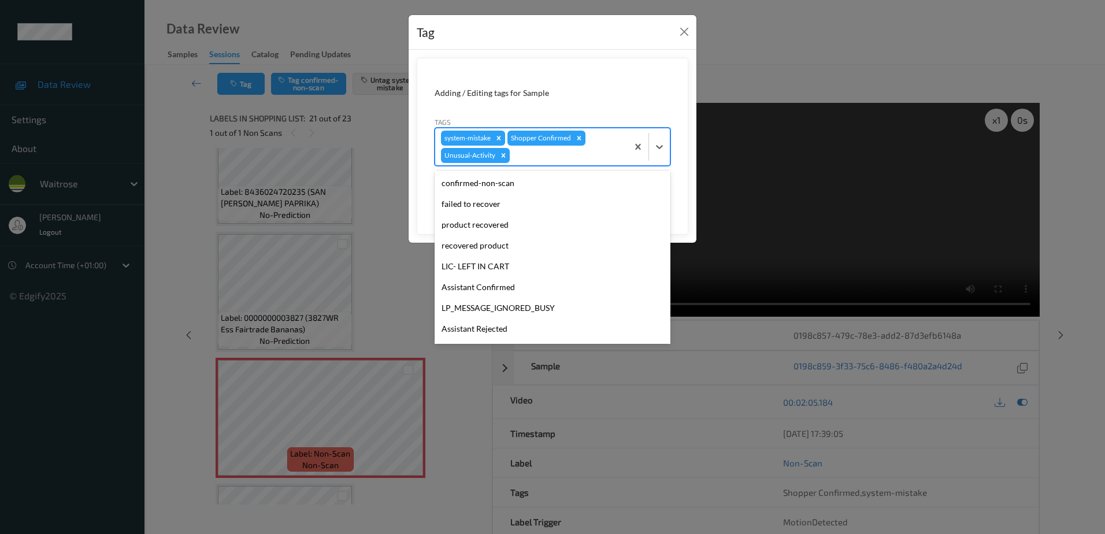
scroll to position [206, 0]
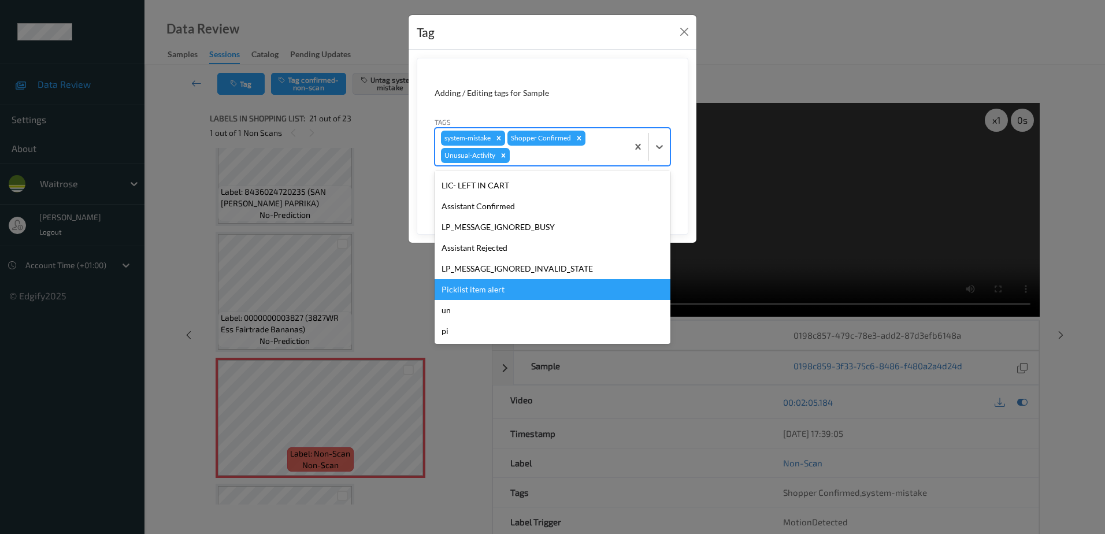
click at [499, 284] on div "Picklist item alert" at bounding box center [552, 289] width 236 height 21
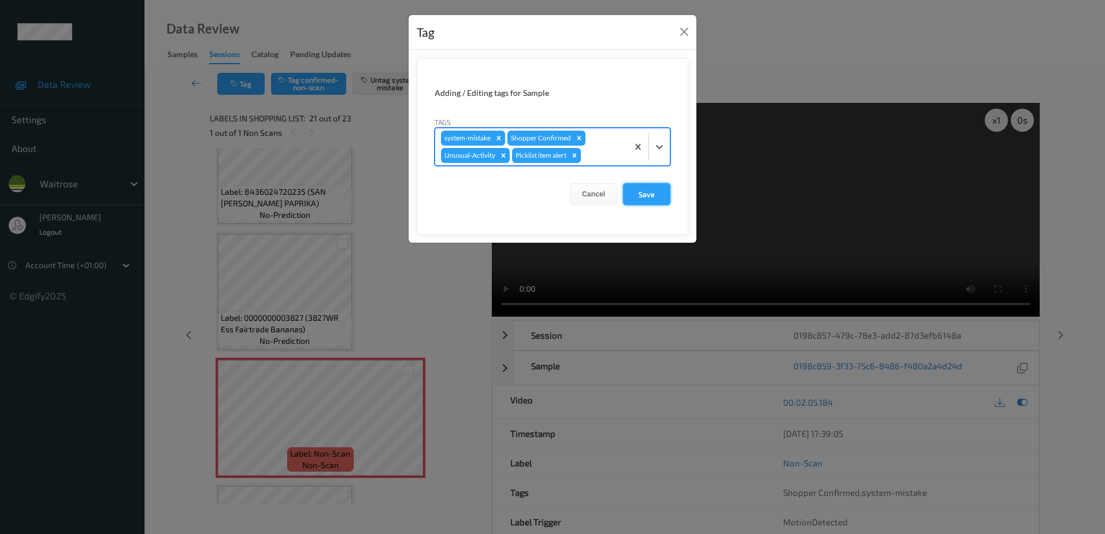
click at [635, 195] on button "Save" at bounding box center [646, 194] width 47 height 22
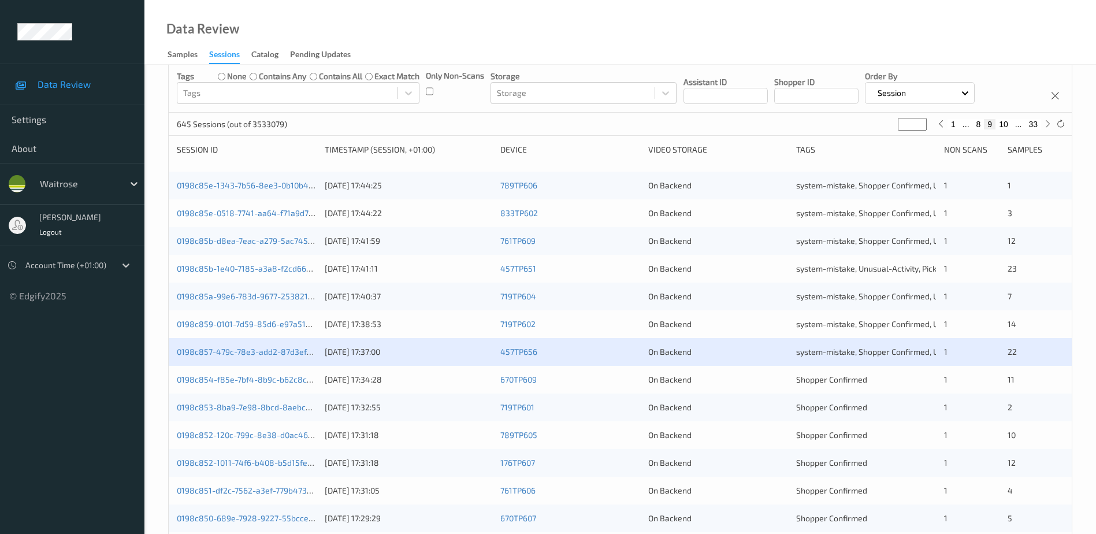
scroll to position [162, 0]
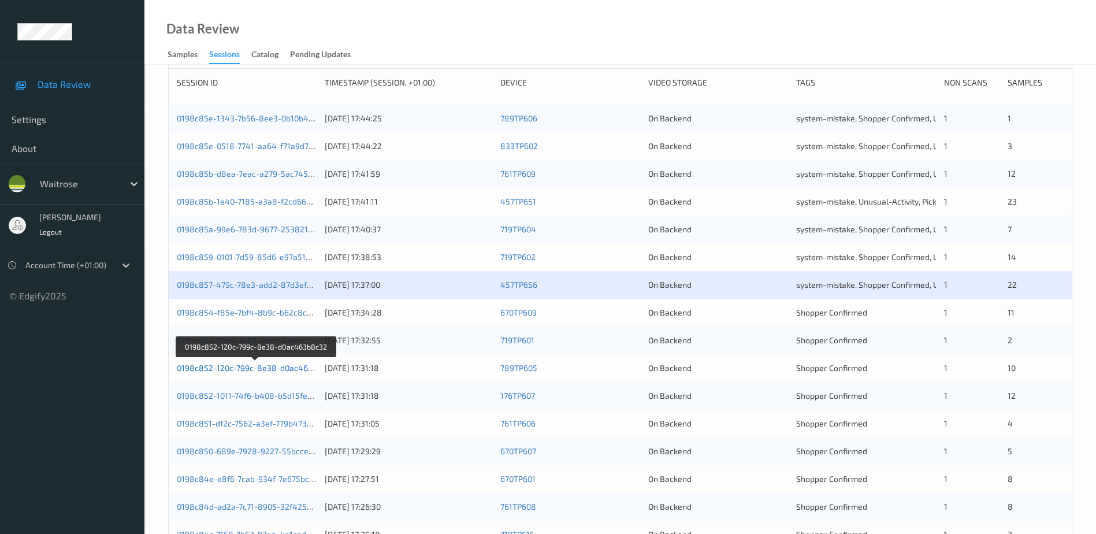
click at [259, 366] on link "0198c852-120c-799c-8e38-d0ac463b8c32" at bounding box center [256, 368] width 159 height 10
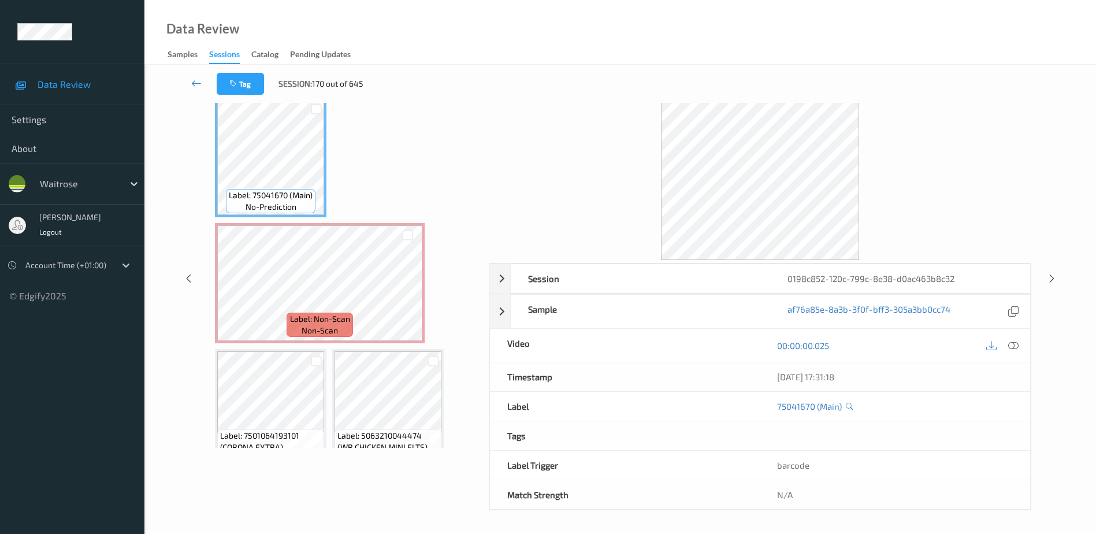
scroll to position [57, 0]
click at [1013, 345] on icon at bounding box center [1013, 345] width 10 height 10
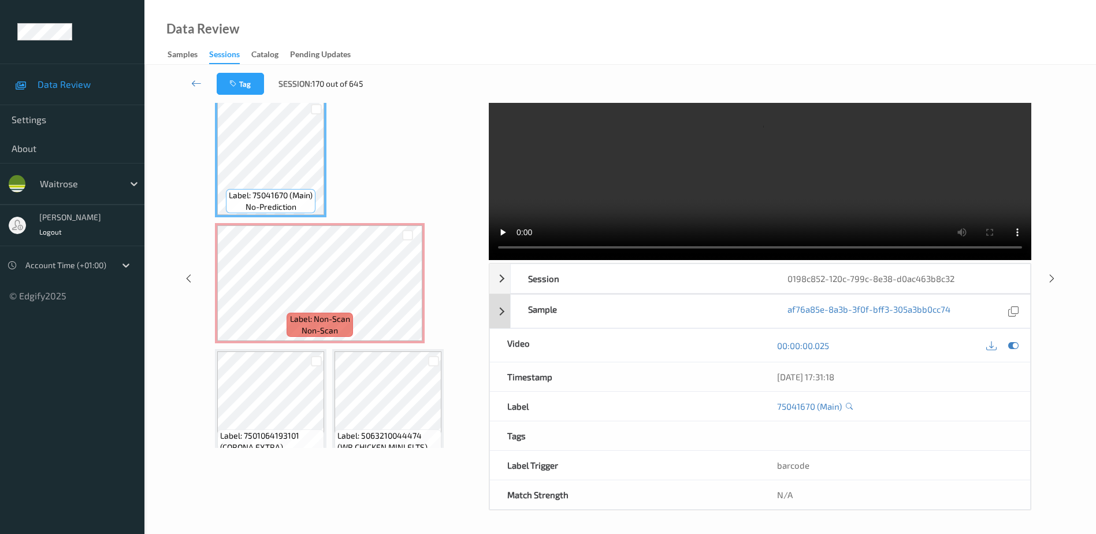
scroll to position [0, 0]
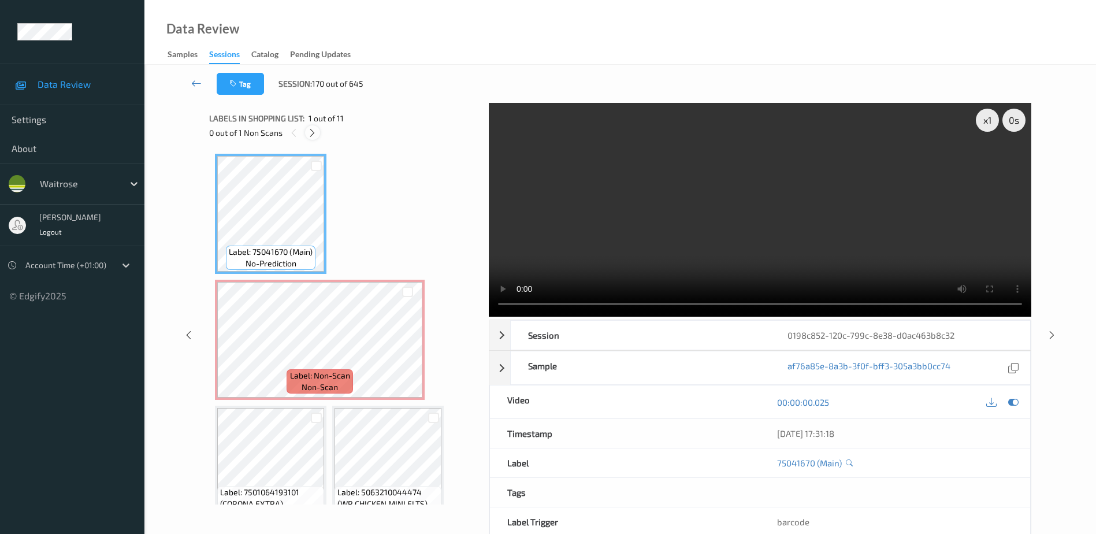
click at [311, 127] on div at bounding box center [312, 132] width 14 height 14
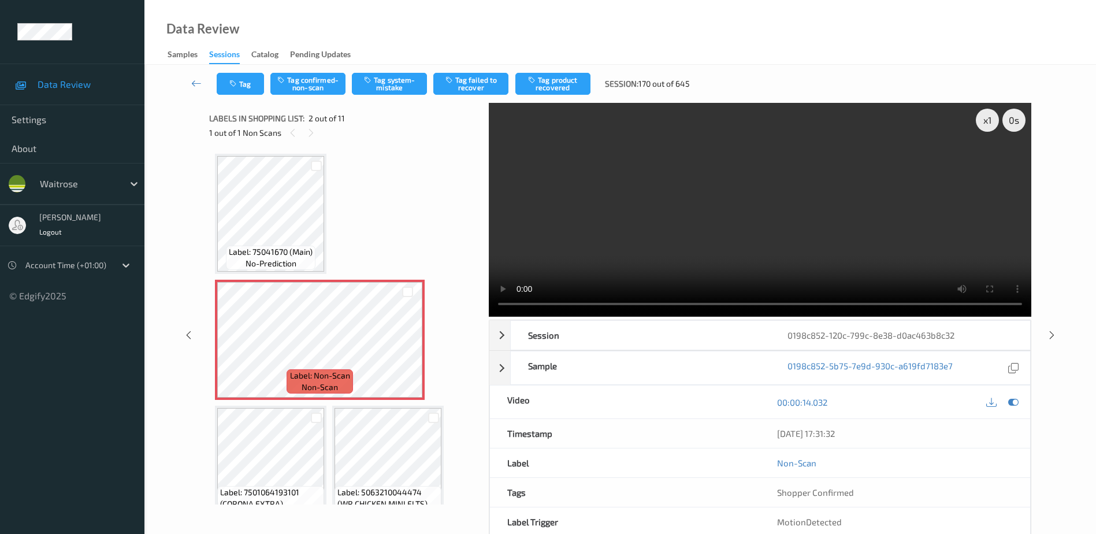
scroll to position [6, 0]
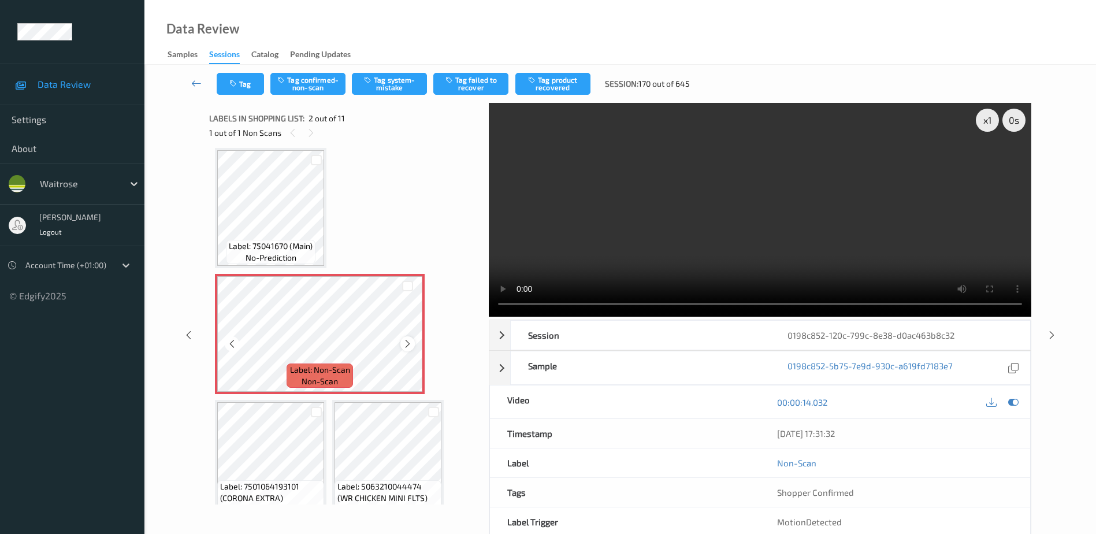
click at [412, 343] on icon at bounding box center [408, 344] width 10 height 10
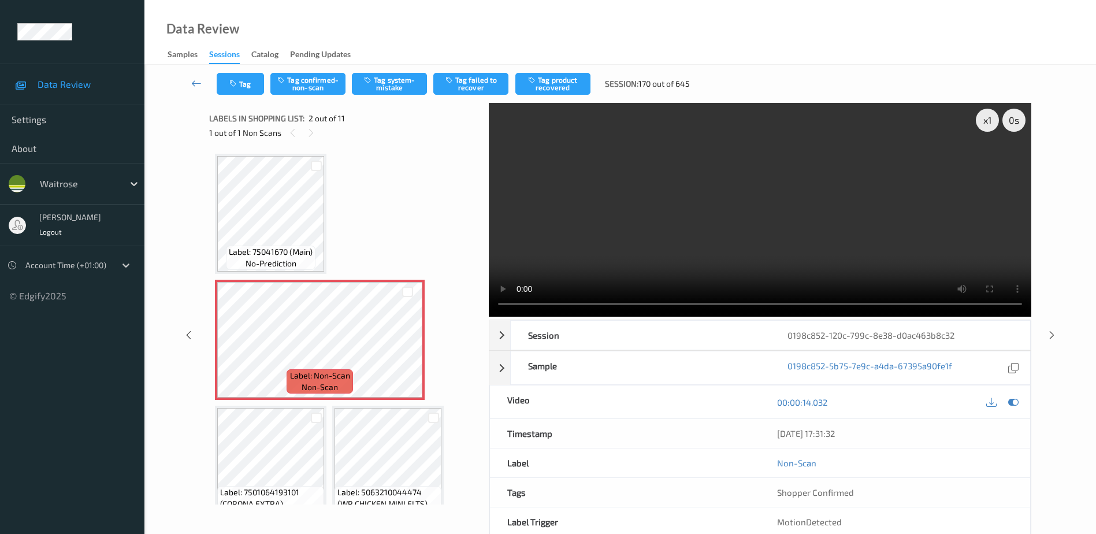
click at [772, 255] on video at bounding box center [760, 210] width 542 height 214
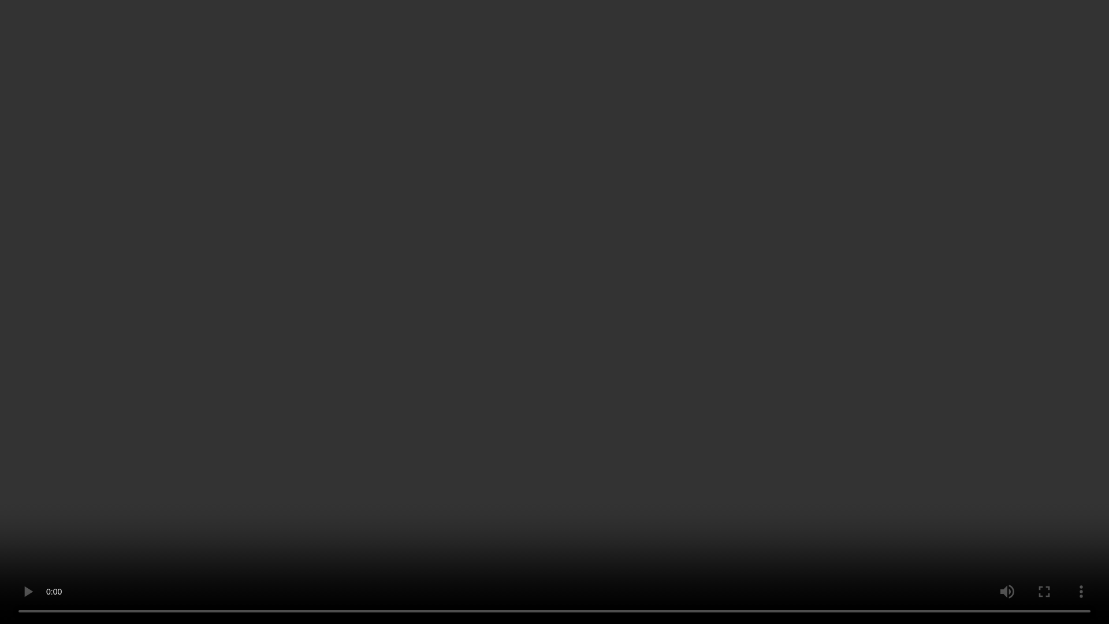
click at [666, 289] on video at bounding box center [554, 312] width 1109 height 624
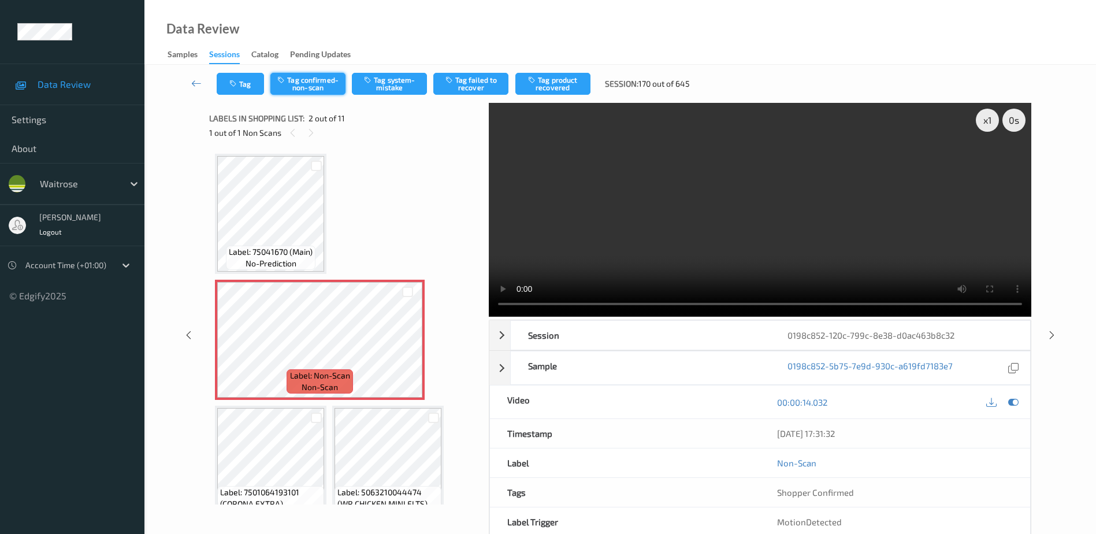
click at [311, 84] on button "Tag confirmed-non-scan" at bounding box center [307, 84] width 75 height 22
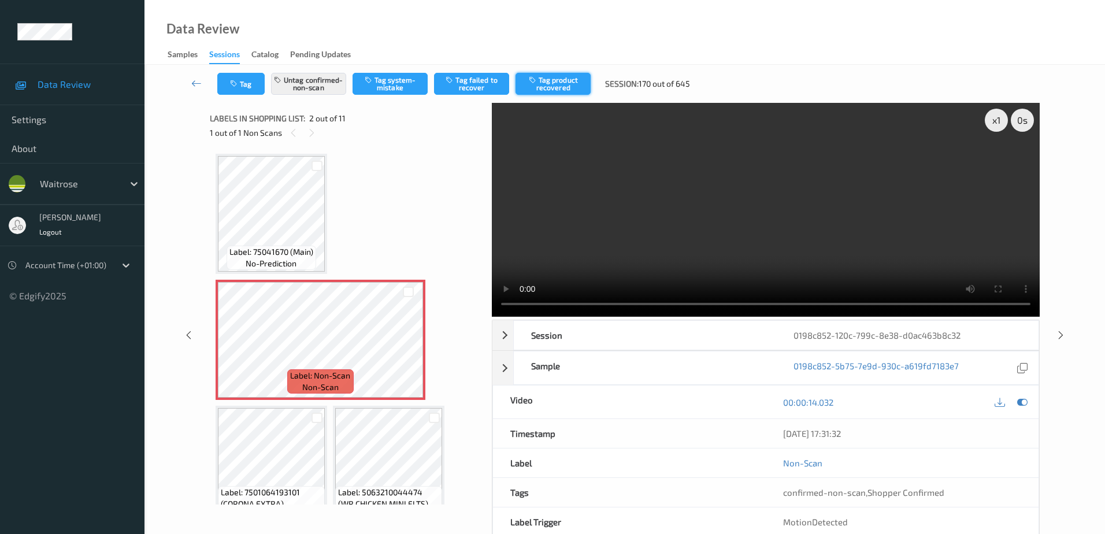
click at [548, 80] on button "Tag product recovered" at bounding box center [552, 84] width 75 height 22
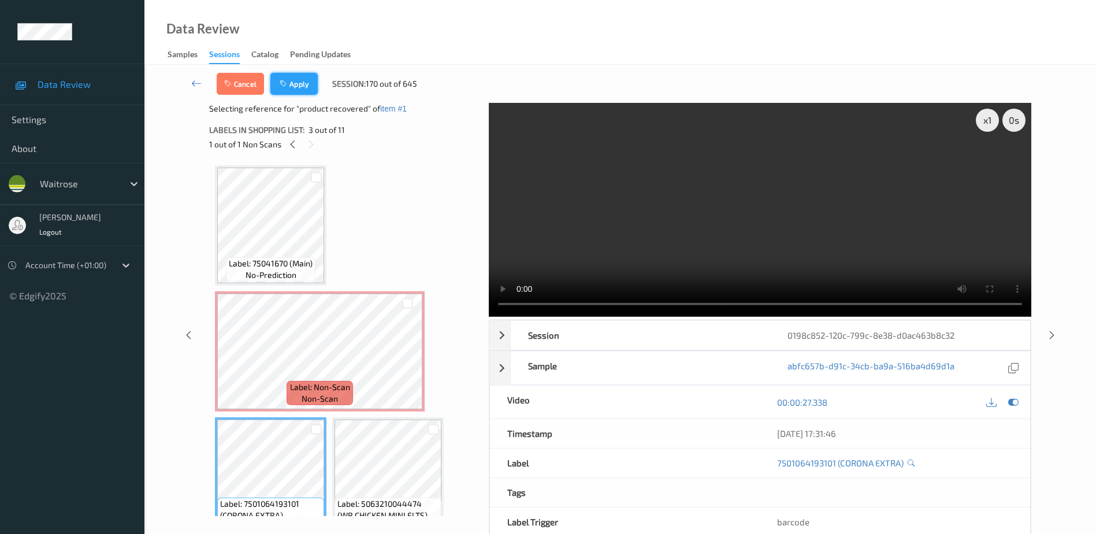
click at [286, 78] on button "Apply" at bounding box center [293, 84] width 47 height 22
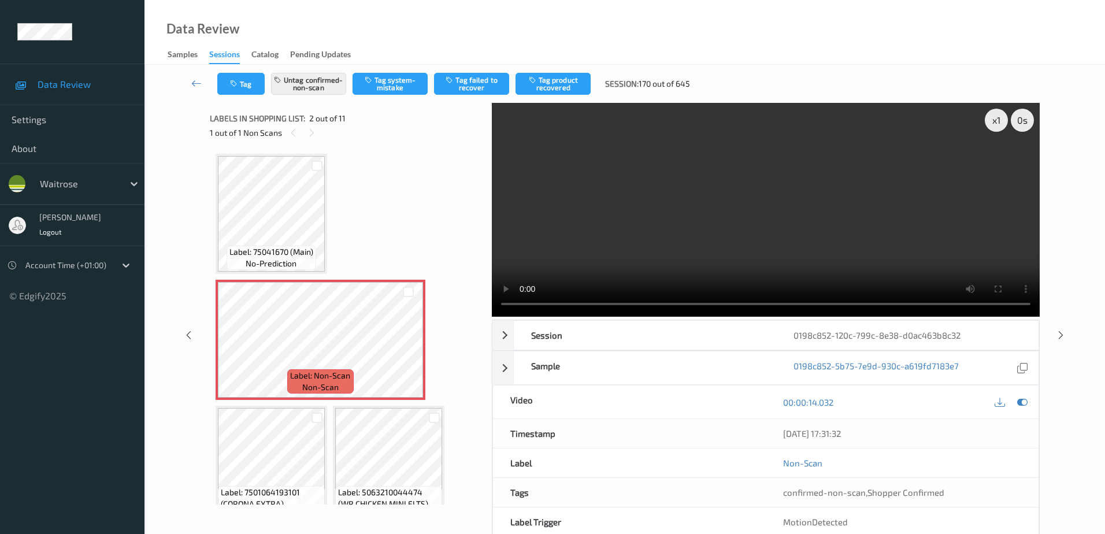
scroll to position [6, 0]
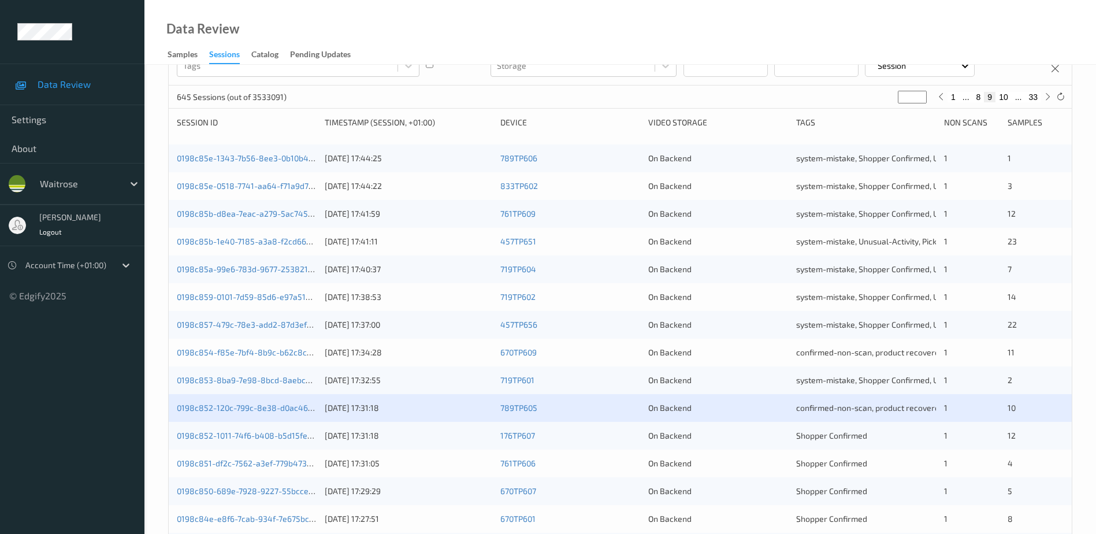
scroll to position [162, 0]
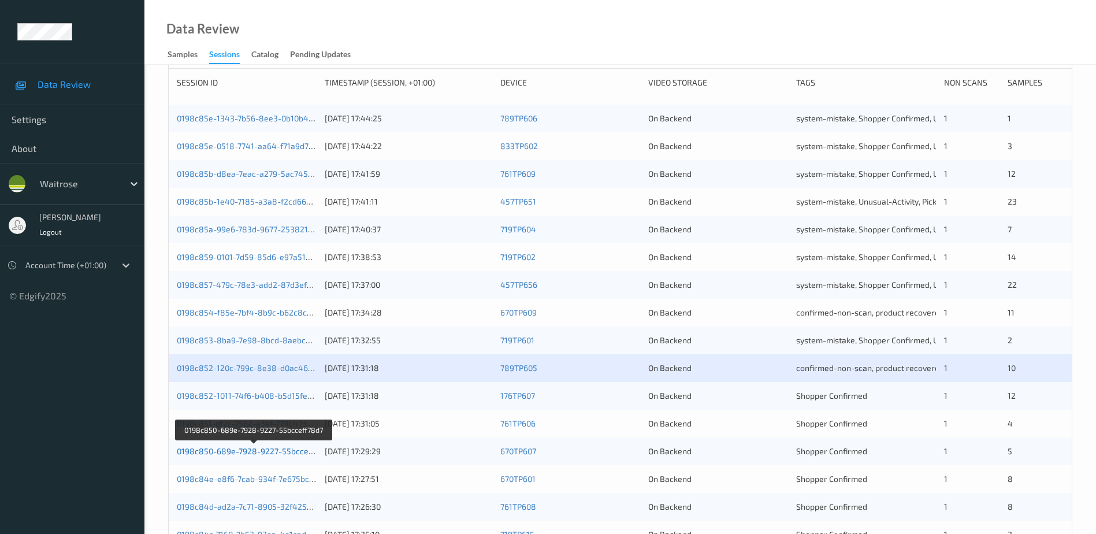
click at [250, 451] on link "0198c850-689e-7928-9227-55bcceff78d7" at bounding box center [254, 451] width 155 height 10
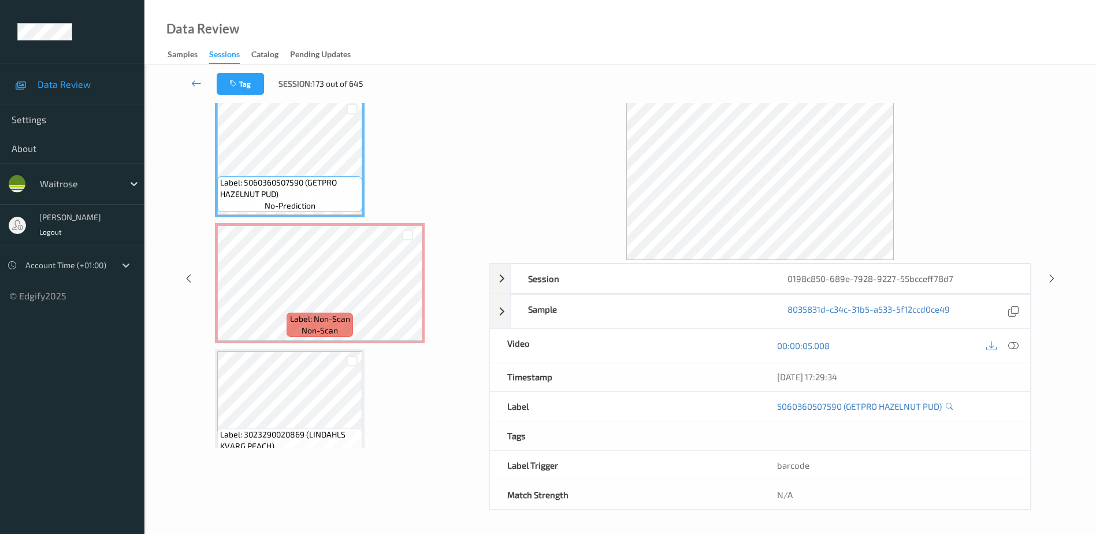
scroll to position [57, 0]
click at [1012, 345] on icon at bounding box center [1013, 345] width 10 height 10
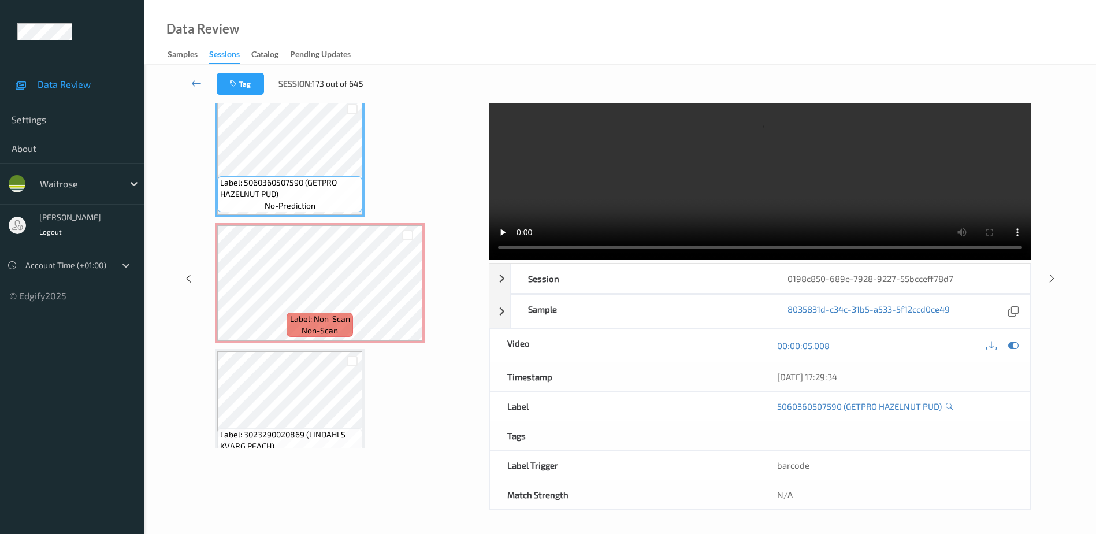
scroll to position [0, 0]
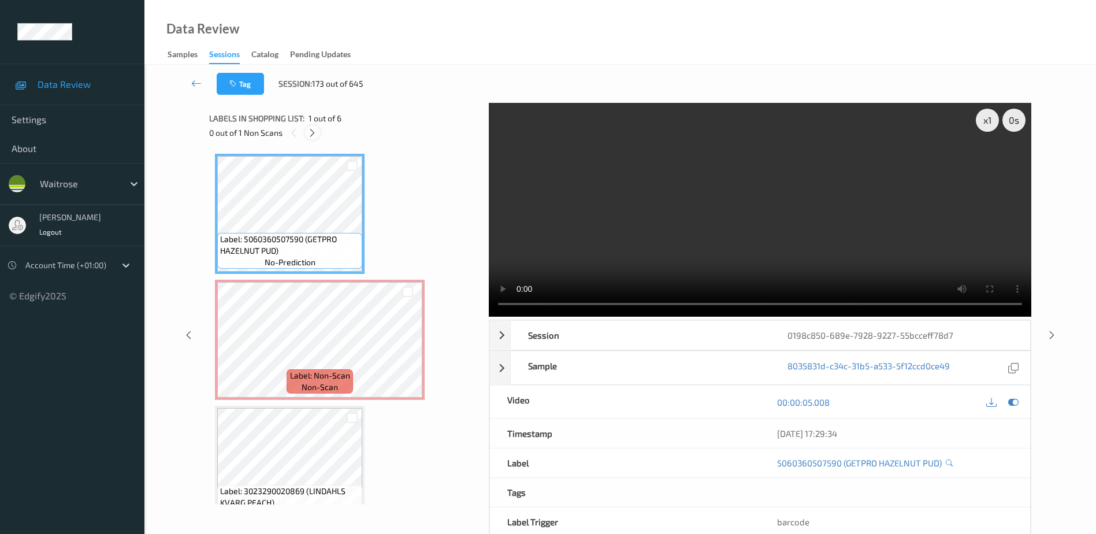
click at [311, 133] on icon at bounding box center [312, 133] width 10 height 10
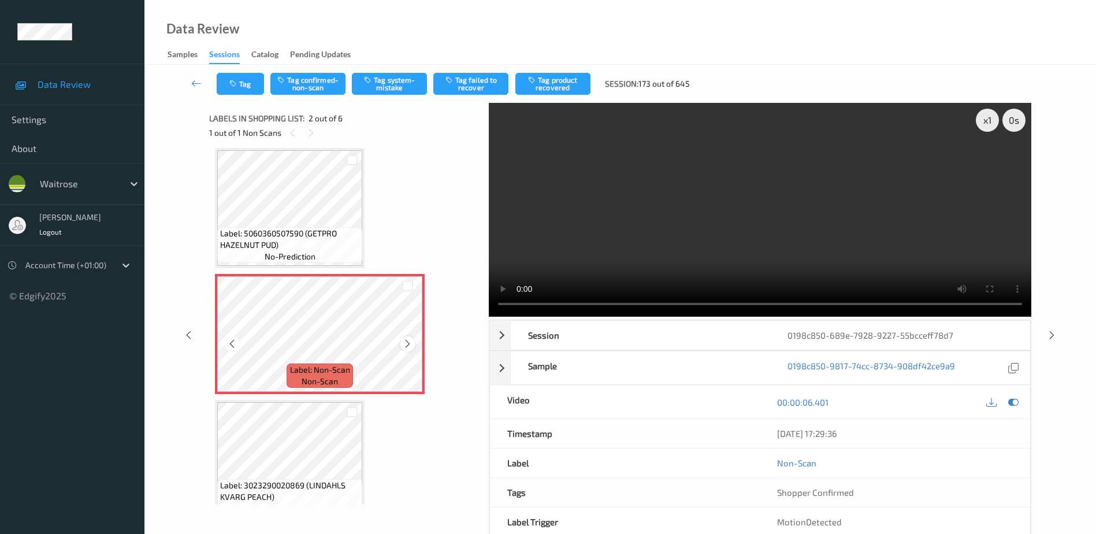
click at [407, 345] on icon at bounding box center [408, 344] width 10 height 10
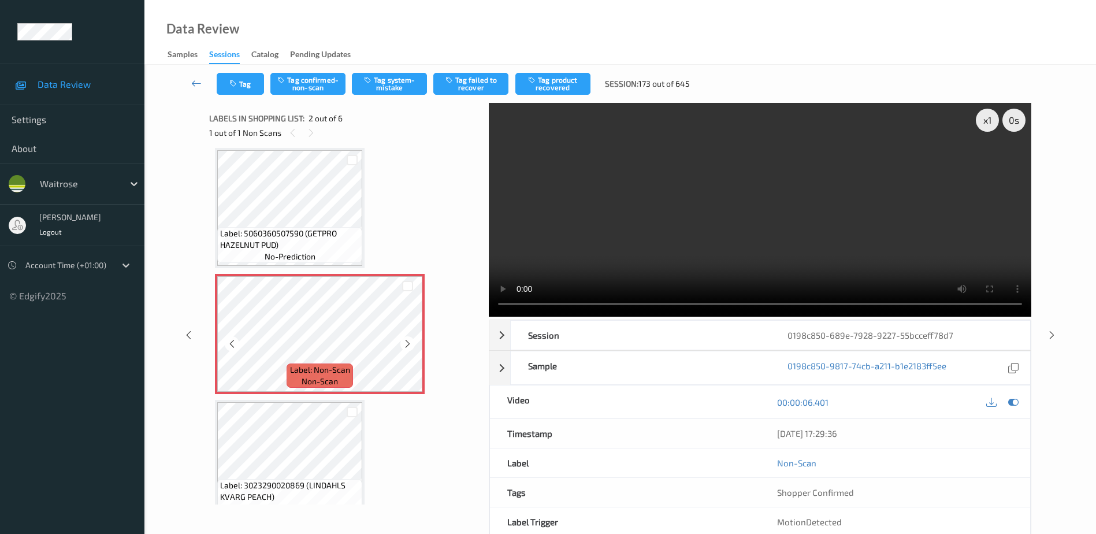
click at [407, 345] on icon at bounding box center [408, 344] width 10 height 10
click at [789, 234] on video at bounding box center [760, 210] width 542 height 214
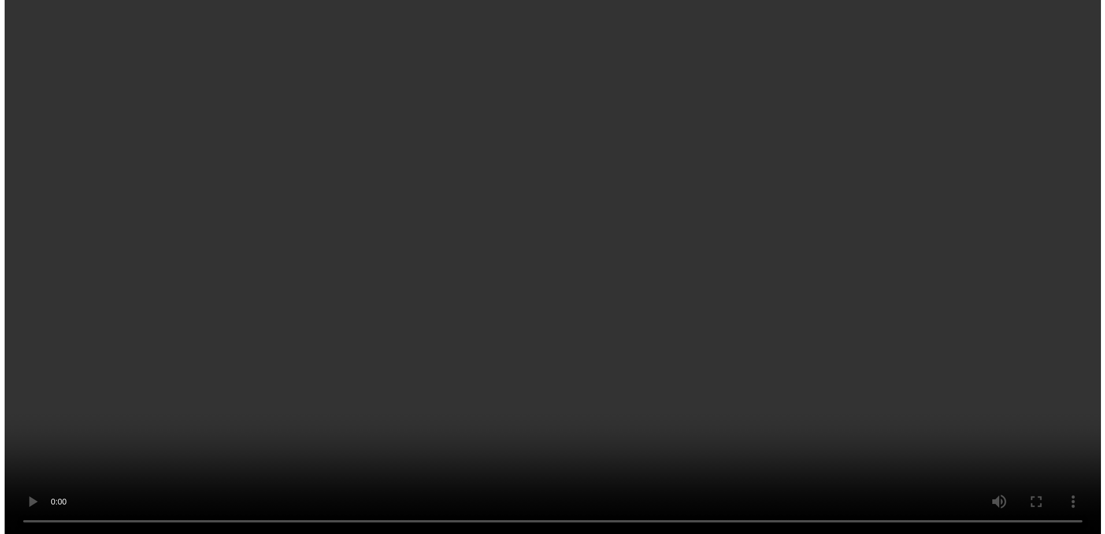
scroll to position [121, 0]
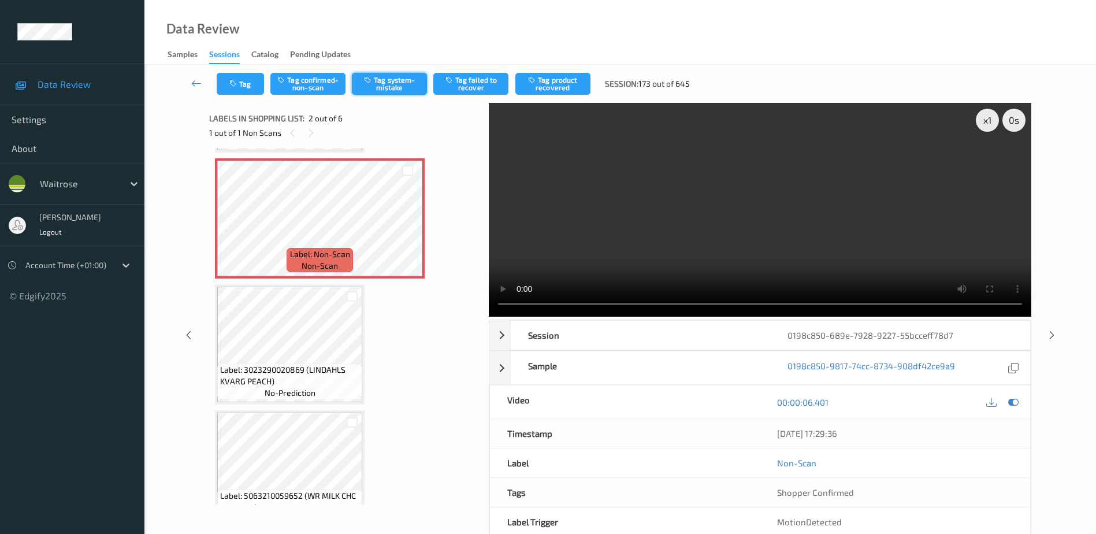
click at [398, 92] on button "Tag system-mistake" at bounding box center [389, 84] width 75 height 22
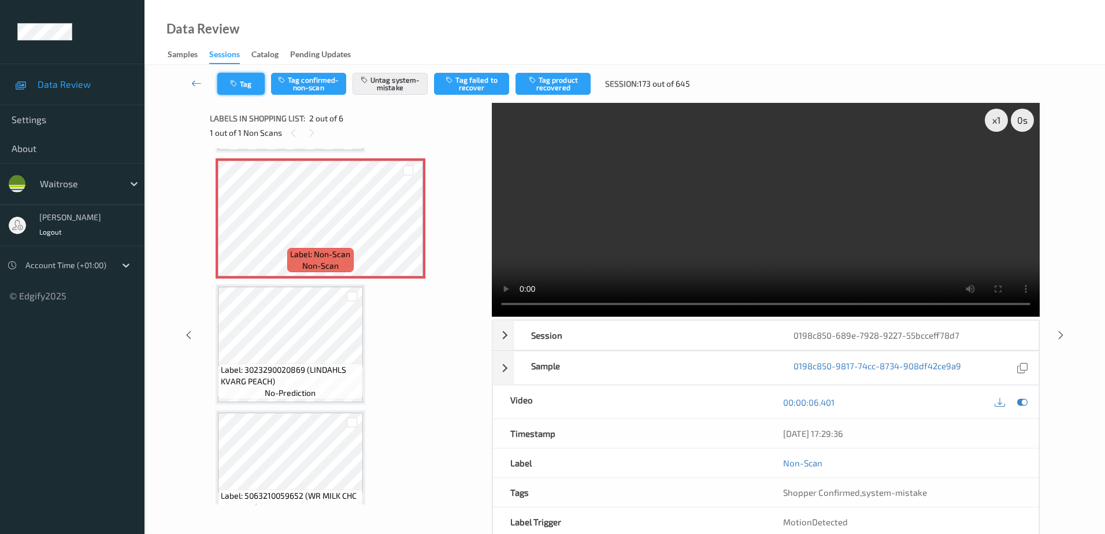
click at [235, 92] on button "Tag" at bounding box center [240, 84] width 47 height 22
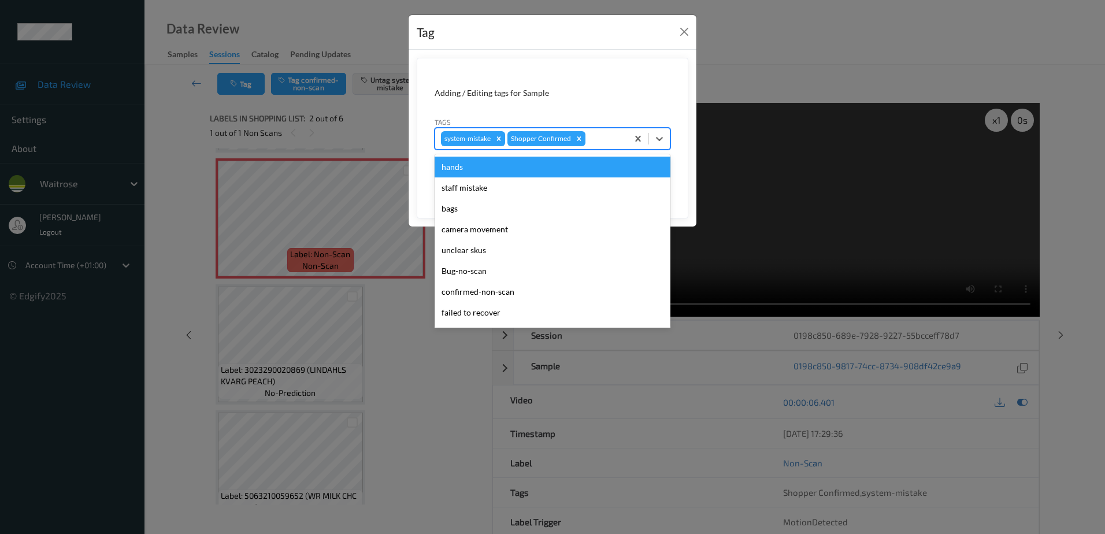
click at [596, 142] on div at bounding box center [604, 139] width 34 height 14
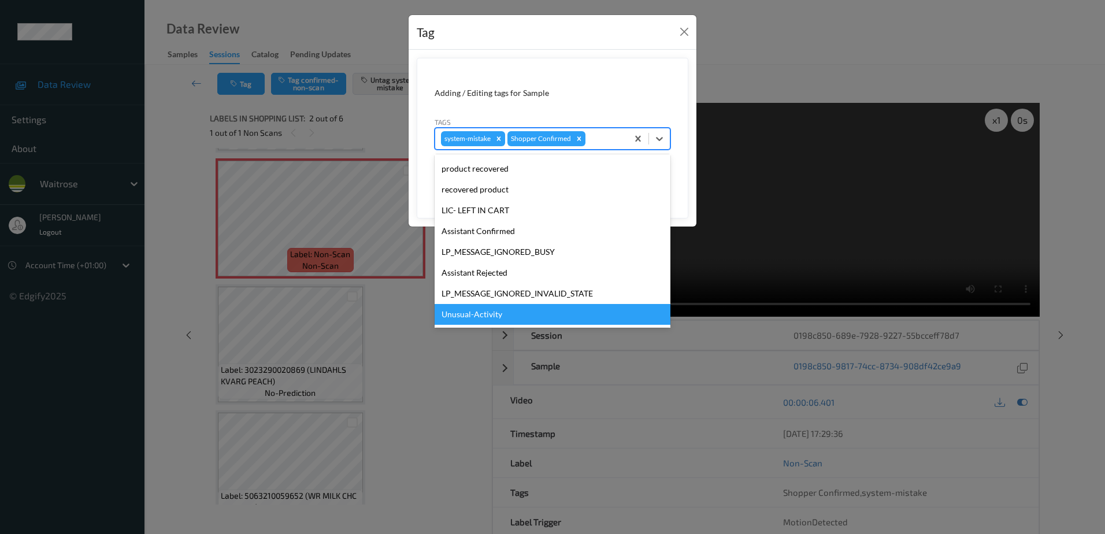
scroll to position [226, 0]
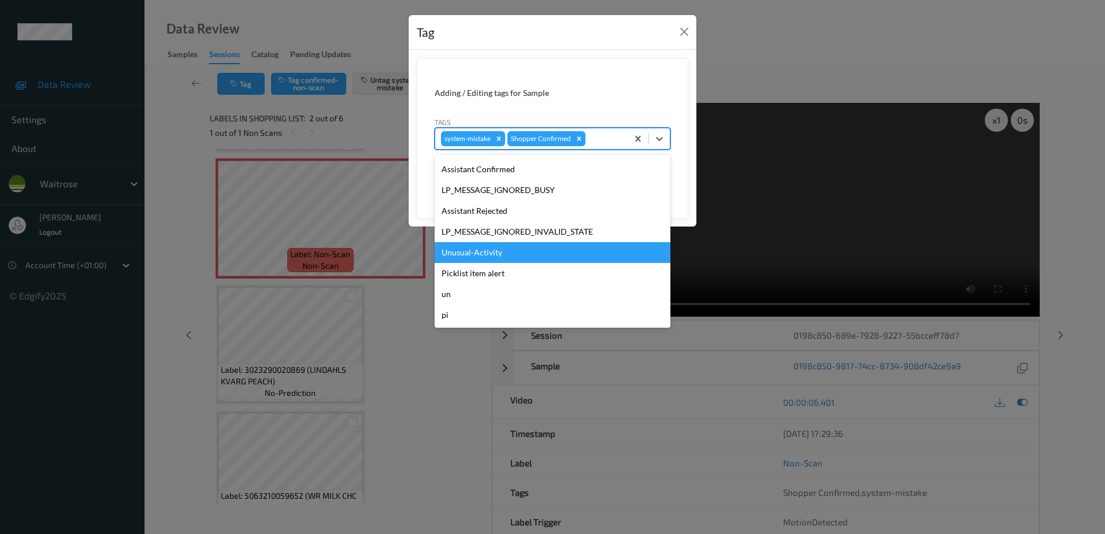
click at [489, 259] on div "Unusual-Activity" at bounding box center [552, 252] width 236 height 21
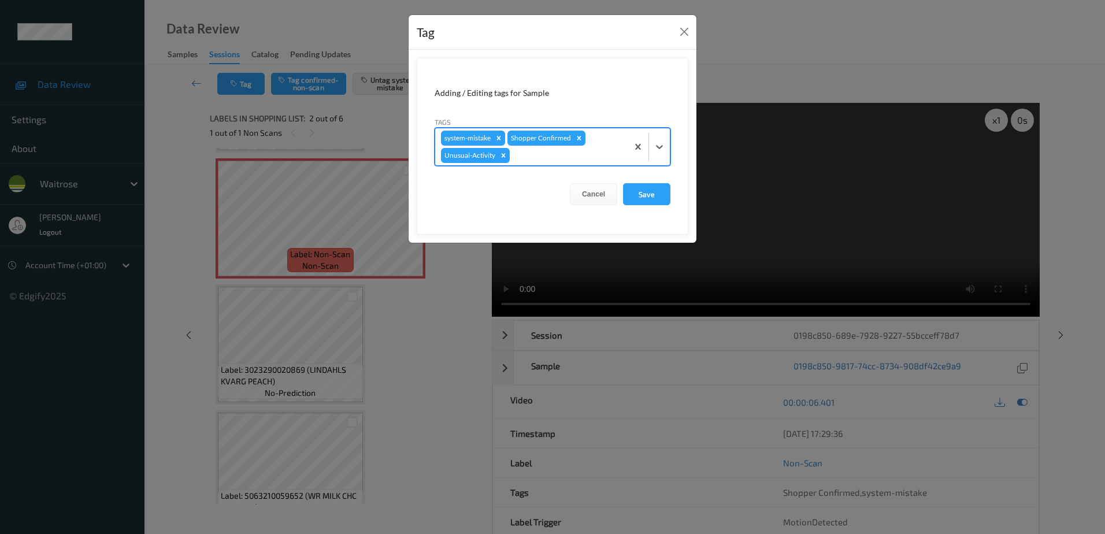
click at [557, 149] on div at bounding box center [567, 155] width 110 height 14
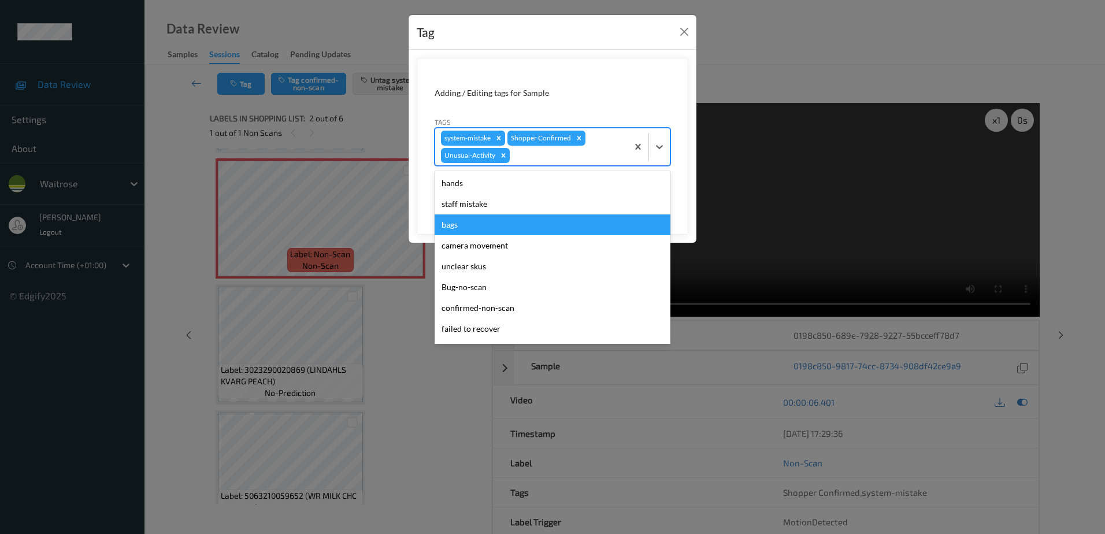
click at [485, 230] on div "bags" at bounding box center [552, 224] width 236 height 21
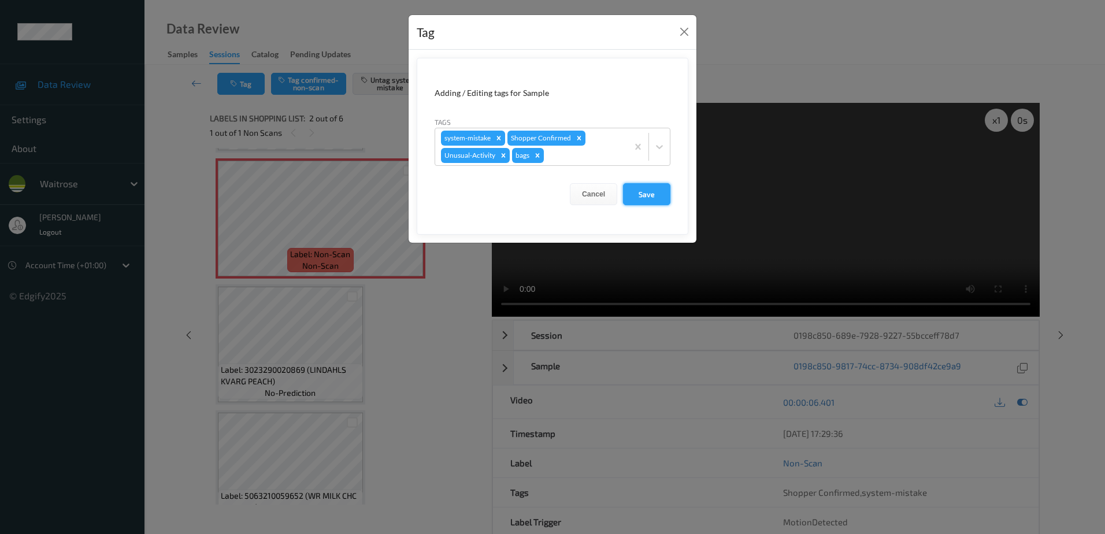
click at [632, 194] on button "Save" at bounding box center [646, 194] width 47 height 22
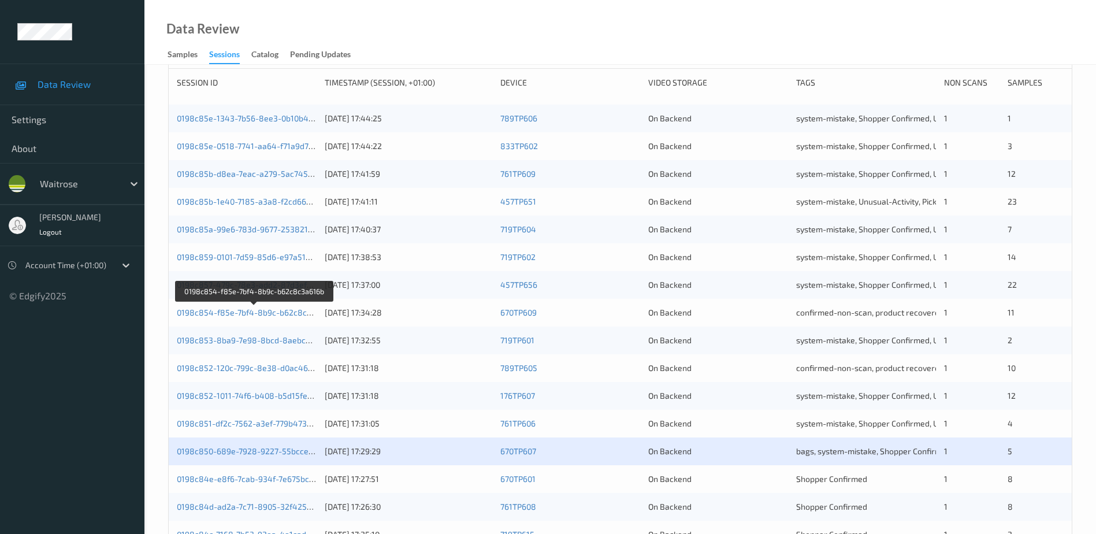
scroll to position [336, 0]
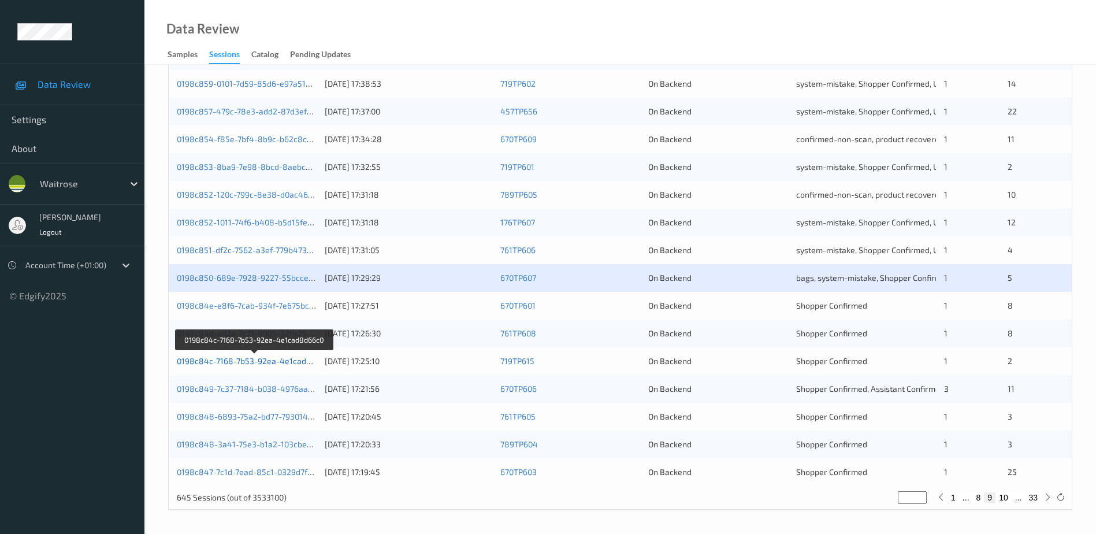
click at [261, 360] on link "0198c84c-7168-7b53-92ea-4e1cad8d66c0" at bounding box center [255, 361] width 157 height 10
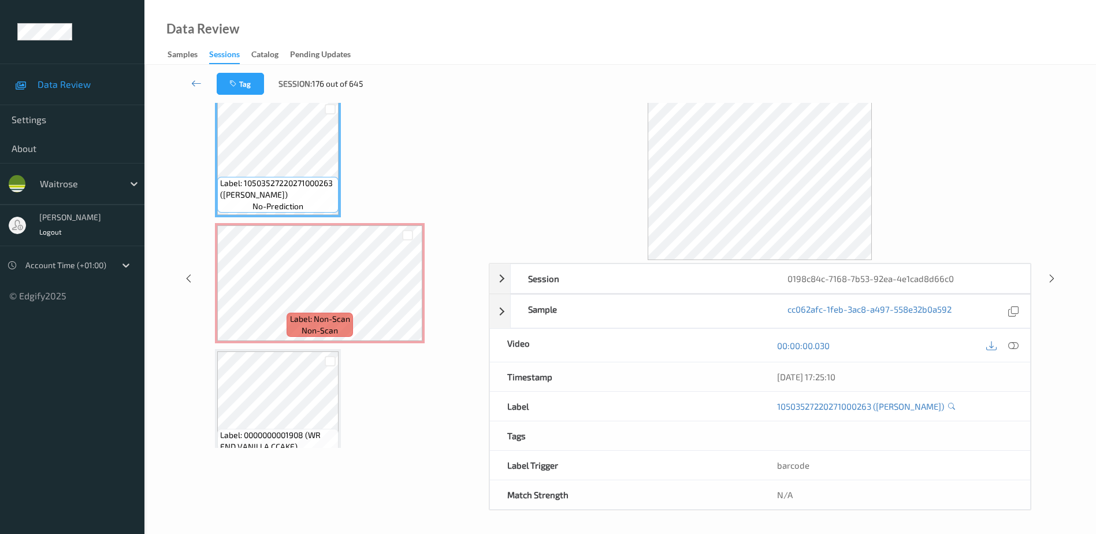
scroll to position [57, 0]
click at [1017, 343] on icon at bounding box center [1013, 345] width 10 height 10
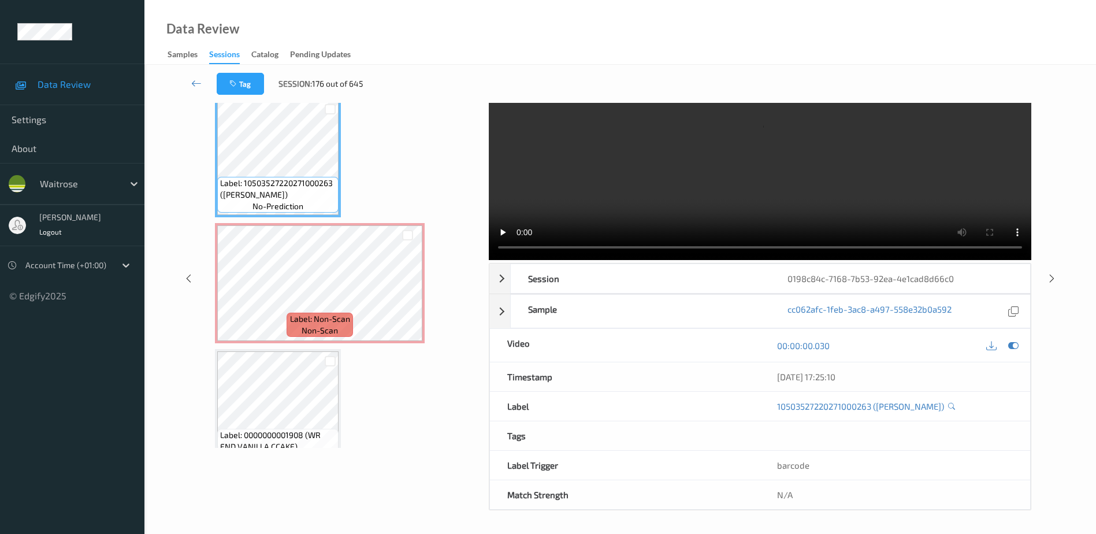
scroll to position [0, 0]
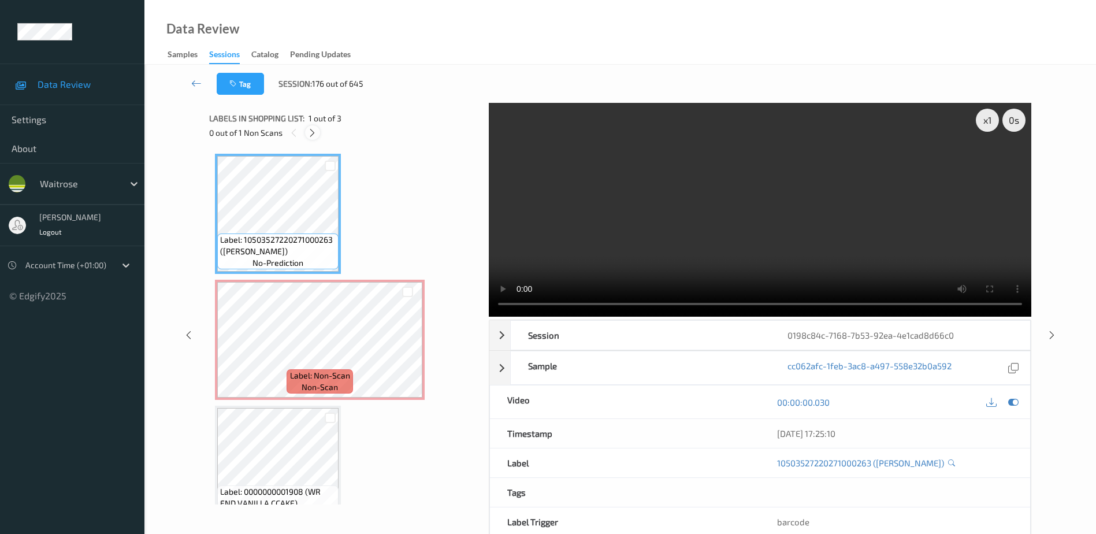
click at [311, 131] on icon at bounding box center [312, 133] width 10 height 10
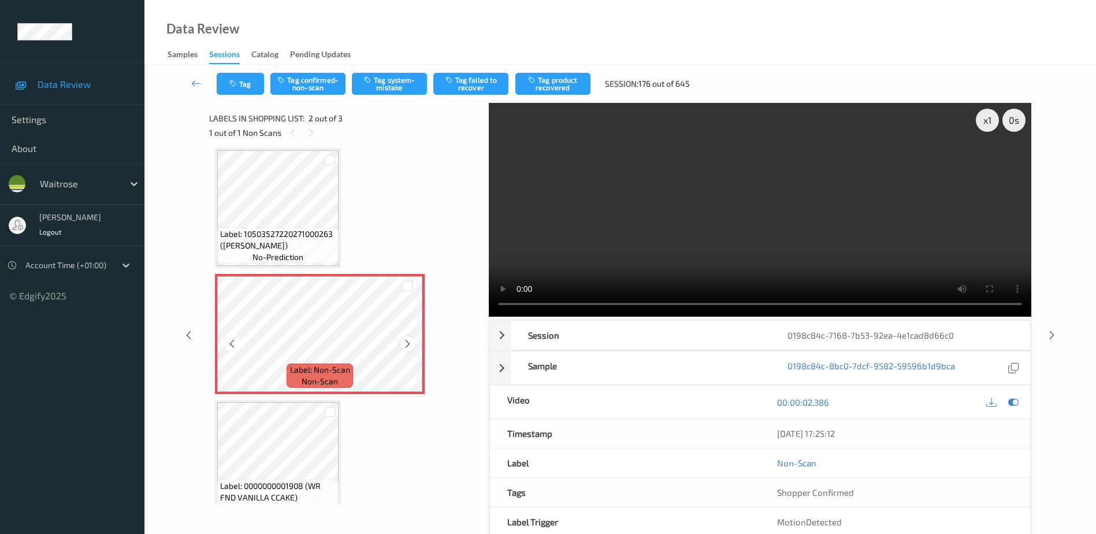
click at [406, 344] on icon at bounding box center [408, 344] width 10 height 10
drag, startPoint x: 733, startPoint y: 246, endPoint x: 725, endPoint y: 250, distance: 9.3
click at [733, 246] on video at bounding box center [760, 210] width 542 height 214
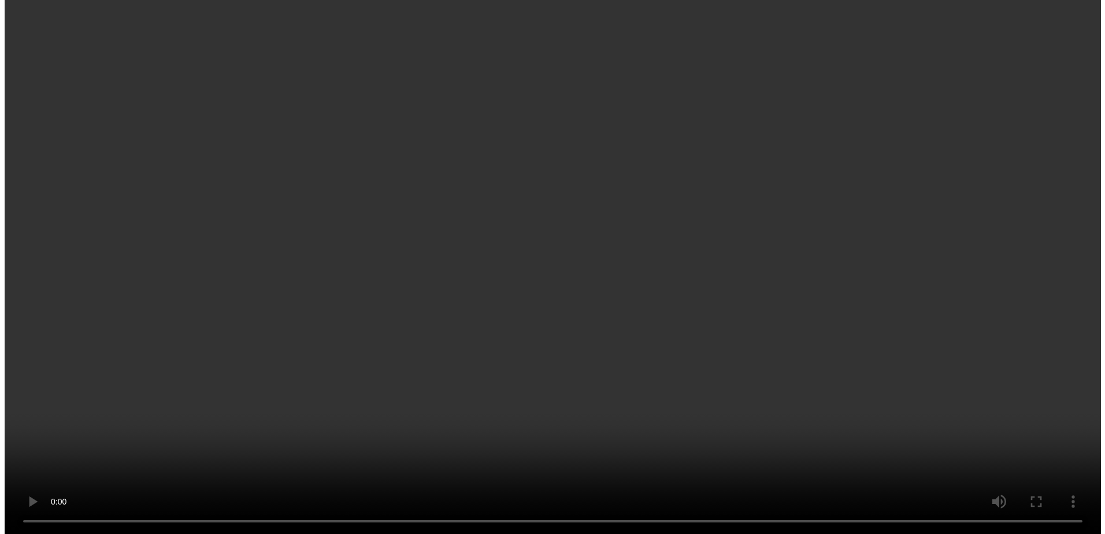
scroll to position [27, 0]
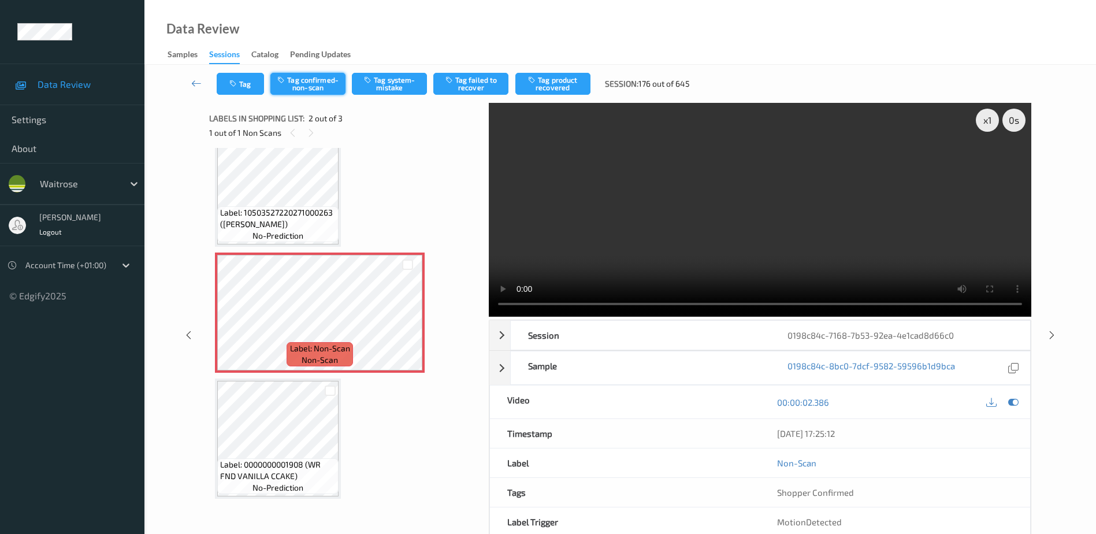
click at [312, 87] on button "Tag confirmed-non-scan" at bounding box center [307, 84] width 75 height 22
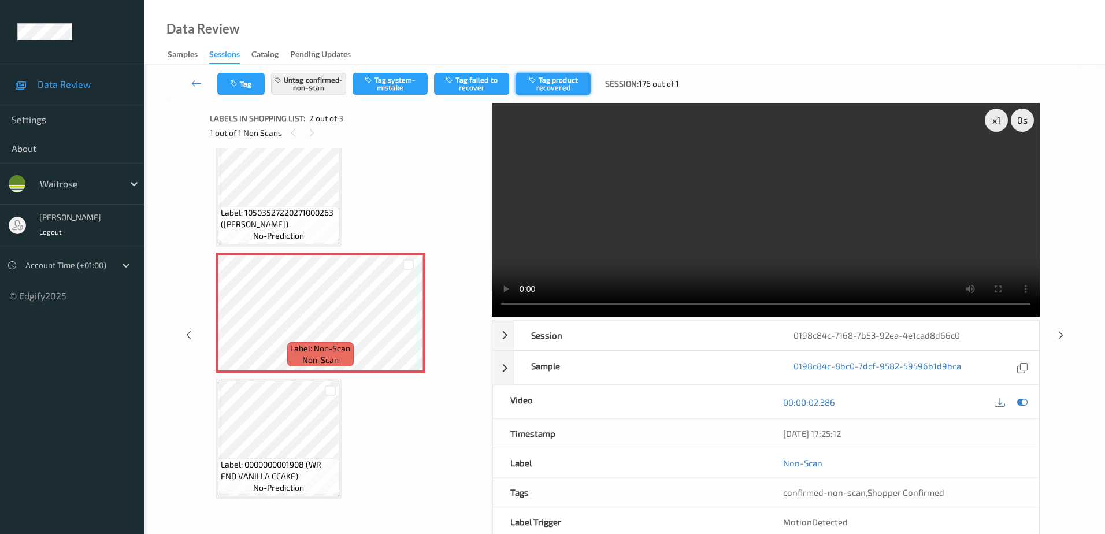
click at [560, 77] on button "Tag product recovered" at bounding box center [552, 84] width 75 height 22
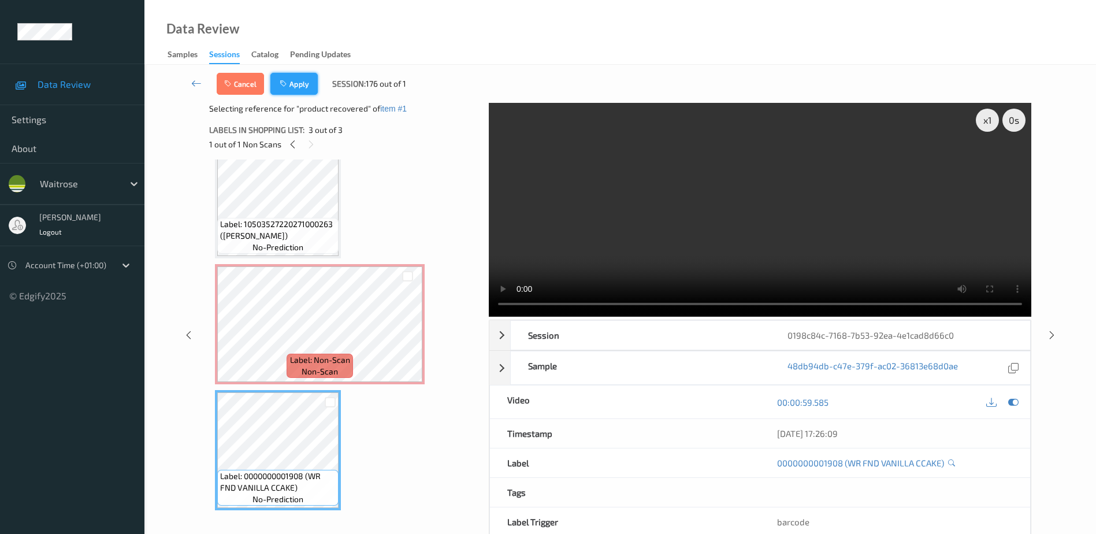
click at [288, 82] on icon "button" at bounding box center [285, 84] width 10 height 8
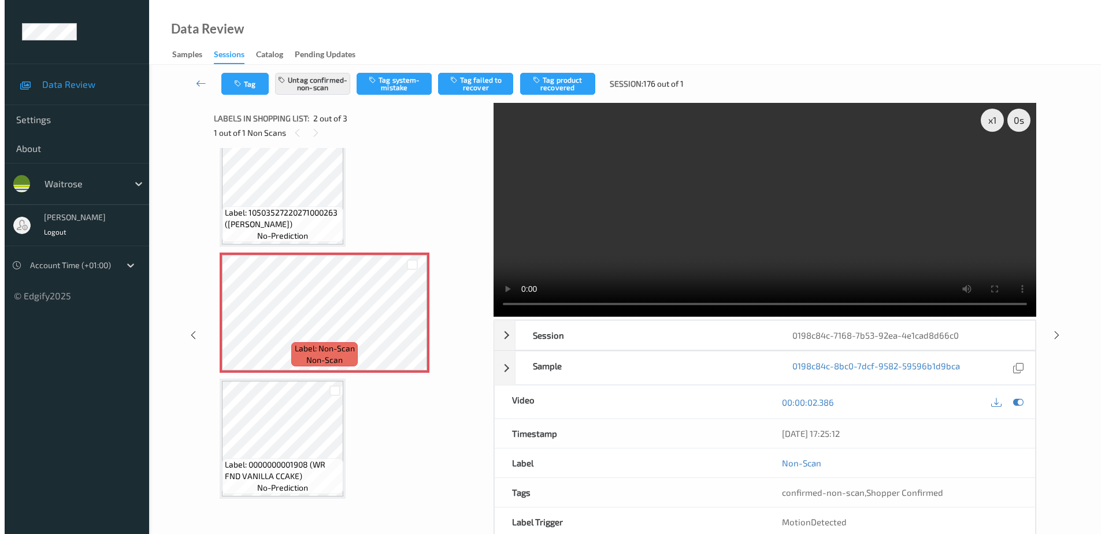
scroll to position [6, 0]
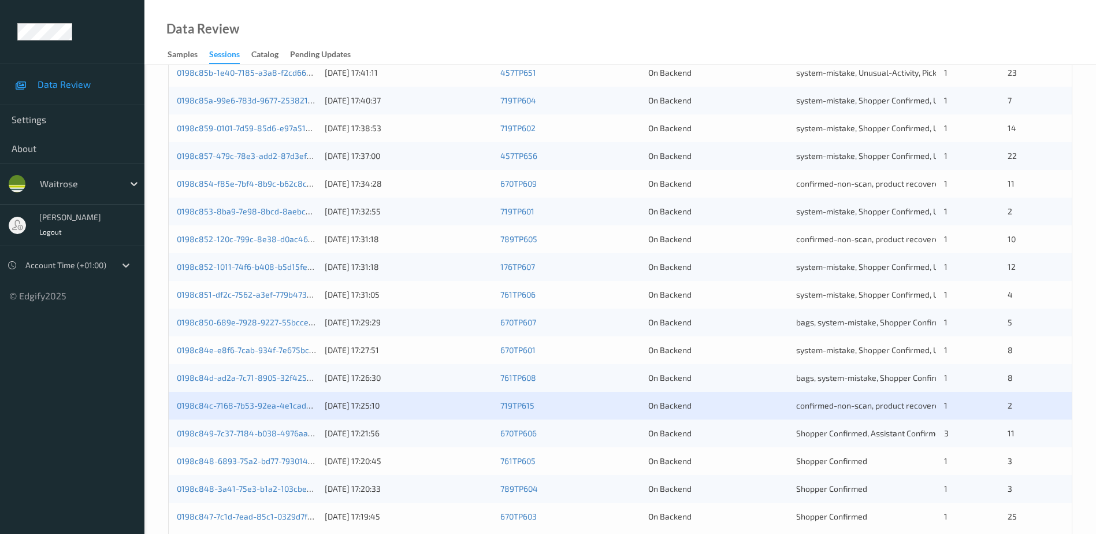
scroll to position [336, 0]
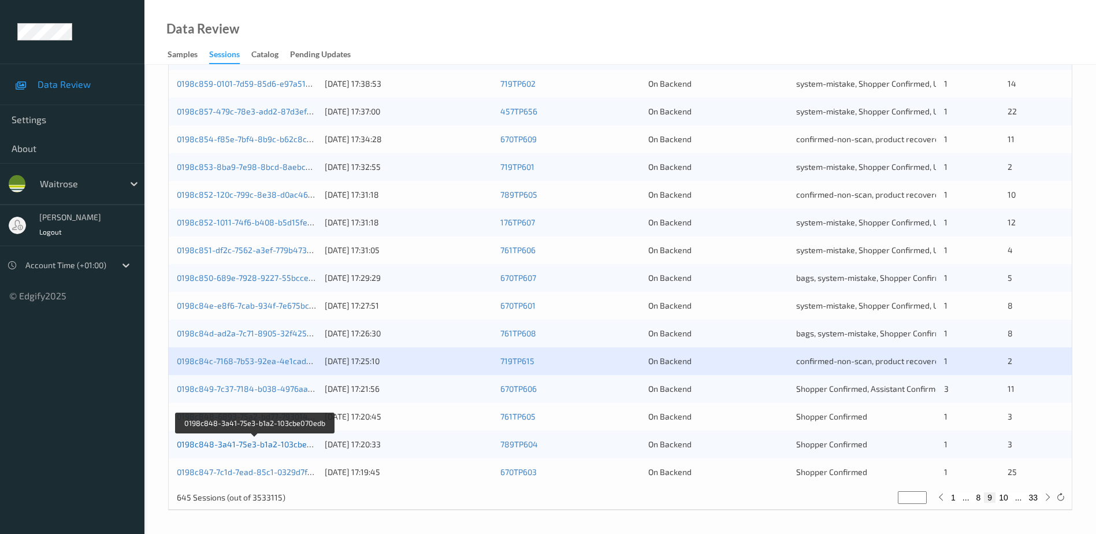
click at [265, 443] on link "0198c848-3a41-75e3-b1a2-103cbe070edb" at bounding box center [255, 444] width 157 height 10
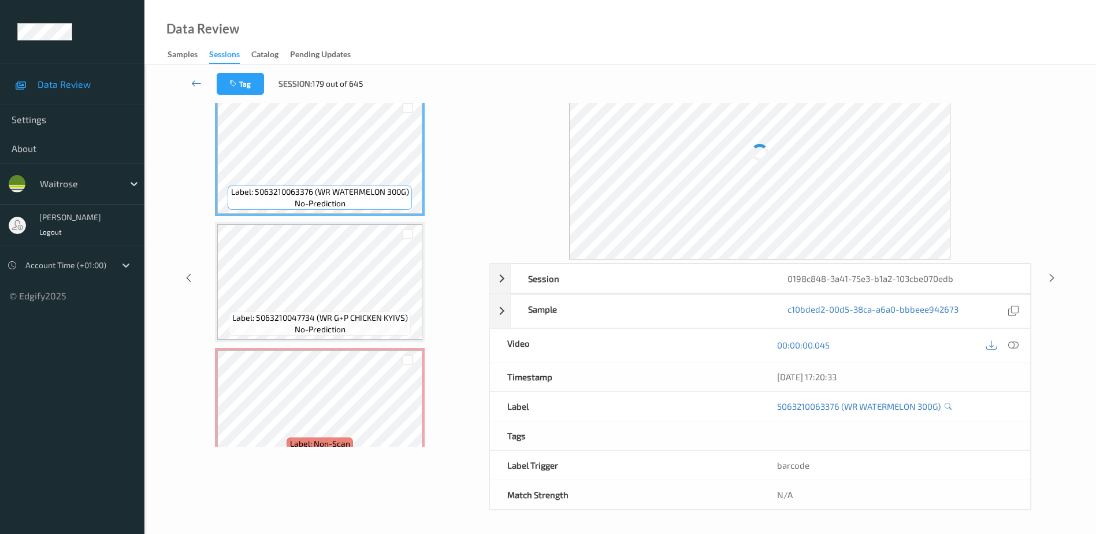
scroll to position [57, 0]
click at [1013, 344] on icon at bounding box center [1013, 345] width 10 height 10
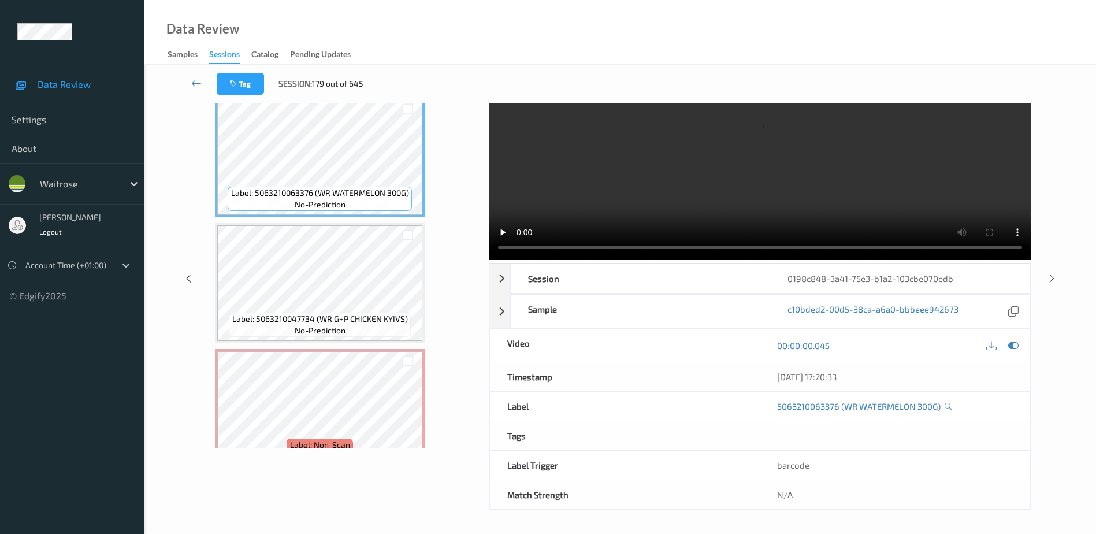
scroll to position [0, 0]
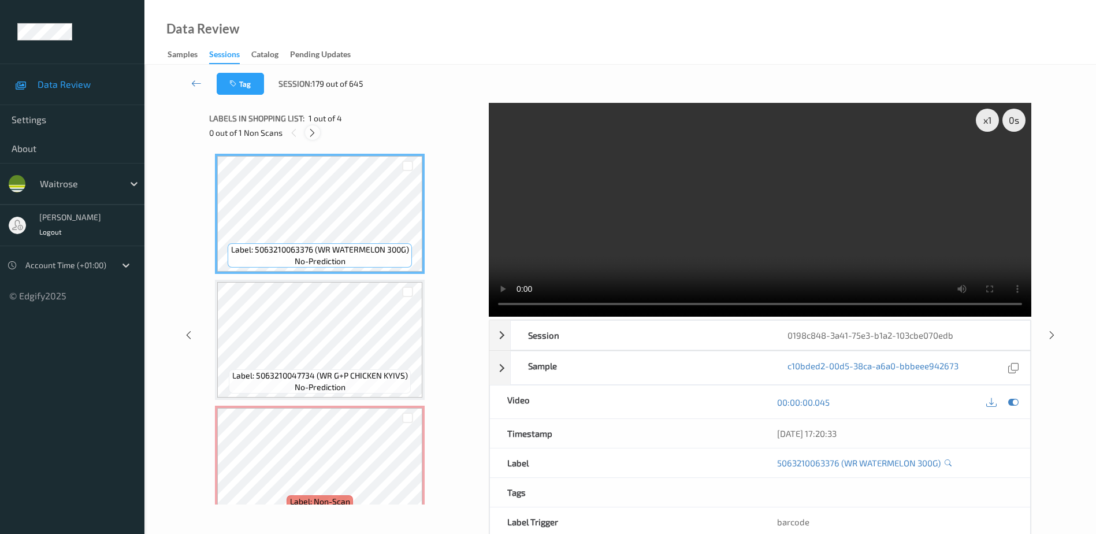
click at [308, 129] on icon at bounding box center [312, 133] width 10 height 10
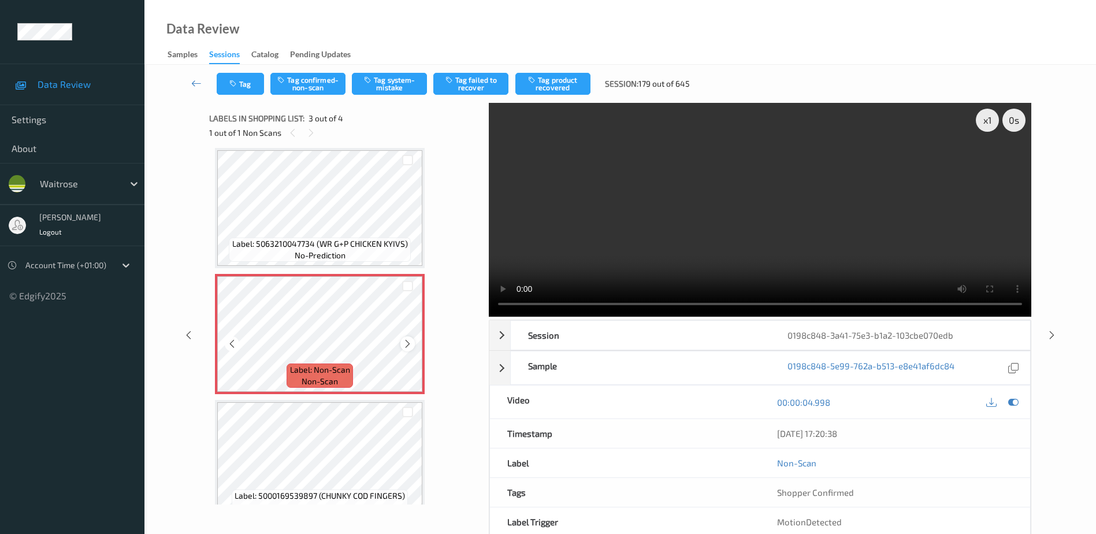
click at [410, 342] on icon at bounding box center [408, 344] width 10 height 10
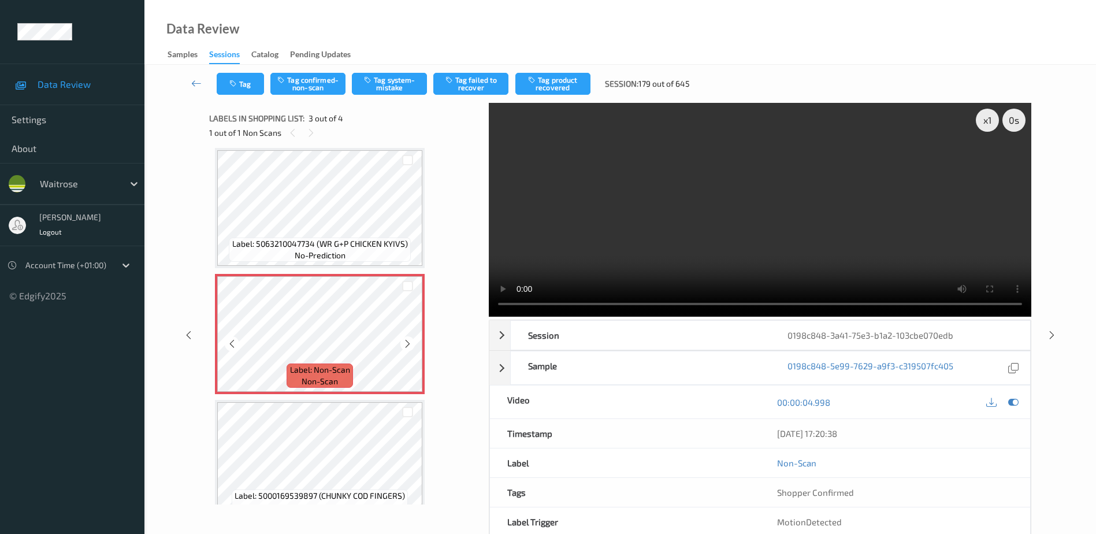
click at [410, 342] on icon at bounding box center [408, 344] width 10 height 10
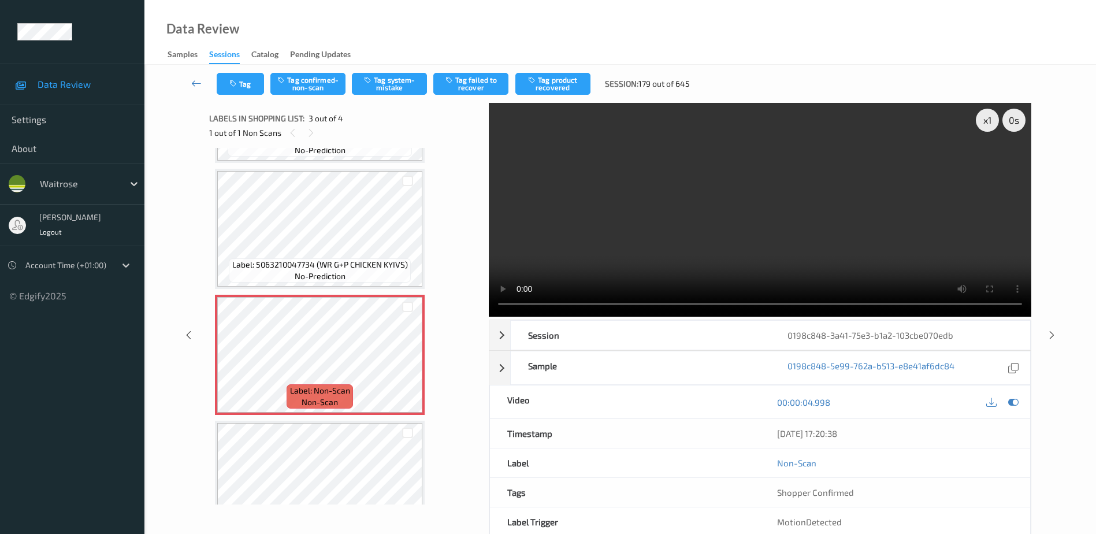
scroll to position [116, 0]
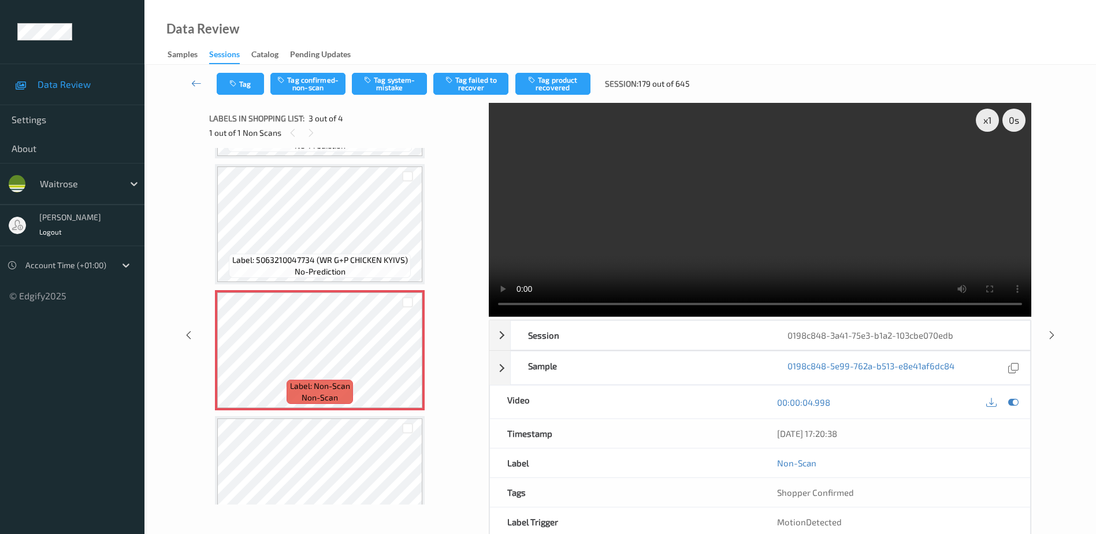
click at [702, 244] on video at bounding box center [760, 210] width 542 height 214
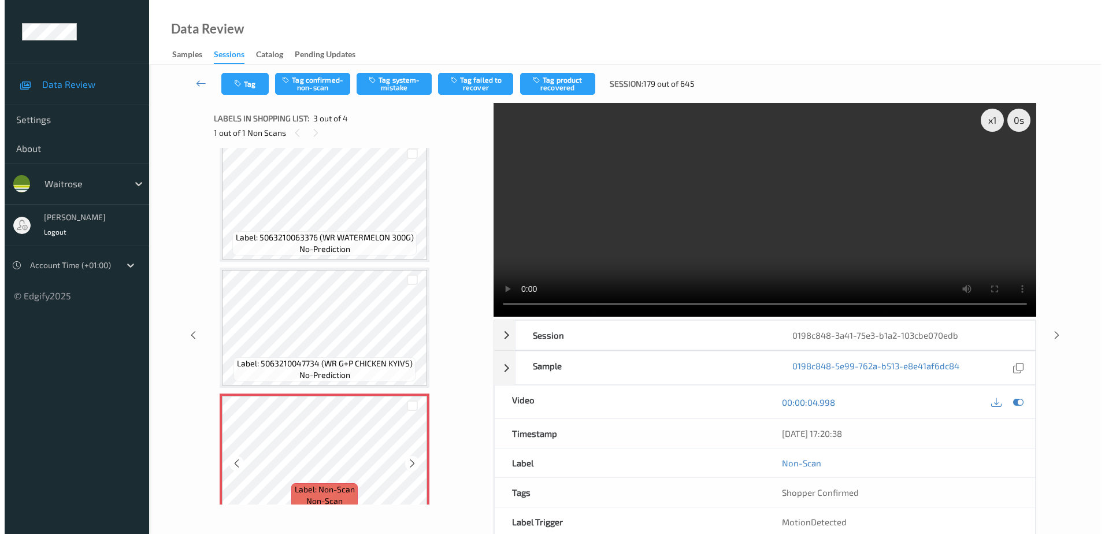
scroll to position [0, 0]
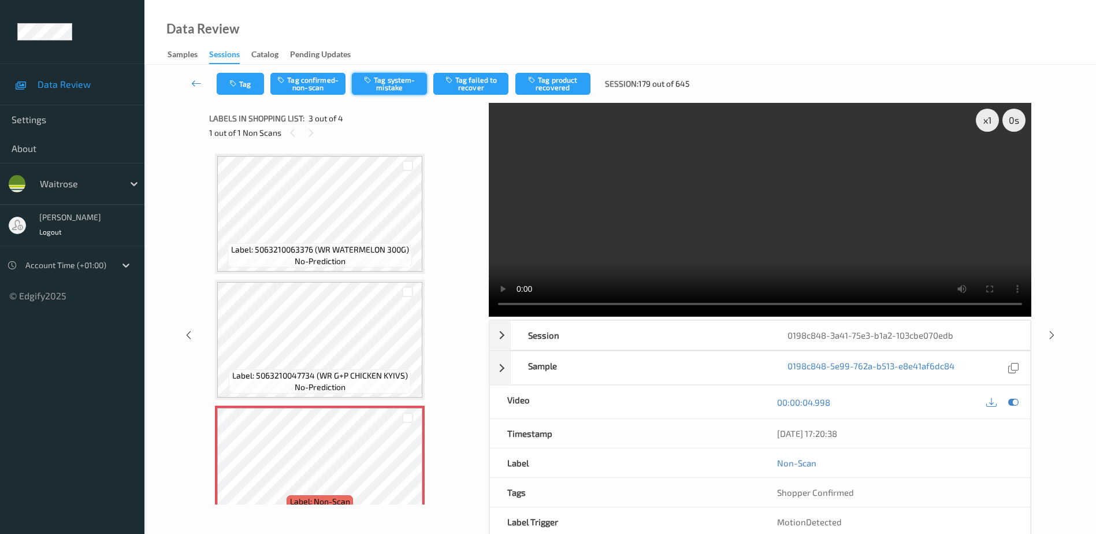
click at [392, 83] on button "Tag system-mistake" at bounding box center [389, 84] width 75 height 22
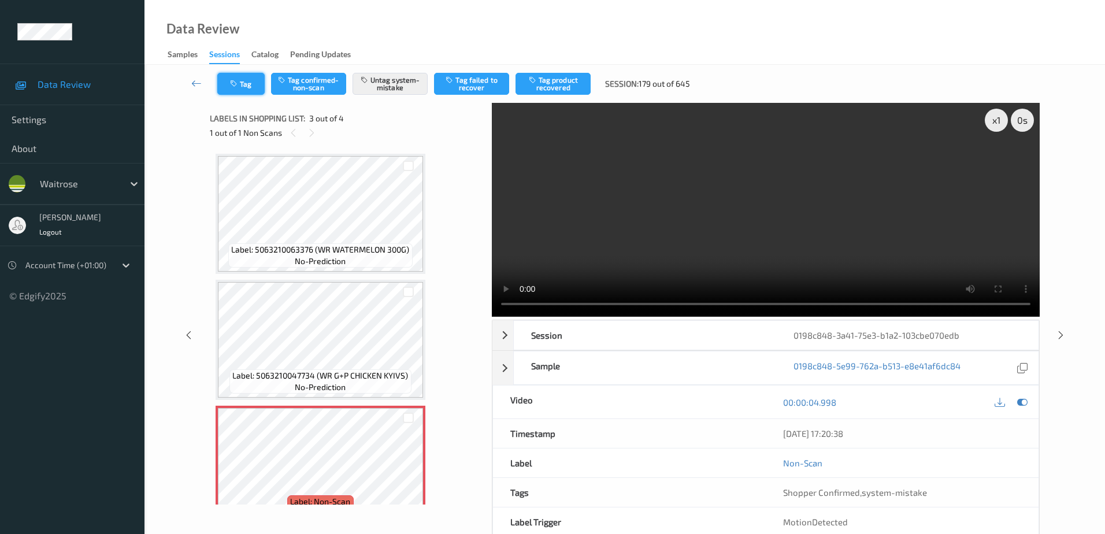
click at [232, 73] on button "Tag" at bounding box center [240, 84] width 47 height 22
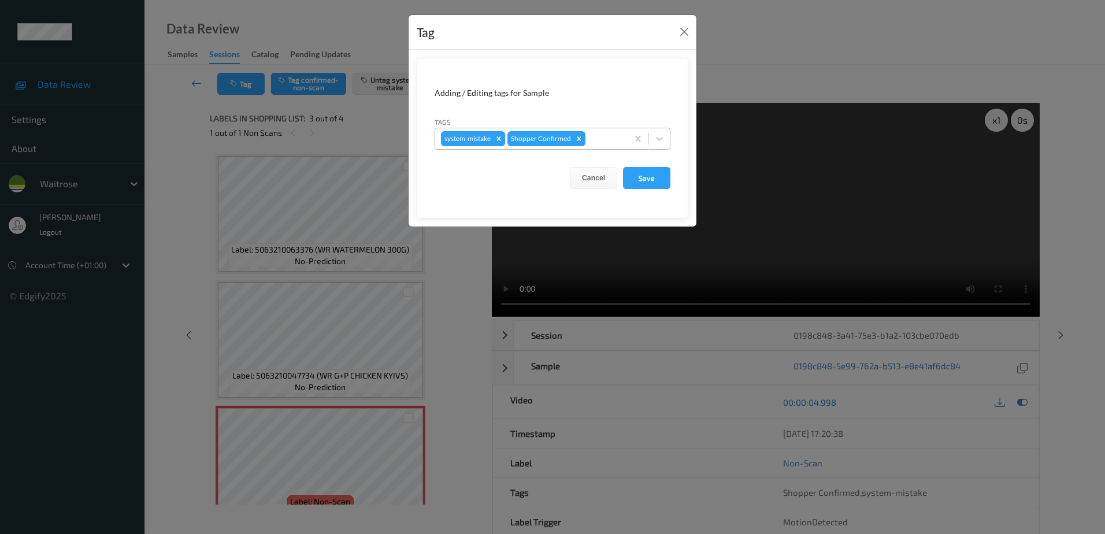
click at [600, 140] on div at bounding box center [604, 139] width 34 height 14
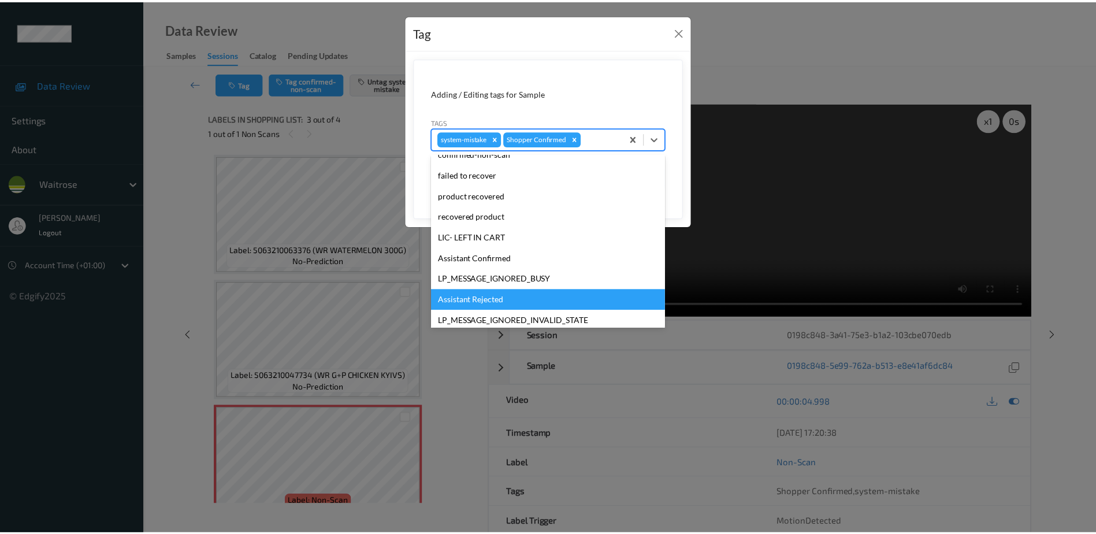
scroll to position [226, 0]
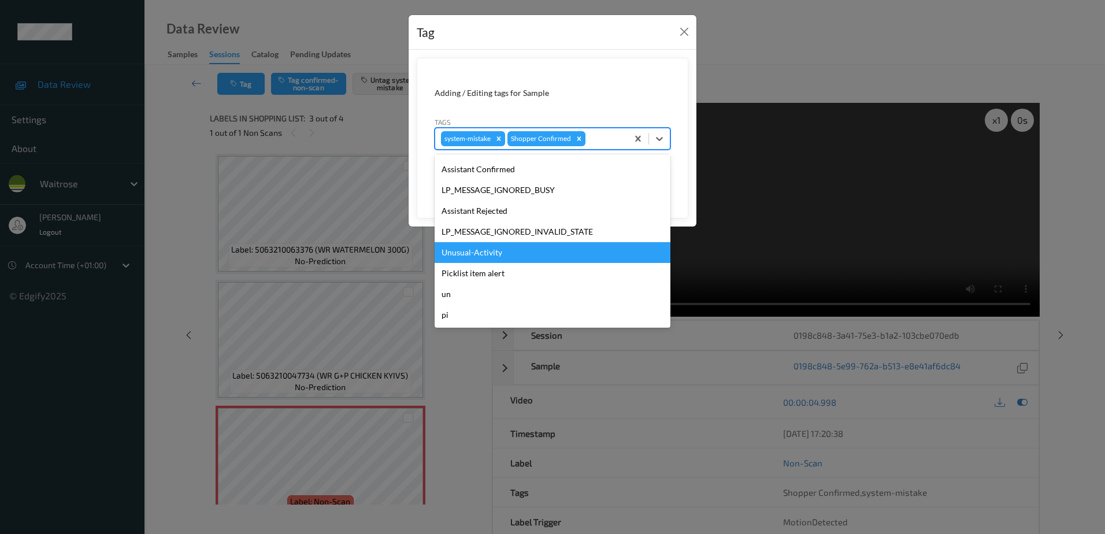
click at [493, 251] on div "Unusual-Activity" at bounding box center [552, 252] width 236 height 21
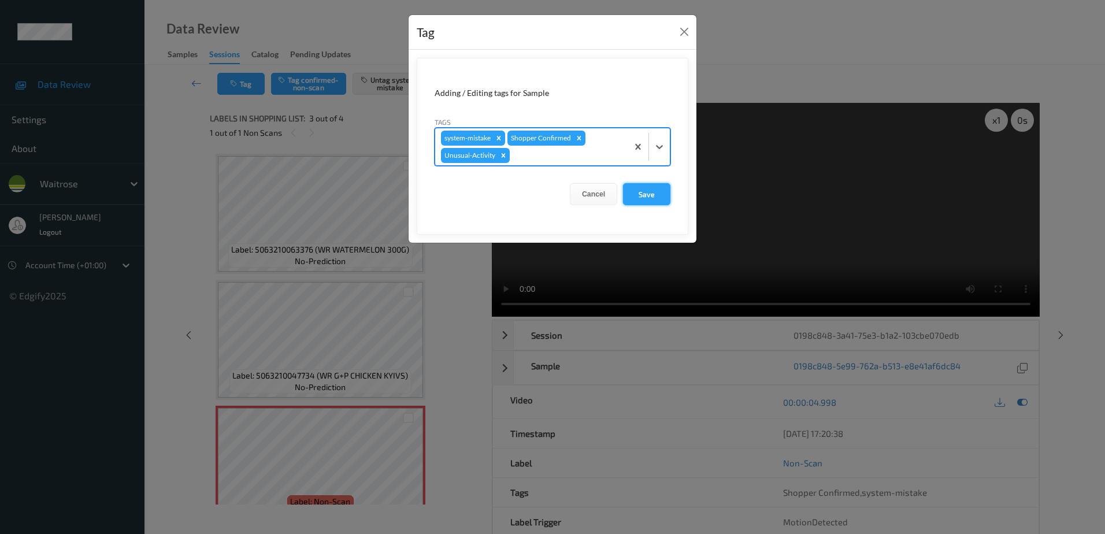
click at [639, 189] on button "Save" at bounding box center [646, 194] width 47 height 22
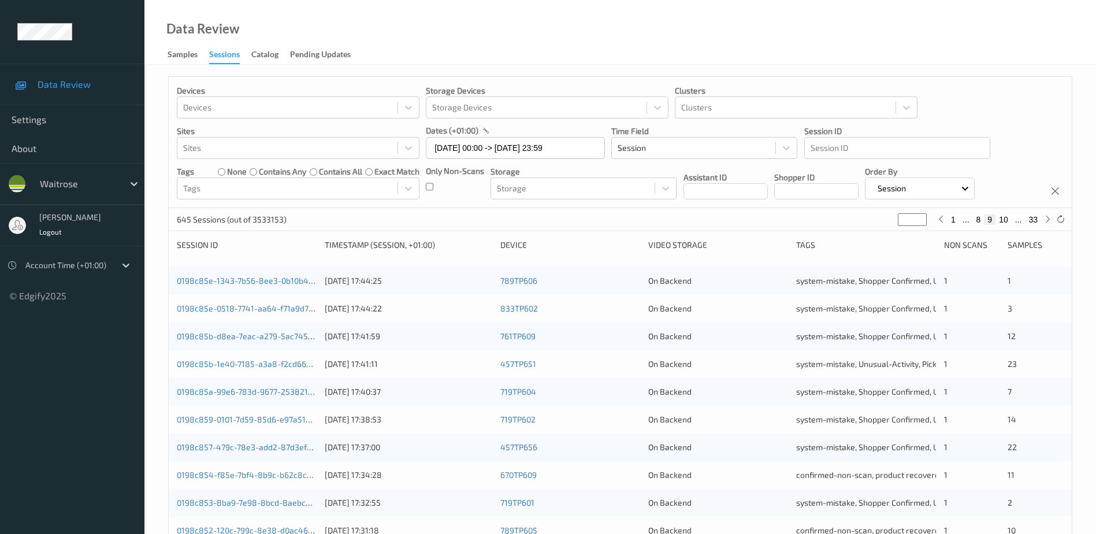
click at [1005, 219] on button "10" at bounding box center [1003, 219] width 16 height 10
type input "**"
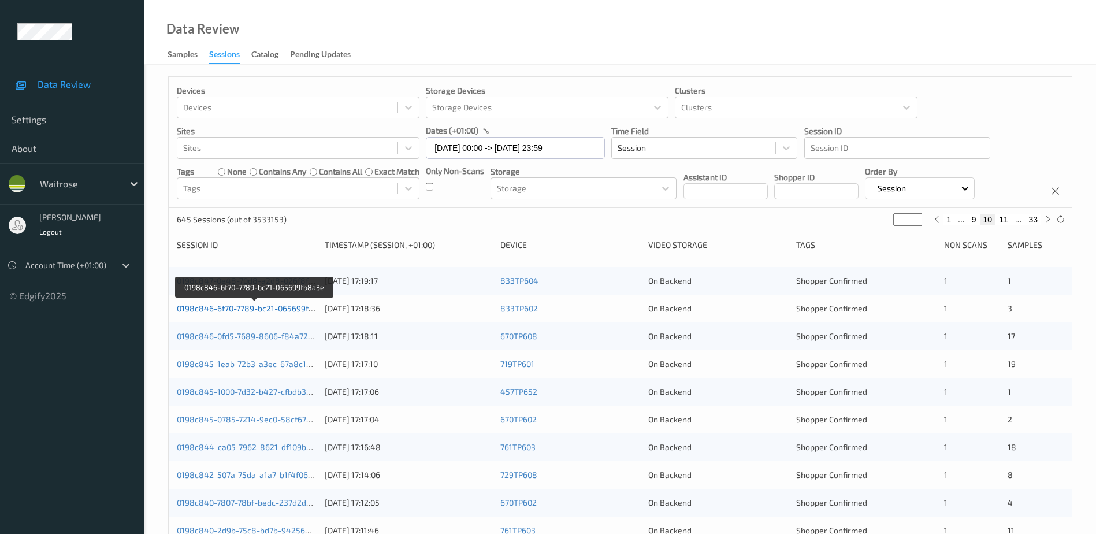
click at [290, 309] on link "0198c846-6f70-7789-bc21-065699fb8a3e" at bounding box center [254, 308] width 155 height 10
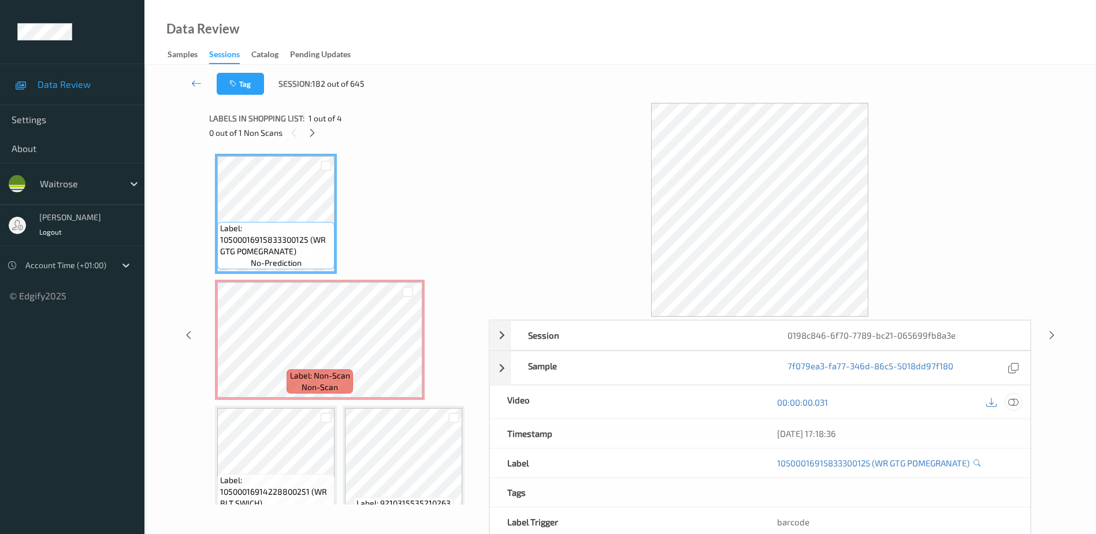
click at [1011, 401] on icon at bounding box center [1013, 402] width 10 height 10
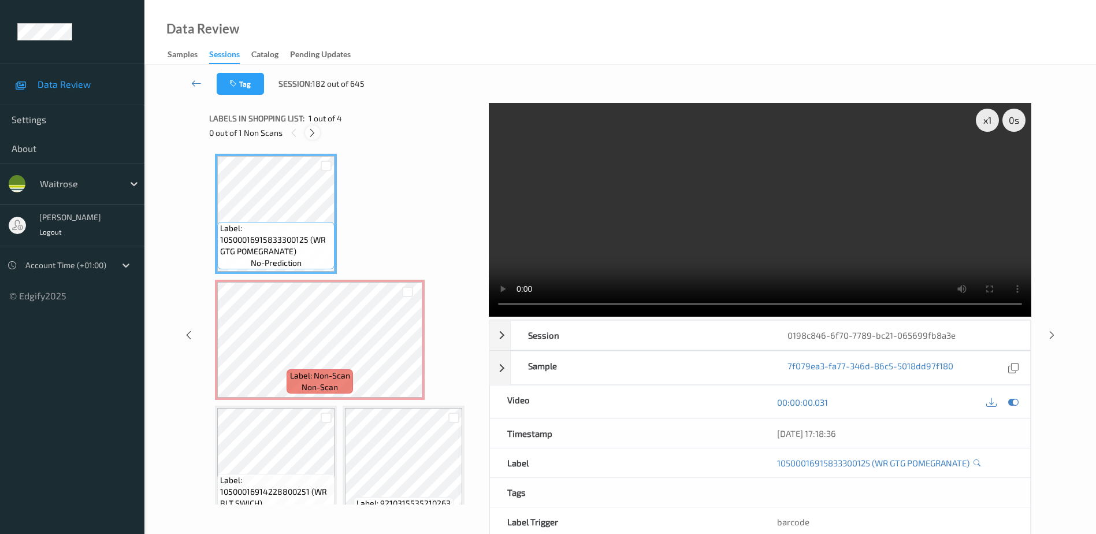
click at [310, 131] on icon at bounding box center [312, 133] width 10 height 10
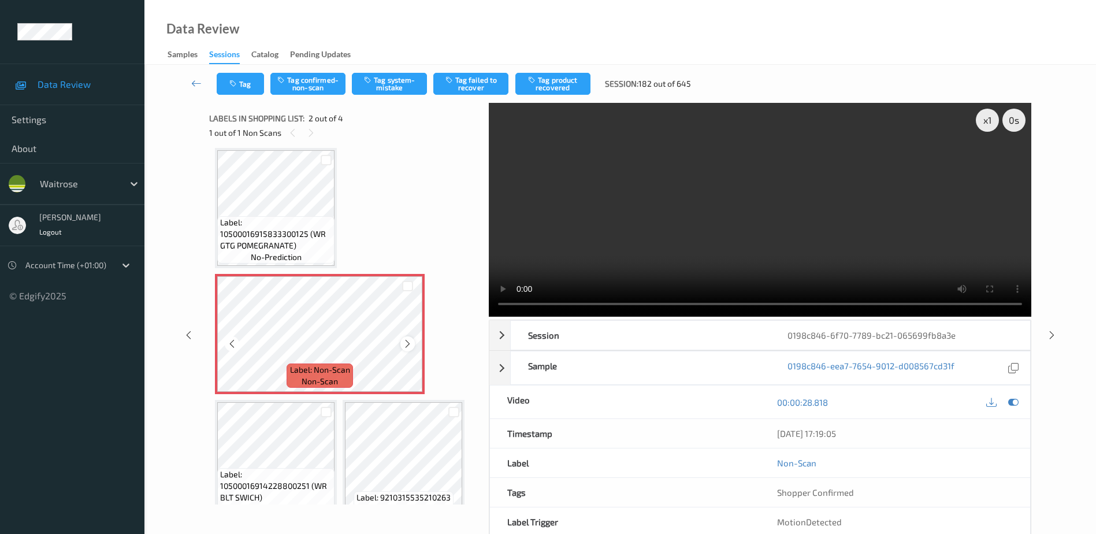
click at [408, 339] on icon at bounding box center [408, 344] width 10 height 10
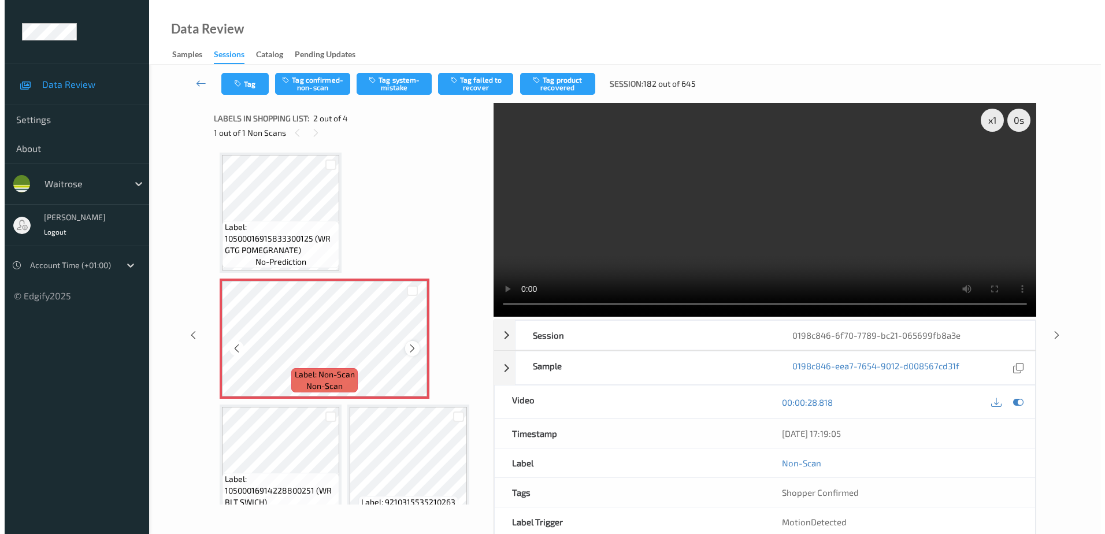
scroll to position [0, 0]
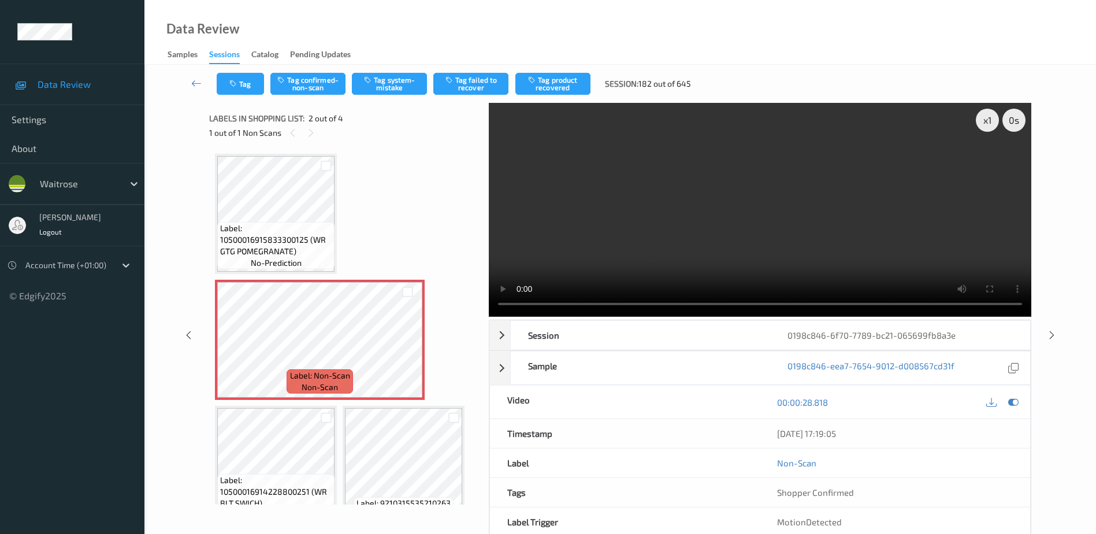
click at [660, 251] on video at bounding box center [760, 210] width 542 height 214
click at [389, 83] on button "Tag system-mistake" at bounding box center [389, 84] width 75 height 22
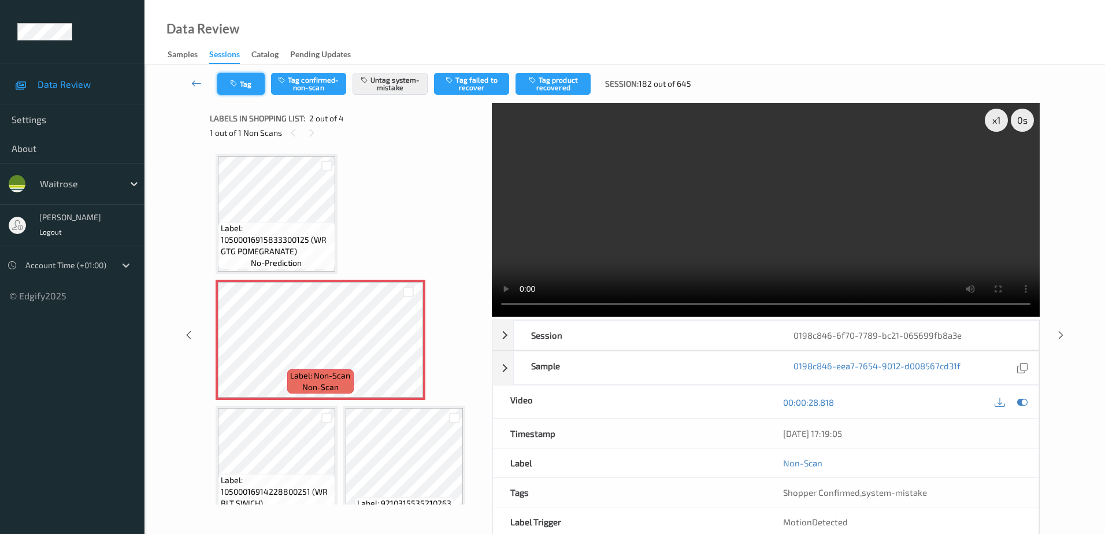
click at [242, 85] on button "Tag" at bounding box center [240, 84] width 47 height 22
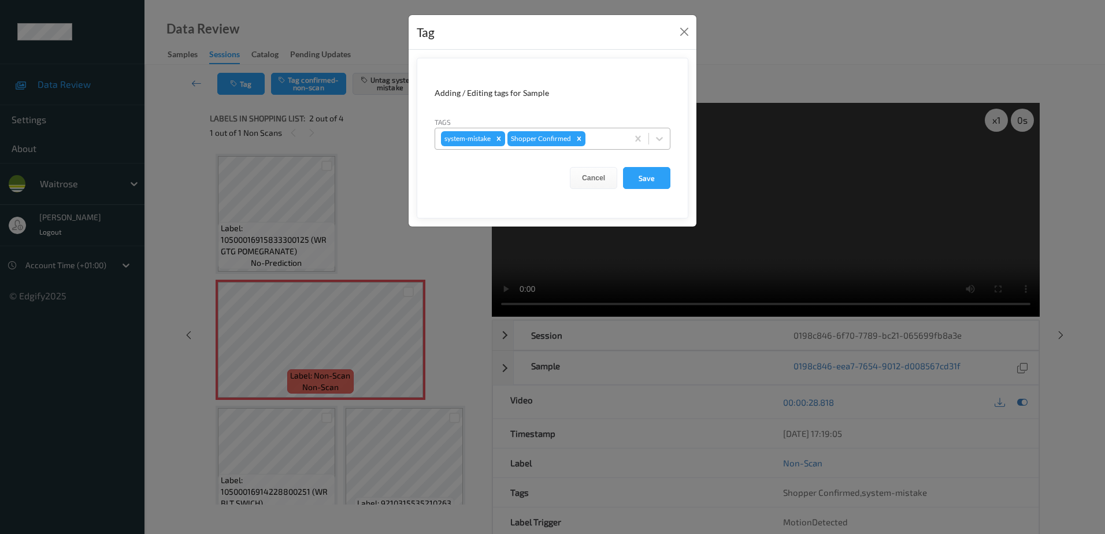
click at [596, 139] on div at bounding box center [604, 139] width 34 height 14
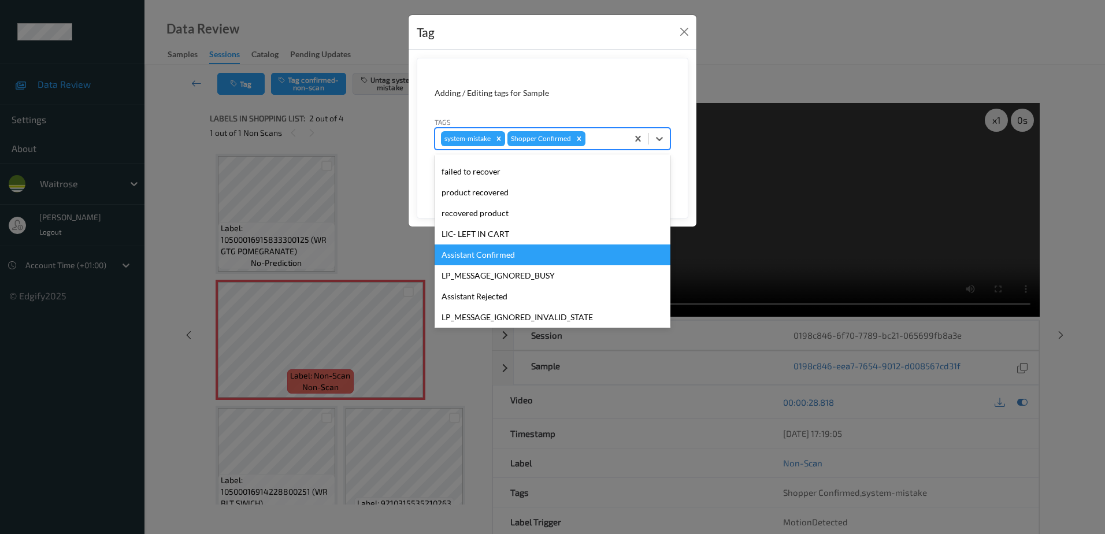
scroll to position [226, 0]
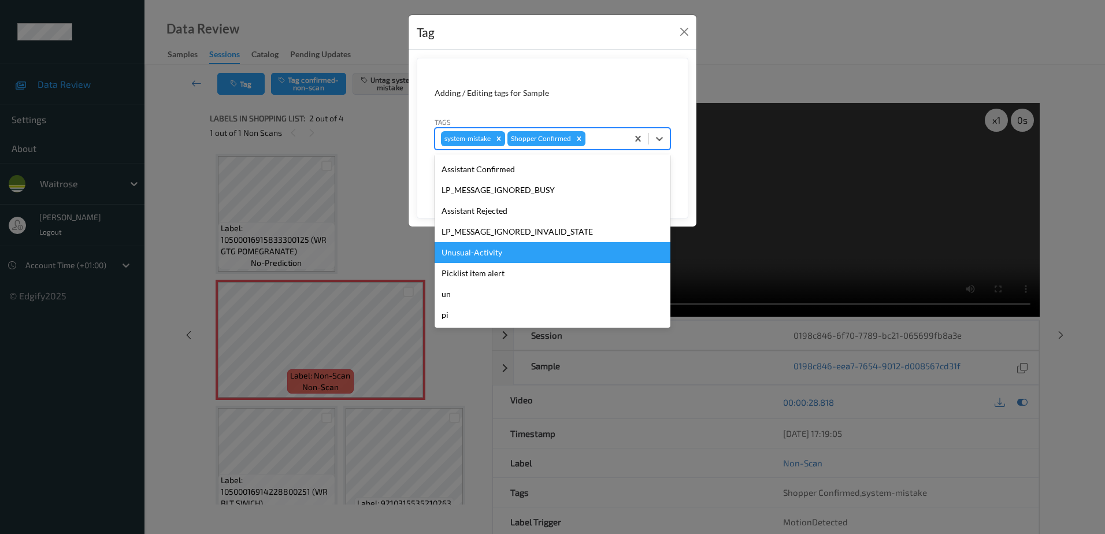
click at [500, 252] on div "Unusual-Activity" at bounding box center [552, 252] width 236 height 21
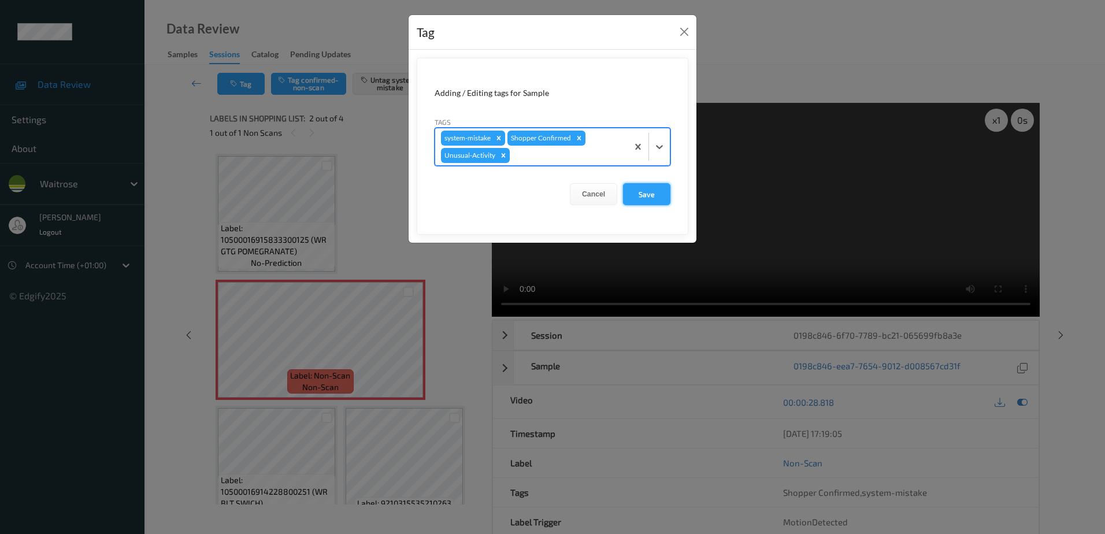
click at [632, 191] on button "Save" at bounding box center [646, 194] width 47 height 22
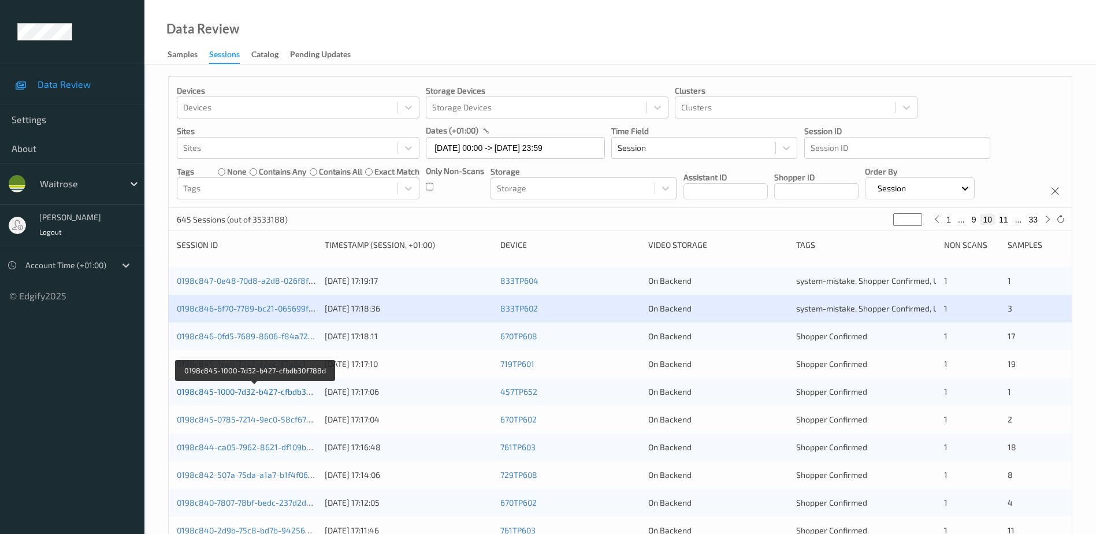
click at [266, 392] on link "0198c845-1000-7d32-b427-cfbdb30f788d" at bounding box center [255, 391] width 156 height 10
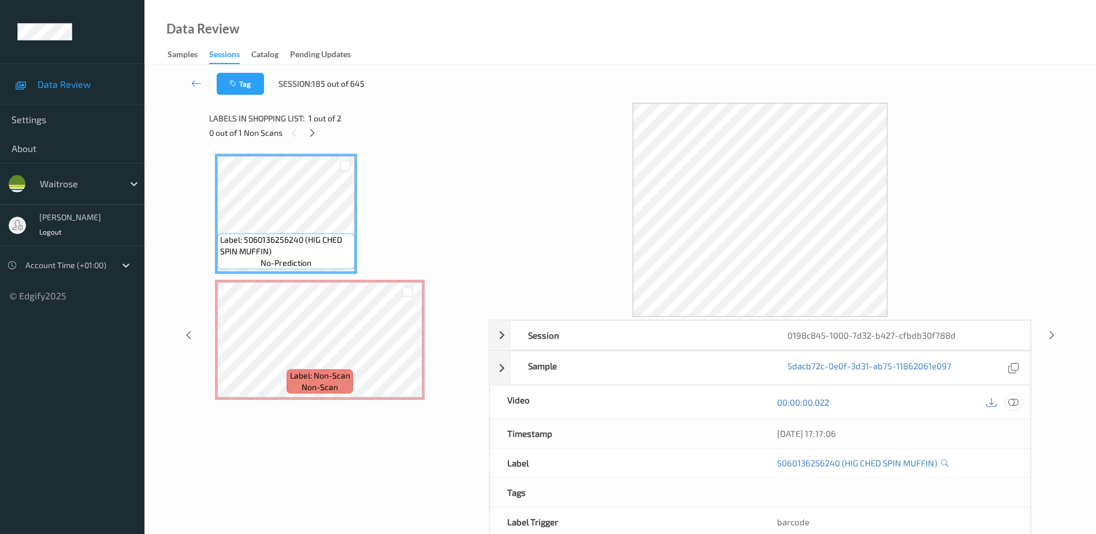
click at [1017, 404] on icon at bounding box center [1013, 402] width 10 height 10
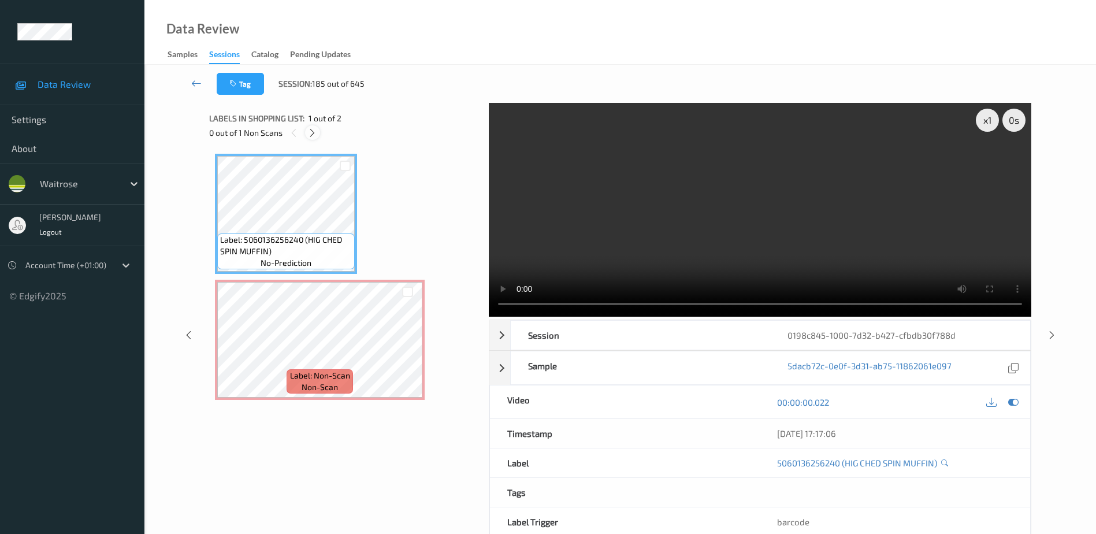
click at [310, 132] on icon at bounding box center [312, 133] width 10 height 10
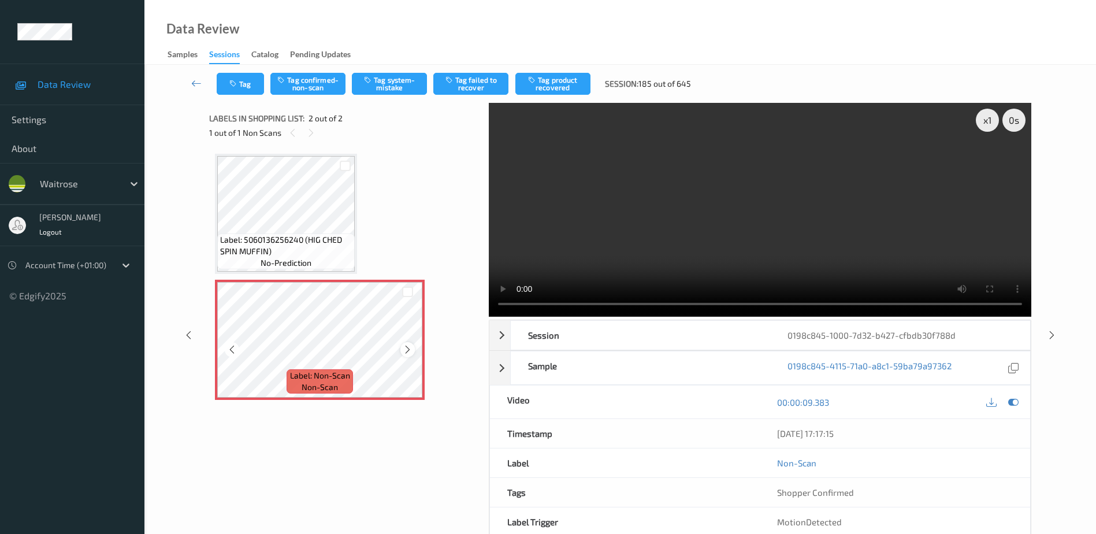
click at [407, 345] on icon at bounding box center [408, 349] width 10 height 10
click at [406, 348] on icon at bounding box center [408, 349] width 10 height 10
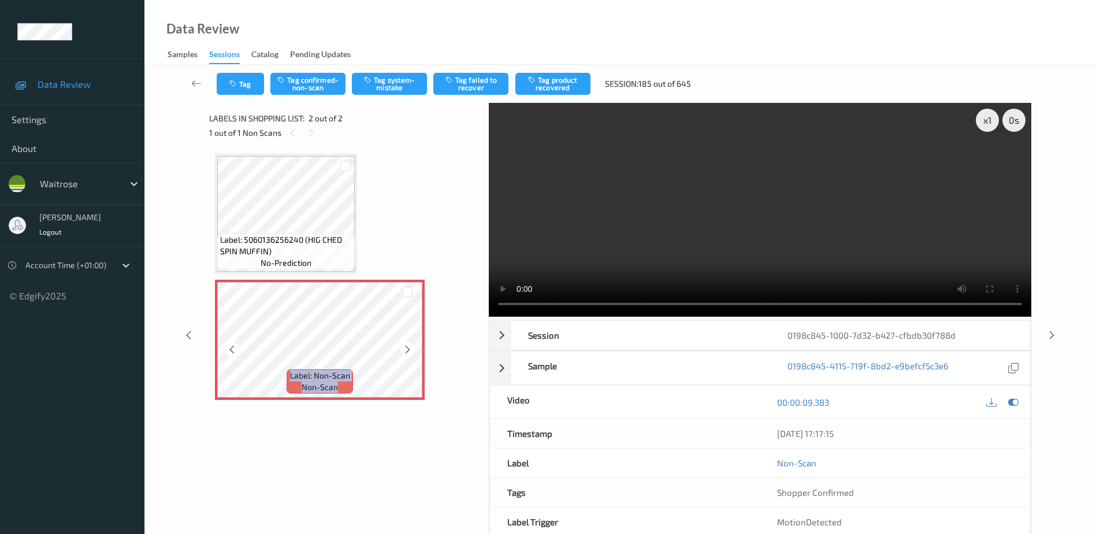
click at [406, 348] on icon at bounding box center [408, 349] width 10 height 10
click at [748, 250] on video at bounding box center [760, 210] width 542 height 214
click at [392, 84] on button "Tag system-mistake" at bounding box center [389, 84] width 75 height 22
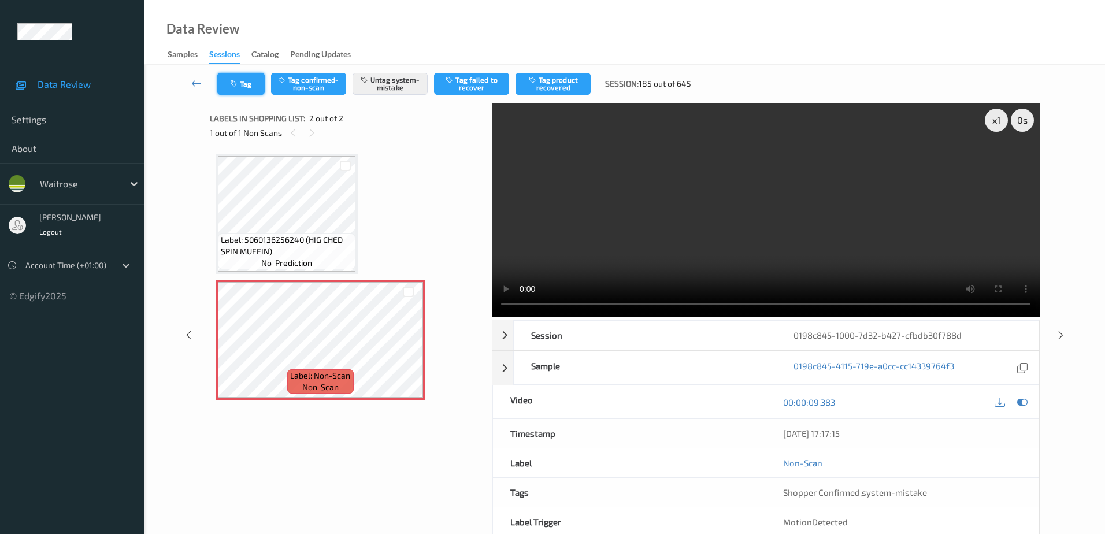
click at [241, 88] on button "Tag" at bounding box center [240, 84] width 47 height 22
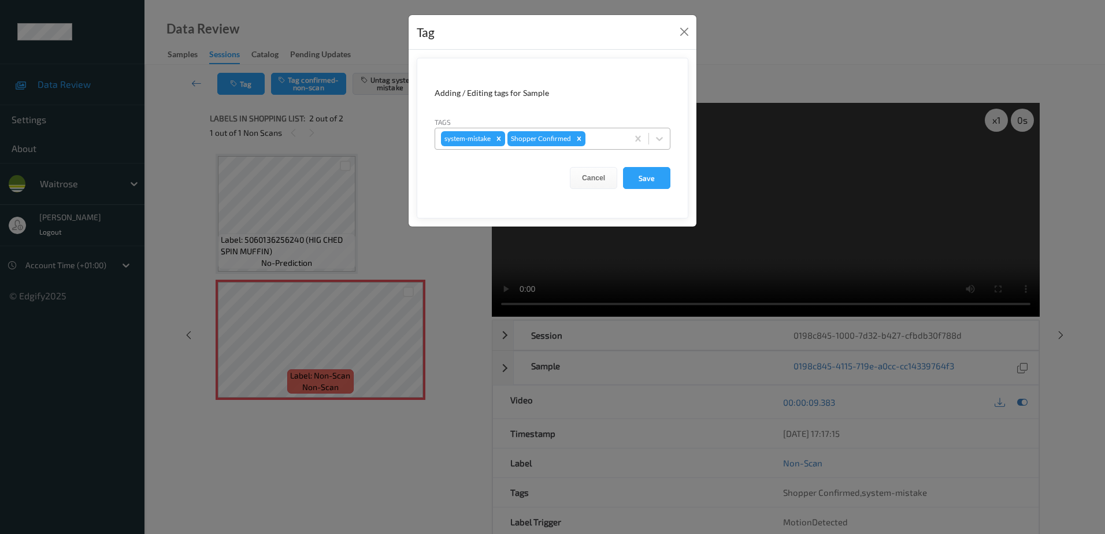
click at [603, 143] on div at bounding box center [604, 139] width 34 height 14
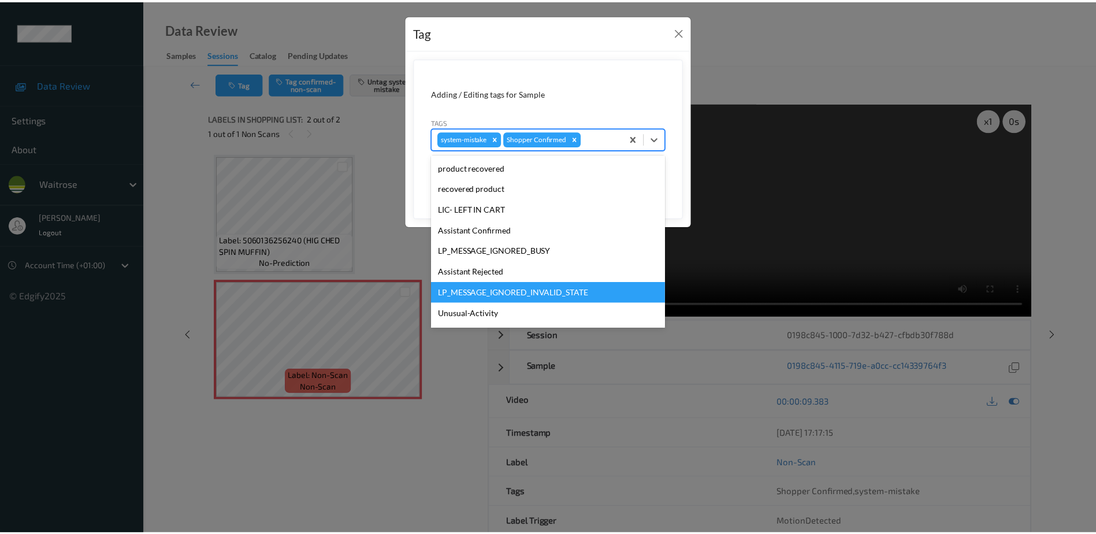
scroll to position [226, 0]
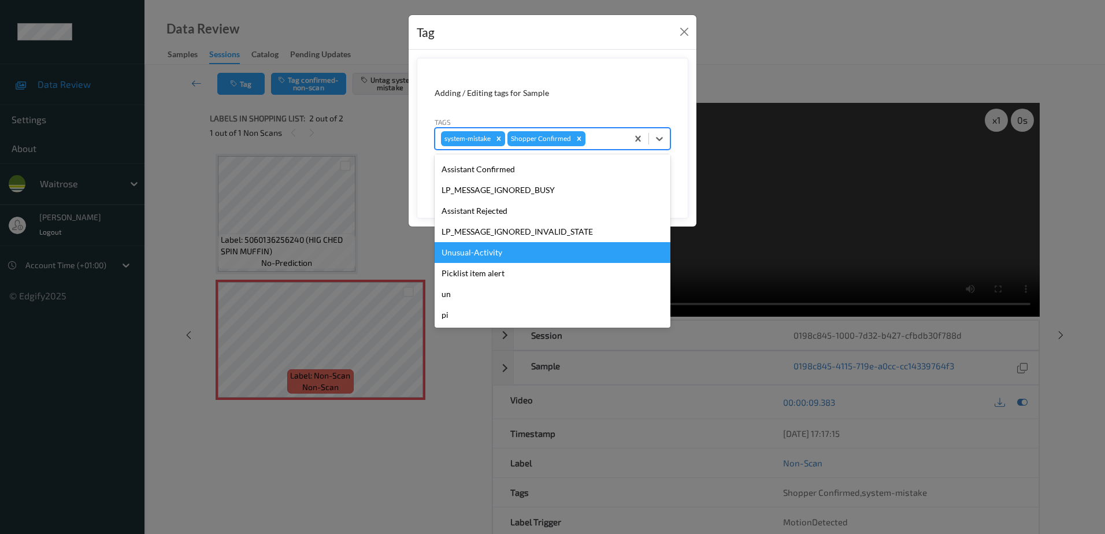
click at [508, 252] on div "Unusual-Activity" at bounding box center [552, 252] width 236 height 21
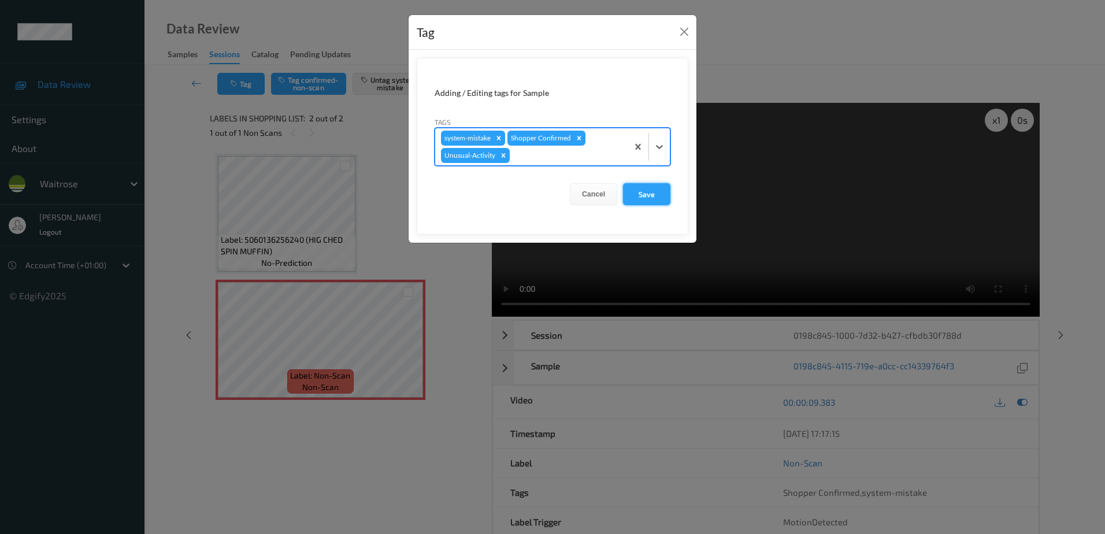
click at [659, 187] on button "Save" at bounding box center [646, 194] width 47 height 22
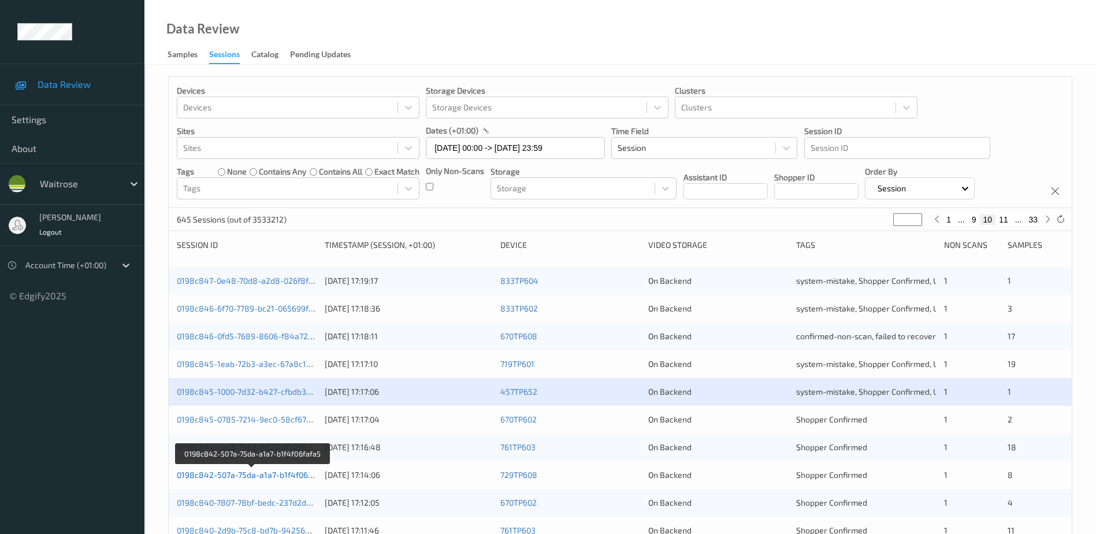
click at [252, 476] on link "0198c842-507a-75da-a1a7-b1f4f06fafa5" at bounding box center [252, 475] width 151 height 10
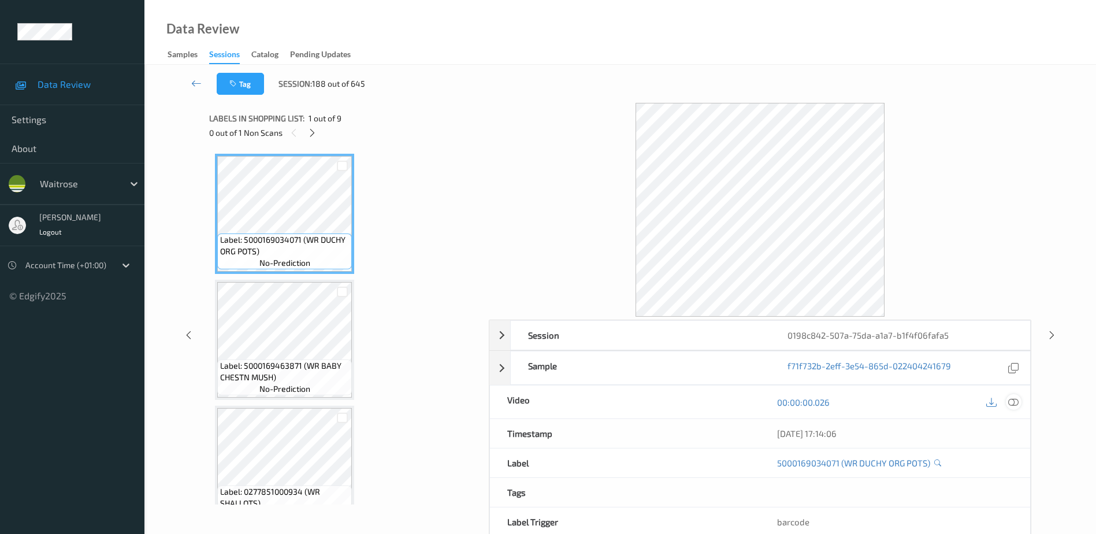
click at [1013, 400] on icon at bounding box center [1013, 402] width 10 height 10
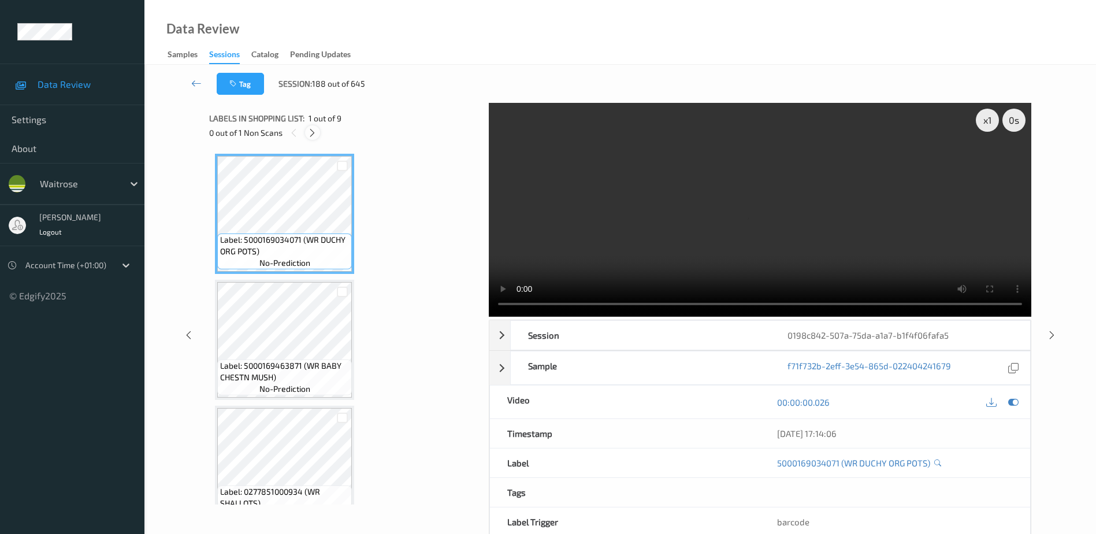
click at [316, 131] on icon at bounding box center [312, 133] width 10 height 10
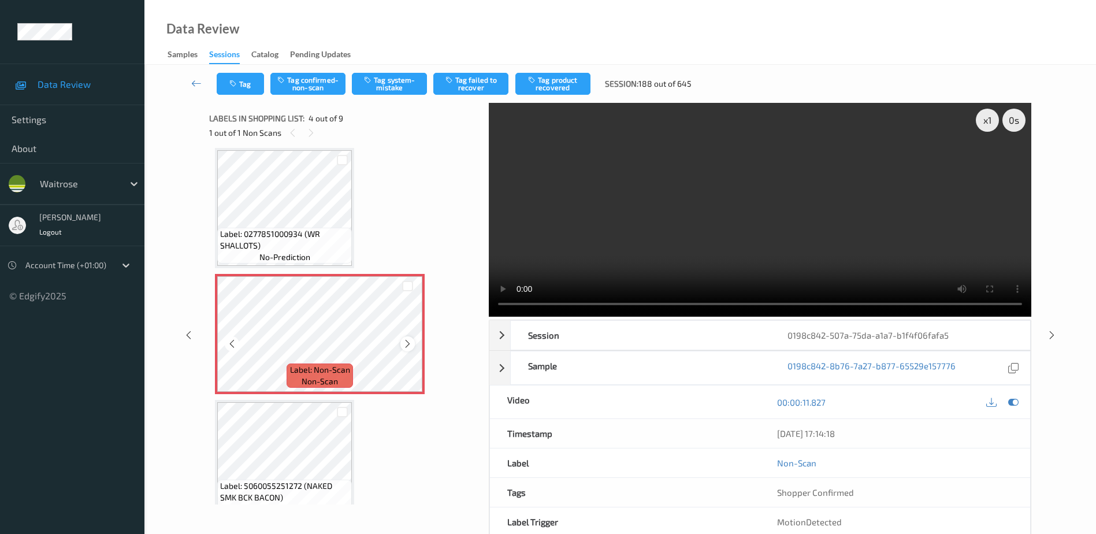
click at [406, 343] on icon at bounding box center [408, 344] width 10 height 10
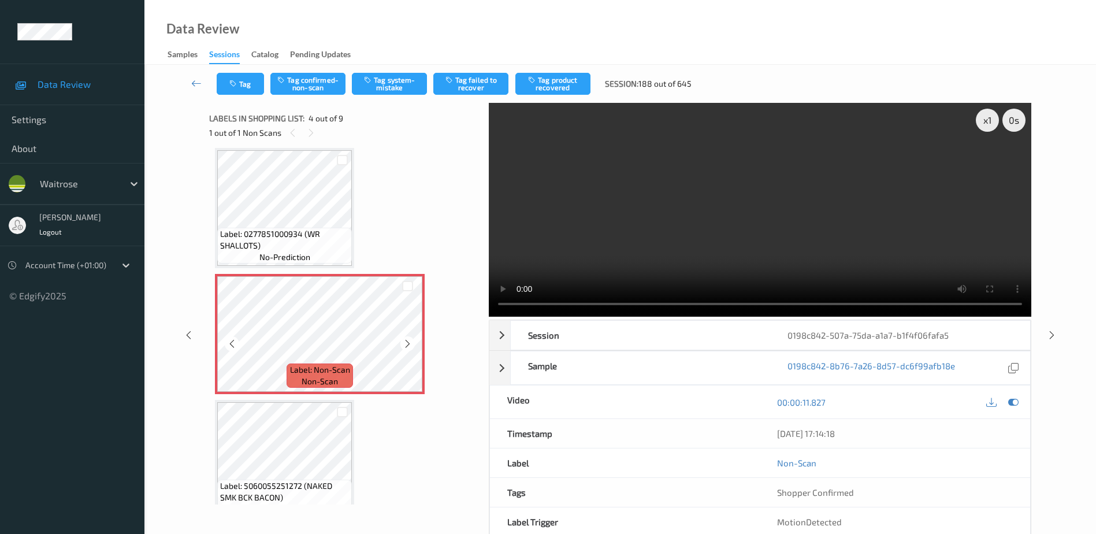
click at [406, 343] on icon at bounding box center [408, 344] width 10 height 10
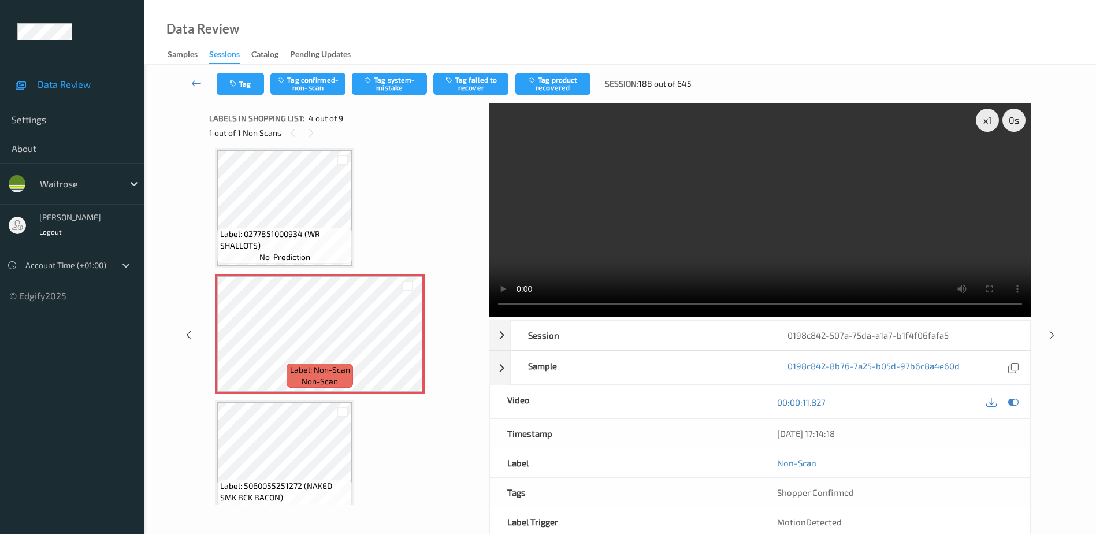
click at [695, 251] on video at bounding box center [760, 210] width 542 height 214
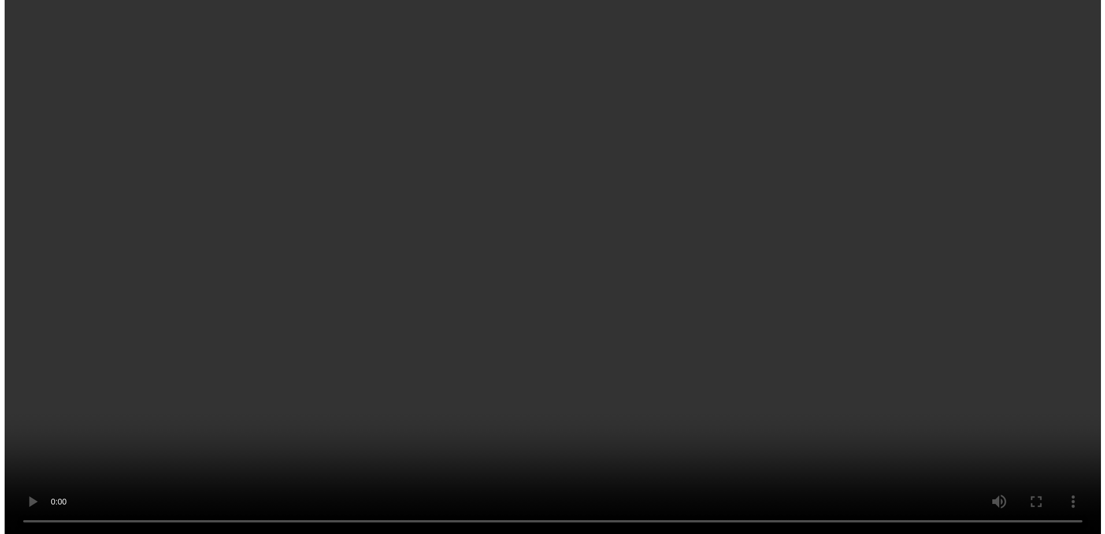
scroll to position [404, 0]
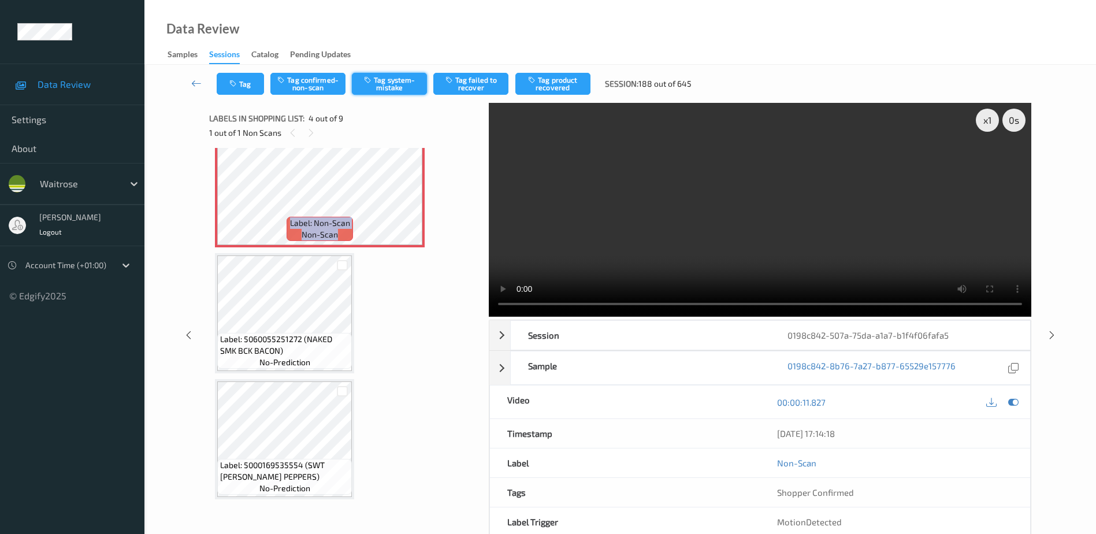
click at [380, 84] on button "Tag system-mistake" at bounding box center [389, 84] width 75 height 22
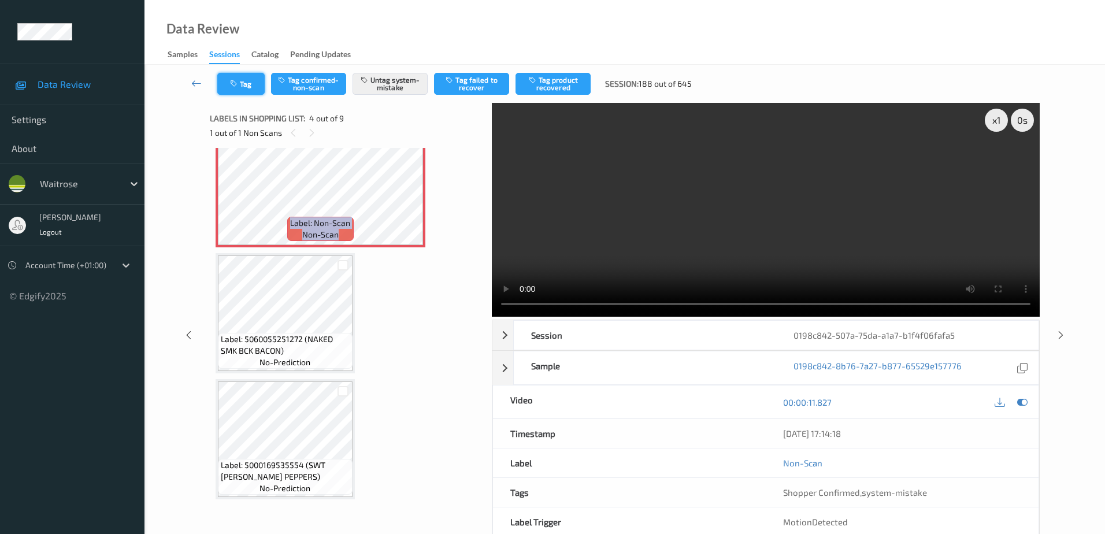
click at [240, 79] on button "Tag" at bounding box center [240, 84] width 47 height 22
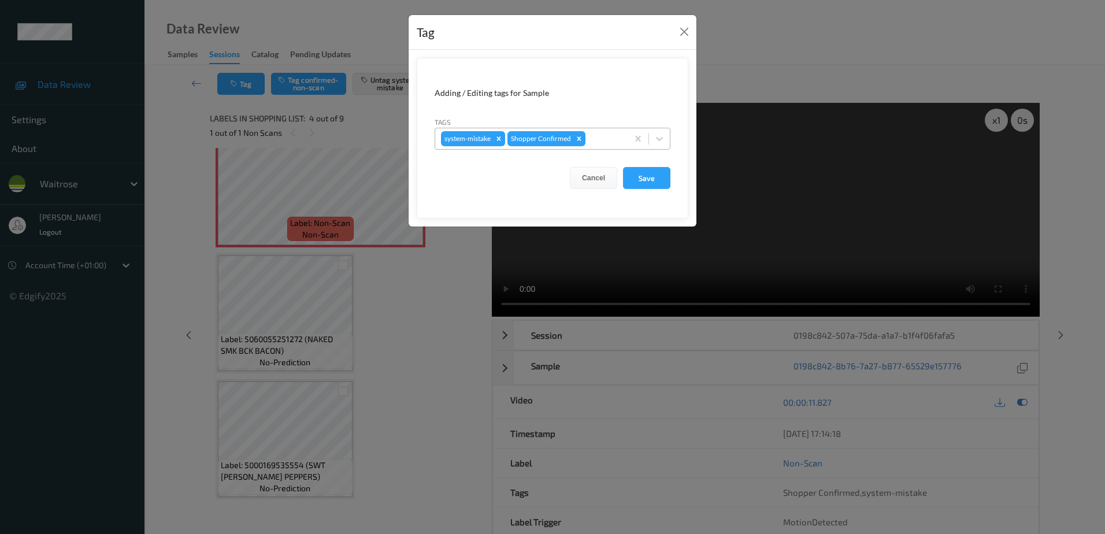
click at [623, 133] on div "system-mistake Shopper Confirmed" at bounding box center [531, 139] width 192 height 20
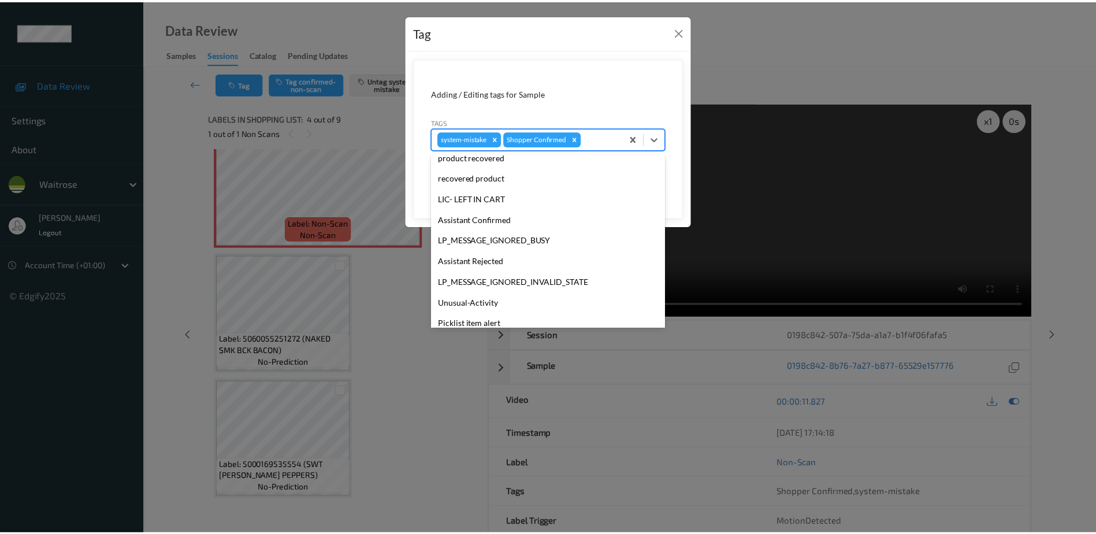
scroll to position [226, 0]
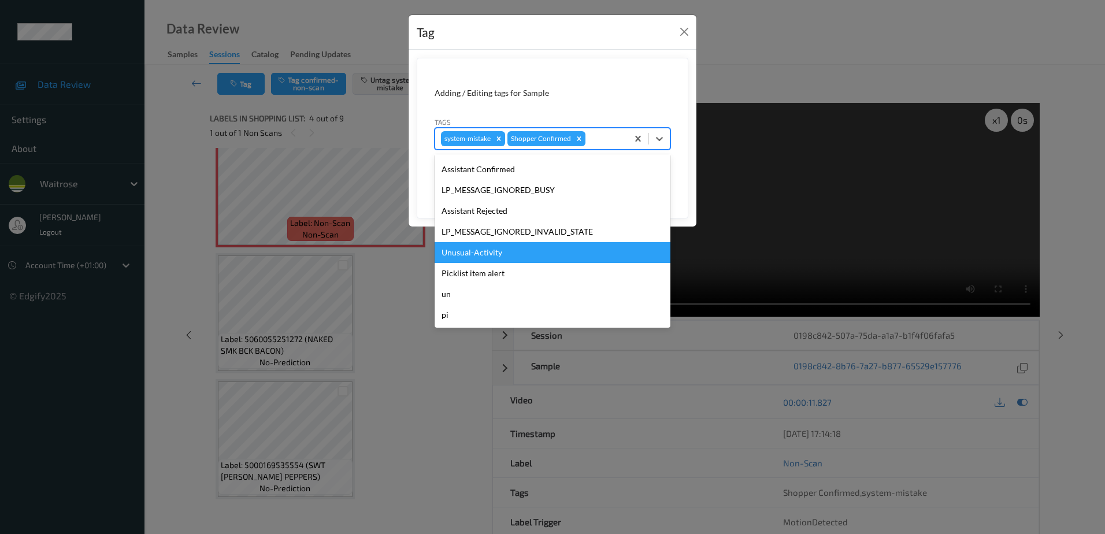
click at [507, 262] on div "Unusual-Activity" at bounding box center [552, 252] width 236 height 21
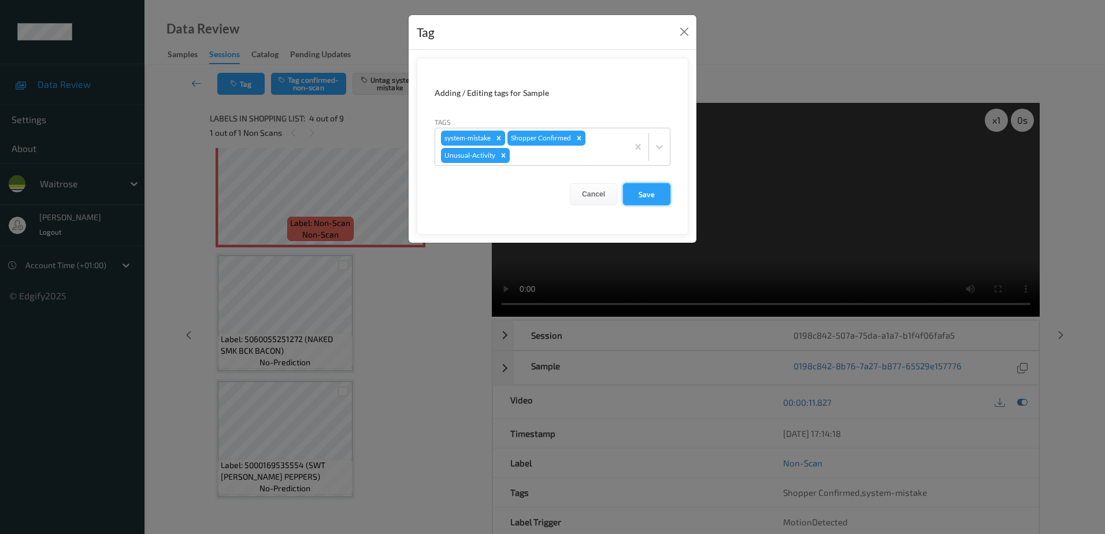
click at [653, 200] on button "Save" at bounding box center [646, 194] width 47 height 22
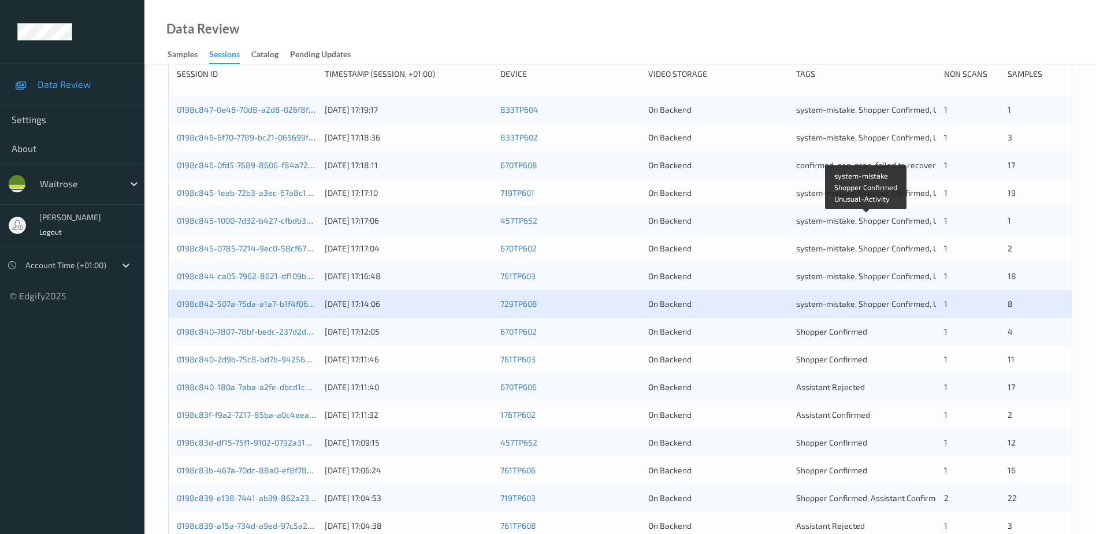
scroll to position [173, 0]
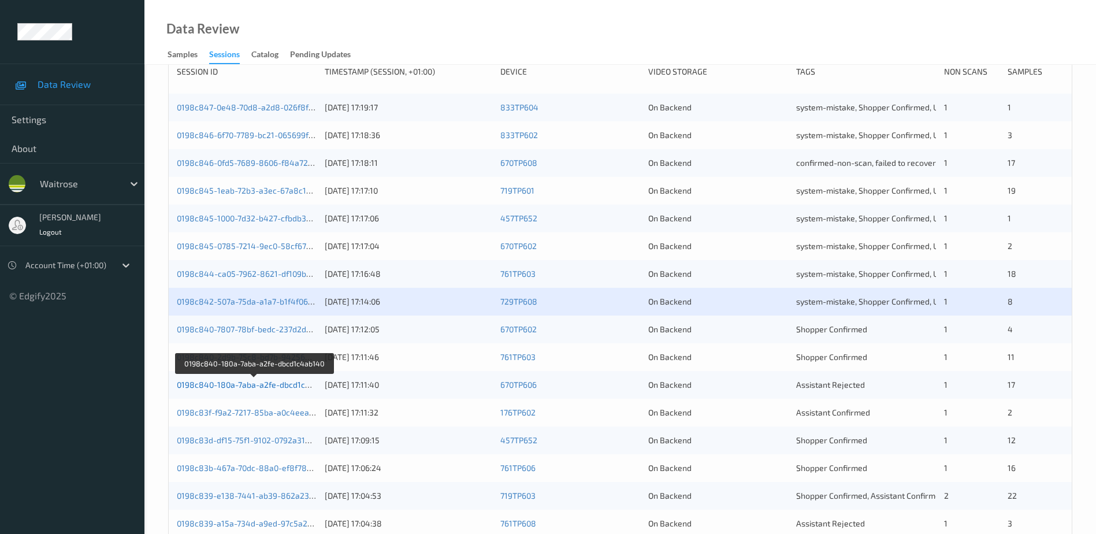
click at [257, 385] on link "0198c840-180a-7aba-a2fe-dbcd1c4ab140" at bounding box center [255, 385] width 156 height 10
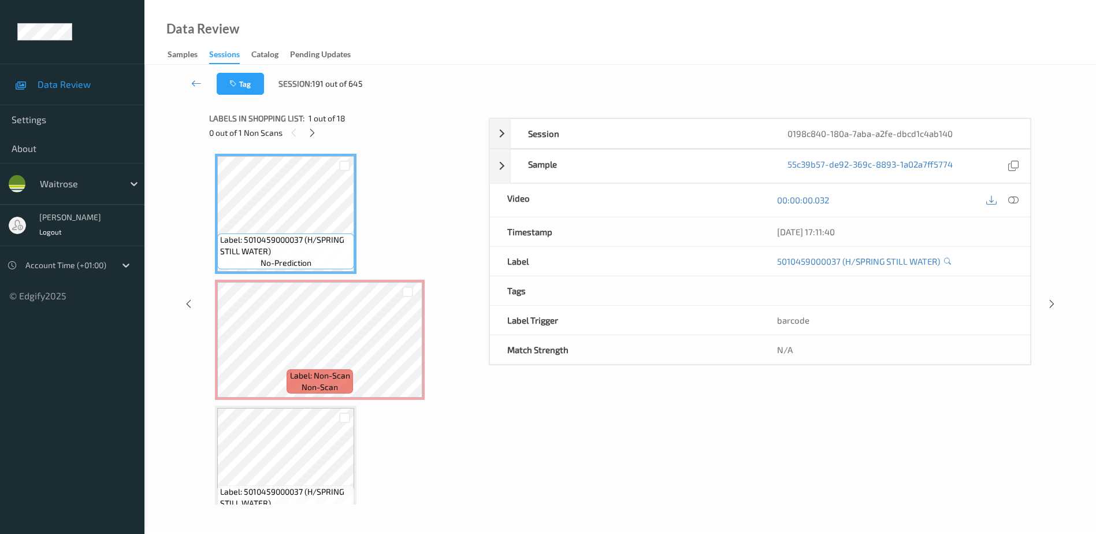
scroll to position [57, 0]
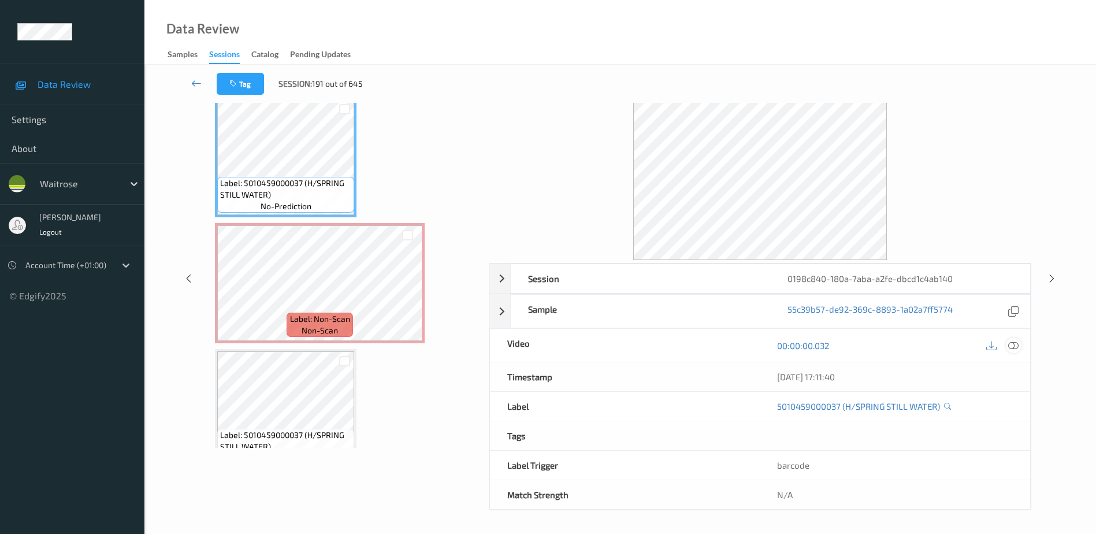
click at [1014, 346] on icon at bounding box center [1013, 345] width 10 height 10
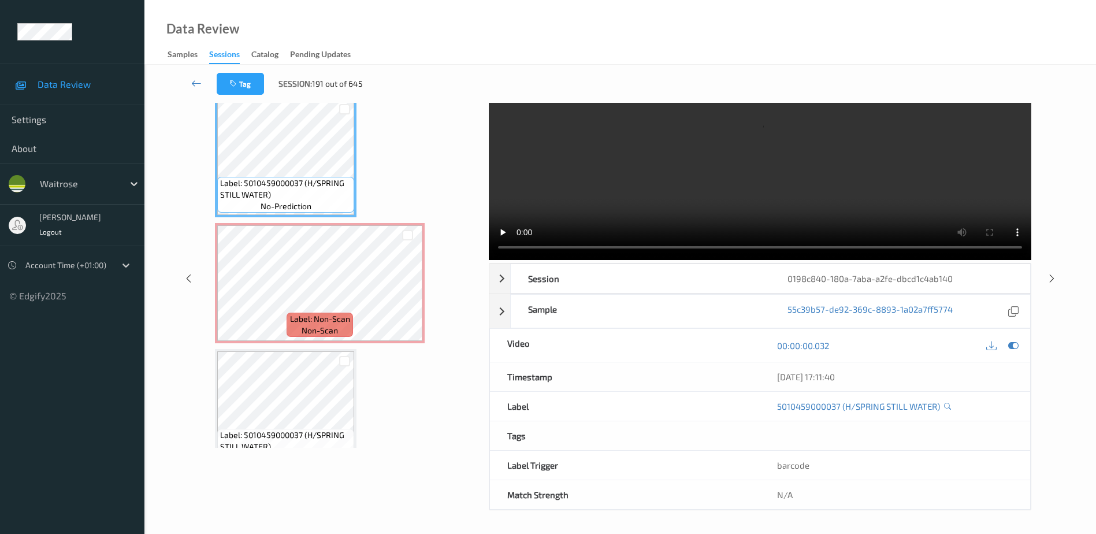
scroll to position [0, 0]
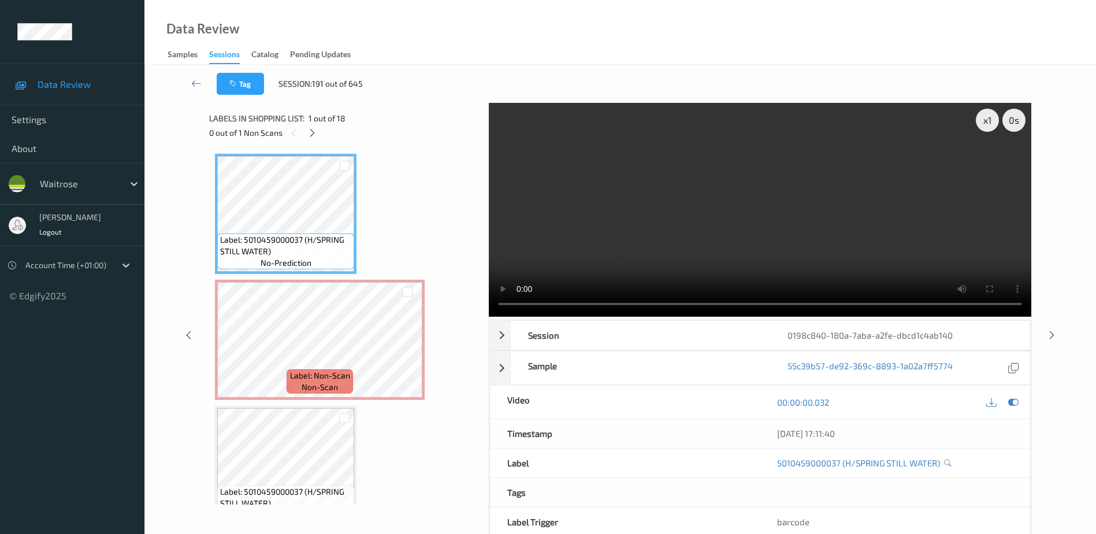
click at [320, 134] on div "0 out of 1 Non Scans" at bounding box center [345, 132] width 272 height 14
click at [318, 134] on div at bounding box center [312, 132] width 14 height 14
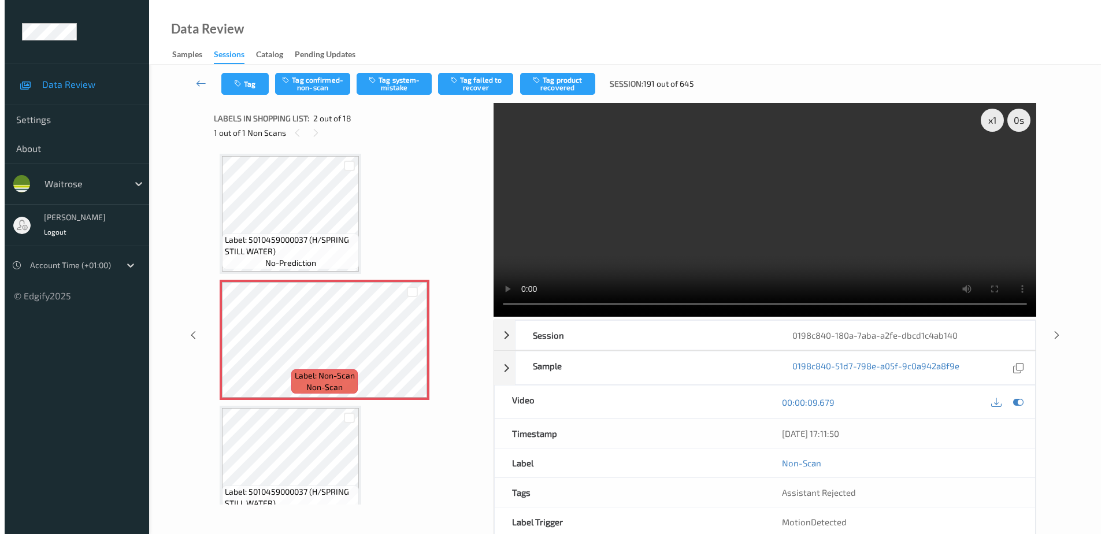
scroll to position [6, 0]
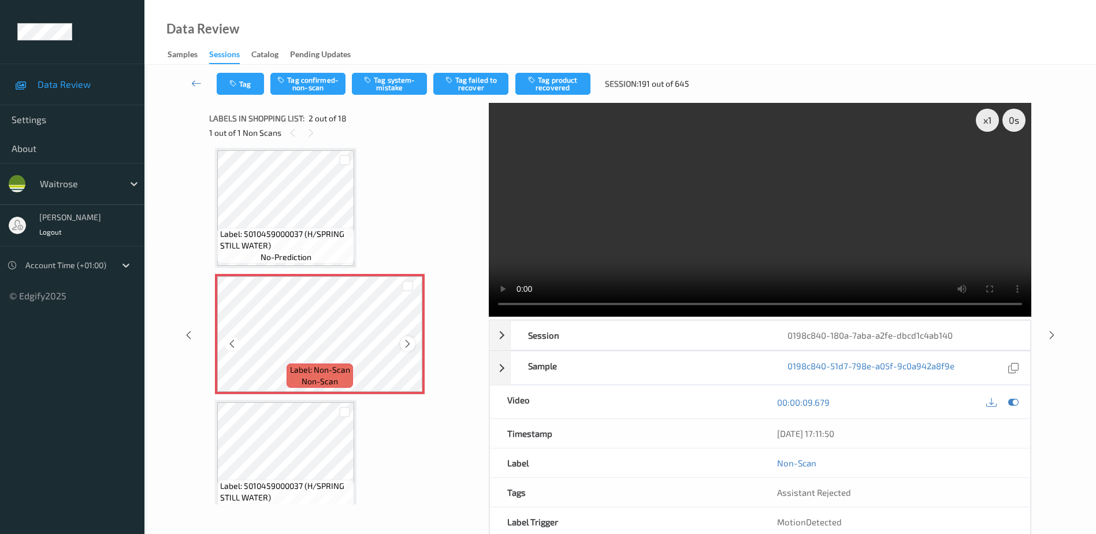
click at [406, 344] on icon at bounding box center [408, 344] width 10 height 10
click at [698, 218] on video at bounding box center [760, 210] width 542 height 214
click at [378, 90] on button "Tag system-mistake" at bounding box center [389, 84] width 75 height 22
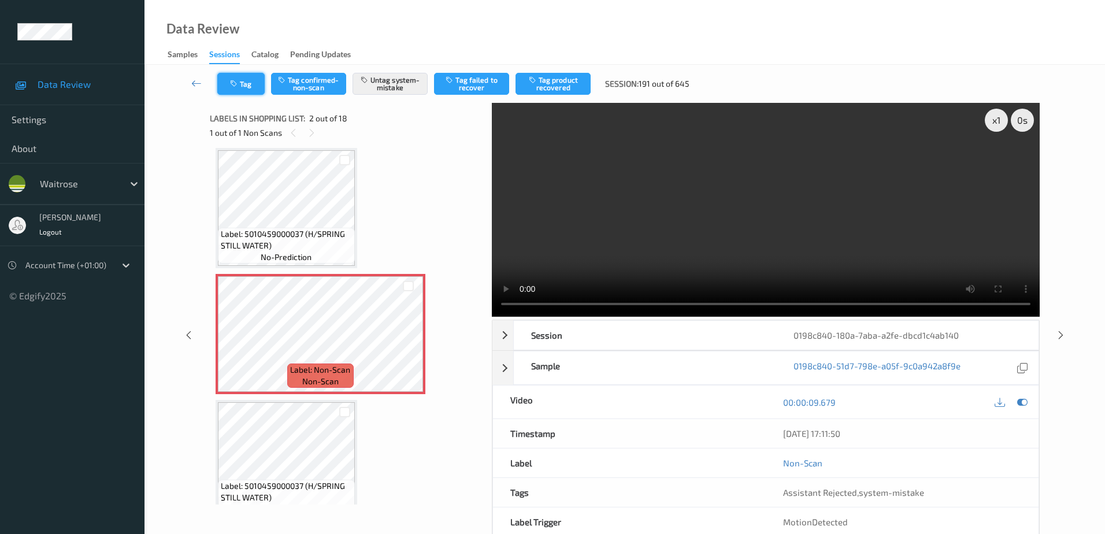
click at [245, 84] on button "Tag" at bounding box center [240, 84] width 47 height 22
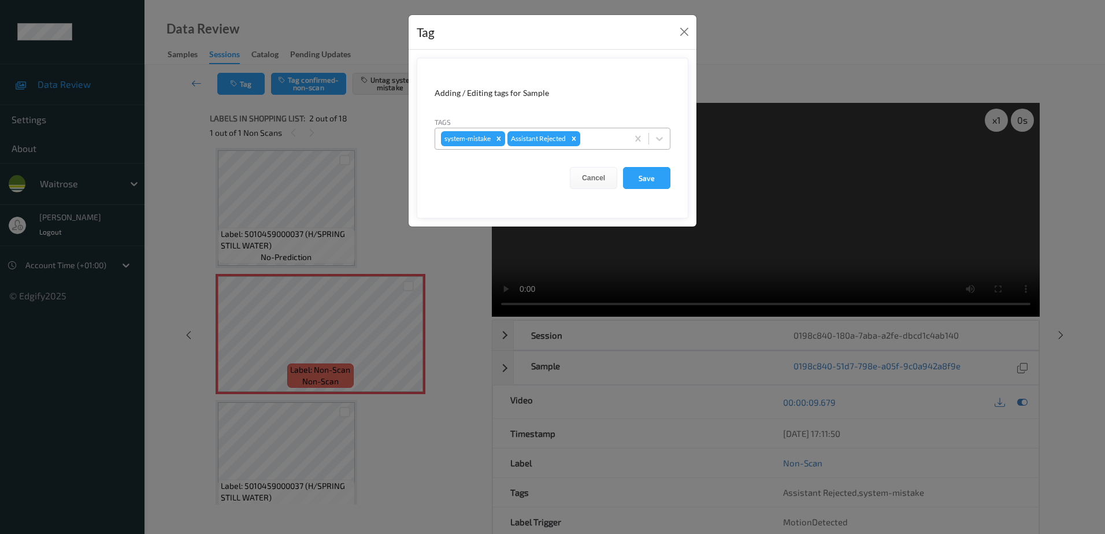
click at [598, 132] on div at bounding box center [601, 139] width 39 height 14
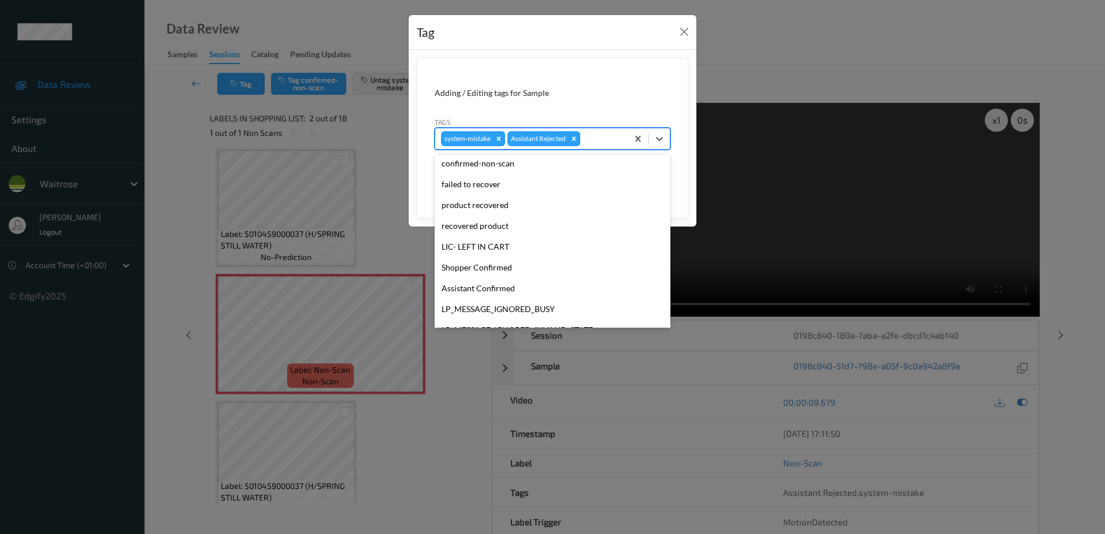
scroll to position [226, 0]
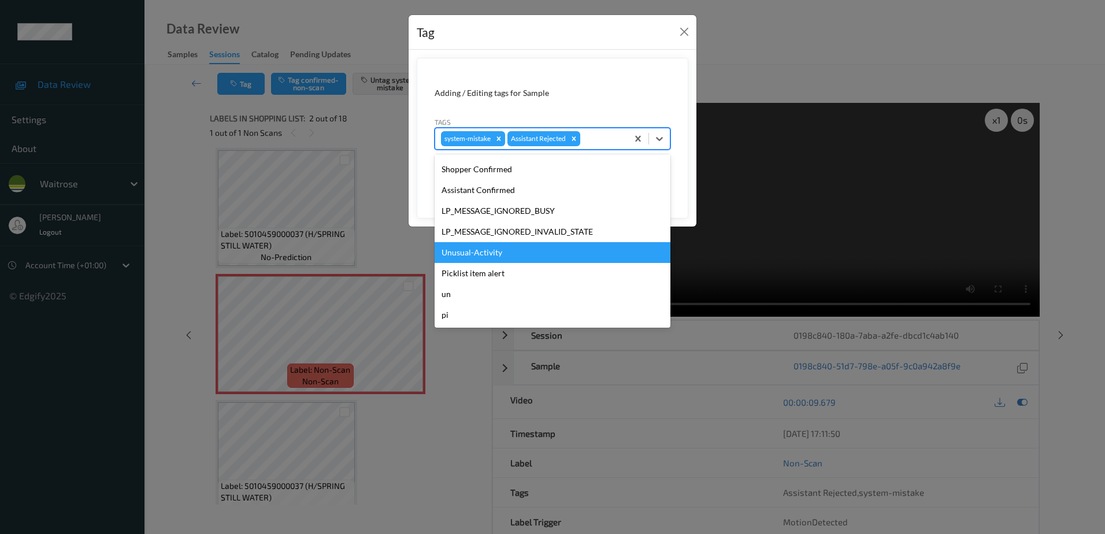
click at [515, 247] on div "Unusual-Activity" at bounding box center [552, 252] width 236 height 21
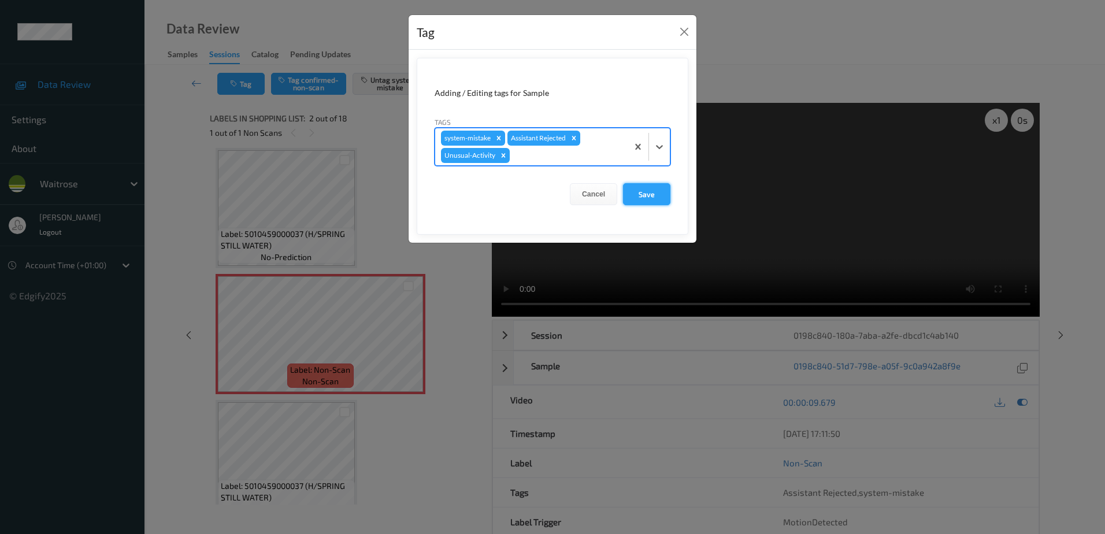
click at [636, 199] on button "Save" at bounding box center [646, 194] width 47 height 22
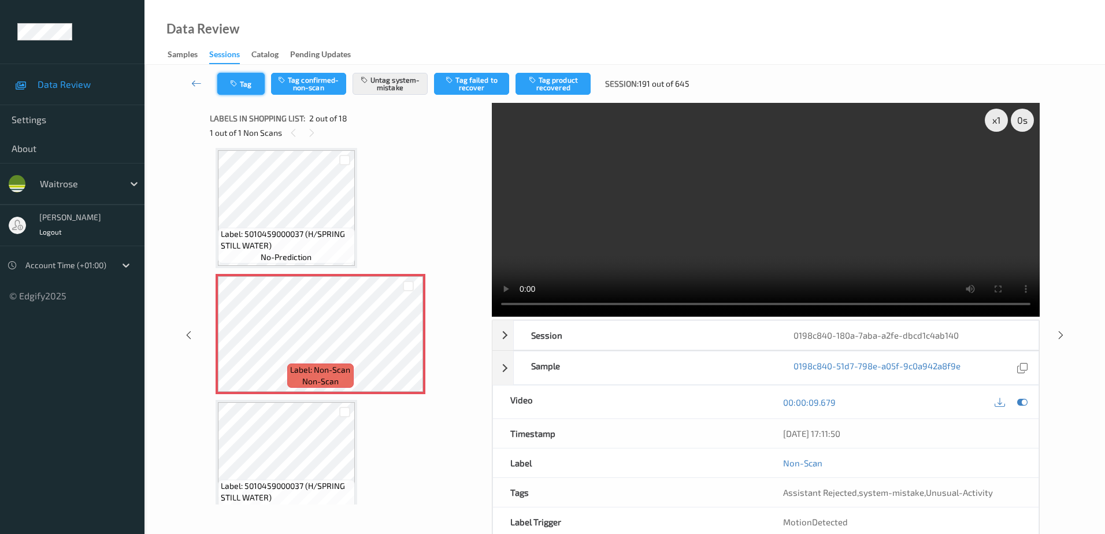
click at [231, 82] on icon "button" at bounding box center [235, 84] width 10 height 8
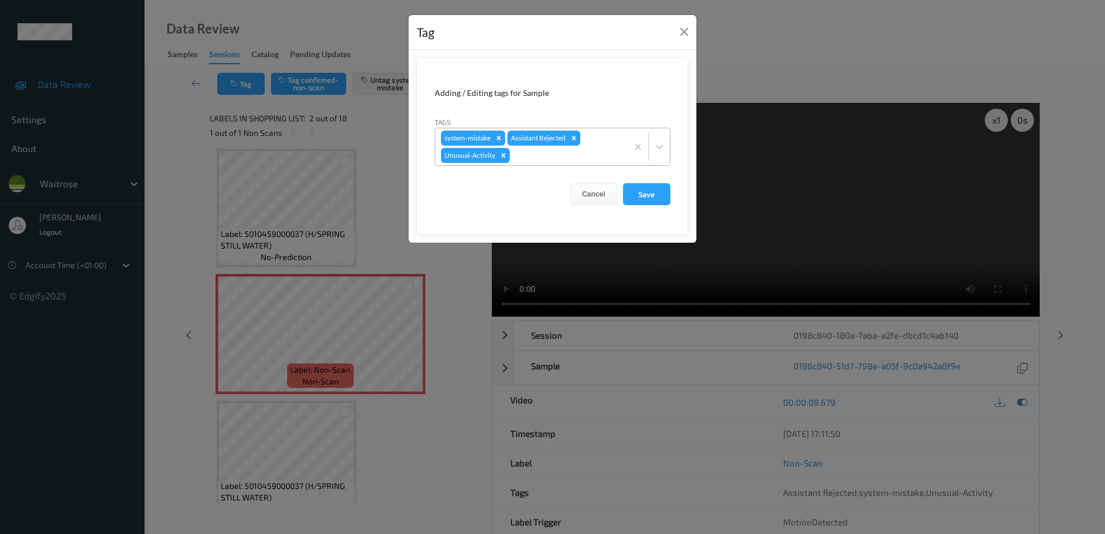
click at [543, 158] on div at bounding box center [567, 155] width 110 height 14
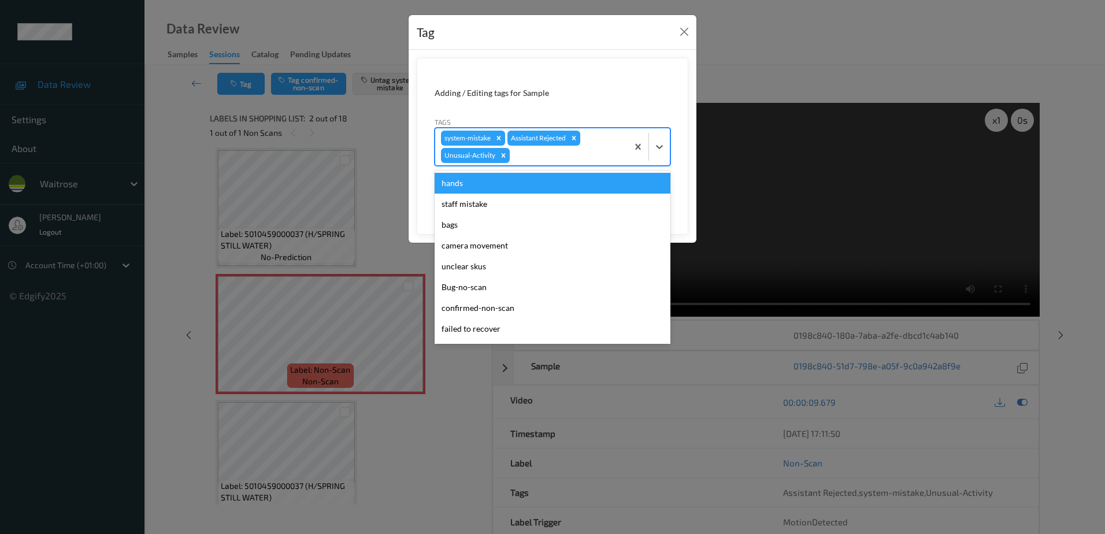
click at [366, 158] on div "Tag Adding / Editing tags for Sample Tags option hands focused, 1 of 18. 18 res…" at bounding box center [552, 267] width 1105 height 534
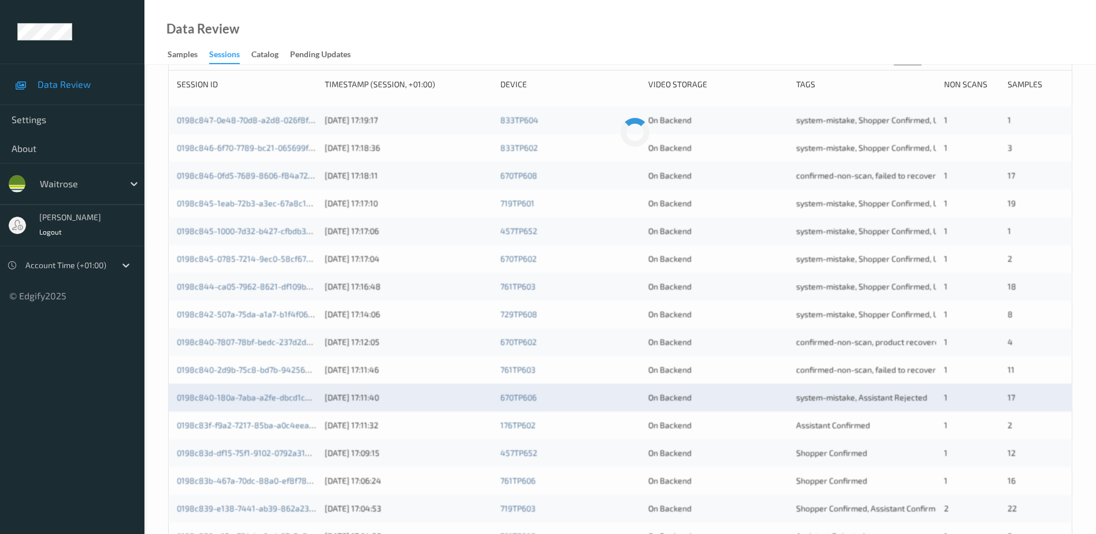
scroll to position [173, 0]
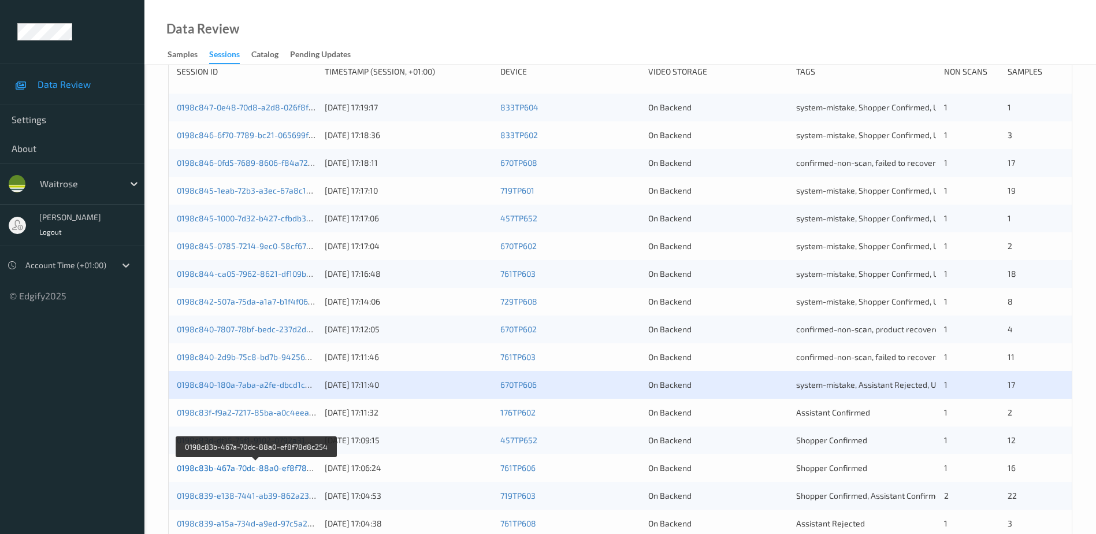
click at [244, 467] on link "0198c83b-467a-70dc-88a0-ef8f78d8c254" at bounding box center [256, 468] width 158 height 10
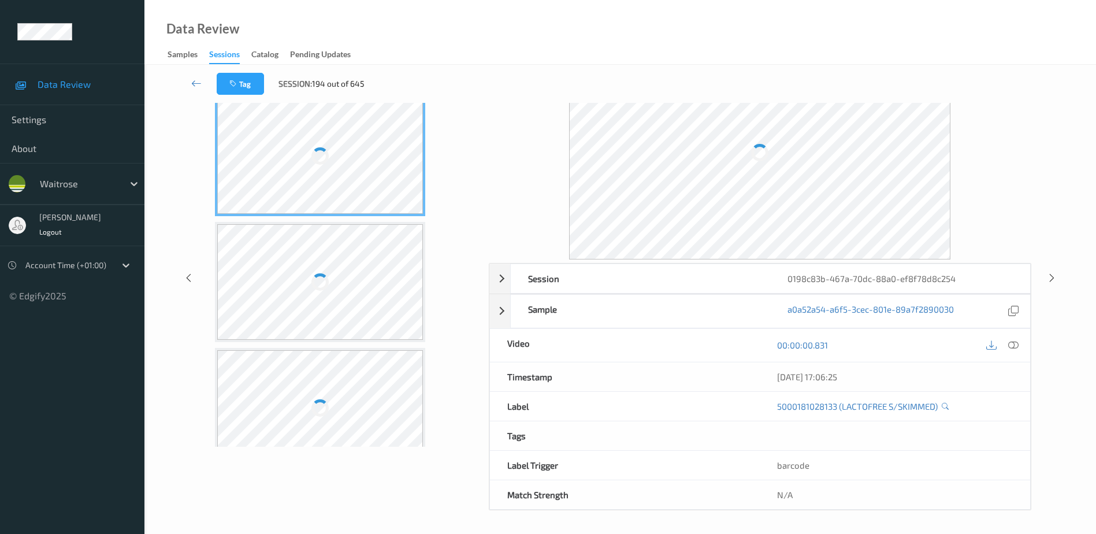
scroll to position [57, 0]
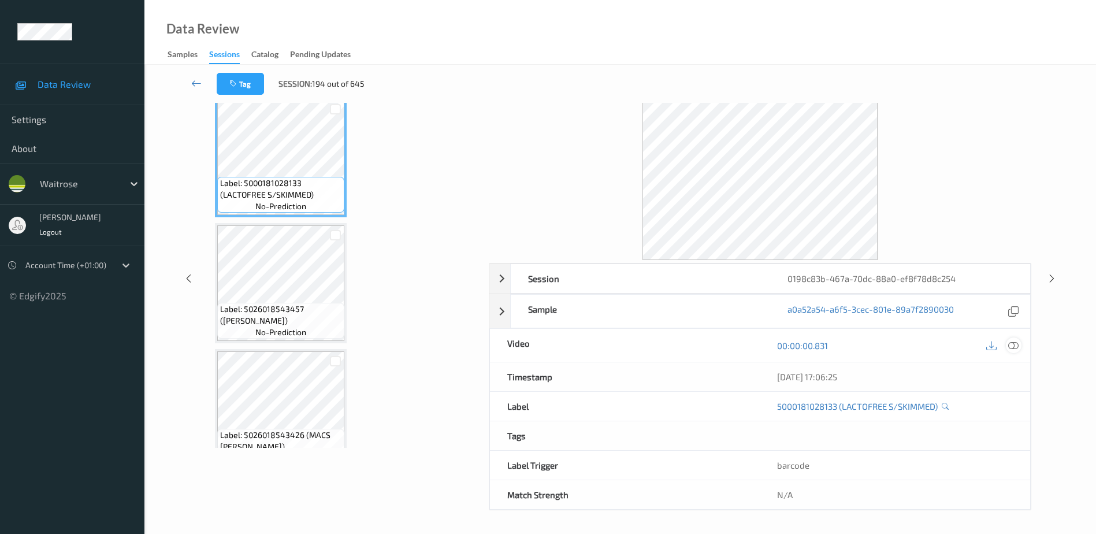
click at [1010, 345] on icon at bounding box center [1013, 345] width 10 height 10
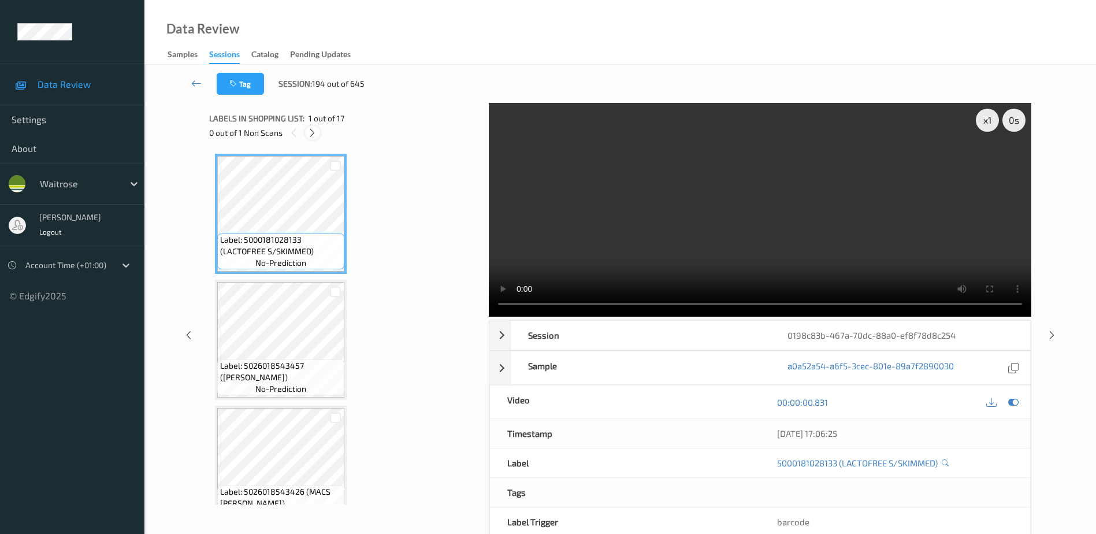
click at [318, 135] on div at bounding box center [312, 132] width 14 height 14
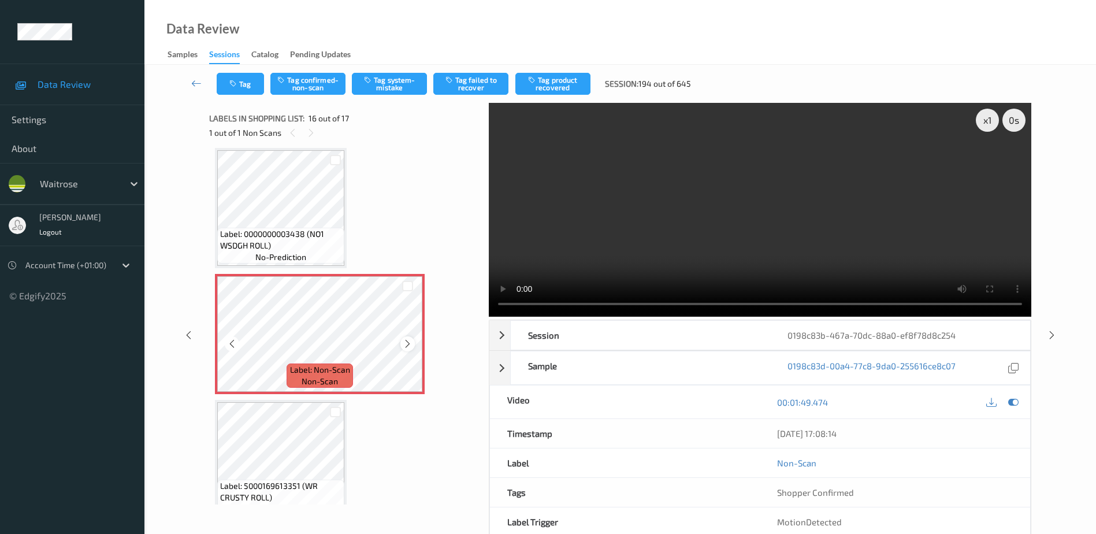
click at [405, 343] on icon at bounding box center [408, 344] width 10 height 10
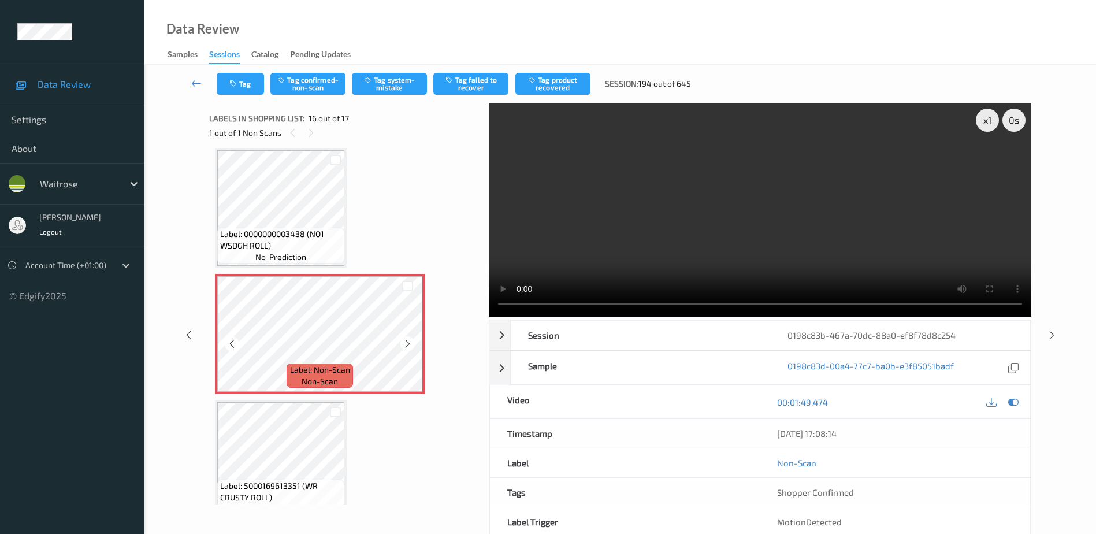
click at [405, 343] on icon at bounding box center [408, 344] width 10 height 10
click at [782, 222] on video at bounding box center [760, 210] width 542 height 214
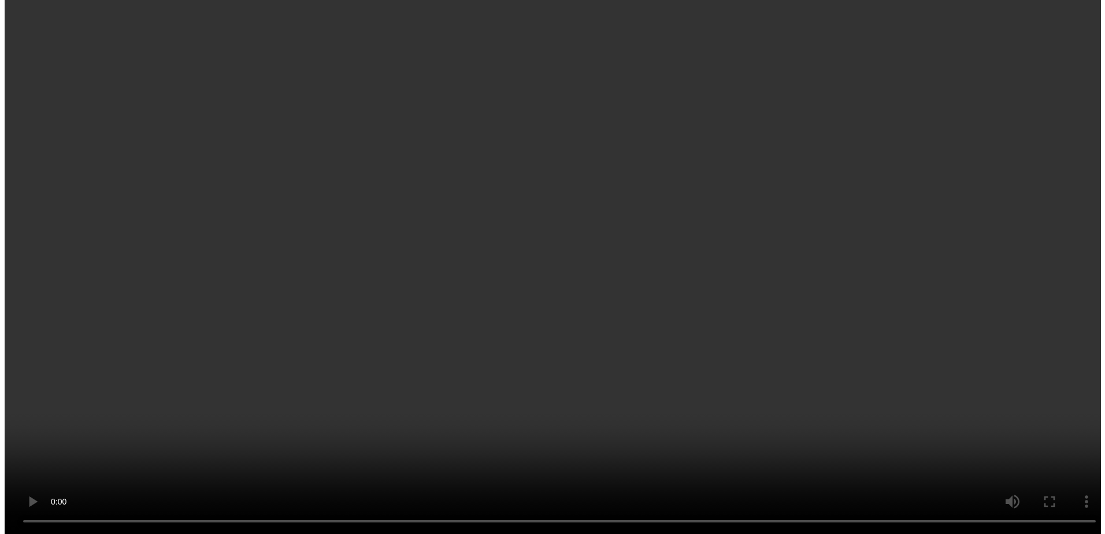
scroll to position [1700, 0]
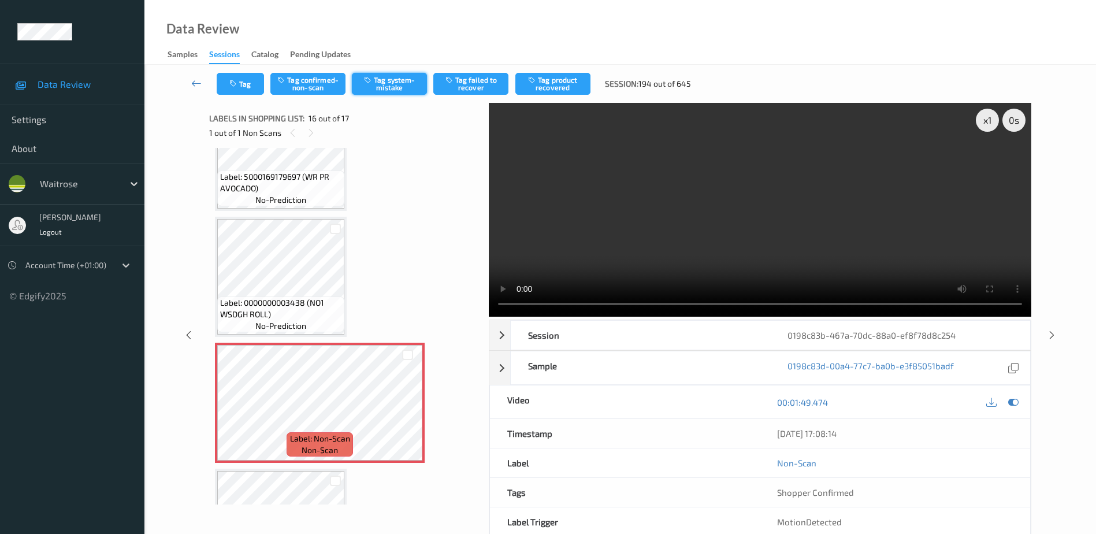
click at [386, 81] on button "Tag system-mistake" at bounding box center [389, 84] width 75 height 22
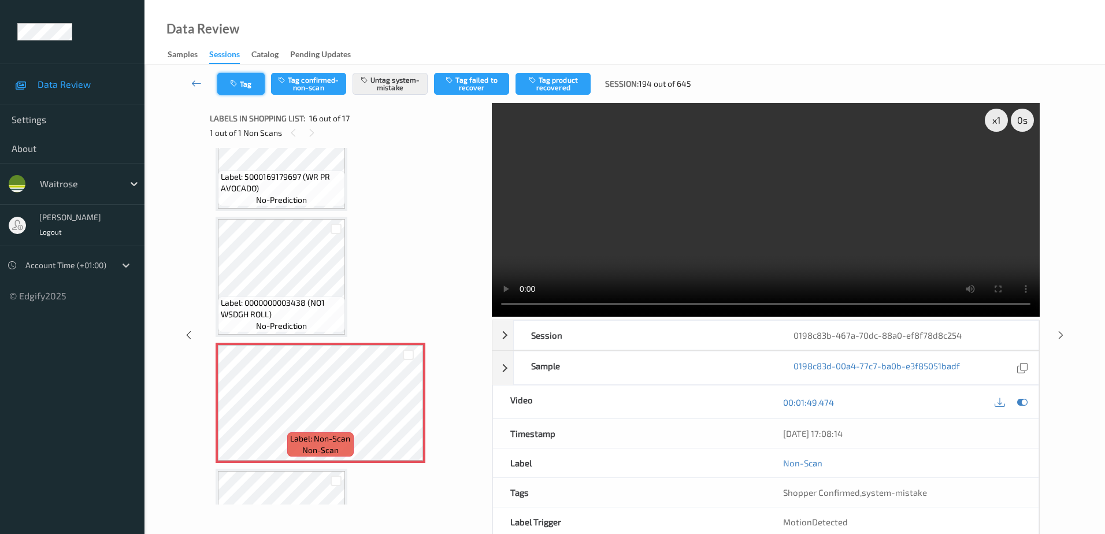
click at [246, 87] on button "Tag" at bounding box center [240, 84] width 47 height 22
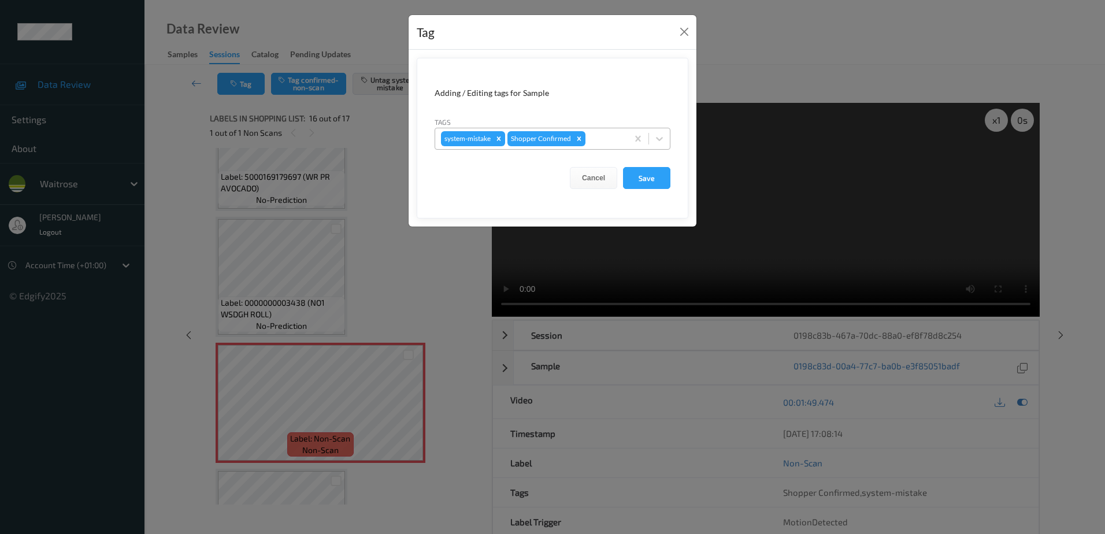
click at [598, 137] on div at bounding box center [604, 139] width 34 height 14
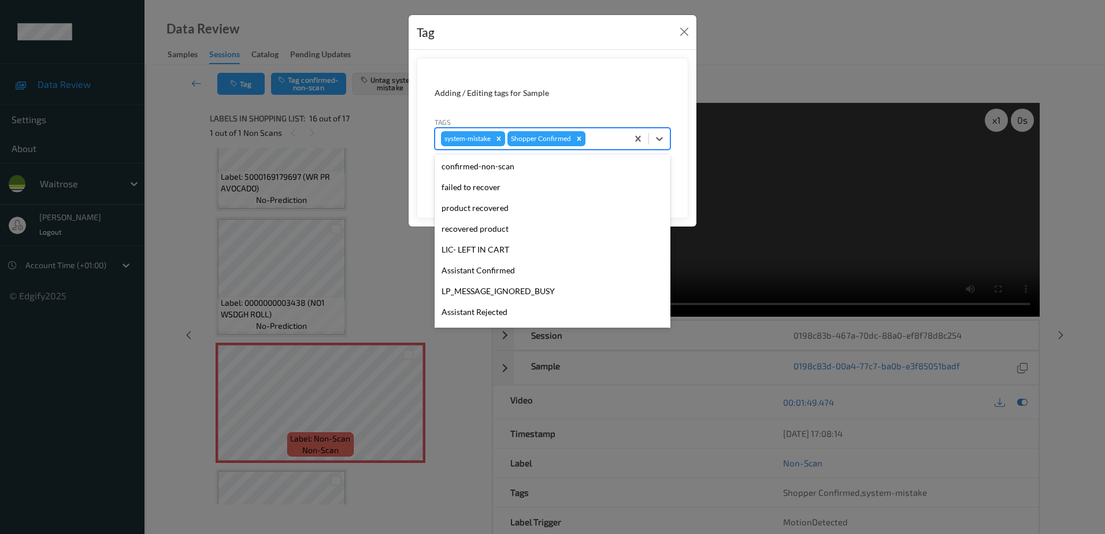
scroll to position [226, 0]
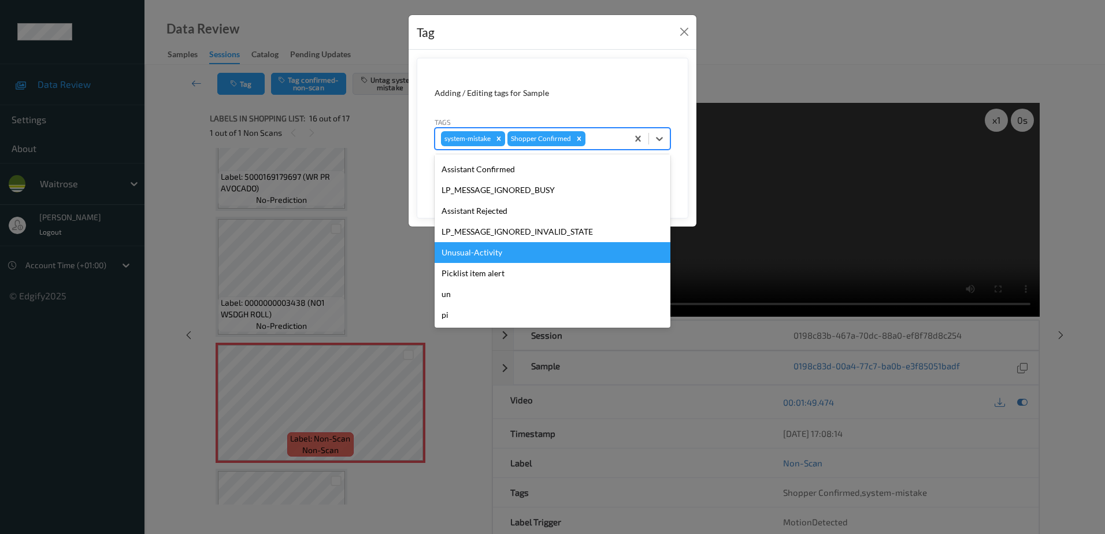
click at [459, 247] on div "Unusual-Activity" at bounding box center [552, 252] width 236 height 21
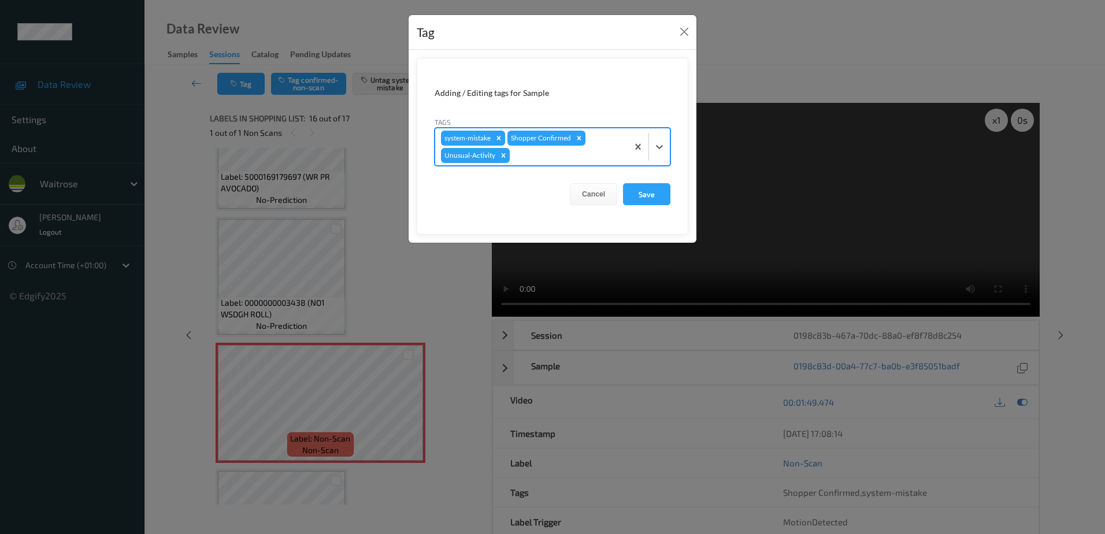
click at [538, 160] on div at bounding box center [567, 155] width 110 height 14
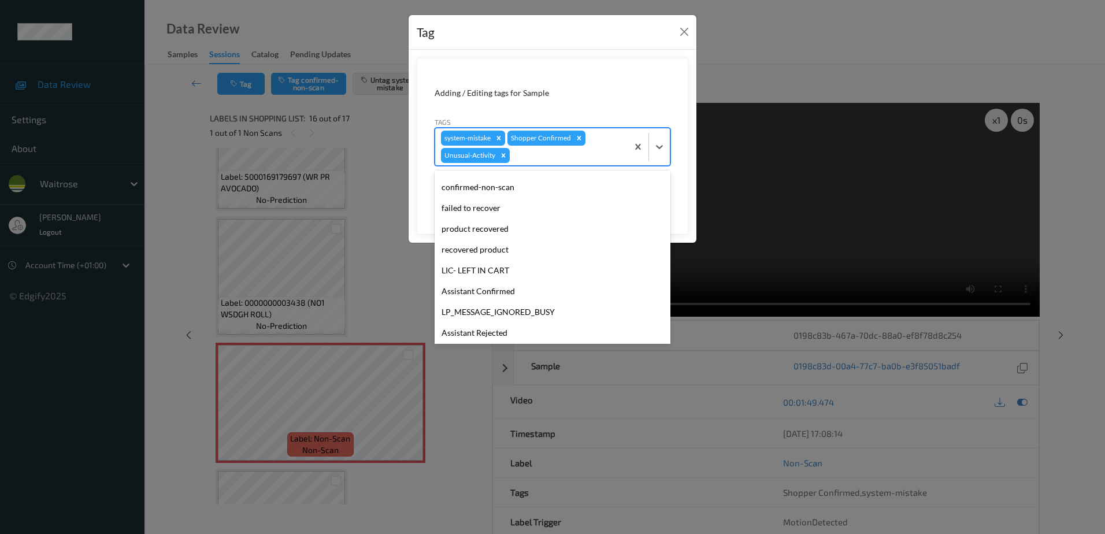
scroll to position [206, 0]
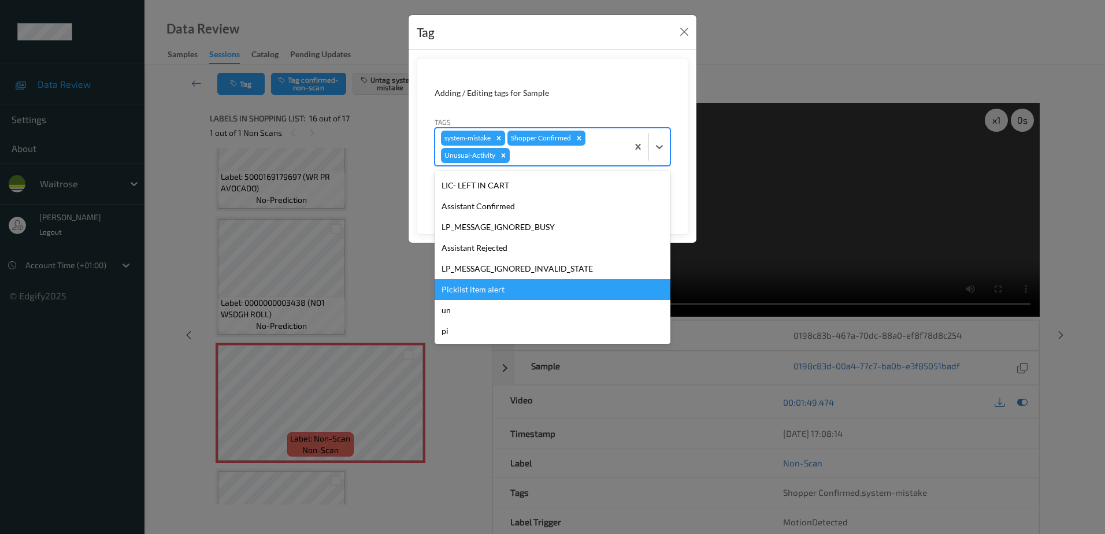
click at [493, 285] on div "Picklist item alert" at bounding box center [552, 289] width 236 height 21
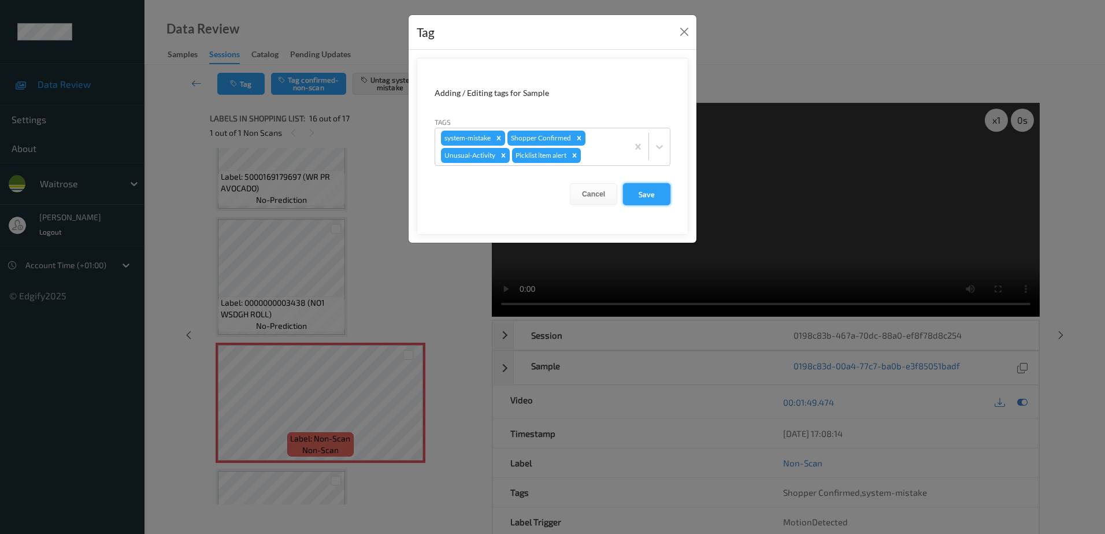
click at [655, 194] on button "Save" at bounding box center [646, 194] width 47 height 22
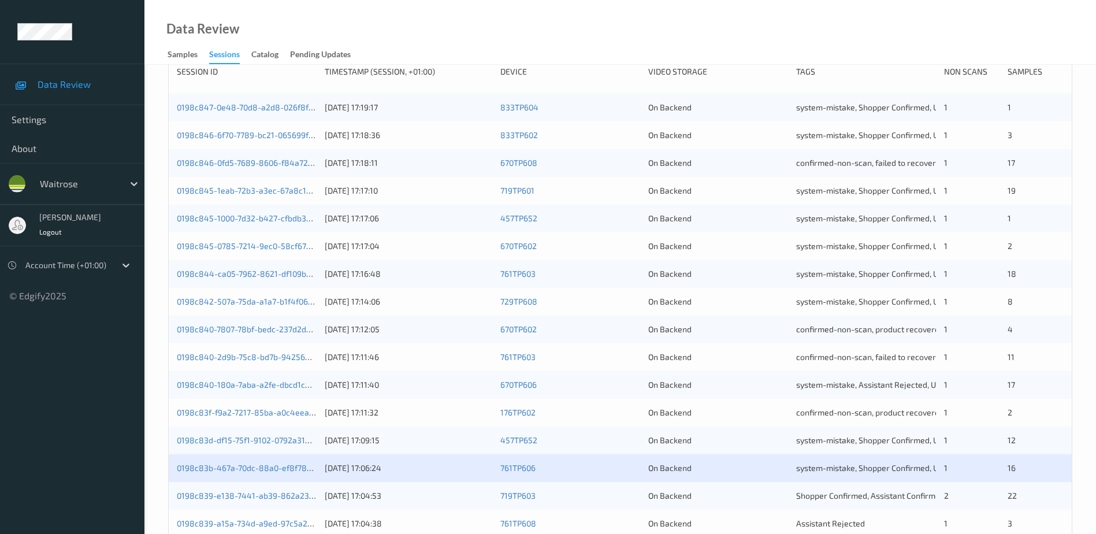
scroll to position [336, 0]
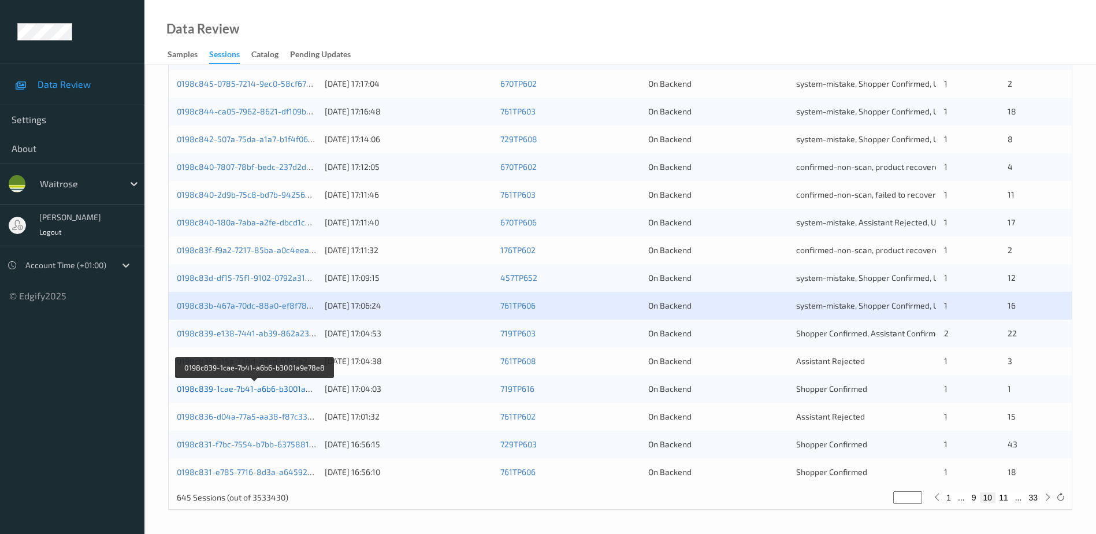
click at [240, 387] on link "0198c839-1cae-7b41-a6b6-b3001a9e78e8" at bounding box center [255, 389] width 157 height 10
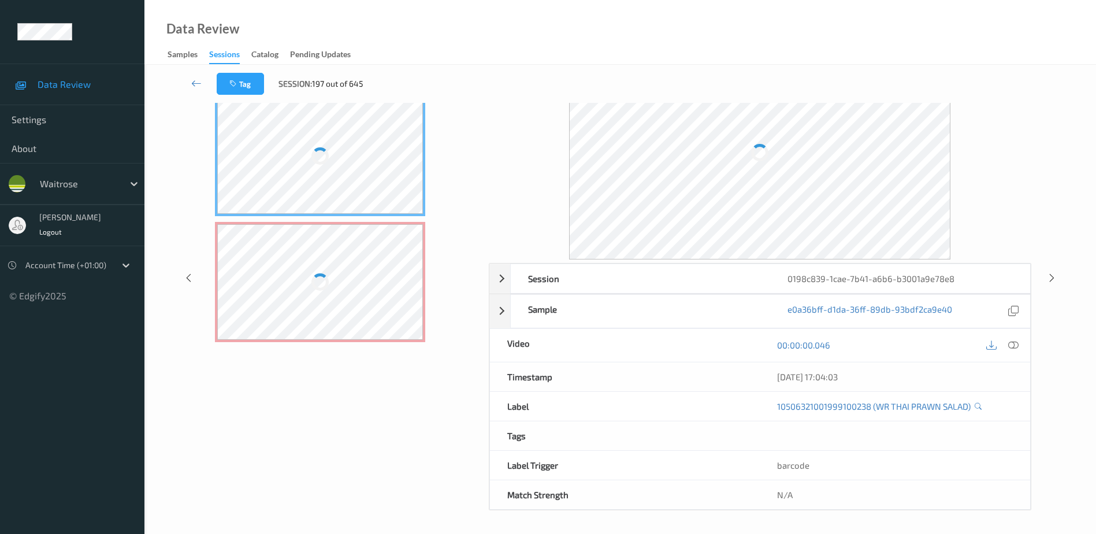
scroll to position [57, 0]
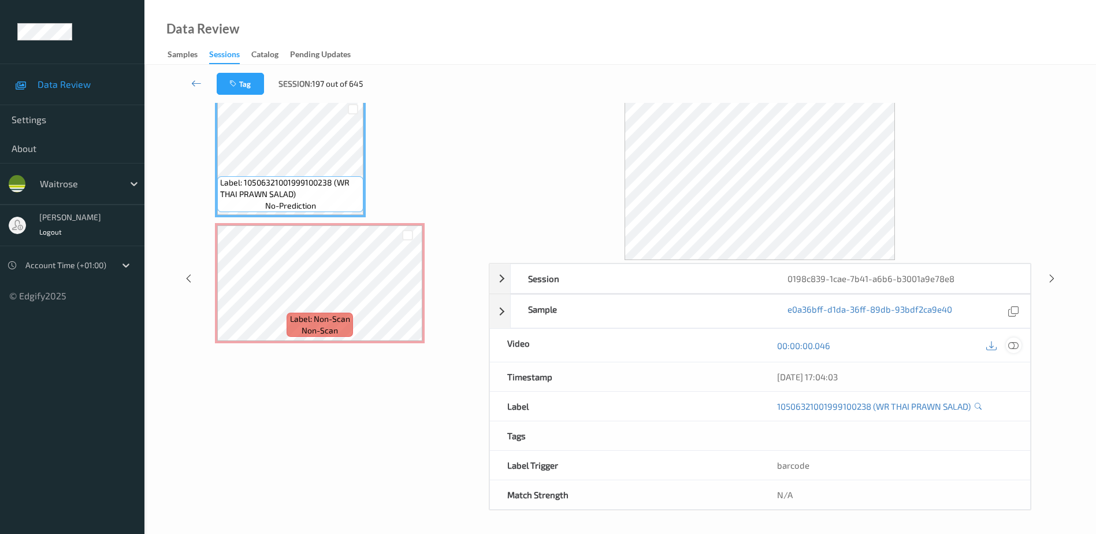
click at [1014, 344] on icon at bounding box center [1013, 345] width 10 height 10
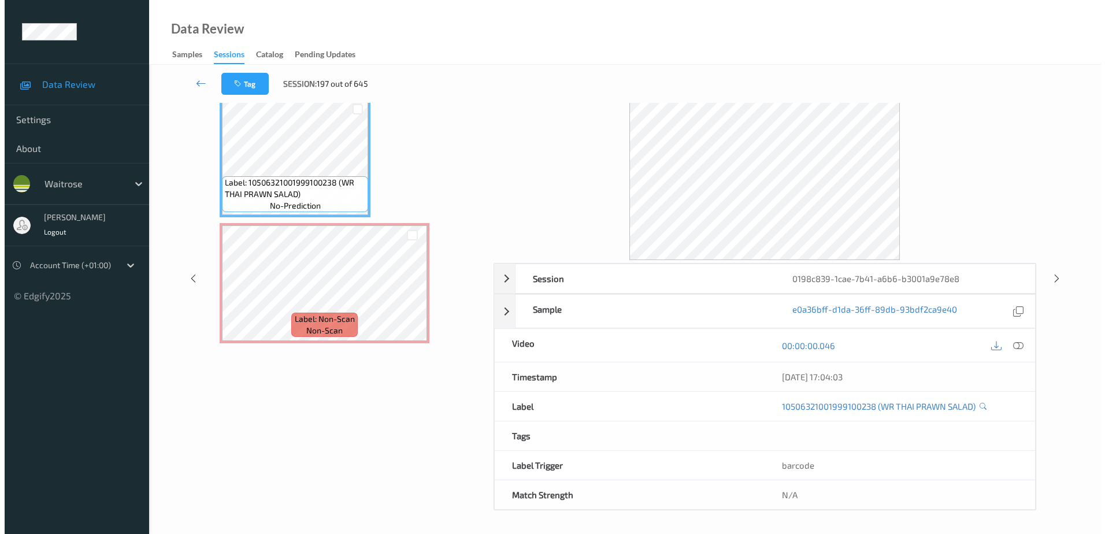
scroll to position [0, 0]
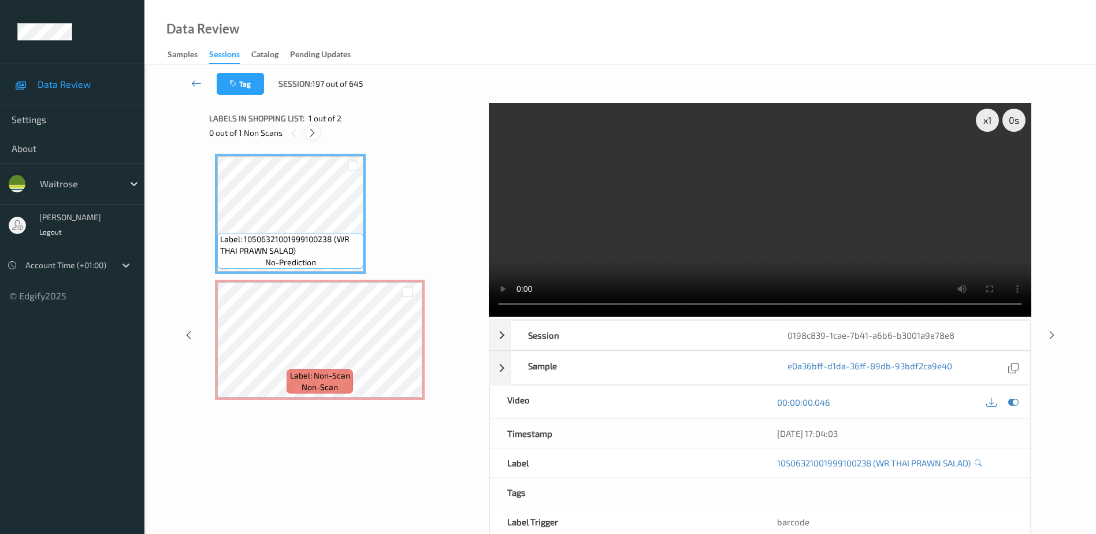
click at [311, 135] on icon at bounding box center [312, 133] width 10 height 10
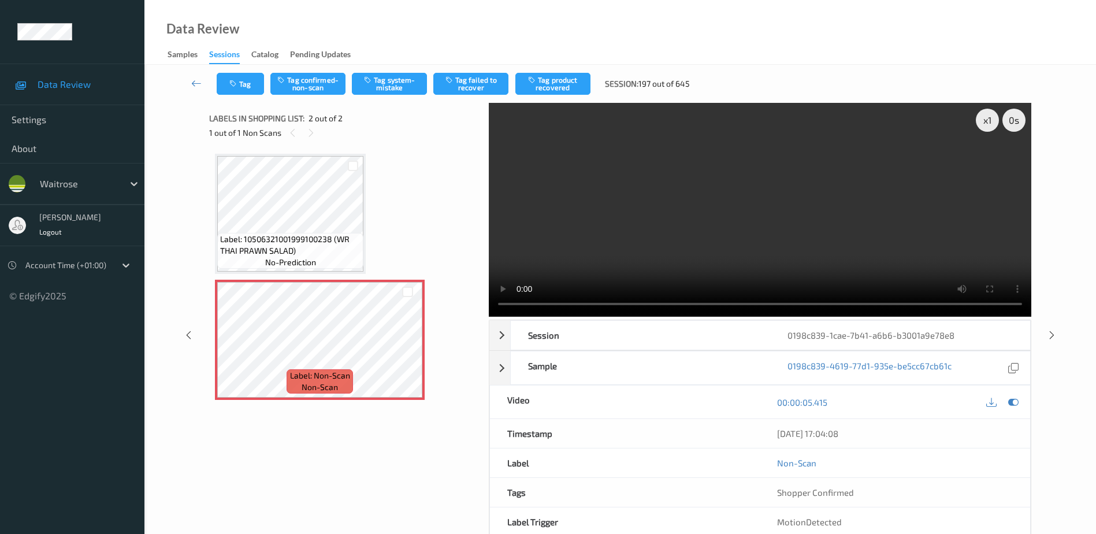
click at [658, 236] on video at bounding box center [760, 210] width 542 height 214
click at [397, 87] on button "Tag system-mistake" at bounding box center [389, 84] width 75 height 22
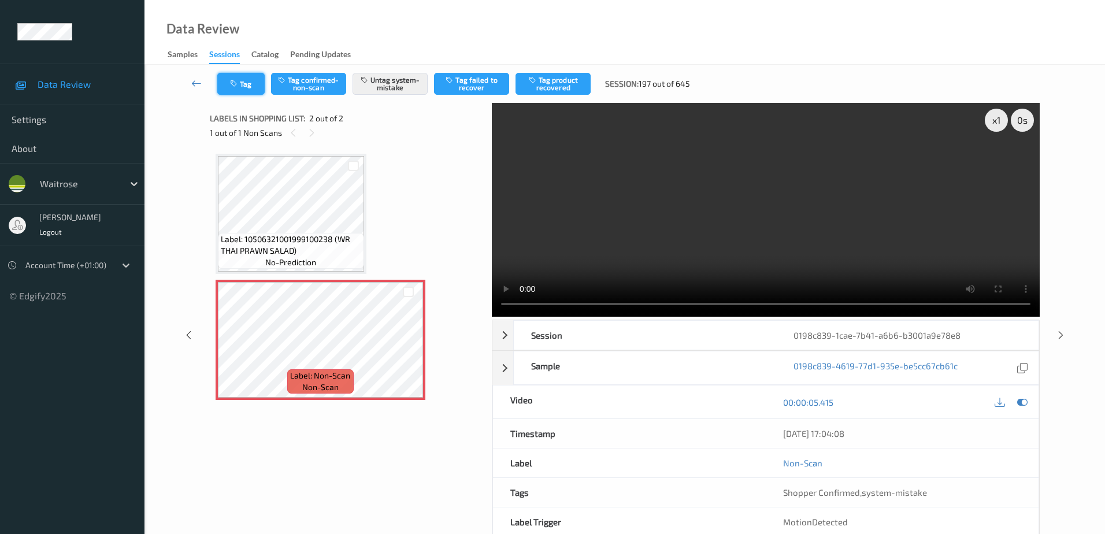
click at [239, 85] on icon "button" at bounding box center [235, 84] width 10 height 8
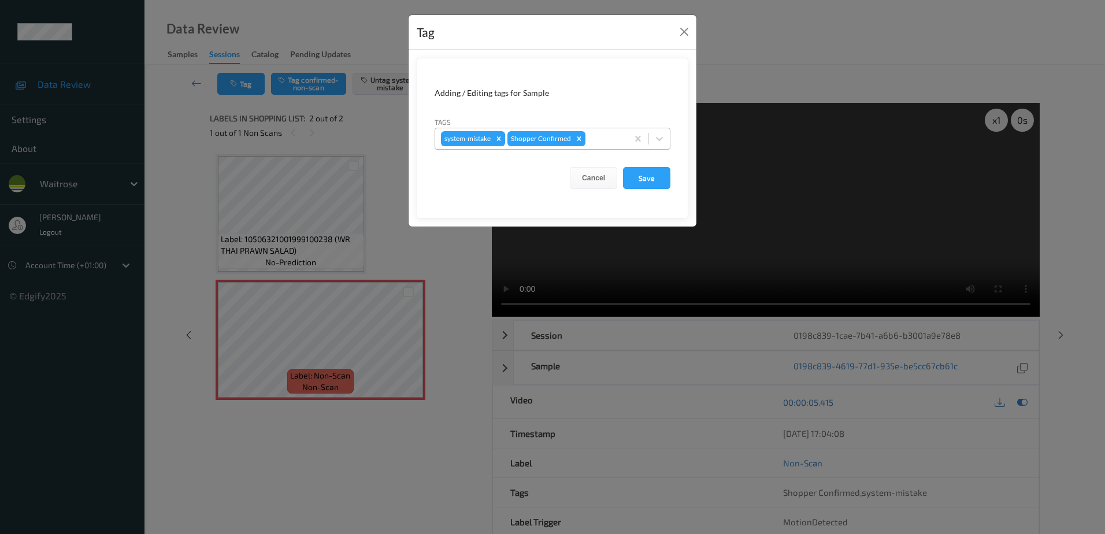
click at [595, 142] on div at bounding box center [604, 139] width 34 height 14
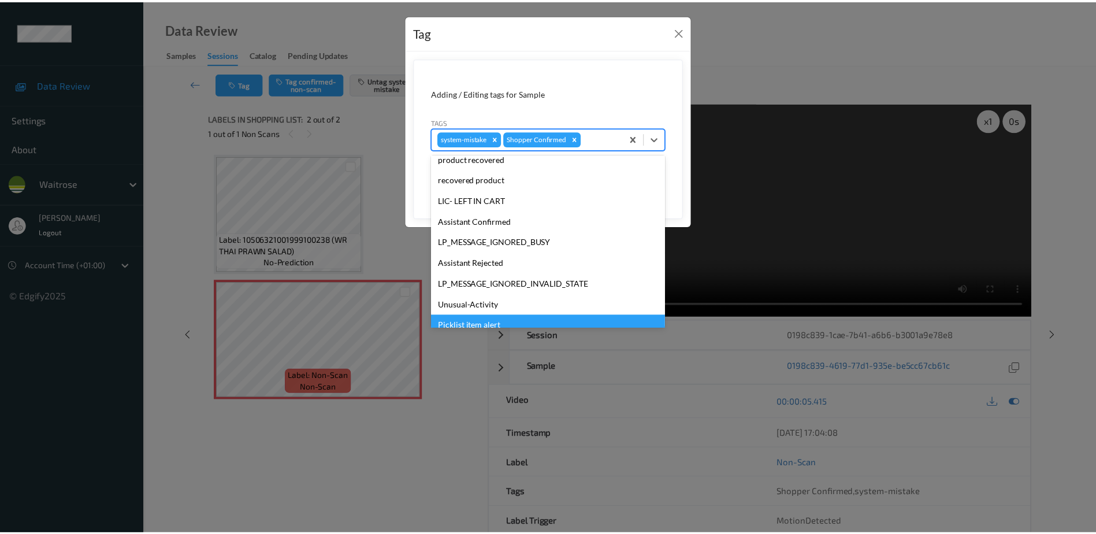
scroll to position [226, 0]
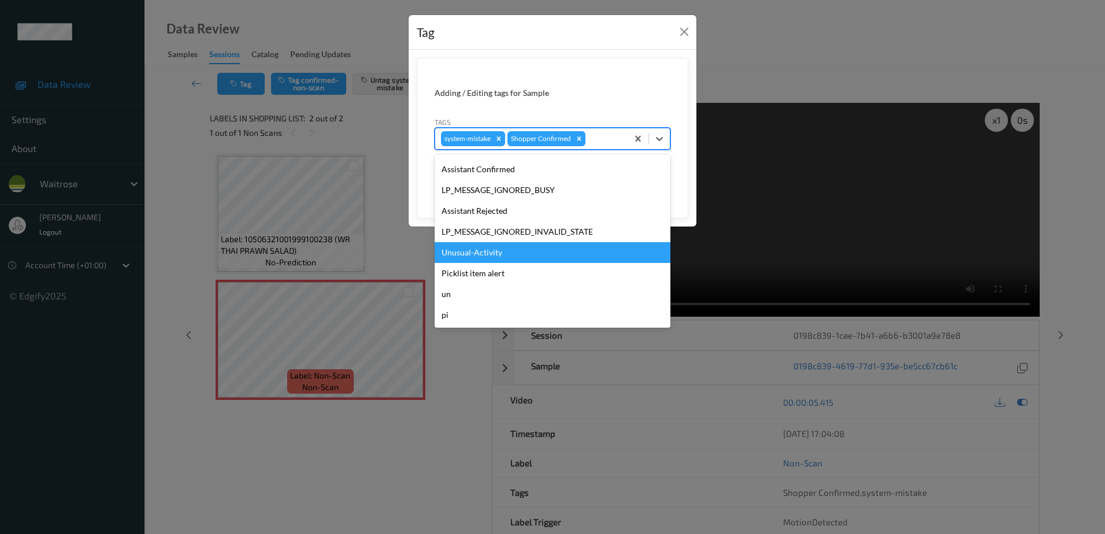
click at [501, 256] on div "Unusual-Activity" at bounding box center [552, 252] width 236 height 21
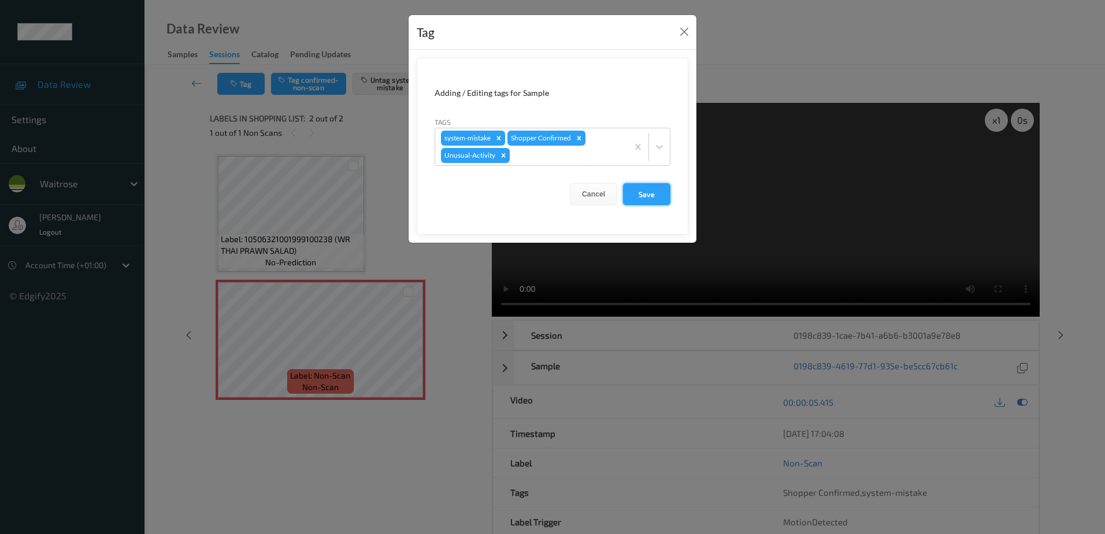
click at [652, 193] on button "Save" at bounding box center [646, 194] width 47 height 22
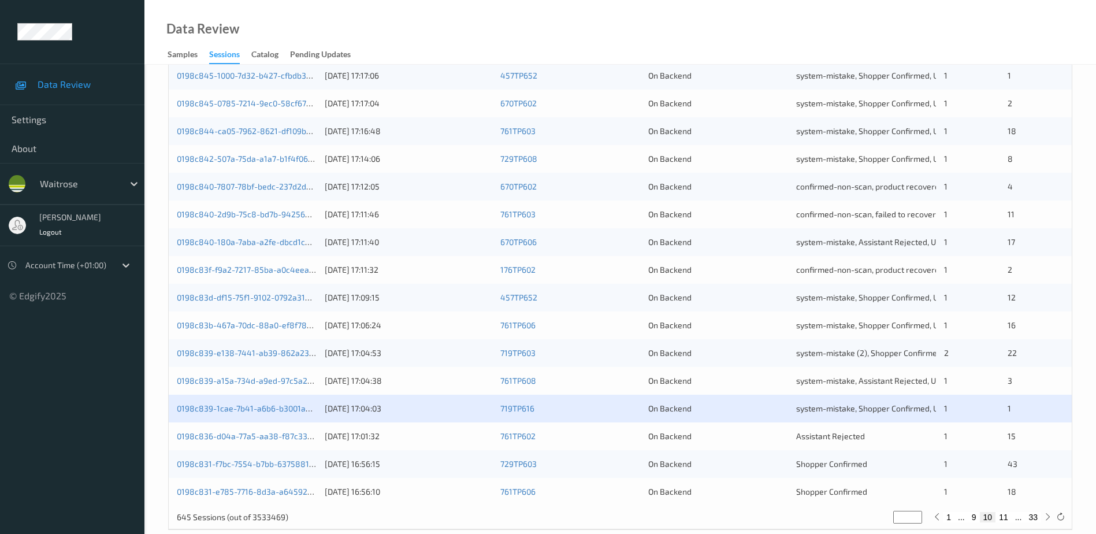
scroll to position [336, 0]
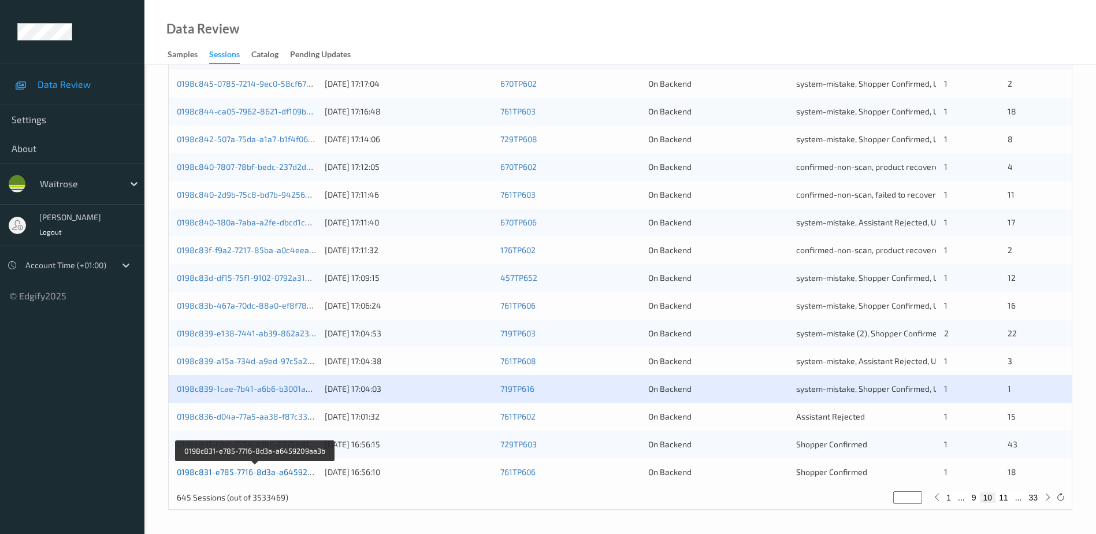
click at [247, 471] on link "0198c831-e785-7716-8d3a-a6459209aa3b" at bounding box center [256, 472] width 158 height 10
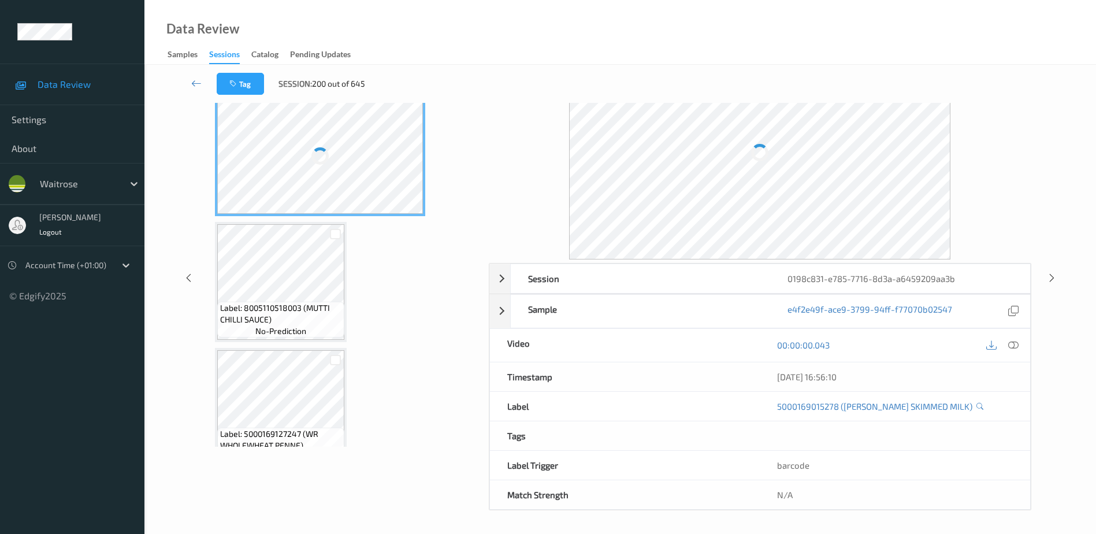
scroll to position [57, 0]
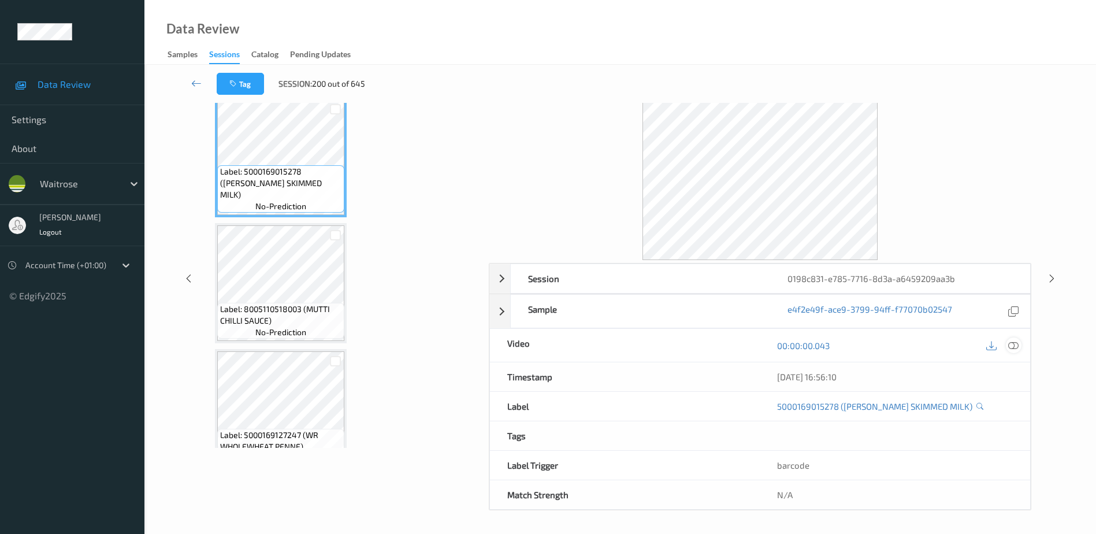
click at [1014, 344] on icon at bounding box center [1013, 345] width 10 height 10
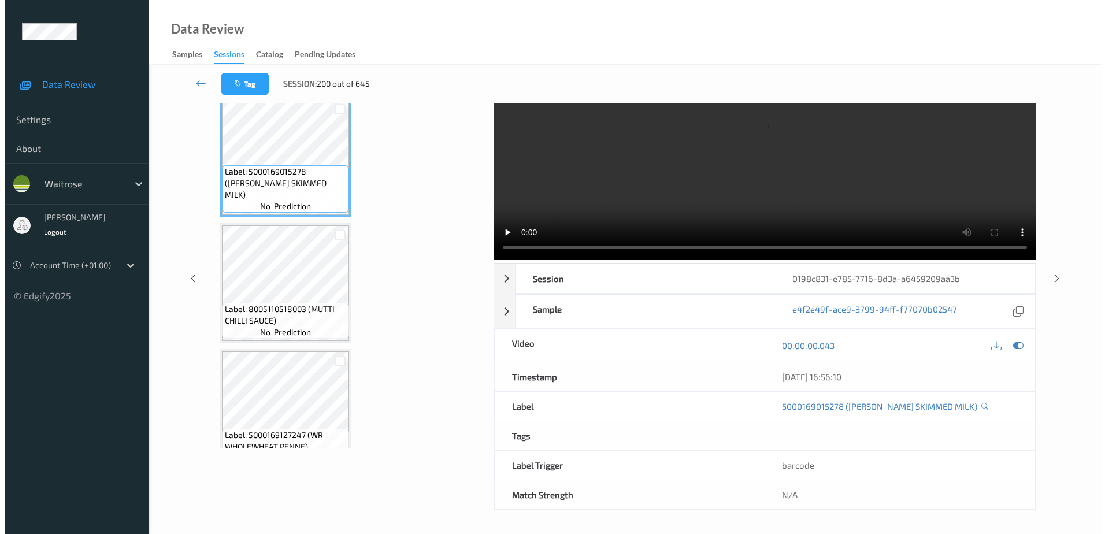
scroll to position [0, 0]
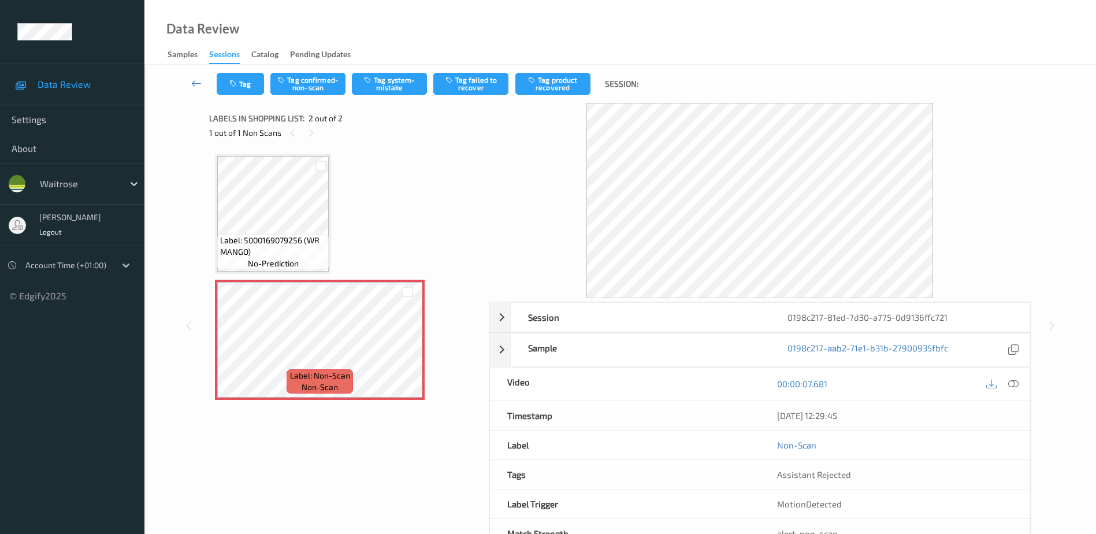
drag, startPoint x: 398, startPoint y: 83, endPoint x: 400, endPoint y: 110, distance: 27.2
click at [398, 83] on button "Tag system-mistake" at bounding box center [389, 84] width 75 height 22
click at [238, 81] on icon "button" at bounding box center [234, 84] width 10 height 8
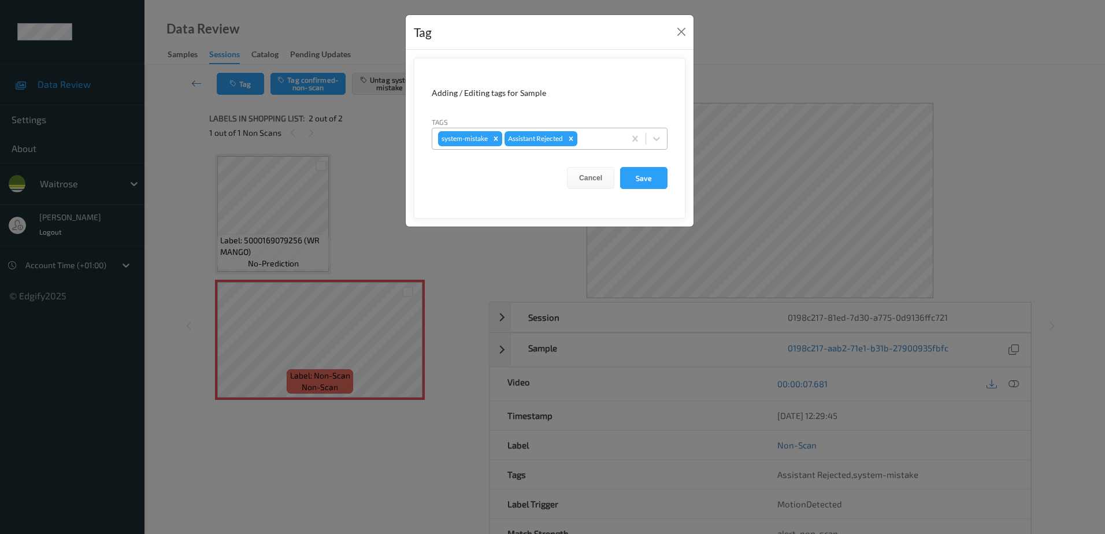
click at [603, 141] on div at bounding box center [598, 139] width 39 height 14
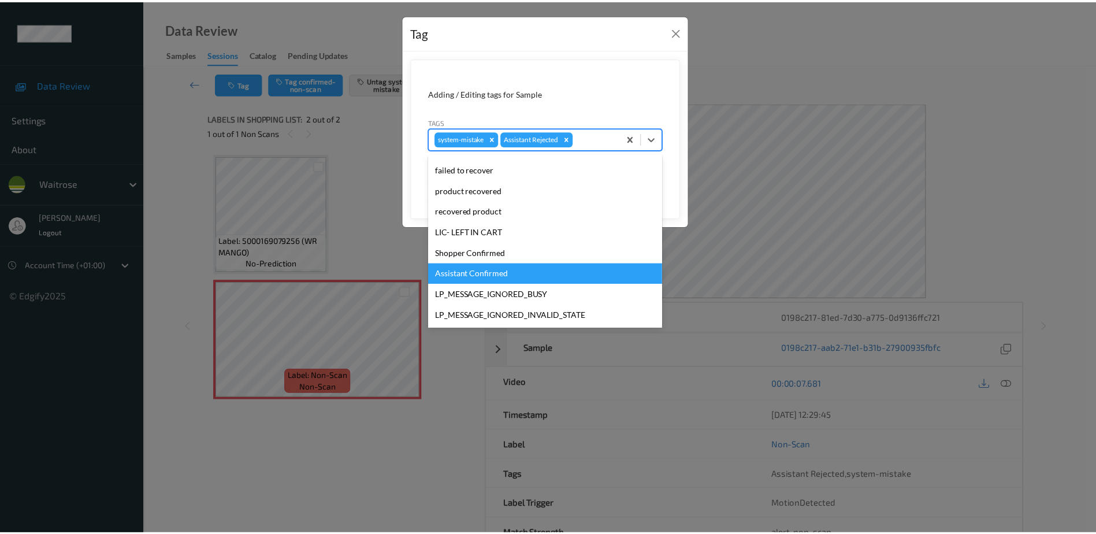
scroll to position [226, 0]
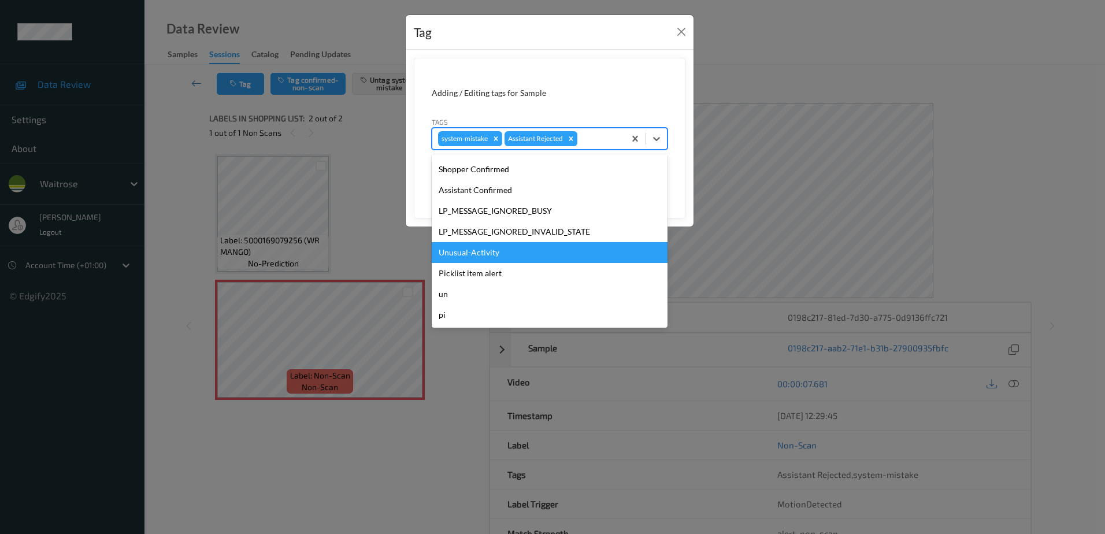
click at [524, 252] on div "Unusual-Activity" at bounding box center [550, 252] width 236 height 21
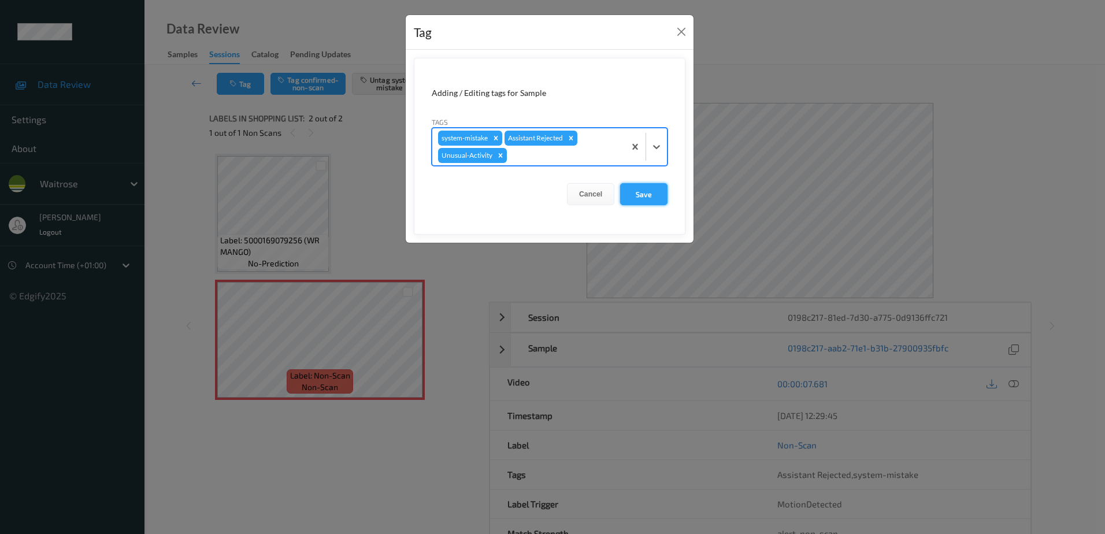
click at [640, 197] on button "Save" at bounding box center [643, 194] width 47 height 22
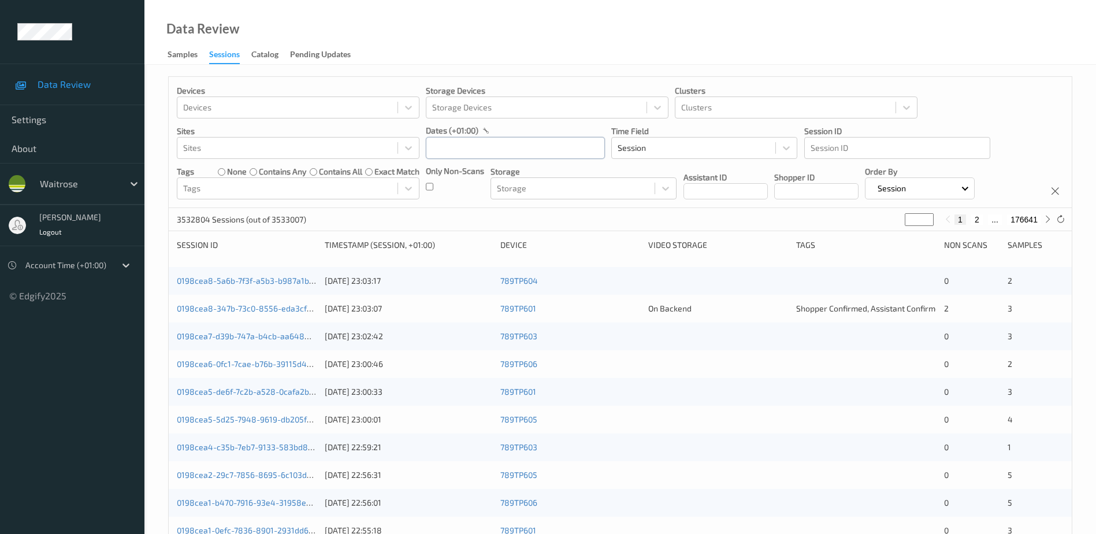
click at [451, 146] on input "text" at bounding box center [515, 148] width 179 height 22
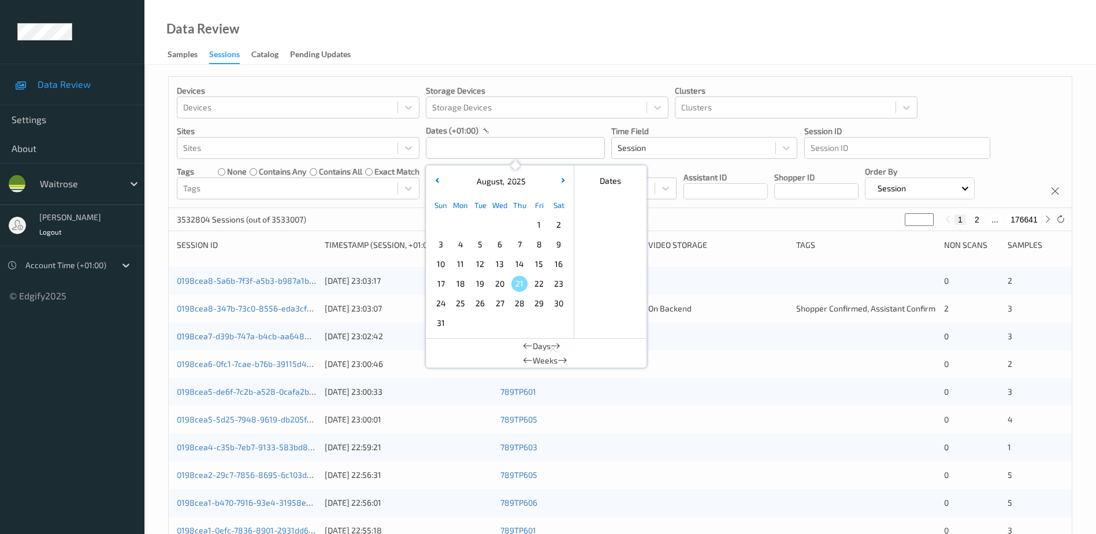
click at [481, 279] on span "19" at bounding box center [480, 284] width 16 height 16
type input "[DATE] 00:00 -> [DATE] 23:59"
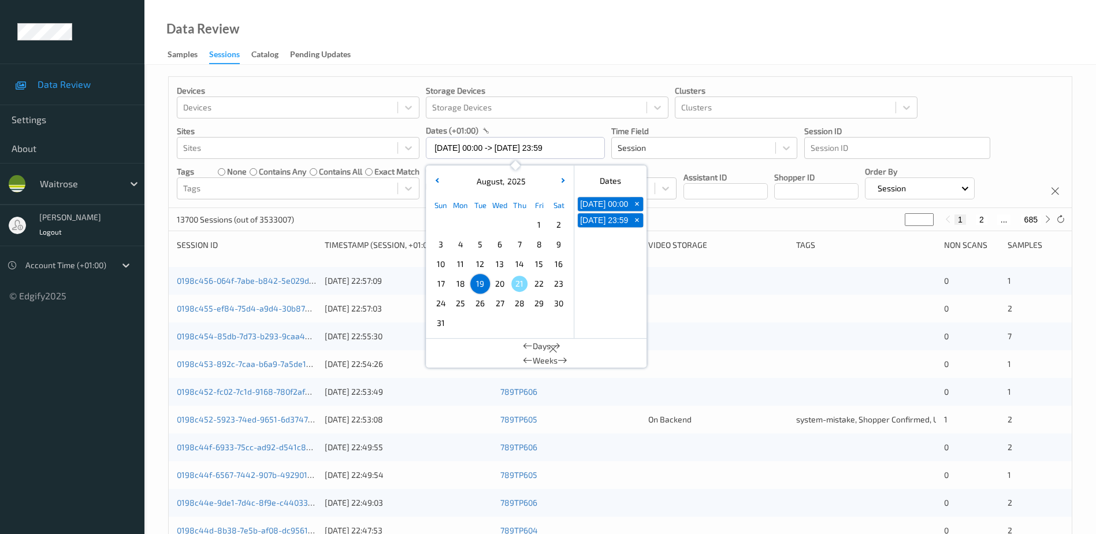
click at [466, 45] on div "Data Review Samples Sessions Catalog Pending Updates" at bounding box center [619, 32] width 951 height 65
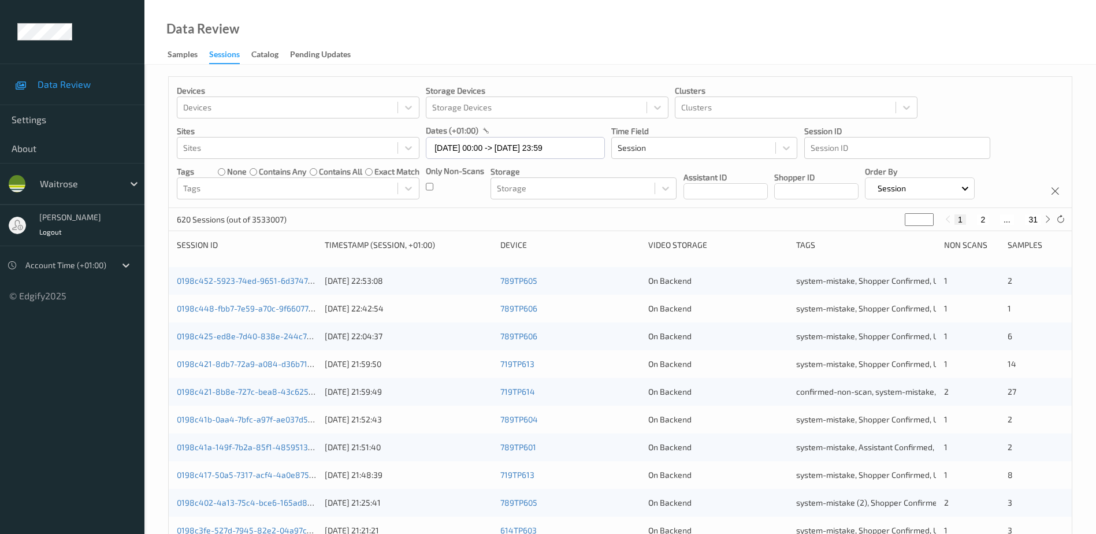
drag, startPoint x: 914, startPoint y: 218, endPoint x: 898, endPoint y: 224, distance: 17.9
click at [898, 224] on div "620 Sessions (out of 3533007) * 1 2 ... 31" at bounding box center [620, 219] width 903 height 23
type input "*"
type input "**"
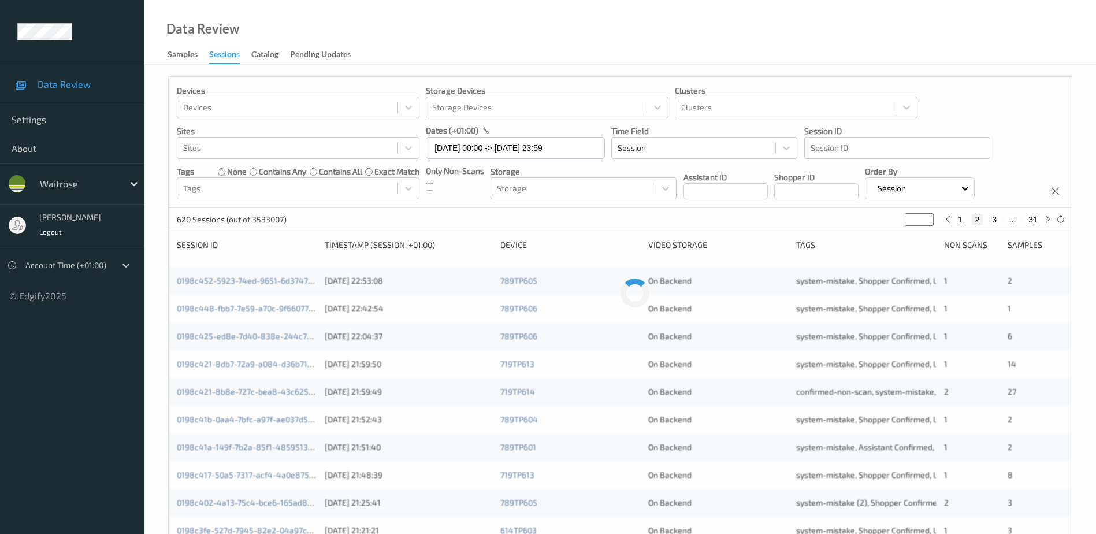
type input "**"
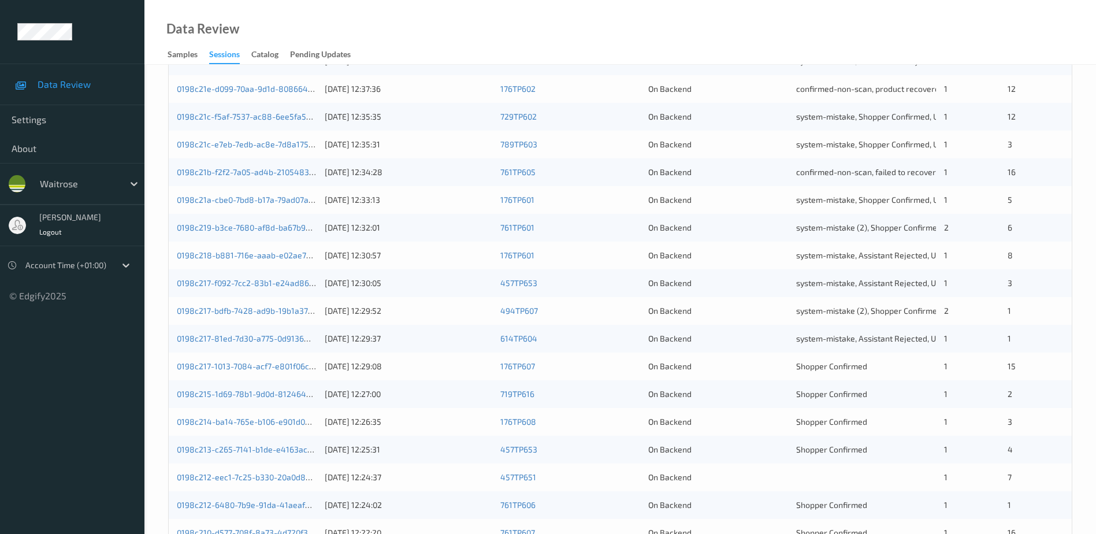
scroll to position [231, 0]
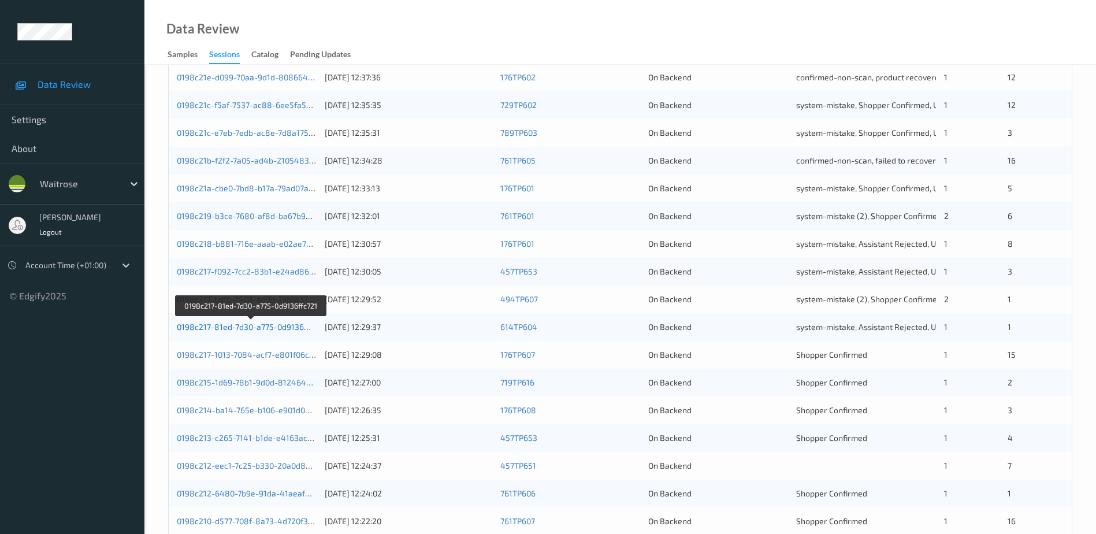
type input "**"
click at [246, 326] on link "0198c217-81ed-7d30-a775-0d9136ffc721" at bounding box center [251, 327] width 149 height 10
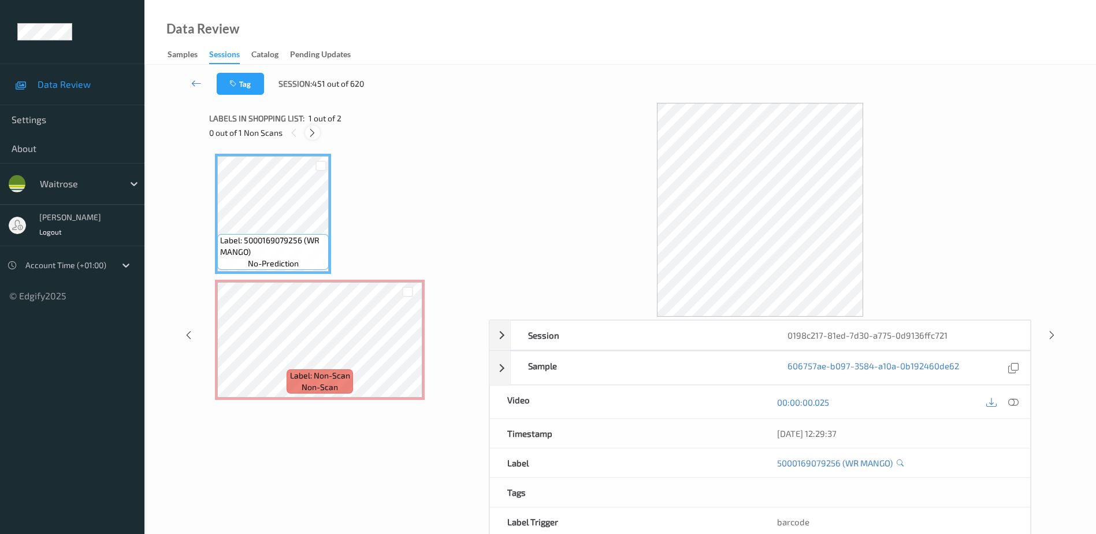
click at [308, 137] on icon at bounding box center [312, 133] width 10 height 10
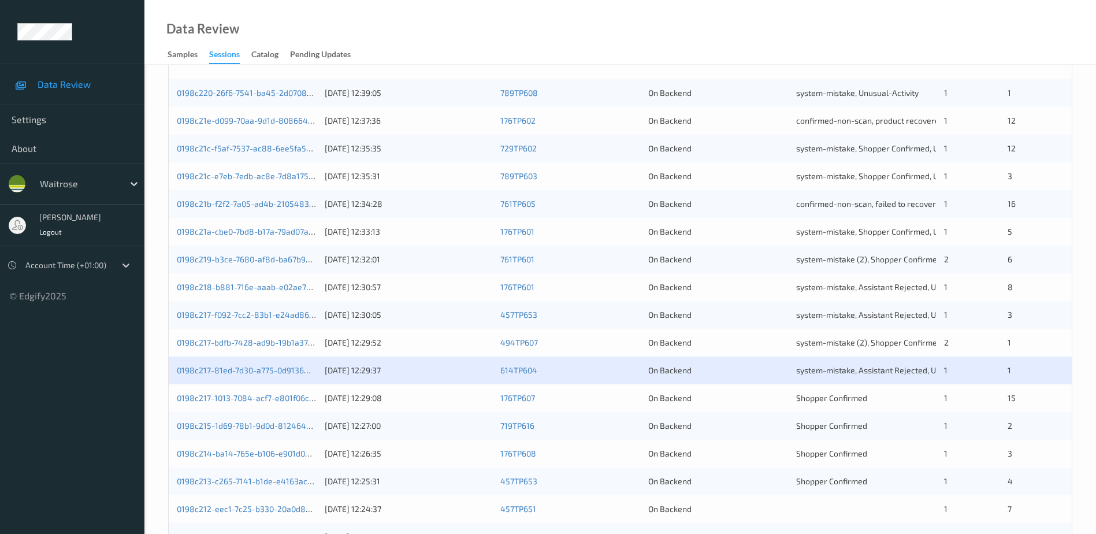
scroll to position [231, 0]
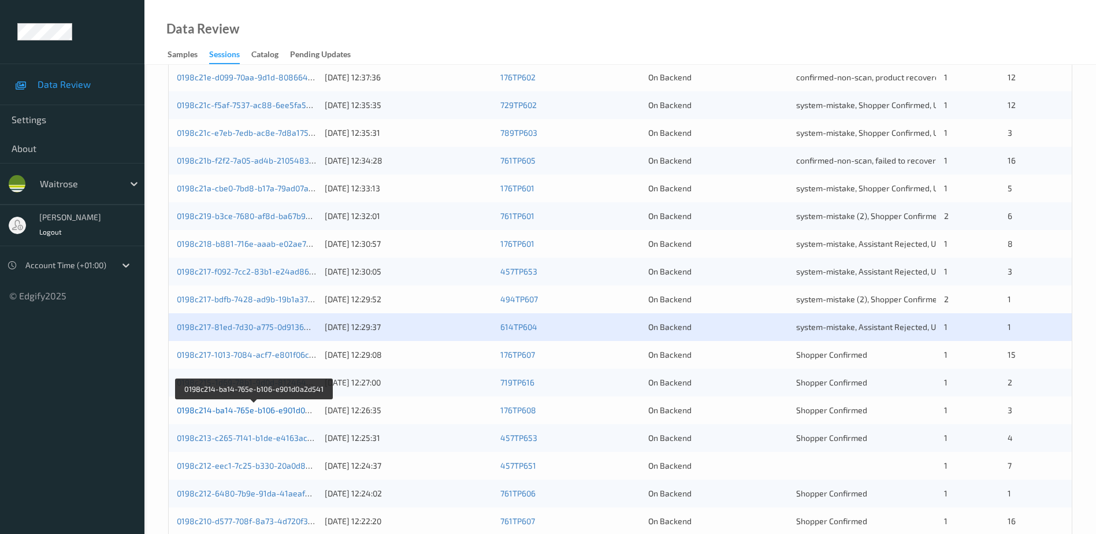
click at [265, 411] on link "0198c214-ba14-765e-b106-e901d0a2d541" at bounding box center [254, 410] width 155 height 10
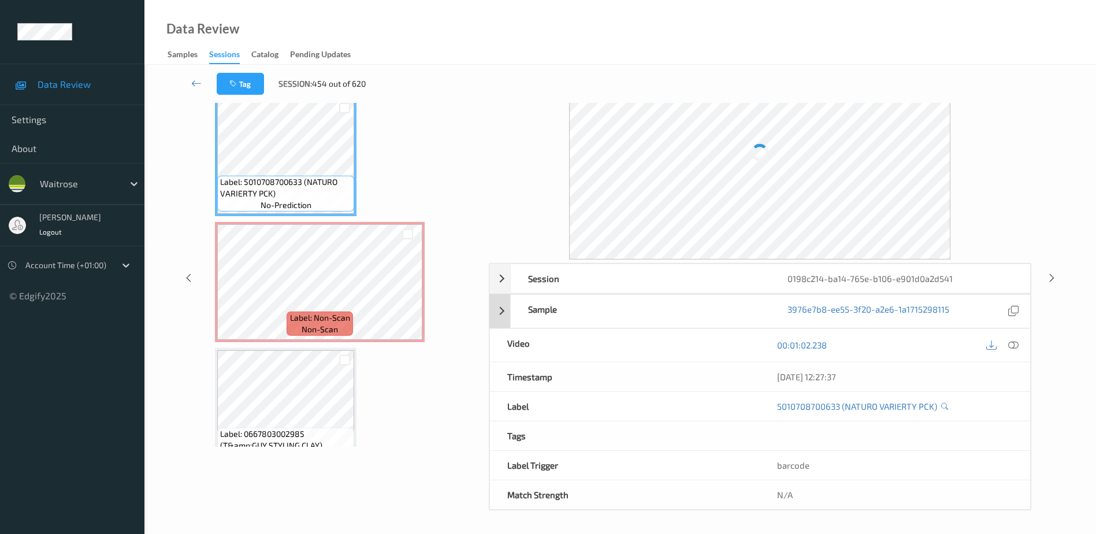
scroll to position [57, 0]
click at [1013, 343] on icon at bounding box center [1013, 345] width 10 height 10
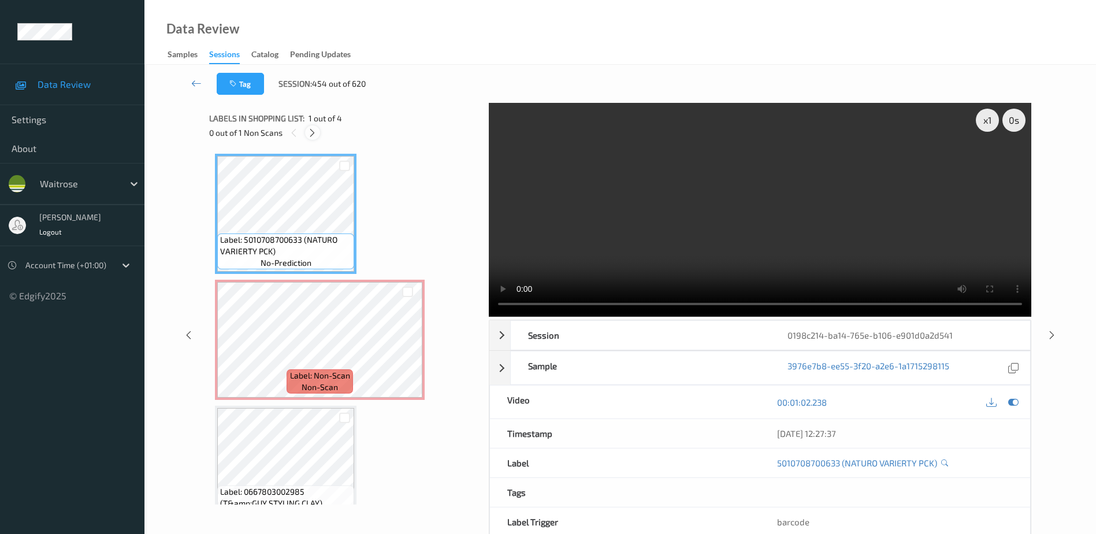
click at [308, 137] on icon at bounding box center [312, 133] width 10 height 10
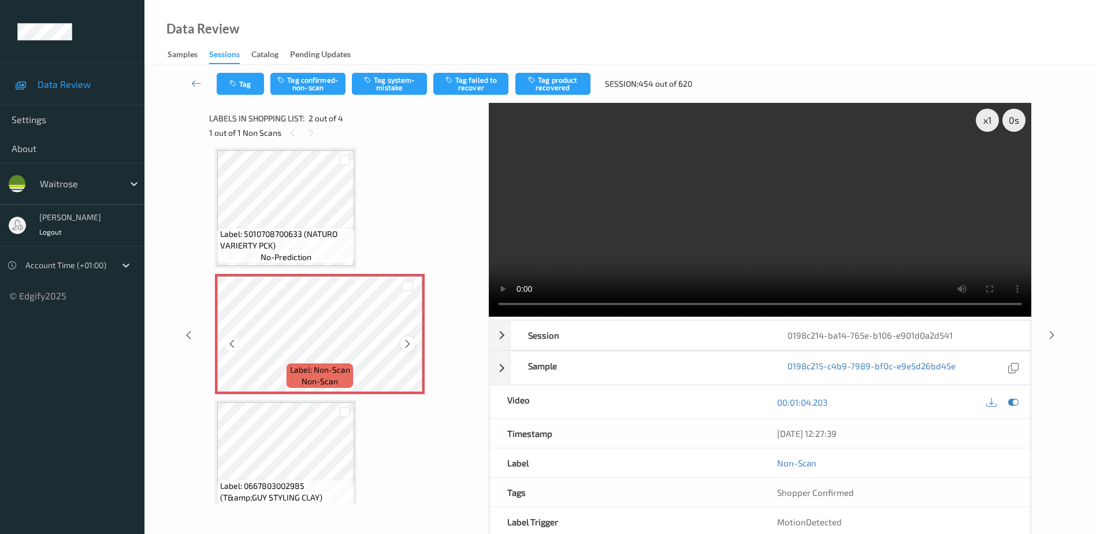
click at [406, 348] on icon at bounding box center [408, 344] width 10 height 10
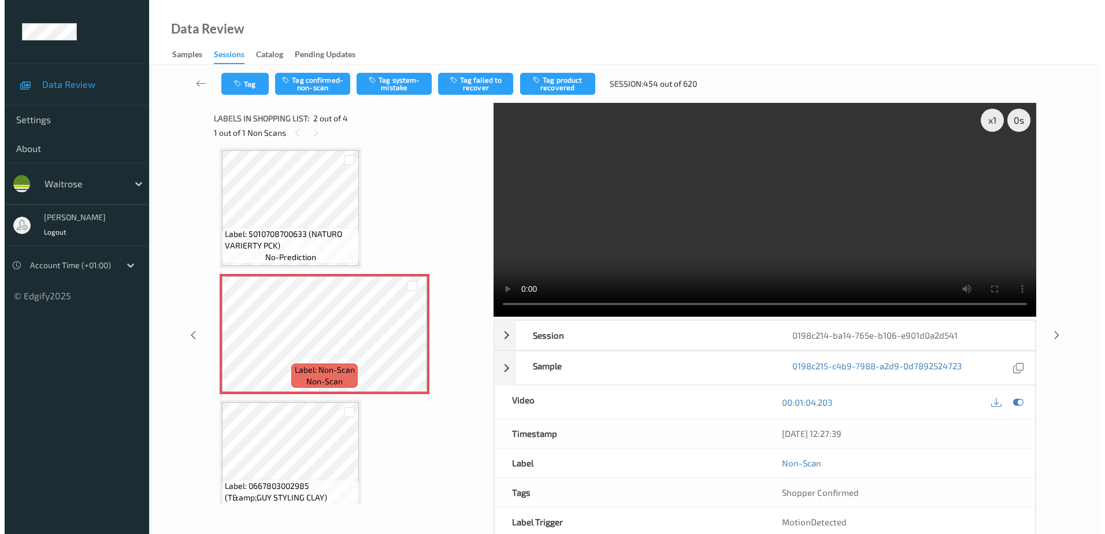
scroll to position [0, 0]
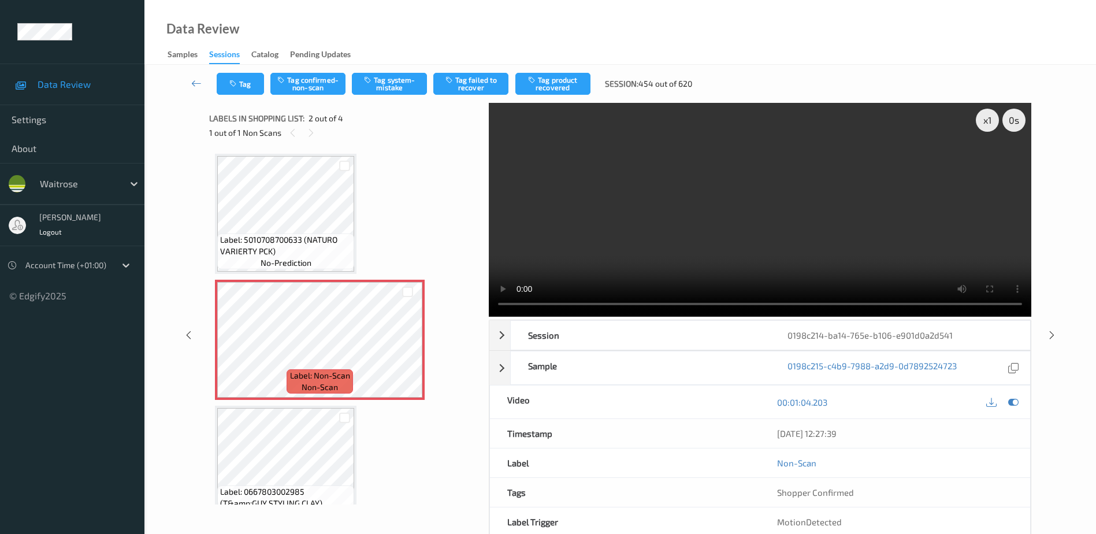
click at [700, 204] on video at bounding box center [760, 210] width 542 height 214
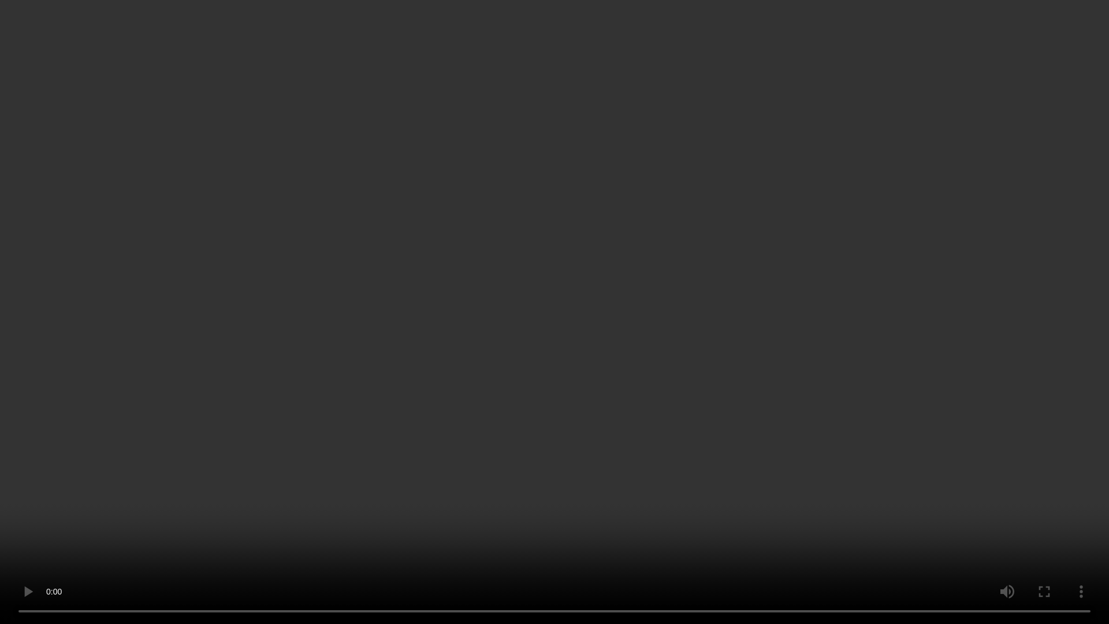
click at [0, 533] on video at bounding box center [554, 312] width 1109 height 624
click at [348, 489] on video at bounding box center [554, 312] width 1109 height 624
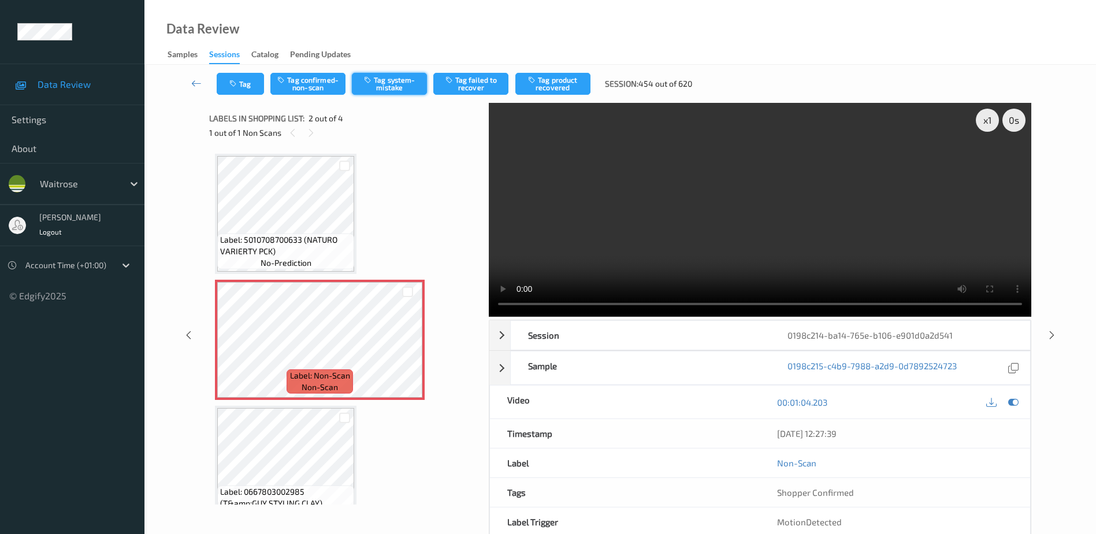
click at [389, 84] on button "Tag system-mistake" at bounding box center [389, 84] width 75 height 22
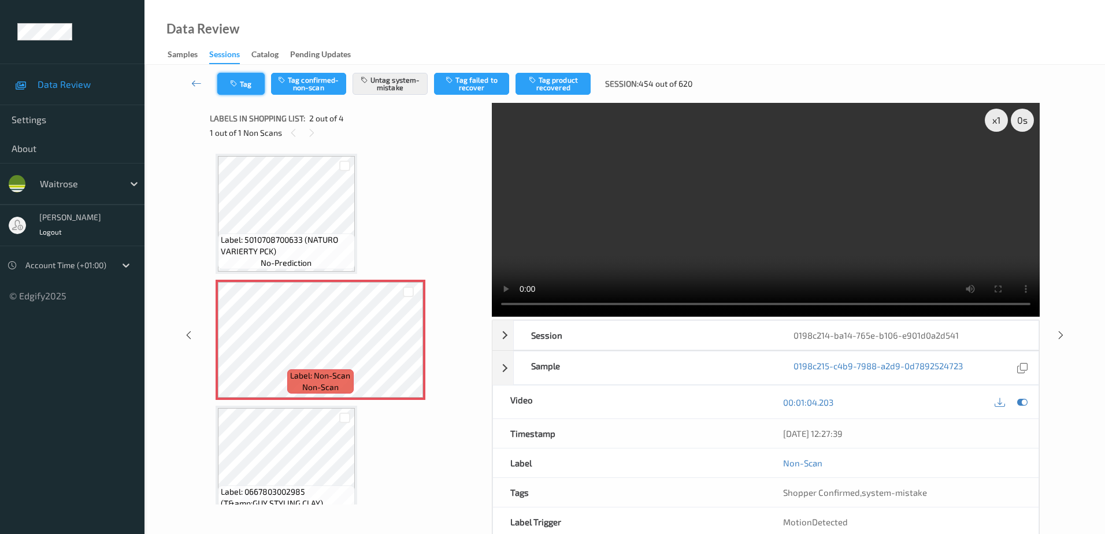
click at [241, 74] on button "Tag" at bounding box center [240, 84] width 47 height 22
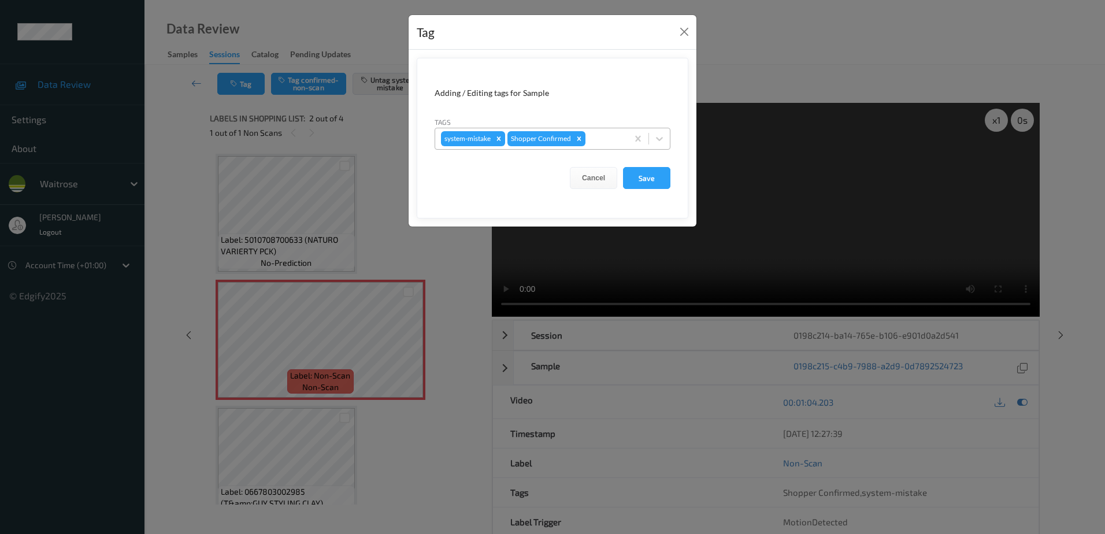
click at [609, 132] on div at bounding box center [604, 139] width 34 height 14
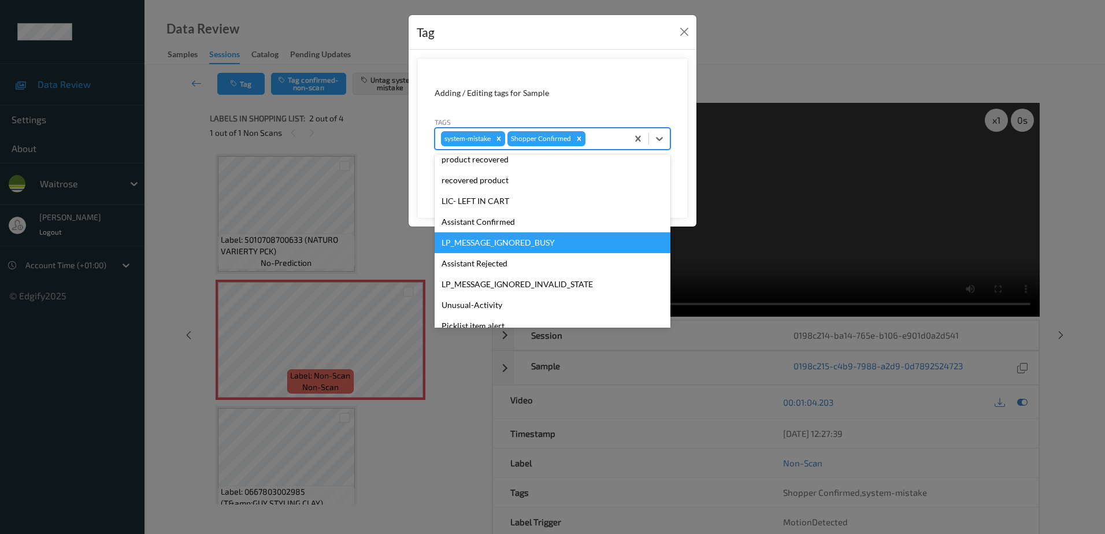
scroll to position [226, 0]
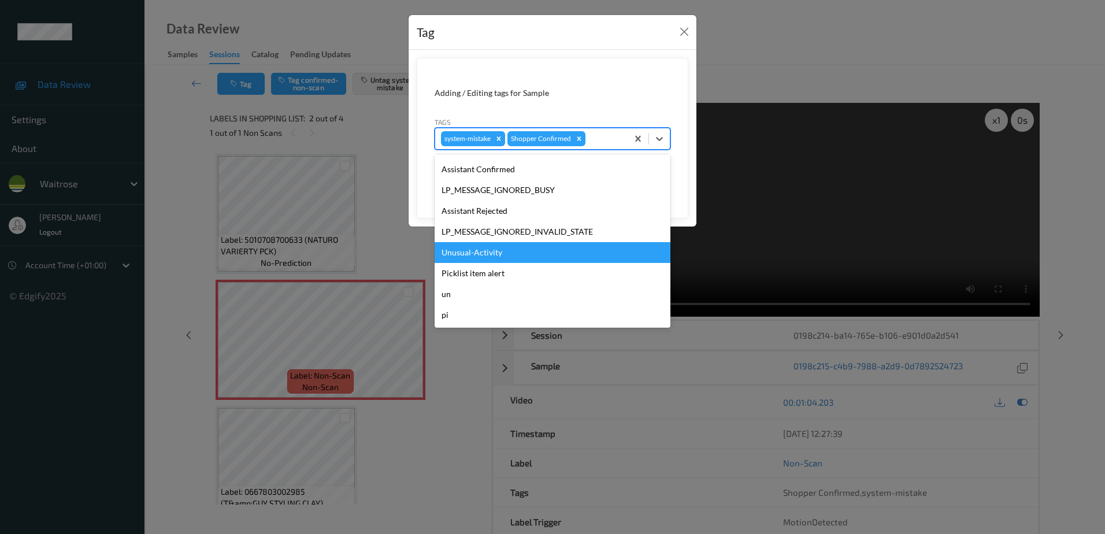
click at [514, 252] on div "Unusual-Activity" at bounding box center [552, 252] width 236 height 21
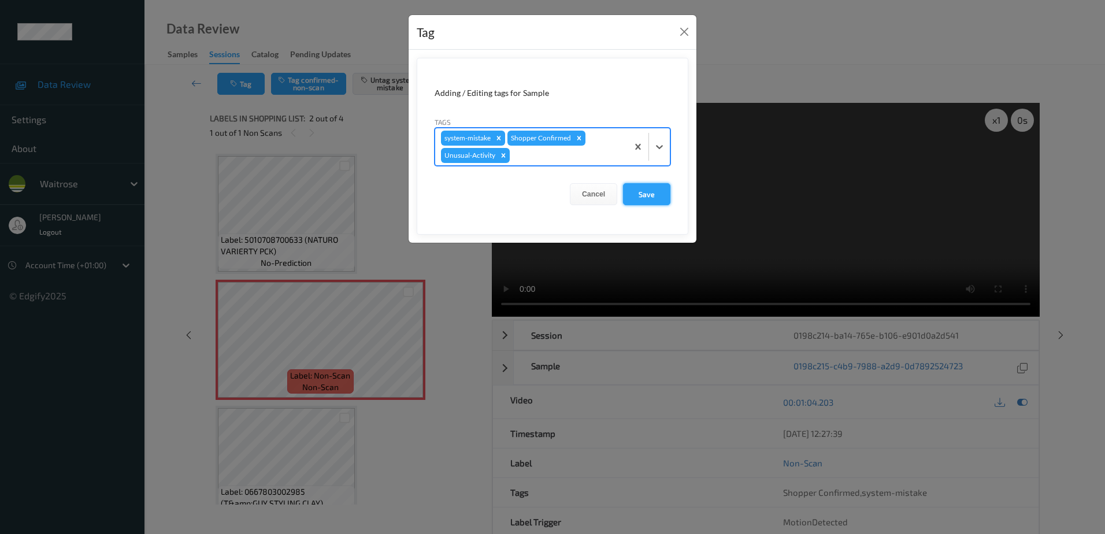
click at [625, 190] on button "Save" at bounding box center [646, 194] width 47 height 22
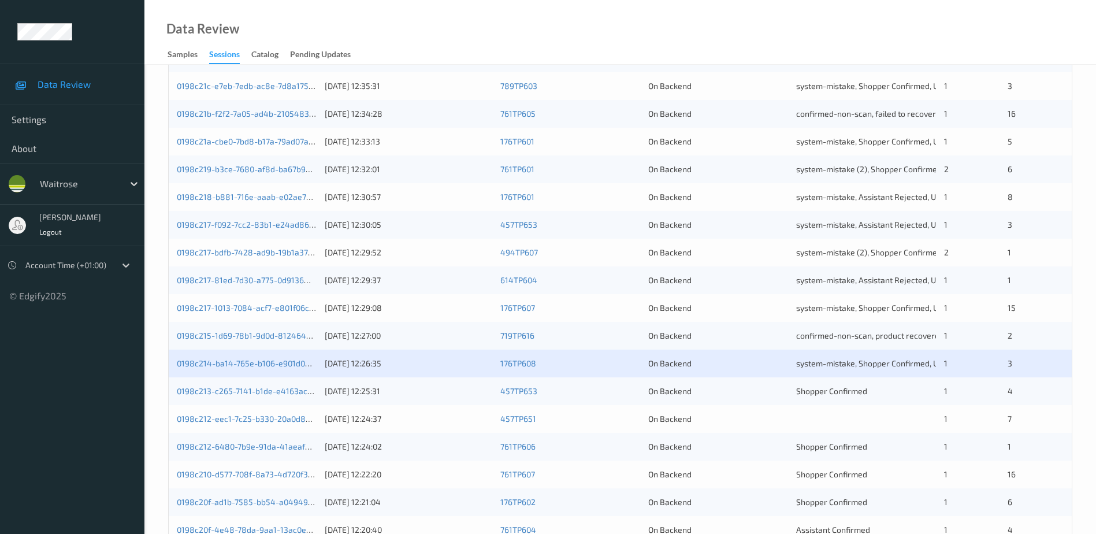
scroll to position [336, 0]
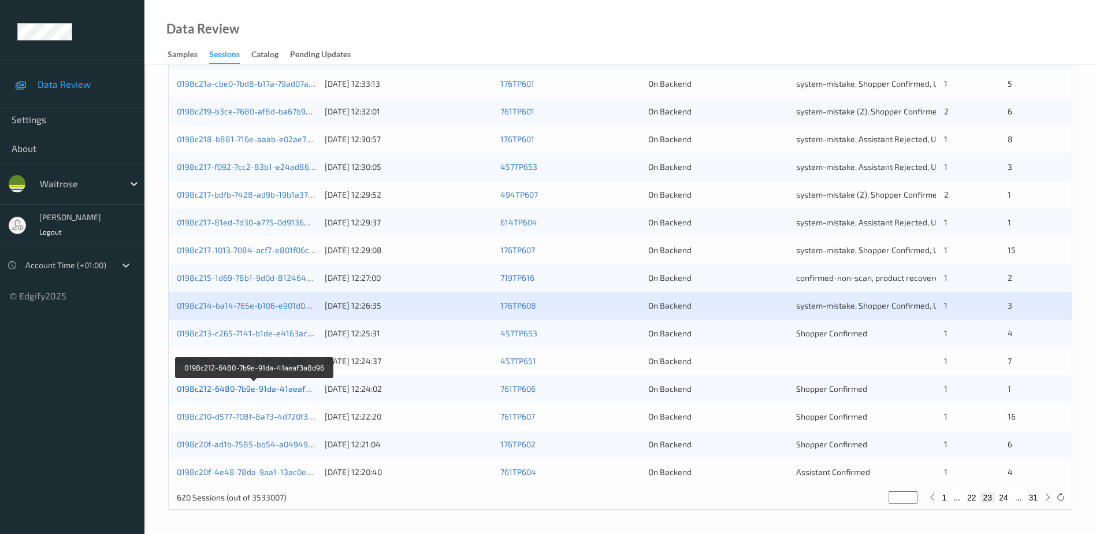
click at [265, 389] on link "0198c212-6480-7b9e-91da-41aeaf3a8d96" at bounding box center [255, 389] width 157 height 10
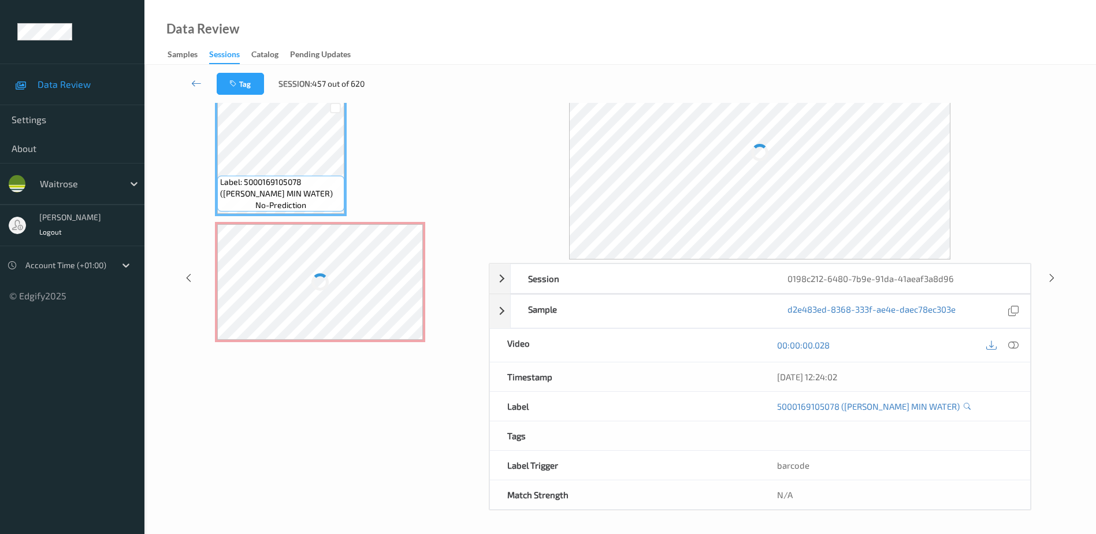
scroll to position [57, 0]
click at [1010, 344] on icon at bounding box center [1013, 345] width 10 height 10
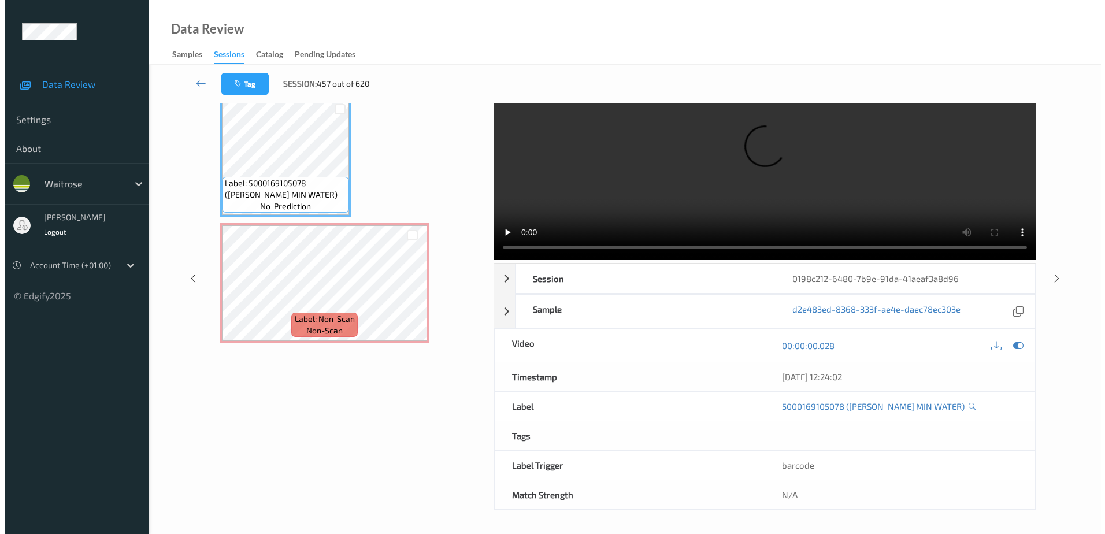
scroll to position [0, 0]
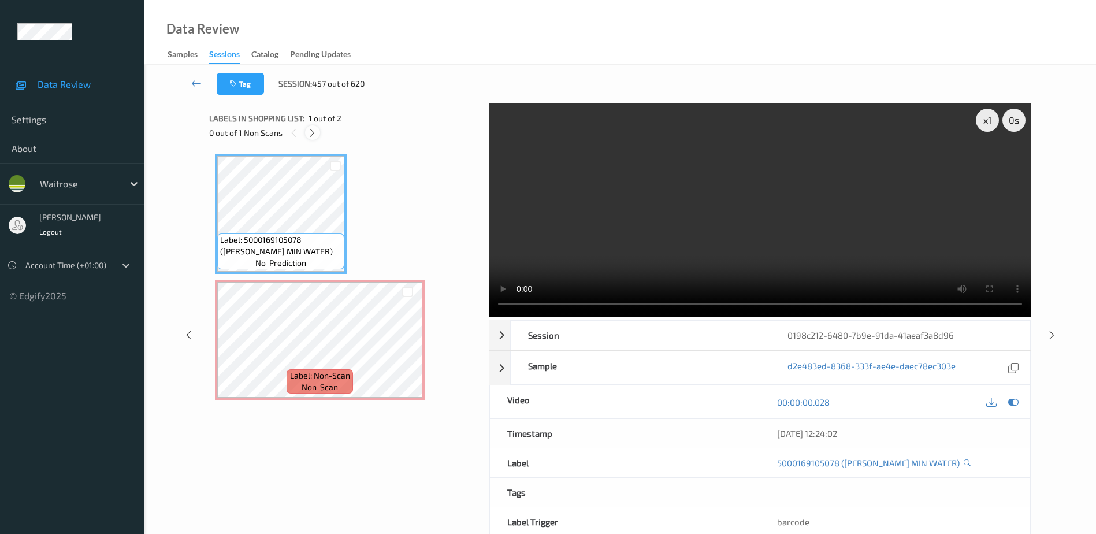
click at [310, 131] on icon at bounding box center [312, 133] width 10 height 10
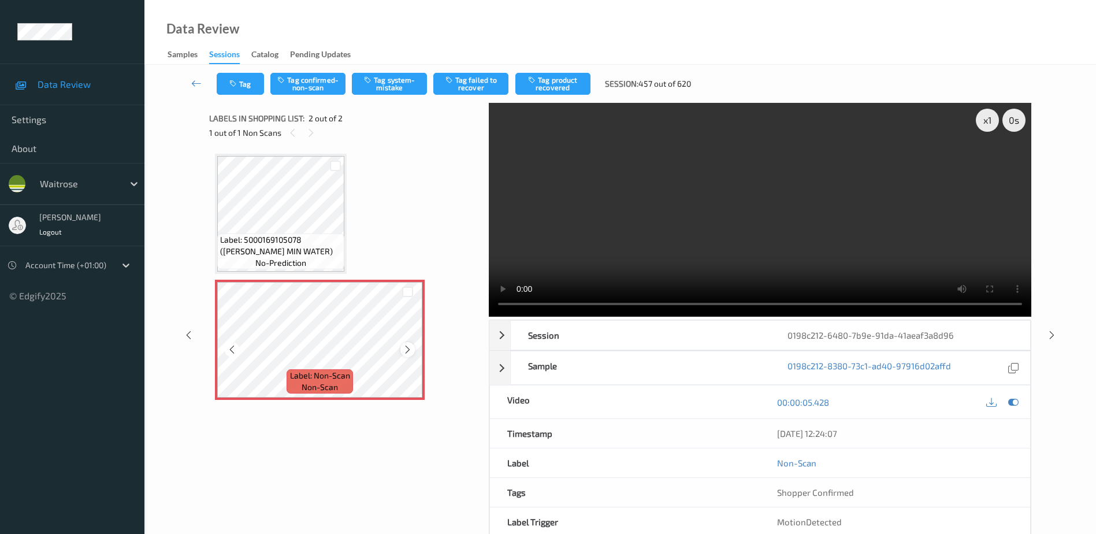
click at [405, 351] on icon at bounding box center [408, 349] width 10 height 10
click at [735, 218] on video at bounding box center [760, 210] width 542 height 214
click at [374, 90] on button "Tag system-mistake" at bounding box center [389, 84] width 75 height 22
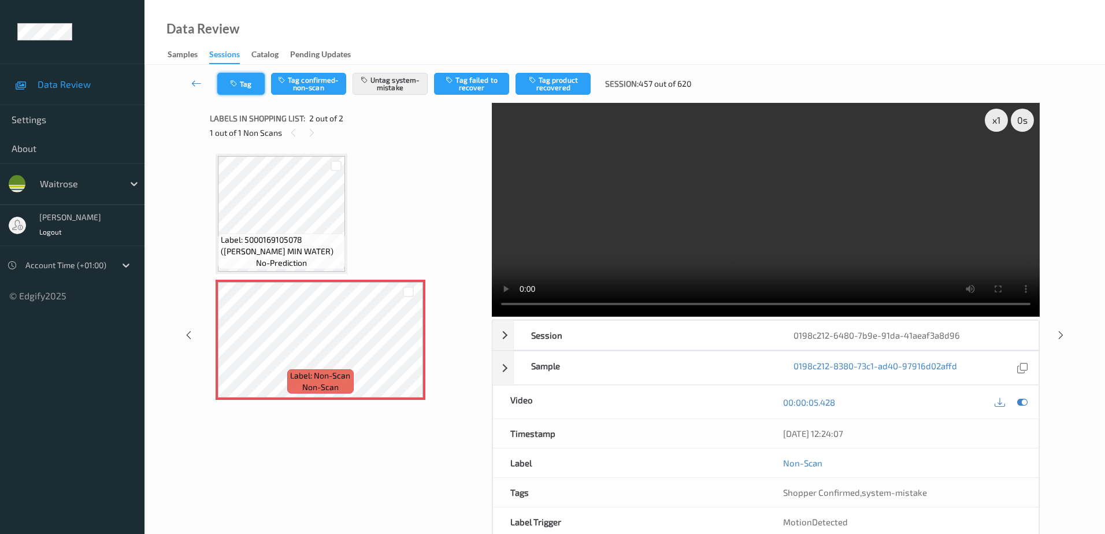
click at [244, 76] on button "Tag" at bounding box center [240, 84] width 47 height 22
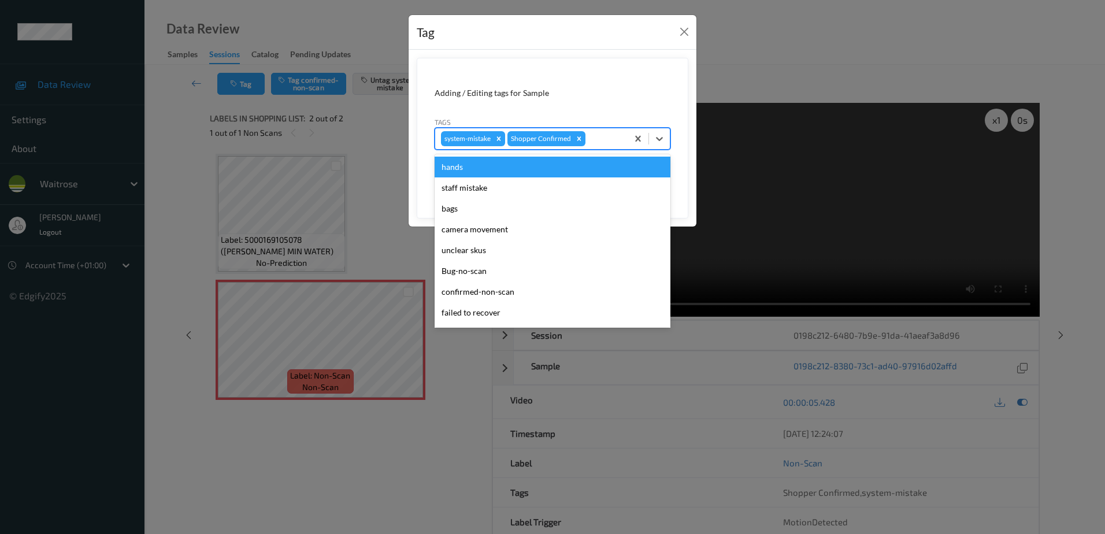
click at [592, 132] on div at bounding box center [604, 139] width 34 height 14
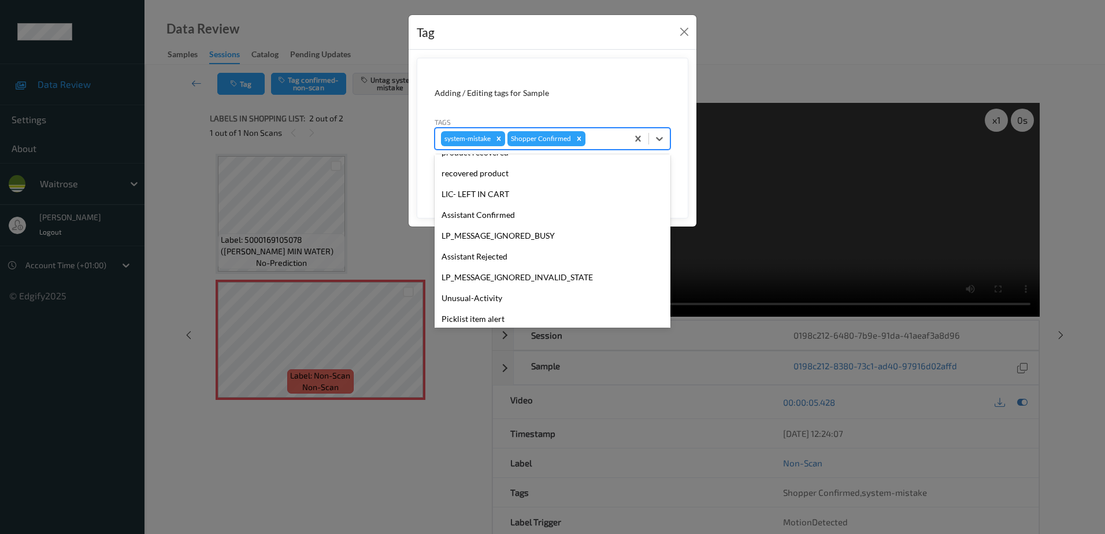
scroll to position [226, 0]
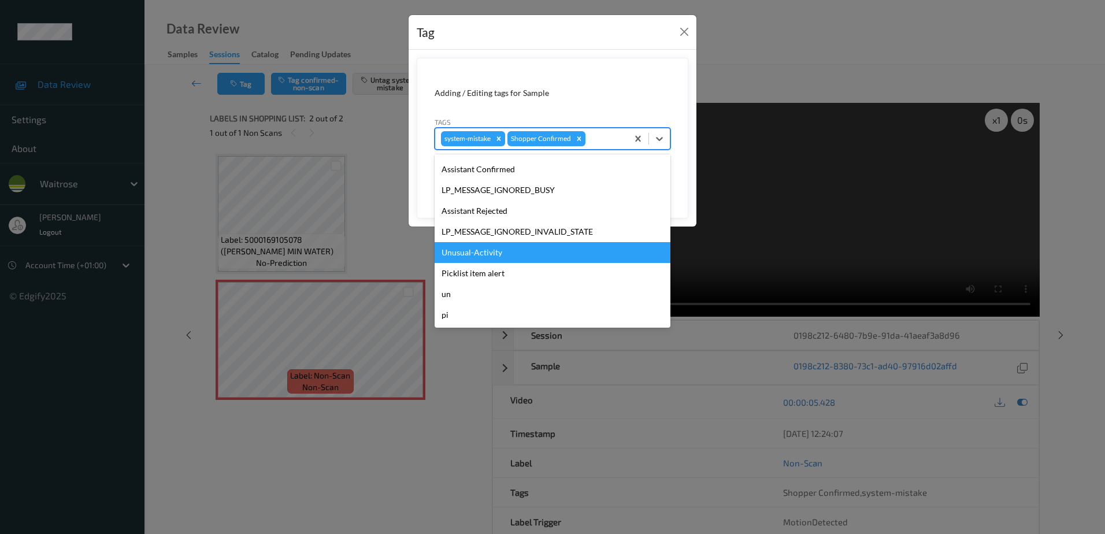
click at [496, 255] on div "Unusual-Activity" at bounding box center [552, 252] width 236 height 21
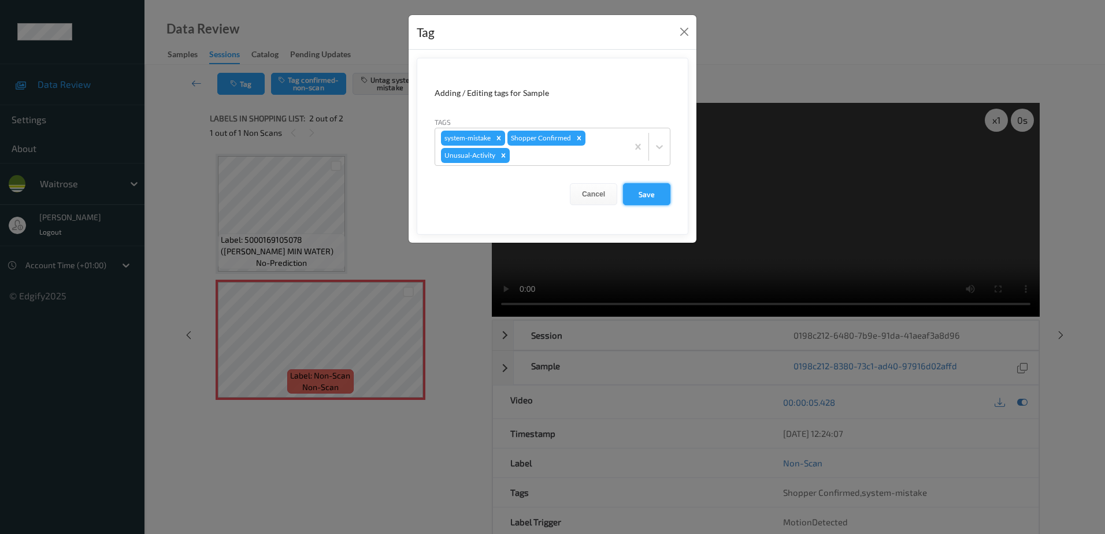
click at [657, 185] on button "Save" at bounding box center [646, 194] width 47 height 22
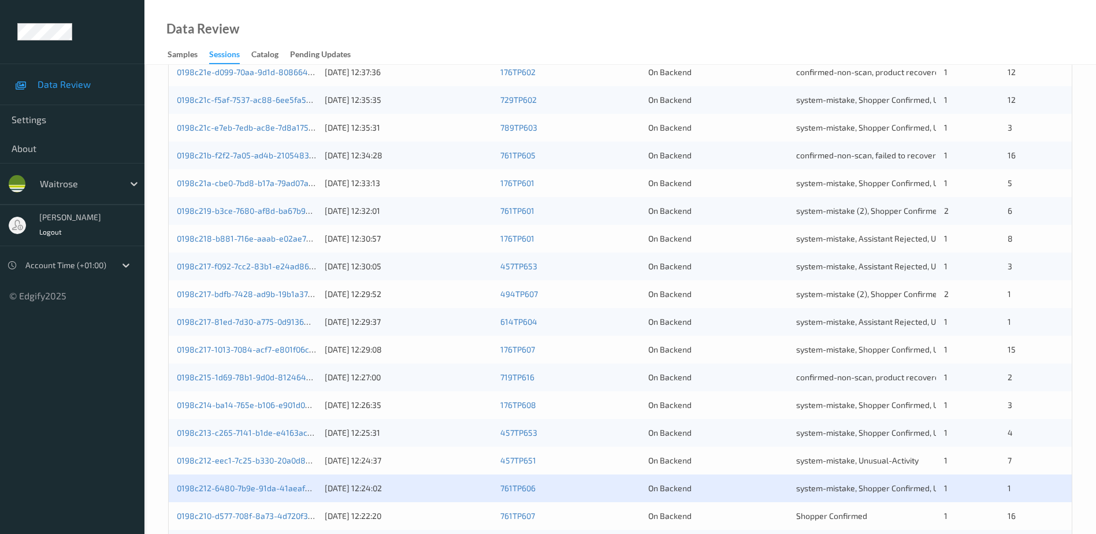
scroll to position [336, 0]
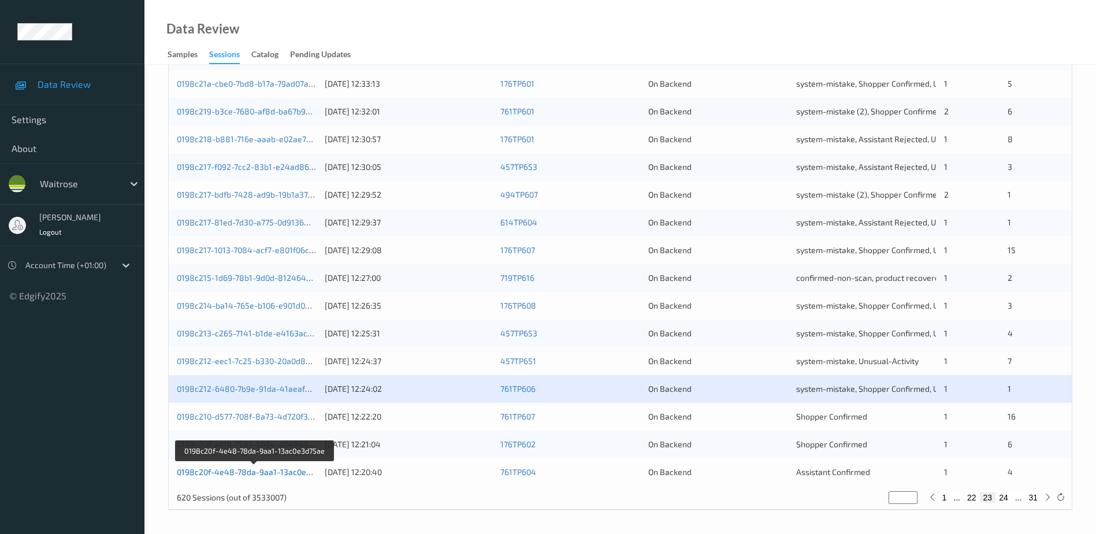
click at [245, 471] on link "0198c20f-4e48-78da-9aa1-13ac0e3d75ae" at bounding box center [255, 472] width 157 height 10
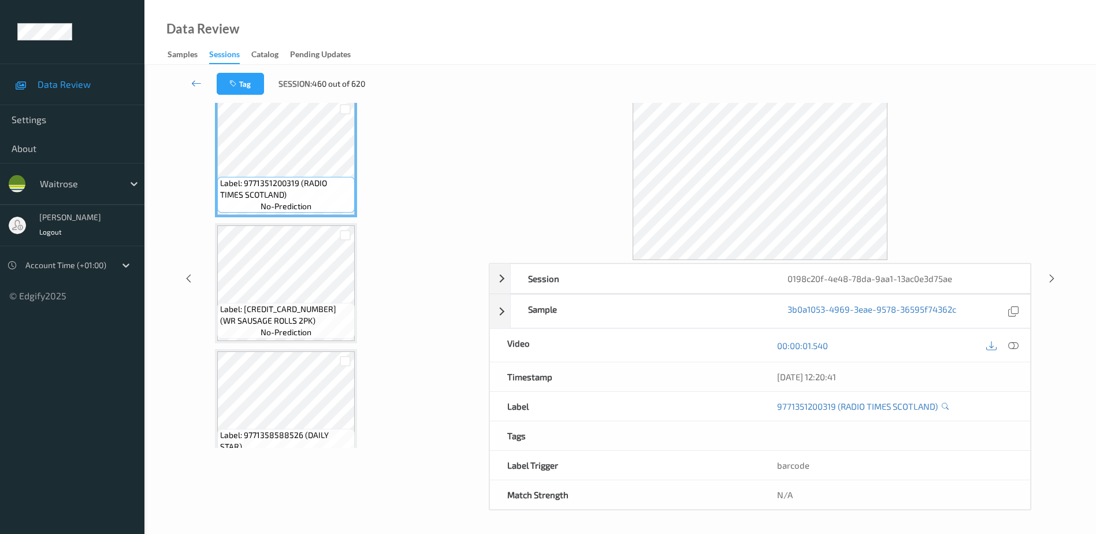
scroll to position [57, 0]
click at [1017, 344] on icon at bounding box center [1013, 345] width 10 height 10
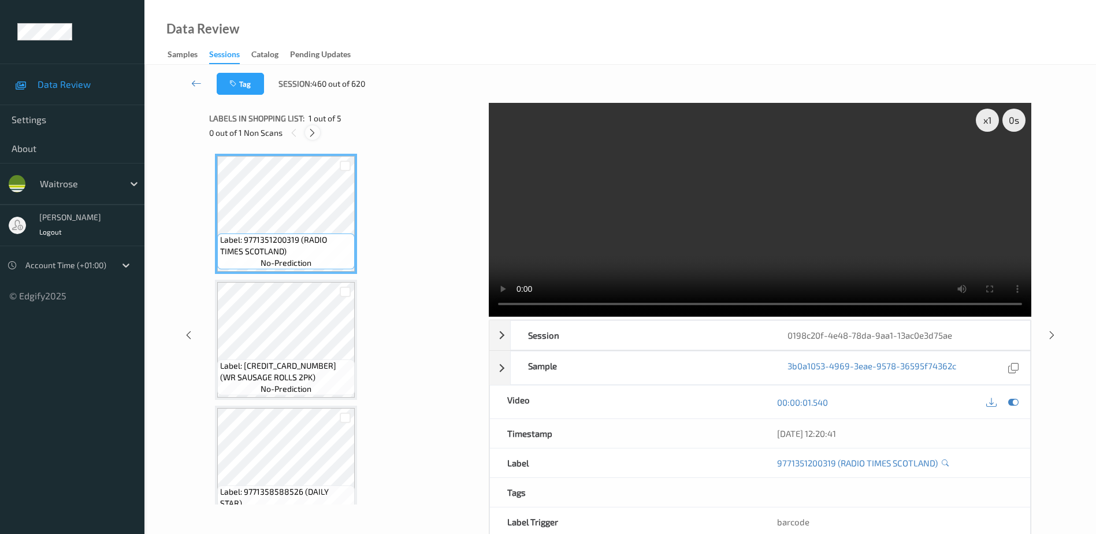
click at [315, 133] on icon at bounding box center [312, 133] width 10 height 10
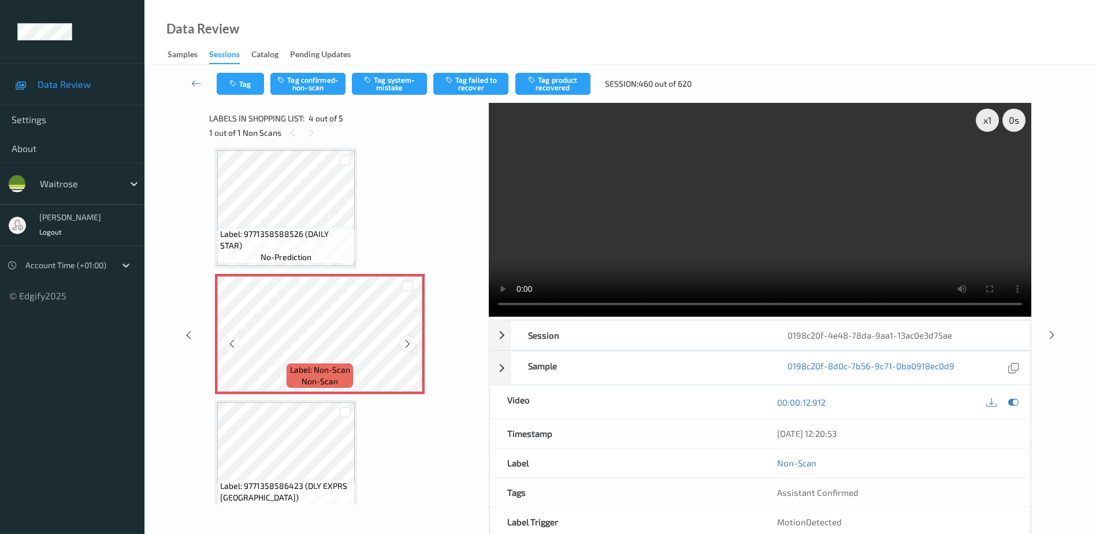
click at [407, 345] on icon at bounding box center [408, 344] width 10 height 10
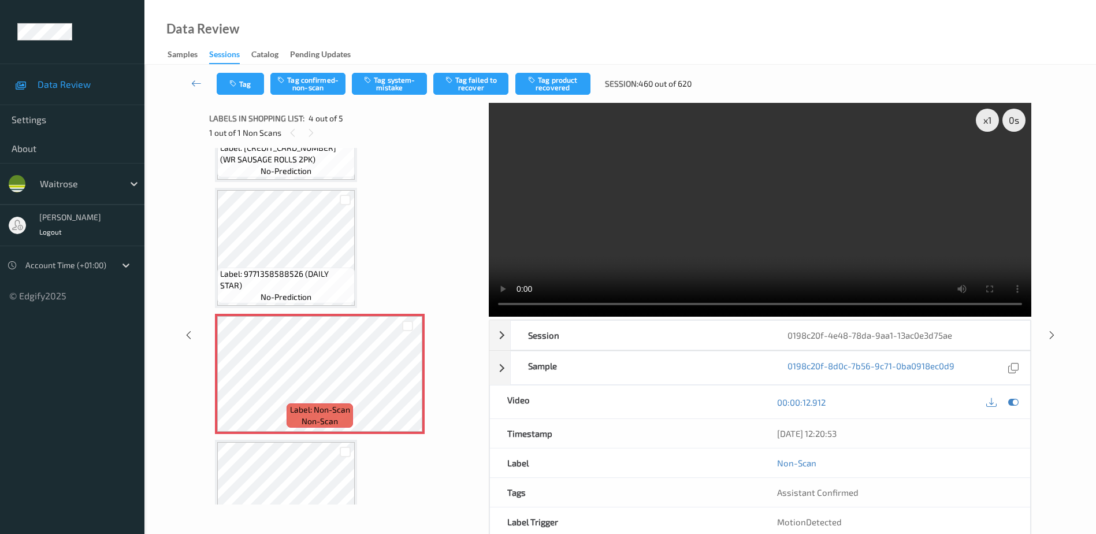
scroll to position [231, 0]
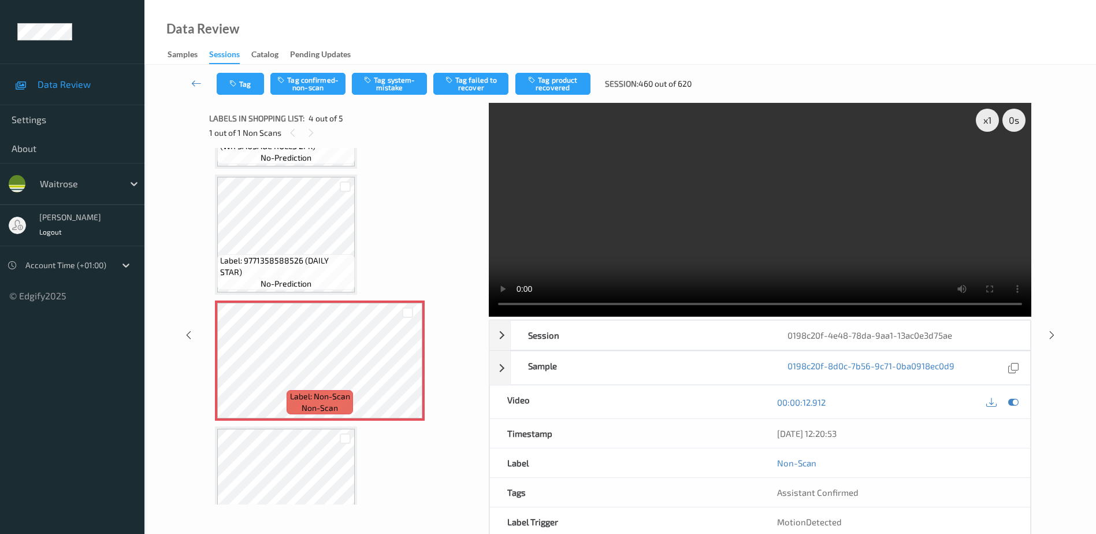
click at [782, 232] on video at bounding box center [760, 210] width 542 height 214
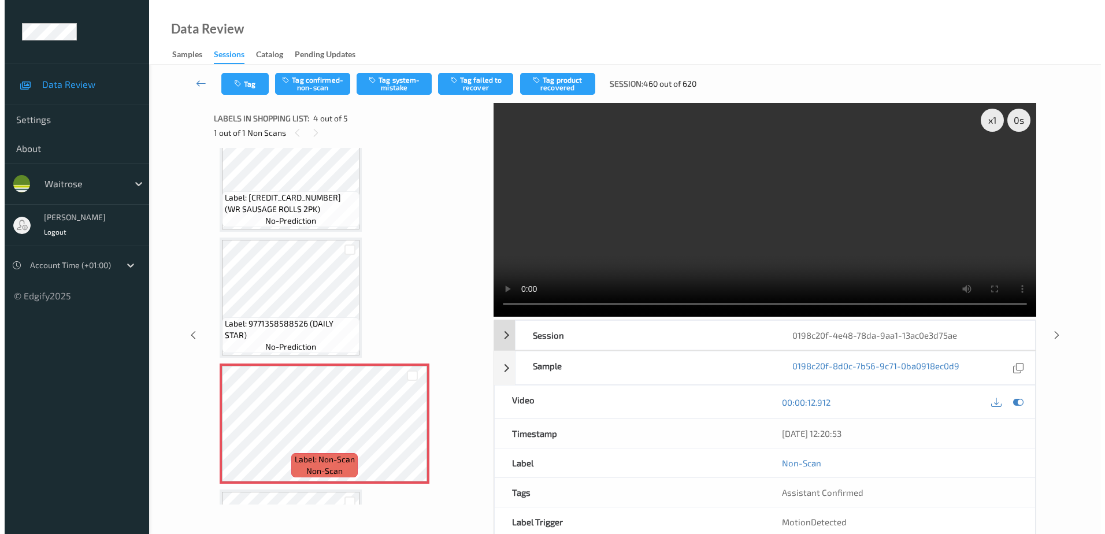
scroll to position [163, 0]
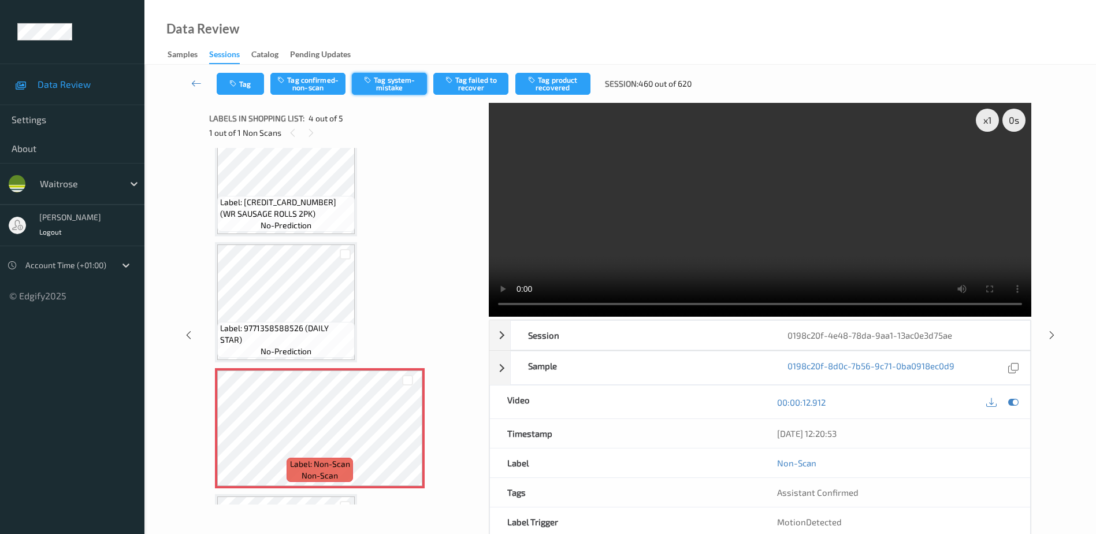
click at [392, 84] on button "Tag system-mistake" at bounding box center [389, 84] width 75 height 22
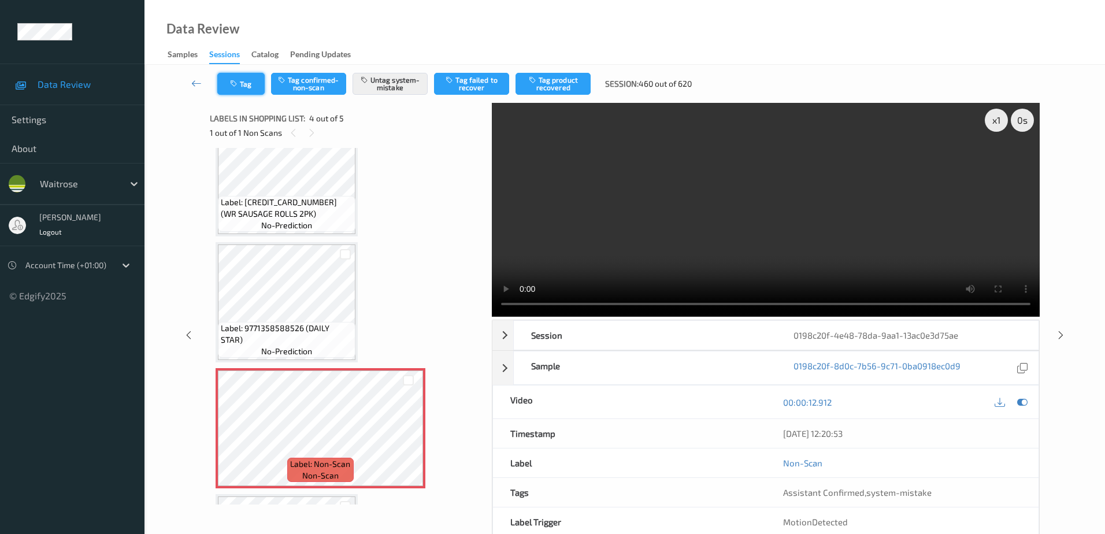
click at [248, 91] on button "Tag" at bounding box center [240, 84] width 47 height 22
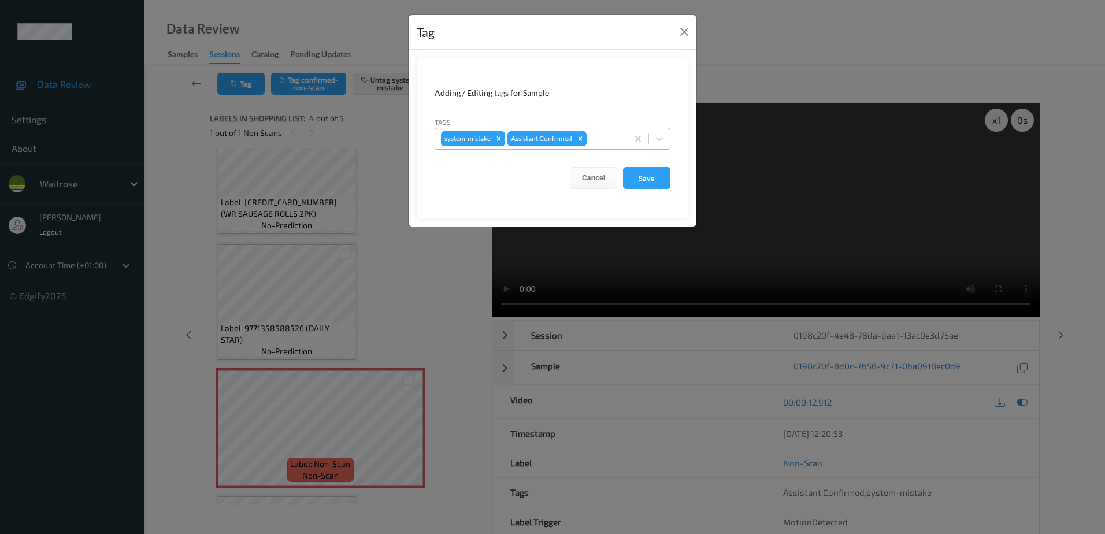
click at [600, 139] on div at bounding box center [605, 139] width 33 height 14
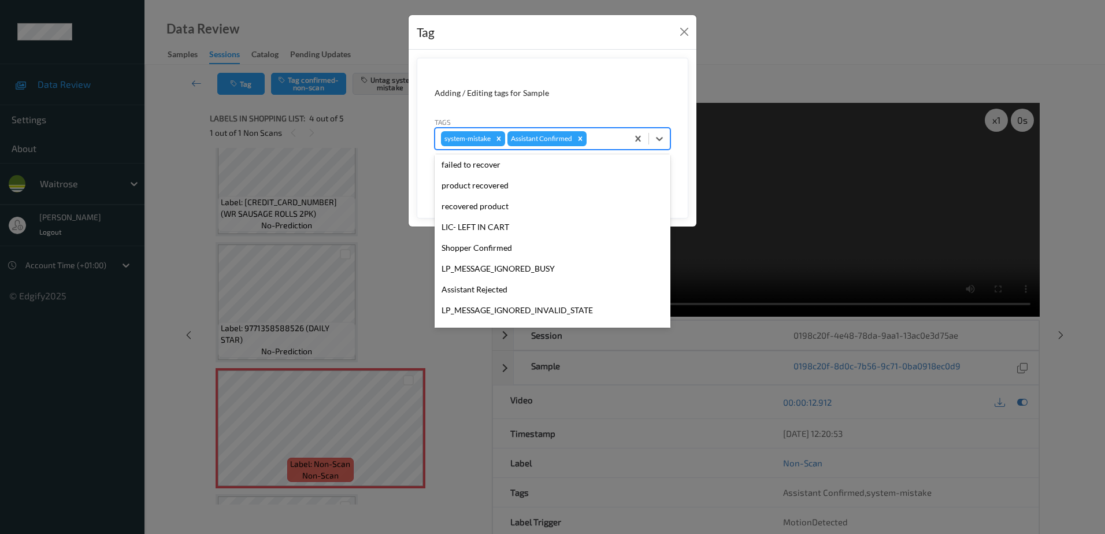
scroll to position [226, 0]
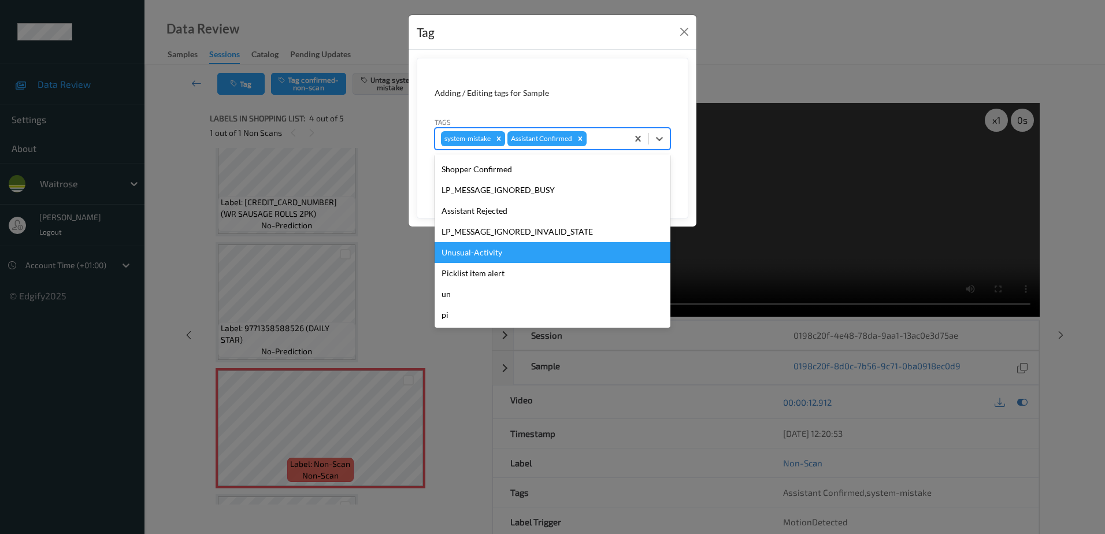
click at [495, 253] on div "Unusual-Activity" at bounding box center [552, 252] width 236 height 21
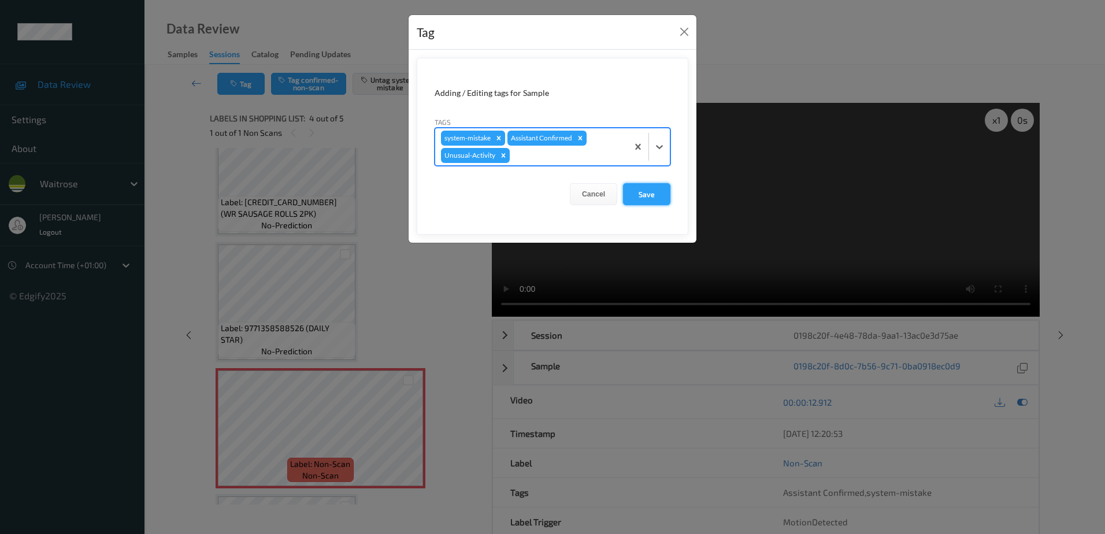
click at [642, 191] on button "Save" at bounding box center [646, 194] width 47 height 22
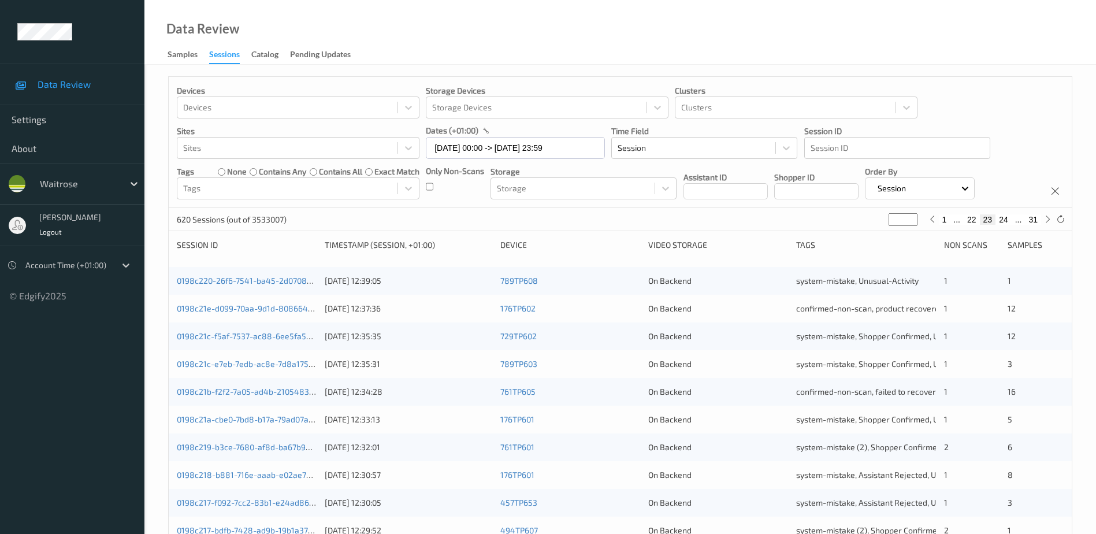
click at [900, 217] on input "**" at bounding box center [902, 219] width 29 height 13
type input "*"
type input "**"
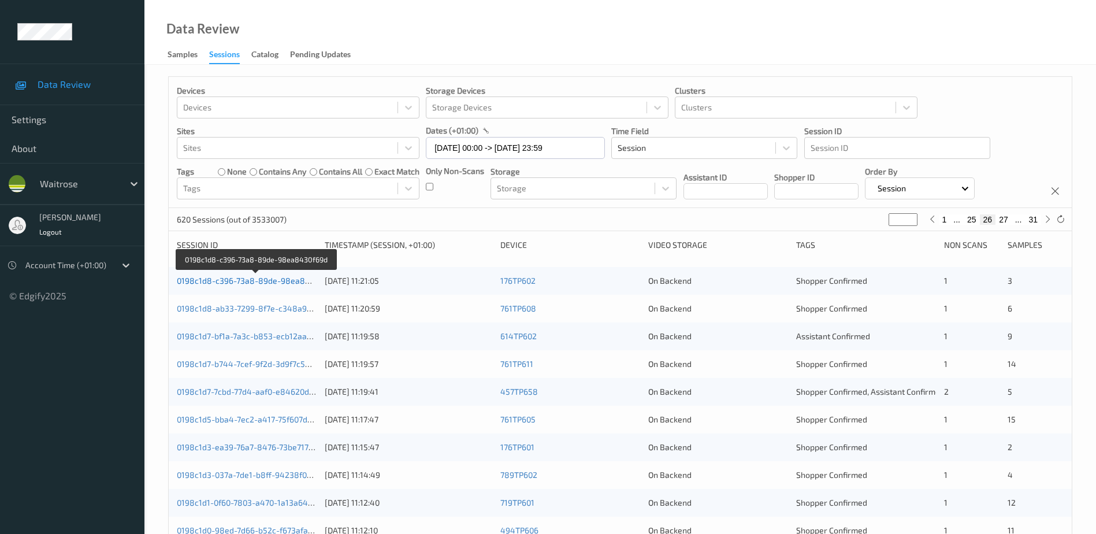
type input "**"
click at [277, 280] on link "0198c1d8-c396-73a8-89de-98ea8430f69d" at bounding box center [256, 281] width 159 height 10
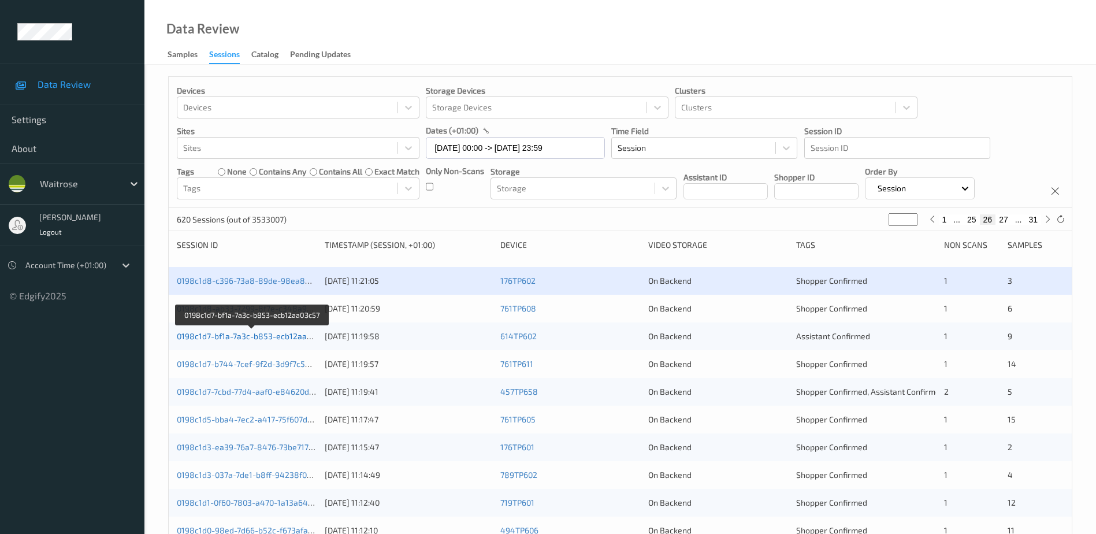
click at [288, 340] on link "0198c1d7-bf1a-7a3c-b853-ecb12aa03c57" at bounding box center [253, 336] width 152 height 10
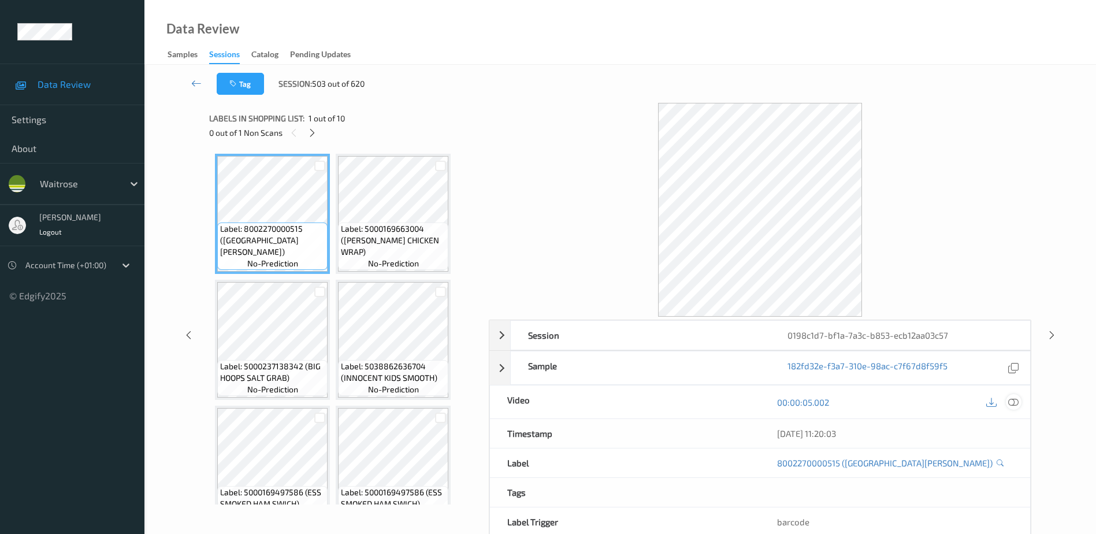
click at [1021, 404] on div at bounding box center [1014, 402] width 16 height 16
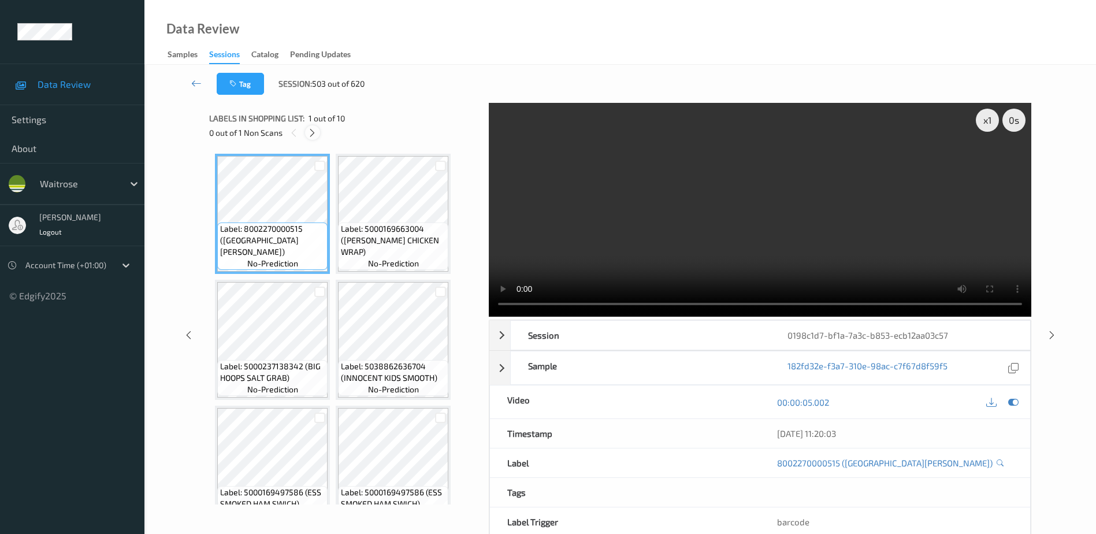
click at [307, 133] on div at bounding box center [312, 132] width 14 height 14
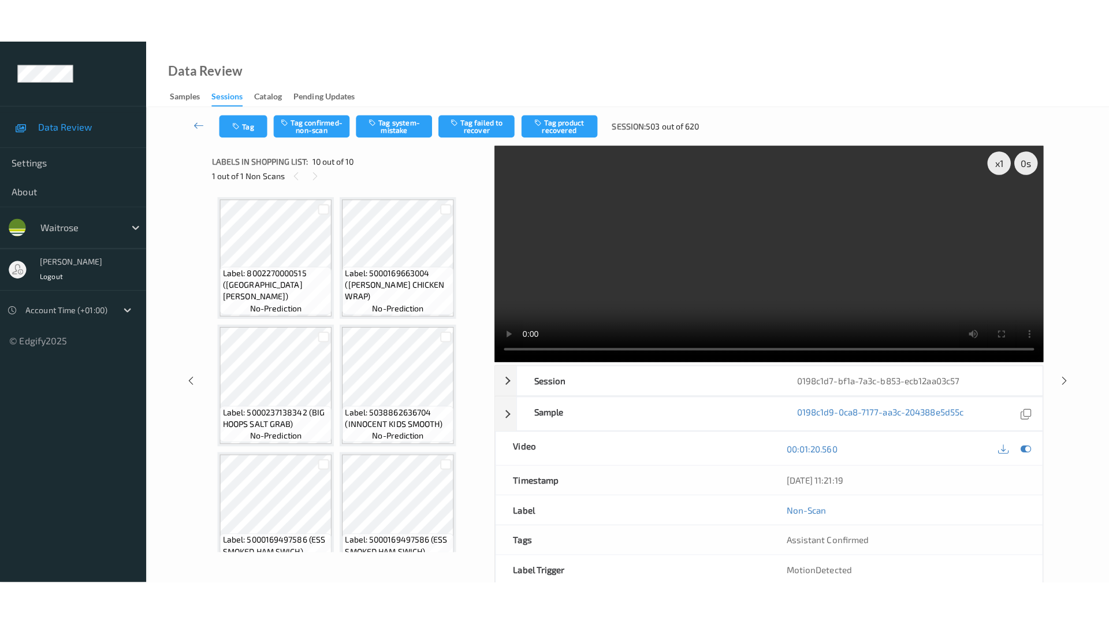
scroll to position [405, 0]
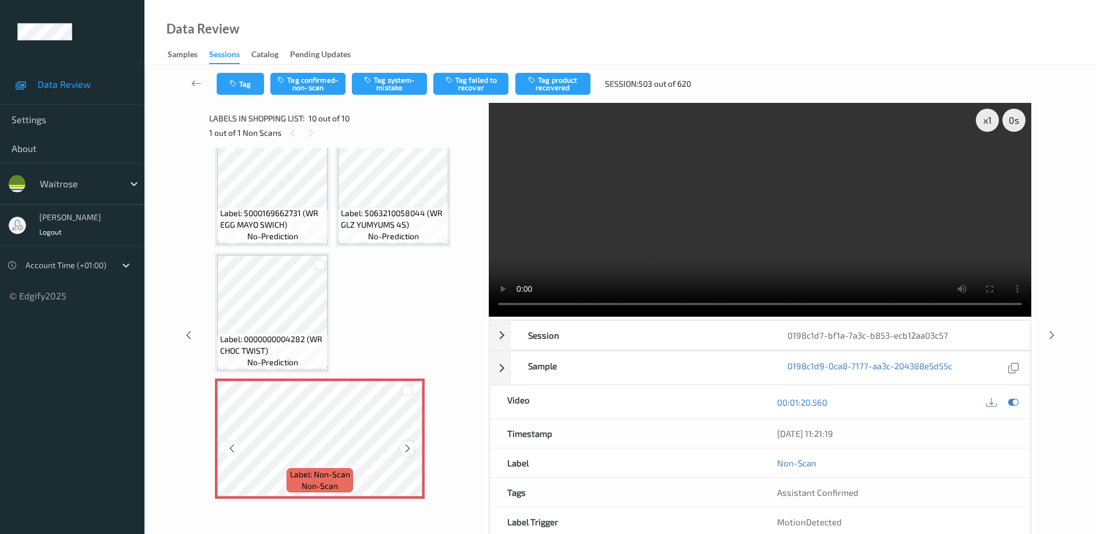
click at [407, 452] on icon at bounding box center [408, 448] width 10 height 10
click at [805, 251] on video at bounding box center [760, 210] width 542 height 214
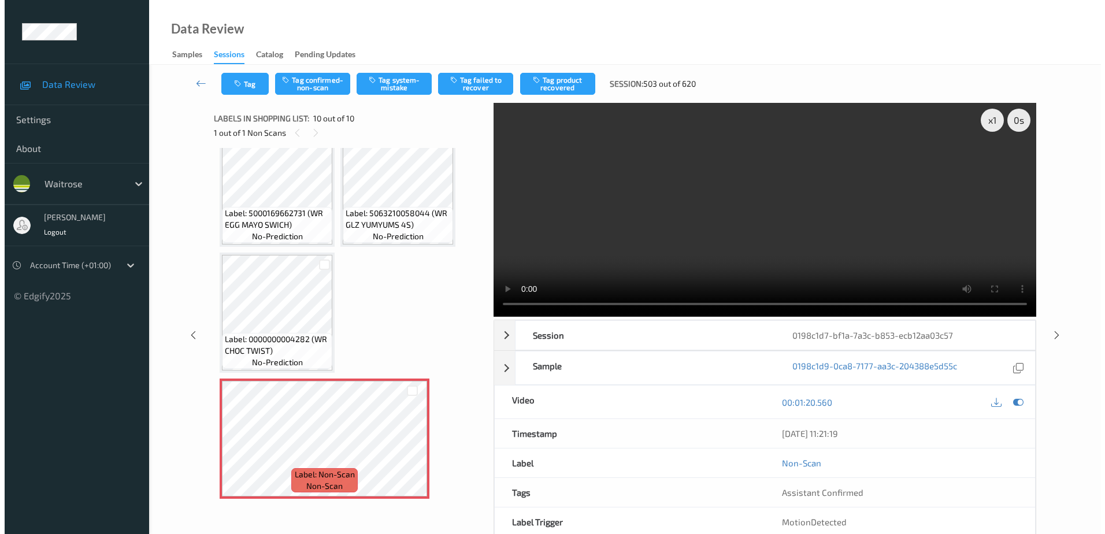
scroll to position [315, 0]
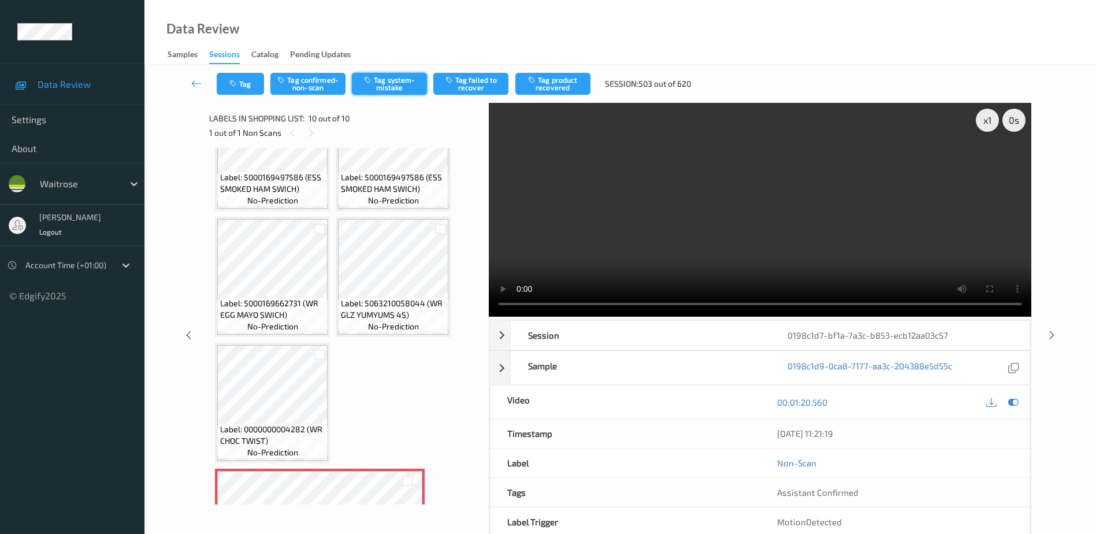
click at [371, 76] on icon "button" at bounding box center [369, 80] width 10 height 8
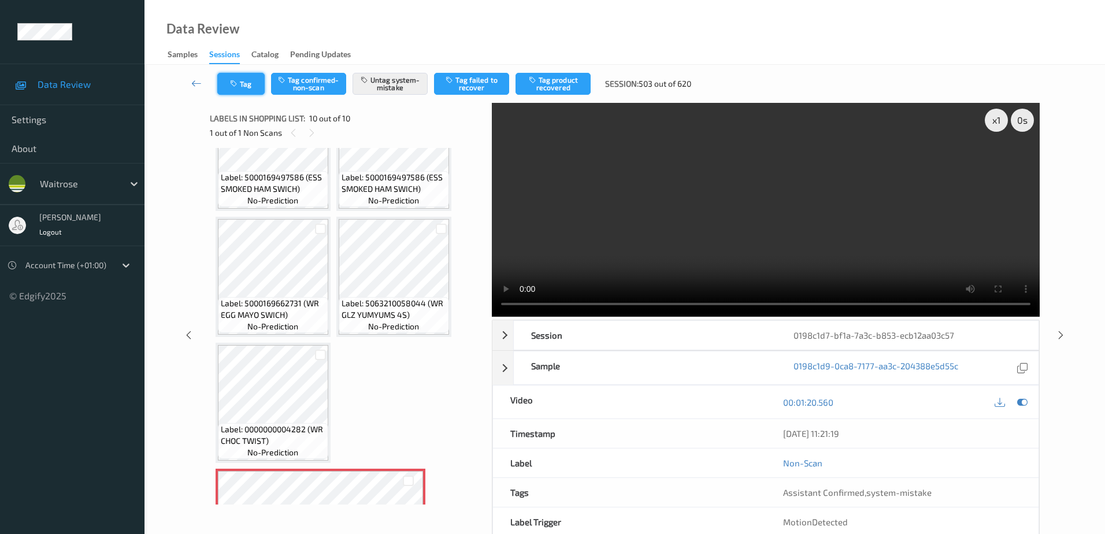
click at [244, 88] on button "Tag" at bounding box center [240, 84] width 47 height 22
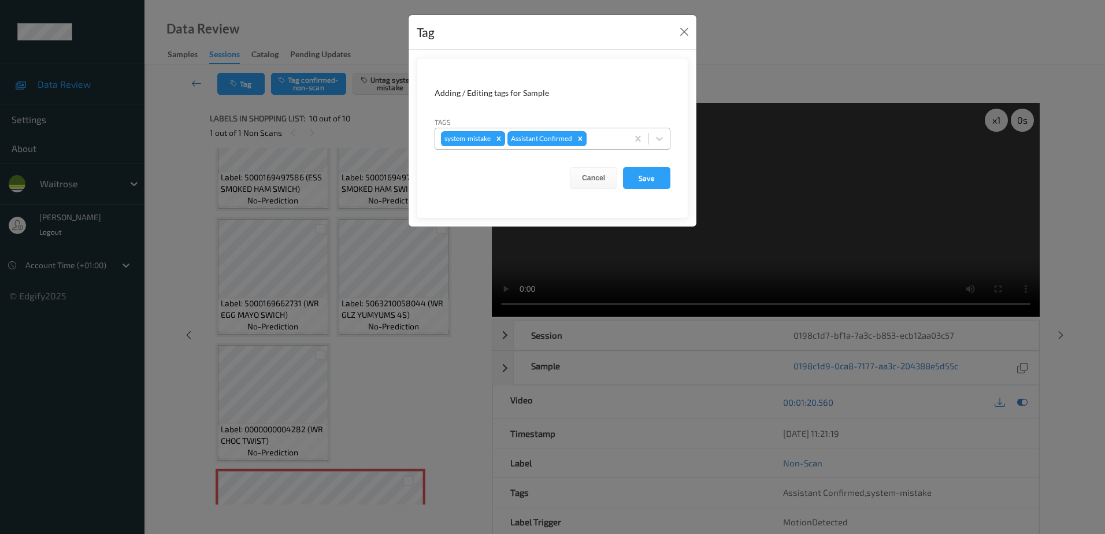
click at [599, 140] on div at bounding box center [605, 139] width 33 height 14
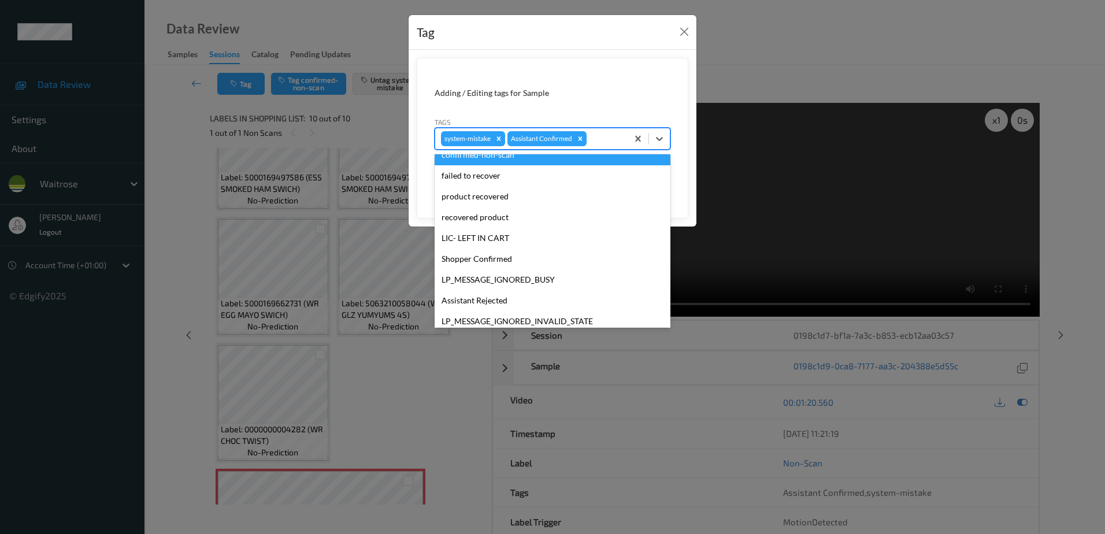
scroll to position [226, 0]
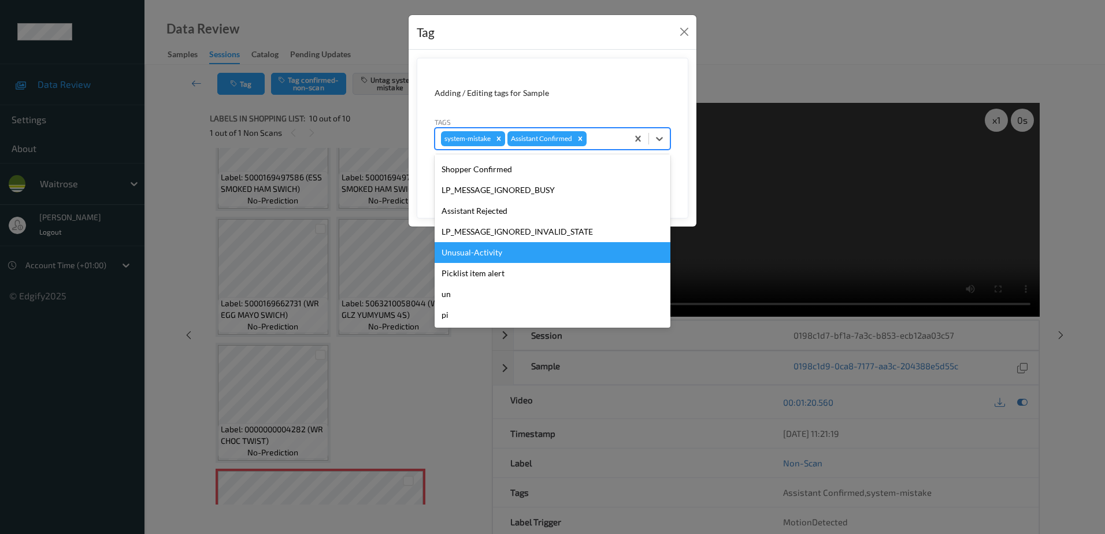
click at [508, 257] on div "Unusual-Activity" at bounding box center [552, 252] width 236 height 21
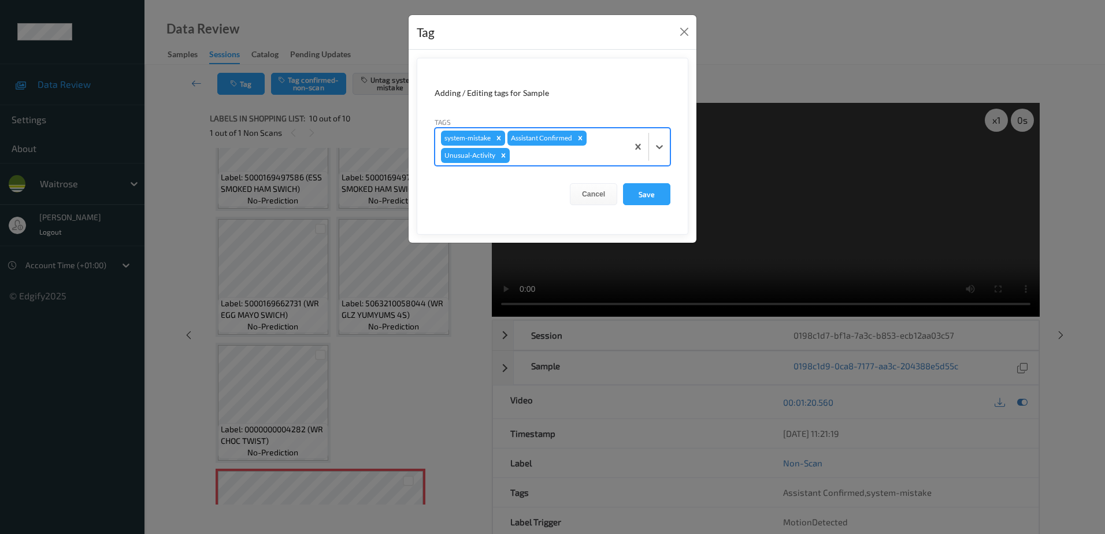
click at [533, 153] on div at bounding box center [567, 155] width 110 height 14
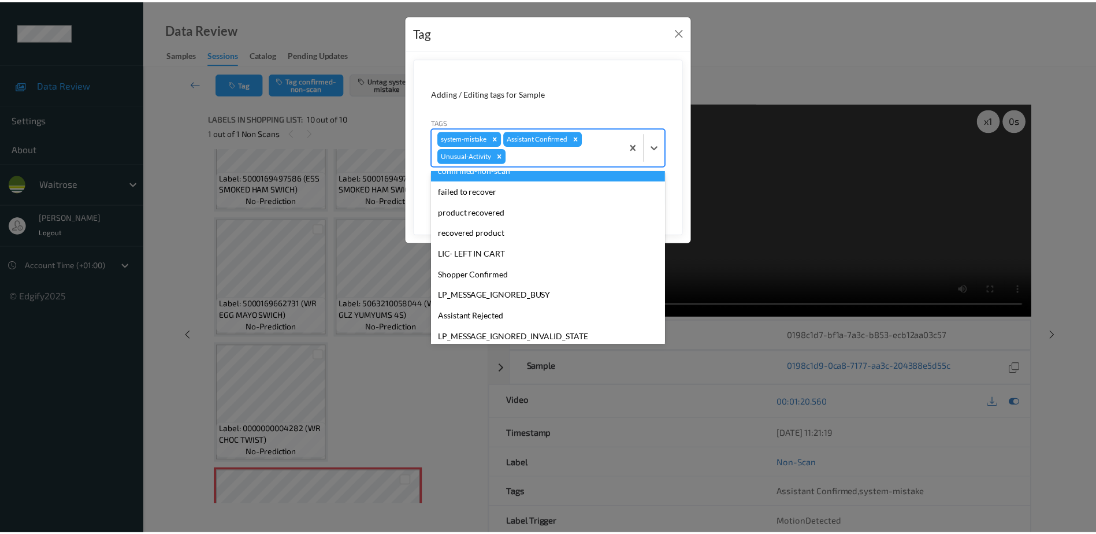
scroll to position [206, 0]
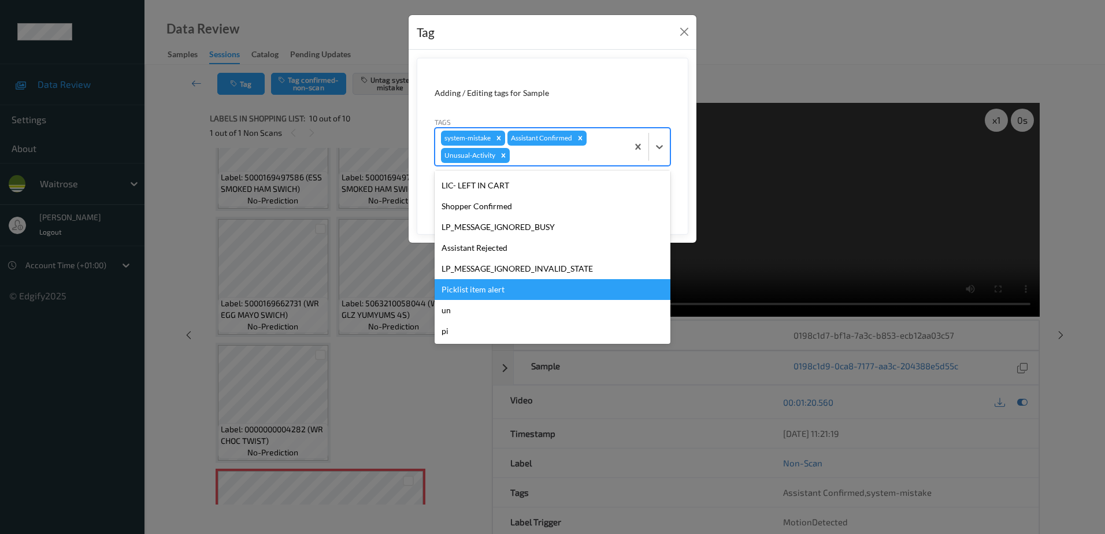
click at [505, 299] on div "Picklist item alert" at bounding box center [552, 289] width 236 height 21
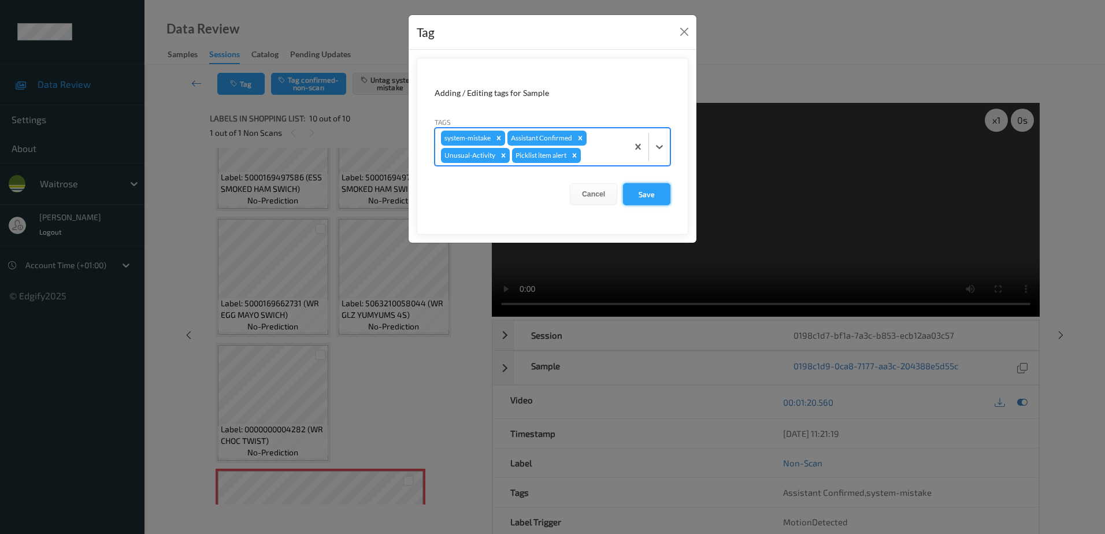
click at [637, 195] on button "Save" at bounding box center [646, 194] width 47 height 22
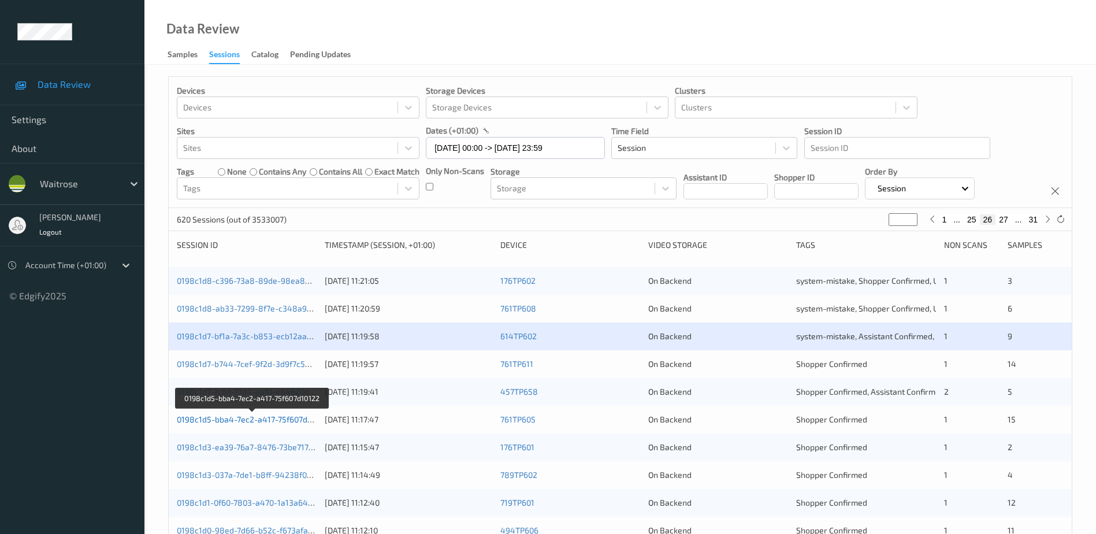
click at [285, 420] on link "0198c1d5-bba4-7ec2-a417-75f607d10122" at bounding box center [252, 419] width 151 height 10
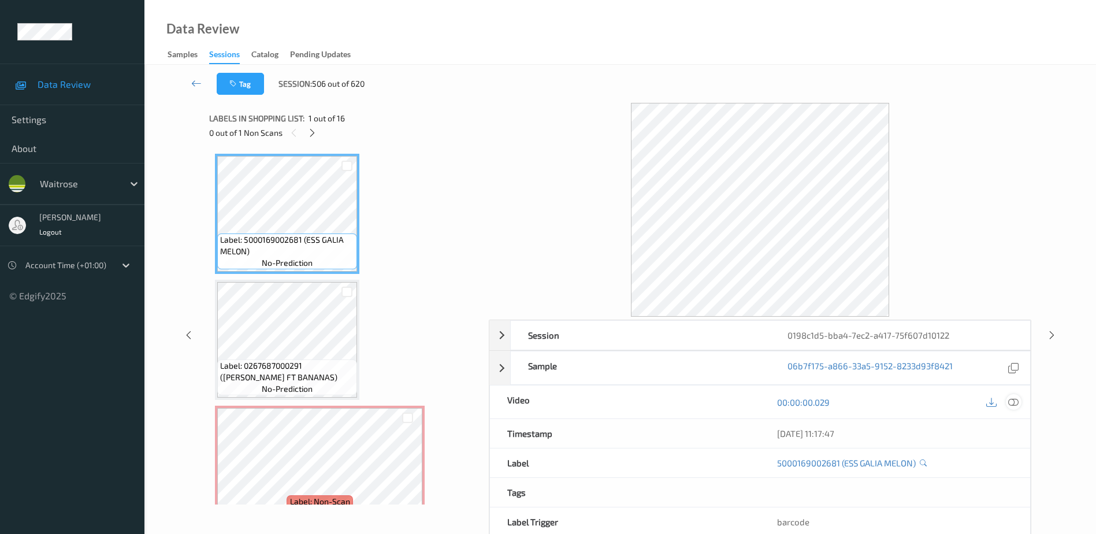
click at [1015, 403] on icon at bounding box center [1013, 402] width 10 height 10
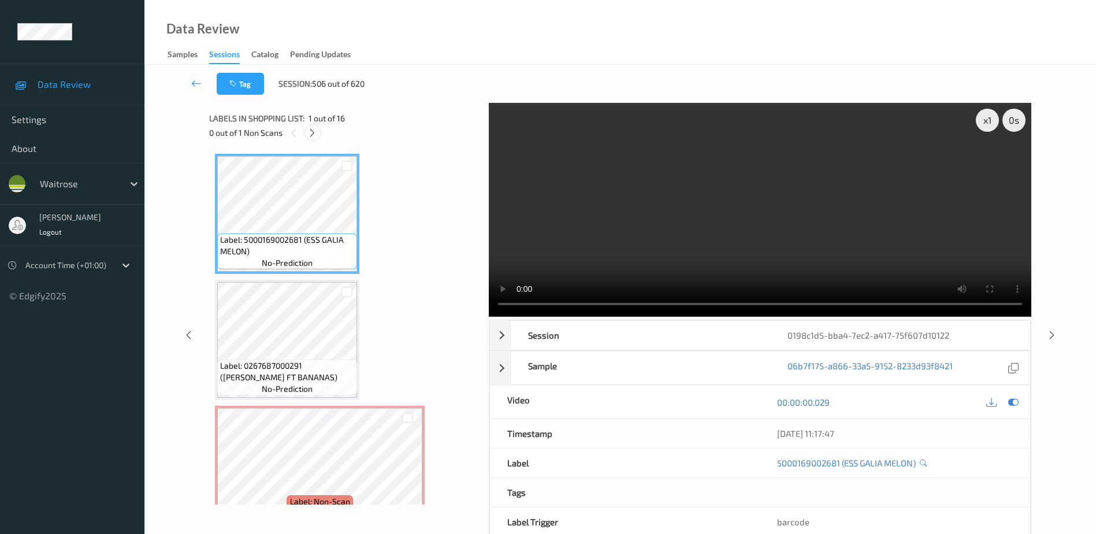
click at [317, 130] on icon at bounding box center [312, 133] width 10 height 10
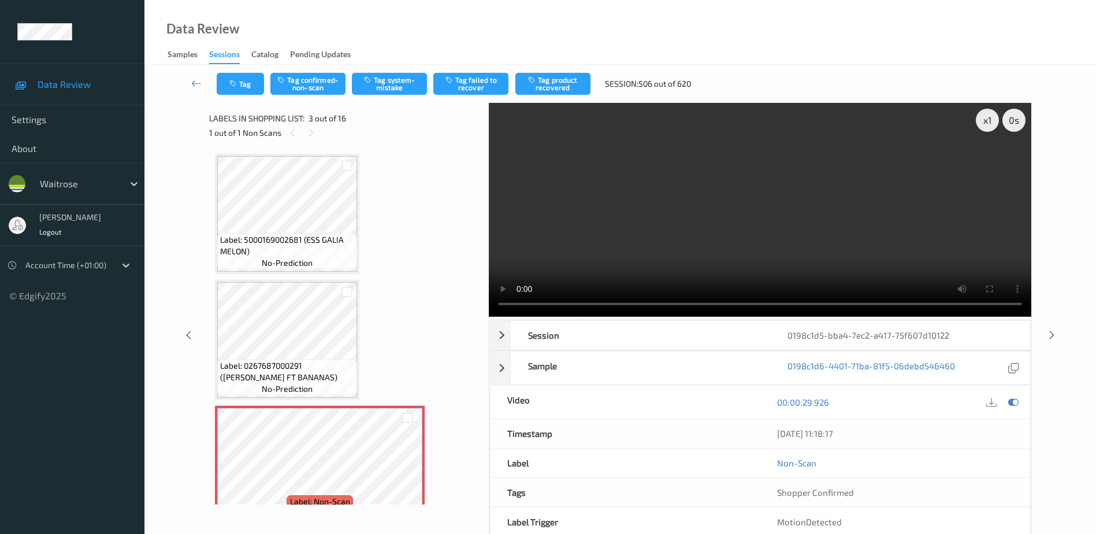
scroll to position [132, 0]
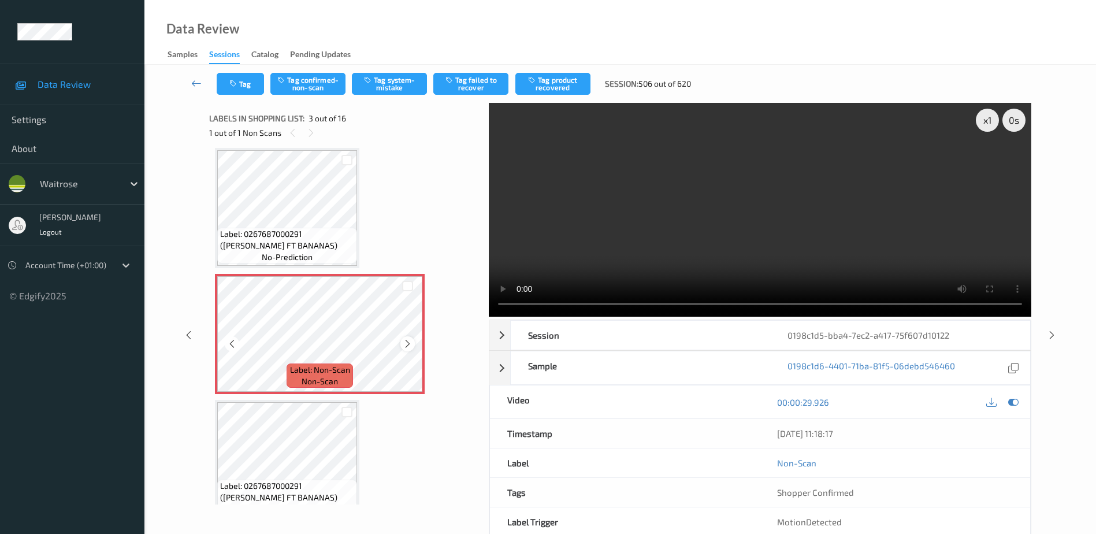
click at [406, 344] on icon at bounding box center [408, 344] width 10 height 10
click at [639, 243] on video at bounding box center [760, 210] width 542 height 214
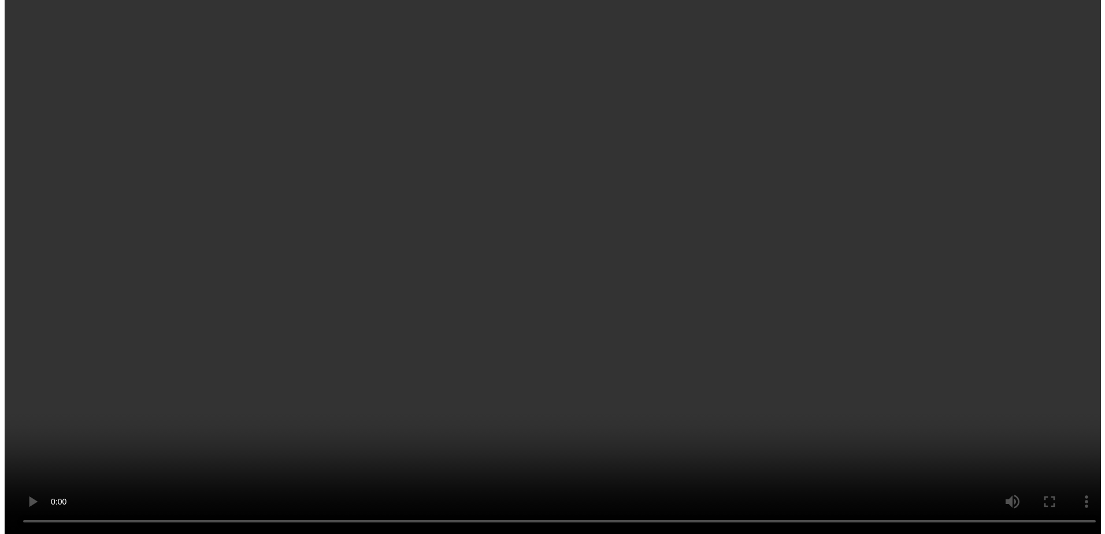
scroll to position [289, 0]
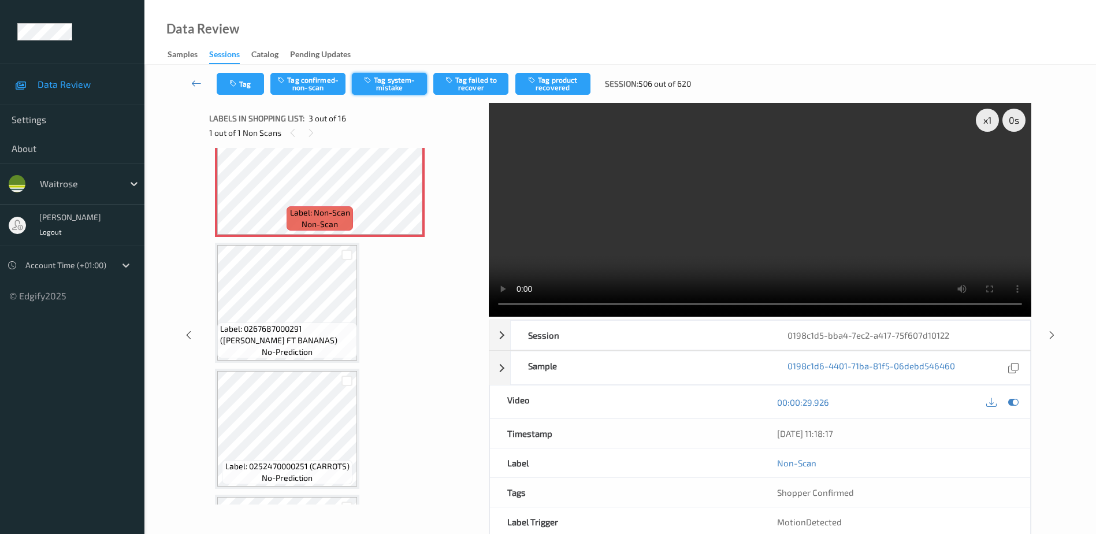
click at [393, 91] on button "Tag system-mistake" at bounding box center [389, 84] width 75 height 22
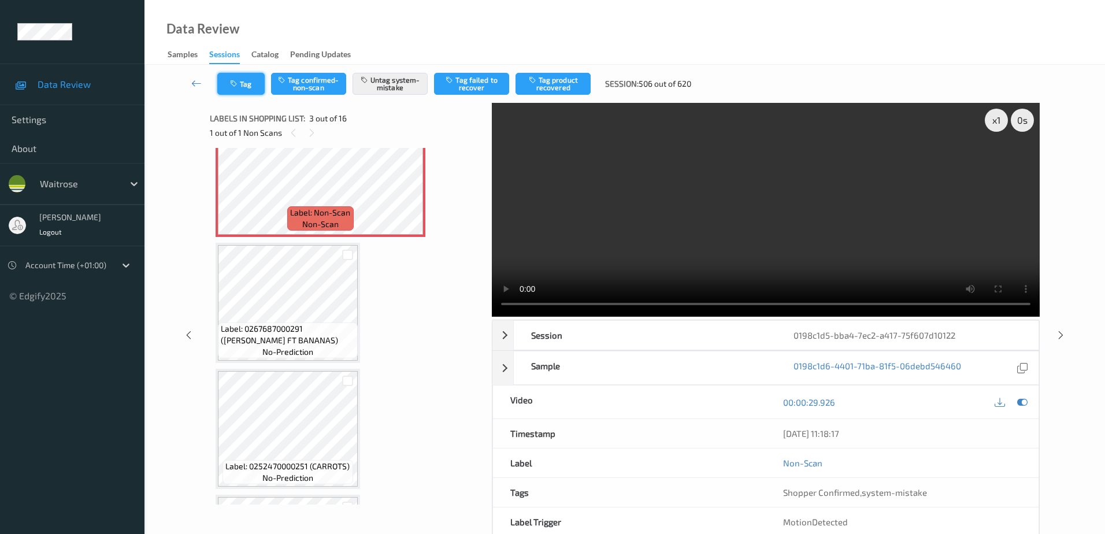
click at [243, 88] on button "Tag" at bounding box center [240, 84] width 47 height 22
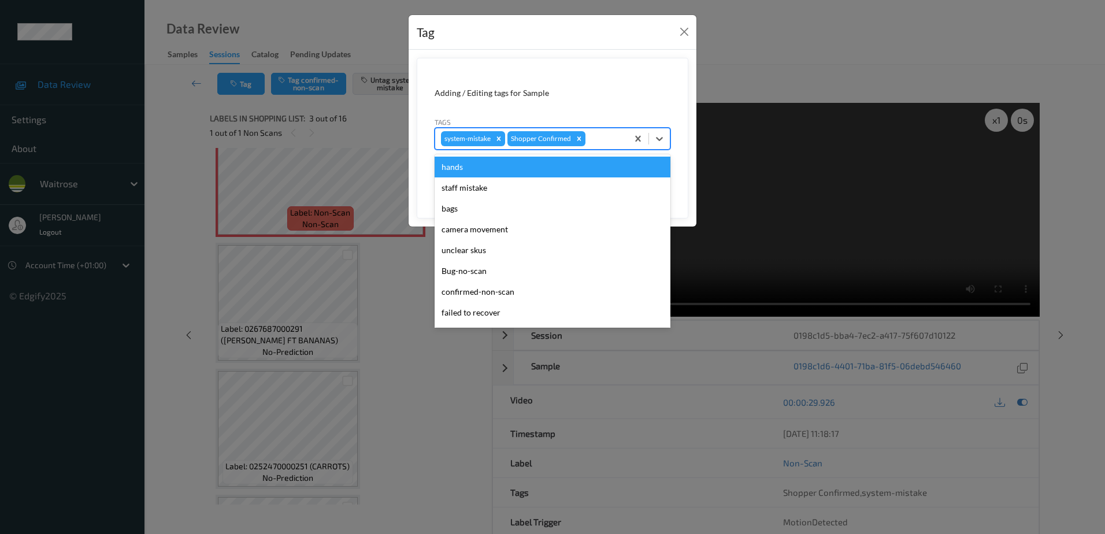
click at [601, 143] on div at bounding box center [604, 139] width 34 height 14
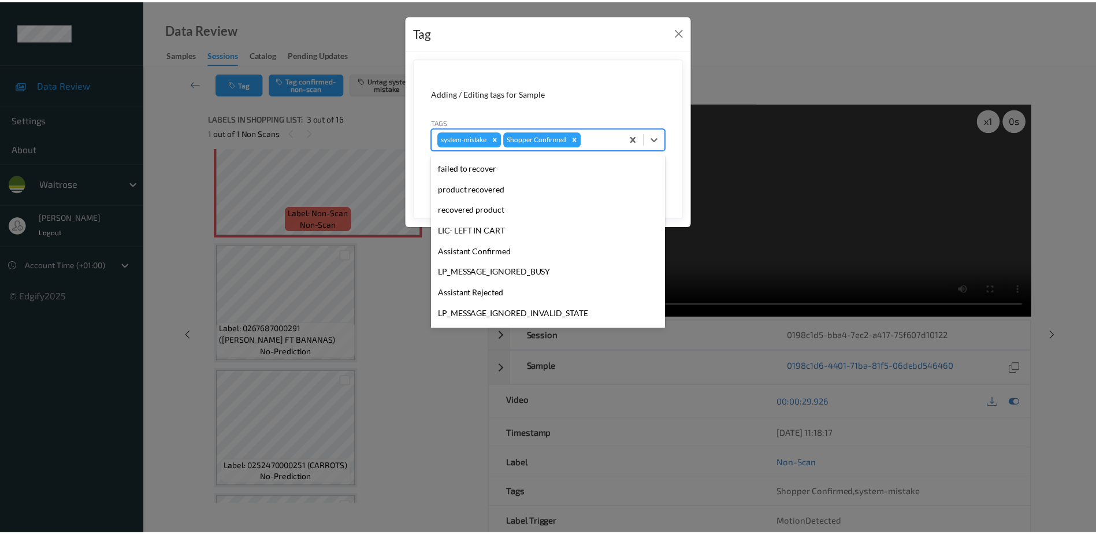
scroll to position [226, 0]
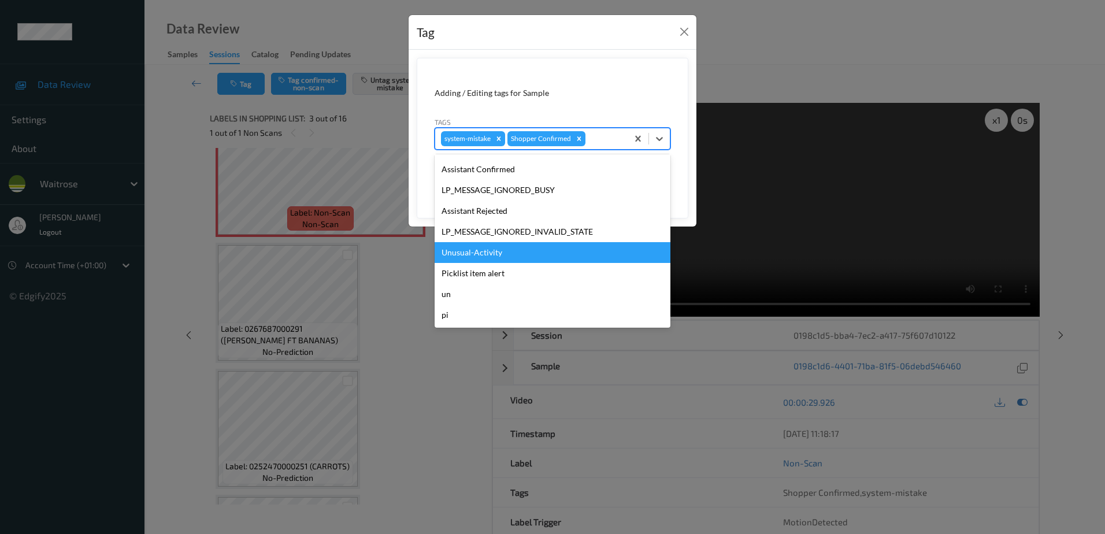
click at [488, 260] on div "Unusual-Activity" at bounding box center [552, 252] width 236 height 21
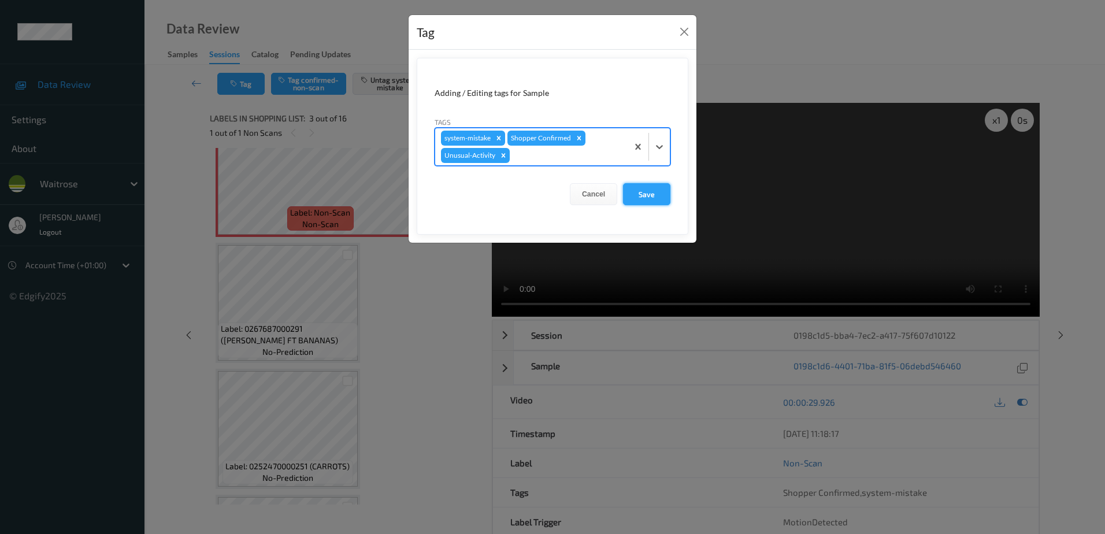
click at [645, 203] on button "Save" at bounding box center [646, 194] width 47 height 22
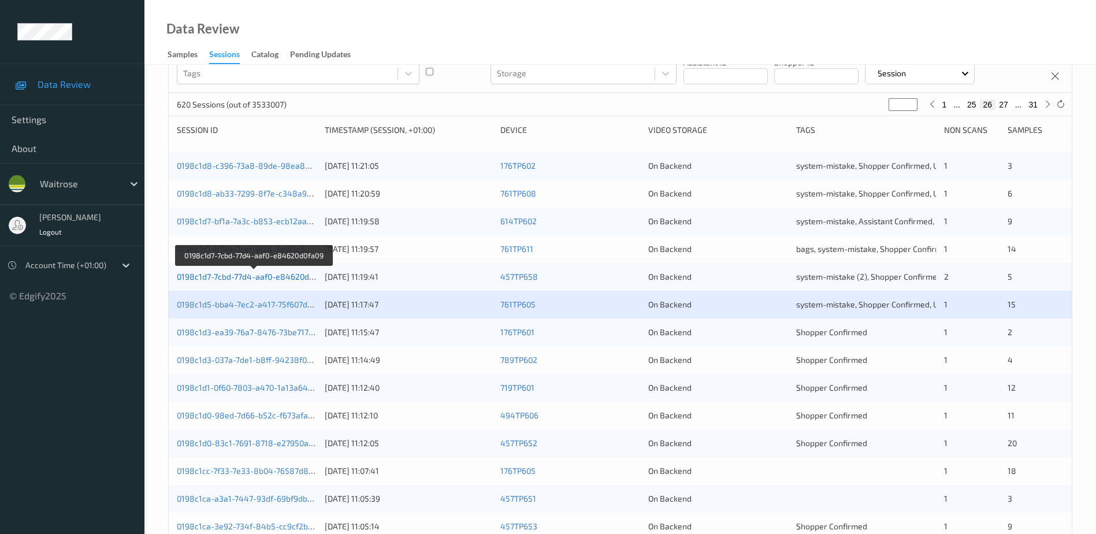
scroll to position [116, 0]
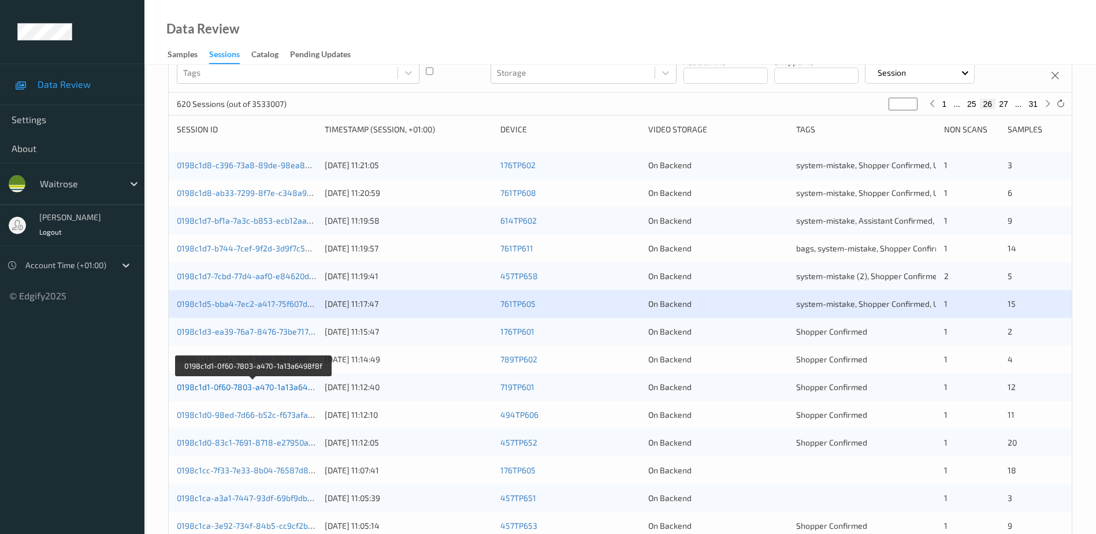
click at [254, 387] on link "0198c1d1-0f60-7803-a470-1a13a6498f8f" at bounding box center [253, 387] width 152 height 10
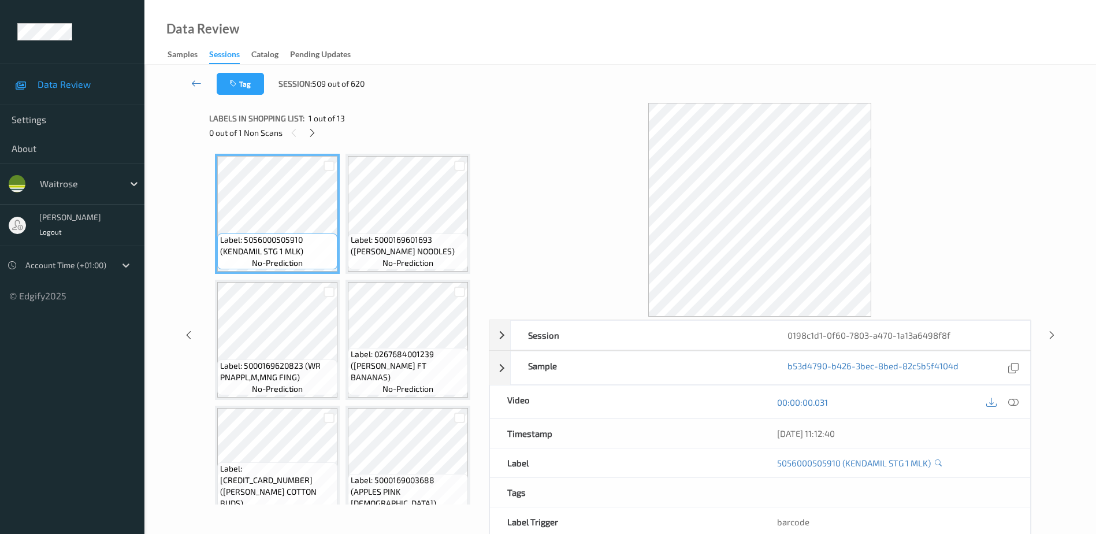
drag, startPoint x: 1010, startPoint y: 403, endPoint x: 934, endPoint y: 285, distance: 140.1
click at [1010, 403] on icon at bounding box center [1013, 402] width 10 height 10
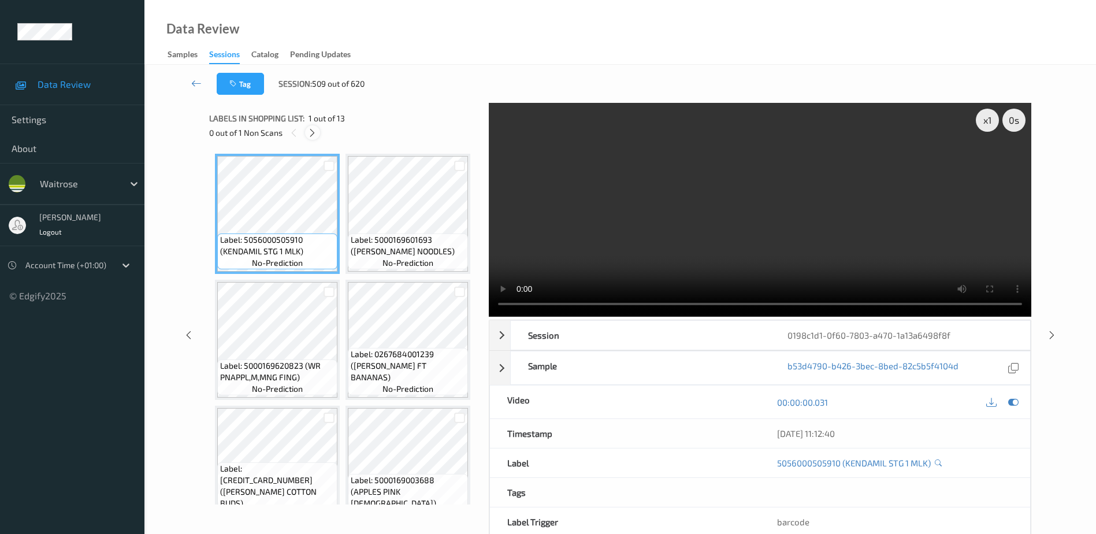
click at [314, 135] on icon at bounding box center [312, 133] width 10 height 10
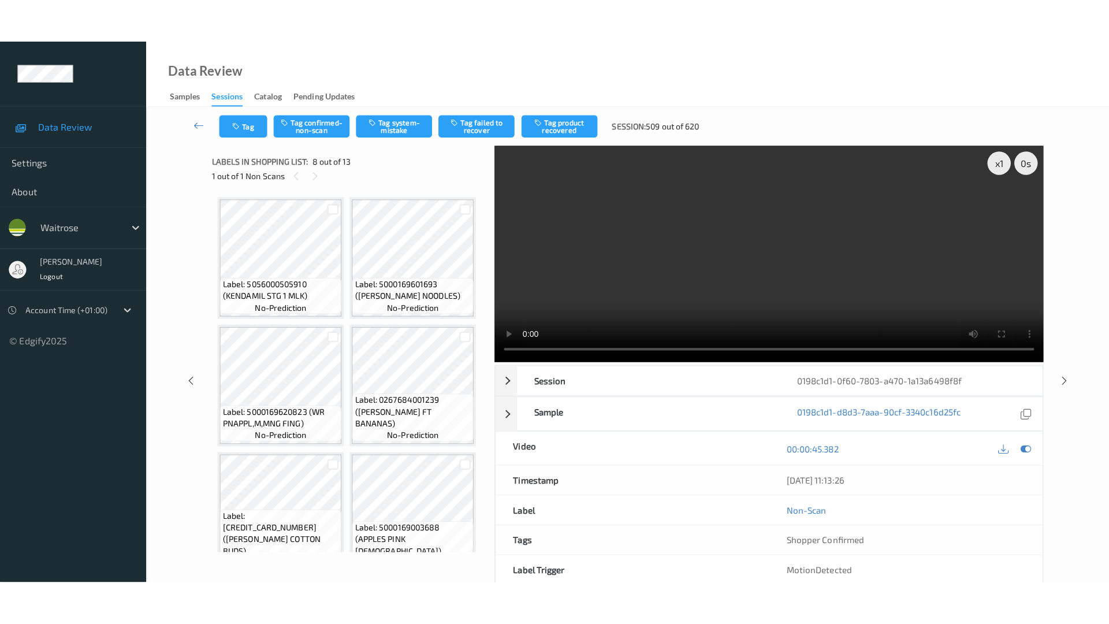
scroll to position [761, 0]
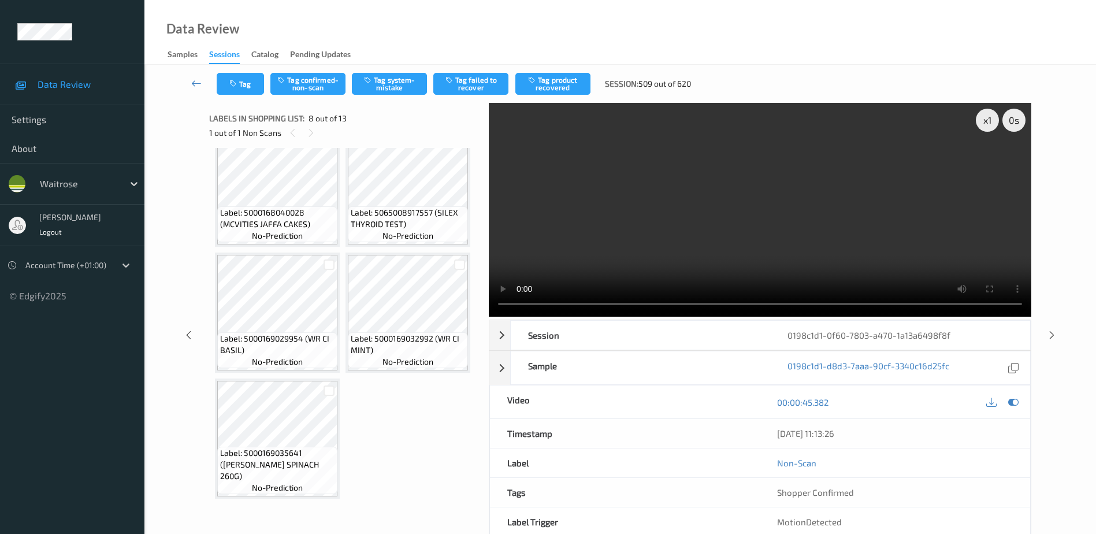
click at [409, 76] on icon at bounding box center [408, 70] width 10 height 10
click at [782, 241] on video at bounding box center [760, 210] width 542 height 214
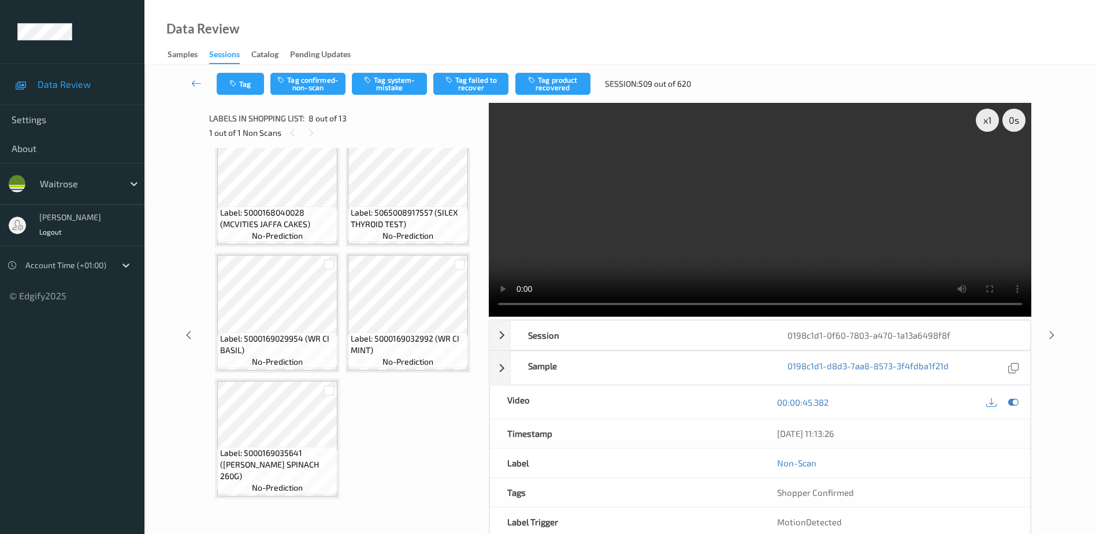
scroll to position [567, 0]
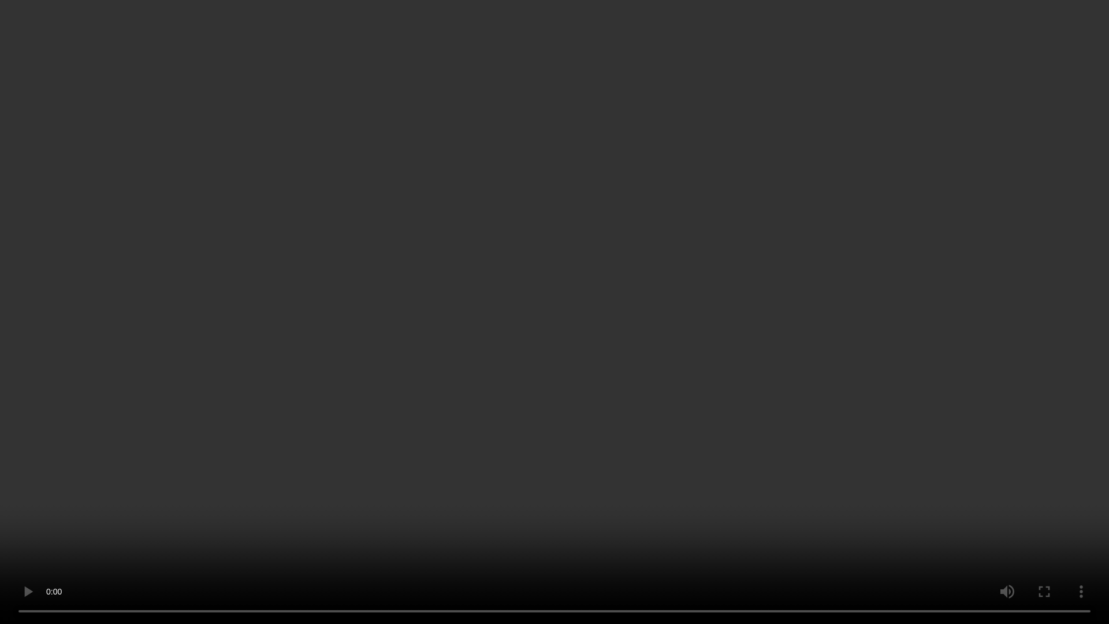
click at [719, 369] on video at bounding box center [554, 312] width 1109 height 624
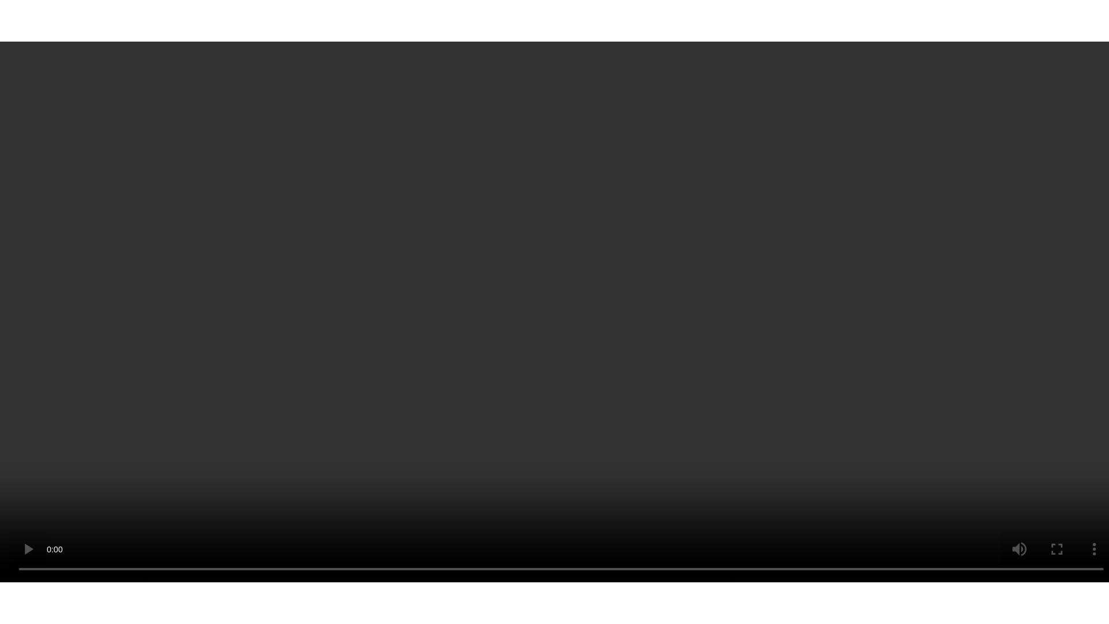
scroll to position [682, 0]
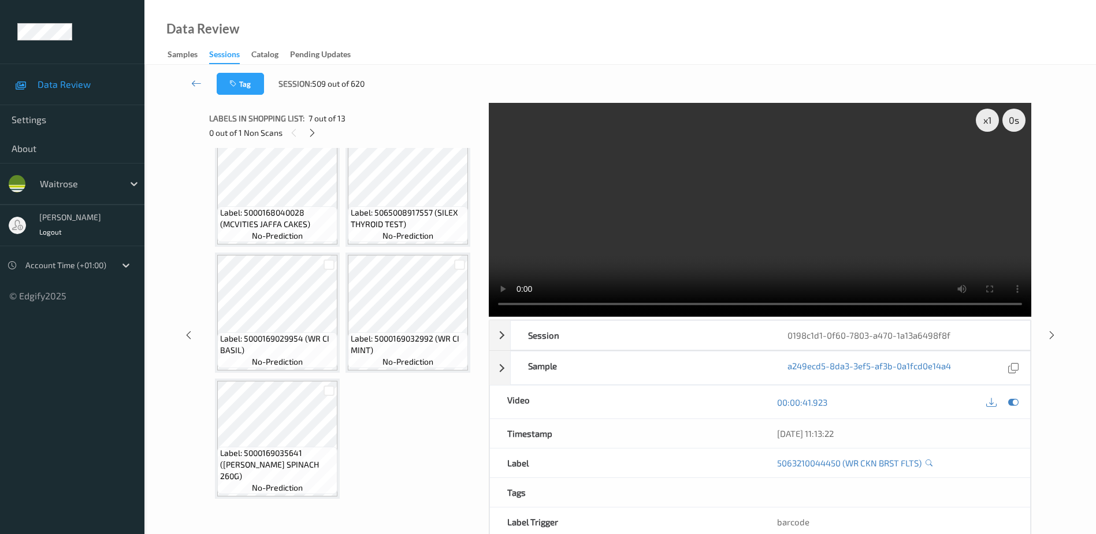
drag, startPoint x: 797, startPoint y: 243, endPoint x: 844, endPoint y: 242, distance: 46.8
click at [797, 243] on video at bounding box center [760, 210] width 542 height 214
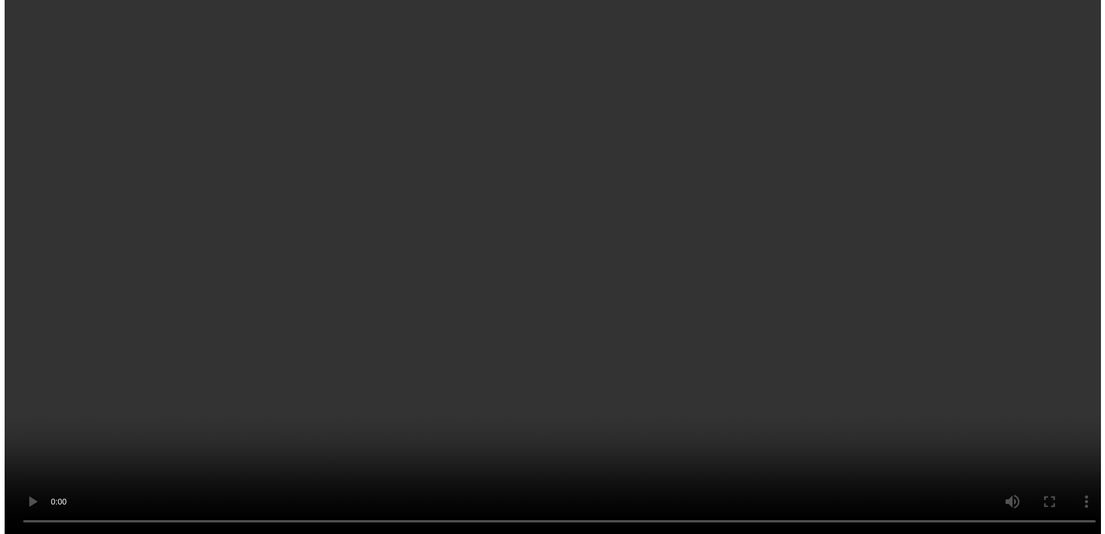
scroll to position [856, 0]
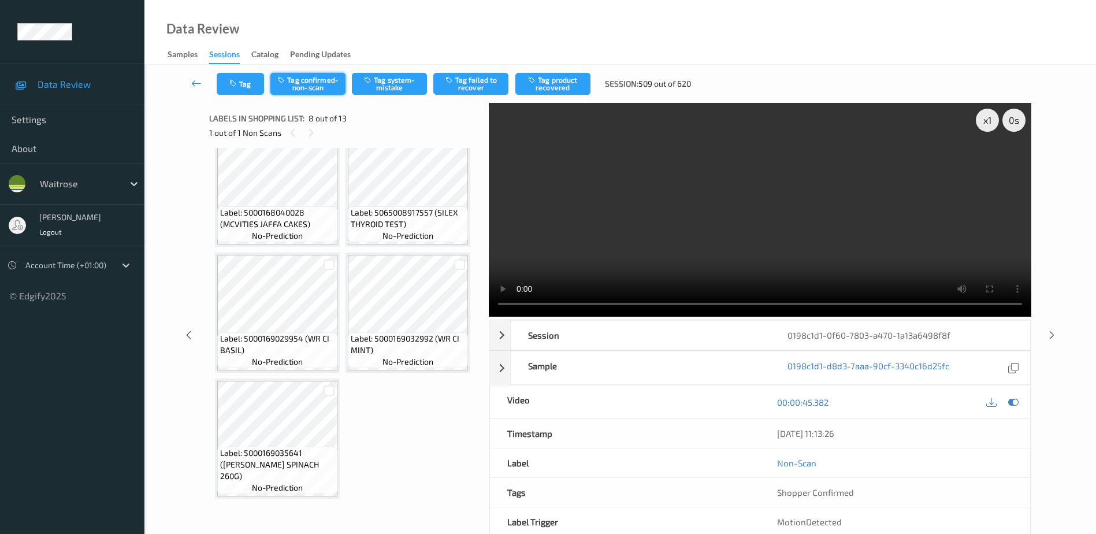
click at [306, 79] on button "Tag confirmed-non-scan" at bounding box center [307, 84] width 75 height 22
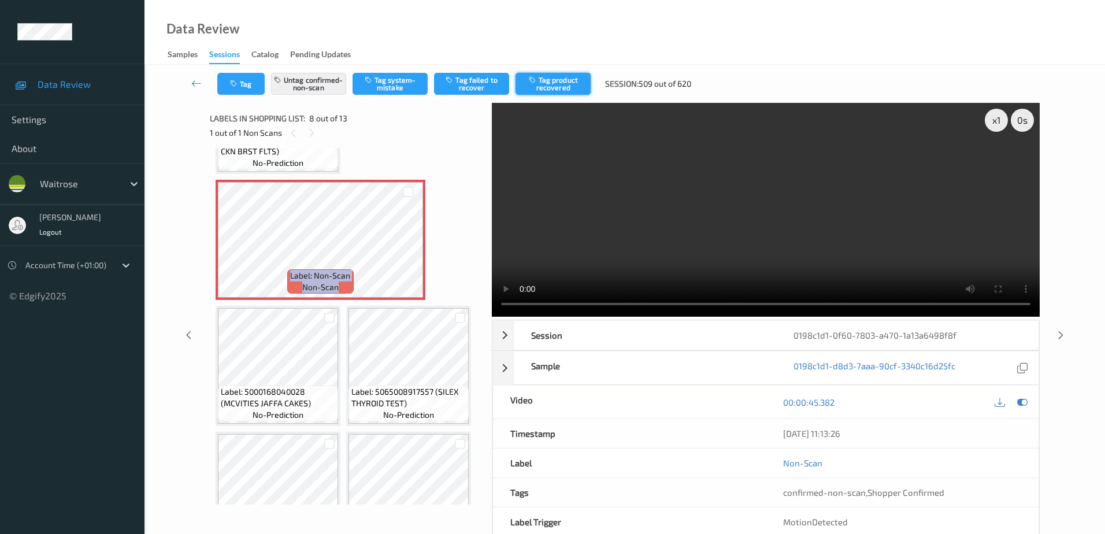
click at [558, 88] on button "Tag product recovered" at bounding box center [552, 84] width 75 height 22
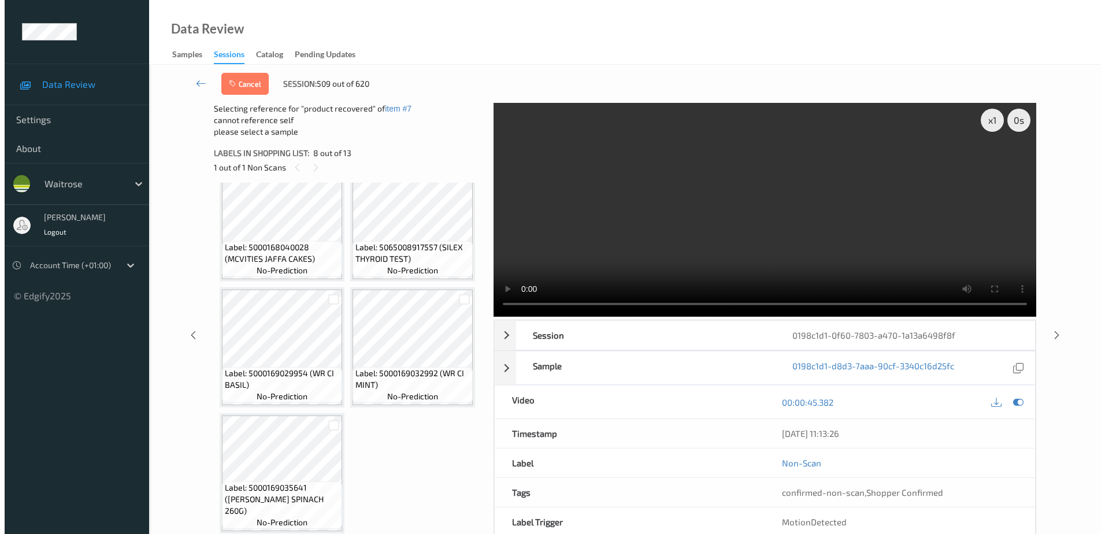
scroll to position [971, 0]
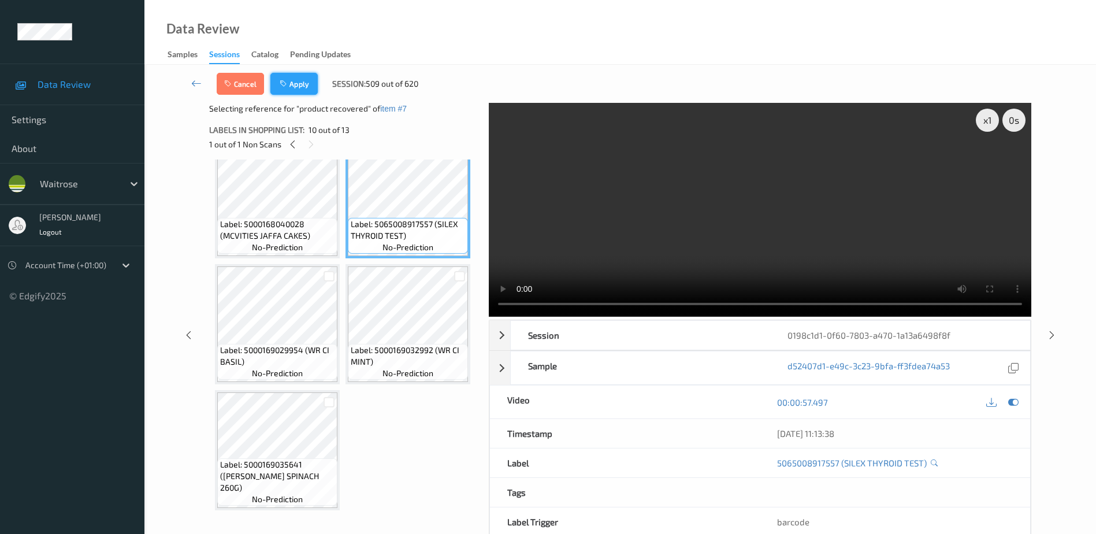
click at [287, 83] on icon "button" at bounding box center [285, 84] width 10 height 8
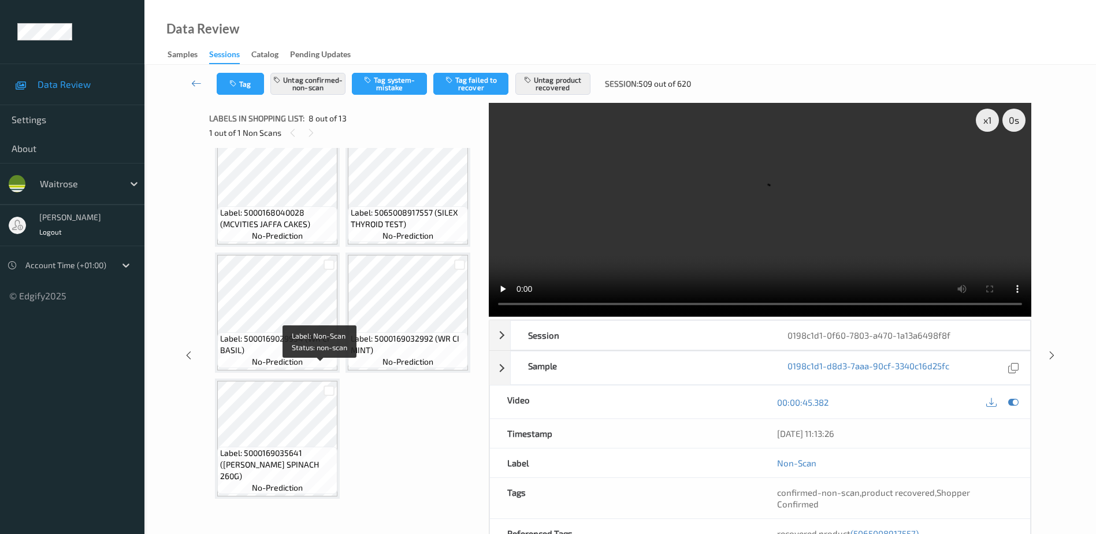
scroll to position [935, 0]
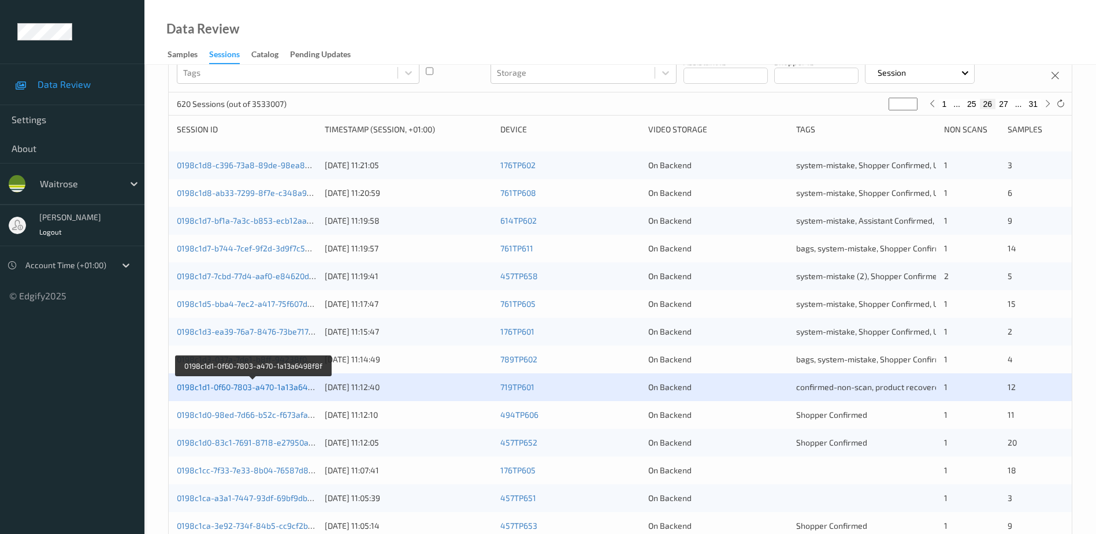
scroll to position [173, 0]
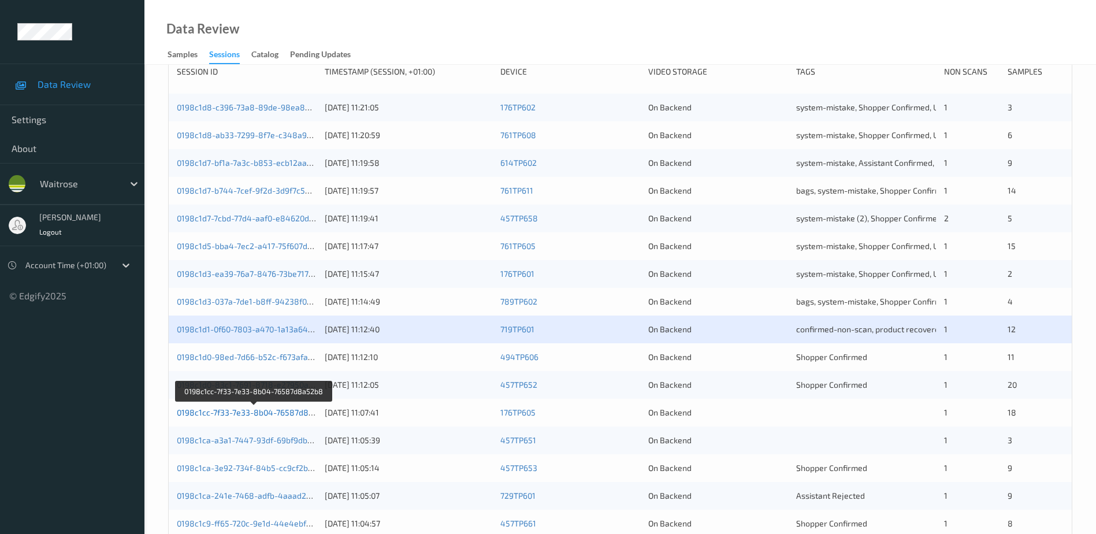
click at [263, 413] on link "0198c1cc-7f33-7e33-8b04-76587d8a52b8" at bounding box center [254, 412] width 155 height 10
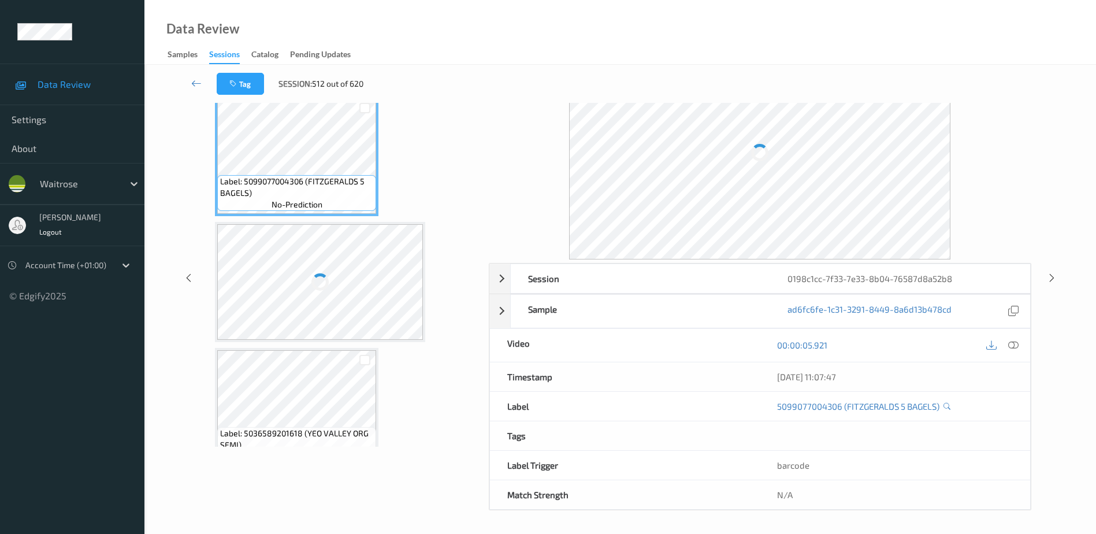
scroll to position [57, 0]
click at [1017, 347] on icon at bounding box center [1013, 345] width 10 height 10
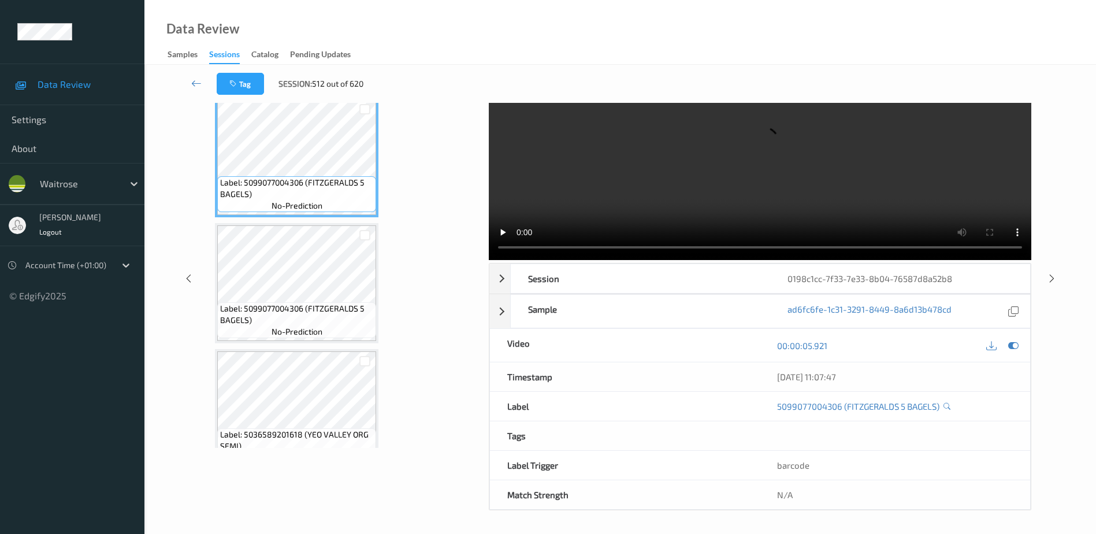
scroll to position [0, 0]
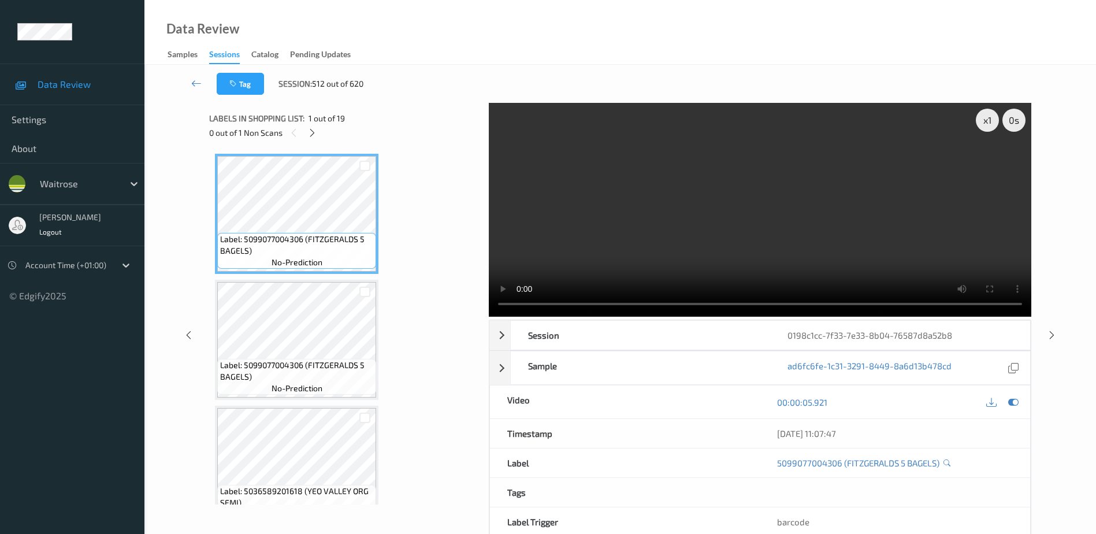
drag, startPoint x: 312, startPoint y: 129, endPoint x: 318, endPoint y: 148, distance: 20.1
click at [312, 129] on icon at bounding box center [312, 133] width 10 height 10
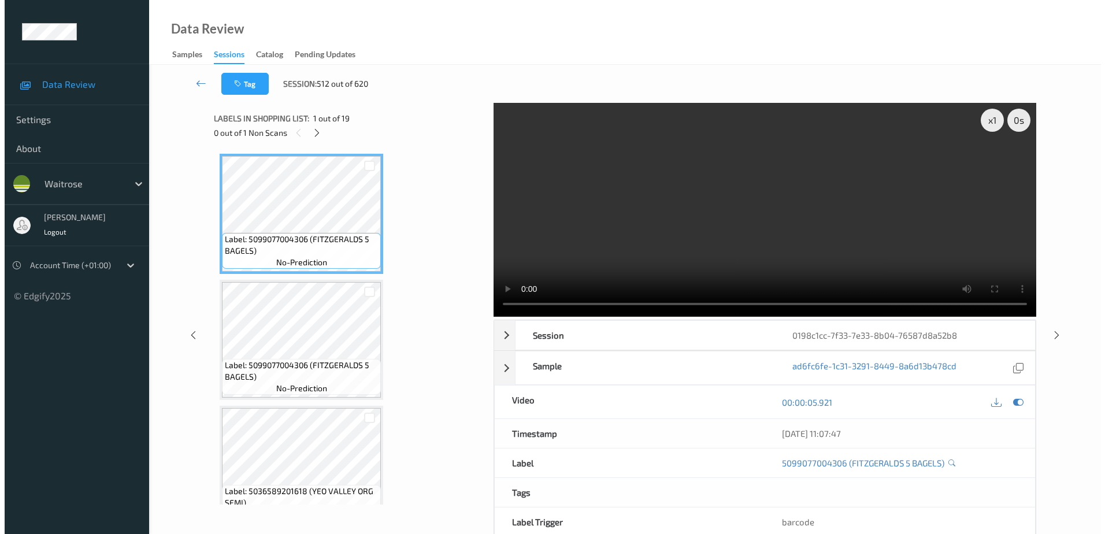
scroll to position [1013, 0]
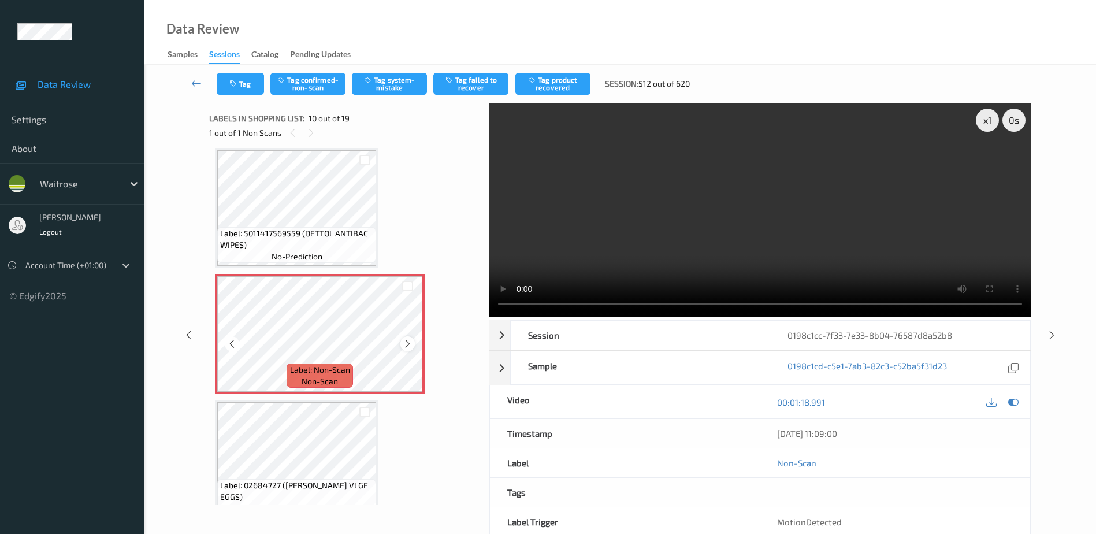
click at [408, 347] on icon at bounding box center [408, 344] width 10 height 10
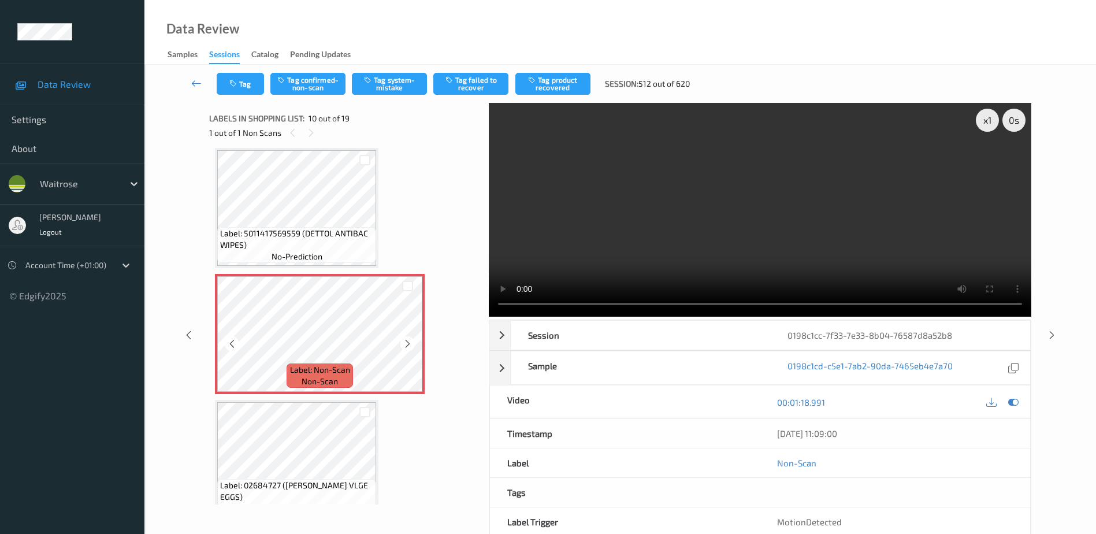
click at [408, 347] on icon at bounding box center [408, 344] width 10 height 10
drag, startPoint x: 642, startPoint y: 258, endPoint x: 650, endPoint y: 272, distance: 16.1
click at [642, 258] on video at bounding box center [760, 210] width 542 height 214
click at [392, 87] on button "Tag system-mistake" at bounding box center [389, 84] width 75 height 22
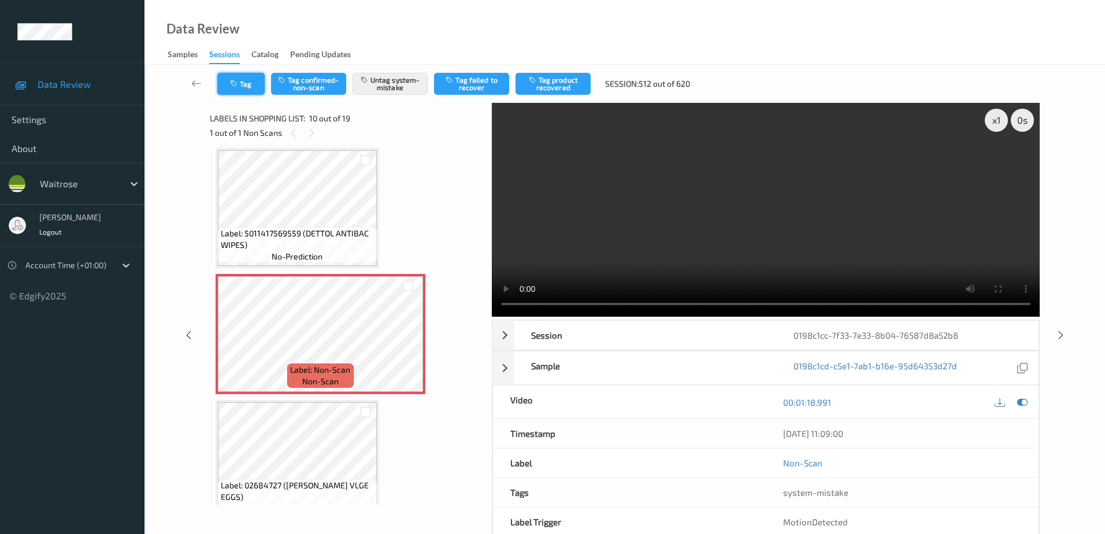
click at [243, 83] on button "Tag" at bounding box center [240, 84] width 47 height 22
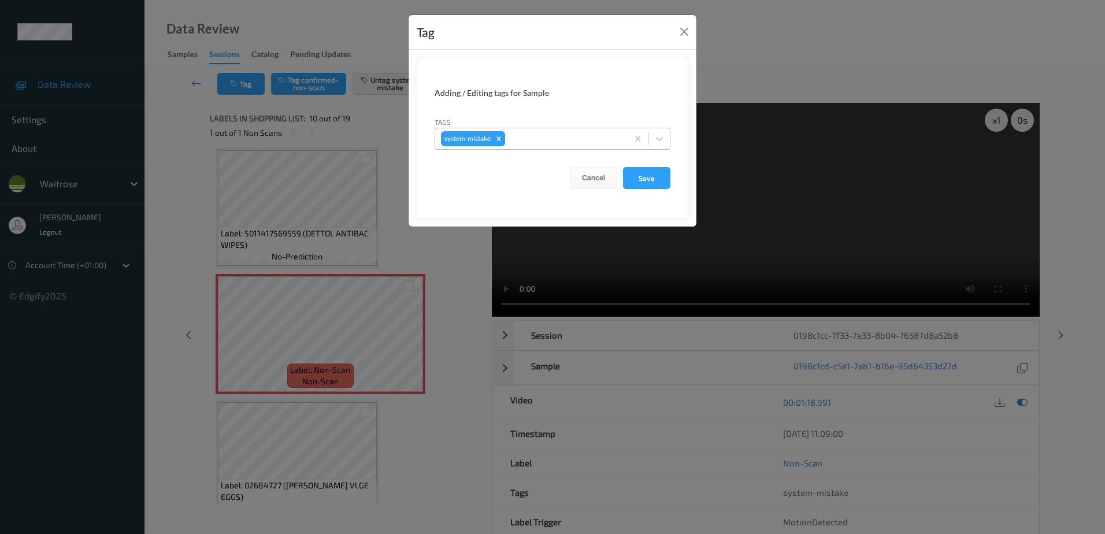
click at [537, 136] on div at bounding box center [564, 139] width 114 height 14
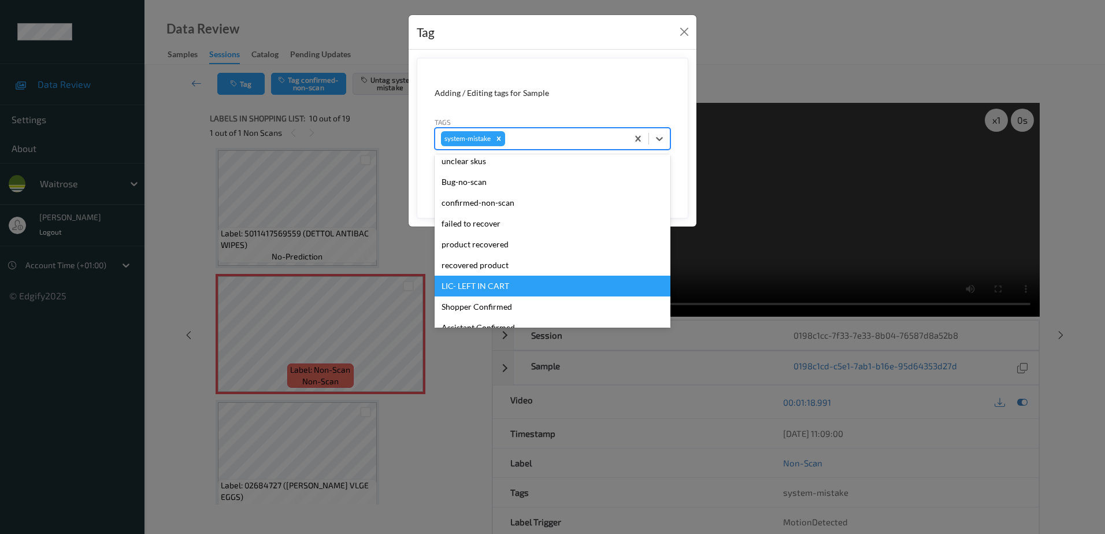
scroll to position [0, 0]
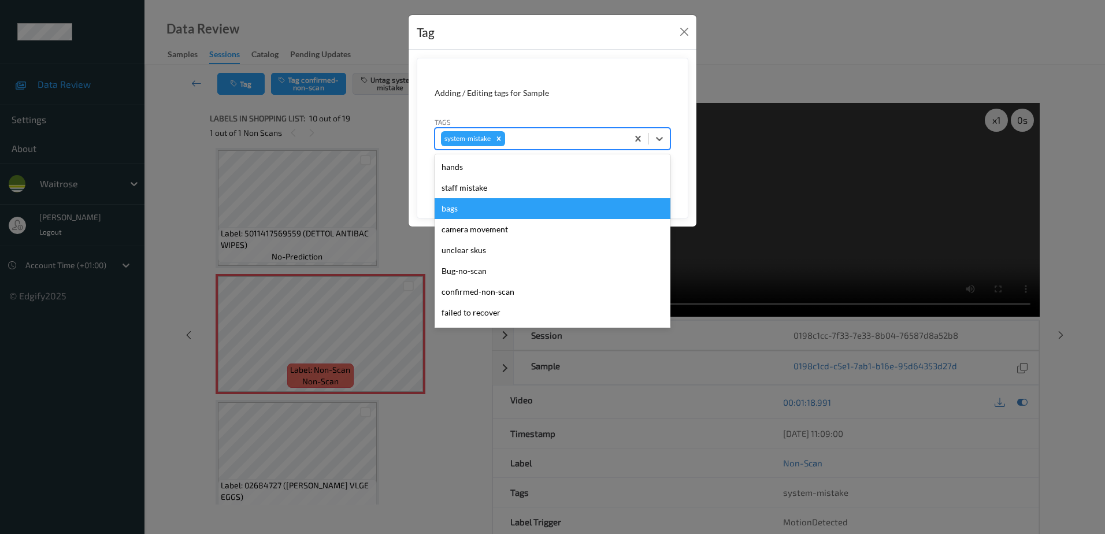
click at [466, 215] on div "bags" at bounding box center [552, 208] width 236 height 21
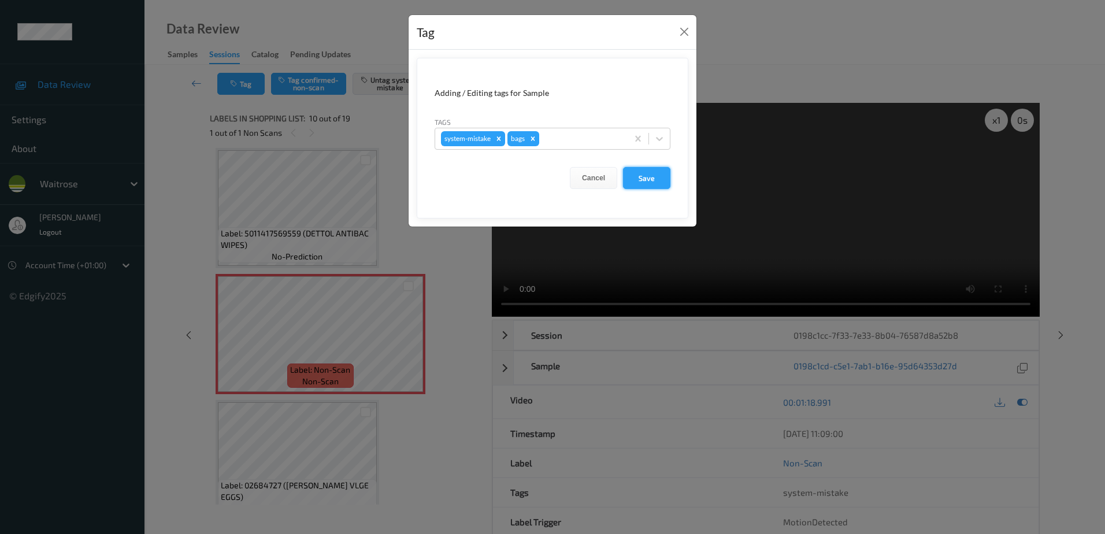
click at [637, 182] on button "Save" at bounding box center [646, 178] width 47 height 22
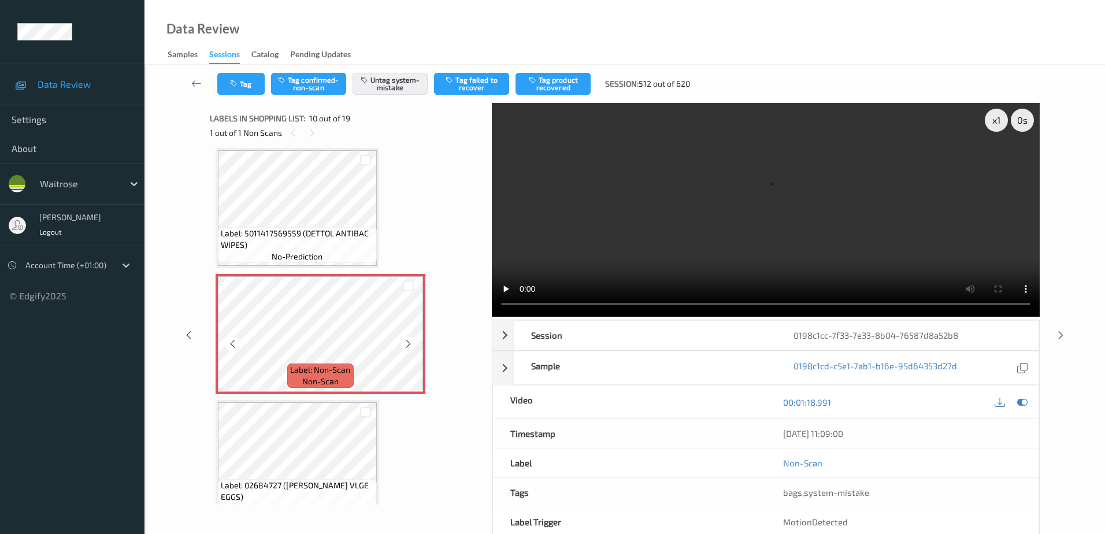
scroll to position [1071, 0]
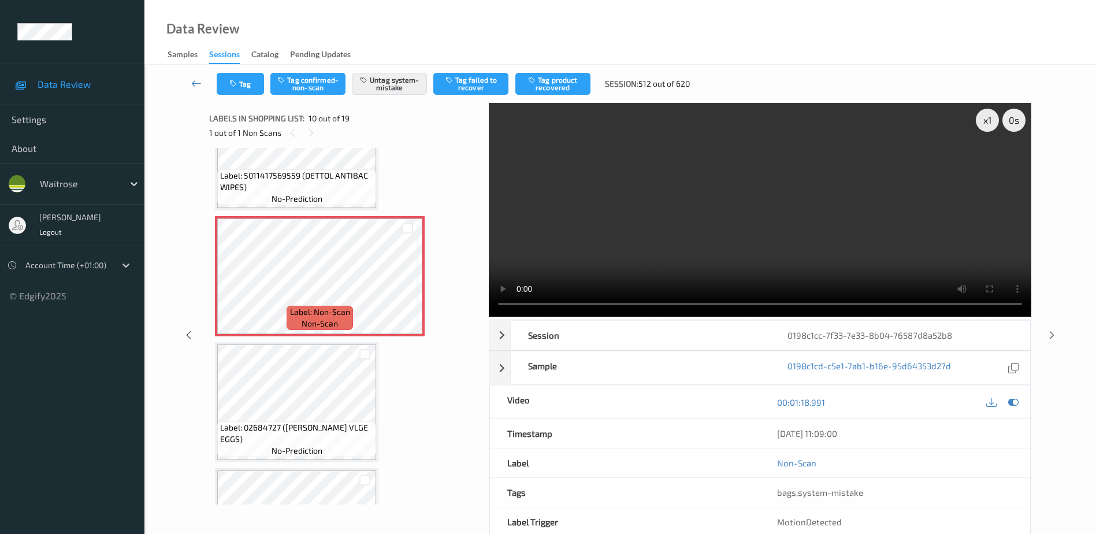
click at [665, 214] on video at bounding box center [760, 210] width 542 height 214
click at [235, 80] on icon "button" at bounding box center [234, 84] width 10 height 8
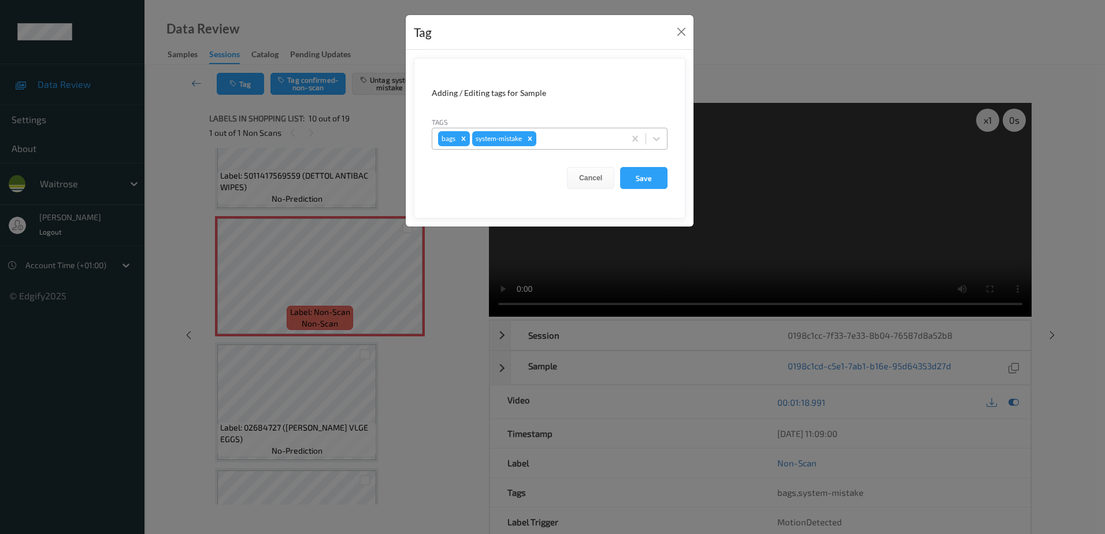
click at [586, 139] on div at bounding box center [578, 139] width 80 height 14
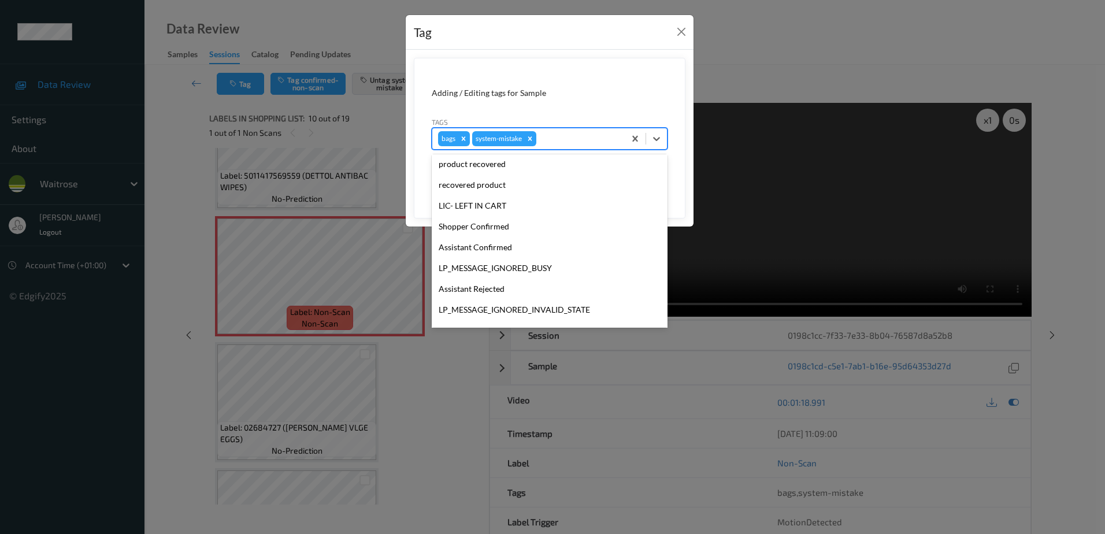
scroll to position [226, 0]
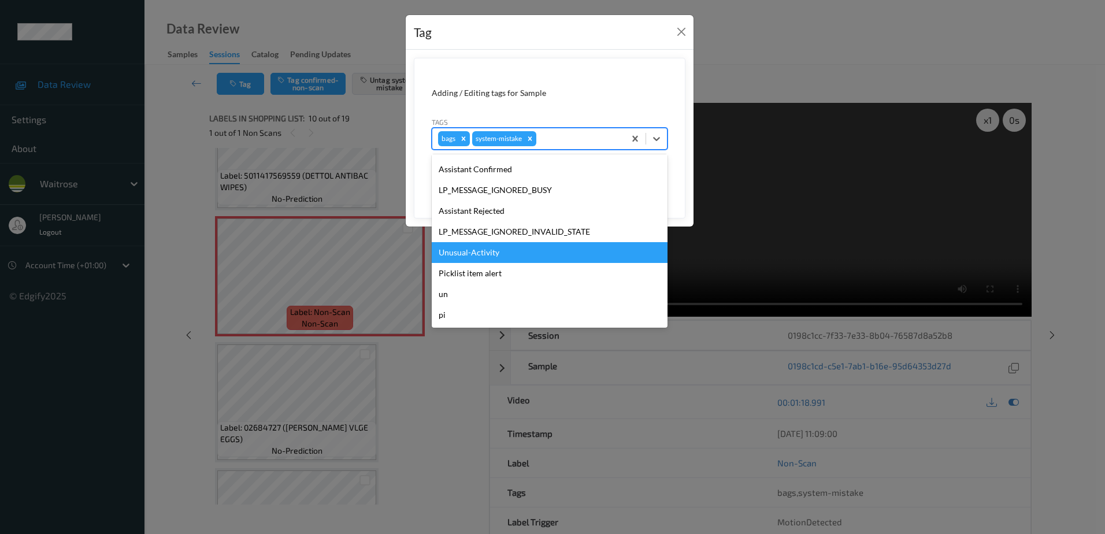
click at [511, 247] on div "Unusual-Activity" at bounding box center [550, 252] width 236 height 21
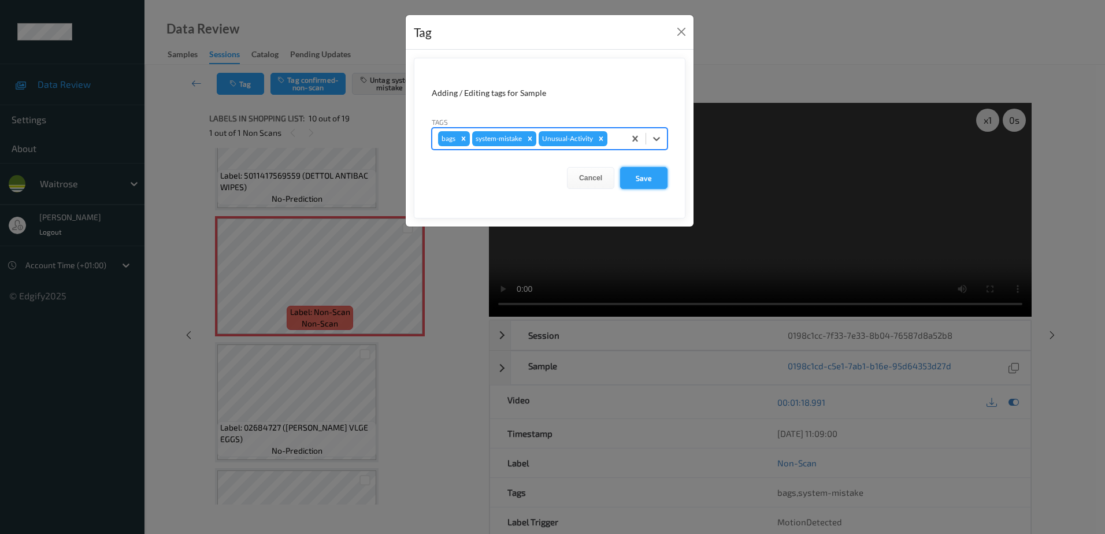
click at [642, 170] on button "Save" at bounding box center [643, 178] width 47 height 22
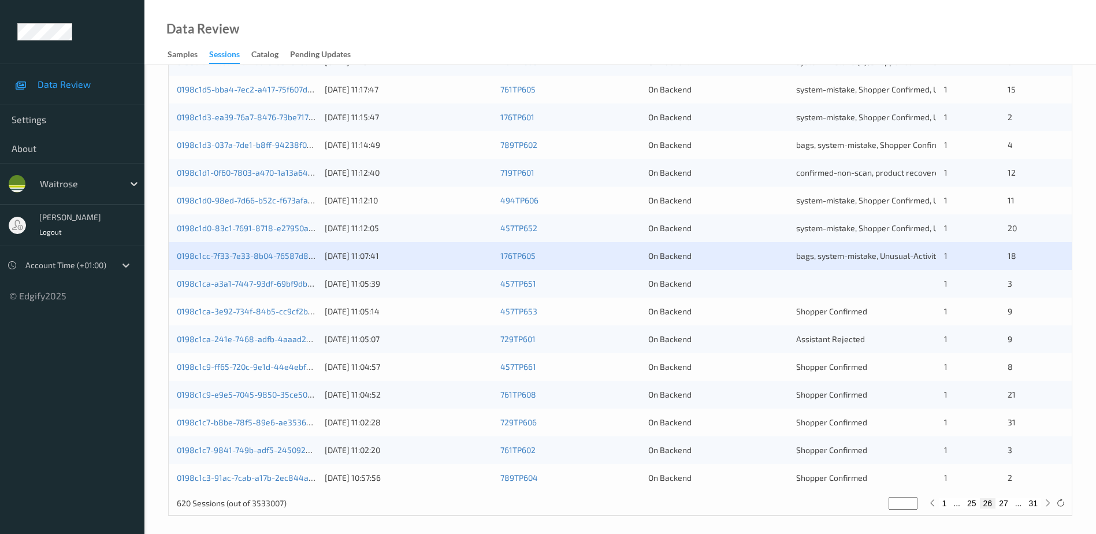
scroll to position [336, 0]
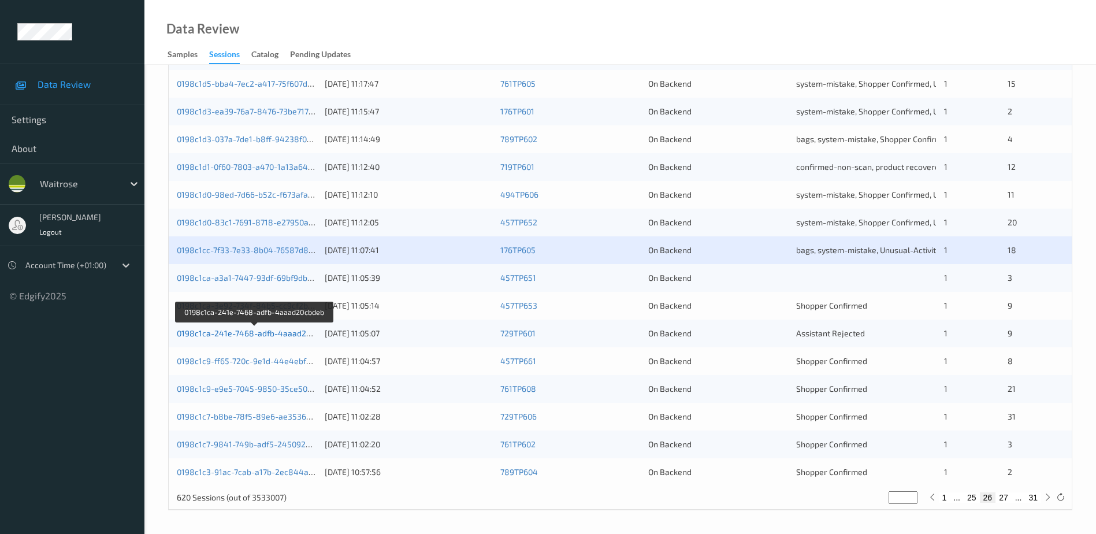
click at [248, 332] on link "0198c1ca-241e-7468-adfb-4aaad20cbdeb" at bounding box center [255, 333] width 157 height 10
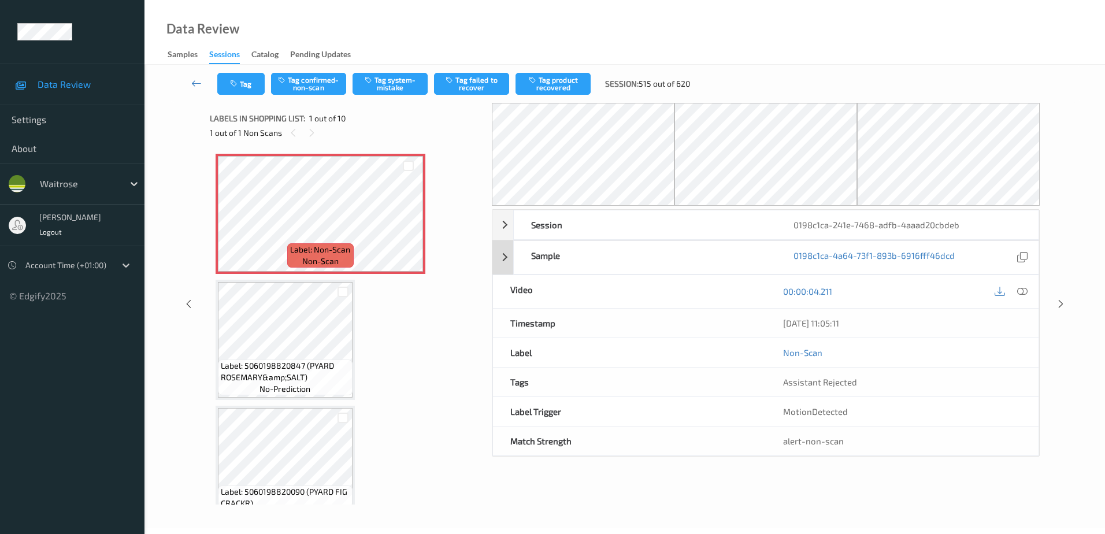
click at [1009, 266] on div "0198c1ca-4a64-73f1-893b-6916fff46dcd" at bounding box center [907, 257] width 262 height 33
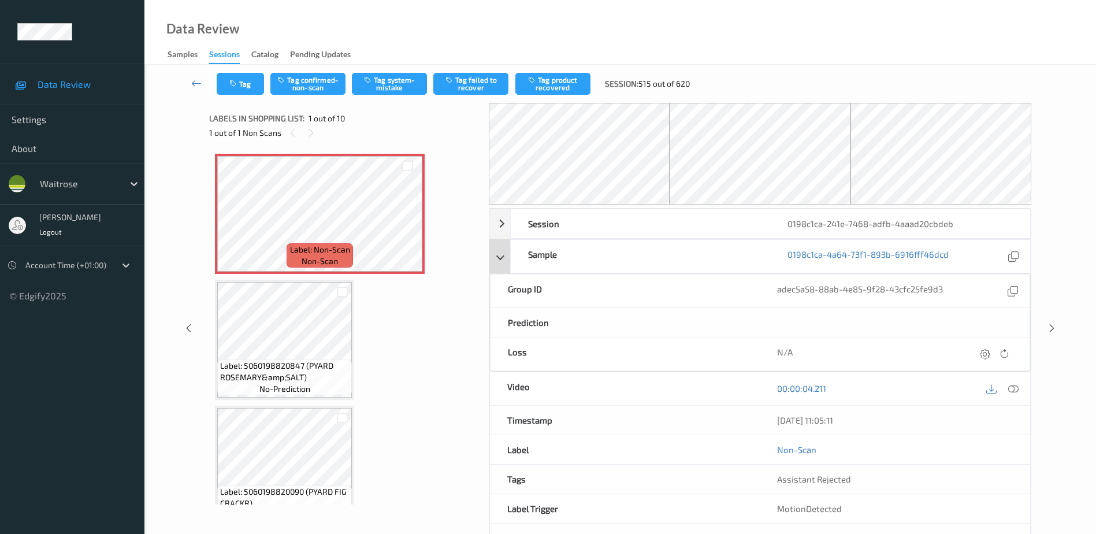
click at [503, 253] on div "Sample 0198c1ca-4a64-73f1-893b-6916fff46dcd" at bounding box center [759, 256] width 541 height 34
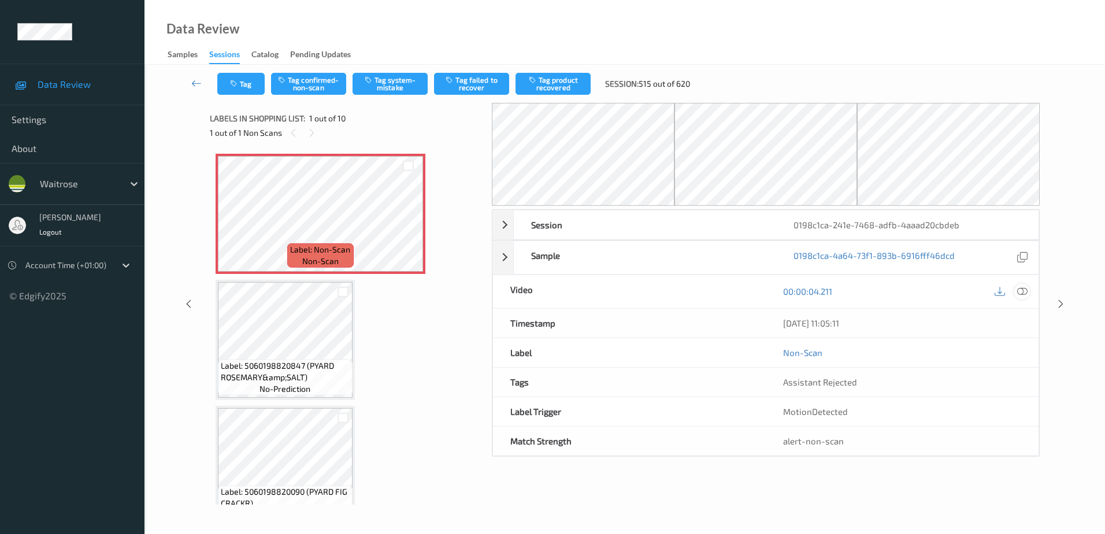
click at [1024, 293] on icon at bounding box center [1022, 291] width 10 height 10
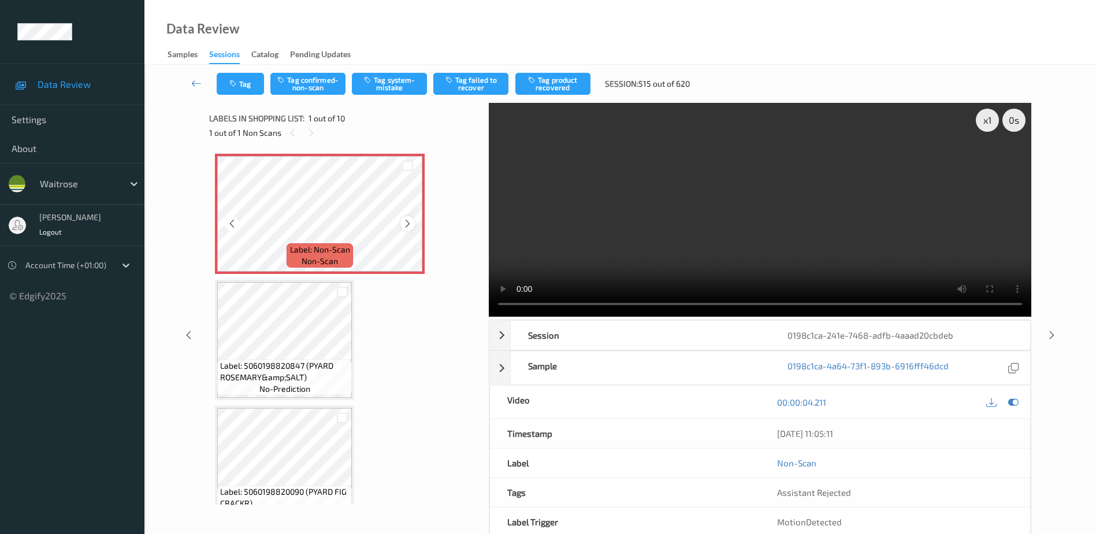
click at [407, 225] on icon at bounding box center [408, 223] width 10 height 10
click at [665, 221] on video at bounding box center [760, 210] width 542 height 214
click at [391, 70] on div "Tag Tag confirmed-non-scan Tag system-mistake Tag failed to recover Tag product…" at bounding box center [620, 84] width 904 height 38
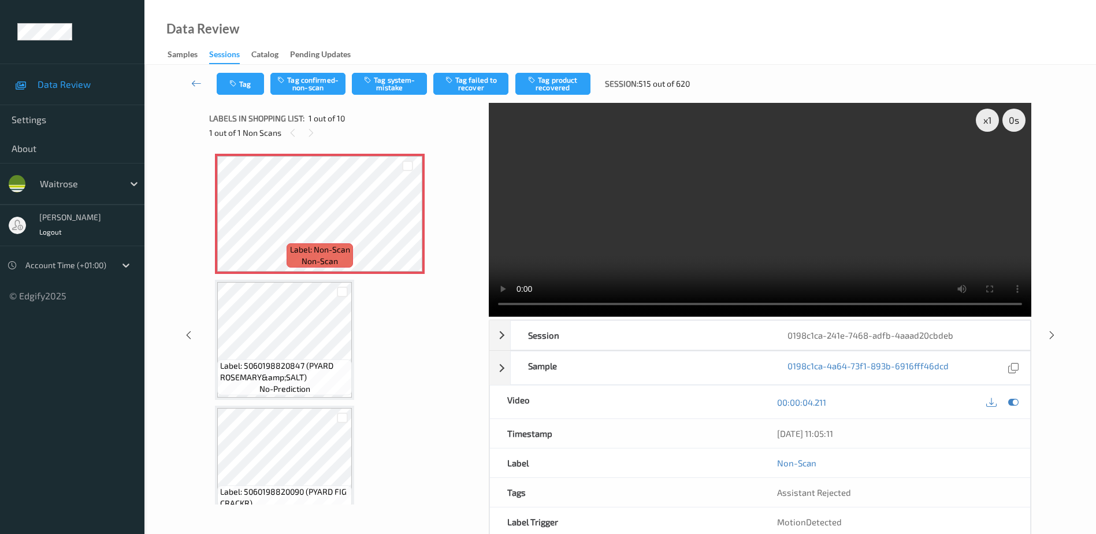
click at [391, 72] on div "Tag Tag confirmed-non-scan Tag system-mistake Tag failed to recover Tag product…" at bounding box center [620, 84] width 904 height 38
click at [391, 74] on button "Tag system-mistake" at bounding box center [389, 84] width 75 height 22
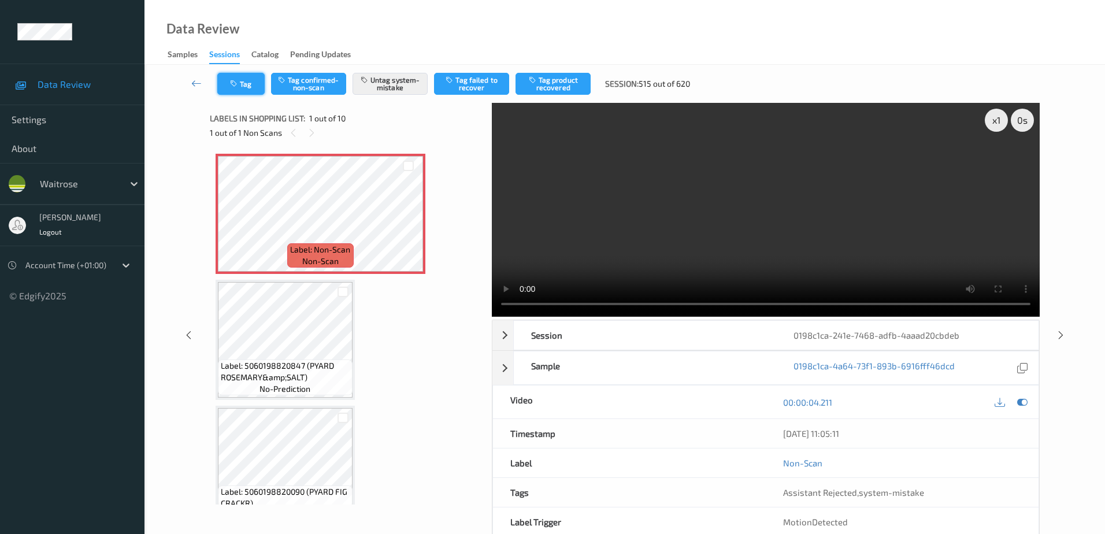
click at [246, 94] on button "Tag" at bounding box center [240, 84] width 47 height 22
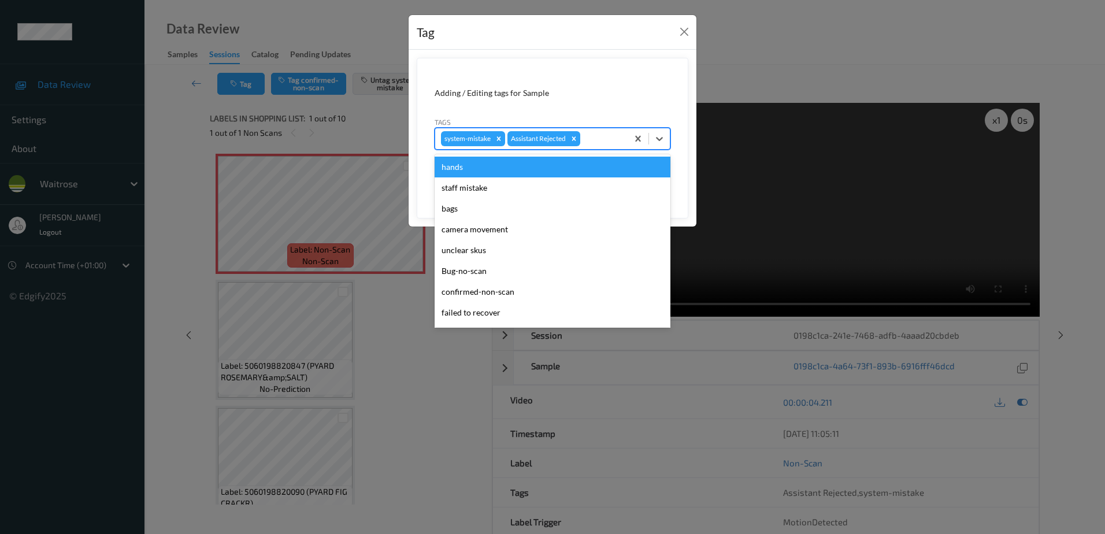
click at [600, 143] on div at bounding box center [601, 139] width 39 height 14
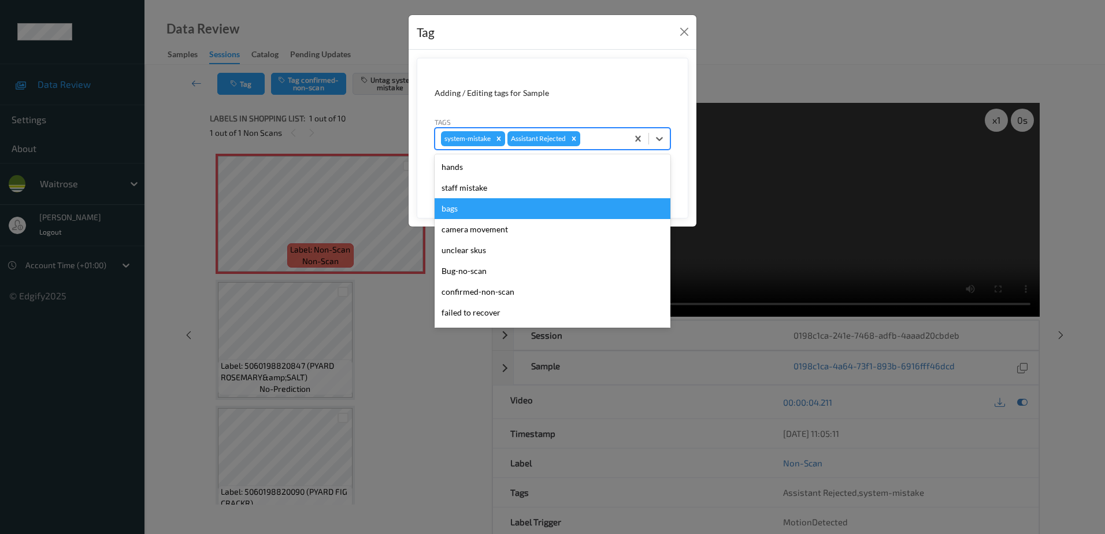
click at [499, 206] on div "bags" at bounding box center [552, 208] width 236 height 21
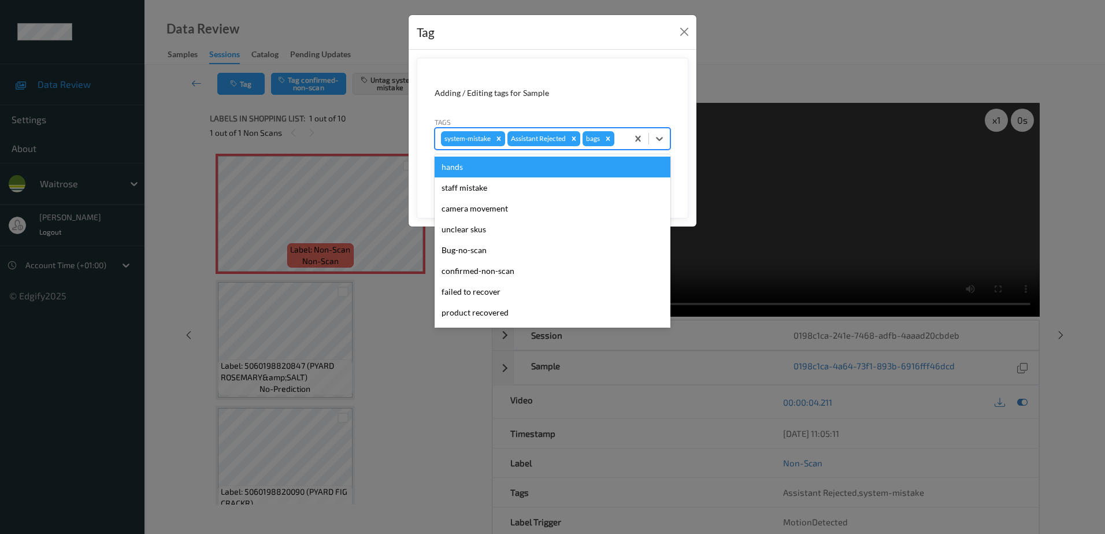
click at [528, 146] on div "system-mistake Assistant Rejected bags" at bounding box center [531, 139] width 192 height 20
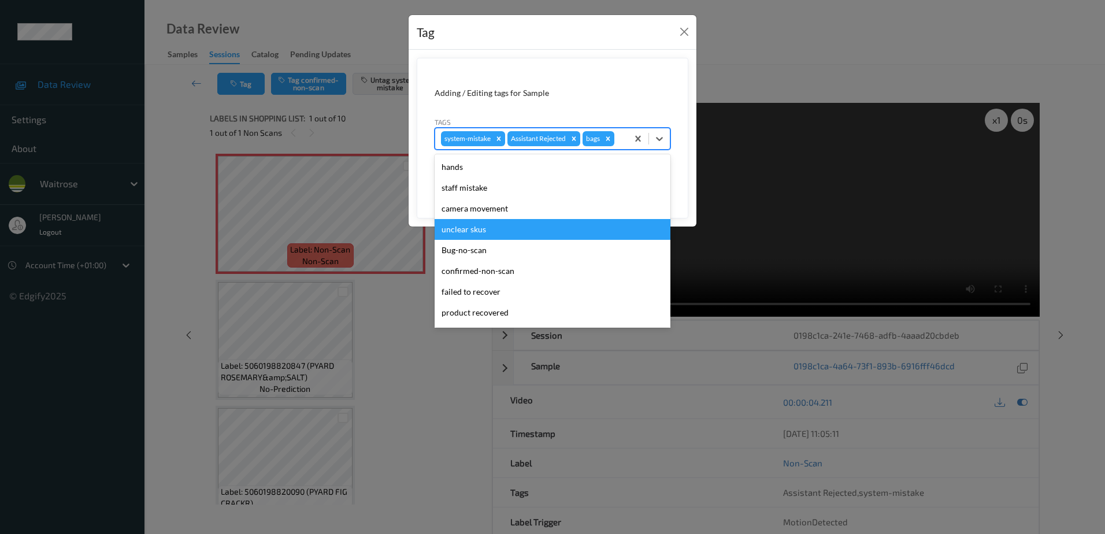
scroll to position [206, 0]
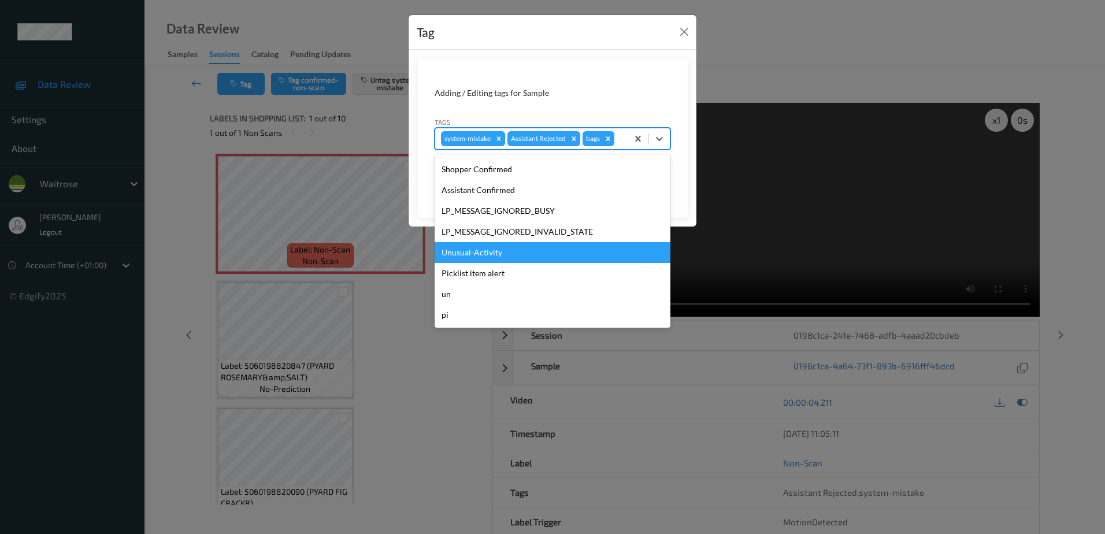
click at [491, 251] on div "Unusual-Activity" at bounding box center [552, 252] width 236 height 21
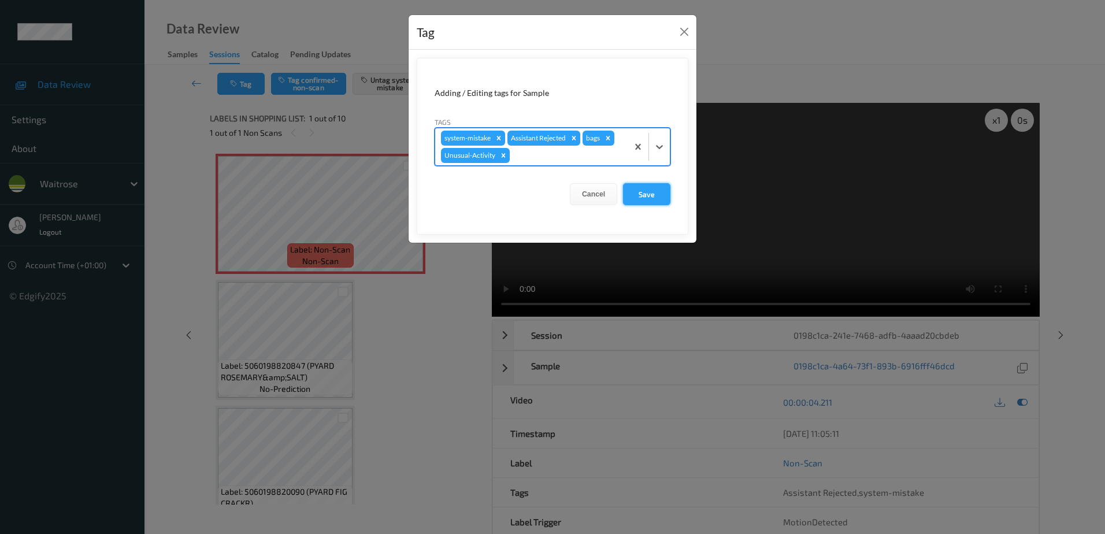
click at [648, 200] on button "Save" at bounding box center [646, 194] width 47 height 22
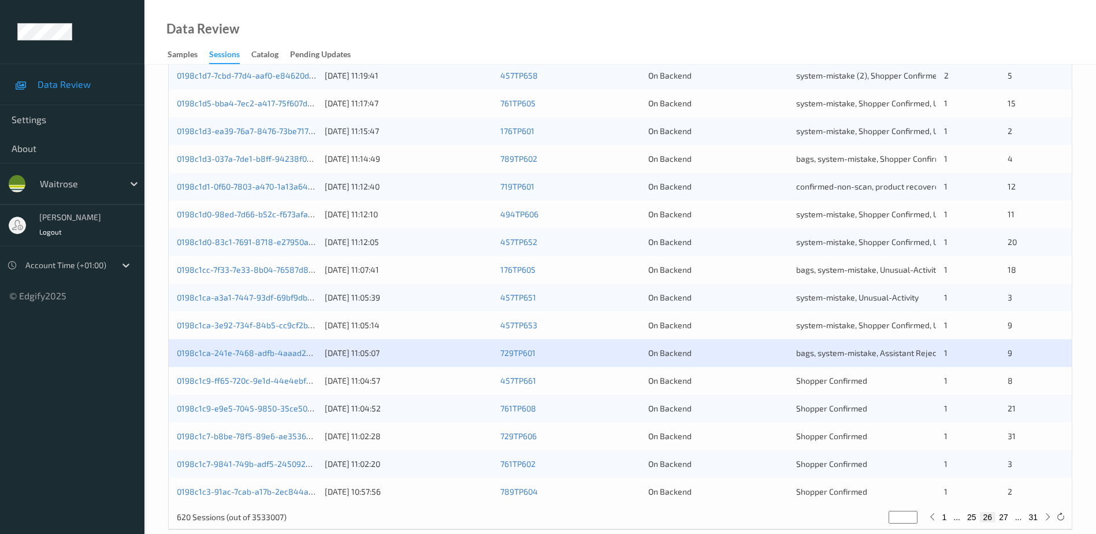
scroll to position [336, 0]
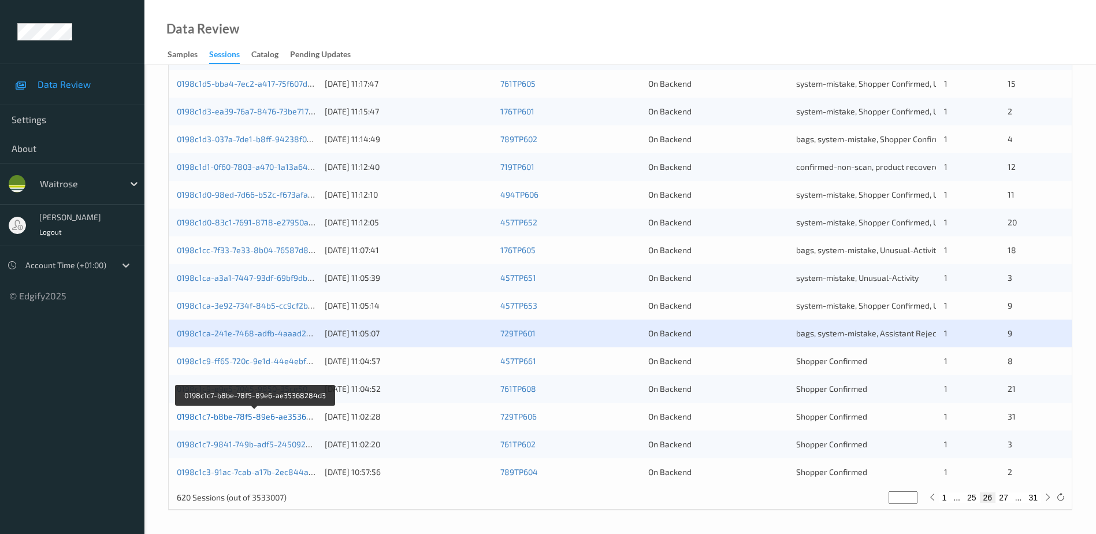
click at [289, 415] on link "0198c1c7-b8be-78f5-89e6-ae35368284d3" at bounding box center [256, 416] width 159 height 10
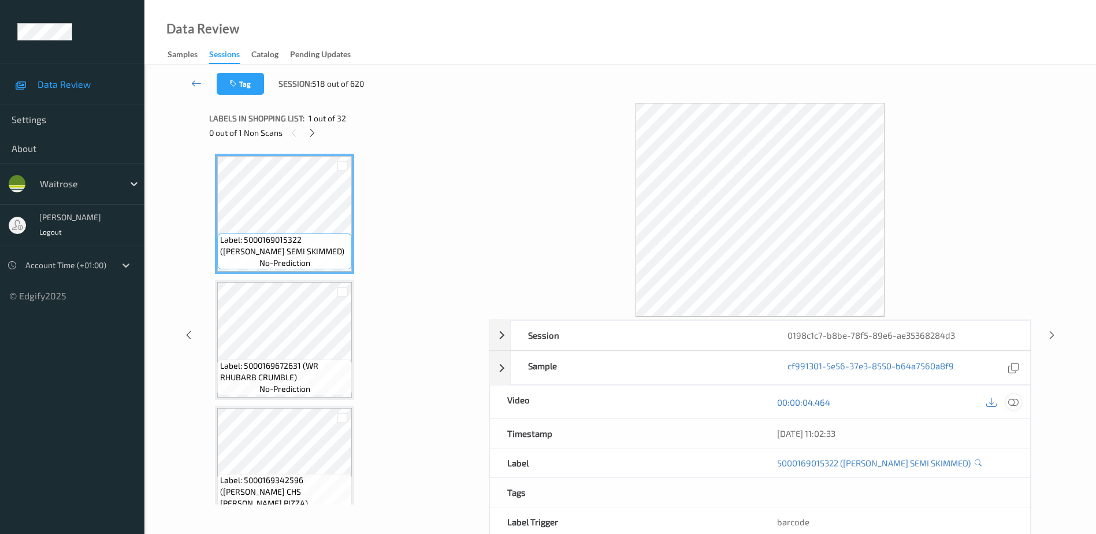
click at [1017, 406] on icon at bounding box center [1013, 402] width 10 height 10
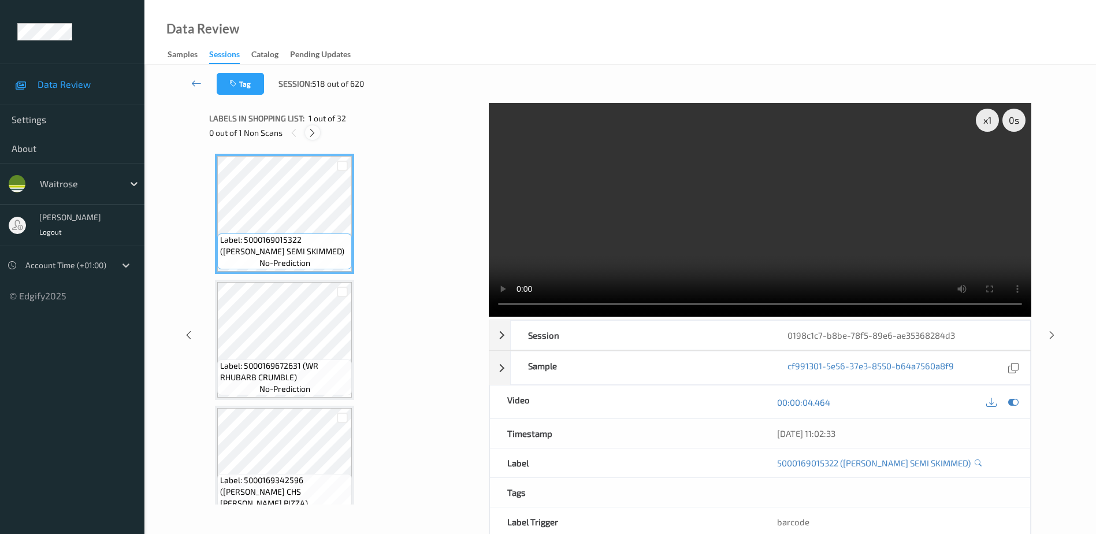
click at [315, 136] on icon at bounding box center [312, 133] width 10 height 10
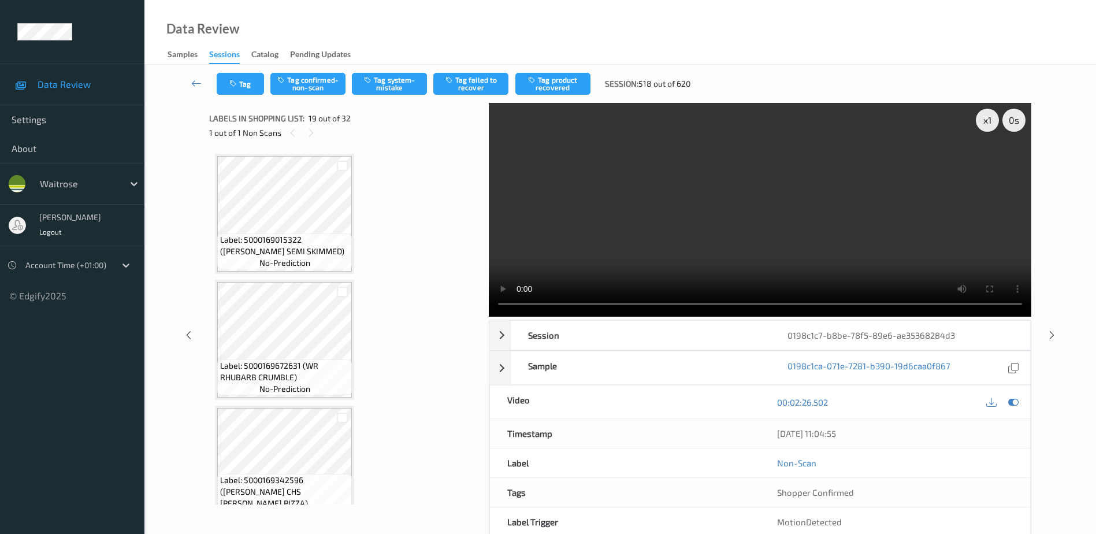
scroll to position [2147, 0]
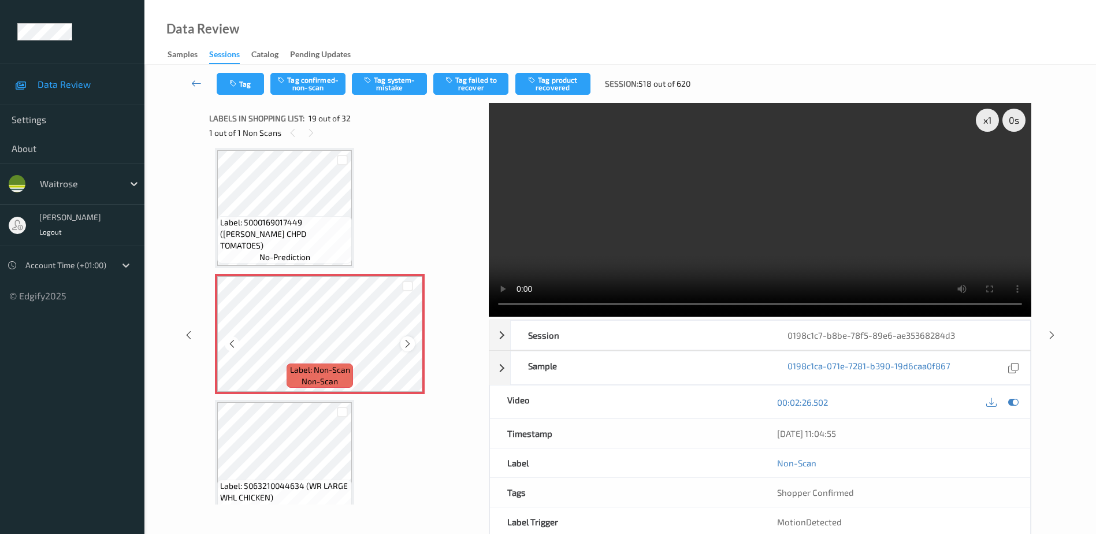
click at [413, 345] on div at bounding box center [407, 343] width 14 height 14
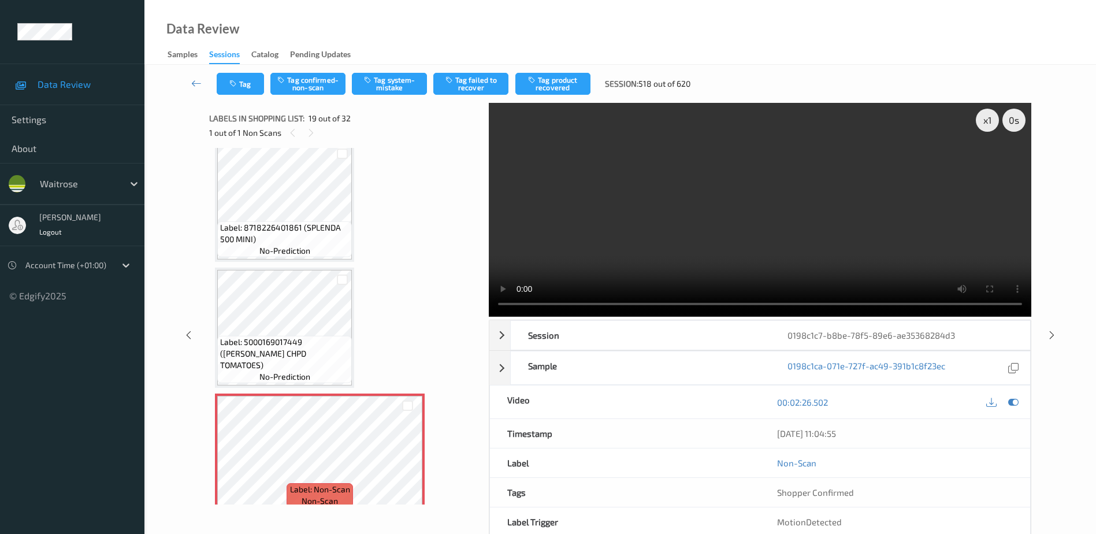
scroll to position [2089, 0]
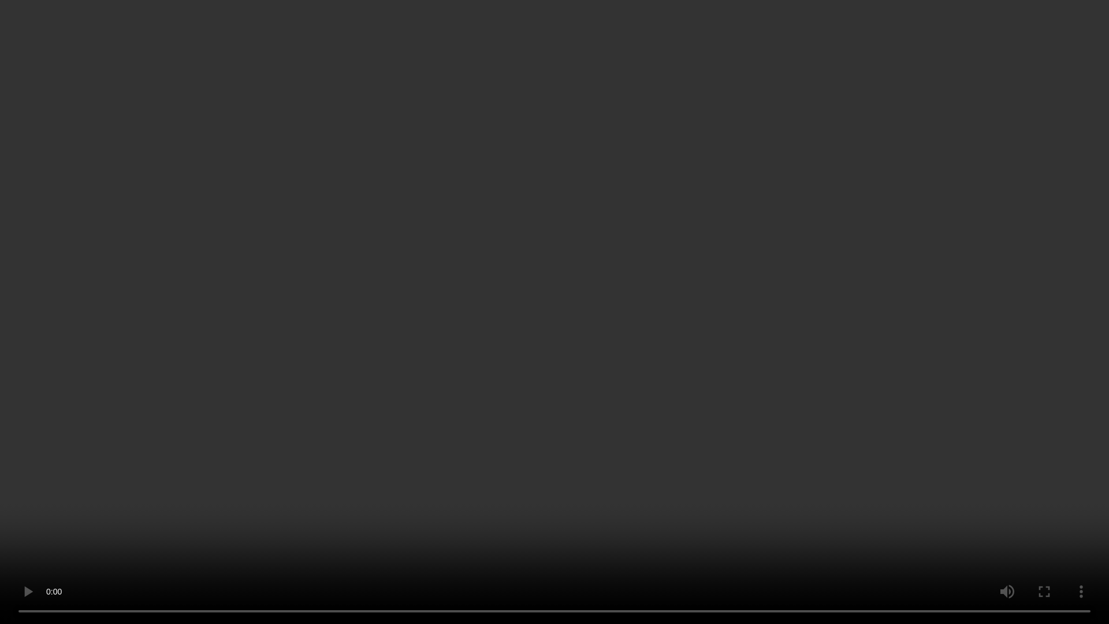
click at [630, 325] on video at bounding box center [554, 312] width 1109 height 624
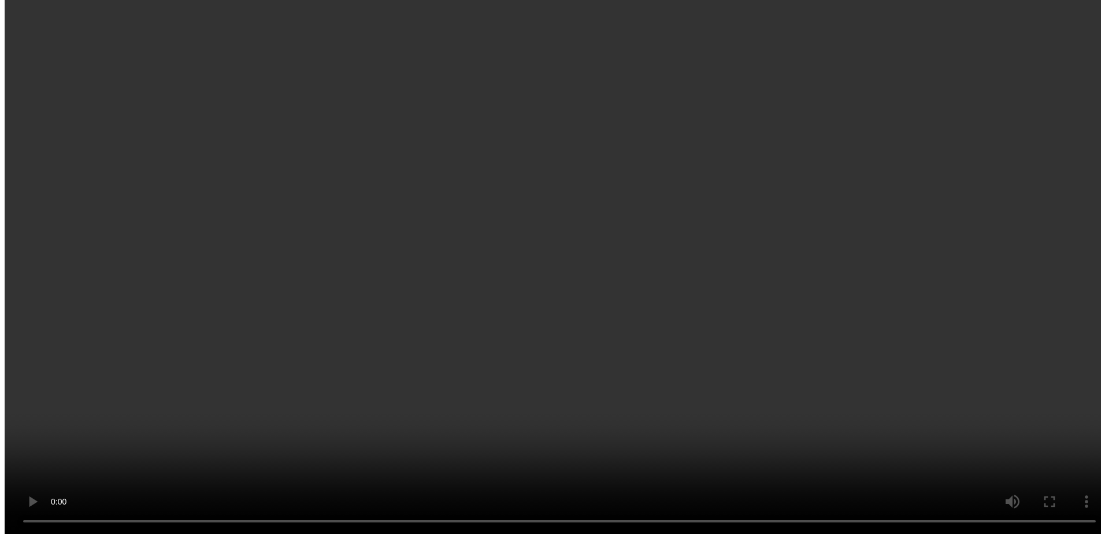
scroll to position [2262, 0]
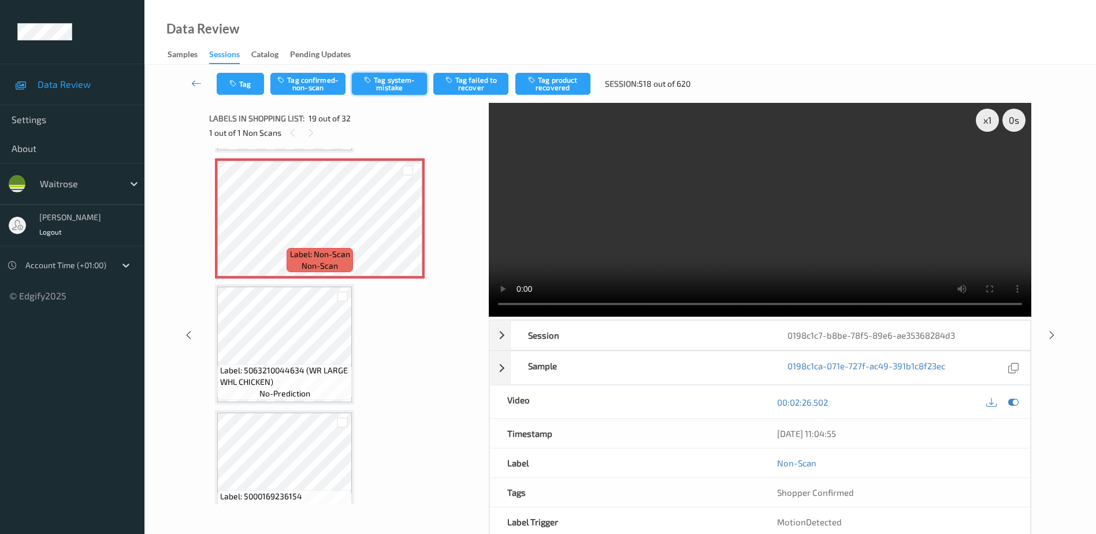
click at [389, 83] on button "Tag system-mistake" at bounding box center [389, 84] width 75 height 22
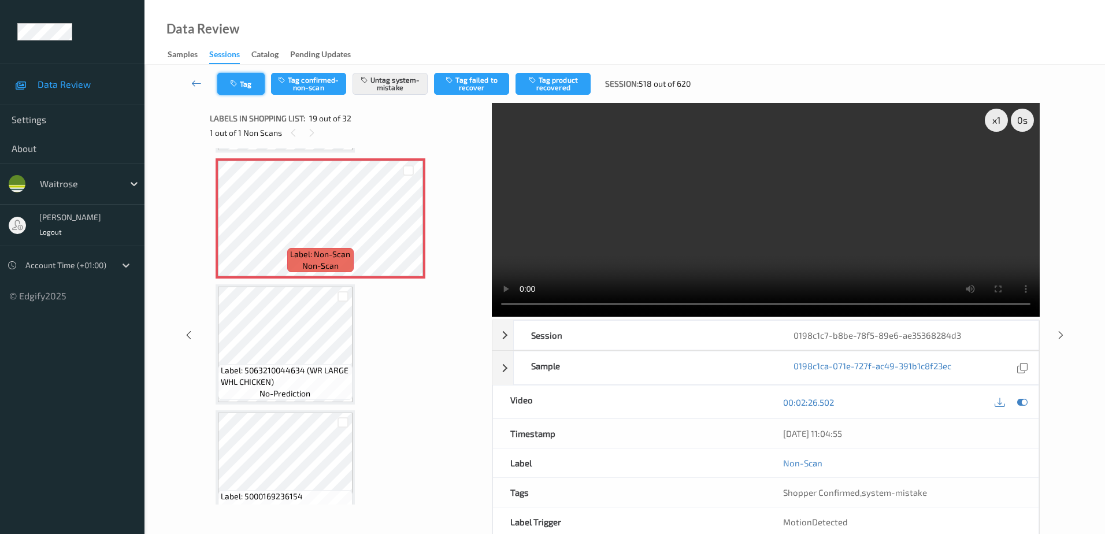
click at [242, 89] on button "Tag" at bounding box center [240, 84] width 47 height 22
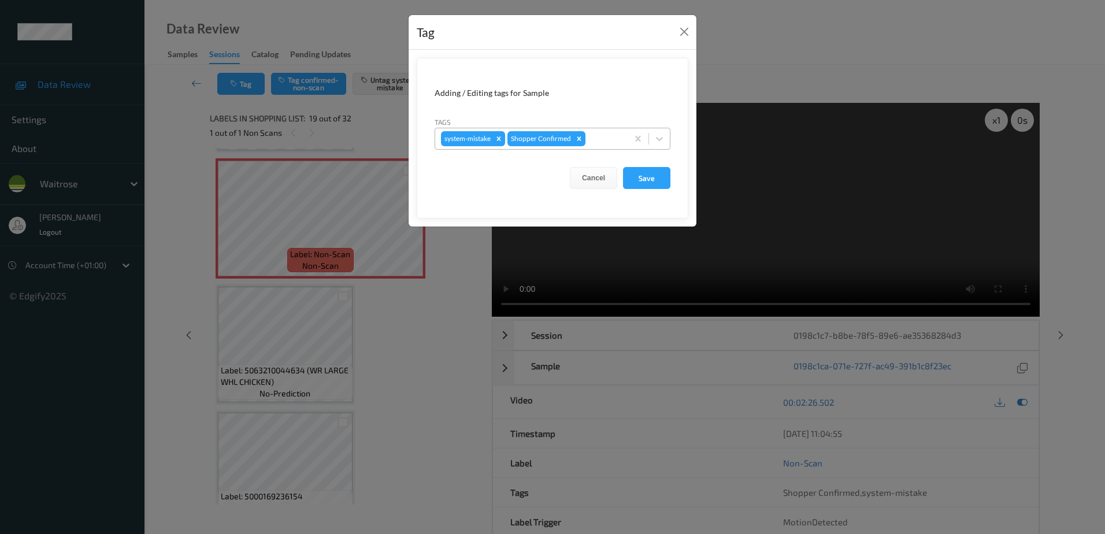
click at [594, 138] on div at bounding box center [604, 139] width 34 height 14
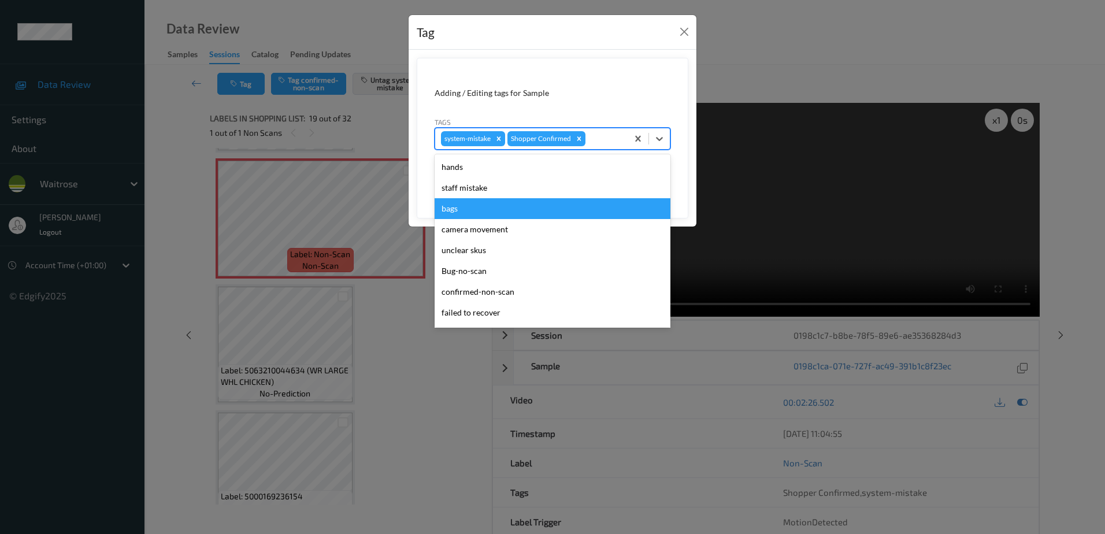
click at [494, 203] on div "bags" at bounding box center [552, 208] width 236 height 21
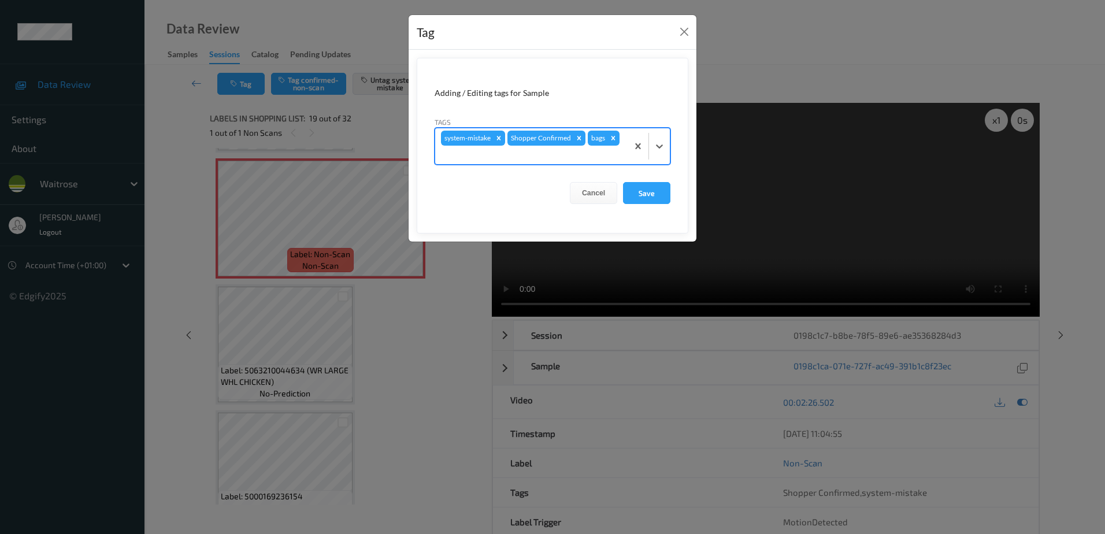
click at [517, 157] on div at bounding box center [531, 155] width 181 height 14
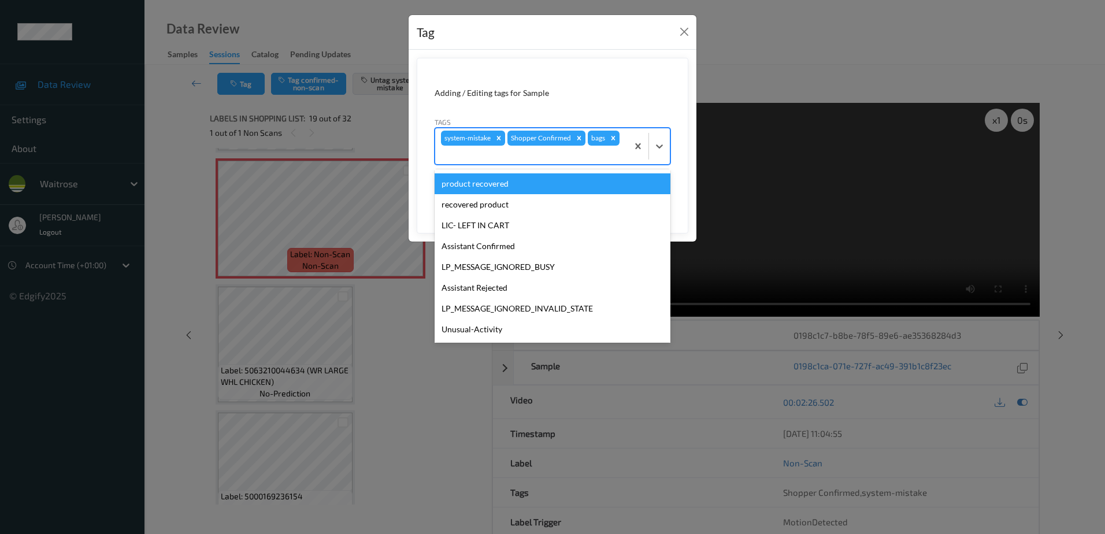
scroll to position [206, 0]
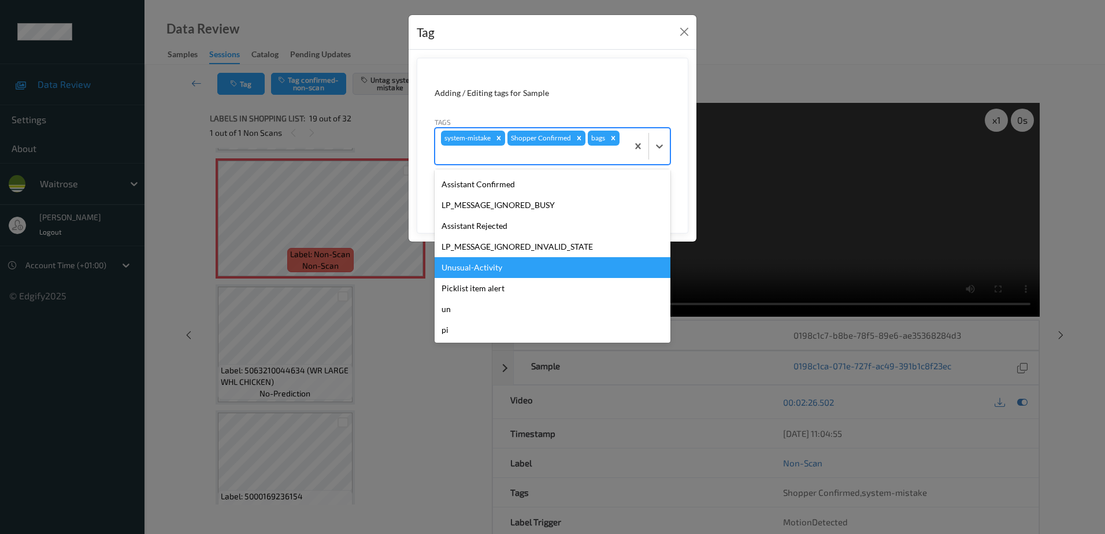
click at [486, 273] on div "Unusual-Activity" at bounding box center [552, 267] width 236 height 21
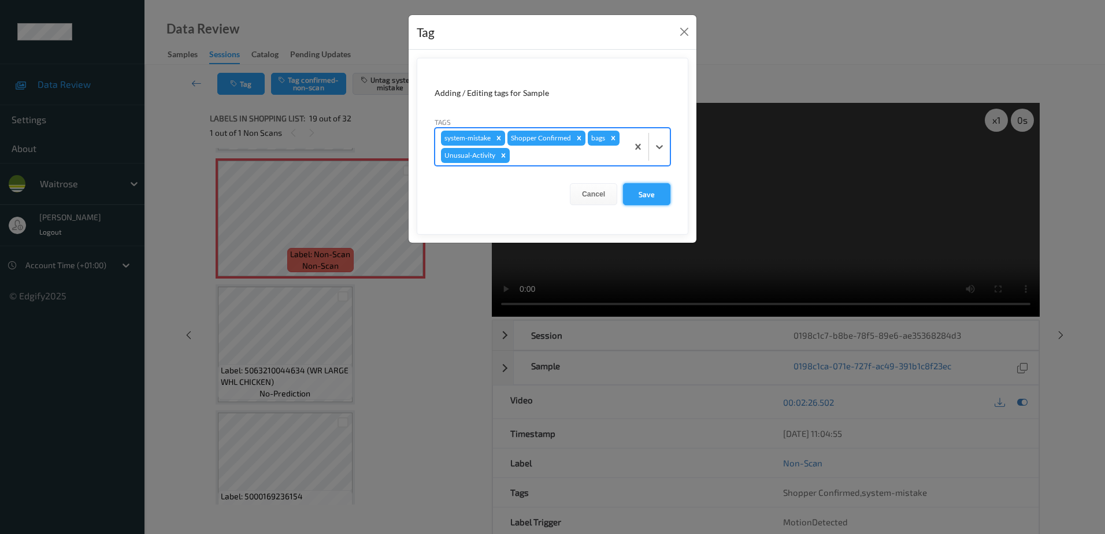
click at [629, 188] on button "Save" at bounding box center [646, 194] width 47 height 22
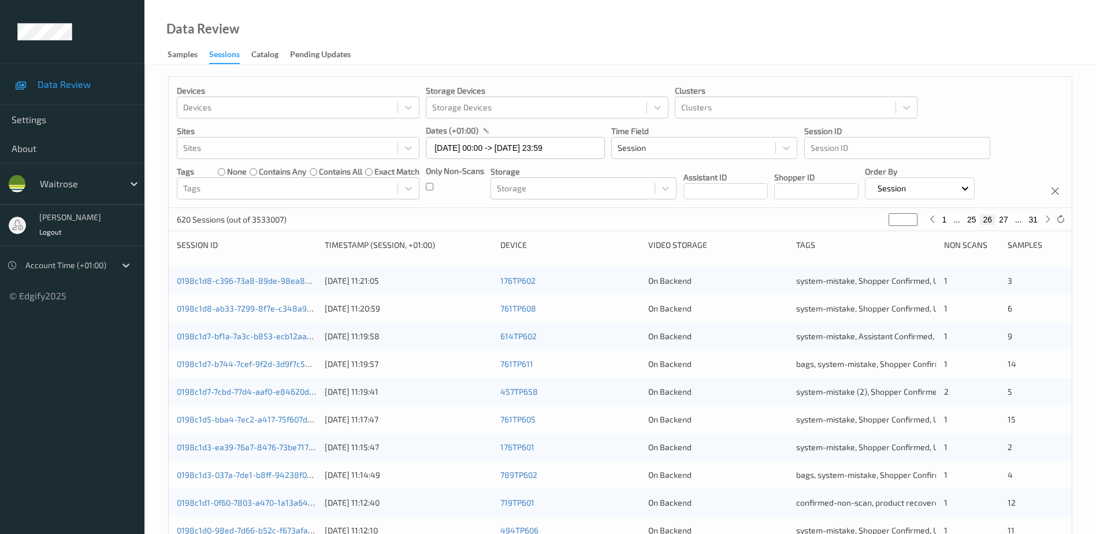
click at [1002, 219] on button "27" at bounding box center [1003, 219] width 16 height 10
type input "**"
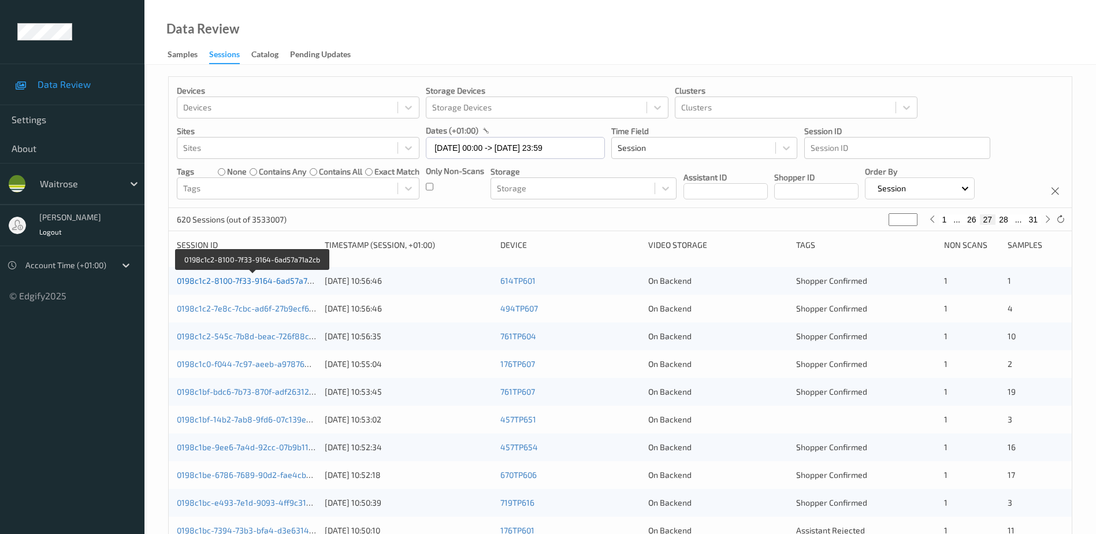
click at [280, 280] on link "0198c1c2-8100-7f33-9164-6ad57a71a2cb" at bounding box center [253, 281] width 152 height 10
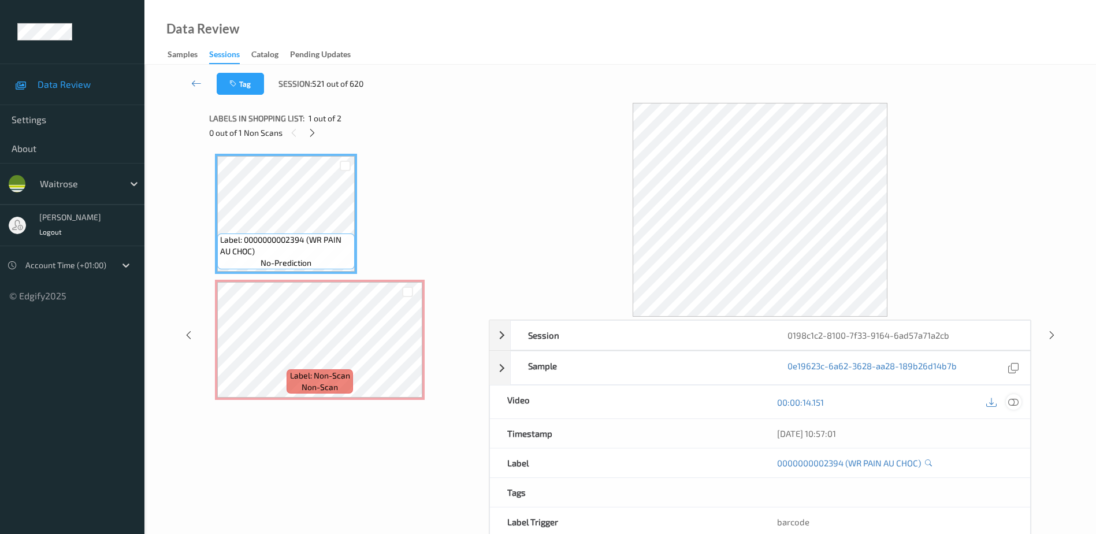
click at [1017, 401] on icon at bounding box center [1013, 402] width 10 height 10
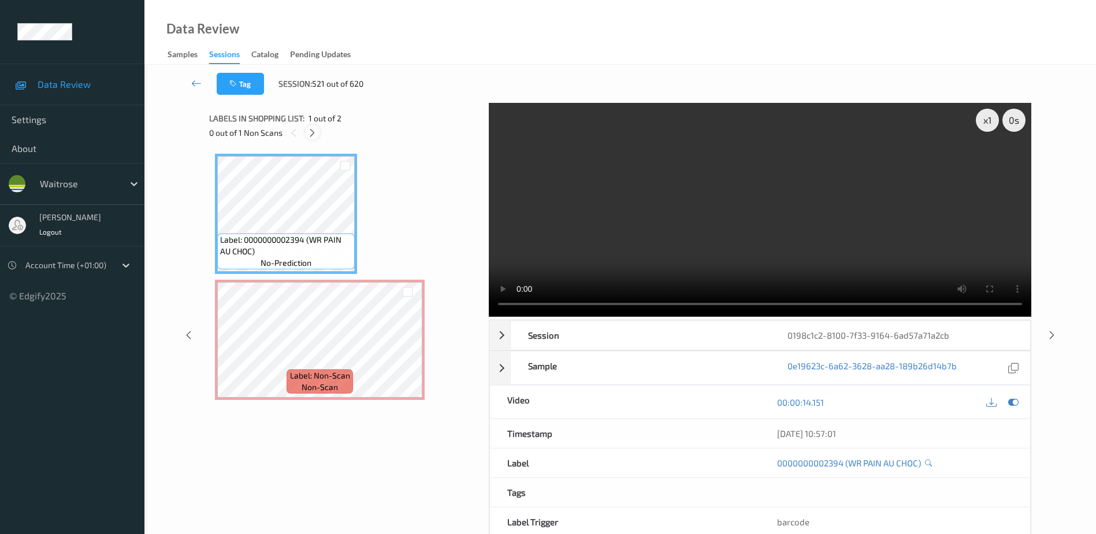
click at [314, 128] on icon at bounding box center [312, 133] width 10 height 10
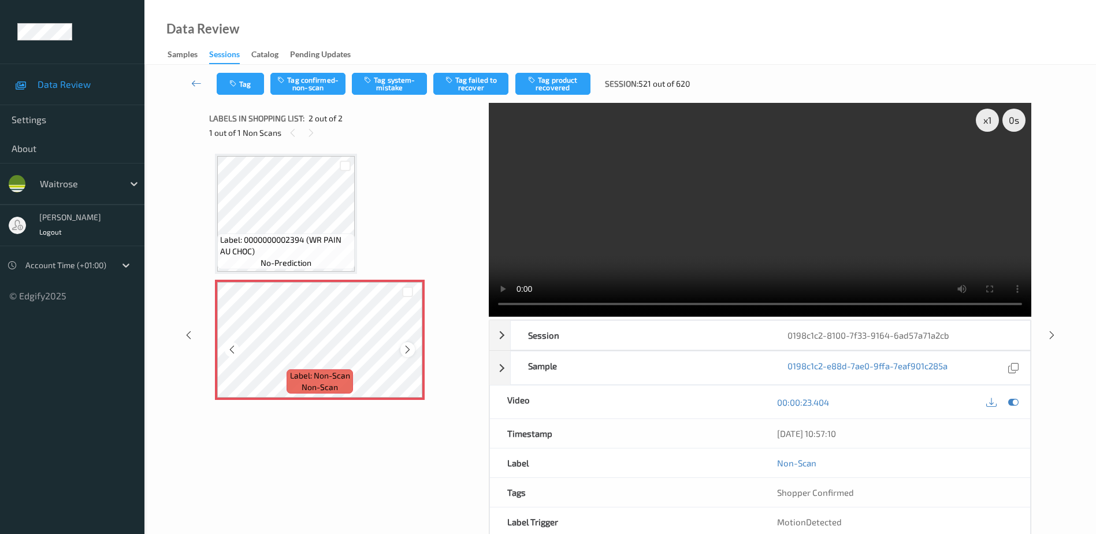
click at [406, 351] on icon at bounding box center [408, 349] width 10 height 10
click at [879, 267] on video at bounding box center [760, 210] width 542 height 214
click at [394, 80] on button "Tag system-mistake" at bounding box center [389, 84] width 75 height 22
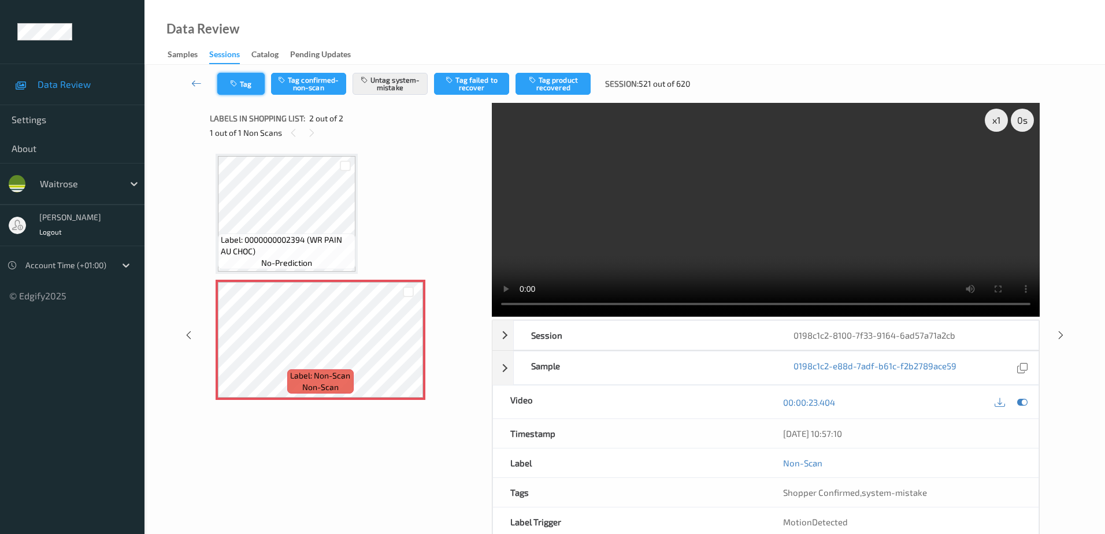
click at [236, 86] on icon "button" at bounding box center [235, 84] width 10 height 8
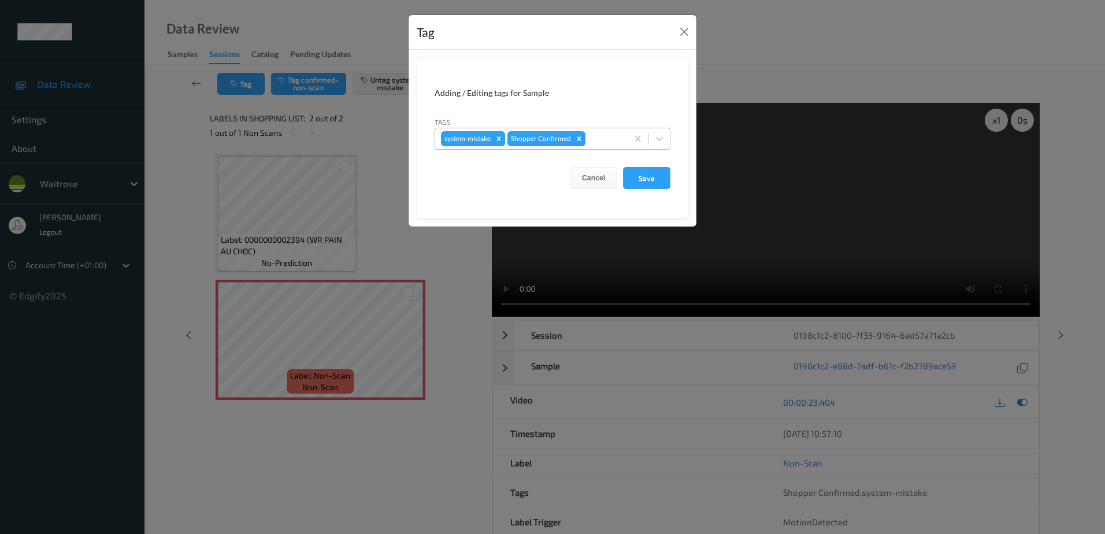
click at [593, 137] on div at bounding box center [604, 139] width 34 height 14
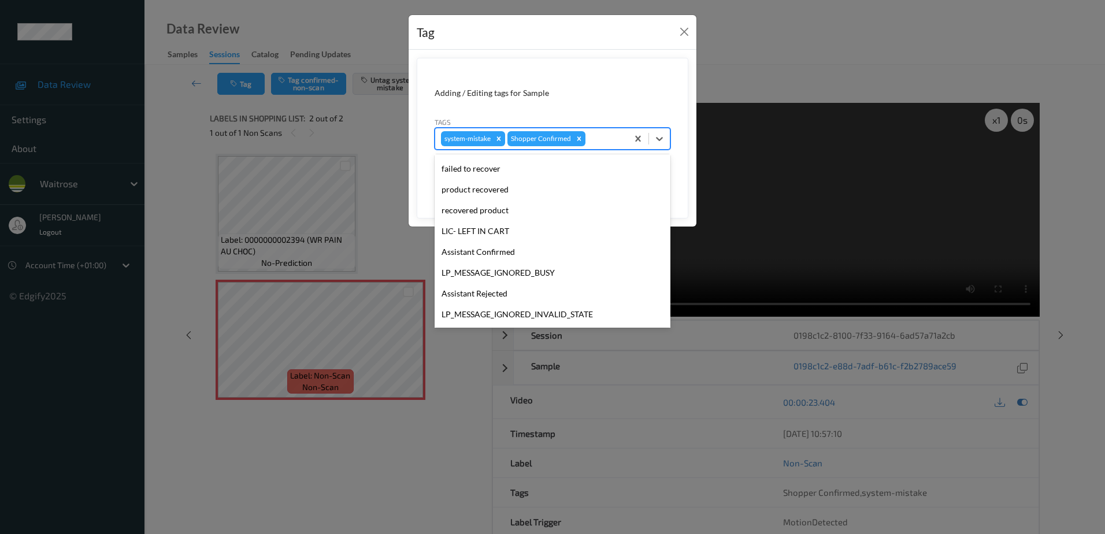
scroll to position [226, 0]
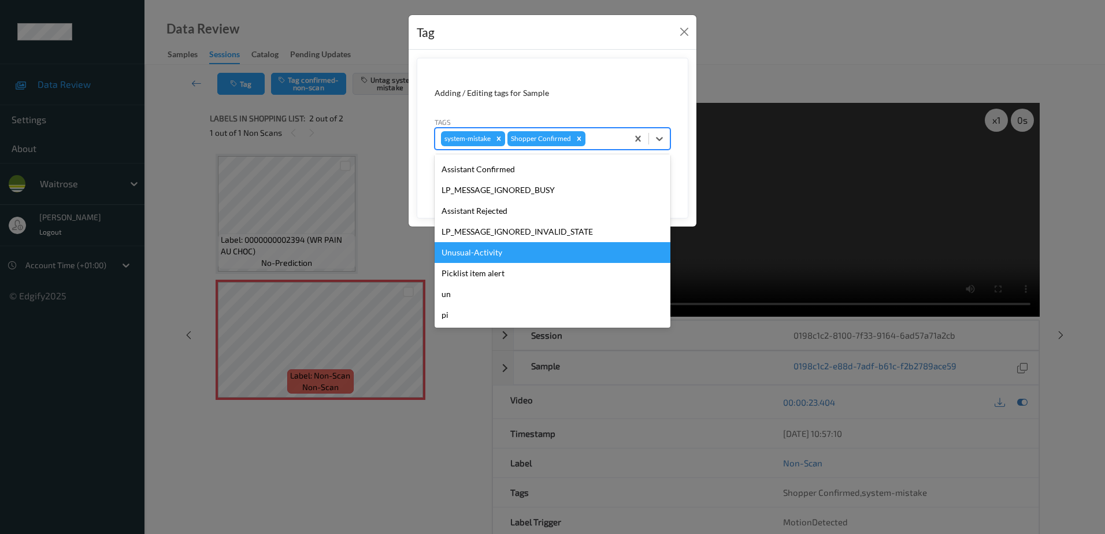
click at [517, 256] on div "Unusual-Activity" at bounding box center [552, 252] width 236 height 21
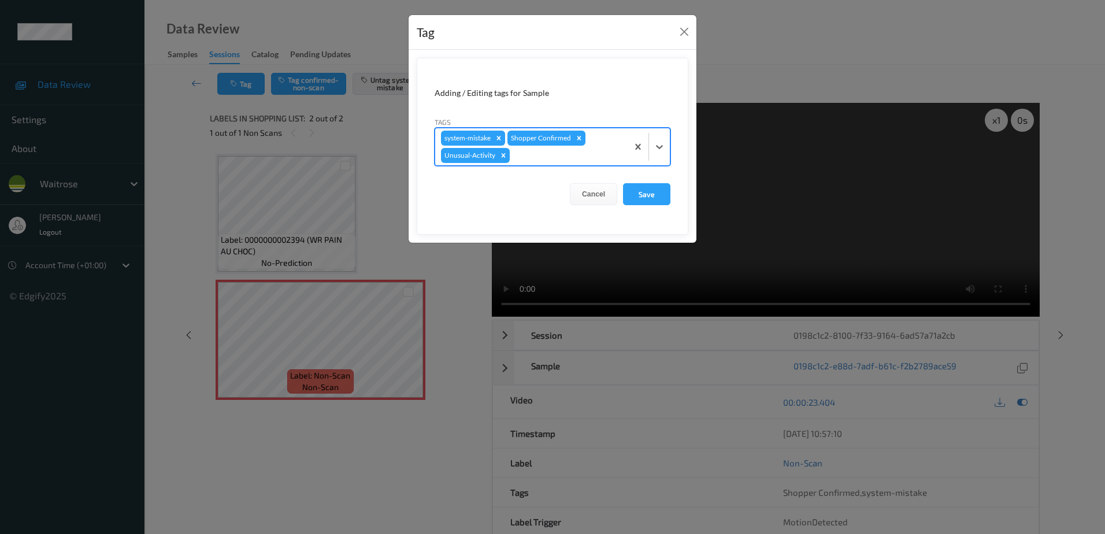
click at [542, 161] on div at bounding box center [567, 155] width 110 height 14
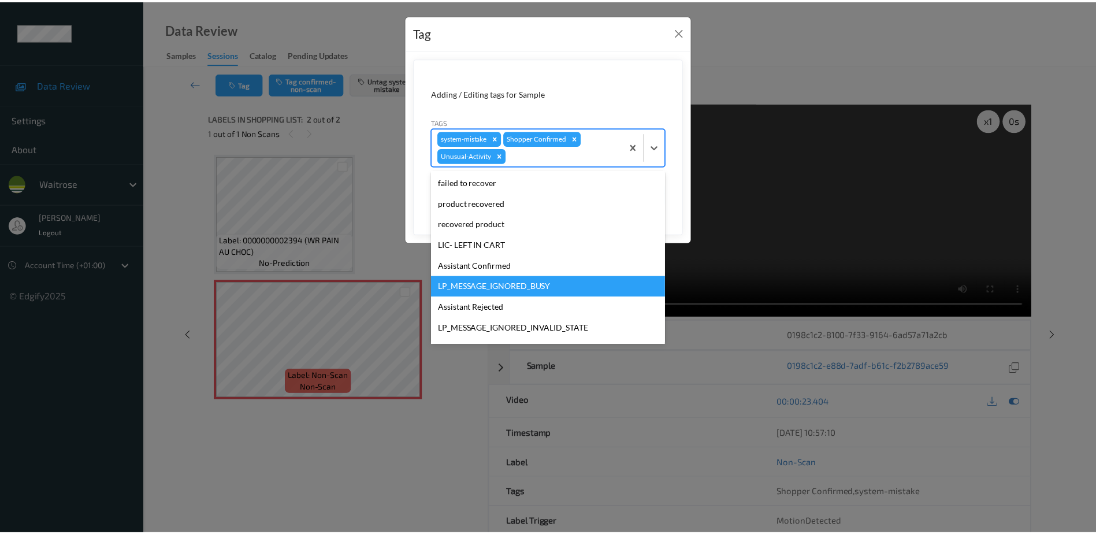
scroll to position [206, 0]
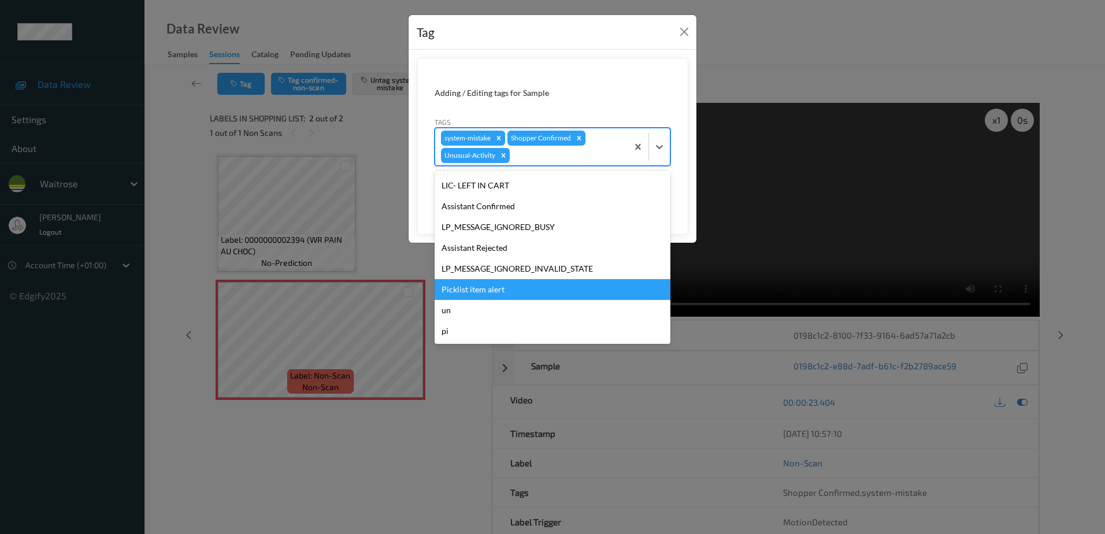
click at [508, 282] on div "Picklist item alert" at bounding box center [552, 289] width 236 height 21
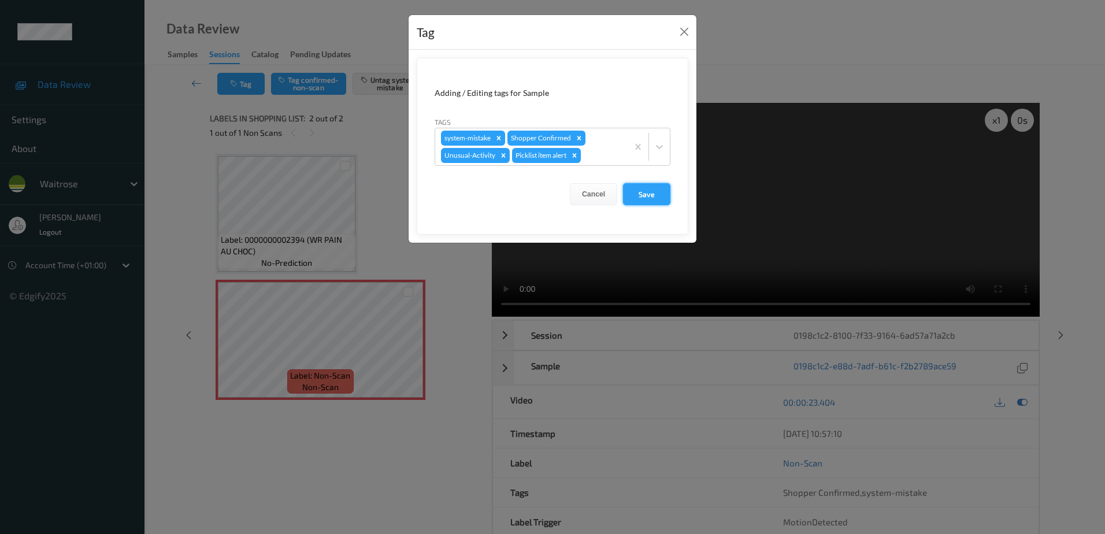
click at [651, 198] on button "Save" at bounding box center [646, 194] width 47 height 22
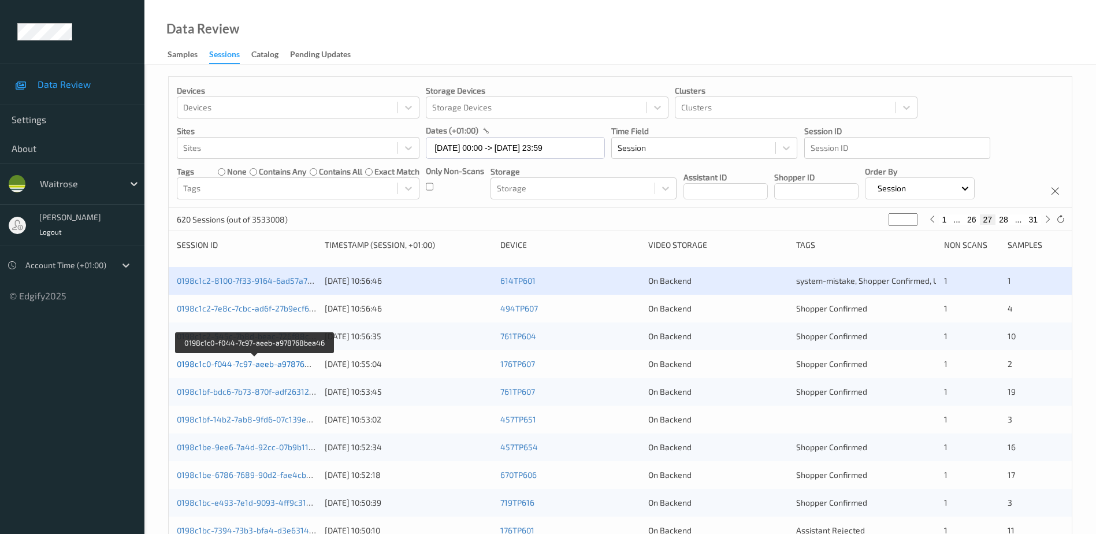
click at [258, 365] on link "0198c1c0-f044-7c97-aeeb-a978768bea46" at bounding box center [255, 364] width 157 height 10
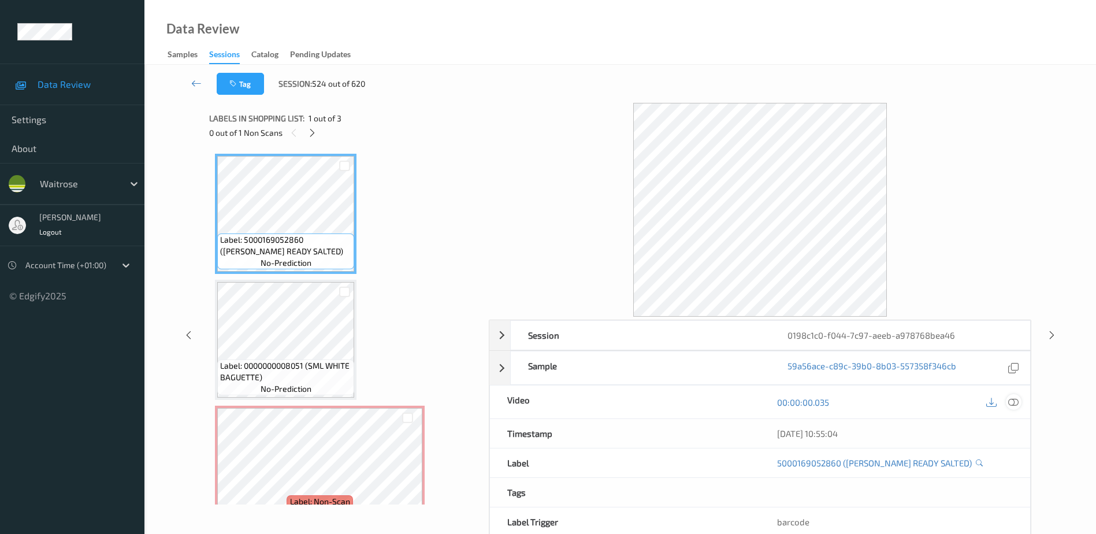
click at [1010, 400] on icon at bounding box center [1013, 402] width 10 height 10
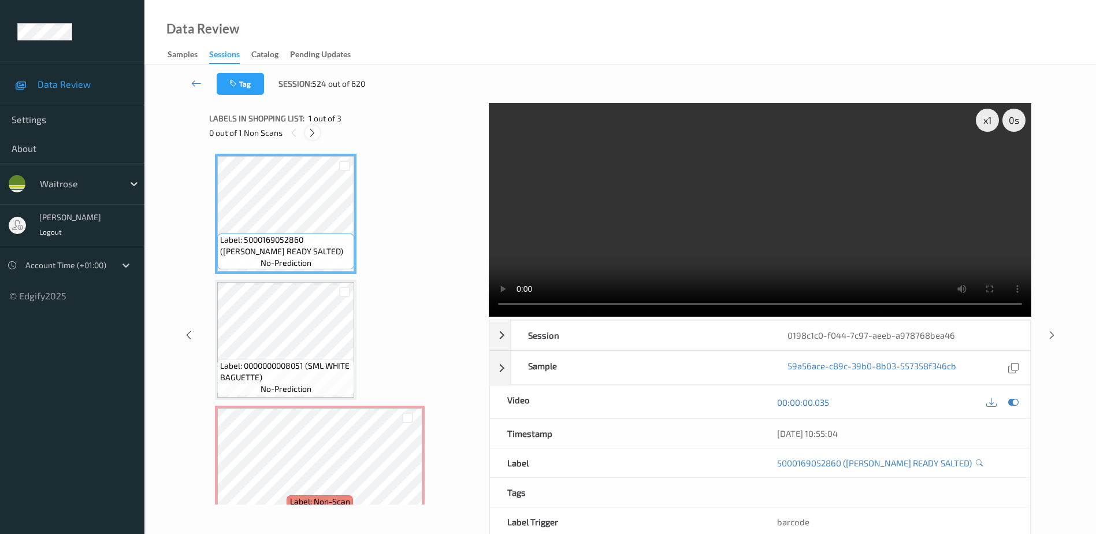
click at [312, 135] on icon at bounding box center [312, 133] width 10 height 10
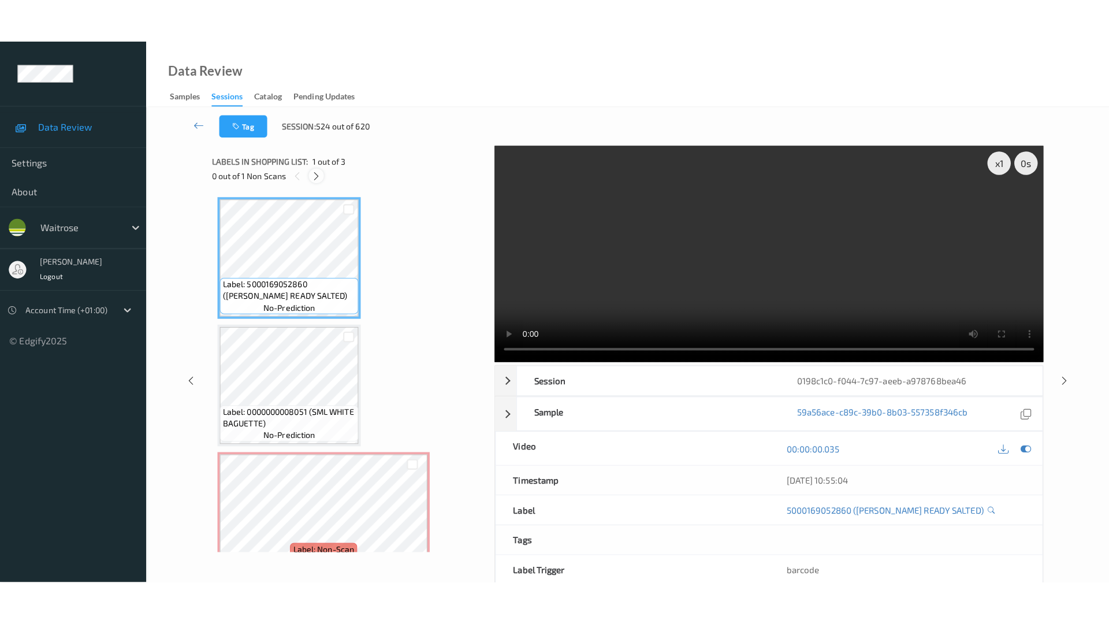
scroll to position [27, 0]
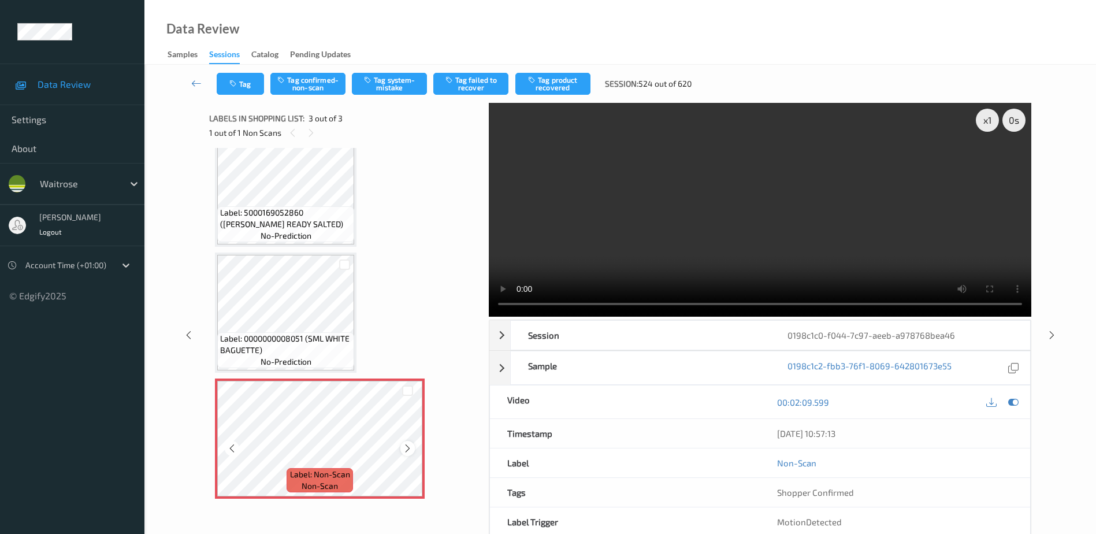
click at [406, 447] on icon at bounding box center [408, 448] width 10 height 10
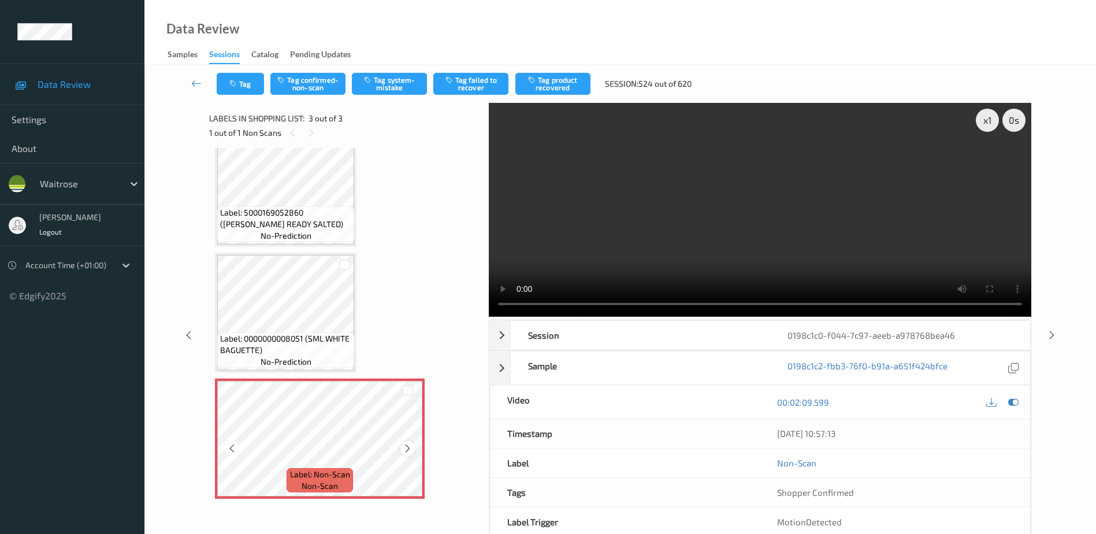
click at [407, 445] on icon at bounding box center [408, 448] width 10 height 10
click at [690, 231] on video at bounding box center [760, 210] width 542 height 214
click at [373, 81] on icon "button" at bounding box center [369, 80] width 10 height 8
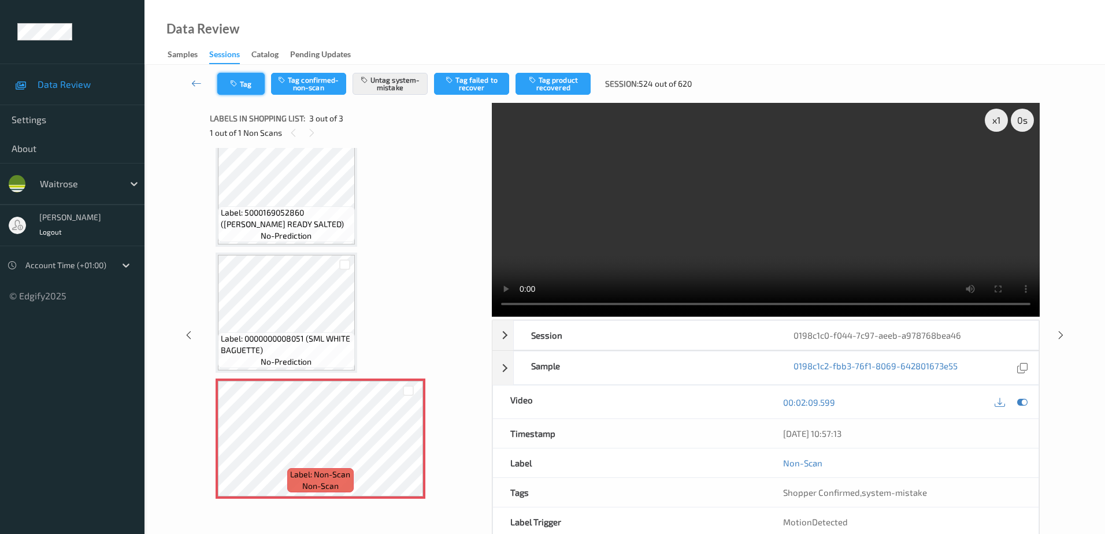
click at [253, 87] on button "Tag" at bounding box center [240, 84] width 47 height 22
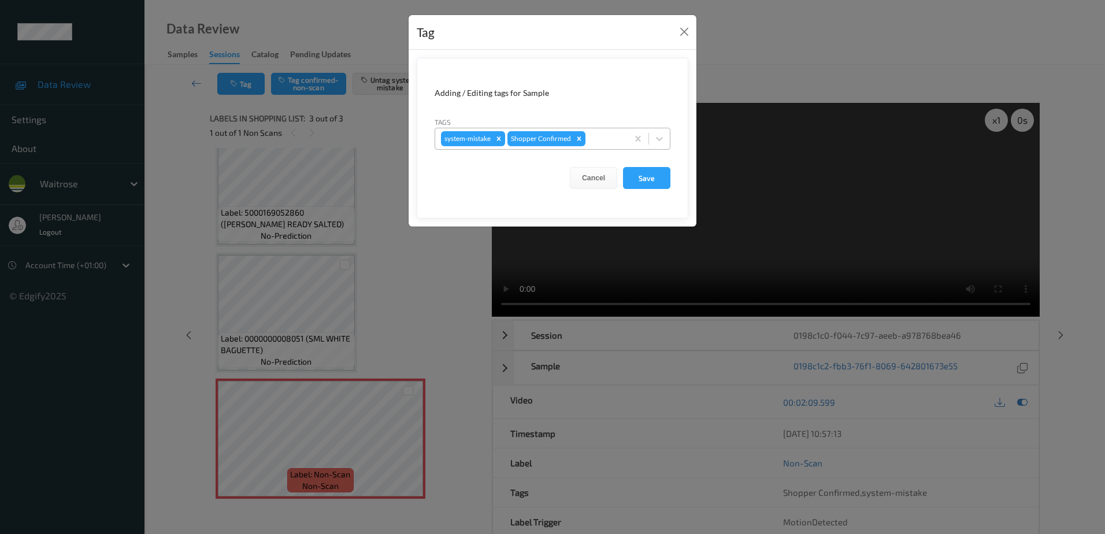
click at [596, 138] on div at bounding box center [604, 139] width 34 height 14
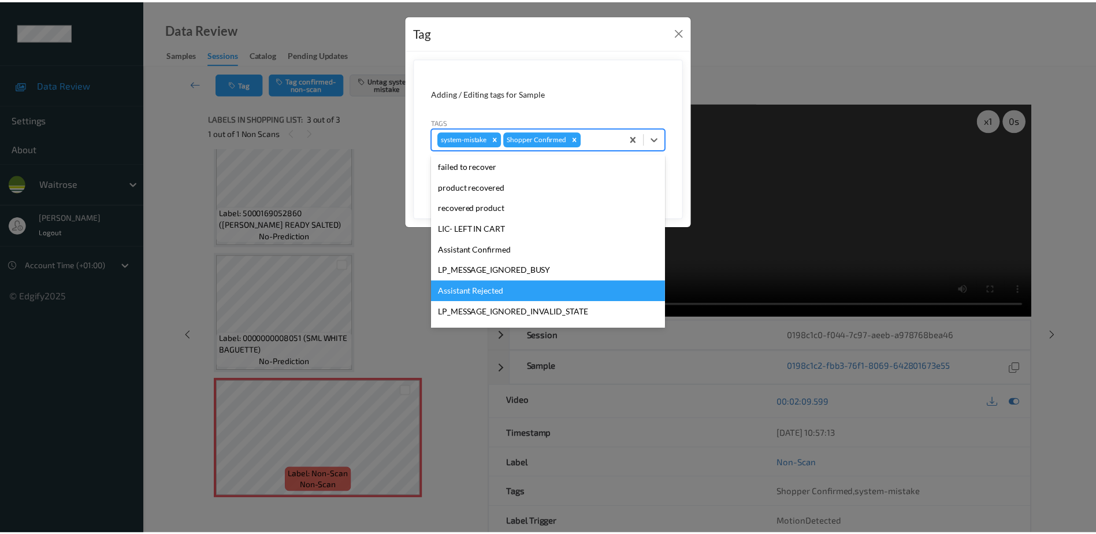
scroll to position [226, 0]
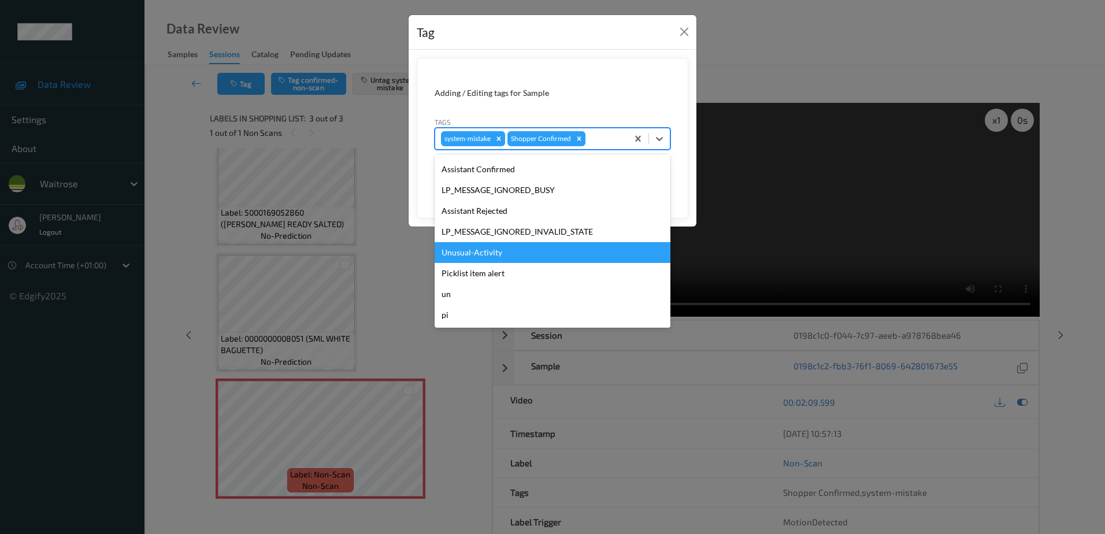
click at [526, 248] on div "Unusual-Activity" at bounding box center [552, 252] width 236 height 21
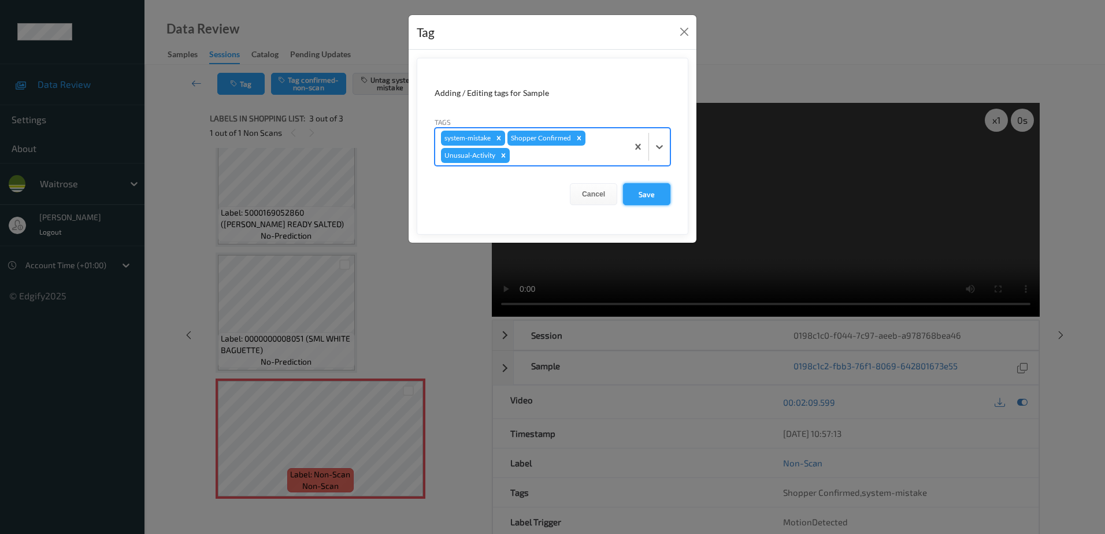
click at [637, 195] on button "Save" at bounding box center [646, 194] width 47 height 22
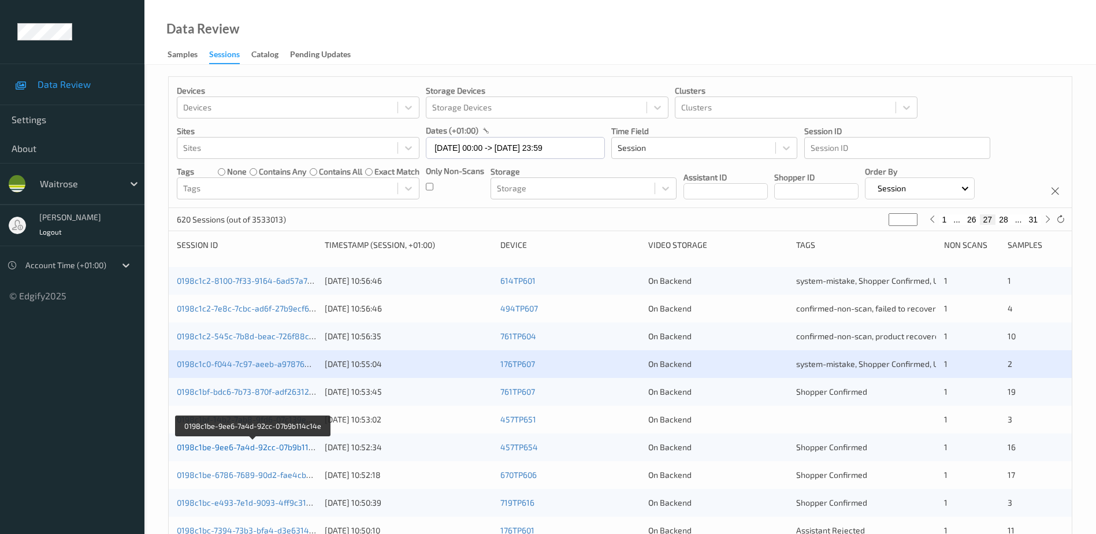
click at [259, 445] on link "0198c1be-9ee6-7a4d-92cc-07b9b114c14e" at bounding box center [254, 447] width 154 height 10
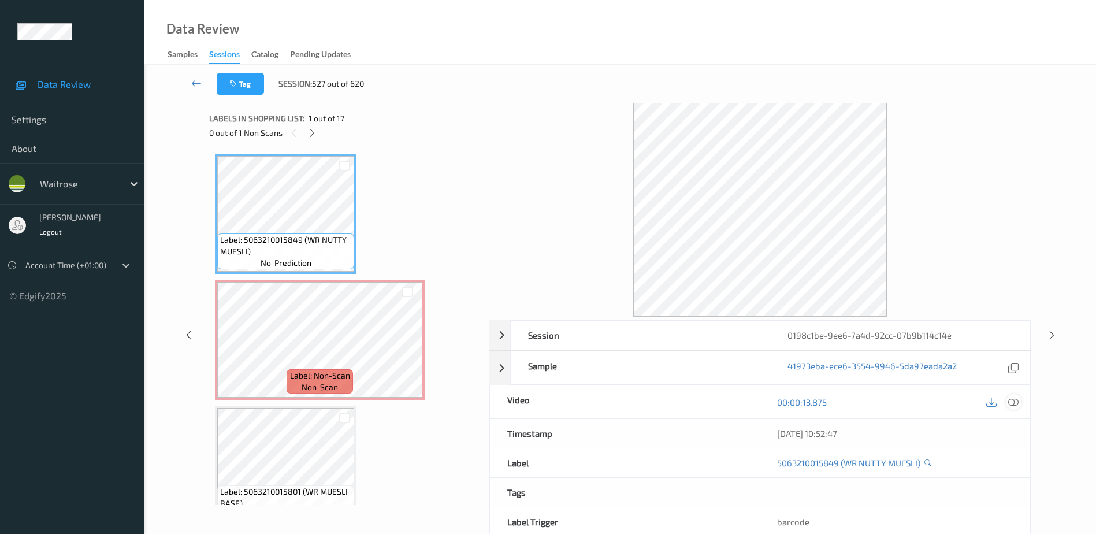
click at [1012, 401] on icon at bounding box center [1013, 402] width 10 height 10
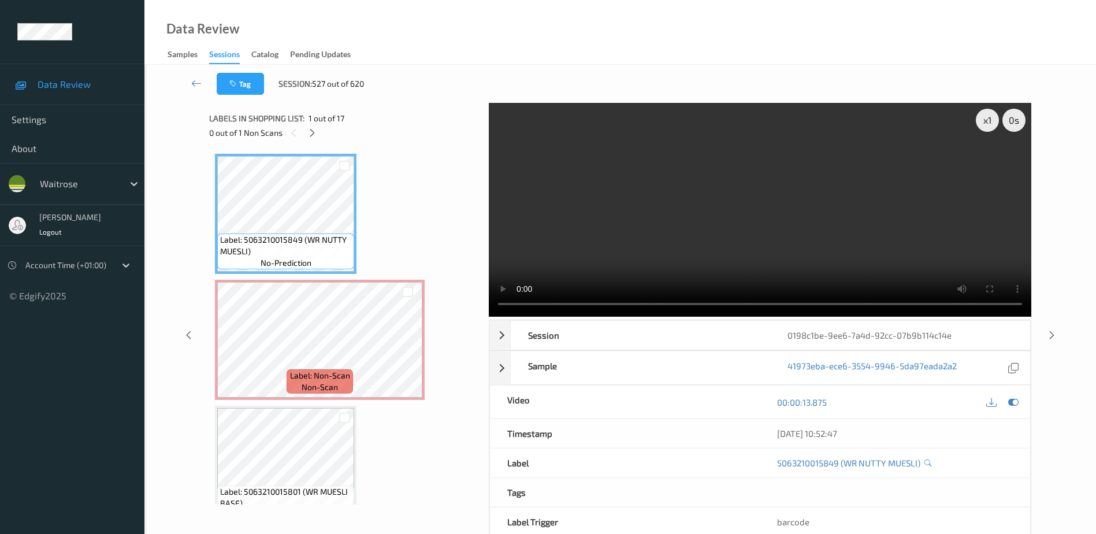
drag, startPoint x: 313, startPoint y: 132, endPoint x: 318, endPoint y: 136, distance: 6.6
click at [313, 132] on icon at bounding box center [312, 133] width 10 height 10
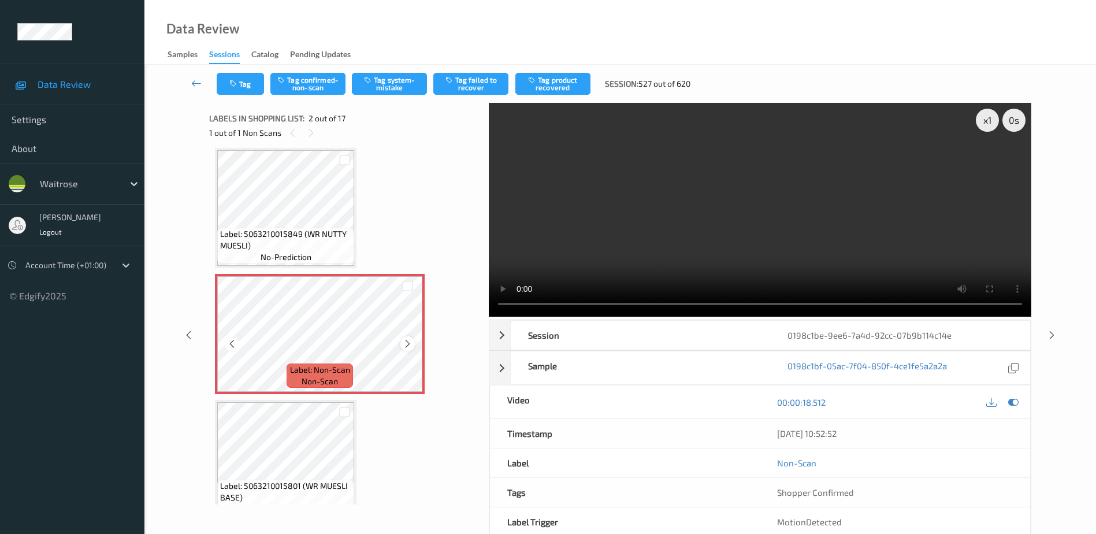
click at [405, 341] on icon at bounding box center [408, 344] width 10 height 10
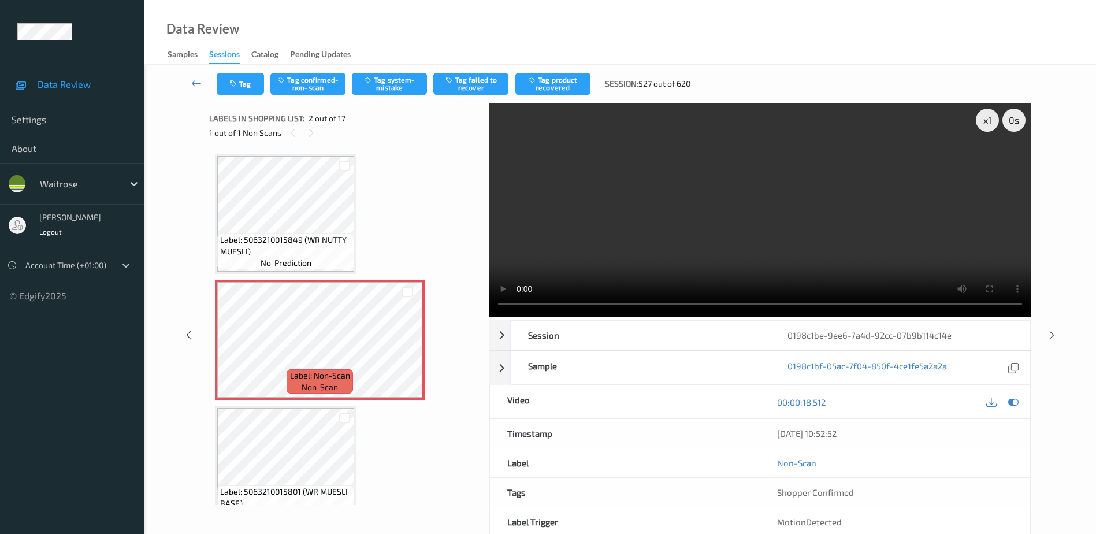
drag, startPoint x: 737, startPoint y: 196, endPoint x: 690, endPoint y: 260, distance: 78.9
click at [737, 196] on video at bounding box center [760, 210] width 542 height 214
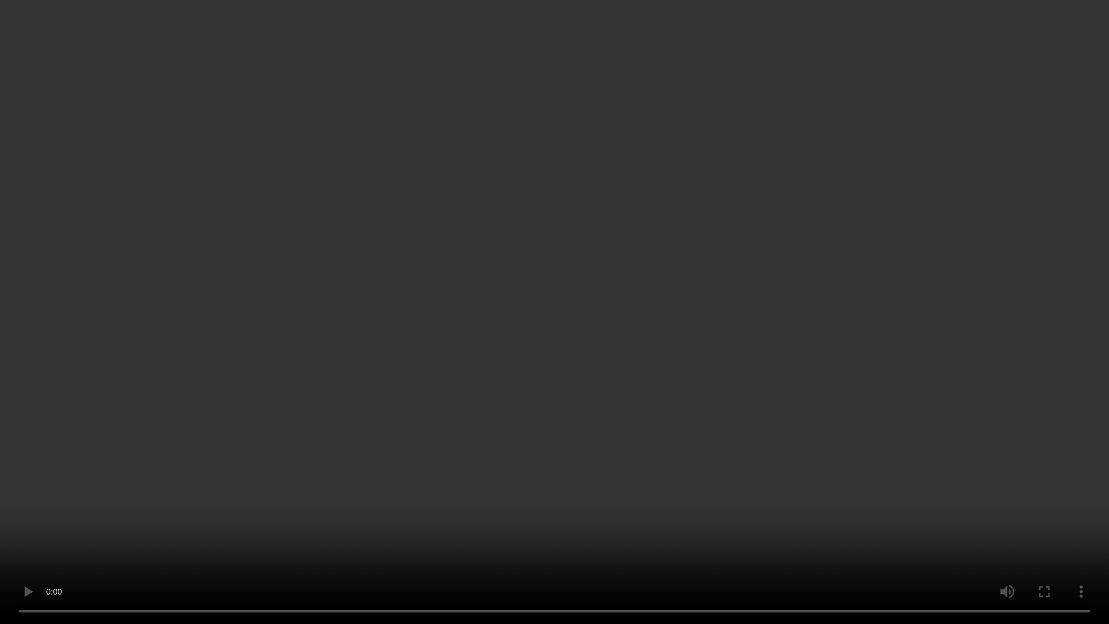
click at [735, 214] on video at bounding box center [554, 312] width 1109 height 624
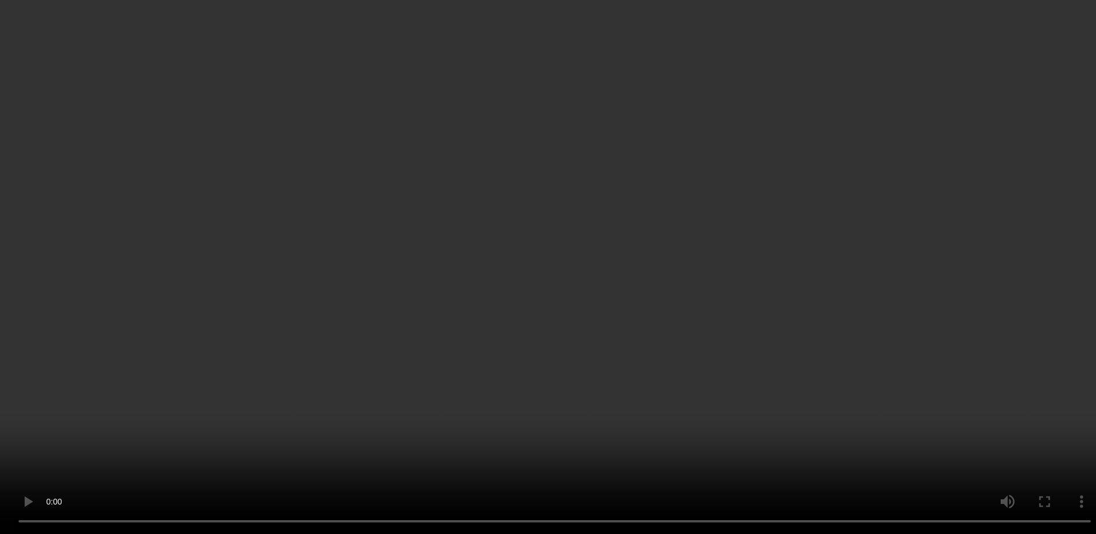
scroll to position [58, 0]
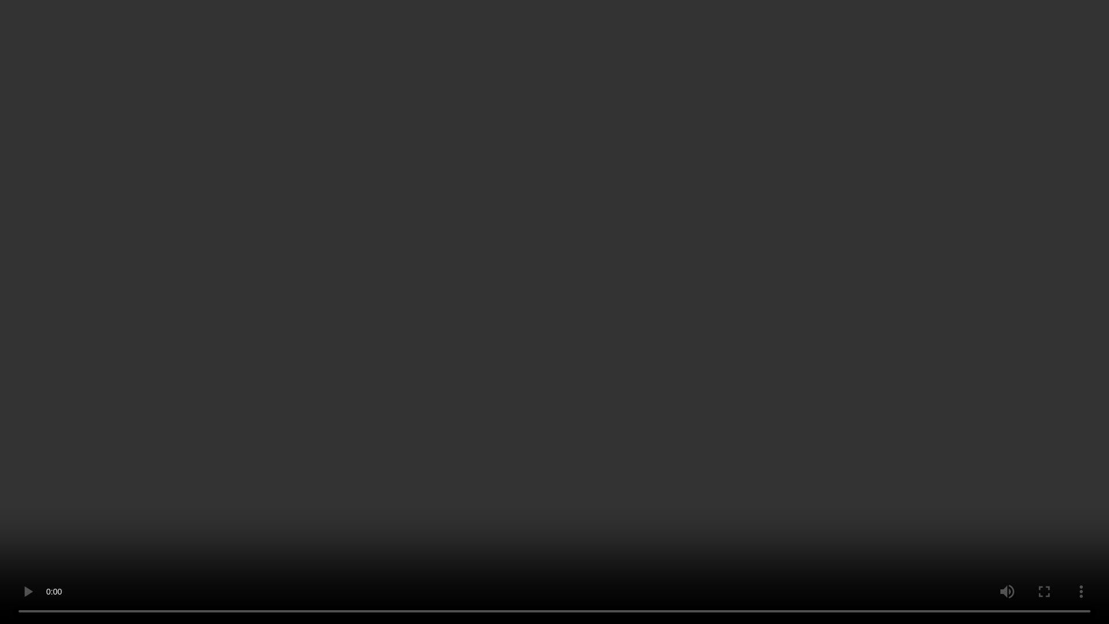
click at [613, 325] on video at bounding box center [554, 312] width 1109 height 624
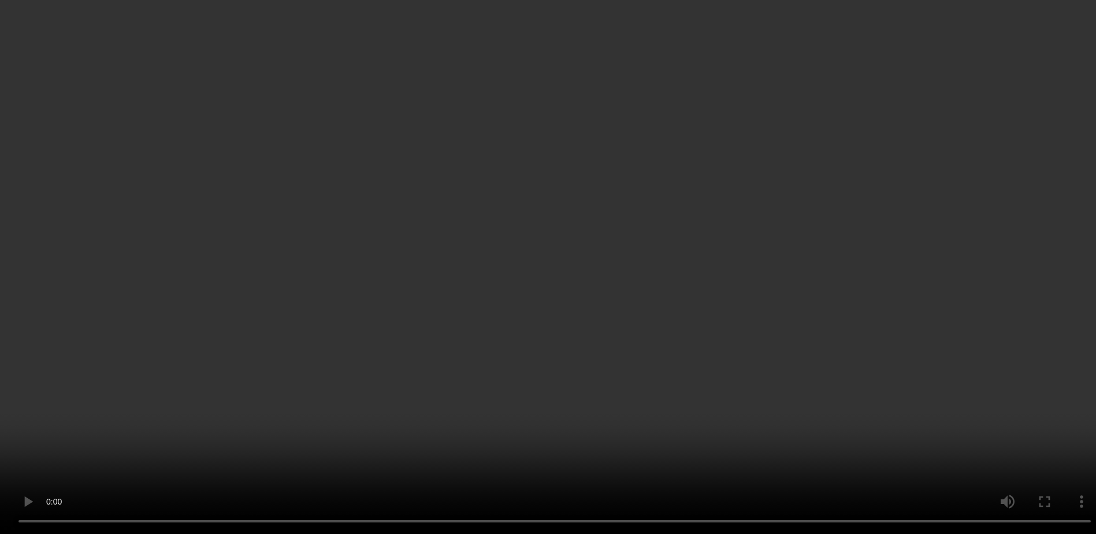
scroll to position [0, 0]
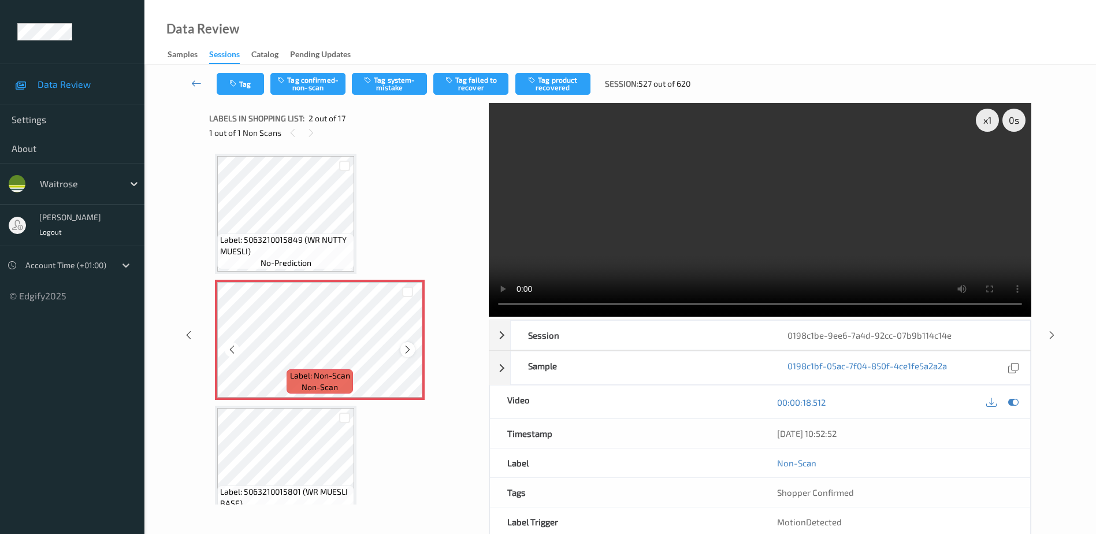
click at [408, 352] on icon at bounding box center [408, 349] width 10 height 10
drag, startPoint x: 802, startPoint y: 255, endPoint x: 831, endPoint y: 258, distance: 29.0
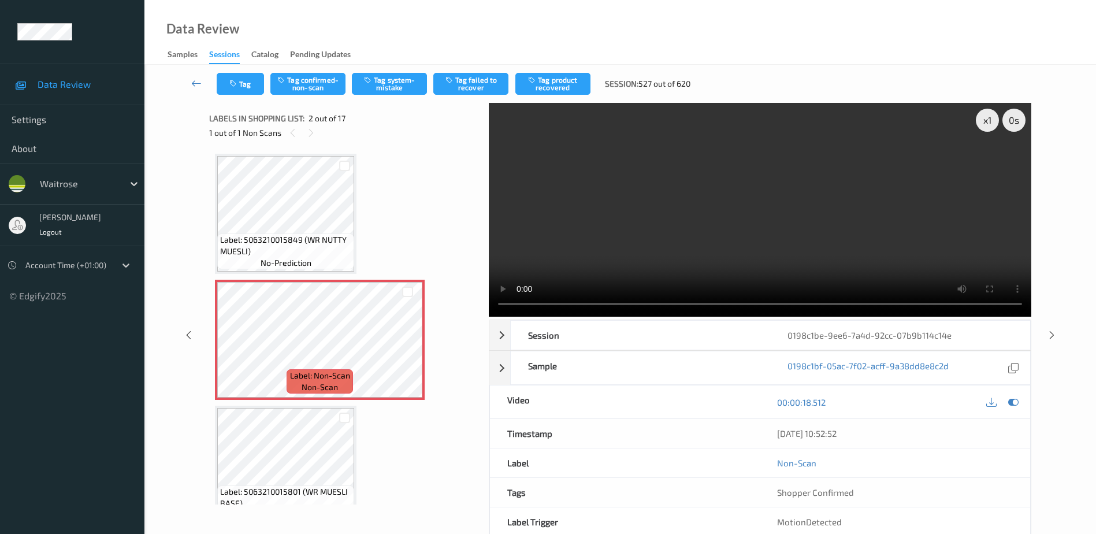
click at [803, 255] on video at bounding box center [760, 210] width 542 height 214
click at [285, 77] on icon "button" at bounding box center [282, 80] width 10 height 8
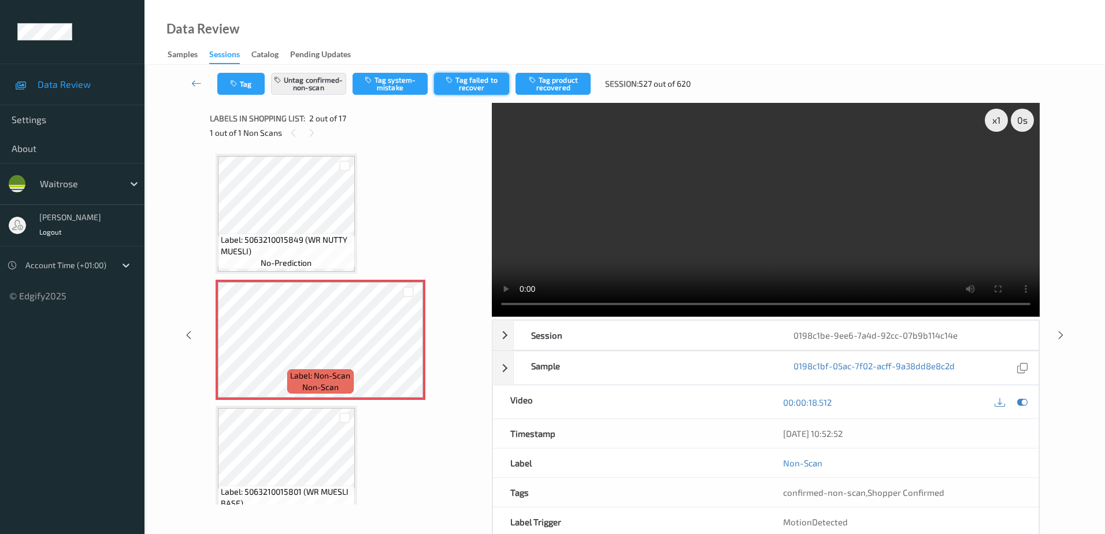
click at [475, 84] on button "Tag failed to recover" at bounding box center [471, 84] width 75 height 22
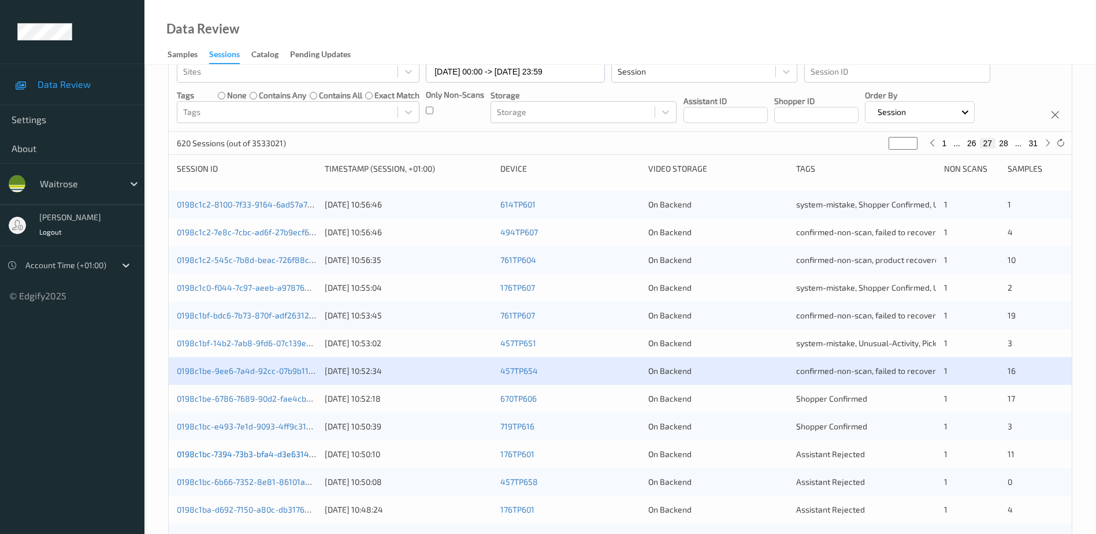
scroll to position [173, 0]
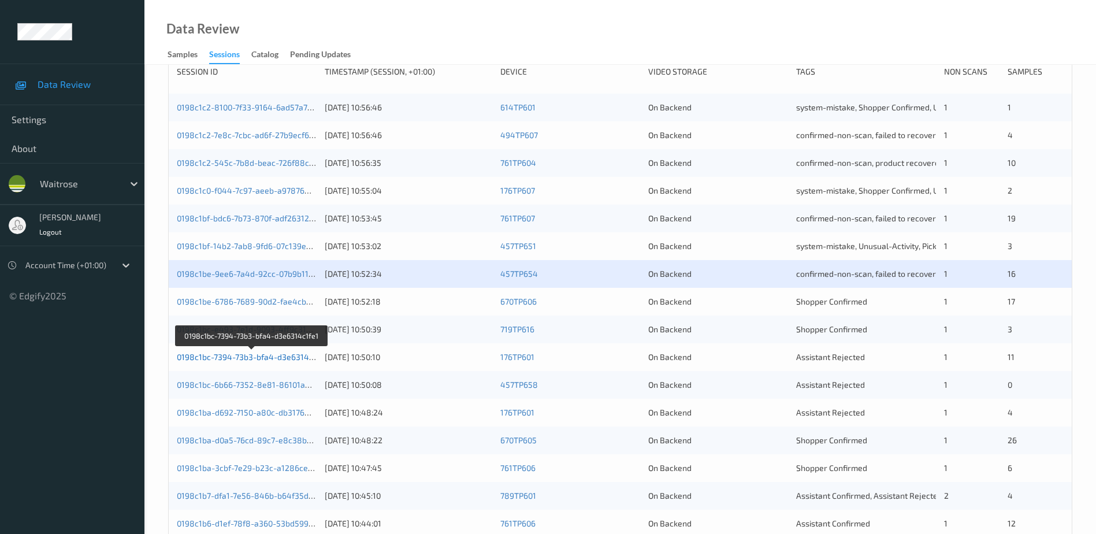
click at [265, 354] on link "0198c1bc-7394-73b3-bfa4-d3e6314c1fe1" at bounding box center [252, 357] width 151 height 10
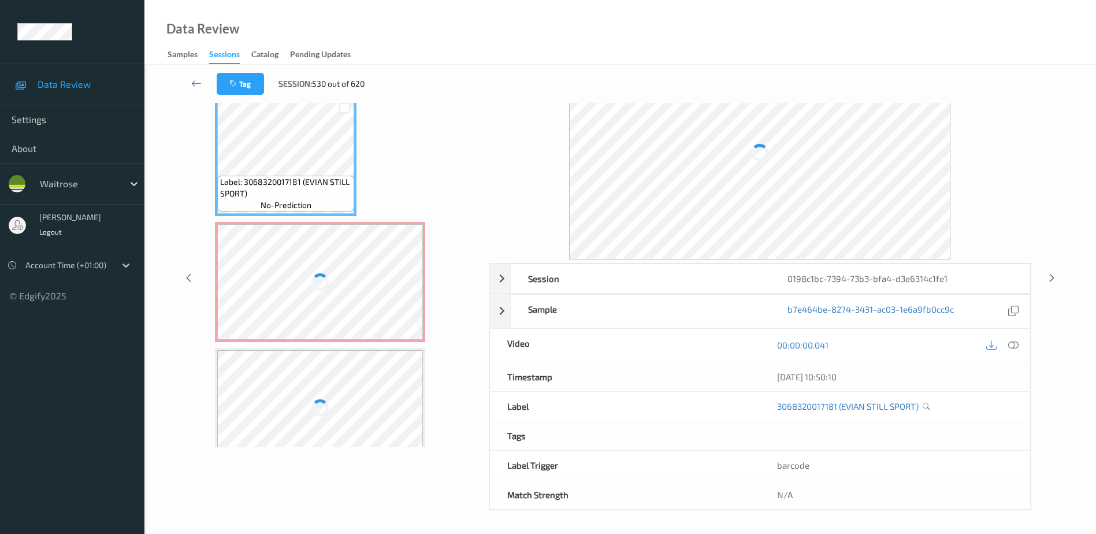
scroll to position [57, 0]
click at [1008, 347] on icon at bounding box center [1013, 345] width 10 height 10
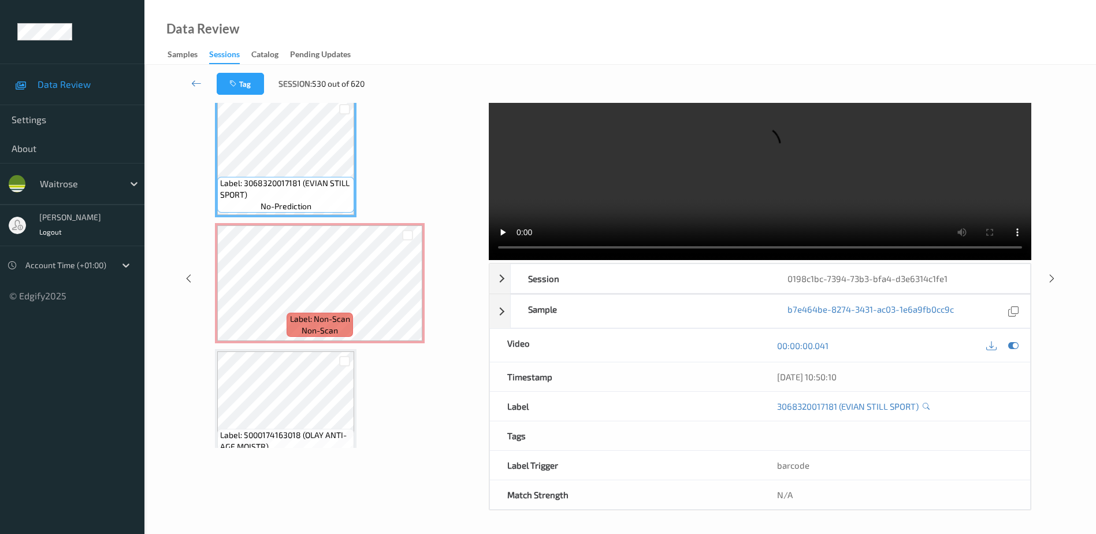
scroll to position [0, 0]
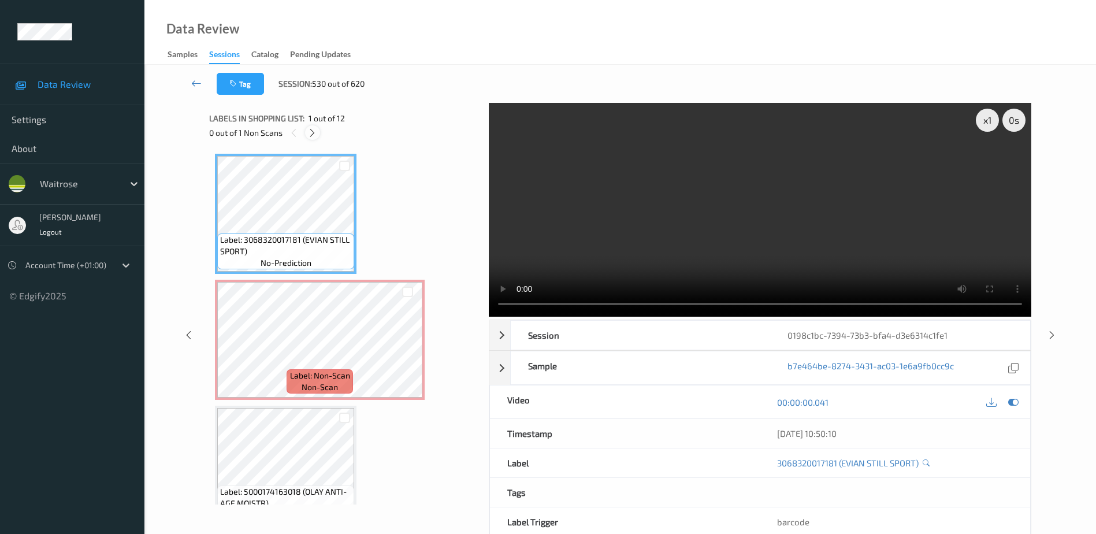
click at [314, 135] on icon at bounding box center [312, 133] width 10 height 10
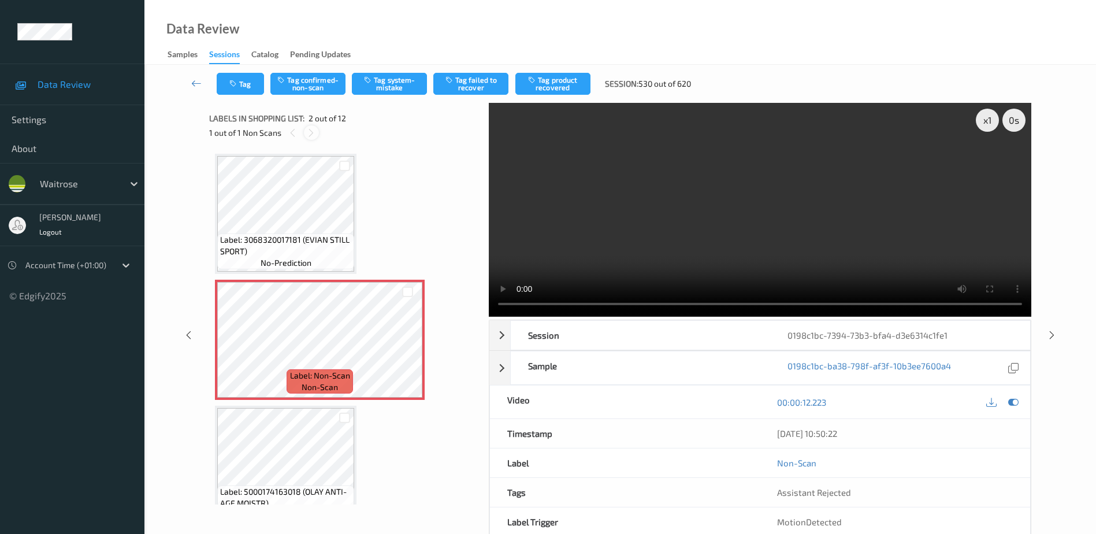
scroll to position [6, 0]
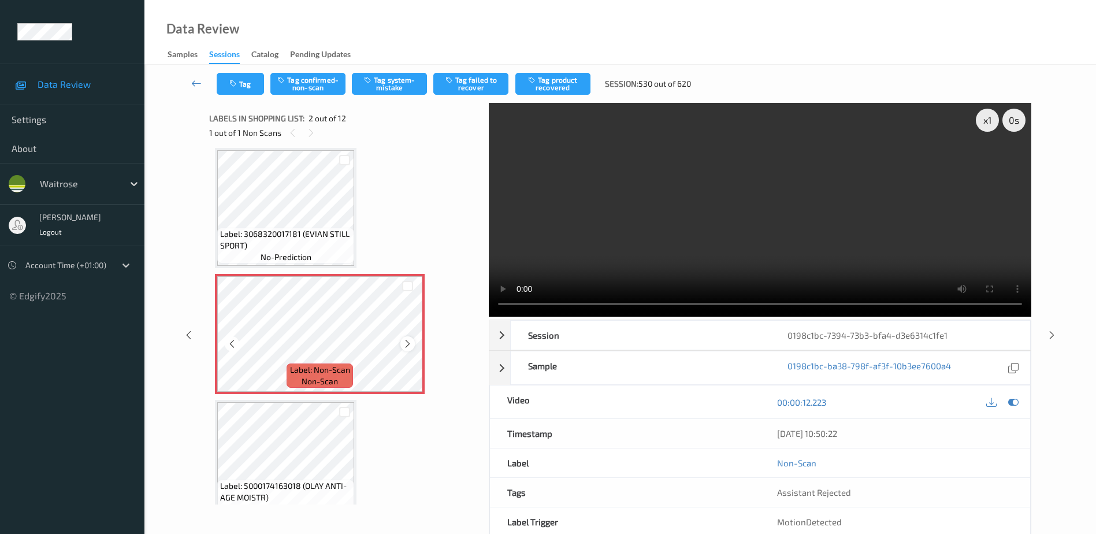
click at [407, 342] on icon at bounding box center [408, 344] width 10 height 10
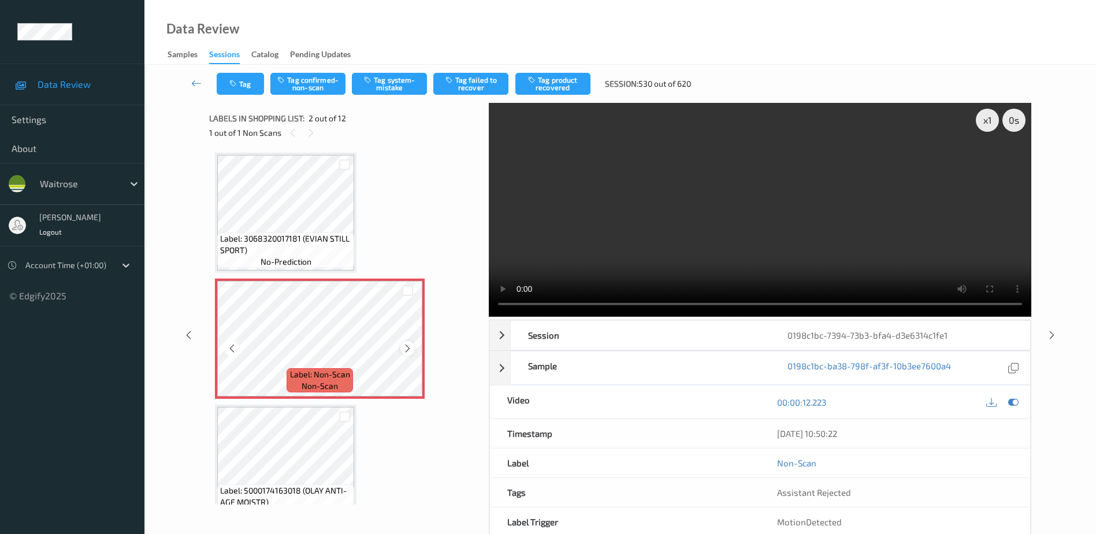
scroll to position [0, 0]
click at [689, 242] on video at bounding box center [760, 210] width 542 height 214
click at [404, 346] on icon at bounding box center [408, 349] width 10 height 10
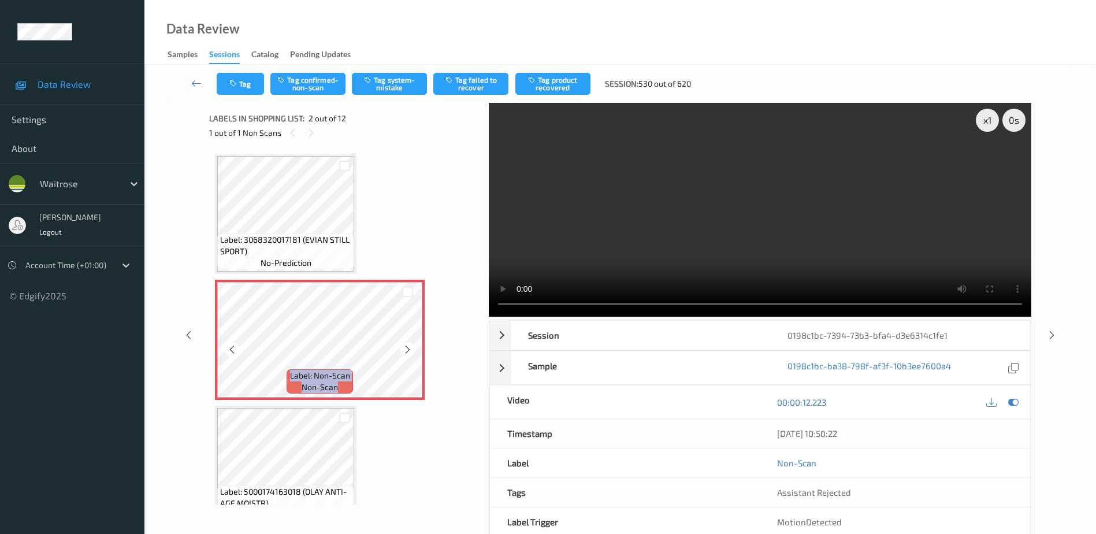
click at [404, 346] on icon at bounding box center [408, 349] width 10 height 10
click at [386, 89] on button "Tag system-mistake" at bounding box center [389, 84] width 75 height 22
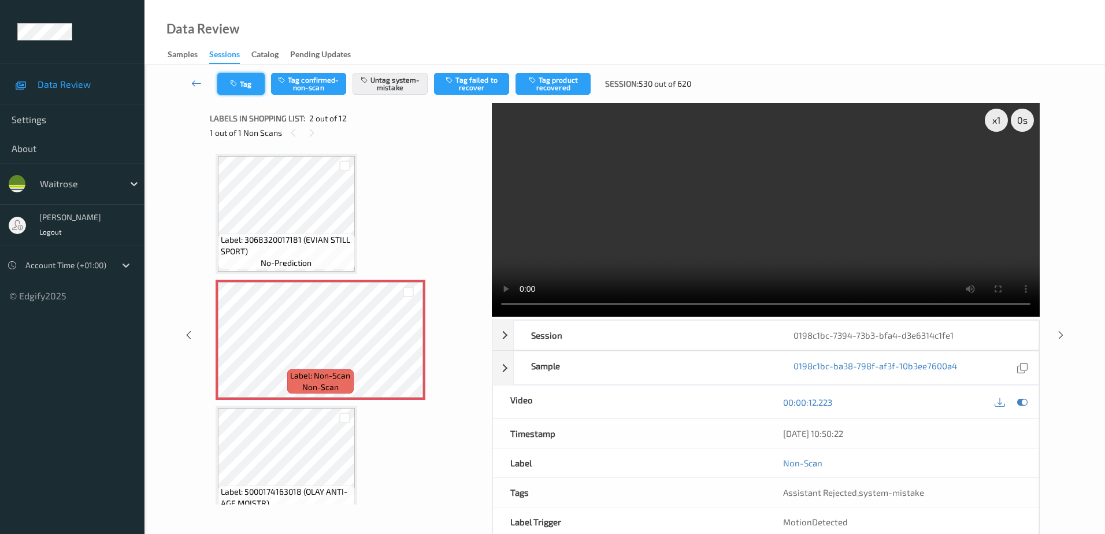
click at [238, 83] on icon "button" at bounding box center [235, 84] width 10 height 8
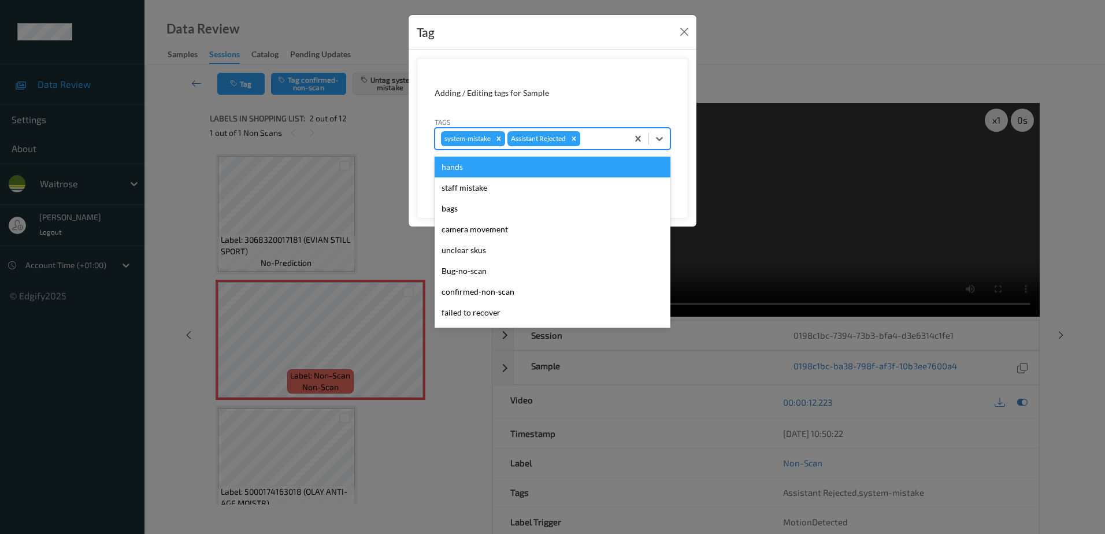
click at [604, 146] on div "system-mistake Assistant Rejected" at bounding box center [531, 139] width 192 height 20
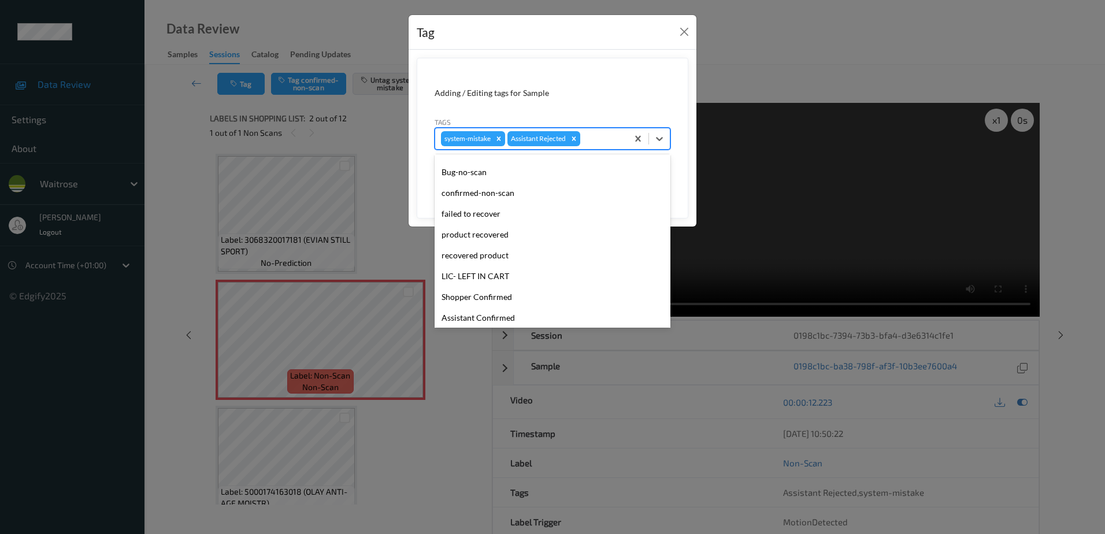
scroll to position [173, 0]
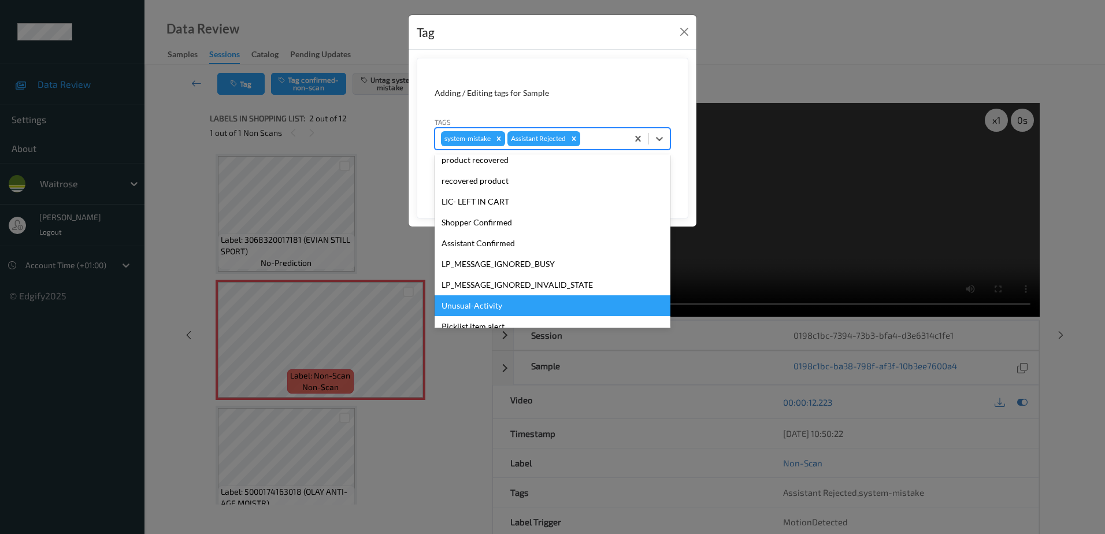
click at [484, 304] on div "Unusual-Activity" at bounding box center [552, 305] width 236 height 21
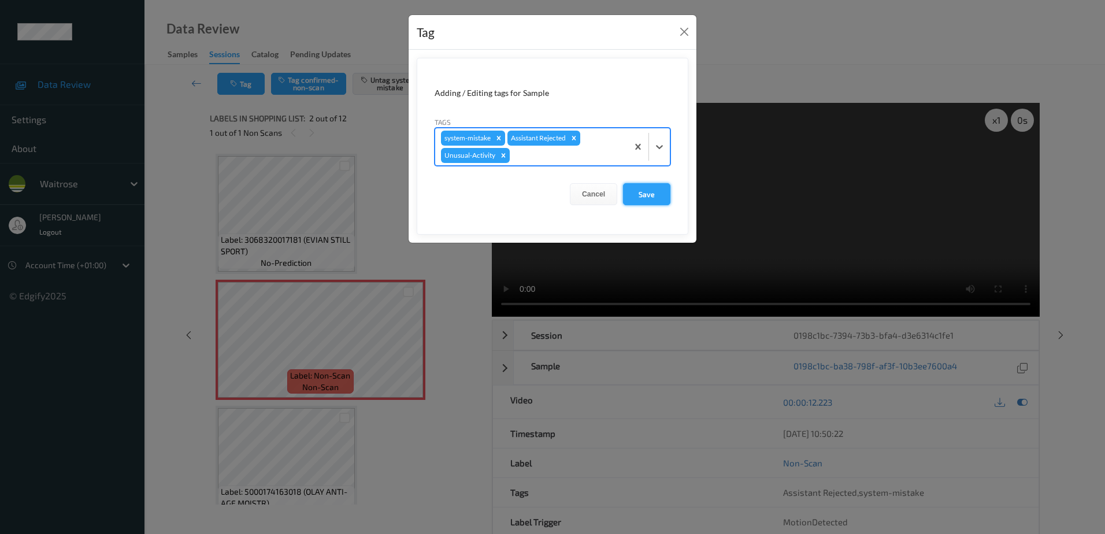
click at [644, 195] on button "Save" at bounding box center [646, 194] width 47 height 22
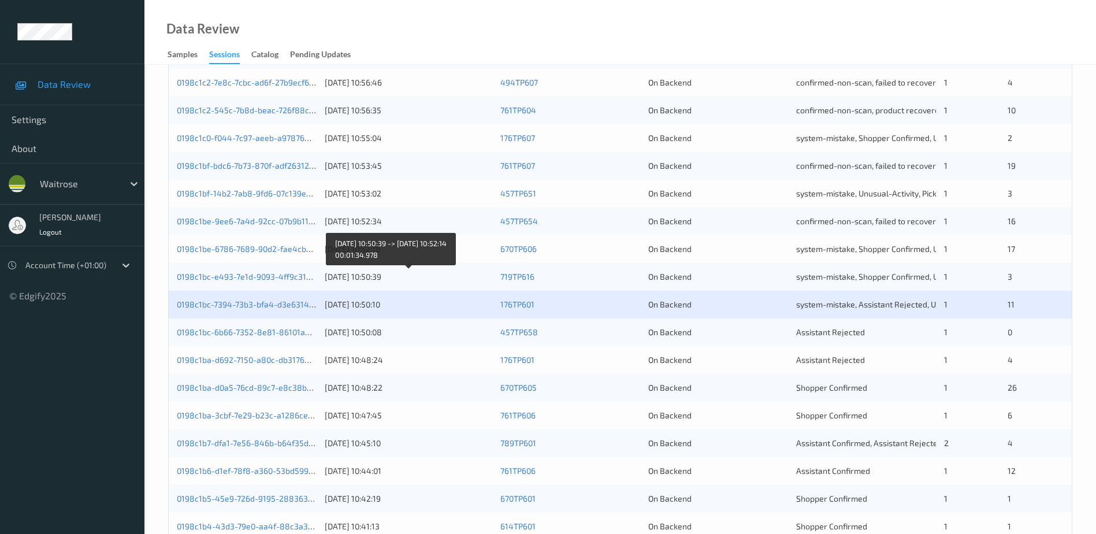
scroll to position [289, 0]
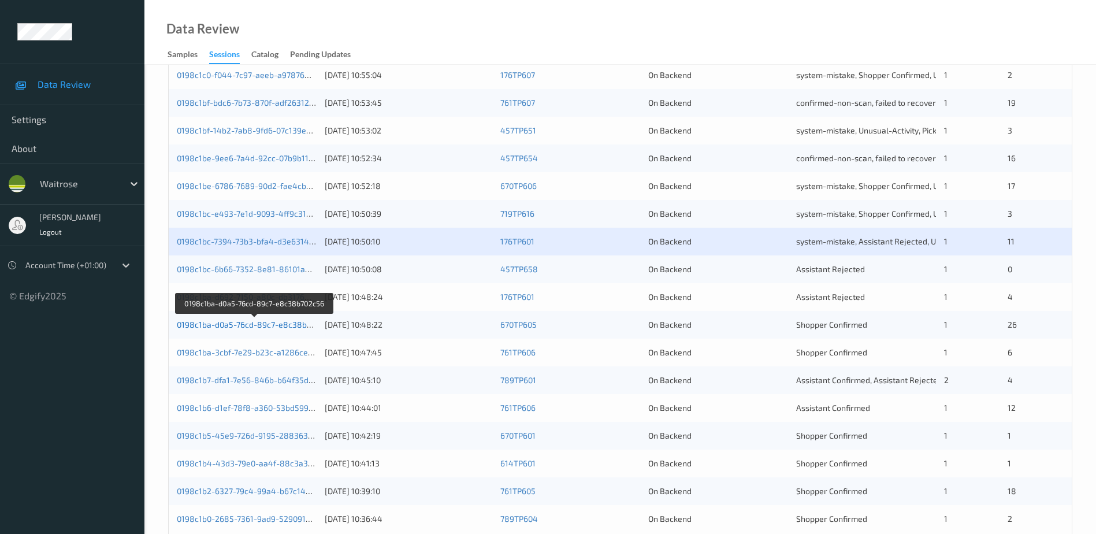
click at [266, 325] on link "0198c1ba-d0a5-76cd-89c7-e8c38b702c56" at bounding box center [255, 324] width 157 height 10
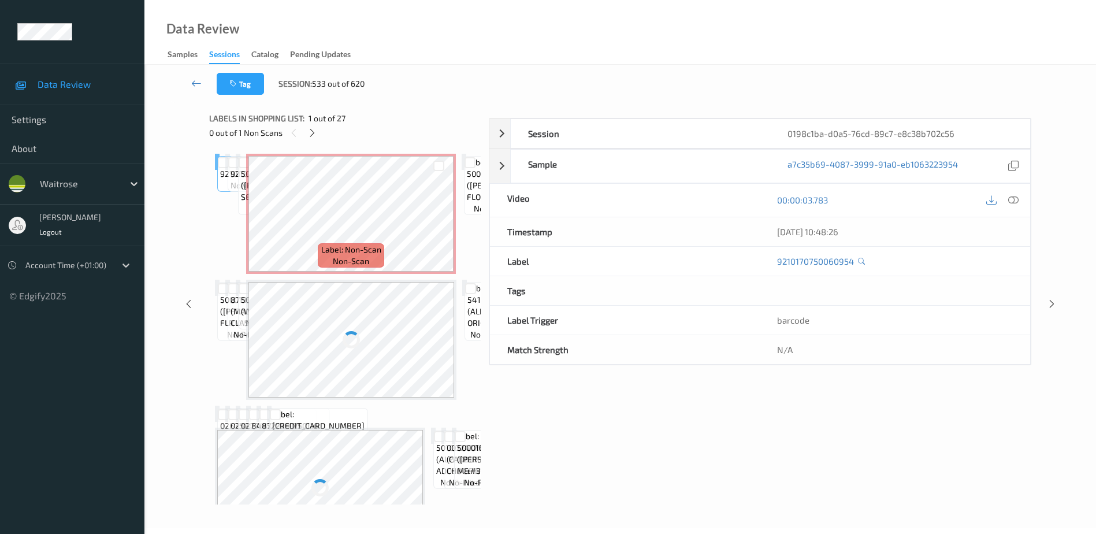
scroll to position [57, 0]
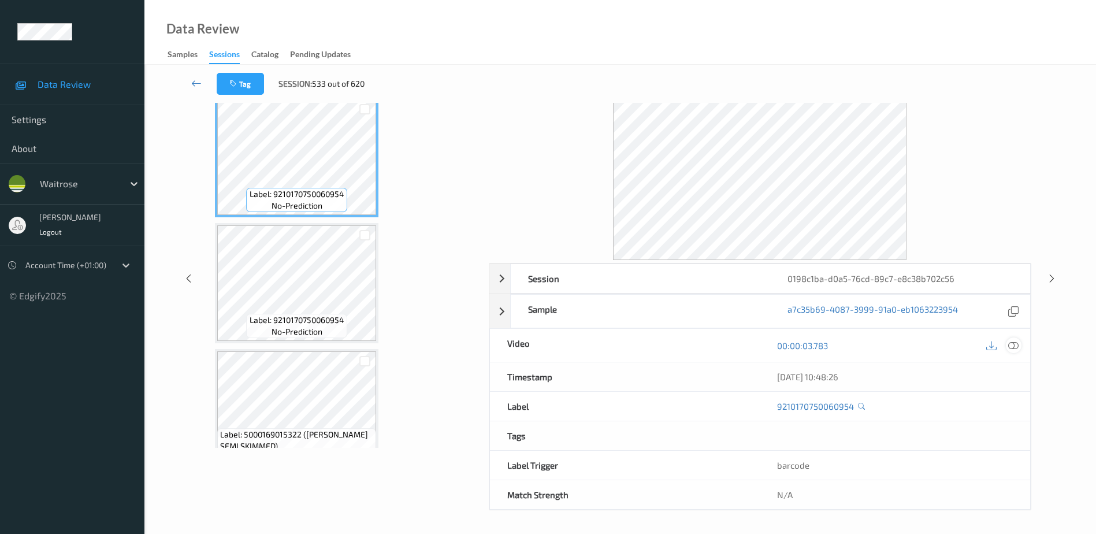
click at [1011, 345] on icon at bounding box center [1013, 345] width 10 height 10
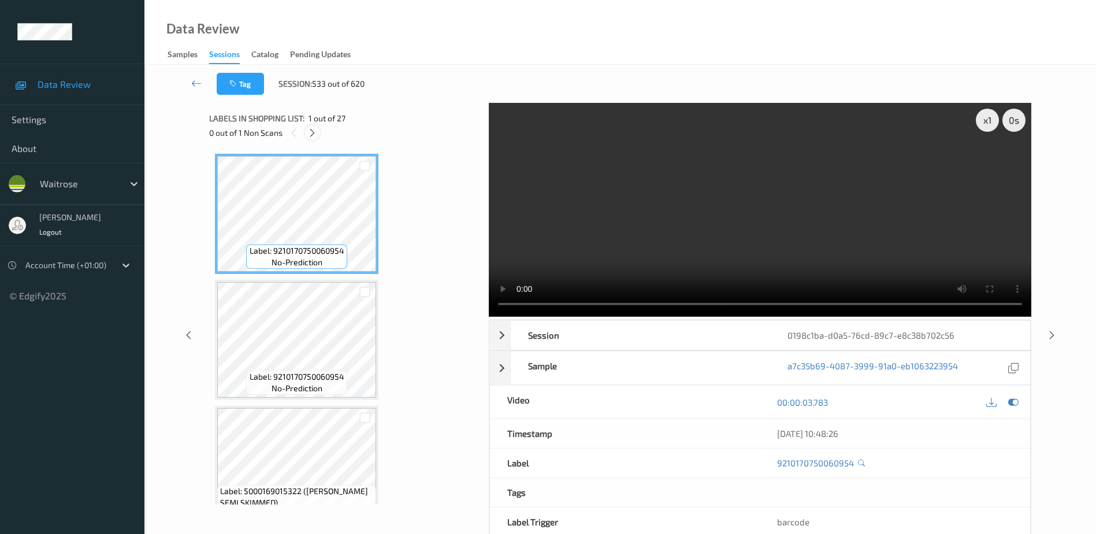
click at [312, 133] on icon at bounding box center [312, 133] width 10 height 10
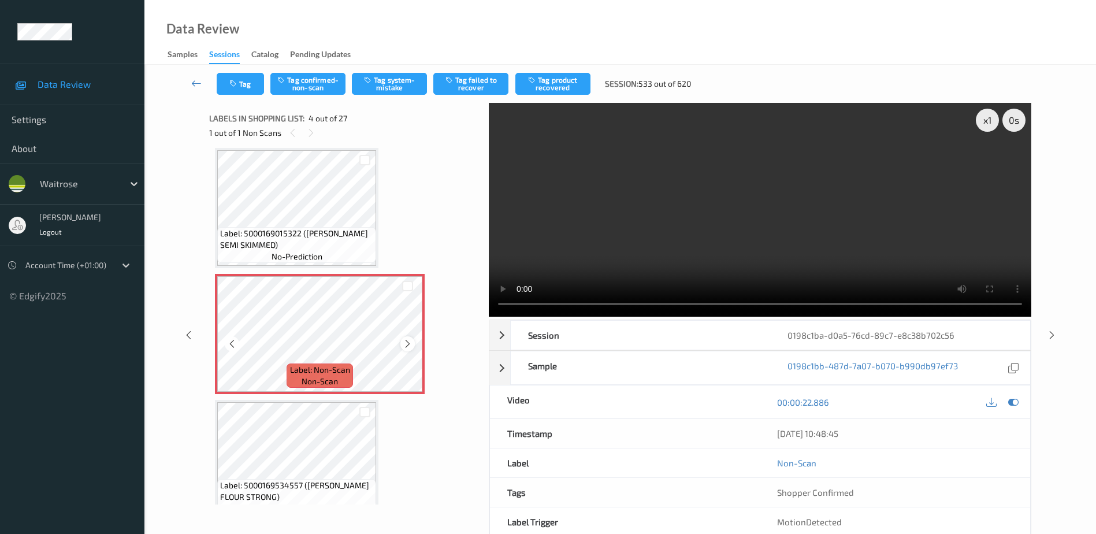
click at [404, 345] on icon at bounding box center [408, 344] width 10 height 10
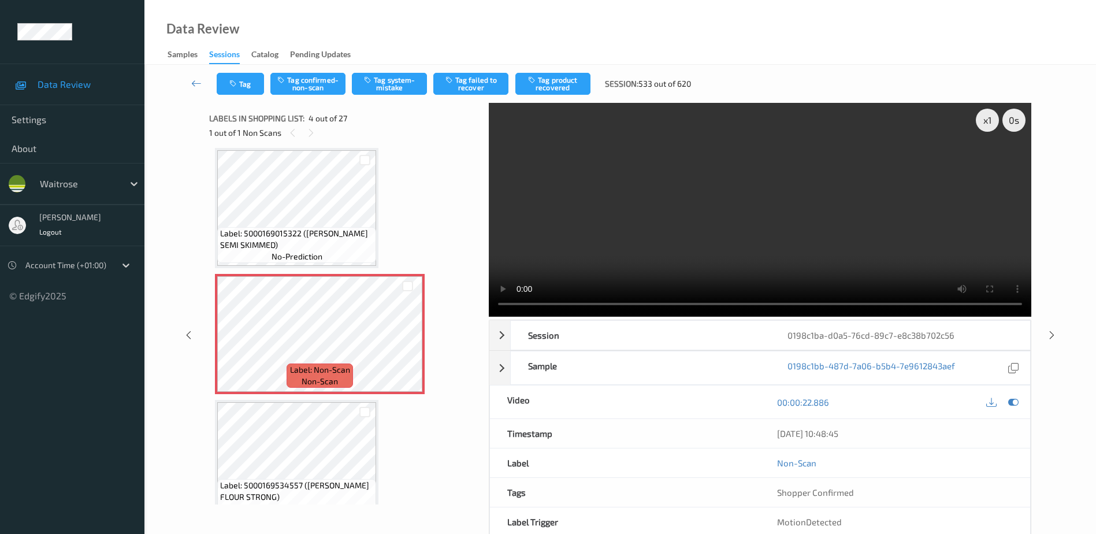
drag, startPoint x: 764, startPoint y: 196, endPoint x: 731, endPoint y: 205, distance: 34.6
click at [764, 196] on video at bounding box center [760, 210] width 542 height 214
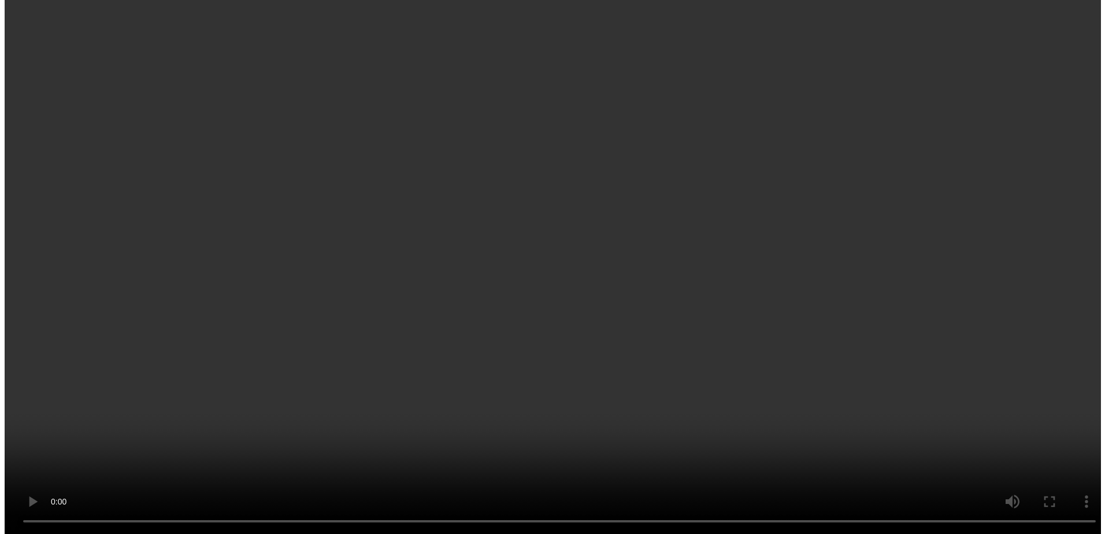
scroll to position [373, 0]
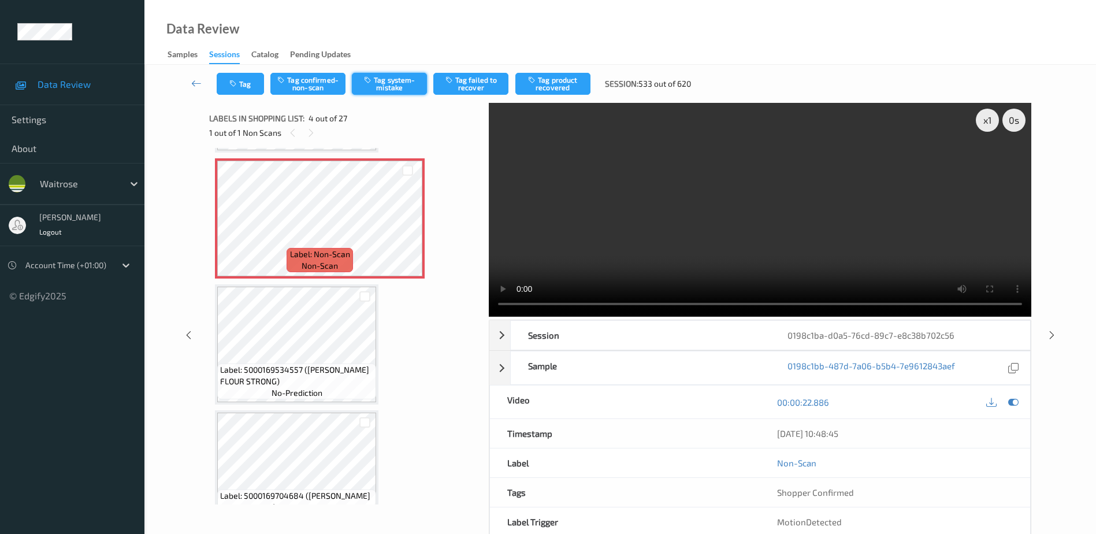
click at [388, 88] on button "Tag system-mistake" at bounding box center [389, 84] width 75 height 22
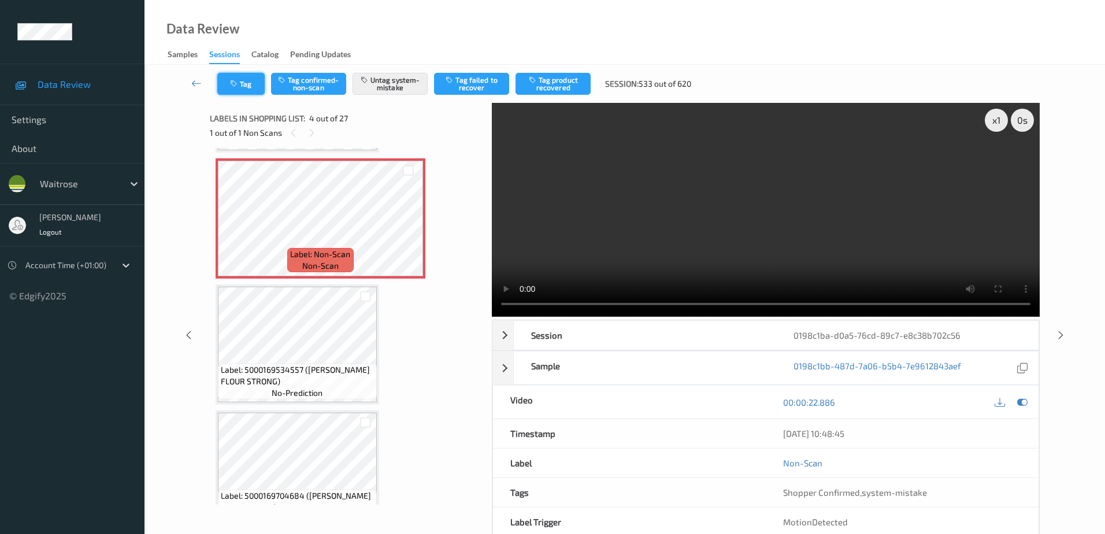
click at [239, 83] on icon "button" at bounding box center [235, 84] width 10 height 8
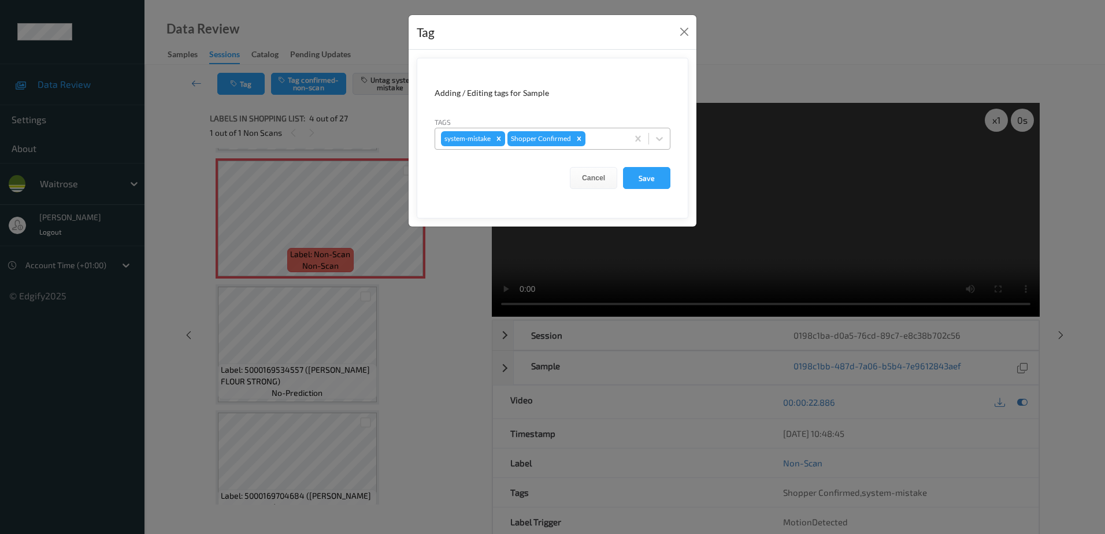
click at [608, 135] on div at bounding box center [604, 139] width 34 height 14
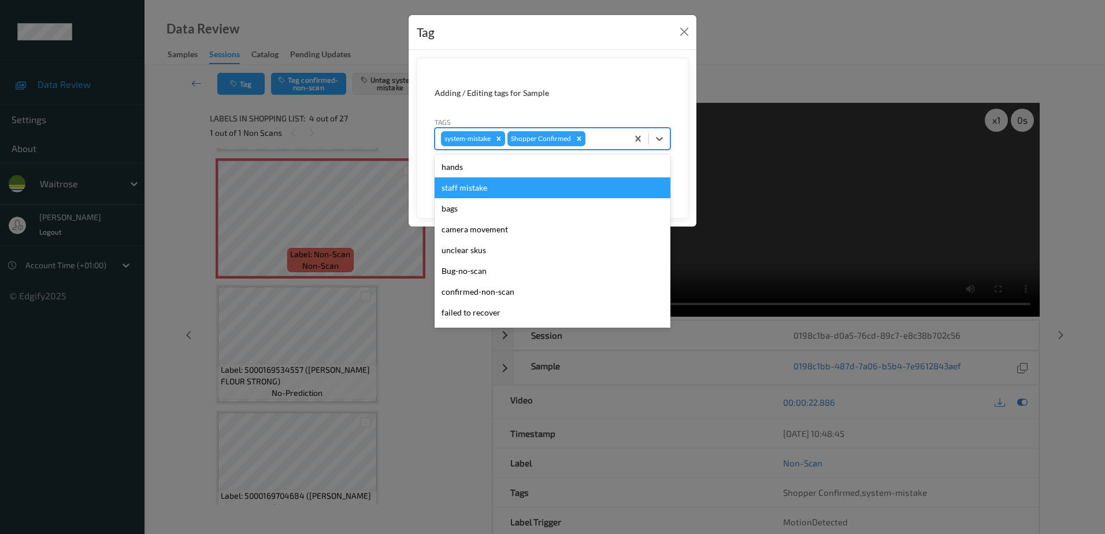
scroll to position [58, 0]
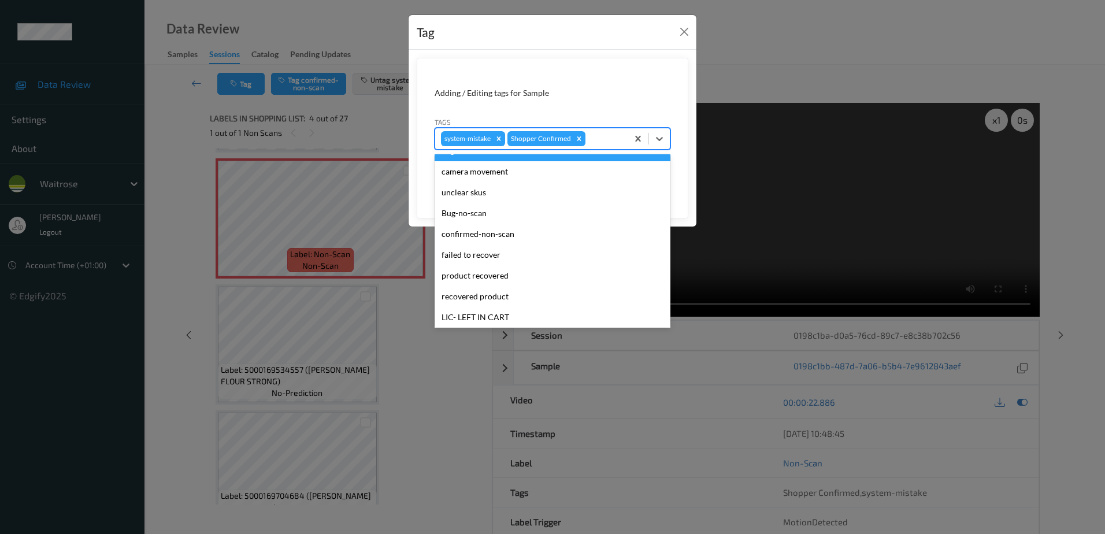
click at [519, 155] on div "bags" at bounding box center [552, 150] width 236 height 21
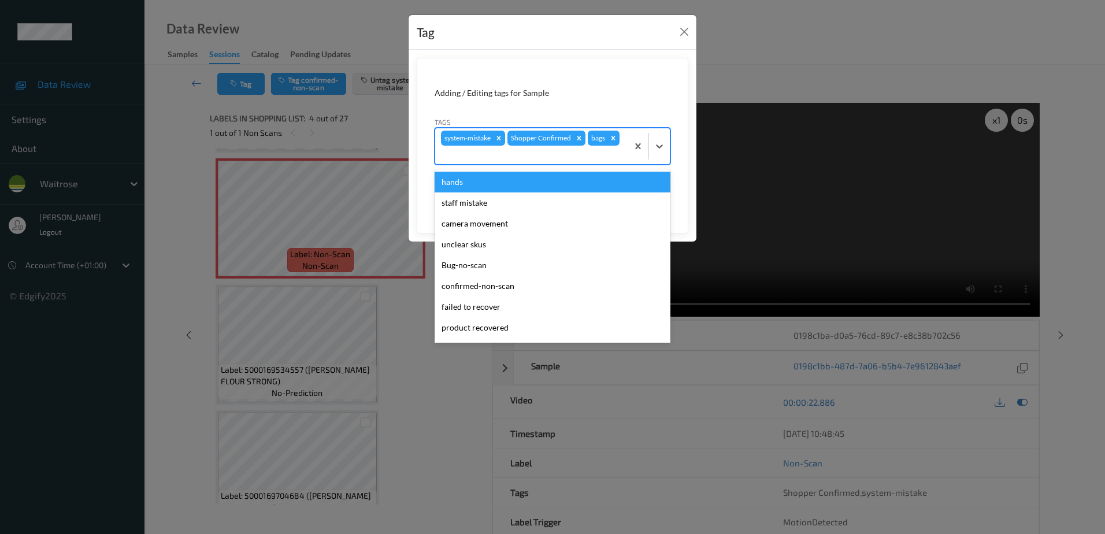
click at [538, 155] on div at bounding box center [531, 155] width 181 height 14
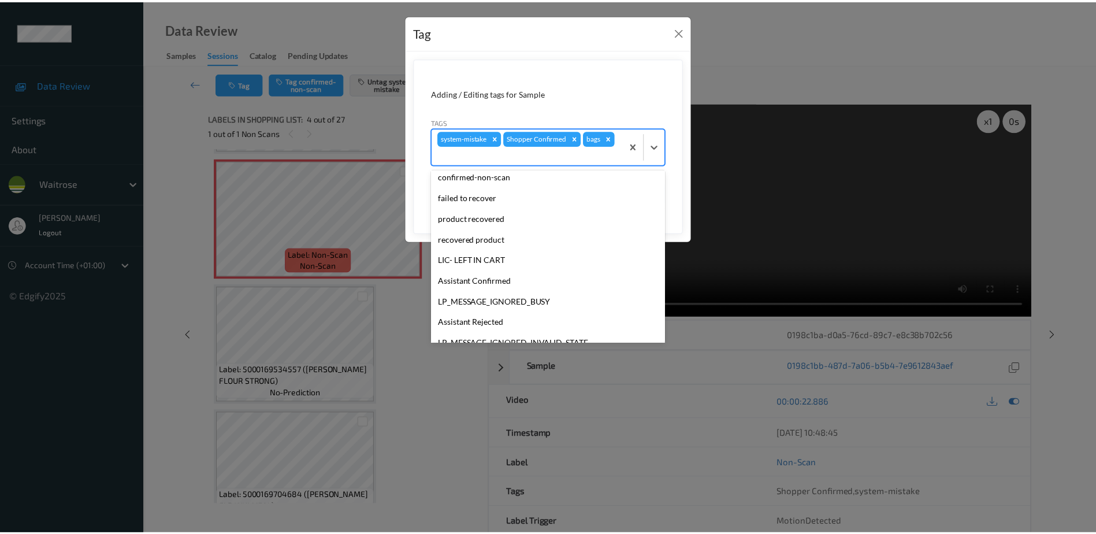
scroll to position [206, 0]
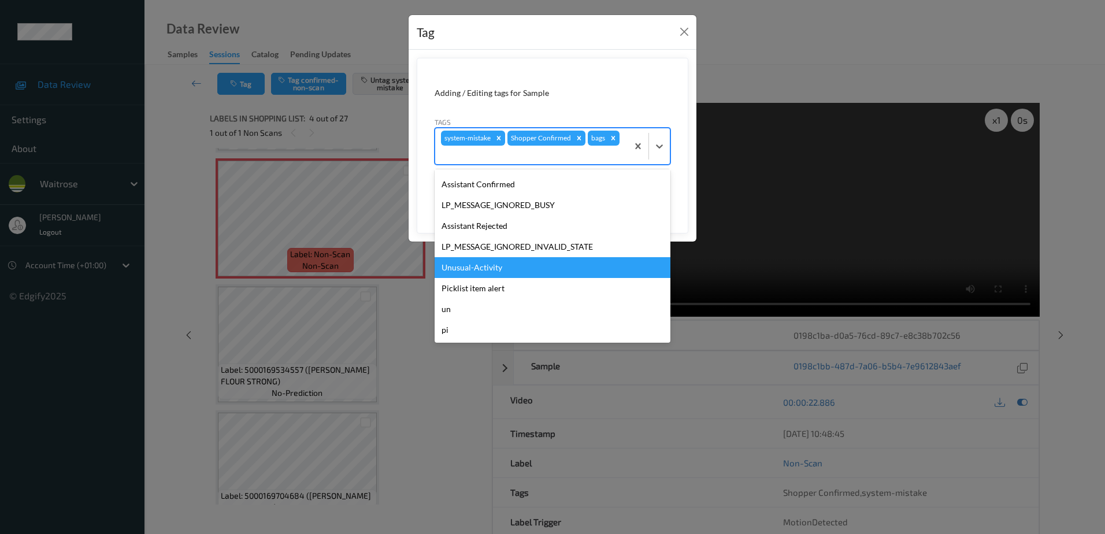
click at [491, 262] on div "Unusual-Activity" at bounding box center [552, 267] width 236 height 21
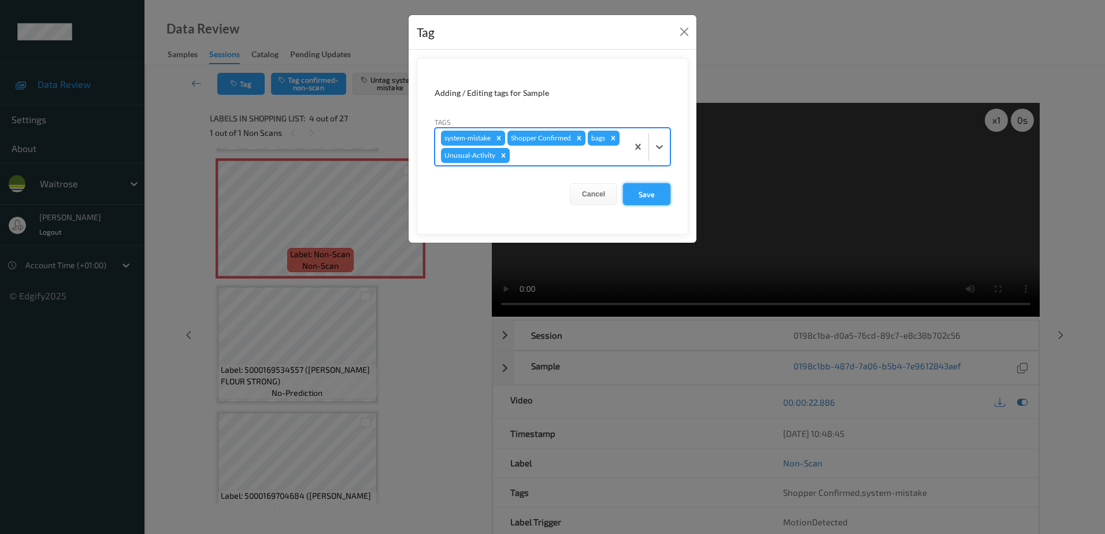
click at [637, 195] on button "Save" at bounding box center [646, 194] width 47 height 22
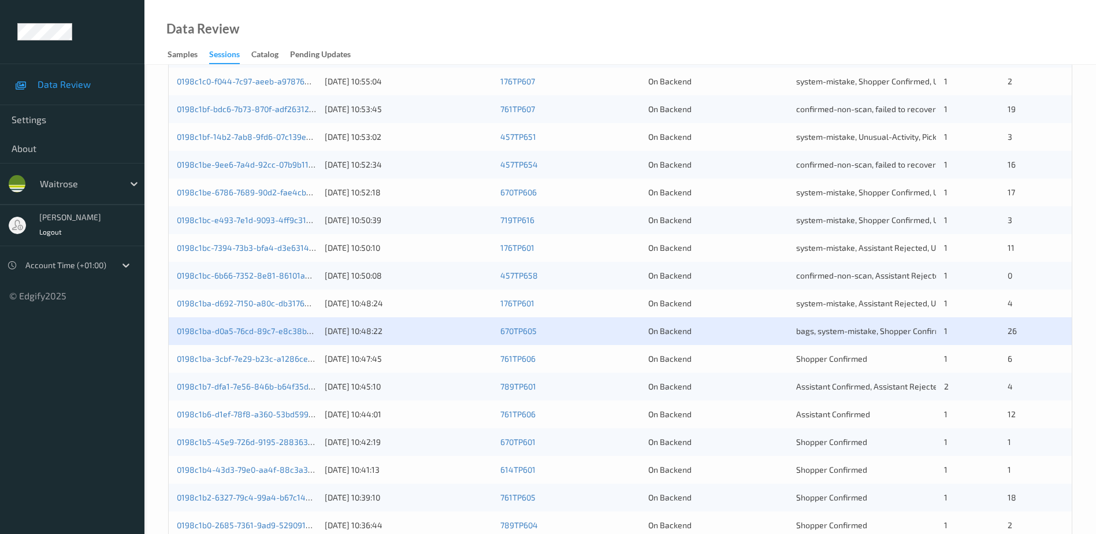
scroll to position [289, 0]
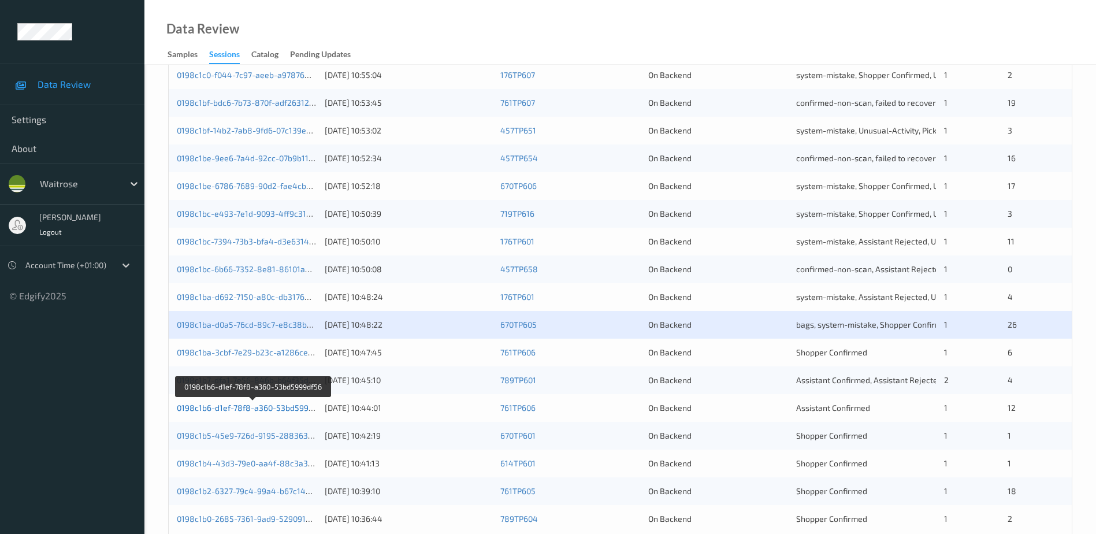
click at [256, 407] on link "0198c1b6-d1ef-78f8-a360-53bd5999df56" at bounding box center [253, 408] width 153 height 10
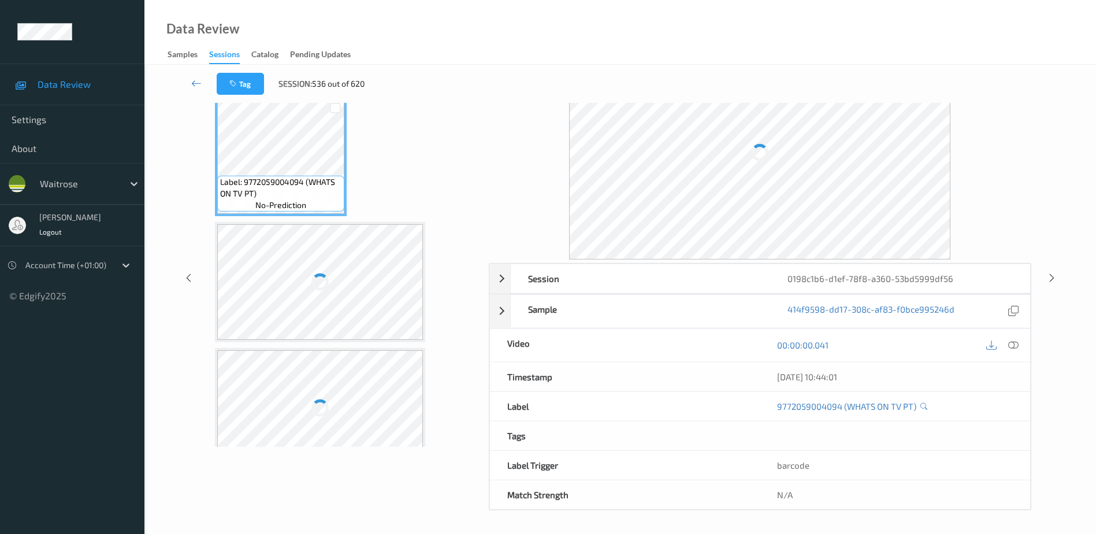
scroll to position [57, 0]
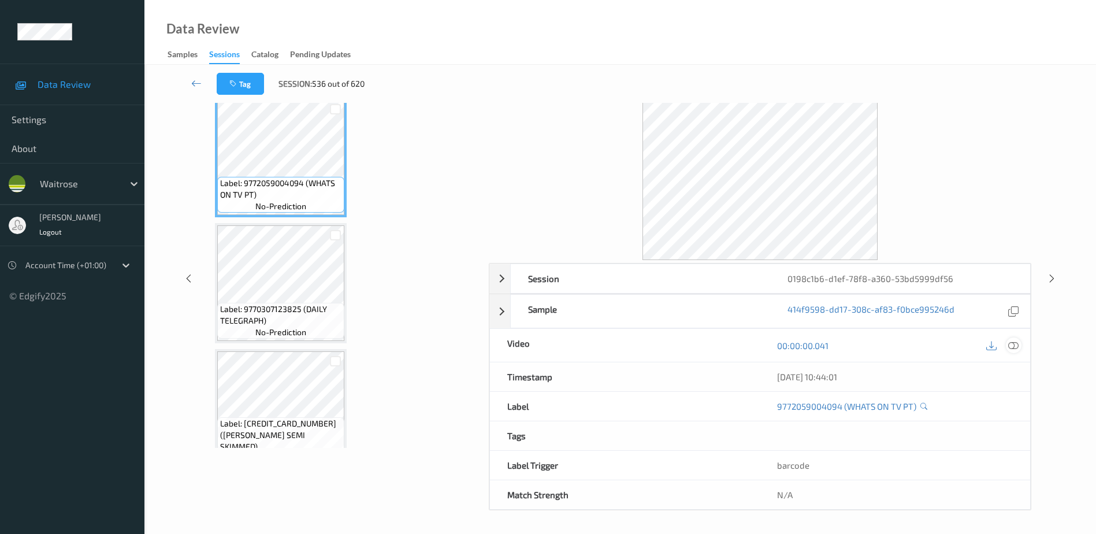
click at [1011, 345] on icon at bounding box center [1013, 345] width 10 height 10
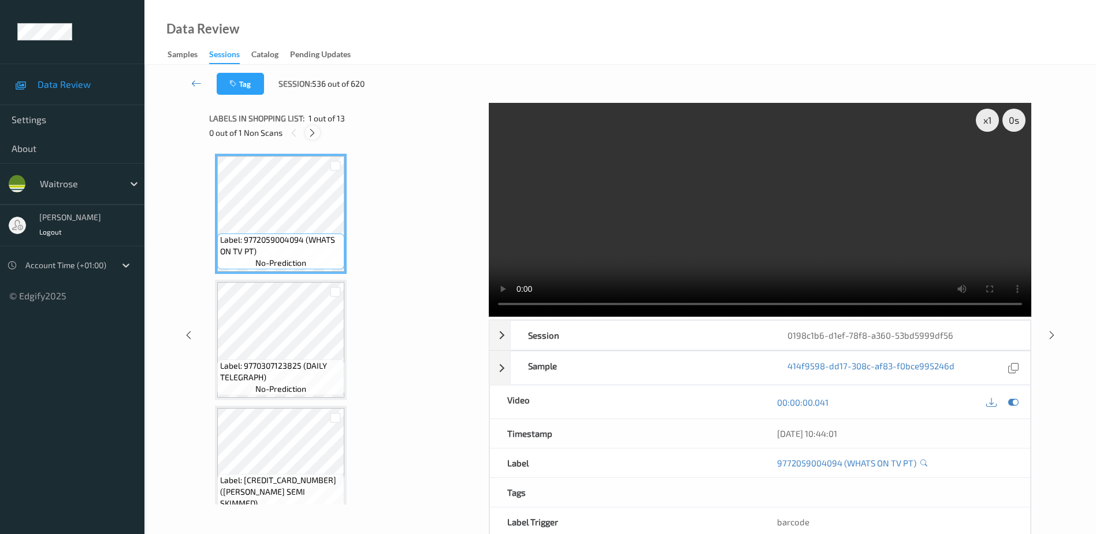
click at [313, 131] on icon at bounding box center [312, 133] width 10 height 10
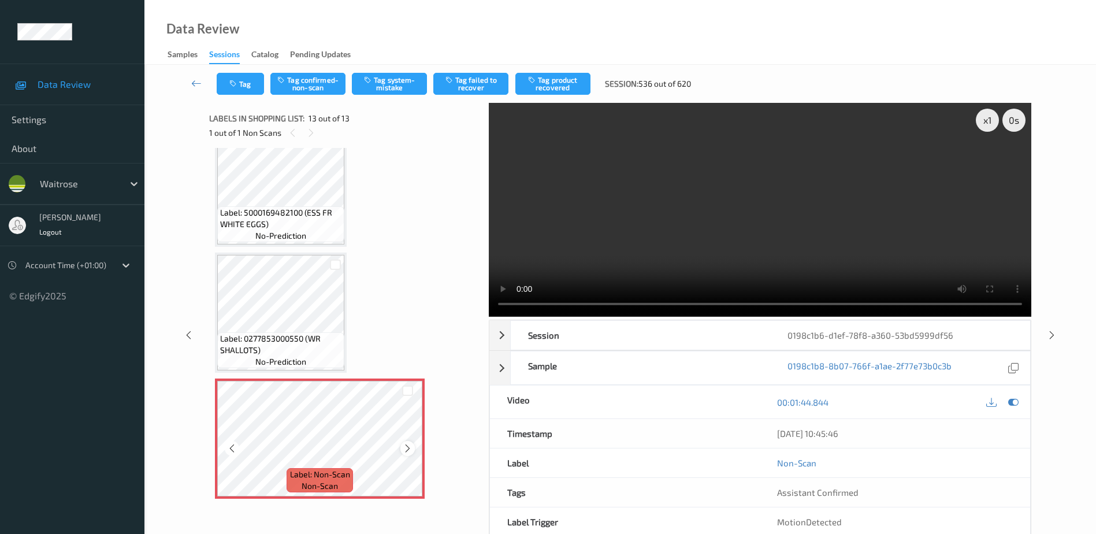
click at [407, 449] on icon at bounding box center [408, 448] width 10 height 10
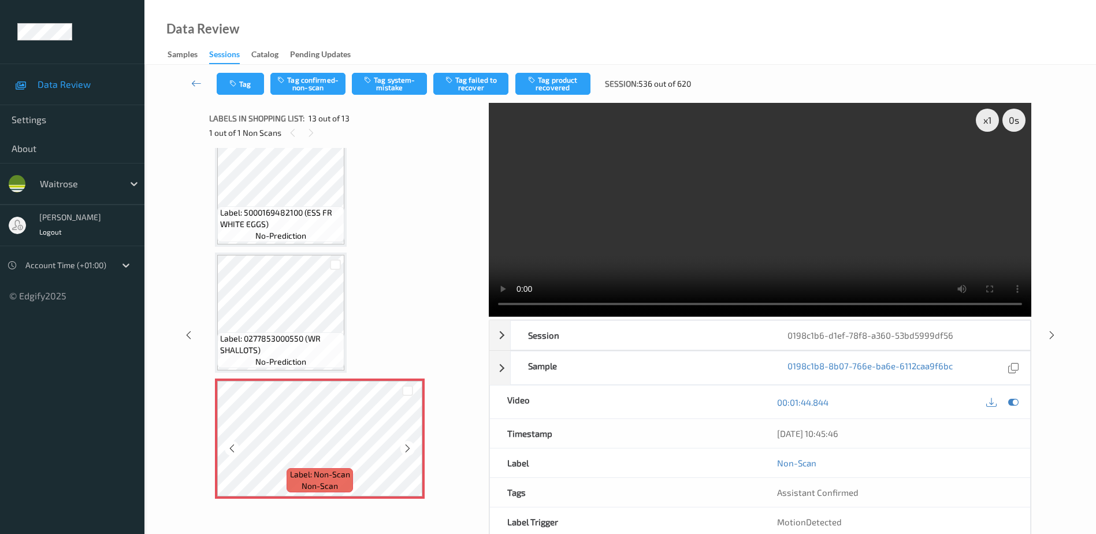
click at [407, 449] on icon at bounding box center [408, 448] width 10 height 10
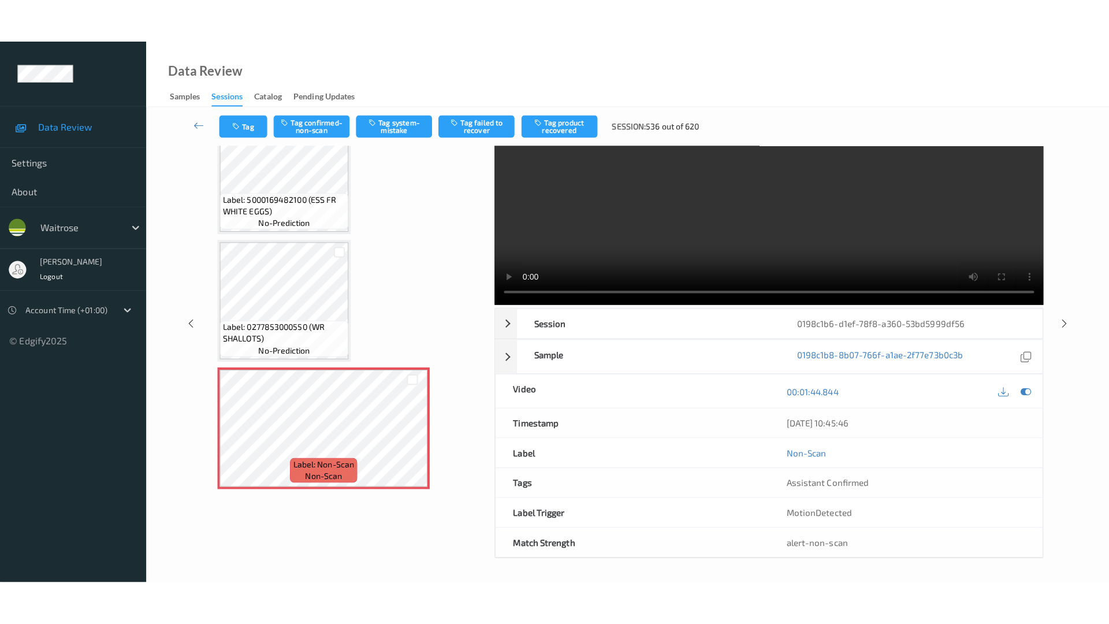
scroll to position [0, 0]
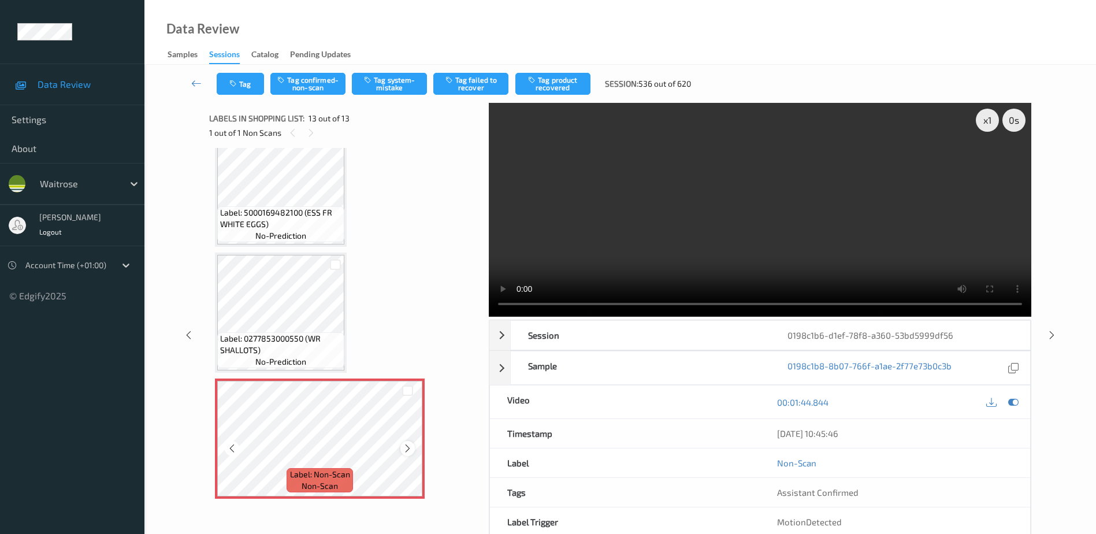
click at [405, 445] on icon at bounding box center [408, 448] width 10 height 10
click at [409, 447] on icon at bounding box center [408, 448] width 10 height 10
click at [410, 447] on icon at bounding box center [408, 448] width 10 height 10
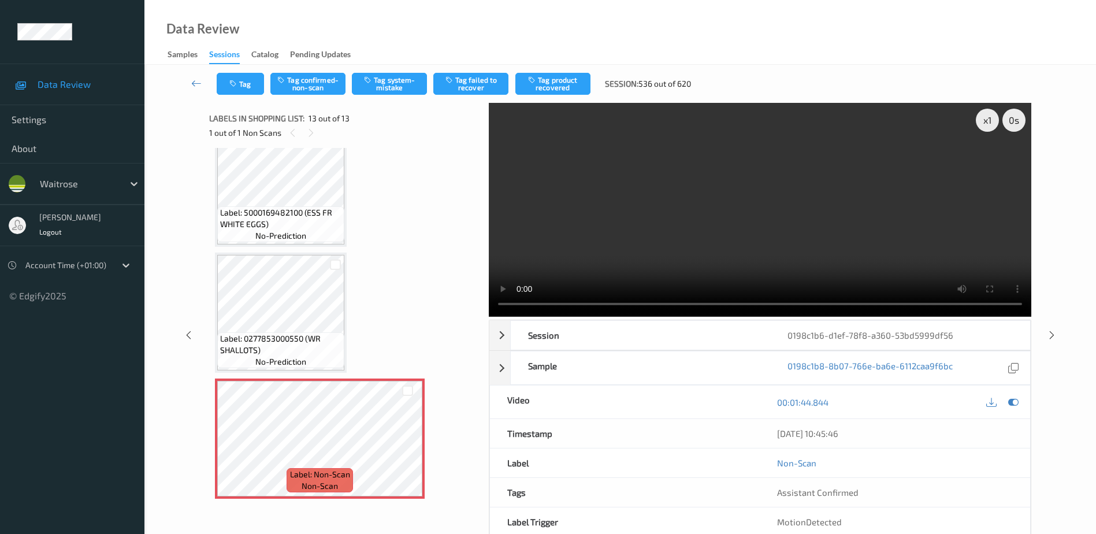
click at [730, 234] on video at bounding box center [760, 210] width 542 height 214
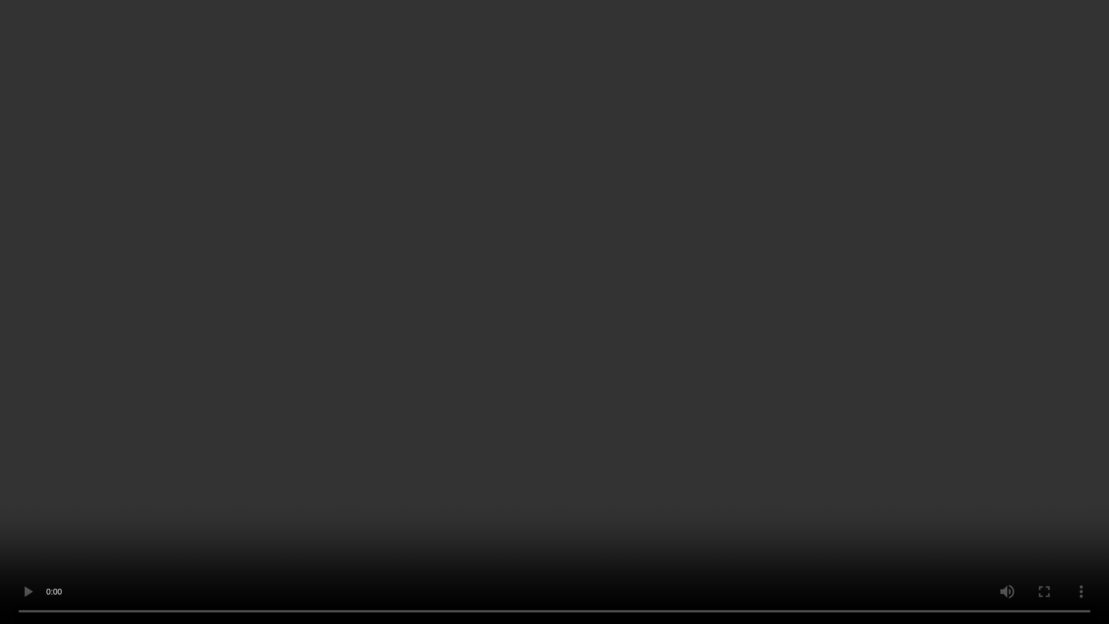
click at [699, 387] on video at bounding box center [554, 312] width 1109 height 624
click at [579, 358] on video at bounding box center [554, 312] width 1109 height 624
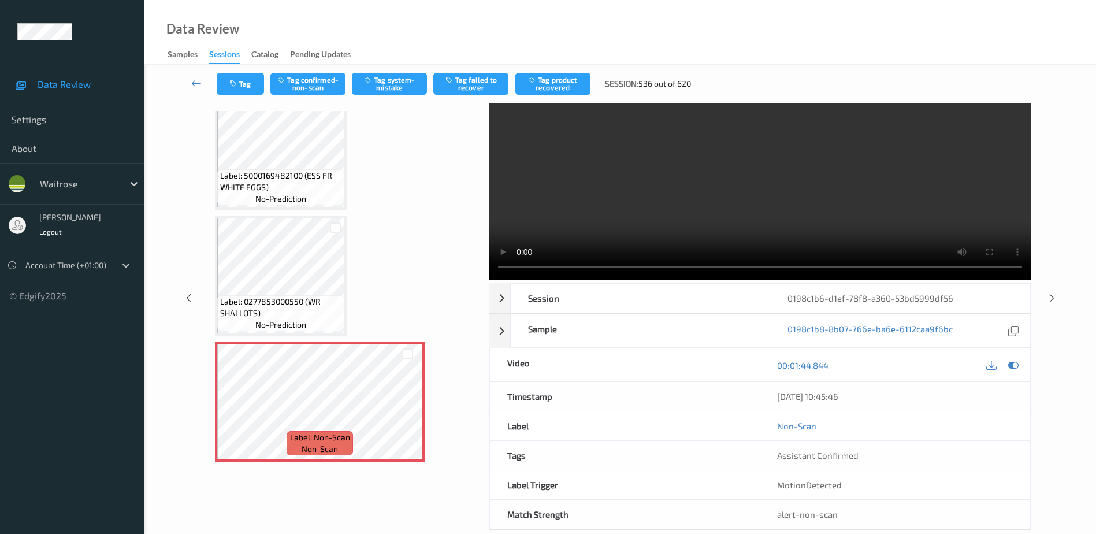
scroll to position [57, 0]
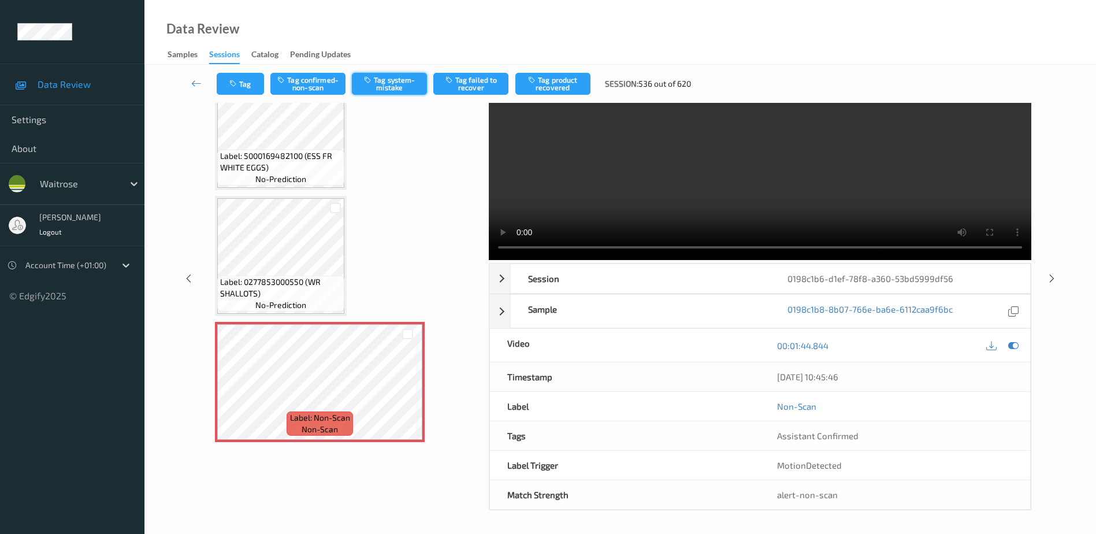
click at [380, 84] on button "Tag system-mistake" at bounding box center [389, 84] width 75 height 22
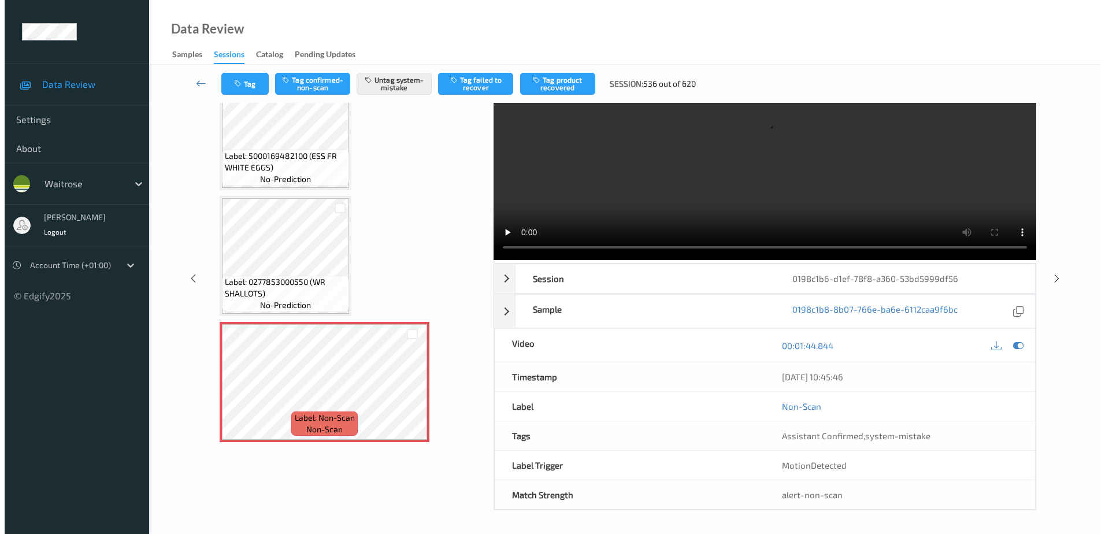
scroll to position [0, 0]
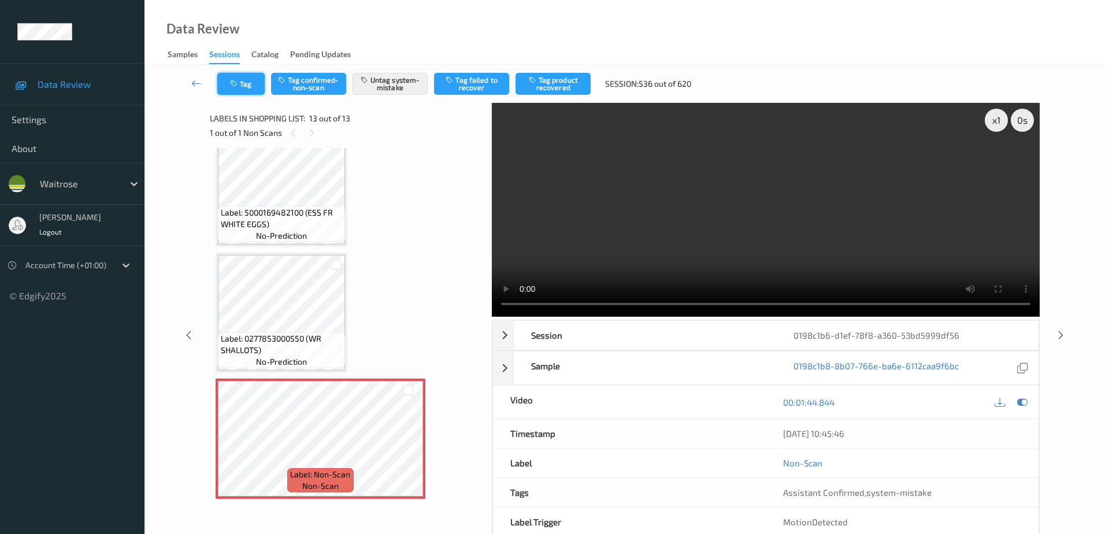
click at [235, 84] on icon "button" at bounding box center [235, 84] width 10 height 8
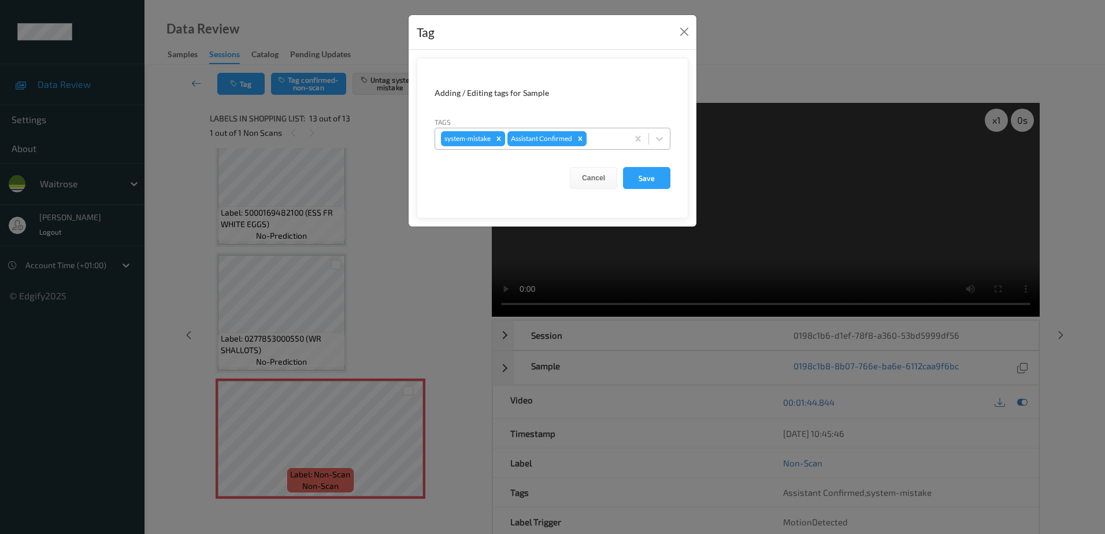
click at [604, 138] on div at bounding box center [605, 139] width 33 height 14
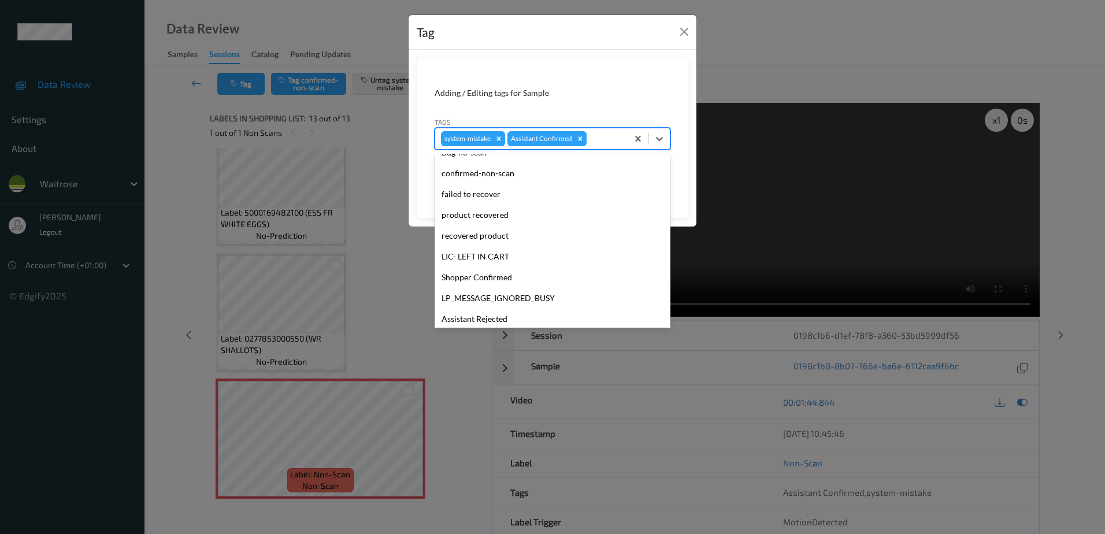
scroll to position [173, 0]
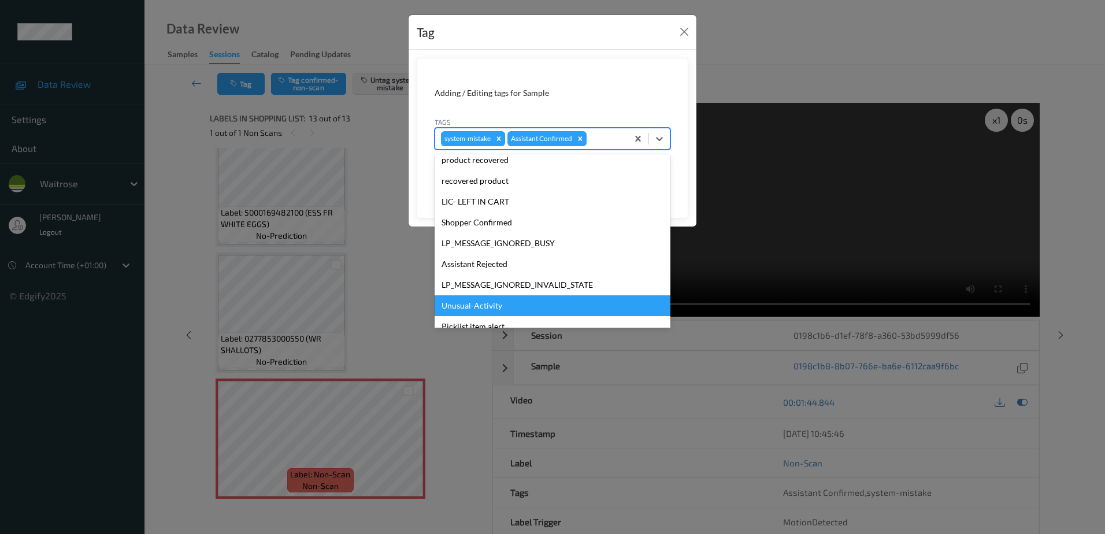
click at [488, 307] on div "Unusual-Activity" at bounding box center [552, 305] width 236 height 21
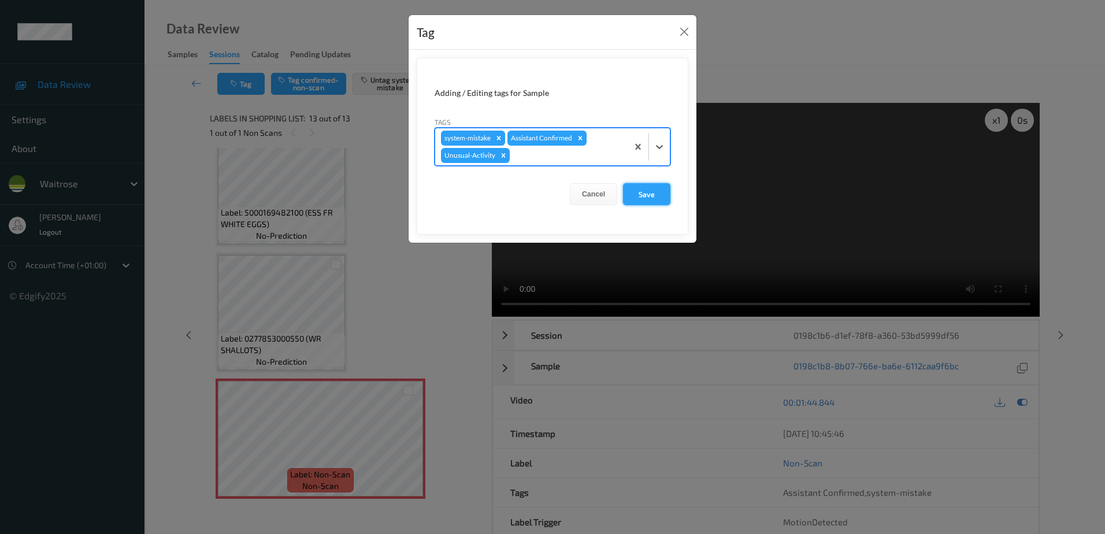
click at [640, 193] on button "Save" at bounding box center [646, 194] width 47 height 22
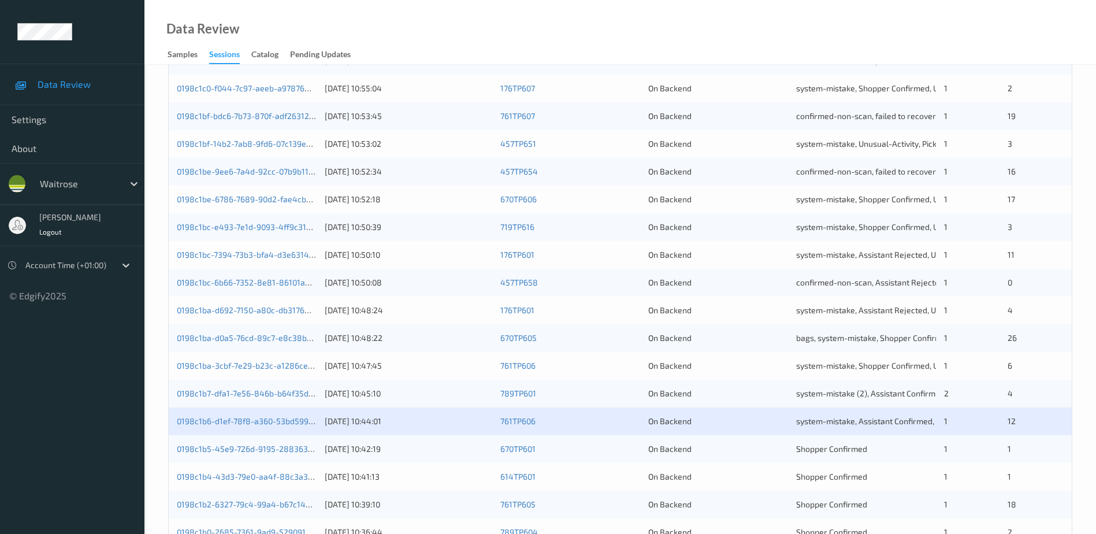
scroll to position [289, 0]
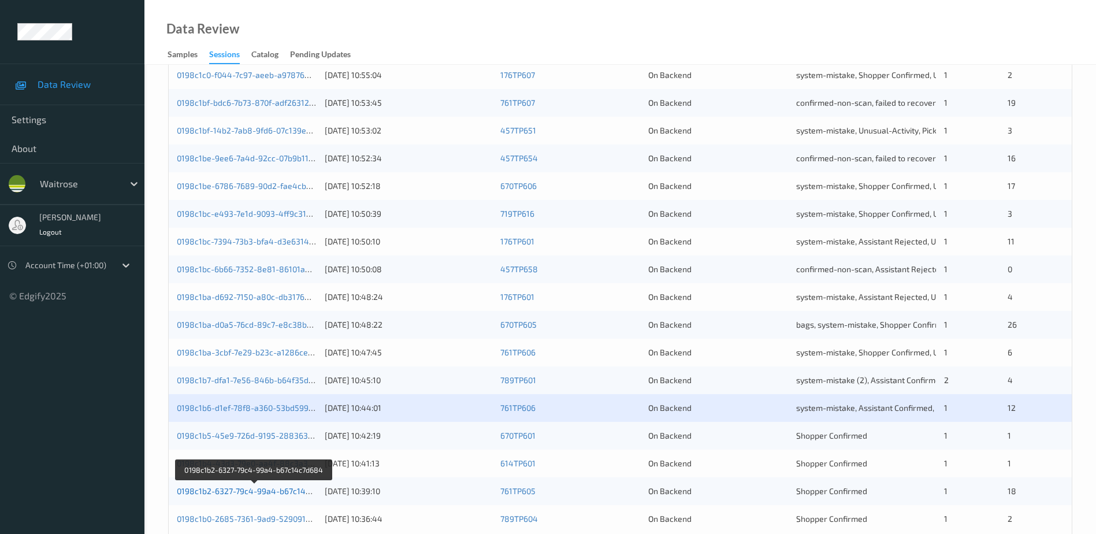
click at [255, 490] on link "0198c1b2-6327-79c4-99a4-b67c14c7d684" at bounding box center [255, 491] width 157 height 10
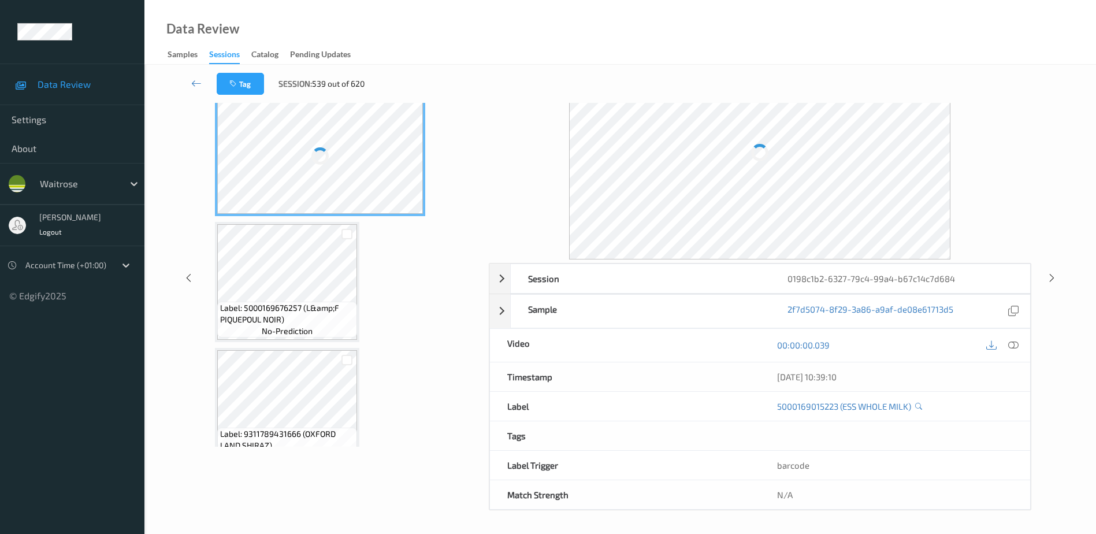
scroll to position [57, 0]
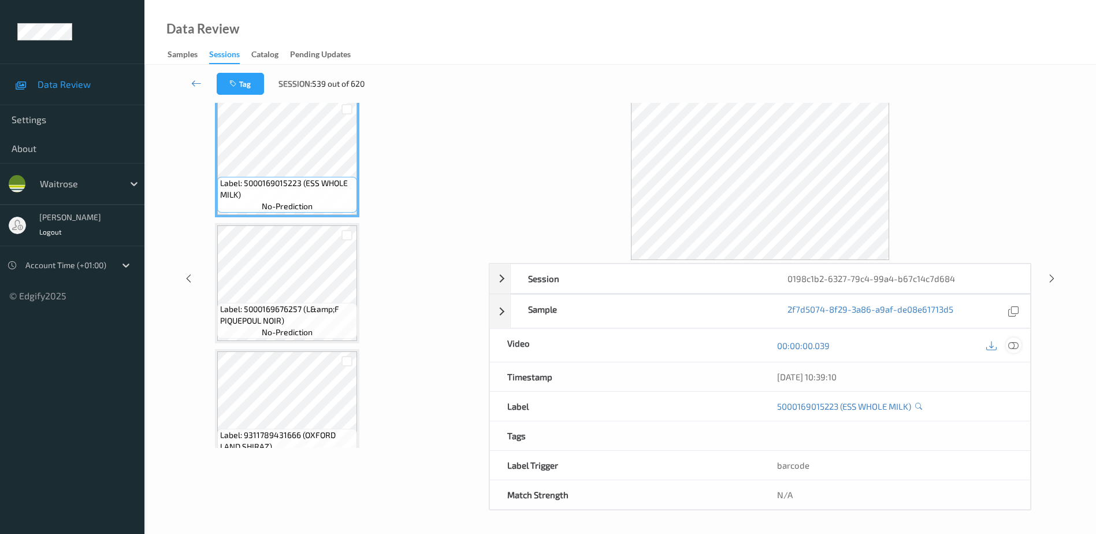
click at [1012, 344] on icon at bounding box center [1013, 345] width 10 height 10
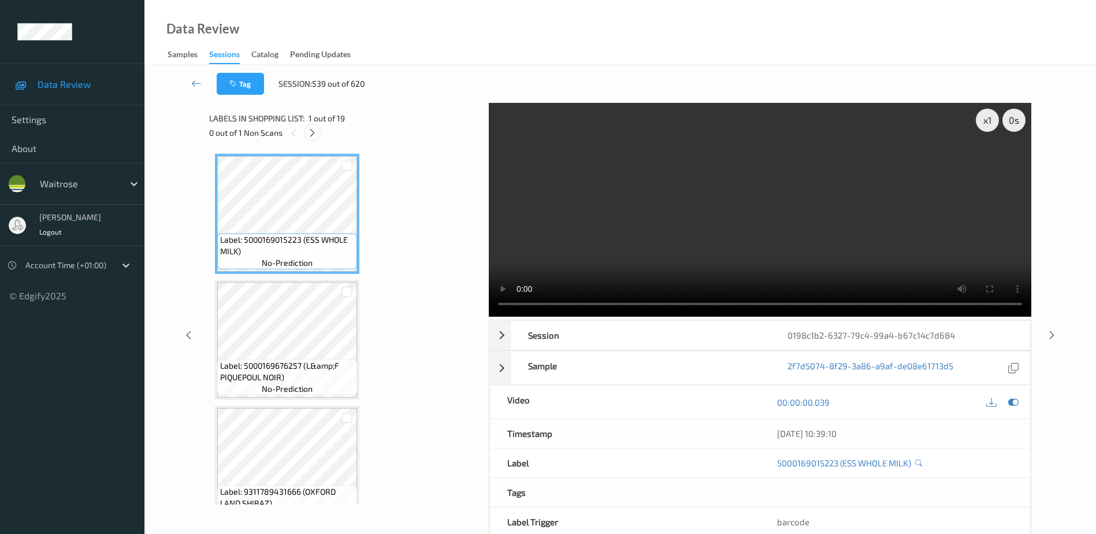
click at [314, 134] on icon at bounding box center [312, 133] width 10 height 10
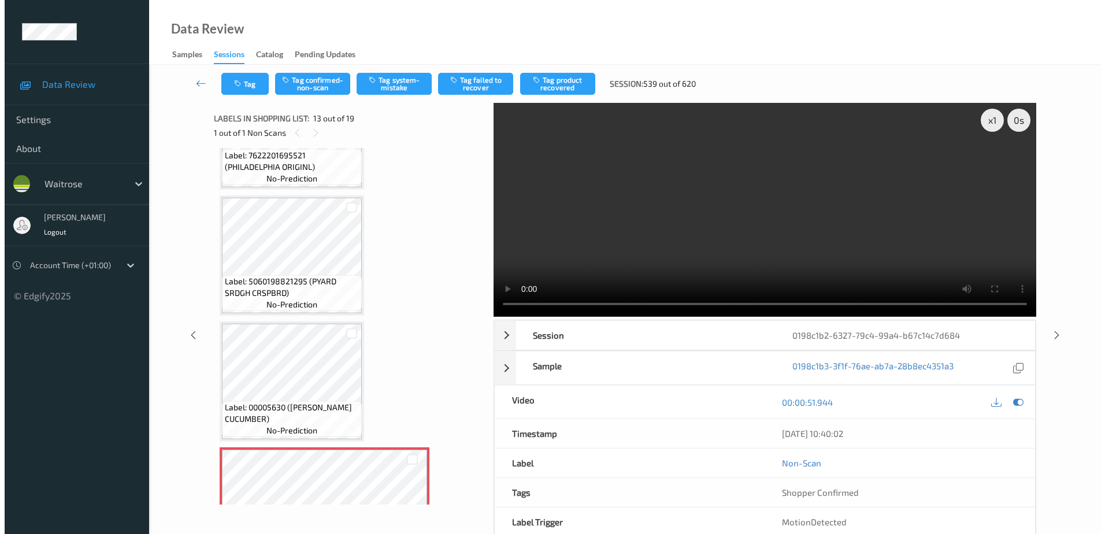
scroll to position [1391, 0]
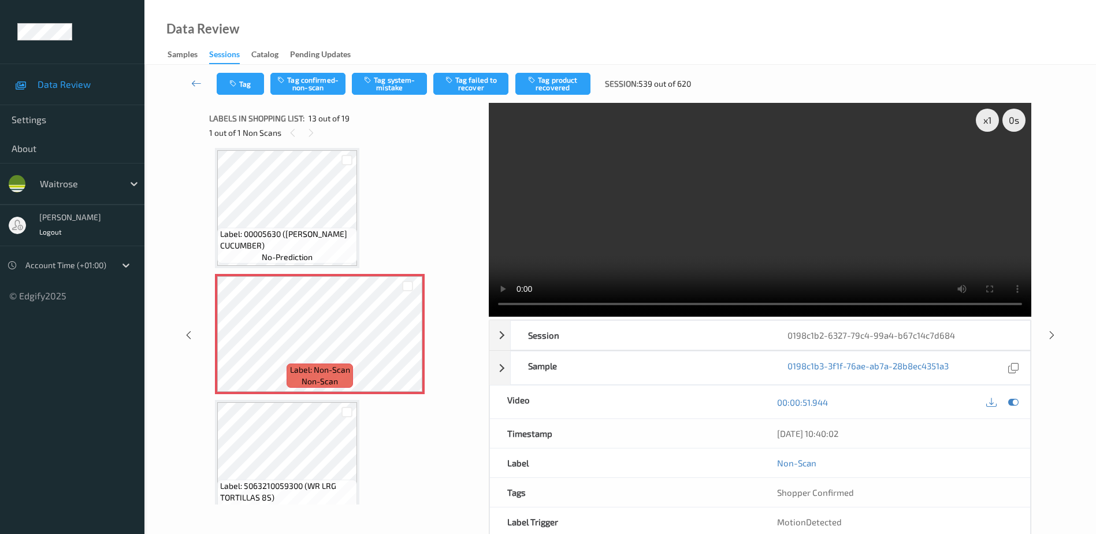
click at [756, 251] on video at bounding box center [760, 210] width 542 height 214
click at [385, 87] on button "Tag system-mistake" at bounding box center [389, 84] width 75 height 22
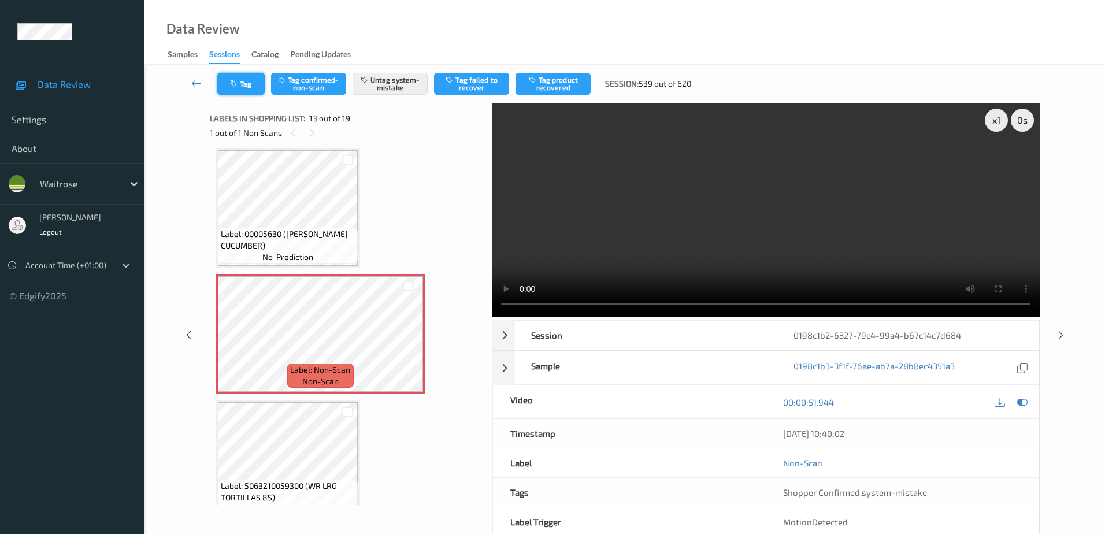
click at [239, 76] on button "Tag" at bounding box center [240, 84] width 47 height 22
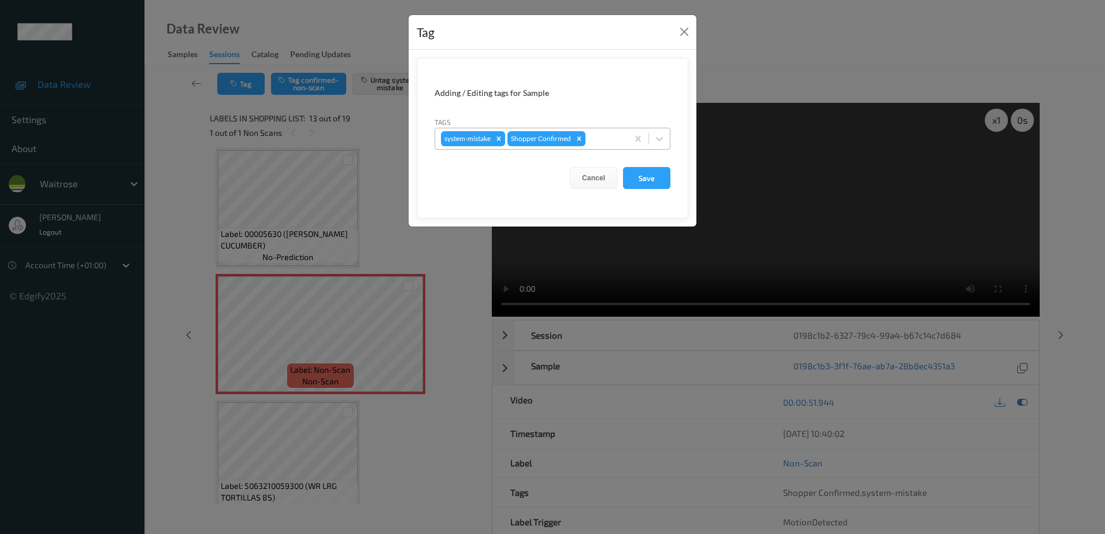
click at [593, 137] on div at bounding box center [604, 139] width 34 height 14
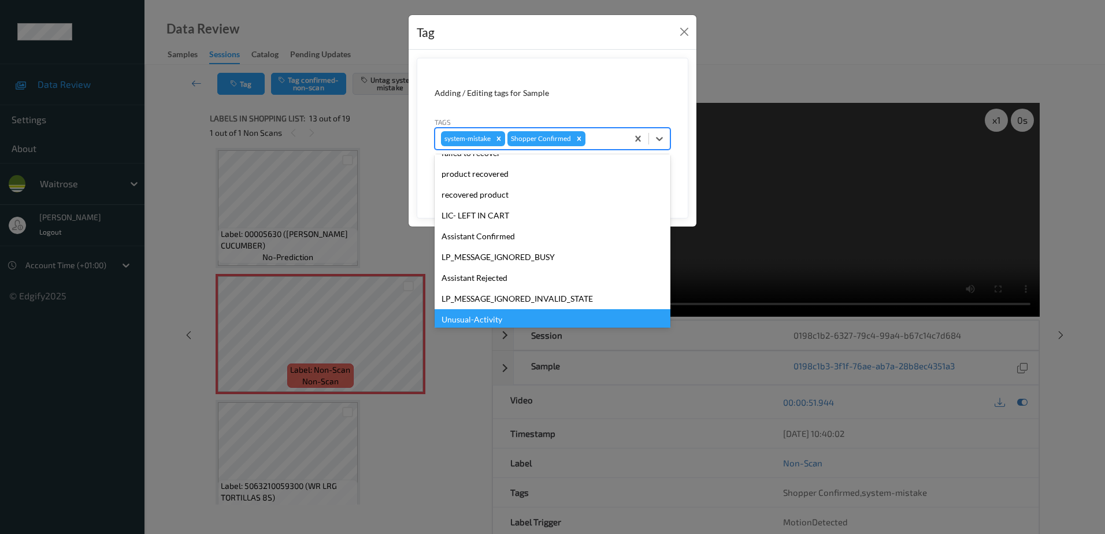
scroll to position [226, 0]
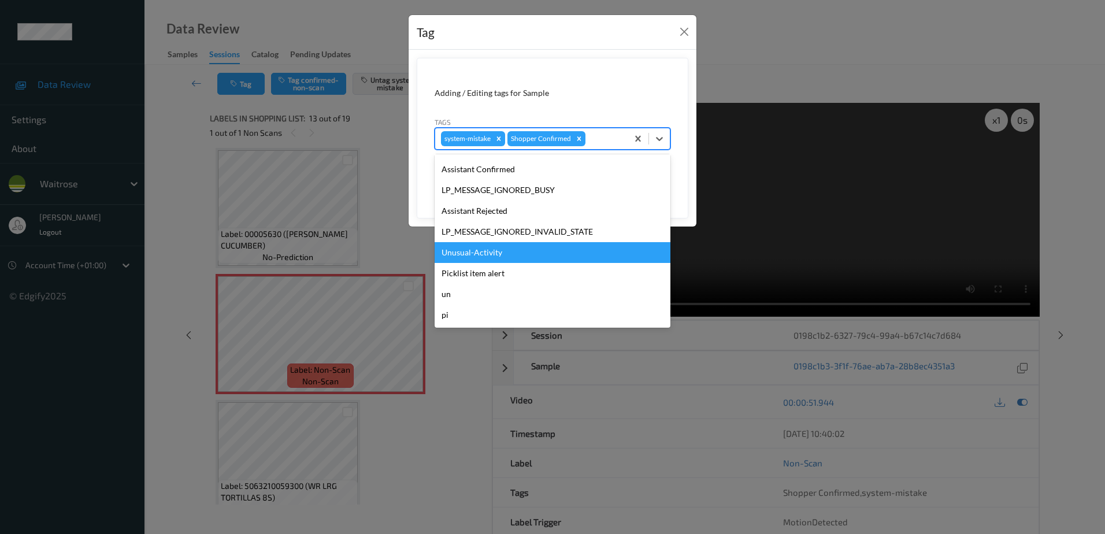
click at [501, 256] on div "Unusual-Activity" at bounding box center [552, 252] width 236 height 21
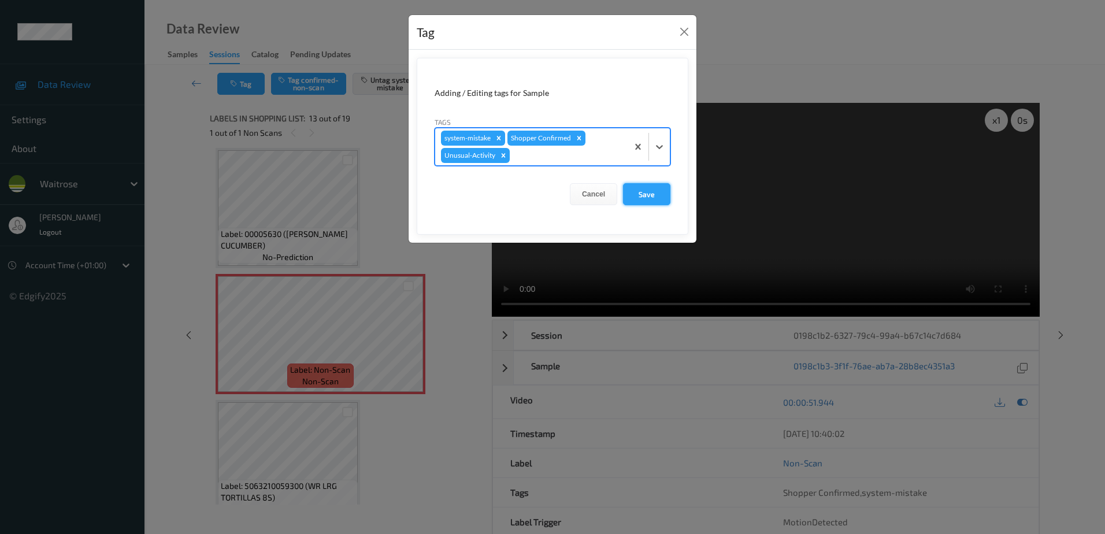
click at [631, 189] on button "Save" at bounding box center [646, 194] width 47 height 22
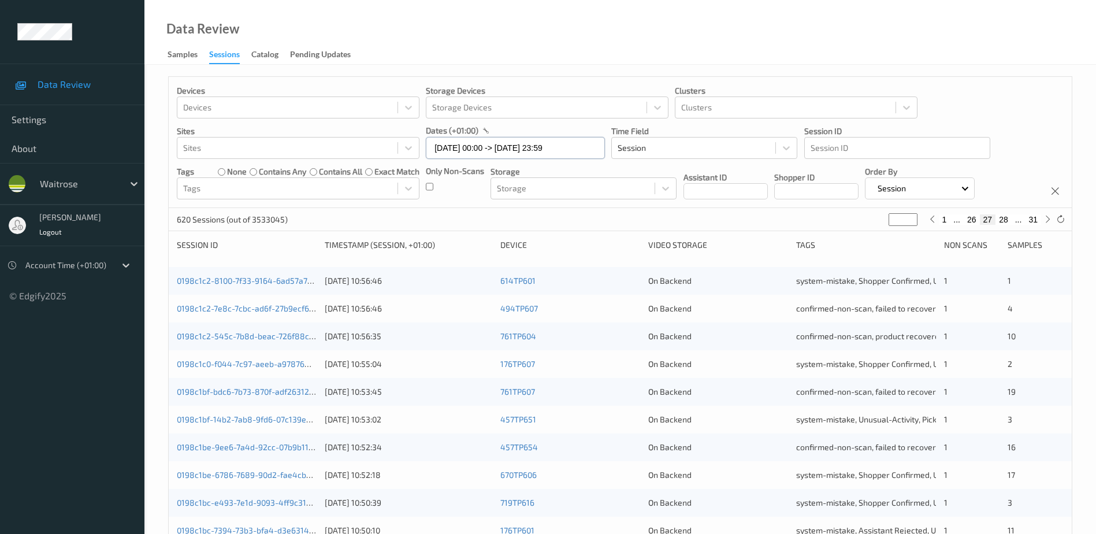
click at [490, 142] on input "[DATE] 00:00 -> [DATE] 23:59" at bounding box center [515, 148] width 179 height 22
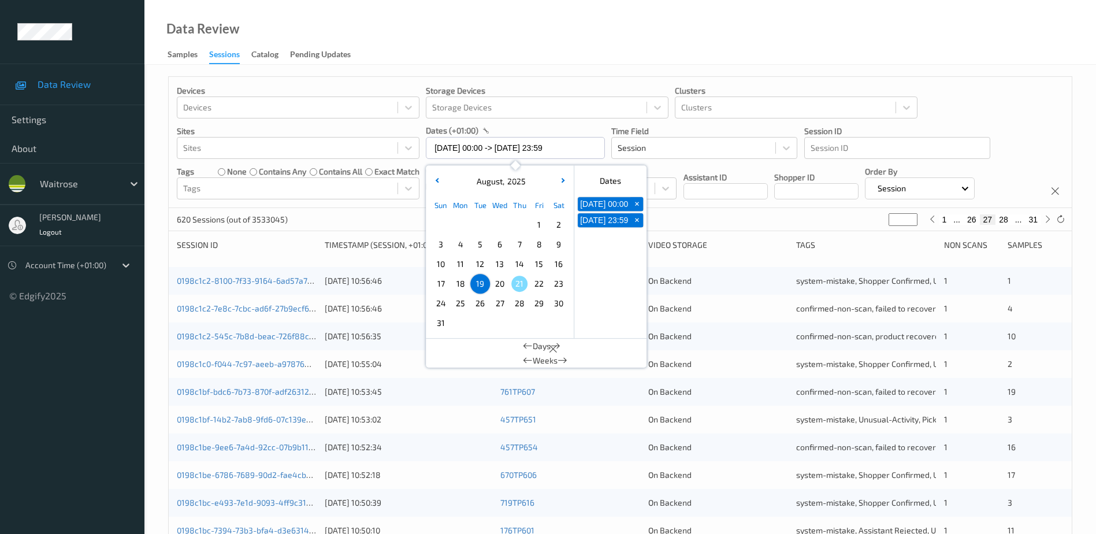
click at [505, 284] on span "20" at bounding box center [500, 284] width 16 height 16
type input "20/08/2025 00:00"
type input "*"
click at [505, 284] on span "20" at bounding box center [500, 284] width 16 height 16
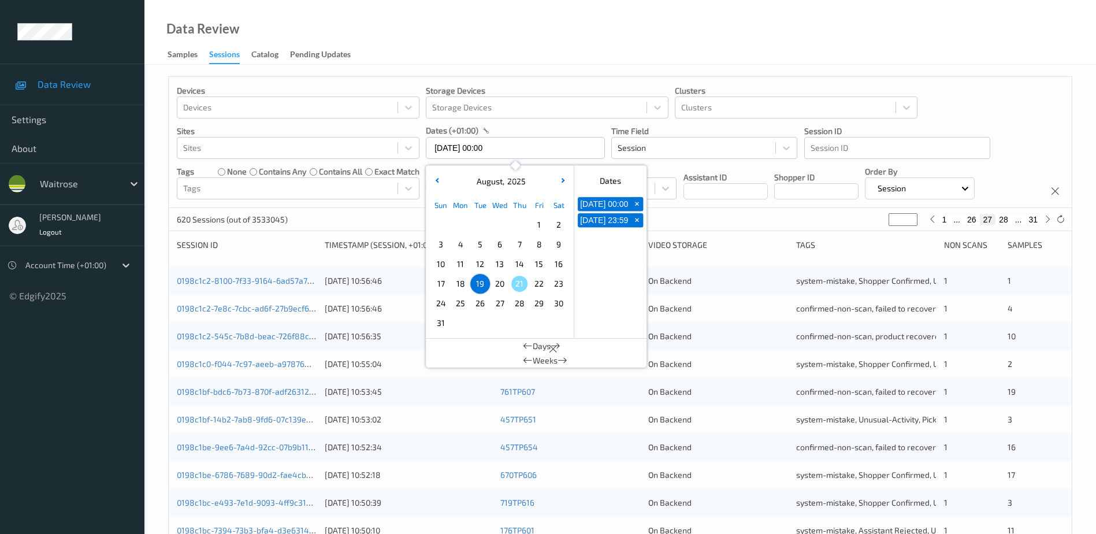
type input "20/08/2025 00:00 -> 20/08/2025 23:59"
click at [492, 36] on div "Data Review Samples Sessions Catalog Pending Updates" at bounding box center [619, 32] width 951 height 65
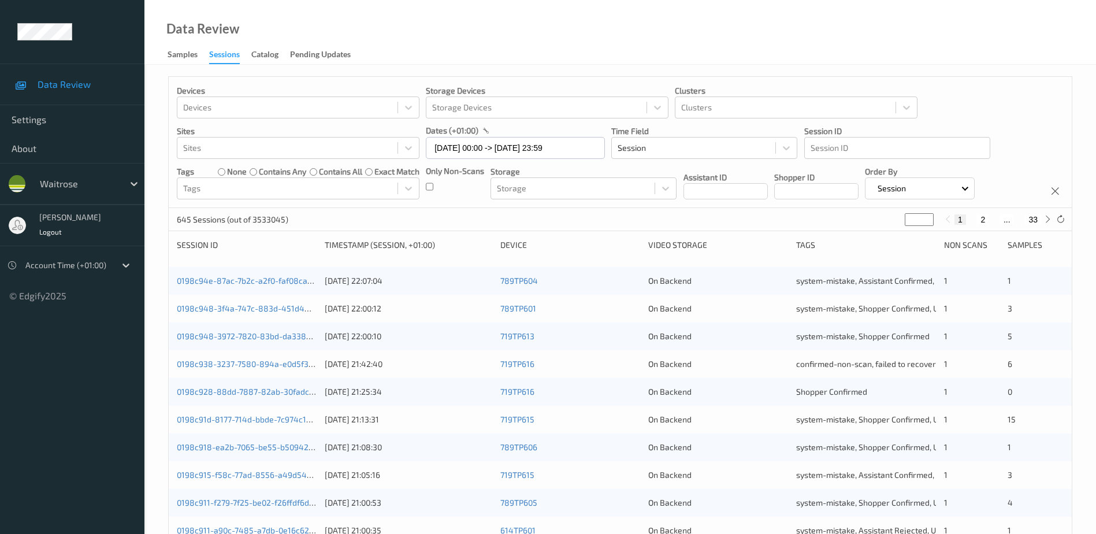
drag, startPoint x: 913, startPoint y: 218, endPoint x: 905, endPoint y: 223, distance: 9.1
click at [905, 223] on input "*" at bounding box center [919, 219] width 29 height 13
type input "*"
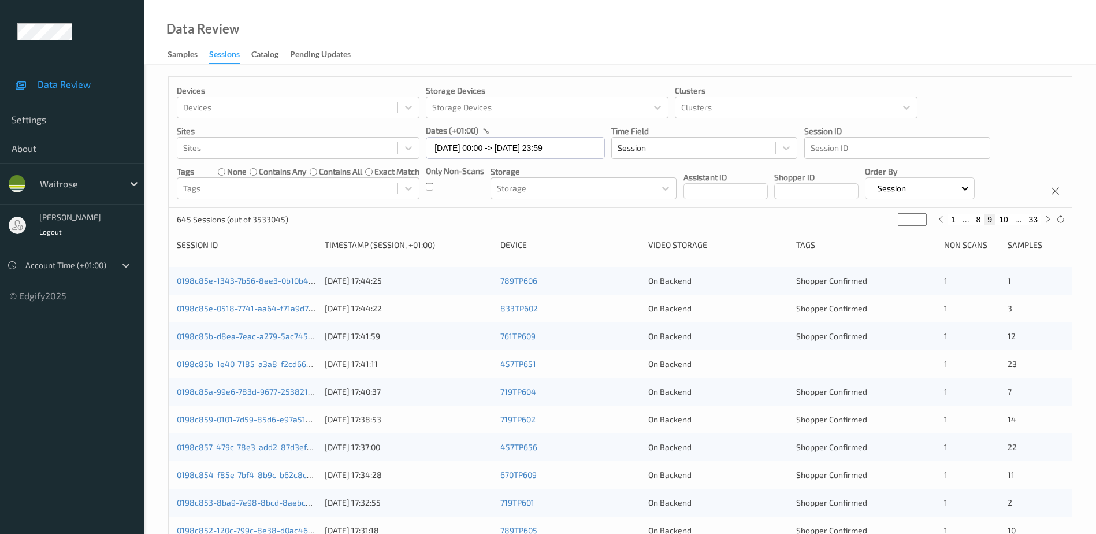
type input "*"
click at [288, 308] on link "0198c85e-0518-7741-aa64-f71a9d7ad14a" at bounding box center [254, 308] width 154 height 10
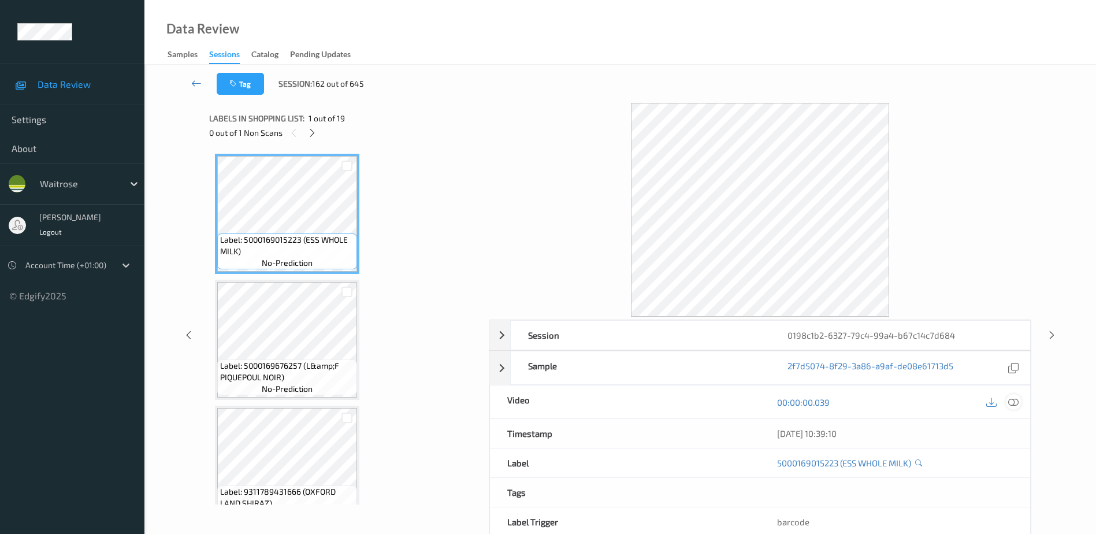
click at [1011, 401] on icon at bounding box center [1013, 402] width 10 height 10
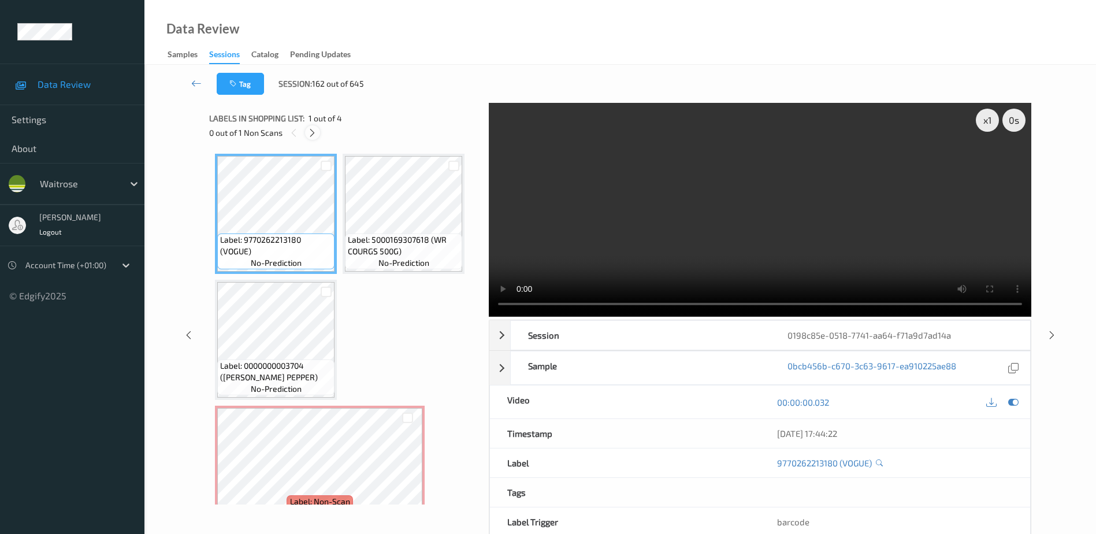
click at [315, 133] on icon at bounding box center [312, 133] width 10 height 10
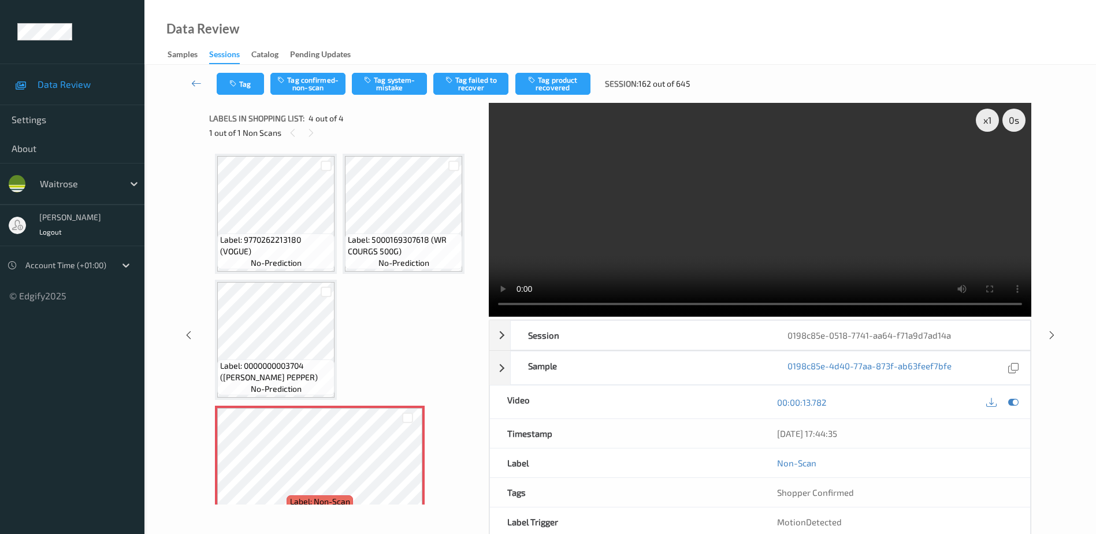
scroll to position [27, 0]
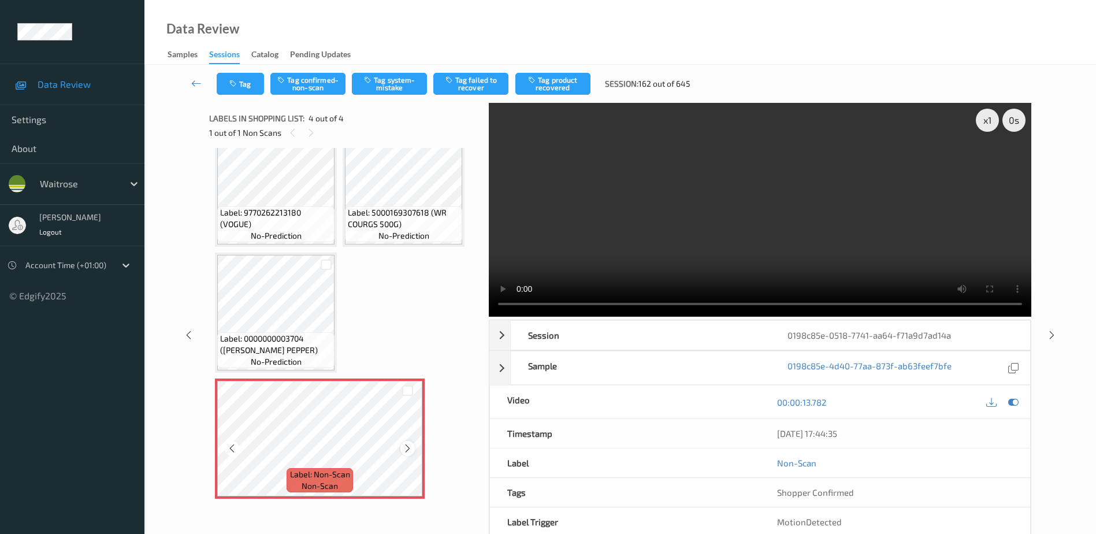
click at [409, 451] on icon at bounding box center [408, 448] width 10 height 10
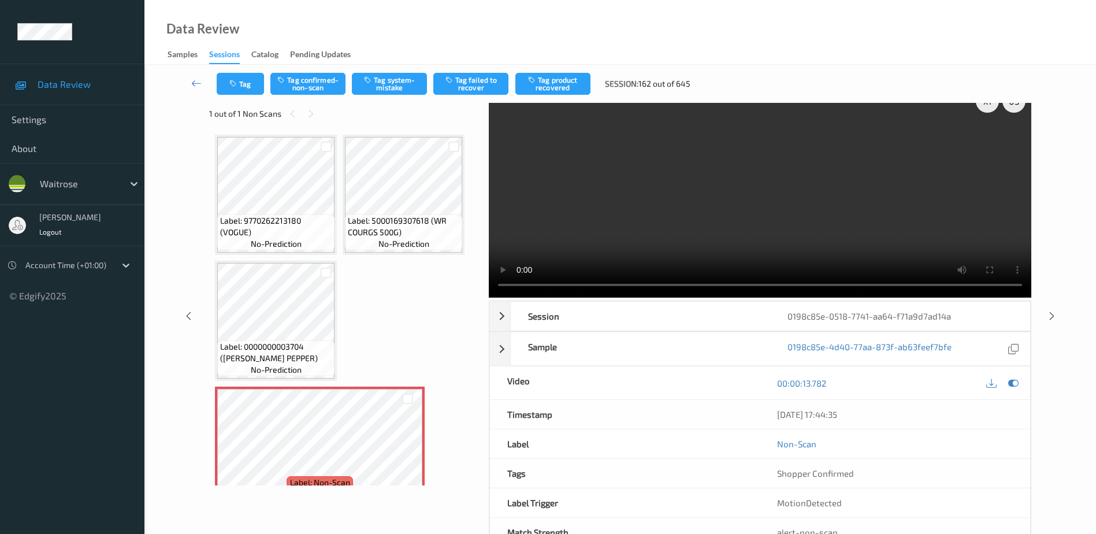
scroll to position [0, 0]
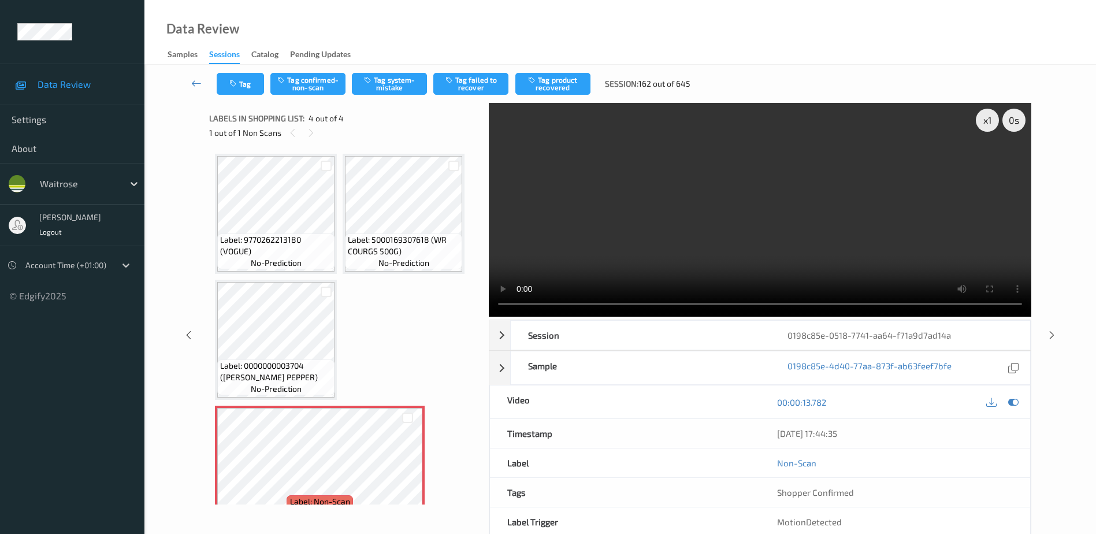
click at [723, 236] on video at bounding box center [760, 210] width 542 height 214
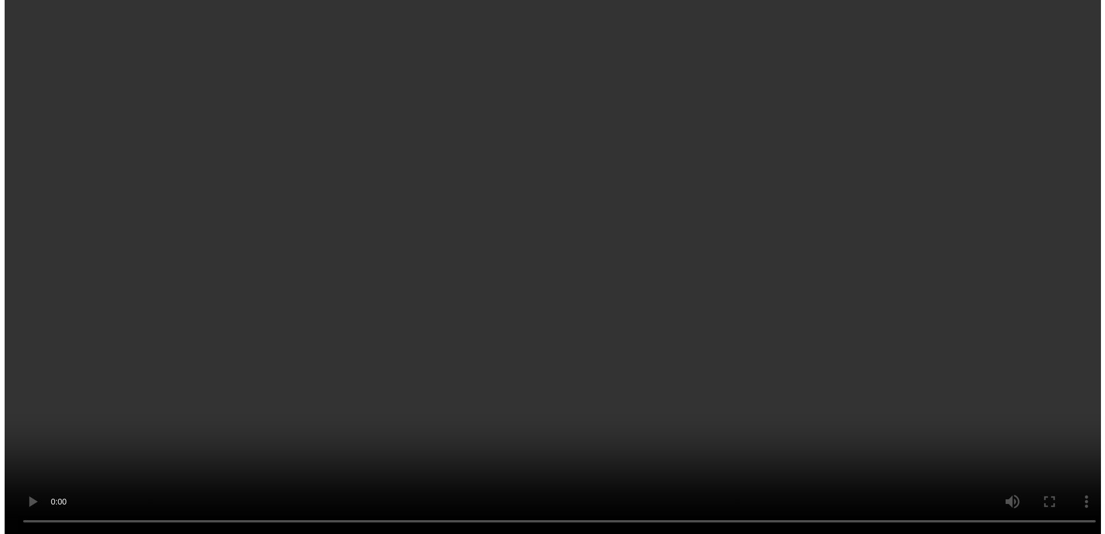
scroll to position [27, 0]
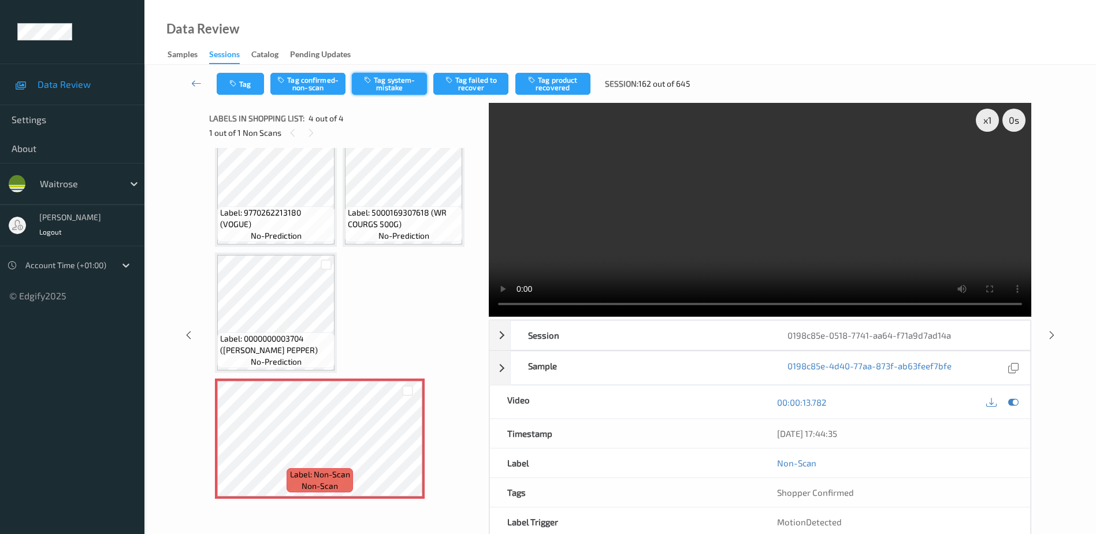
click at [391, 75] on button "Tag system-mistake" at bounding box center [389, 84] width 75 height 22
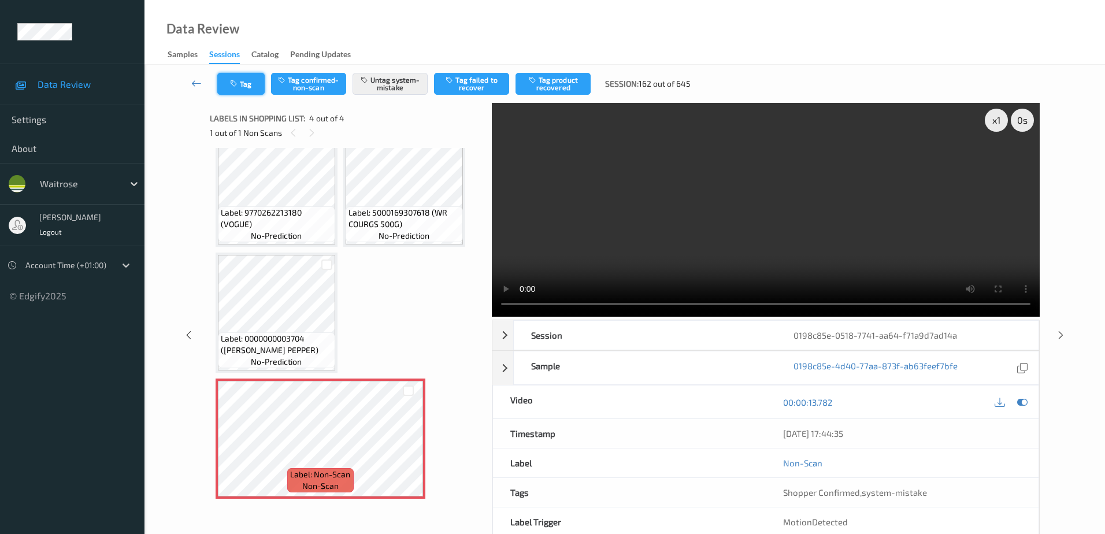
click at [239, 89] on button "Tag" at bounding box center [240, 84] width 47 height 22
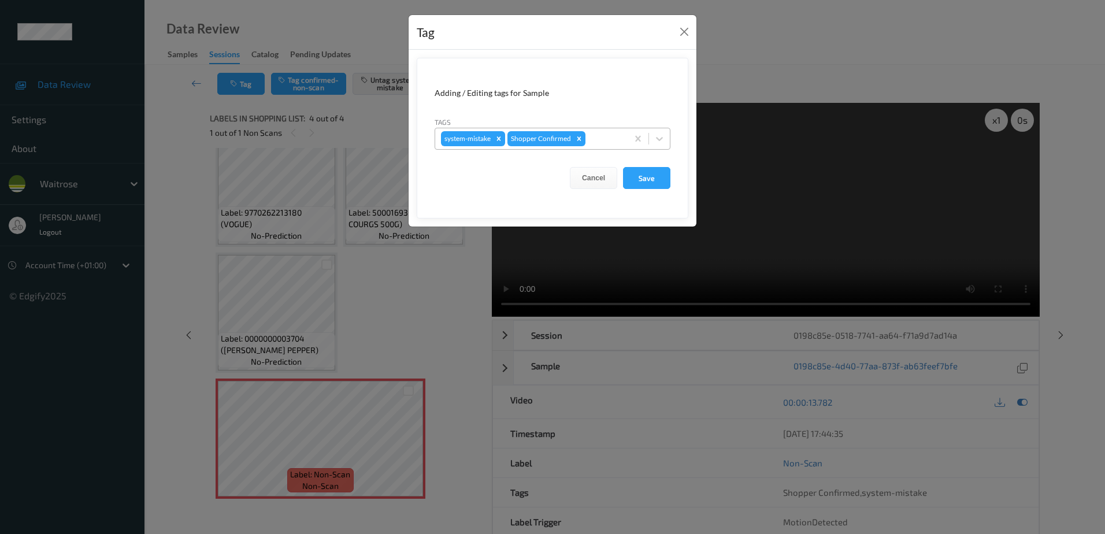
click at [592, 144] on div at bounding box center [604, 139] width 34 height 14
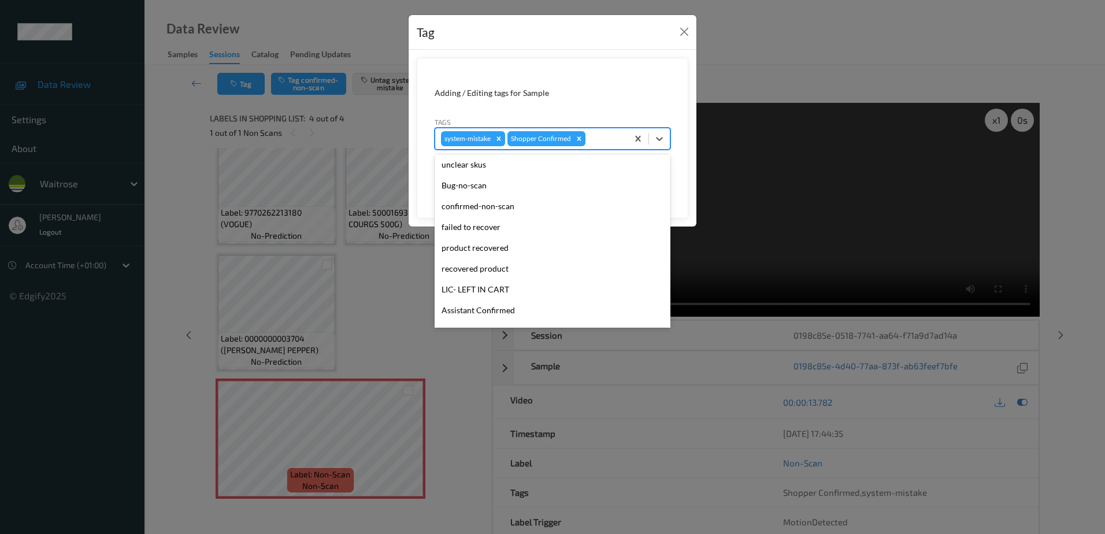
scroll to position [226, 0]
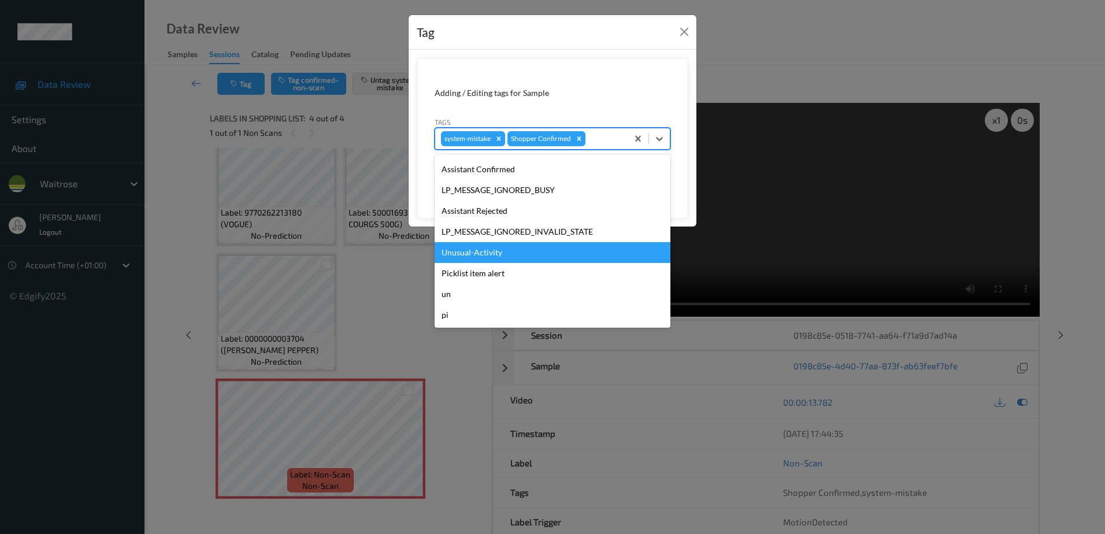
click at [510, 248] on div "Unusual-Activity" at bounding box center [552, 252] width 236 height 21
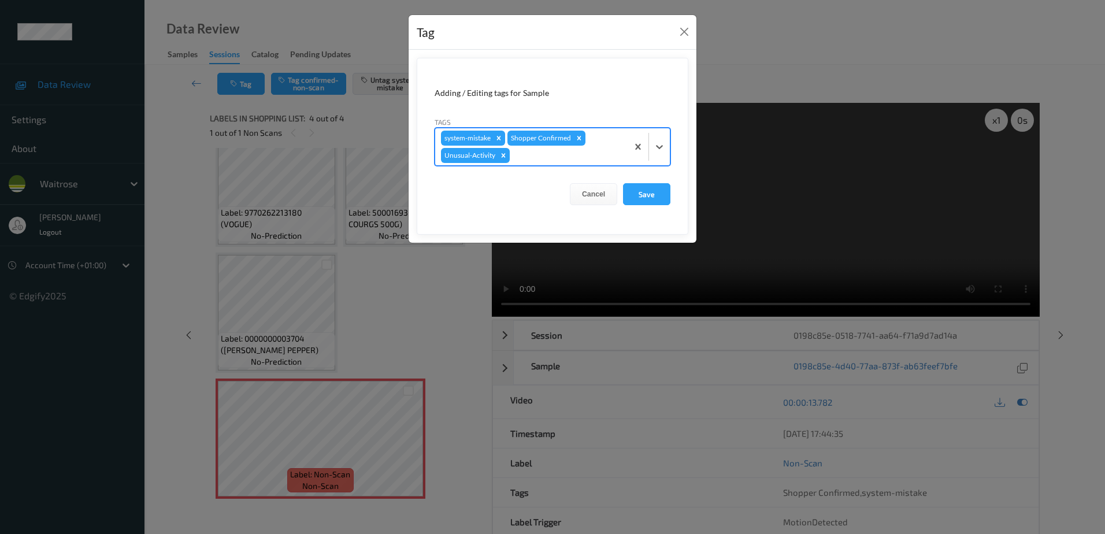
click at [530, 157] on div at bounding box center [567, 155] width 110 height 14
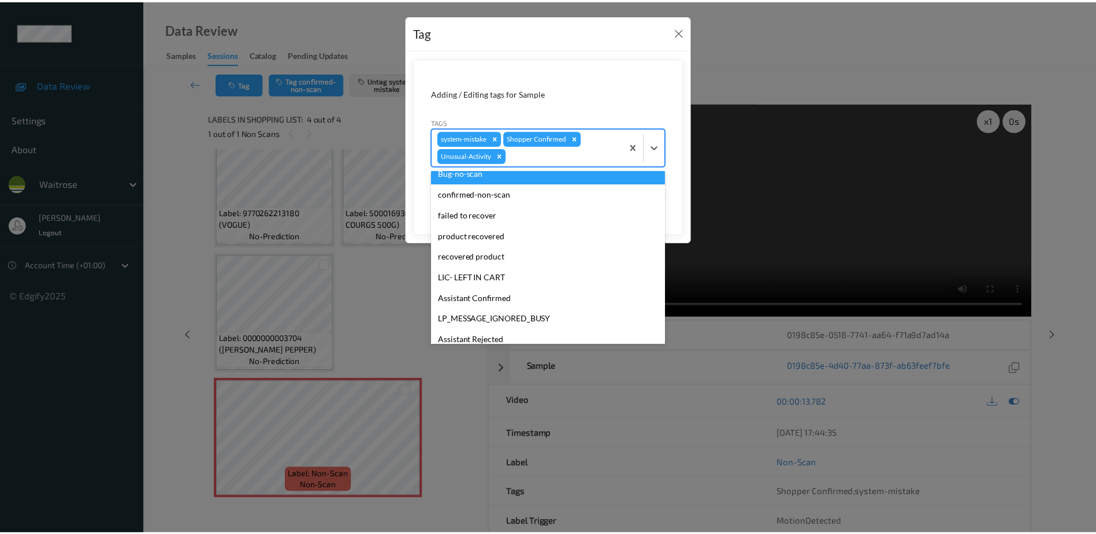
scroll to position [206, 0]
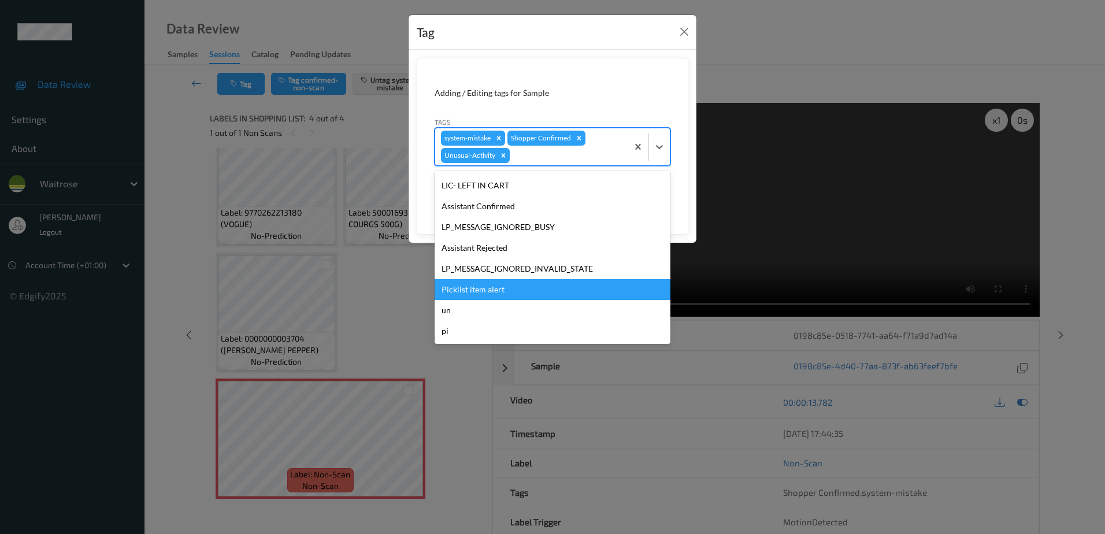
click at [482, 282] on div "Picklist item alert" at bounding box center [552, 289] width 236 height 21
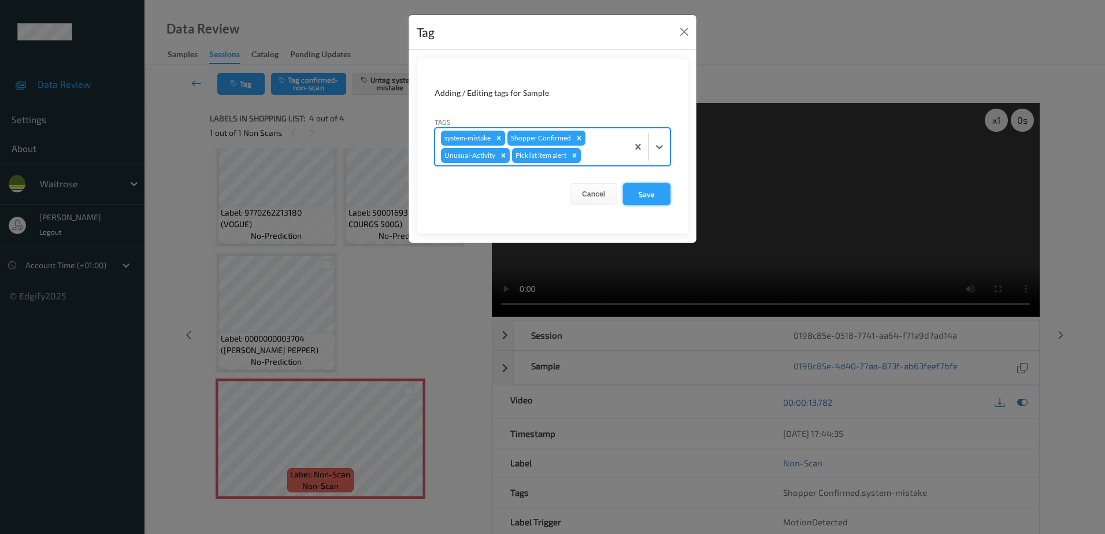
click at [636, 192] on button "Save" at bounding box center [646, 194] width 47 height 22
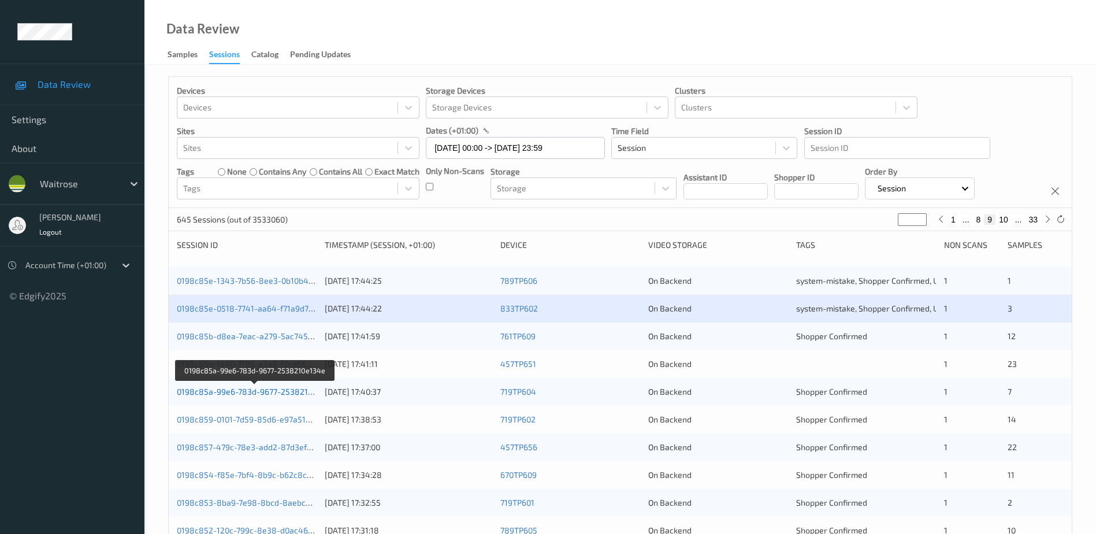
click at [255, 392] on link "0198c85a-99e6-783d-9677-2538210e134e" at bounding box center [256, 391] width 158 height 10
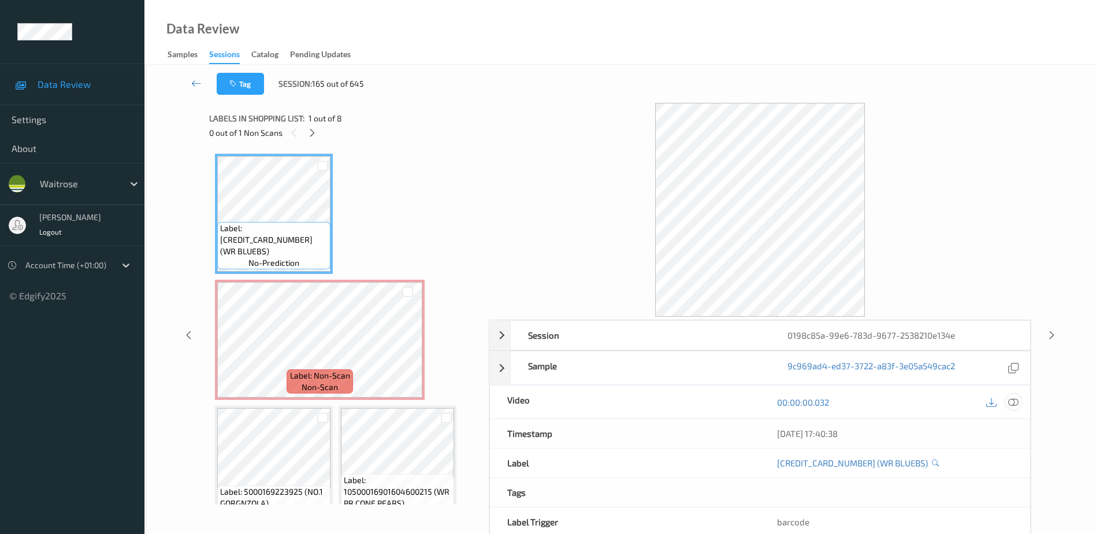
click at [1013, 395] on div at bounding box center [1014, 402] width 16 height 16
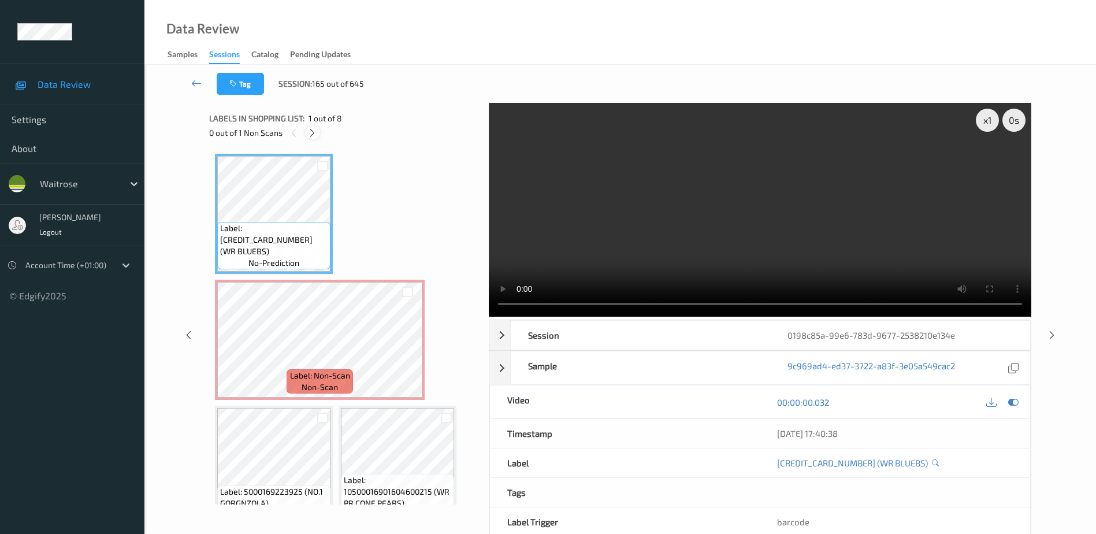
click at [310, 130] on icon at bounding box center [312, 133] width 10 height 10
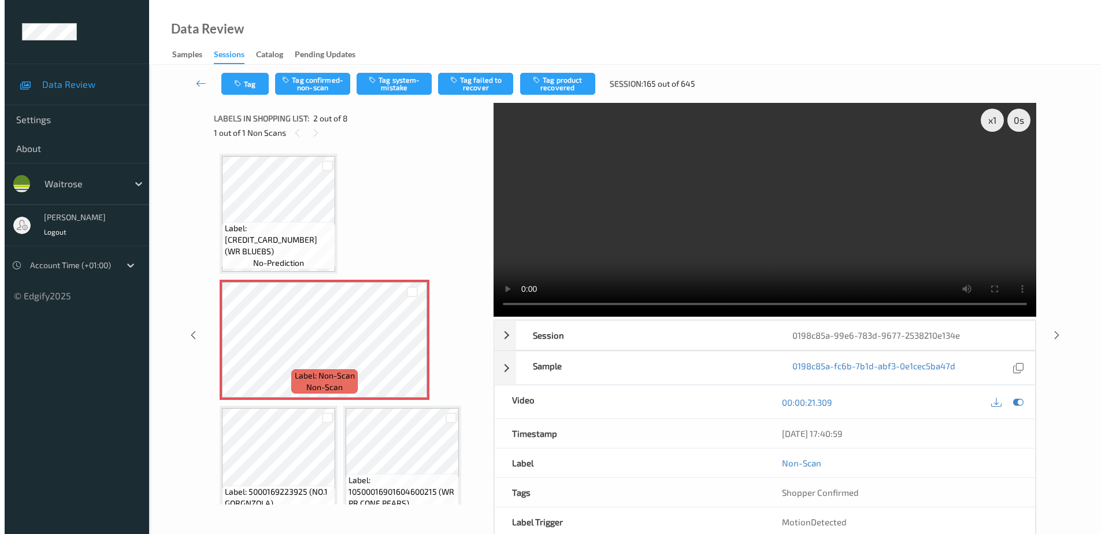
scroll to position [6, 0]
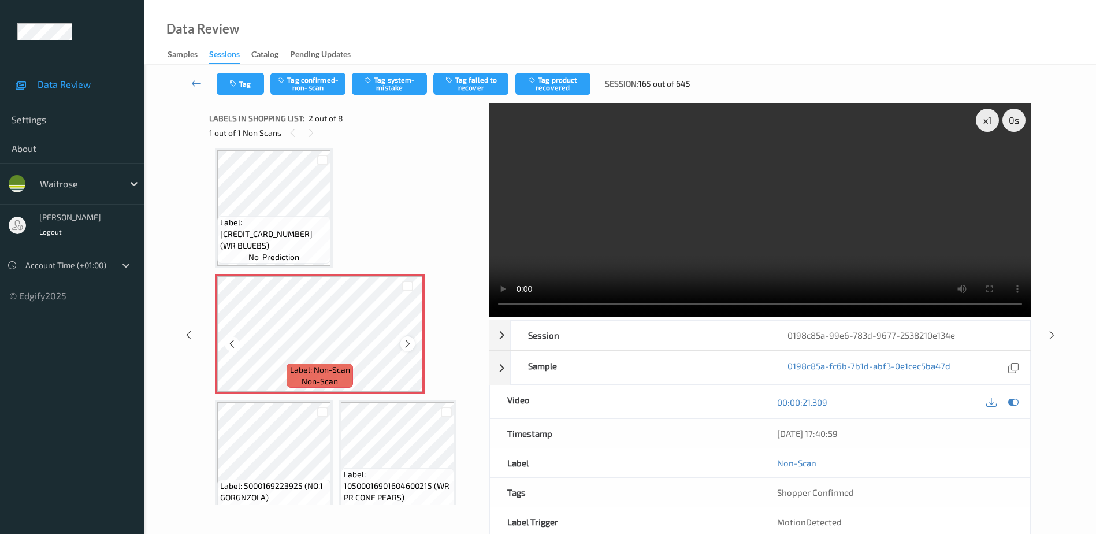
click at [406, 343] on icon at bounding box center [408, 344] width 10 height 10
click at [741, 226] on video at bounding box center [760, 210] width 542 height 214
click at [406, 340] on icon at bounding box center [408, 344] width 10 height 10
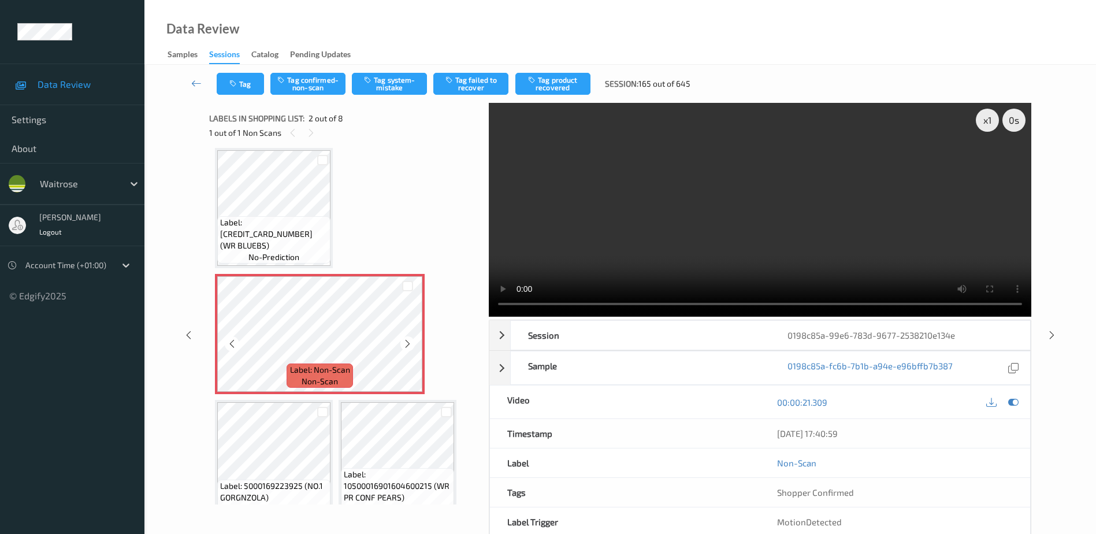
click at [406, 340] on icon at bounding box center [408, 344] width 10 height 10
click at [386, 85] on button "Tag system-mistake" at bounding box center [389, 84] width 75 height 22
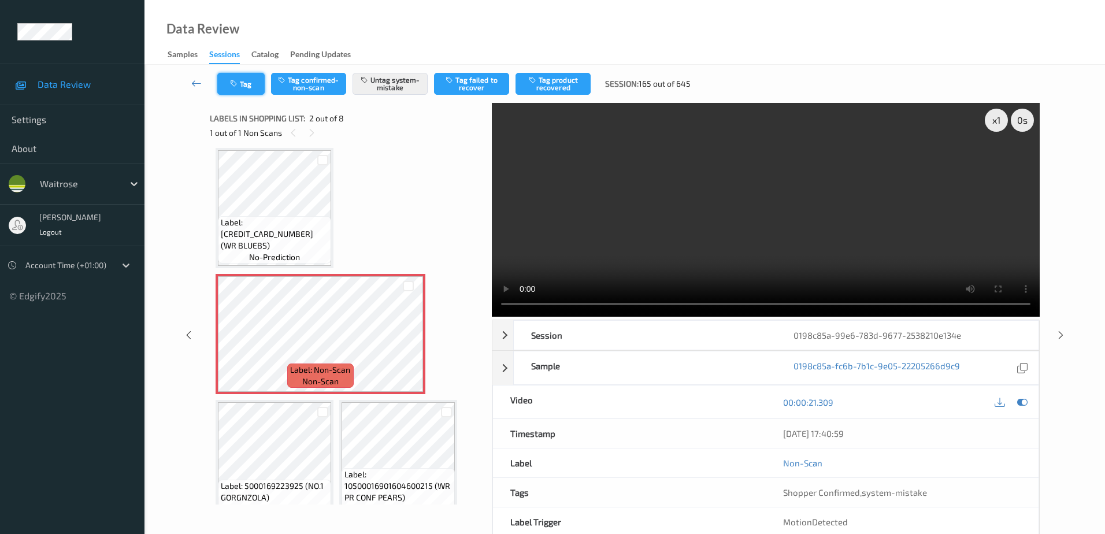
click at [246, 89] on button "Tag" at bounding box center [240, 84] width 47 height 22
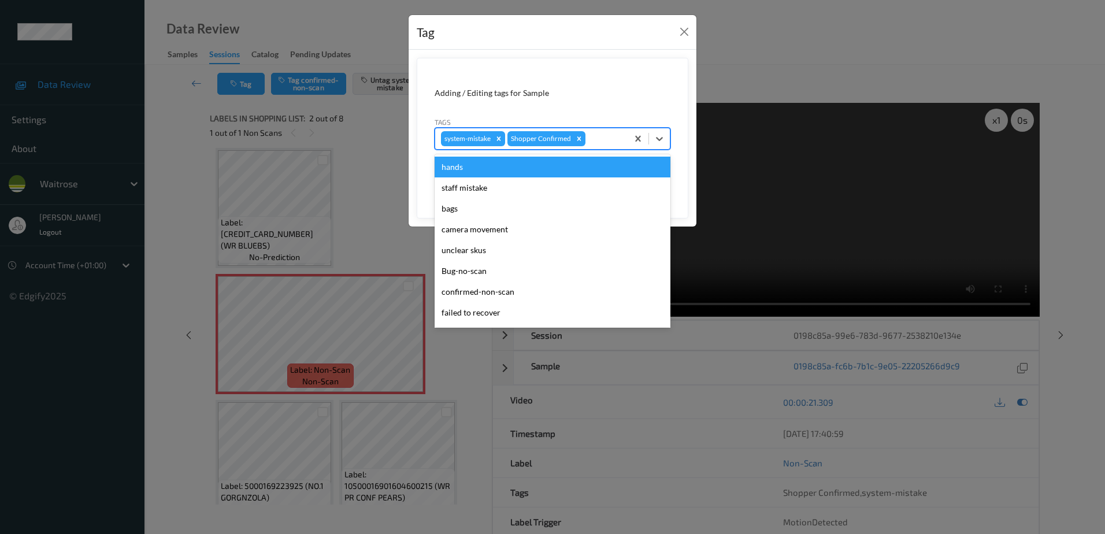
click at [604, 144] on div at bounding box center [604, 139] width 34 height 14
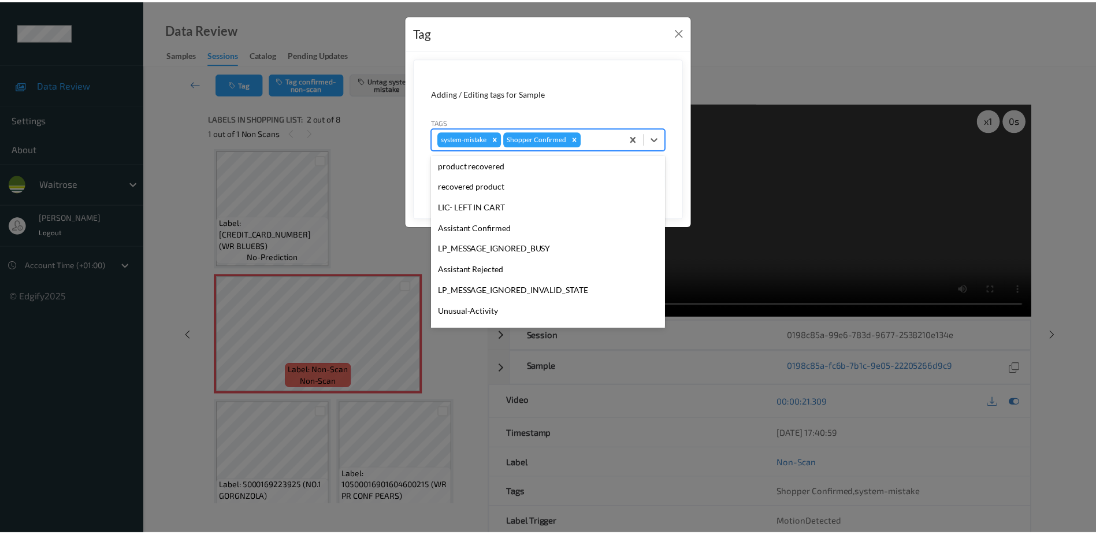
scroll to position [226, 0]
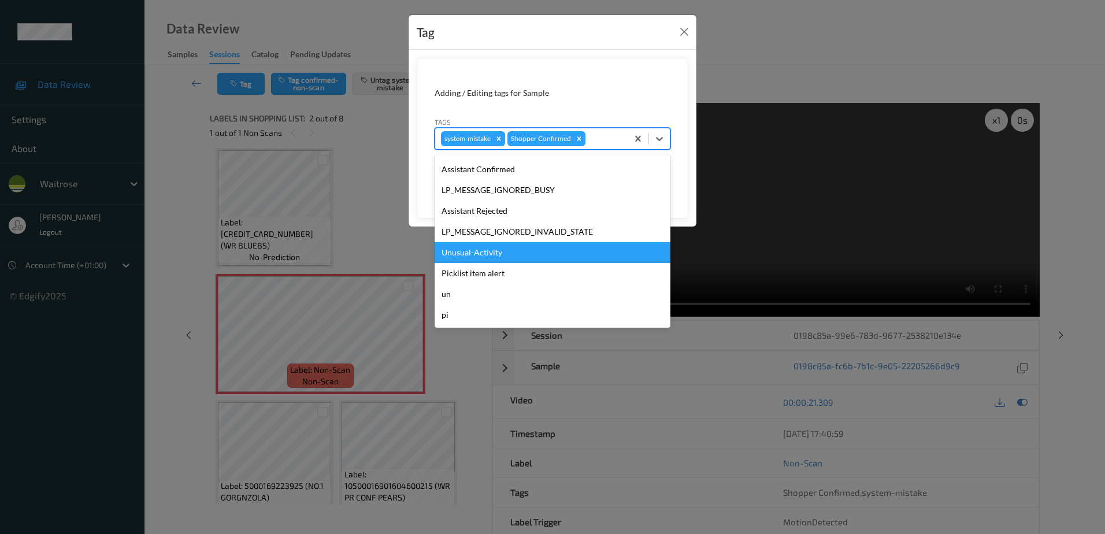
click at [518, 246] on div "Unusual-Activity" at bounding box center [552, 252] width 236 height 21
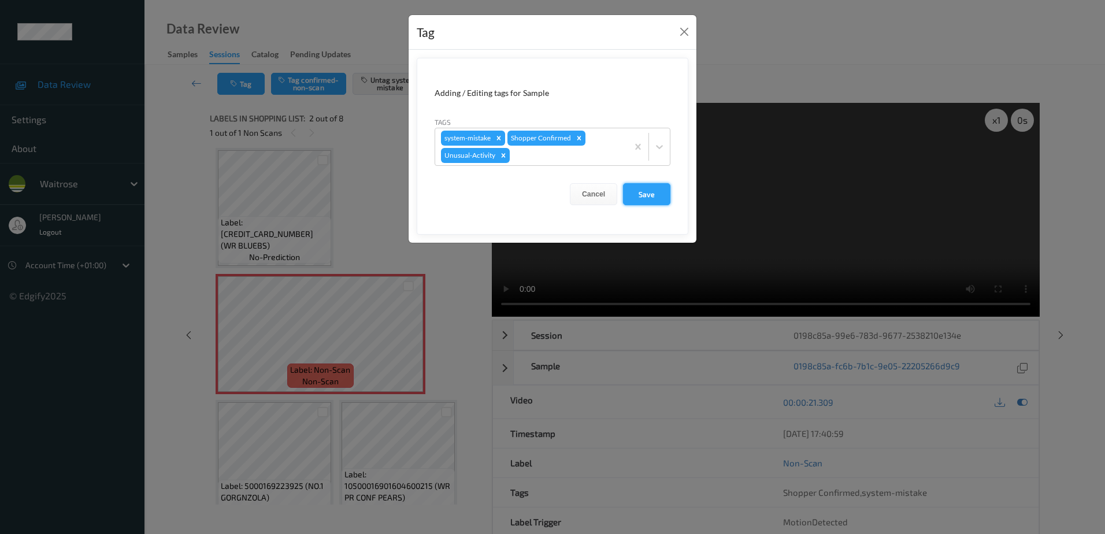
click at [634, 200] on button "Save" at bounding box center [646, 194] width 47 height 22
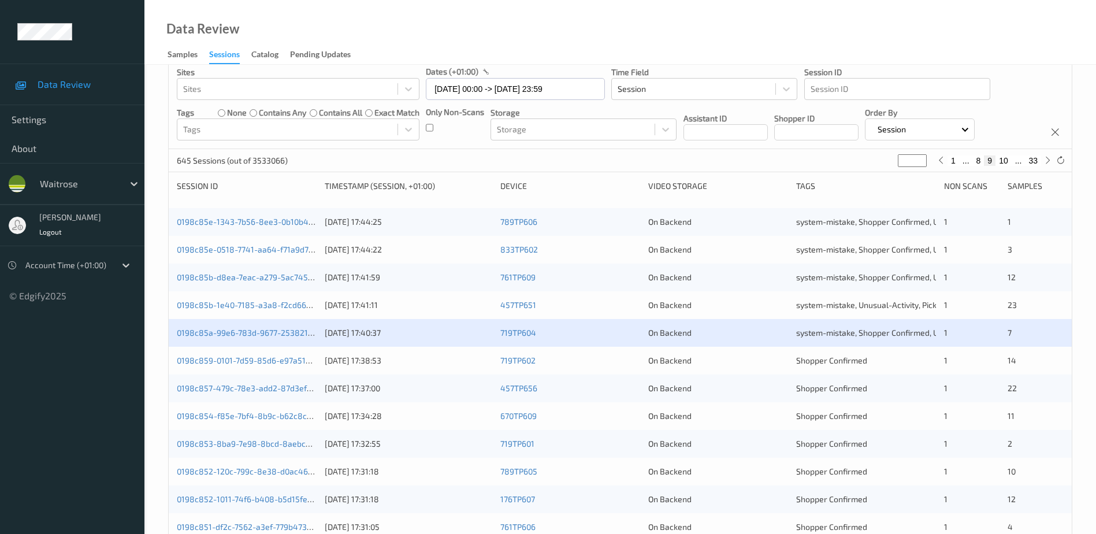
scroll to position [116, 0]
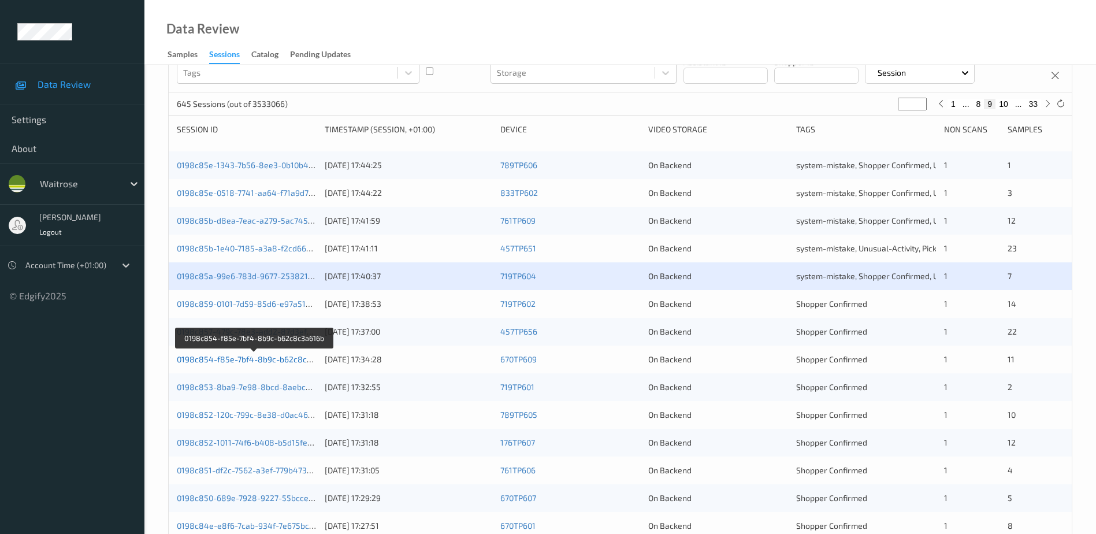
click at [239, 359] on link "0198c854-f85e-7bf4-8b9c-b62c8c3a616b" at bounding box center [255, 359] width 157 height 10
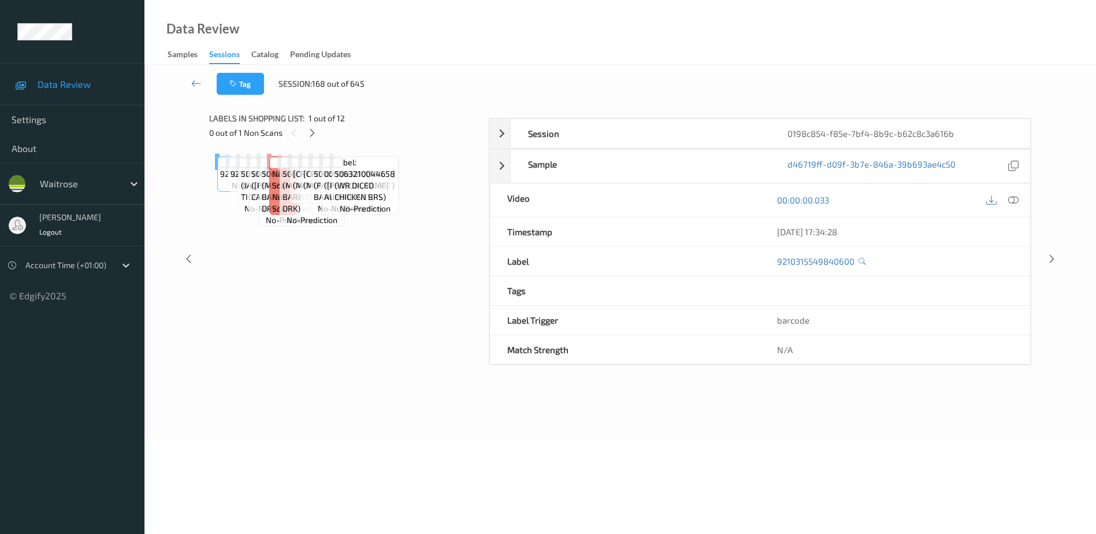
scroll to position [57, 0]
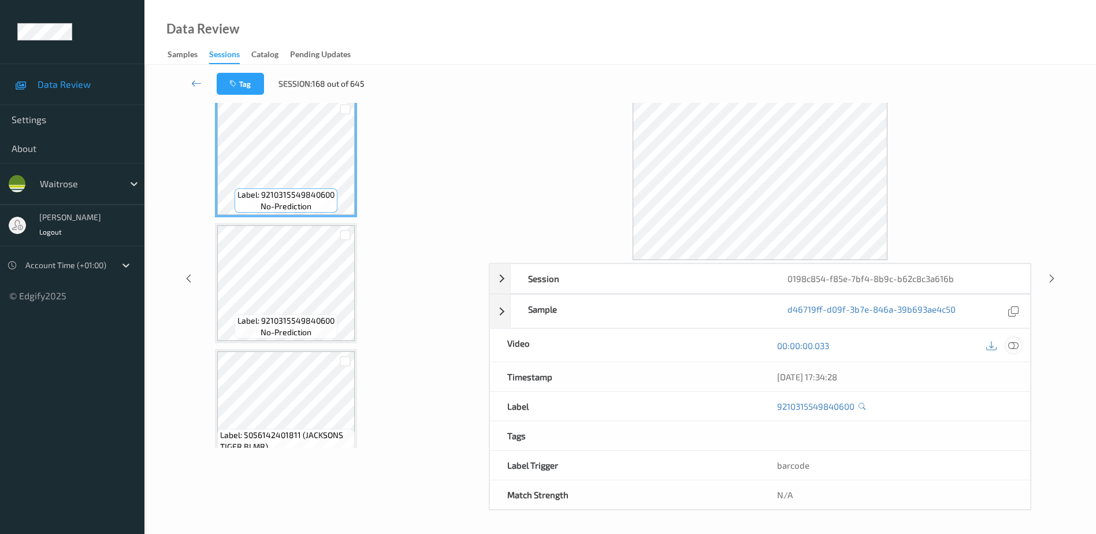
click at [1014, 347] on icon at bounding box center [1013, 345] width 10 height 10
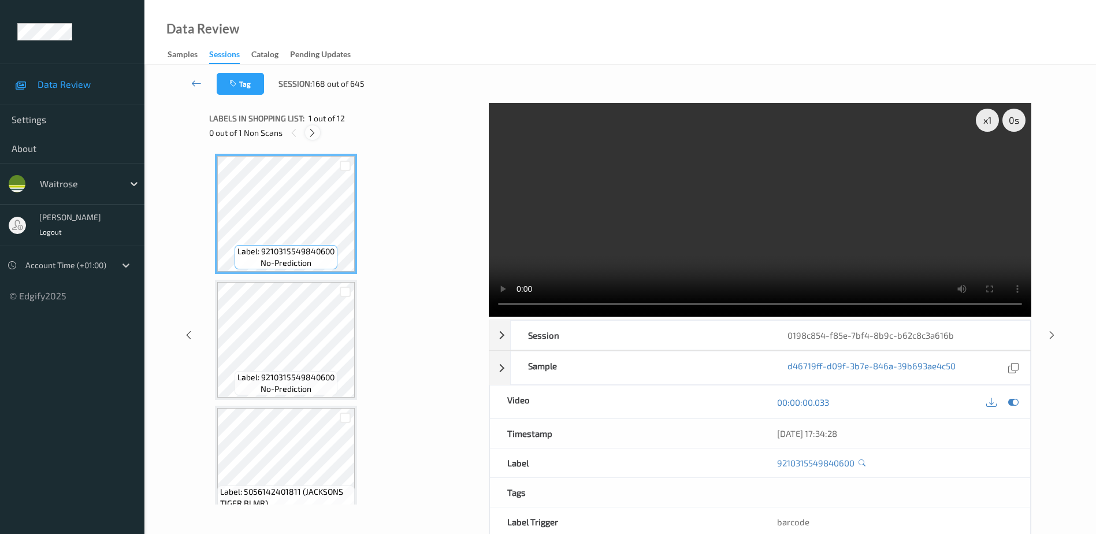
click at [311, 132] on icon at bounding box center [312, 133] width 10 height 10
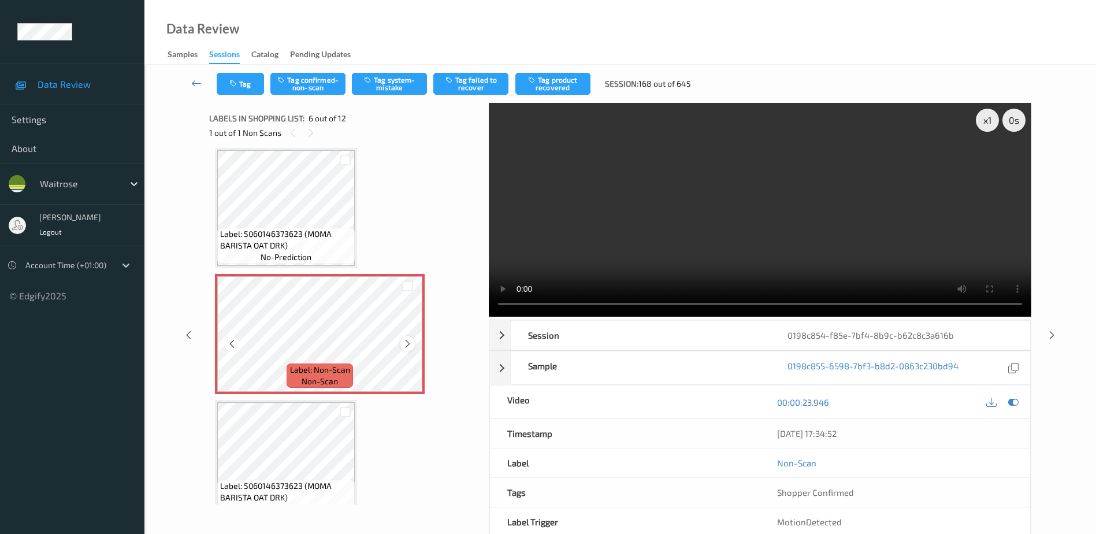
click at [410, 345] on icon at bounding box center [408, 344] width 10 height 10
click at [403, 346] on icon at bounding box center [408, 344] width 10 height 10
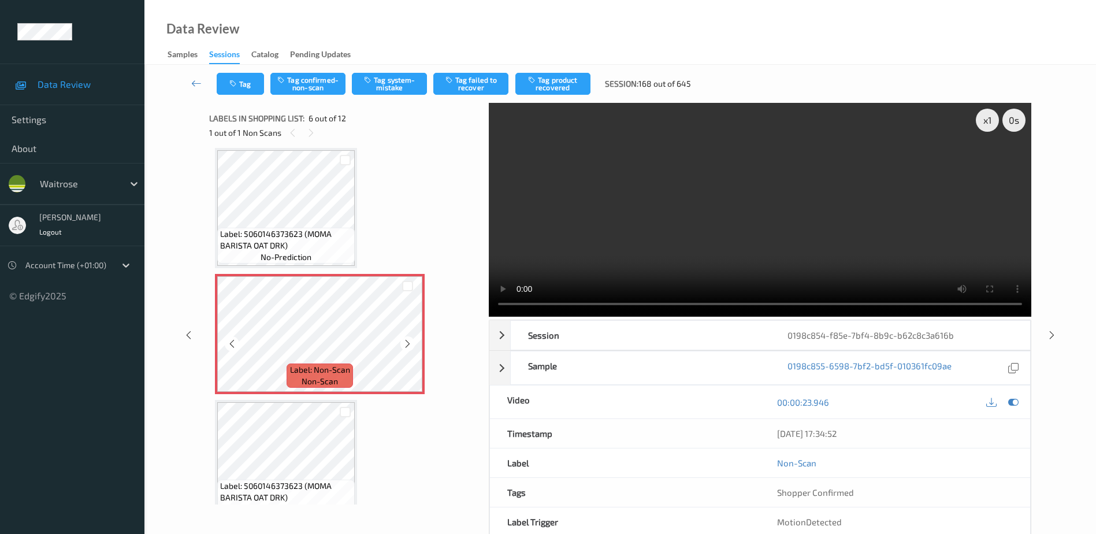
click at [403, 346] on icon at bounding box center [408, 344] width 10 height 10
click at [697, 229] on video at bounding box center [760, 210] width 542 height 214
click at [293, 76] on button "Tag confirmed-non-scan" at bounding box center [307, 84] width 75 height 22
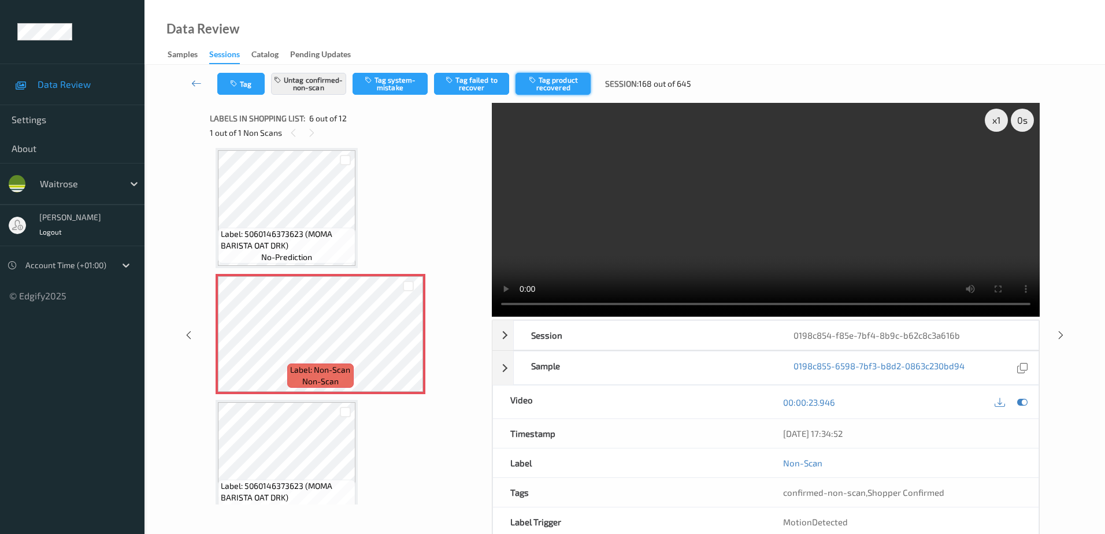
click at [542, 83] on button "Tag product recovered" at bounding box center [552, 84] width 75 height 22
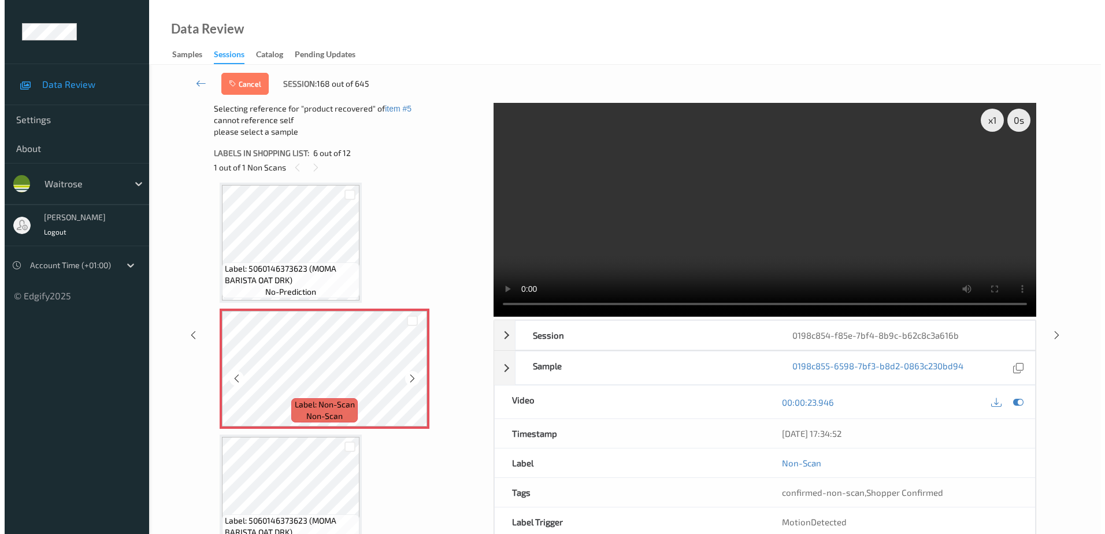
scroll to position [683, 0]
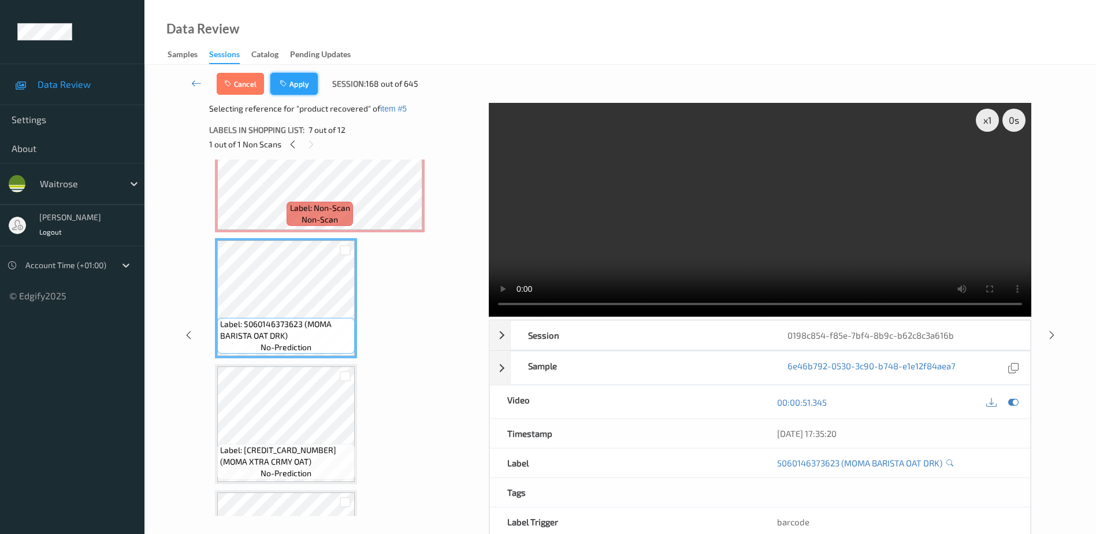
click at [286, 88] on button "Apply" at bounding box center [293, 84] width 47 height 22
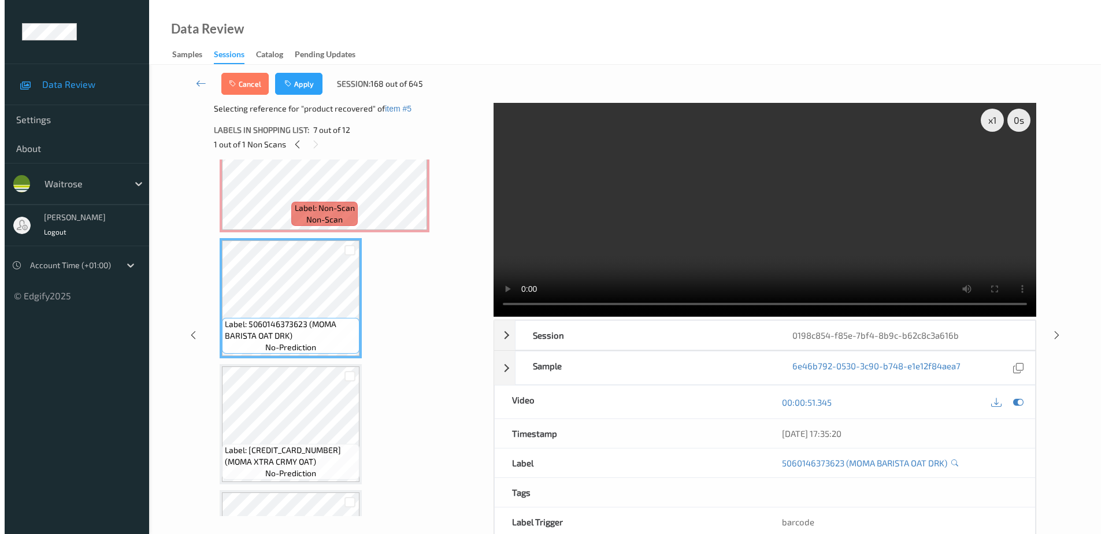
scroll to position [510, 0]
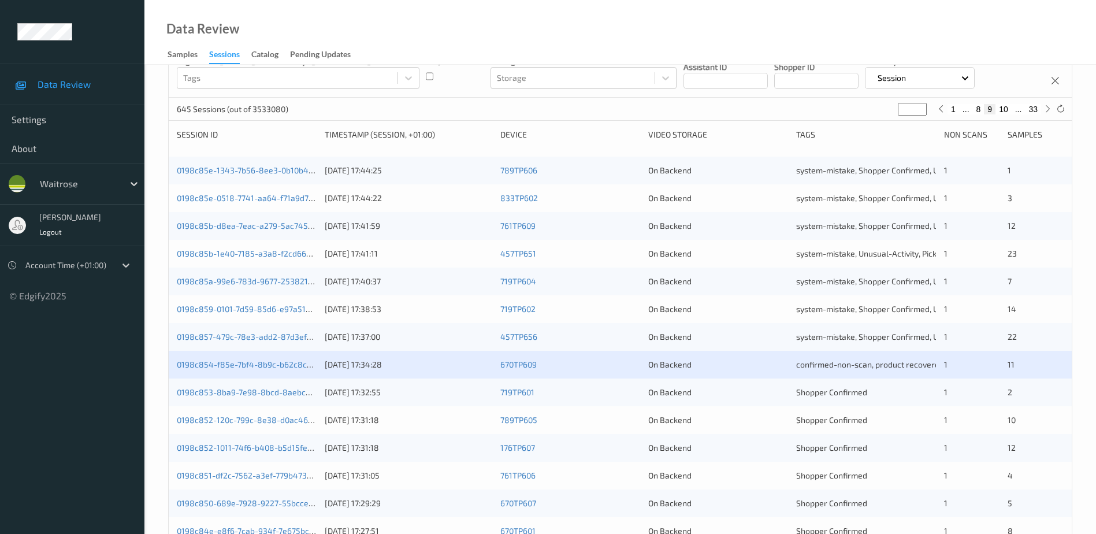
scroll to position [116, 0]
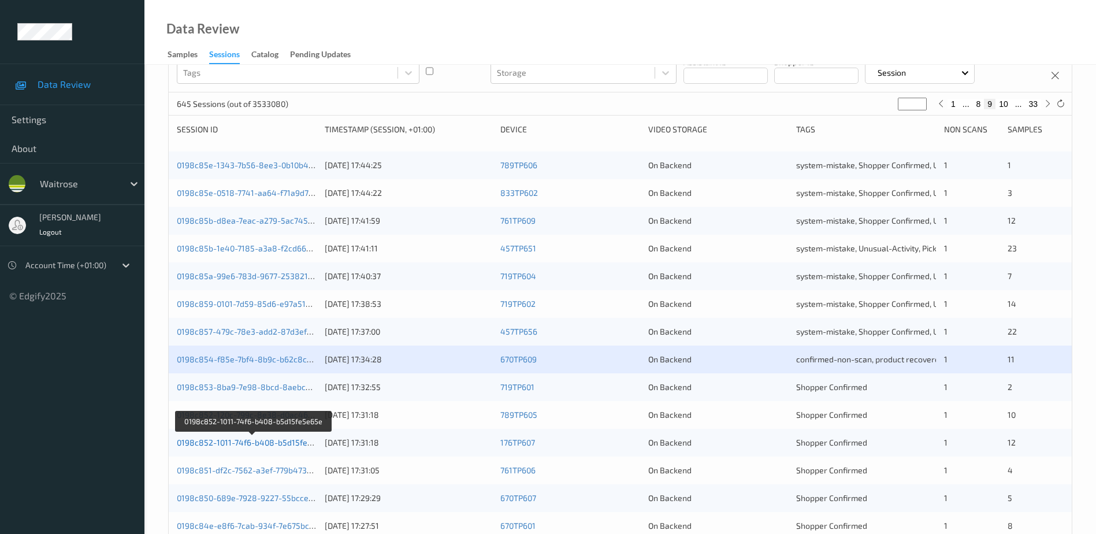
click at [244, 445] on link "0198c852-1011-74f6-b408-b5d15fe5e65e" at bounding box center [254, 442] width 154 height 10
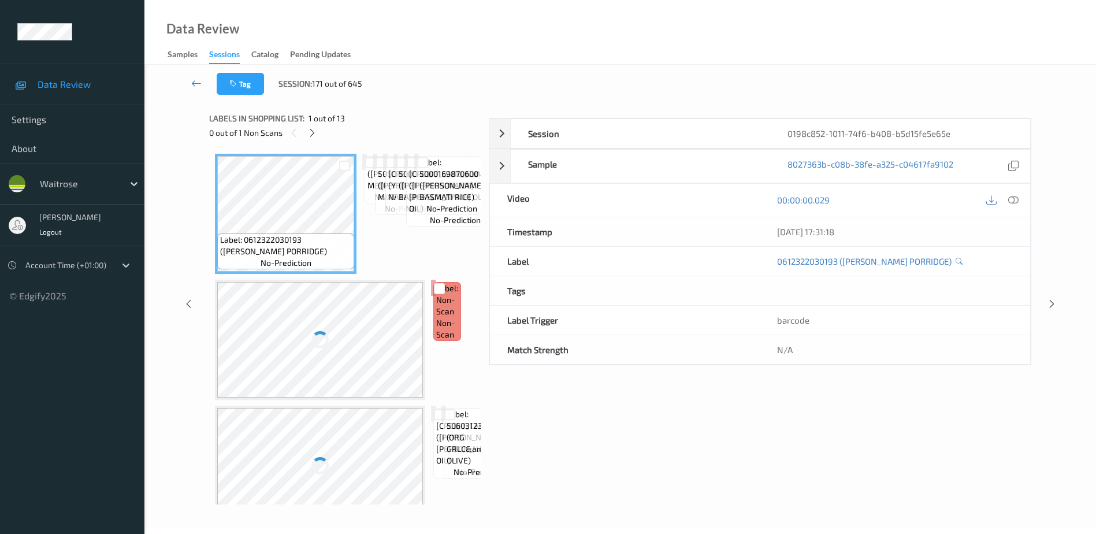
scroll to position [57, 0]
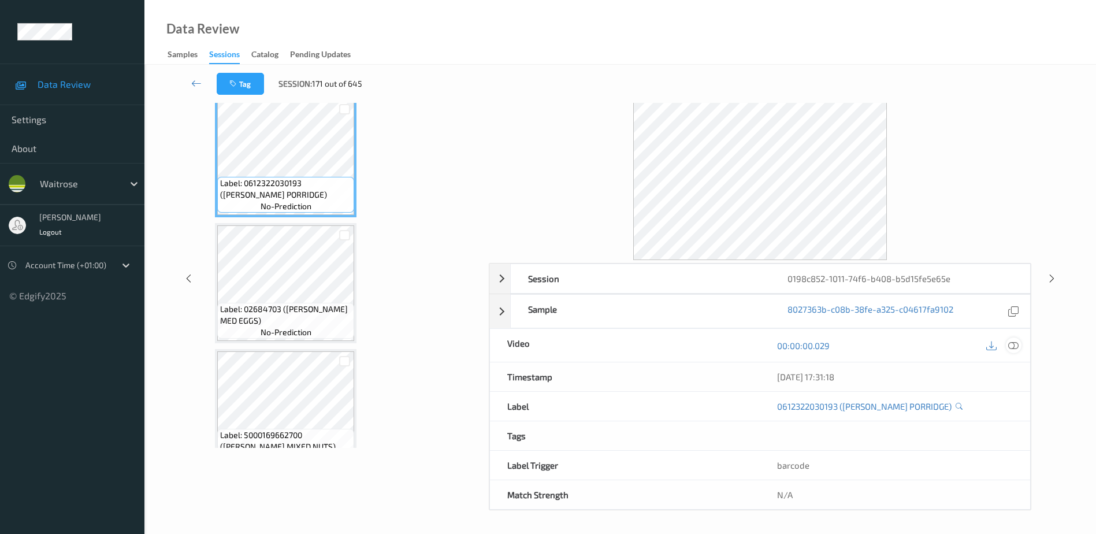
click at [1010, 345] on icon at bounding box center [1013, 345] width 10 height 10
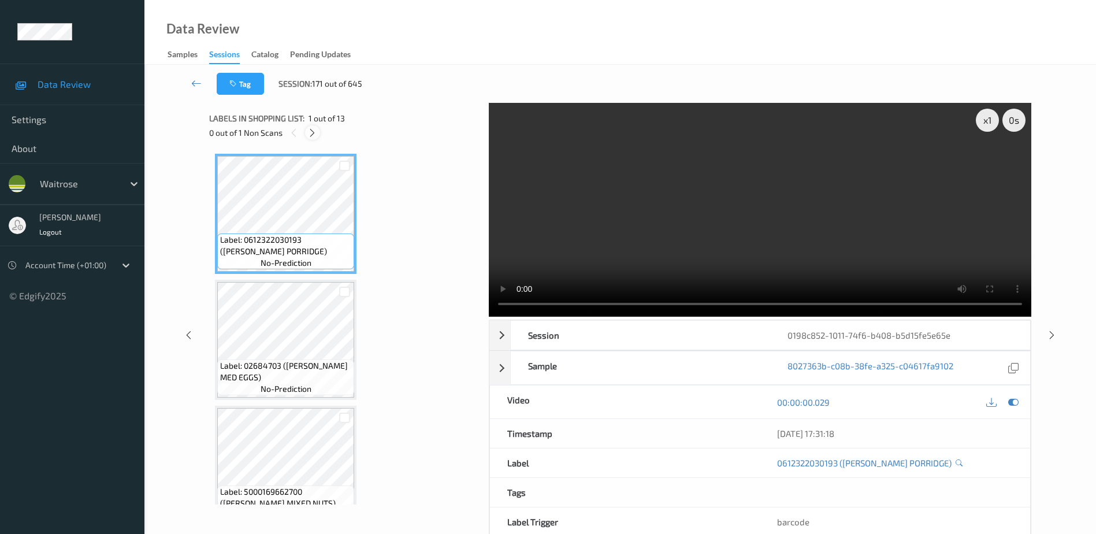
click at [314, 129] on icon at bounding box center [312, 133] width 10 height 10
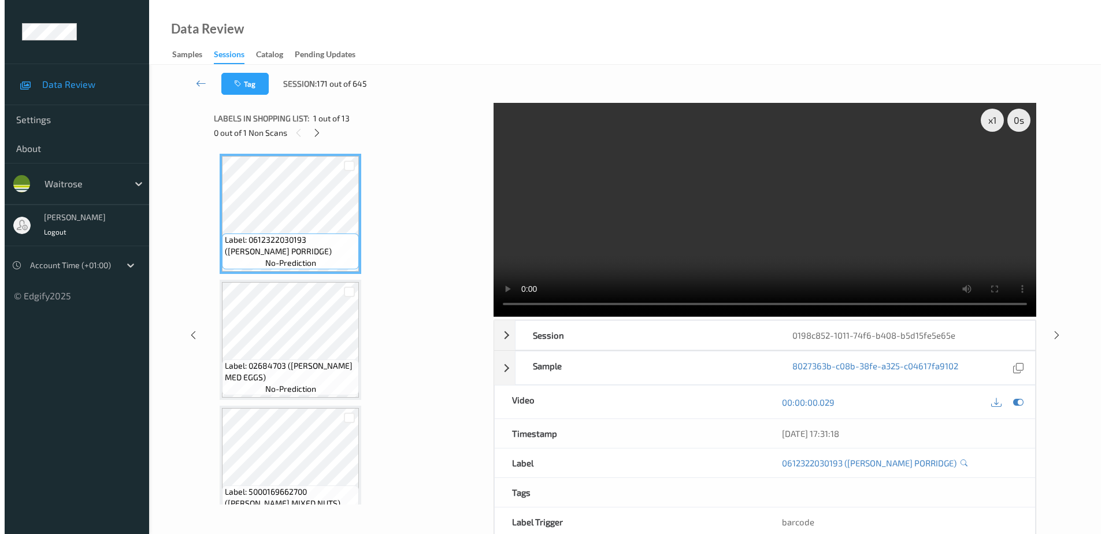
scroll to position [887, 0]
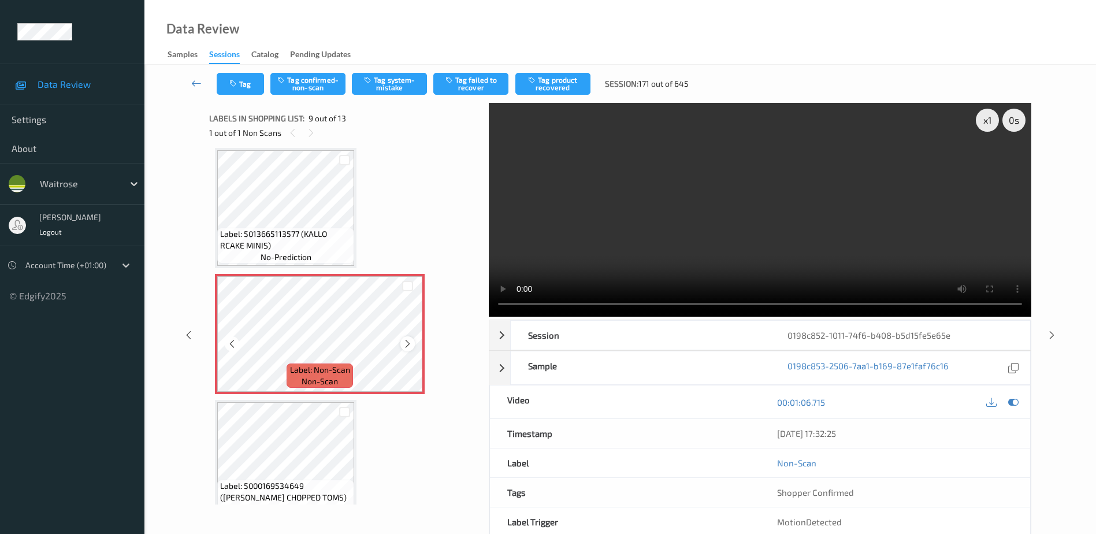
click at [405, 342] on icon at bounding box center [408, 344] width 10 height 10
click at [783, 234] on video at bounding box center [760, 210] width 542 height 214
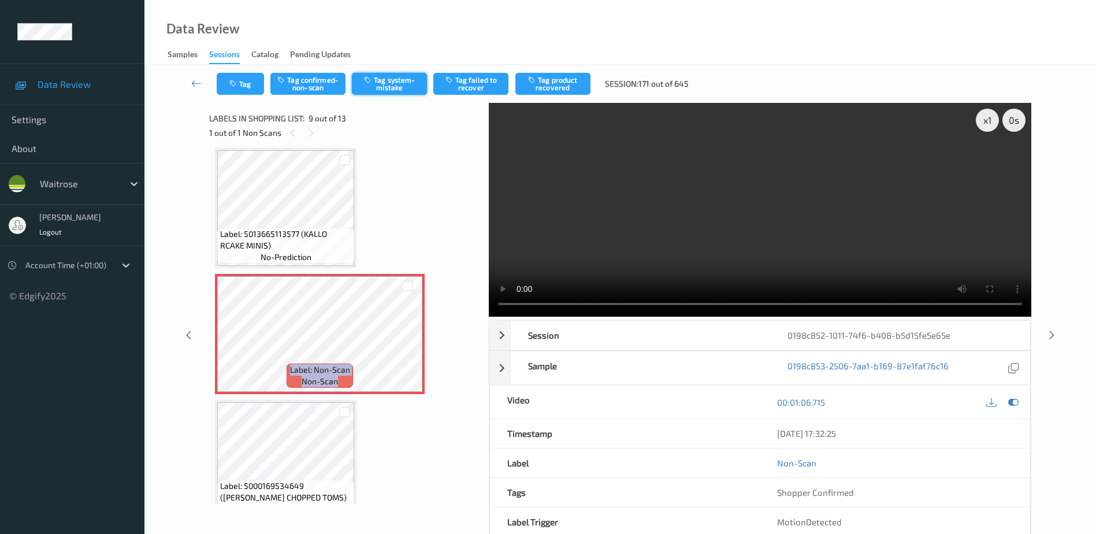
click at [401, 79] on button "Tag system-mistake" at bounding box center [389, 84] width 75 height 22
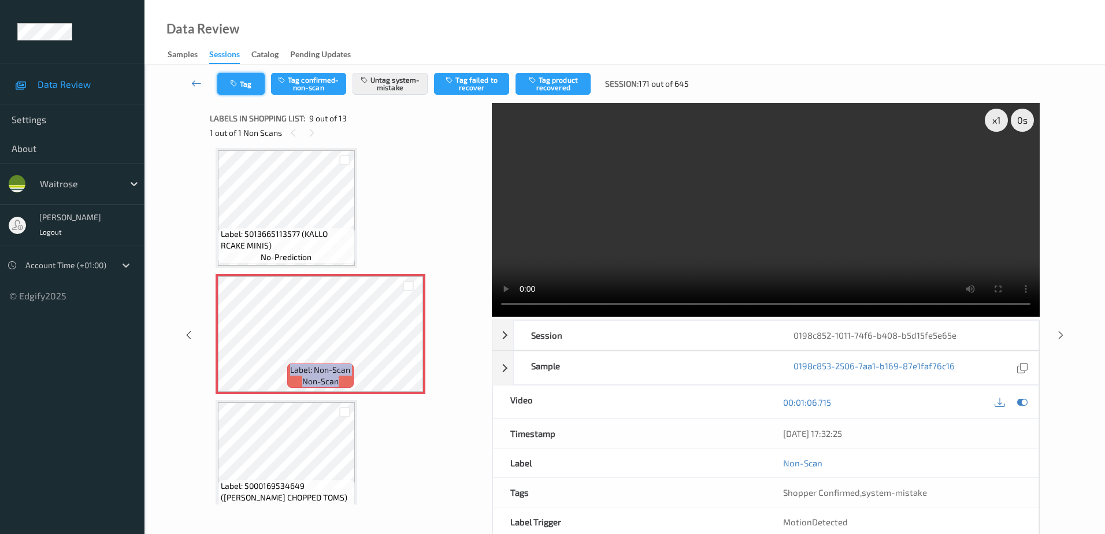
click at [238, 84] on icon "button" at bounding box center [235, 84] width 10 height 8
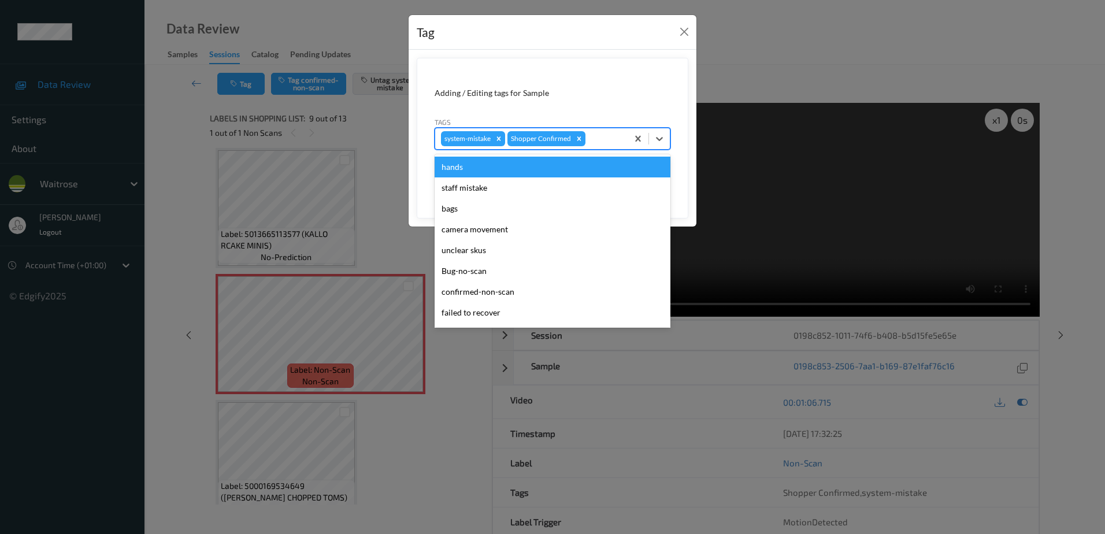
click at [602, 134] on div at bounding box center [604, 139] width 34 height 14
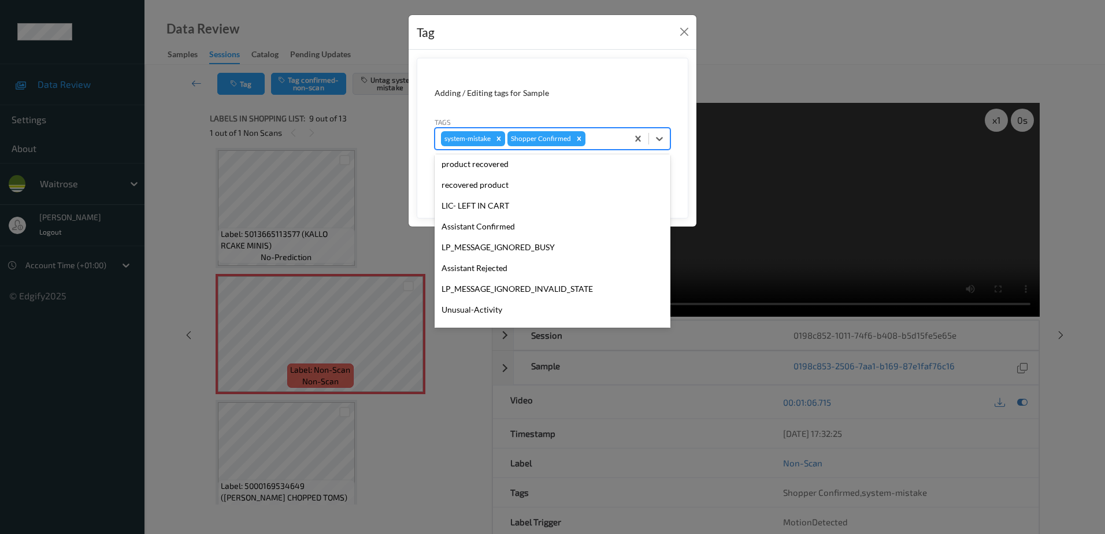
scroll to position [226, 0]
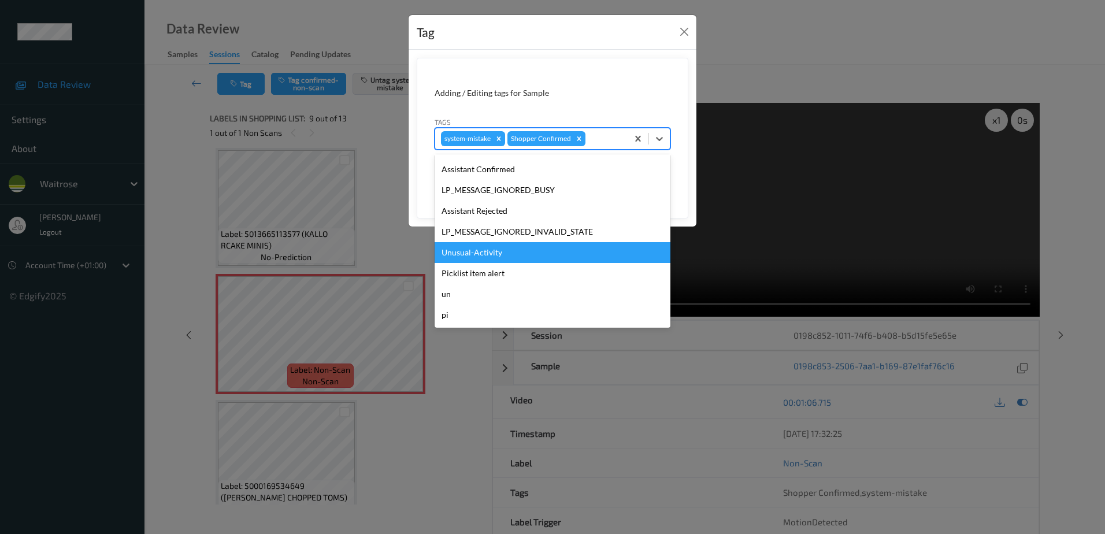
click at [501, 247] on div "Unusual-Activity" at bounding box center [552, 252] width 236 height 21
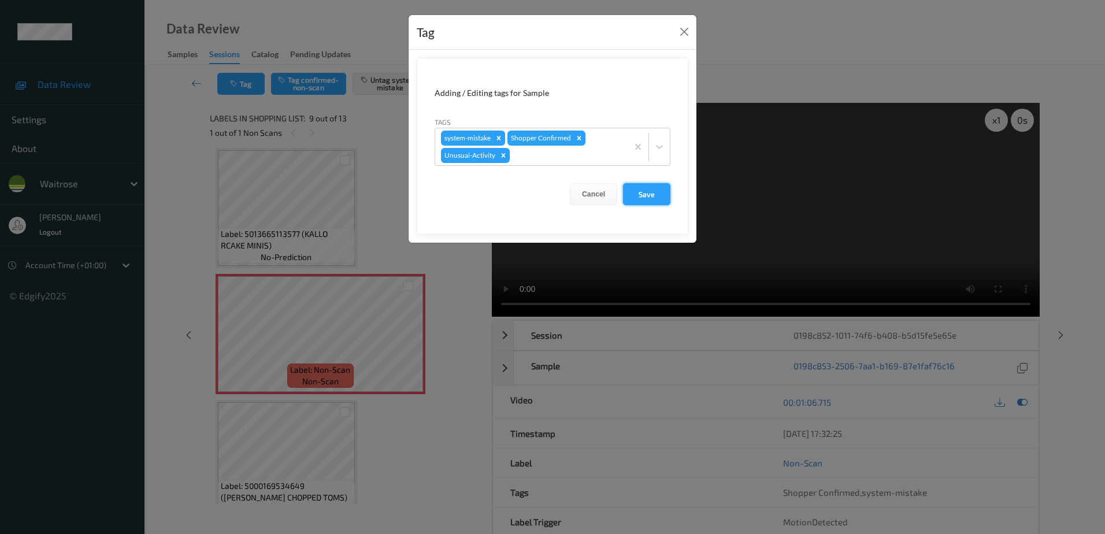
click at [655, 191] on button "Save" at bounding box center [646, 194] width 47 height 22
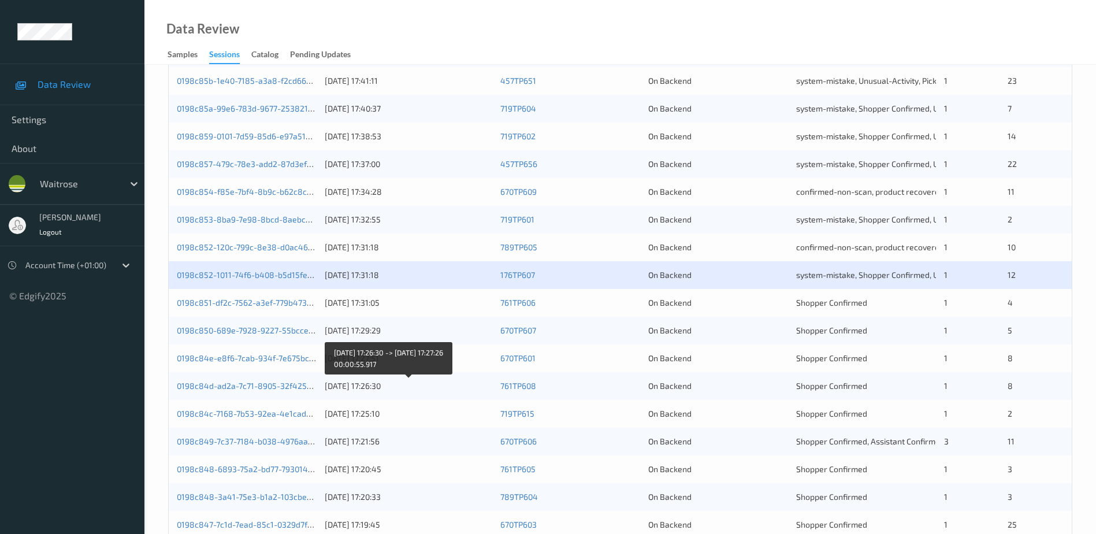
scroll to position [289, 0]
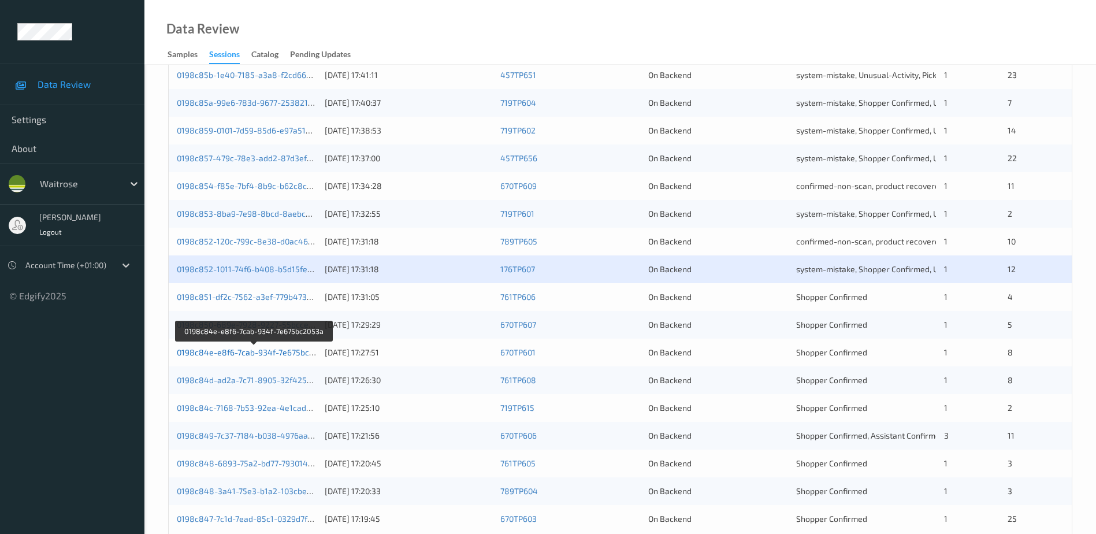
click at [267, 352] on link "0198c84e-e8f6-7cab-934f-7e675bc2053a" at bounding box center [254, 352] width 155 height 10
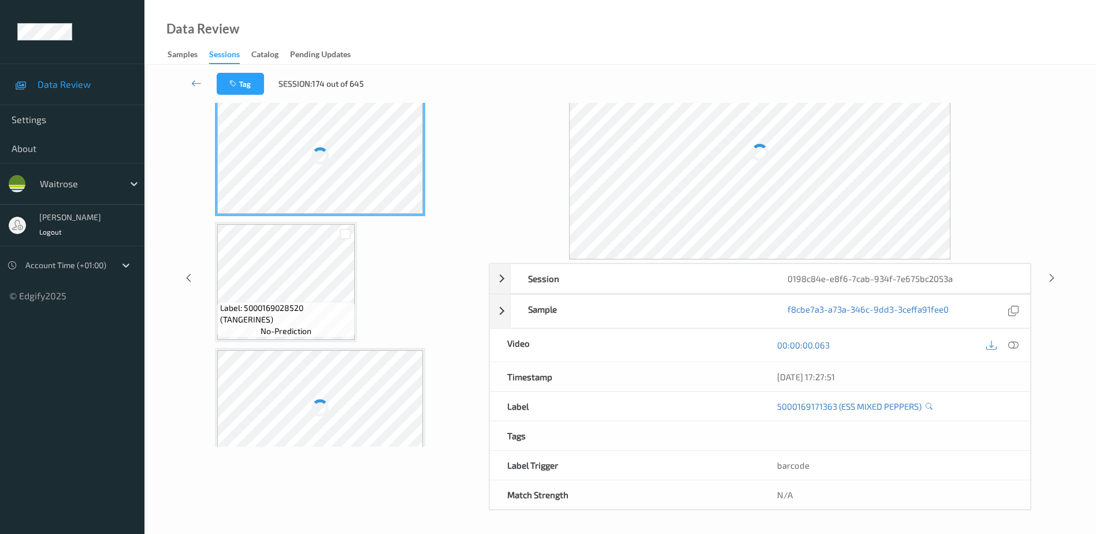
scroll to position [57, 0]
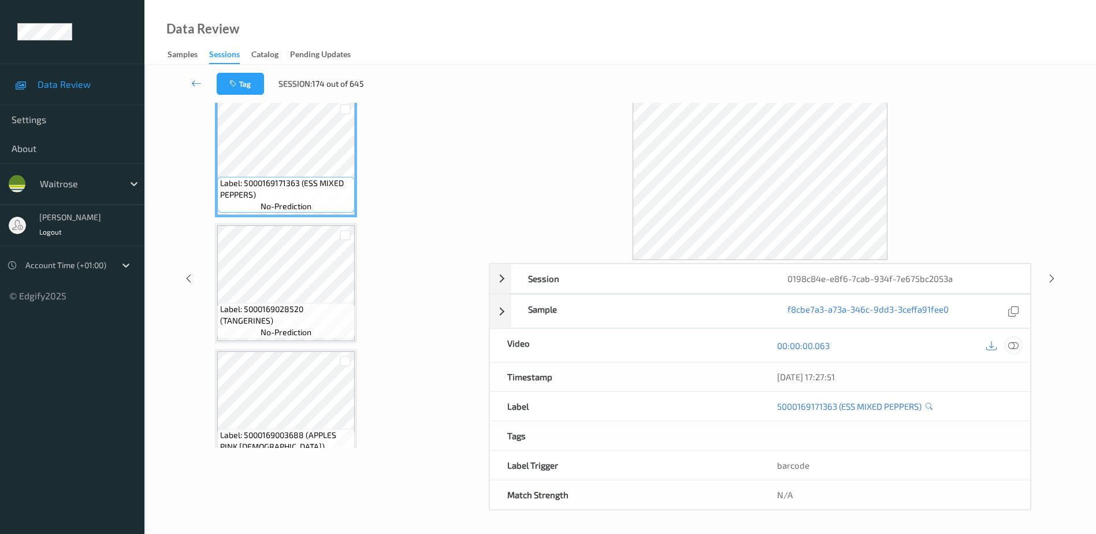
click at [1012, 345] on icon at bounding box center [1013, 345] width 10 height 10
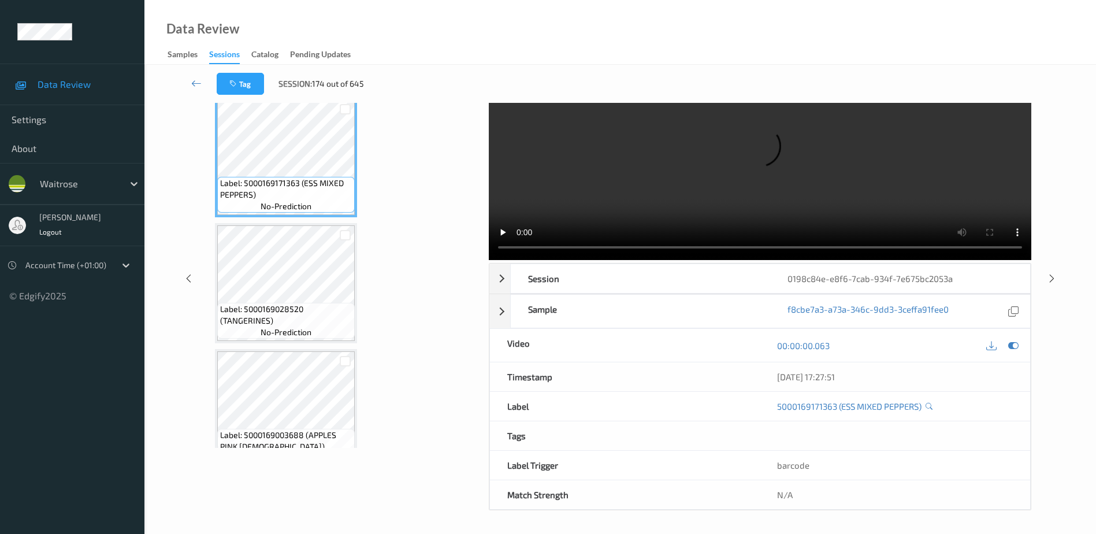
scroll to position [0, 0]
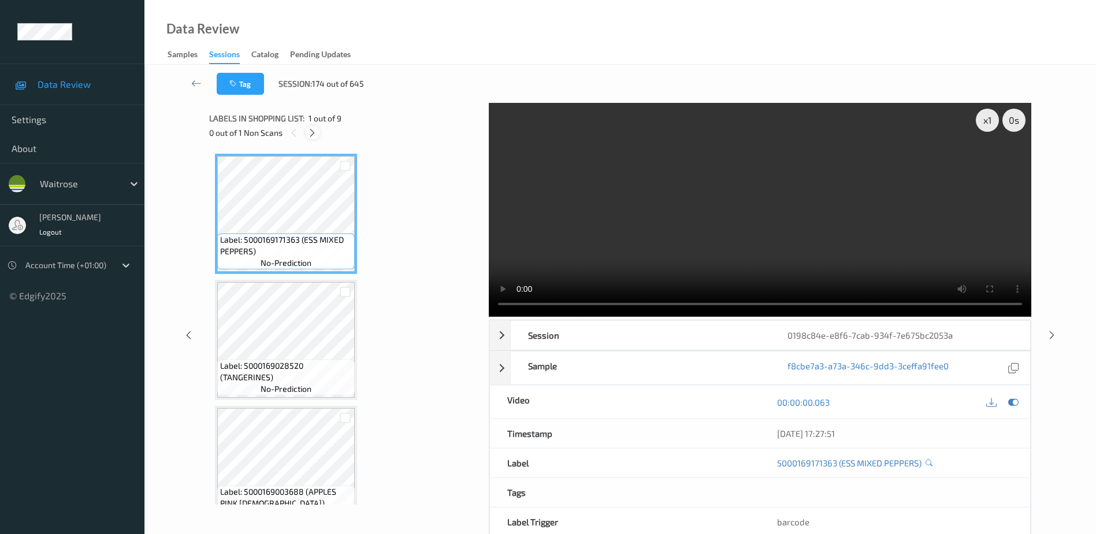
click at [311, 132] on icon at bounding box center [312, 133] width 10 height 10
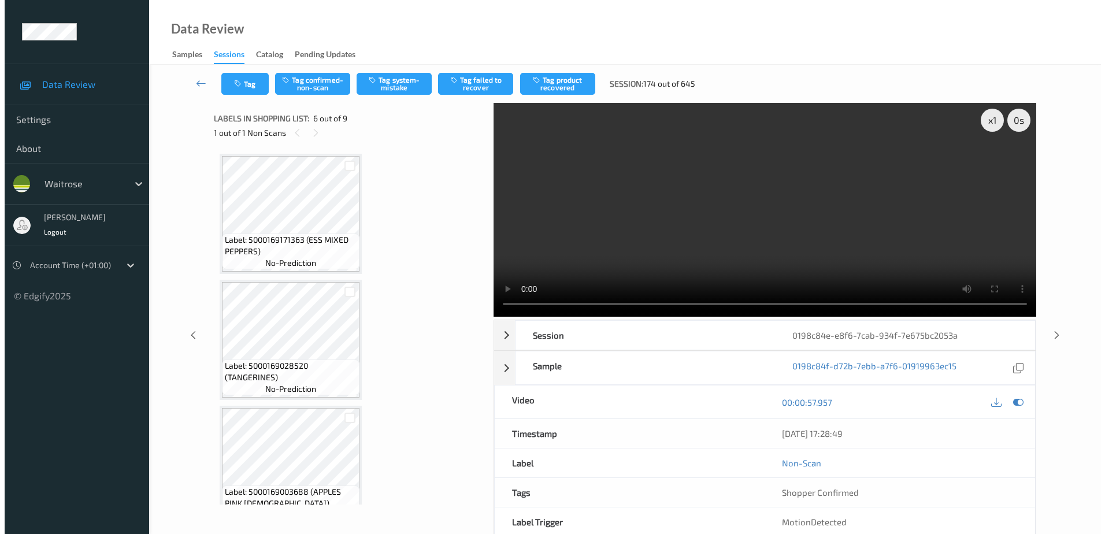
scroll to position [510, 0]
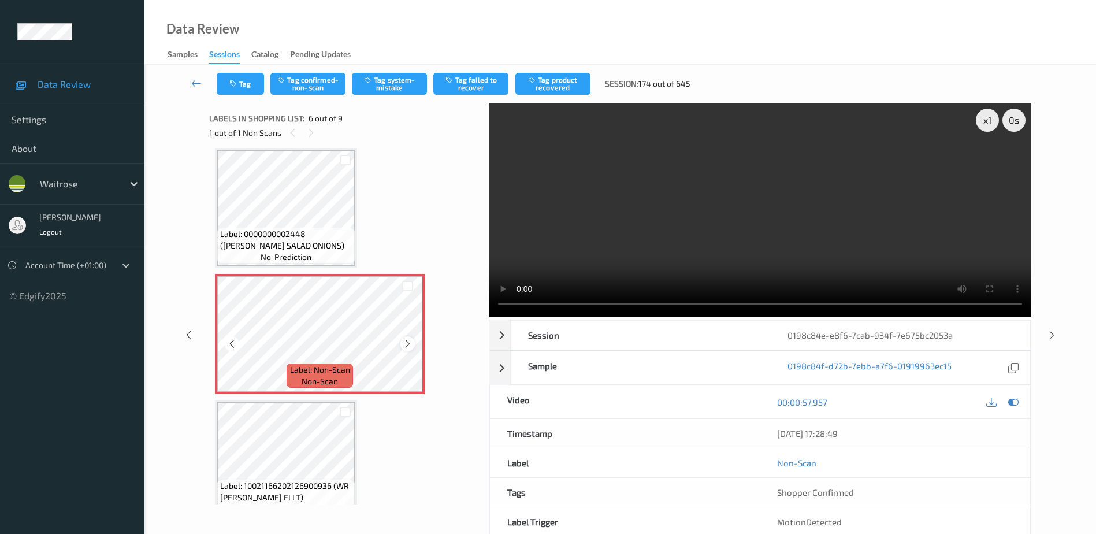
click at [405, 344] on icon at bounding box center [408, 344] width 10 height 10
click at [765, 246] on video at bounding box center [760, 210] width 542 height 214
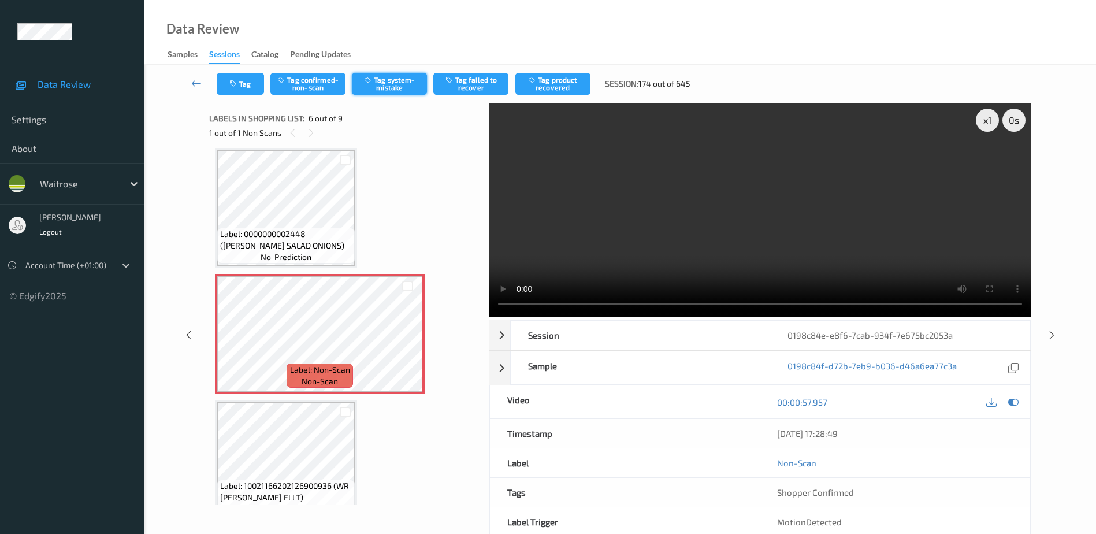
click at [393, 83] on button "Tag system-mistake" at bounding box center [389, 84] width 75 height 22
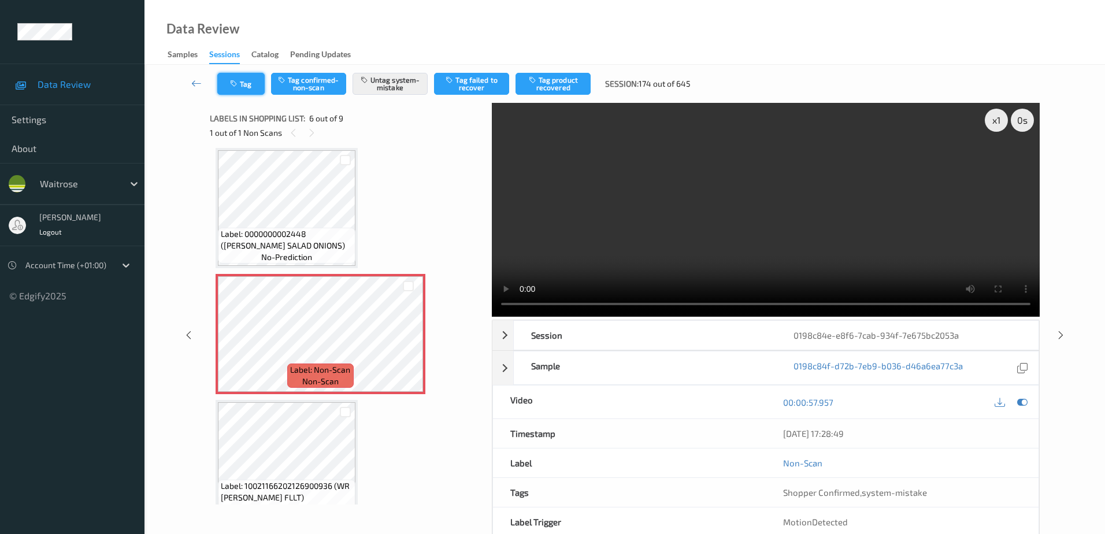
click at [241, 84] on button "Tag" at bounding box center [240, 84] width 47 height 22
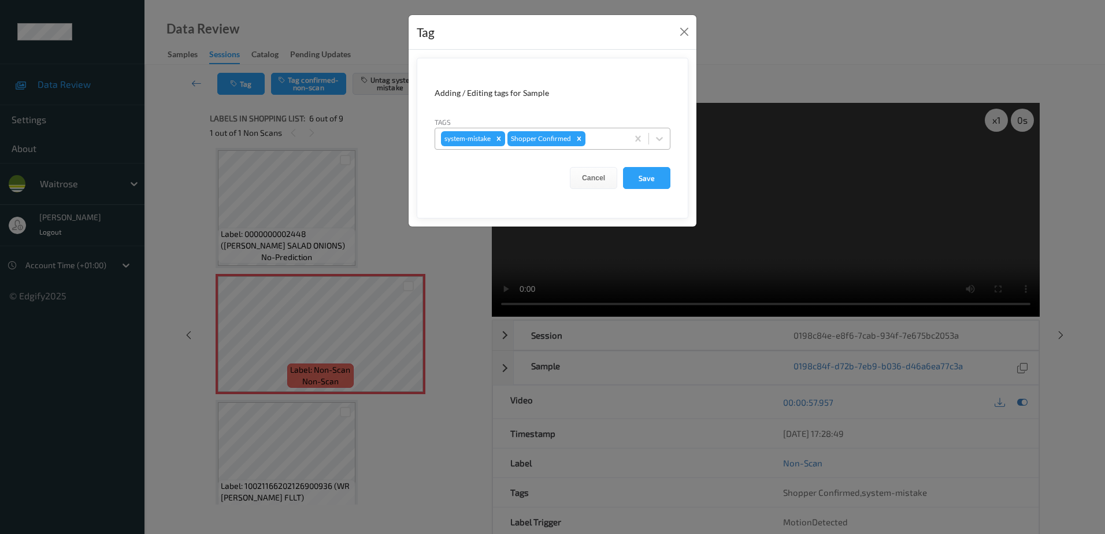
click at [587, 140] on input "text" at bounding box center [588, 139] width 2 height 12
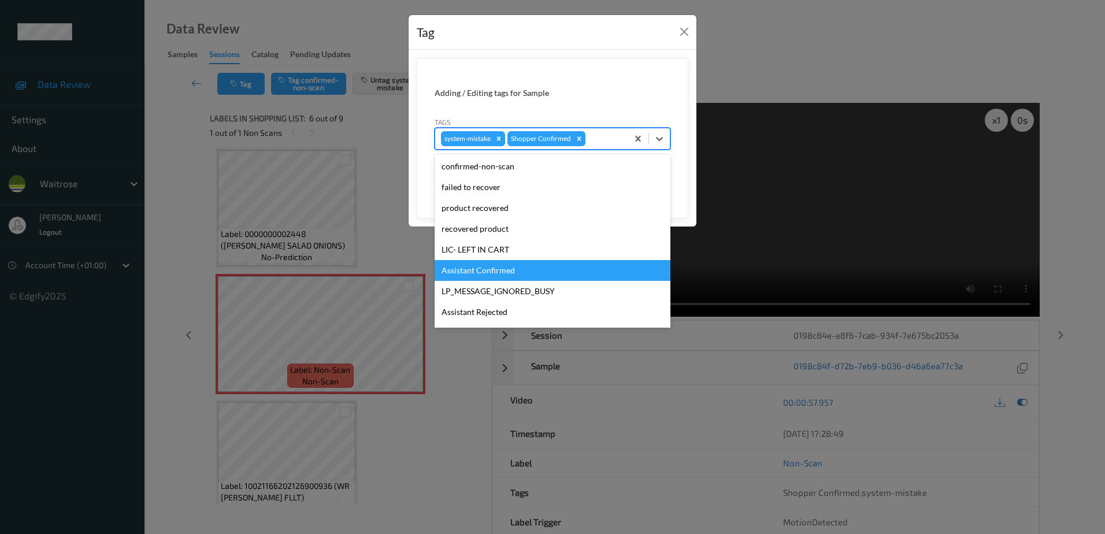
scroll to position [173, 0]
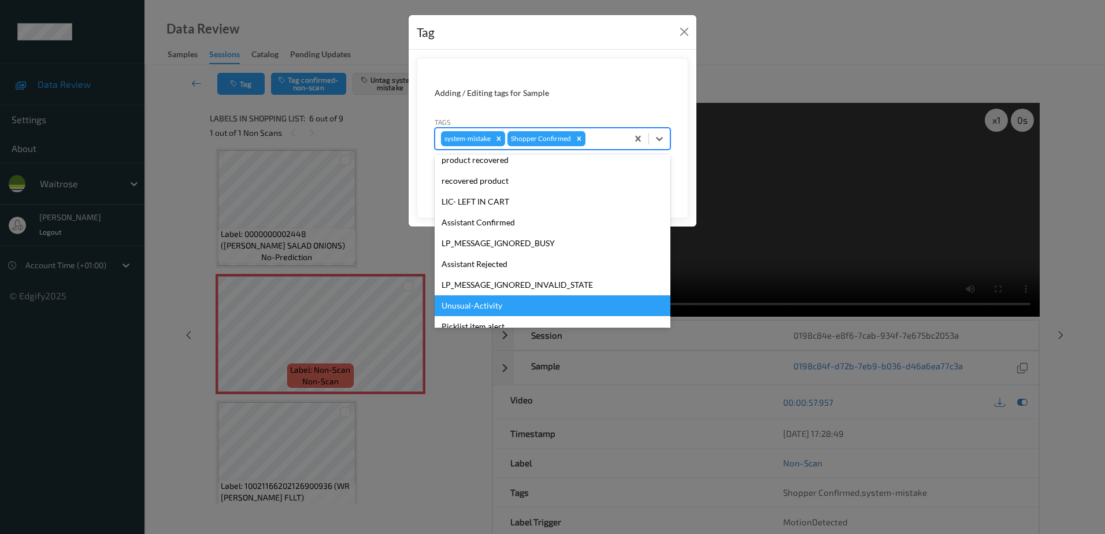
click at [497, 302] on div "Unusual-Activity" at bounding box center [552, 305] width 236 height 21
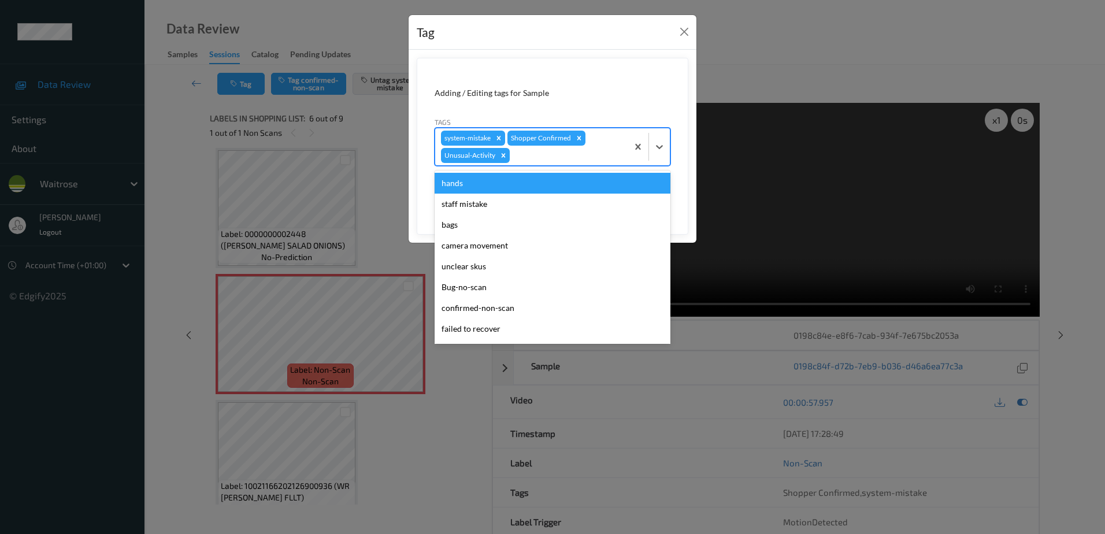
click at [553, 155] on div at bounding box center [567, 155] width 110 height 14
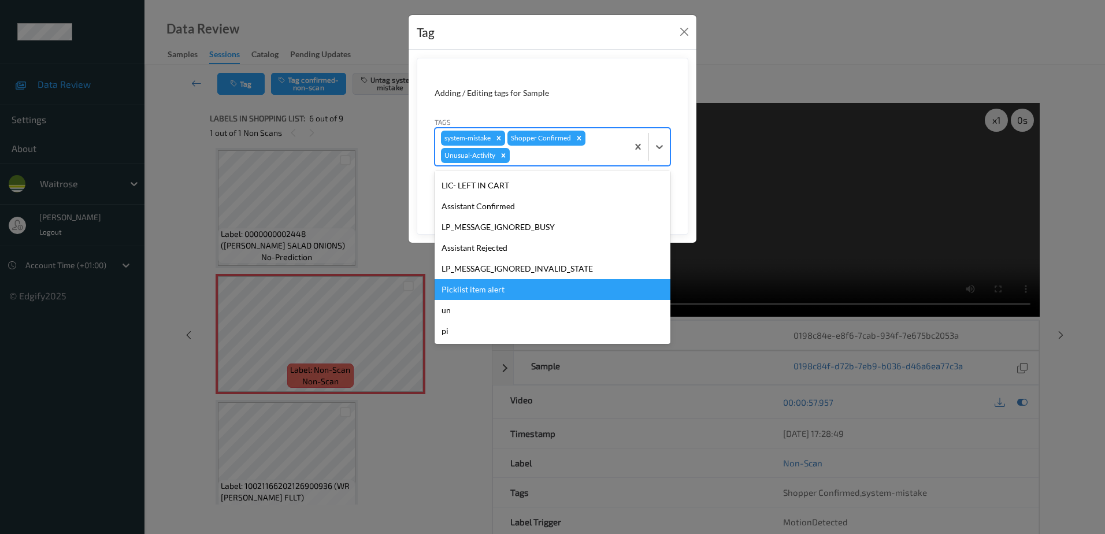
click at [499, 291] on div "Picklist item alert" at bounding box center [552, 289] width 236 height 21
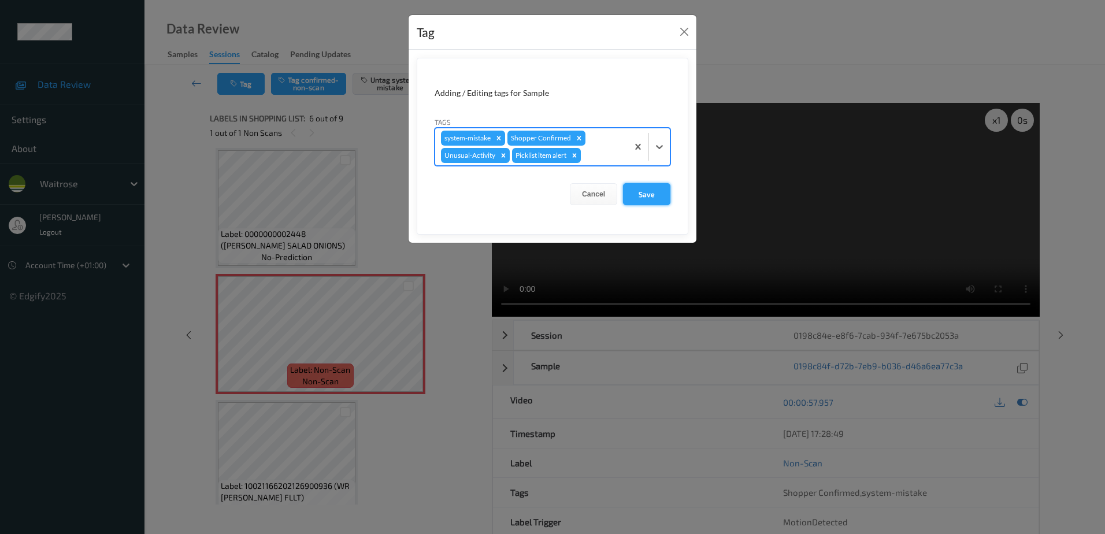
click at [639, 192] on button "Save" at bounding box center [646, 194] width 47 height 22
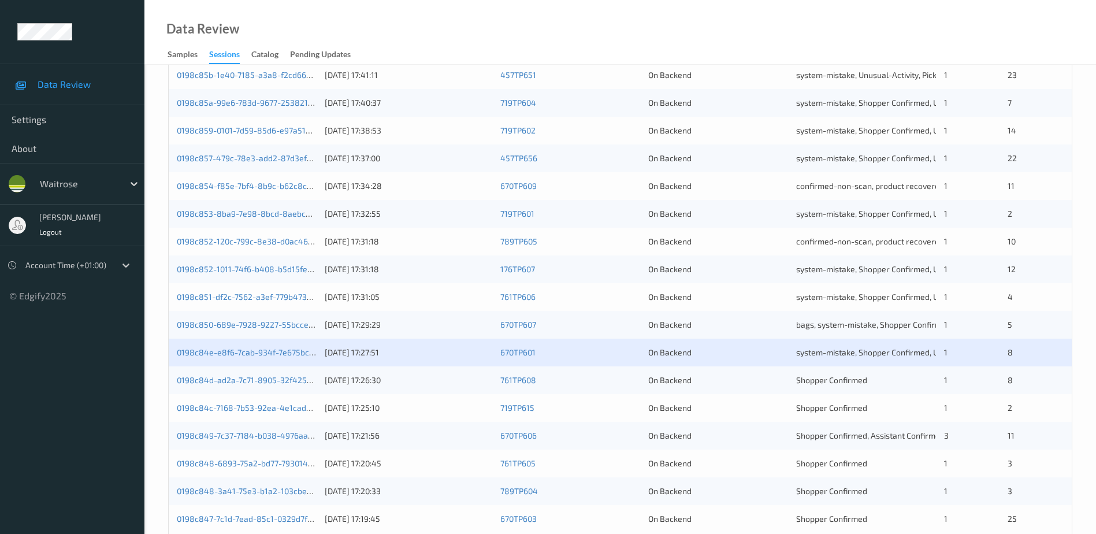
scroll to position [336, 0]
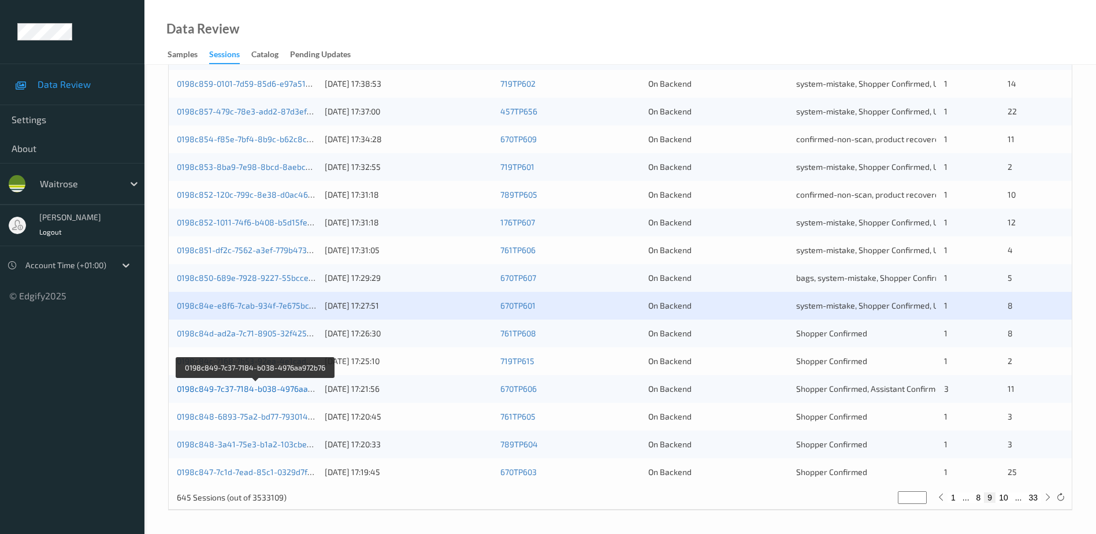
click at [248, 388] on link "0198c849-7c37-7184-b038-4976aa972b76" at bounding box center [256, 389] width 158 height 10
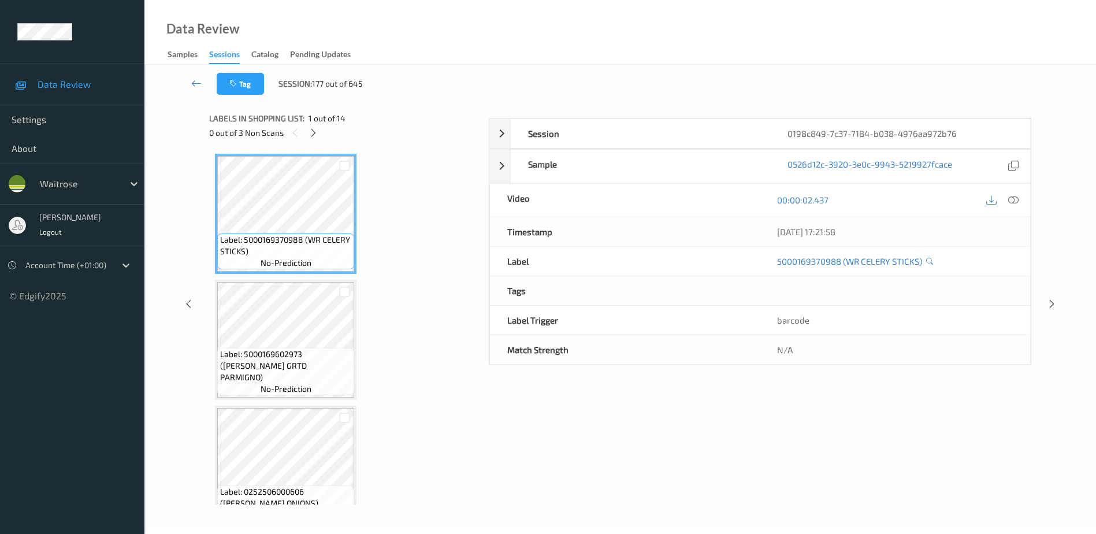
scroll to position [57, 0]
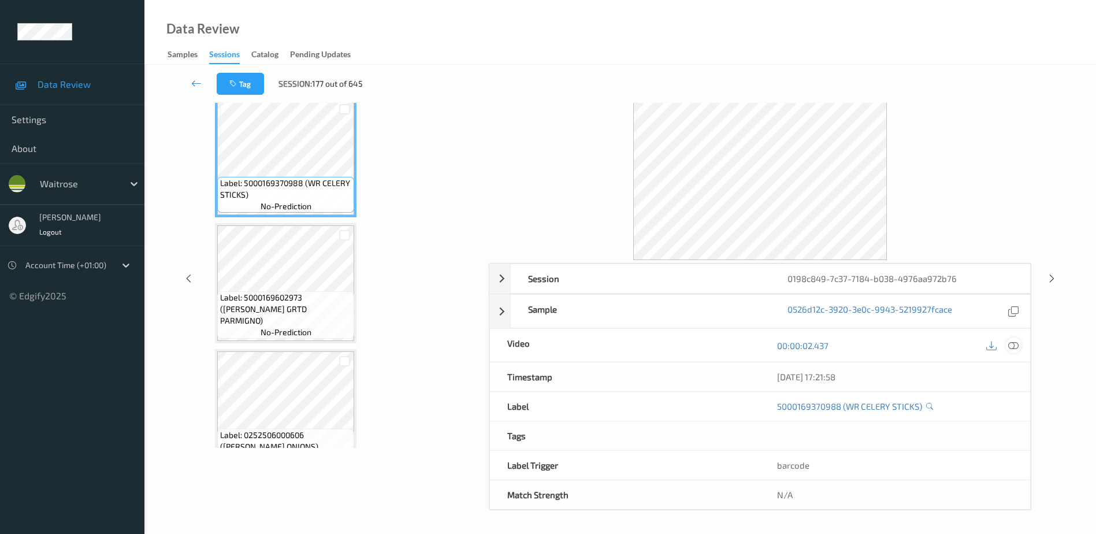
click at [1014, 345] on icon at bounding box center [1013, 345] width 10 height 10
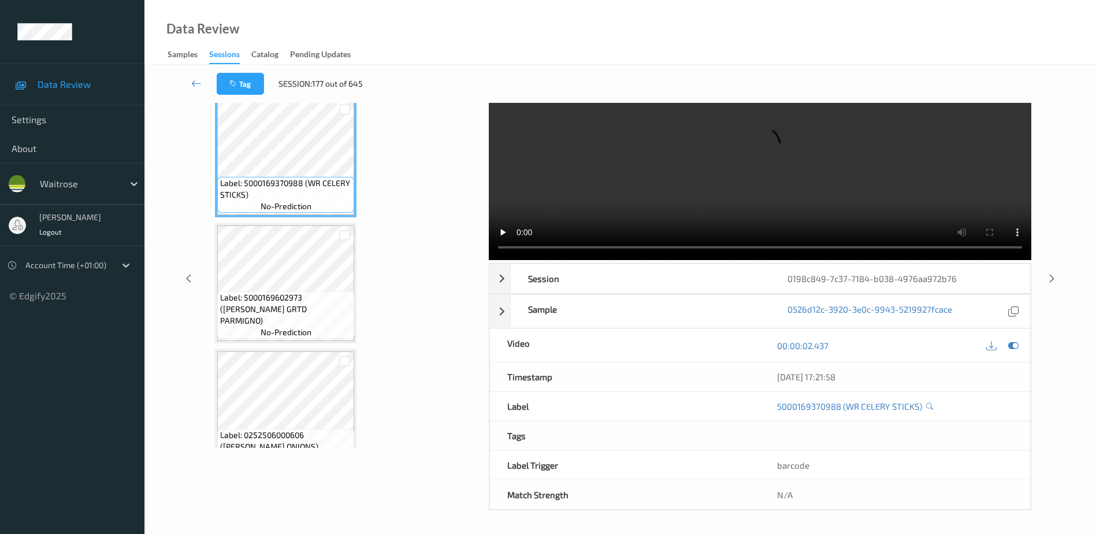
scroll to position [0, 0]
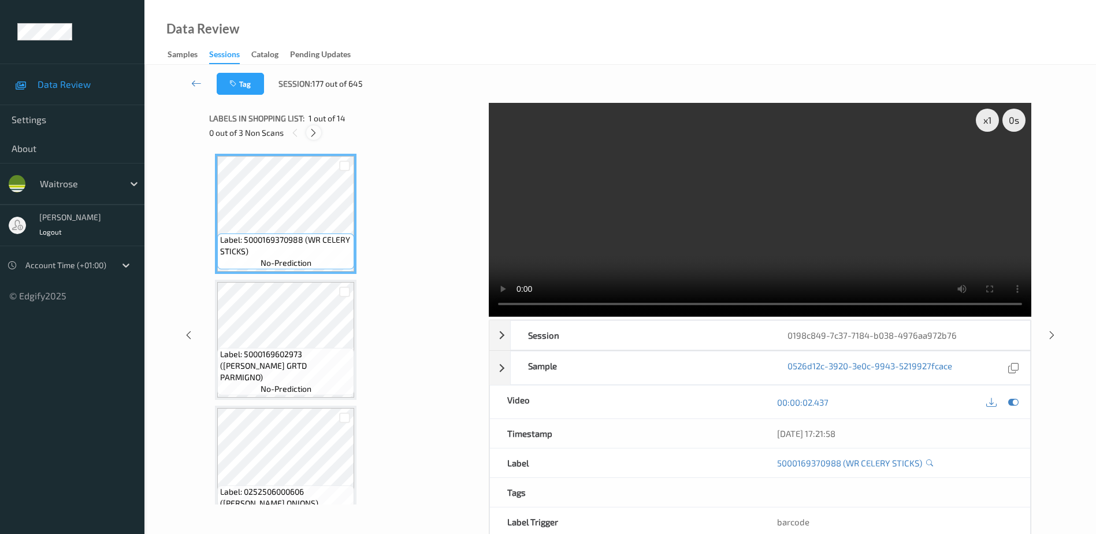
click at [314, 137] on icon at bounding box center [313, 133] width 10 height 10
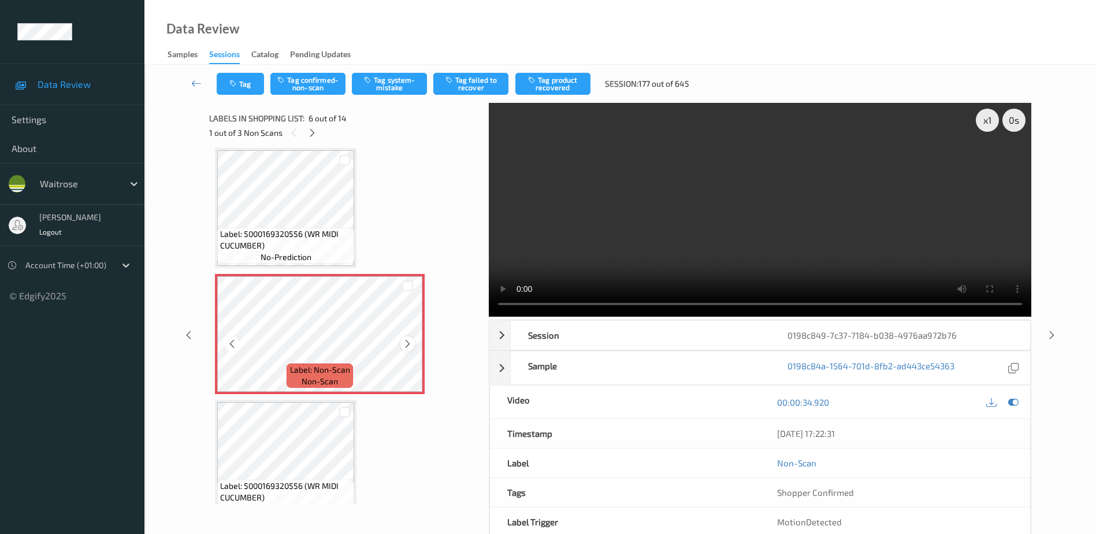
click at [408, 345] on icon at bounding box center [408, 344] width 10 height 10
click at [406, 347] on icon at bounding box center [408, 344] width 10 height 10
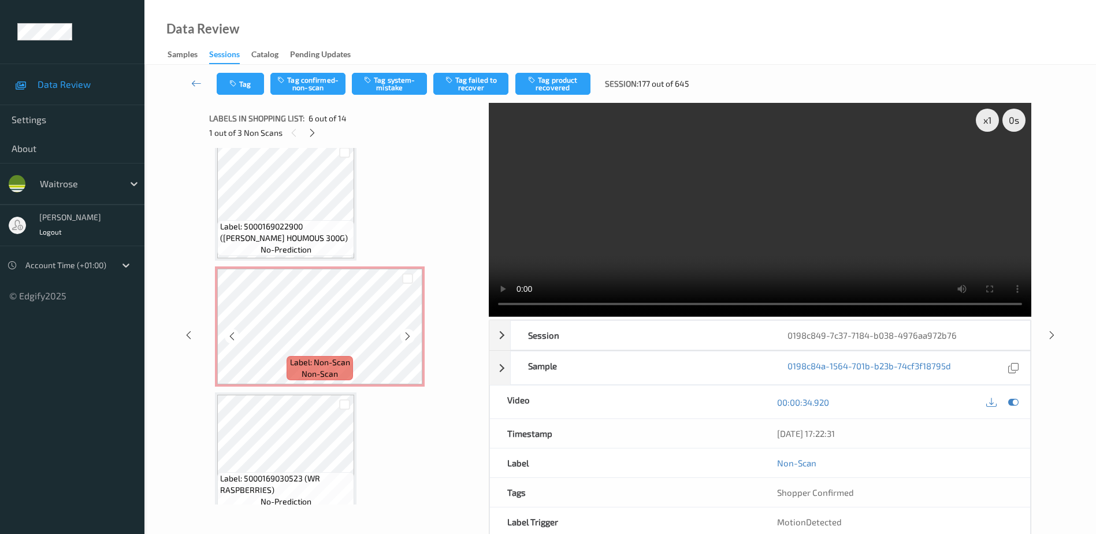
scroll to position [914, 0]
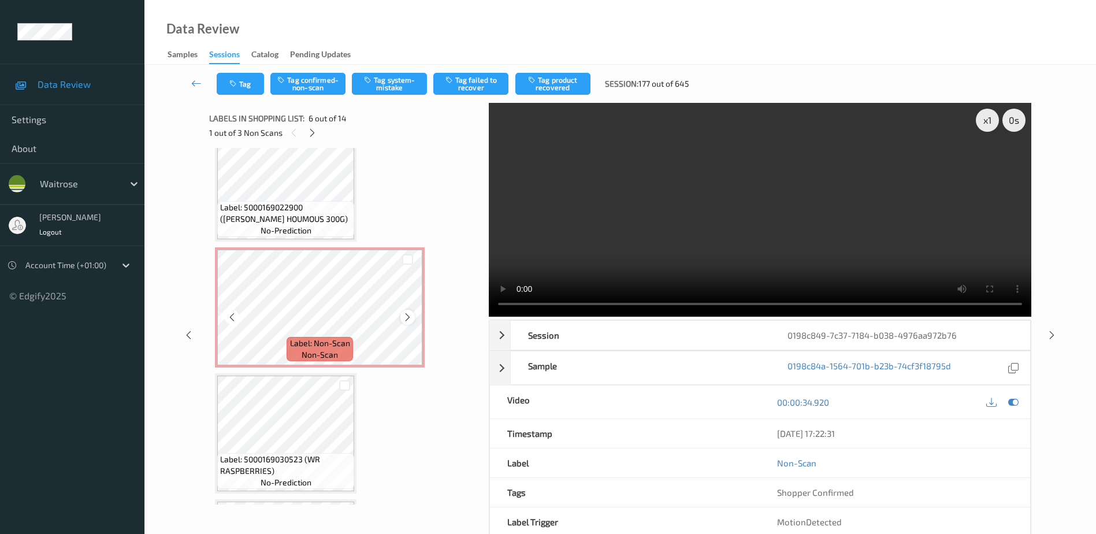
click at [404, 314] on icon at bounding box center [408, 317] width 10 height 10
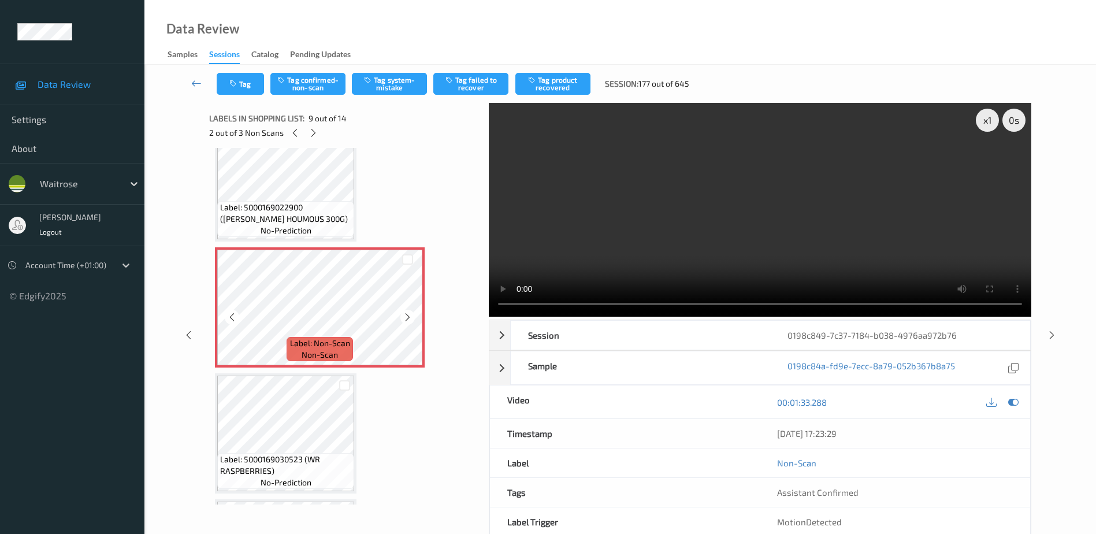
click at [404, 314] on icon at bounding box center [408, 317] width 10 height 10
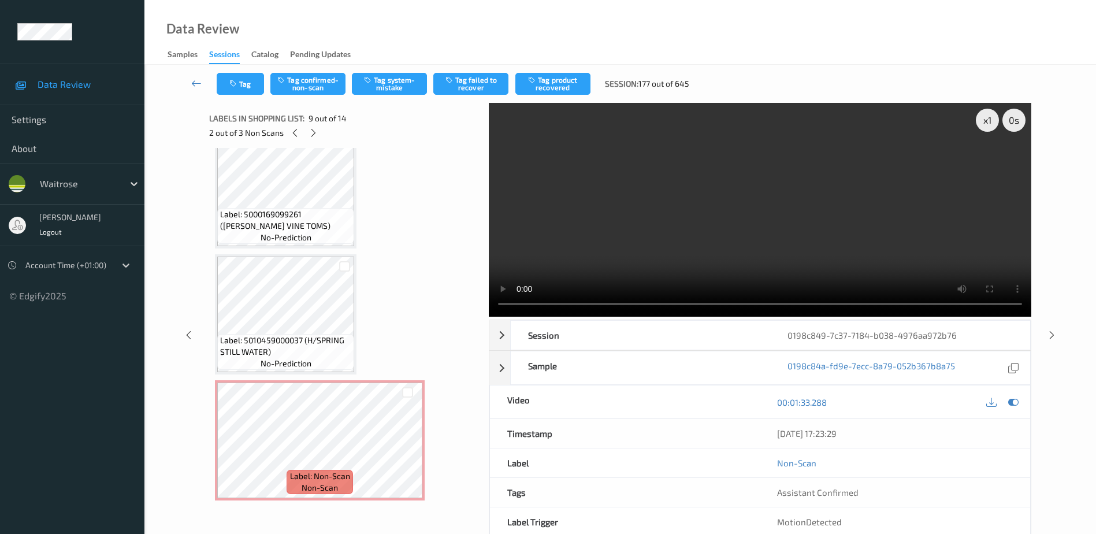
scroll to position [1412, 0]
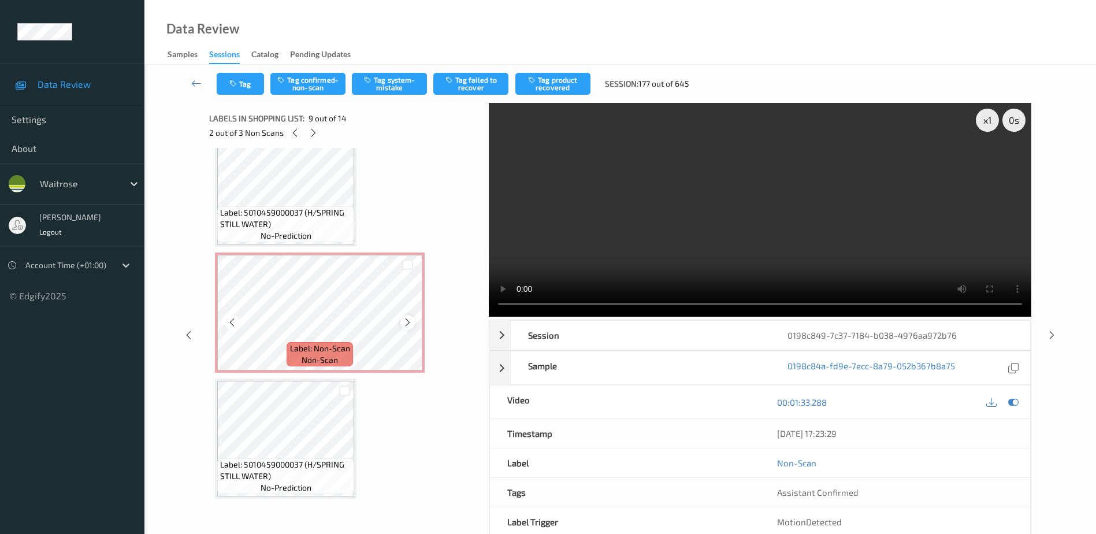
click at [407, 321] on icon at bounding box center [408, 322] width 10 height 10
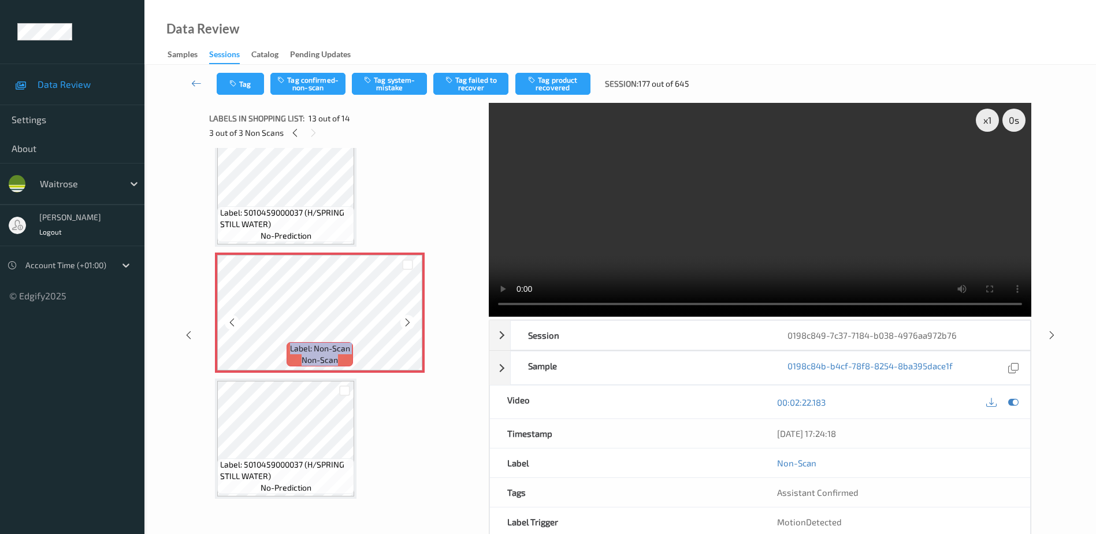
click at [407, 321] on icon at bounding box center [408, 322] width 10 height 10
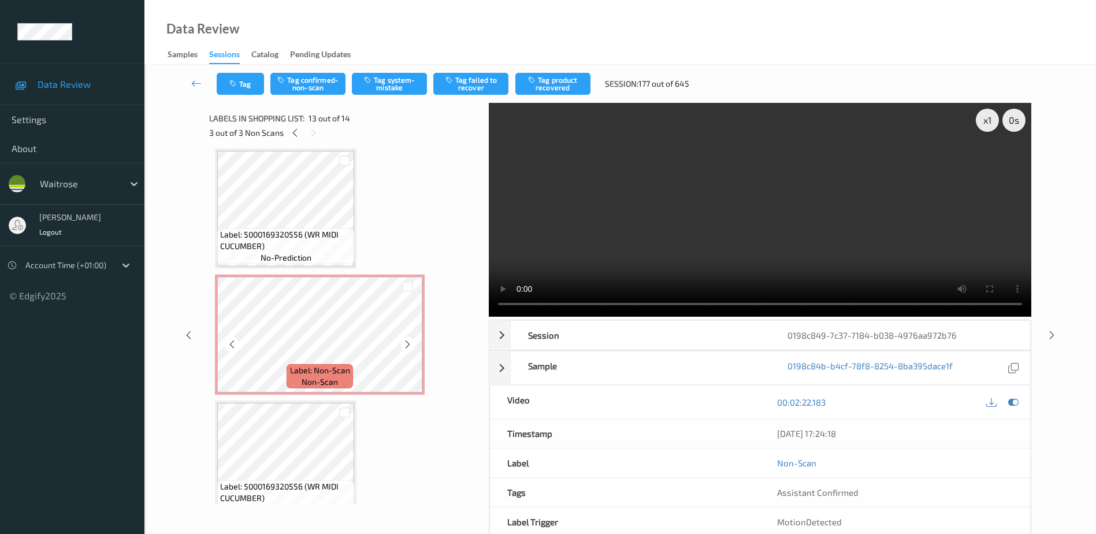
scroll to position [404, 0]
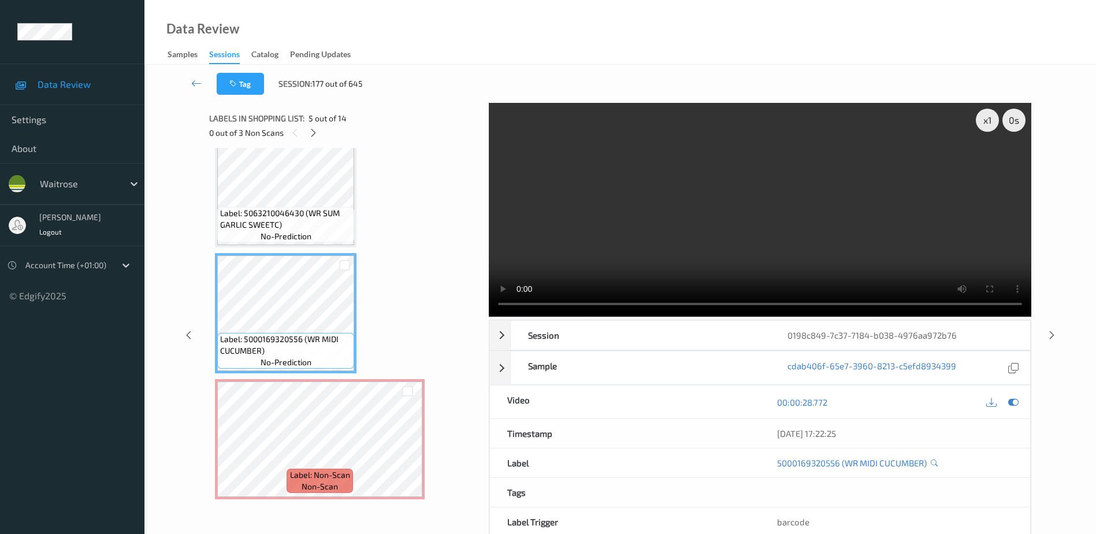
click at [572, 199] on video at bounding box center [760, 210] width 542 height 214
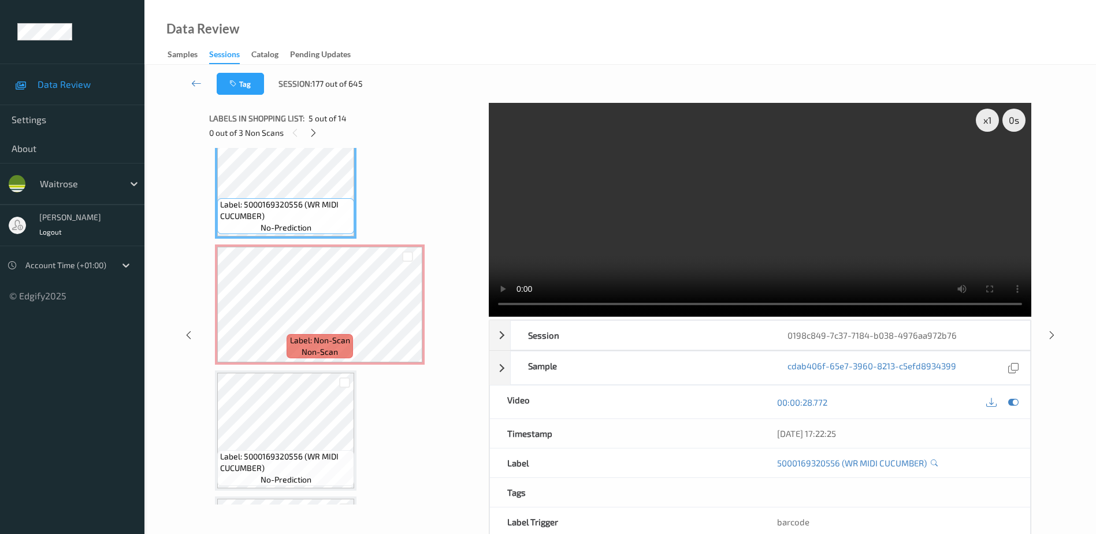
scroll to position [462, 0]
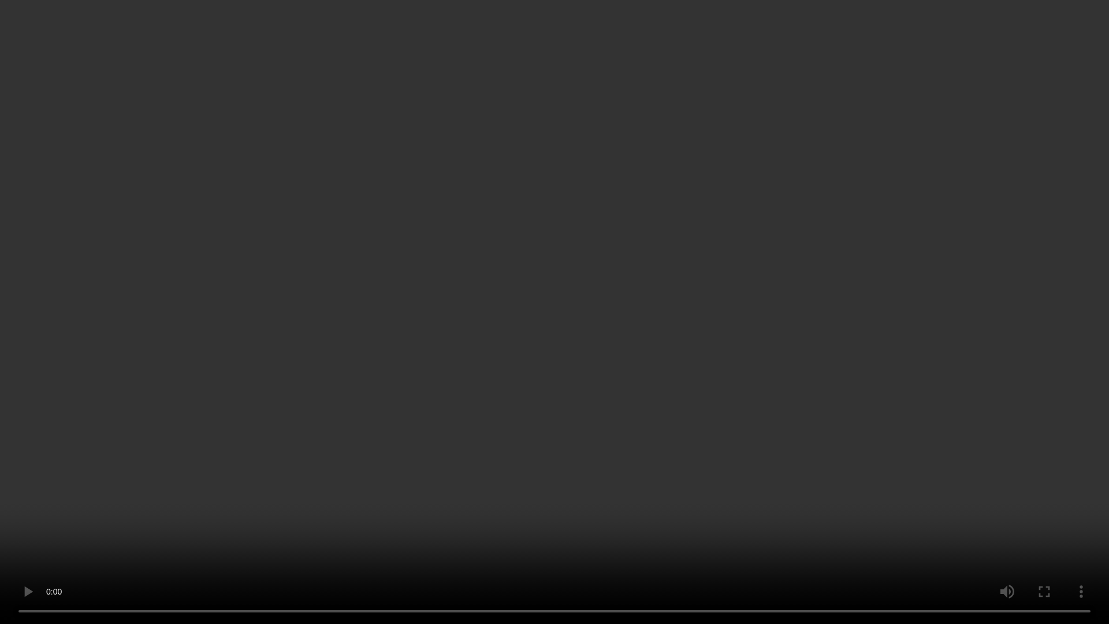
click at [666, 410] on video at bounding box center [554, 312] width 1109 height 624
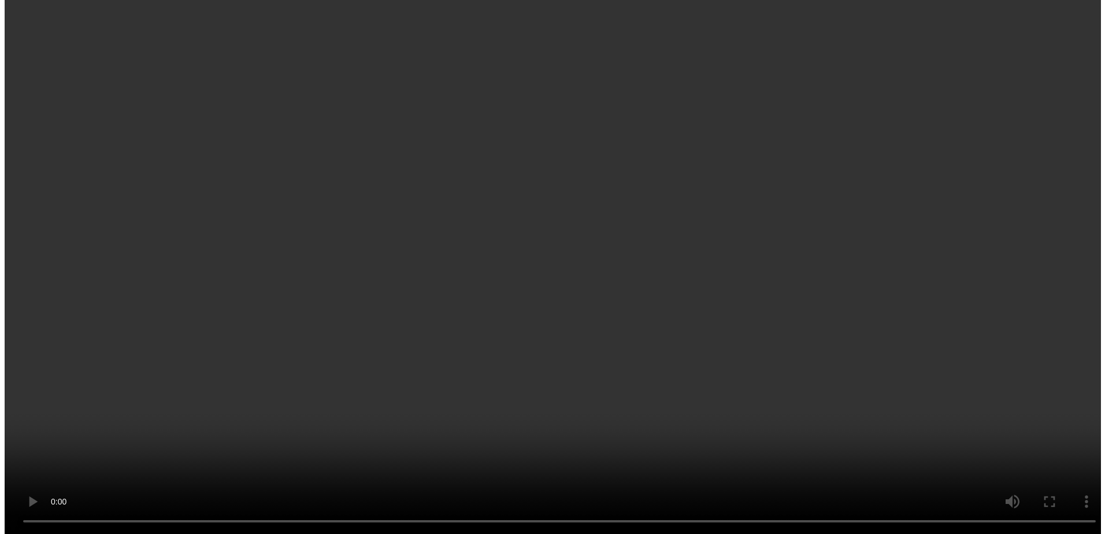
scroll to position [571, 0]
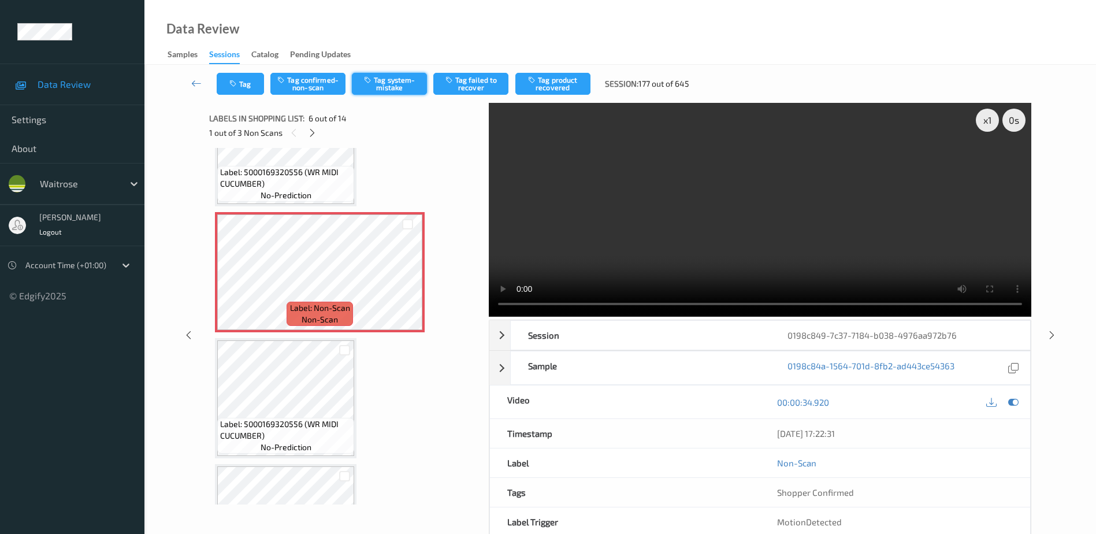
click at [393, 84] on button "Tag system-mistake" at bounding box center [389, 84] width 75 height 22
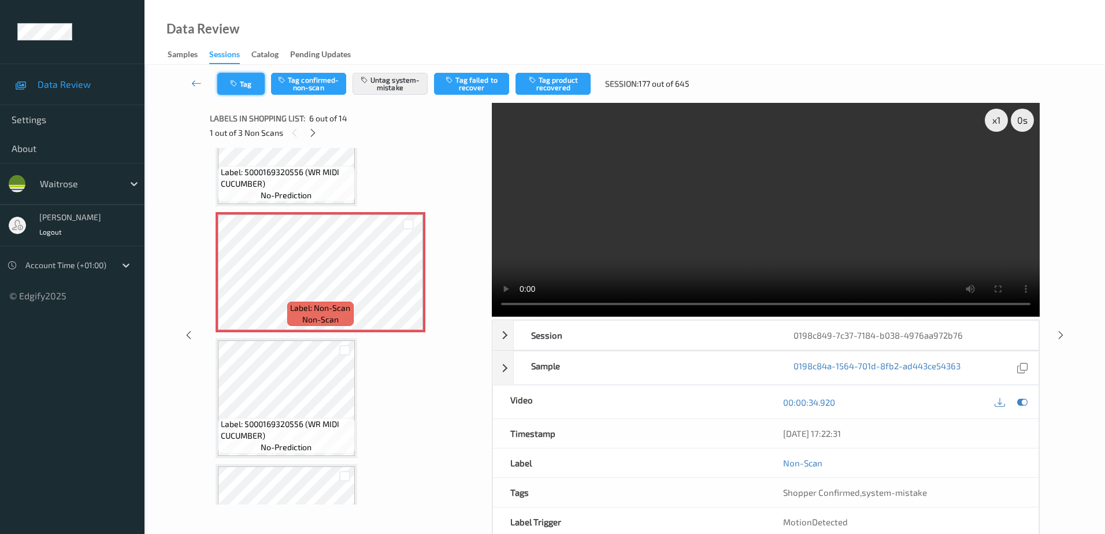
click at [234, 83] on icon "button" at bounding box center [235, 84] width 10 height 8
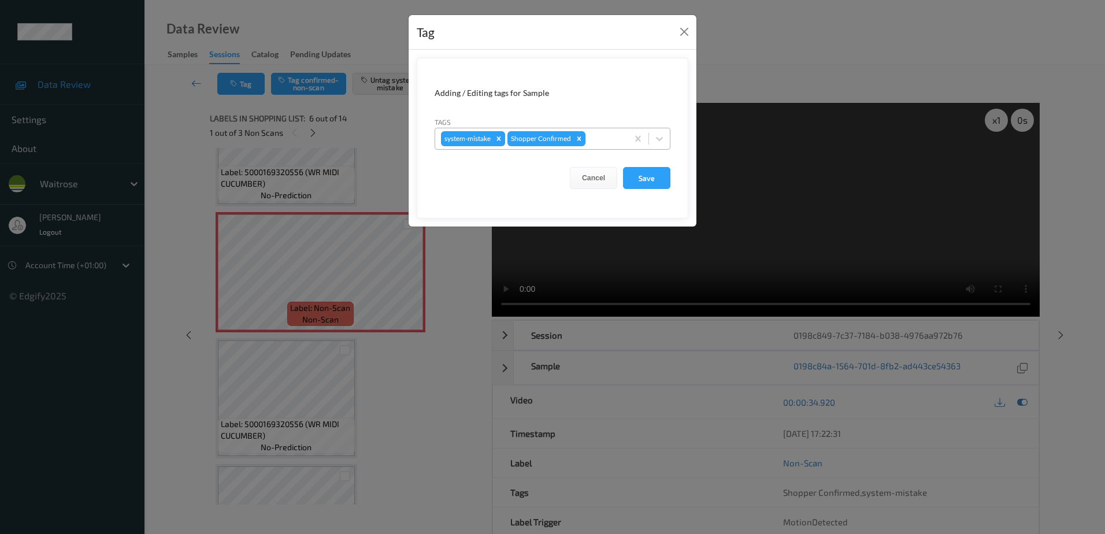
click at [602, 137] on div at bounding box center [604, 139] width 34 height 14
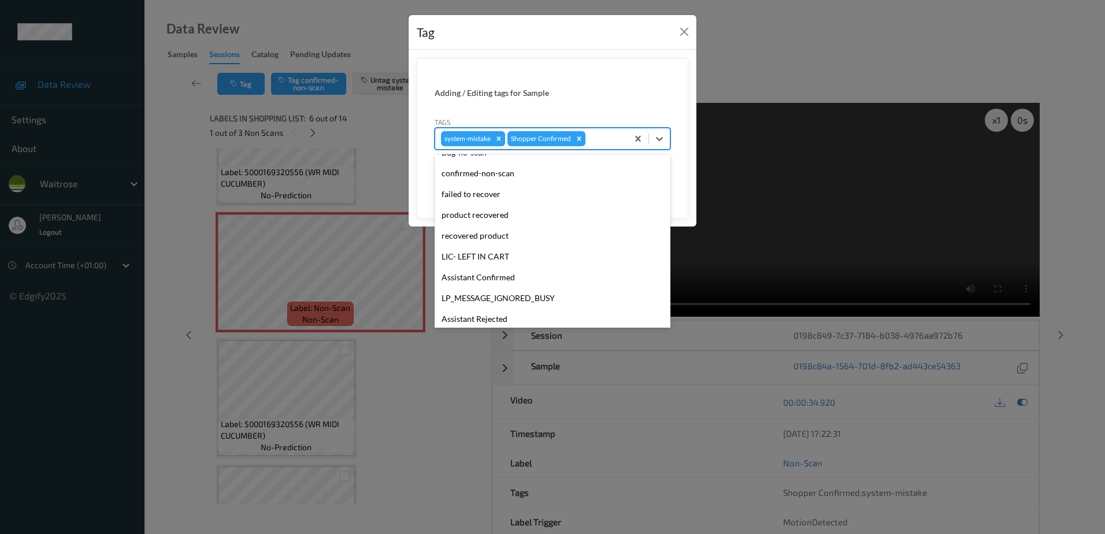
scroll to position [226, 0]
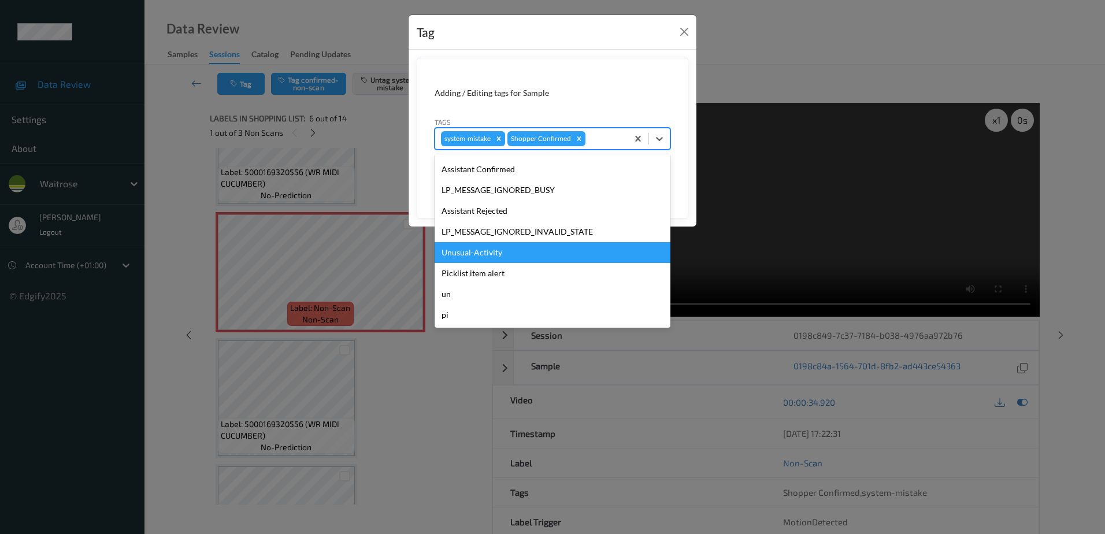
click at [485, 255] on div "Unusual-Activity" at bounding box center [552, 252] width 236 height 21
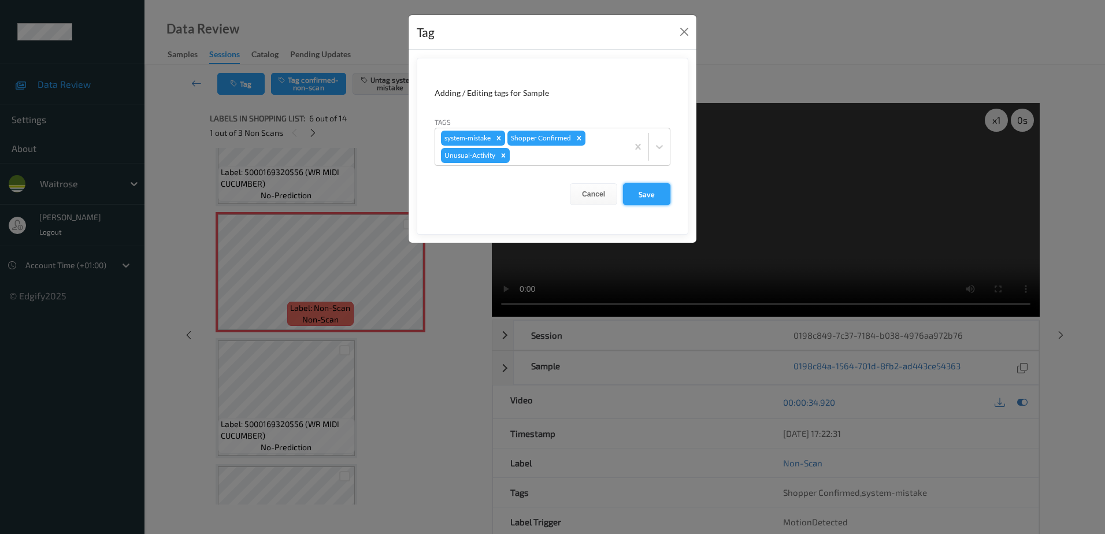
click at [645, 200] on button "Save" at bounding box center [646, 194] width 47 height 22
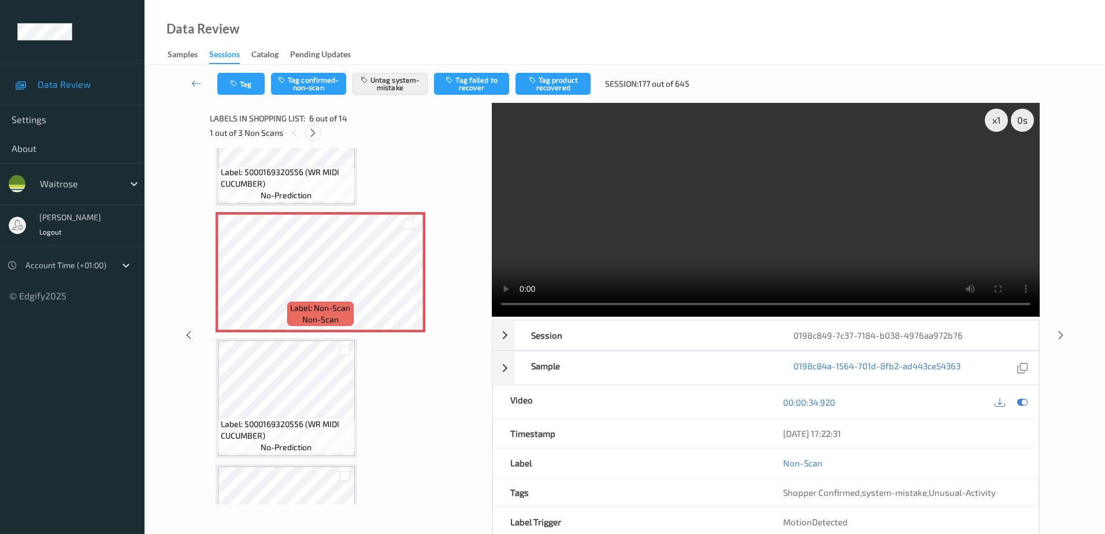
click at [314, 132] on icon at bounding box center [313, 133] width 10 height 10
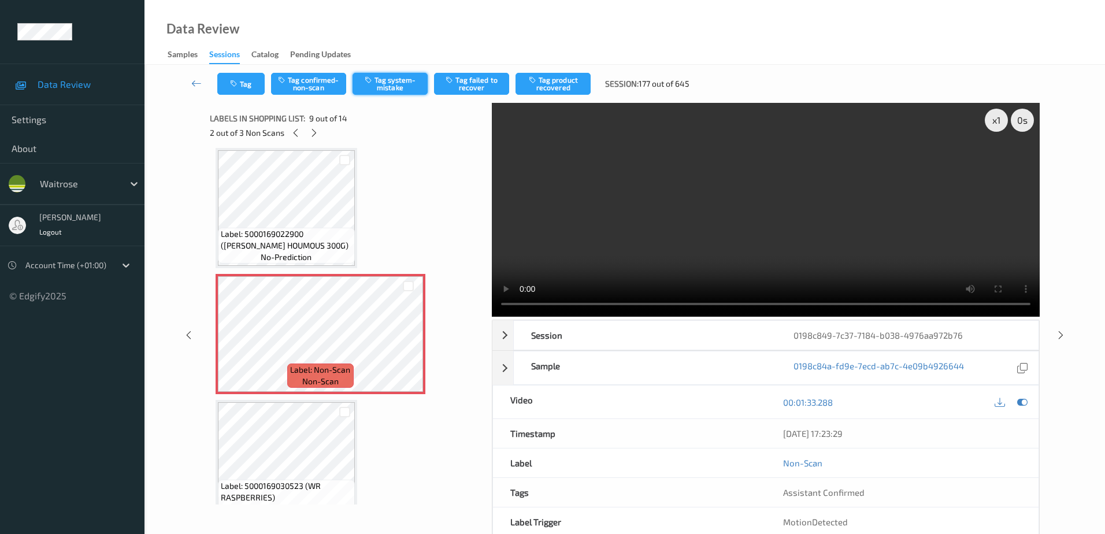
click at [381, 84] on button "Tag system-mistake" at bounding box center [389, 84] width 75 height 22
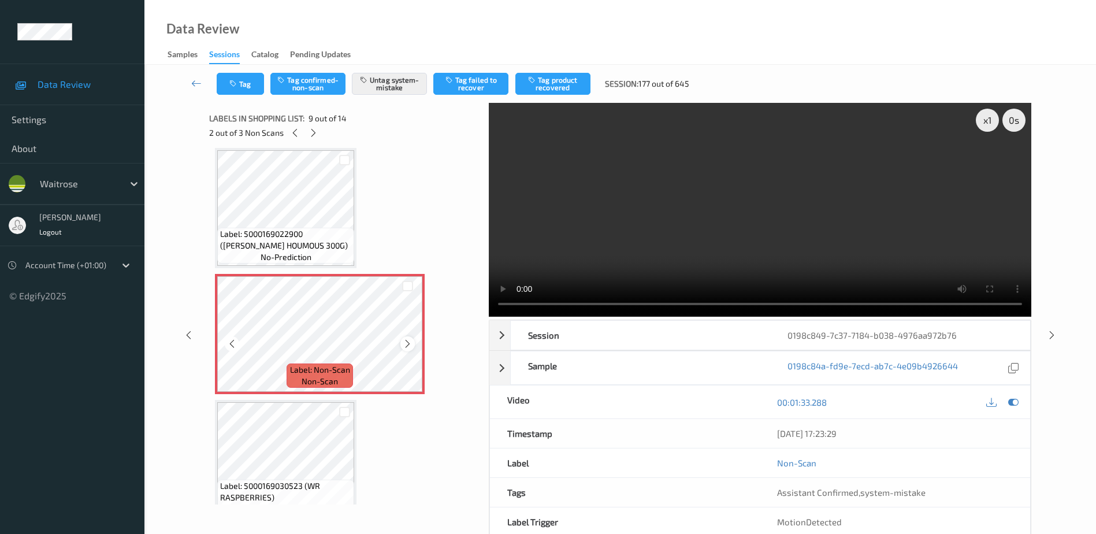
click at [405, 343] on icon at bounding box center [408, 344] width 10 height 10
click at [235, 73] on button "Tag" at bounding box center [240, 84] width 47 height 22
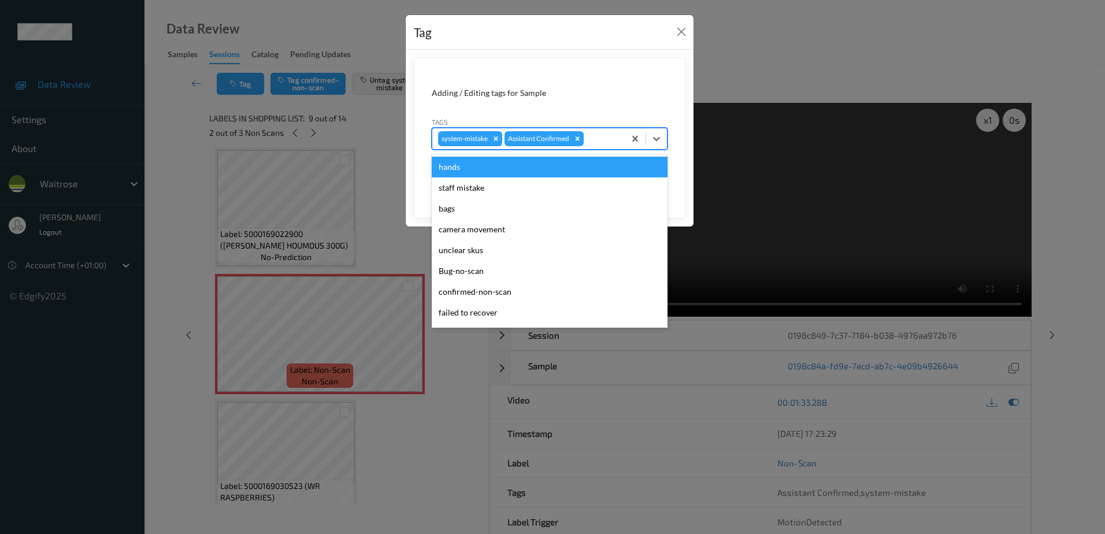
click at [599, 140] on div at bounding box center [602, 139] width 33 height 14
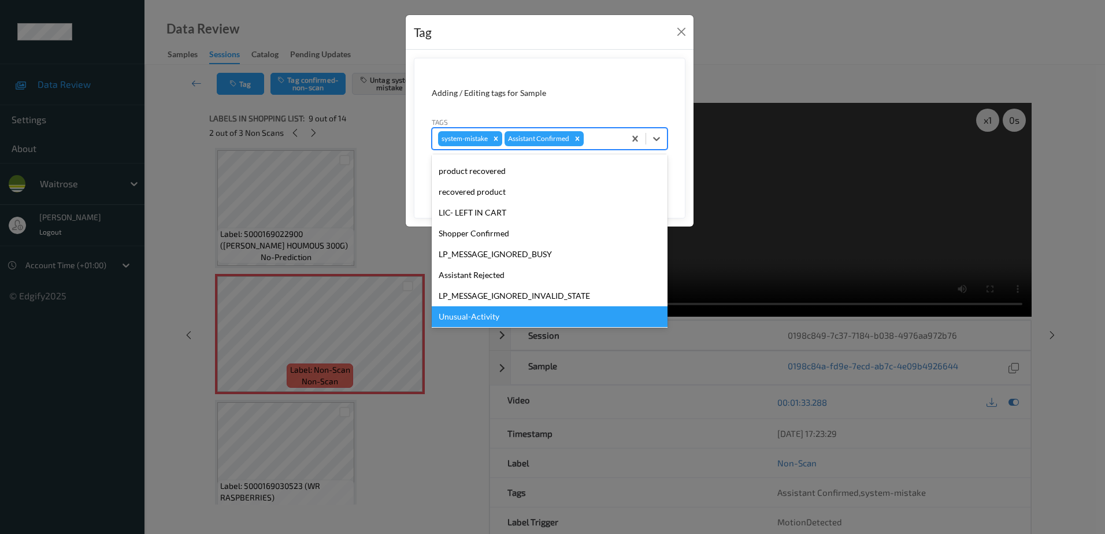
scroll to position [226, 0]
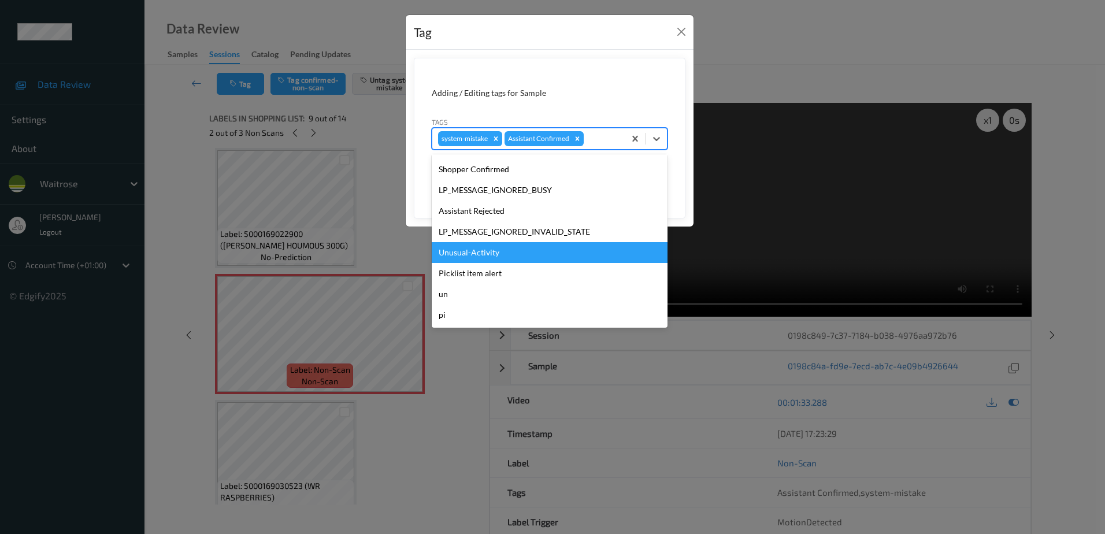
click at [493, 258] on div "Unusual-Activity" at bounding box center [550, 252] width 236 height 21
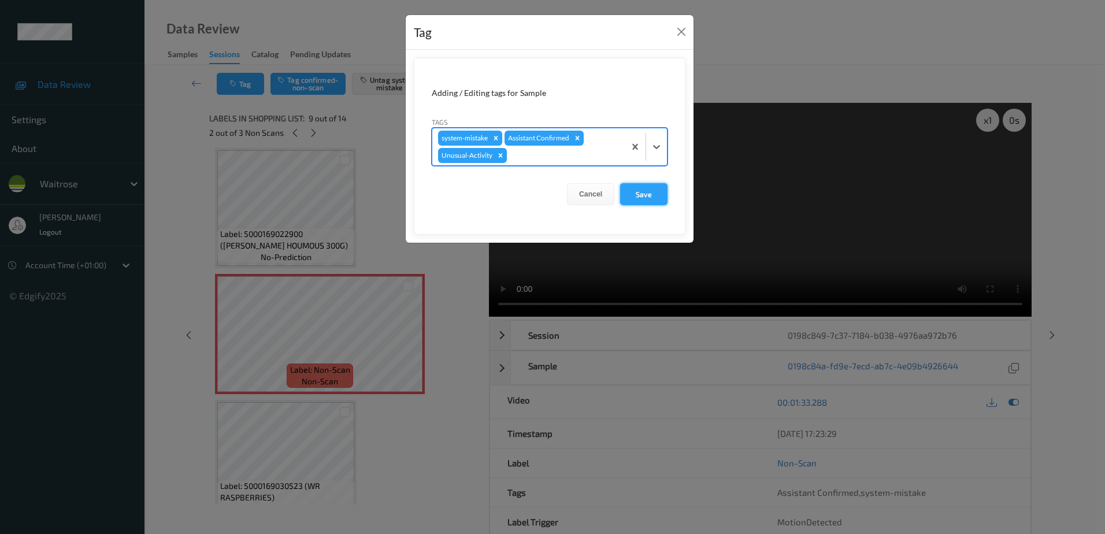
click at [643, 196] on button "Save" at bounding box center [643, 194] width 47 height 22
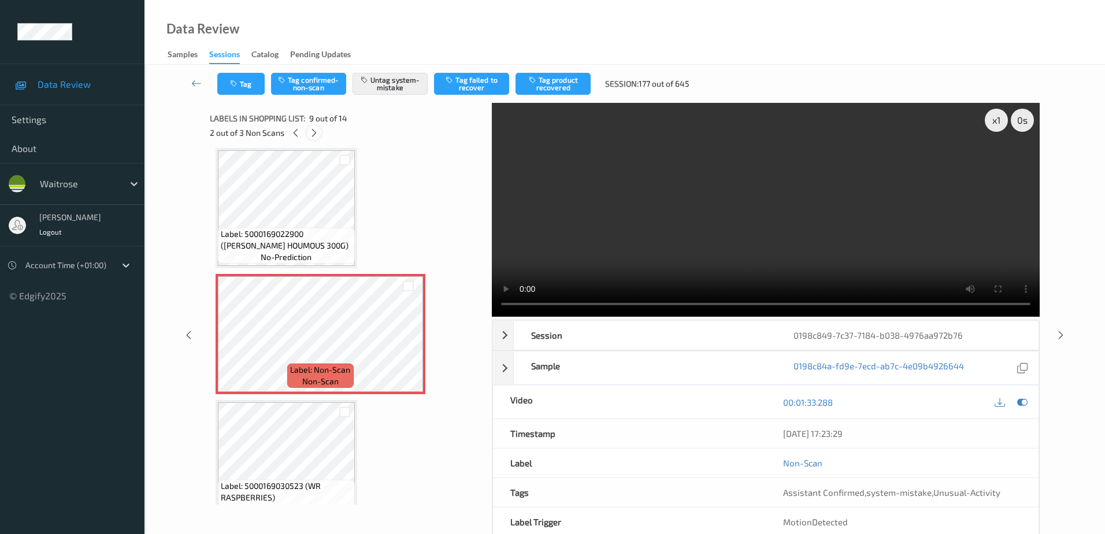
click at [314, 132] on icon at bounding box center [314, 133] width 10 height 10
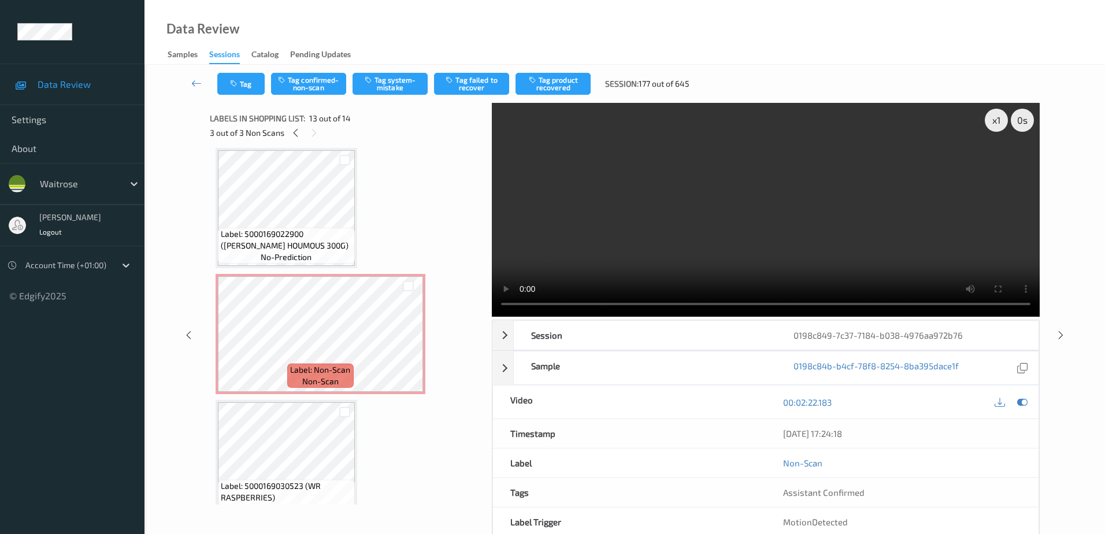
scroll to position [1391, 0]
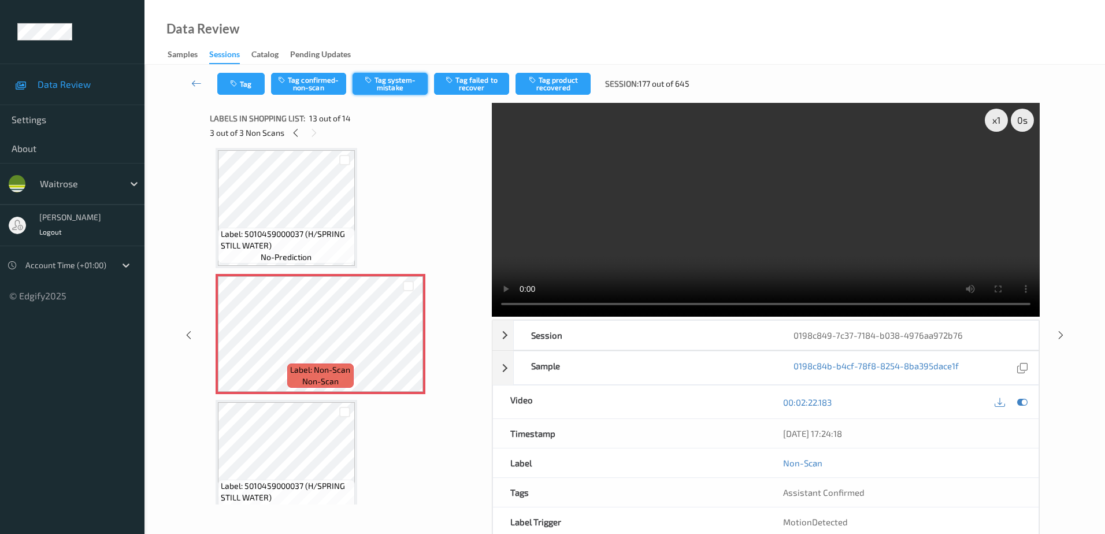
click at [393, 83] on button "Tag system-mistake" at bounding box center [389, 84] width 75 height 22
click at [241, 72] on div "Tag Tag confirmed-non-scan Untag system-mistake Tag failed to recover Tag produ…" at bounding box center [624, 84] width 913 height 38
click at [252, 86] on button "Tag" at bounding box center [240, 84] width 47 height 22
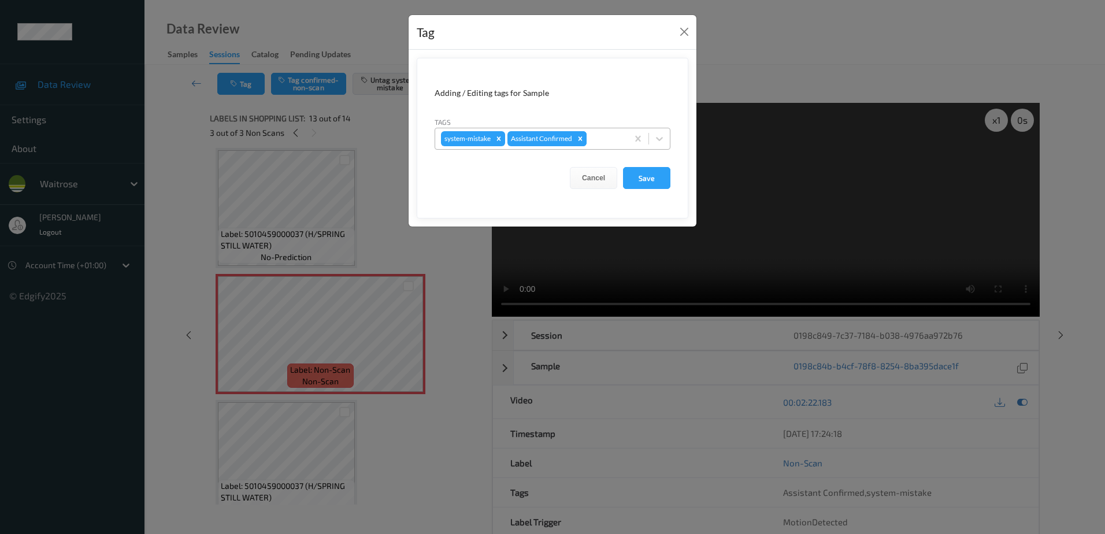
click at [585, 133] on div "Remove Assistant Confirmed" at bounding box center [580, 138] width 13 height 15
click at [599, 182] on button "Cancel" at bounding box center [593, 178] width 47 height 22
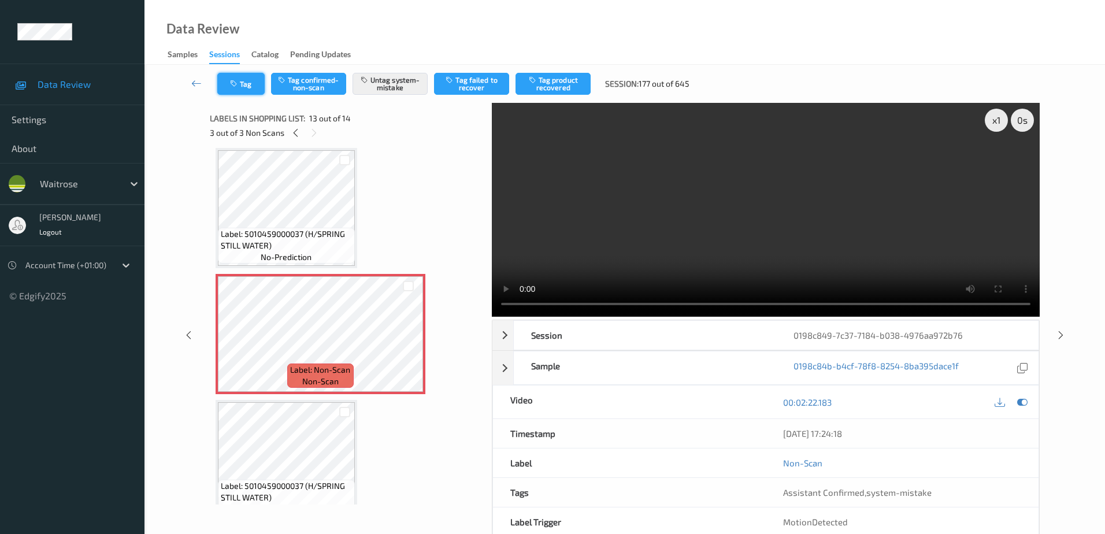
click at [245, 90] on button "Tag" at bounding box center [240, 84] width 47 height 22
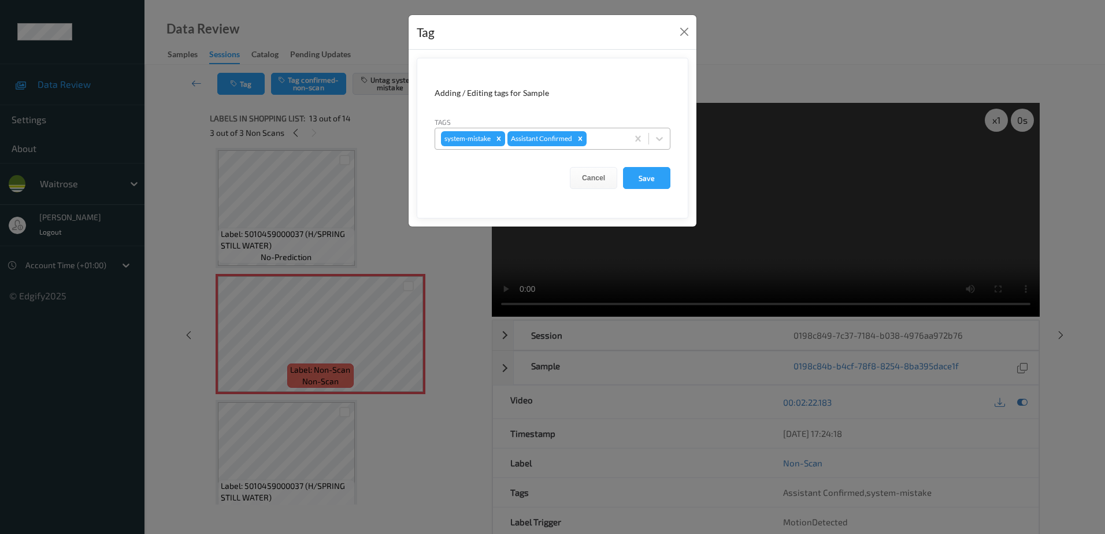
click at [601, 138] on div at bounding box center [605, 139] width 33 height 14
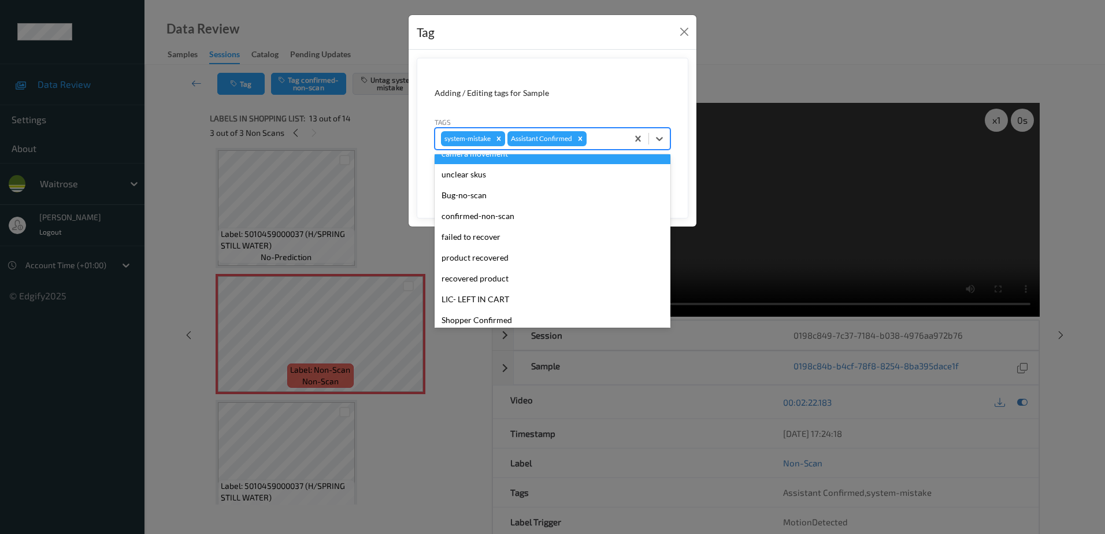
scroll to position [226, 0]
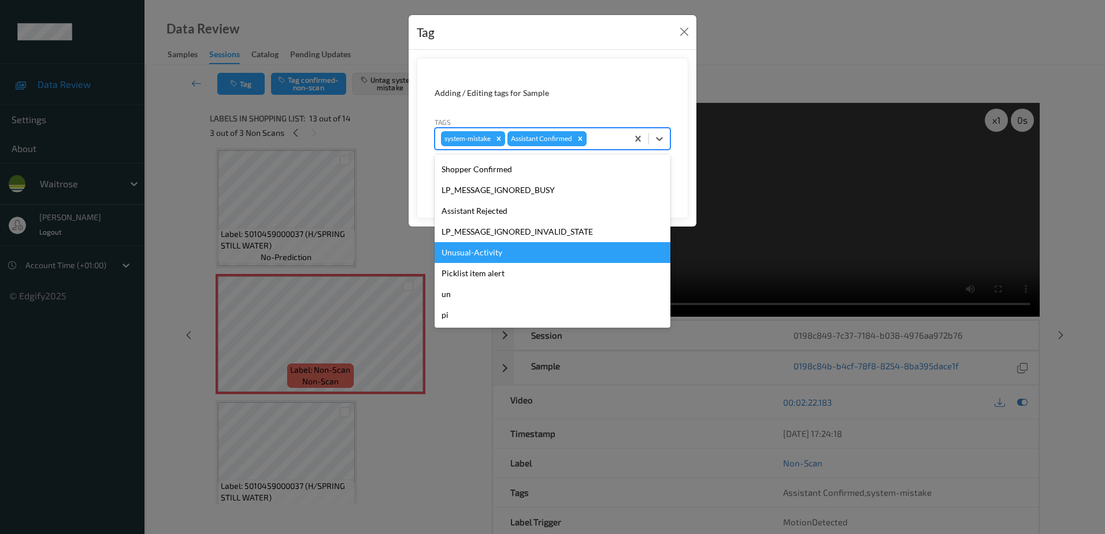
click at [491, 254] on div "Unusual-Activity" at bounding box center [552, 252] width 236 height 21
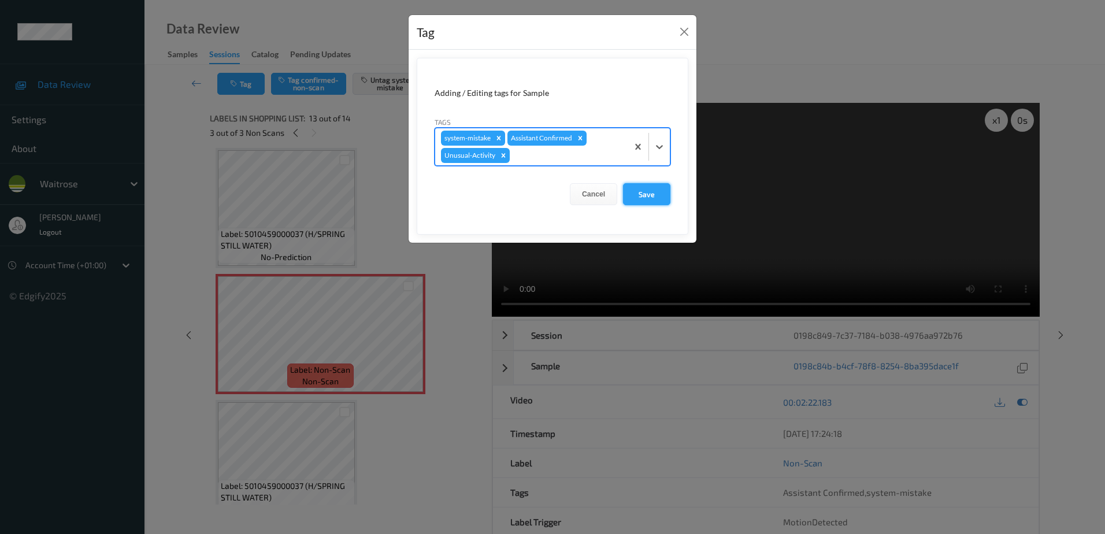
click at [644, 190] on button "Save" at bounding box center [646, 194] width 47 height 22
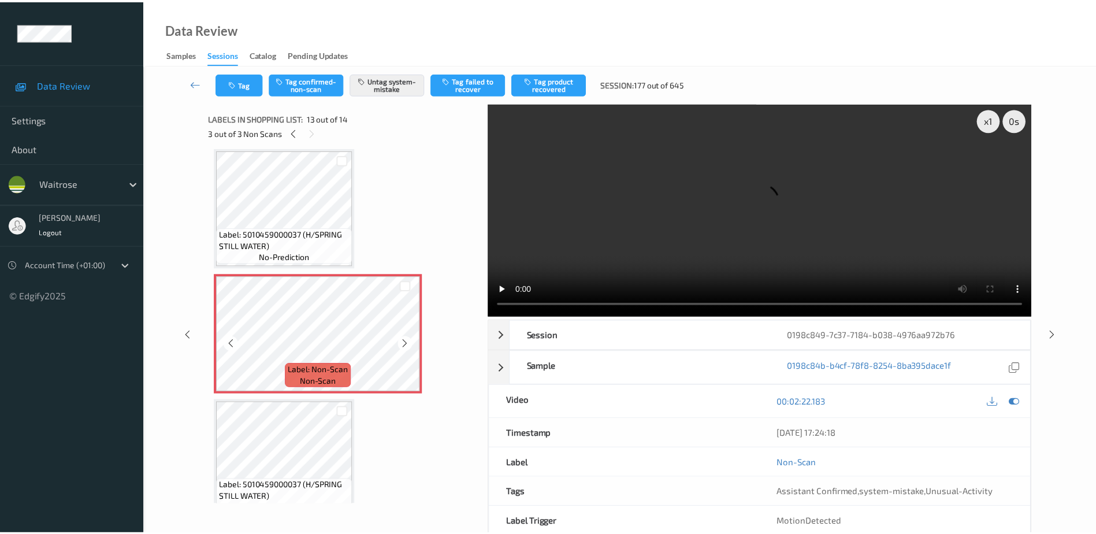
scroll to position [1412, 0]
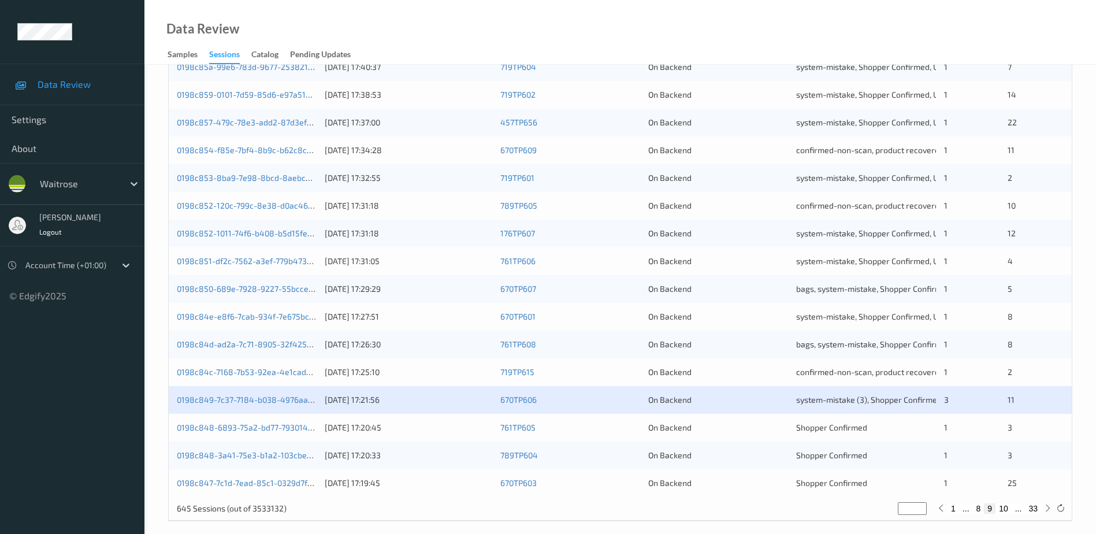
scroll to position [336, 0]
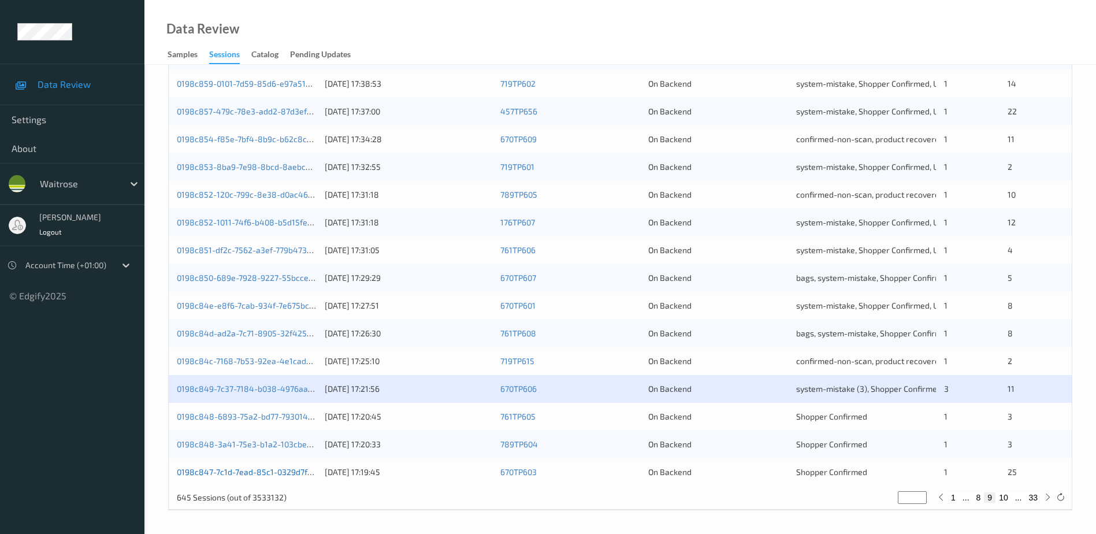
click at [265, 470] on link "0198c847-7c1d-7ead-85c1-0329d7f0c941" at bounding box center [253, 472] width 153 height 10
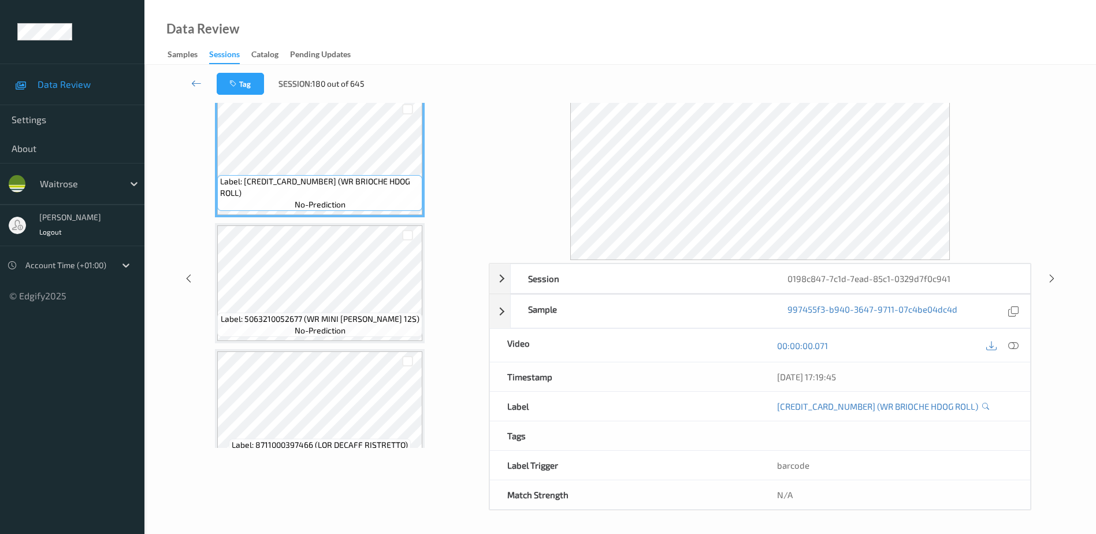
scroll to position [57, 0]
click at [1013, 345] on icon at bounding box center [1013, 345] width 10 height 10
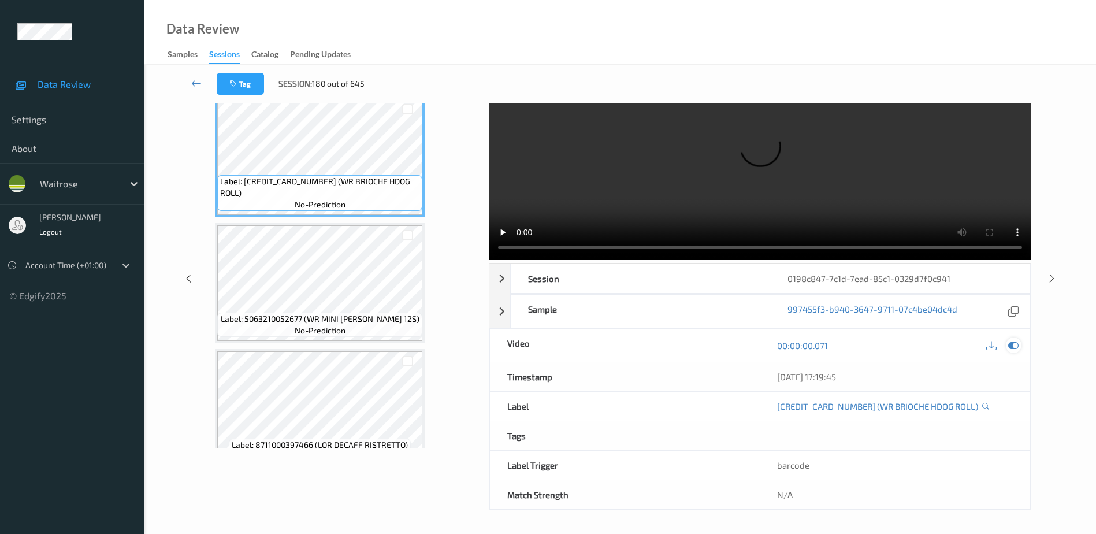
scroll to position [0, 0]
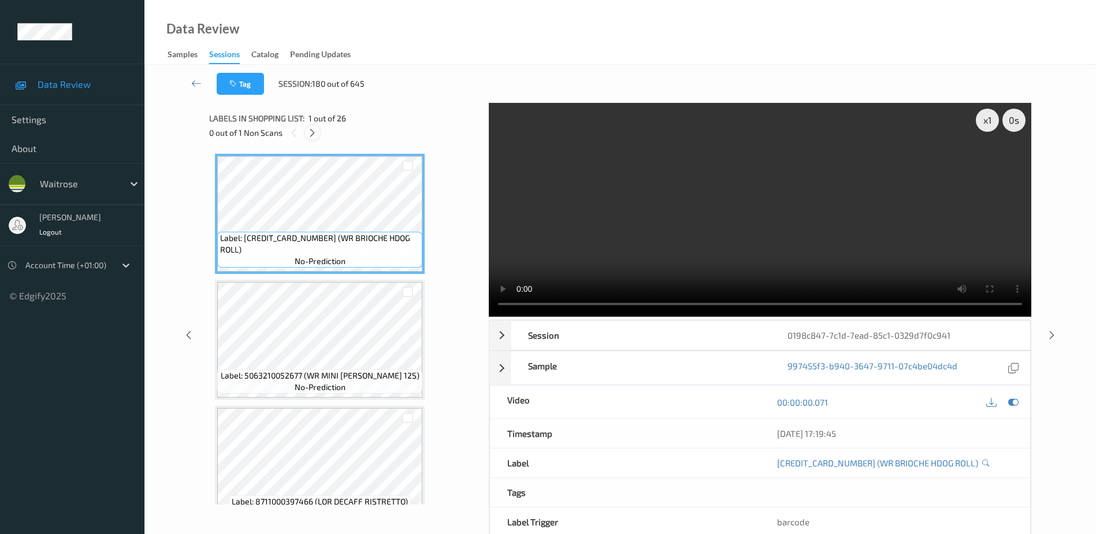
click at [314, 135] on icon at bounding box center [312, 133] width 10 height 10
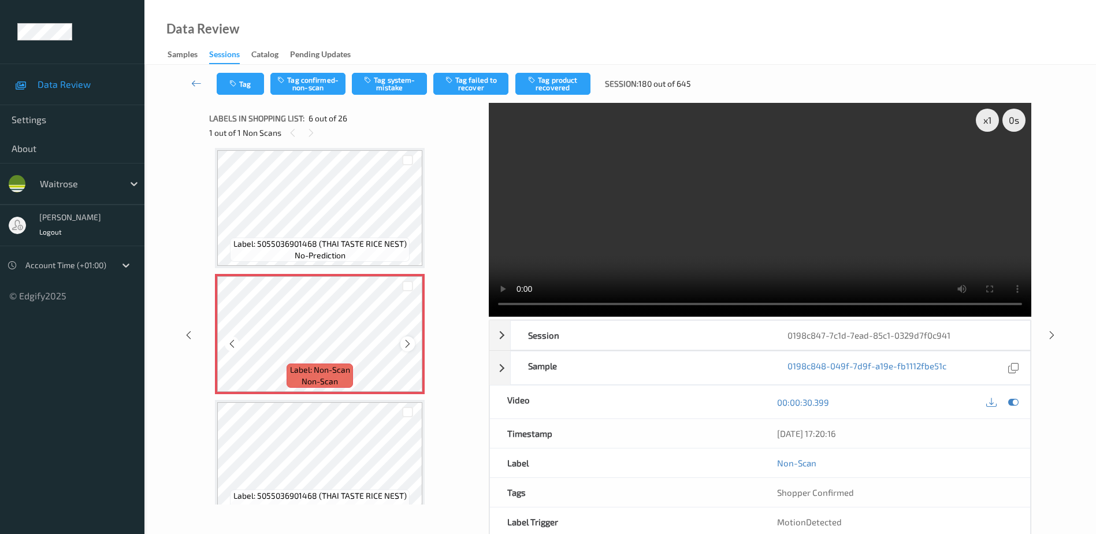
click at [407, 348] on icon at bounding box center [408, 344] width 10 height 10
click at [406, 348] on icon at bounding box center [408, 344] width 10 height 10
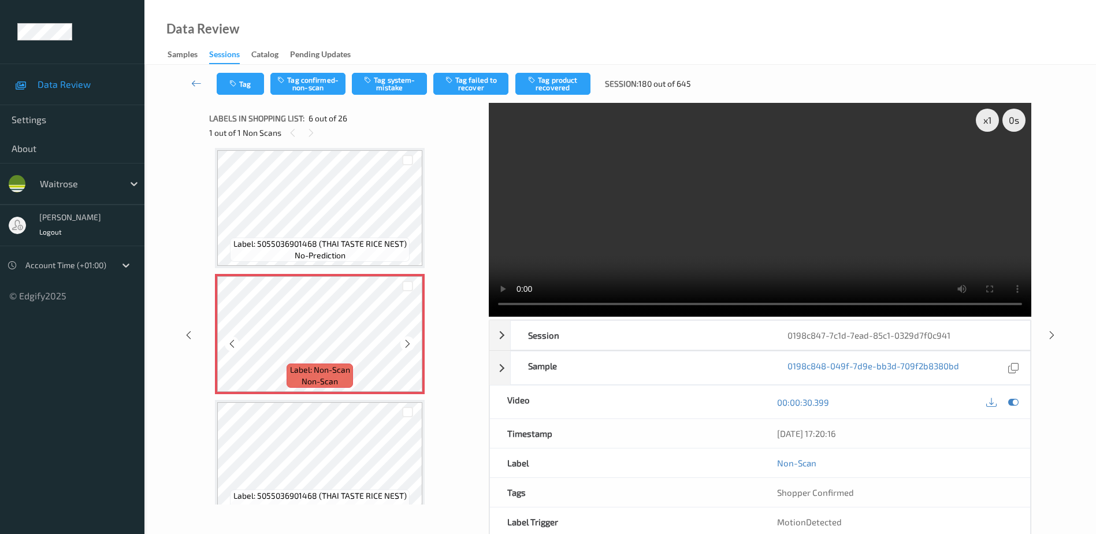
click at [406, 348] on icon at bounding box center [408, 344] width 10 height 10
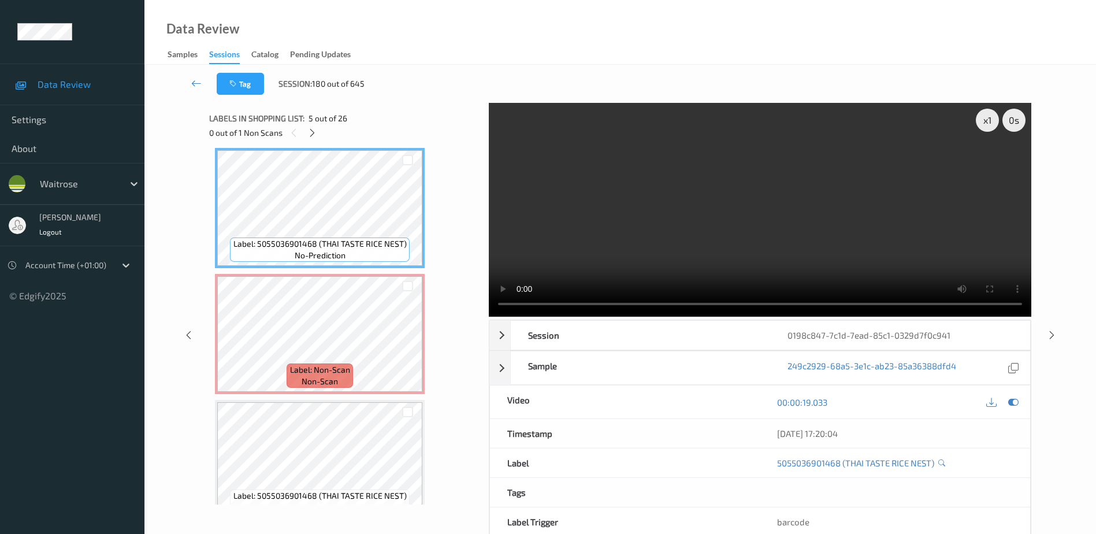
click at [677, 240] on video at bounding box center [760, 210] width 542 height 214
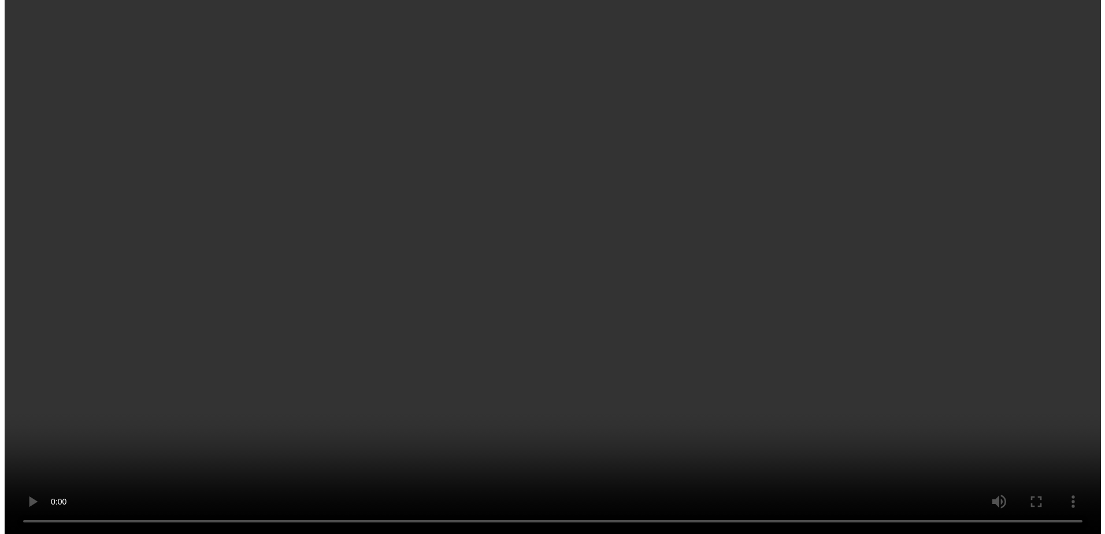
scroll to position [567, 0]
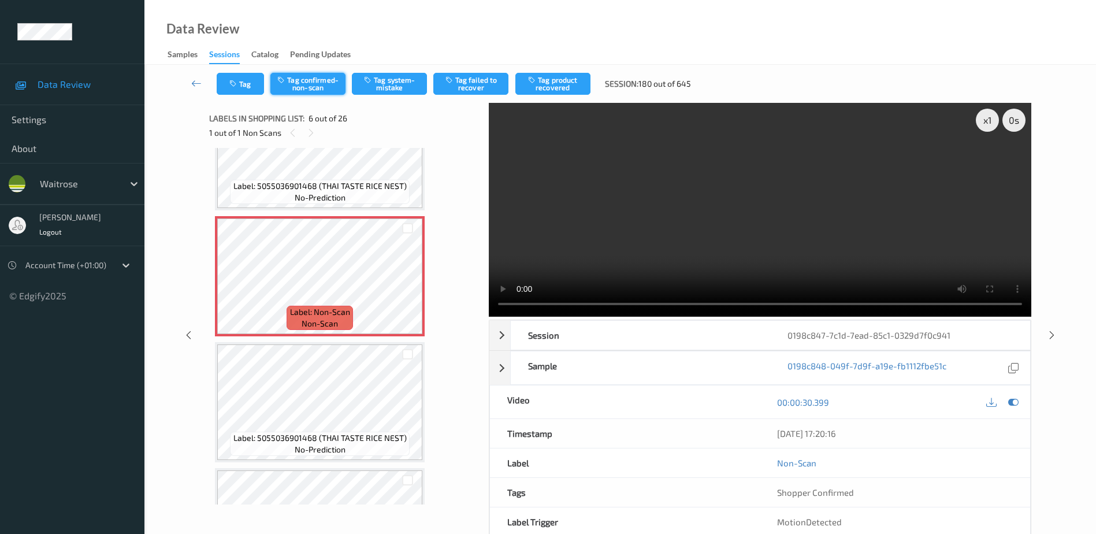
click at [300, 84] on button "Tag confirmed-non-scan" at bounding box center [307, 84] width 75 height 22
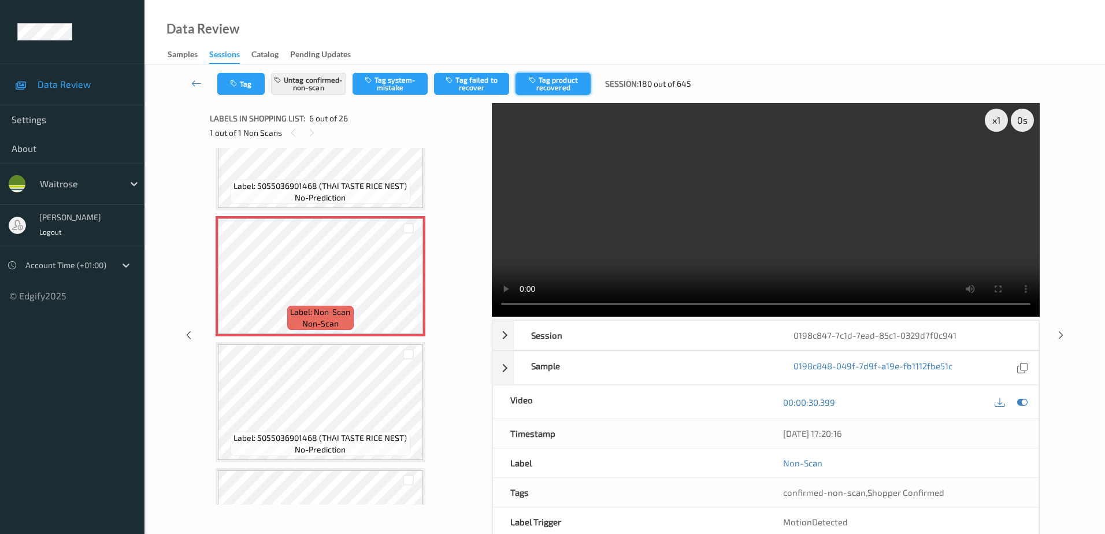
click at [557, 91] on button "Tag product recovered" at bounding box center [552, 84] width 75 height 22
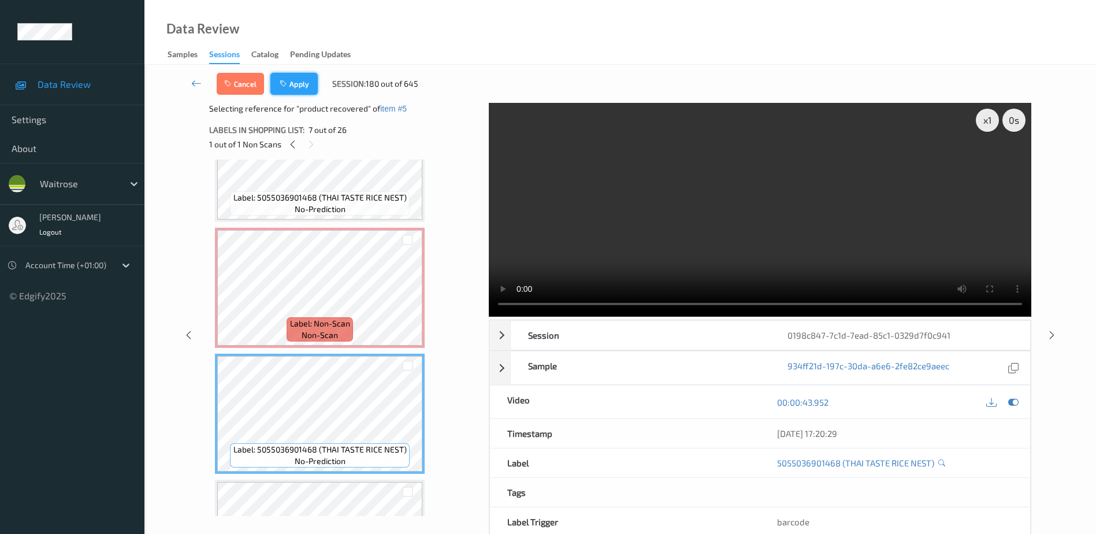
click at [288, 84] on icon "button" at bounding box center [285, 84] width 10 height 8
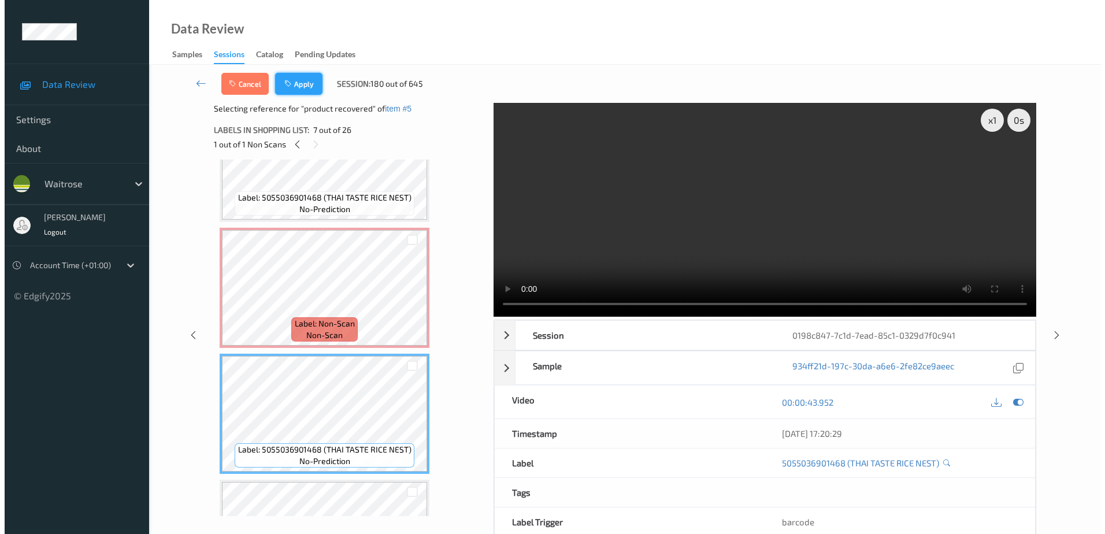
scroll to position [510, 0]
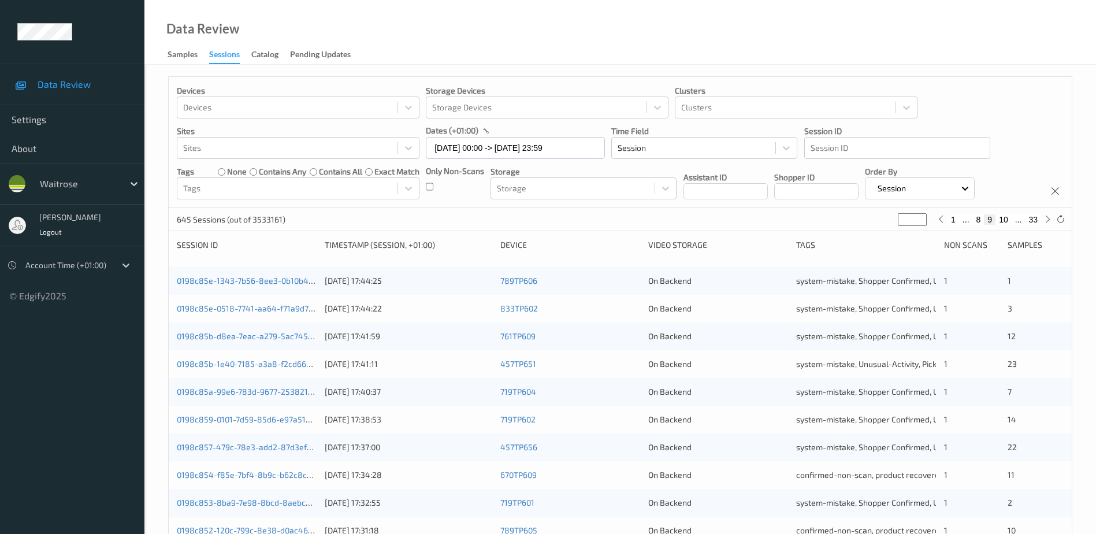
click at [1005, 220] on button "10" at bounding box center [1003, 219] width 16 height 10
type input "**"
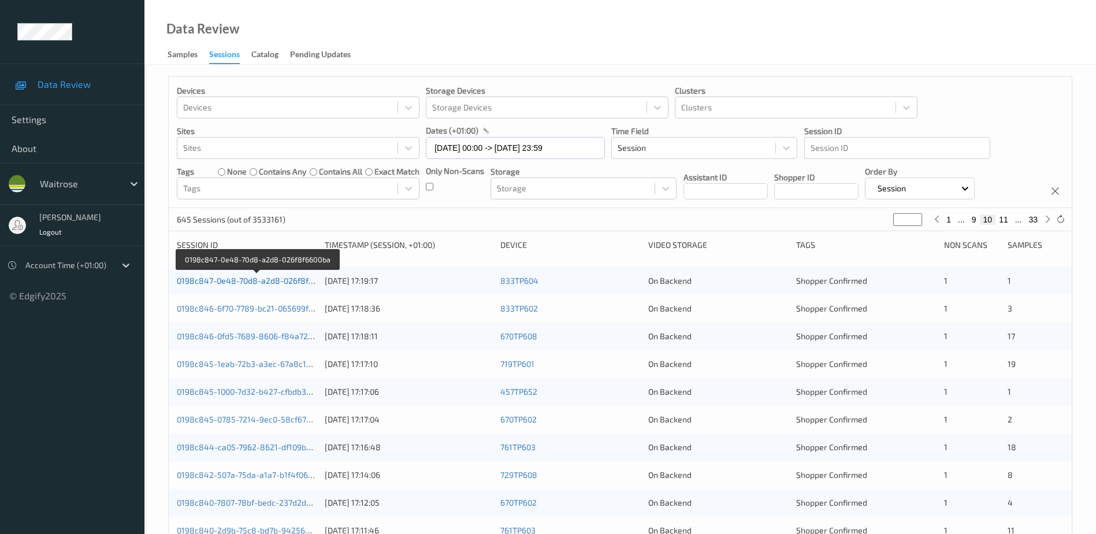
click at [289, 281] on link "0198c847-0e48-70d8-a2d8-026f8f6600ba" at bounding box center [256, 281] width 159 height 10
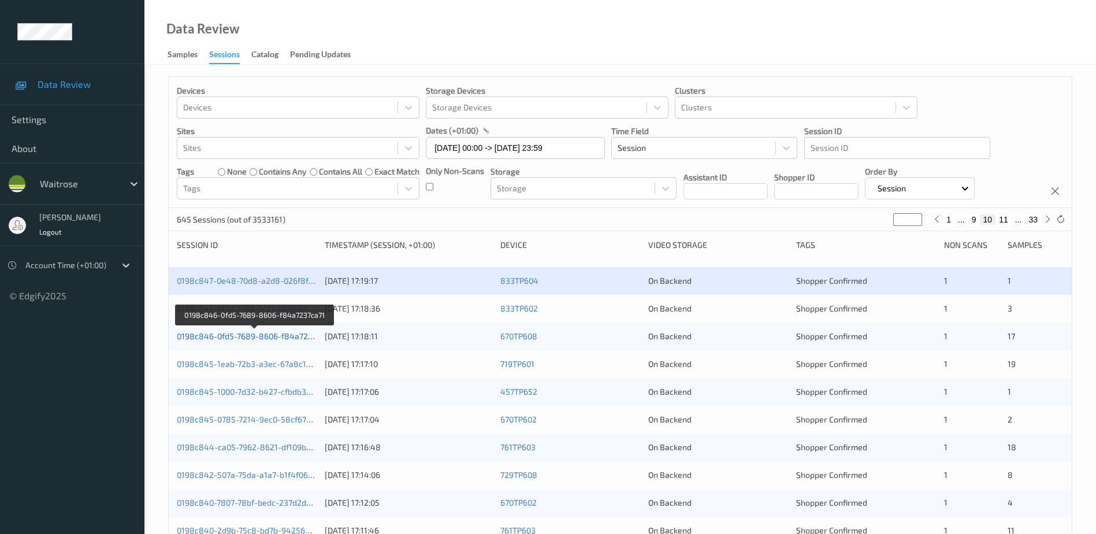
click at [241, 339] on link "0198c846-0fd5-7689-8606-f84a7237ca71" at bounding box center [255, 336] width 156 height 10
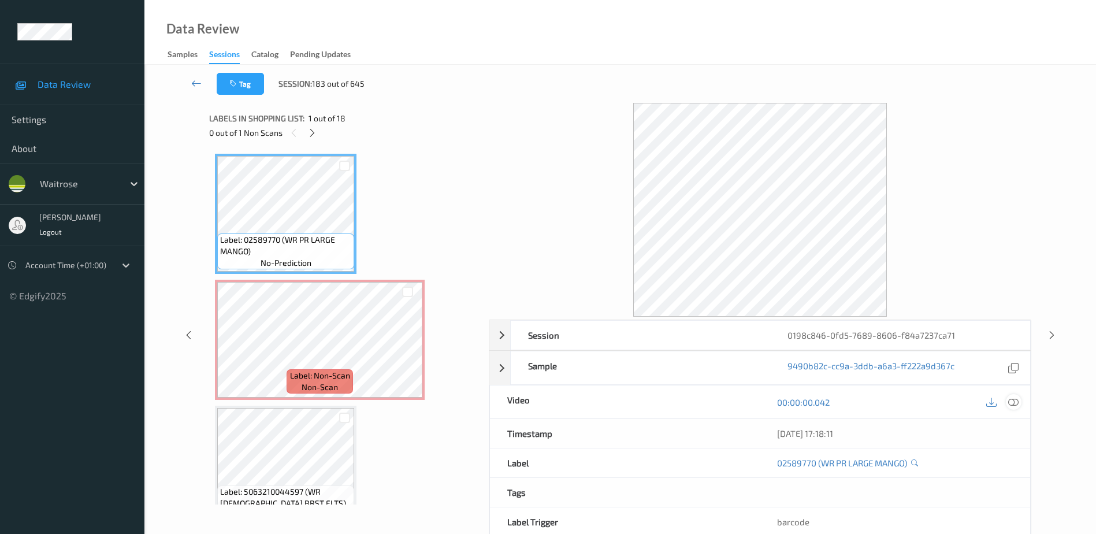
click at [1013, 401] on icon at bounding box center [1013, 402] width 10 height 10
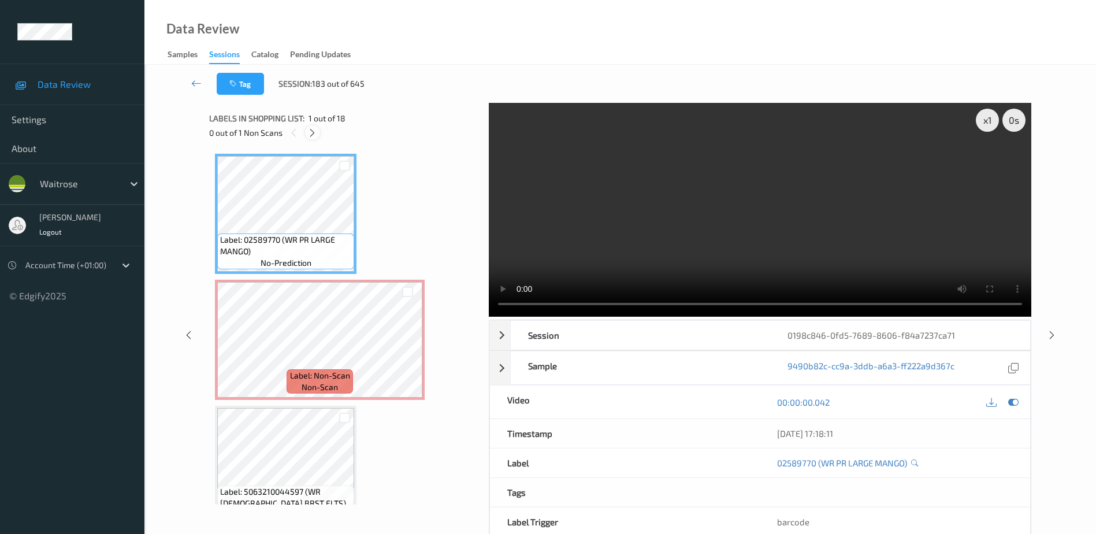
click at [315, 131] on icon at bounding box center [312, 133] width 10 height 10
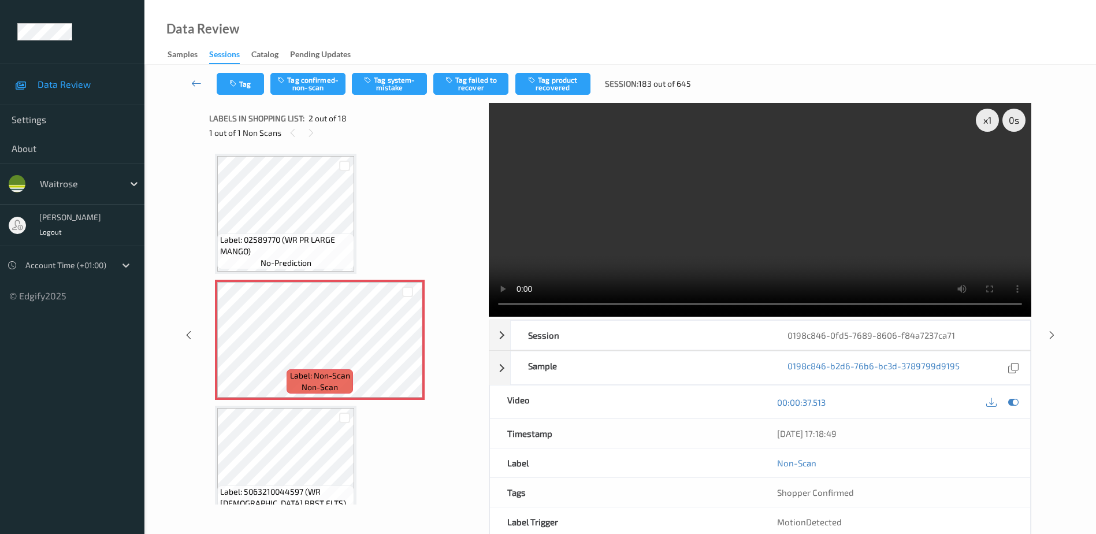
scroll to position [6, 0]
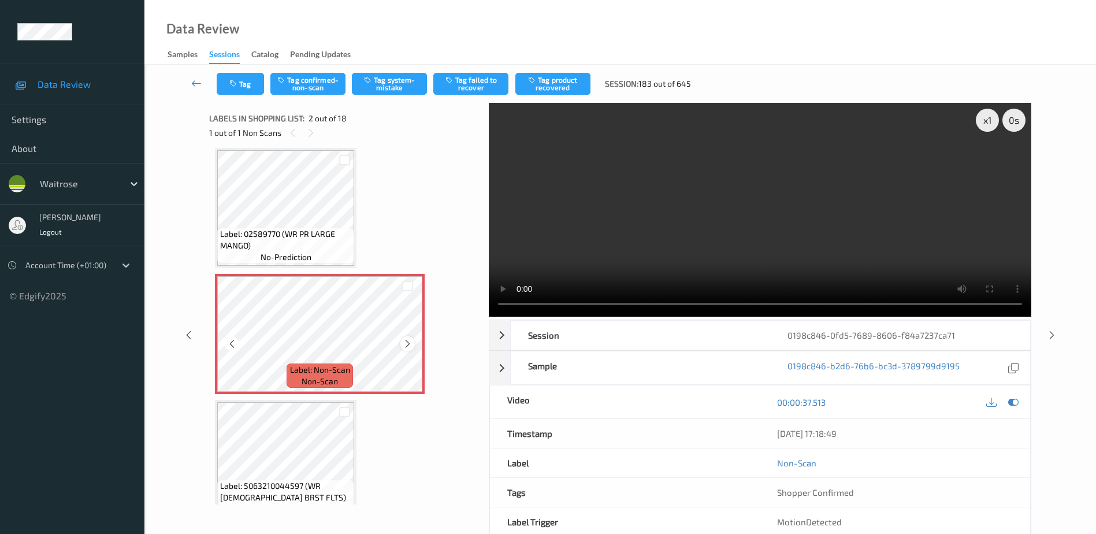
click at [407, 340] on icon at bounding box center [408, 344] width 10 height 10
click at [724, 246] on video at bounding box center [760, 210] width 542 height 214
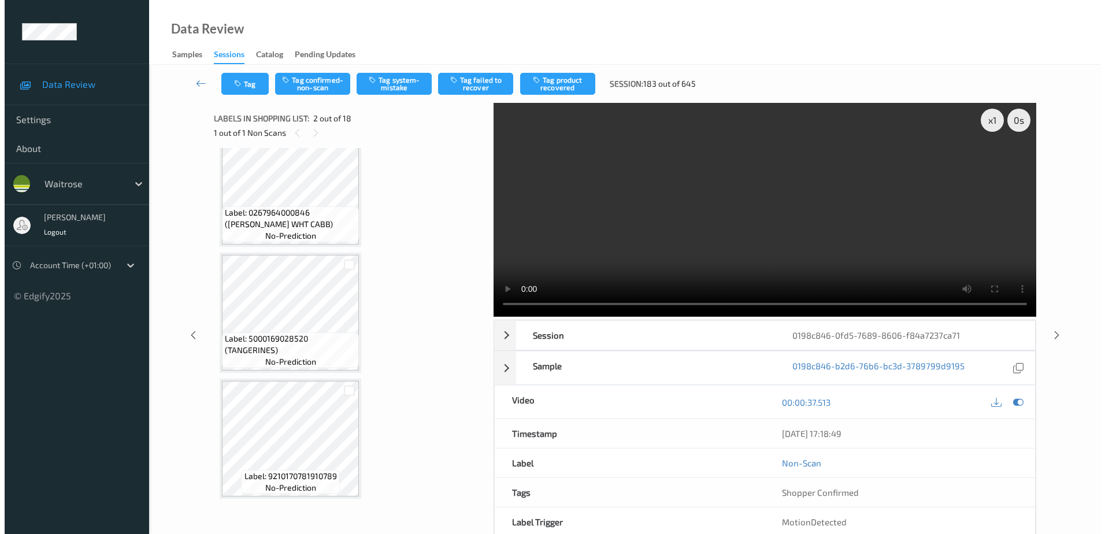
scroll to position [1826, 0]
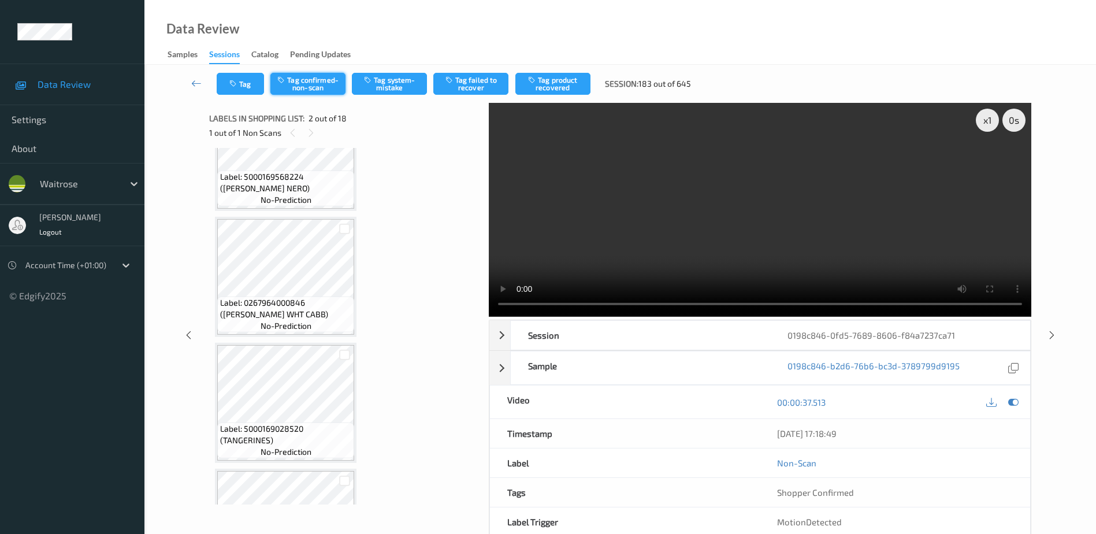
click at [317, 84] on button "Tag confirmed-non-scan" at bounding box center [307, 84] width 75 height 22
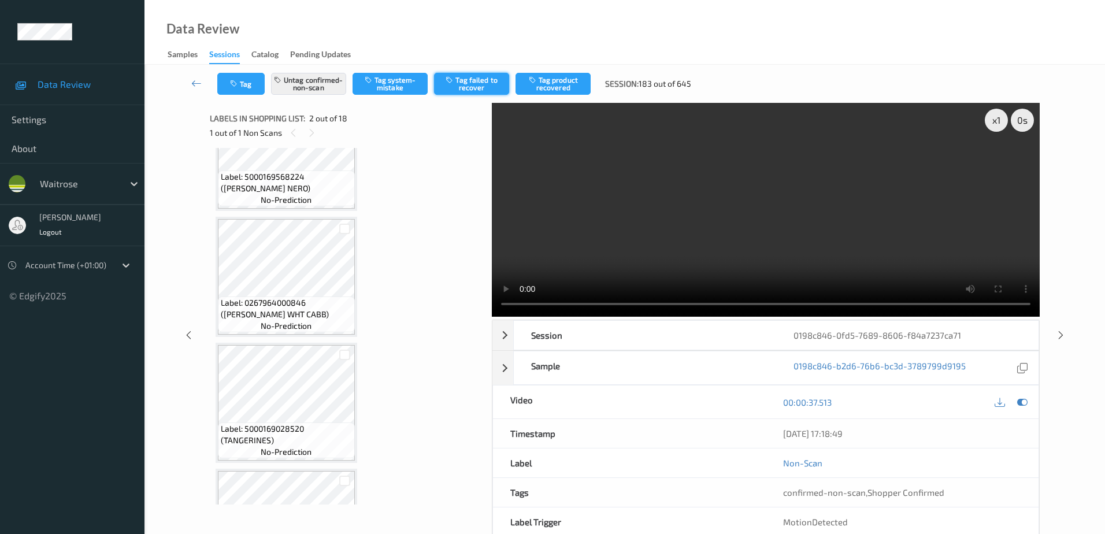
click at [473, 79] on button "Tag failed to recover" at bounding box center [471, 84] width 75 height 22
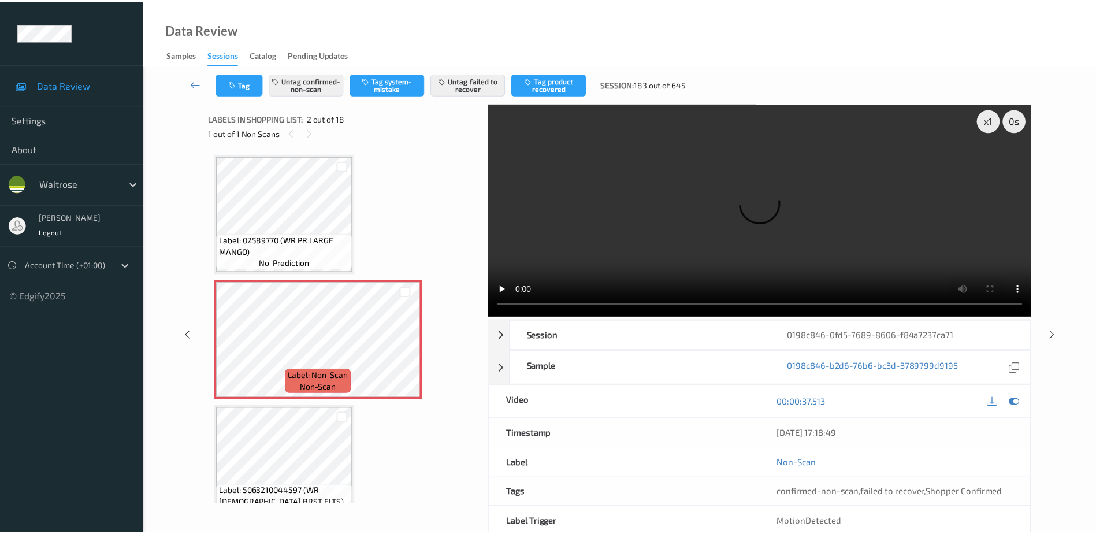
scroll to position [116, 0]
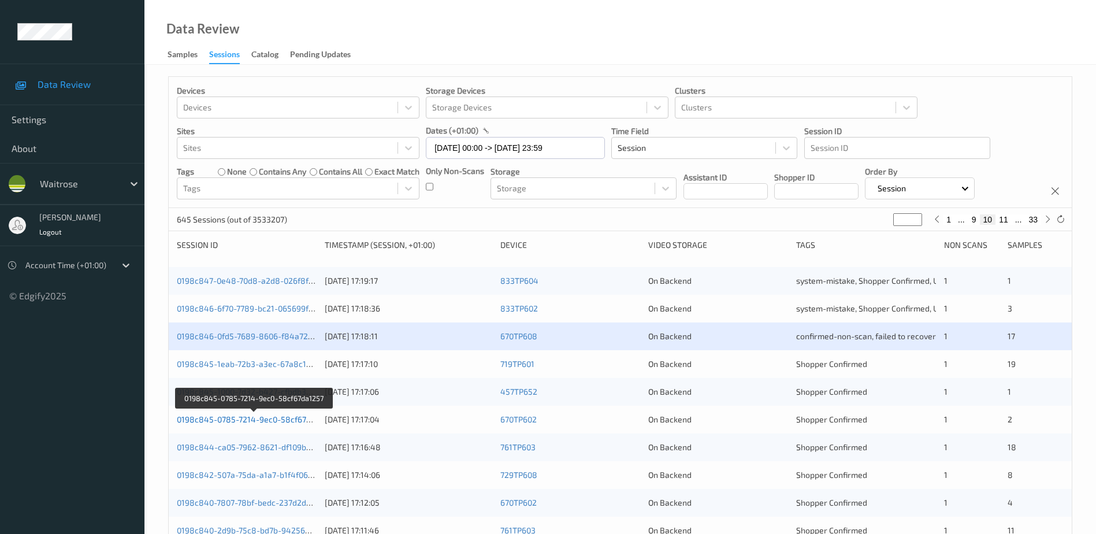
click at [263, 418] on link "0198c845-0785-7214-9ec0-58cf67da1257" at bounding box center [254, 419] width 155 height 10
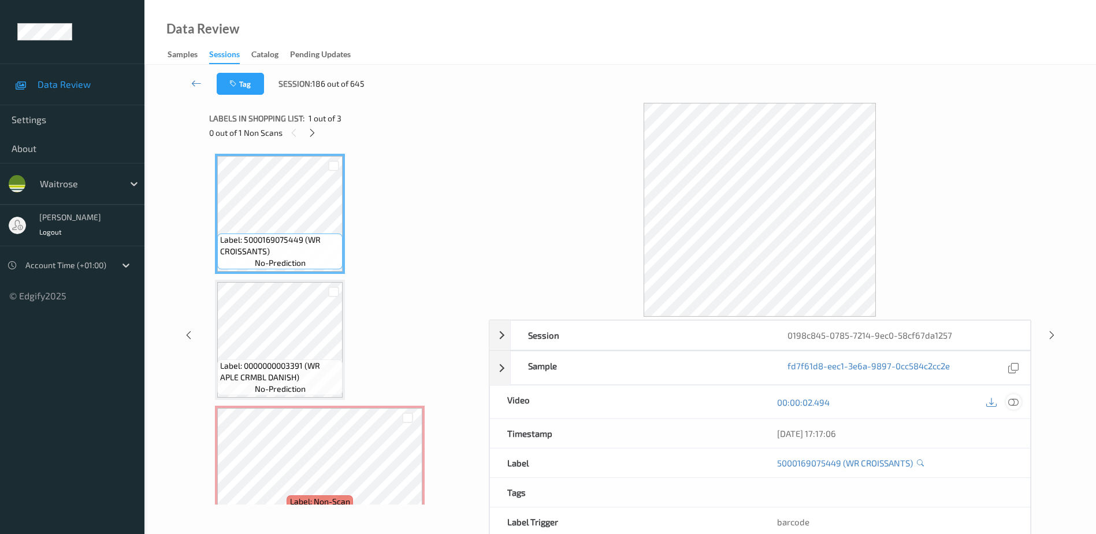
click at [1014, 400] on icon at bounding box center [1013, 402] width 10 height 10
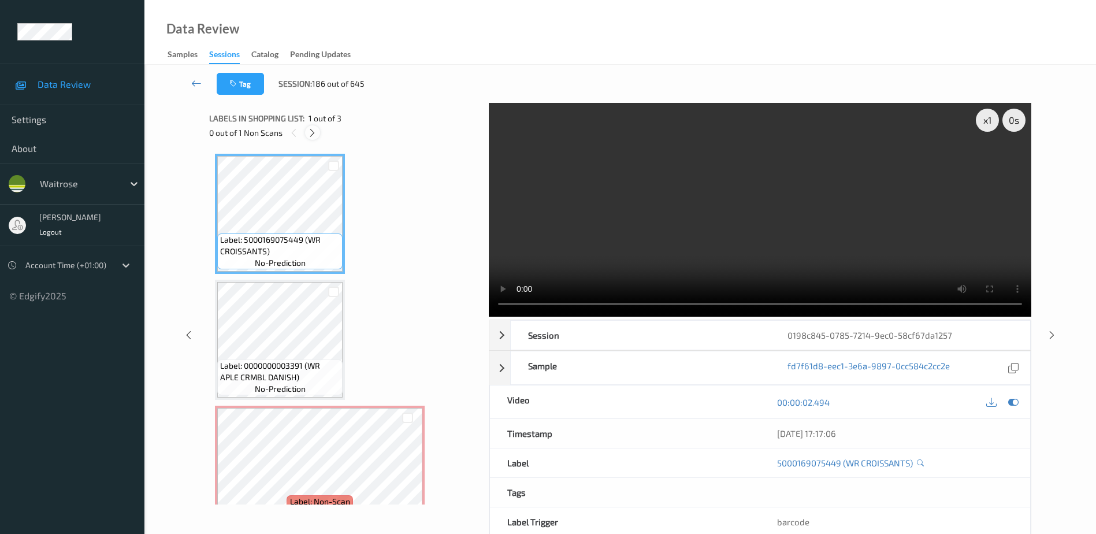
click at [313, 133] on icon at bounding box center [312, 133] width 10 height 10
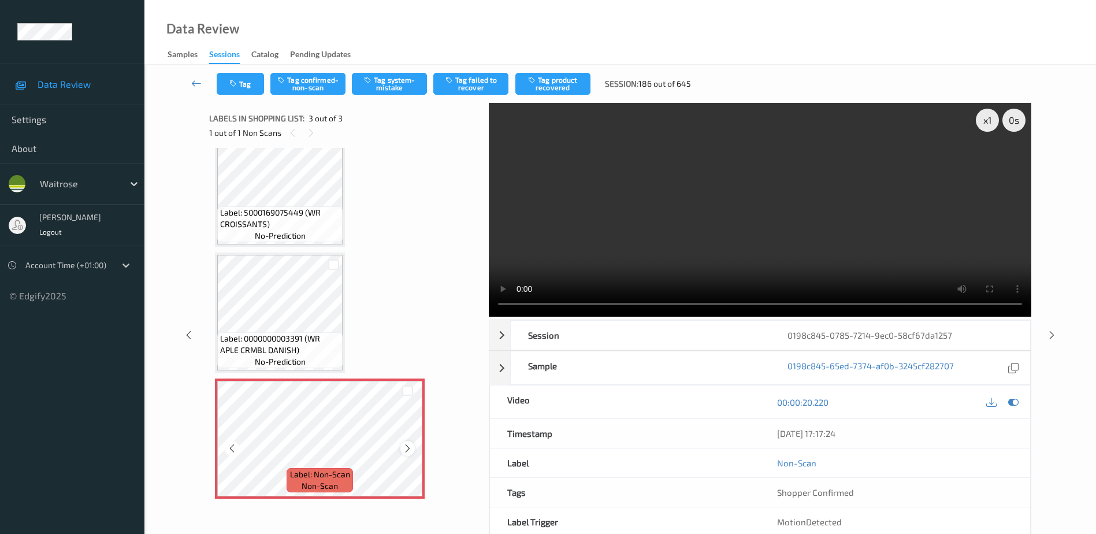
click at [405, 451] on icon at bounding box center [408, 448] width 10 height 10
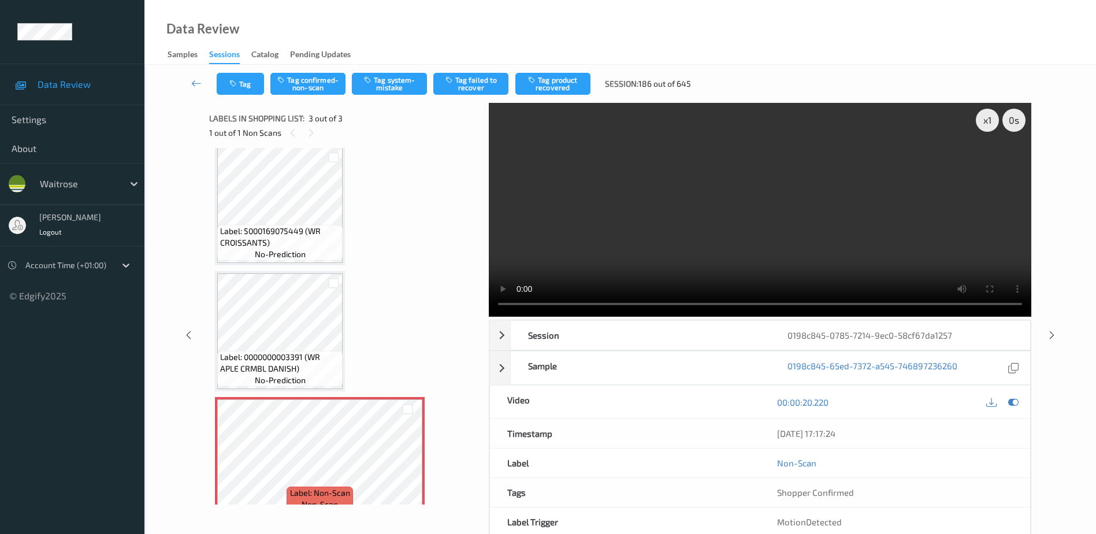
scroll to position [0, 0]
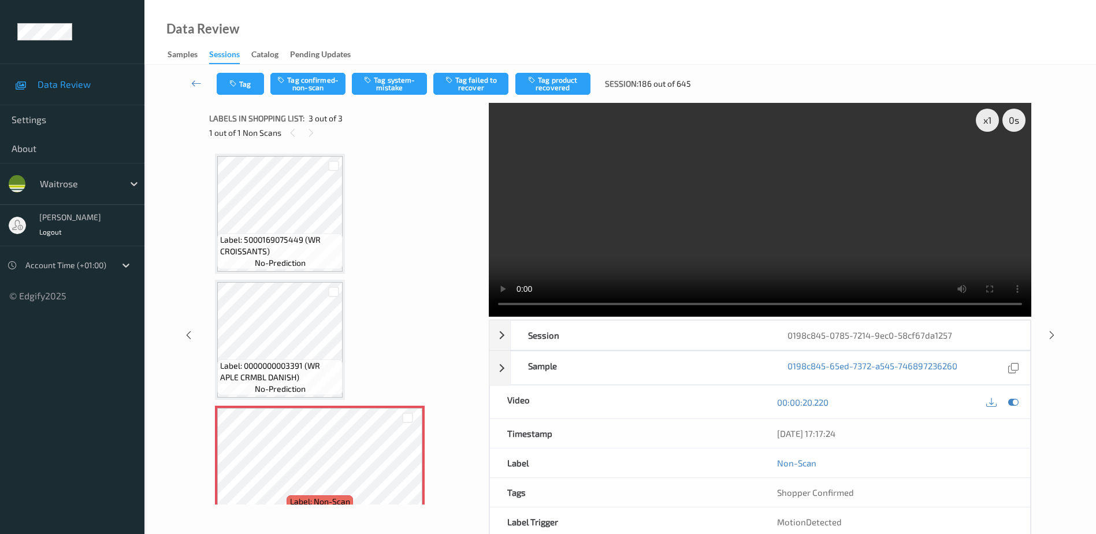
click at [523, 308] on video at bounding box center [760, 210] width 542 height 214
click at [775, 257] on video at bounding box center [760, 210] width 542 height 214
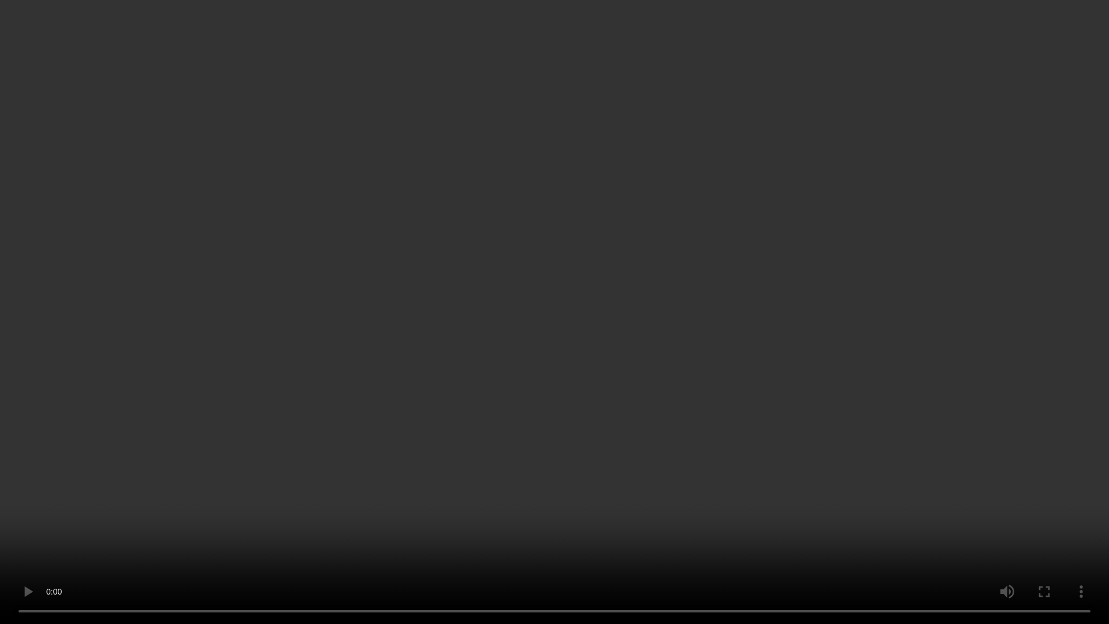
click at [492, 449] on video at bounding box center [554, 312] width 1109 height 624
click at [563, 262] on video at bounding box center [554, 312] width 1109 height 624
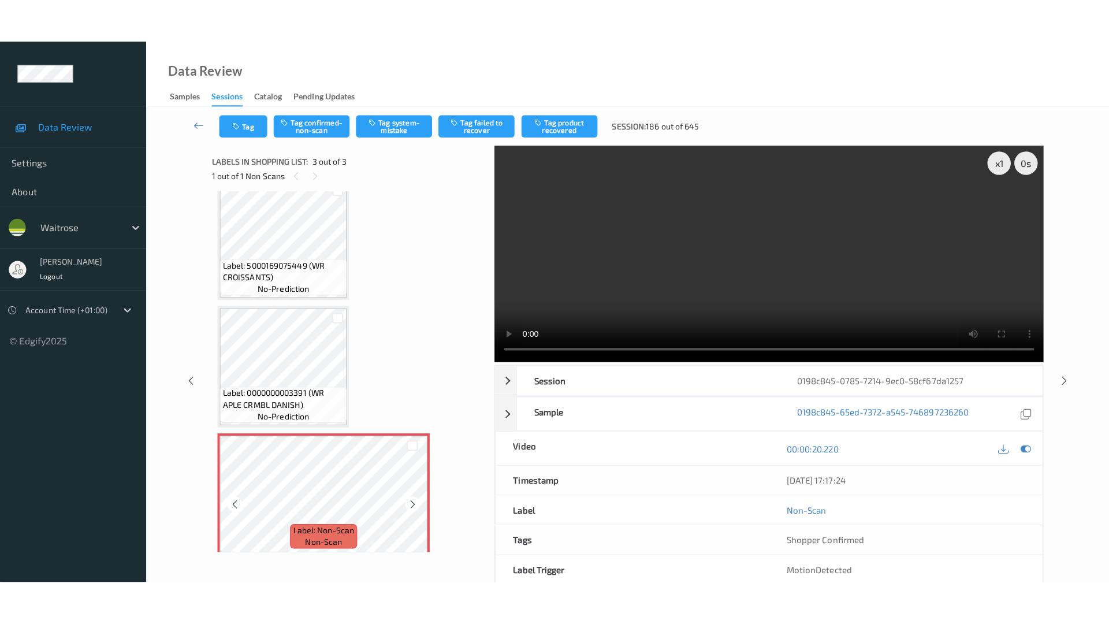
scroll to position [27, 0]
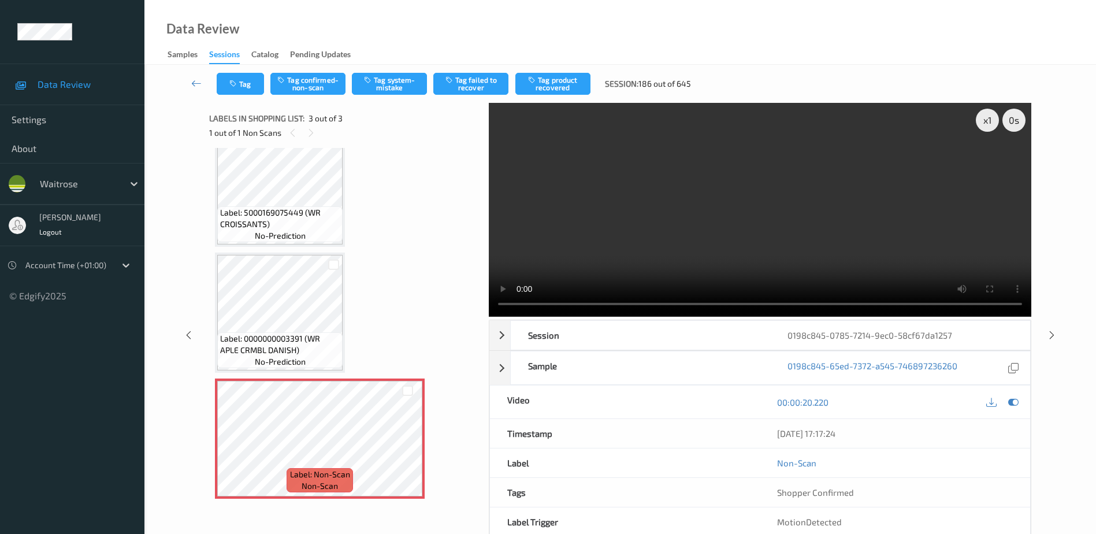
click at [490, 304] on video at bounding box center [760, 210] width 542 height 214
click at [715, 222] on video at bounding box center [760, 210] width 542 height 214
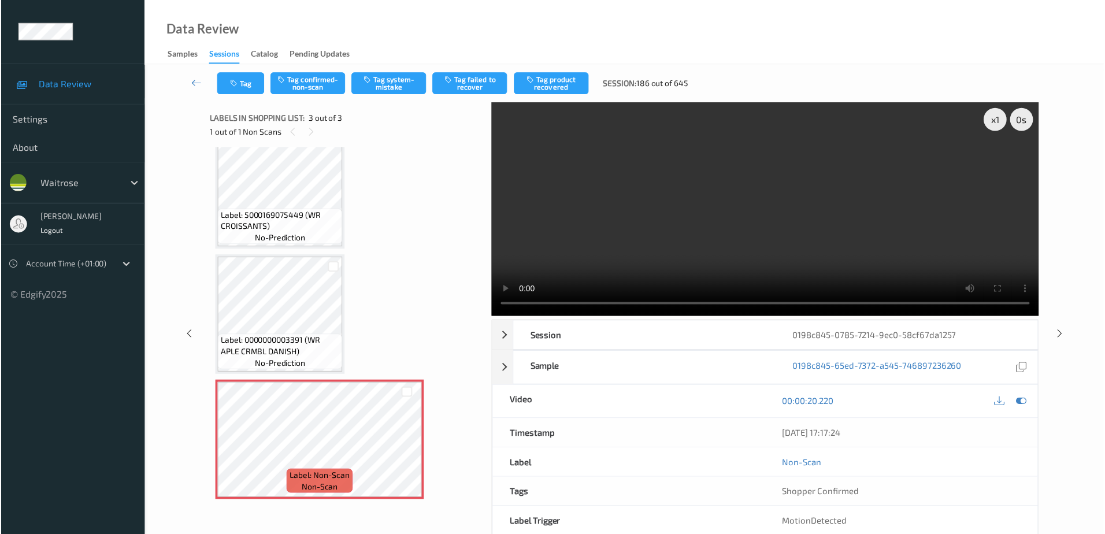
scroll to position [0, 0]
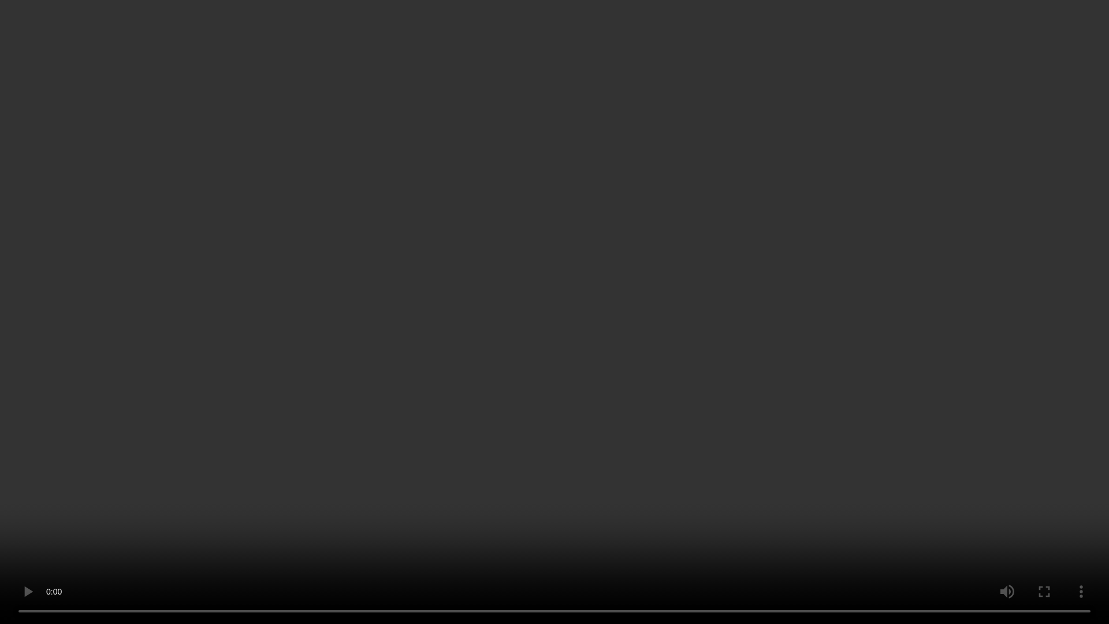
drag, startPoint x: 572, startPoint y: 293, endPoint x: 881, endPoint y: 274, distance: 309.1
click at [572, 293] on video at bounding box center [554, 312] width 1109 height 624
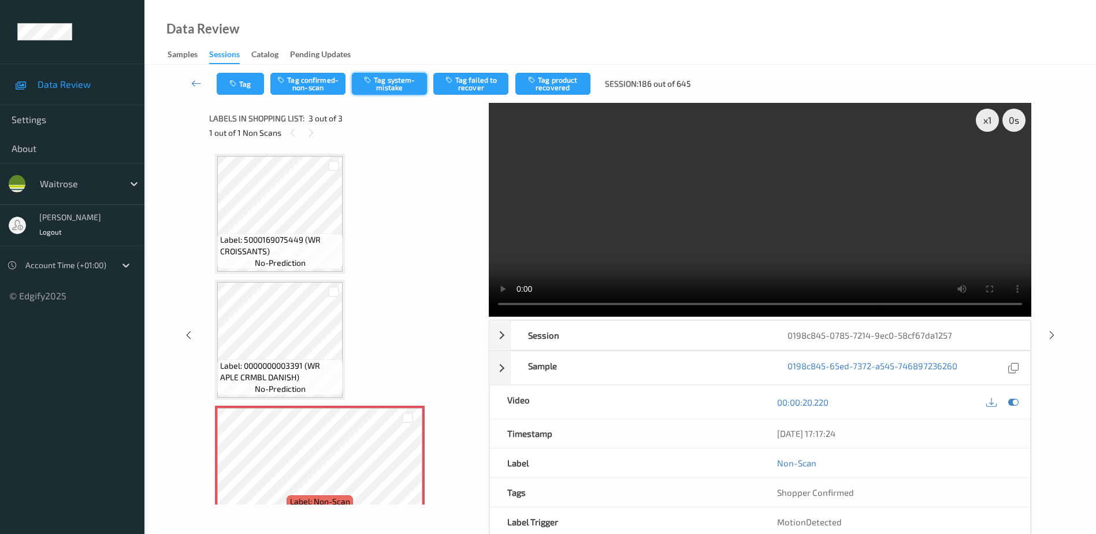
click at [381, 85] on button "Tag system-mistake" at bounding box center [389, 84] width 75 height 22
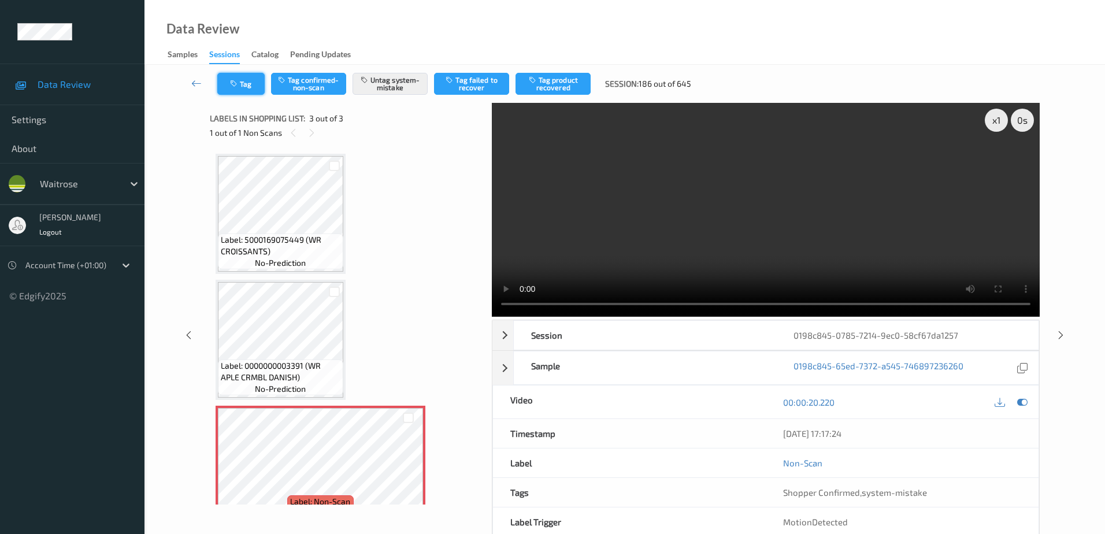
click at [244, 85] on button "Tag" at bounding box center [240, 84] width 47 height 22
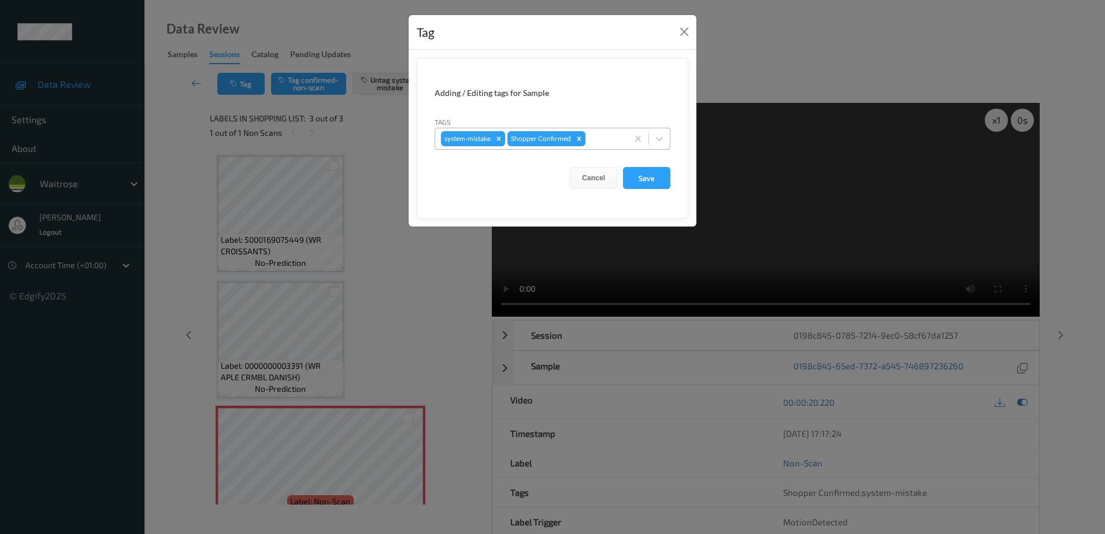
click at [593, 135] on div at bounding box center [604, 139] width 34 height 14
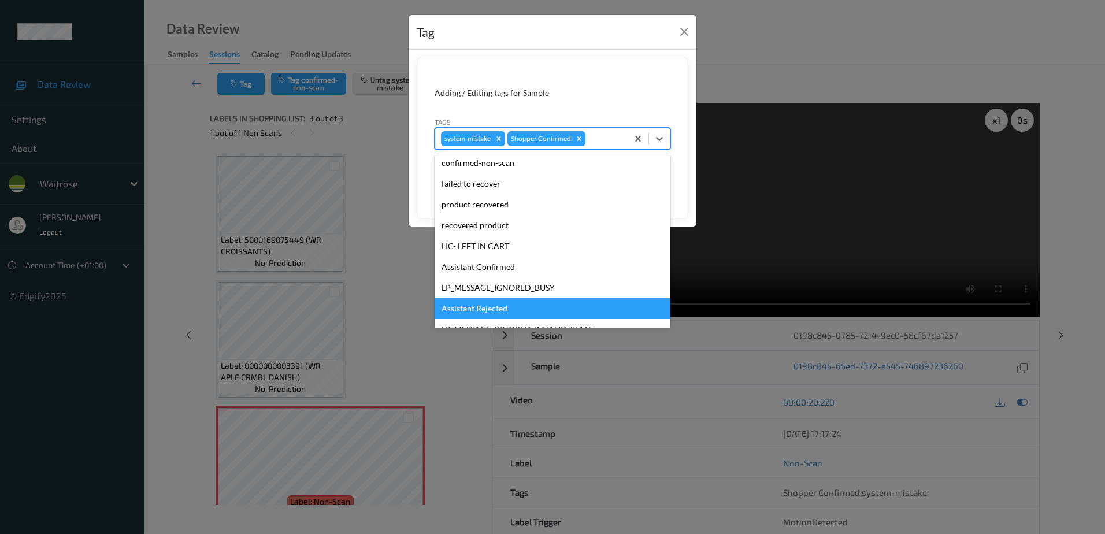
scroll to position [226, 0]
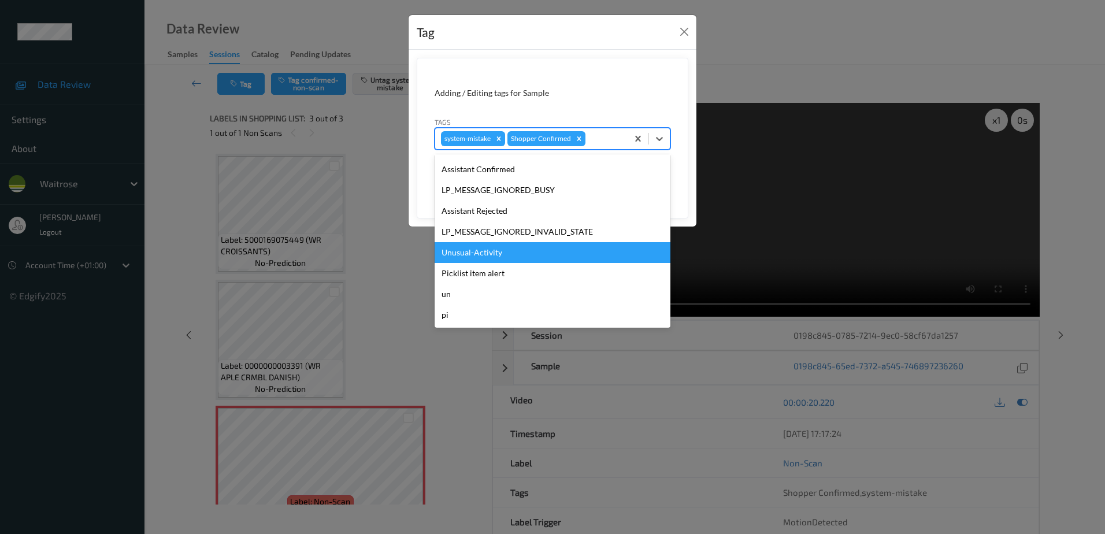
click at [497, 246] on div "Unusual-Activity" at bounding box center [552, 252] width 236 height 21
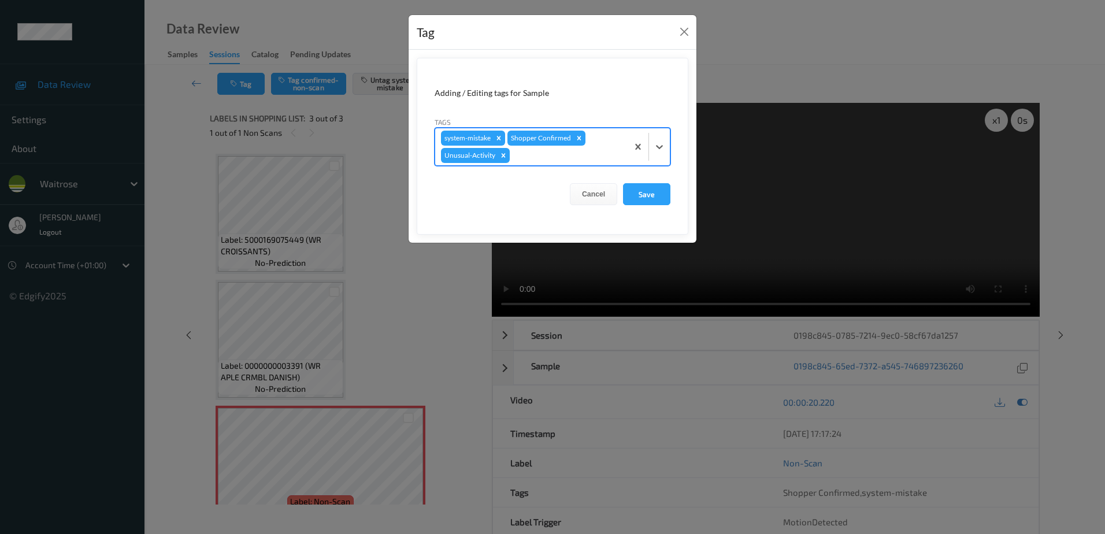
click at [546, 148] on div "system-mistake Shopper Confirmed Unusual-Activity" at bounding box center [531, 146] width 192 height 37
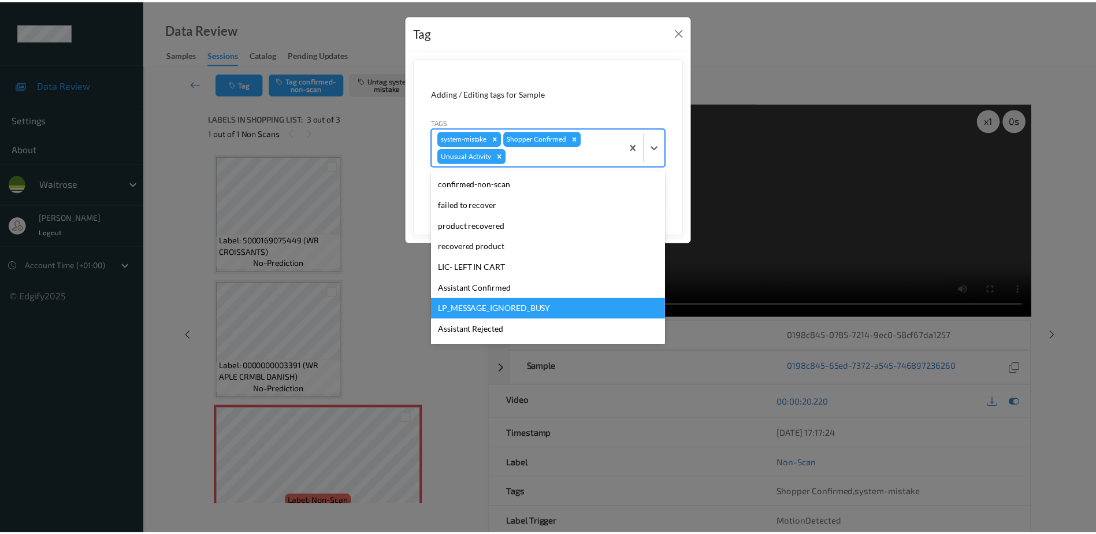
scroll to position [206, 0]
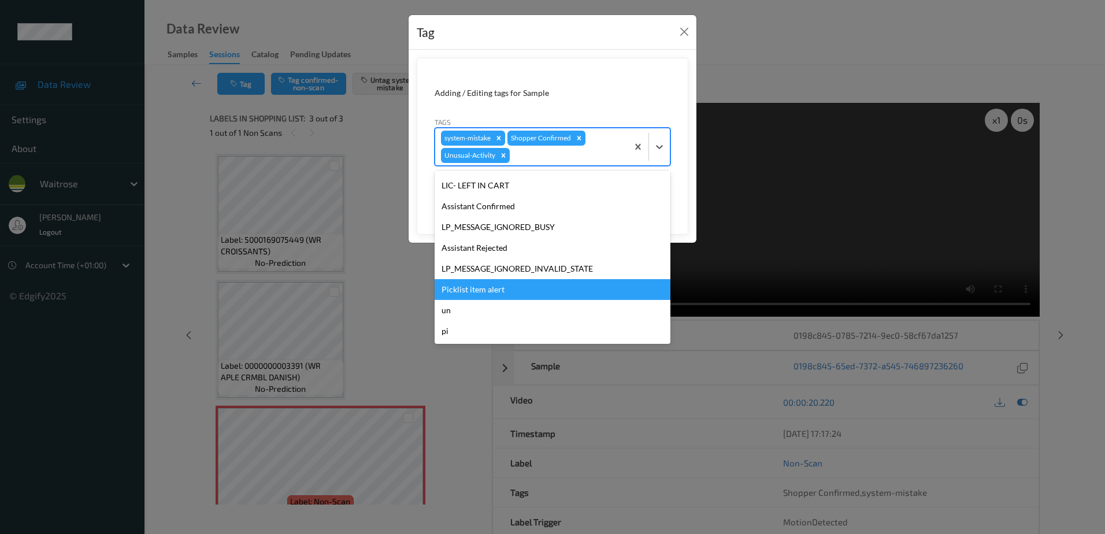
click at [512, 287] on div "Picklist item alert" at bounding box center [552, 289] width 236 height 21
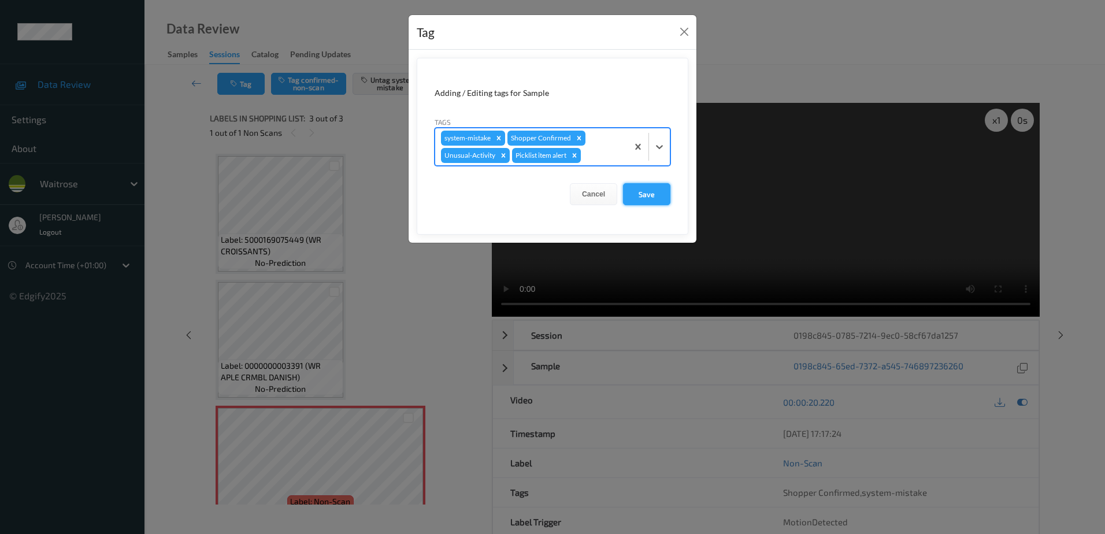
click at [640, 198] on button "Save" at bounding box center [646, 194] width 47 height 22
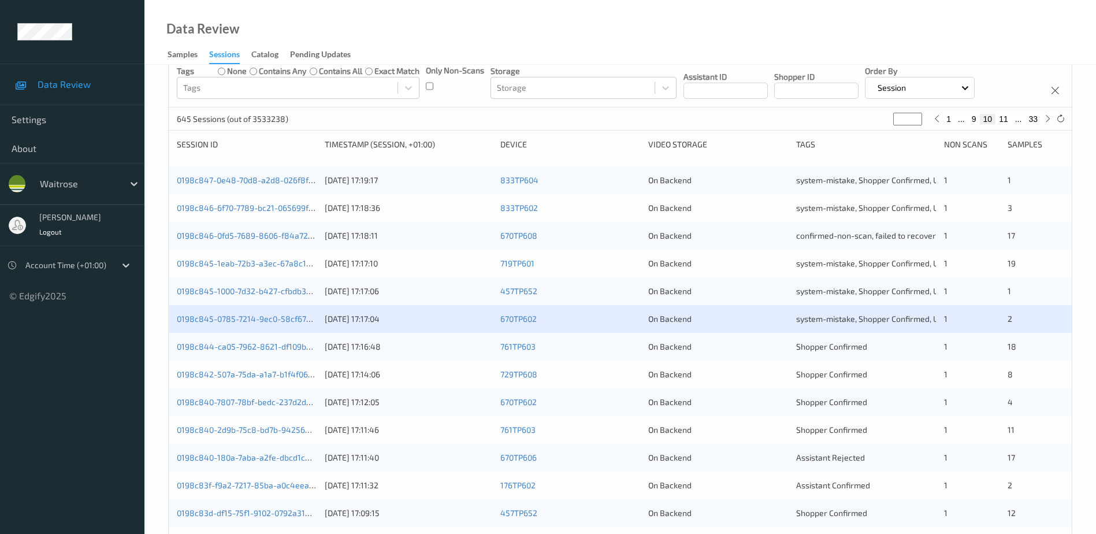
scroll to position [173, 0]
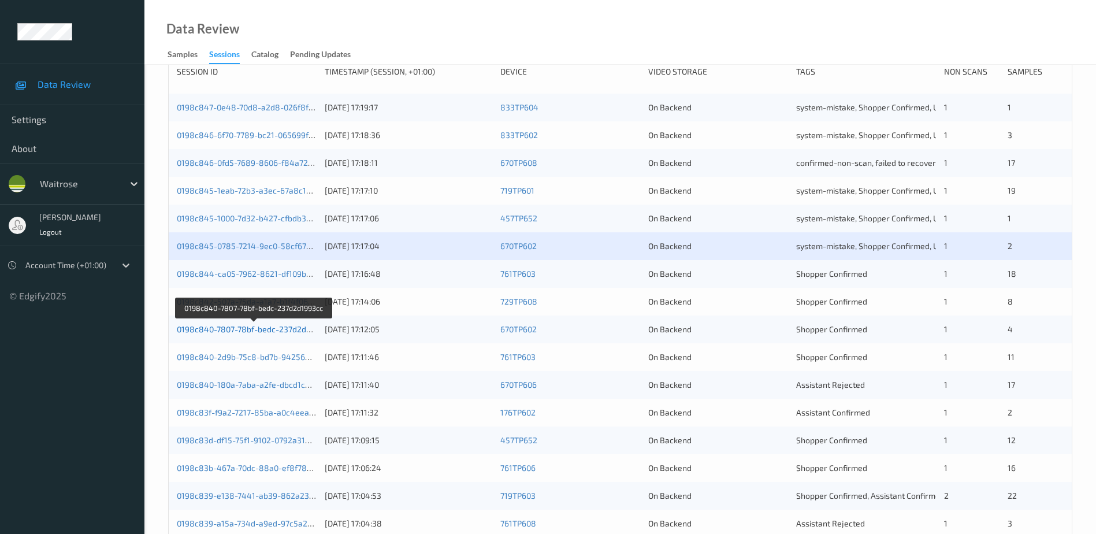
click at [247, 330] on link "0198c840-7807-78bf-bedc-237d2d1993cc" at bounding box center [254, 329] width 155 height 10
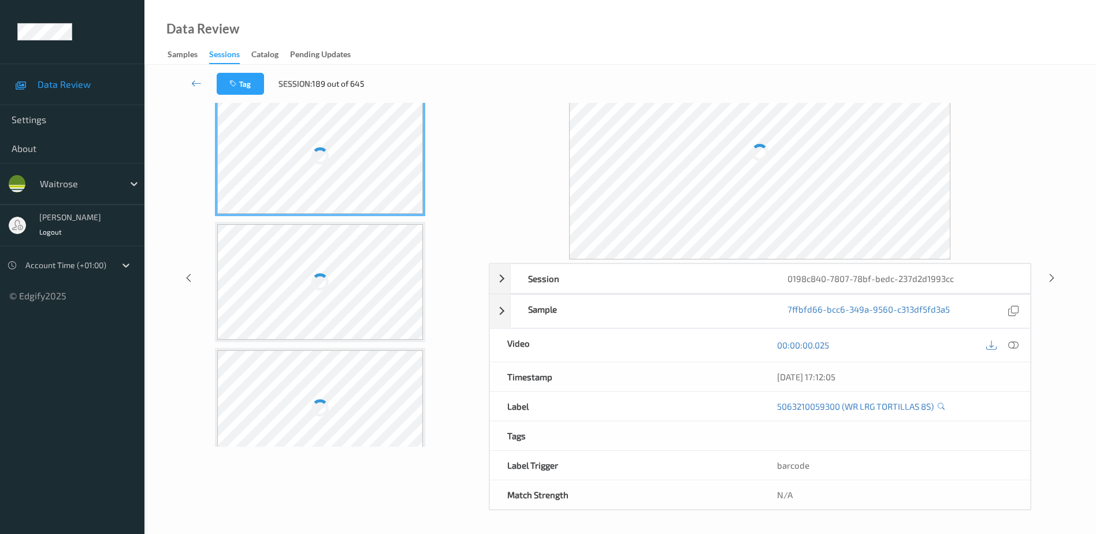
scroll to position [57, 0]
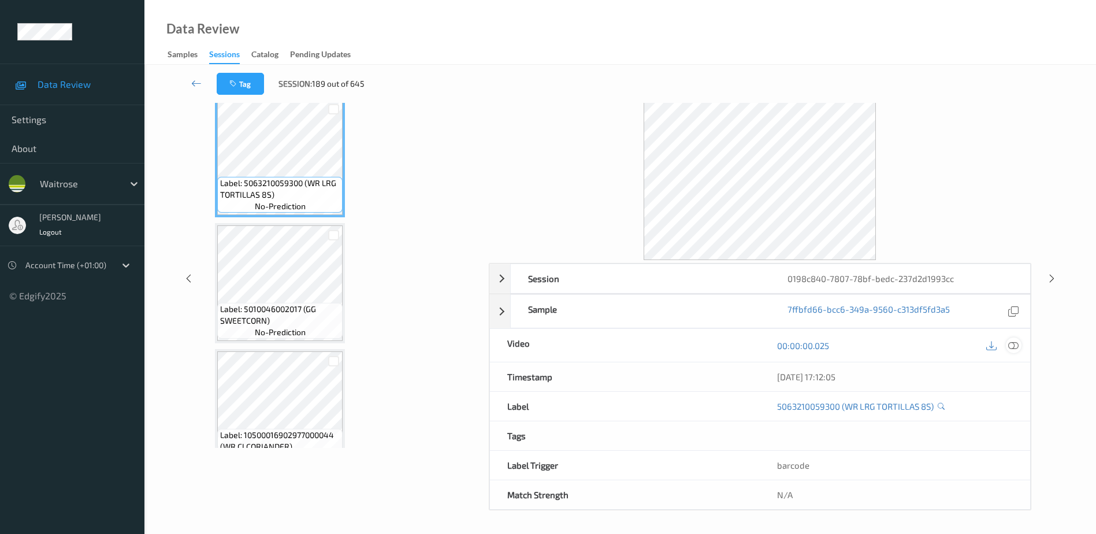
click at [1012, 343] on icon at bounding box center [1013, 345] width 10 height 10
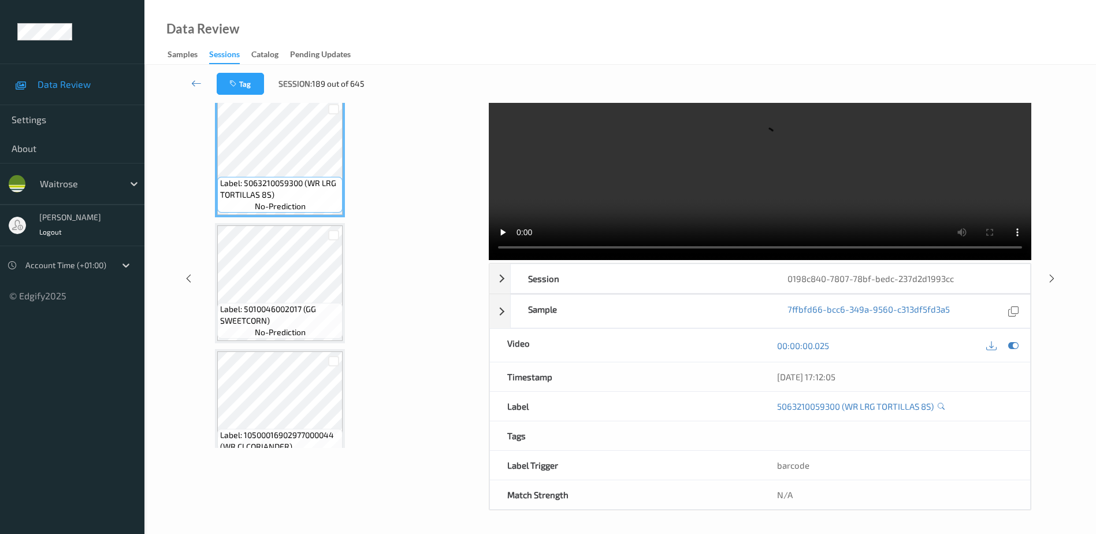
scroll to position [0, 0]
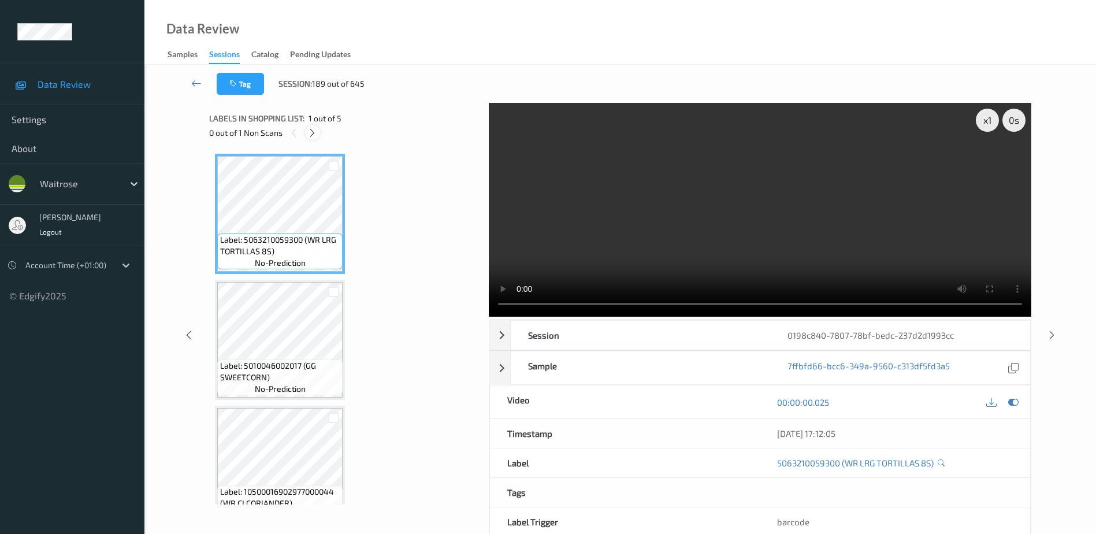
click at [313, 129] on icon at bounding box center [312, 133] width 10 height 10
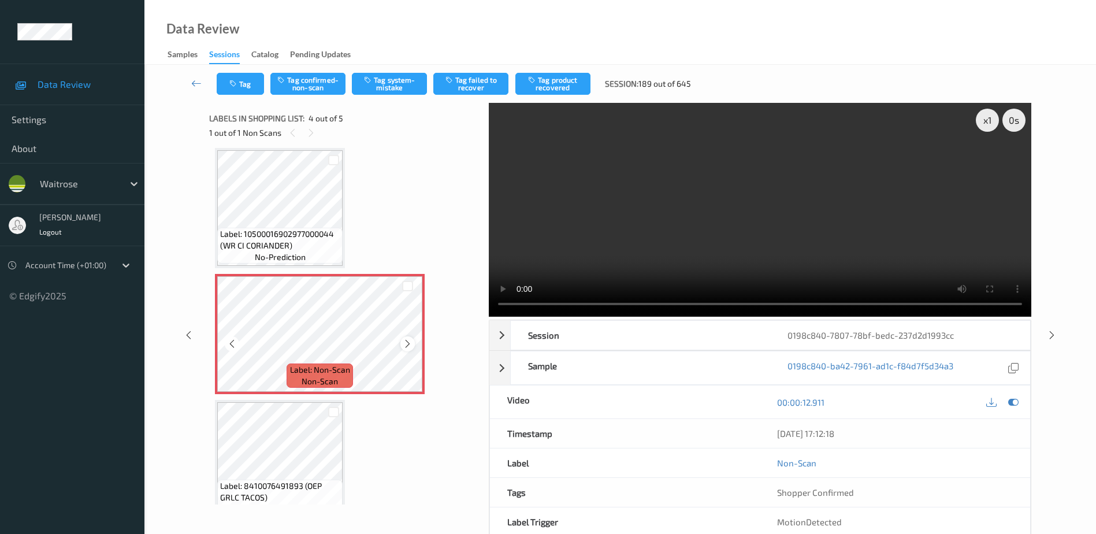
click at [408, 343] on icon at bounding box center [408, 344] width 10 height 10
click at [760, 240] on video at bounding box center [760, 210] width 542 height 214
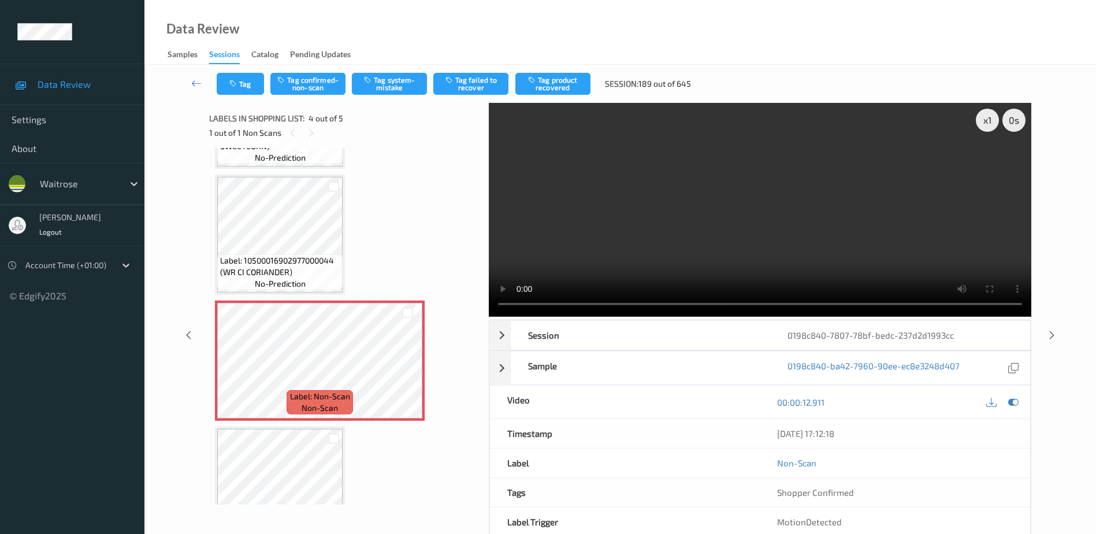
scroll to position [189, 0]
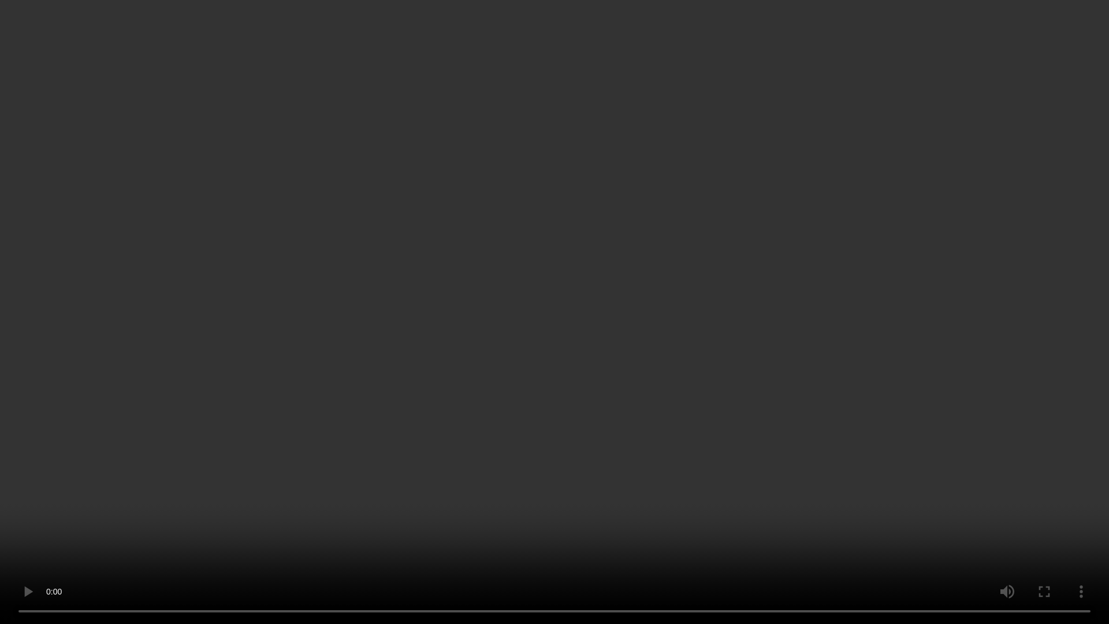
drag, startPoint x: 635, startPoint y: 281, endPoint x: 663, endPoint y: 274, distance: 28.0
click at [635, 281] on video at bounding box center [554, 312] width 1109 height 624
click at [593, 322] on video at bounding box center [554, 312] width 1109 height 624
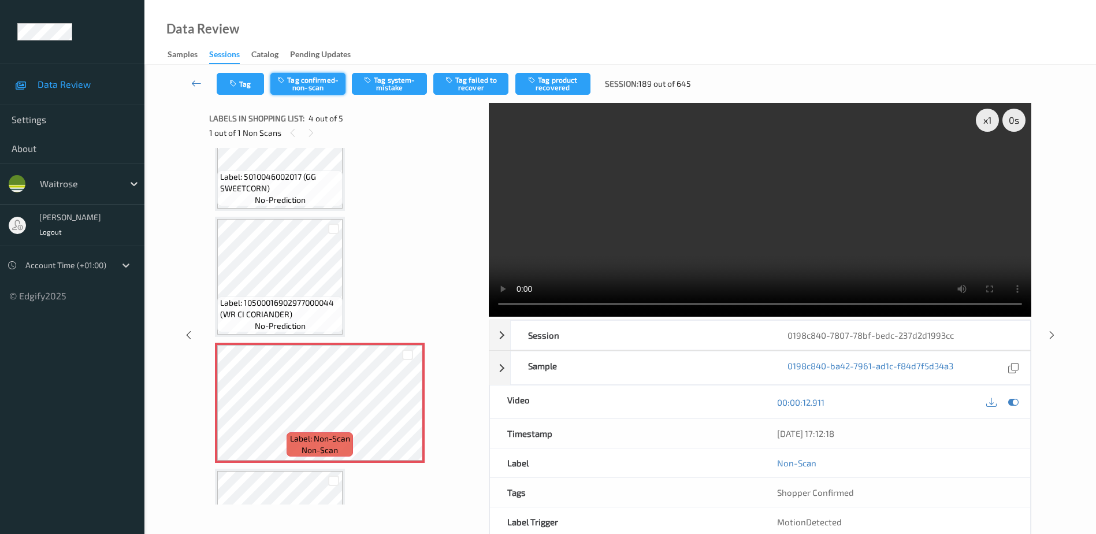
click at [302, 79] on button "Tag confirmed-non-scan" at bounding box center [307, 84] width 75 height 22
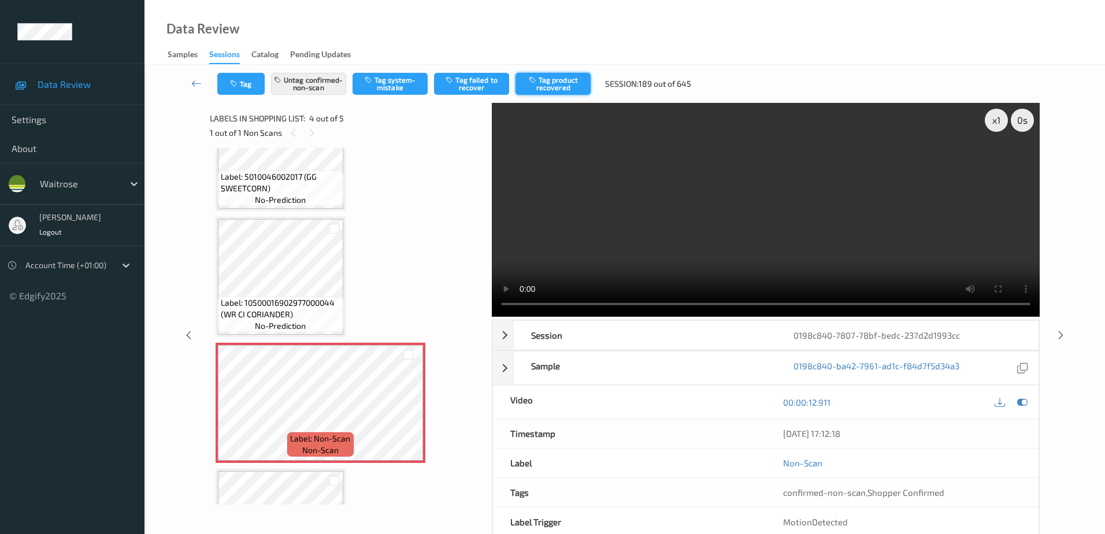
click at [555, 91] on button "Tag product recovered" at bounding box center [552, 84] width 75 height 22
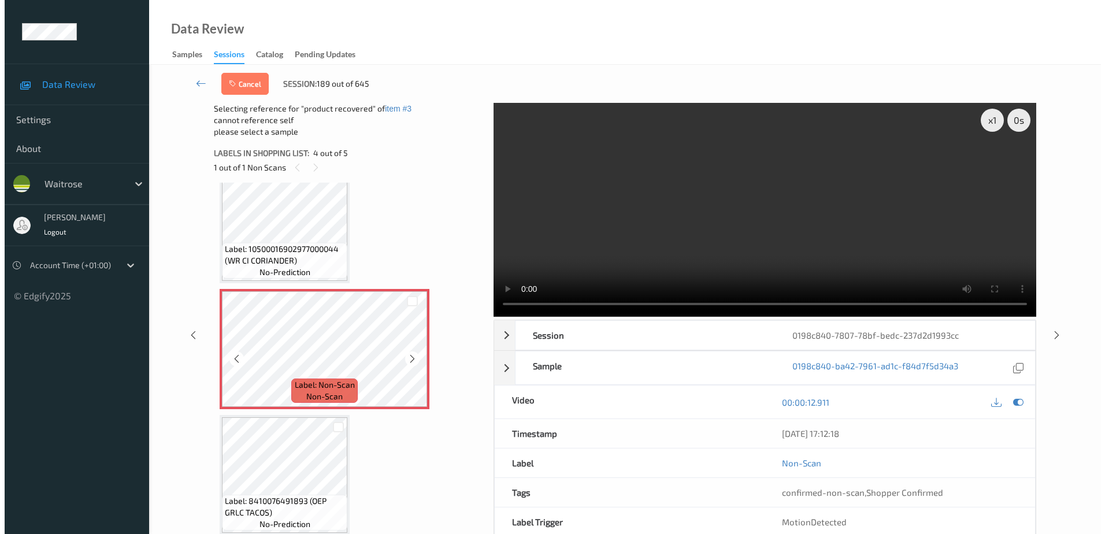
scroll to position [279, 0]
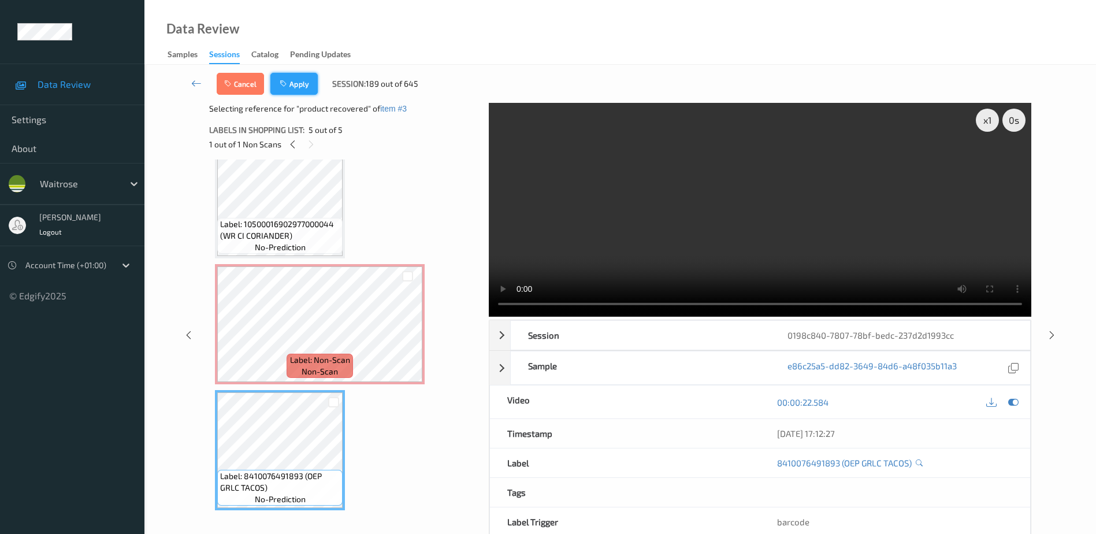
click at [289, 82] on icon "button" at bounding box center [285, 84] width 10 height 8
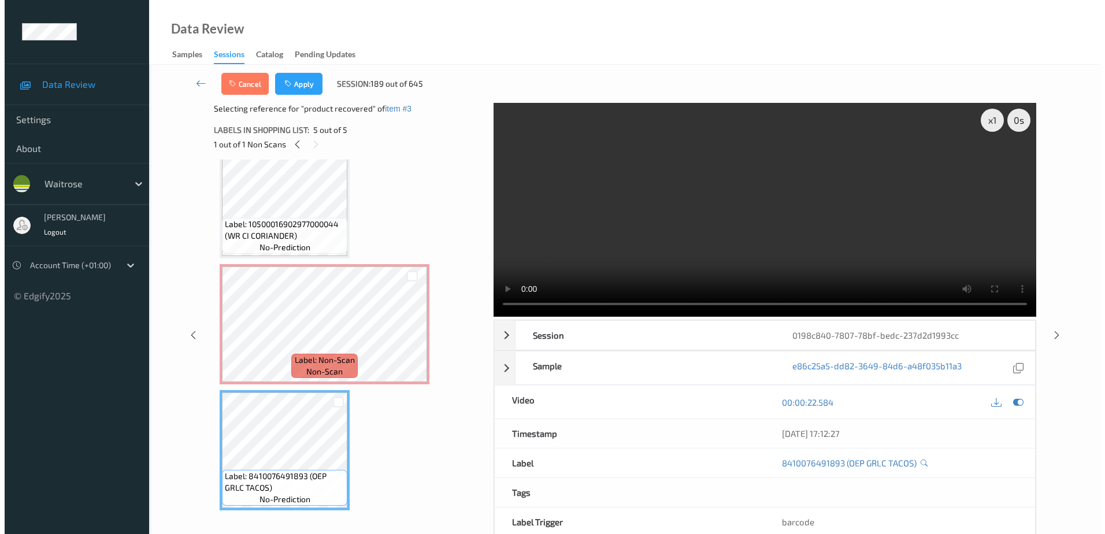
scroll to position [258, 0]
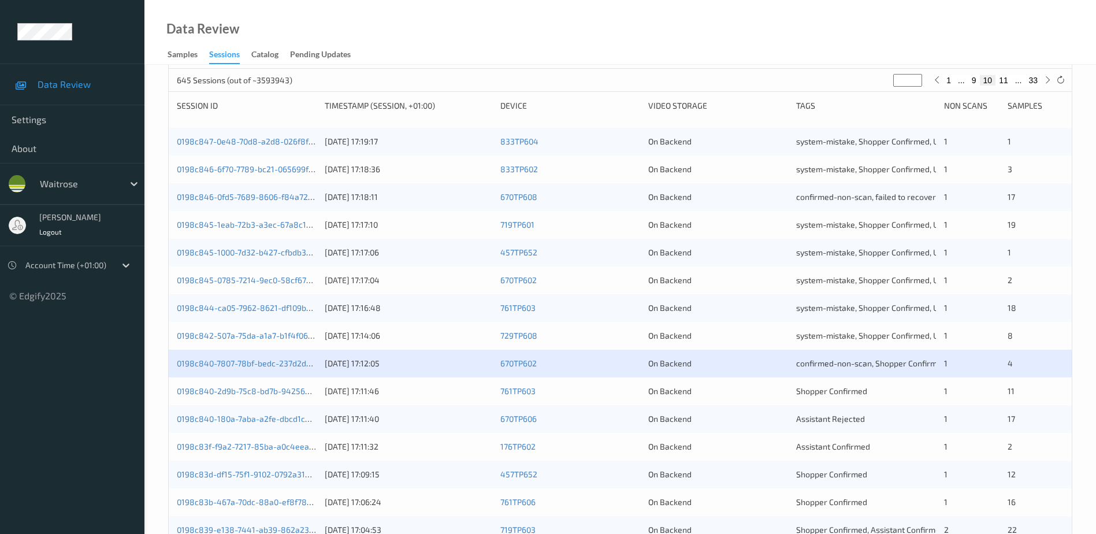
scroll to position [173, 0]
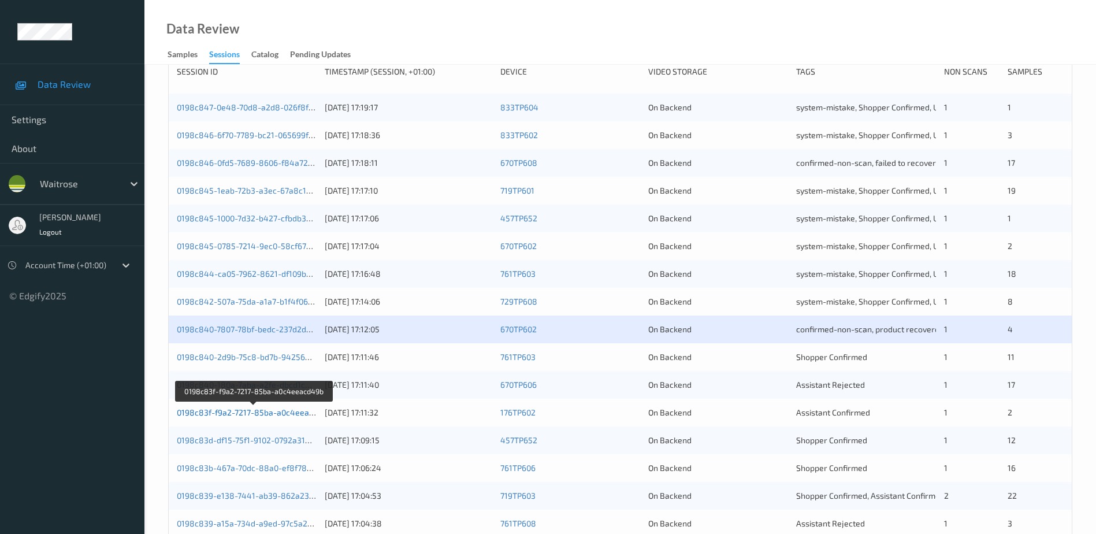
click at [242, 412] on link "0198c83f-f9a2-7217-85ba-a0c4eeacd49b" at bounding box center [254, 412] width 155 height 10
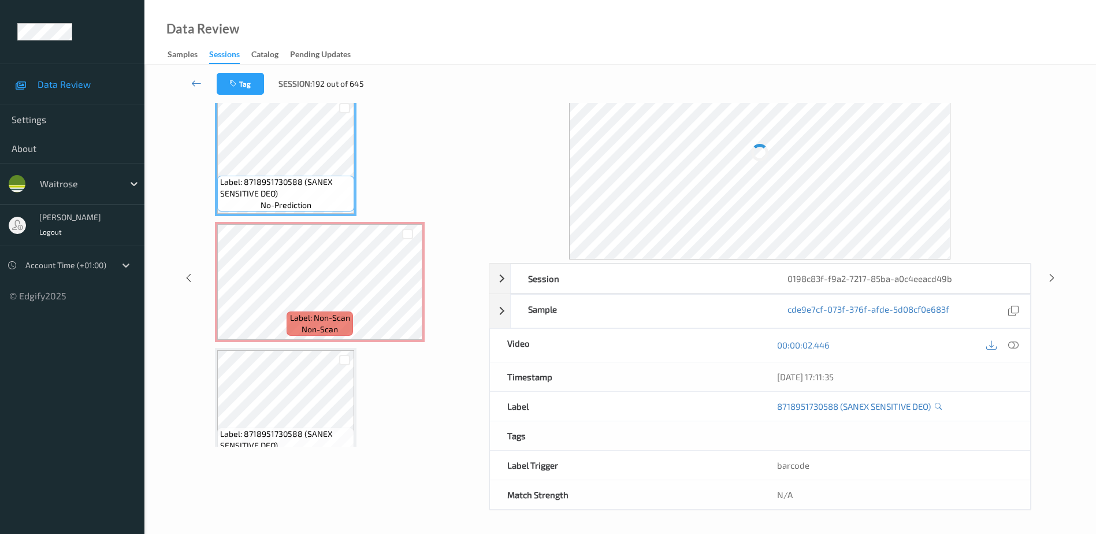
scroll to position [57, 0]
click at [1013, 345] on icon at bounding box center [1013, 345] width 10 height 10
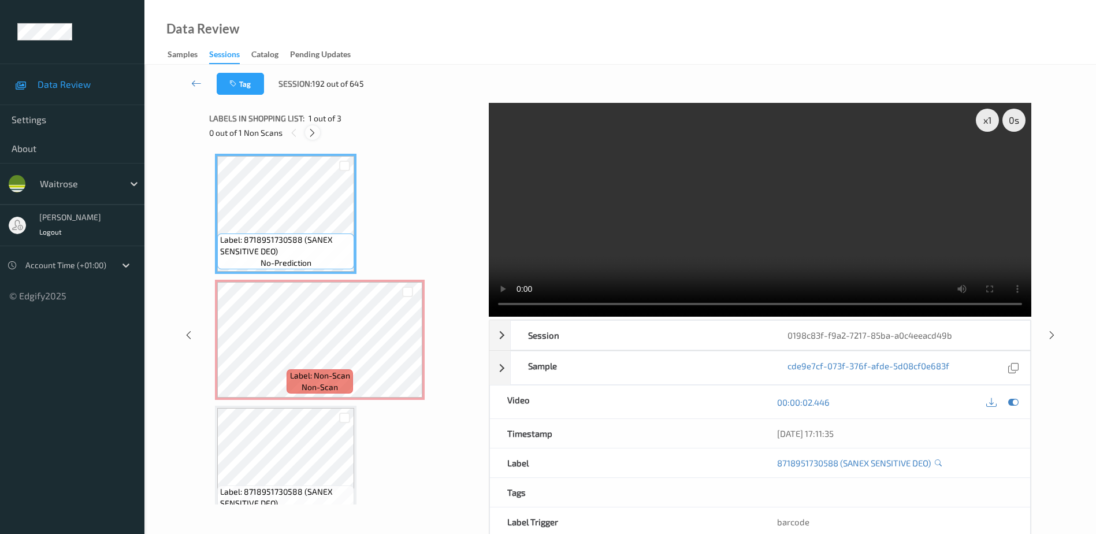
click at [310, 134] on icon at bounding box center [312, 133] width 10 height 10
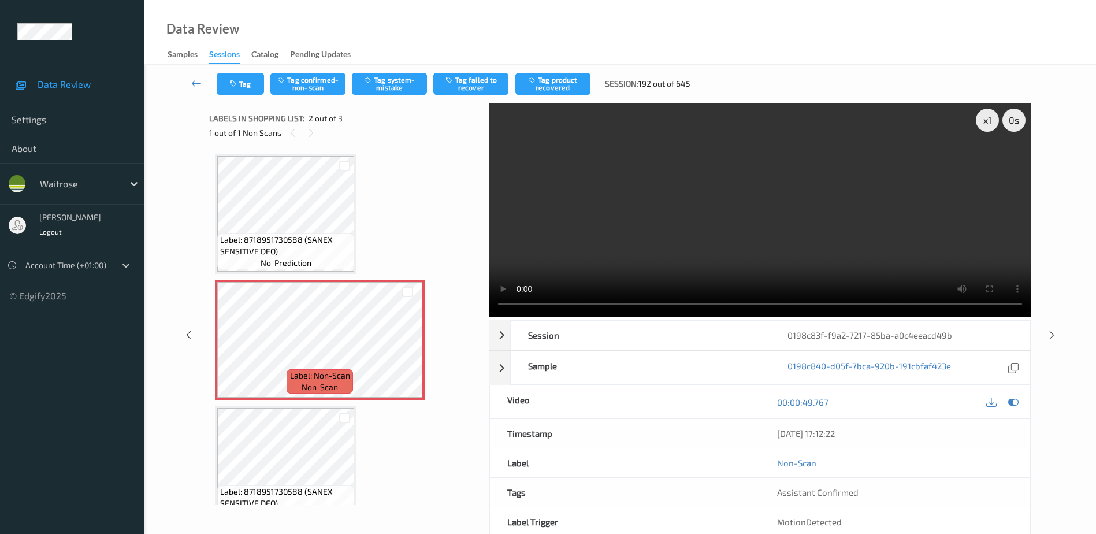
scroll to position [6, 0]
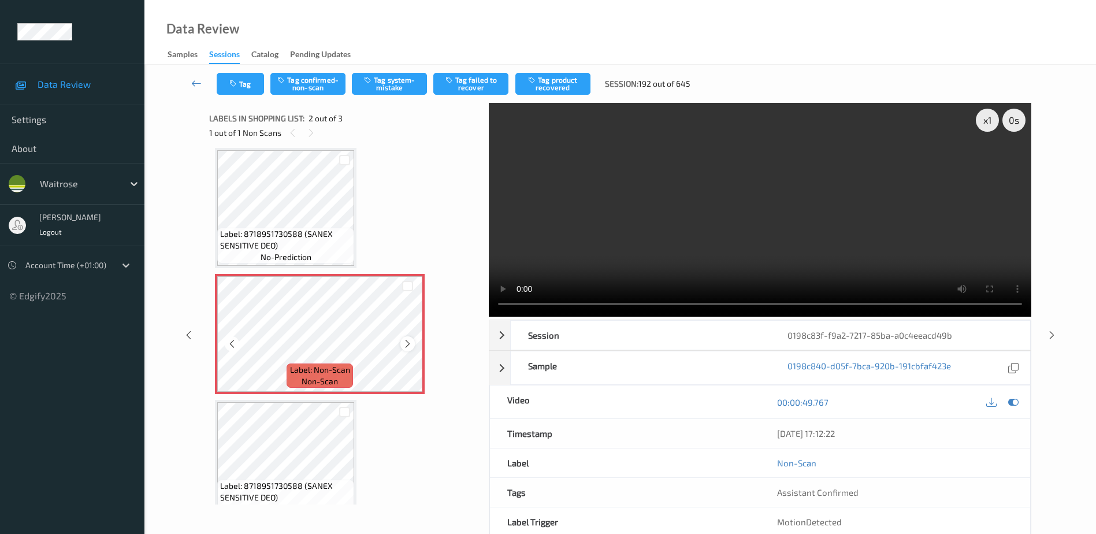
click at [406, 342] on icon at bounding box center [408, 344] width 10 height 10
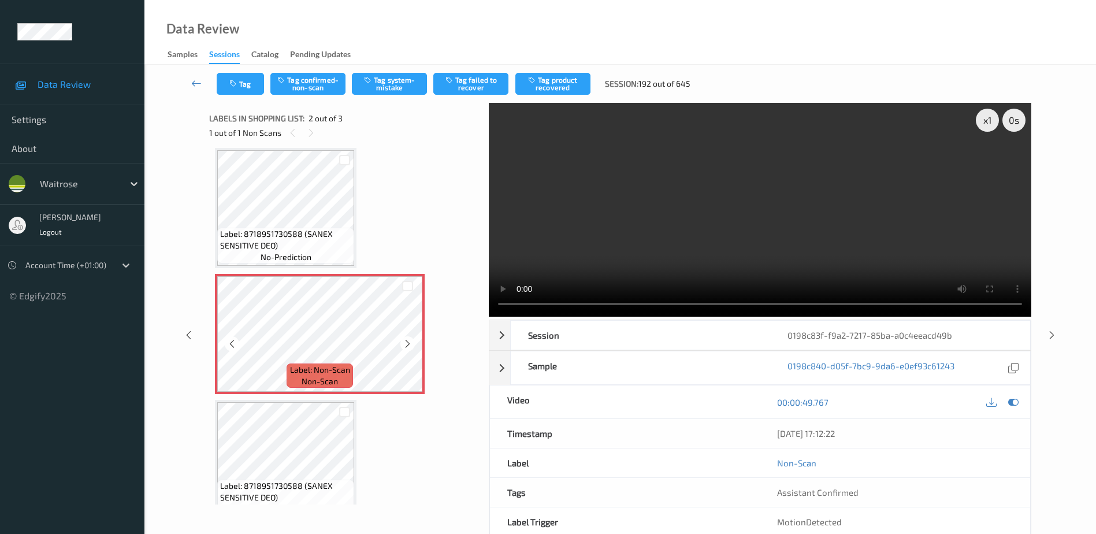
click at [406, 342] on icon at bounding box center [408, 344] width 10 height 10
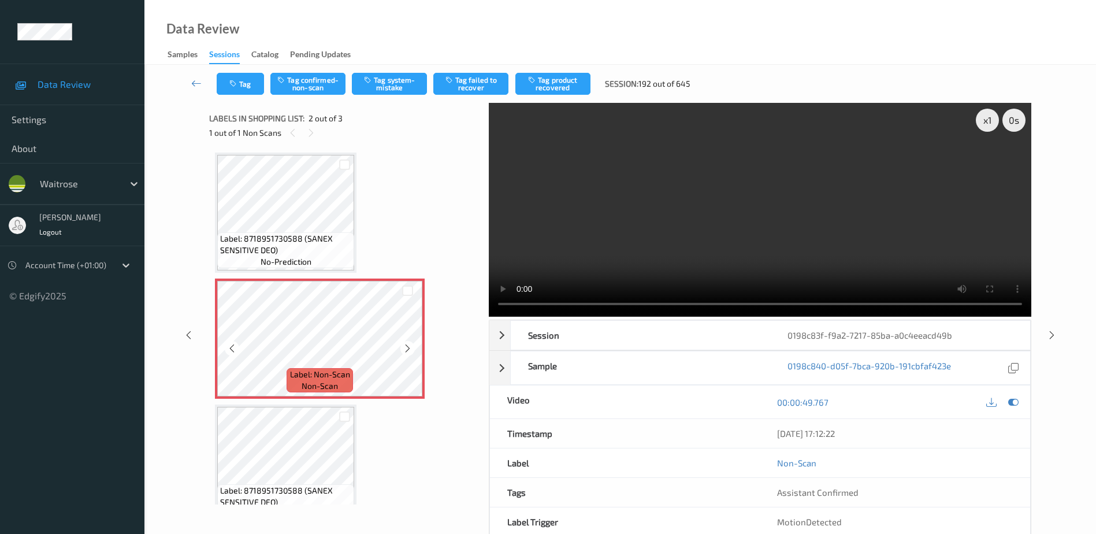
scroll to position [0, 0]
click at [730, 245] on video at bounding box center [760, 210] width 542 height 214
click at [300, 85] on button "Tag confirmed-non-scan" at bounding box center [307, 84] width 75 height 22
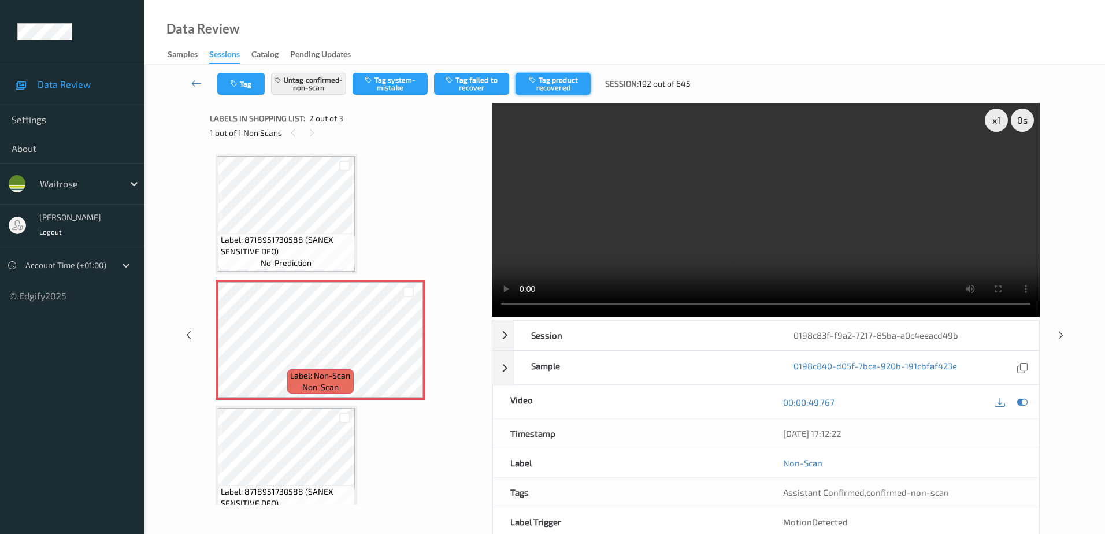
click at [554, 79] on button "Tag product recovered" at bounding box center [552, 84] width 75 height 22
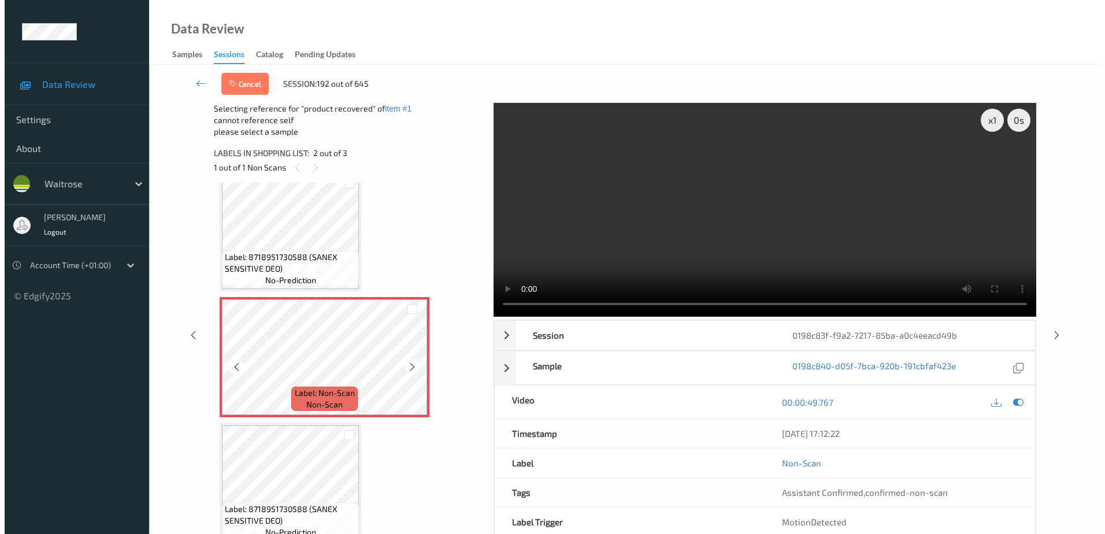
scroll to position [27, 0]
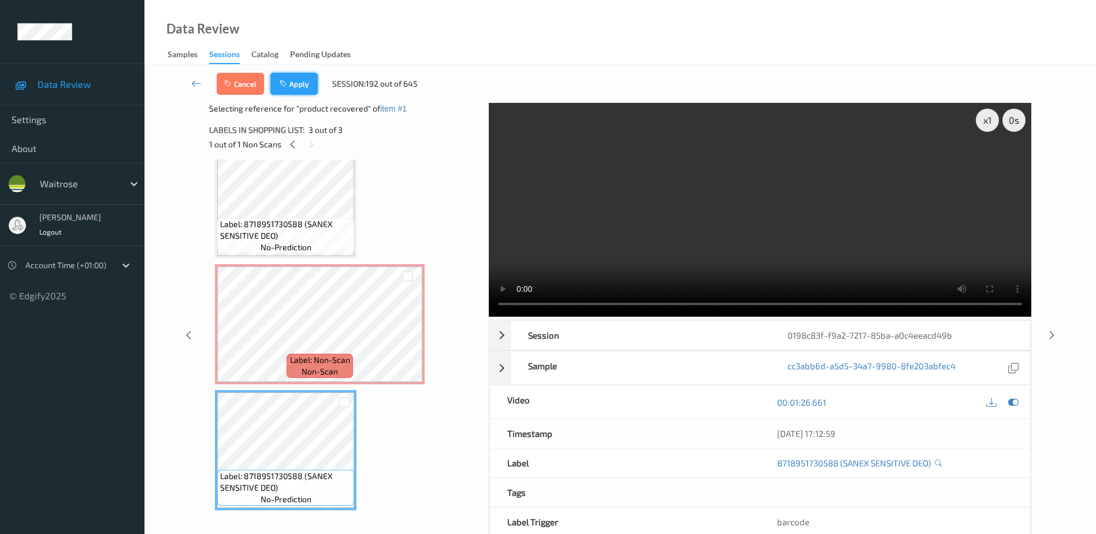
click at [304, 87] on button "Apply" at bounding box center [293, 84] width 47 height 22
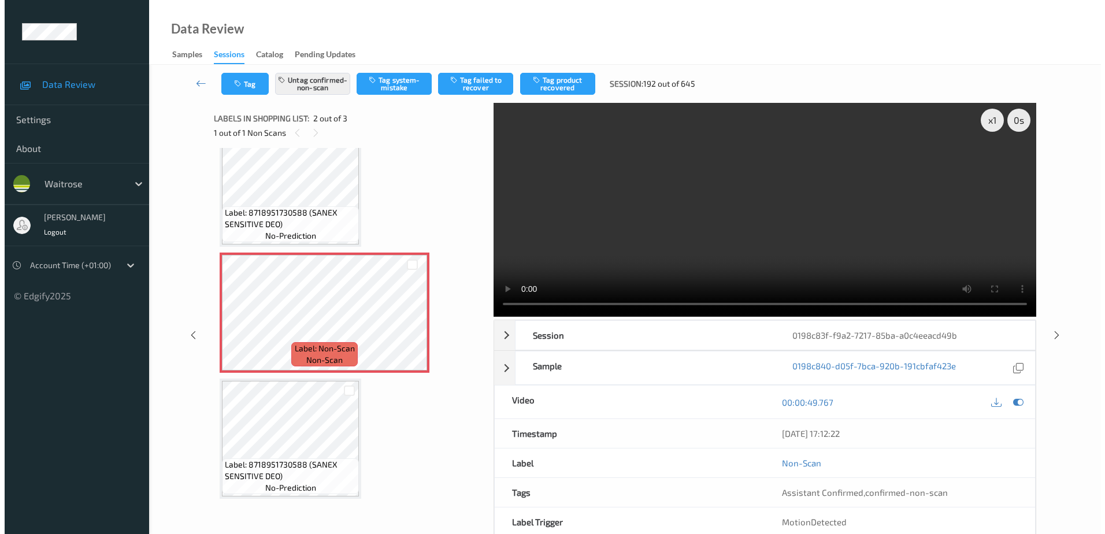
scroll to position [6, 0]
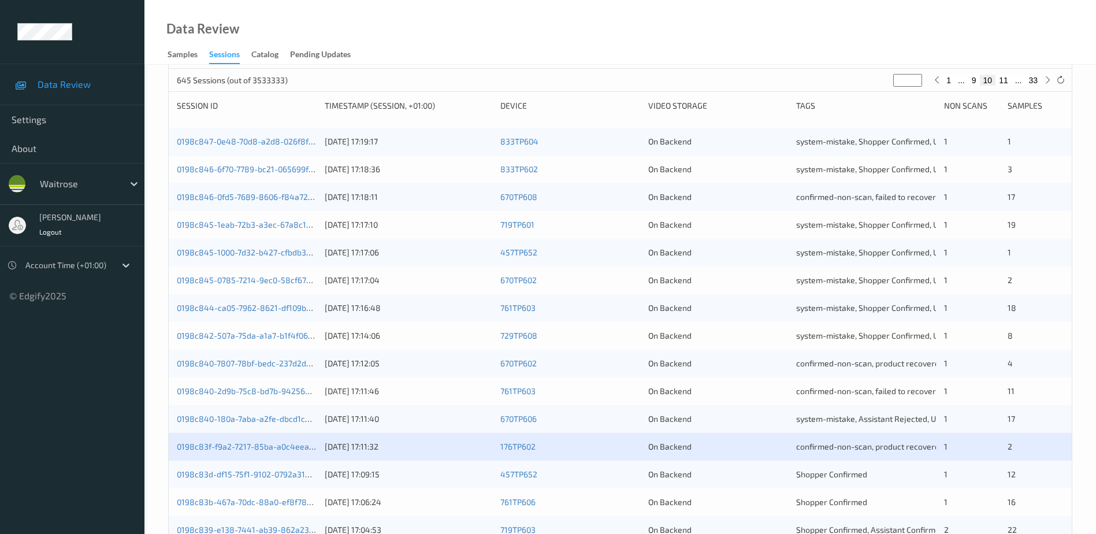
scroll to position [173, 0]
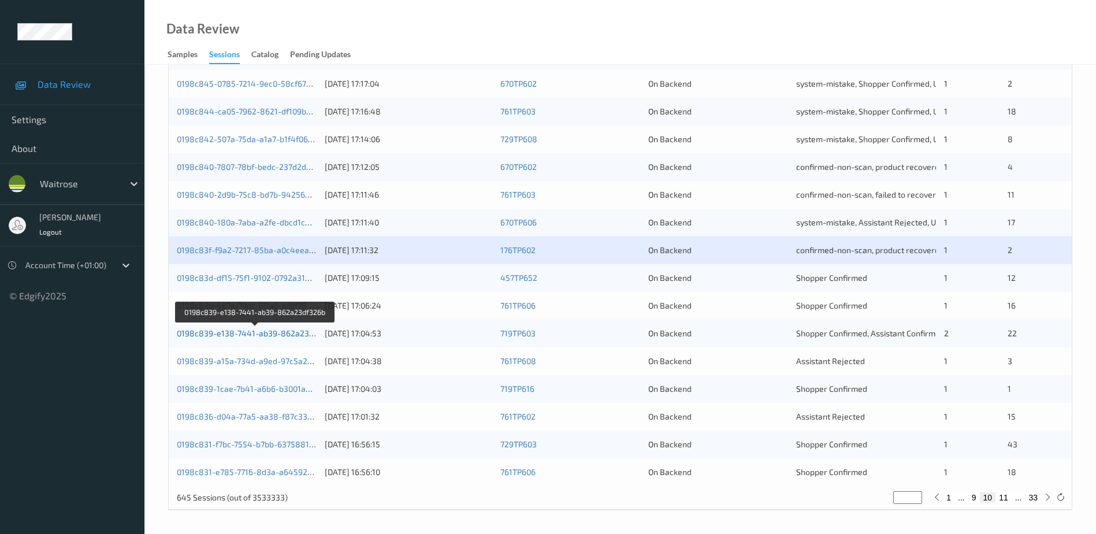
click at [257, 333] on link "0198c839-e138-7441-ab39-862a23df326b" at bounding box center [256, 333] width 158 height 10
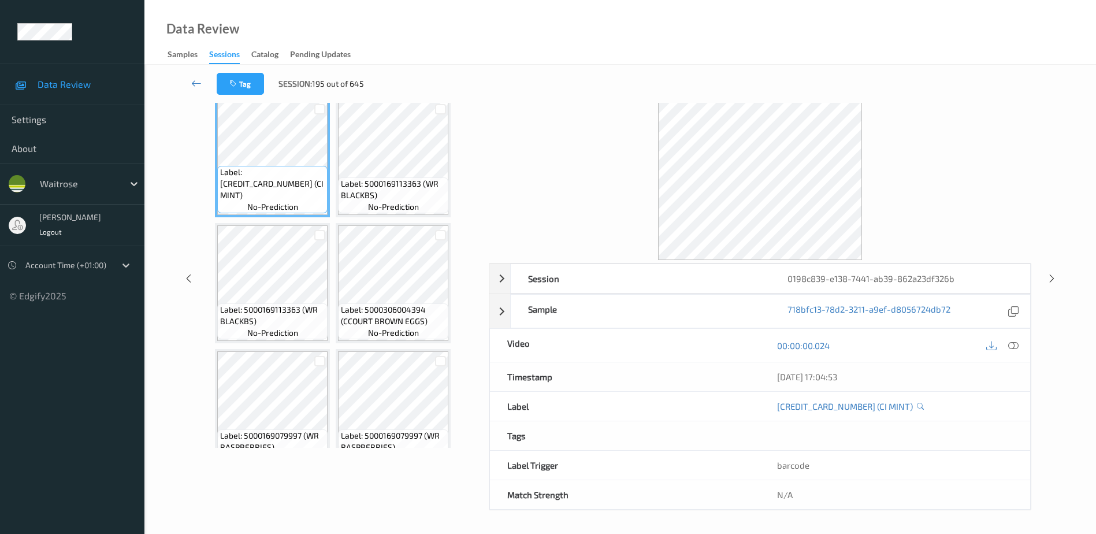
click at [1016, 344] on icon at bounding box center [1013, 345] width 10 height 10
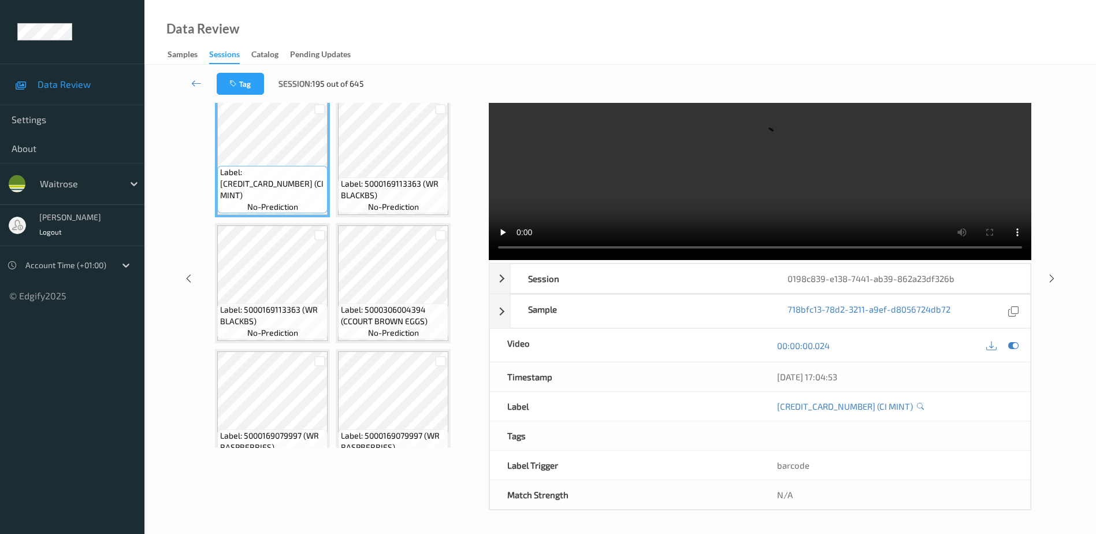
scroll to position [0, 0]
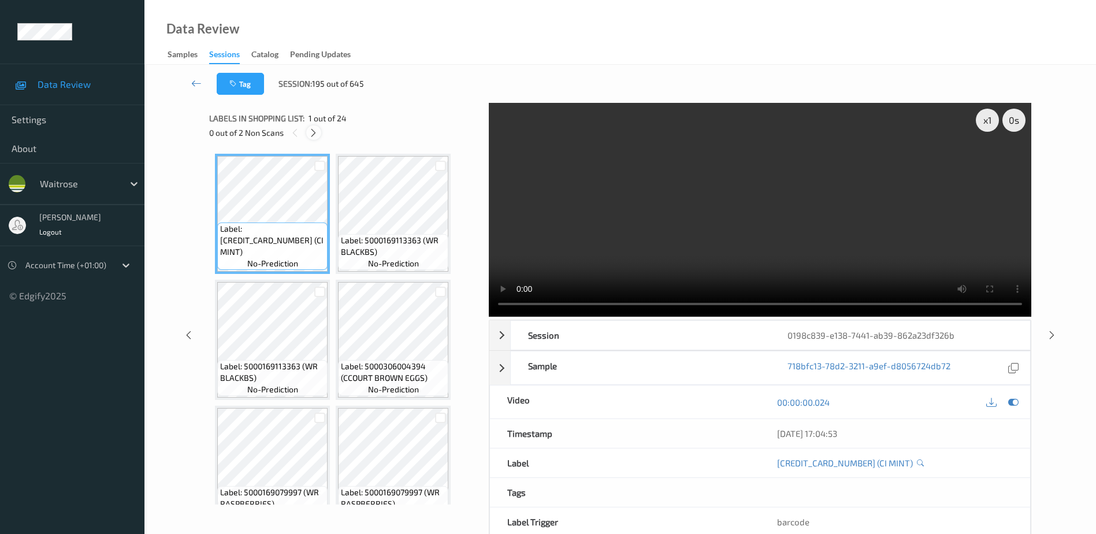
click at [318, 135] on icon at bounding box center [313, 133] width 10 height 10
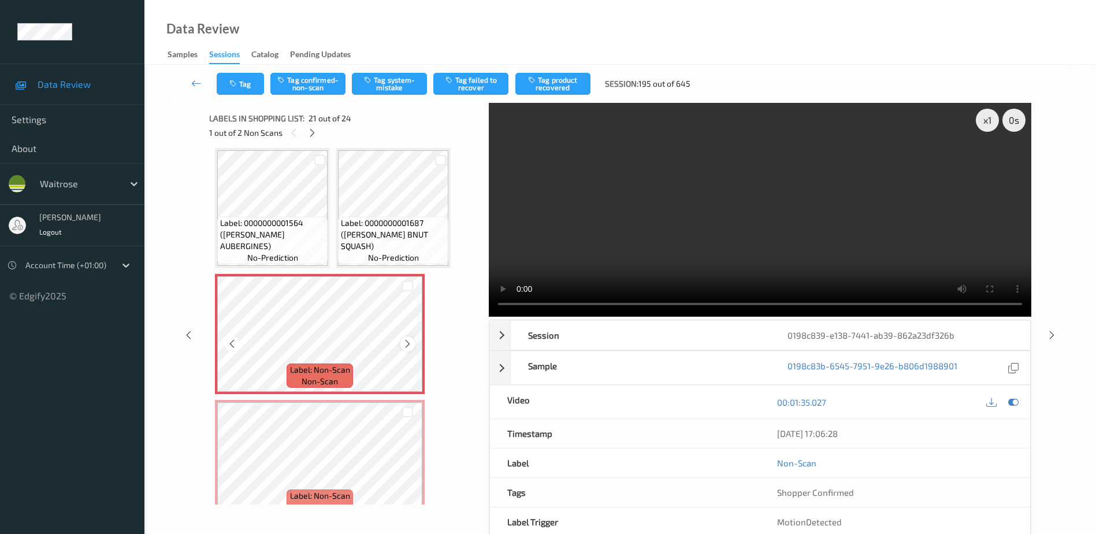
click at [405, 344] on icon at bounding box center [408, 344] width 10 height 10
click at [407, 472] on icon at bounding box center [408, 469] width 10 height 10
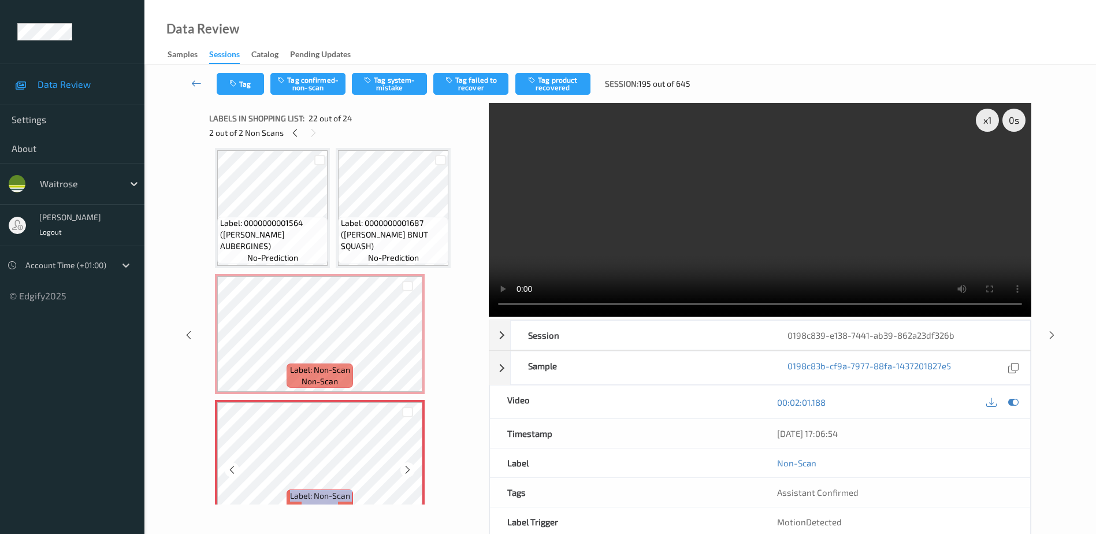
click at [407, 472] on icon at bounding box center [408, 469] width 10 height 10
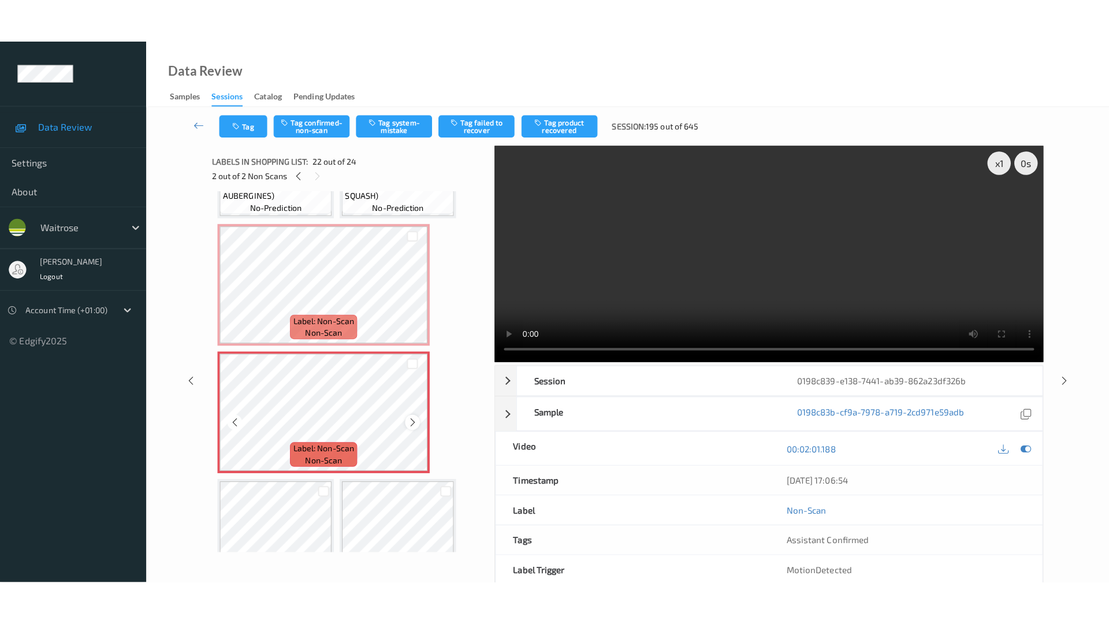
scroll to position [1255, 0]
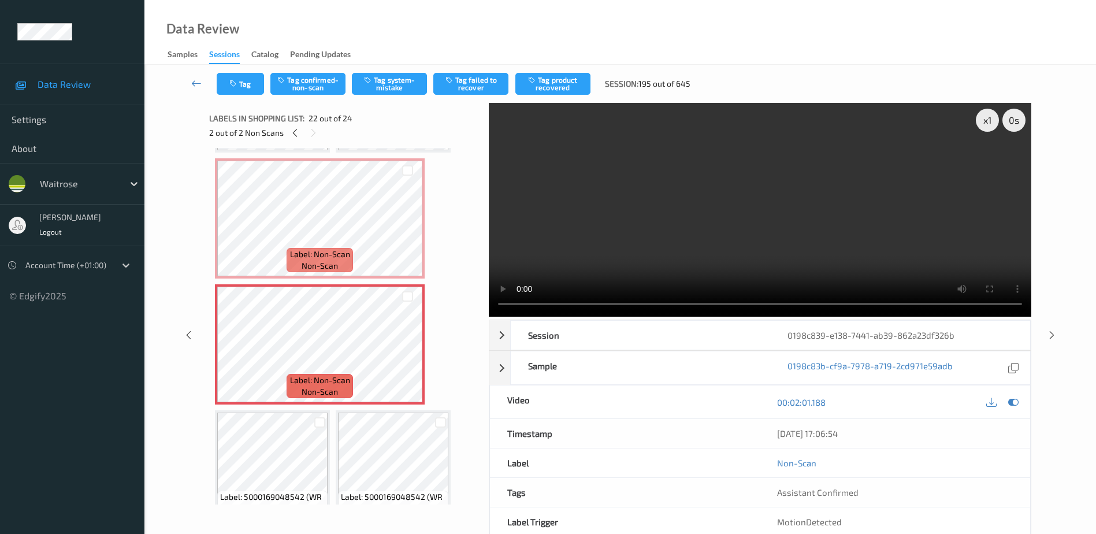
click at [787, 267] on video at bounding box center [760, 210] width 542 height 214
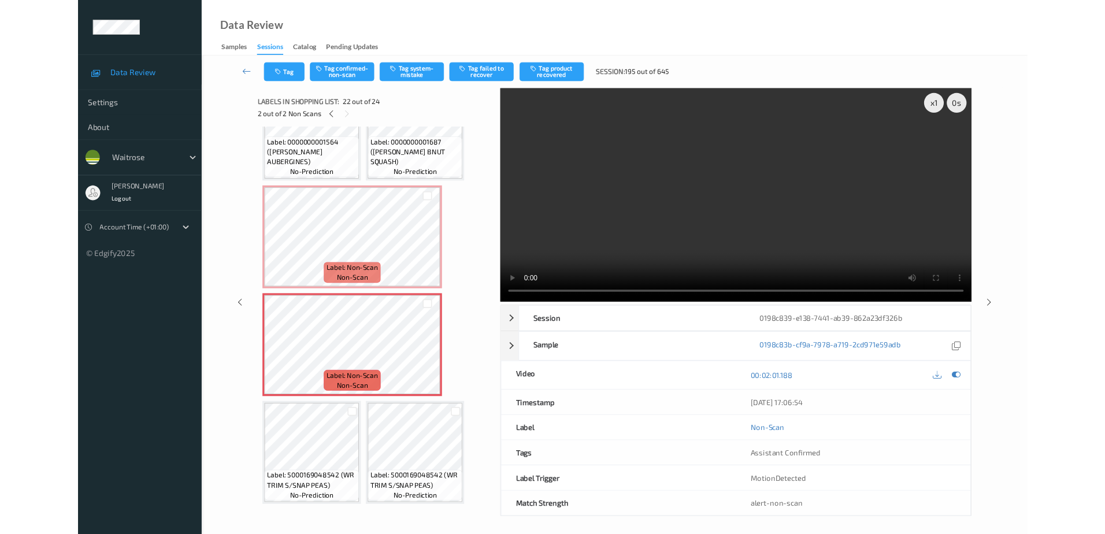
scroll to position [1196, 0]
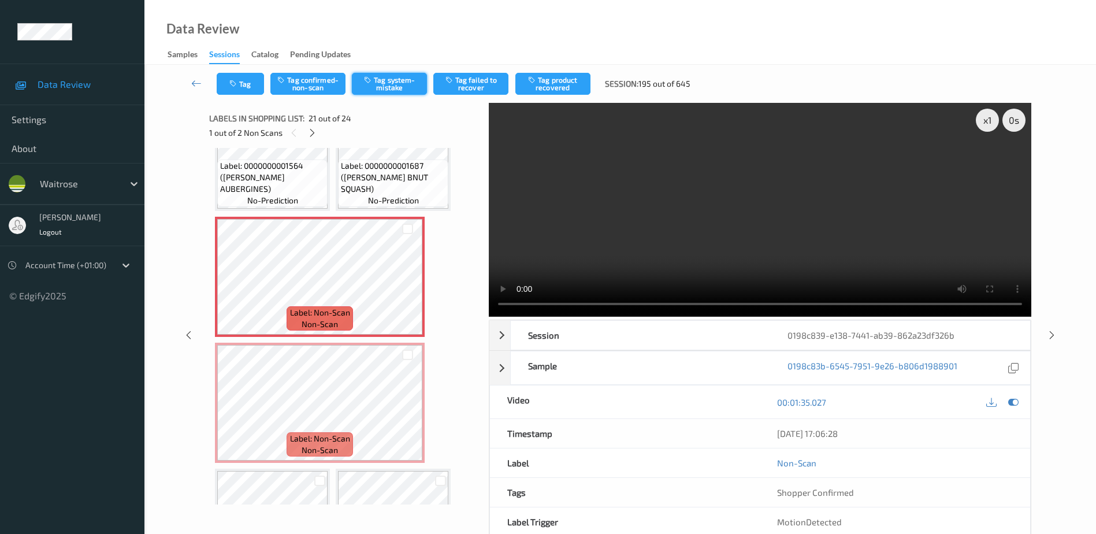
click at [404, 85] on button "Tag system-mistake" at bounding box center [389, 84] width 75 height 22
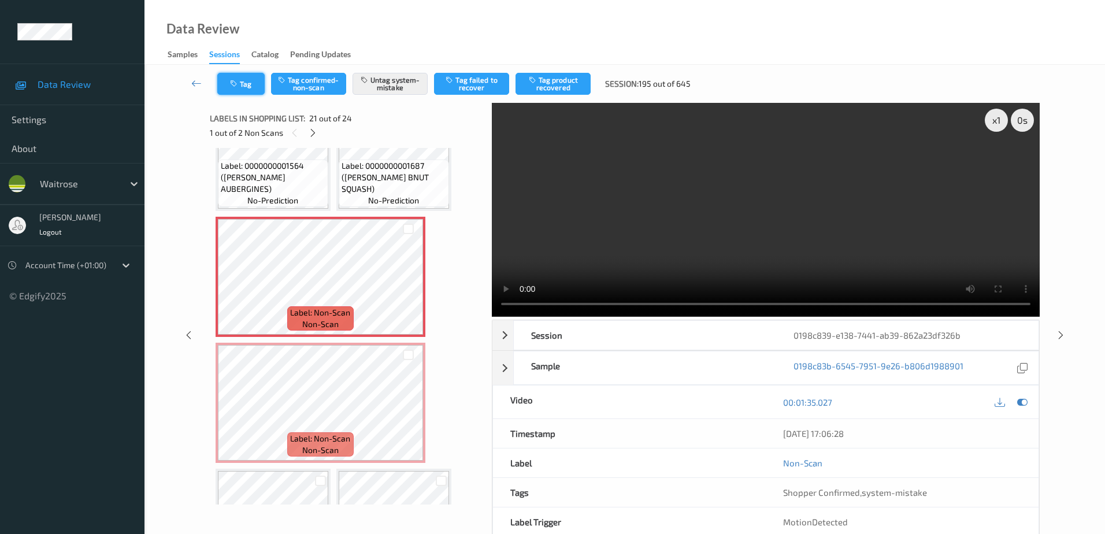
click at [243, 87] on button "Tag" at bounding box center [240, 84] width 47 height 22
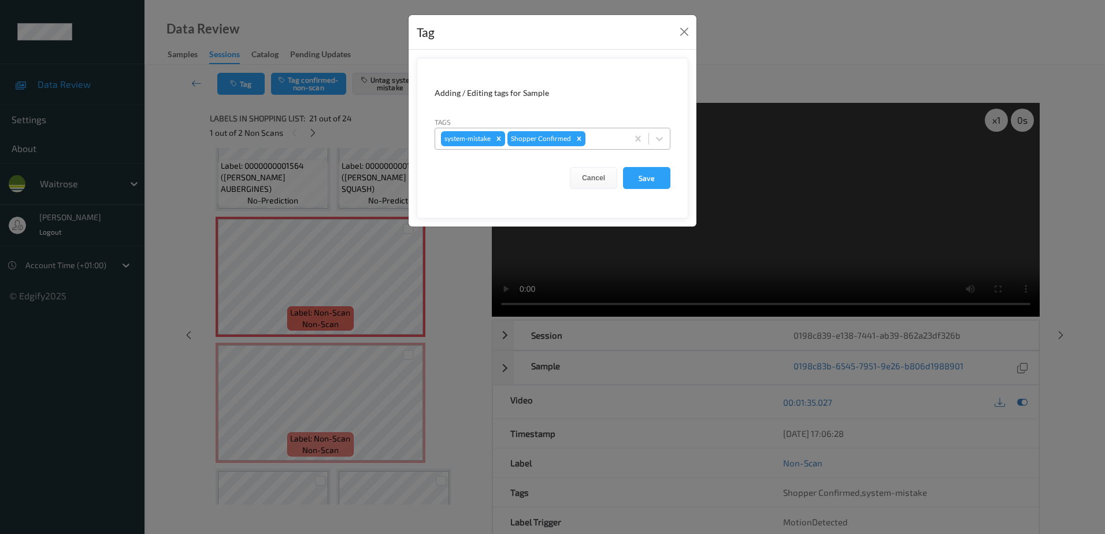
click at [601, 139] on div at bounding box center [604, 139] width 34 height 14
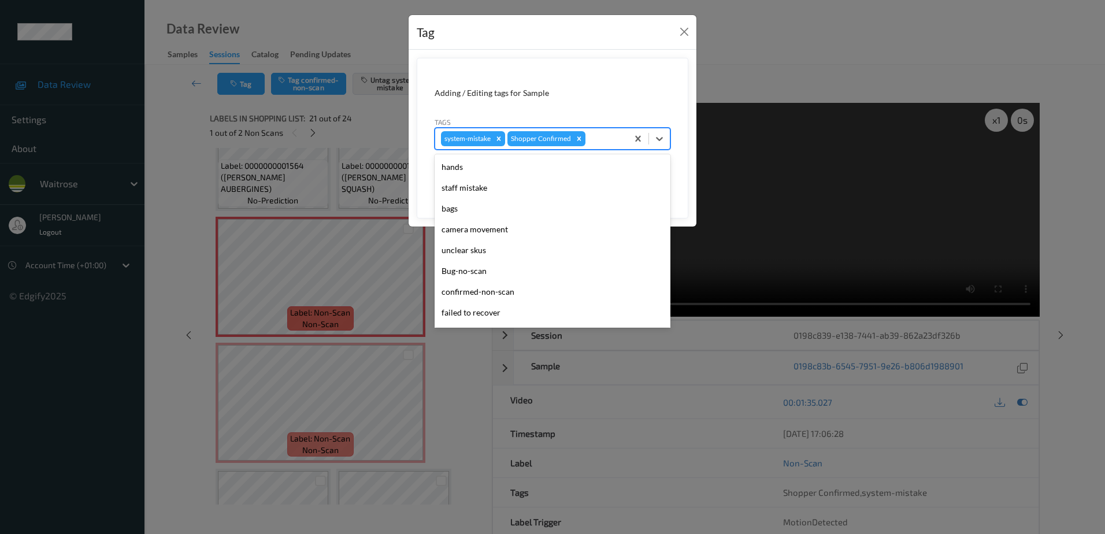
scroll to position [226, 0]
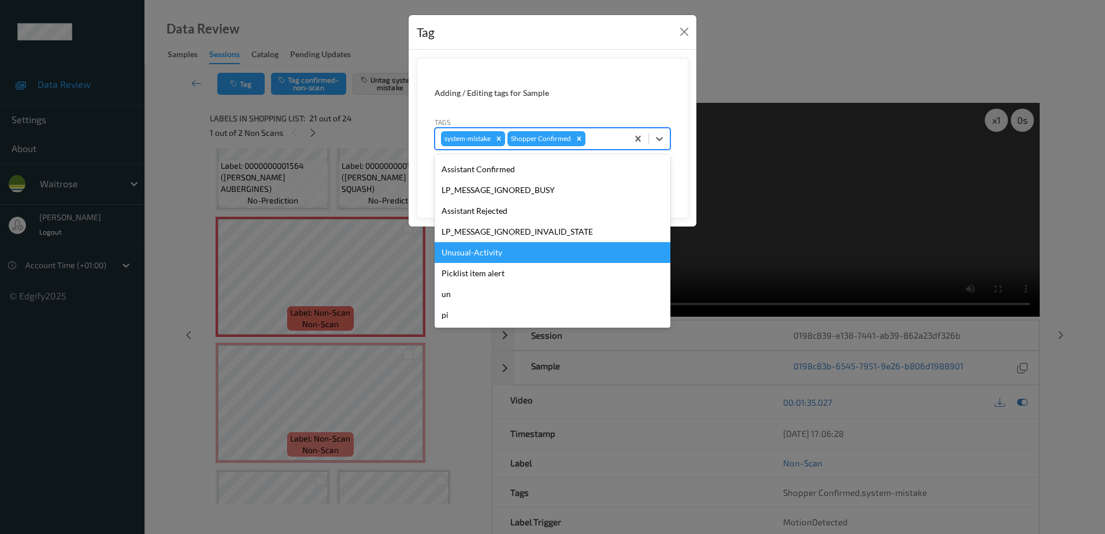
click at [466, 259] on div "Unusual-Activity" at bounding box center [552, 252] width 236 height 21
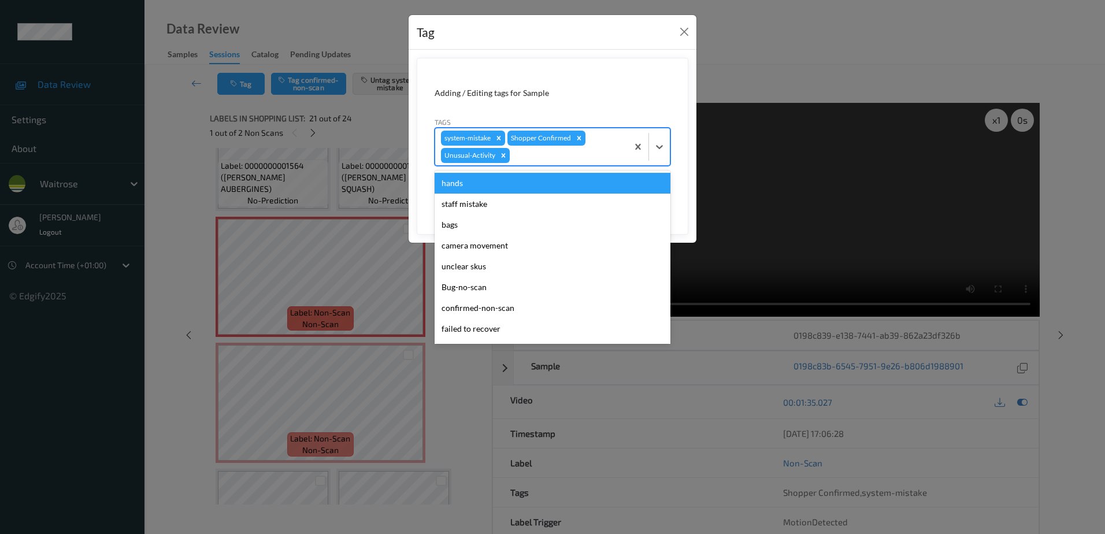
click at [536, 154] on div at bounding box center [567, 155] width 110 height 14
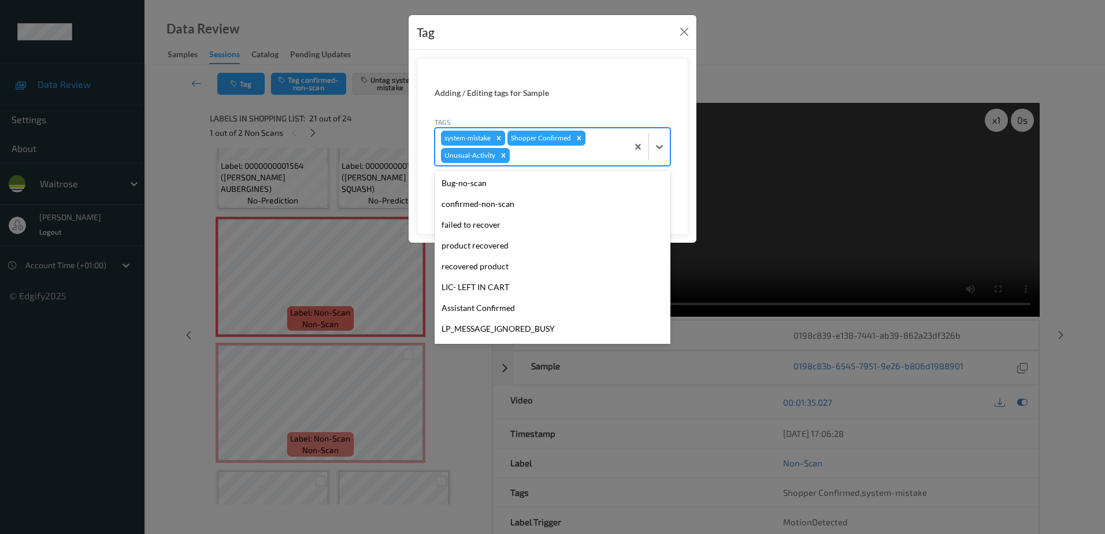
scroll to position [206, 0]
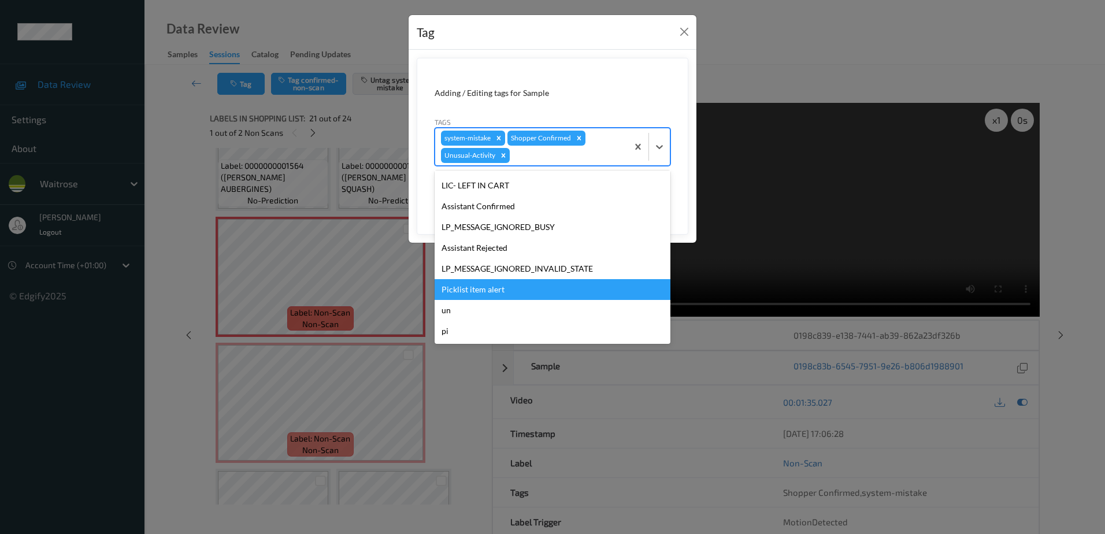
click at [503, 298] on div "Picklist item alert" at bounding box center [552, 289] width 236 height 21
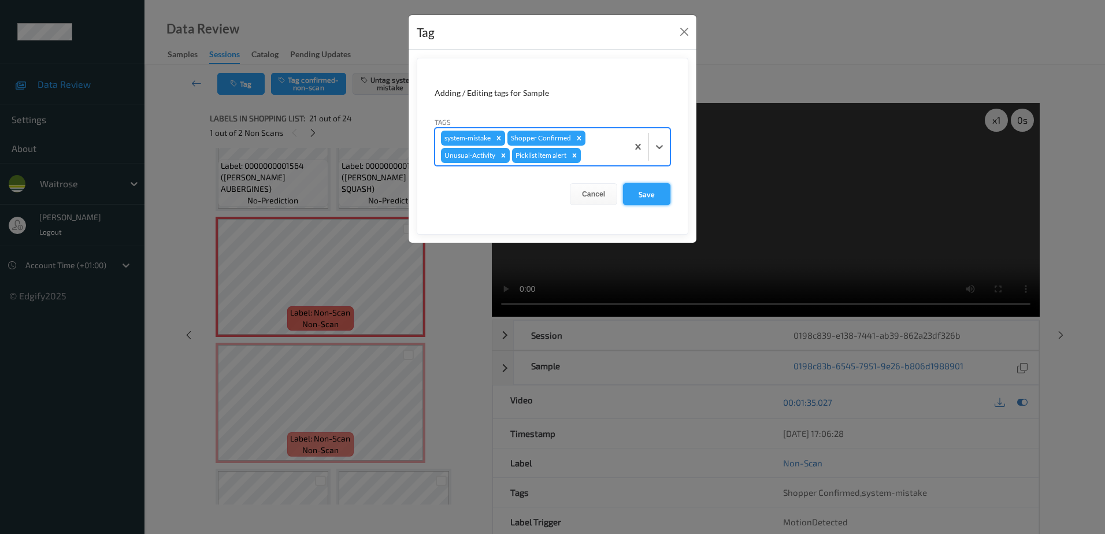
click at [652, 194] on button "Save" at bounding box center [646, 194] width 47 height 22
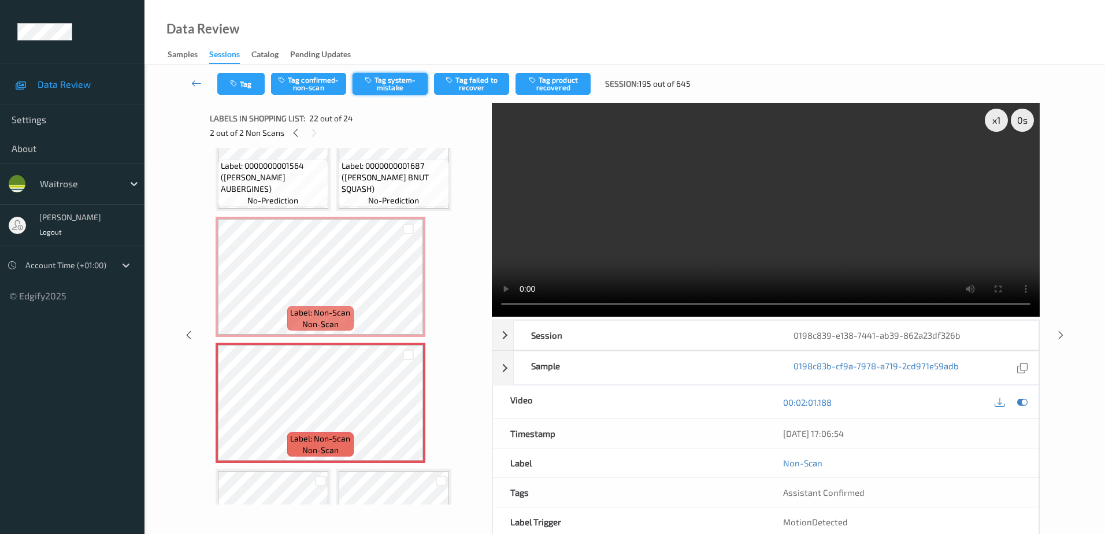
click at [386, 77] on button "Tag system-mistake" at bounding box center [389, 84] width 75 height 22
click at [237, 88] on button "Tag" at bounding box center [240, 84] width 47 height 22
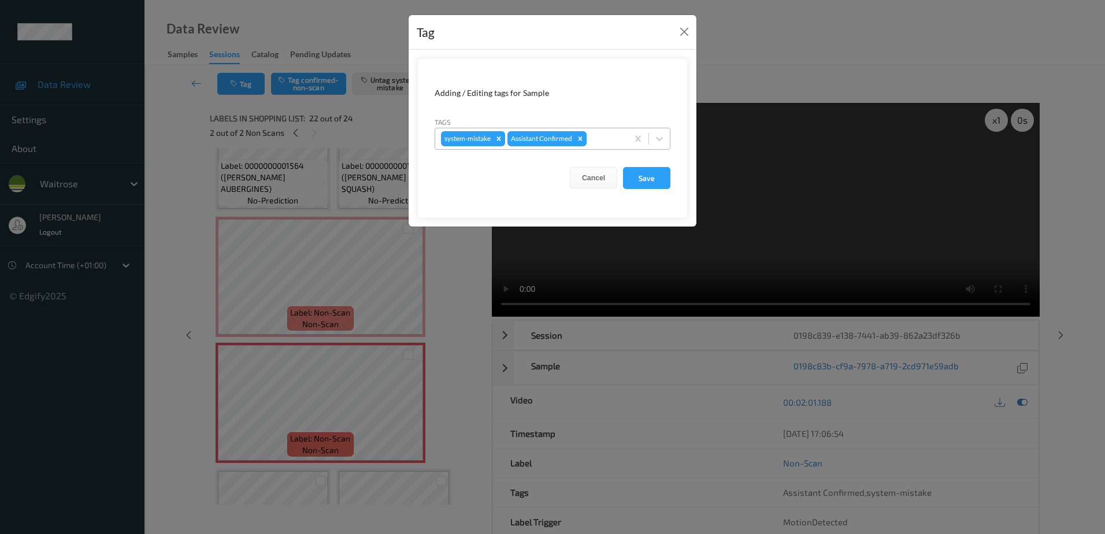
click at [600, 139] on div at bounding box center [605, 139] width 33 height 14
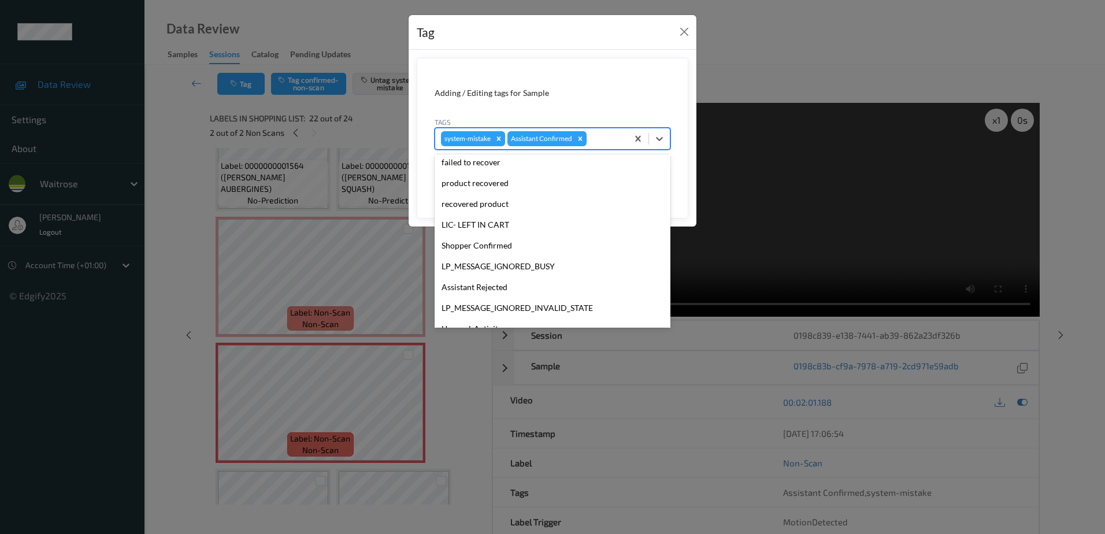
scroll to position [226, 0]
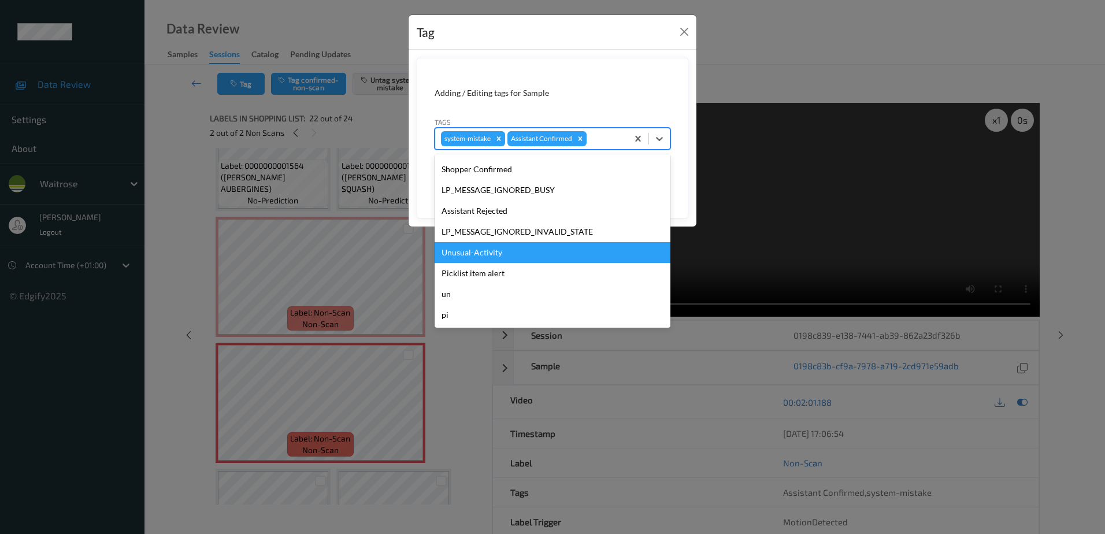
click at [511, 253] on div "Unusual-Activity" at bounding box center [552, 252] width 236 height 21
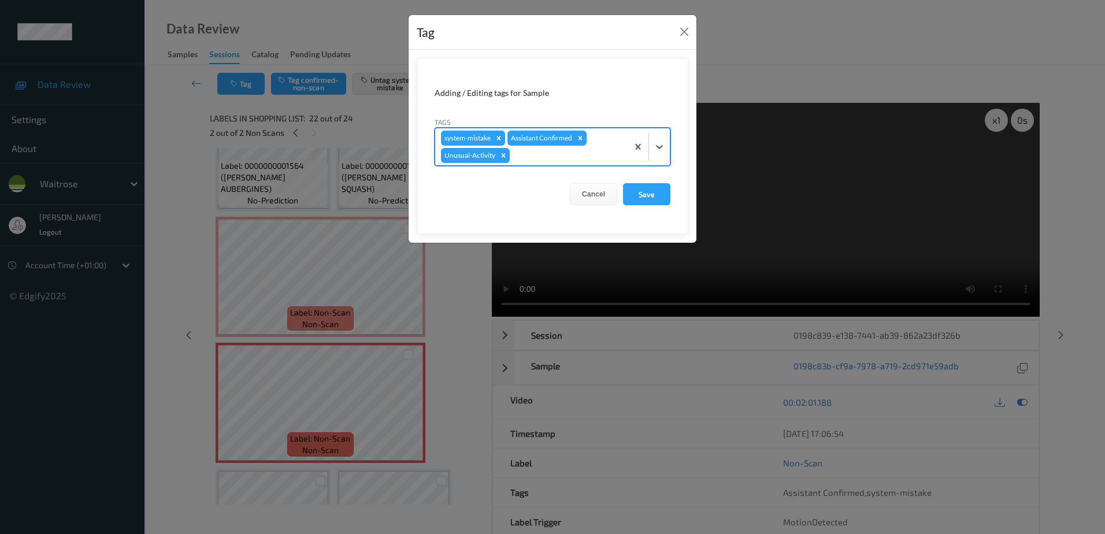
drag, startPoint x: 531, startPoint y: 159, endPoint x: 531, endPoint y: 168, distance: 8.7
click at [532, 159] on div at bounding box center [567, 155] width 110 height 14
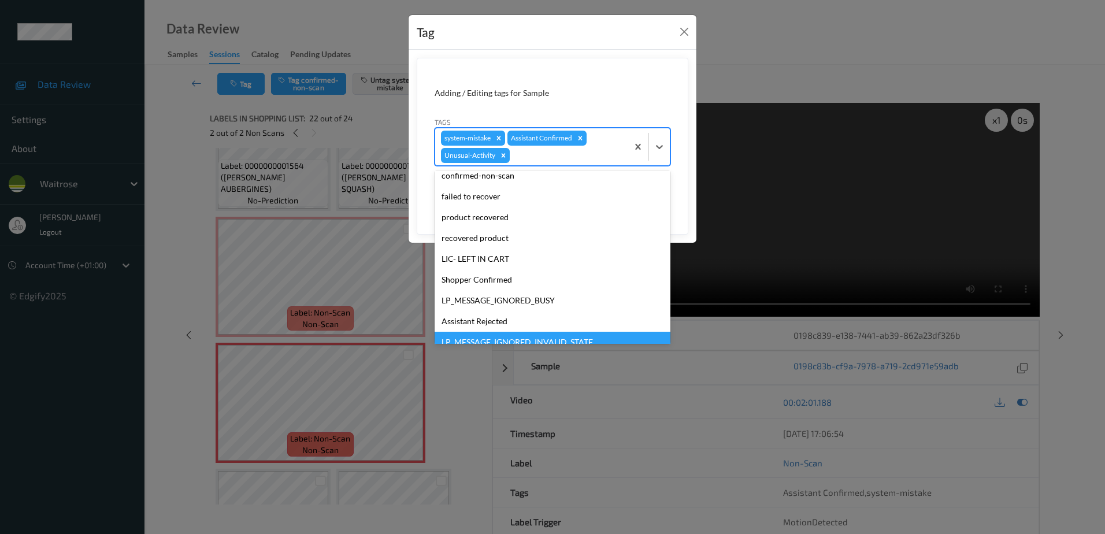
scroll to position [206, 0]
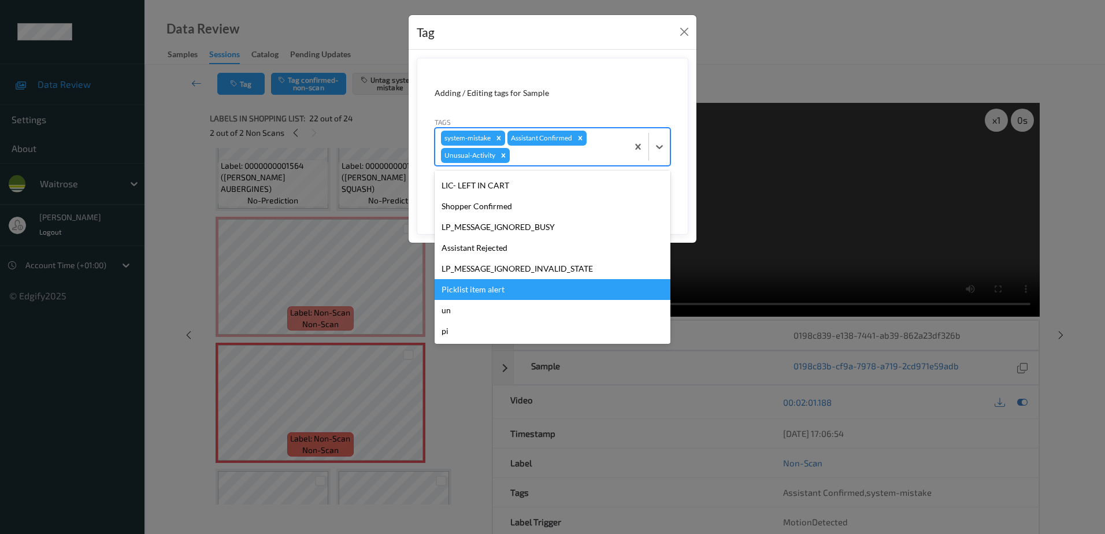
click at [503, 280] on div "Picklist item alert" at bounding box center [552, 289] width 236 height 21
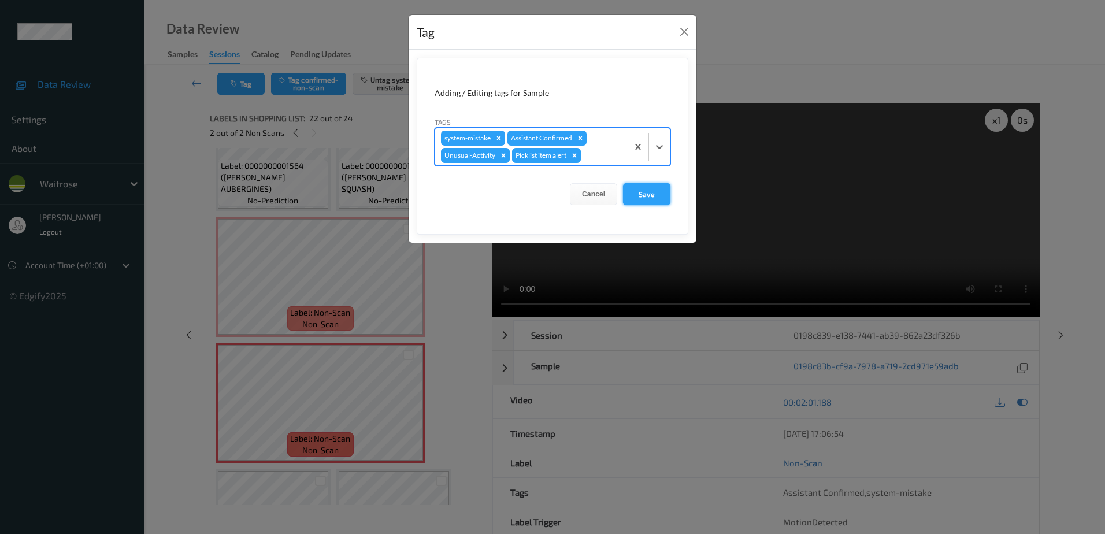
click at [634, 196] on button "Save" at bounding box center [646, 194] width 47 height 22
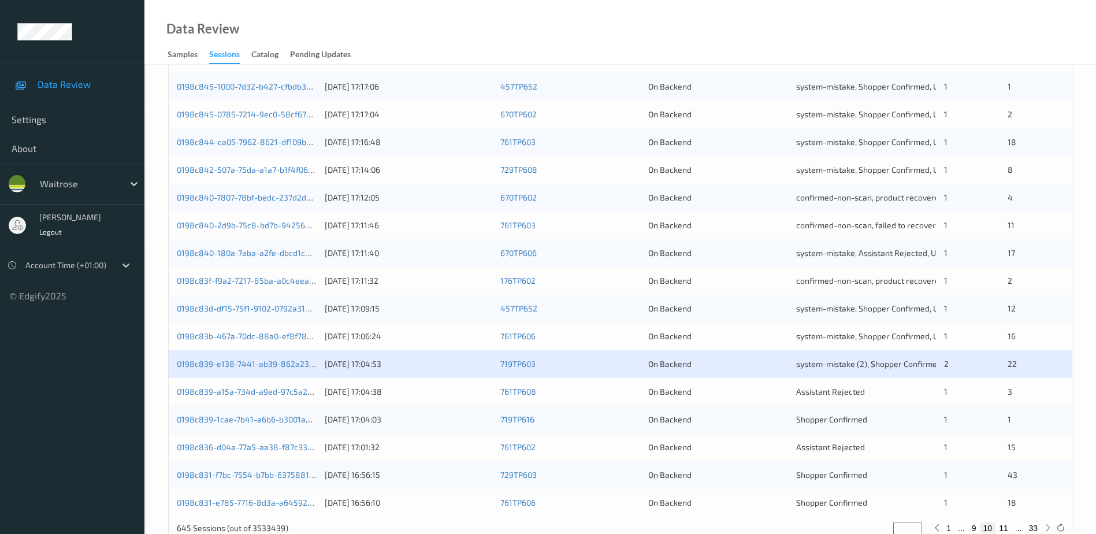
scroll to position [336, 0]
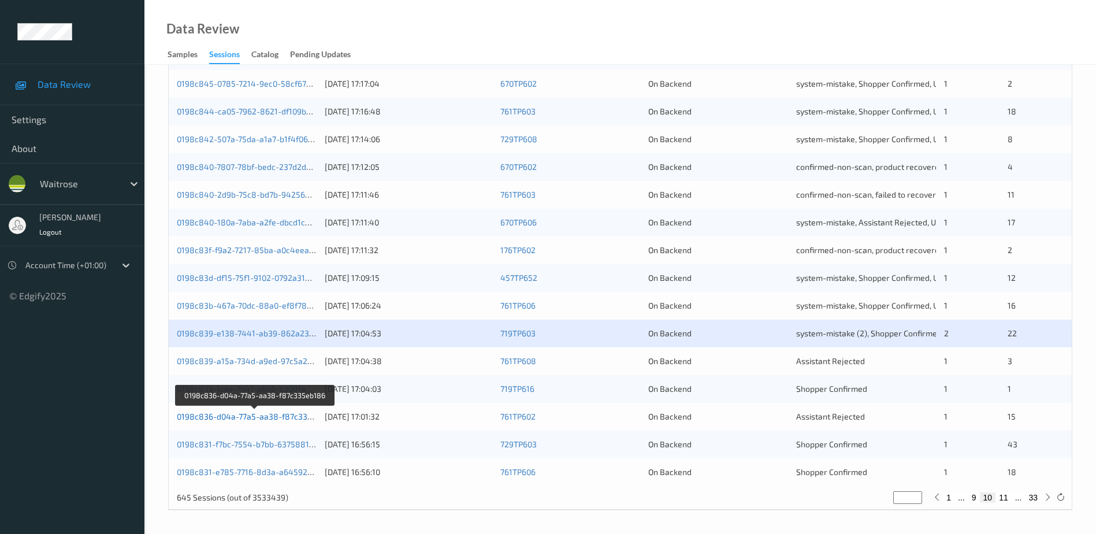
click at [278, 417] on link "0198c836-d04a-77a5-aa38-f87c335eb186" at bounding box center [256, 416] width 158 height 10
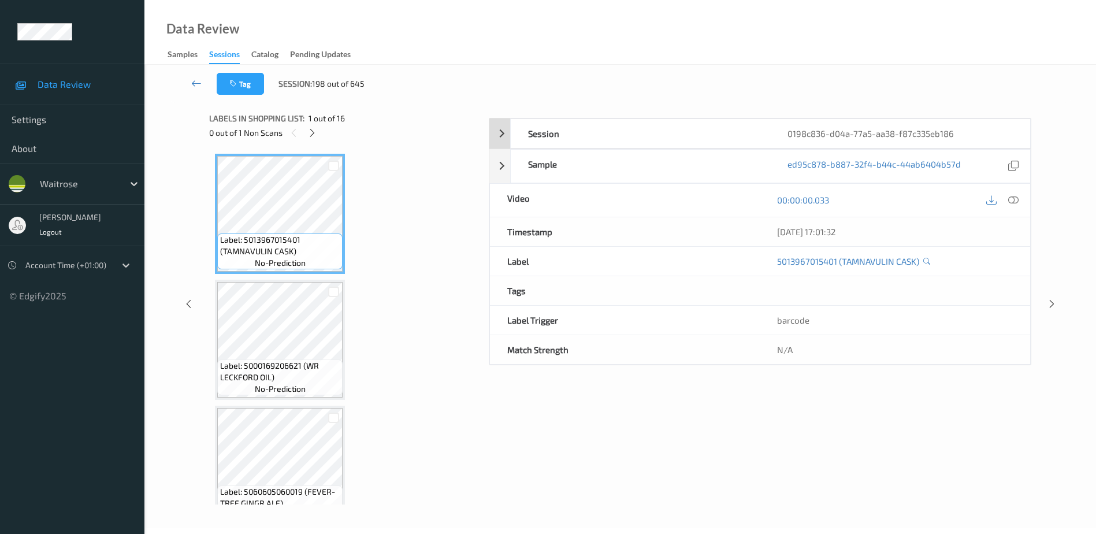
scroll to position [57, 0]
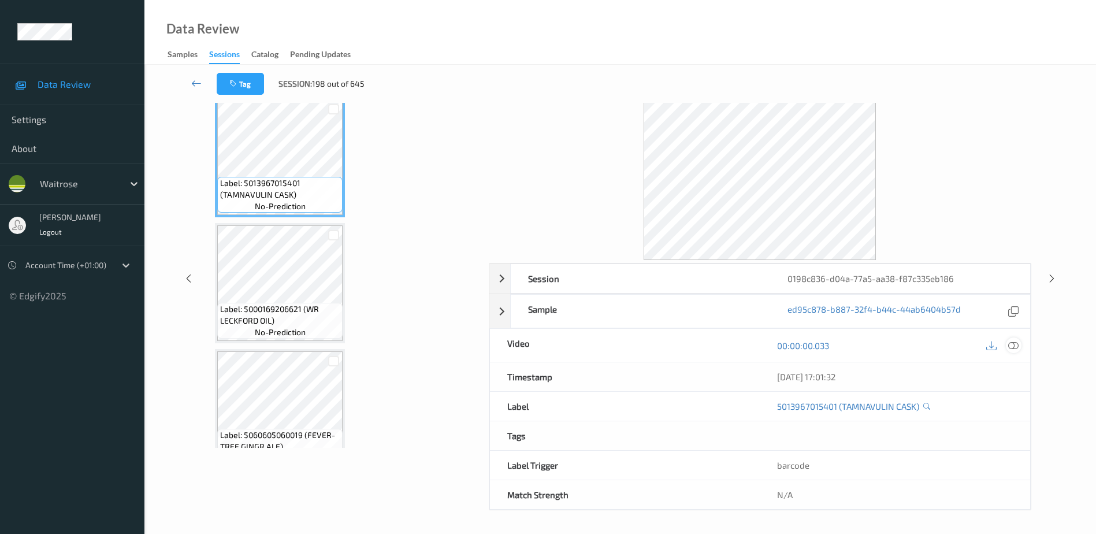
click at [1011, 344] on icon at bounding box center [1013, 345] width 10 height 10
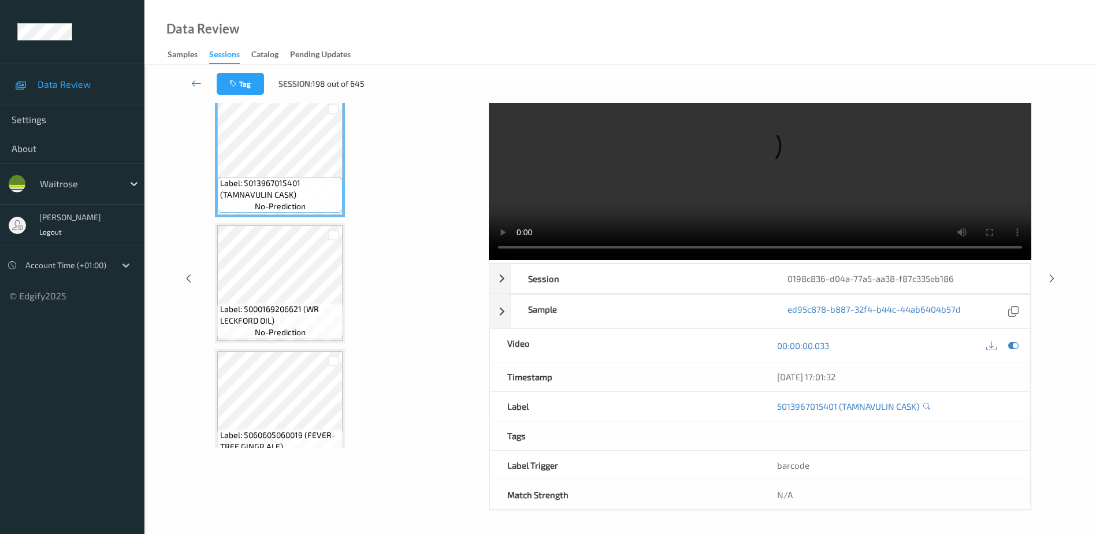
scroll to position [0, 0]
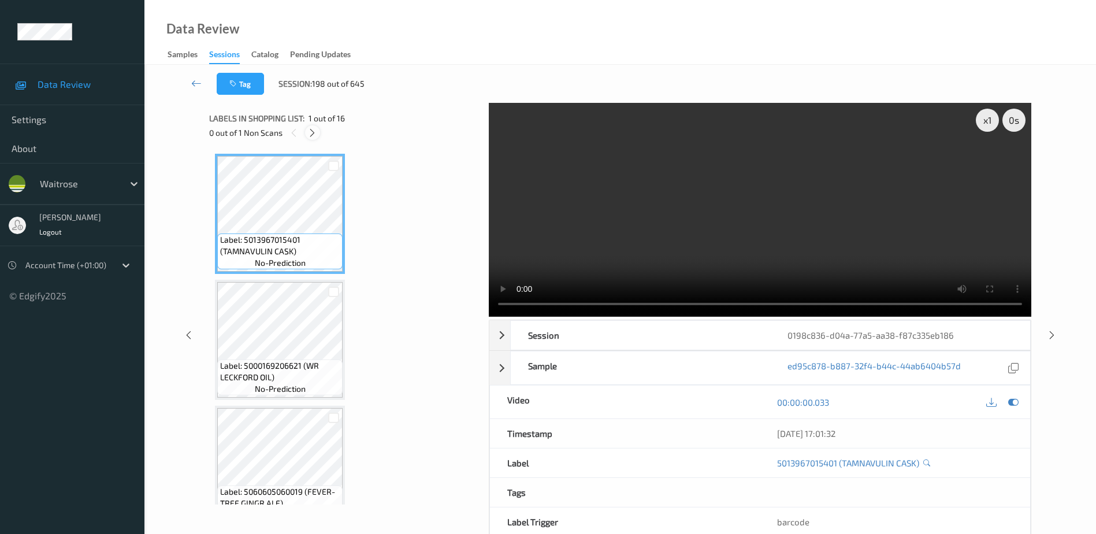
click at [310, 128] on icon at bounding box center [312, 133] width 10 height 10
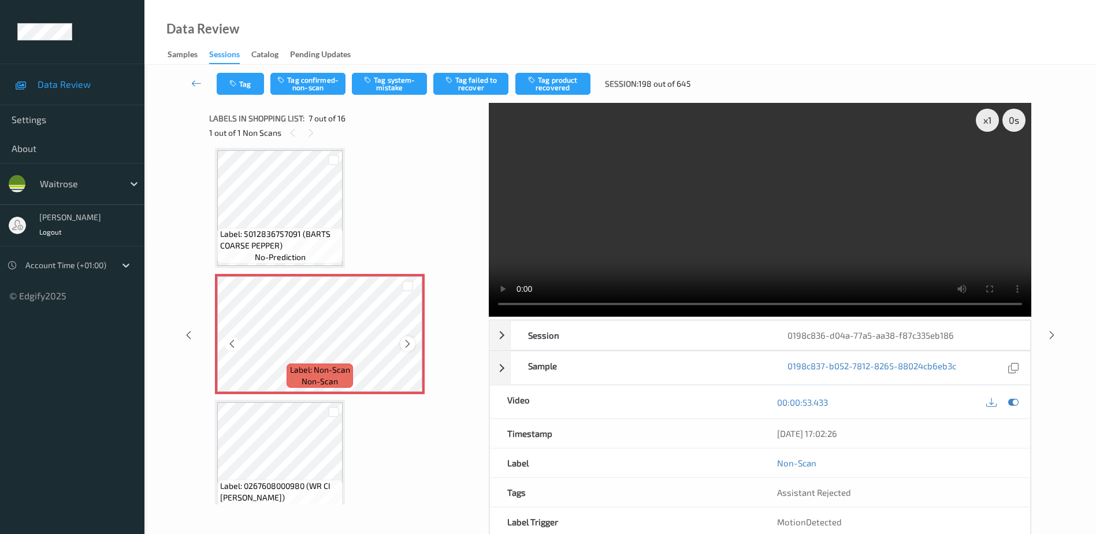
click at [406, 344] on icon at bounding box center [408, 344] width 10 height 10
click at [407, 343] on icon at bounding box center [408, 344] width 10 height 10
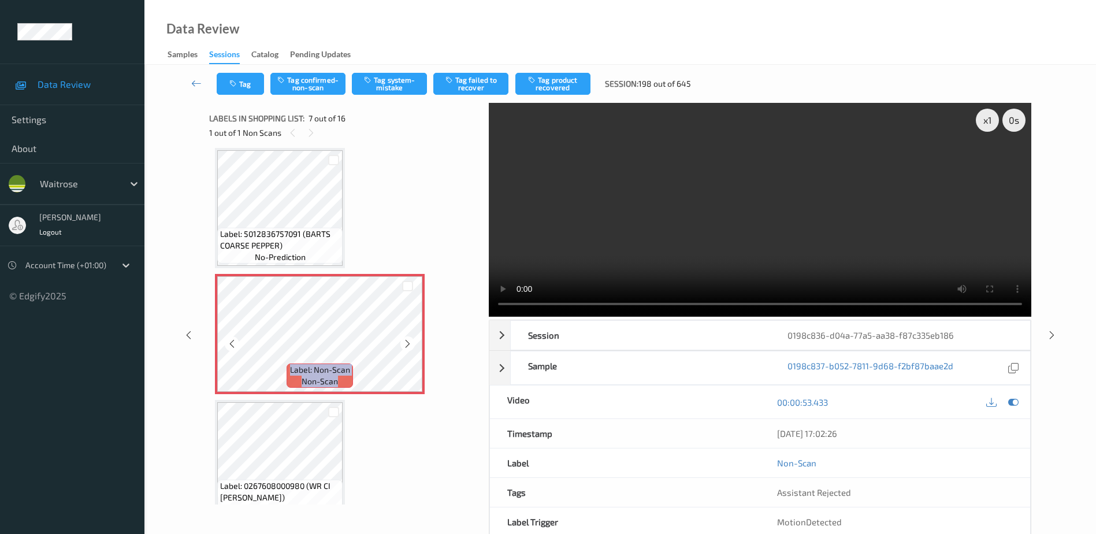
click at [407, 343] on icon at bounding box center [408, 344] width 10 height 10
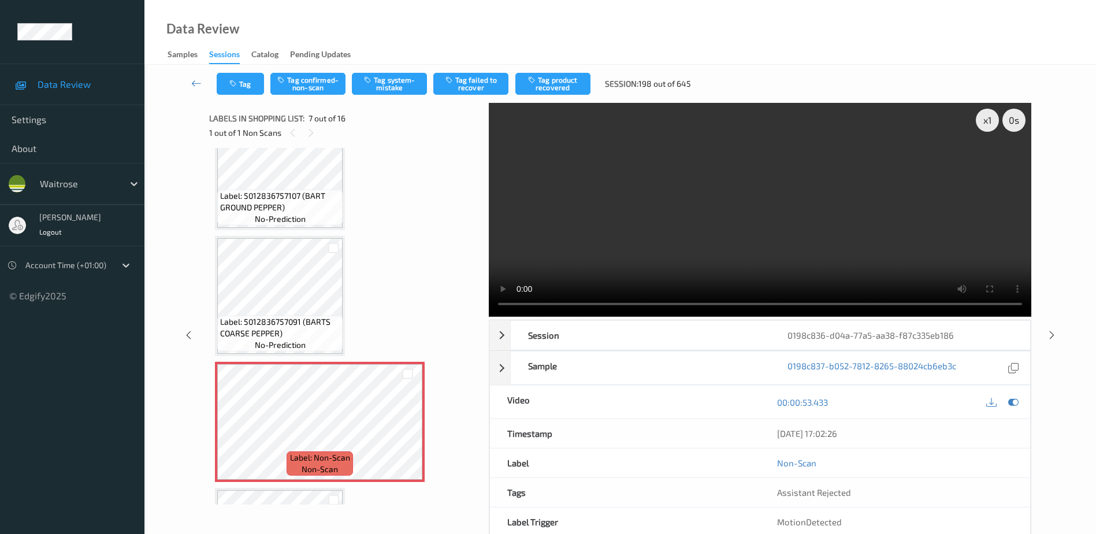
scroll to position [520, 0]
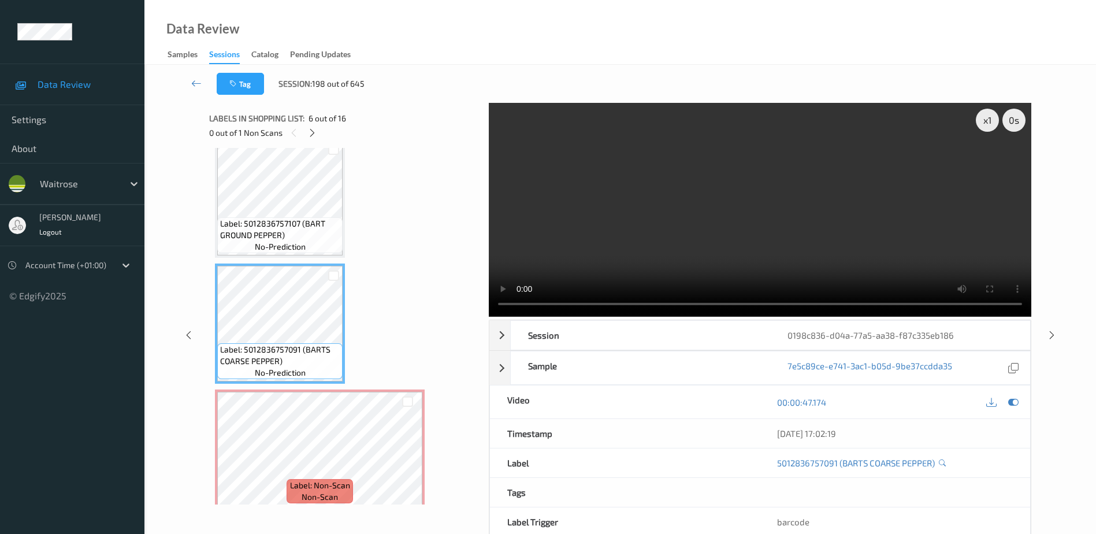
click at [708, 245] on video at bounding box center [760, 210] width 542 height 214
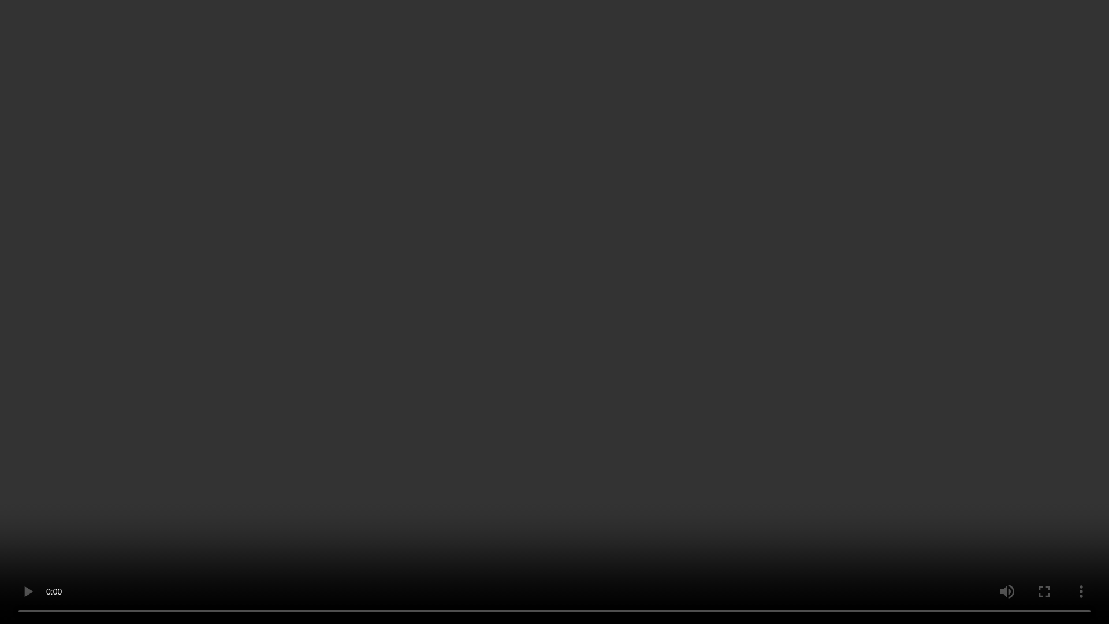
click at [637, 425] on video at bounding box center [554, 312] width 1109 height 624
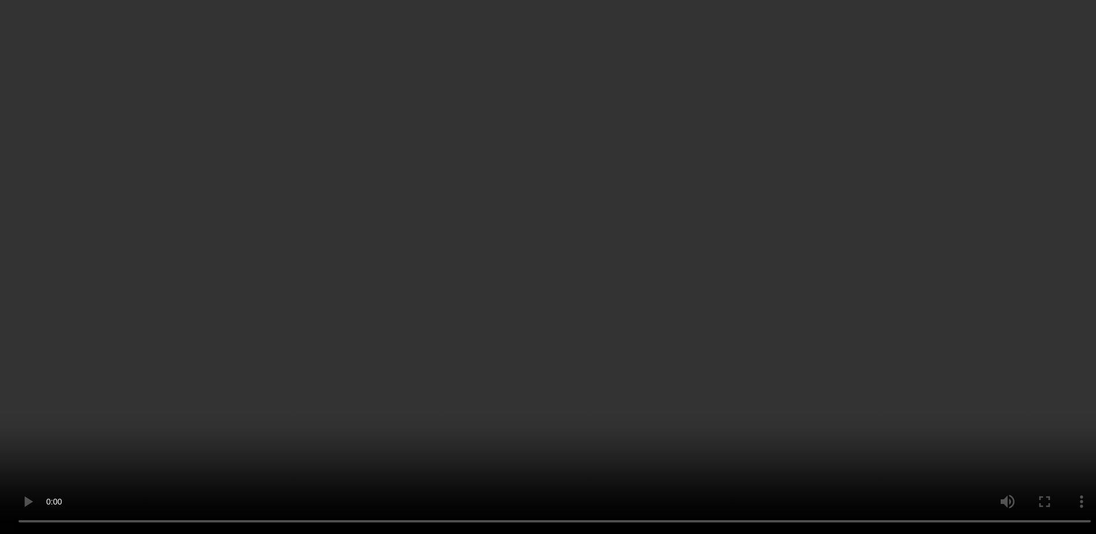
scroll to position [0, 0]
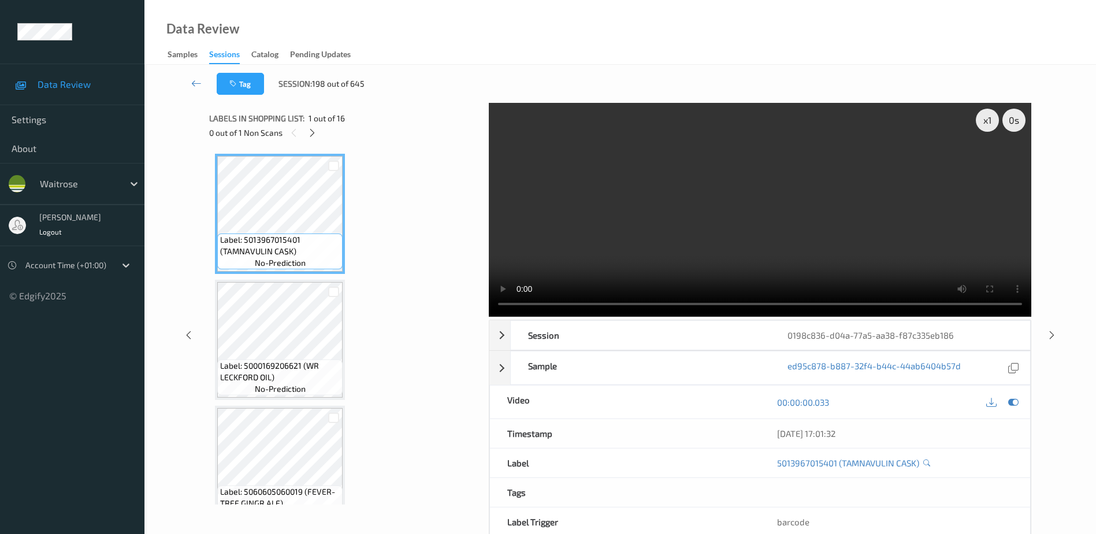
click at [609, 245] on video at bounding box center [760, 210] width 542 height 214
click at [823, 247] on video at bounding box center [760, 210] width 542 height 214
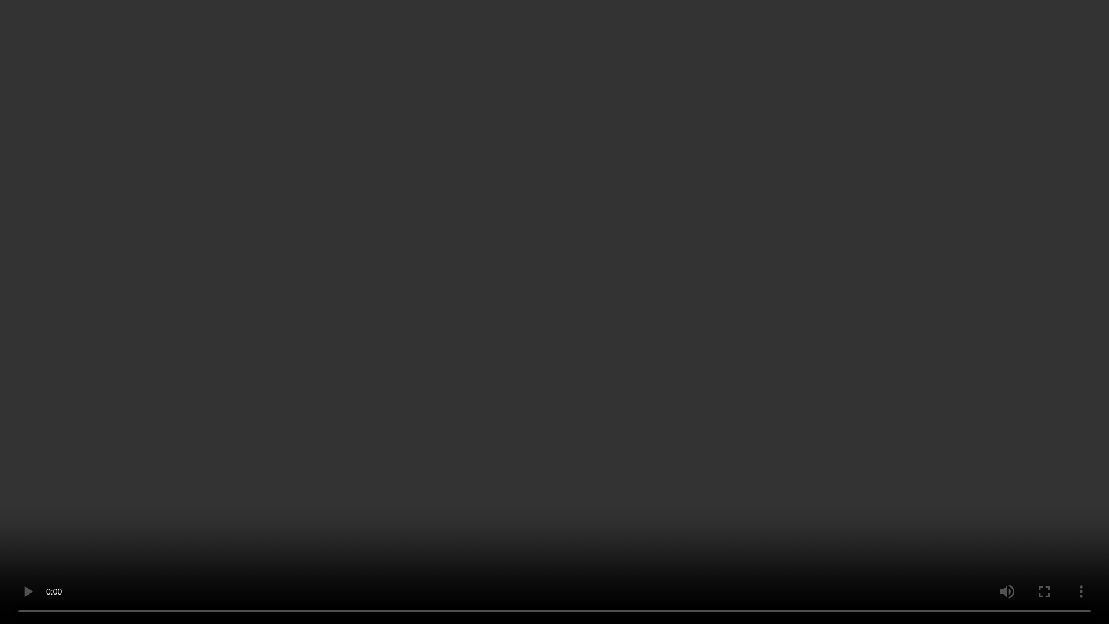
click at [1003, 408] on video at bounding box center [554, 312] width 1109 height 624
click at [1003, 412] on video at bounding box center [554, 312] width 1109 height 624
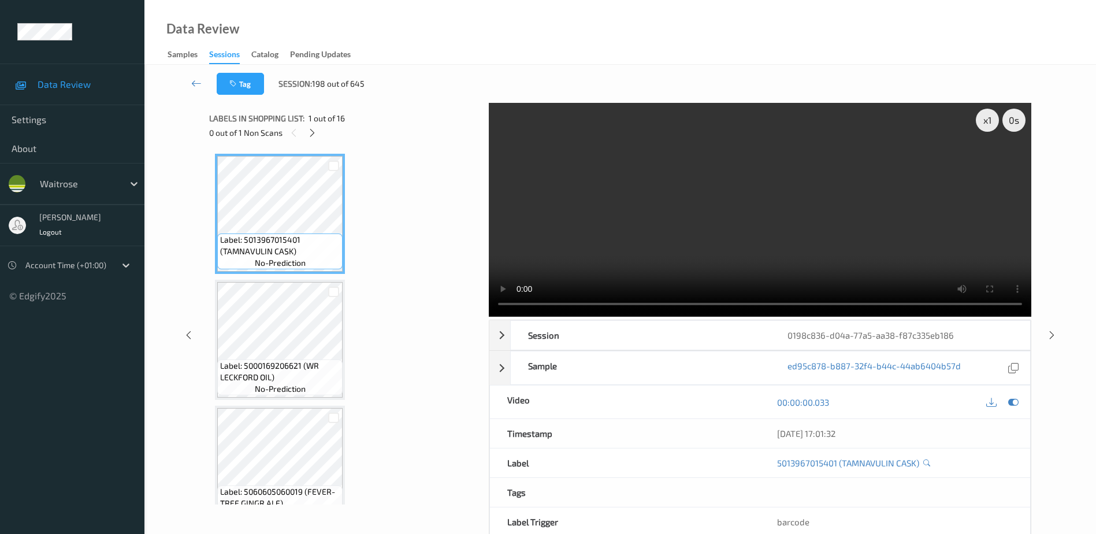
click at [318, 138] on div "0 out of 1 Non Scans" at bounding box center [345, 132] width 272 height 14
click at [316, 135] on icon at bounding box center [312, 133] width 10 height 10
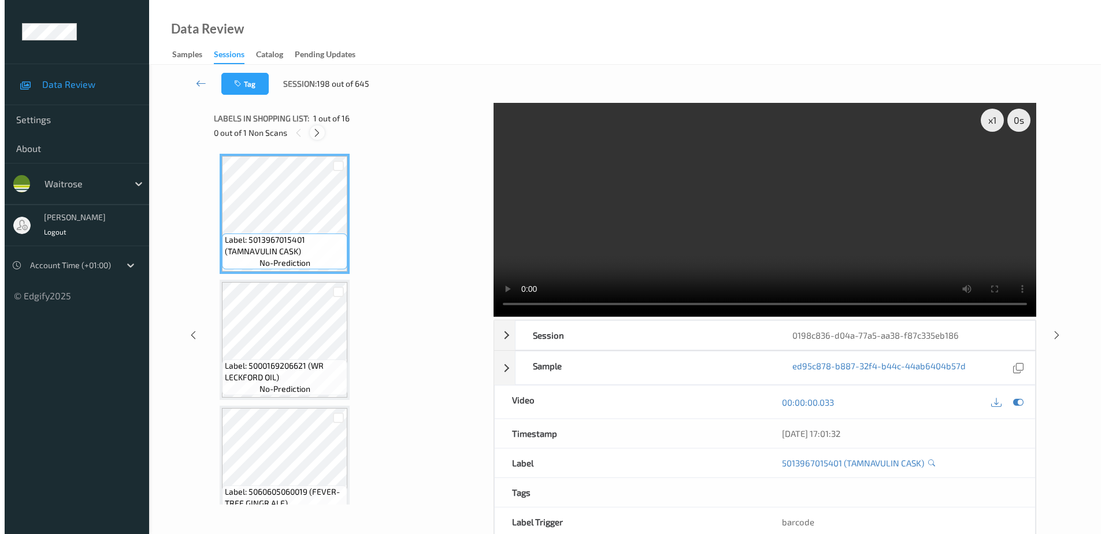
scroll to position [635, 0]
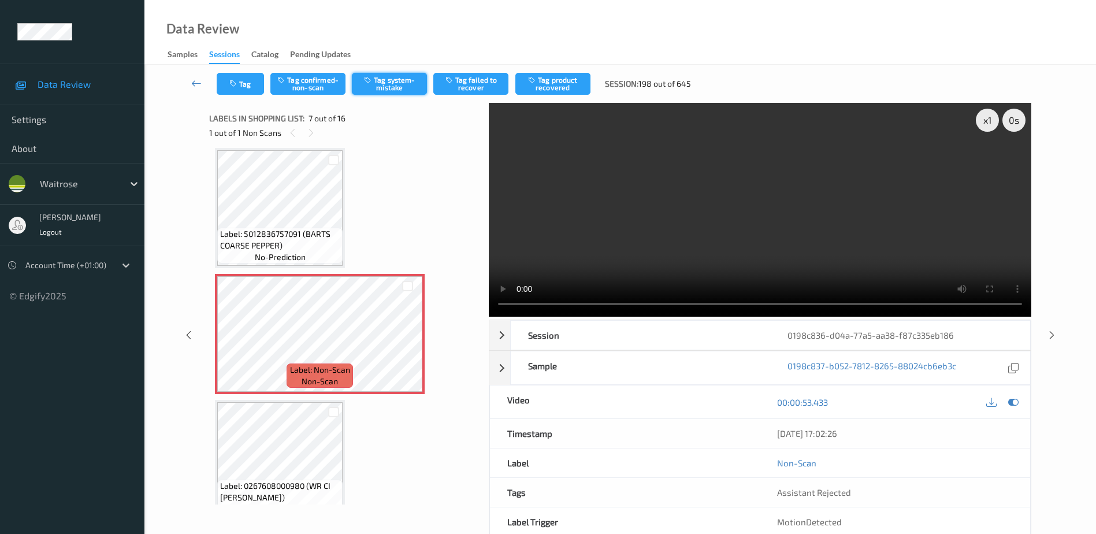
click at [379, 90] on button "Tag system-mistake" at bounding box center [389, 84] width 75 height 22
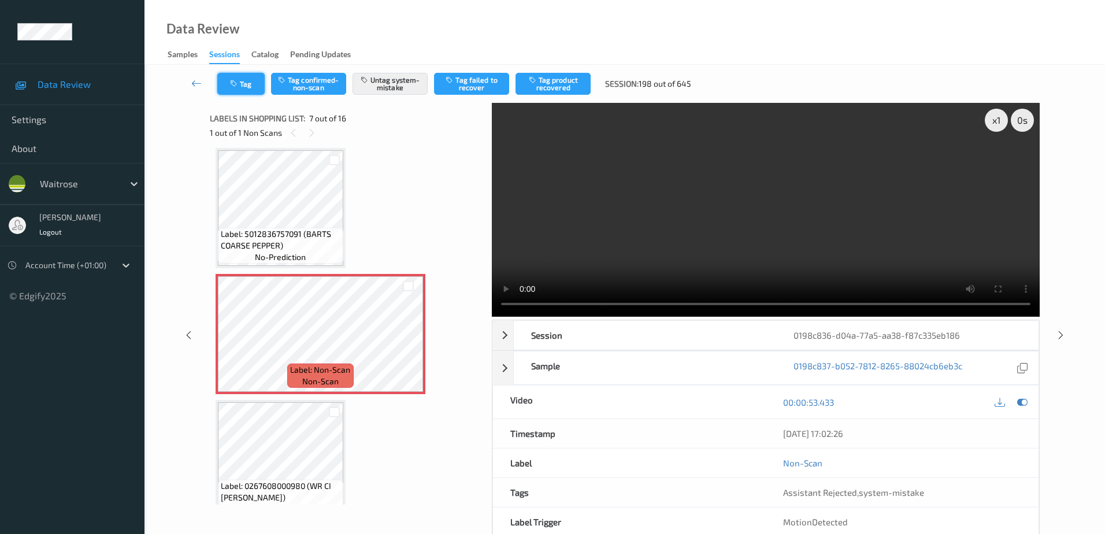
click at [237, 84] on icon "button" at bounding box center [235, 84] width 10 height 8
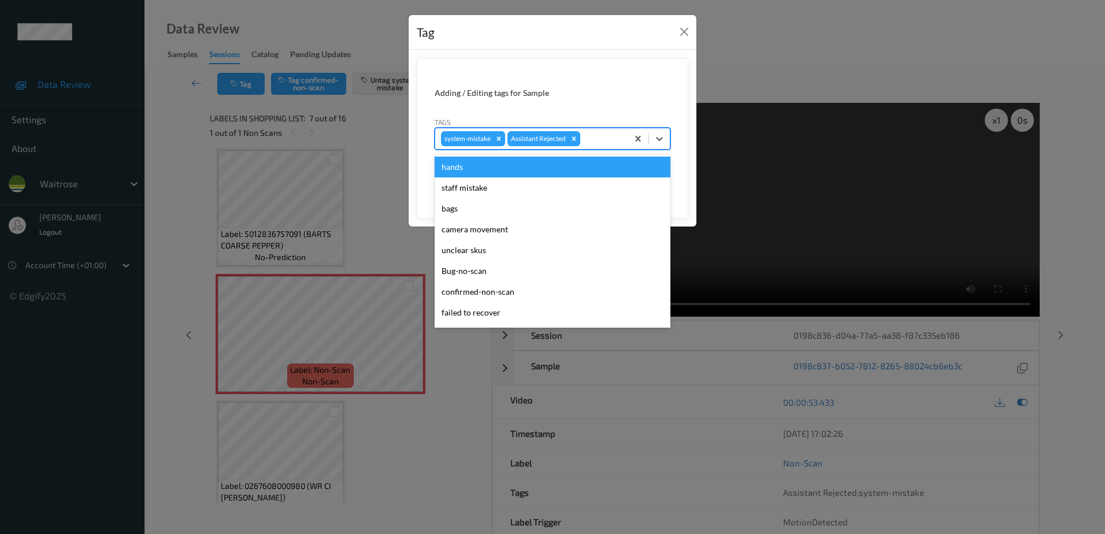
click at [589, 137] on div at bounding box center [601, 139] width 39 height 14
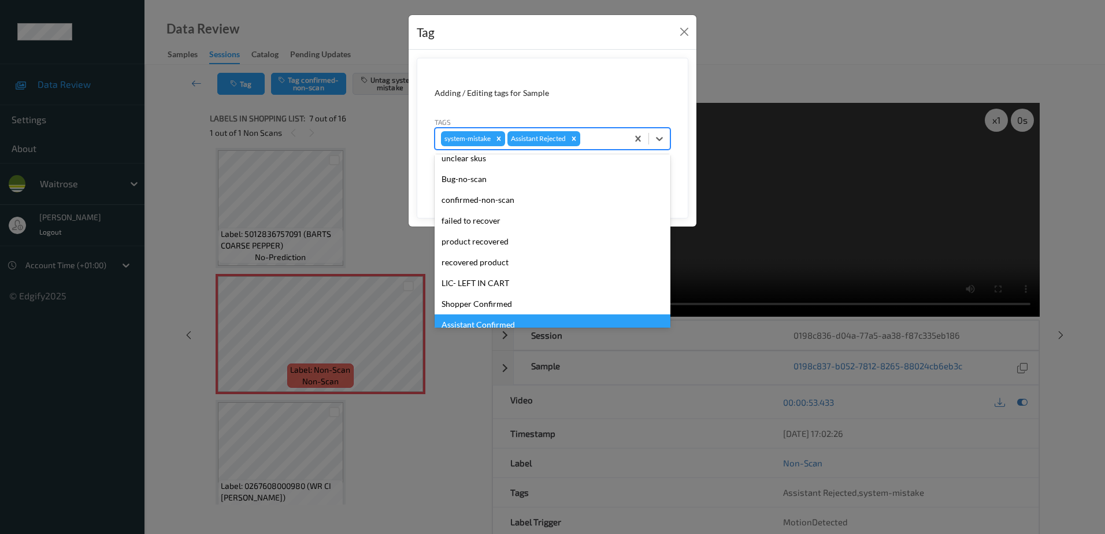
scroll to position [173, 0]
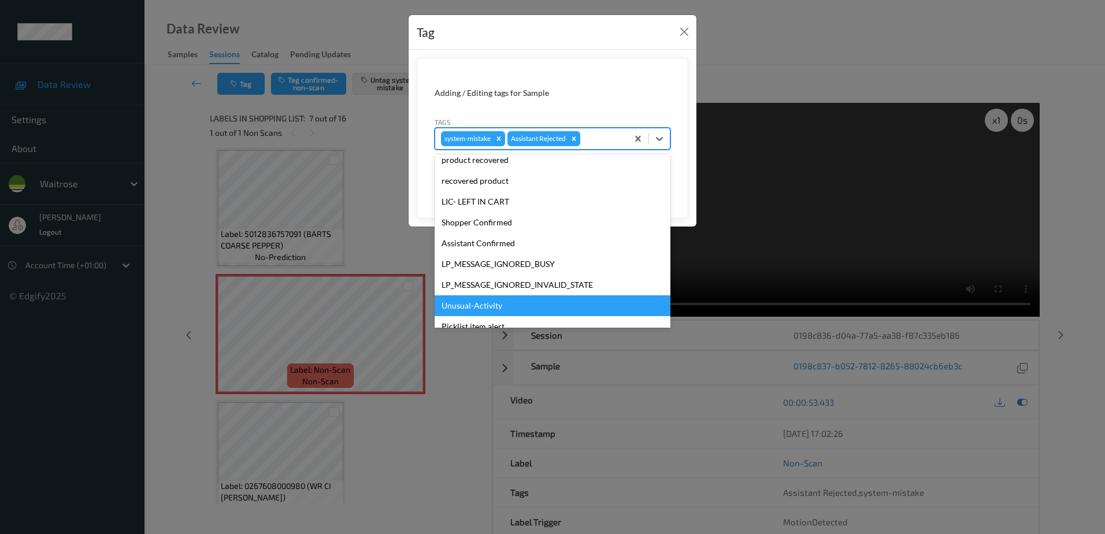
click at [481, 300] on div "Unusual-Activity" at bounding box center [552, 305] width 236 height 21
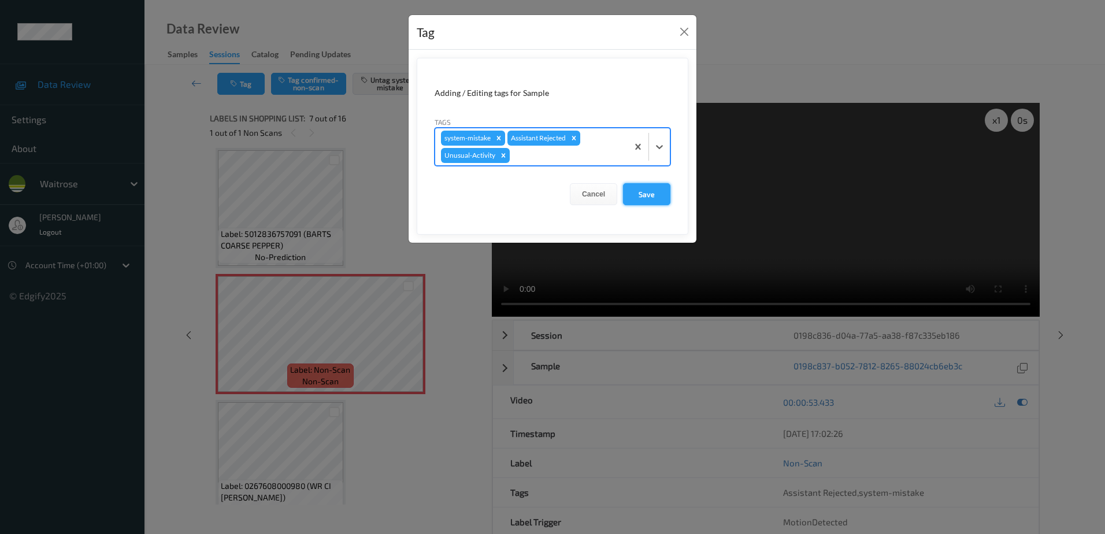
click at [636, 193] on button "Save" at bounding box center [646, 194] width 47 height 22
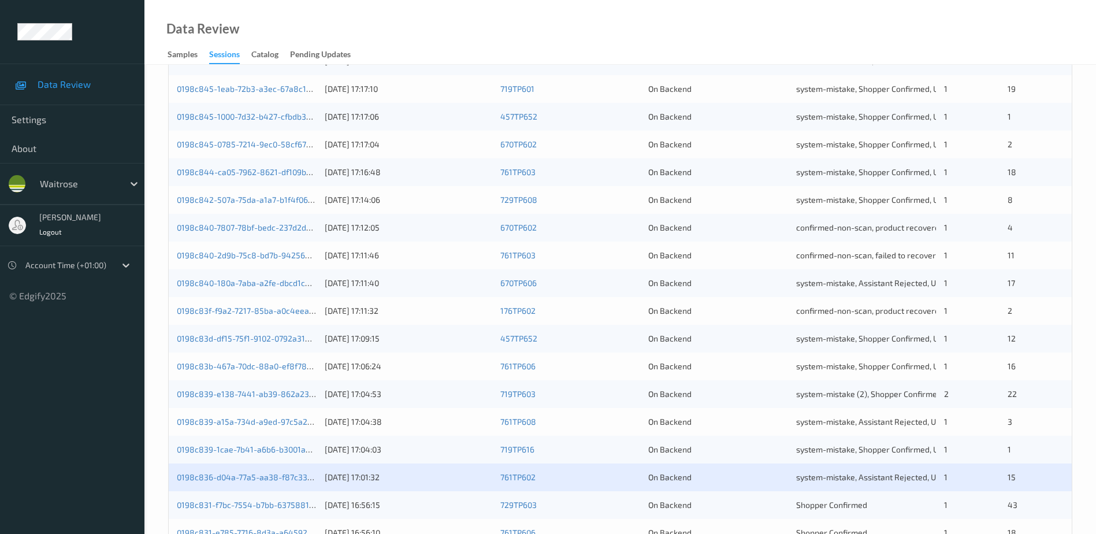
scroll to position [336, 0]
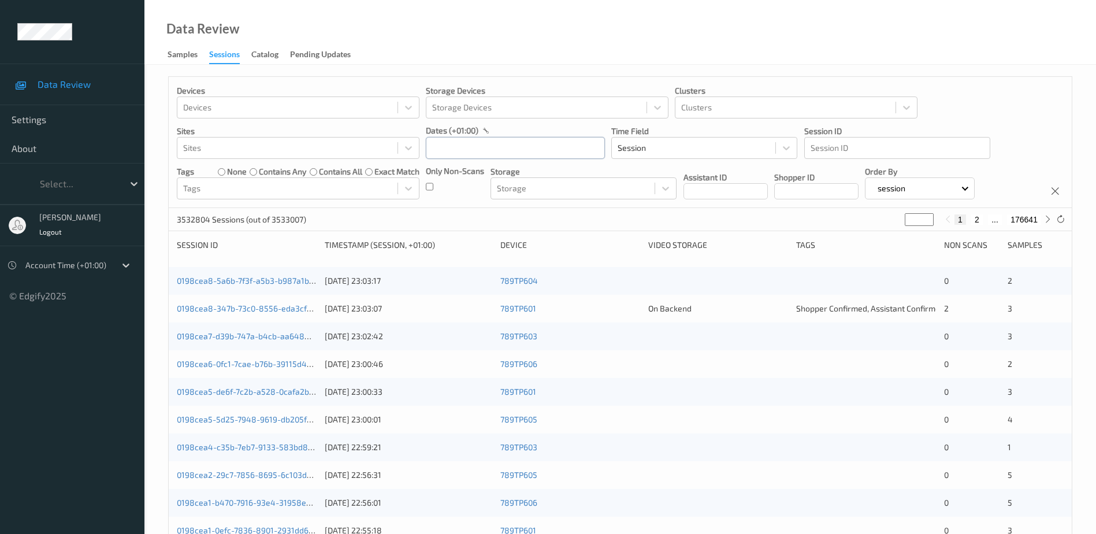
click at [481, 146] on input "text" at bounding box center [515, 148] width 179 height 22
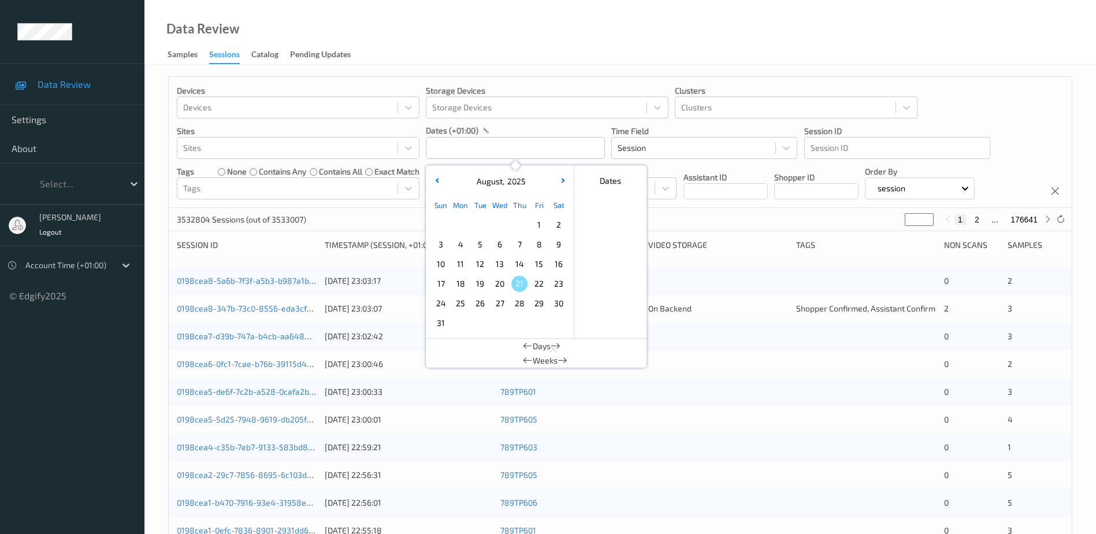
click at [476, 288] on span "19" at bounding box center [480, 284] width 16 height 16
type input "[DATE] 00:00 -> [DATE] 23:59"
click at [507, 3] on div "Data Review Samples Sessions Catalog Pending Updates" at bounding box center [619, 32] width 951 height 65
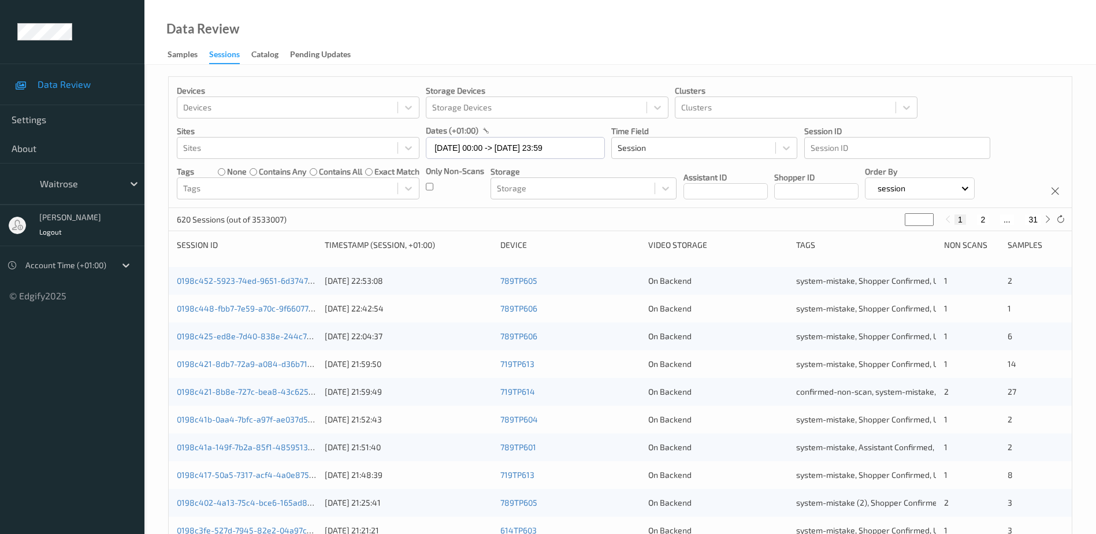
drag, startPoint x: 913, startPoint y: 218, endPoint x: 900, endPoint y: 220, distance: 12.8
click at [900, 220] on div "620 Sessions (out of 3533007) * 1 2 ... 31" at bounding box center [620, 219] width 903 height 23
type input "*"
type input "**"
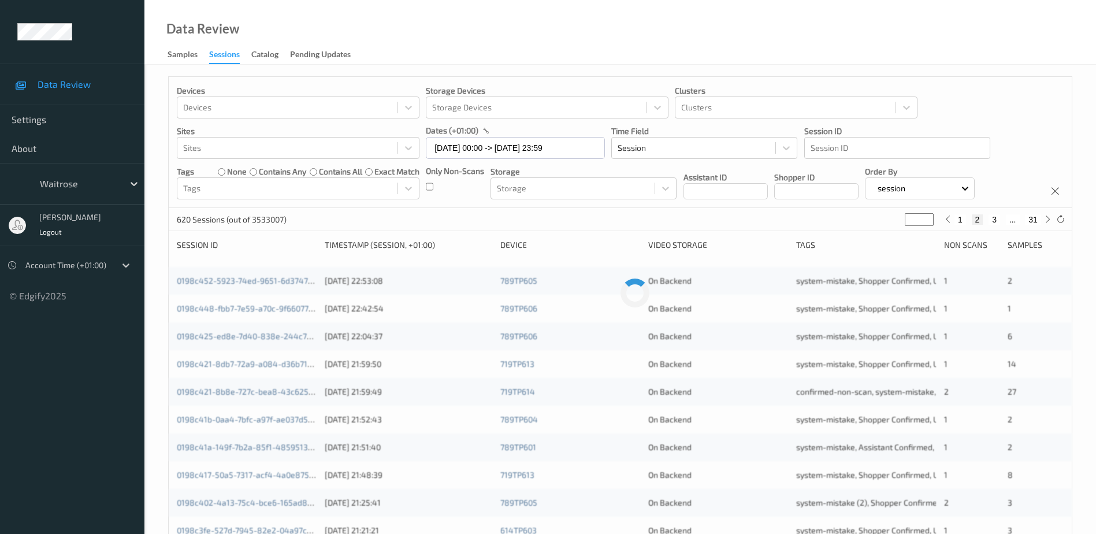
type input "**"
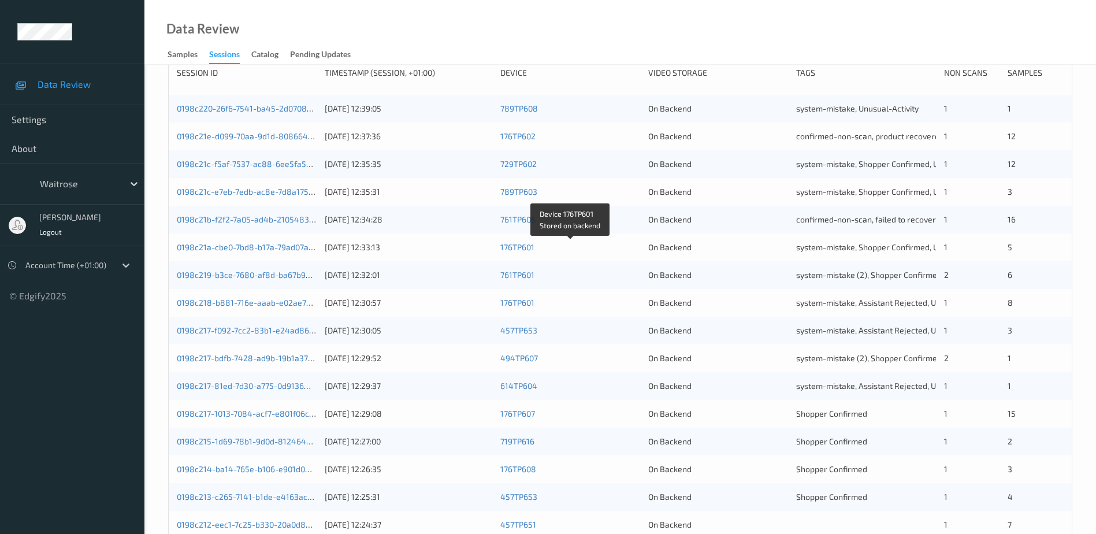
scroll to position [336, 0]
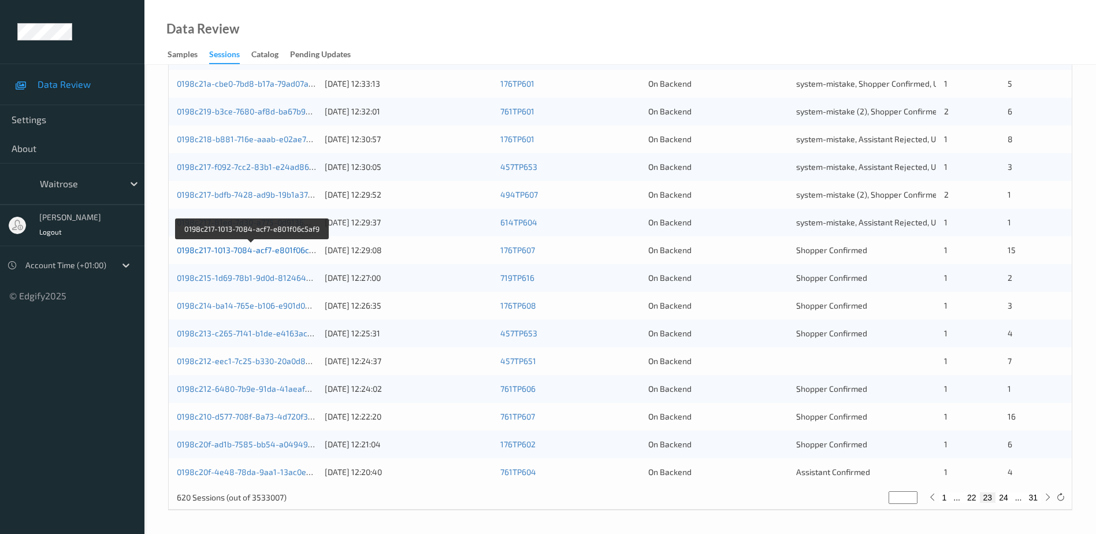
type input "**"
click at [291, 250] on link "0198c217-1013-7084-acf7-e801f06c5af9" at bounding box center [251, 250] width 149 height 10
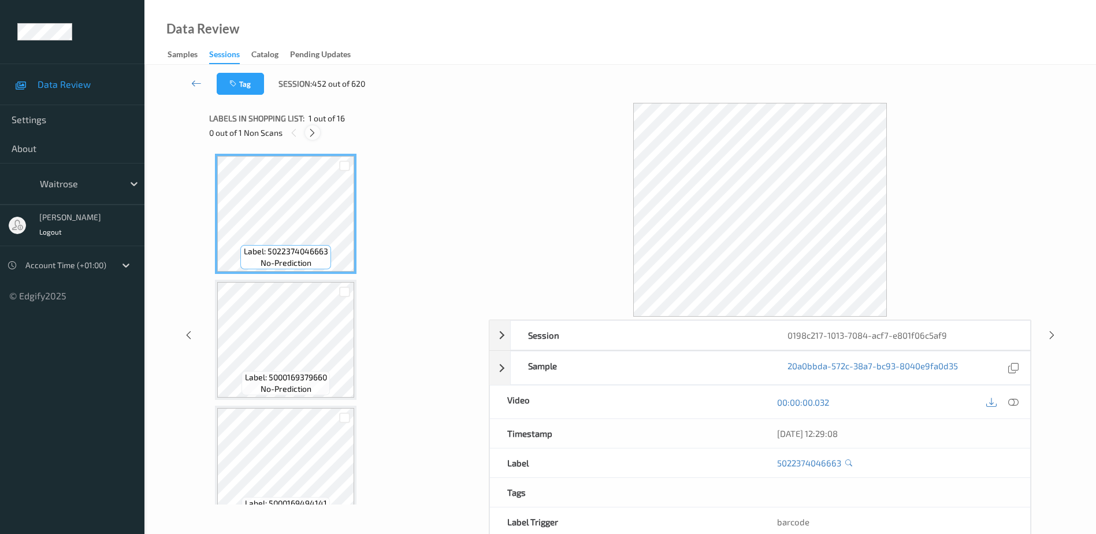
click at [306, 135] on div at bounding box center [312, 132] width 14 height 14
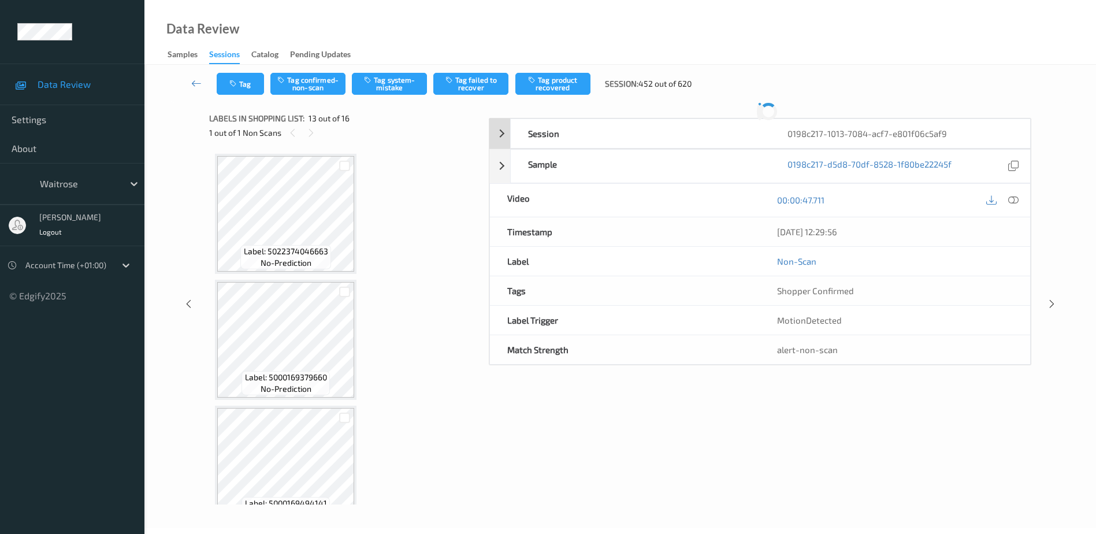
scroll to position [1391, 0]
